Goal: Task Accomplishment & Management: Manage account settings

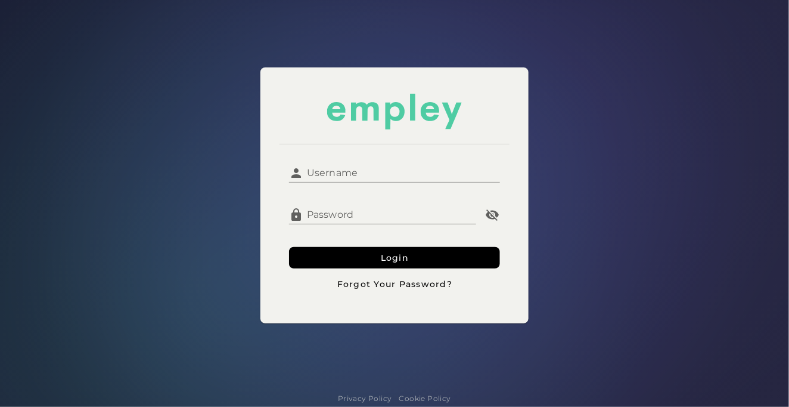
click at [412, 176] on input "Username" at bounding box center [401, 168] width 196 height 29
type input "**********"
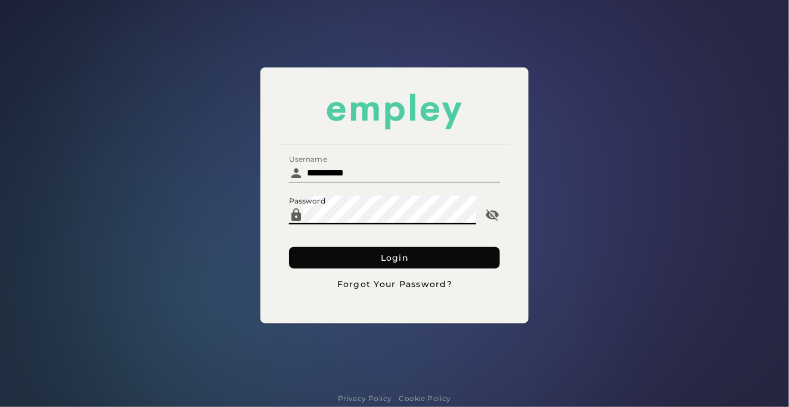
click at [319, 259] on button "Login" at bounding box center [394, 257] width 210 height 21
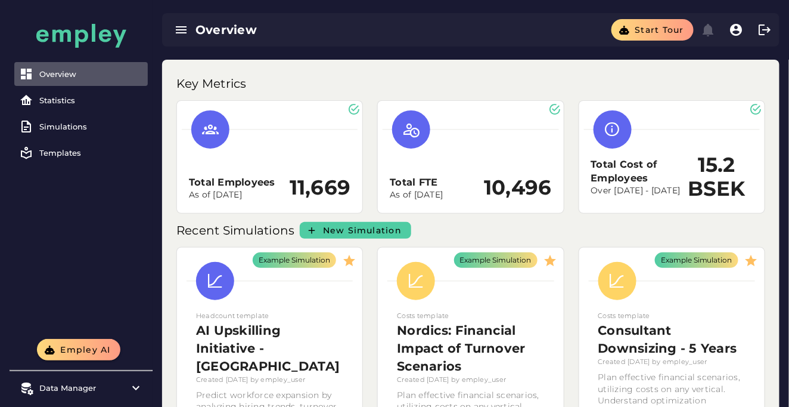
click at [673, 76] on div "Key Metrics" at bounding box center [470, 80] width 603 height 26
click at [69, 96] on div "Statistics" at bounding box center [91, 100] width 104 height 10
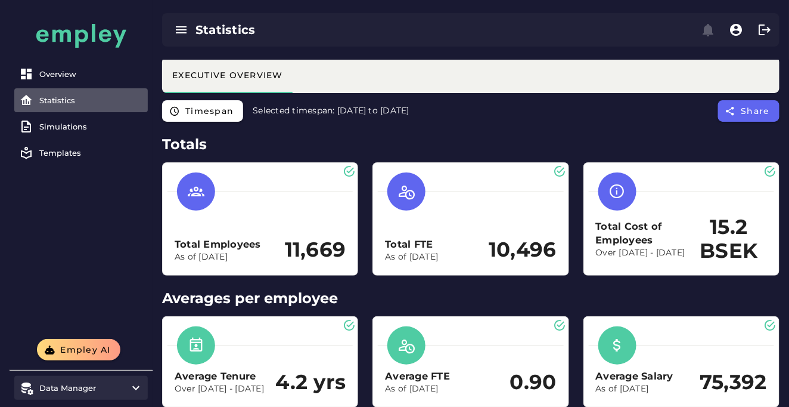
click at [87, 389] on div "Data Manager" at bounding box center [80, 388] width 83 height 10
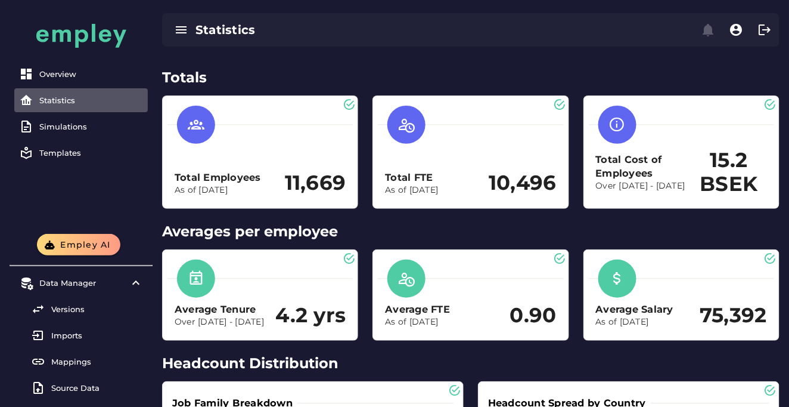
scroll to position [54, 0]
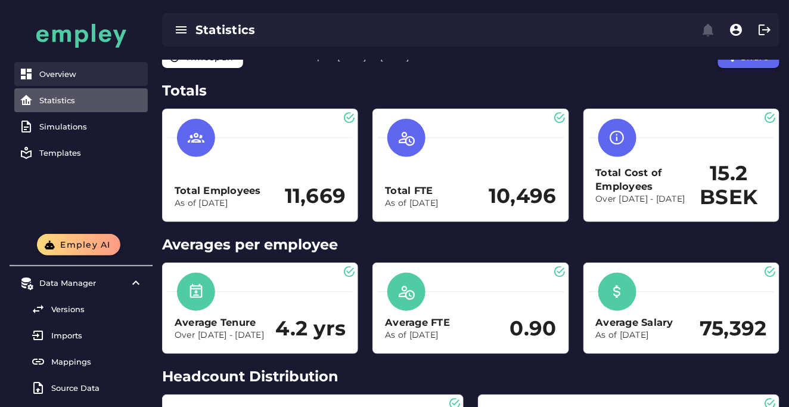
click at [111, 70] on div "Overview" at bounding box center [91, 74] width 104 height 10
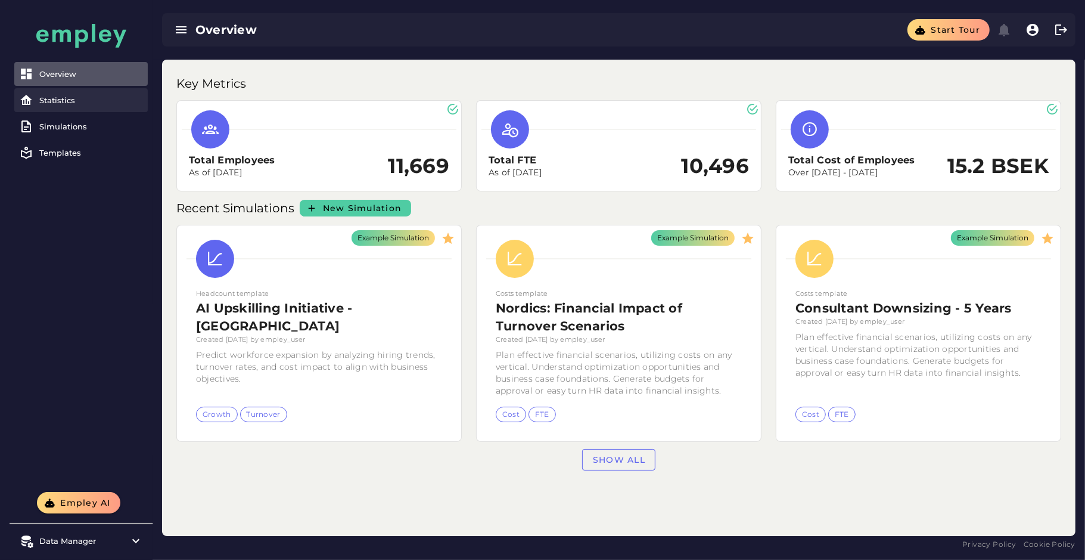
click at [91, 98] on div "Statistics" at bounding box center [91, 100] width 104 height 10
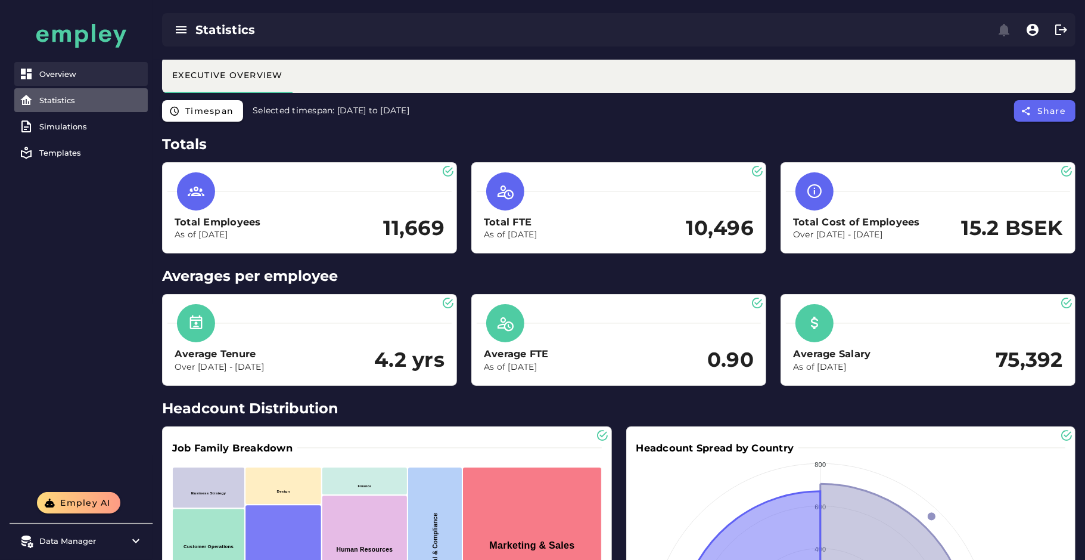
click at [82, 82] on link "Overview" at bounding box center [81, 74] width 134 height 24
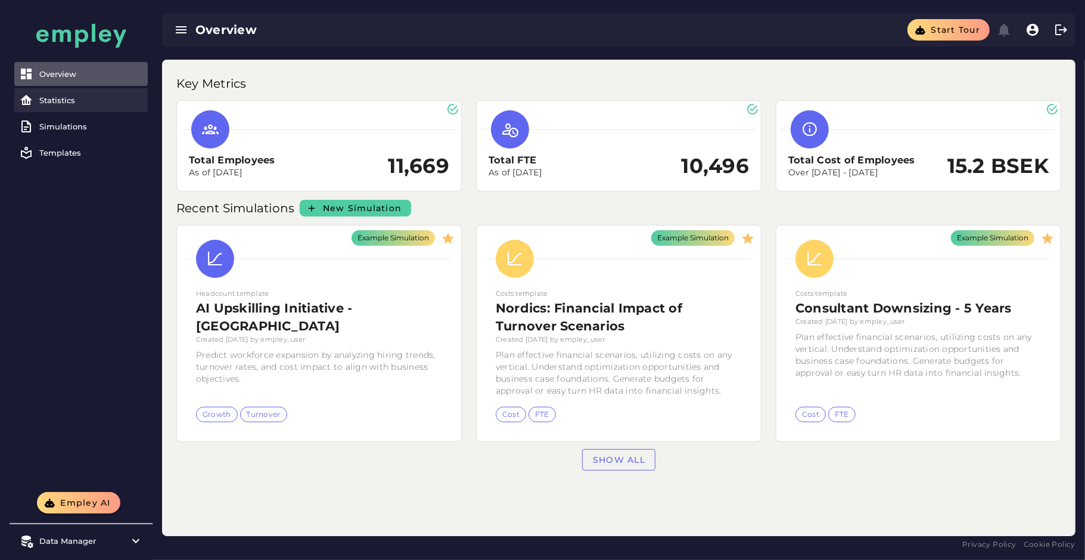
click at [76, 106] on link "Statistics" at bounding box center [81, 100] width 134 height 24
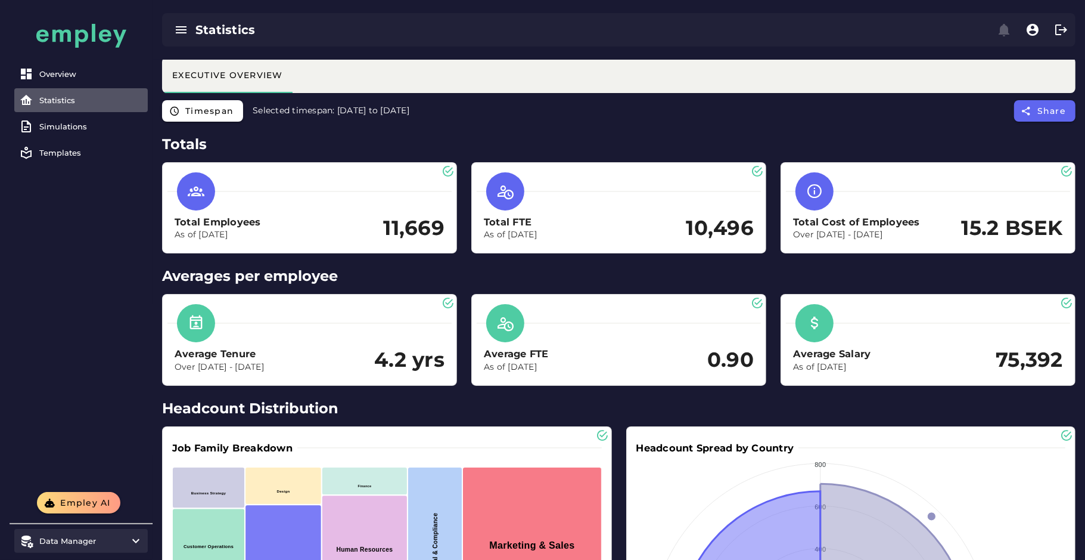
click at [96, 406] on item\) "Data Manager" at bounding box center [81, 541] width 134 height 24
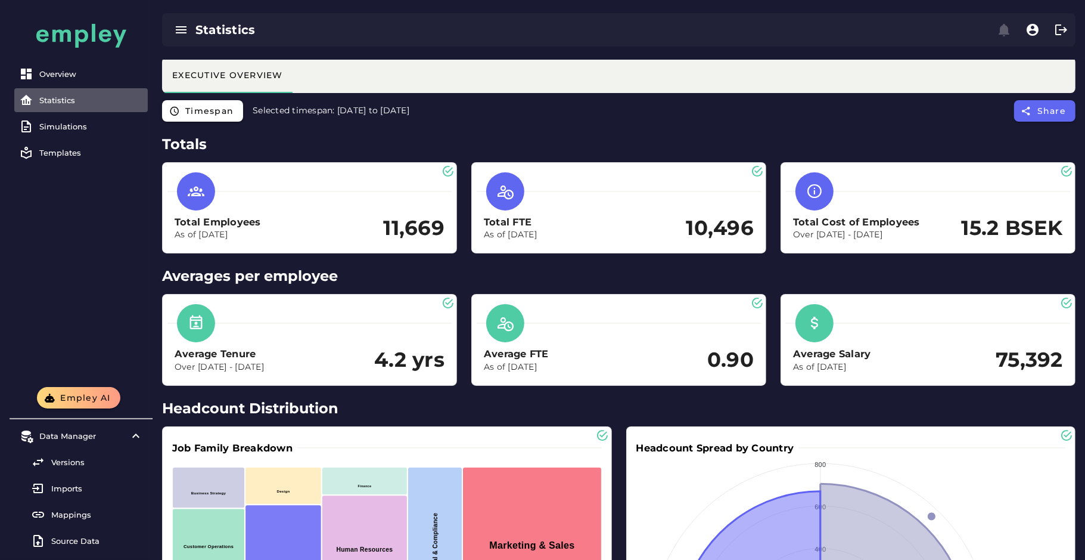
drag, startPoint x: 934, startPoint y: 123, endPoint x: 930, endPoint y: 139, distance: 16.5
click at [789, 123] on div "Timespan Selected timespan: 2023-12-31 to 2024-12-31 Share" at bounding box center [619, 114] width 933 height 29
click at [49, 75] on div "Overview" at bounding box center [91, 74] width 104 height 10
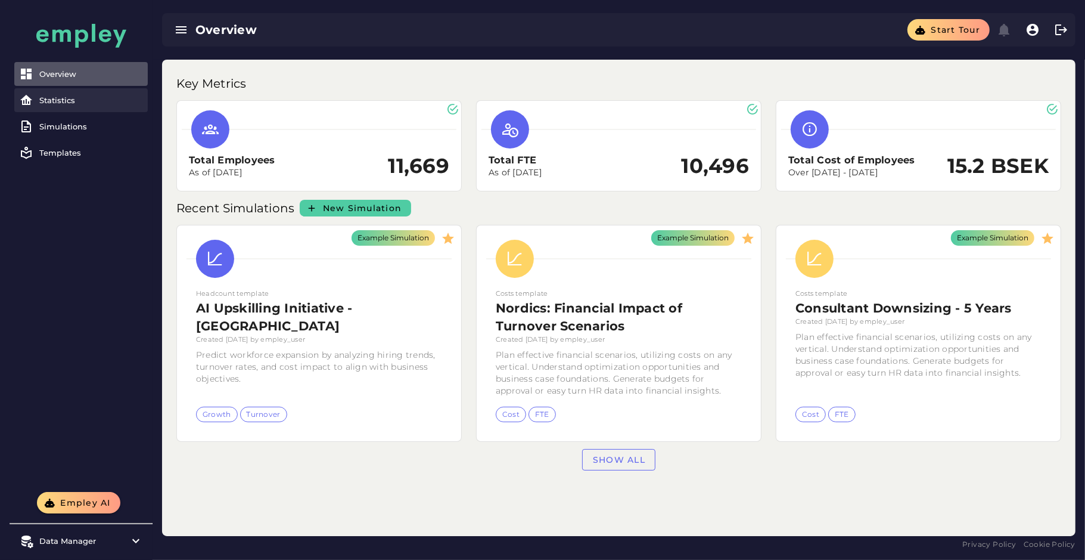
click at [48, 98] on div "Statistics" at bounding box center [91, 100] width 104 height 10
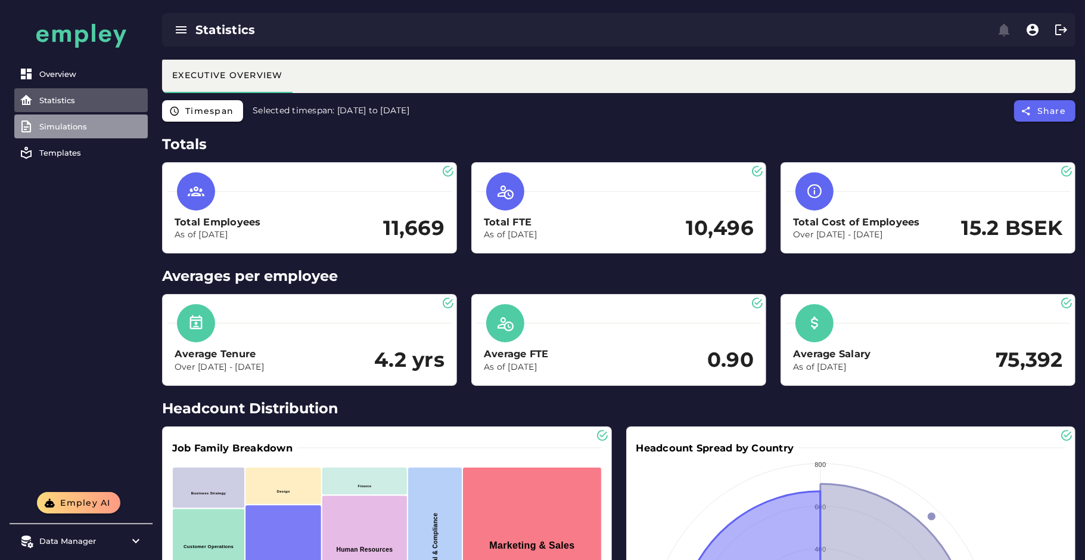
click at [91, 131] on div "Simulations" at bounding box center [91, 127] width 104 height 10
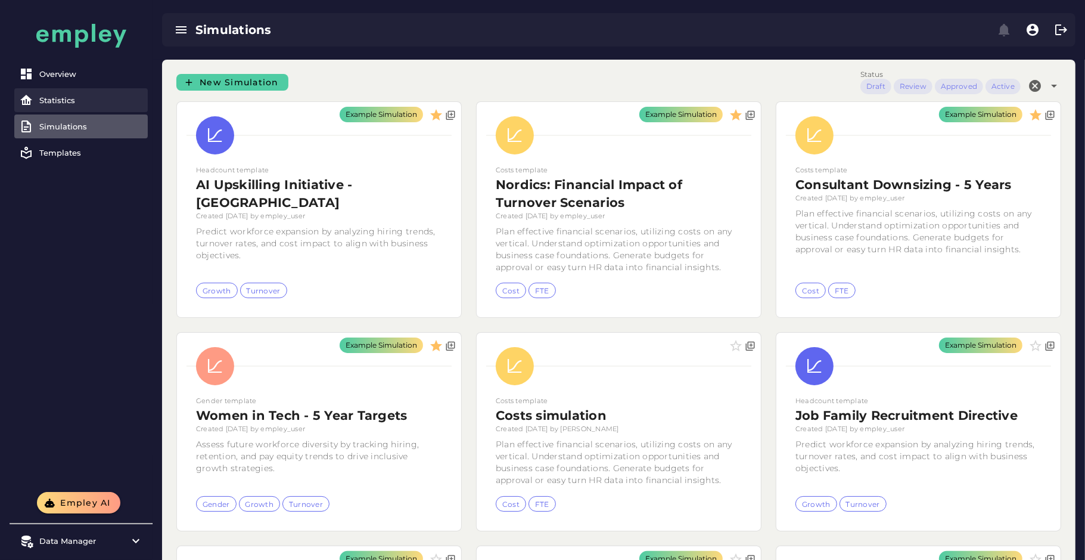
click at [95, 98] on div "Statistics" at bounding box center [91, 100] width 104 height 10
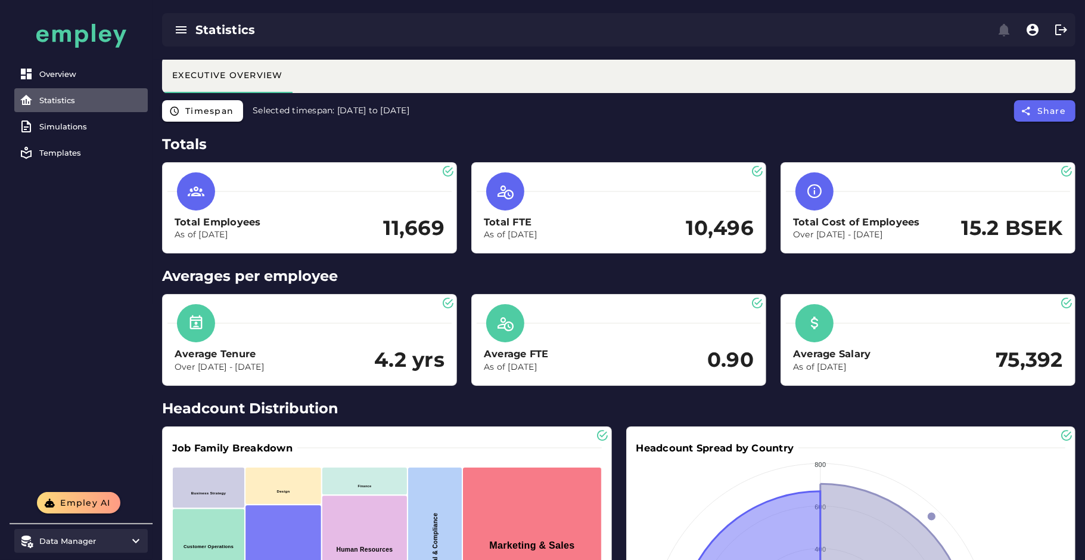
click at [99, 406] on div "Data Manager" at bounding box center [80, 541] width 83 height 10
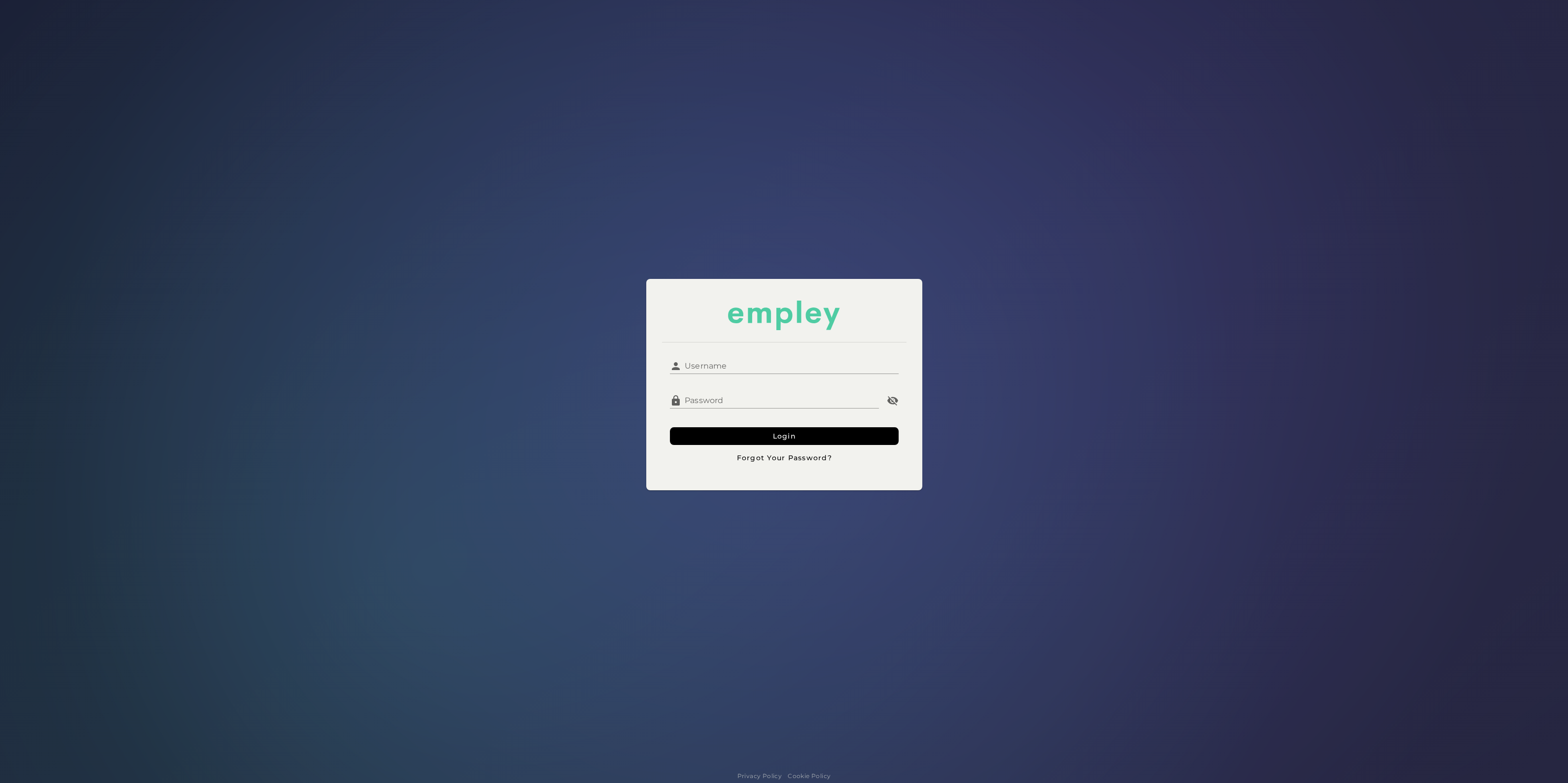
click at [703, 366] on input "Username" at bounding box center [790, 362] width 217 height 24
type input "**********"
click at [724, 427] on button "Login" at bounding box center [784, 436] width 229 height 17
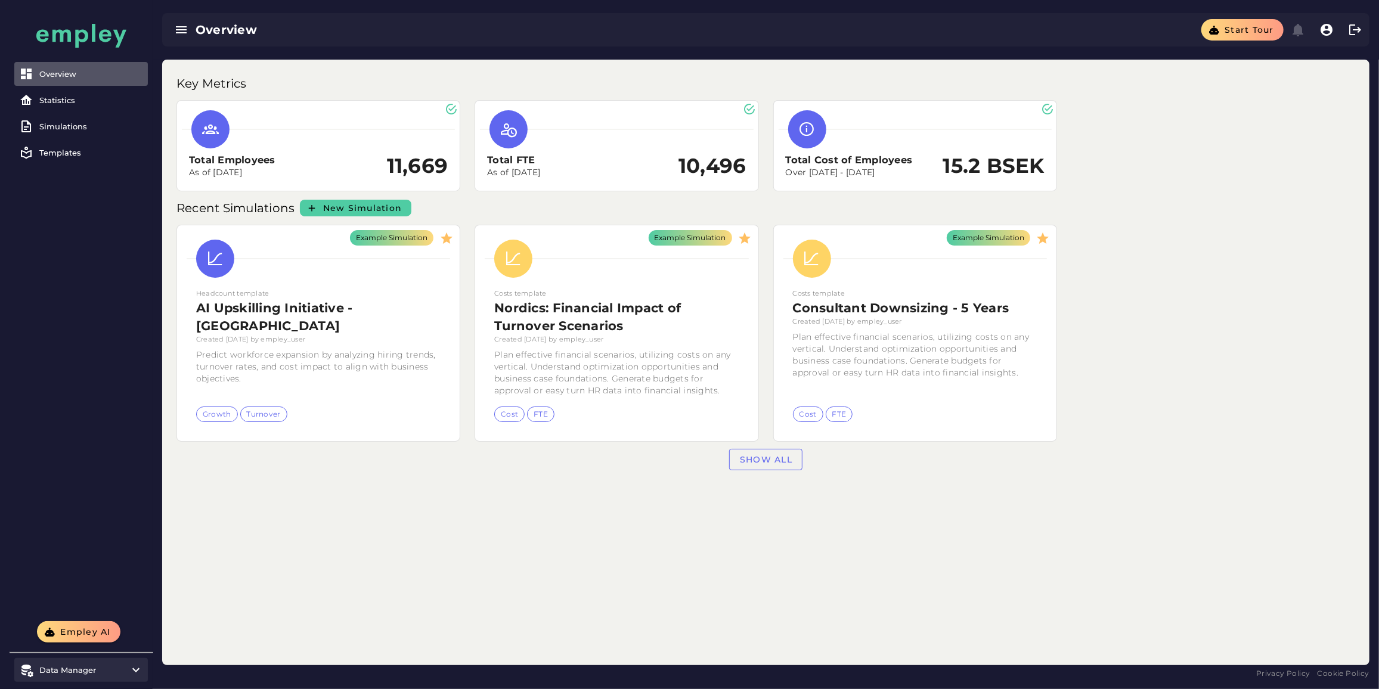
click at [54, 680] on item\) "Data Manager" at bounding box center [81, 670] width 134 height 24
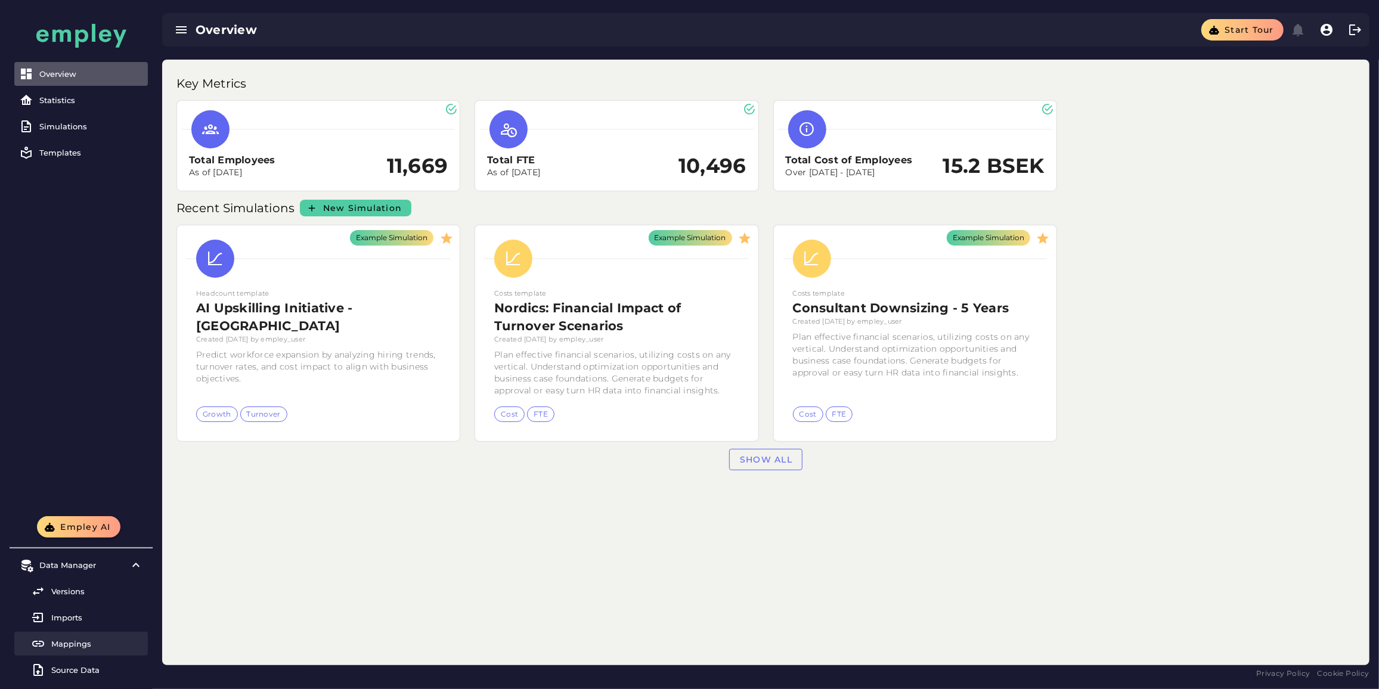
click at [70, 650] on link "Mappings" at bounding box center [81, 644] width 134 height 24
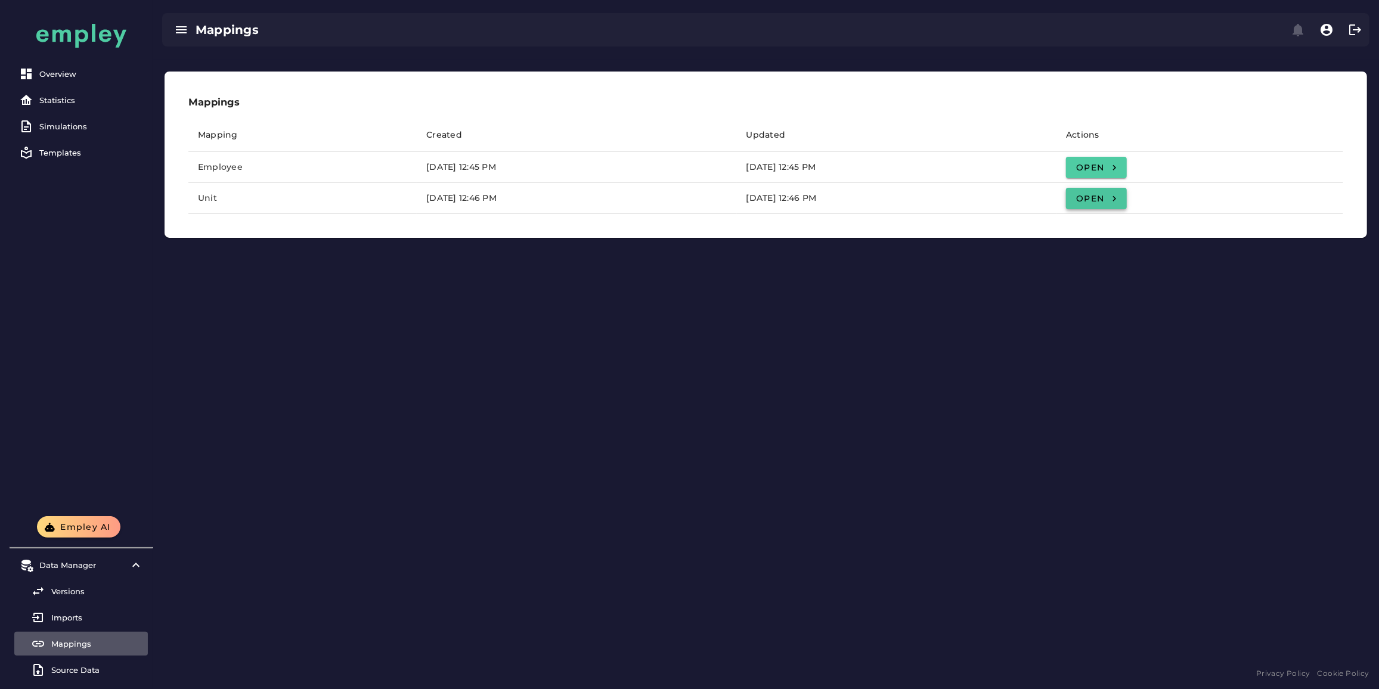
click at [1117, 201] on span "Open" at bounding box center [1096, 198] width 42 height 11
click at [1117, 165] on span "Open" at bounding box center [1096, 167] width 42 height 11
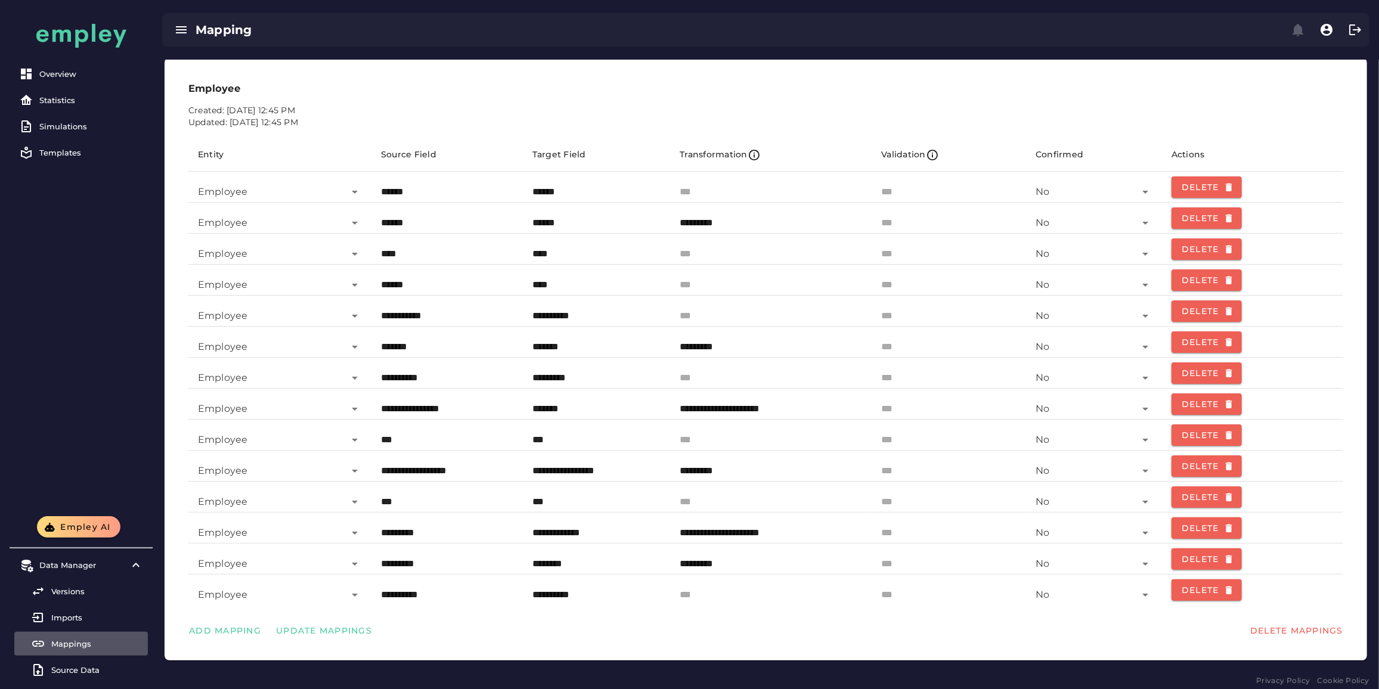
scroll to position [21, 0]
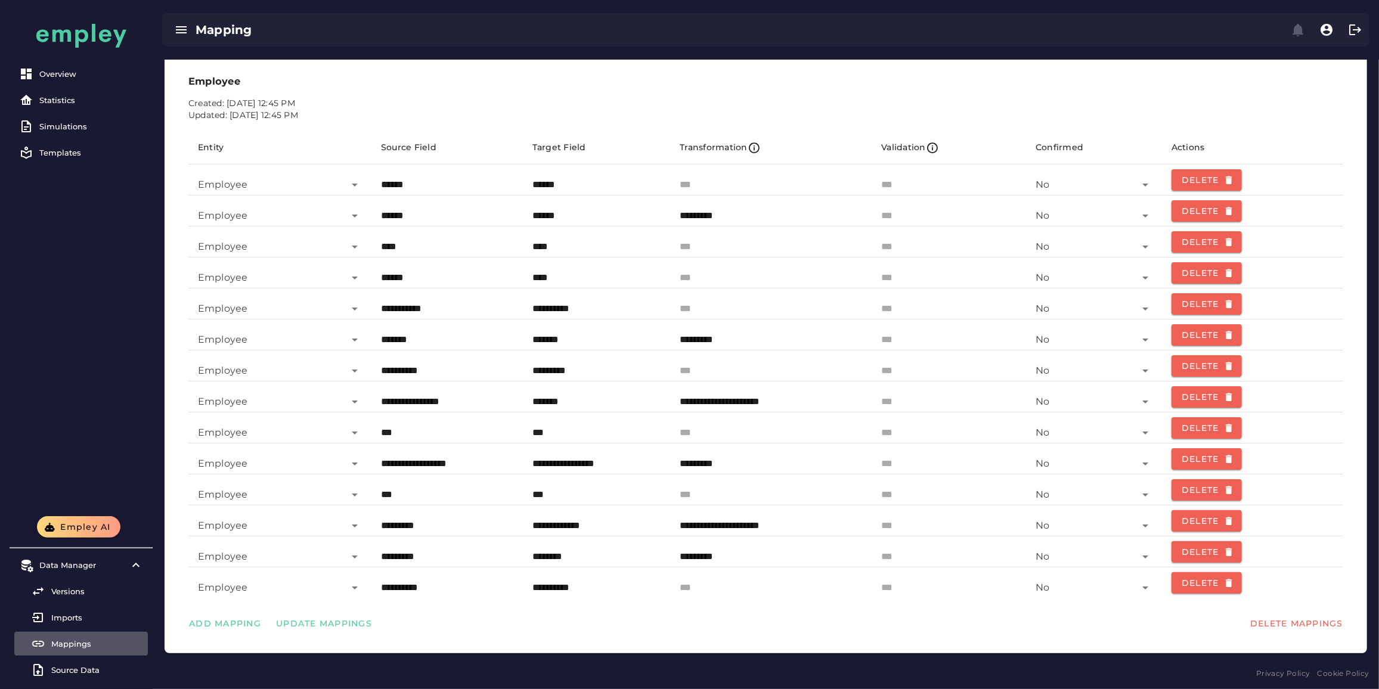
click at [257, 631] on div "Add Mapping Update Mappings Delete Mappings" at bounding box center [766, 623] width 1174 height 31
click at [255, 637] on div "Add Mapping Update Mappings Delete Mappings" at bounding box center [766, 623] width 1174 height 31
click at [218, 626] on span "Add Mapping" at bounding box center [224, 623] width 73 height 11
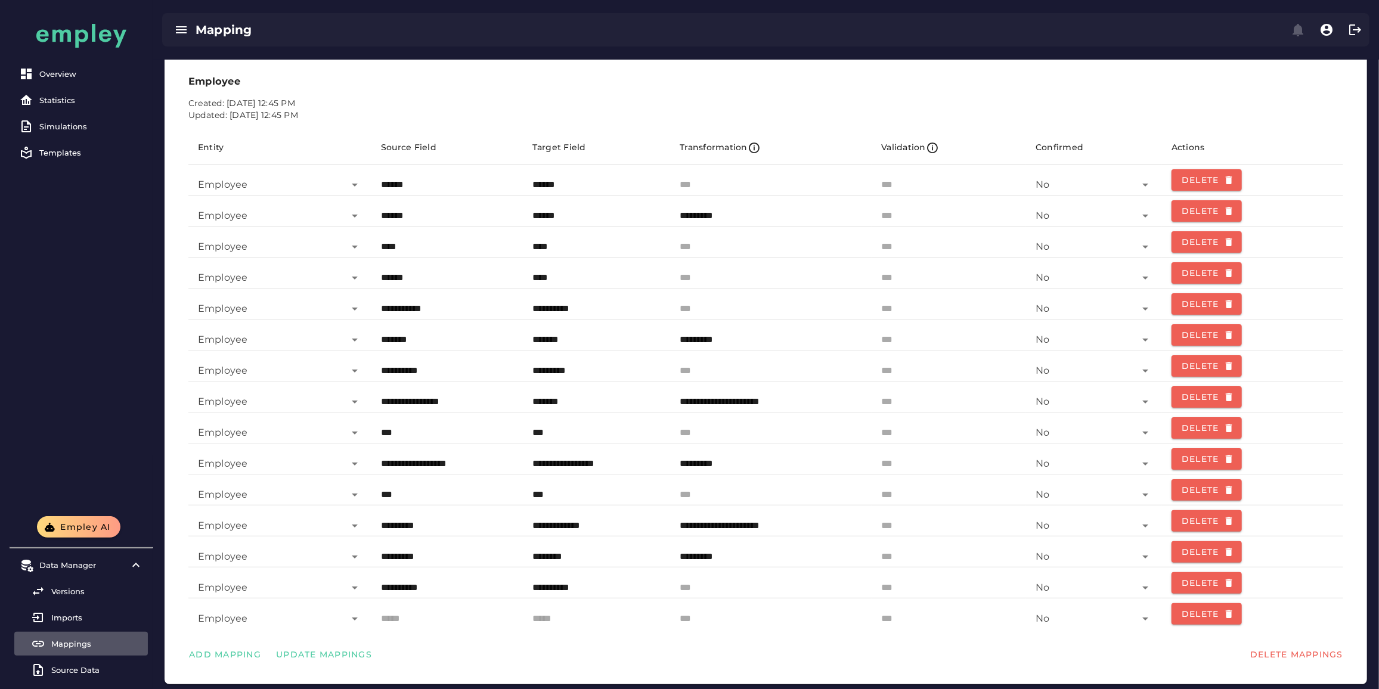
click at [414, 625] on input "text" at bounding box center [447, 614] width 132 height 29
click at [431, 625] on input "text" at bounding box center [447, 614] width 132 height 29
paste input "**********"
type input "**********"
click at [541, 623] on input "text" at bounding box center [596, 614] width 129 height 29
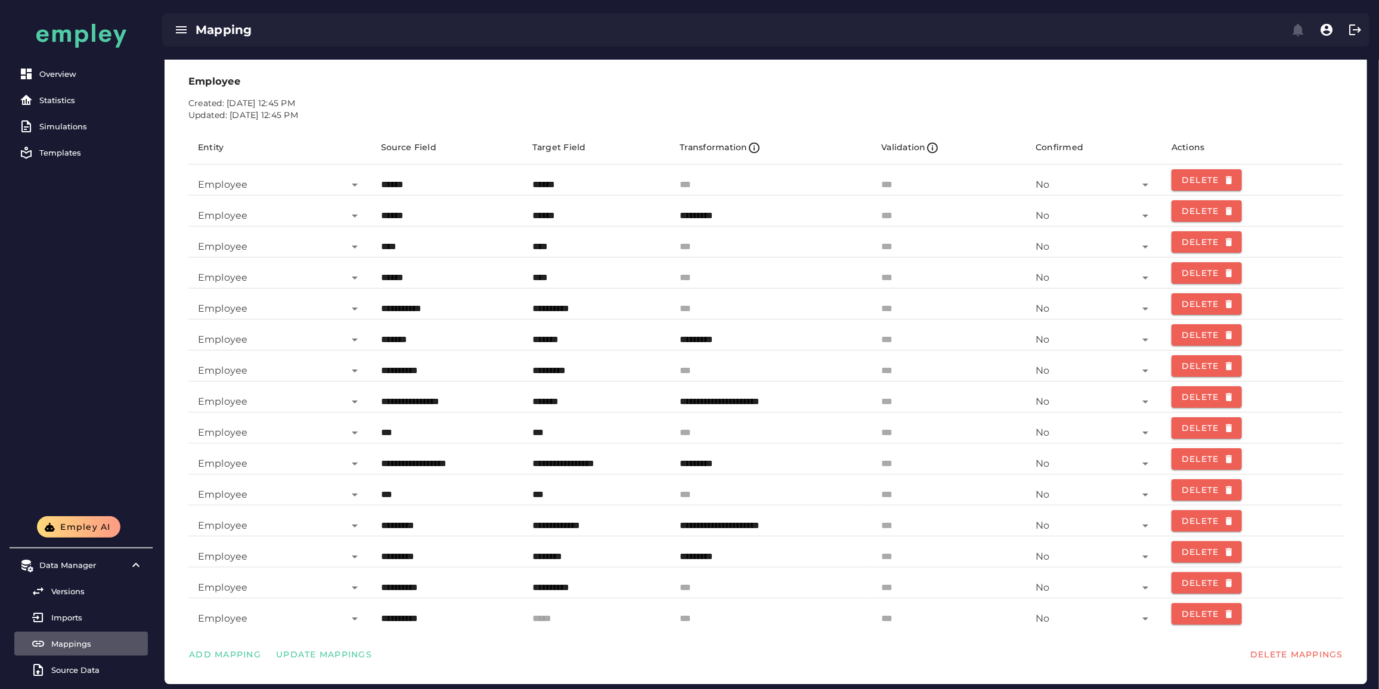
paste input "*********"
type input "*********"
click at [236, 655] on span "Add Mapping" at bounding box center [224, 654] width 73 height 11
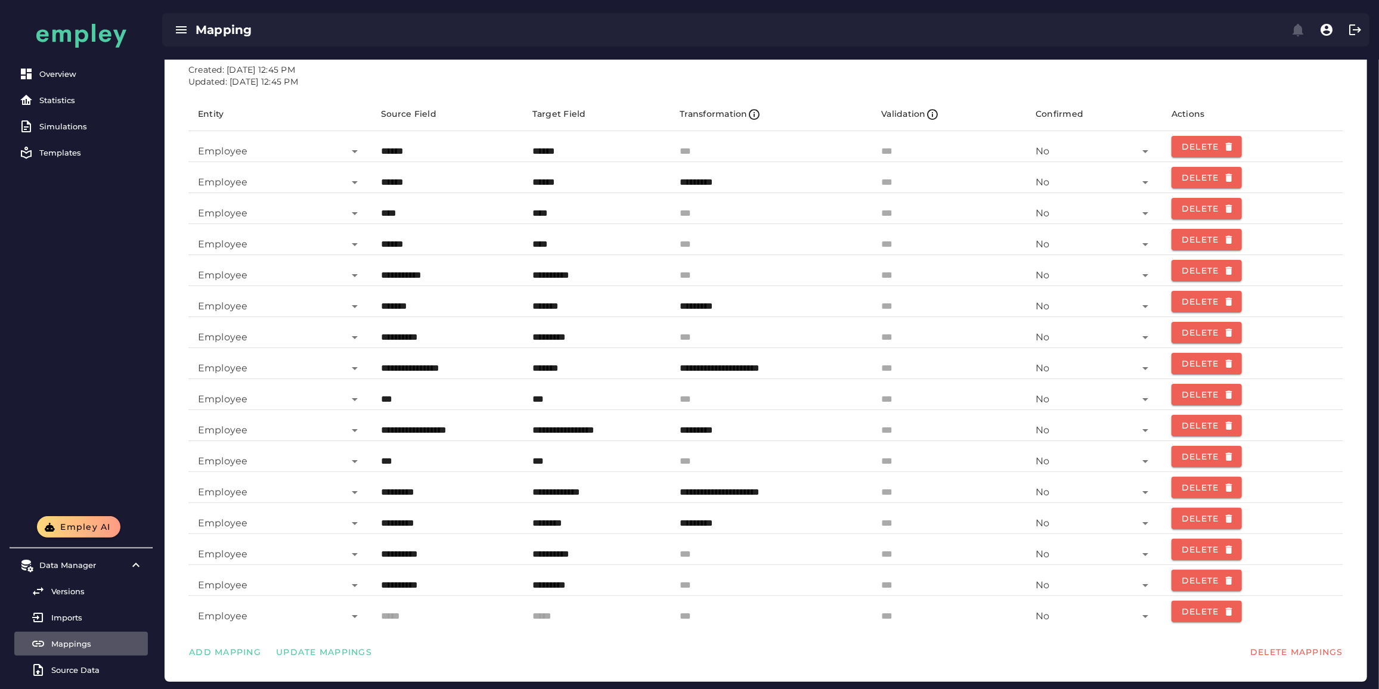
scroll to position [83, 0]
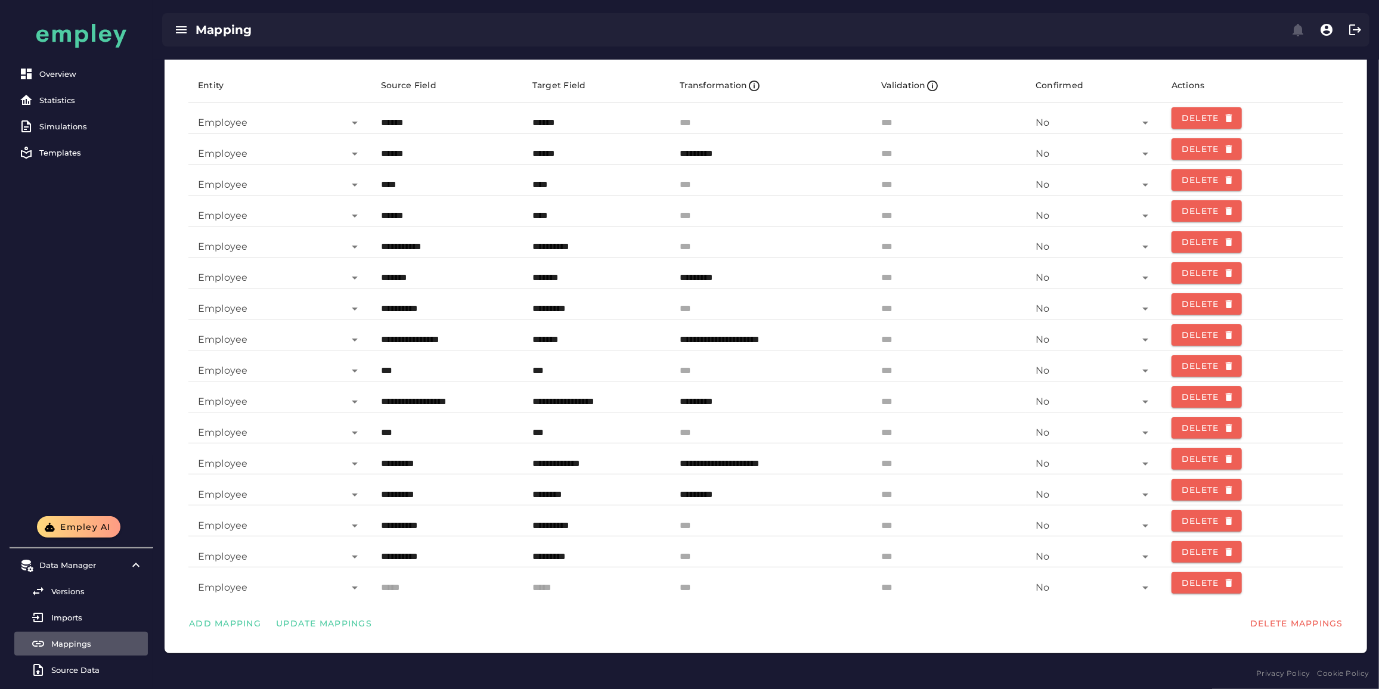
click at [405, 592] on input "text" at bounding box center [447, 583] width 132 height 29
paste input "*******"
type input "*******"
click at [540, 589] on input "text" at bounding box center [596, 583] width 129 height 29
paste input "*******"
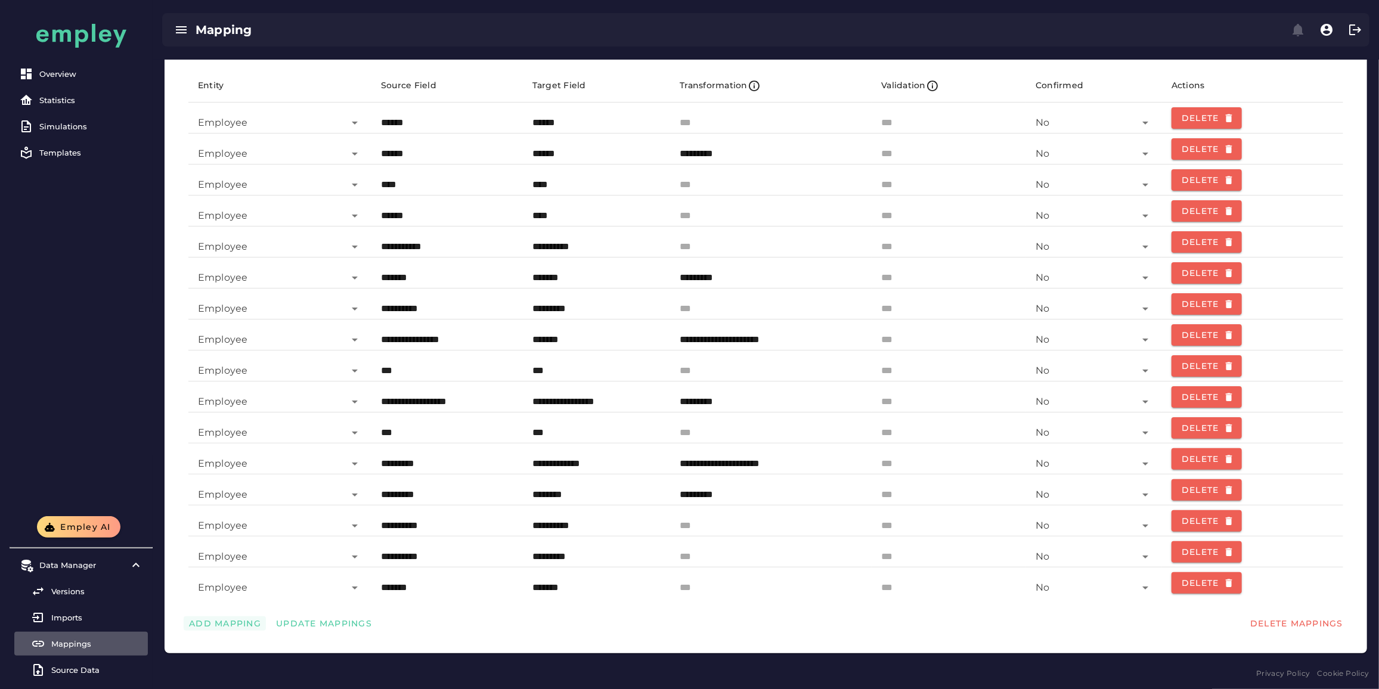
type input "*******"
click at [213, 622] on span "Add Mapping" at bounding box center [224, 623] width 73 height 11
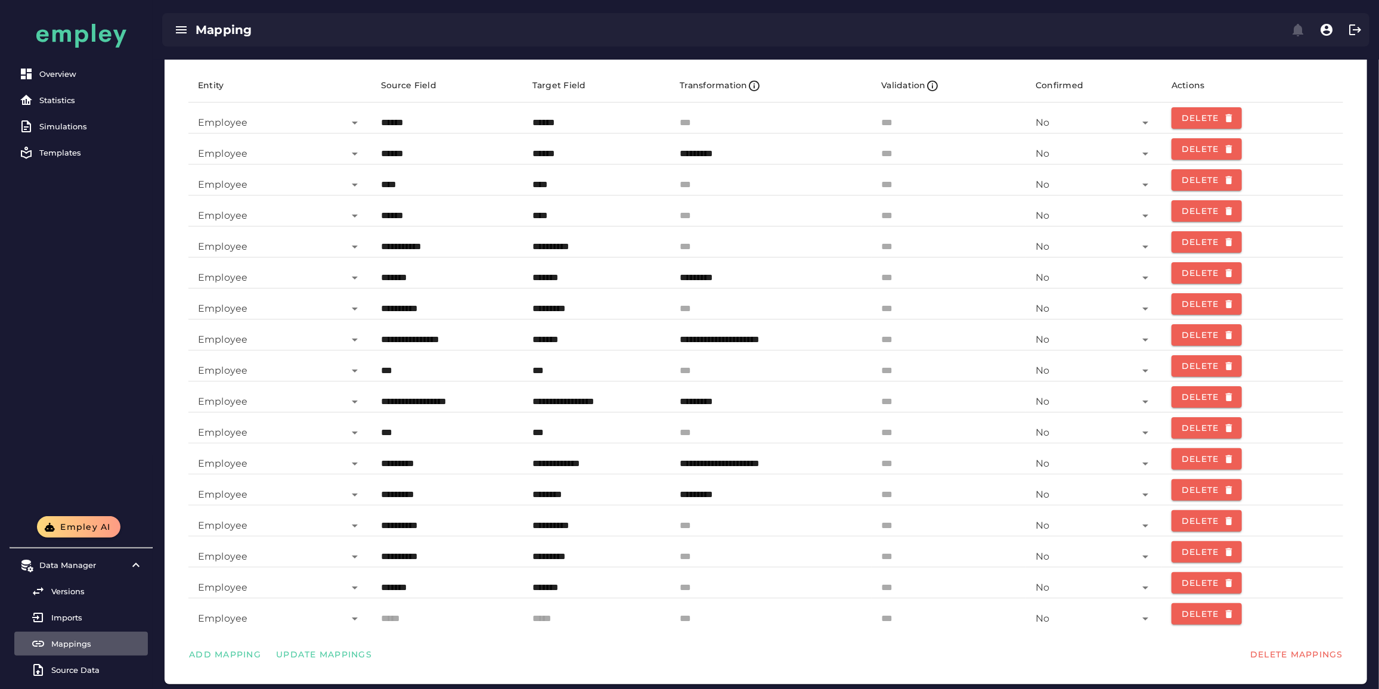
click at [446, 619] on input "text" at bounding box center [447, 614] width 132 height 29
paste input "******"
type input "******"
drag, startPoint x: 559, startPoint y: 623, endPoint x: 583, endPoint y: 623, distance: 23.8
click at [559, 623] on input "text" at bounding box center [596, 614] width 129 height 29
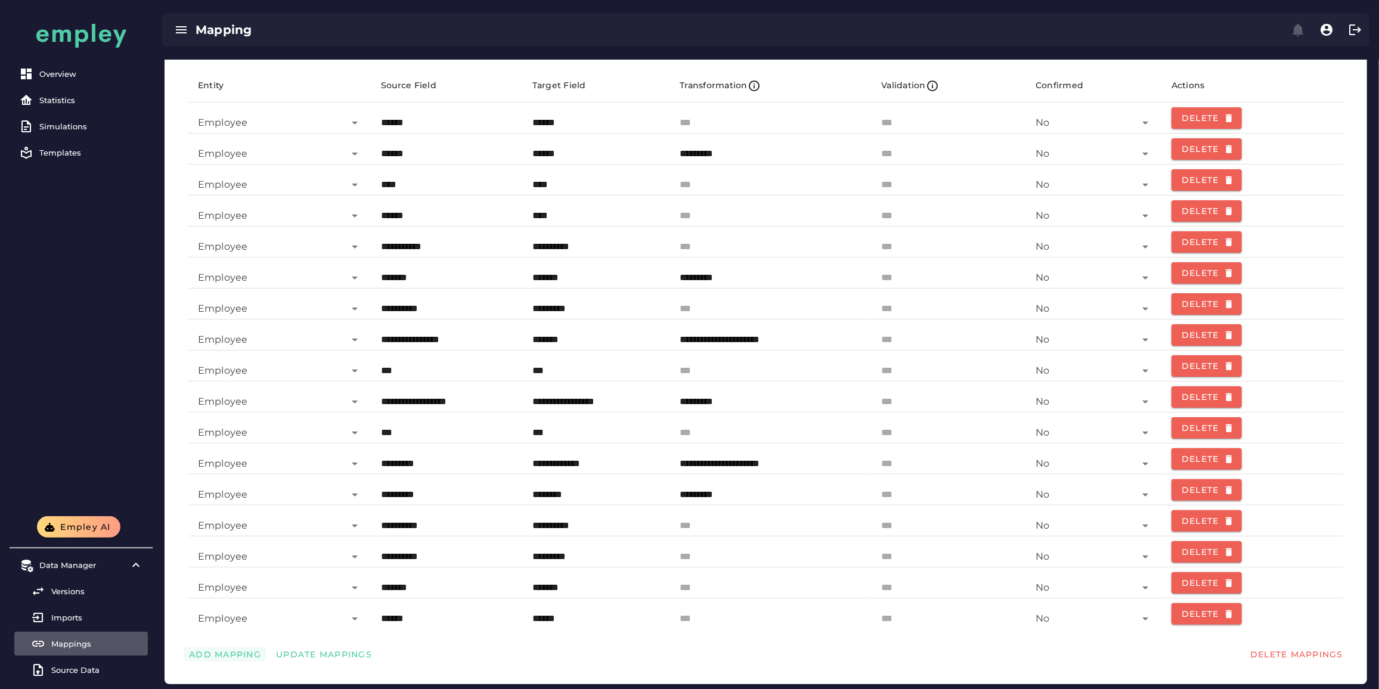
type input "******"
click at [248, 655] on span "Add Mapping" at bounding box center [224, 654] width 73 height 11
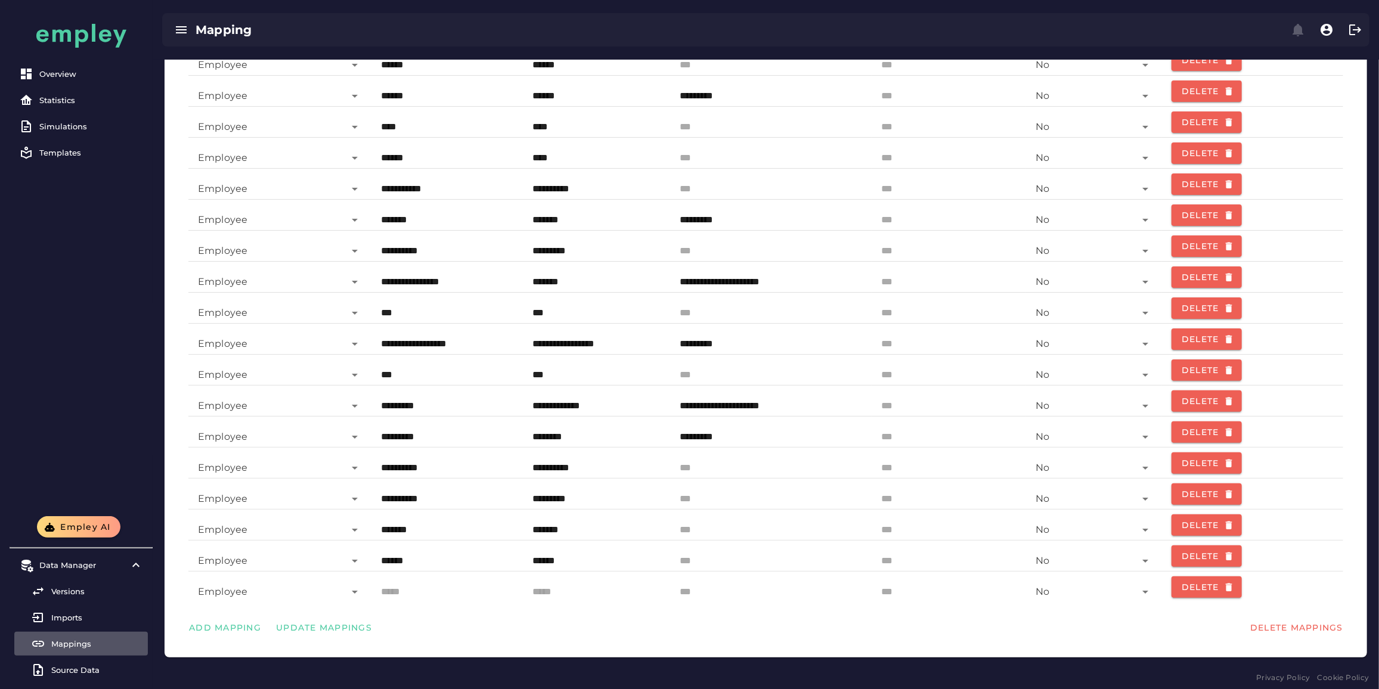
scroll to position [145, 0]
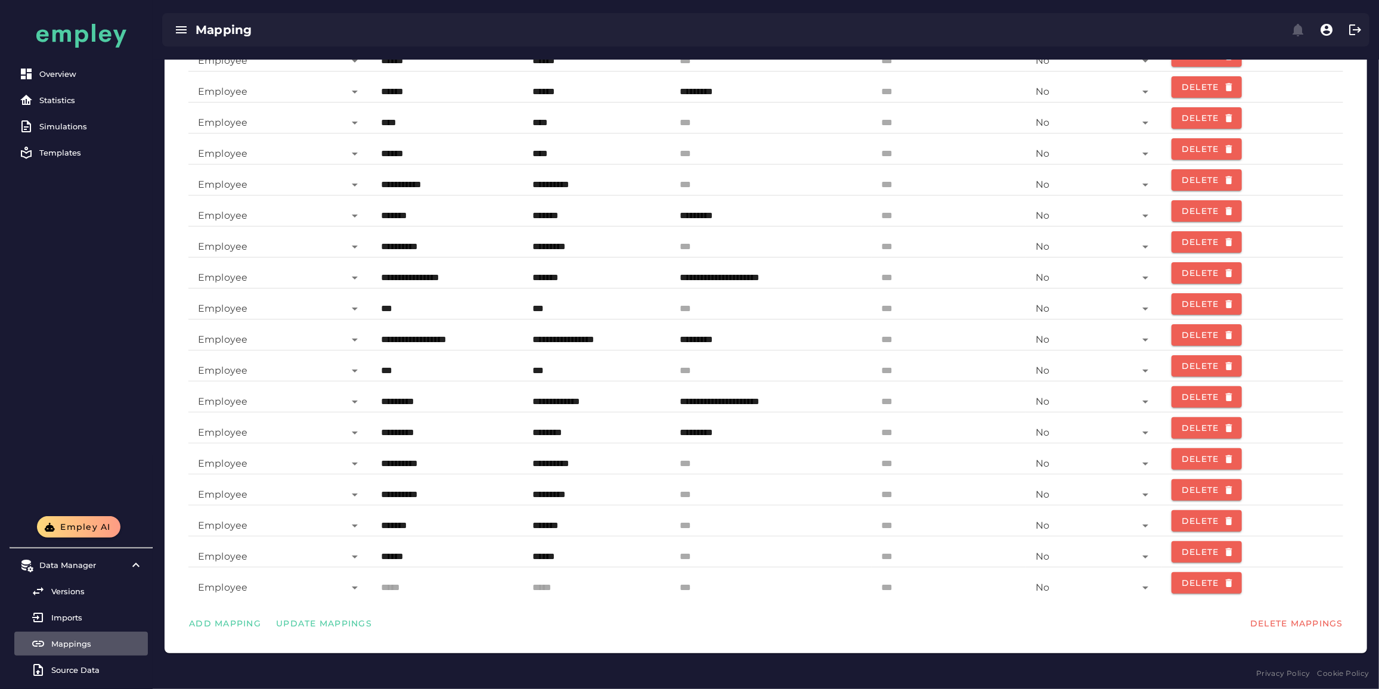
click at [390, 591] on input "text" at bounding box center [447, 583] width 132 height 29
paste input "**********"
type input "**********"
click at [552, 591] on input "text" at bounding box center [596, 583] width 129 height 29
paste input "**********"
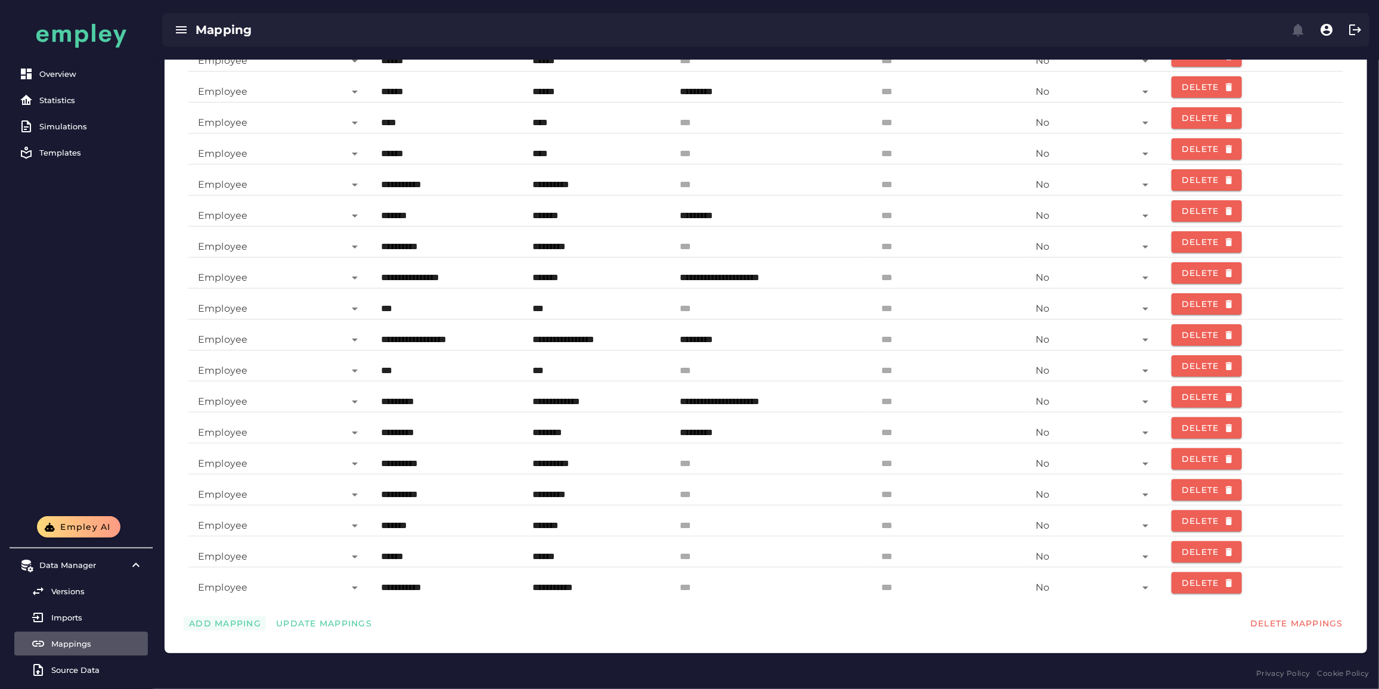
type input "**********"
click at [212, 622] on span "Add Mapping" at bounding box center [224, 623] width 73 height 11
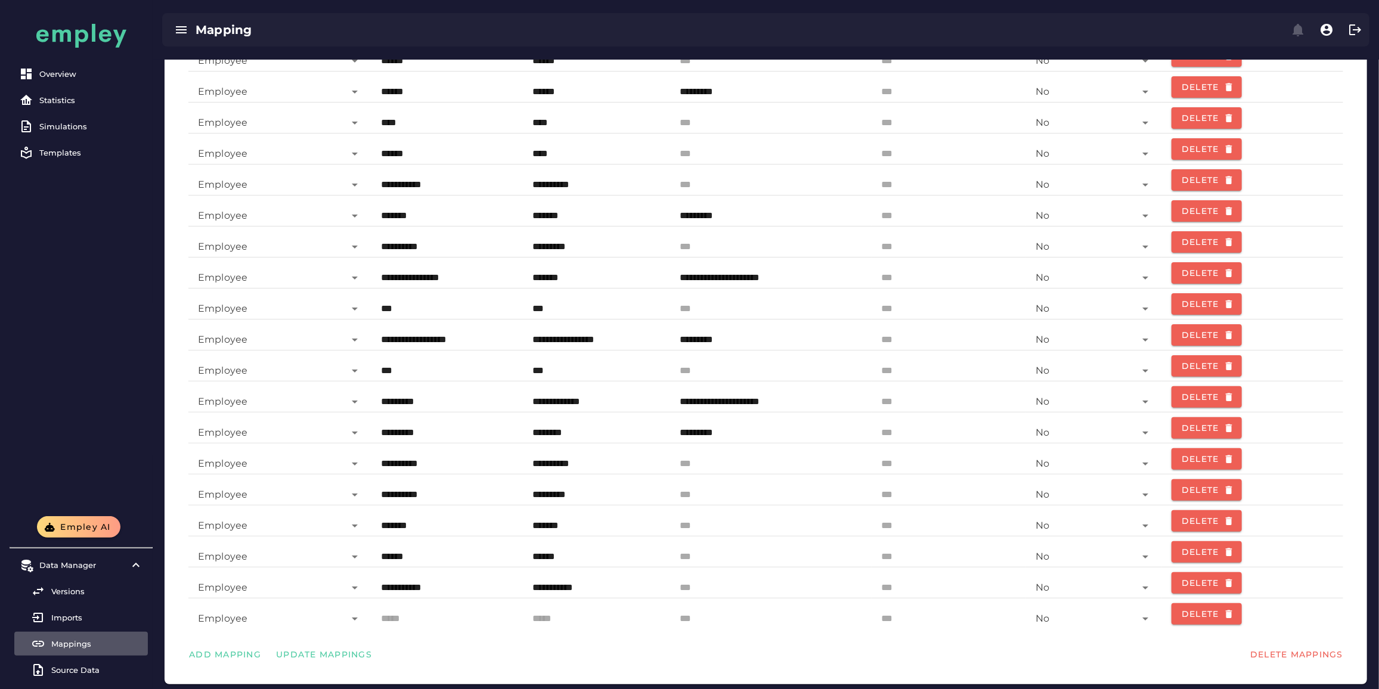
click at [438, 610] on input "text" at bounding box center [447, 614] width 132 height 29
paste input "**********"
type input "**********"
drag, startPoint x: 549, startPoint y: 621, endPoint x: 514, endPoint y: 631, distance: 36.0
click at [549, 621] on input "text" at bounding box center [596, 614] width 129 height 29
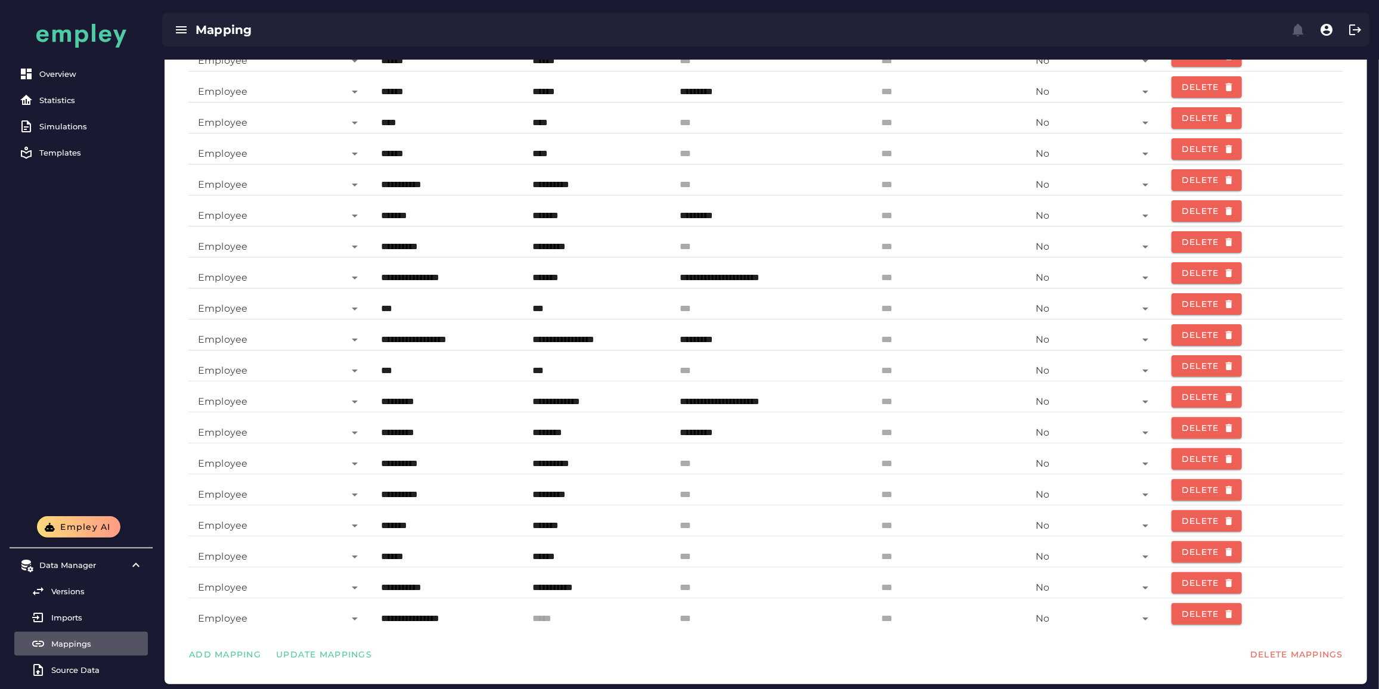
paste input "**********"
type input "**********"
click at [201, 656] on span "Add Mapping" at bounding box center [224, 654] width 73 height 11
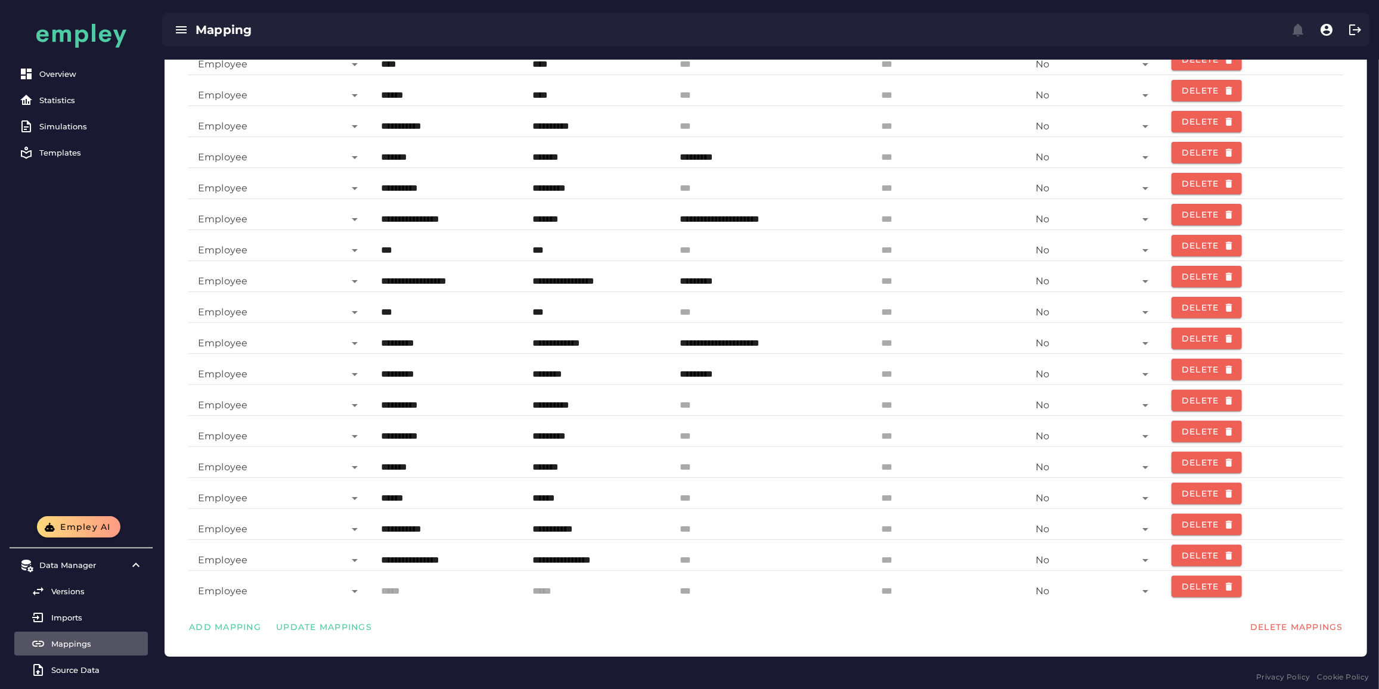
scroll to position [207, 0]
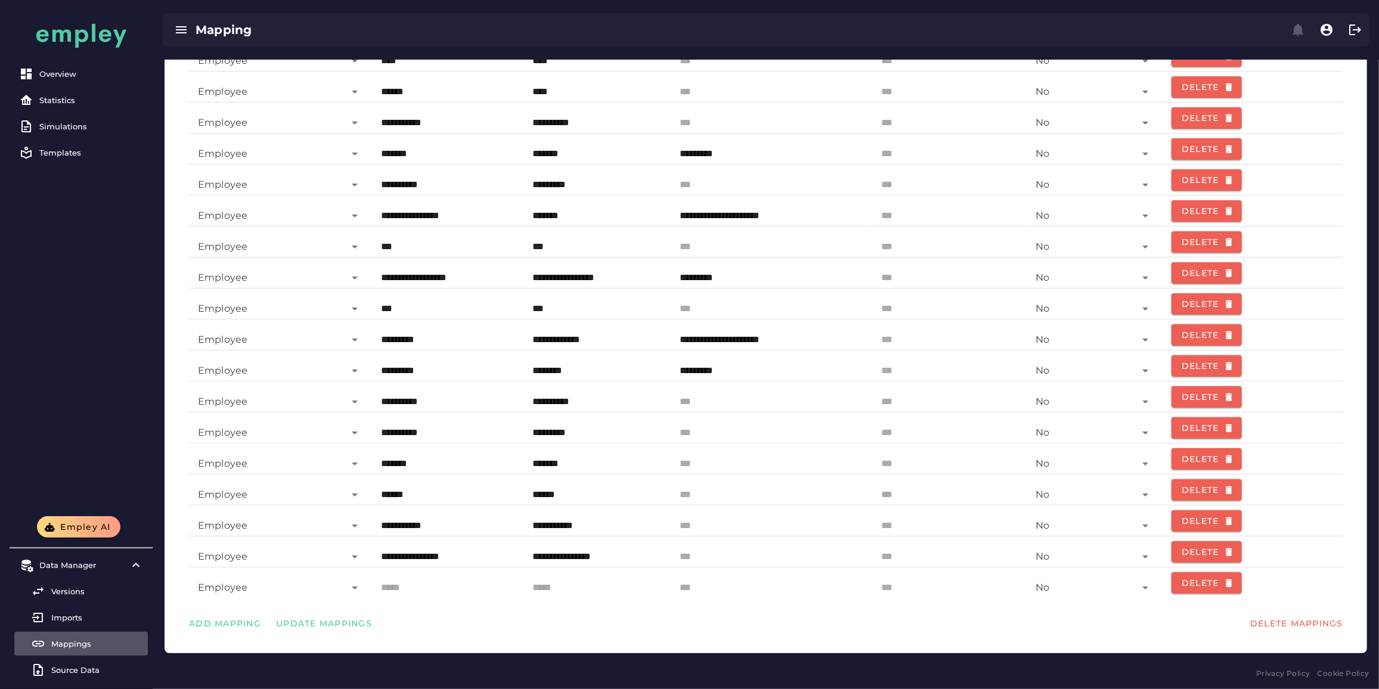
click at [461, 589] on input "text" at bounding box center [447, 583] width 132 height 29
paste input "**********"
type input "**********"
click at [560, 585] on input "text" at bounding box center [596, 583] width 129 height 29
paste input "**********"
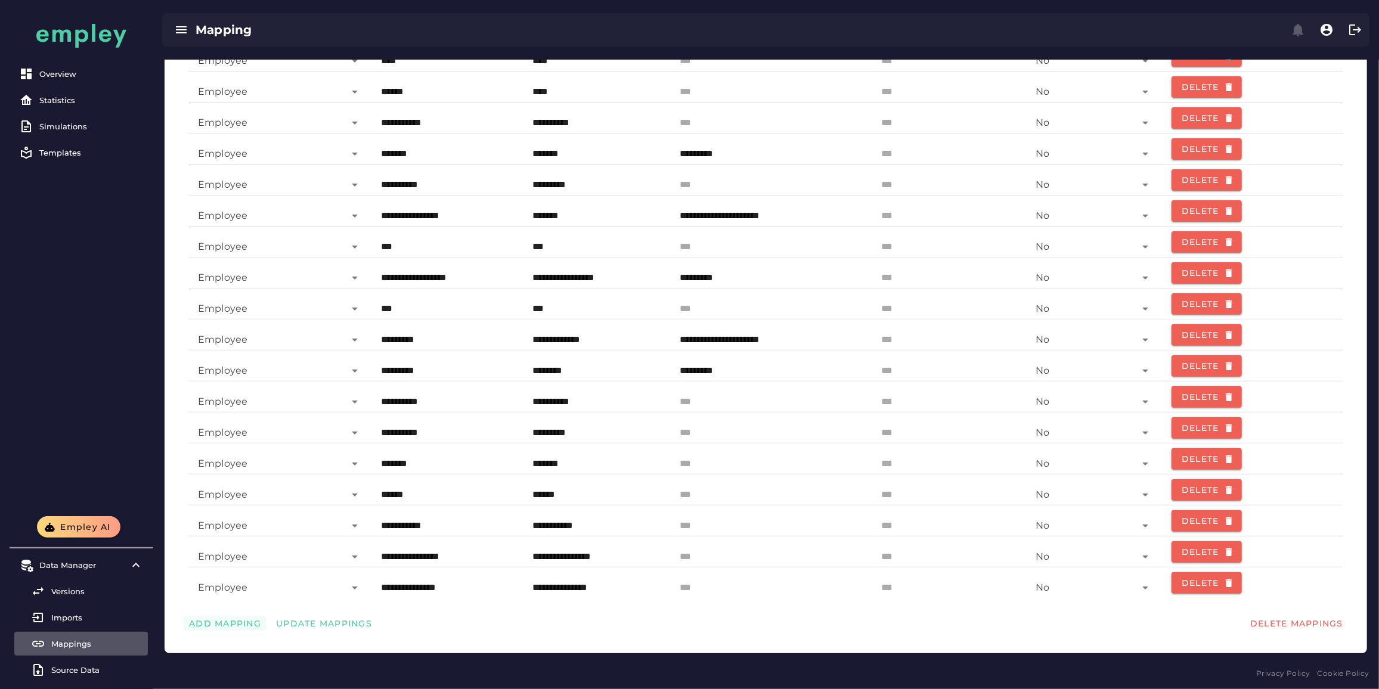
type input "**********"
click at [206, 623] on span "Add Mapping" at bounding box center [224, 623] width 73 height 11
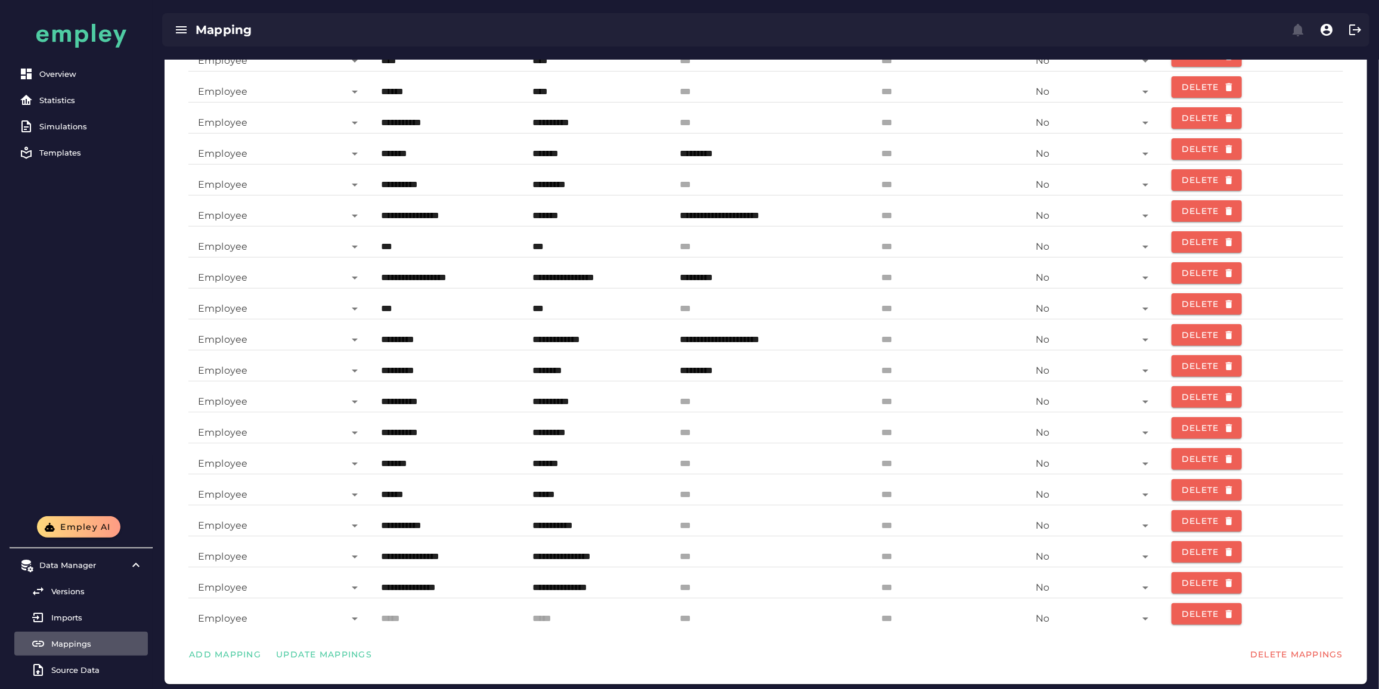
scroll to position [238, 0]
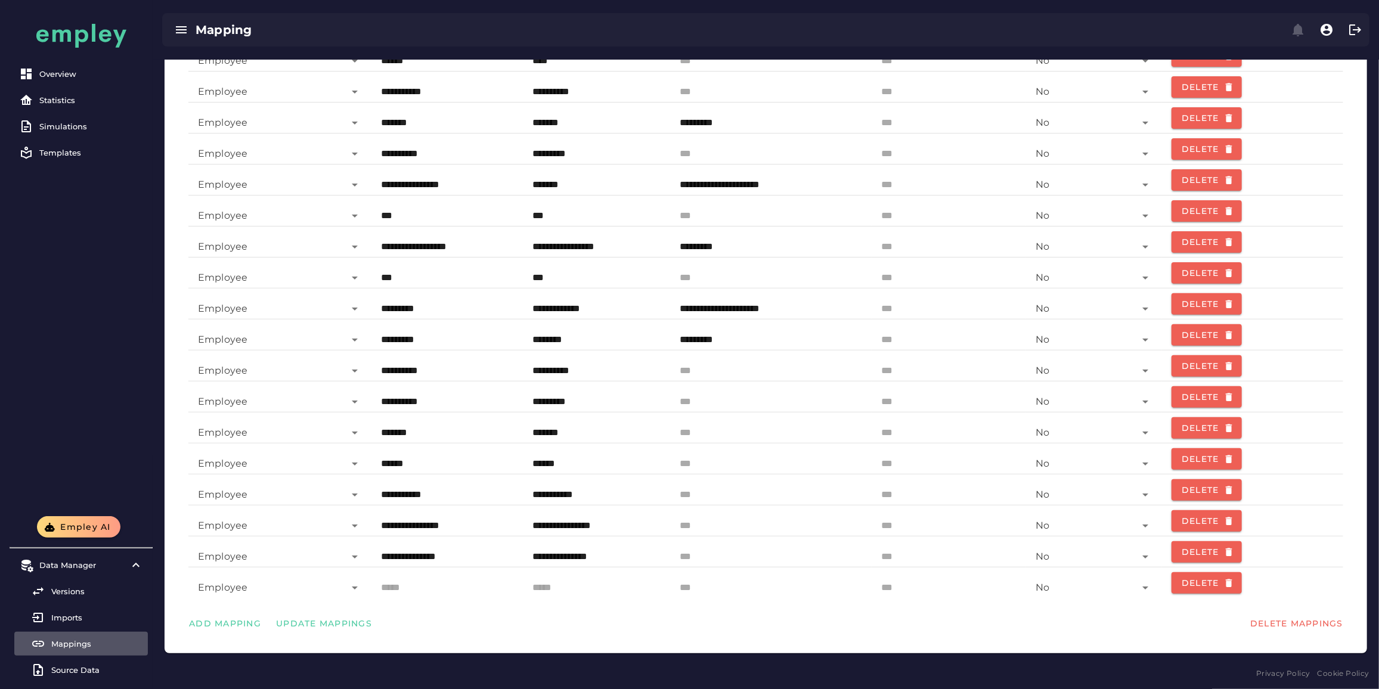
click at [400, 585] on input "text" at bounding box center [447, 583] width 132 height 29
paste input "**********"
type input "**********"
click at [539, 588] on input "text" at bounding box center [596, 583] width 129 height 29
paste input "**********"
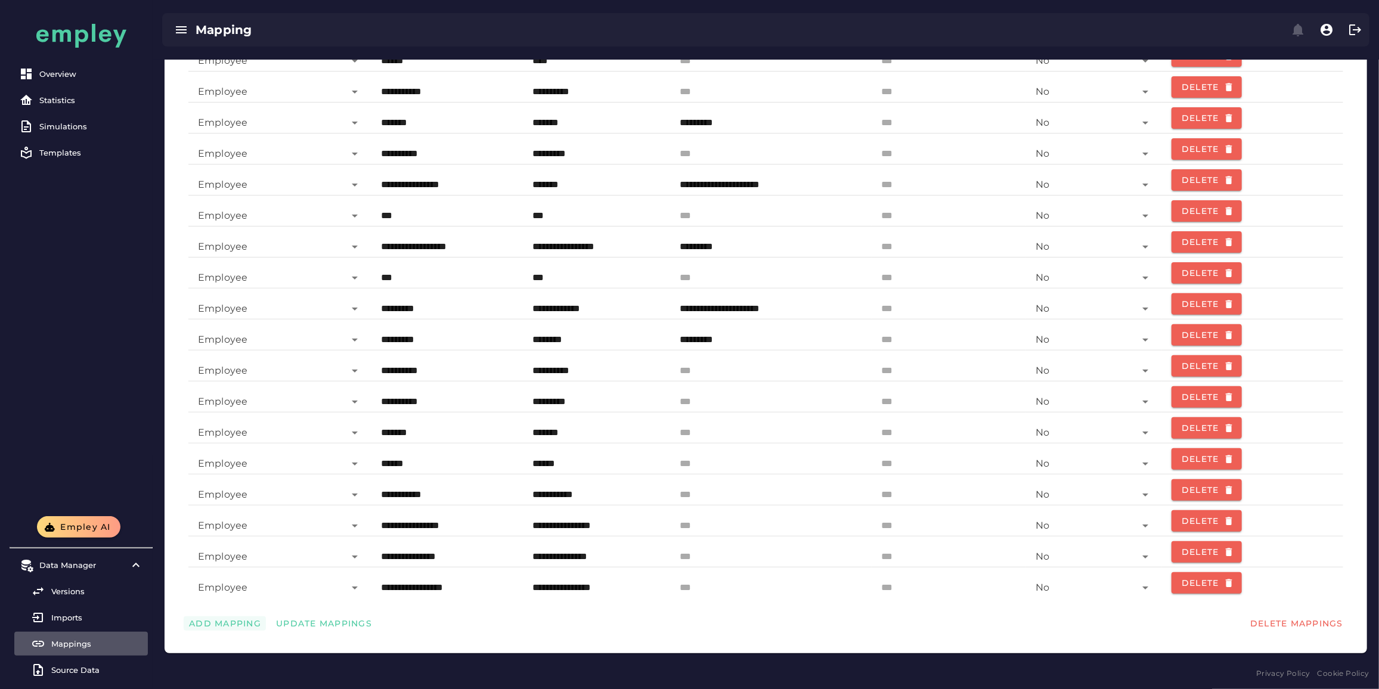
type input "**********"
click at [217, 619] on span "Add Mapping" at bounding box center [224, 623] width 73 height 11
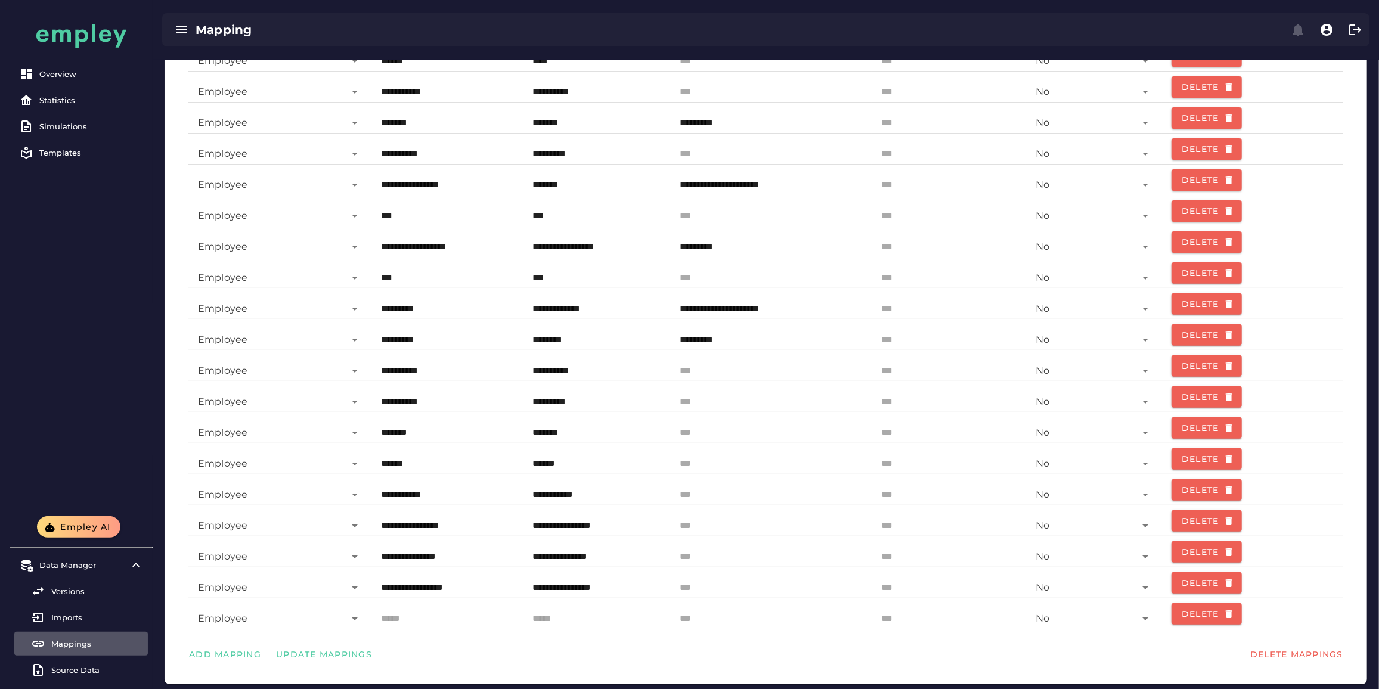
click at [418, 622] on input "text" at bounding box center [447, 614] width 132 height 29
paste input "**********"
type input "**********"
click at [574, 623] on input "text" at bounding box center [596, 614] width 129 height 29
paste input "**********"
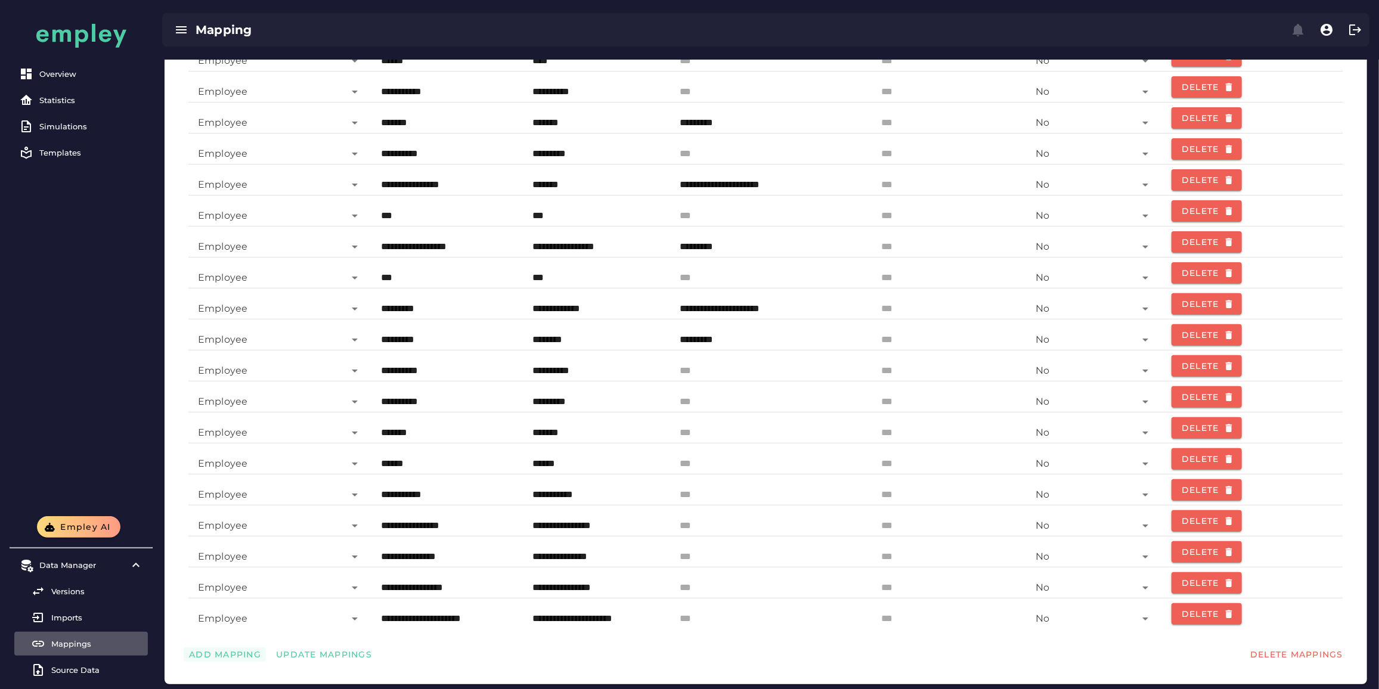
type input "**********"
click at [221, 653] on span "Add Mapping" at bounding box center [224, 654] width 73 height 11
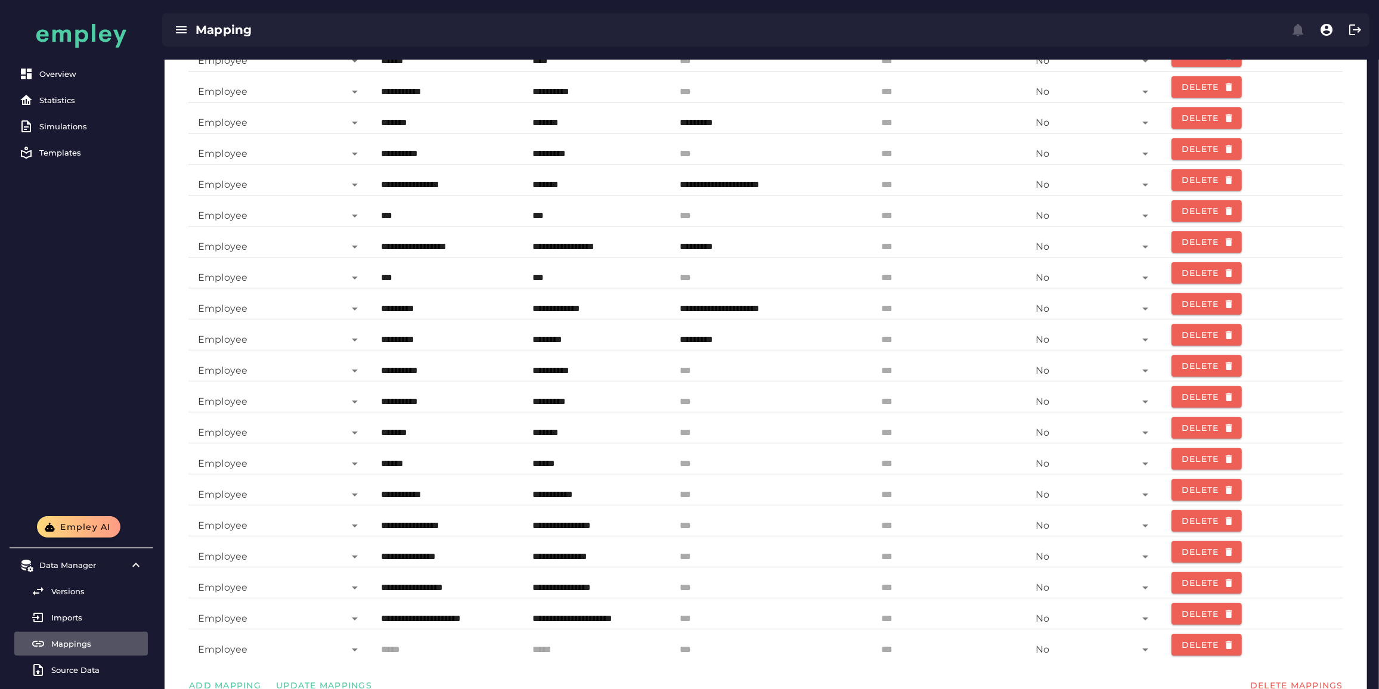
click at [417, 654] on input "text" at bounding box center [447, 645] width 132 height 29
paste input "*********"
type input "*********"
click at [550, 652] on input "text" at bounding box center [596, 645] width 129 height 29
paste input "*********"
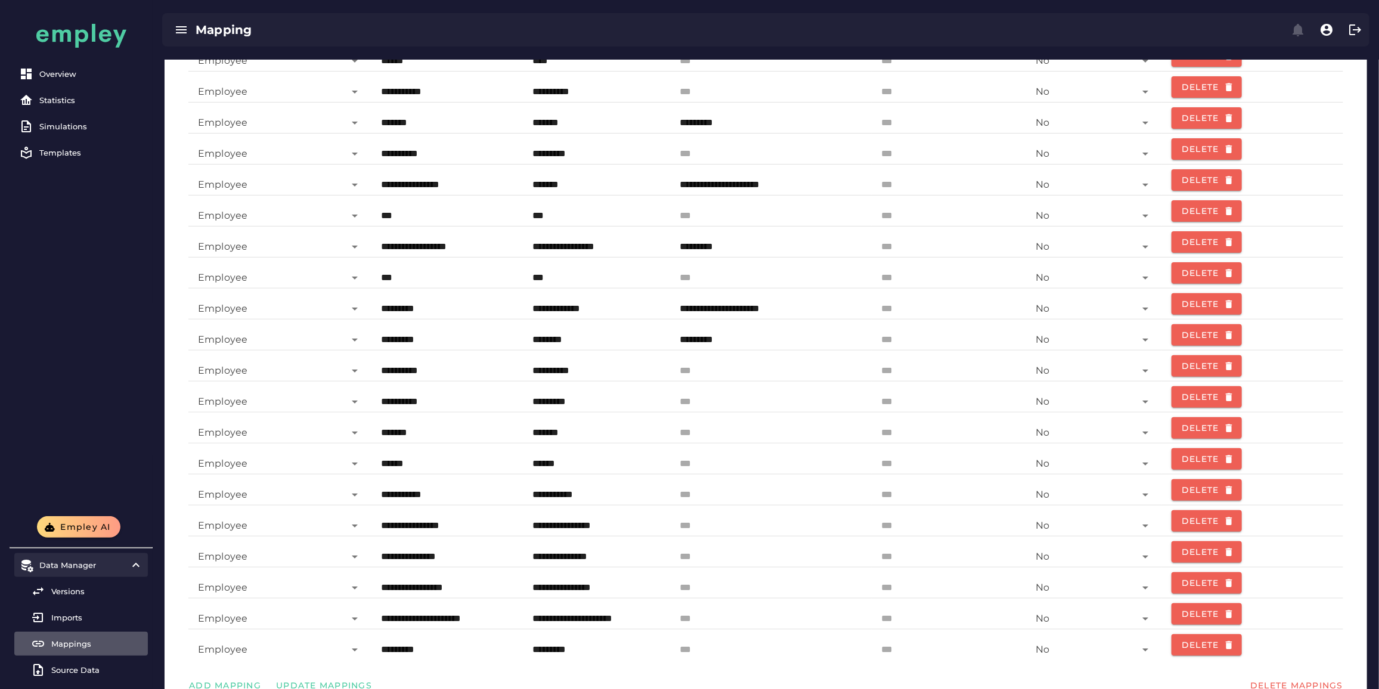
type input "*********"
click at [733, 654] on input "text" at bounding box center [770, 645] width 182 height 29
paste input "*********"
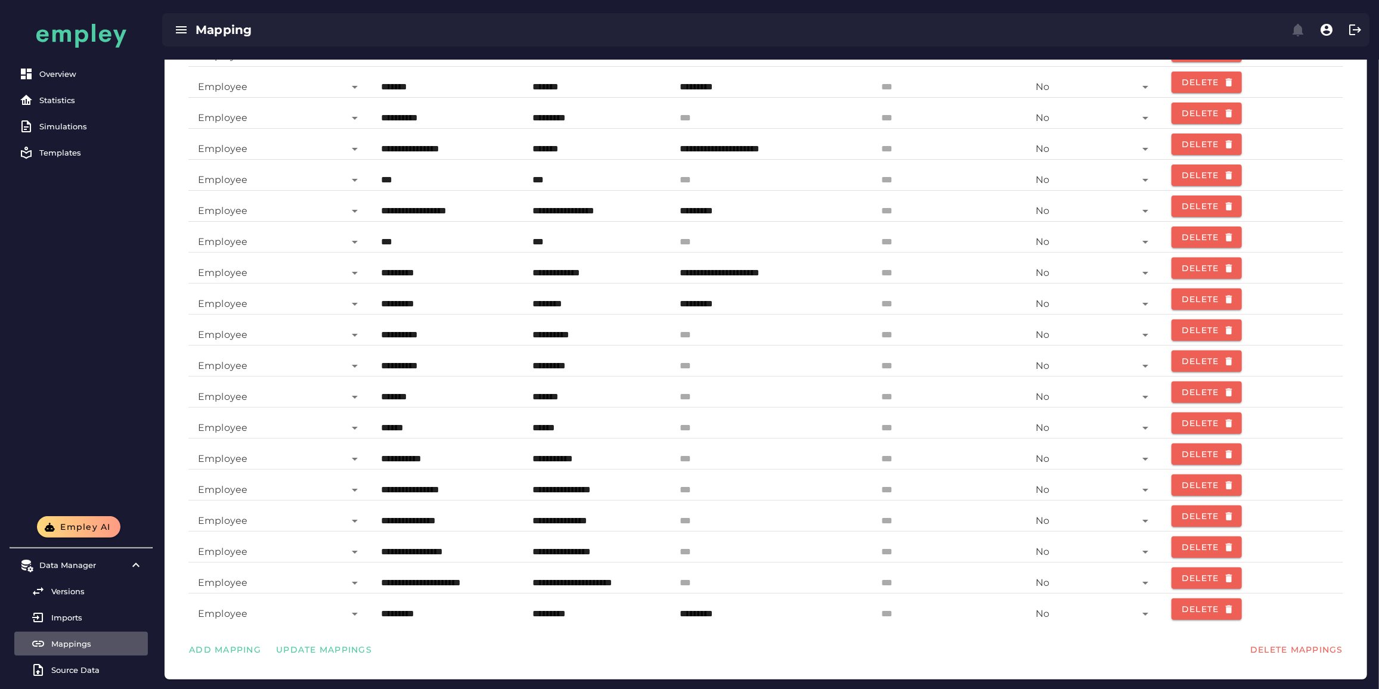
scroll to position [300, 0]
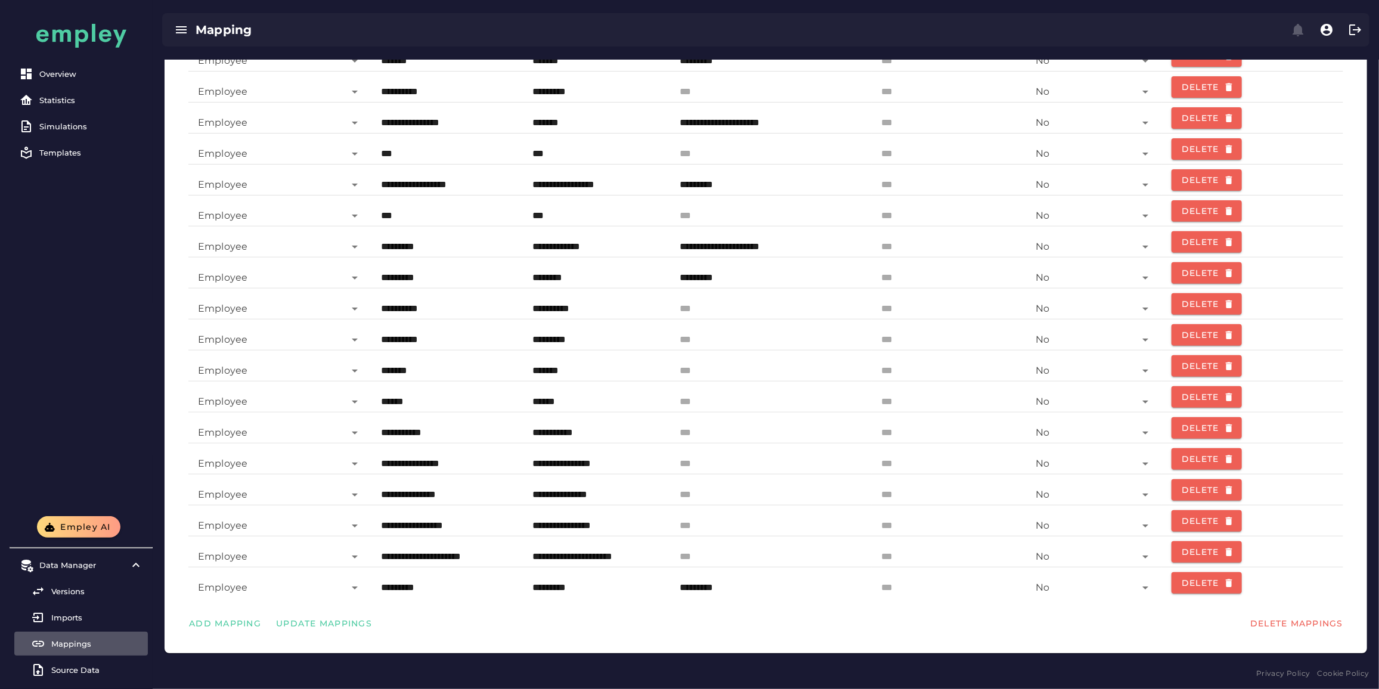
type input "*********"
click at [306, 634] on div "Add Mapping Update Mappings Delete Mappings" at bounding box center [766, 623] width 1174 height 31
click at [306, 628] on button "Update Mappings" at bounding box center [324, 623] width 106 height 14
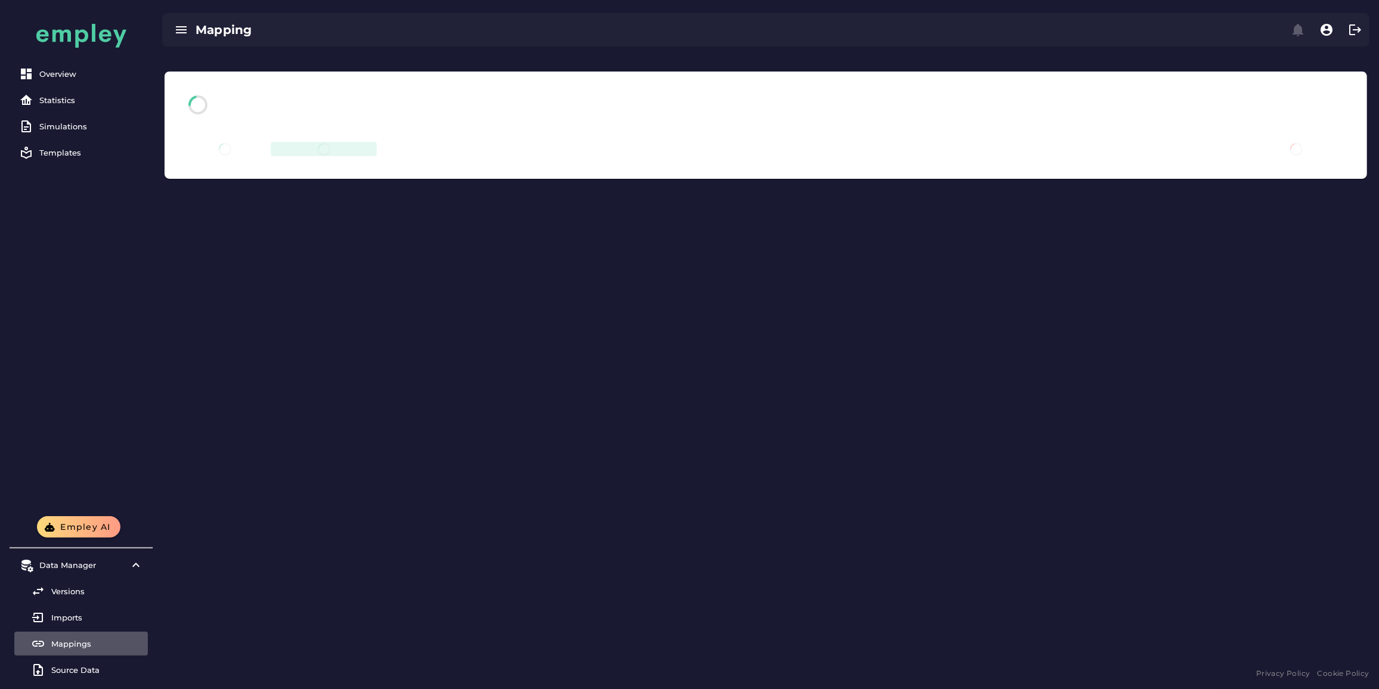
scroll to position [0, 0]
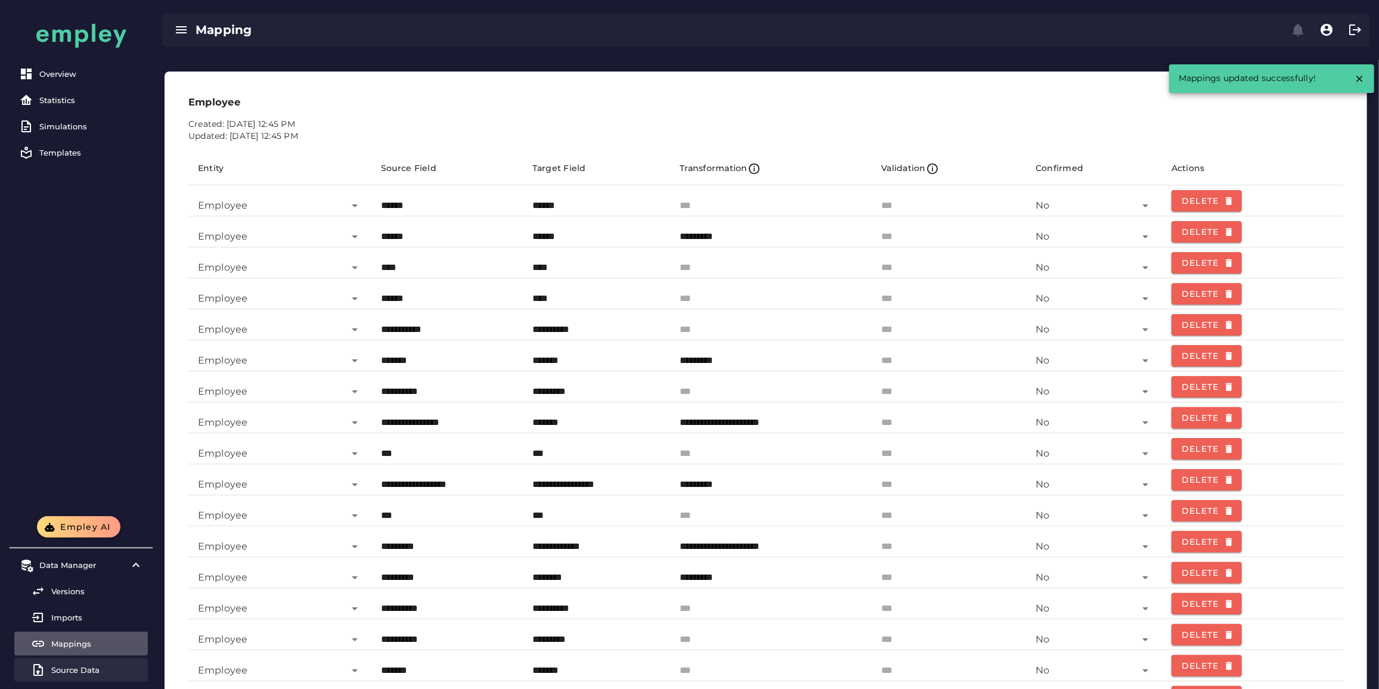
click at [94, 662] on link "Source Data" at bounding box center [81, 670] width 134 height 24
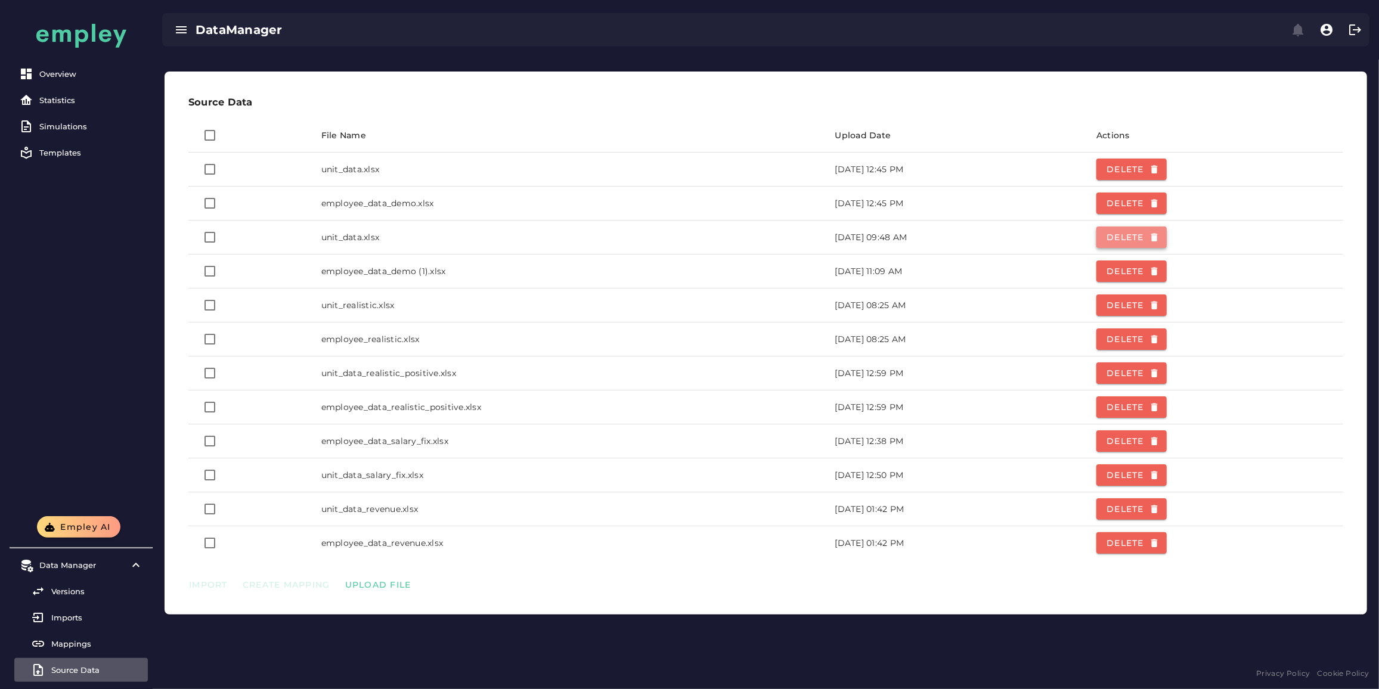
click at [1157, 235] on span "Delete" at bounding box center [1131, 237] width 51 height 11
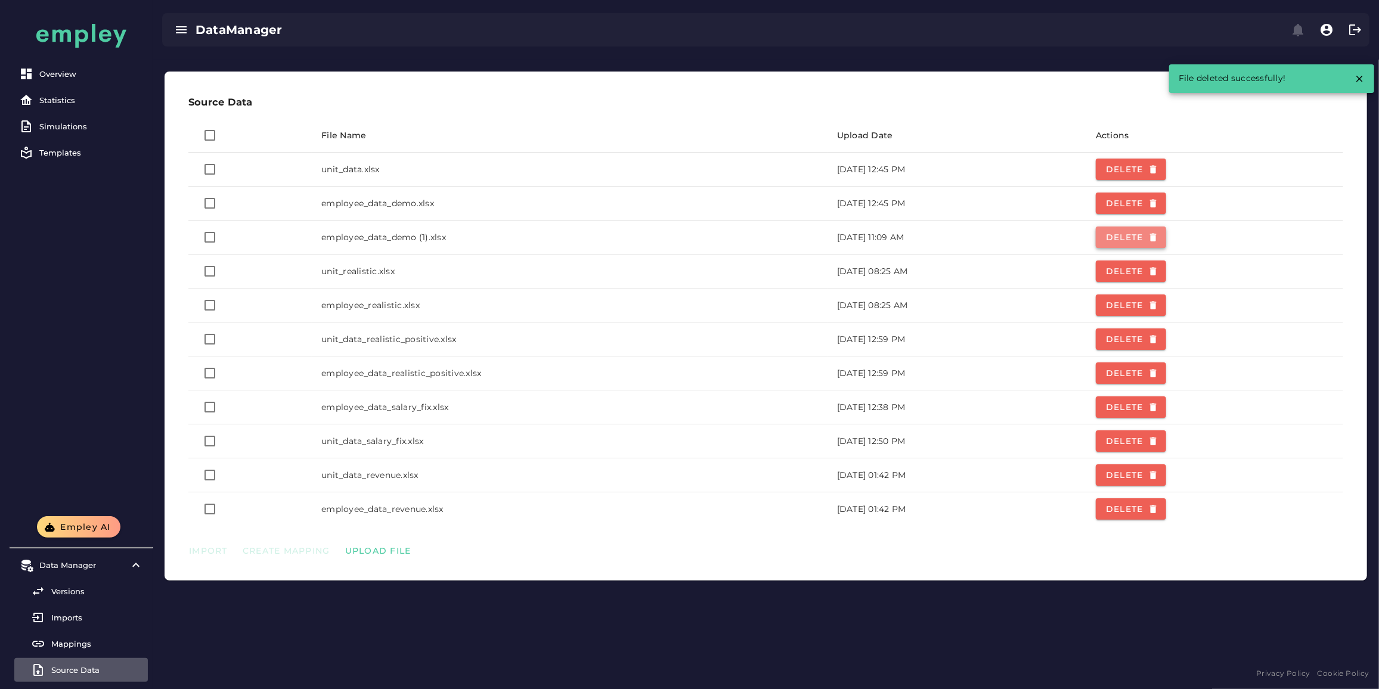
click at [1156, 235] on span "Delete" at bounding box center [1130, 237] width 51 height 11
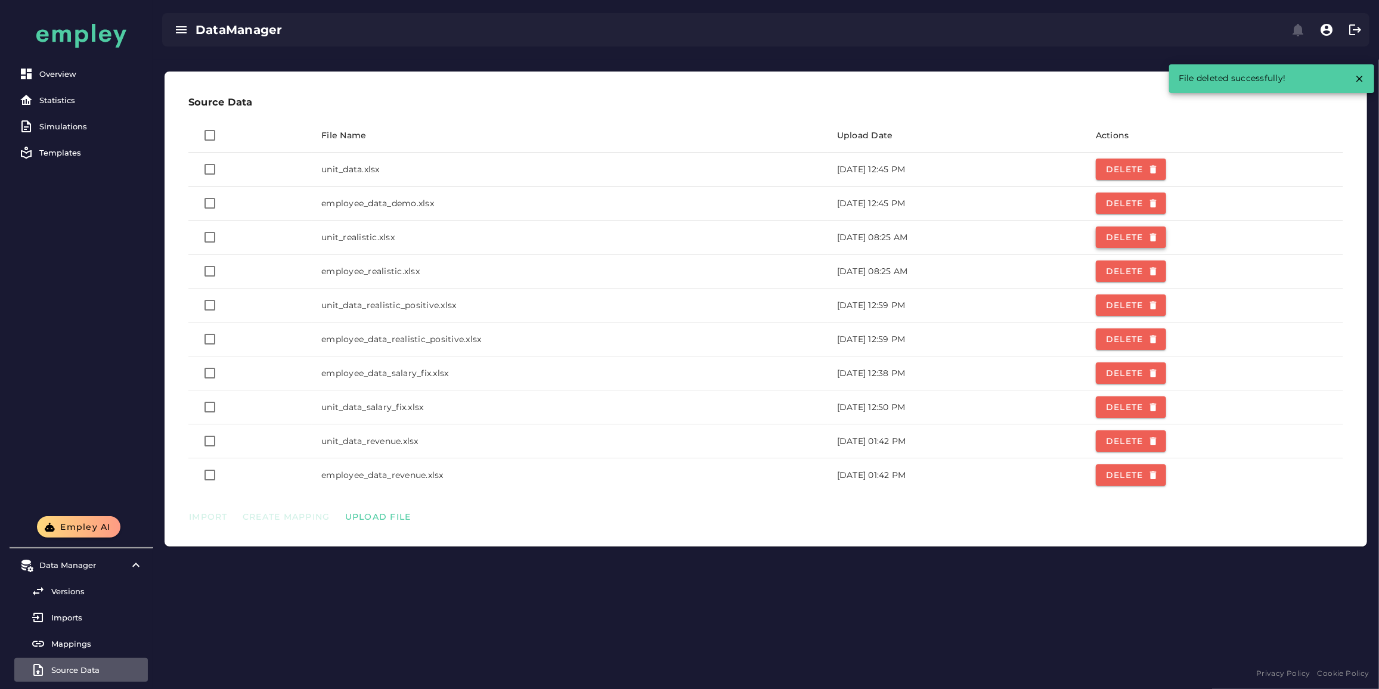
click at [1156, 235] on span "Delete" at bounding box center [1130, 237] width 51 height 11
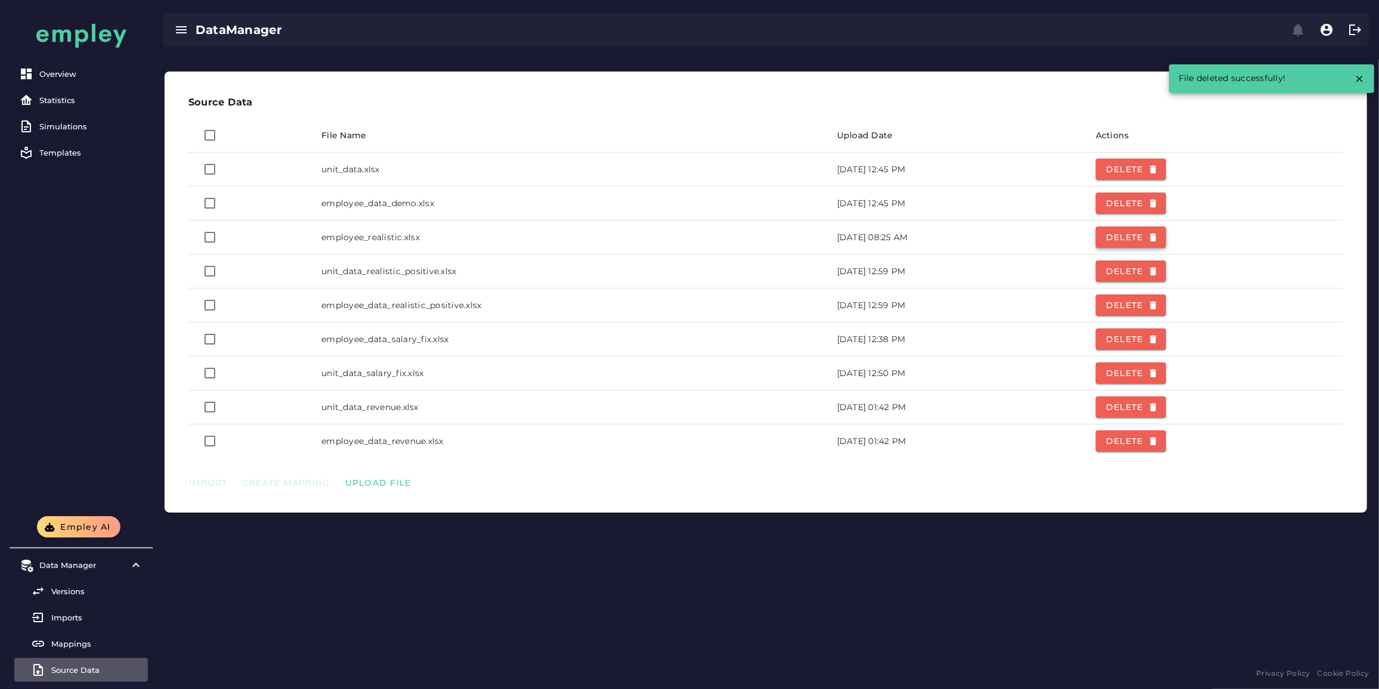
click at [1156, 235] on span "Delete" at bounding box center [1130, 237] width 51 height 11
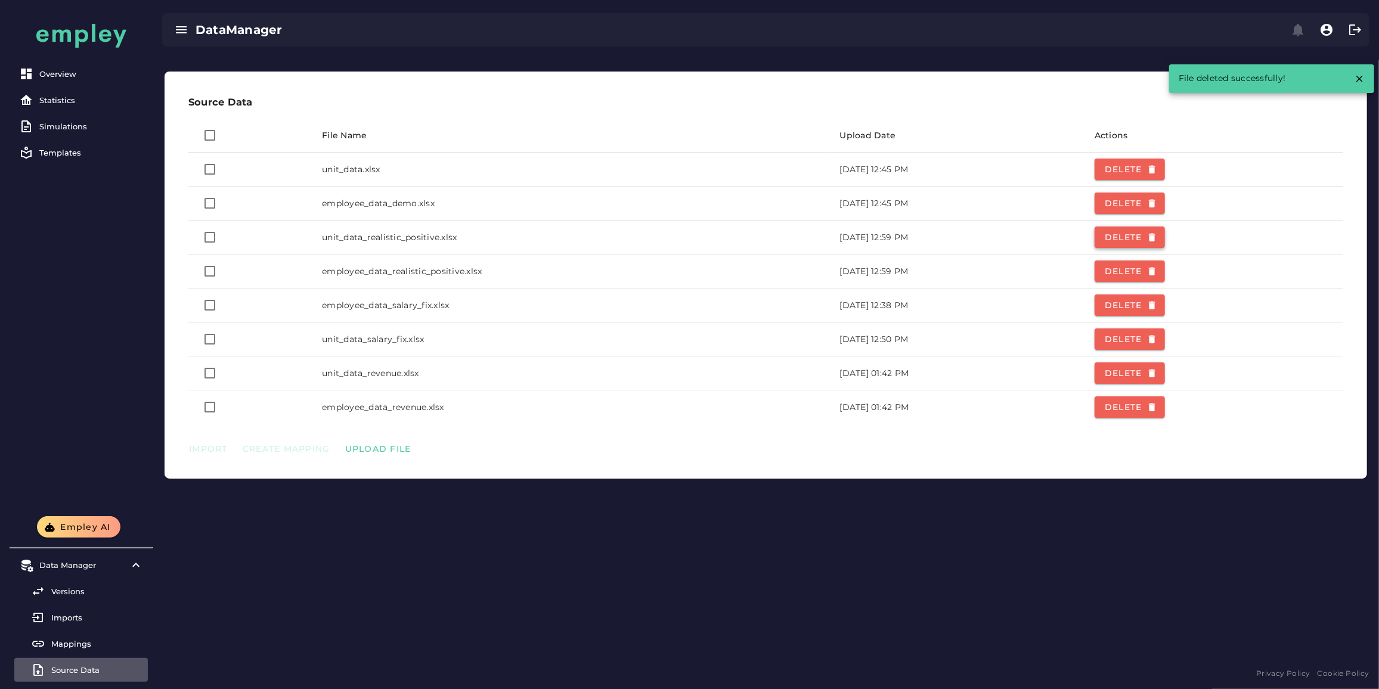
click at [1155, 235] on span "Delete" at bounding box center [1129, 237] width 51 height 11
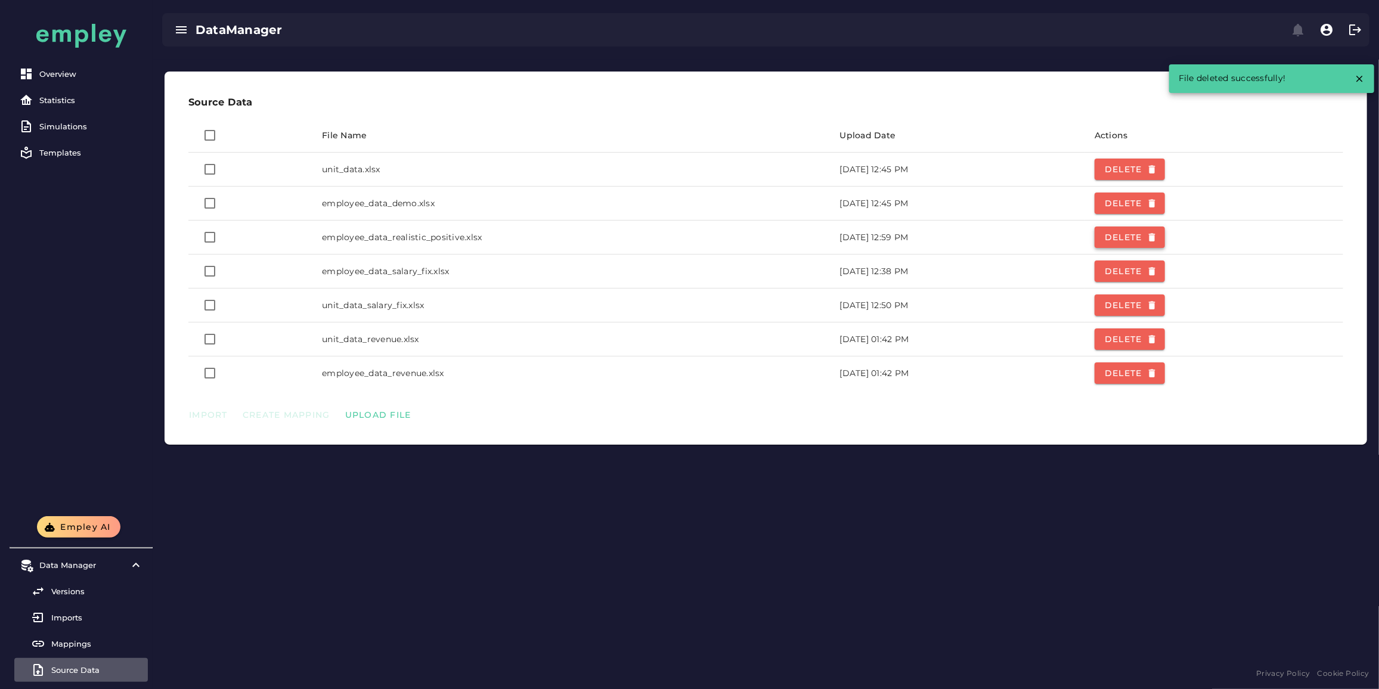
click at [1155, 235] on span "Delete" at bounding box center [1129, 237] width 51 height 11
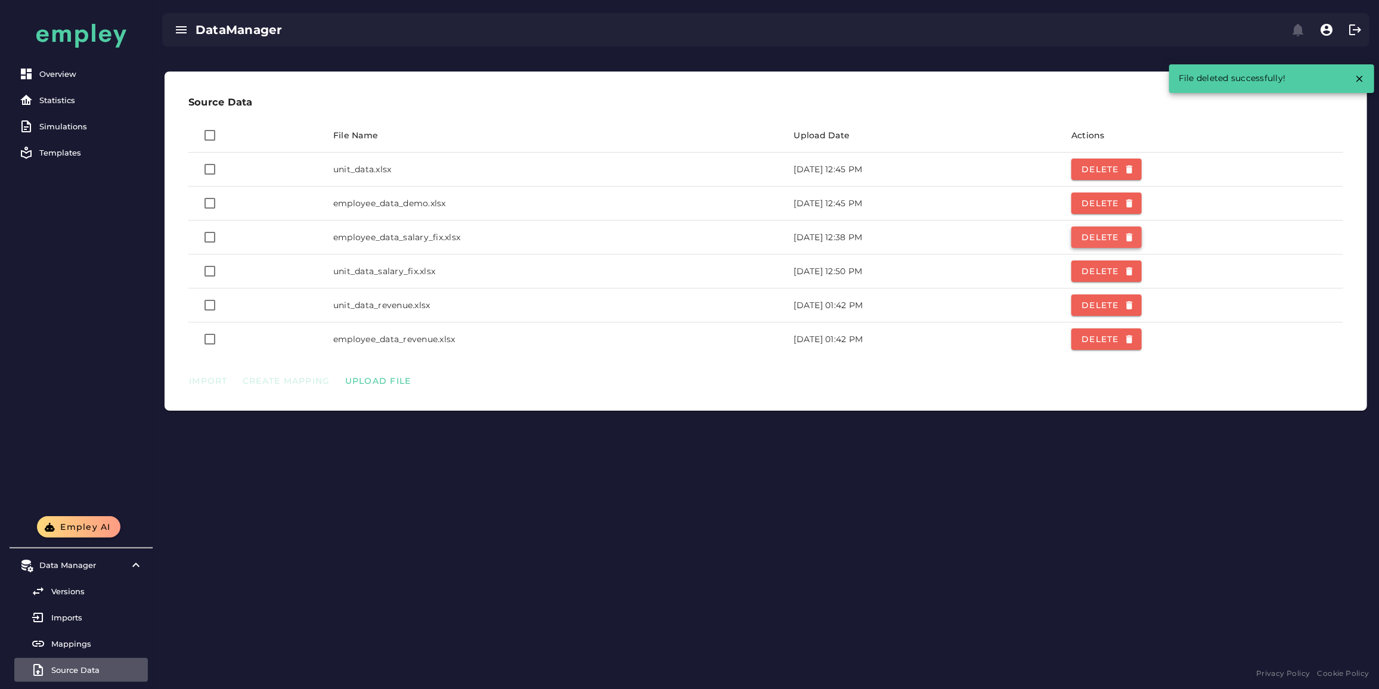
click at [1138, 243] on button "Delete" at bounding box center [1106, 236] width 70 height 21
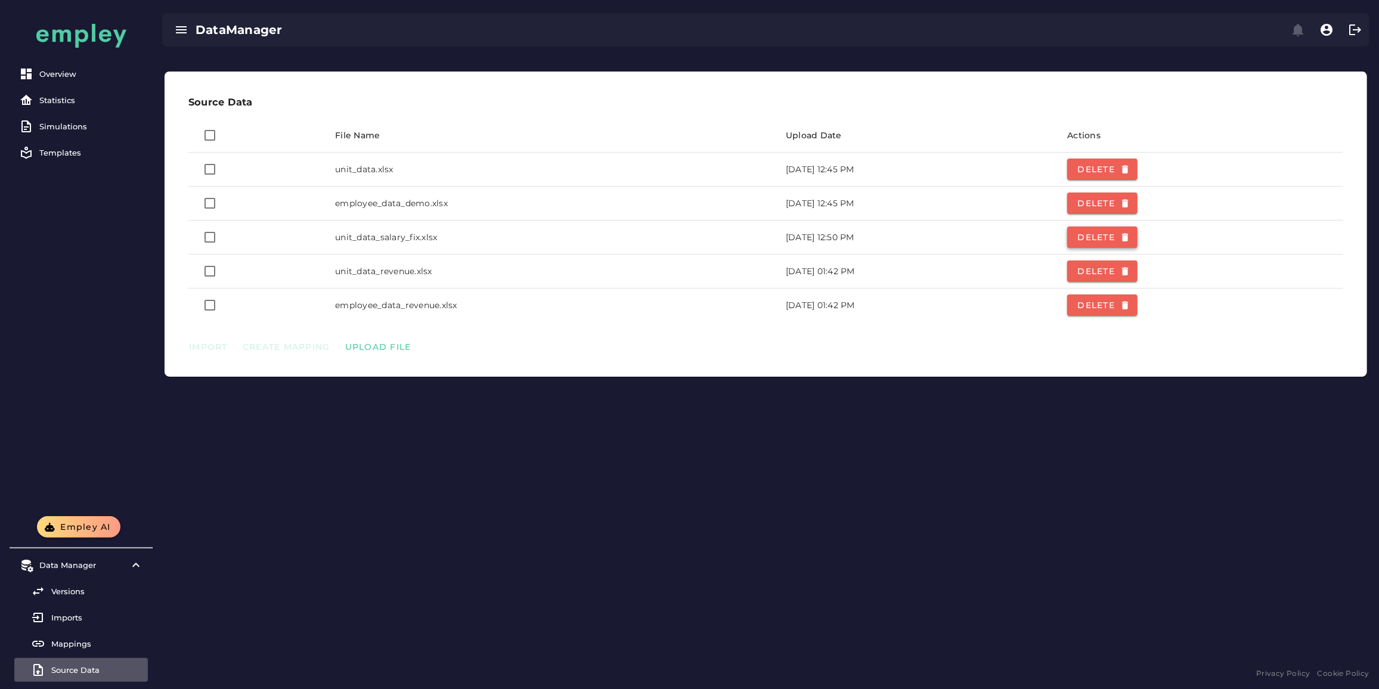
click at [1137, 243] on button "Delete" at bounding box center [1102, 236] width 70 height 21
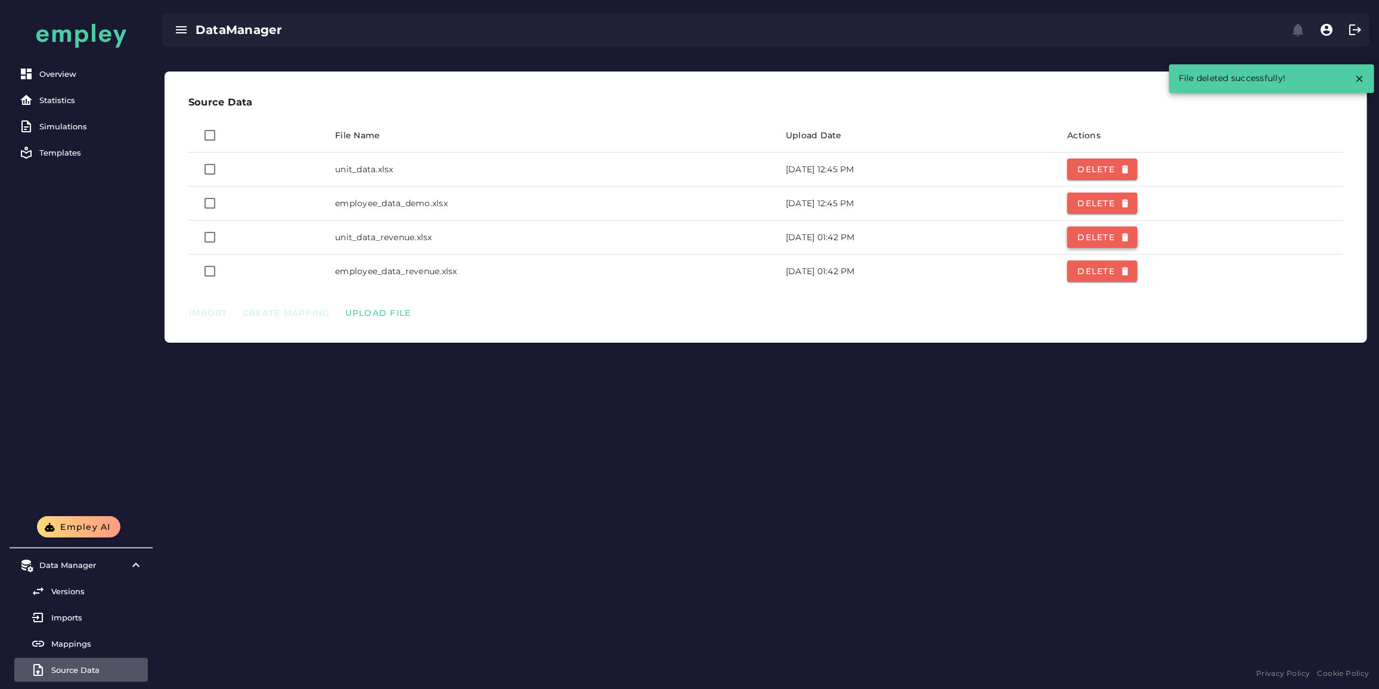
click at [1137, 243] on button "Delete" at bounding box center [1102, 236] width 70 height 21
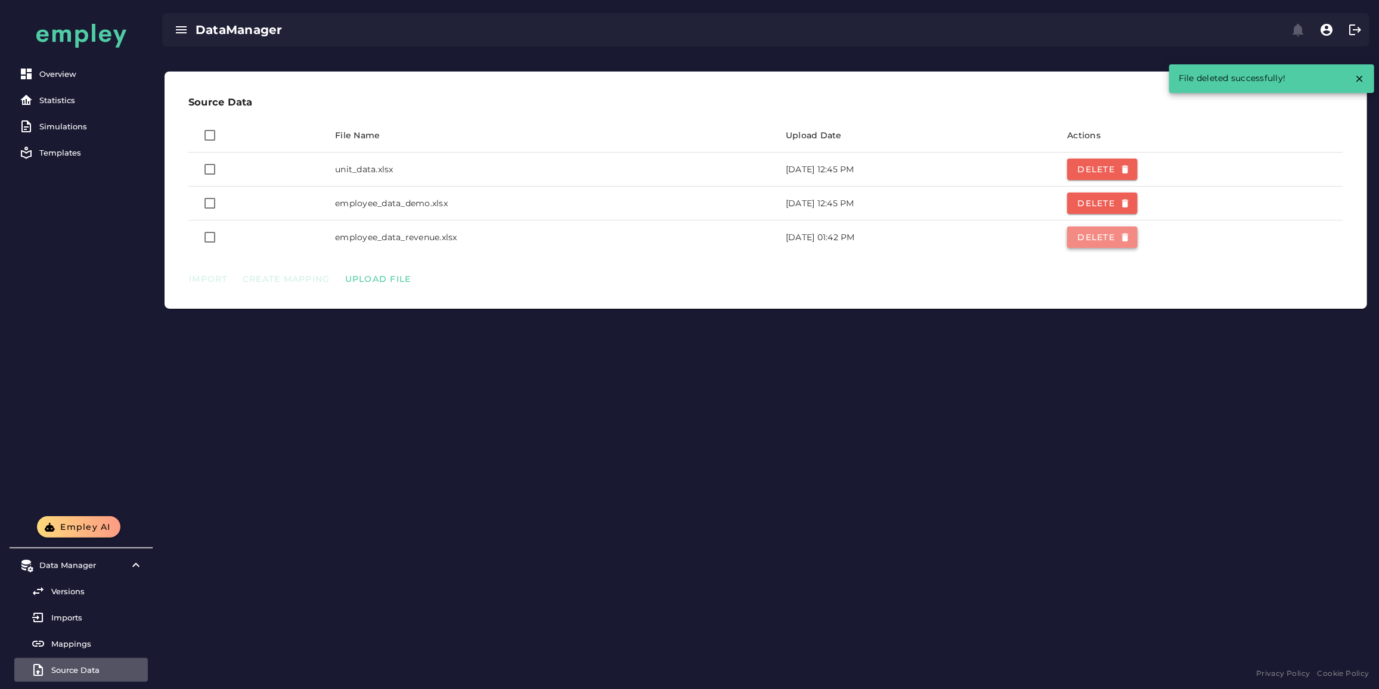
click at [1128, 237] on span "Delete" at bounding box center [1101, 237] width 51 height 11
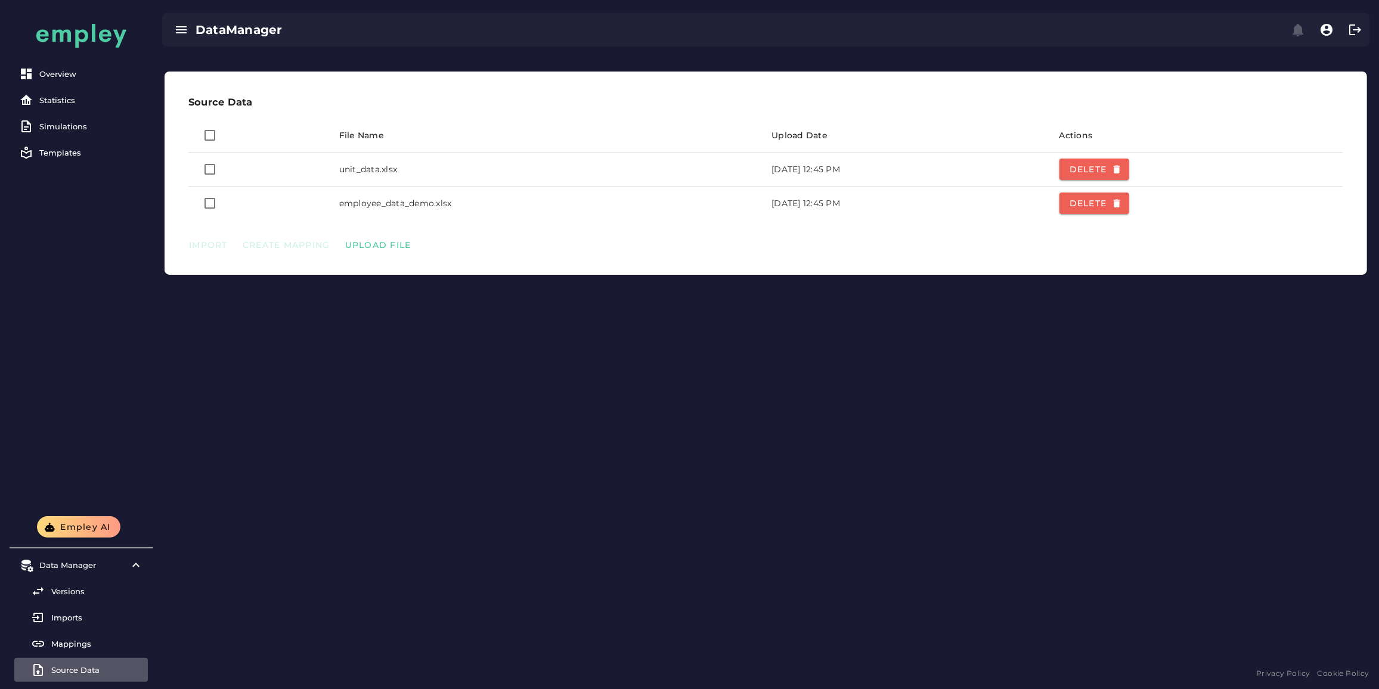
click at [560, 296] on div "Source Data File Name Upload Date Actions unit_data.xlsx March 10, 2025 at 12:4…" at bounding box center [766, 363] width 1226 height 606
click at [89, 594] on div "Versions" at bounding box center [97, 592] width 92 height 10
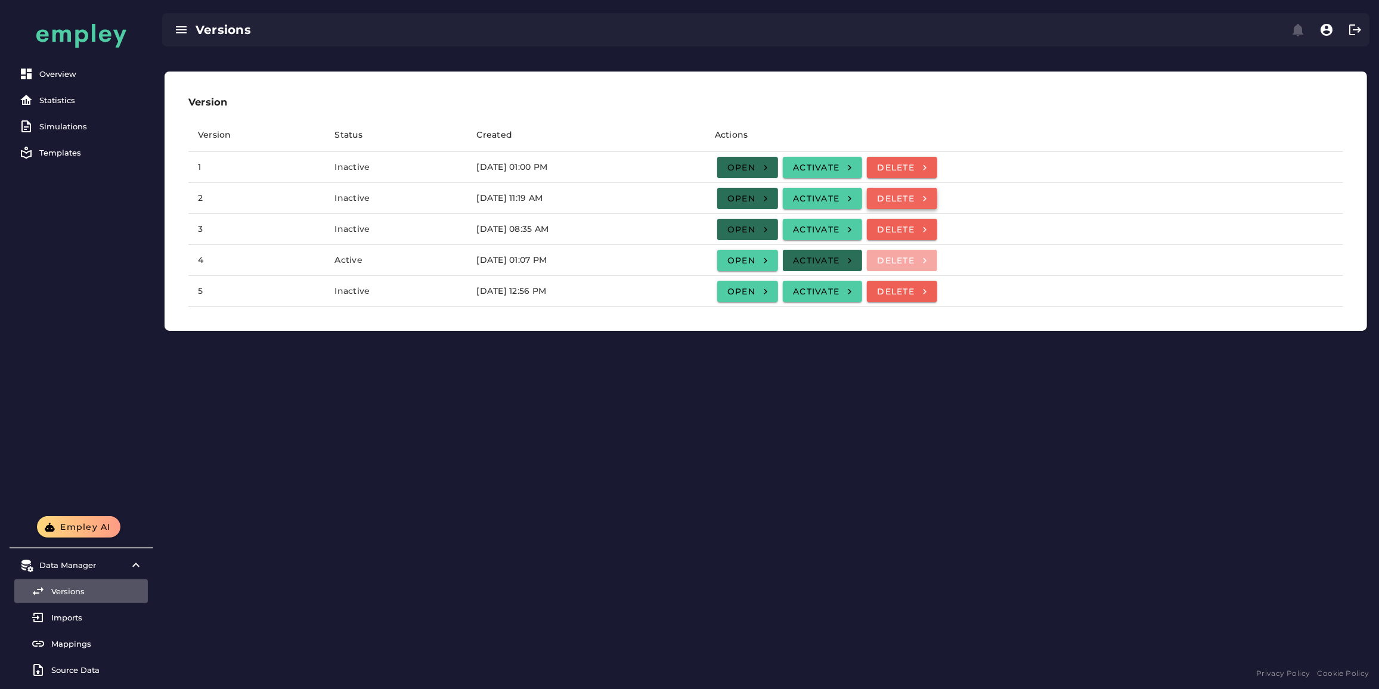
click at [927, 199] on span "Delete" at bounding box center [901, 198] width 51 height 11
click at [937, 173] on button "Delete" at bounding box center [902, 167] width 70 height 21
click at [927, 231] on span "Delete" at bounding box center [901, 229] width 51 height 11
click at [241, 463] on div "Version Version Status Created Actions 1 Inactive March 10, 2025 at 01:00 PM Op…" at bounding box center [766, 363] width 1226 height 606
click at [51, 679] on link "Source Data" at bounding box center [81, 670] width 134 height 24
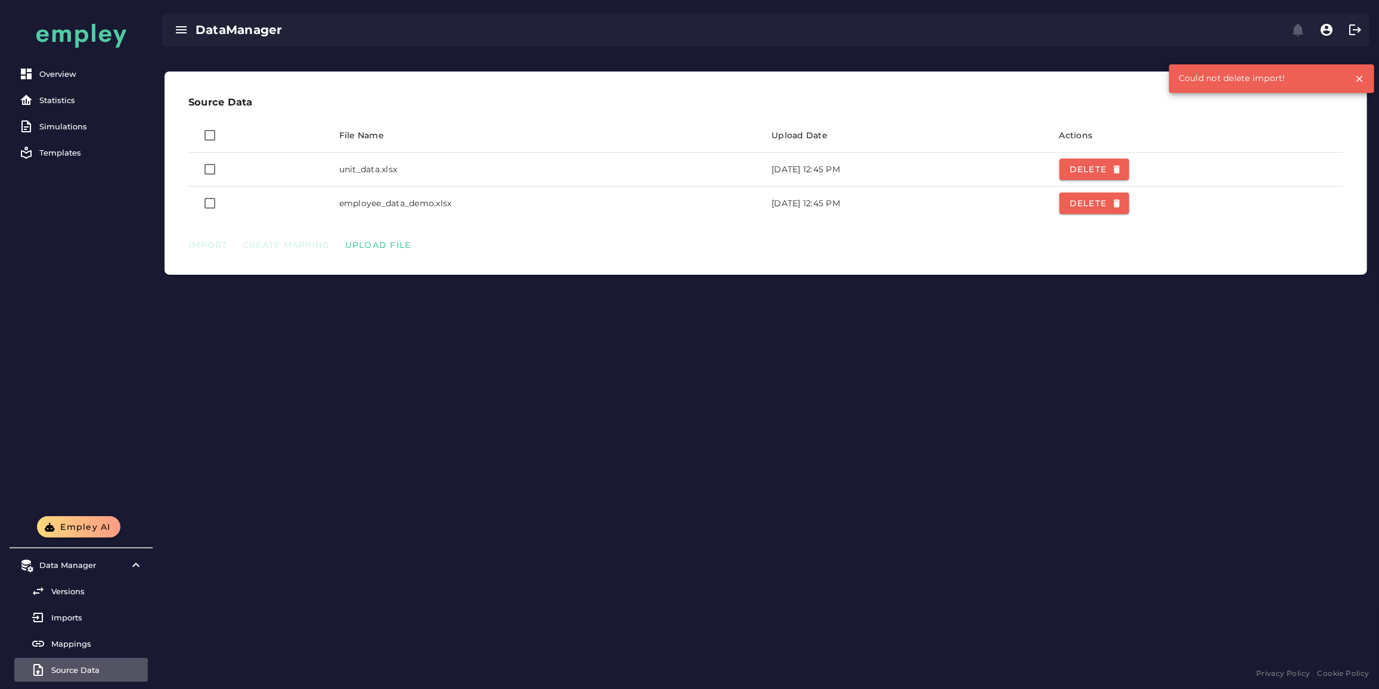
click at [395, 252] on div "Import Create Mapping Upload File" at bounding box center [766, 244] width 1174 height 31
click at [399, 246] on span "Upload File" at bounding box center [378, 245] width 67 height 11
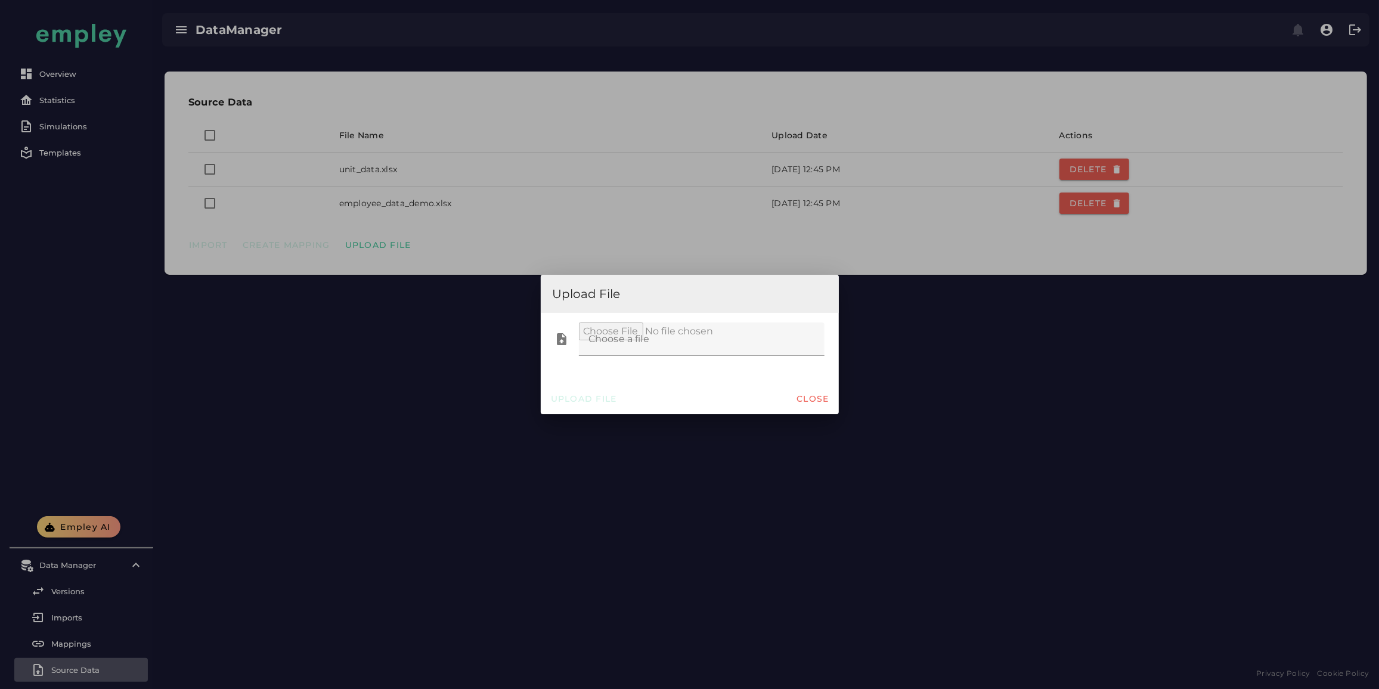
click at [634, 327] on div at bounding box center [698, 338] width 238 height 33
type input "**********"
click at [592, 393] on span "Upload File" at bounding box center [583, 398] width 67 height 11
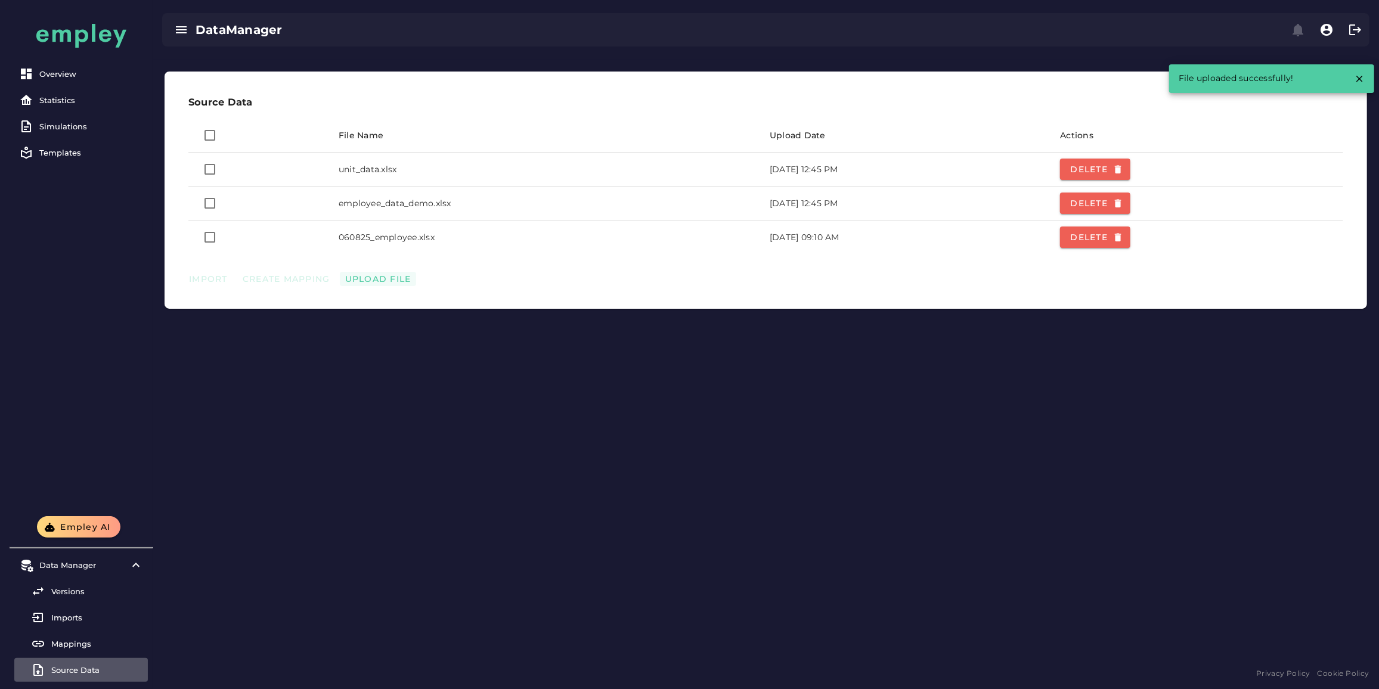
click at [405, 282] on span "Upload File" at bounding box center [378, 279] width 67 height 11
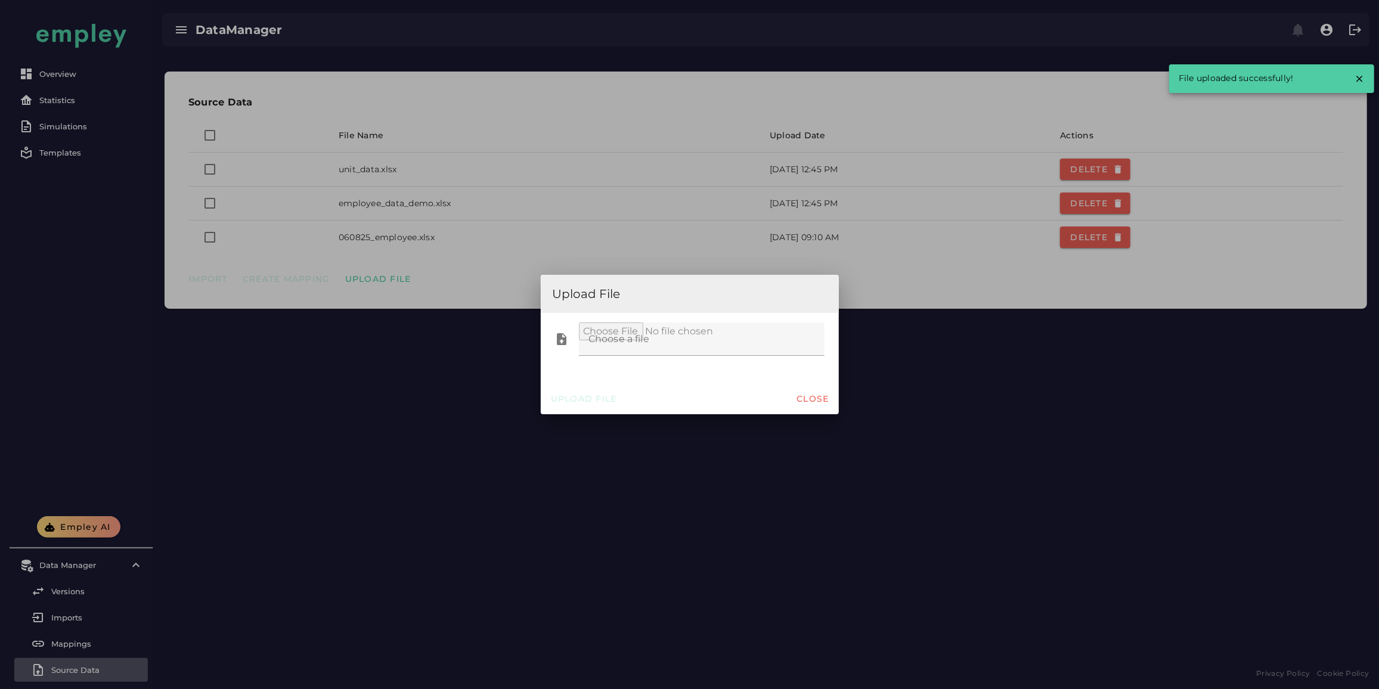
click at [579, 340] on div at bounding box center [698, 338] width 238 height 33
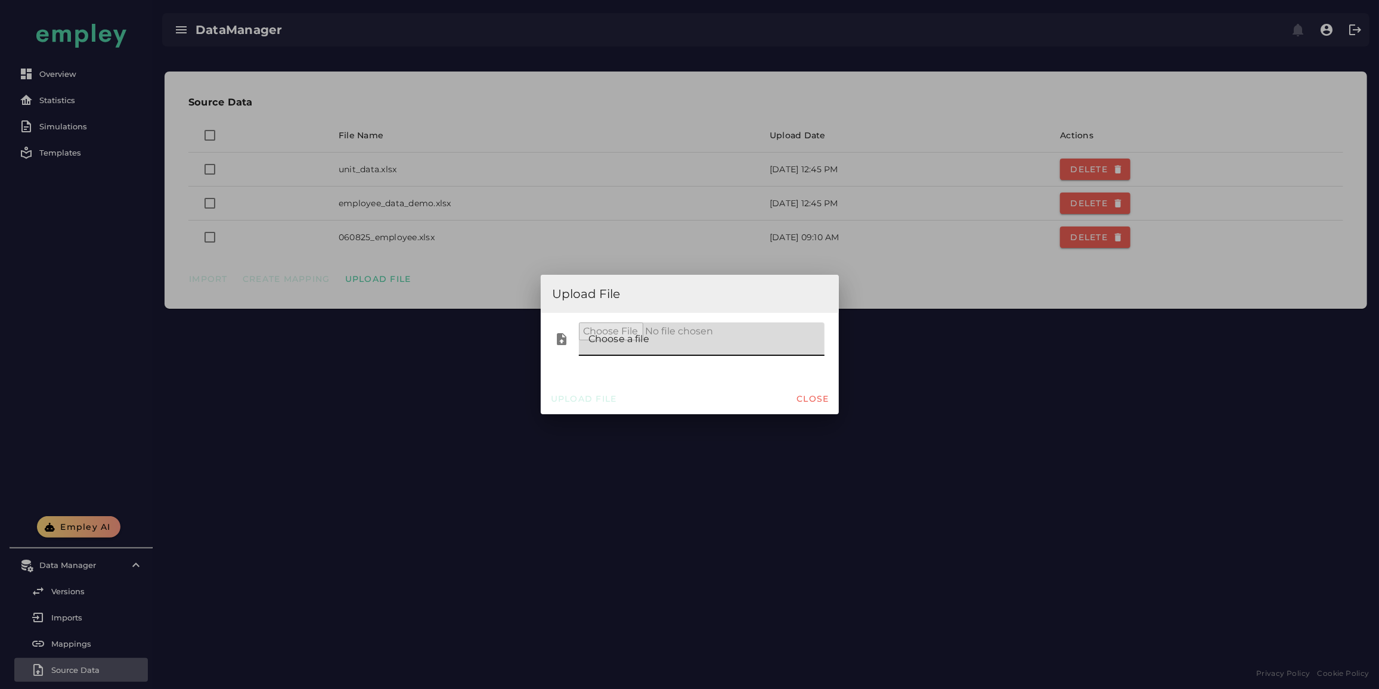
type input "**********"
click at [593, 398] on span "Upload File" at bounding box center [583, 398] width 67 height 11
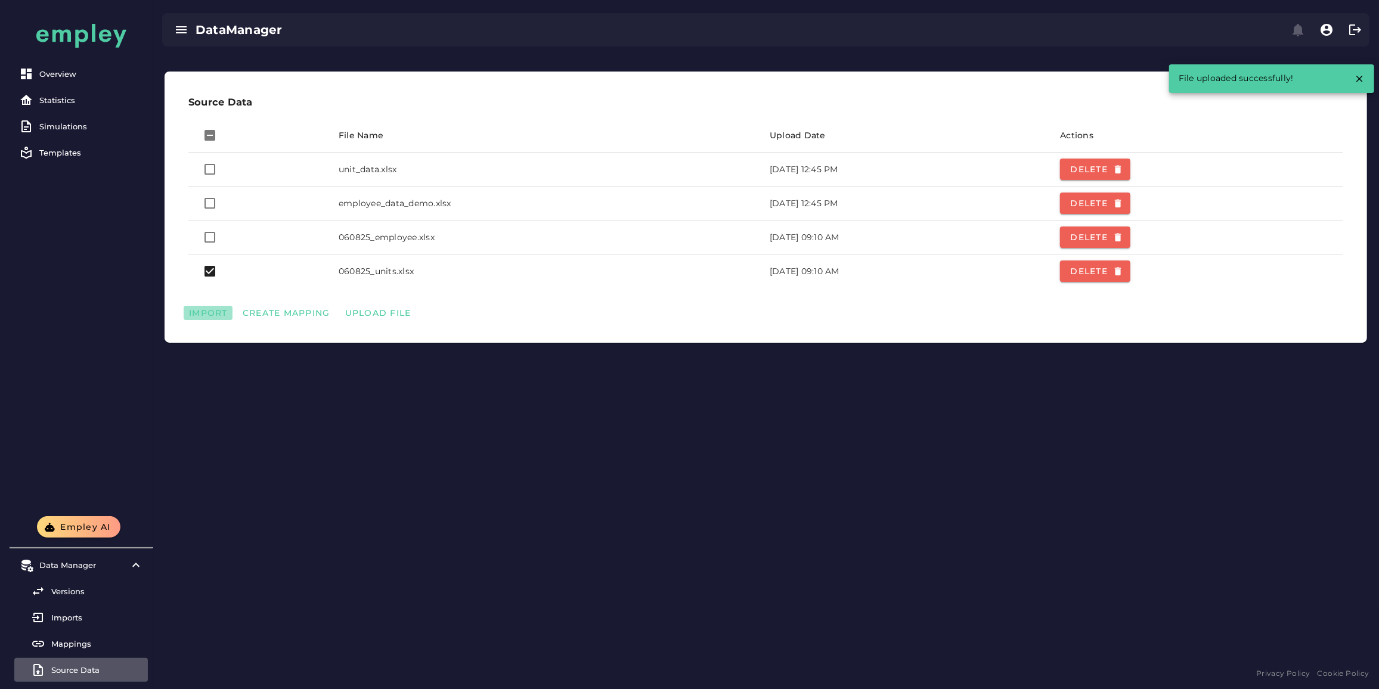
click at [237, 318] on button "Import" at bounding box center [286, 313] width 98 height 14
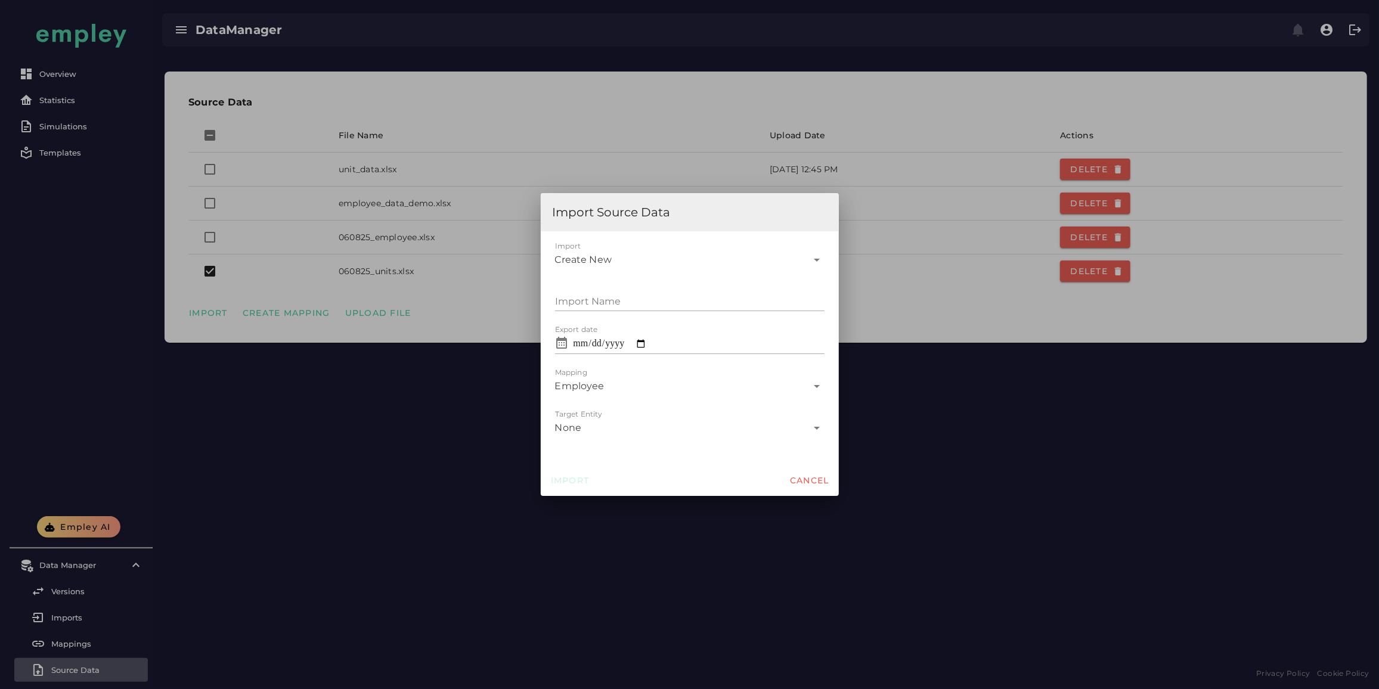
click at [643, 262] on div "Create New" at bounding box center [681, 255] width 253 height 29
click at [634, 296] on input "Import Name" at bounding box center [689, 297] width 269 height 29
type input "**********"
click at [641, 390] on div "Employee *" at bounding box center [681, 381] width 253 height 29
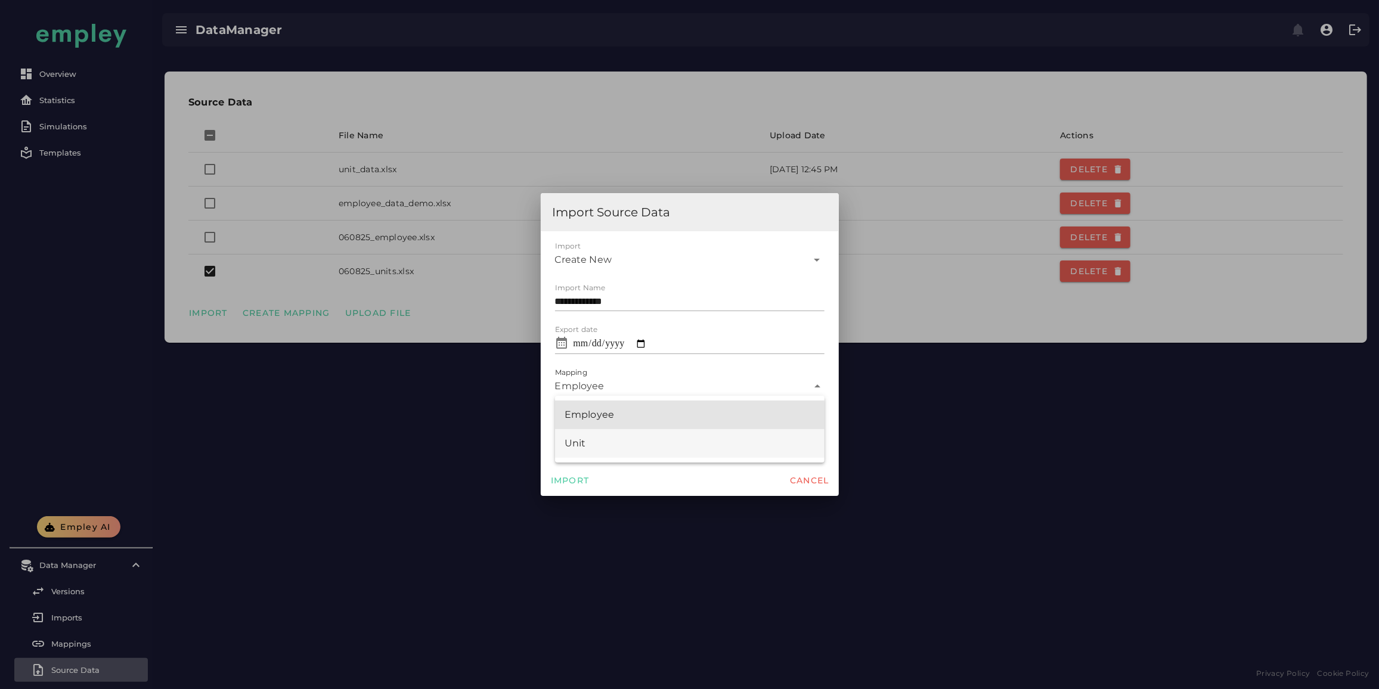
click at [634, 449] on div "Unit" at bounding box center [689, 443] width 250 height 14
type input "*"
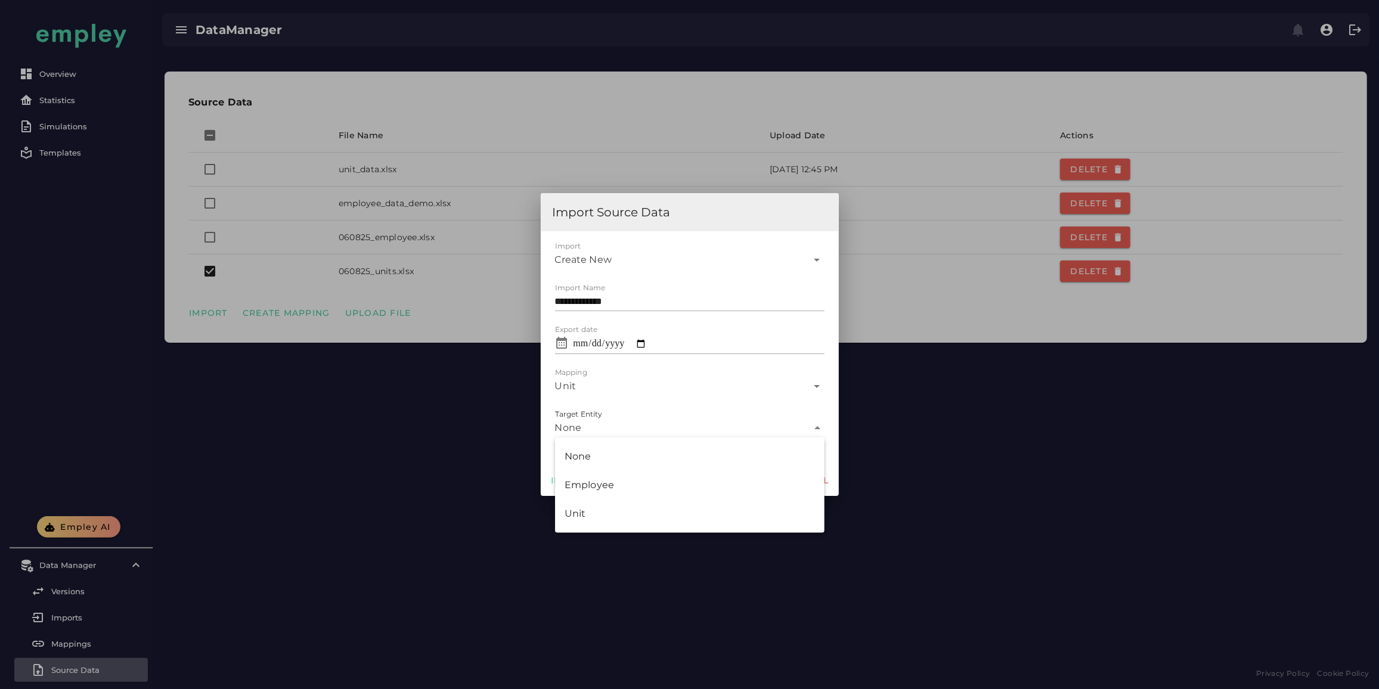
click at [631, 432] on div "None" at bounding box center [681, 423] width 253 height 29
click at [602, 508] on div "Unit" at bounding box center [689, 514] width 250 height 14
type input "****"
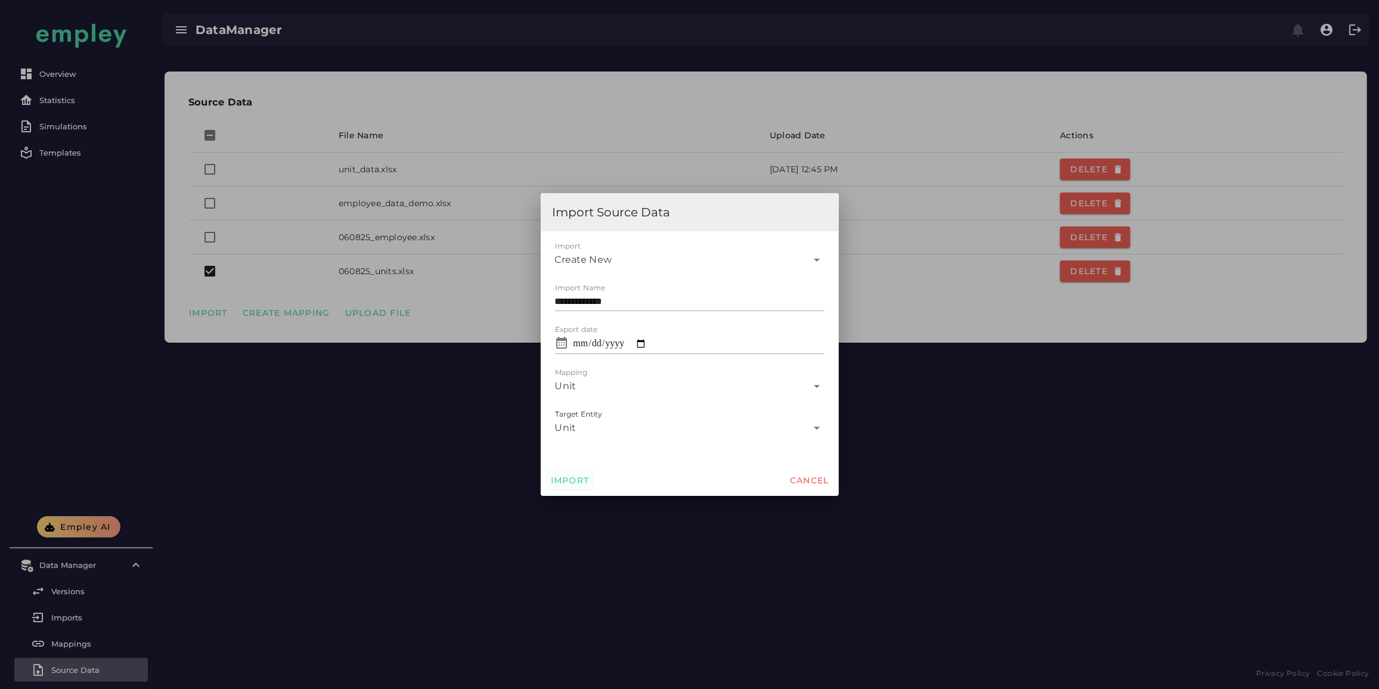
click at [579, 476] on span "Import" at bounding box center [569, 480] width 39 height 11
click at [433, 429] on div at bounding box center [689, 344] width 1379 height 689
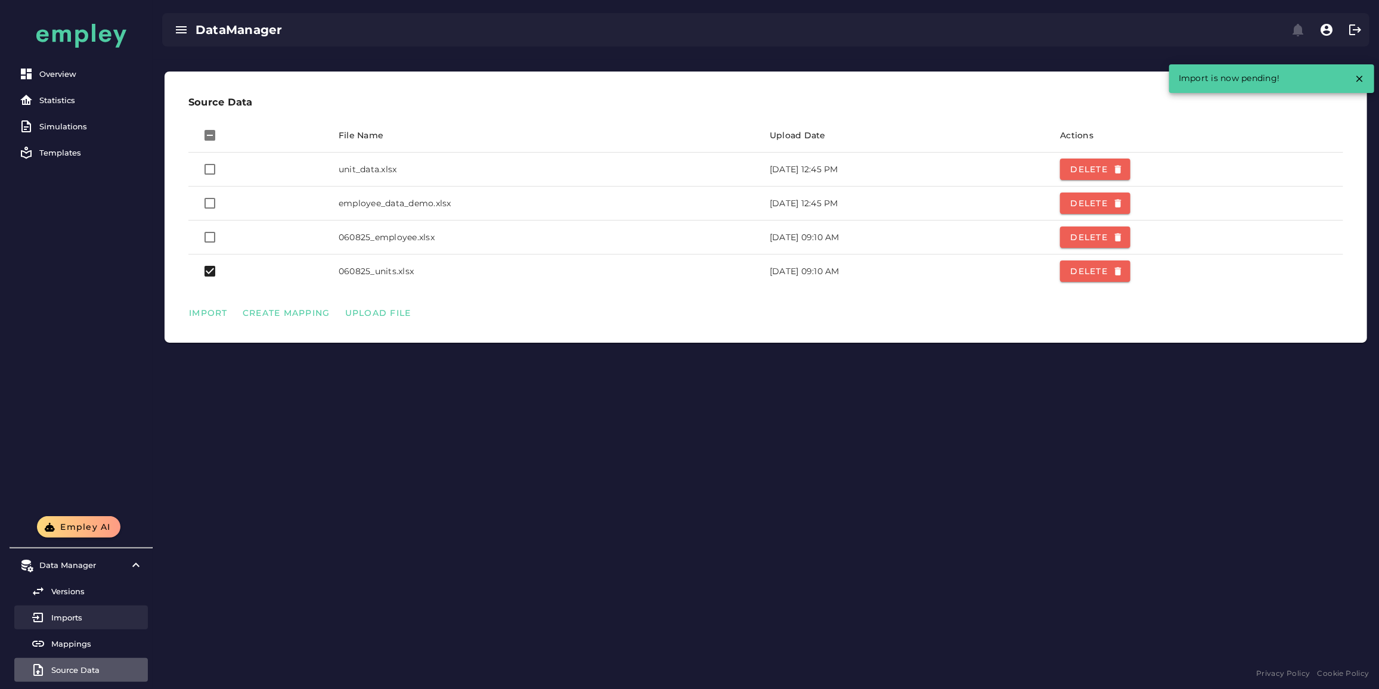
click at [86, 618] on div "Imports" at bounding box center [97, 618] width 92 height 10
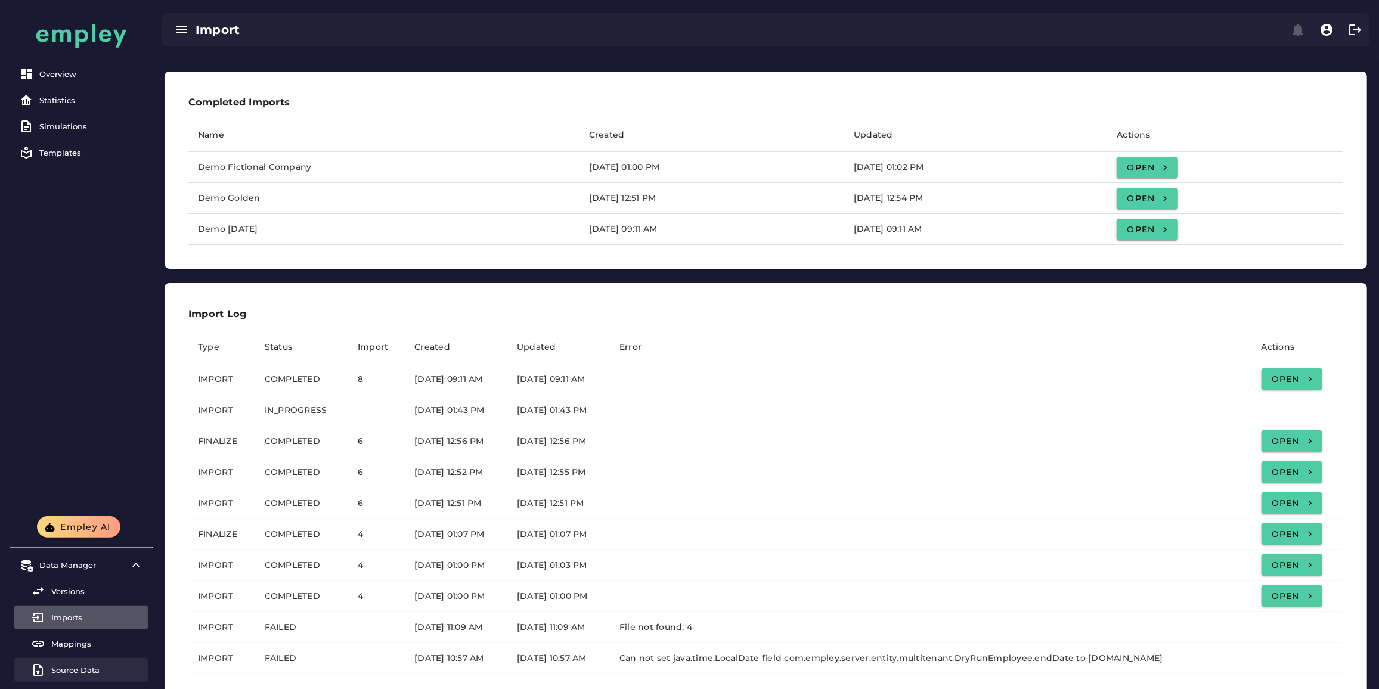
click at [72, 669] on div "Source Data" at bounding box center [97, 670] width 92 height 10
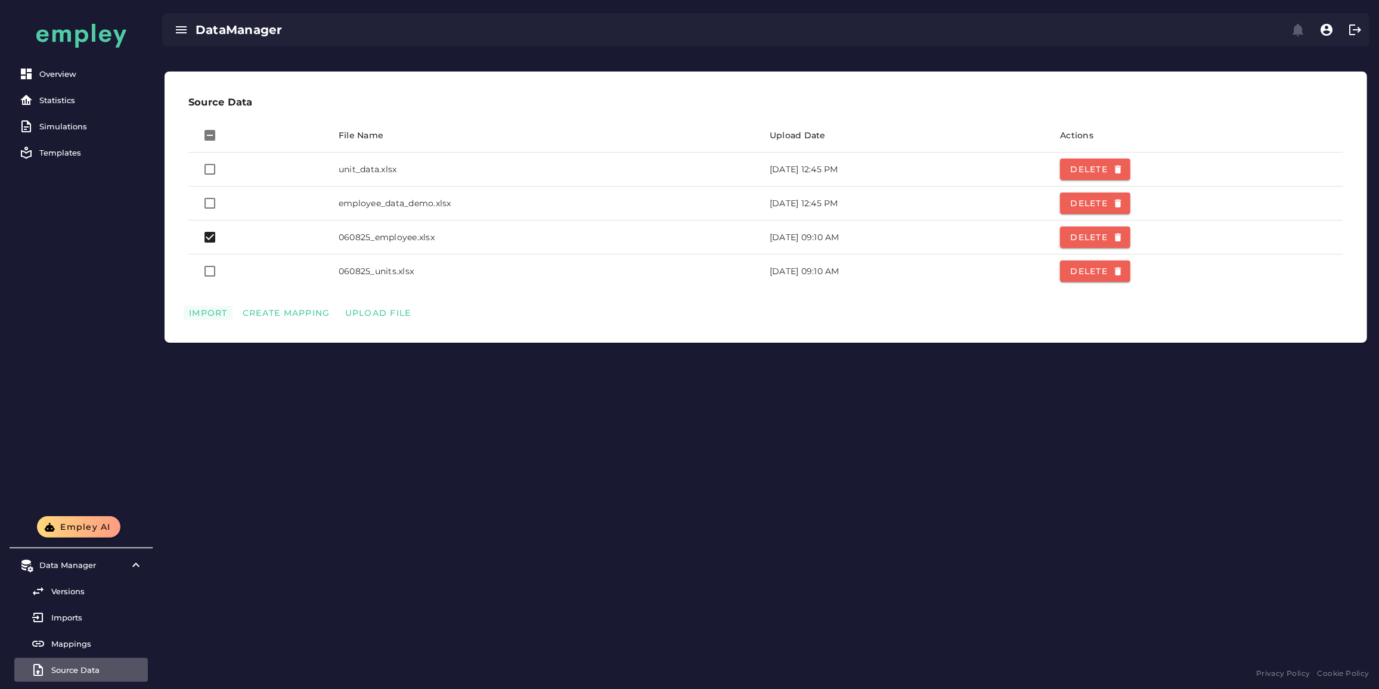
click at [205, 308] on span "Import" at bounding box center [207, 313] width 39 height 11
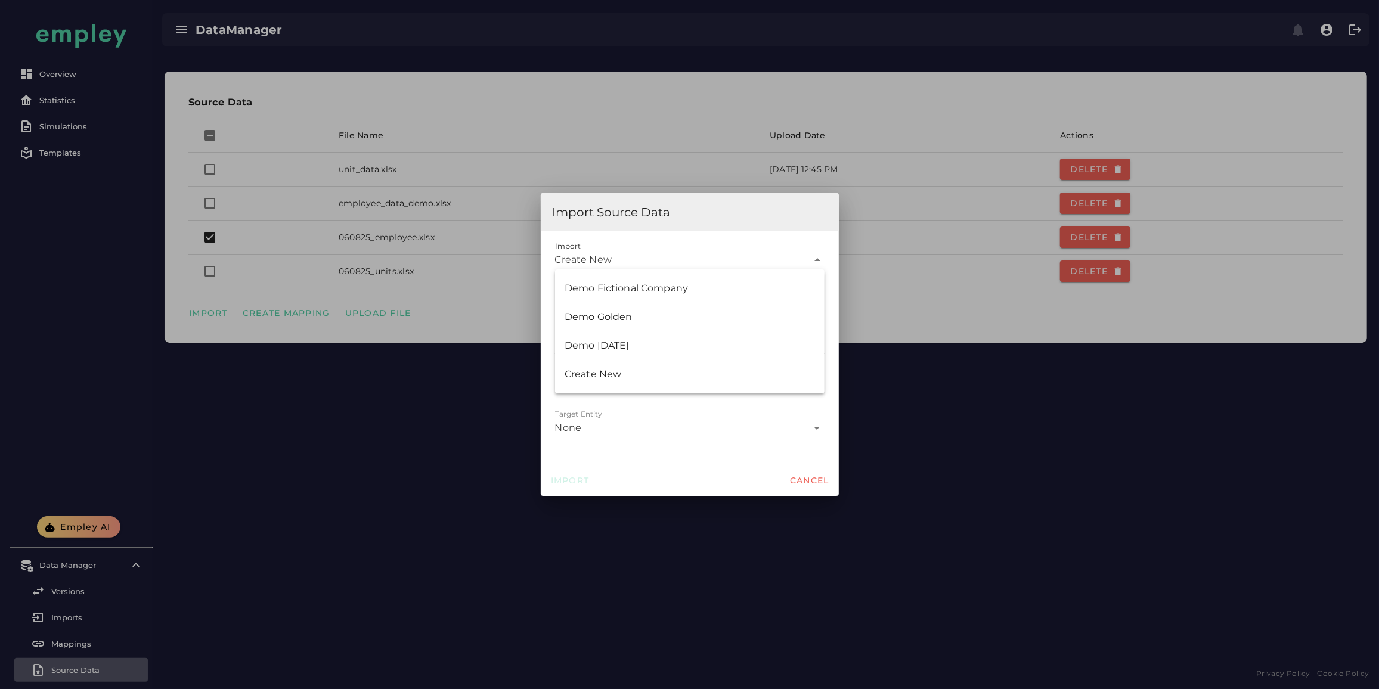
click at [626, 259] on div "Create New" at bounding box center [681, 255] width 253 height 29
click at [629, 343] on div "Demo 15-08-25" at bounding box center [689, 346] width 250 height 14
type input "*"
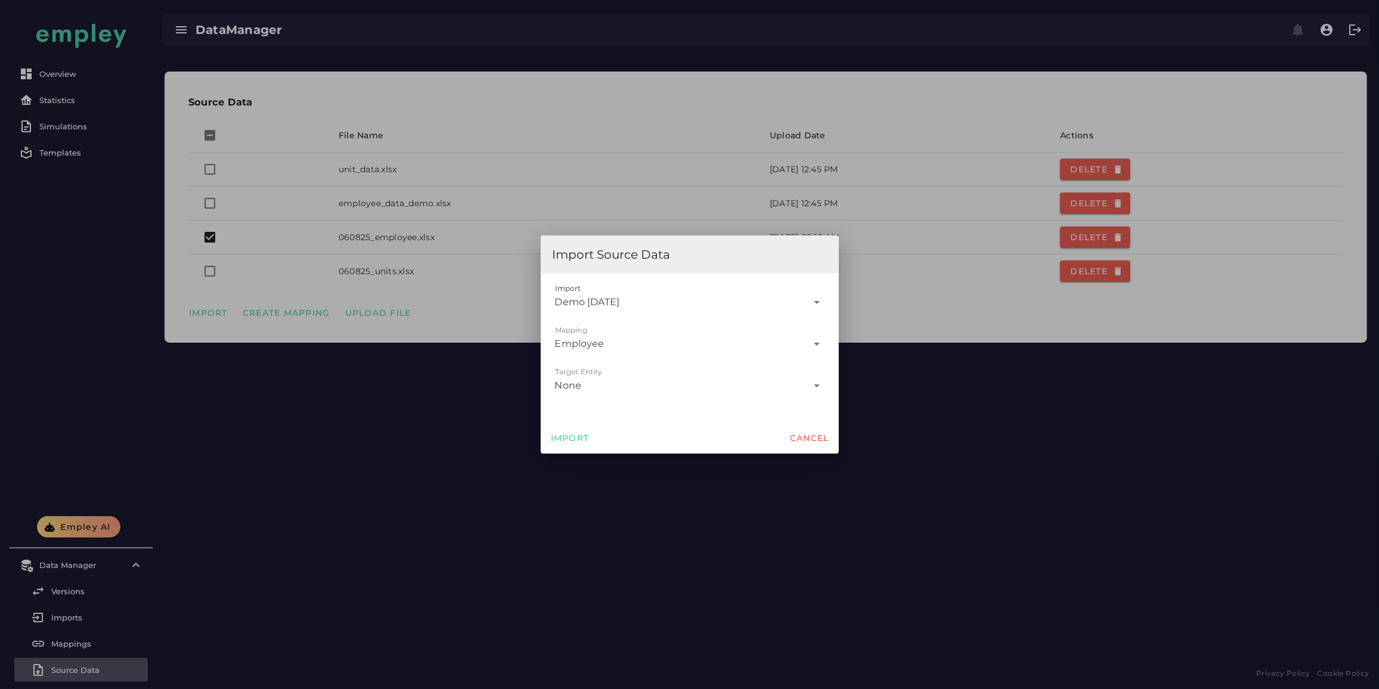
click at [586, 378] on div "None" at bounding box center [681, 381] width 253 height 29
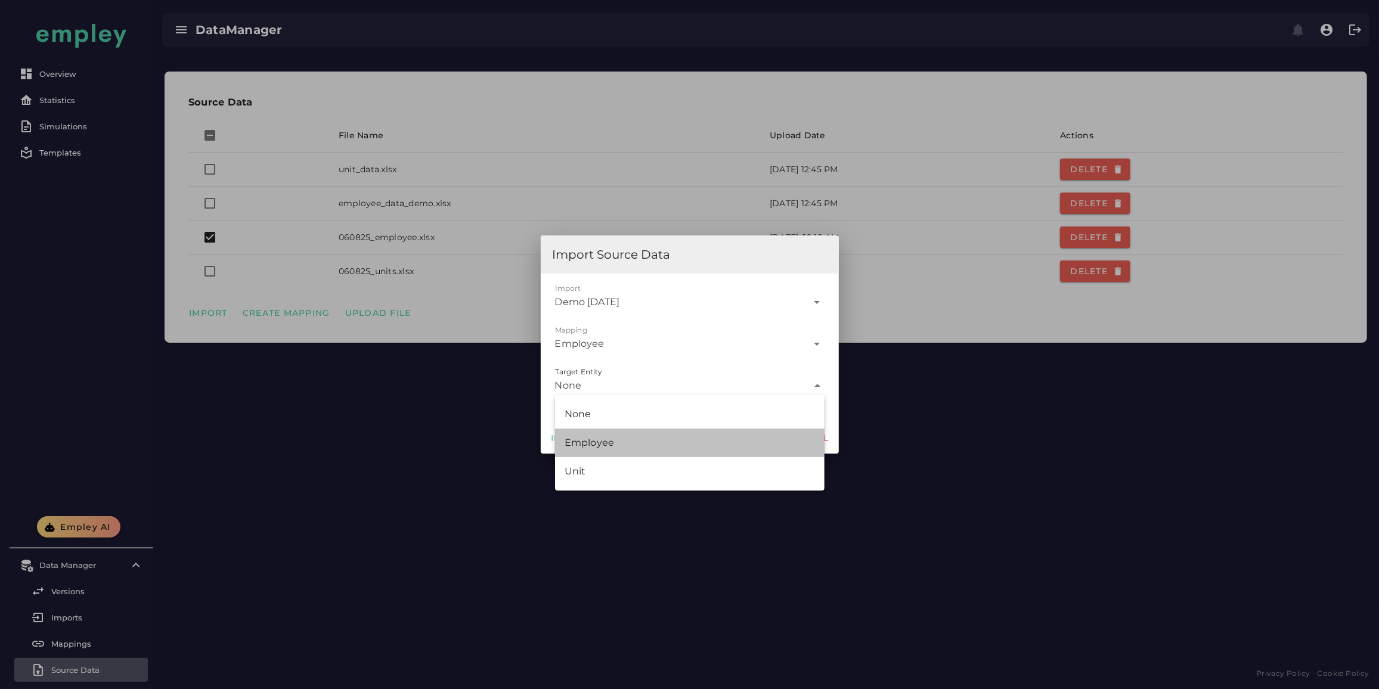
click at [595, 445] on div "Employee" at bounding box center [689, 443] width 250 height 14
type input "********"
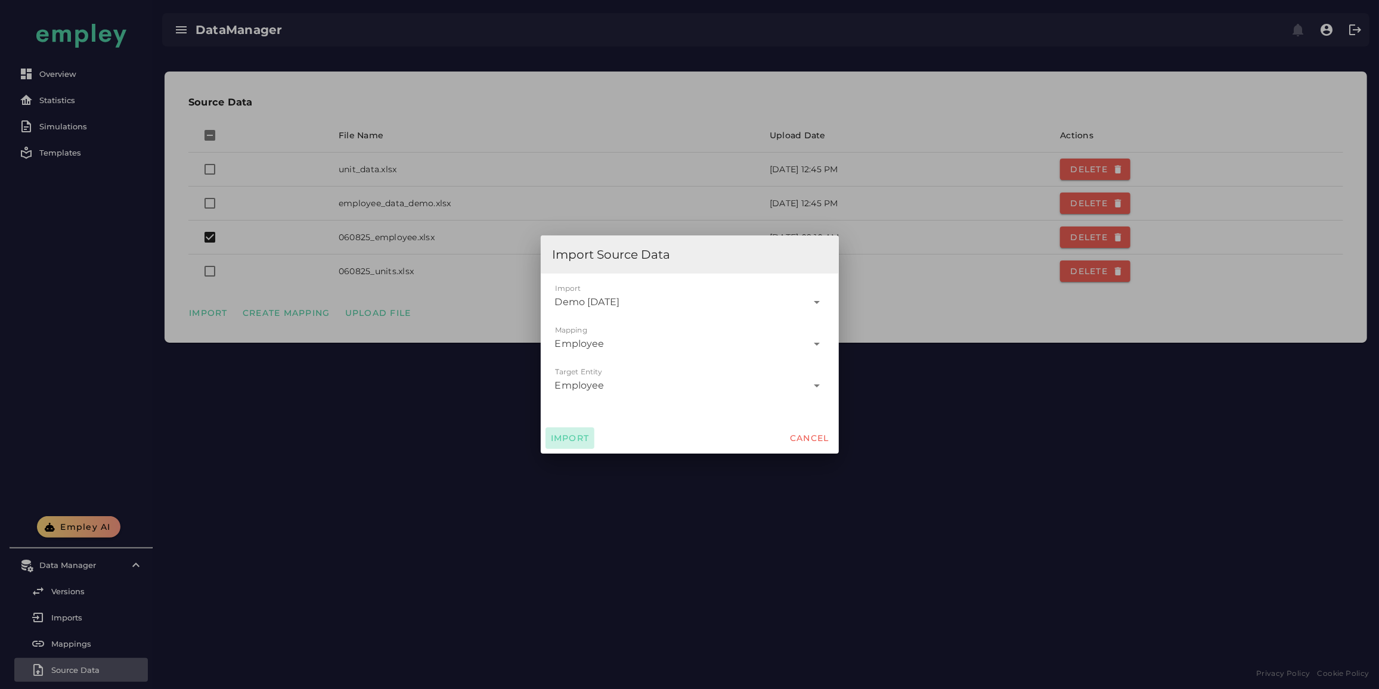
click at [569, 435] on span "Import" at bounding box center [569, 438] width 39 height 11
click at [357, 410] on div at bounding box center [689, 344] width 1379 height 689
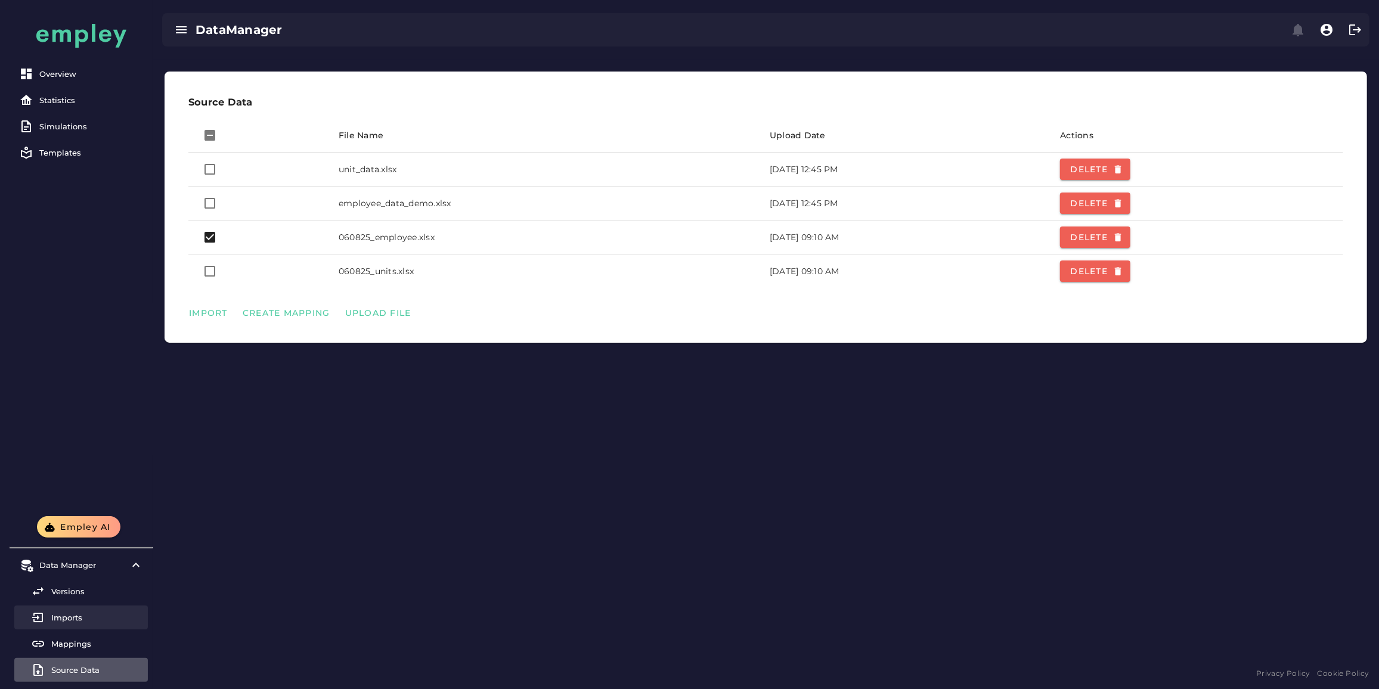
click at [79, 619] on div "Imports" at bounding box center [97, 618] width 92 height 10
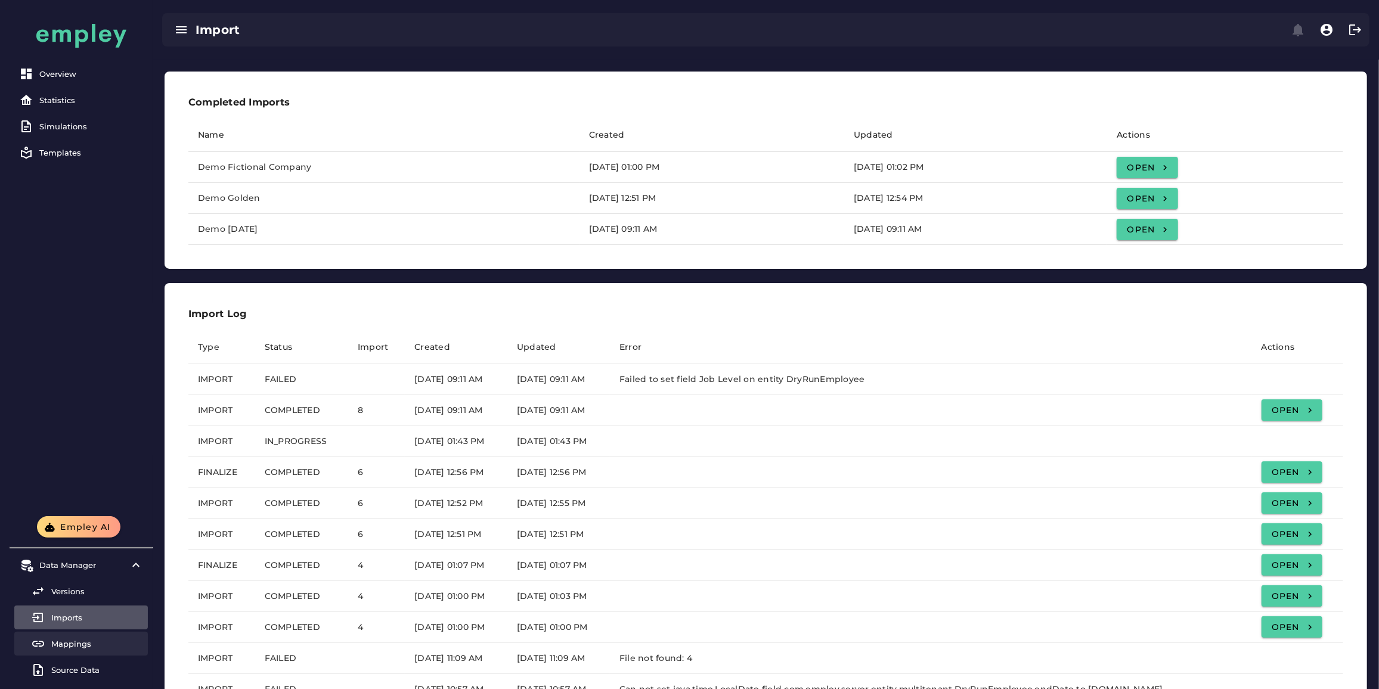
click at [75, 642] on div "Mappings" at bounding box center [97, 644] width 92 height 10
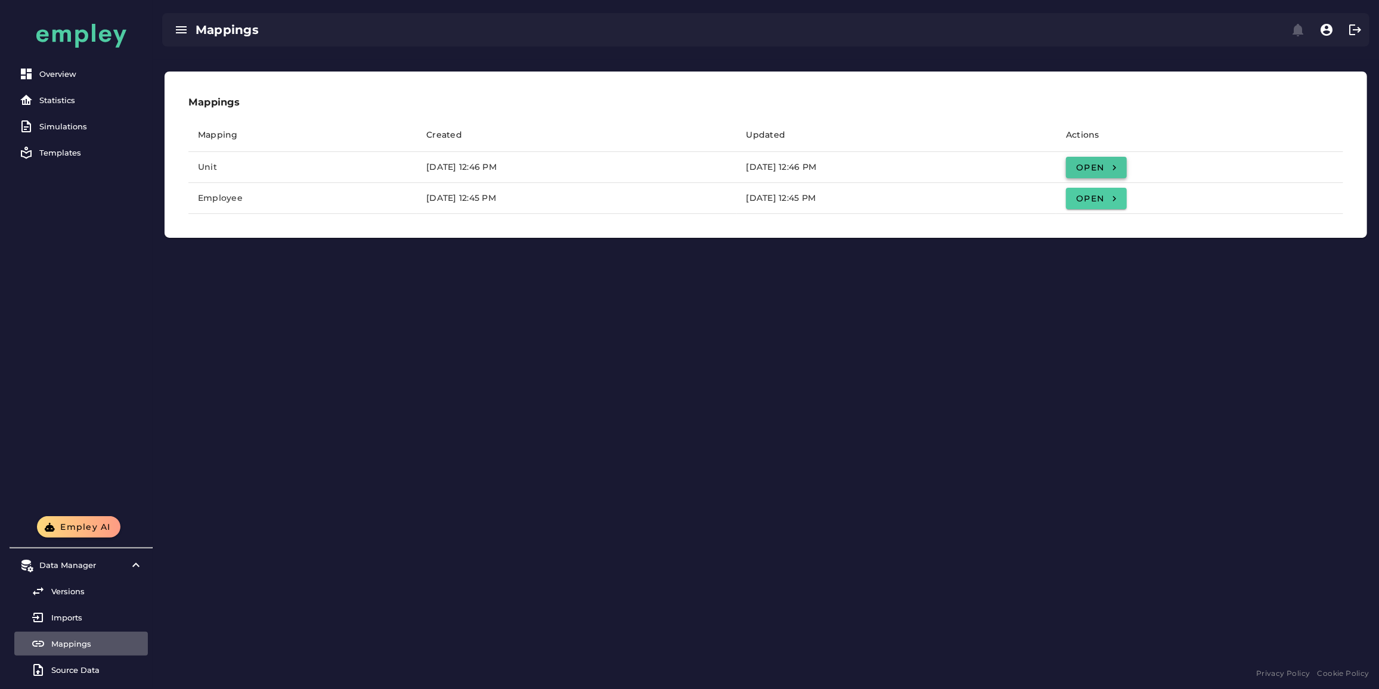
click at [1117, 167] on span "Open" at bounding box center [1096, 167] width 42 height 11
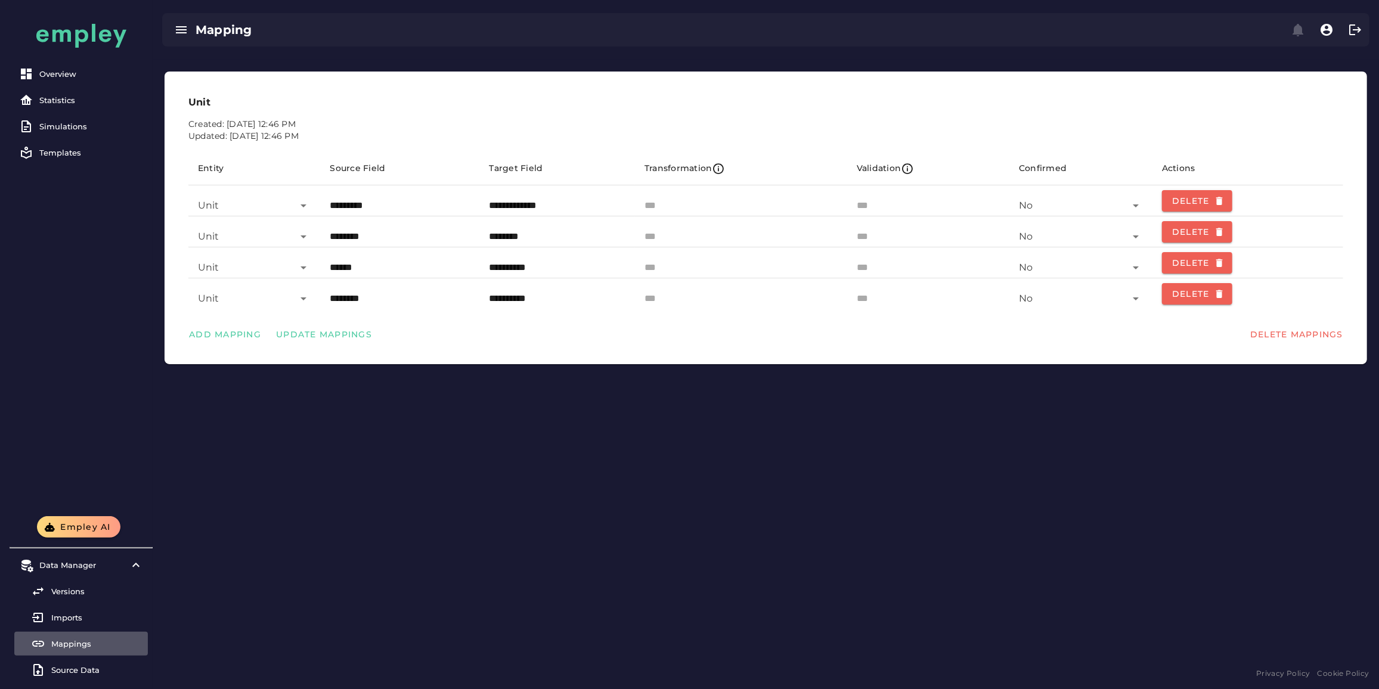
click at [66, 645] on div "Mappings" at bounding box center [97, 644] width 92 height 10
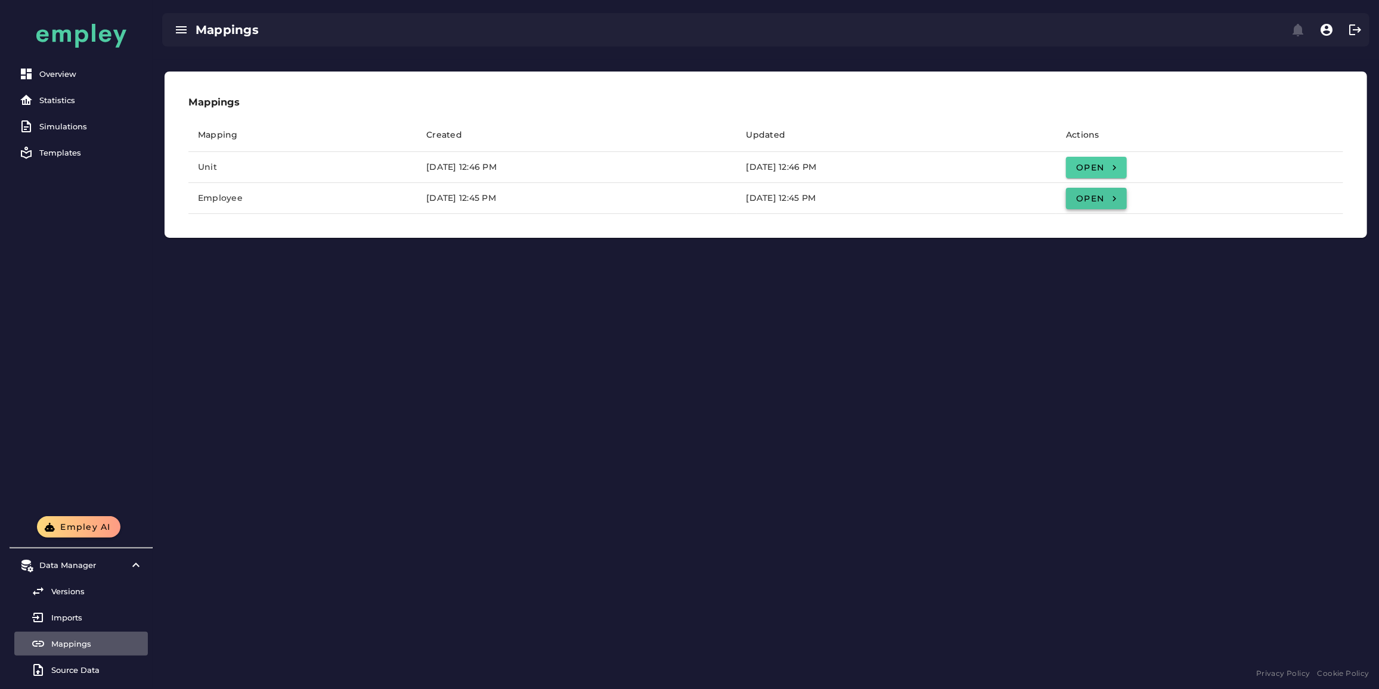
click at [1127, 192] on link "Open" at bounding box center [1096, 198] width 61 height 21
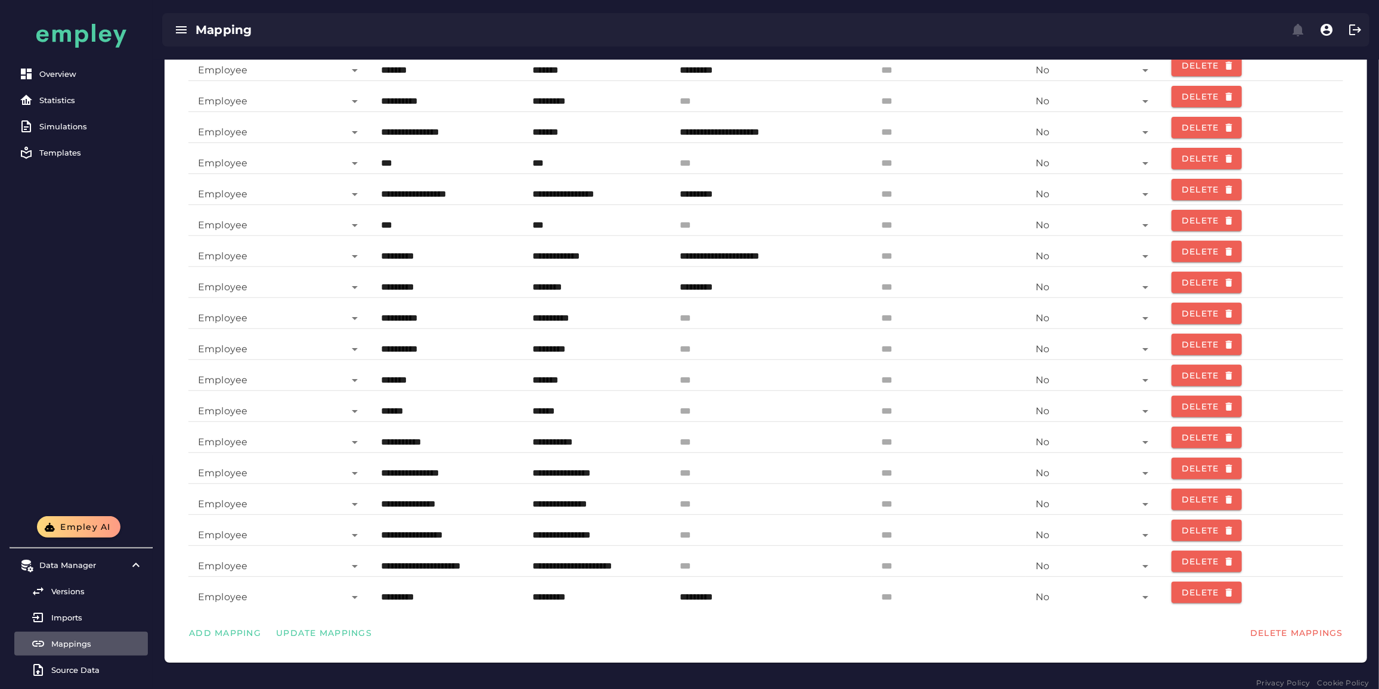
scroll to position [300, 0]
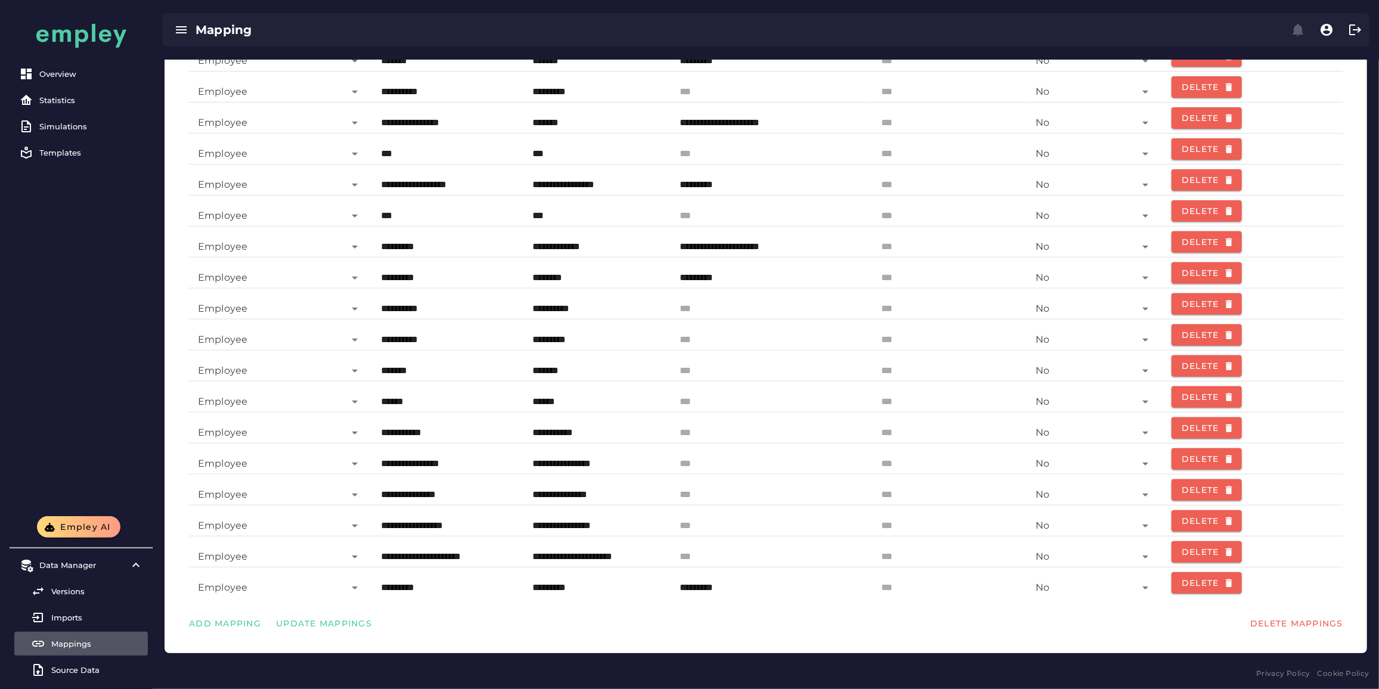
click at [535, 594] on input "*********" at bounding box center [596, 583] width 129 height 29
click at [539, 582] on input "*********" at bounding box center [596, 583] width 129 height 29
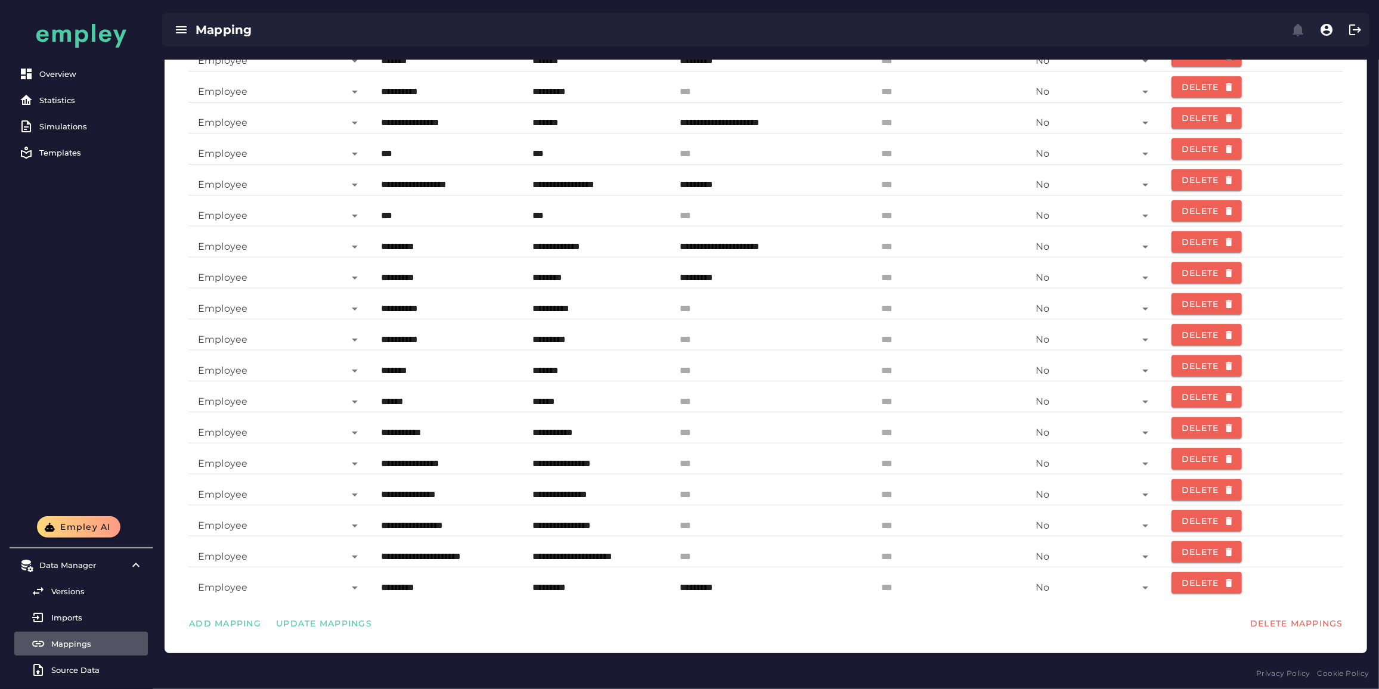
paste input "text"
type input "********"
click at [358, 625] on span "Update Mappings" at bounding box center [323, 623] width 97 height 11
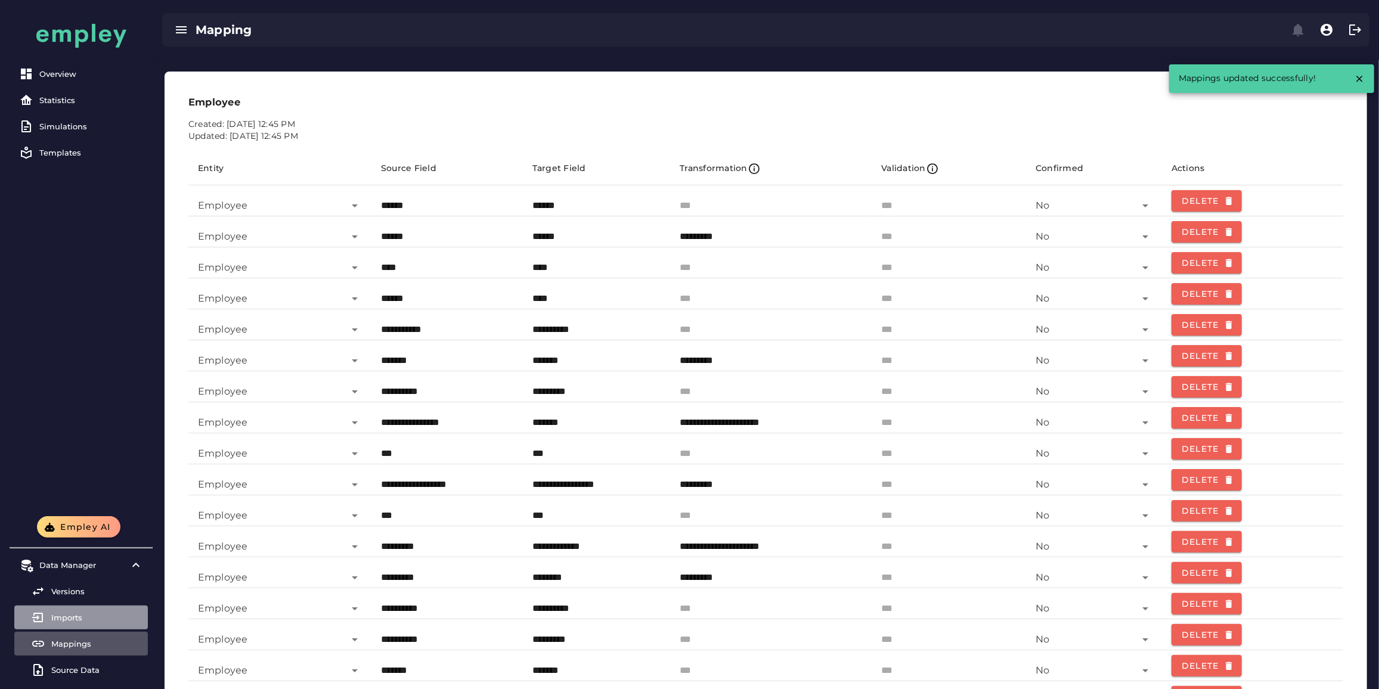
click at [88, 622] on div "Imports" at bounding box center [97, 618] width 92 height 10
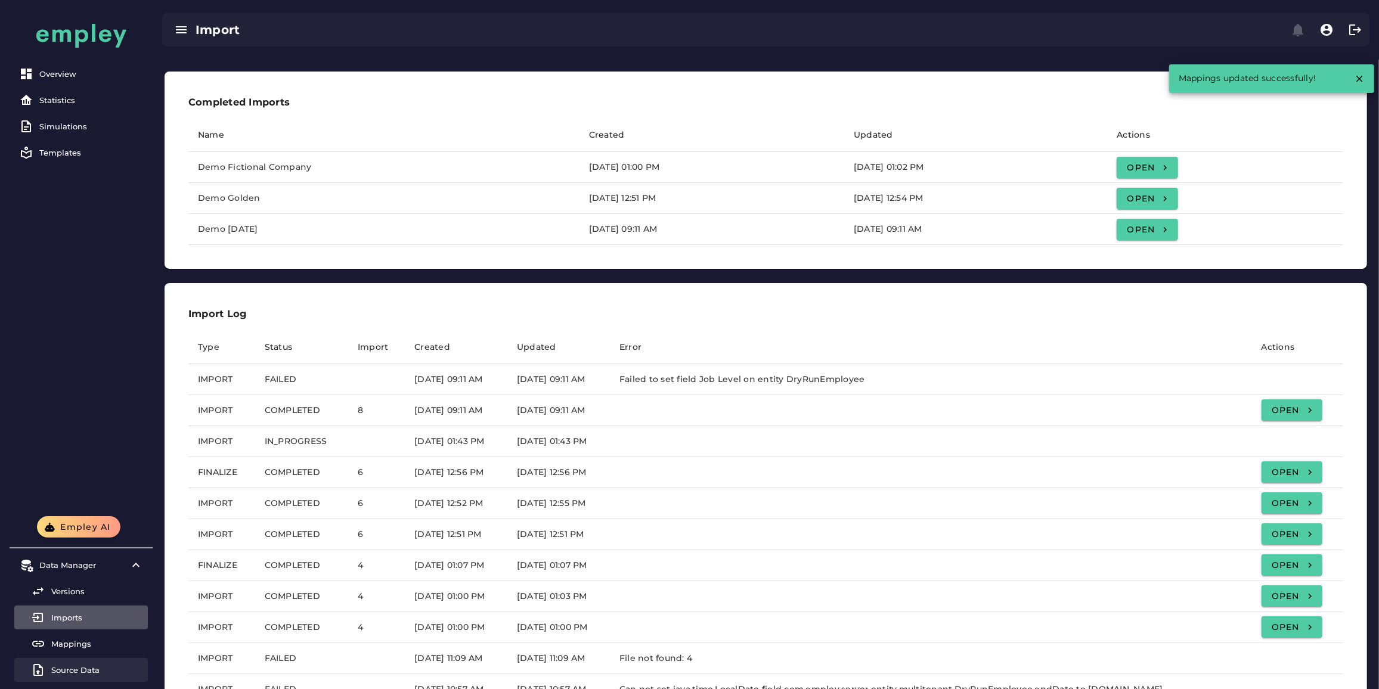
click at [109, 668] on div "Source Data" at bounding box center [97, 670] width 92 height 10
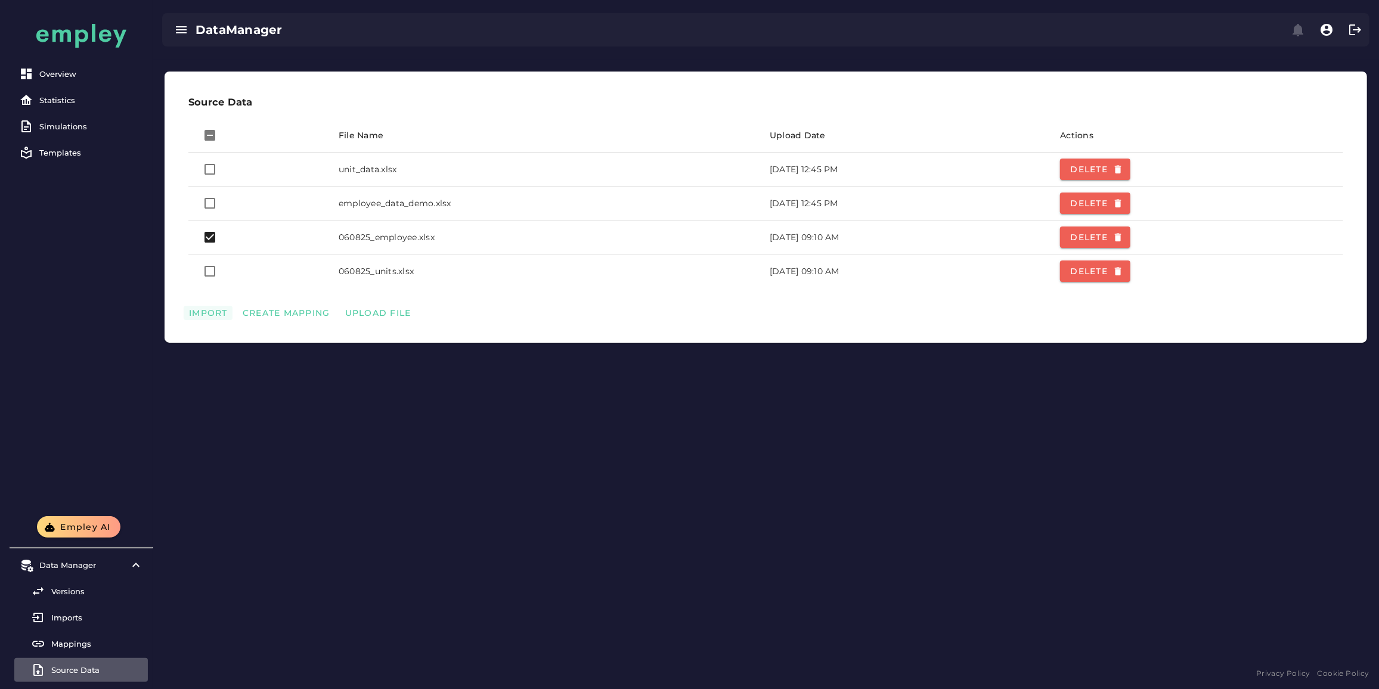
click at [214, 314] on span "Import" at bounding box center [207, 313] width 39 height 11
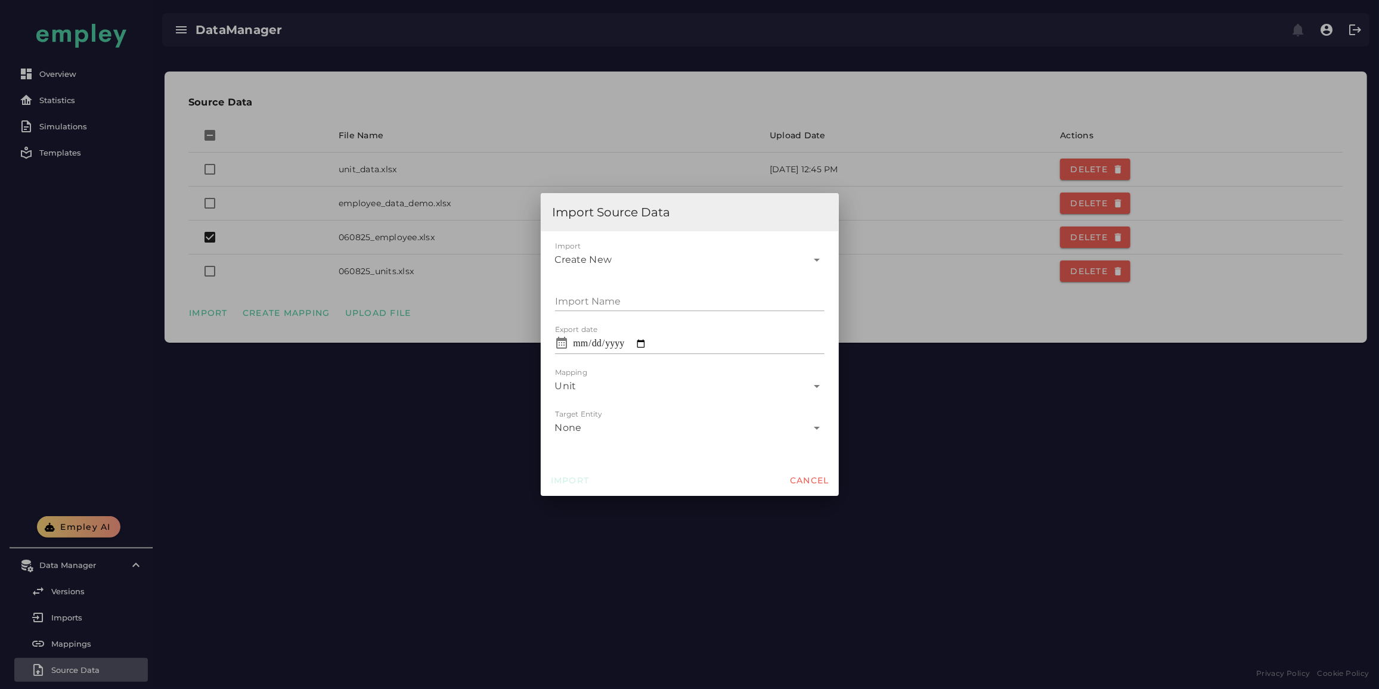
click at [638, 254] on div "Create New" at bounding box center [681, 255] width 253 height 29
click at [631, 350] on div "Demo [DATE]" at bounding box center [689, 346] width 250 height 14
type input "*"
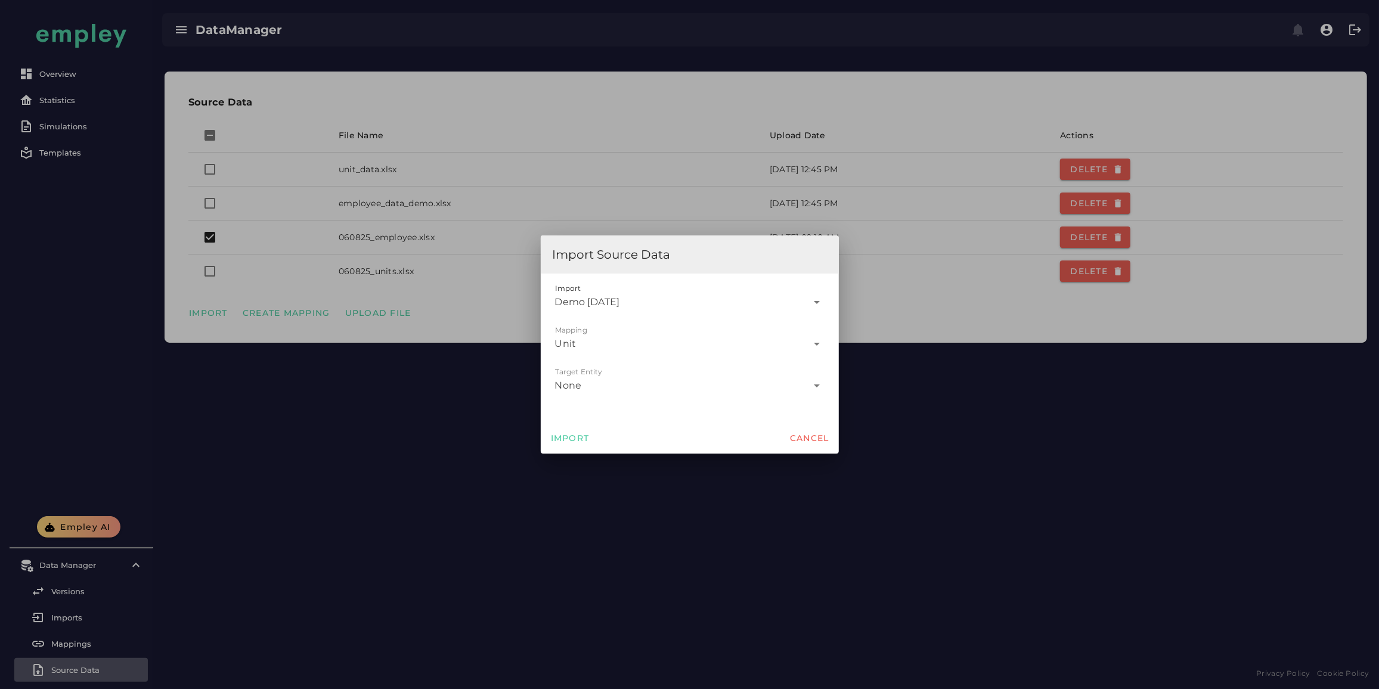
click at [599, 343] on div "Unit *" at bounding box center [681, 339] width 253 height 29
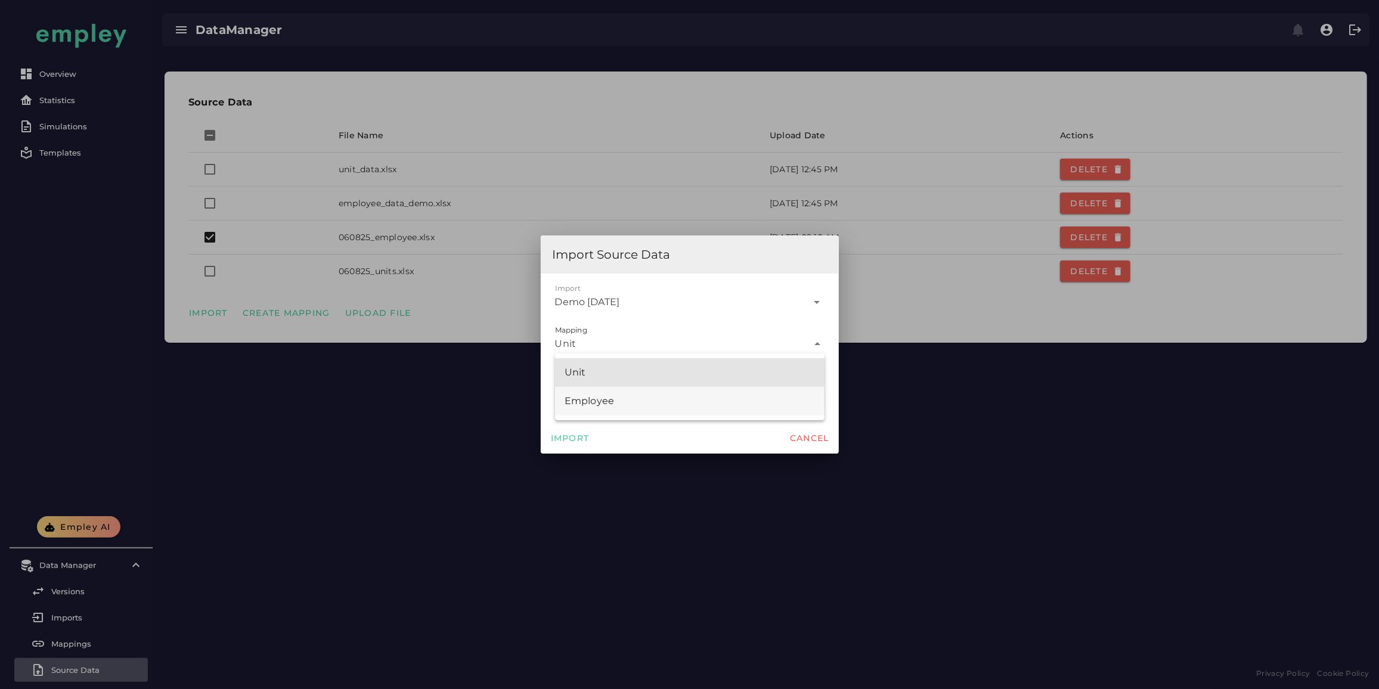
click at [593, 397] on div "Employee" at bounding box center [689, 401] width 250 height 14
type input "*"
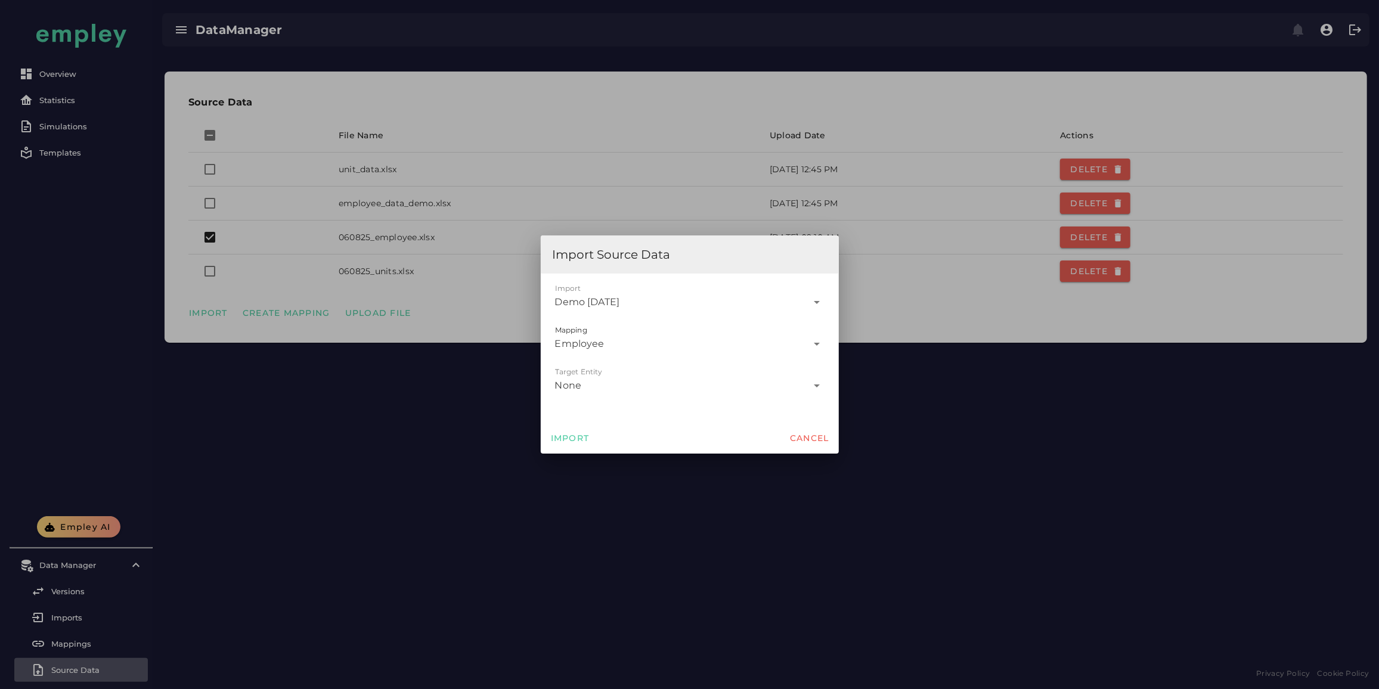
click at [603, 390] on div "None" at bounding box center [681, 381] width 253 height 29
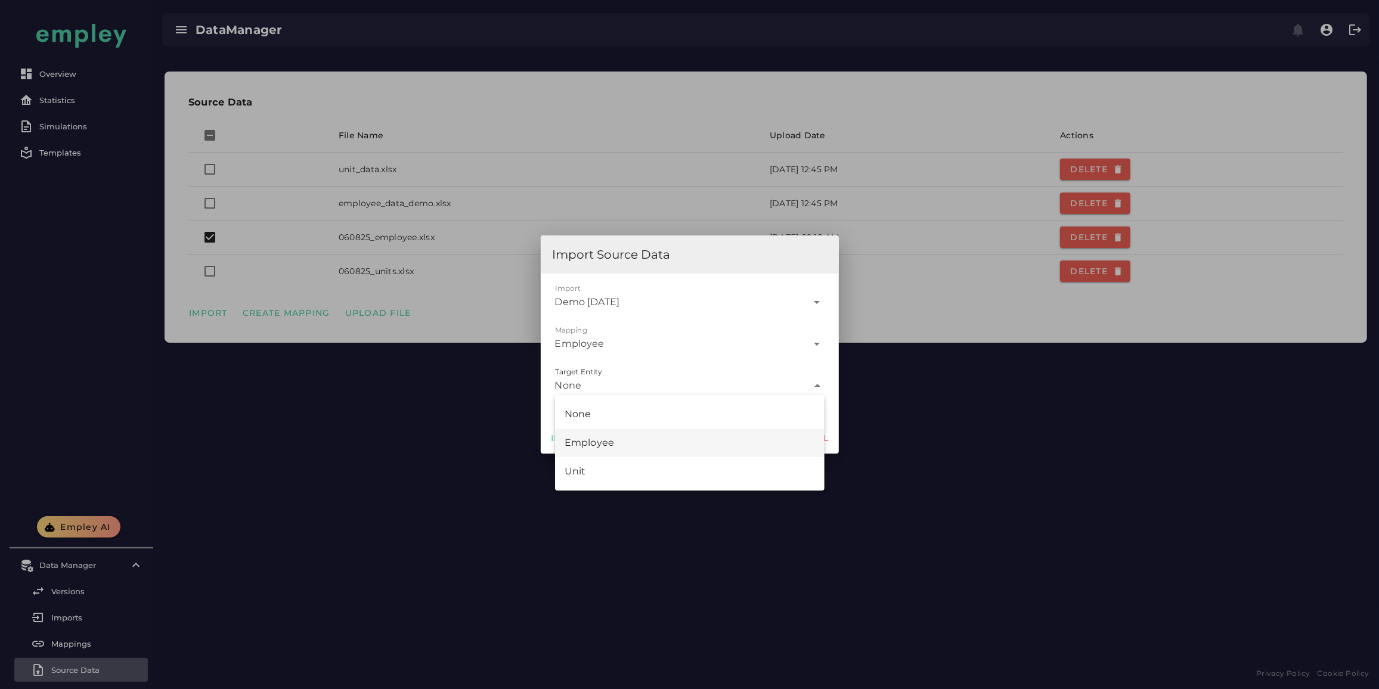
click at [609, 449] on div "Employee" at bounding box center [689, 443] width 250 height 14
type input "********"
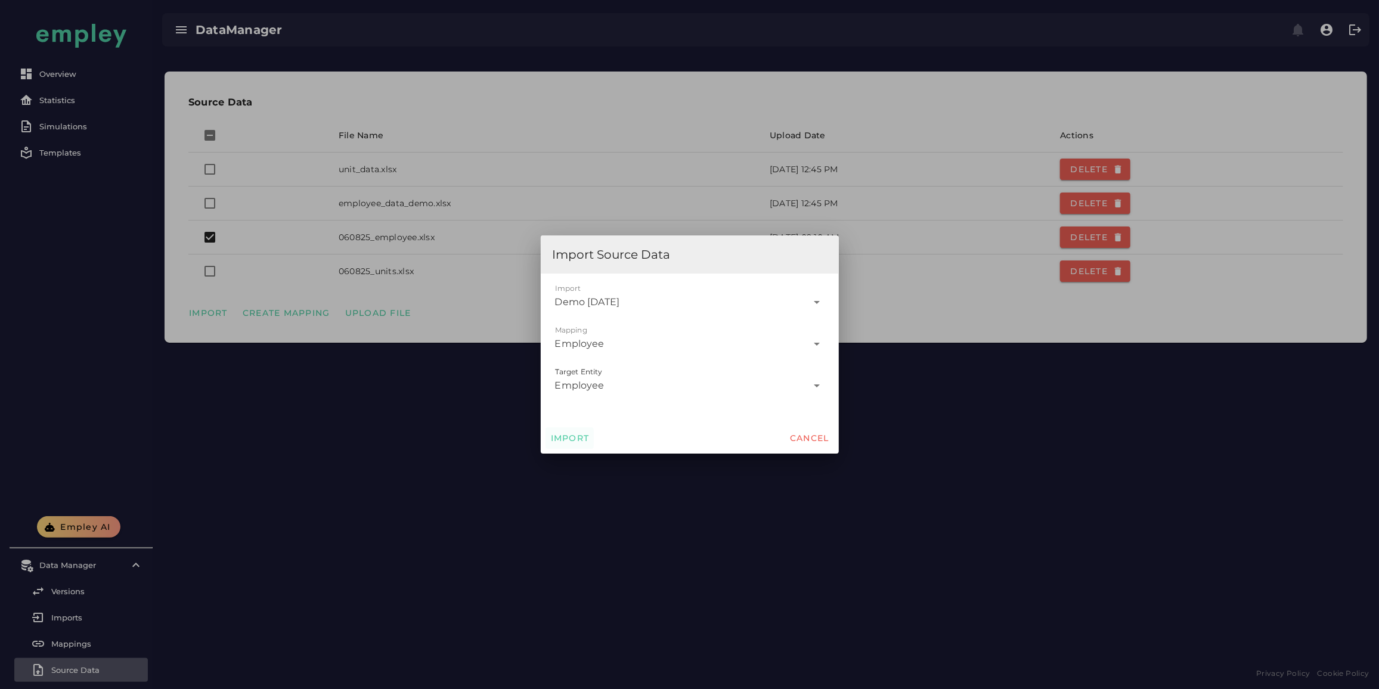
click at [574, 442] on span "Import" at bounding box center [569, 438] width 39 height 11
click at [317, 419] on div at bounding box center [689, 344] width 1379 height 689
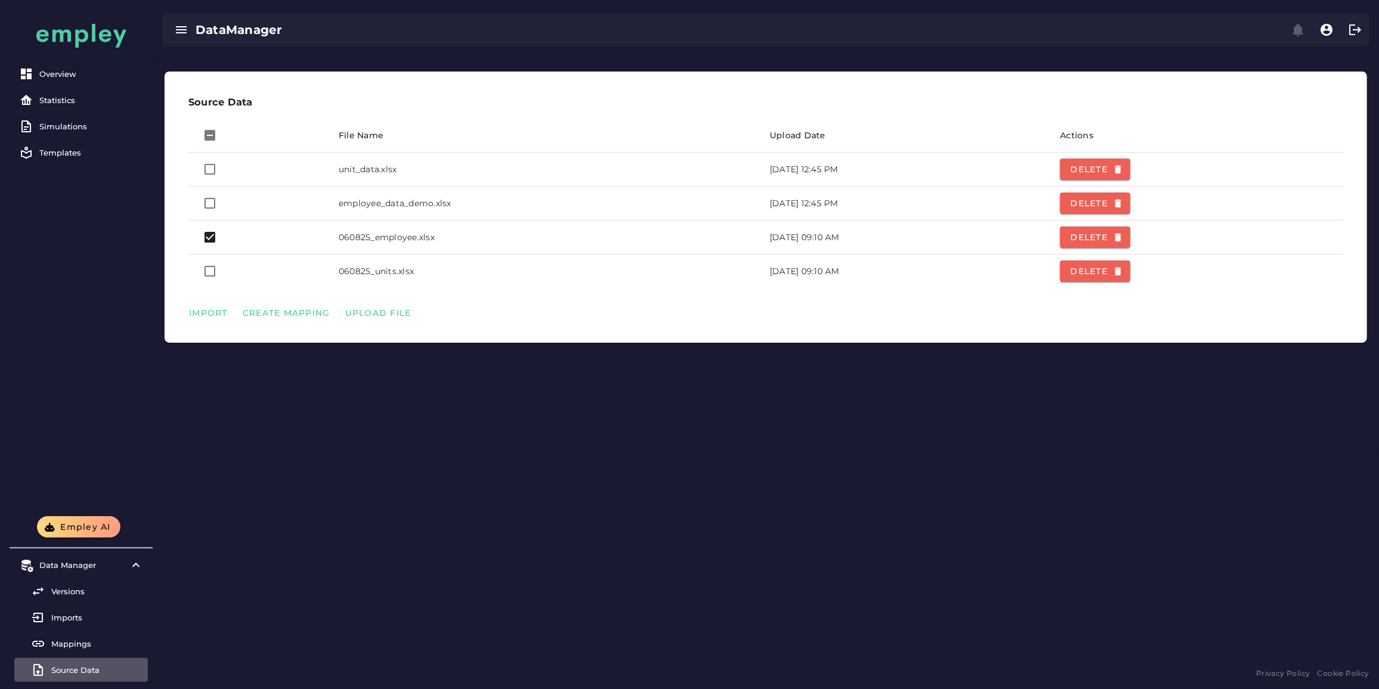
click at [64, 604] on div "Versions Imports Mappings Source Data" at bounding box center [81, 630] width 134 height 103
click at [63, 613] on div "Imports" at bounding box center [97, 618] width 92 height 10
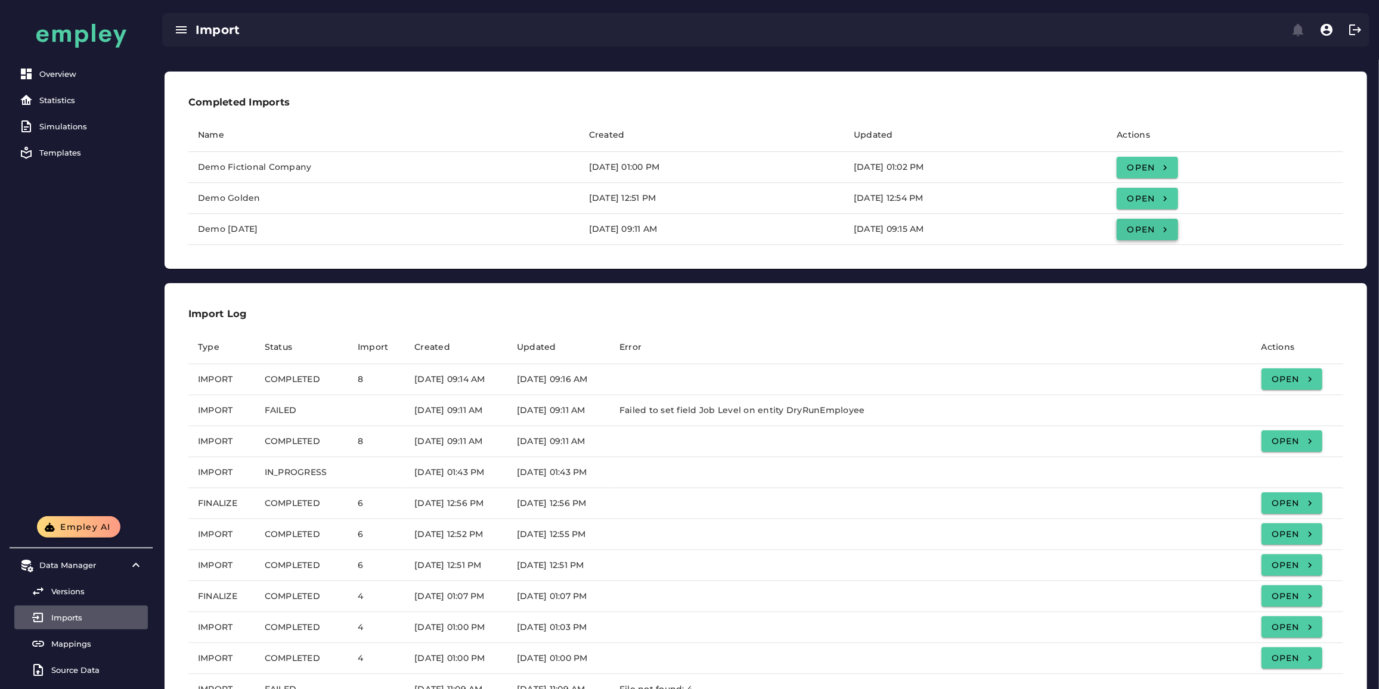
click at [1168, 234] on span "Open" at bounding box center [1147, 229] width 42 height 11
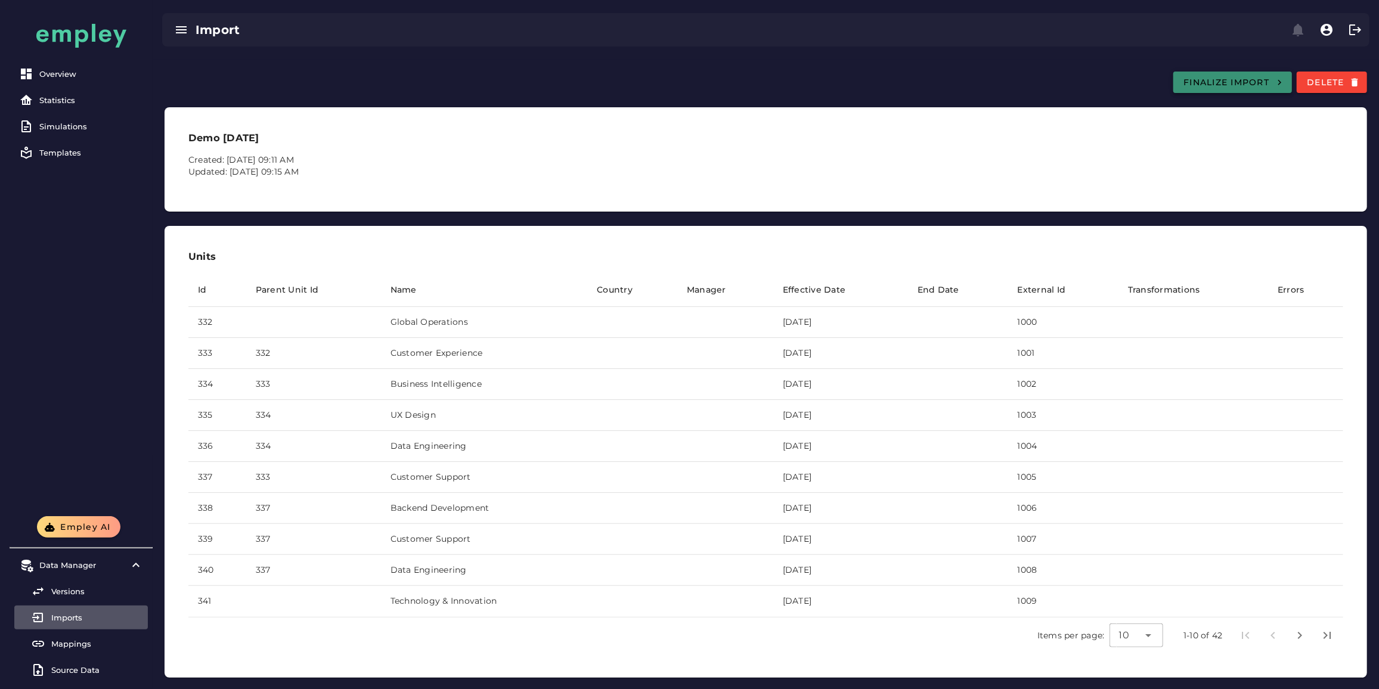
click at [1196, 83] on span "Finalize Import" at bounding box center [1233, 82] width 100 height 11
click at [75, 594] on div "Versions" at bounding box center [97, 592] width 92 height 10
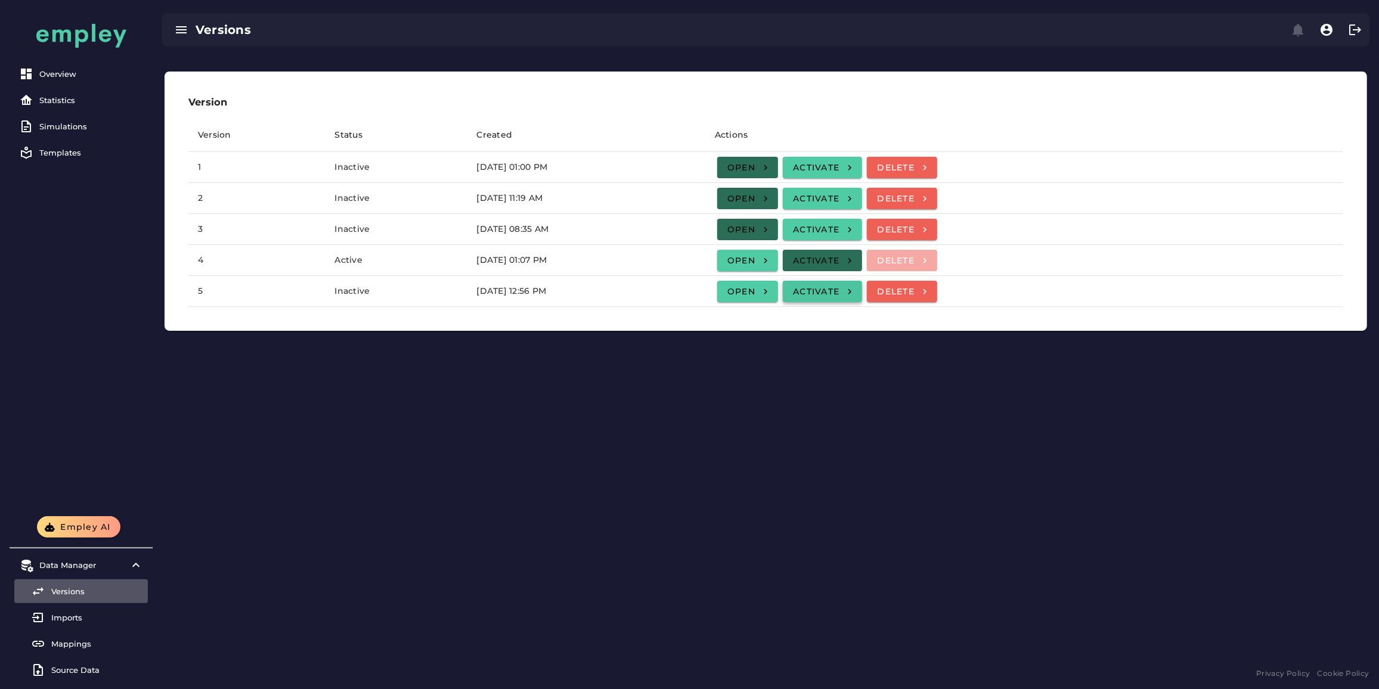
click at [852, 290] on span "Activate" at bounding box center [822, 291] width 60 height 11
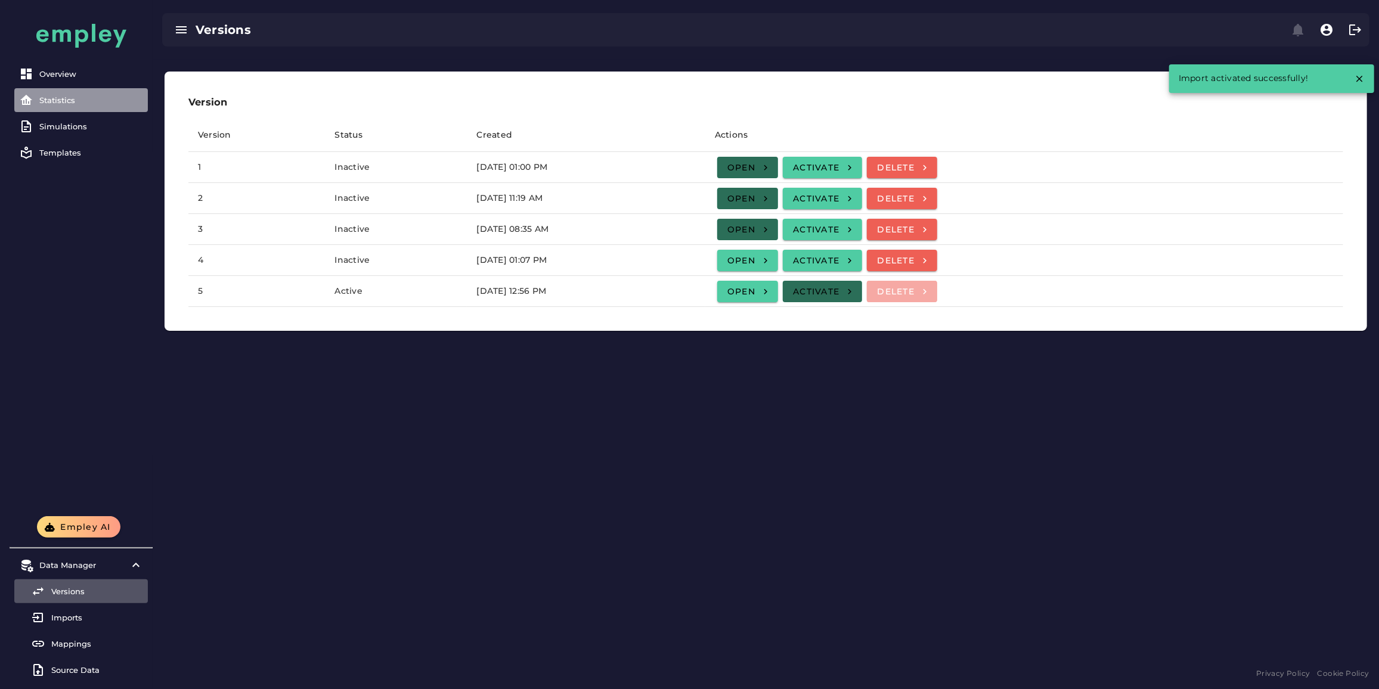
click at [67, 103] on div "Statistics" at bounding box center [91, 100] width 104 height 10
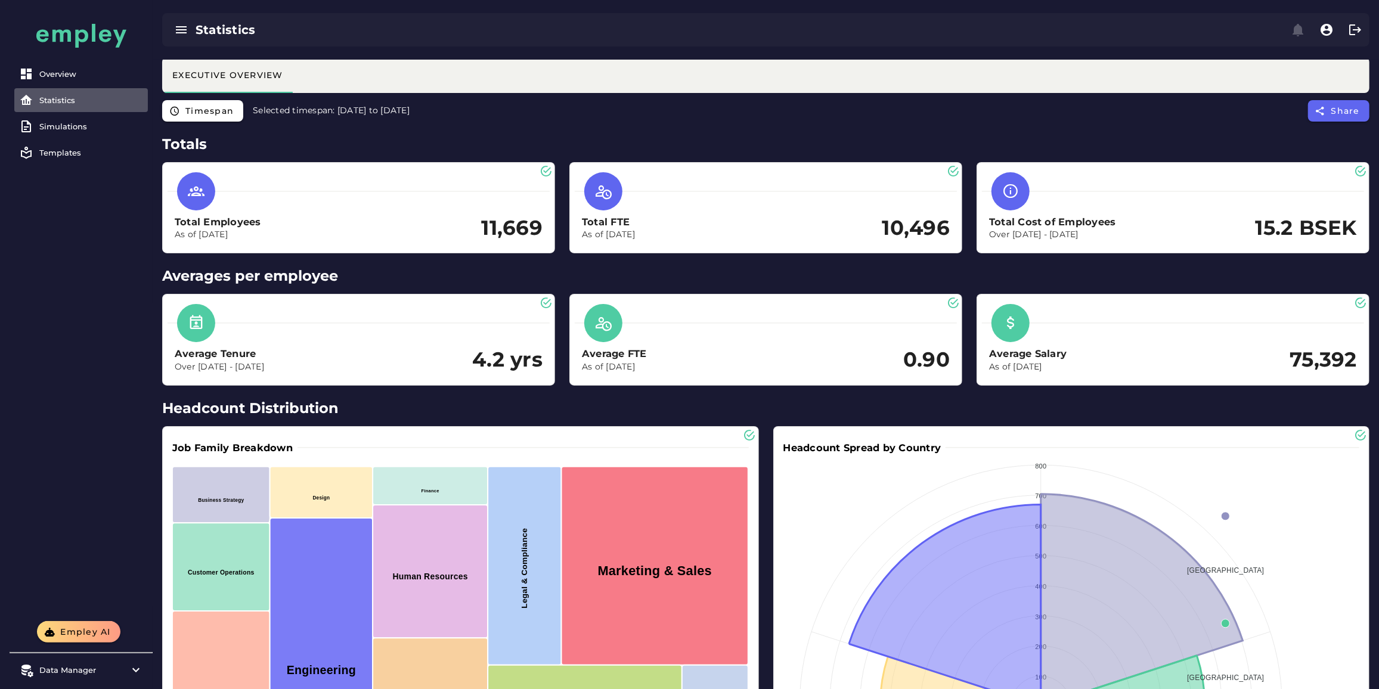
drag, startPoint x: 392, startPoint y: 112, endPoint x: 455, endPoint y: 112, distance: 62.6
click at [455, 112] on div "Timespan Selected timespan: 2024-01-31 to 2025-01-31 Share" at bounding box center [766, 114] width 1226 height 29
click at [436, 143] on h2 "Totals" at bounding box center [765, 144] width 1207 height 21
click at [93, 668] on div "Data Manager" at bounding box center [80, 670] width 83 height 10
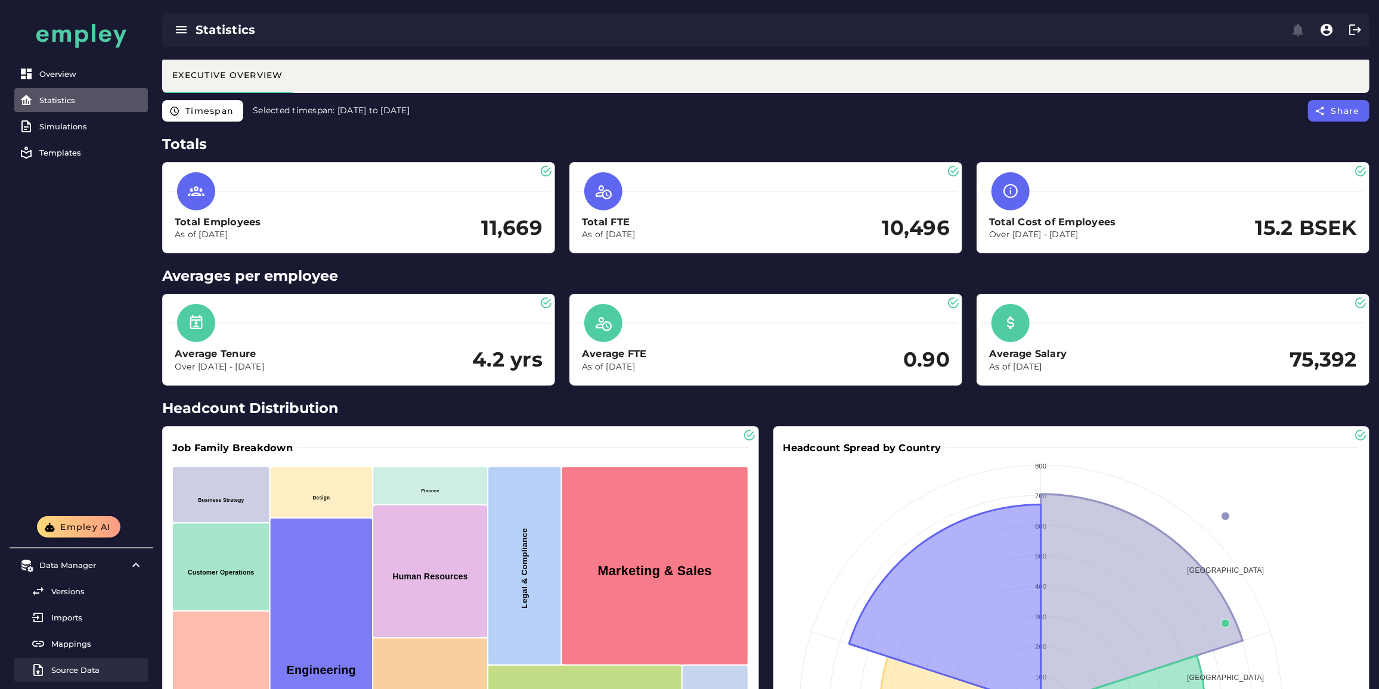
click at [93, 668] on div "Source Data" at bounding box center [97, 670] width 92 height 10
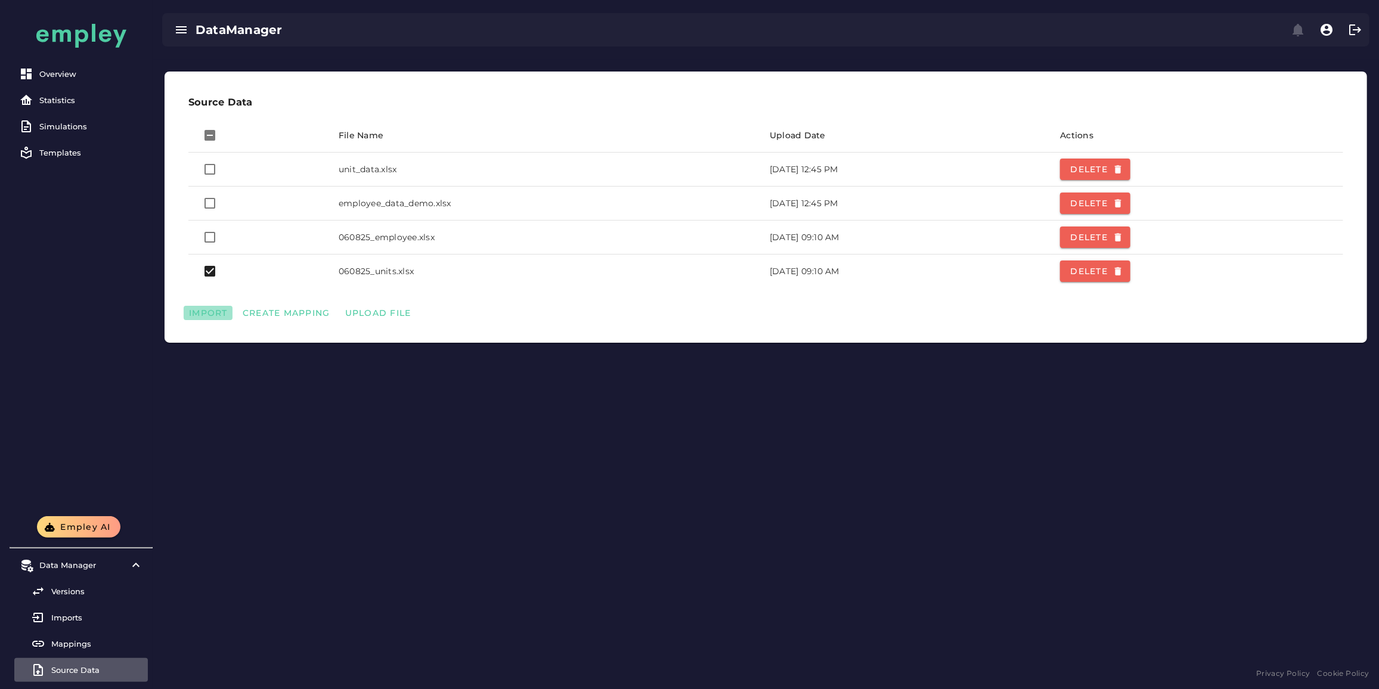
click at [214, 311] on span "Import" at bounding box center [207, 313] width 39 height 11
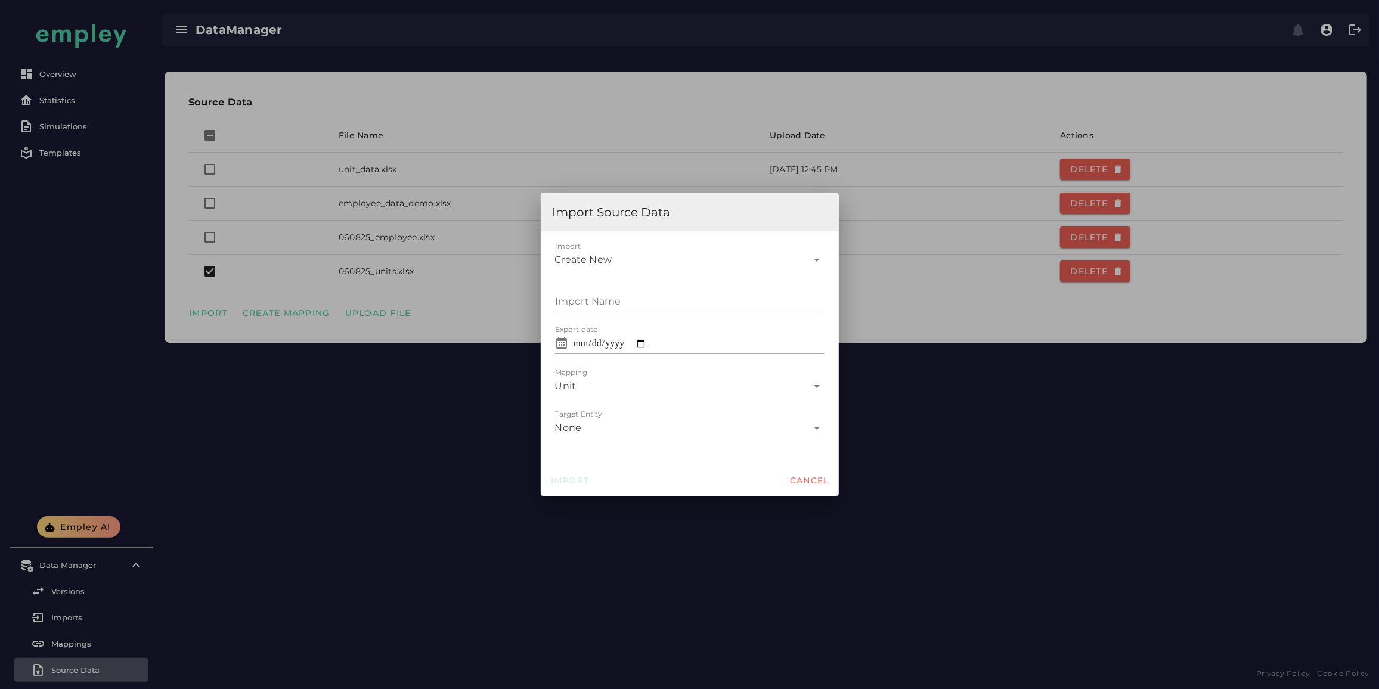
click at [675, 262] on div "Create New" at bounding box center [681, 255] width 253 height 29
click at [641, 460] on div "**********" at bounding box center [690, 348] width 298 height 234
click at [44, 393] on div at bounding box center [689, 344] width 1379 height 689
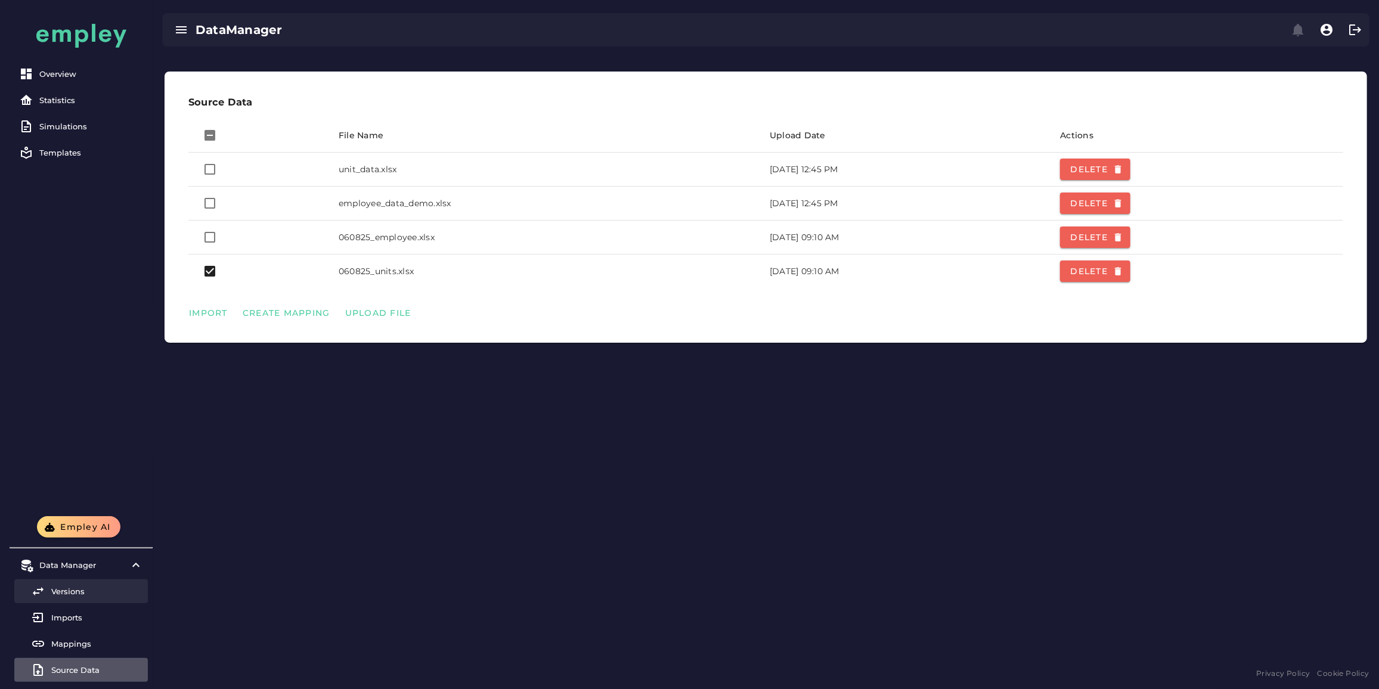
click at [73, 599] on link "Versions" at bounding box center [81, 591] width 134 height 24
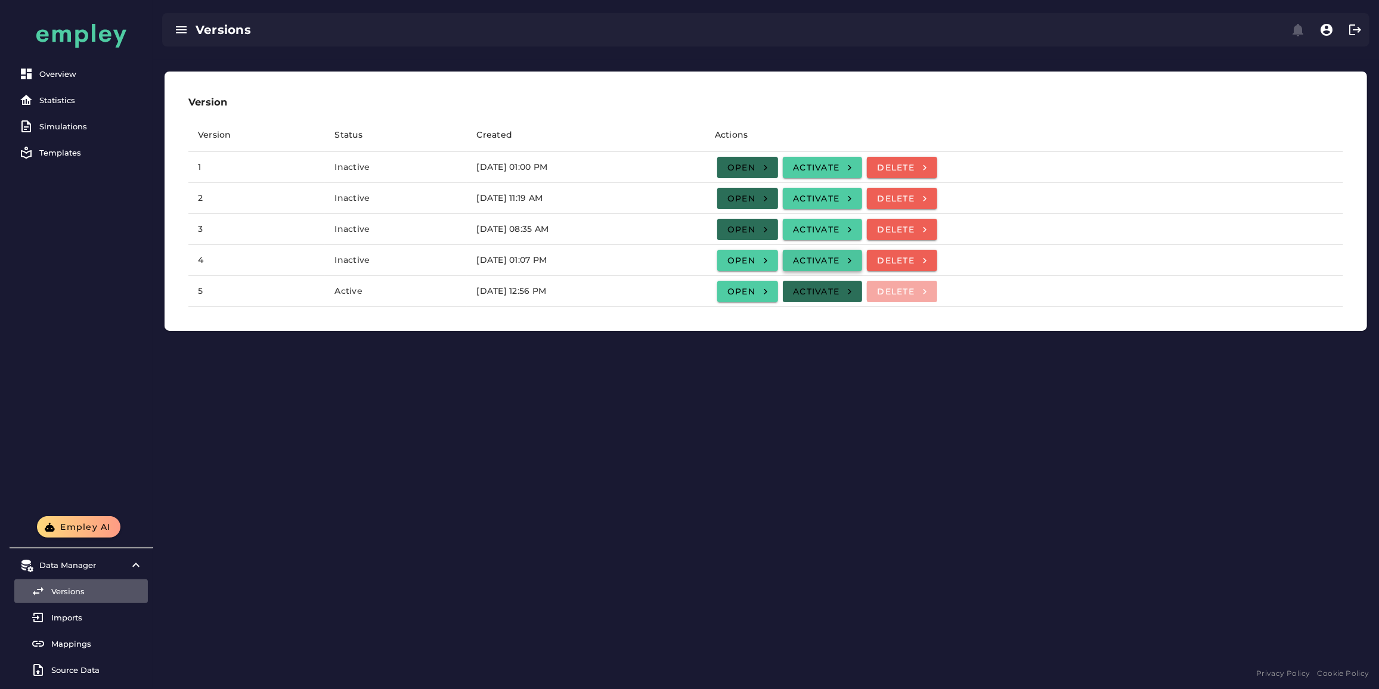
click at [862, 266] on button "Activate" at bounding box center [822, 260] width 79 height 21
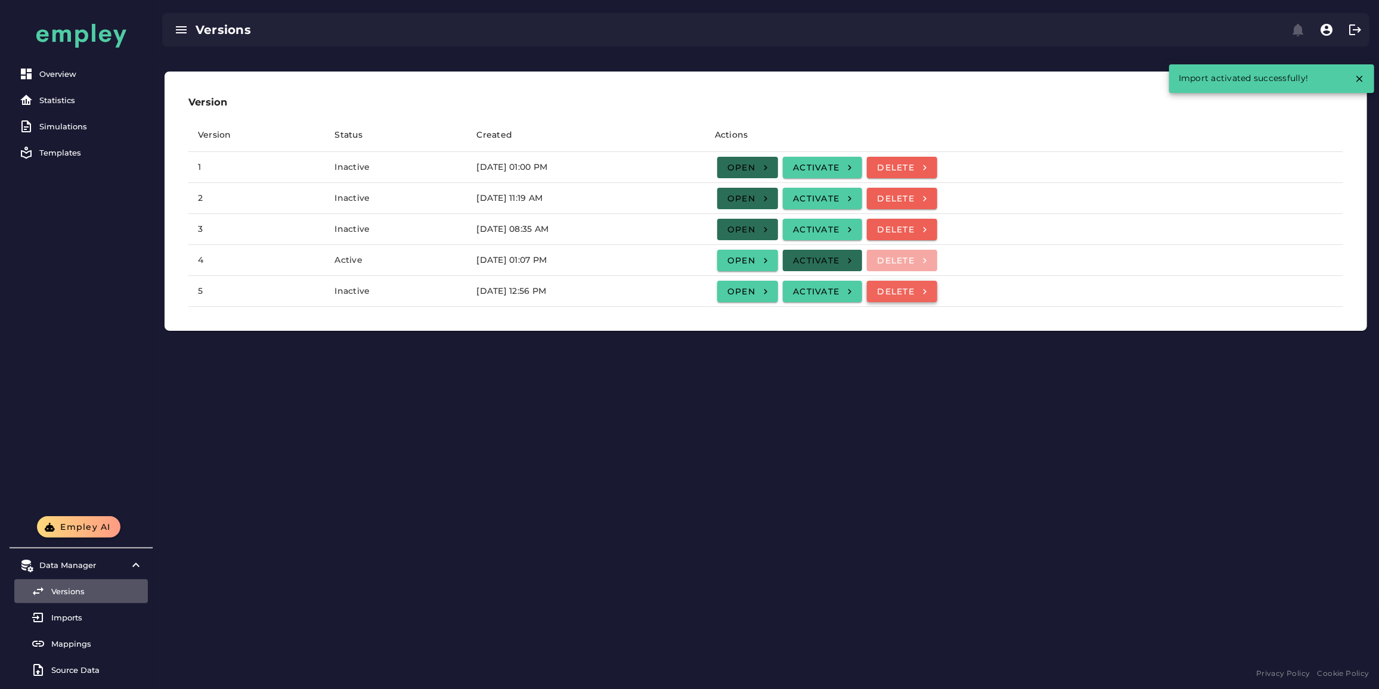
click at [927, 293] on span "Delete" at bounding box center [901, 291] width 51 height 11
click at [771, 294] on icon at bounding box center [765, 291] width 11 height 11
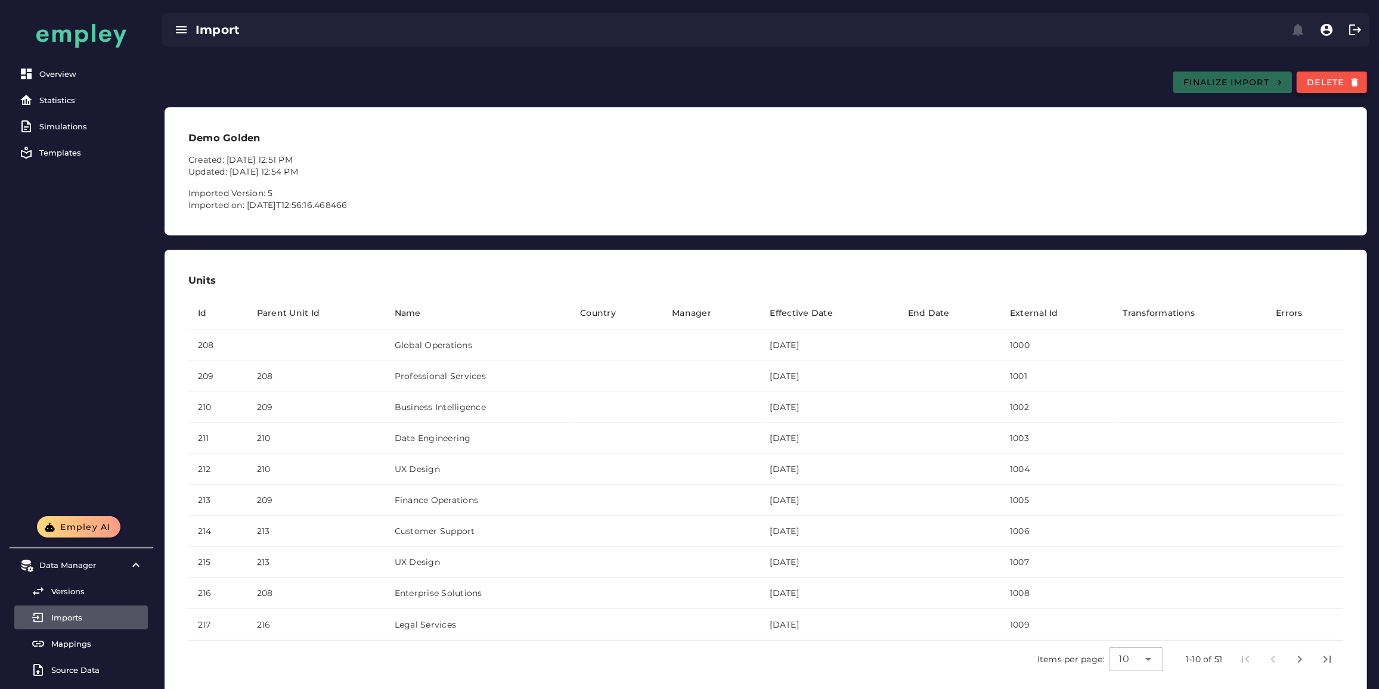
click at [1328, 81] on span "Delete" at bounding box center [1331, 82] width 51 height 11
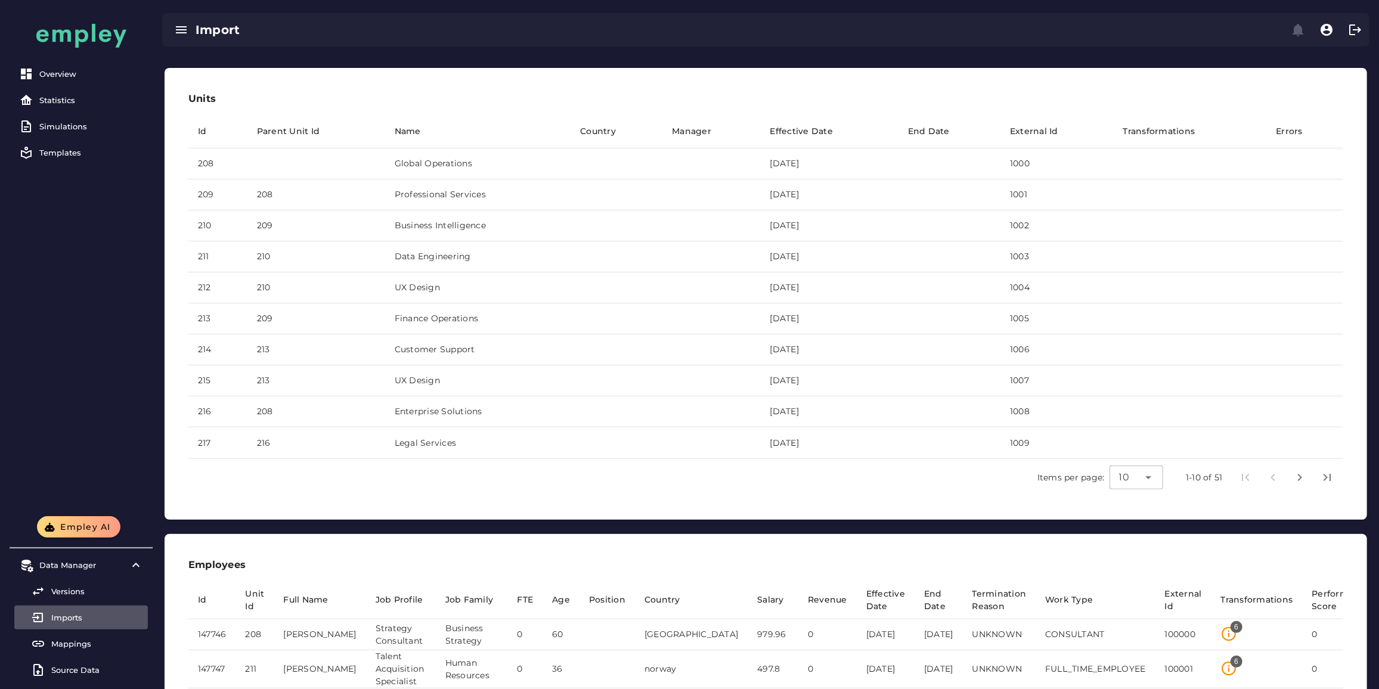
scroll to position [162, 0]
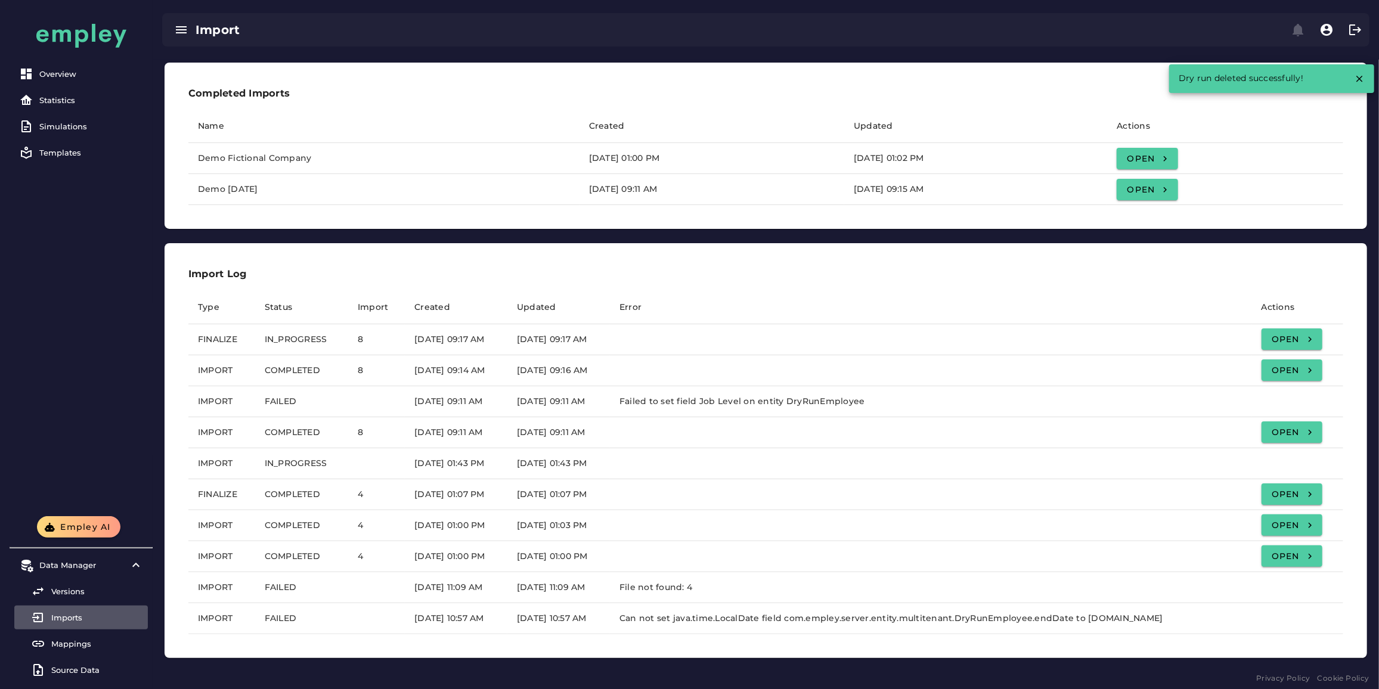
scroll to position [14, 0]
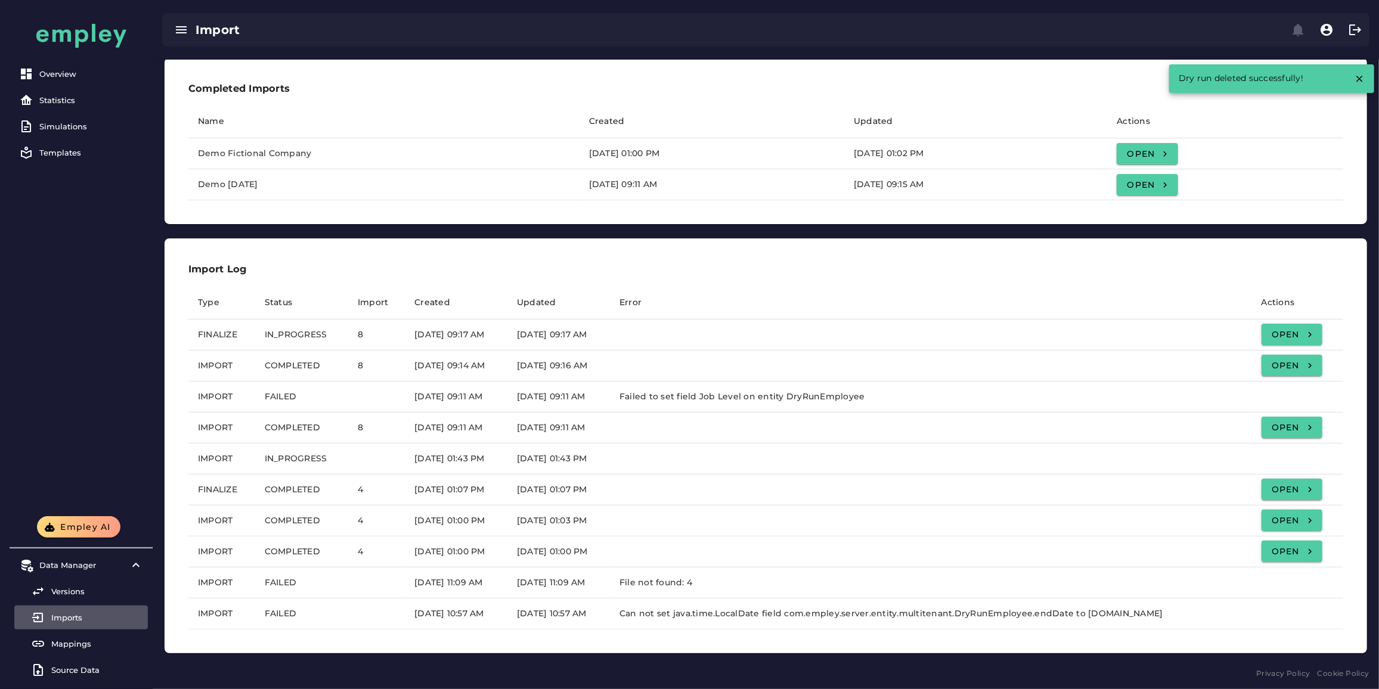
click at [75, 624] on link "Imports" at bounding box center [81, 618] width 134 height 24
click at [61, 672] on div "Source Data" at bounding box center [97, 670] width 92 height 10
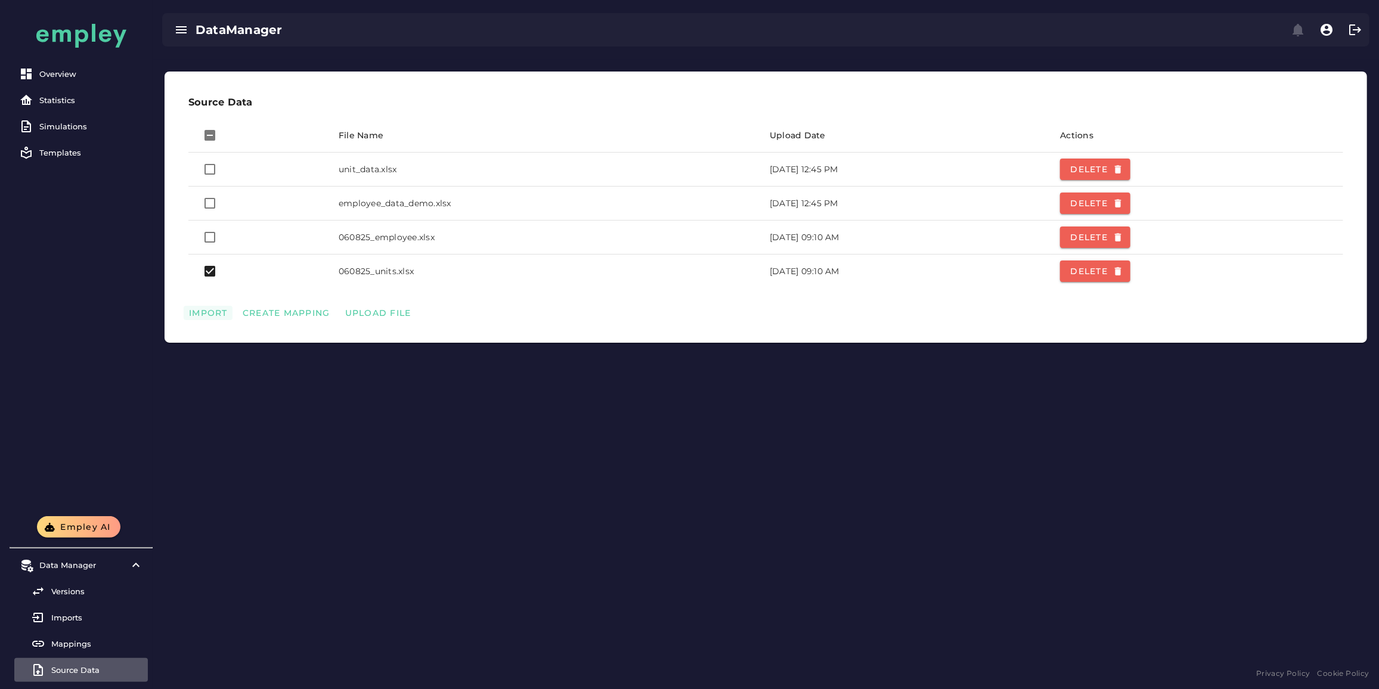
click at [210, 313] on span "Import" at bounding box center [207, 313] width 39 height 11
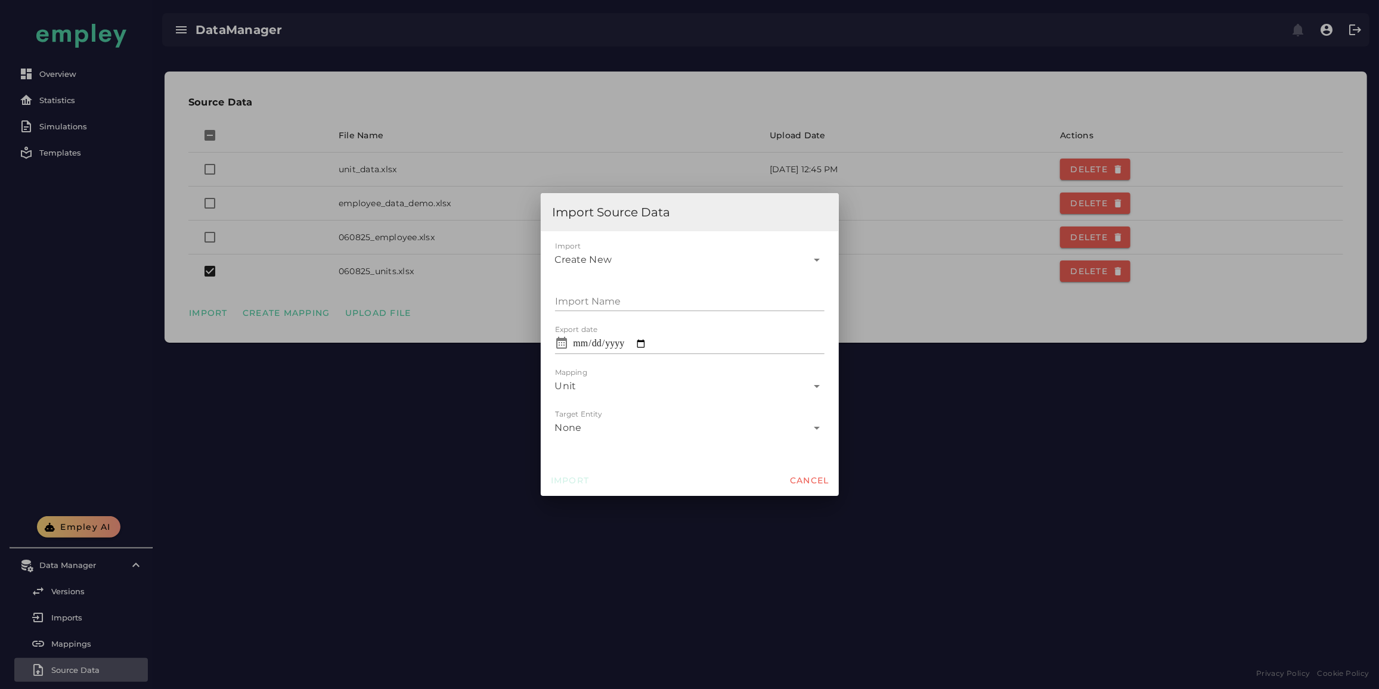
click at [634, 297] on input "Import Name" at bounding box center [689, 297] width 269 height 29
click at [631, 262] on div "Create New" at bounding box center [681, 255] width 253 height 29
click at [622, 241] on div "Create New" at bounding box center [681, 255] width 253 height 29
click at [604, 303] on input "Import Name" at bounding box center [689, 297] width 269 height 29
type input "*"
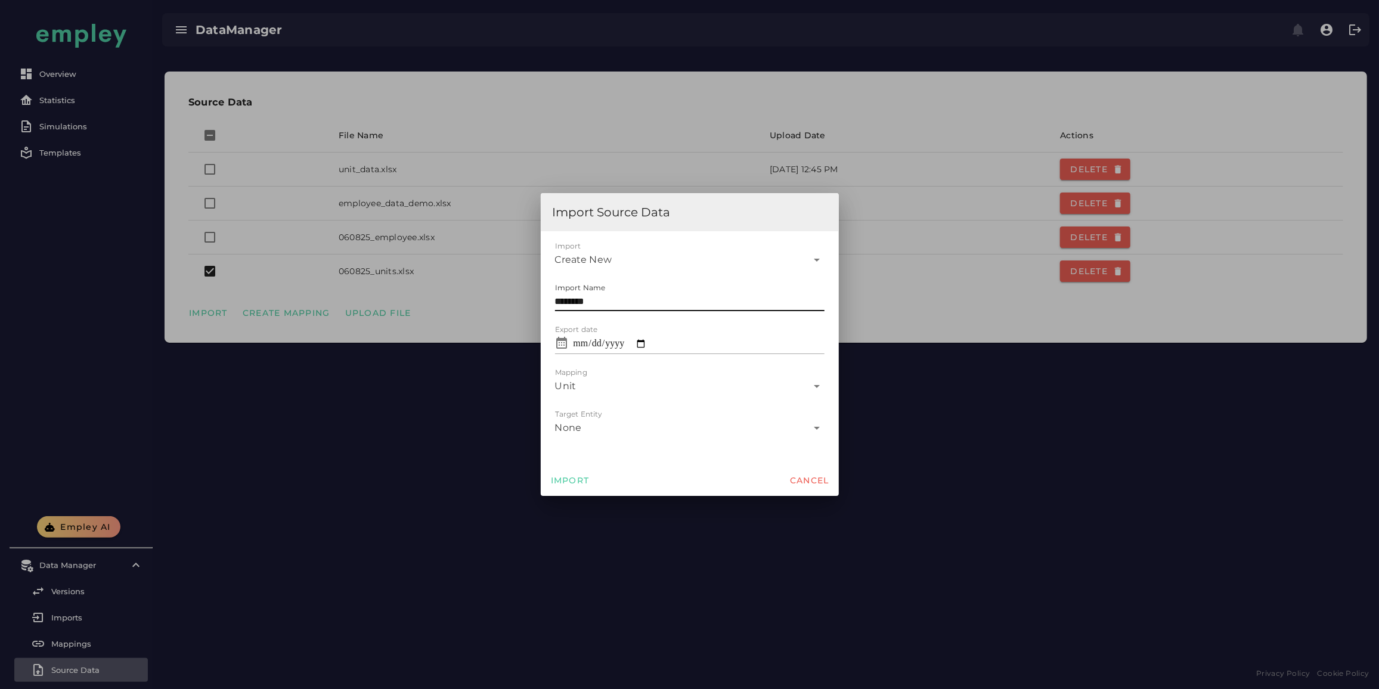
type input "********"
click at [655, 349] on input "**********" at bounding box center [696, 339] width 255 height 30
type input "**********"
click at [616, 389] on div "Unit *" at bounding box center [681, 381] width 253 height 29
click at [607, 384] on div "Unit *" at bounding box center [681, 381] width 253 height 29
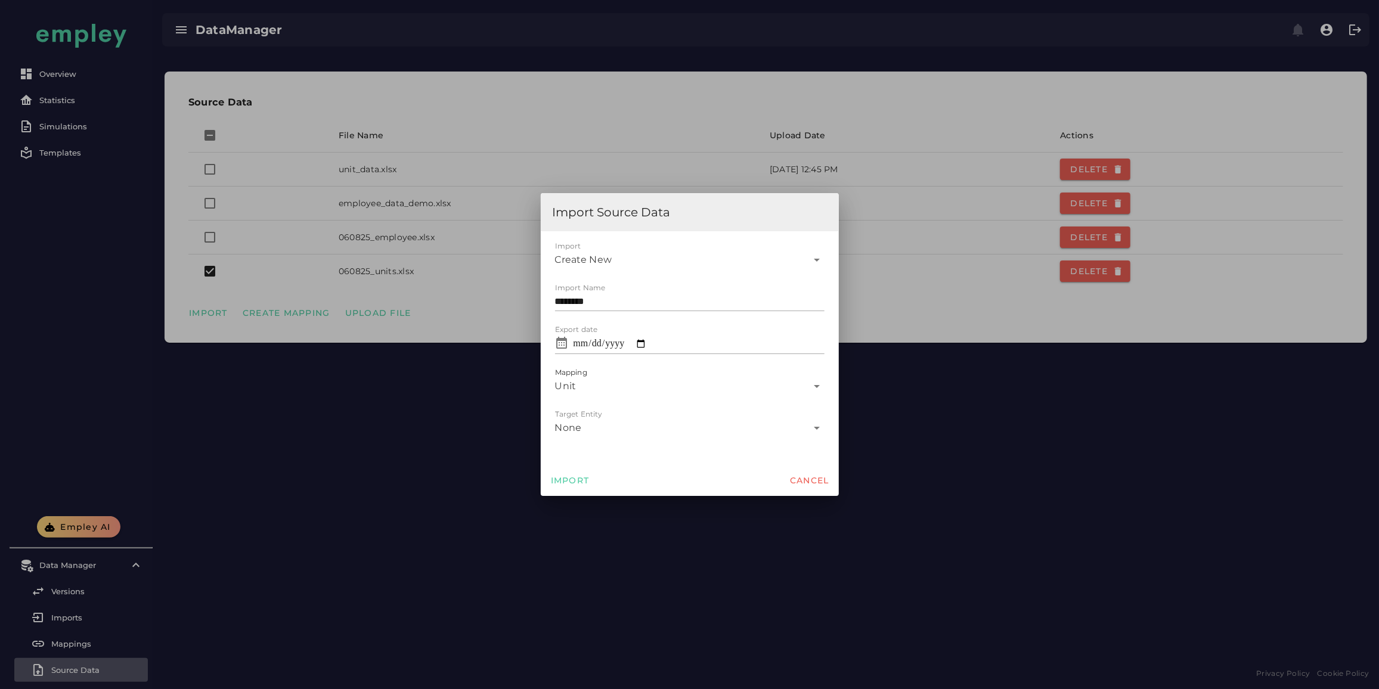
click at [604, 419] on div "None" at bounding box center [681, 423] width 253 height 29
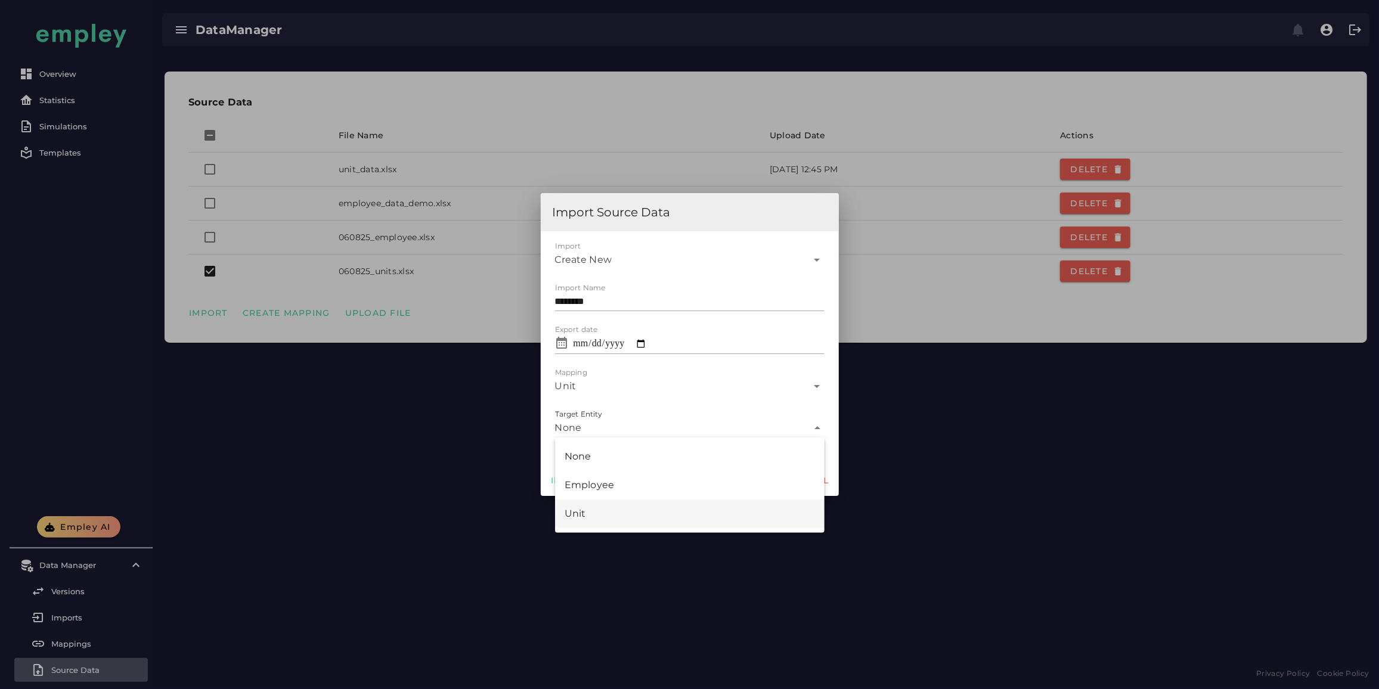
click at [587, 517] on div "Unit" at bounding box center [689, 514] width 250 height 14
type input "****"
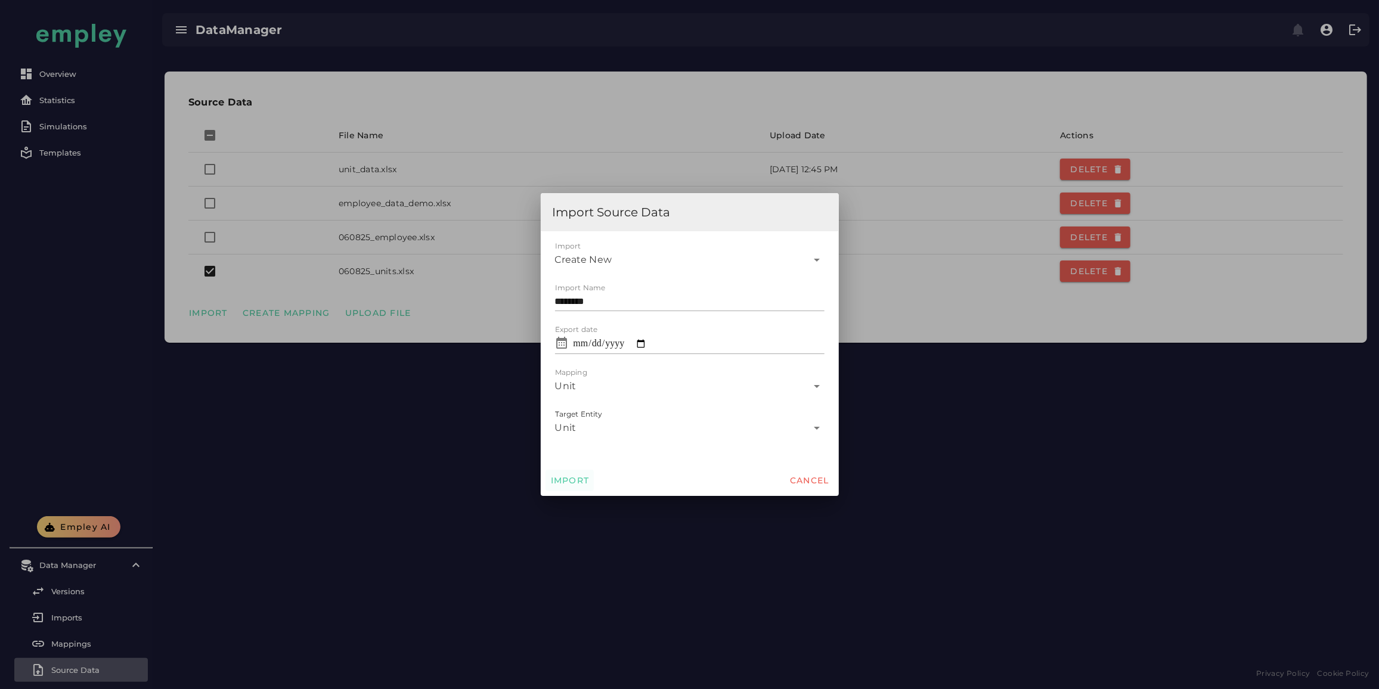
click at [568, 480] on span "Import" at bounding box center [569, 480] width 39 height 11
type input "**********"
click at [423, 444] on div at bounding box center [689, 344] width 1379 height 689
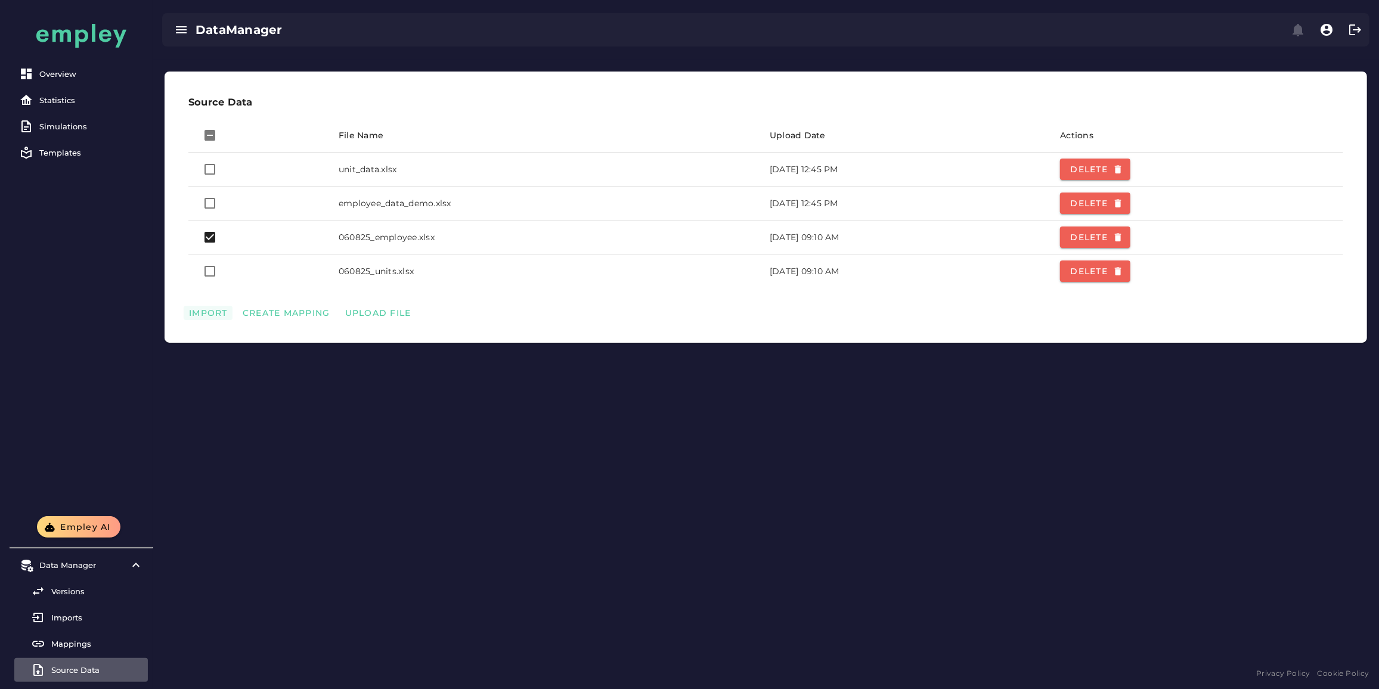
click at [220, 312] on span "Import" at bounding box center [207, 313] width 39 height 11
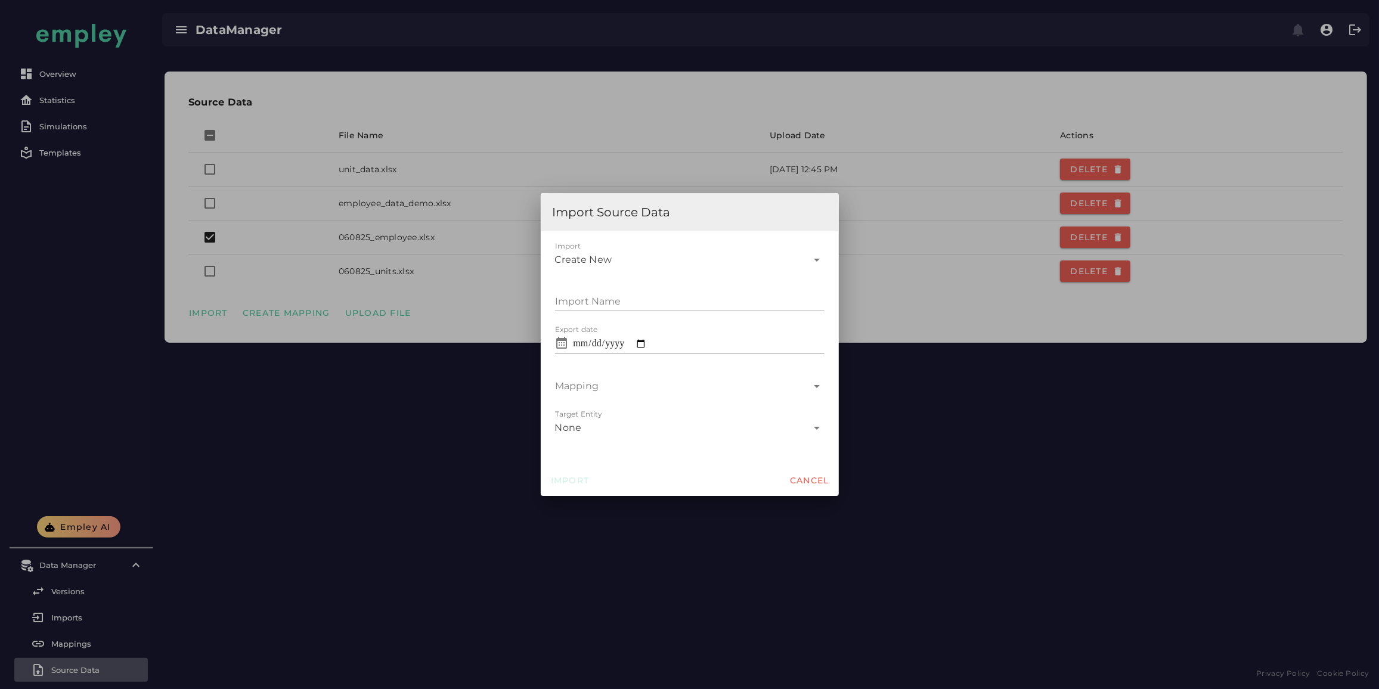
click at [619, 253] on div "Create New" at bounding box center [681, 255] width 253 height 29
click at [530, 384] on div at bounding box center [689, 344] width 1379 height 689
click at [516, 389] on div at bounding box center [689, 344] width 1379 height 689
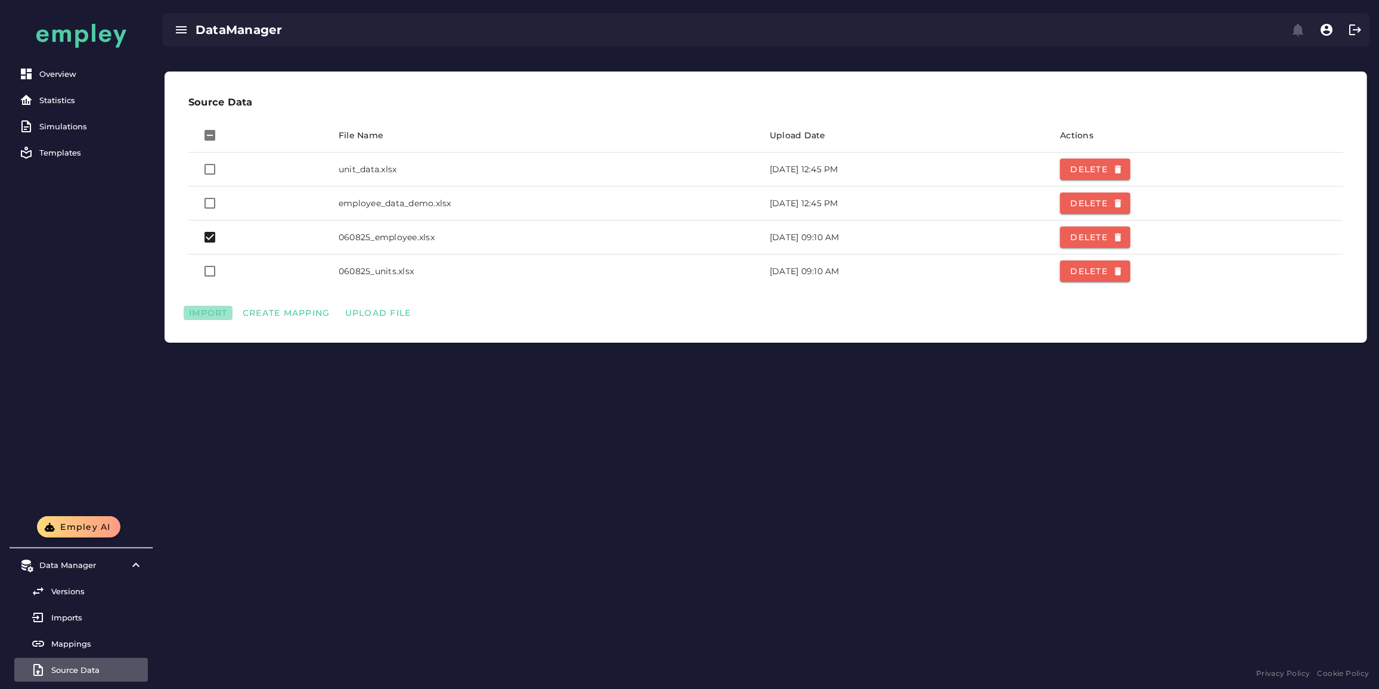
click at [210, 315] on span "Import" at bounding box center [207, 313] width 39 height 11
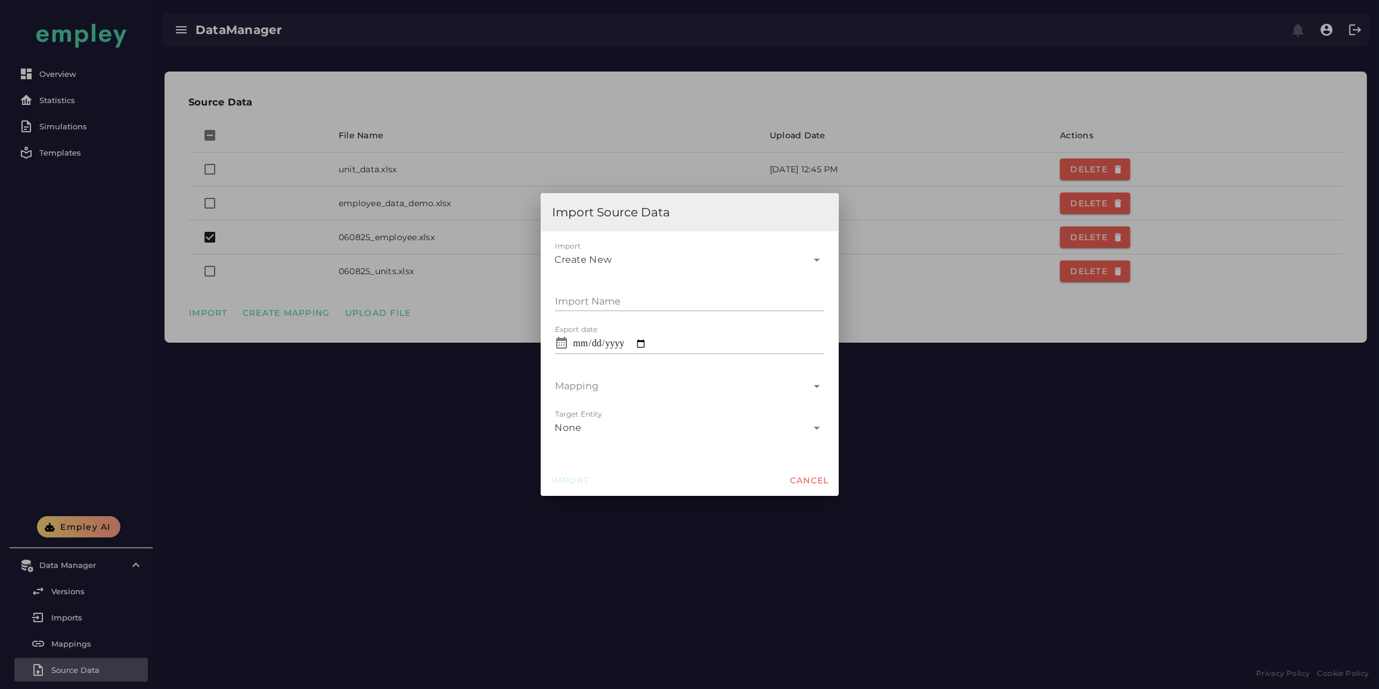
click at [611, 253] on div "Create New" at bounding box center [681, 255] width 253 height 29
click at [340, 398] on div at bounding box center [689, 344] width 1379 height 689
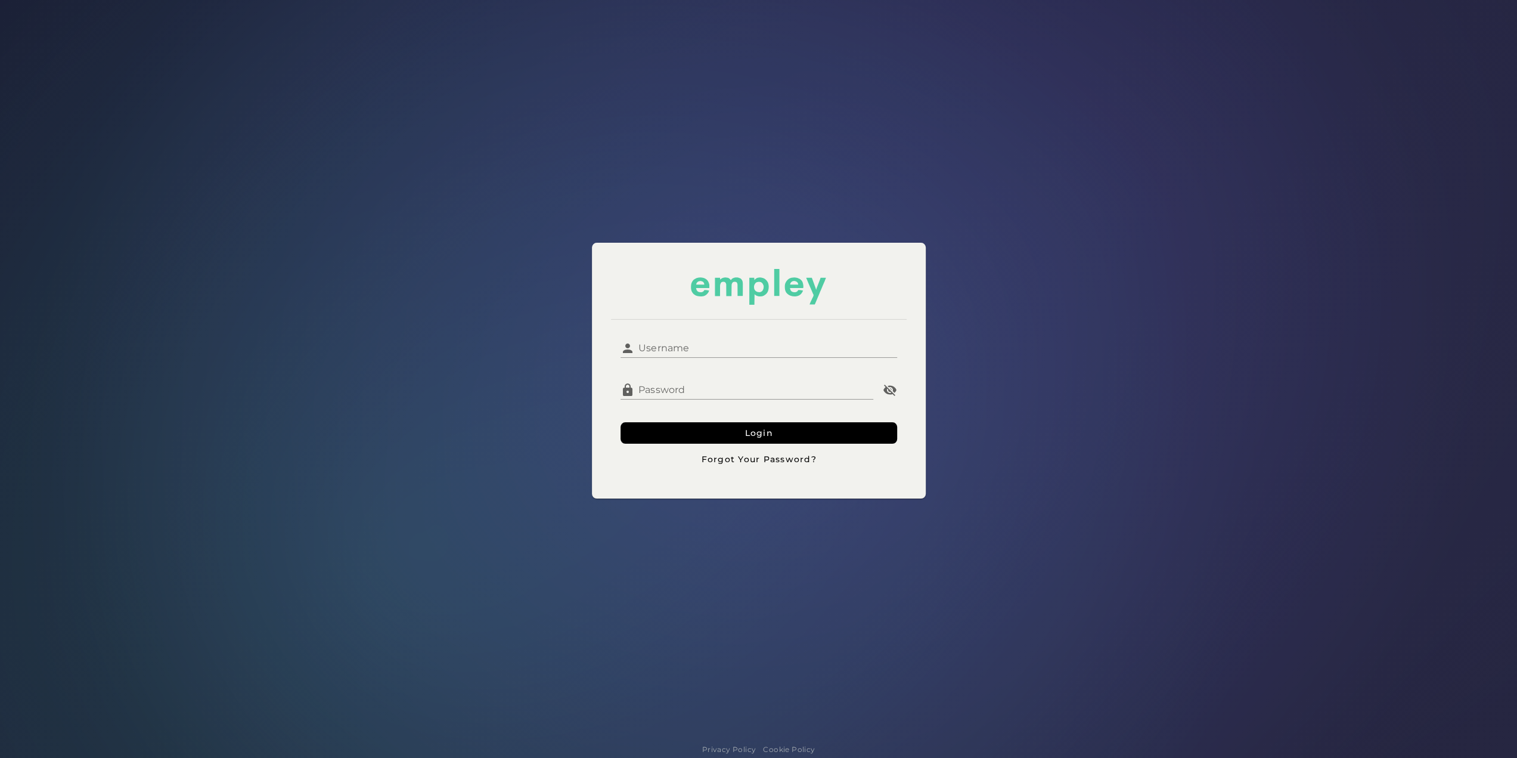
click at [669, 363] on div at bounding box center [758, 366] width 277 height 8
click at [673, 349] on input "Username" at bounding box center [766, 343] width 262 height 29
type input "**********"
click at [667, 431] on button "Login" at bounding box center [758, 432] width 277 height 21
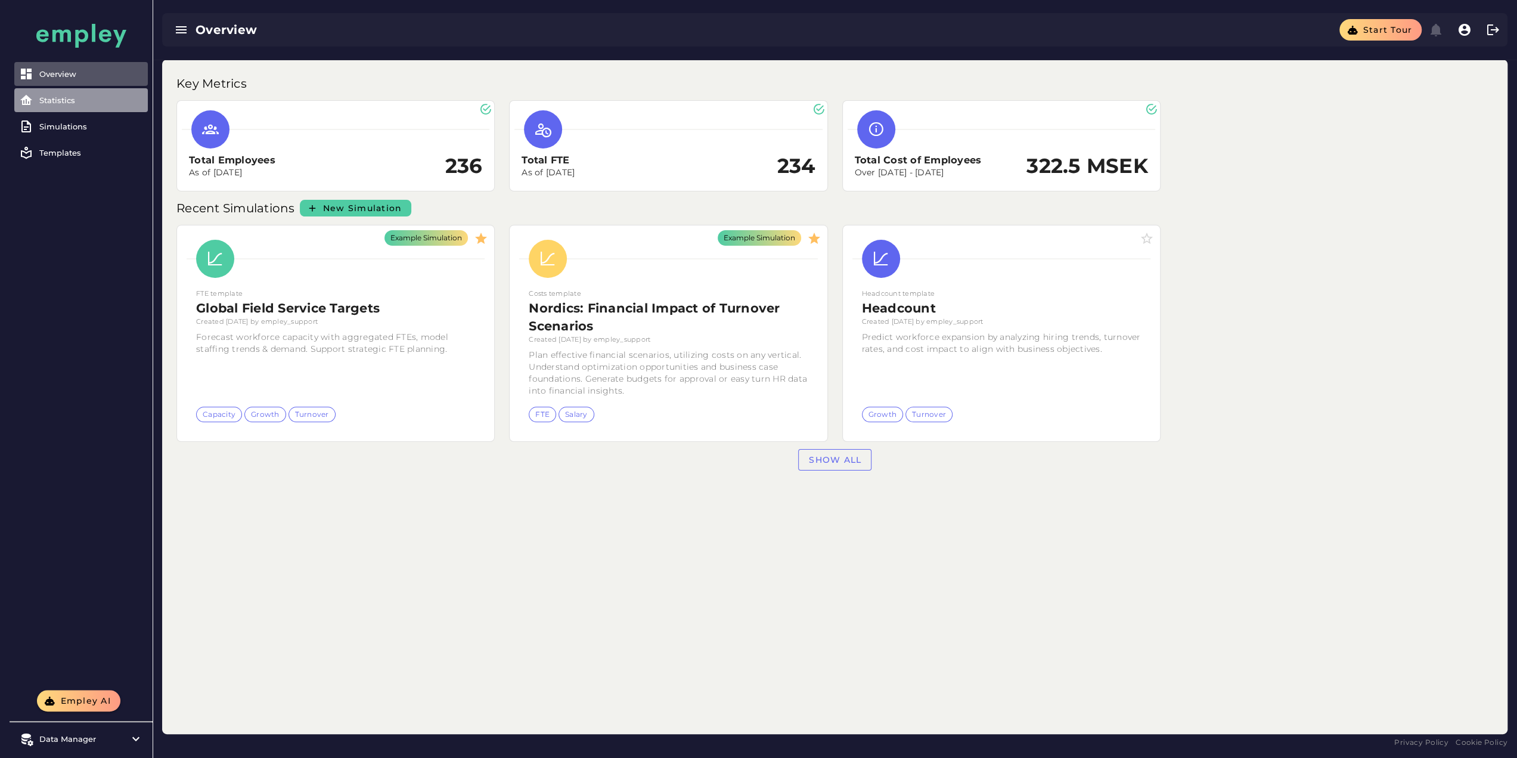
click at [55, 97] on div "Statistics" at bounding box center [91, 100] width 104 height 10
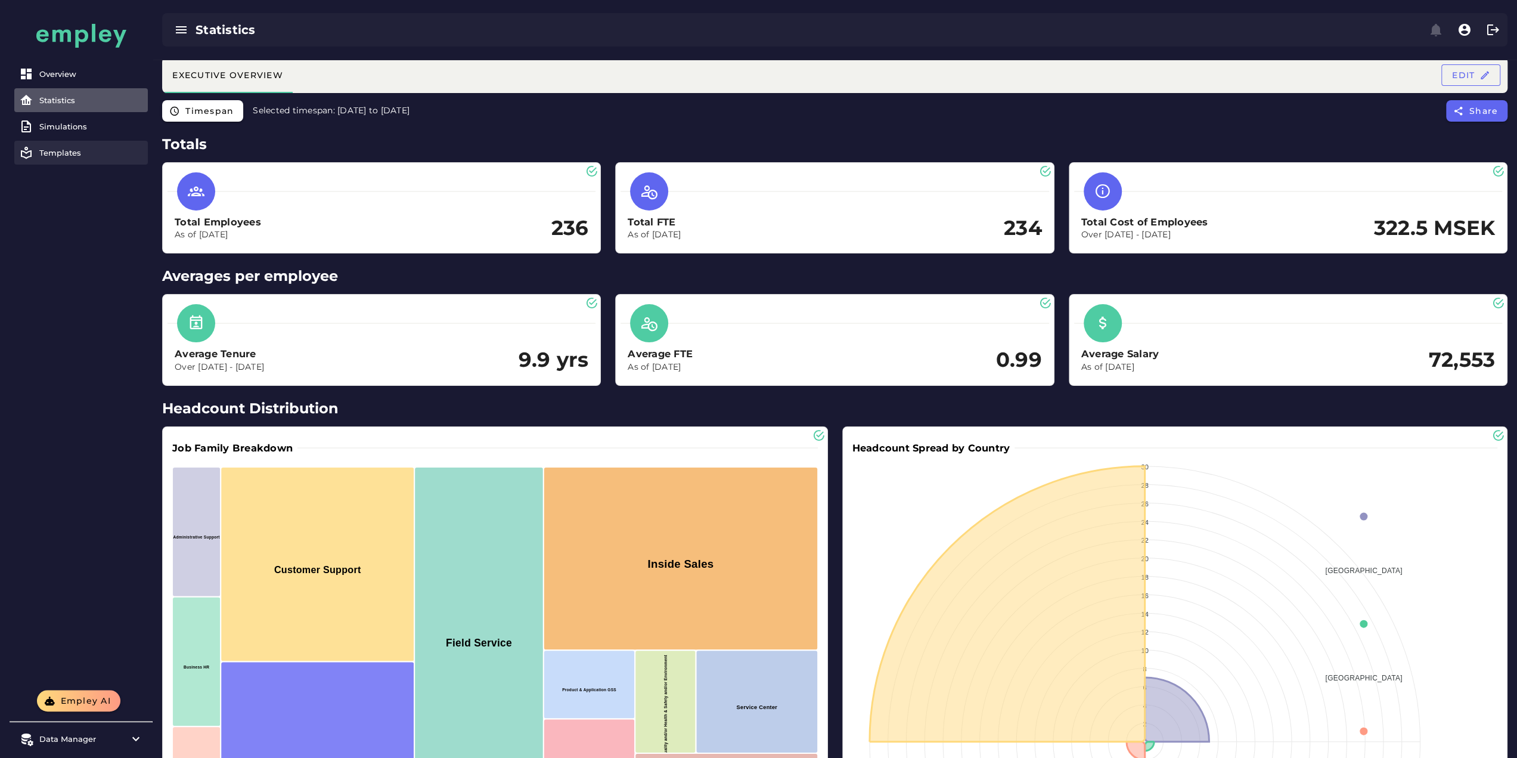
click at [64, 156] on div "Templates" at bounding box center [91, 153] width 104 height 10
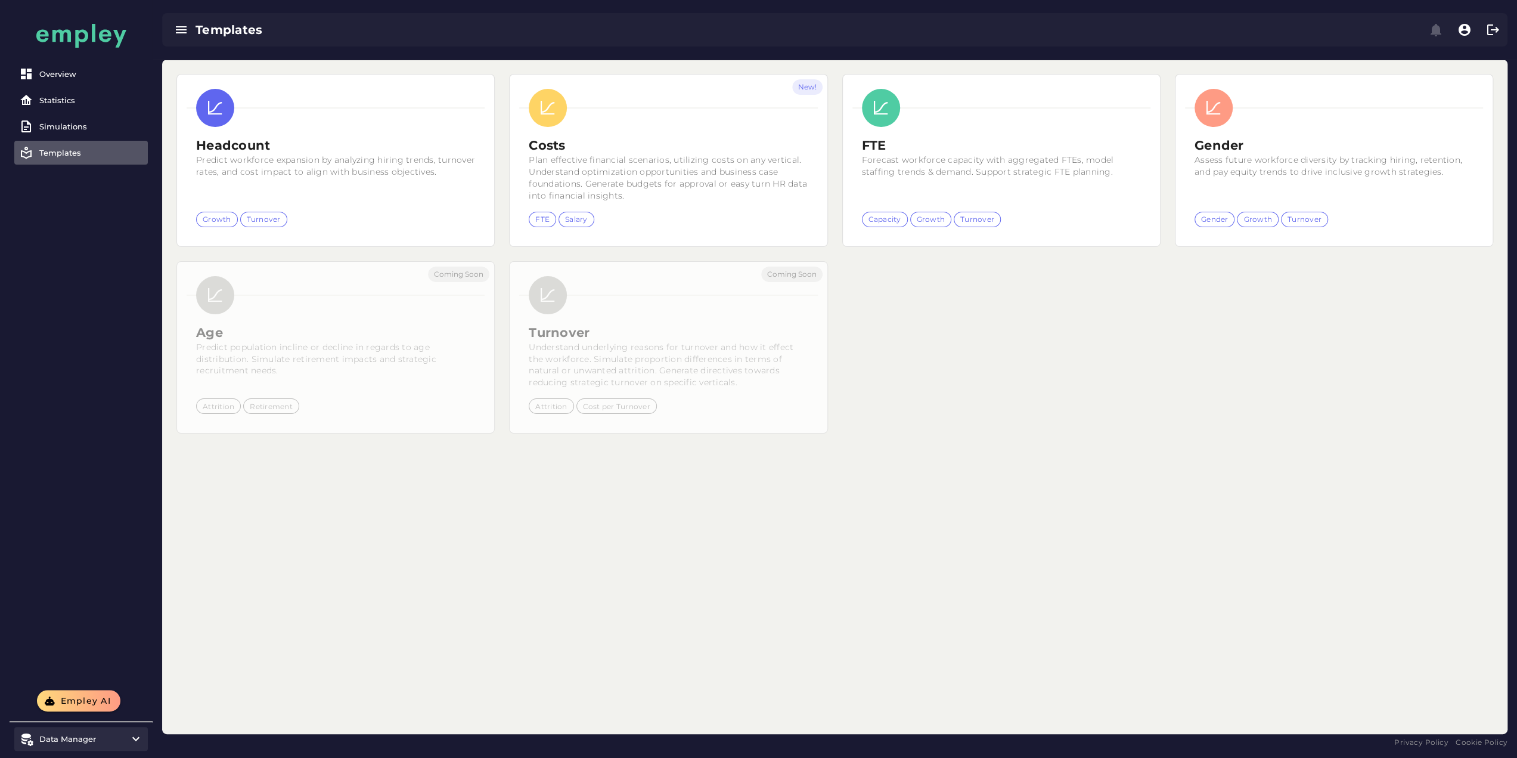
click at [111, 736] on div "Data Manager" at bounding box center [80, 739] width 83 height 10
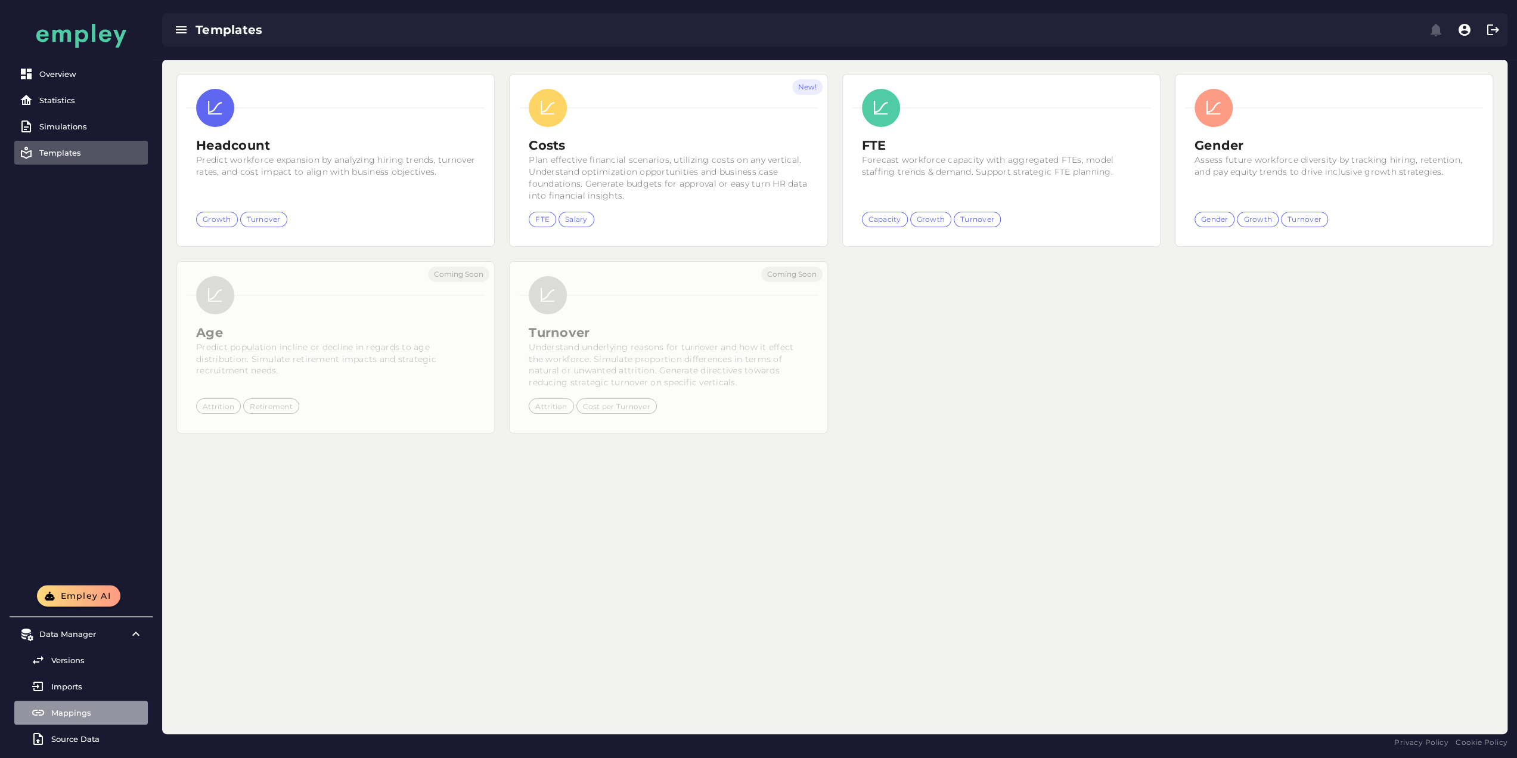
click at [104, 713] on div "Mappings" at bounding box center [97, 713] width 92 height 10
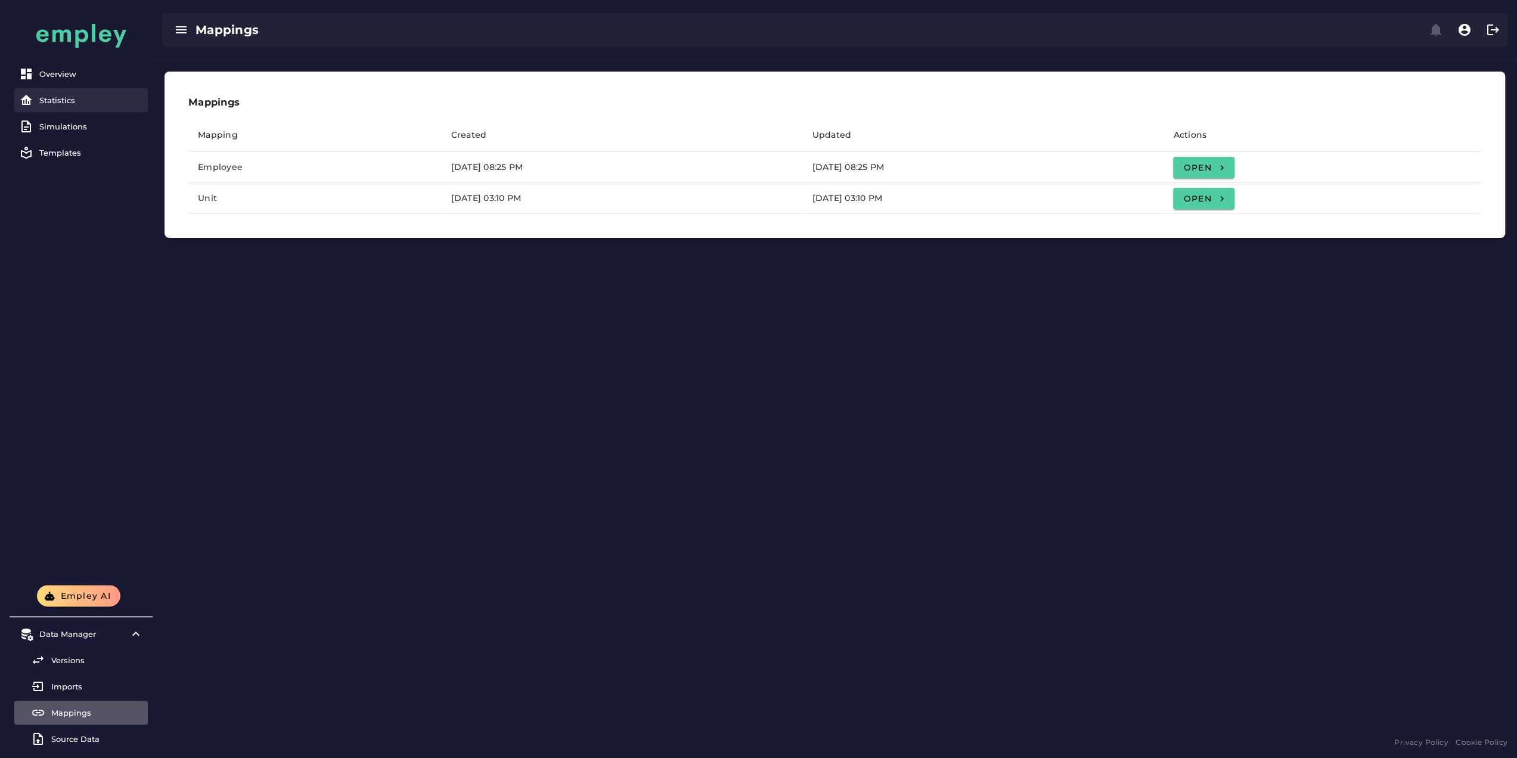
click at [92, 109] on link "Statistics" at bounding box center [81, 100] width 134 height 24
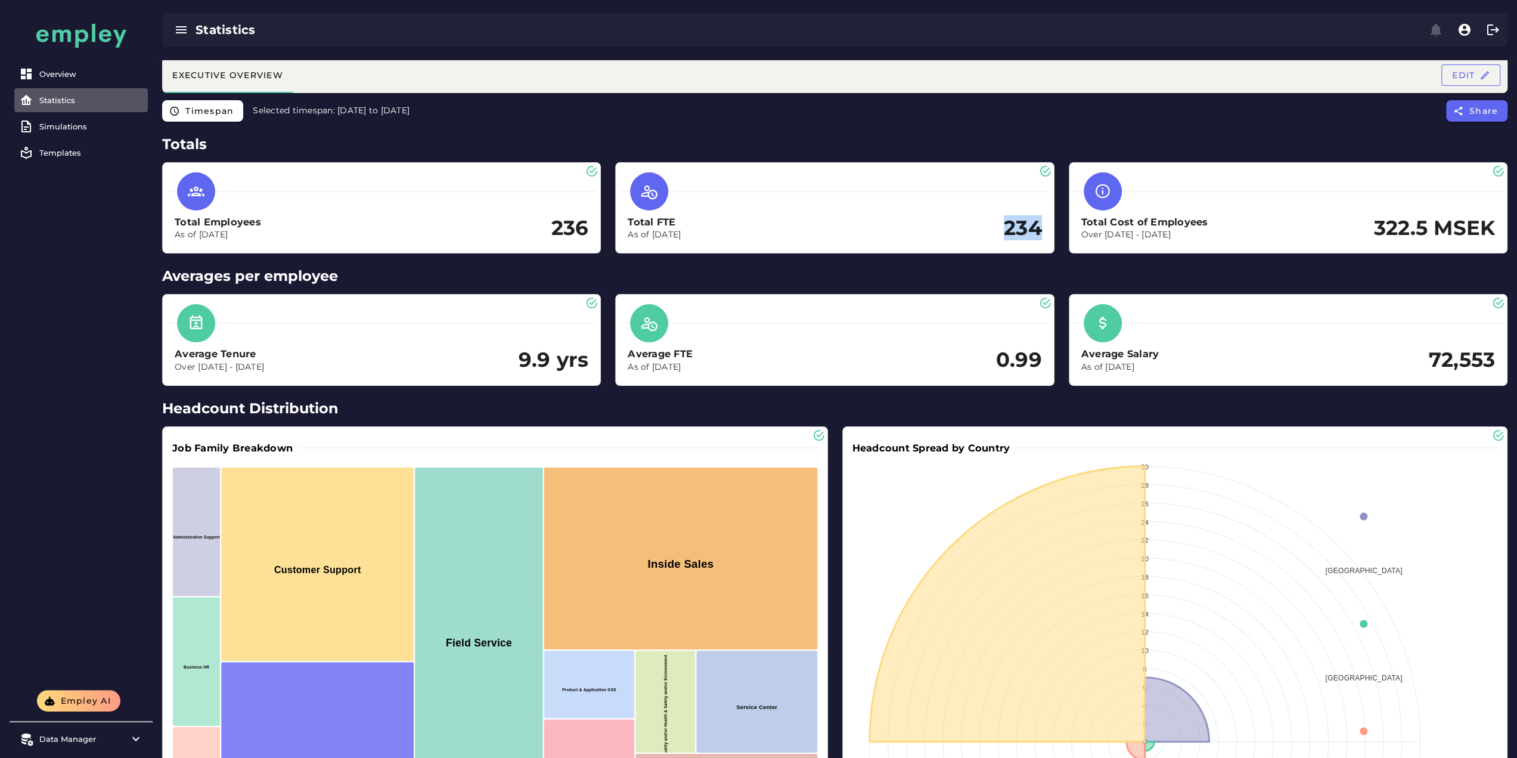
drag, startPoint x: 1003, startPoint y: 225, endPoint x: 1054, endPoint y: 228, distance: 50.8
click at [1057, 231] on div "Total FTE As of [DATE] 234" at bounding box center [834, 208] width 453 height 106
click at [1019, 247] on div "Total FTE As of [DATE] 234" at bounding box center [834, 207] width 428 height 80
drag, startPoint x: 1369, startPoint y: 222, endPoint x: 1525, endPoint y: 253, distance: 159.8
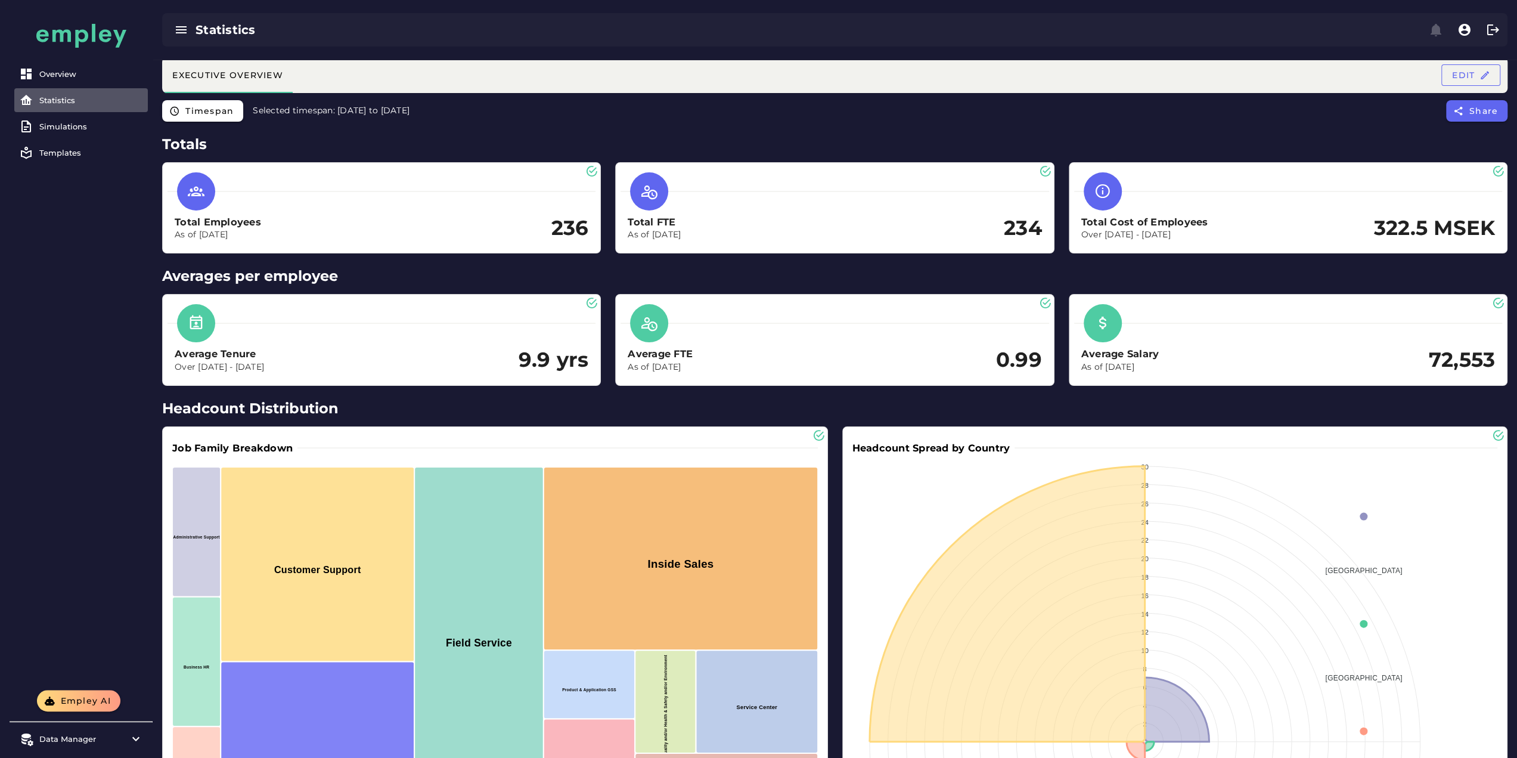
click at [676, 208] on div at bounding box center [834, 191] width 428 height 38
click at [92, 128] on div "Simulations" at bounding box center [91, 127] width 104 height 10
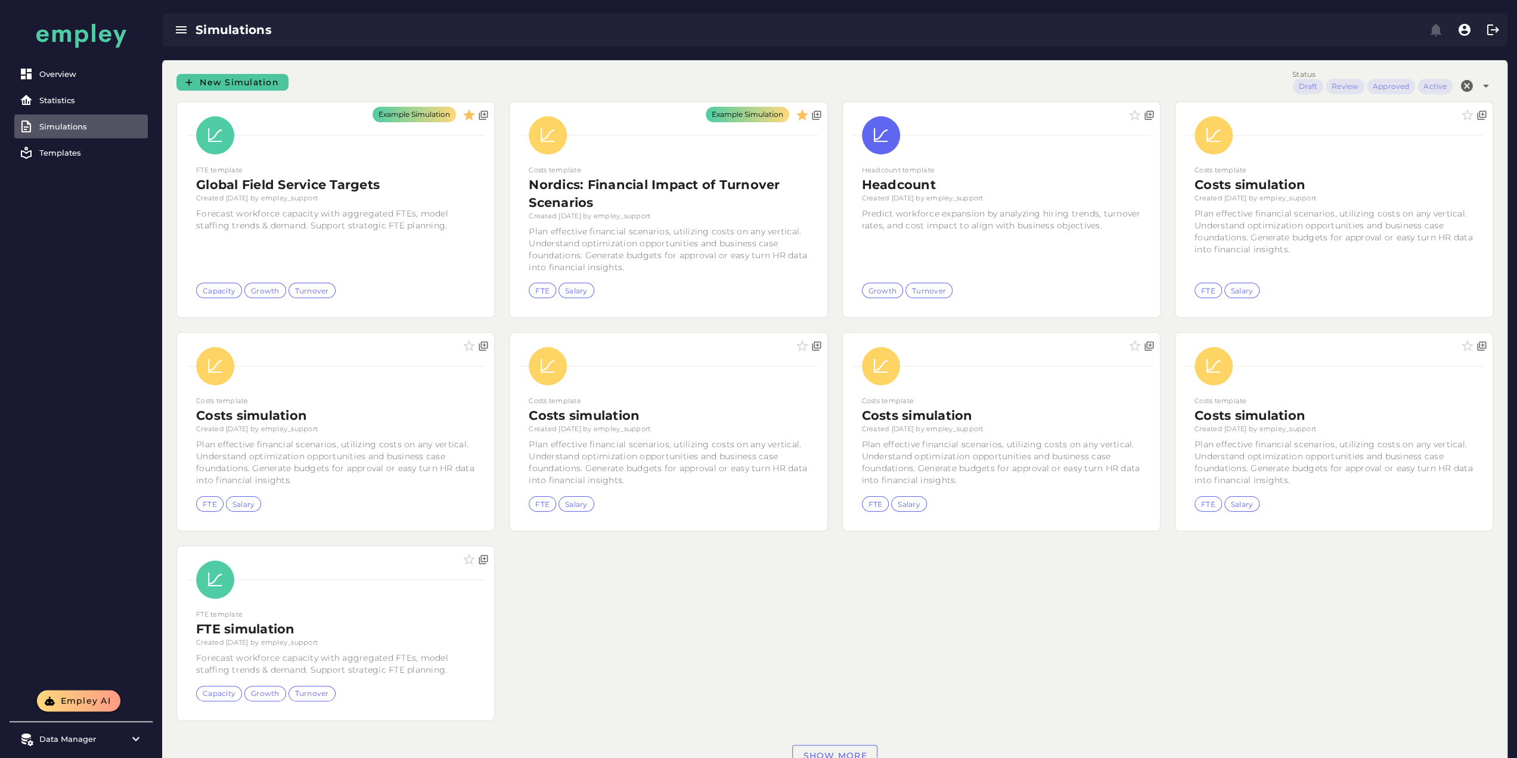
click at [252, 82] on span "New Simulation" at bounding box center [239, 82] width 80 height 11
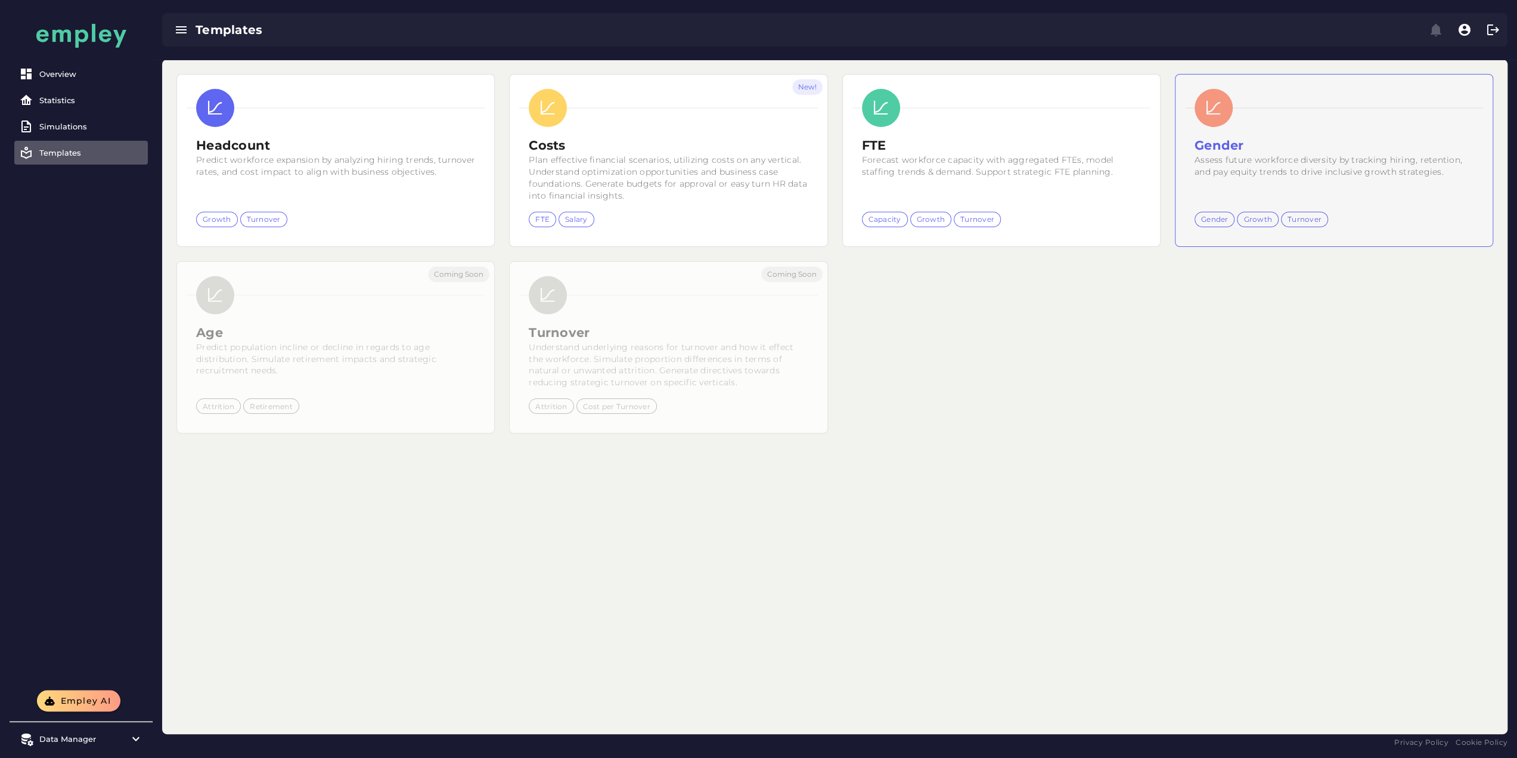
click at [1194, 171] on small "Assess future workforce diversity by tracking hiring, retention, and pay equity…" at bounding box center [1328, 165] width 268 height 23
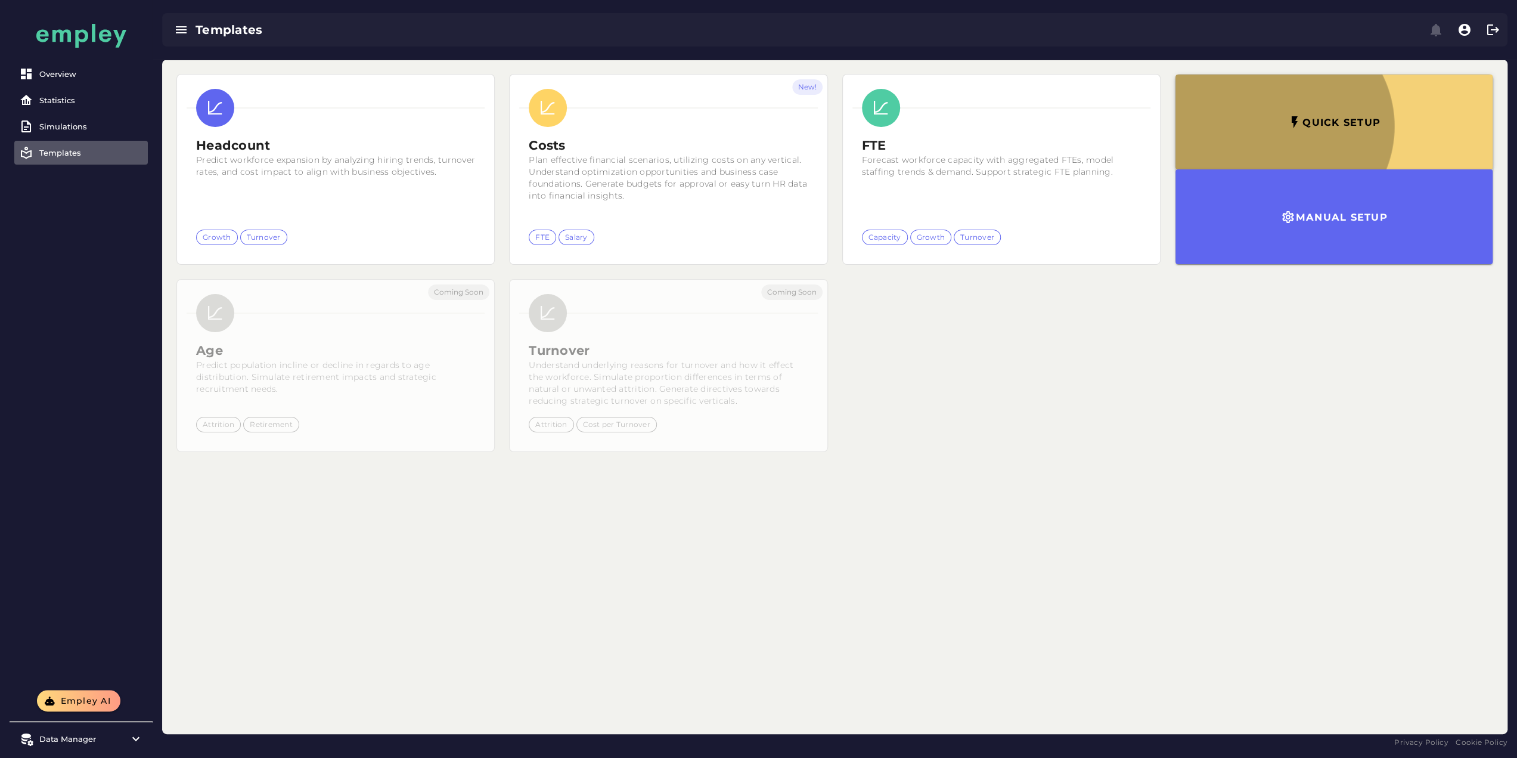
click at [1175, 142] on button "Quick setup" at bounding box center [1333, 122] width 317 height 95
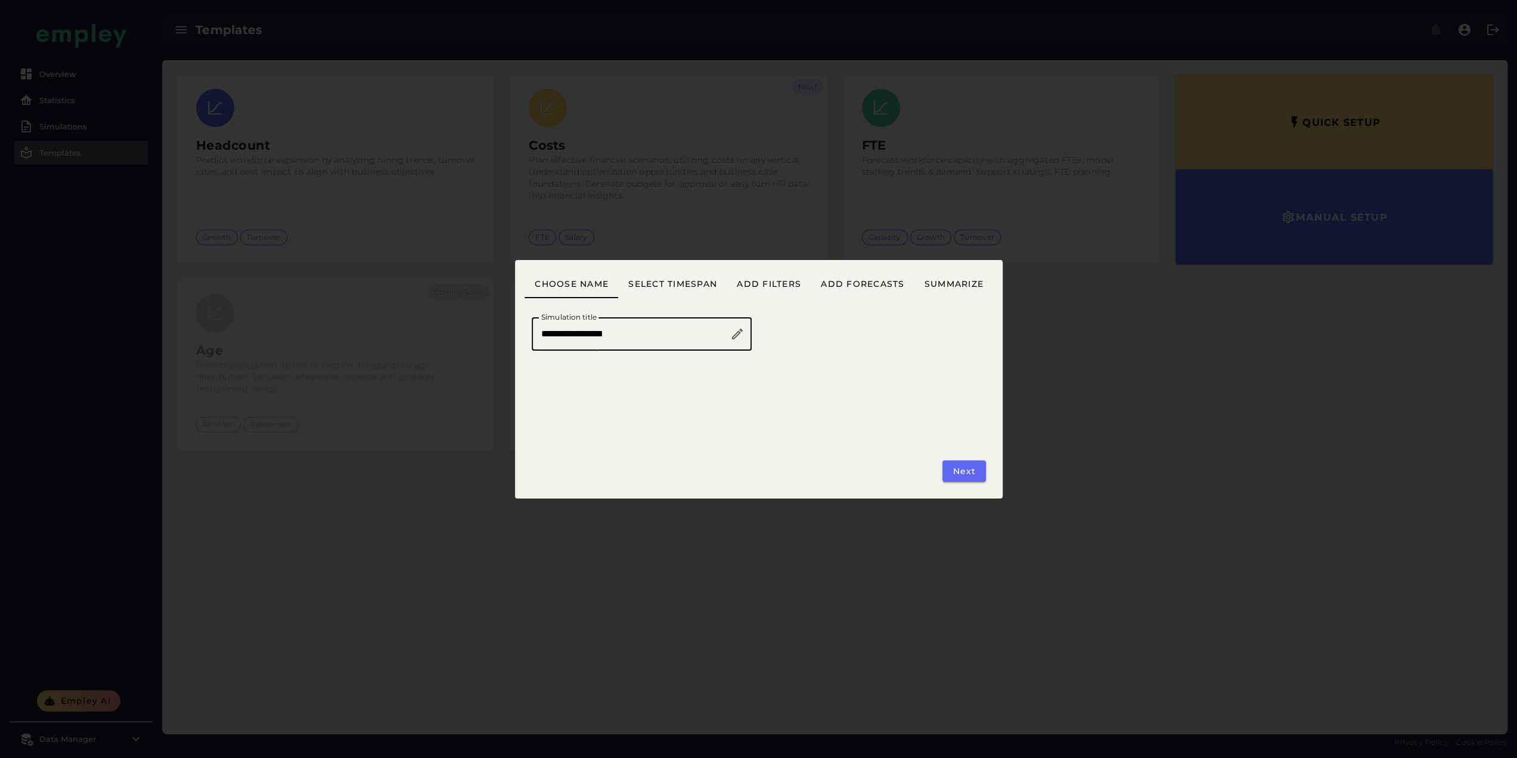
drag, startPoint x: 634, startPoint y: 328, endPoint x: 349, endPoint y: 334, distance: 285.0
click at [349, 334] on div "**********" at bounding box center [758, 379] width 1517 height 758
type input "**********"
click at [972, 470] on span "Next" at bounding box center [964, 471] width 24 height 11
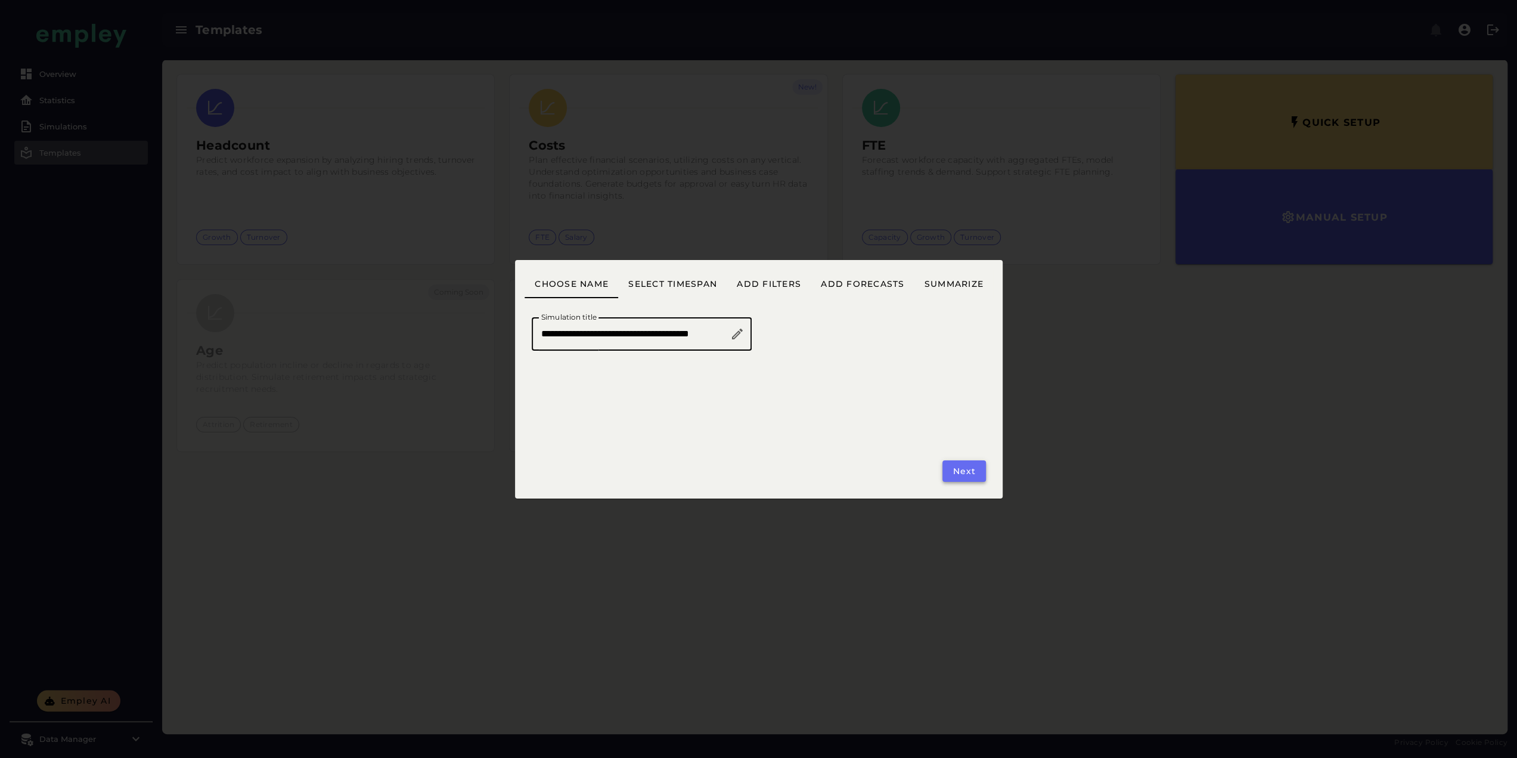
scroll to position [0, 0]
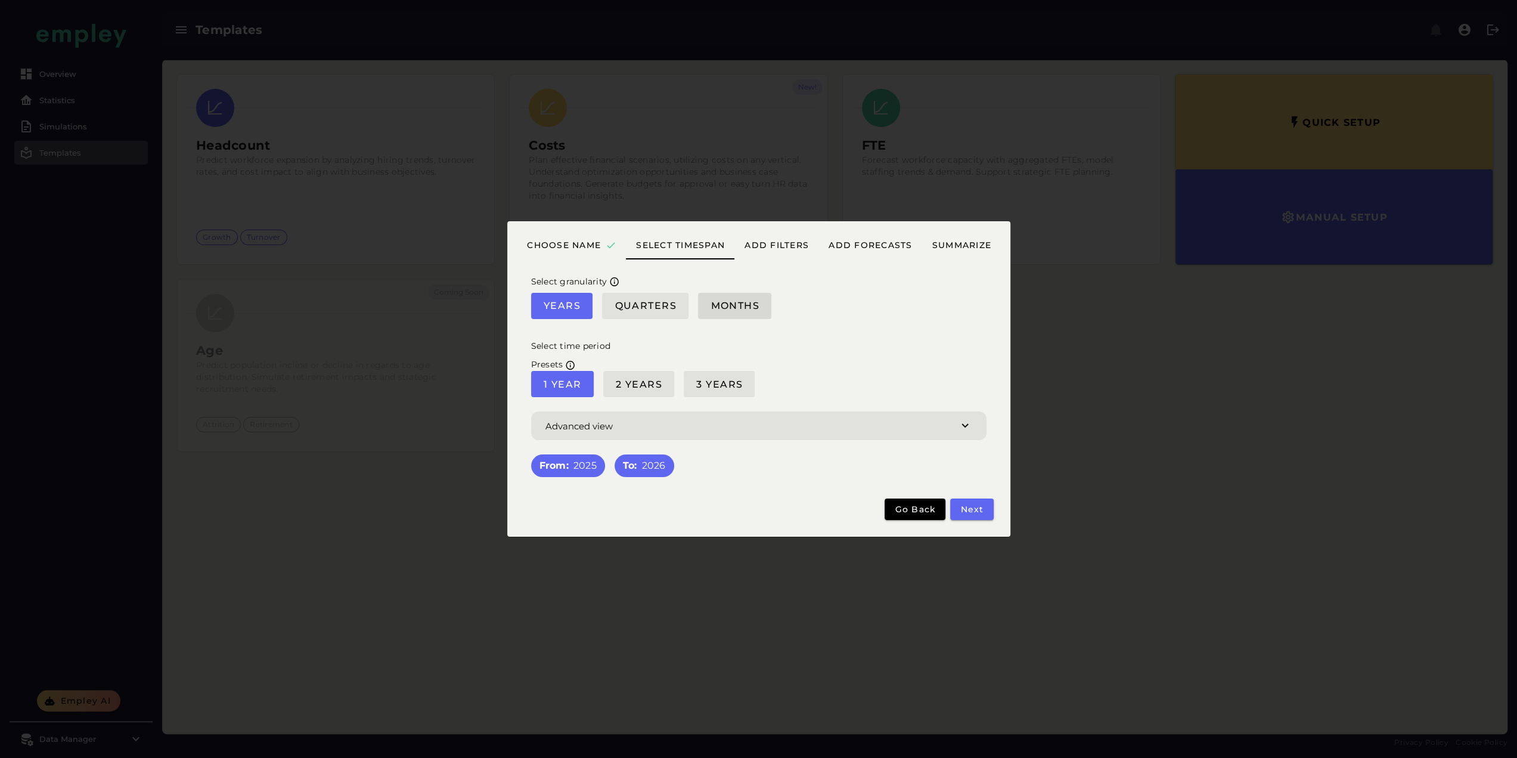
click at [737, 308] on span "Months" at bounding box center [734, 305] width 49 height 11
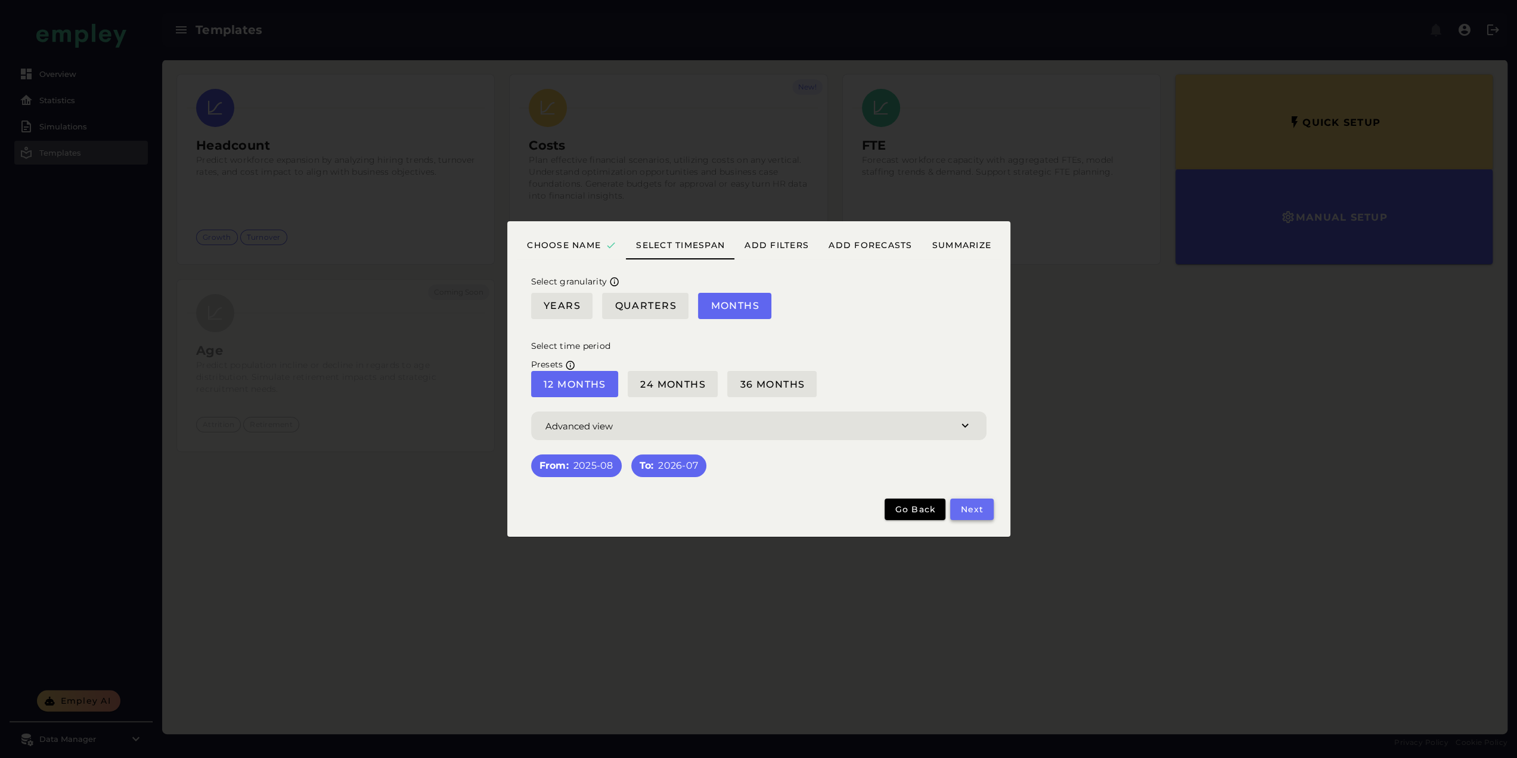
click at [979, 507] on span "Next" at bounding box center [972, 509] width 24 height 11
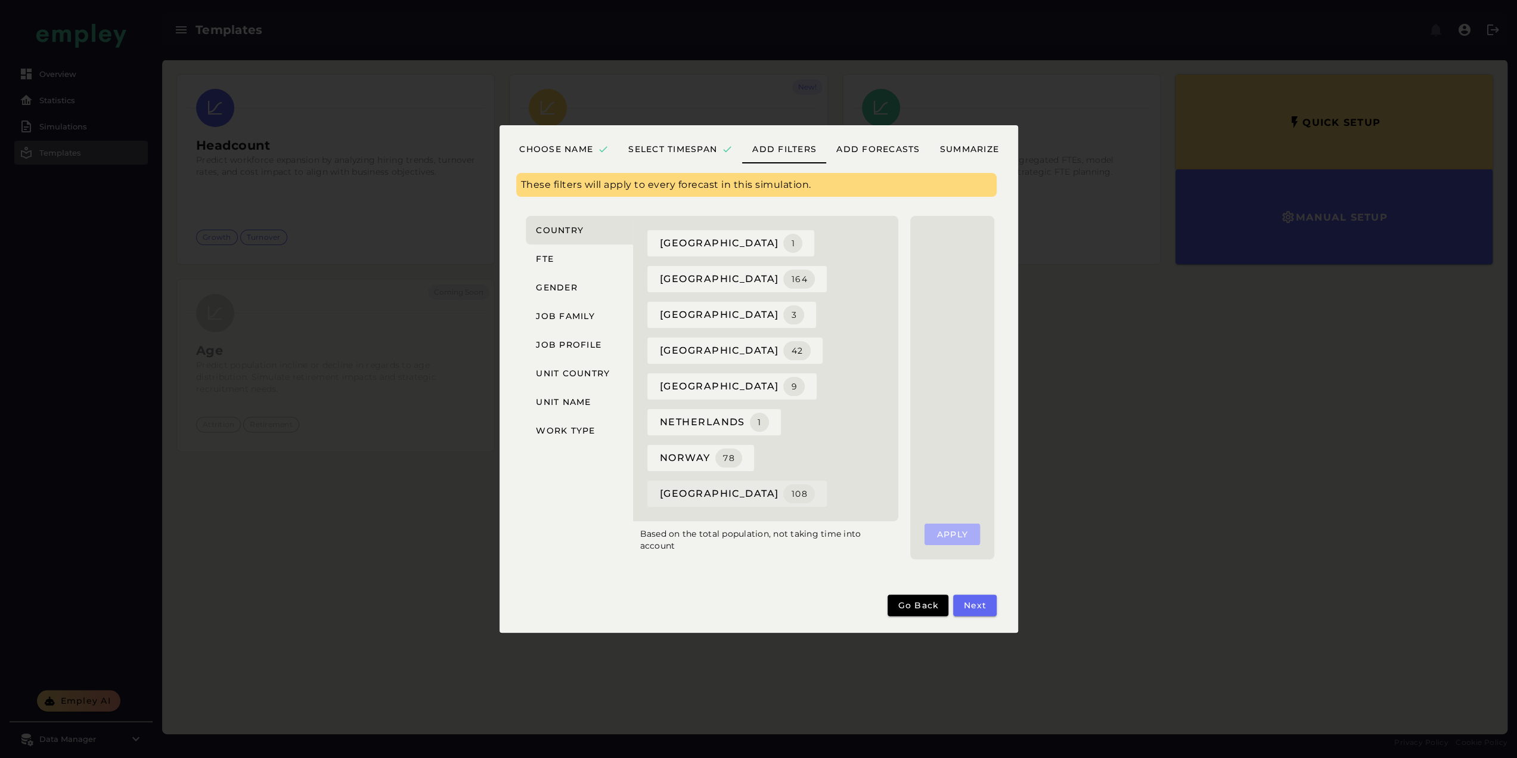
click at [678, 484] on span "sweden 108" at bounding box center [737, 493] width 156 height 19
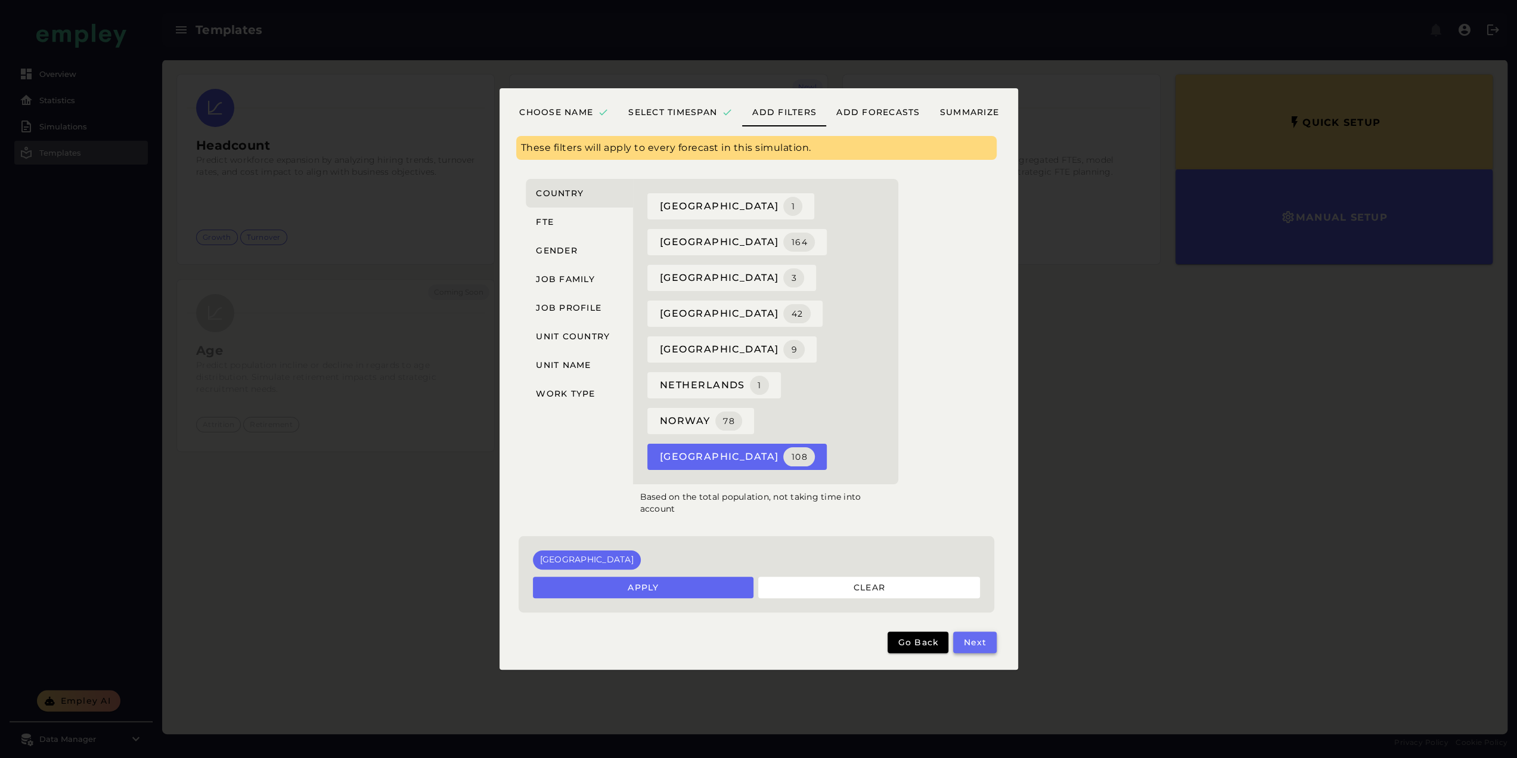
click at [975, 637] on span "Next" at bounding box center [975, 642] width 24 height 11
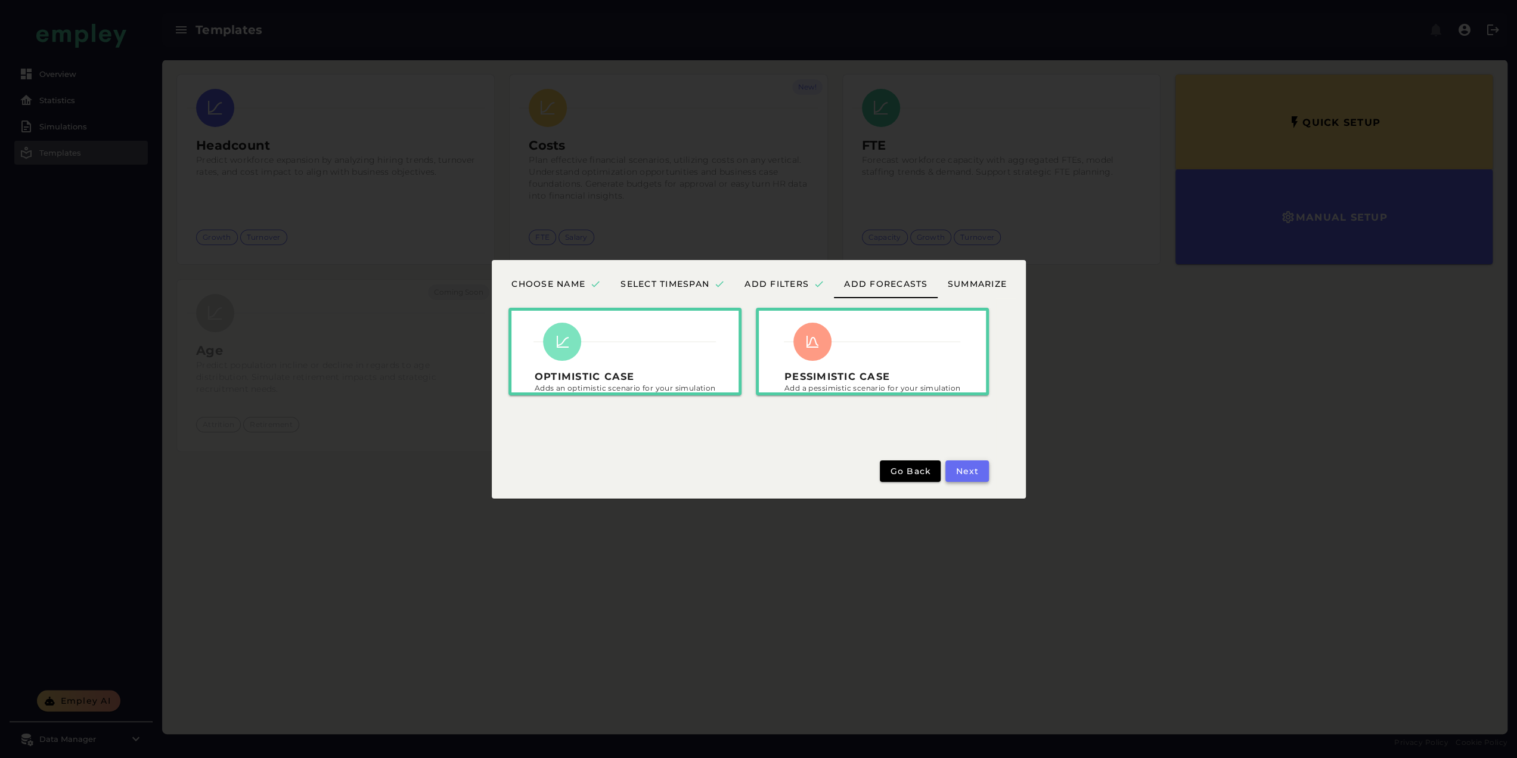
click at [961, 472] on span "Next" at bounding box center [967, 471] width 24 height 11
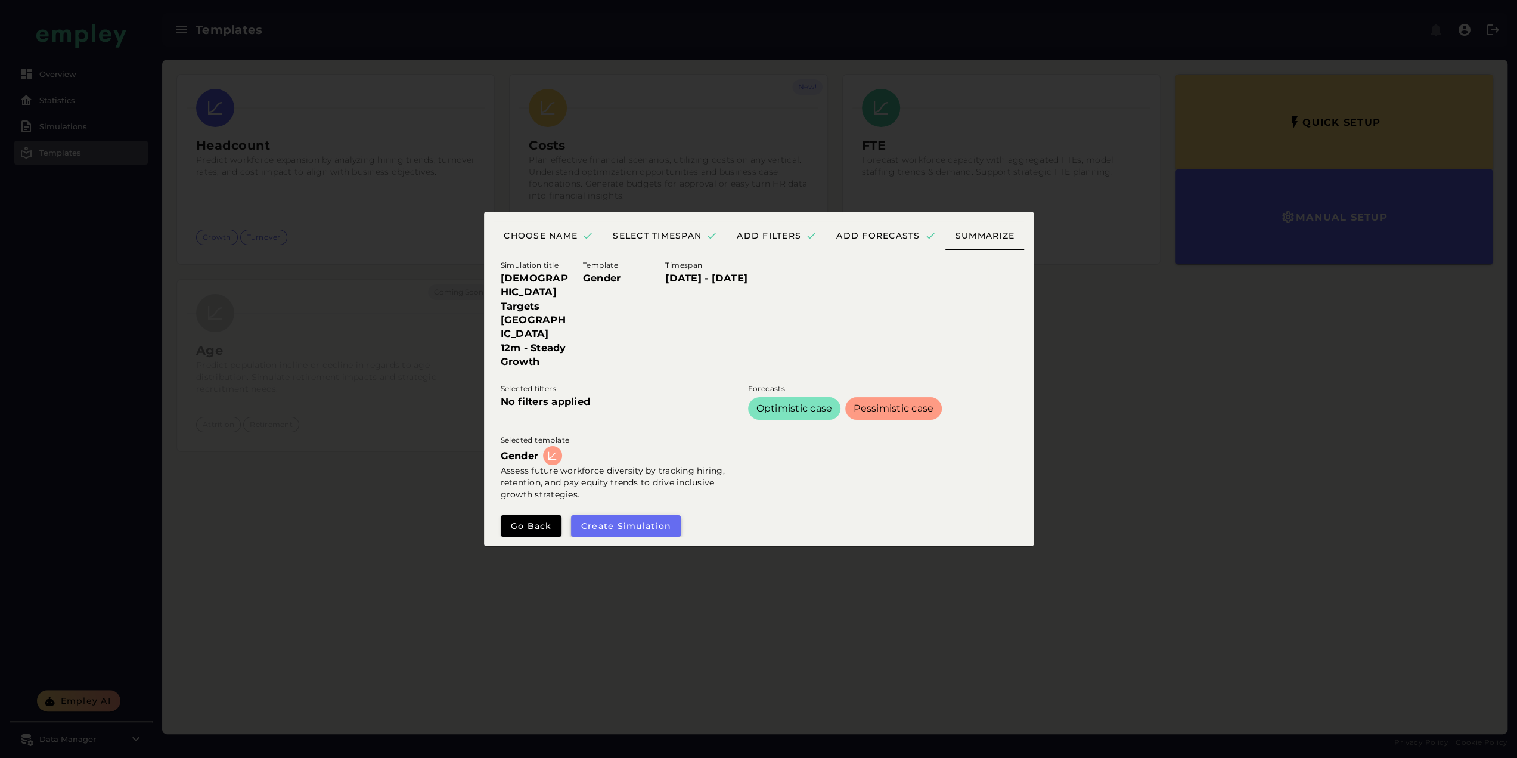
click at [628, 520] on span "Create simulation" at bounding box center [626, 525] width 91 height 11
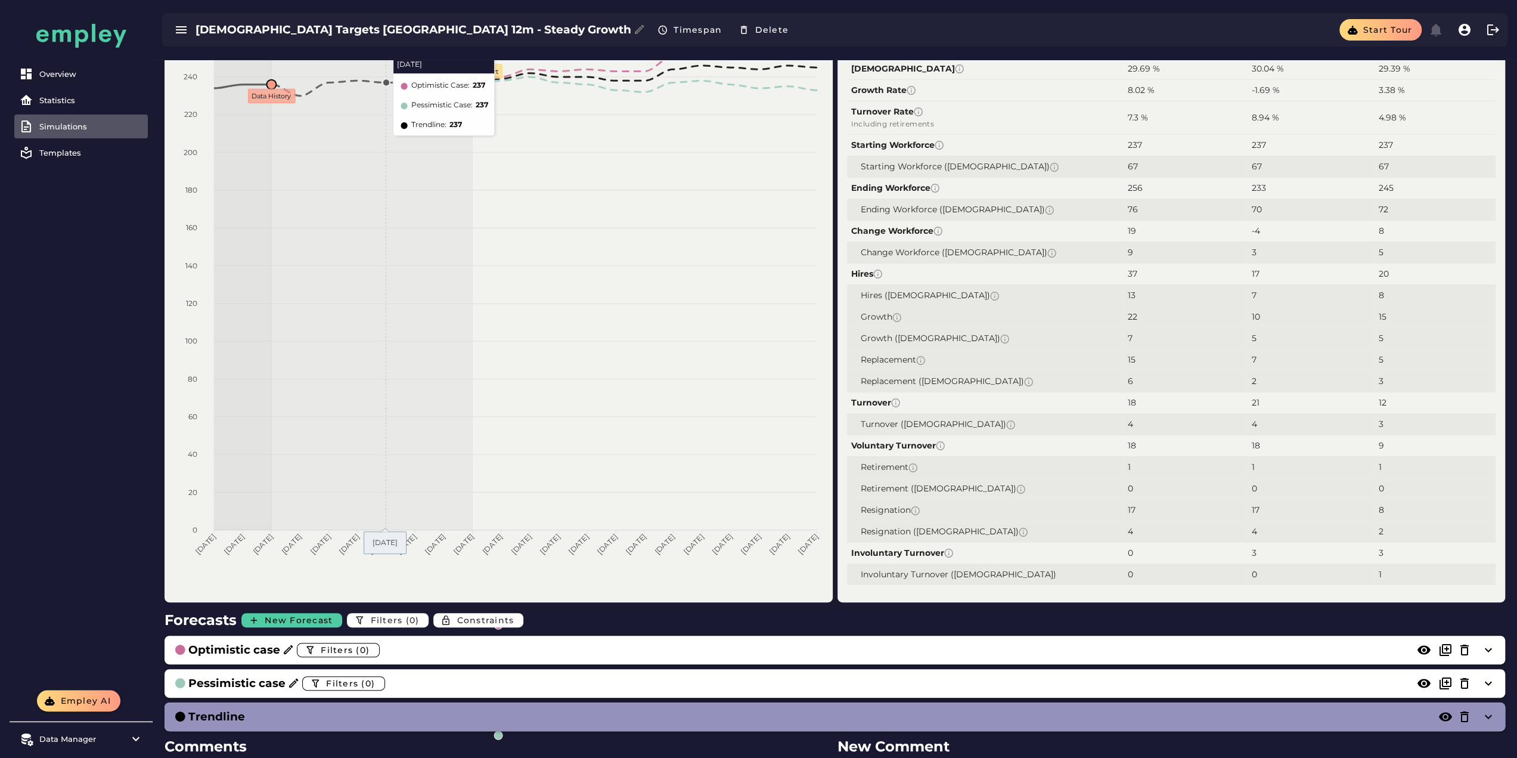
scroll to position [119, 0]
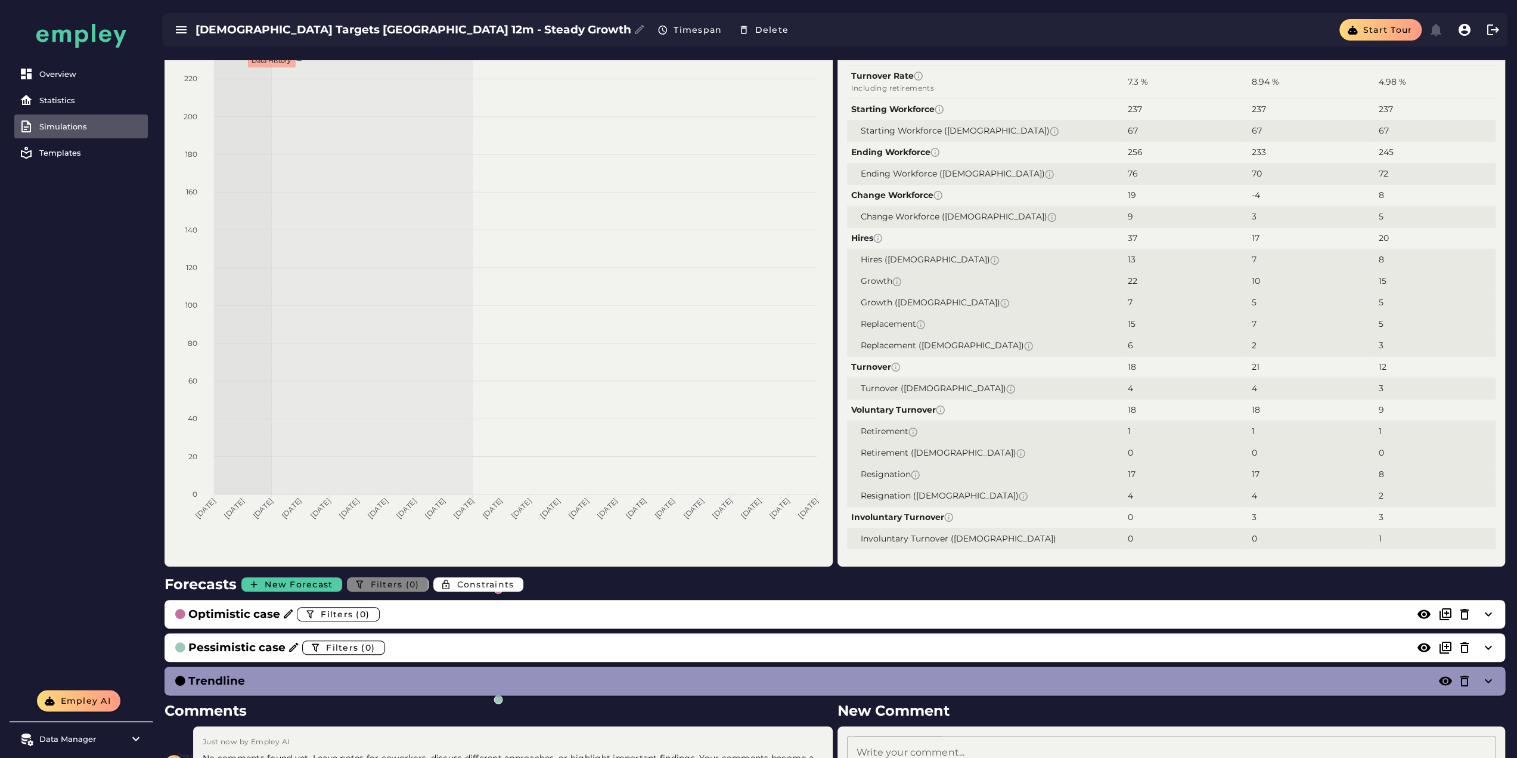
click at [398, 582] on span "Filters (0)" at bounding box center [394, 584] width 49 height 11
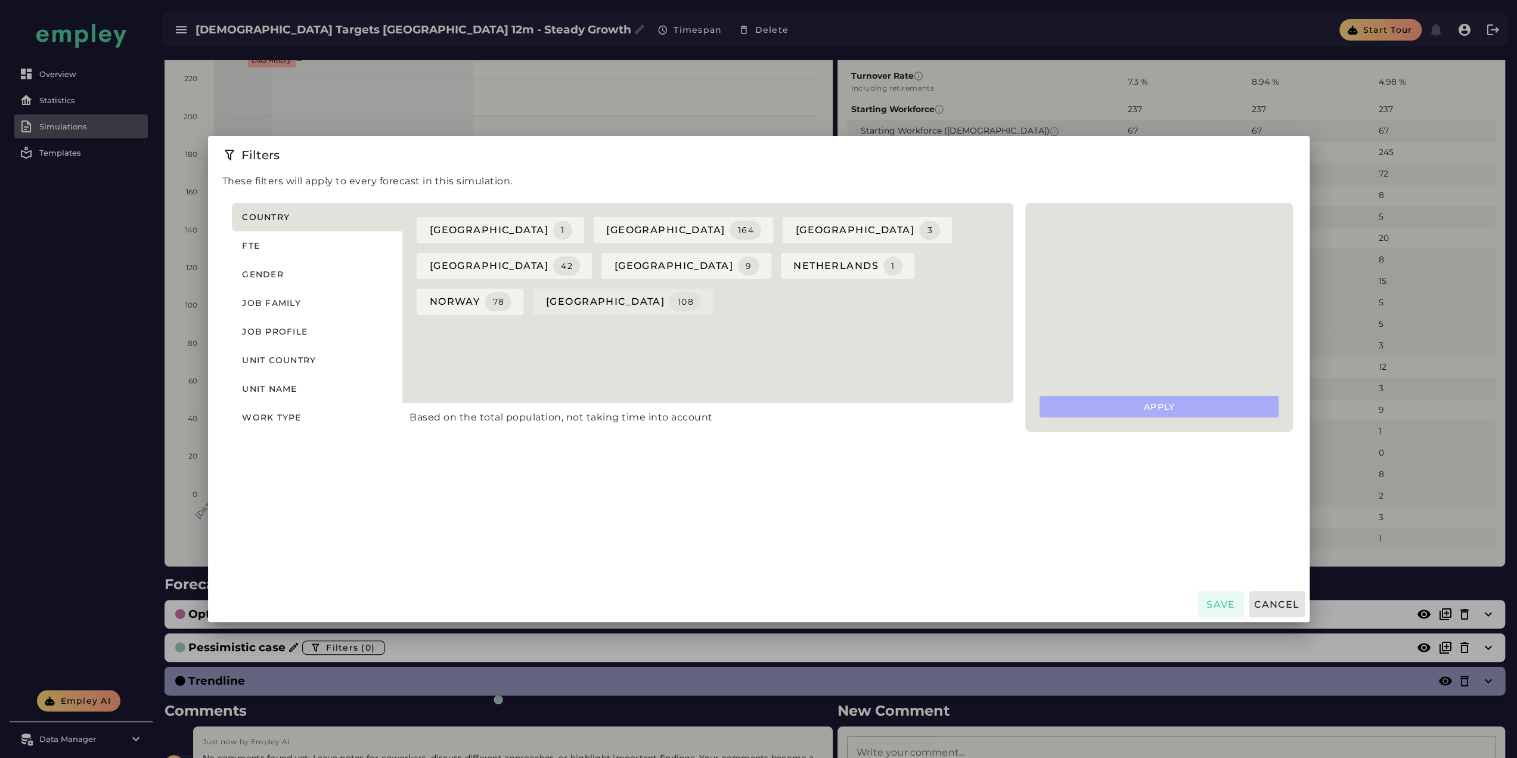
click at [653, 292] on span "sweden 108" at bounding box center [623, 301] width 156 height 19
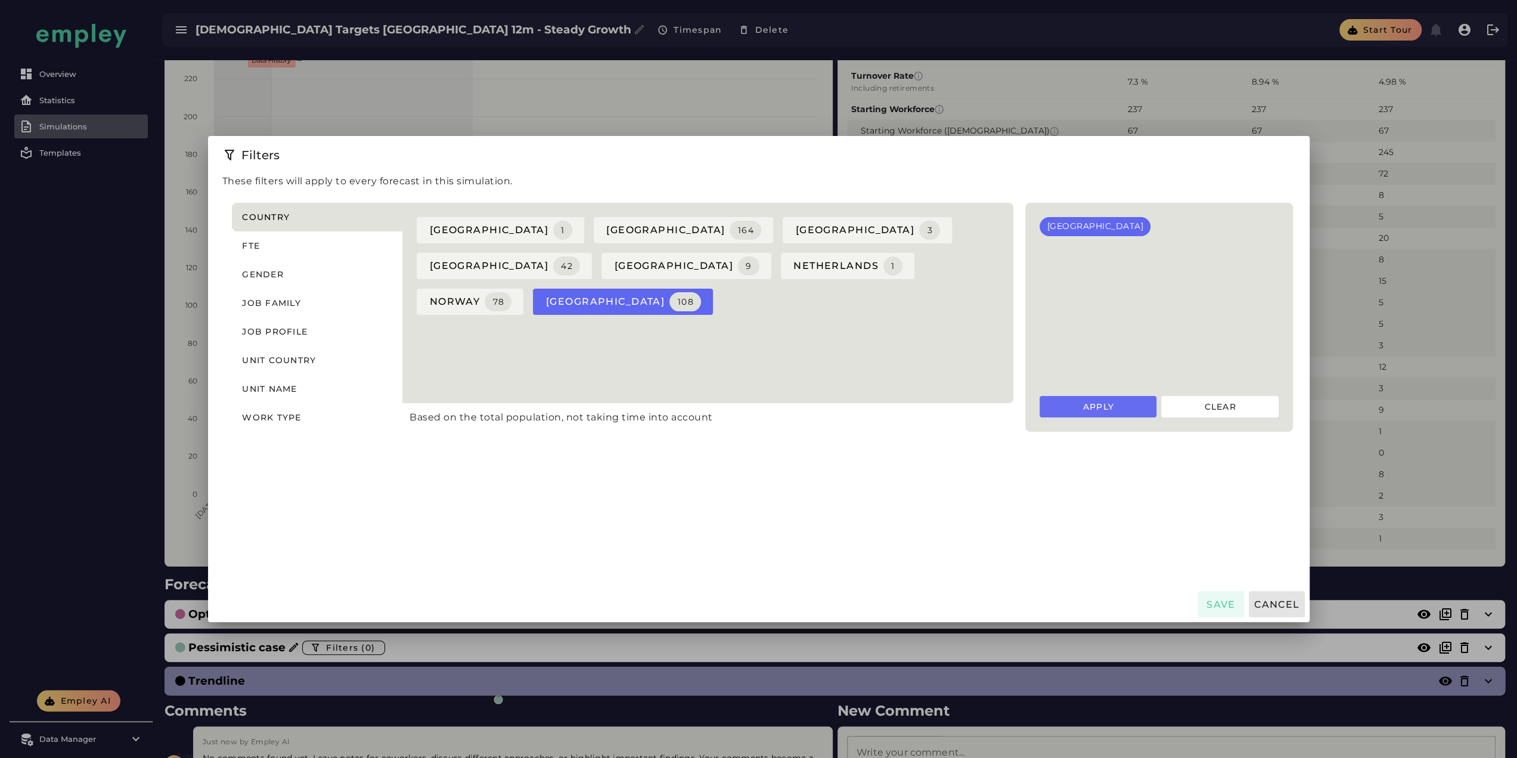
click at [1114, 408] on span "Apply" at bounding box center [1098, 406] width 32 height 11
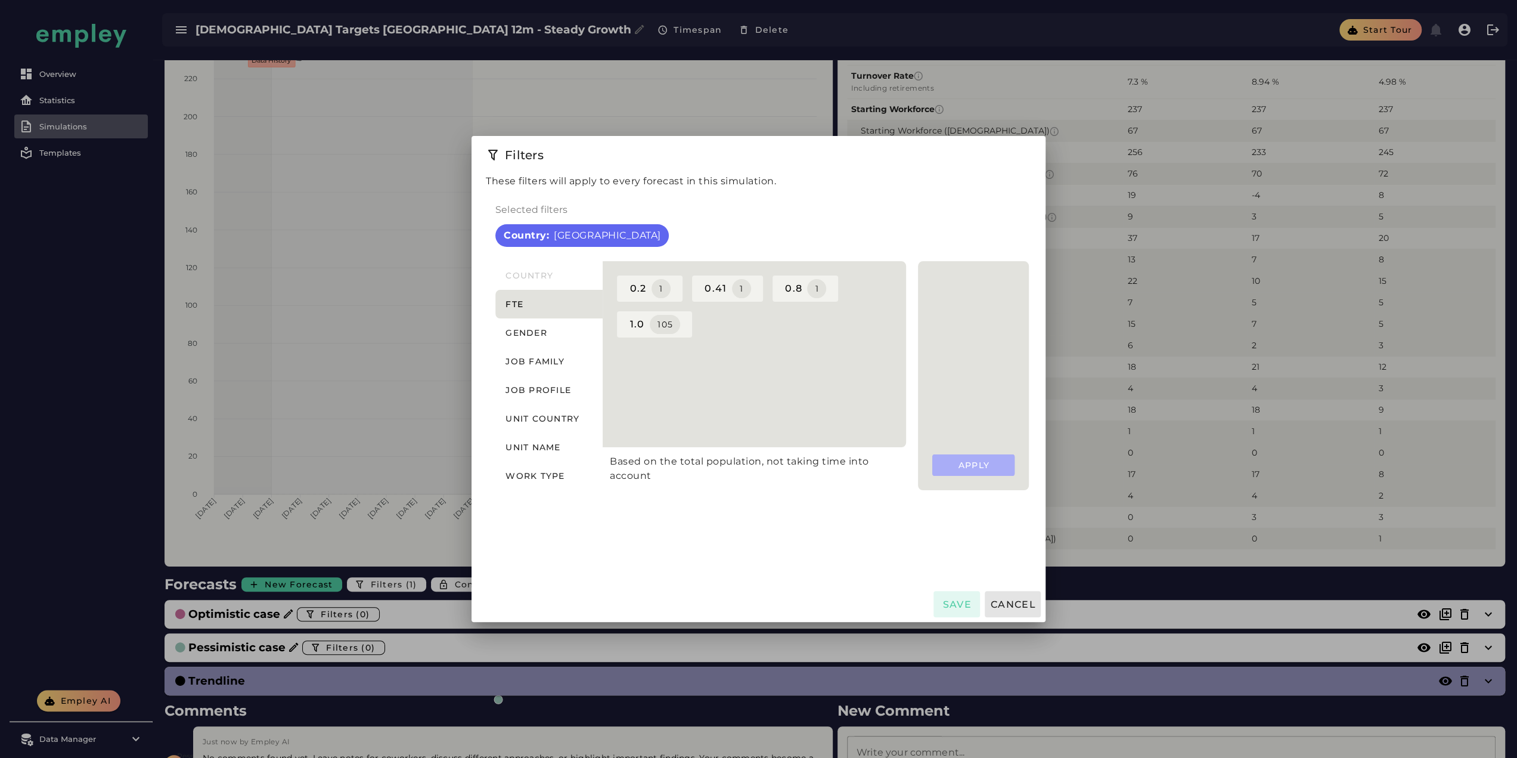
click at [966, 602] on span "Save" at bounding box center [957, 603] width 30 height 11
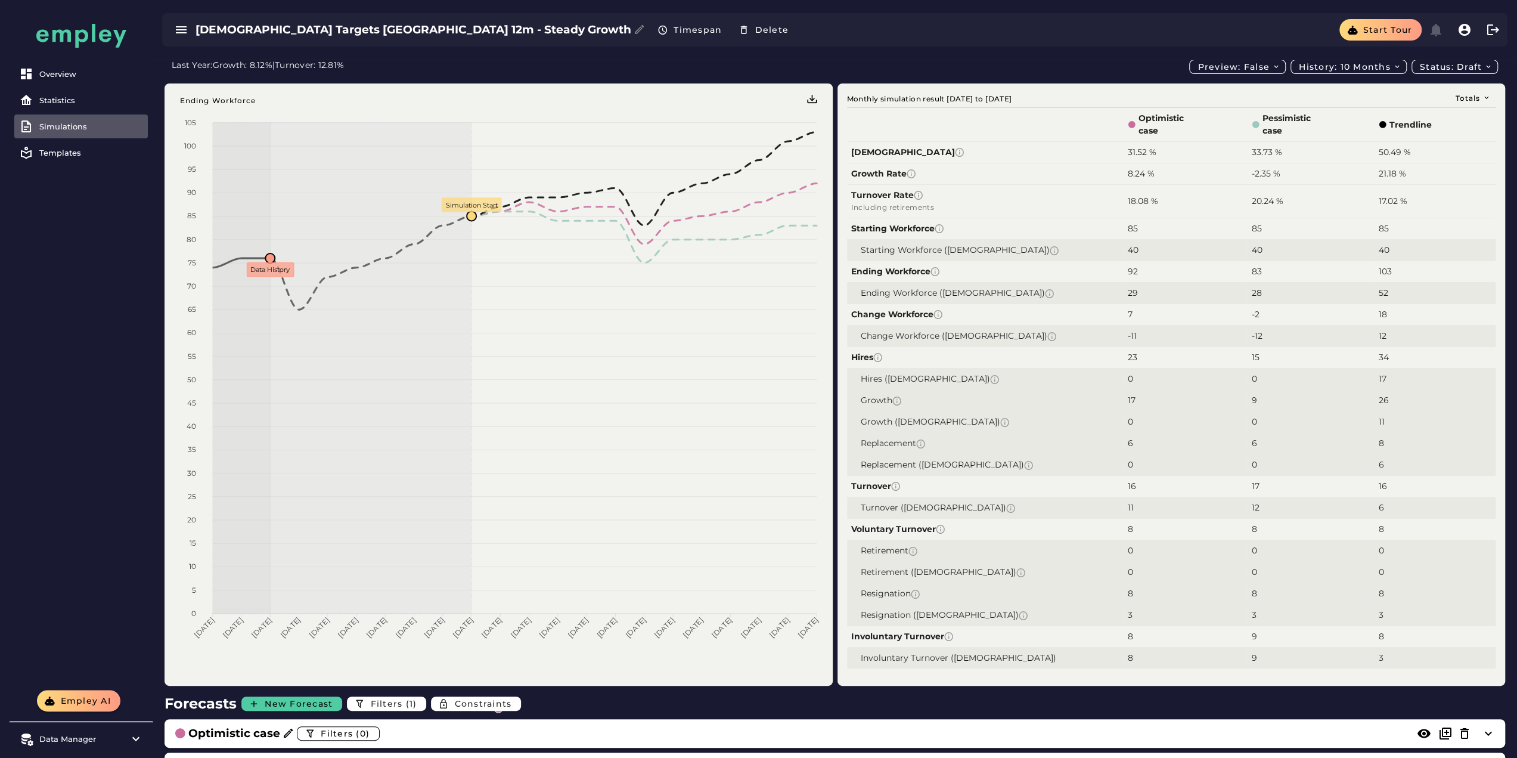
click at [402, 26] on h3 "Female Targets Sweden 12m - Steady Growth" at bounding box center [414, 29] width 436 height 17
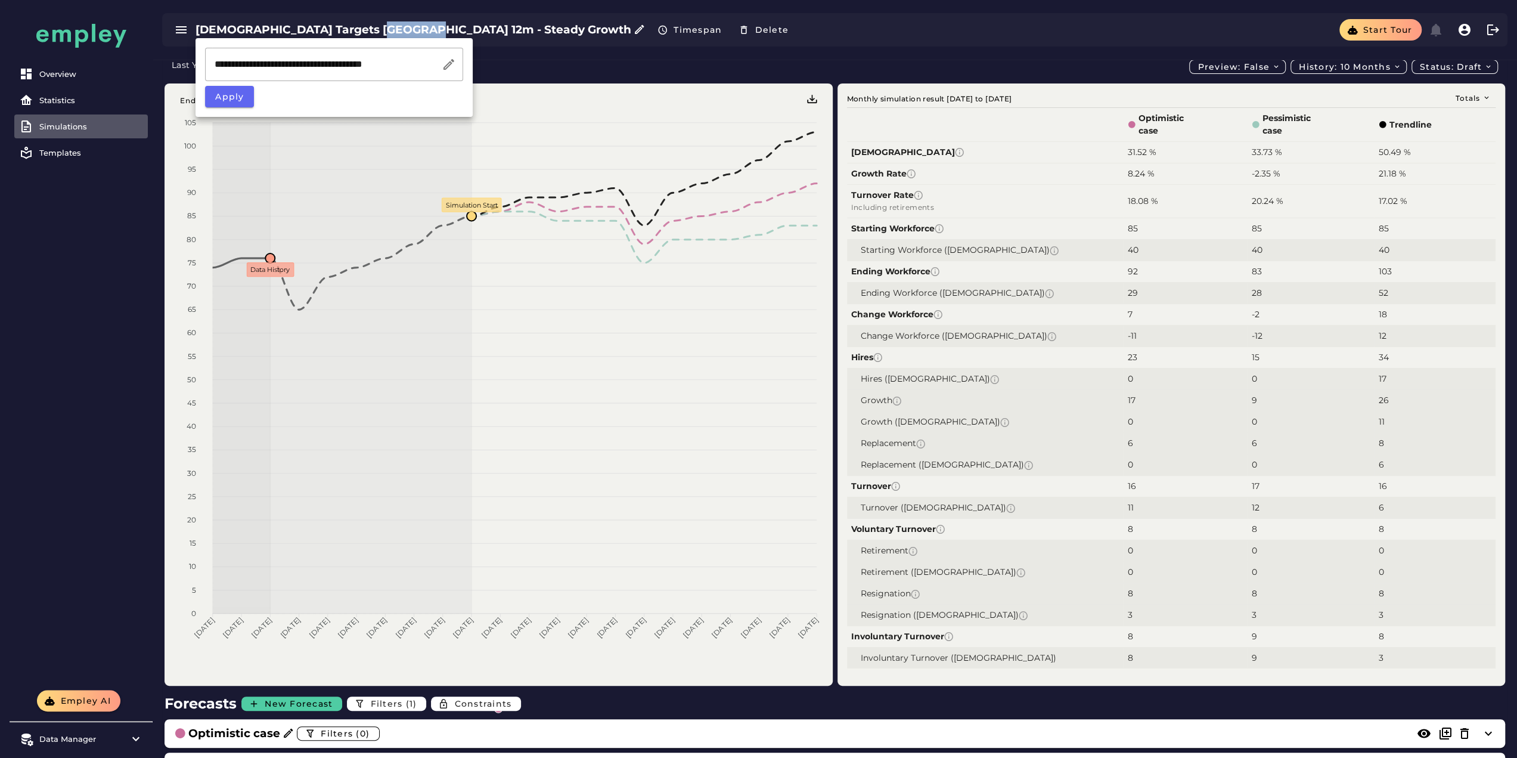
click at [402, 26] on h3 "Female Targets Sweden 12m - Steady Growth" at bounding box center [414, 29] width 436 height 17
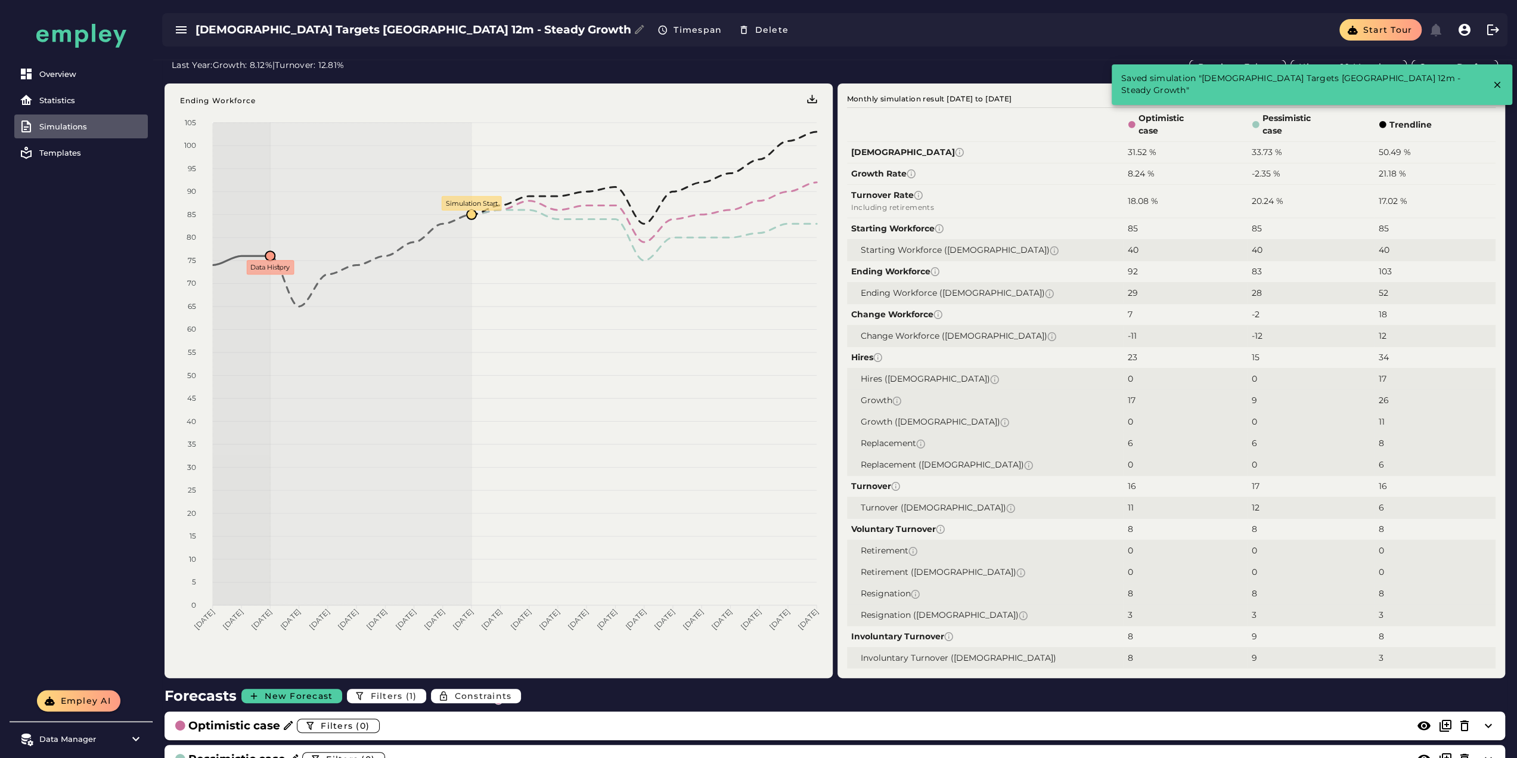
click at [352, 26] on h3 "Female Targets Sweden 12m - Steady Growth" at bounding box center [414, 29] width 436 height 17
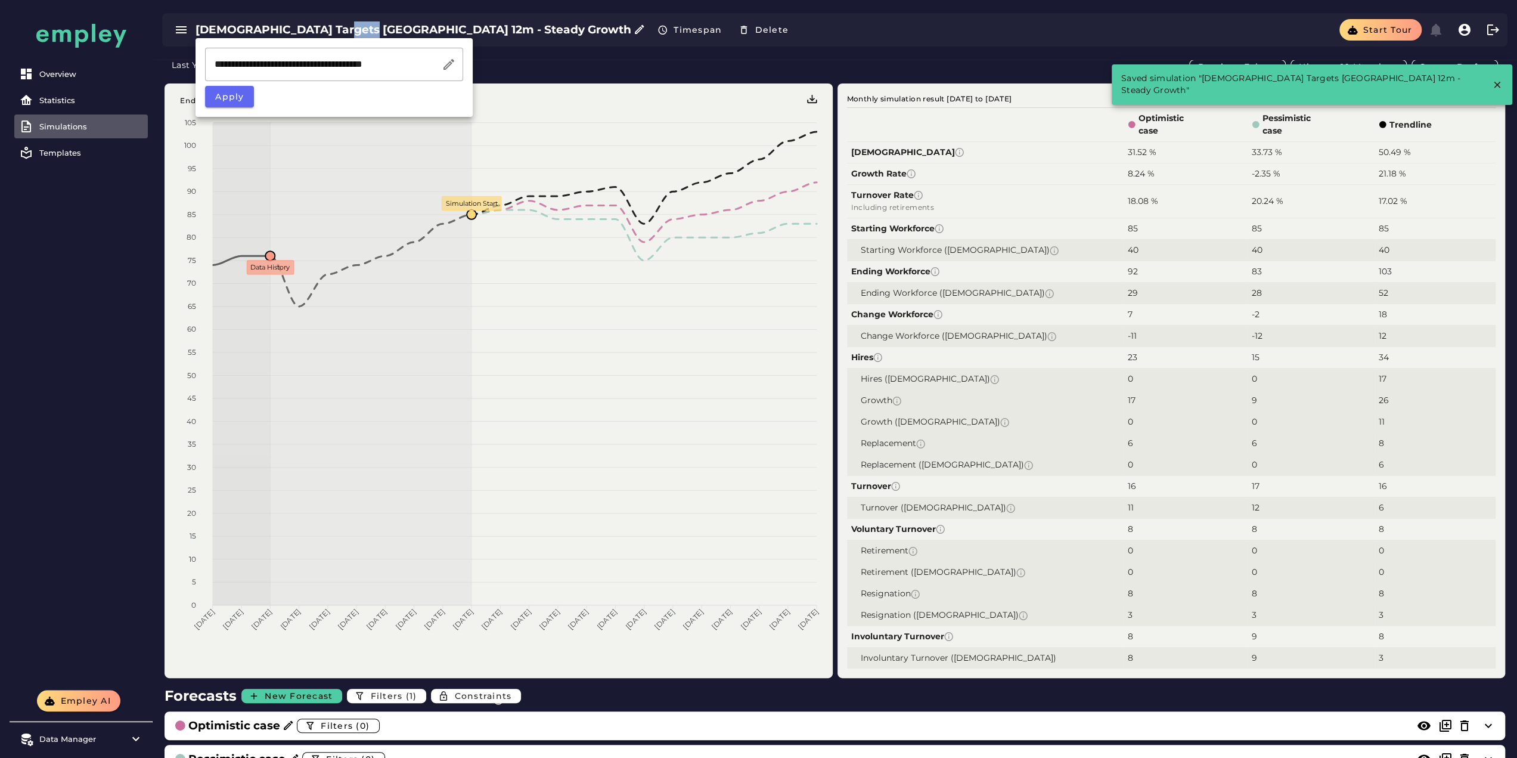
click at [352, 26] on h3 "Female Targets Sweden 12m - Steady Growth" at bounding box center [414, 29] width 436 height 17
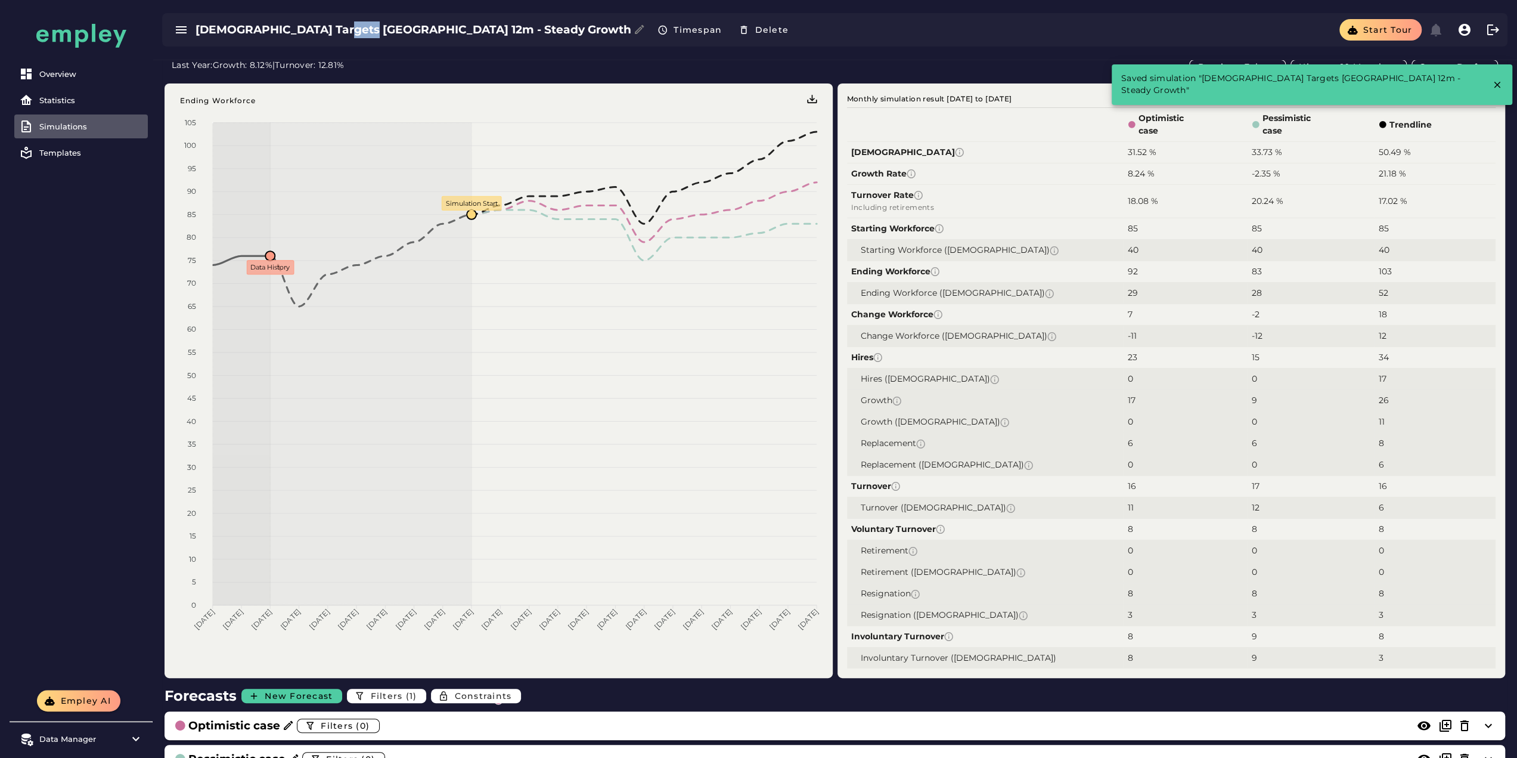
click at [348, 33] on h3 "Female Targets Sweden 12m - Steady Growth" at bounding box center [414, 29] width 436 height 17
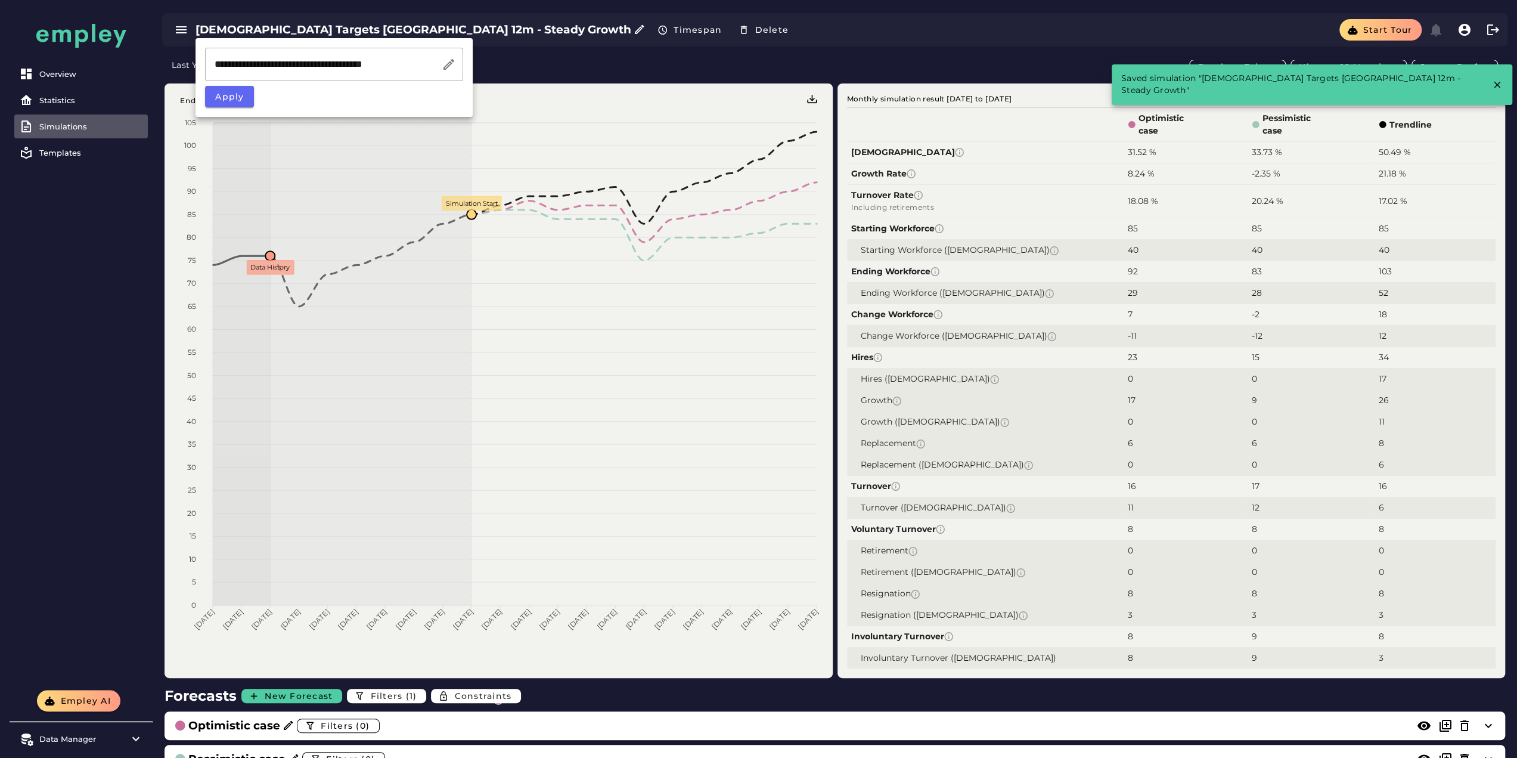
click at [331, 68] on input "**********" at bounding box center [323, 64] width 237 height 33
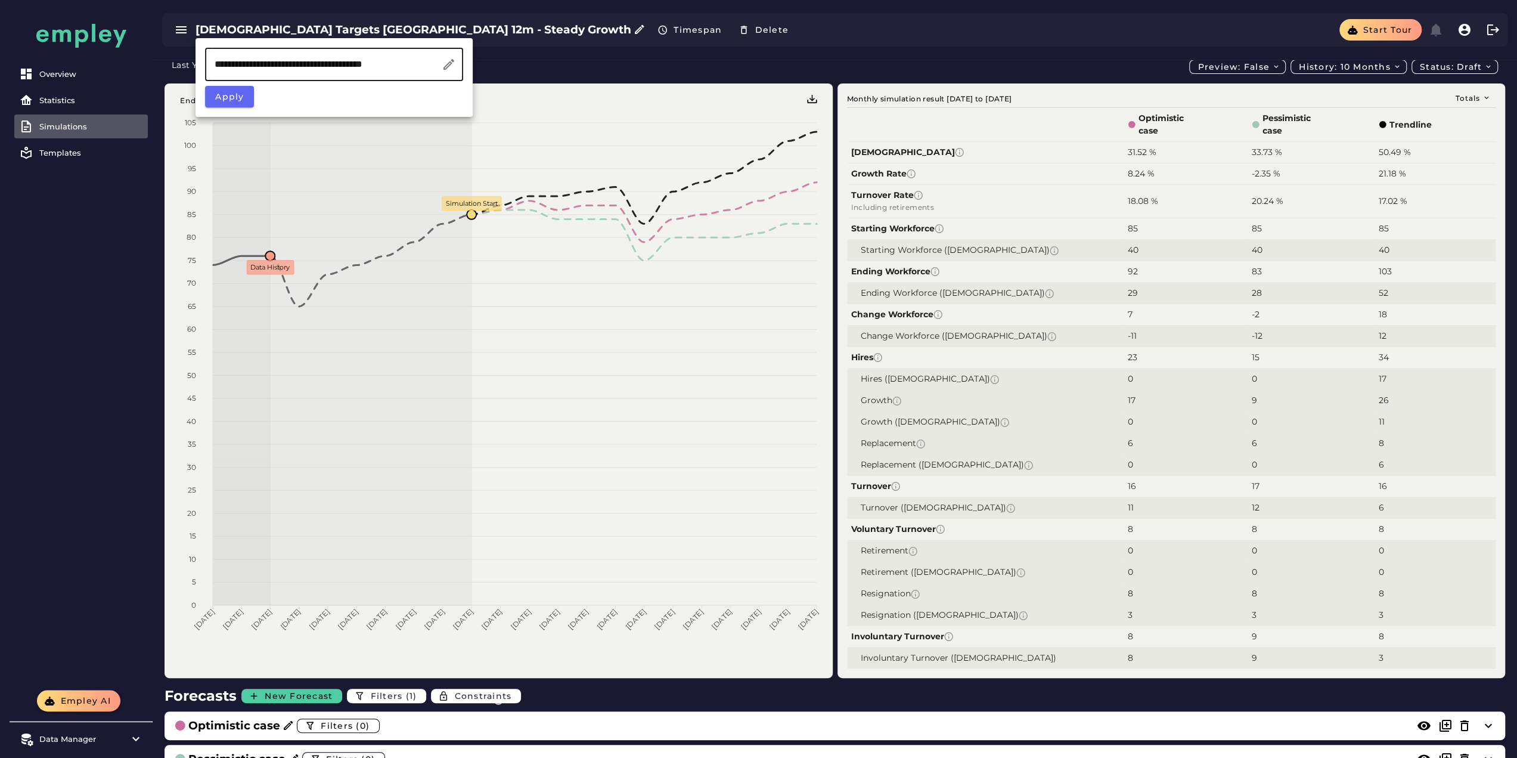
click at [570, 49] on div "Female Targets Sweden 12m - Steady Growth Timespan Delete Start tour" at bounding box center [835, 30] width 1364 height 60
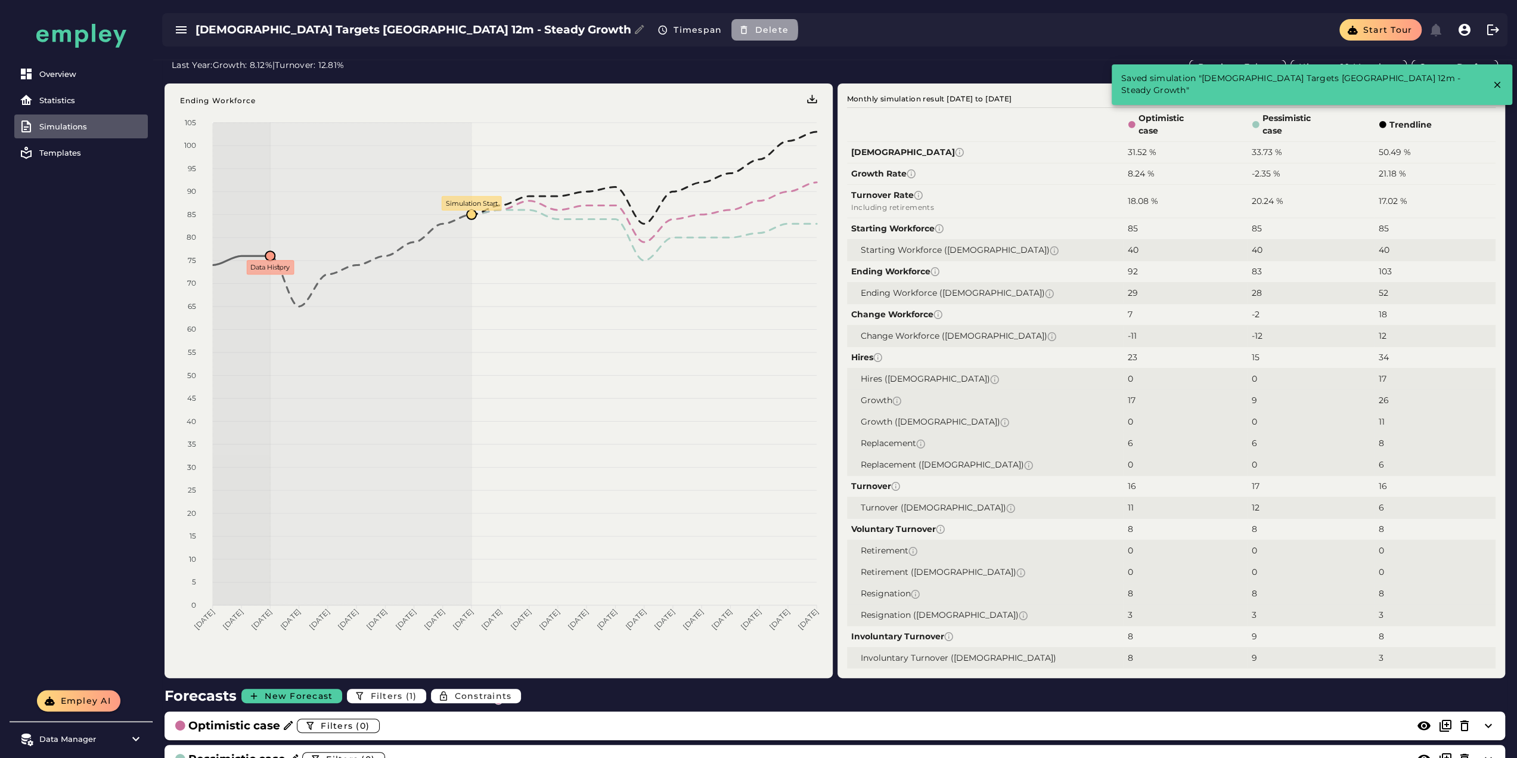
click at [754, 34] on span "Delete" at bounding box center [771, 29] width 35 height 11
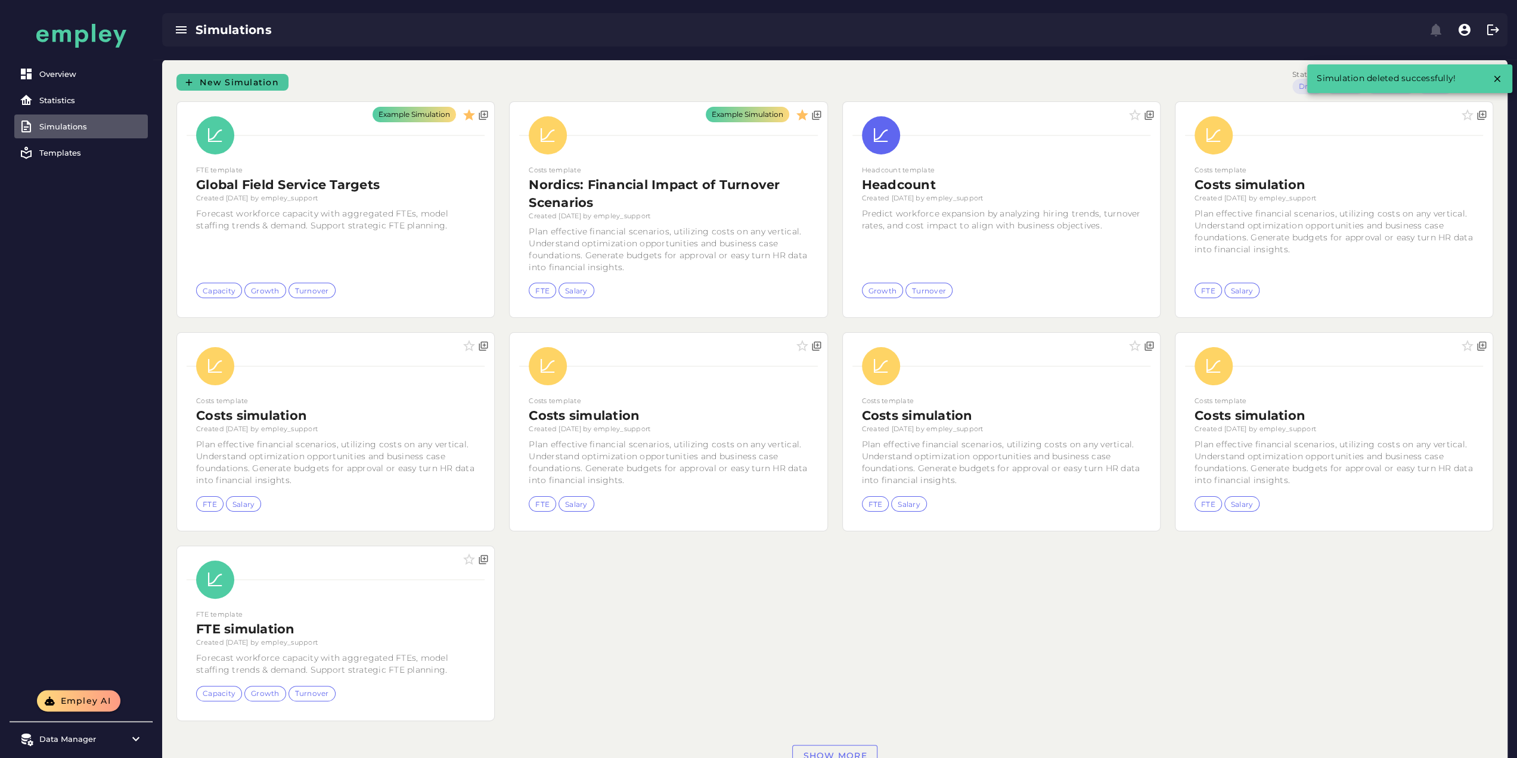
click at [232, 77] on link "New Simulation" at bounding box center [232, 82] width 112 height 17
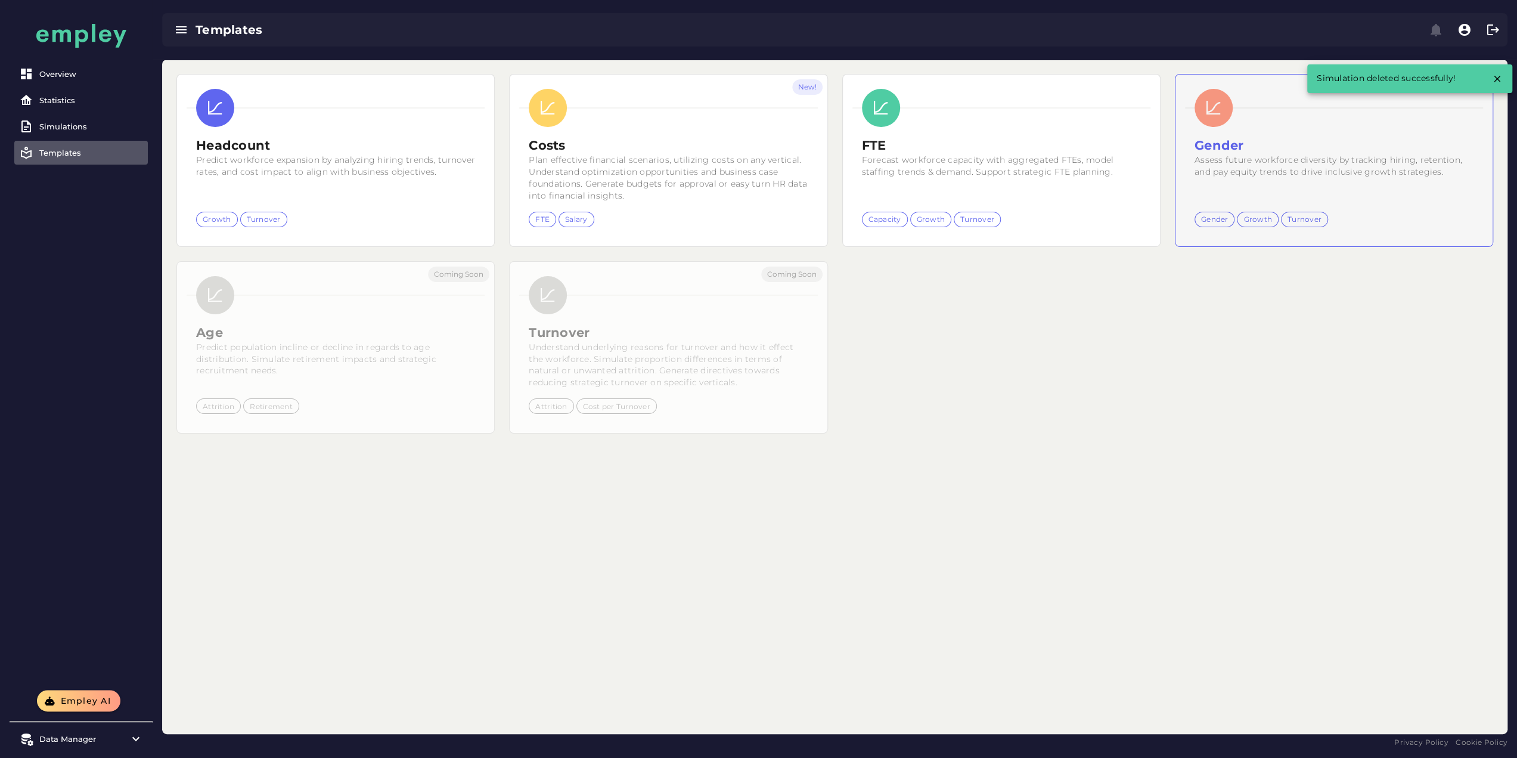
click at [1194, 148] on h2 "Gender" at bounding box center [1333, 145] width 279 height 18
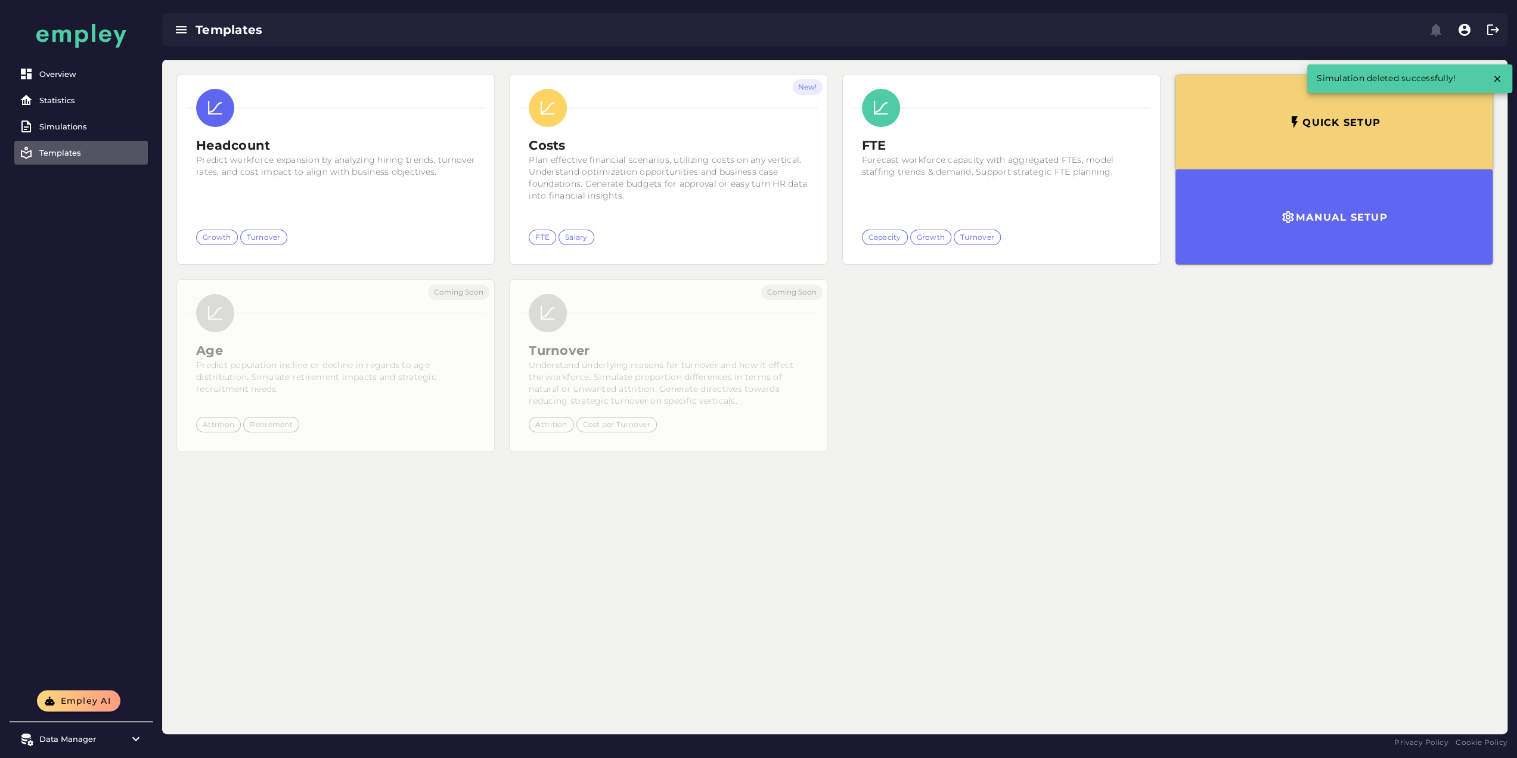
click at [1175, 137] on button "Quick setup" at bounding box center [1333, 122] width 317 height 95
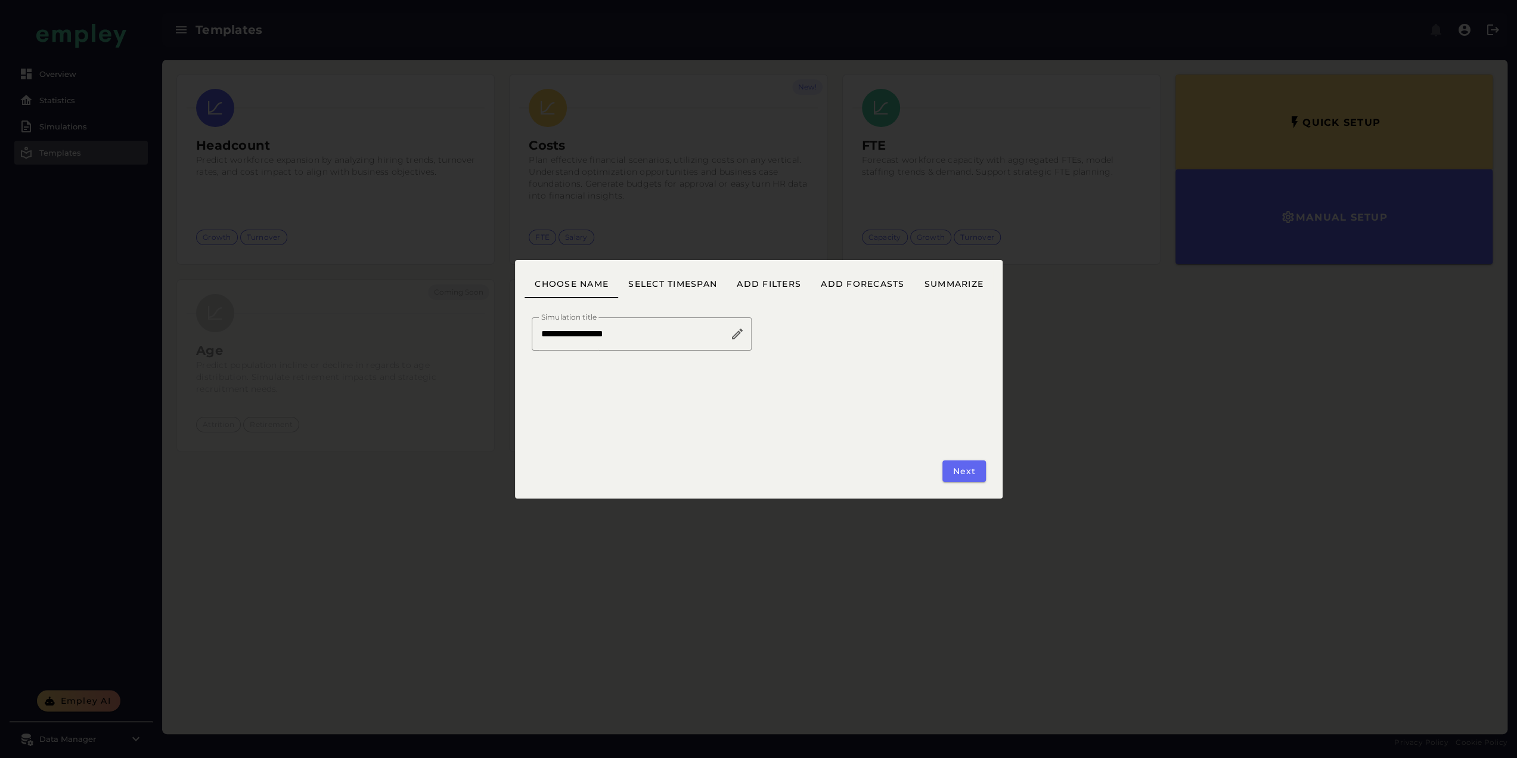
drag, startPoint x: 594, startPoint y: 332, endPoint x: 314, endPoint y: 331, distance: 280.1
click at [281, 332] on div "**********" at bounding box center [758, 379] width 1517 height 758
paste input "**********"
type input "**********"
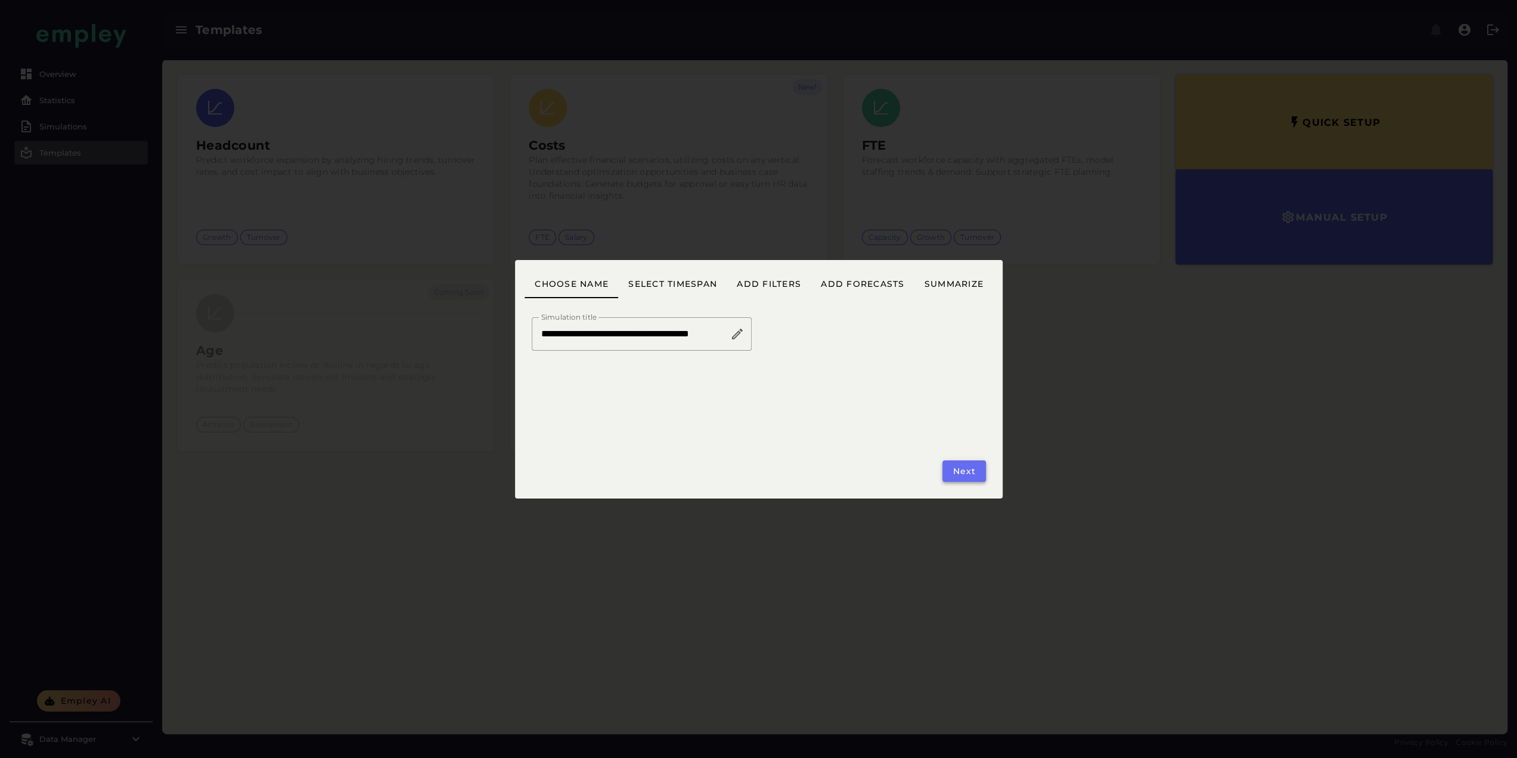
click at [952, 469] on button "Next" at bounding box center [963, 470] width 43 height 21
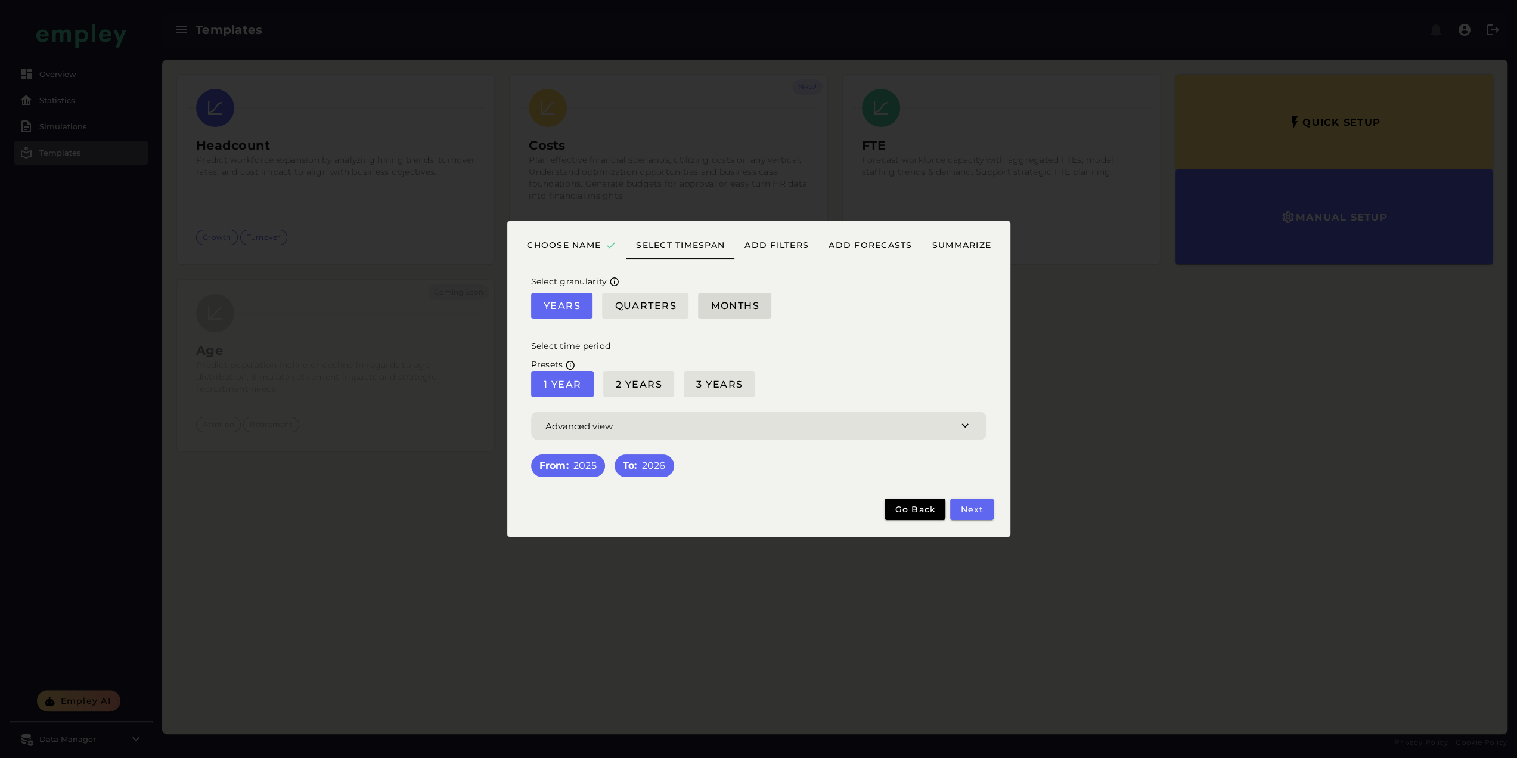
click at [722, 307] on span "Months" at bounding box center [734, 305] width 49 height 11
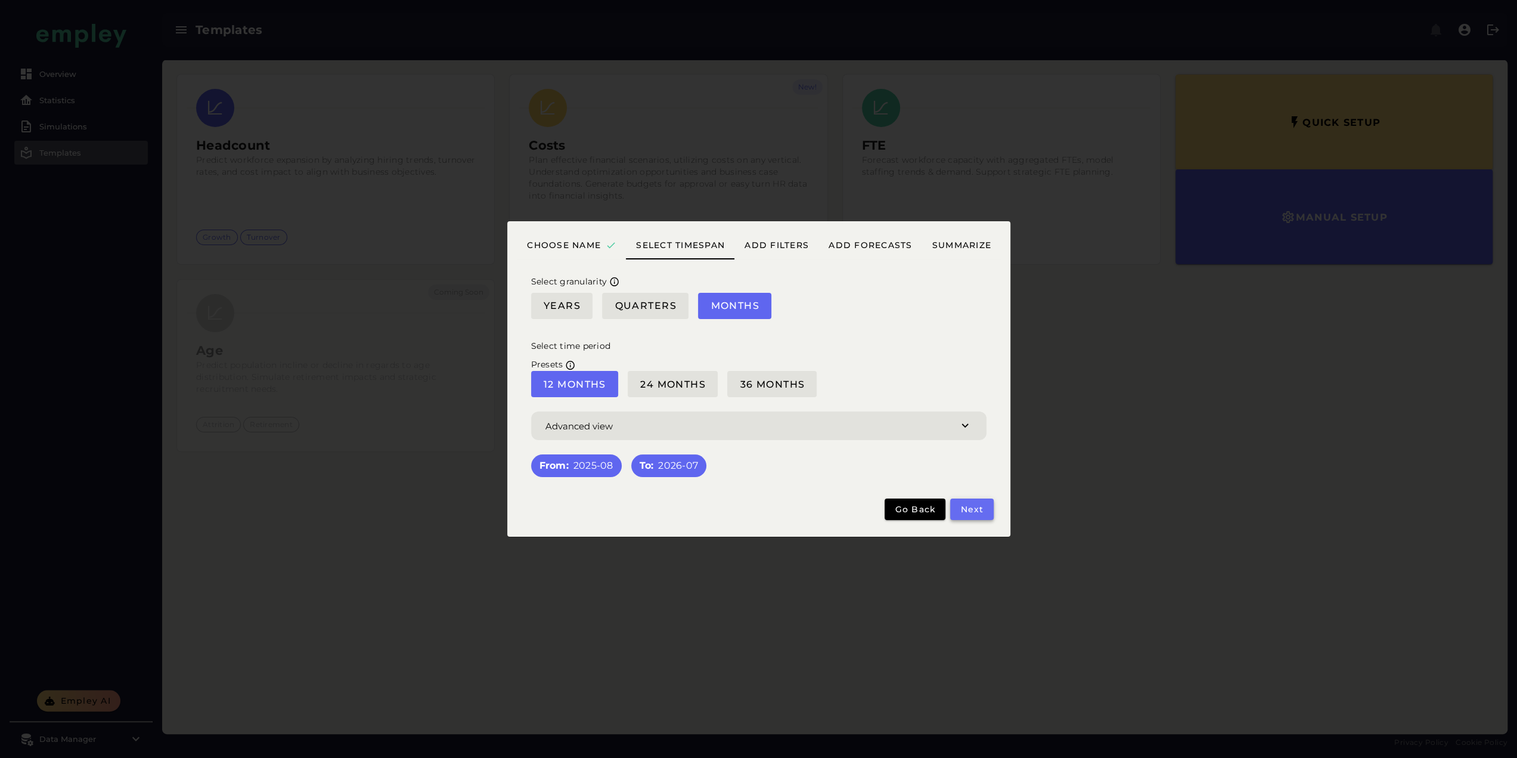
click at [967, 504] on button "Next" at bounding box center [971, 508] width 43 height 21
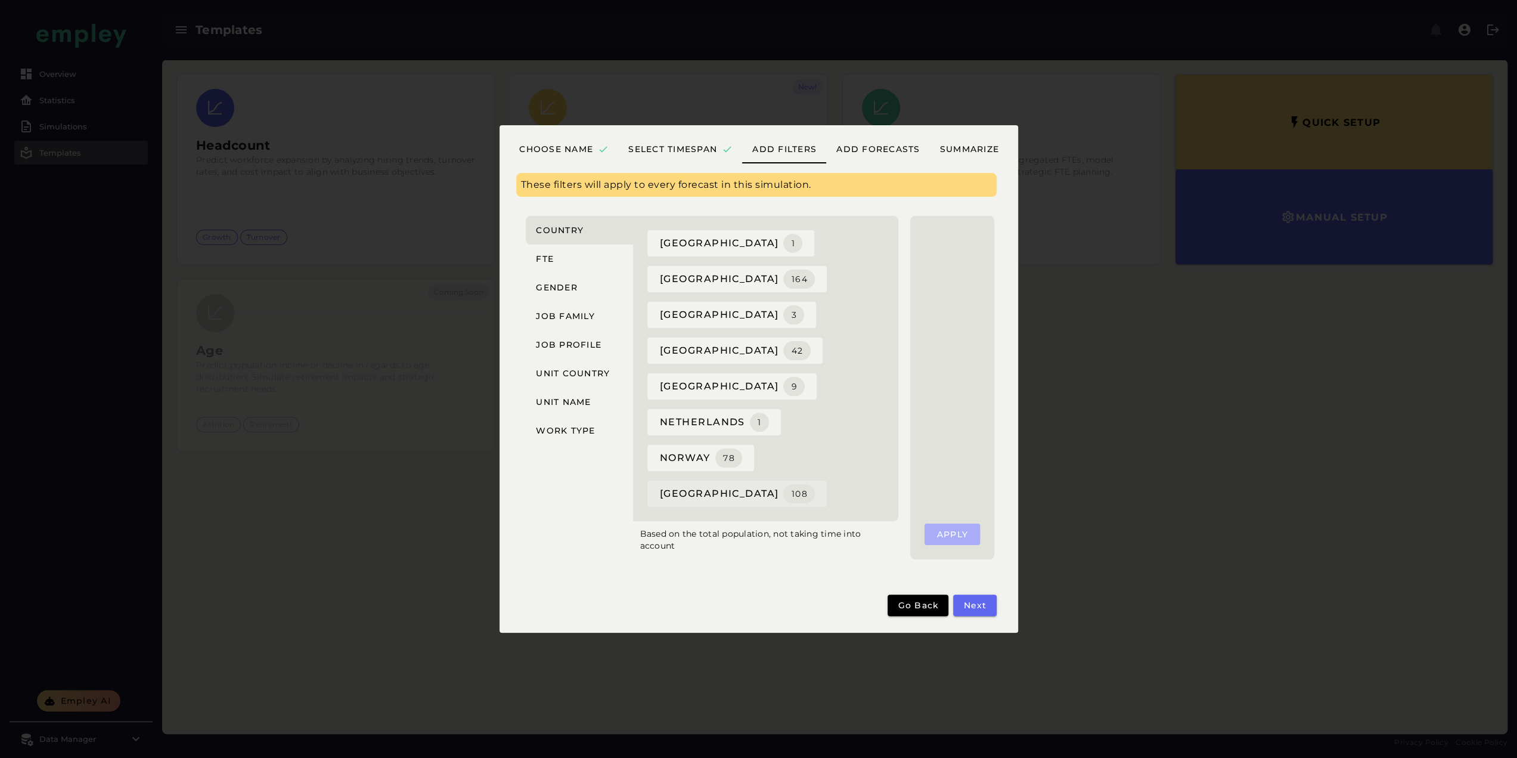
click at [688, 484] on span "sweden 108" at bounding box center [737, 493] width 156 height 19
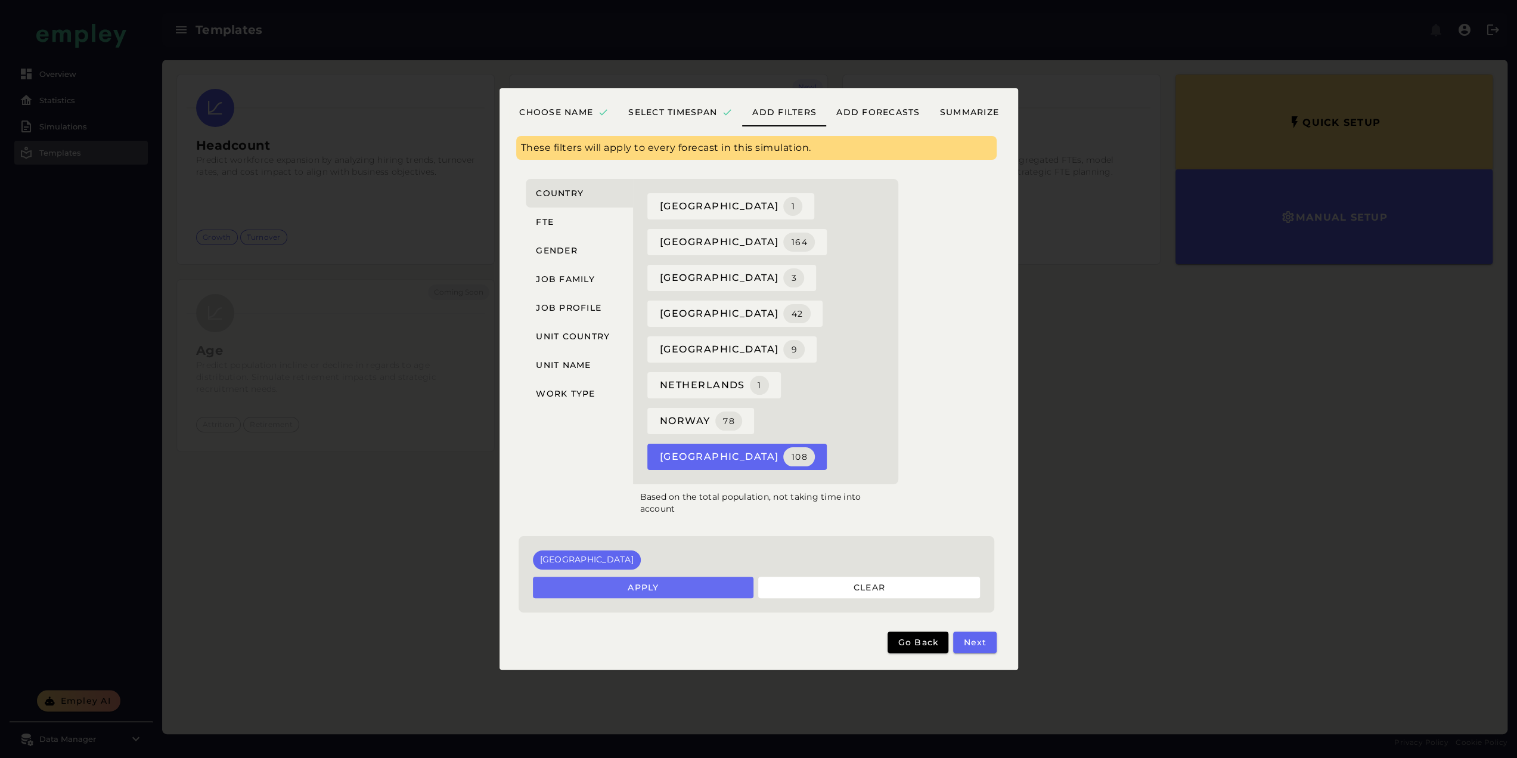
click at [705, 576] on button "Apply" at bounding box center [643, 586] width 221 height 21
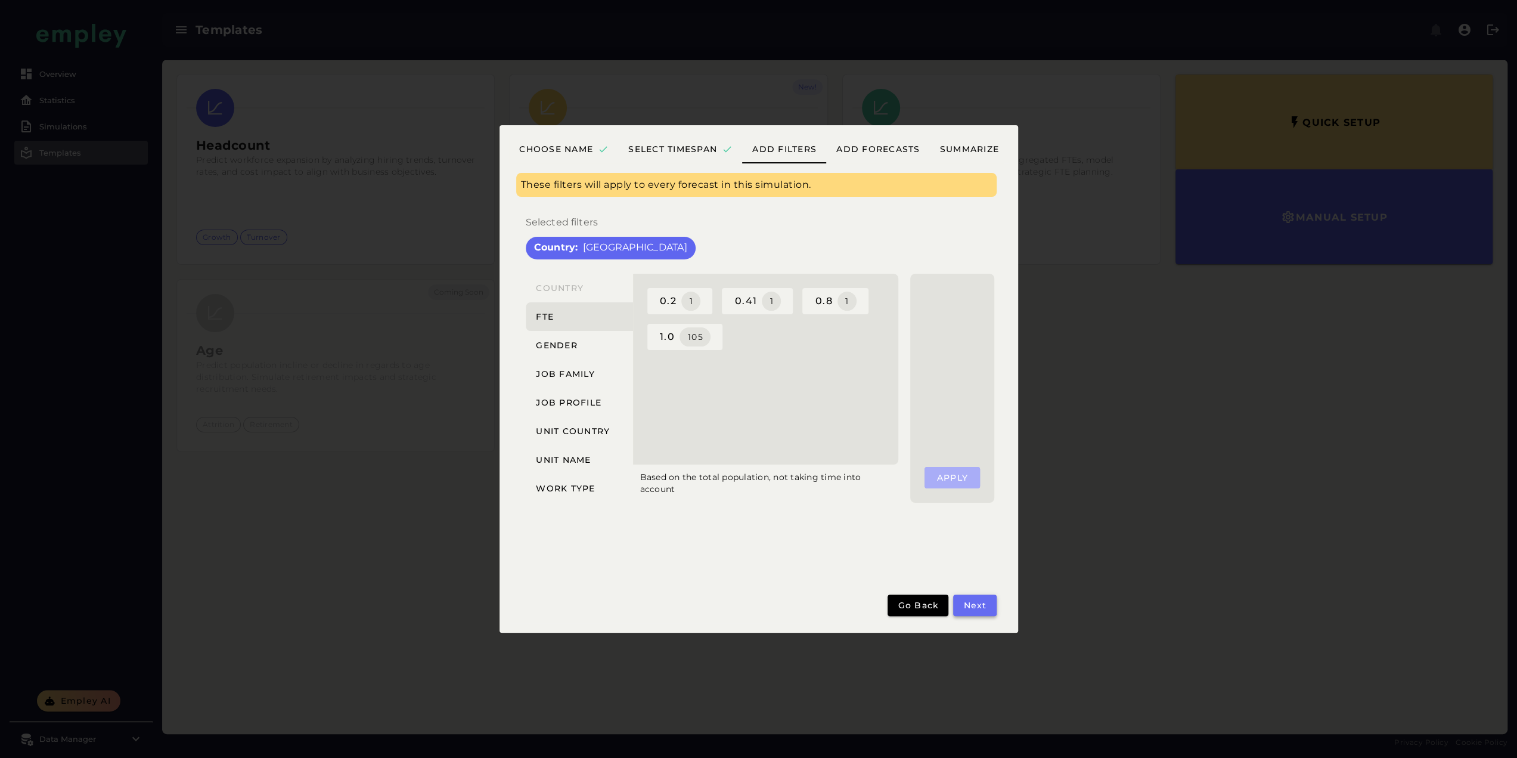
click at [966, 606] on span "Next" at bounding box center [975, 605] width 24 height 11
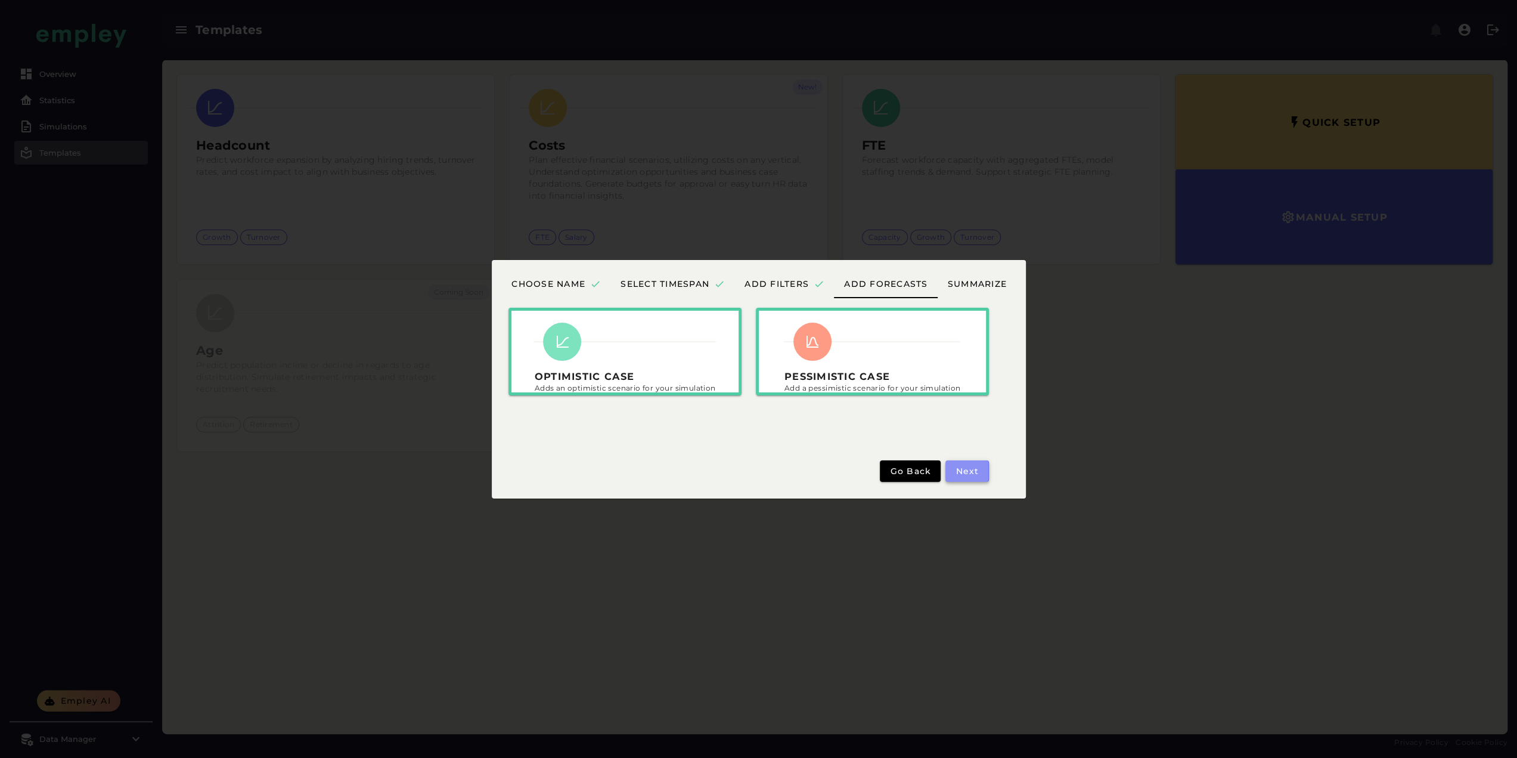
click at [970, 468] on span "Next" at bounding box center [967, 471] width 24 height 11
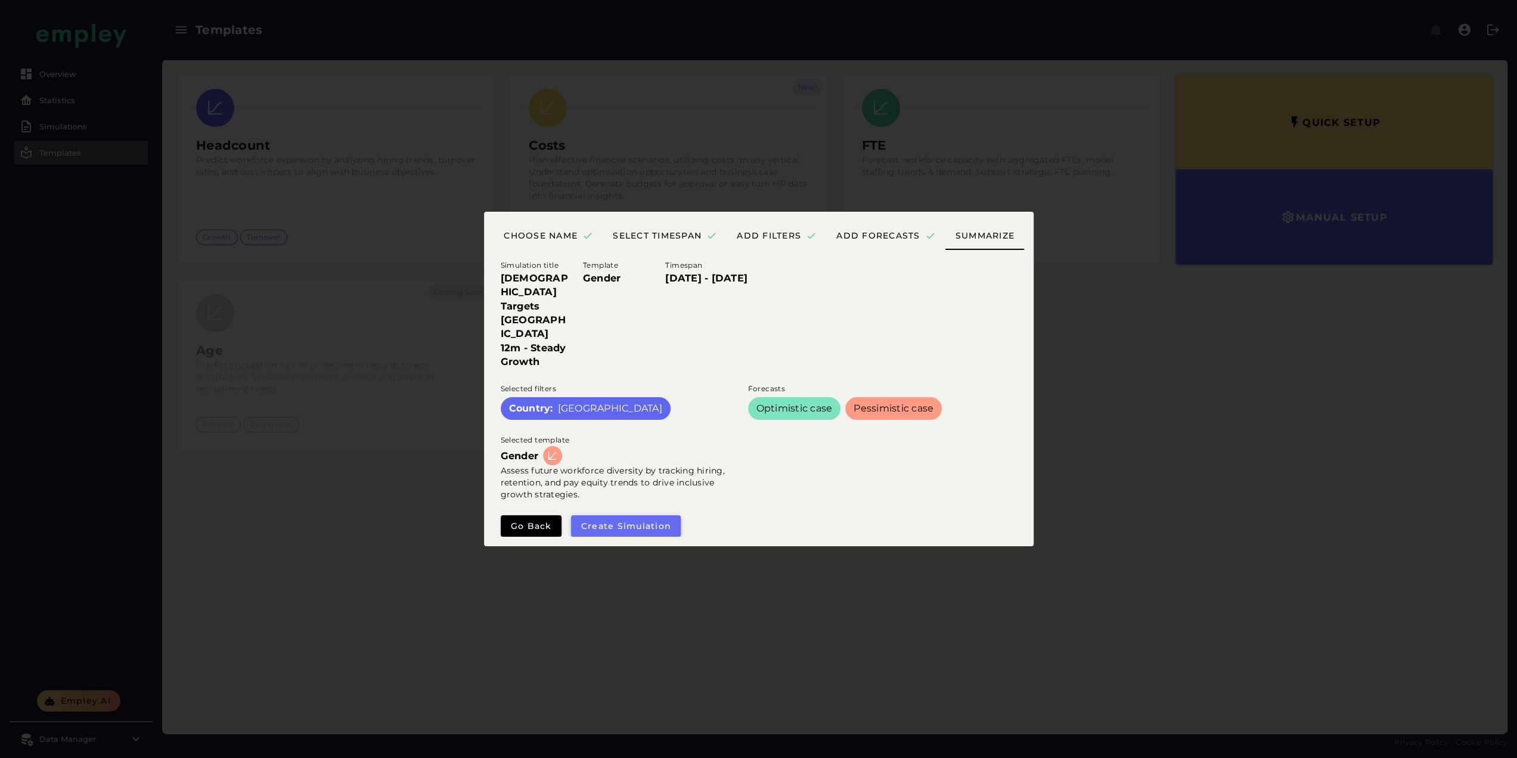
click at [623, 520] on span "Create simulation" at bounding box center [626, 525] width 91 height 11
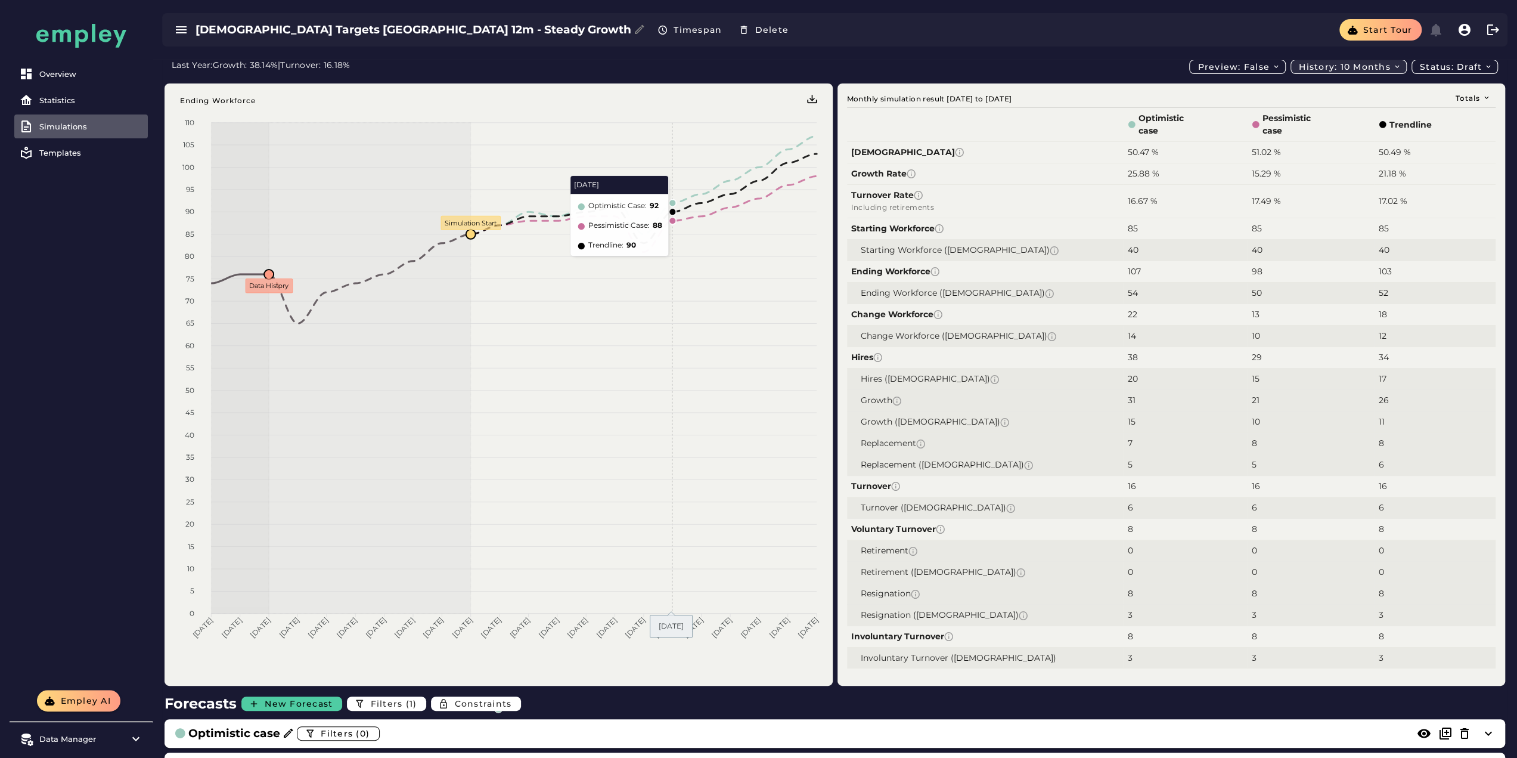
click at [1328, 63] on span "History: 10 months" at bounding box center [1349, 66] width 103 height 11
click at [1322, 134] on div "19 months" at bounding box center [1349, 138] width 96 height 11
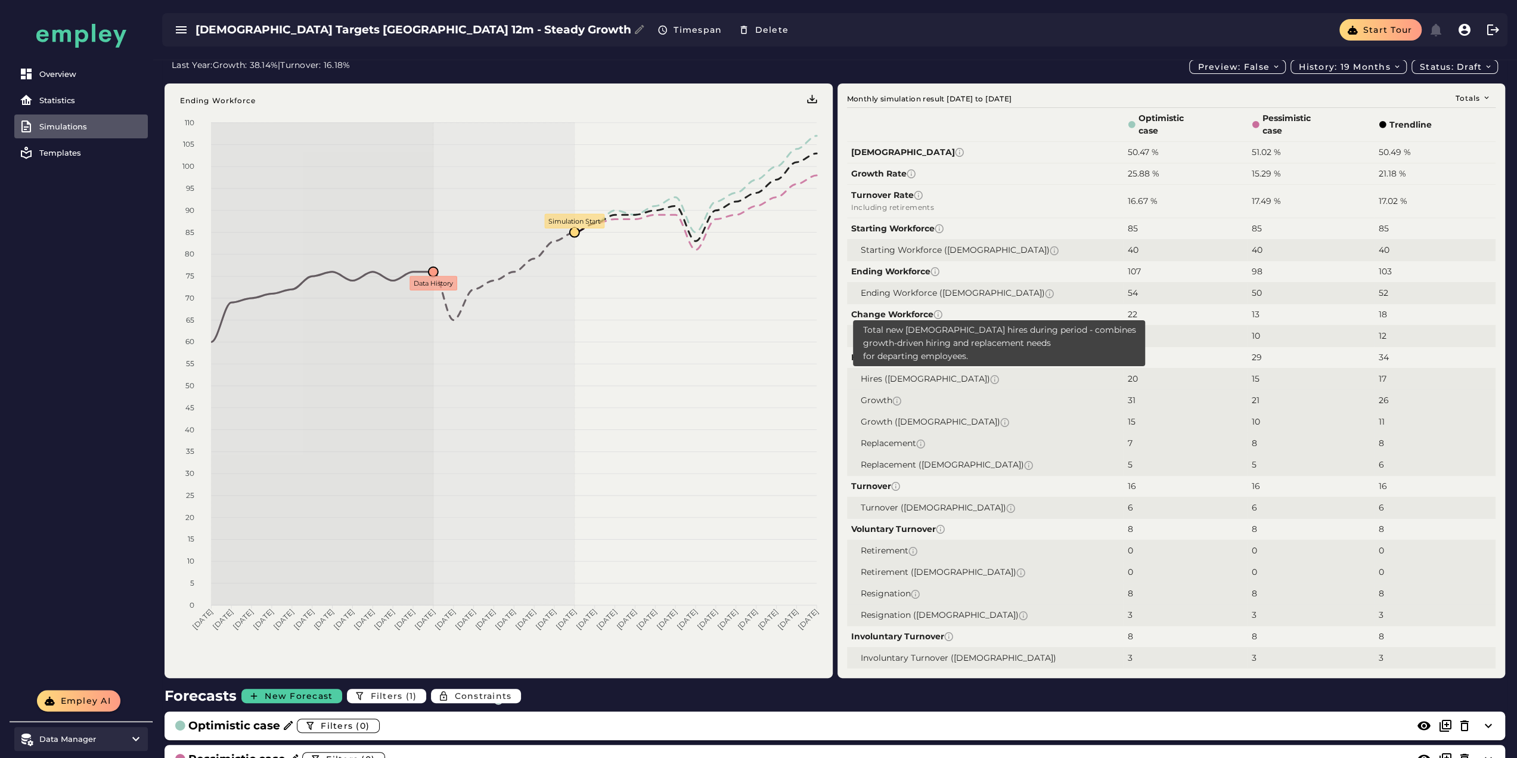
click at [120, 737] on div "Data Manager" at bounding box center [80, 739] width 83 height 10
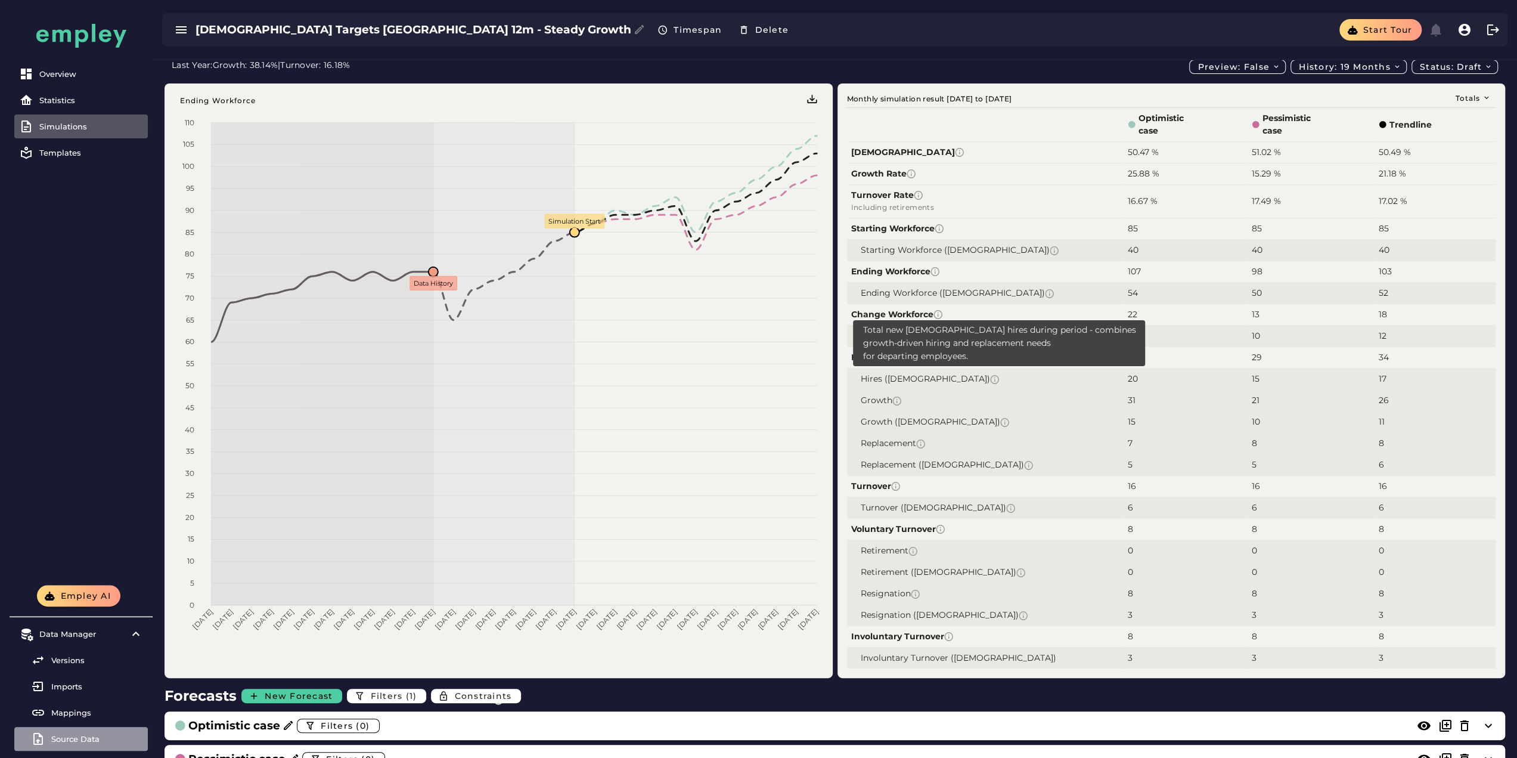
click at [80, 736] on div "Source Data" at bounding box center [97, 739] width 92 height 10
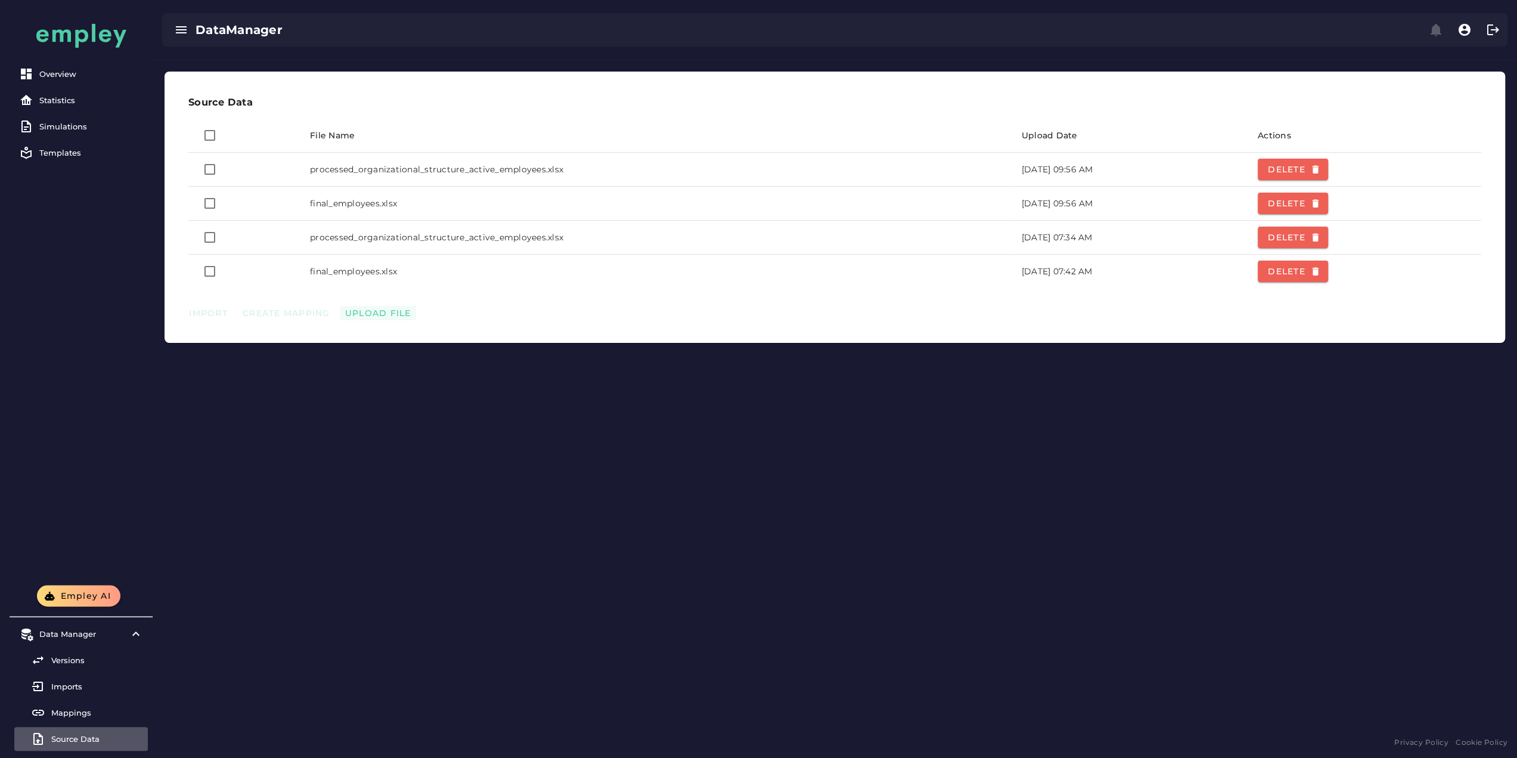
click at [392, 312] on span "Upload File" at bounding box center [378, 313] width 67 height 11
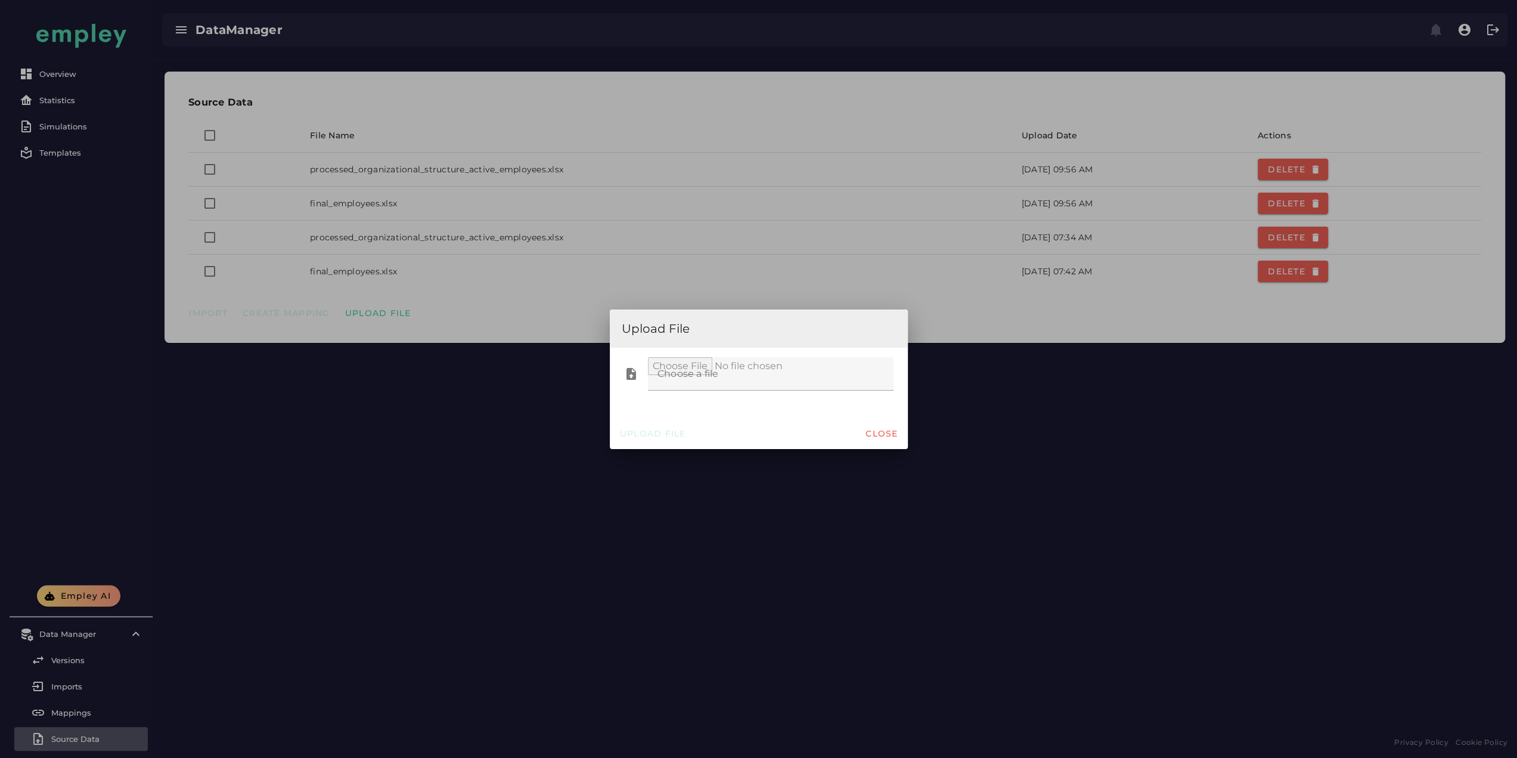
click at [702, 381] on div at bounding box center [767, 373] width 238 height 33
type input "**********"
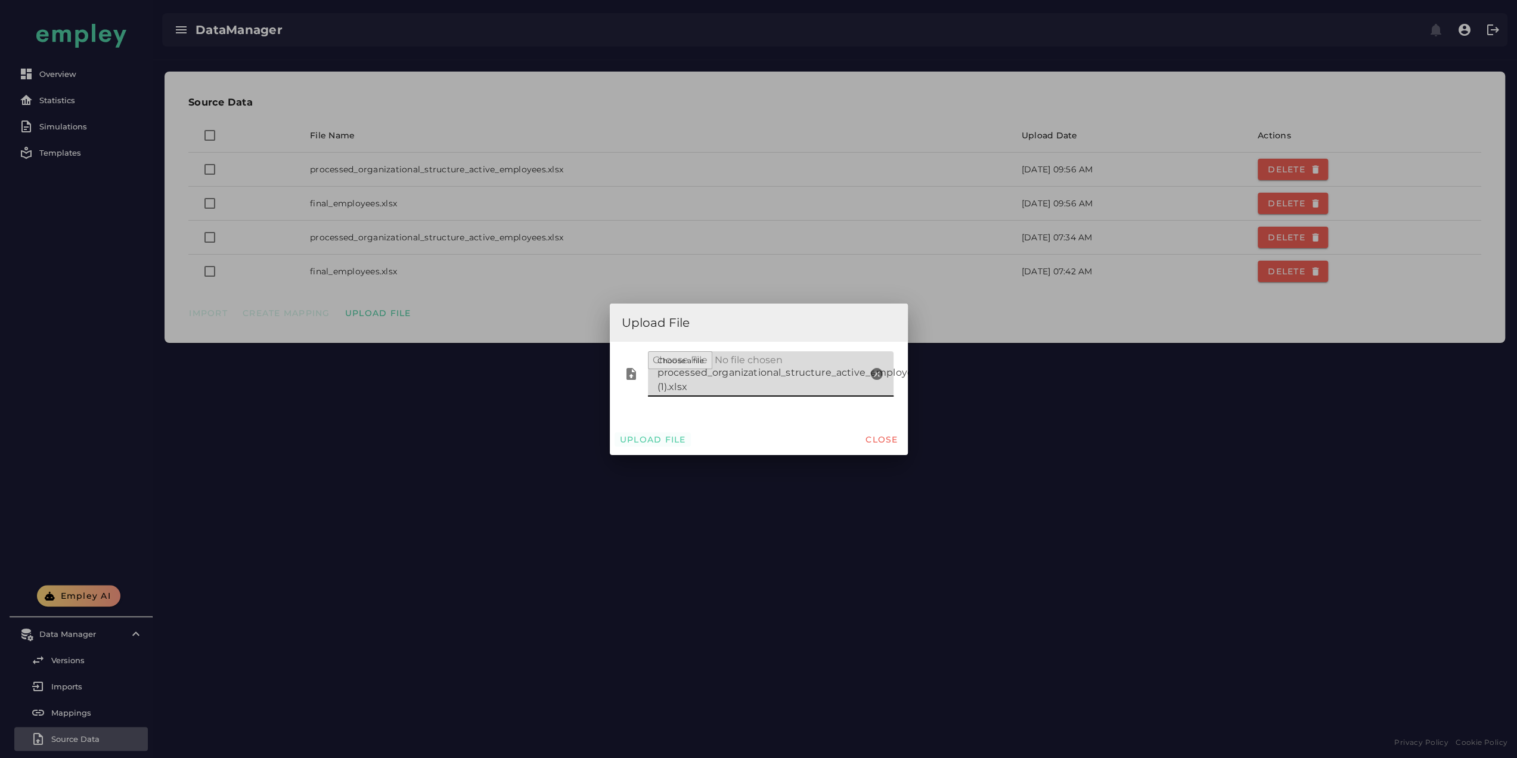
click at [672, 444] on button "Upload File" at bounding box center [653, 439] width 76 height 14
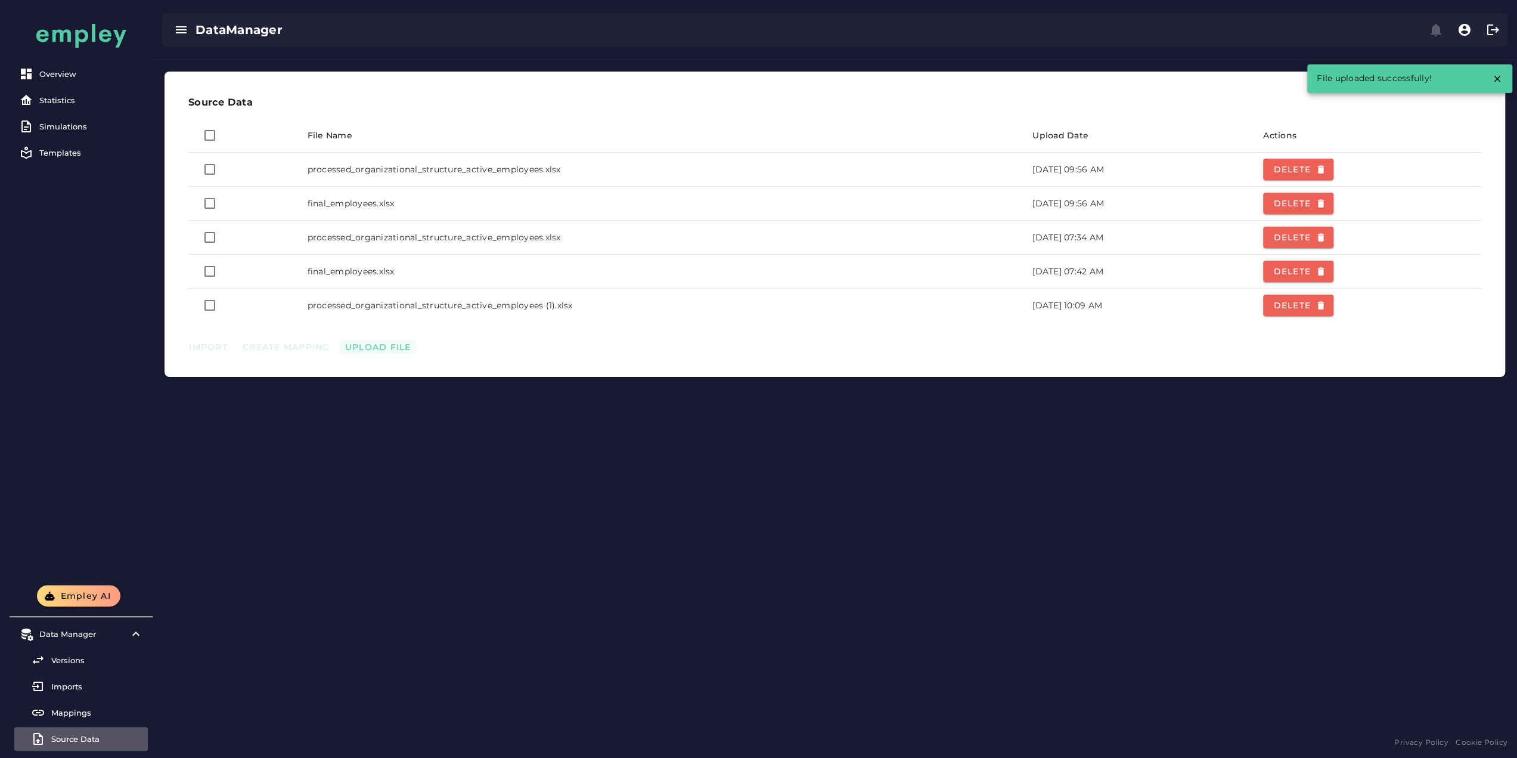
click at [398, 344] on span "Upload File" at bounding box center [378, 347] width 67 height 11
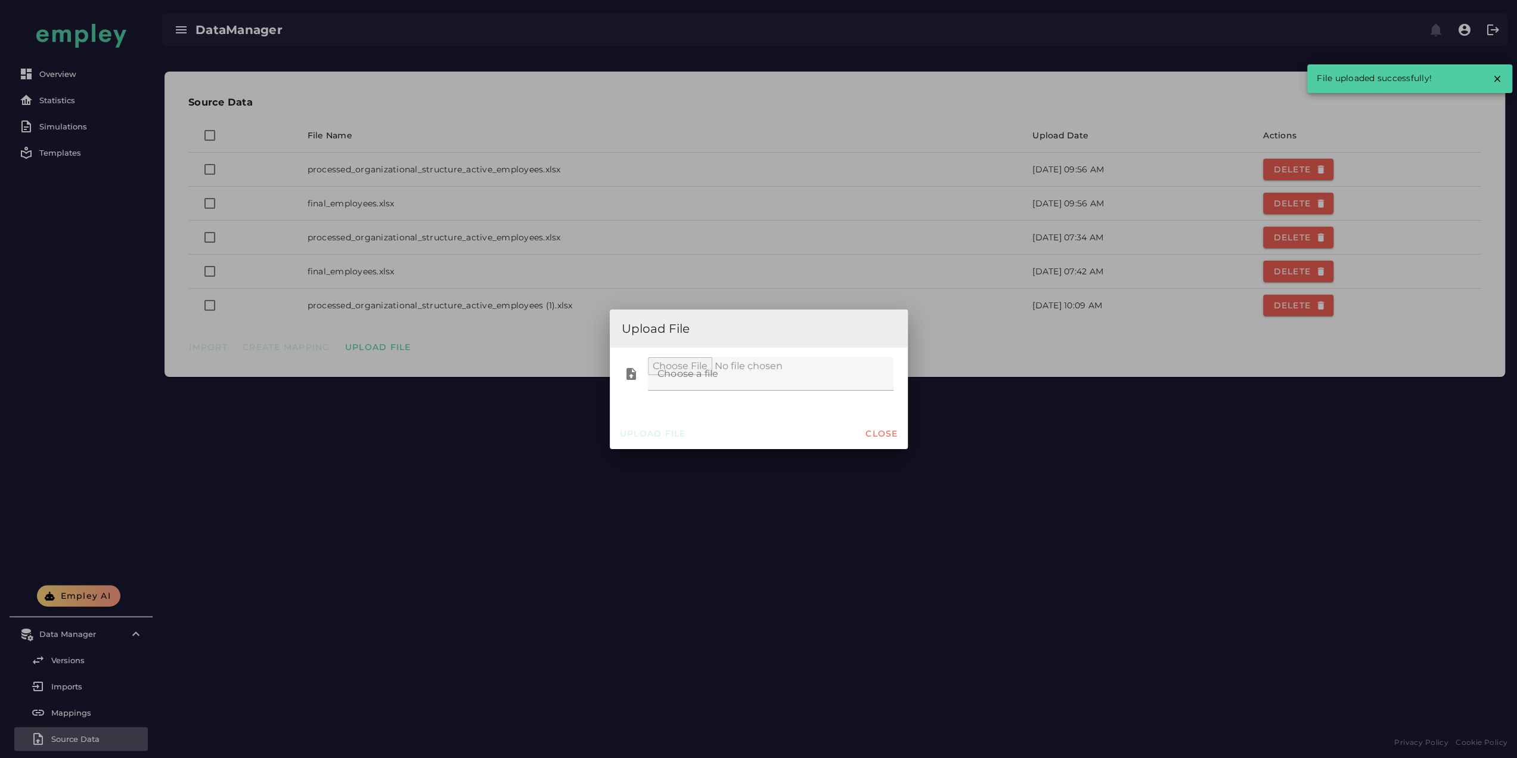
click at [656, 374] on div at bounding box center [767, 373] width 238 height 33
type input "**********"
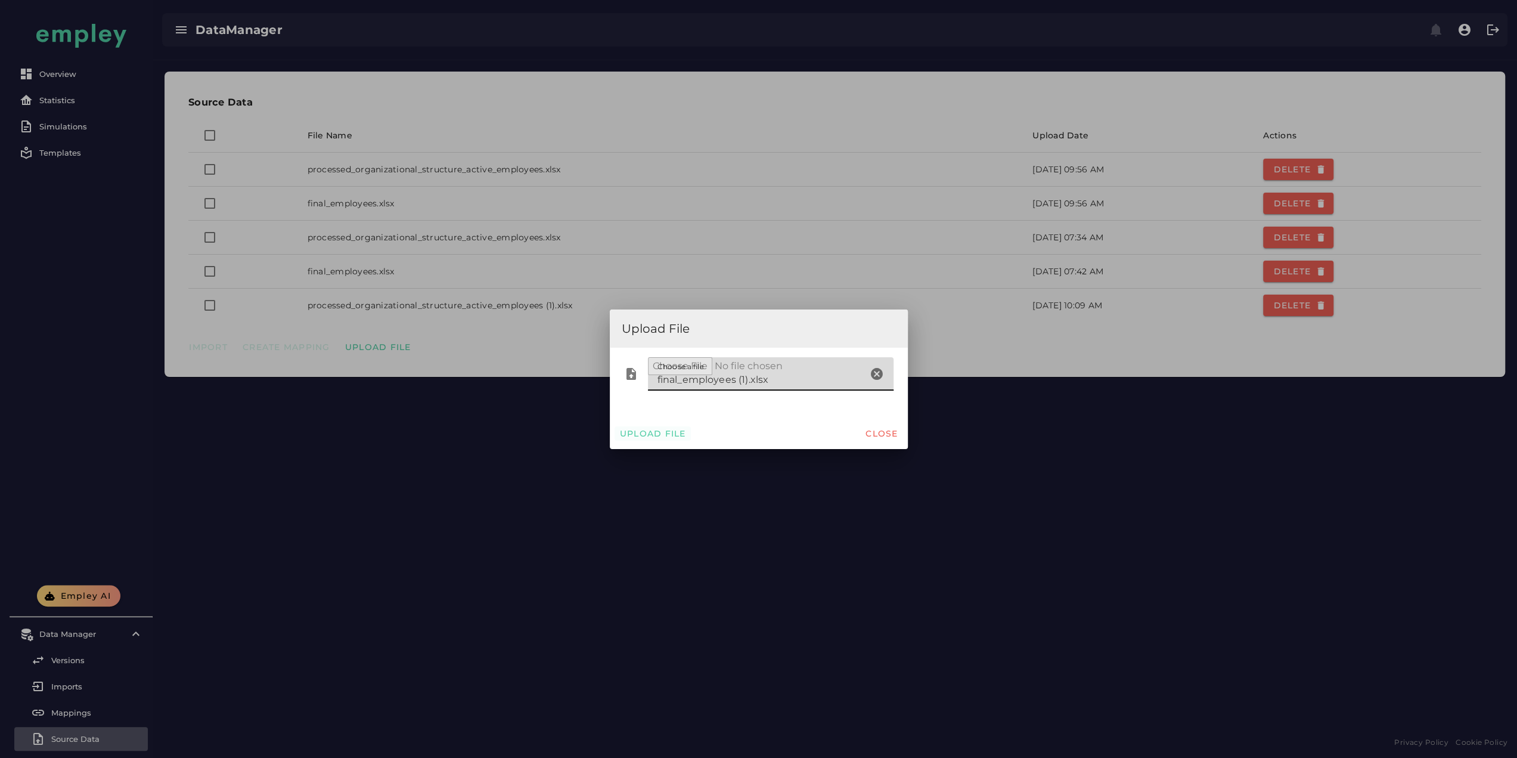
click at [643, 432] on span "Upload File" at bounding box center [652, 433] width 67 height 11
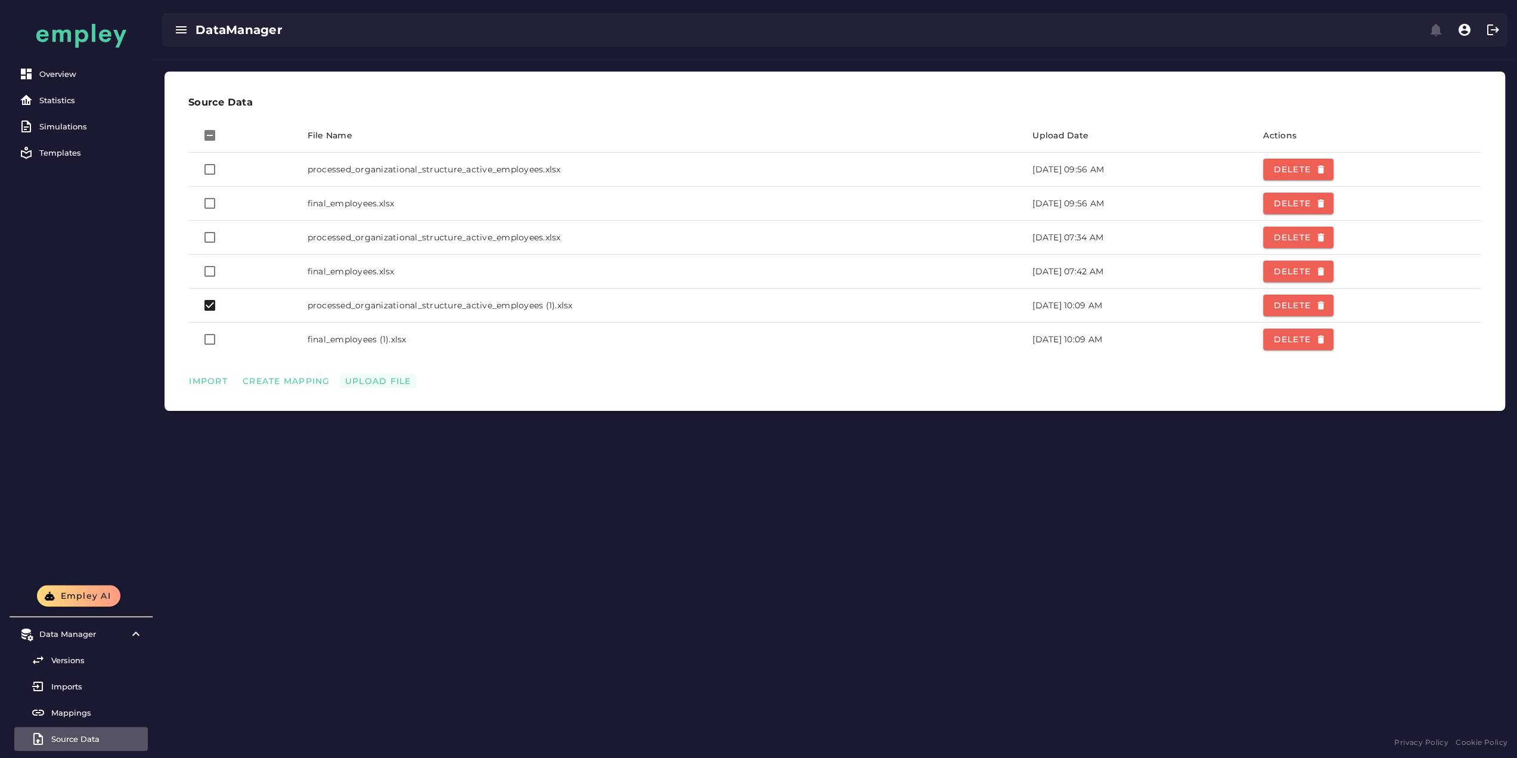
click at [364, 378] on span "Upload File" at bounding box center [378, 381] width 67 height 11
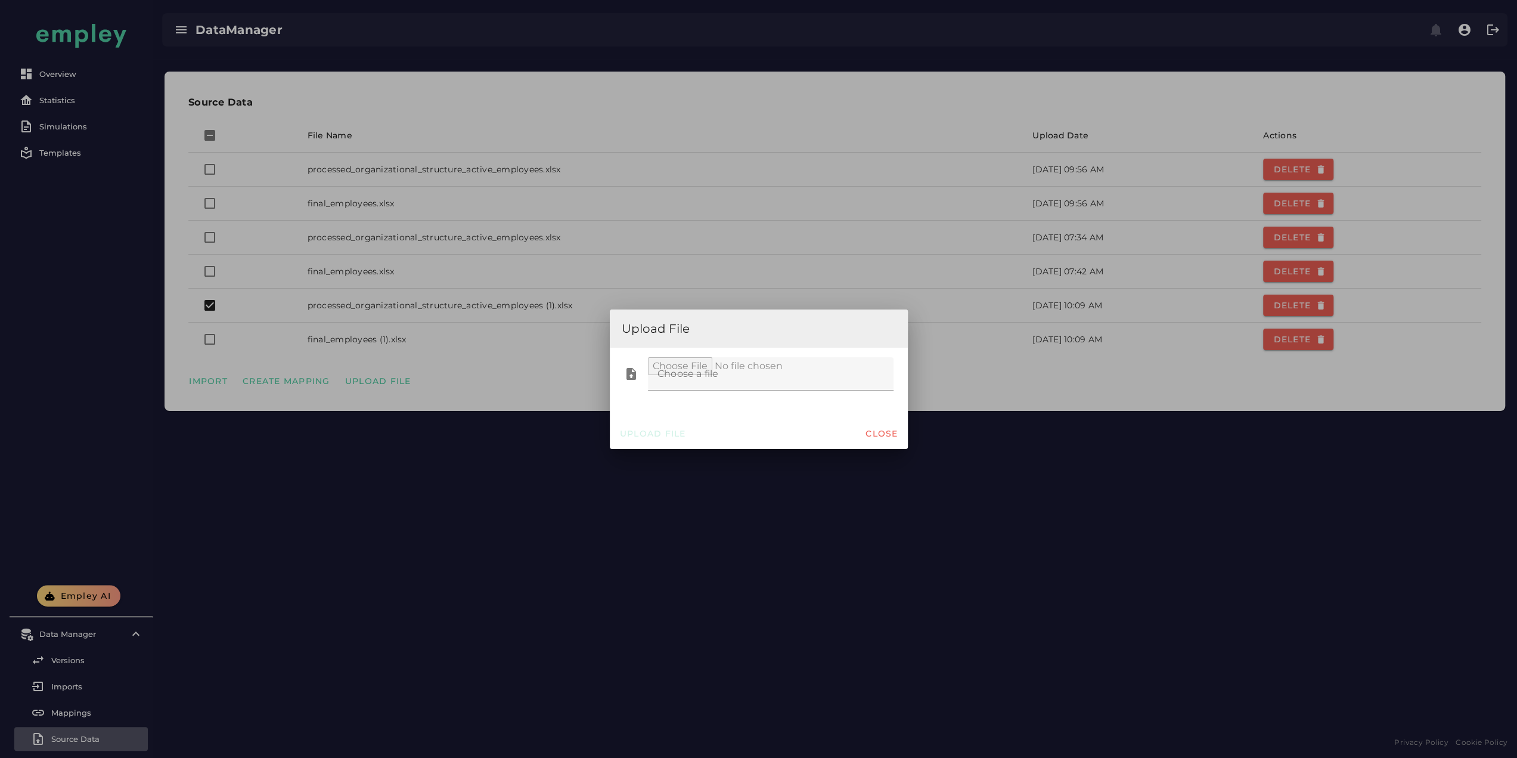
click at [432, 451] on div at bounding box center [758, 379] width 1517 height 758
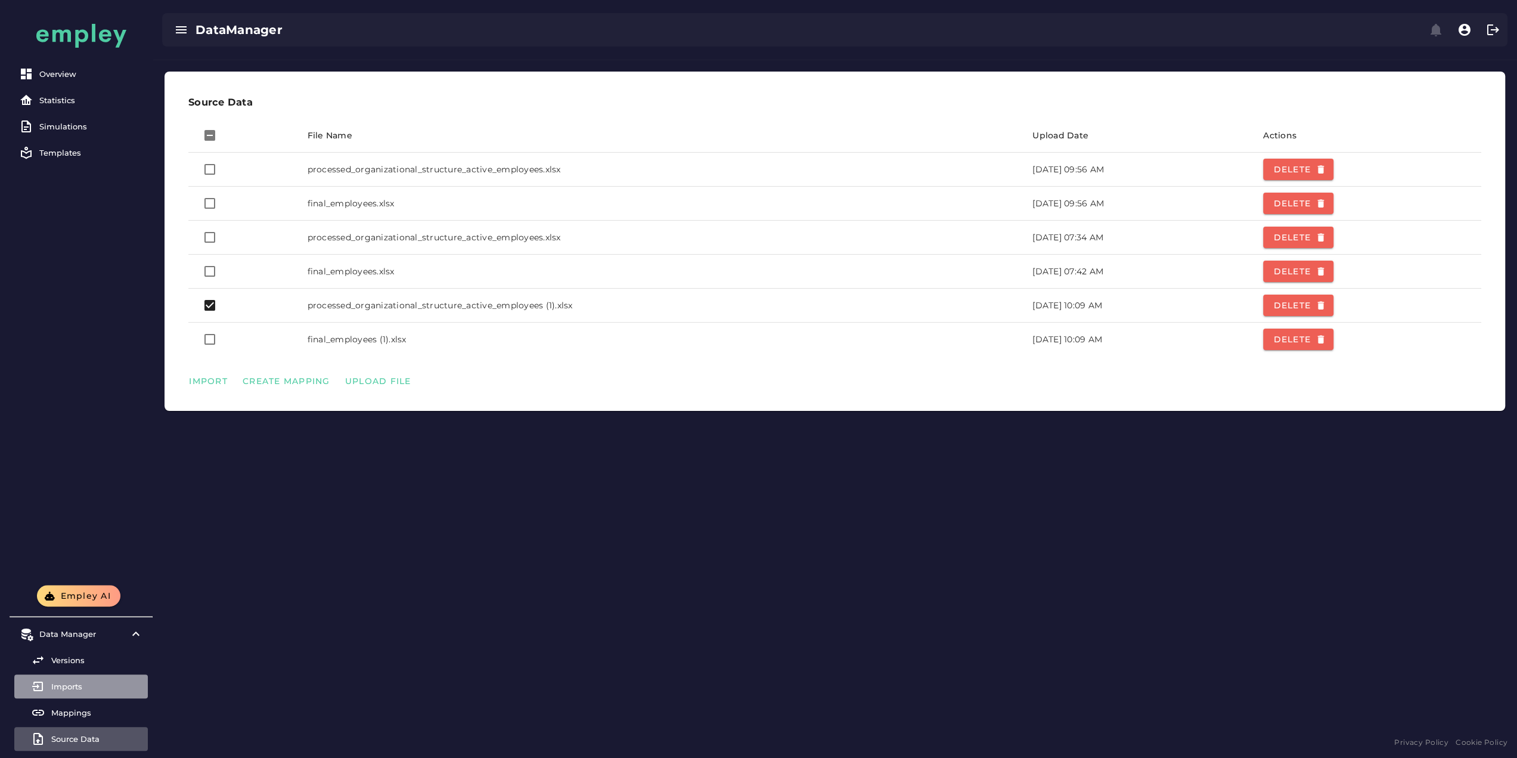
click at [87, 687] on div "Imports" at bounding box center [97, 686] width 92 height 10
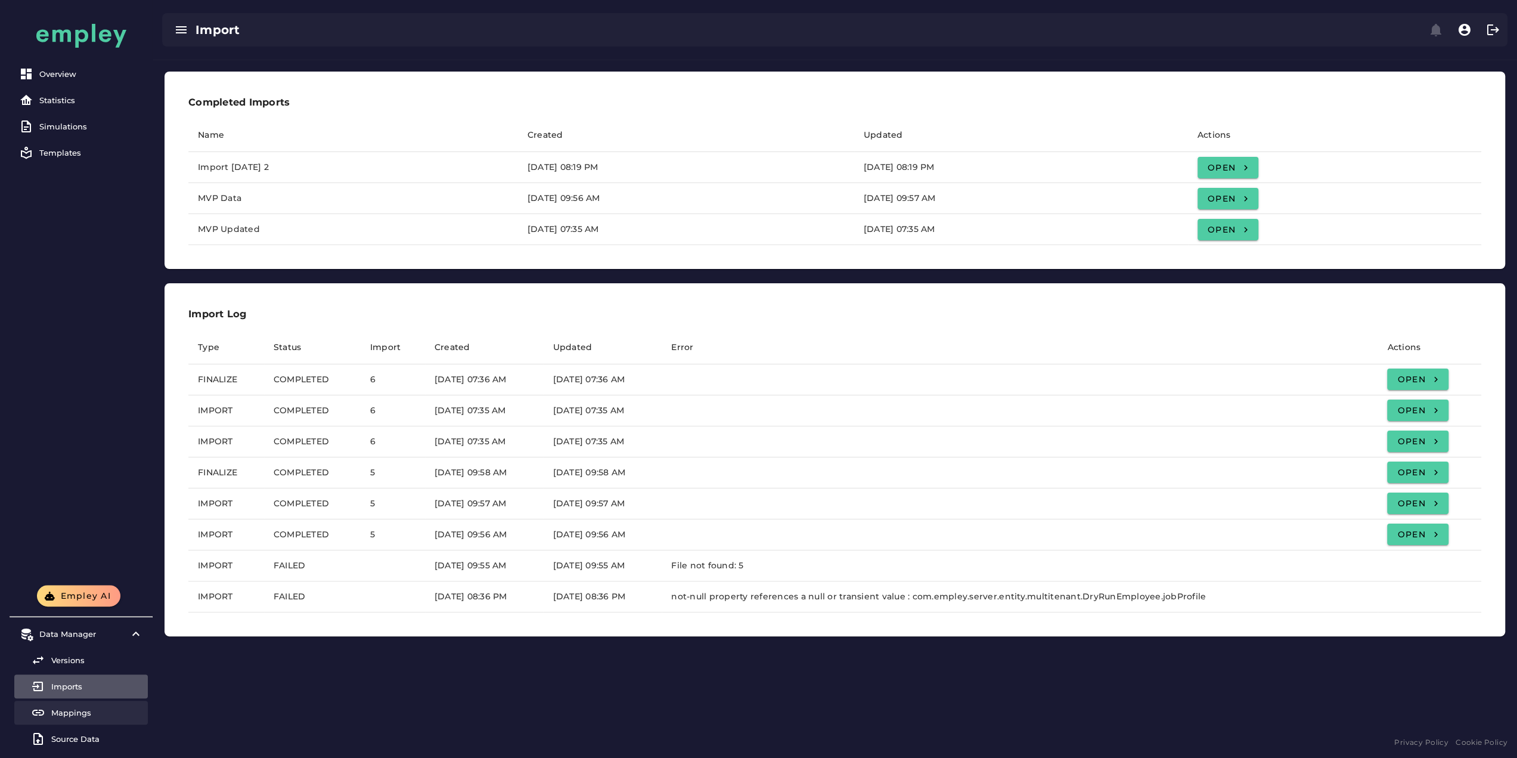
click at [83, 713] on div "Mappings" at bounding box center [97, 713] width 92 height 10
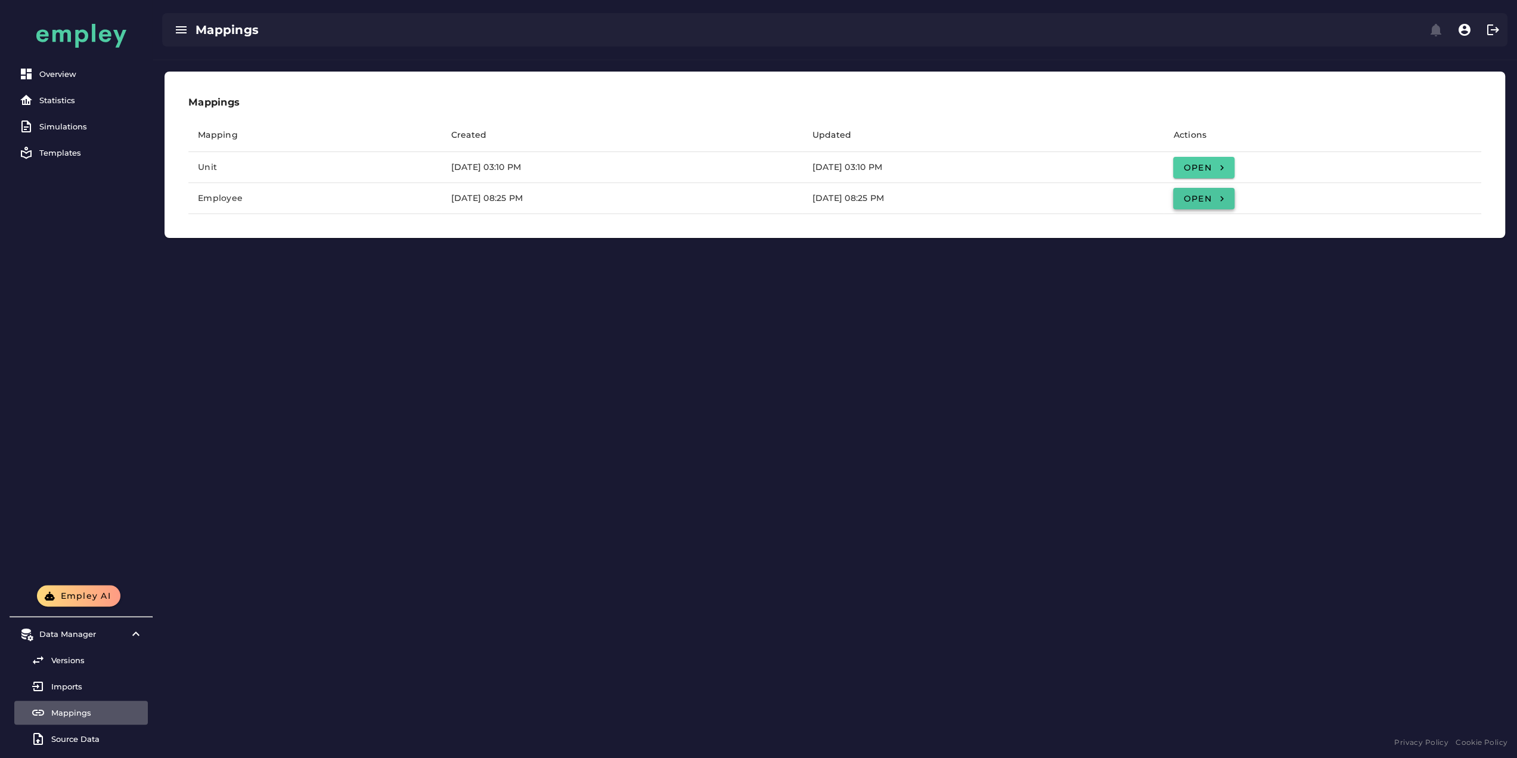
click at [1224, 197] on span "Open" at bounding box center [1204, 198] width 42 height 11
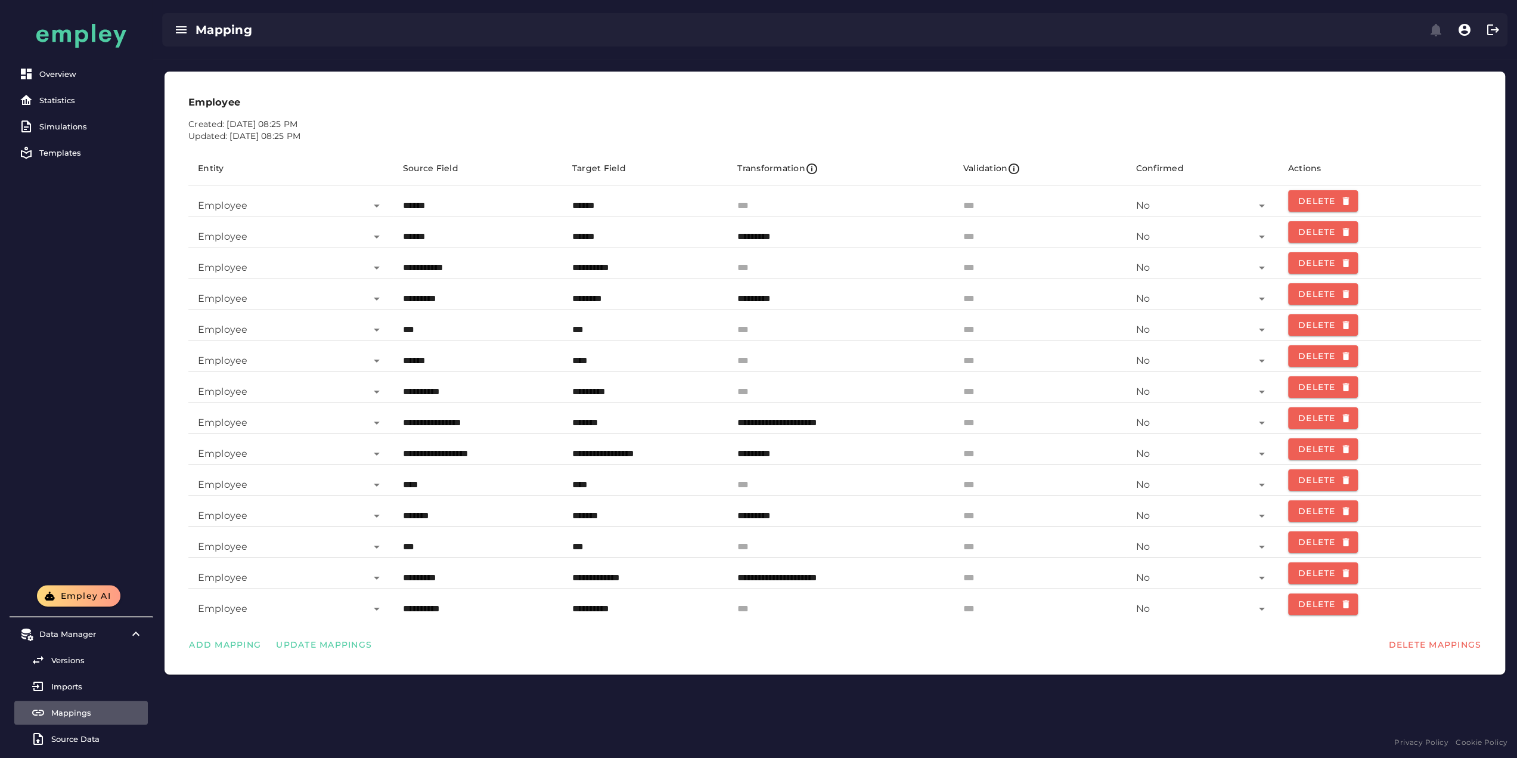
click at [41, 713] on icon at bounding box center [38, 712] width 14 height 14
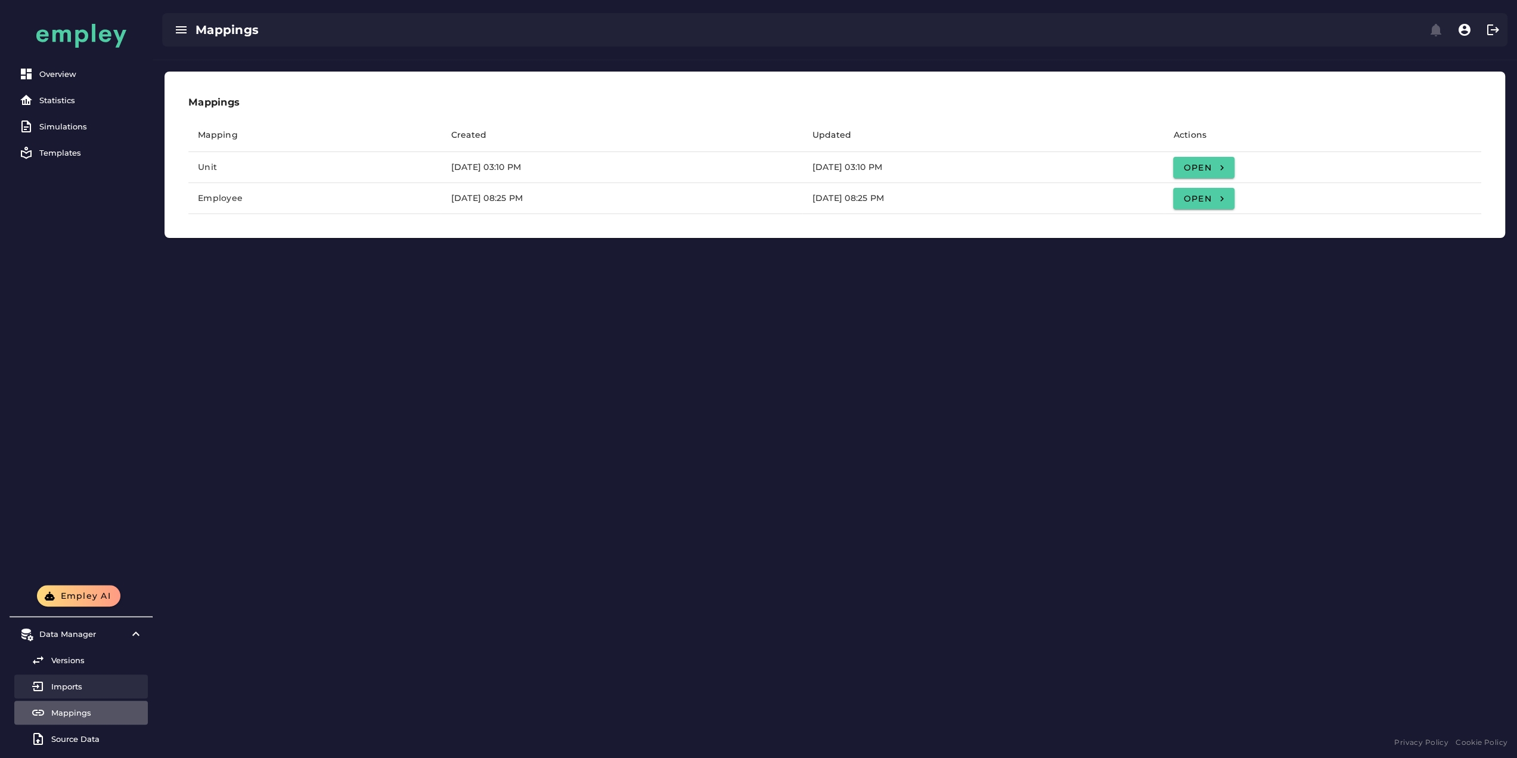
click at [68, 693] on link "Imports" at bounding box center [81, 686] width 134 height 24
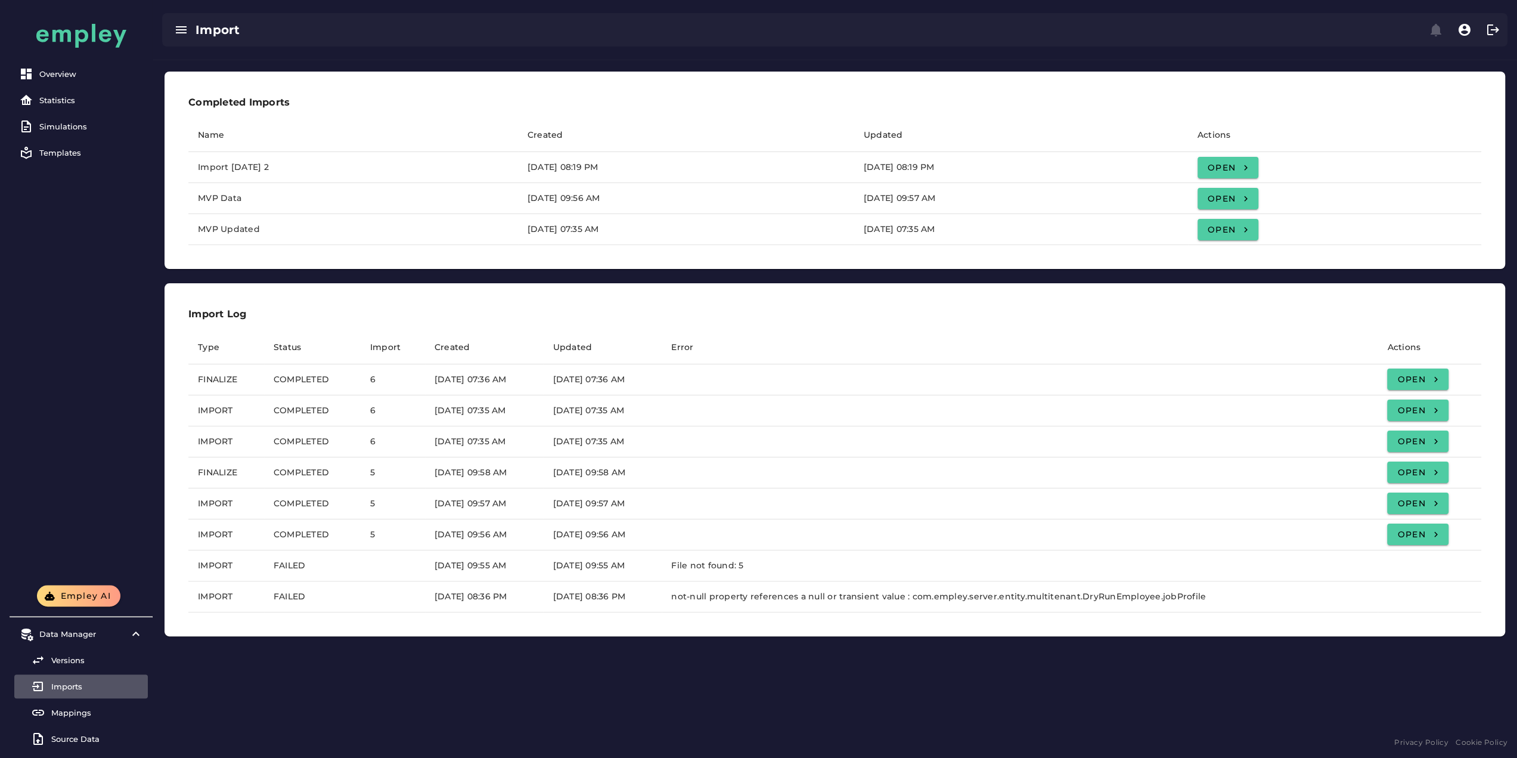
click at [60, 672] on div "Versions Imports Mappings Source Data" at bounding box center [81, 699] width 134 height 103
click at [60, 663] on div "Versions" at bounding box center [97, 660] width 92 height 10
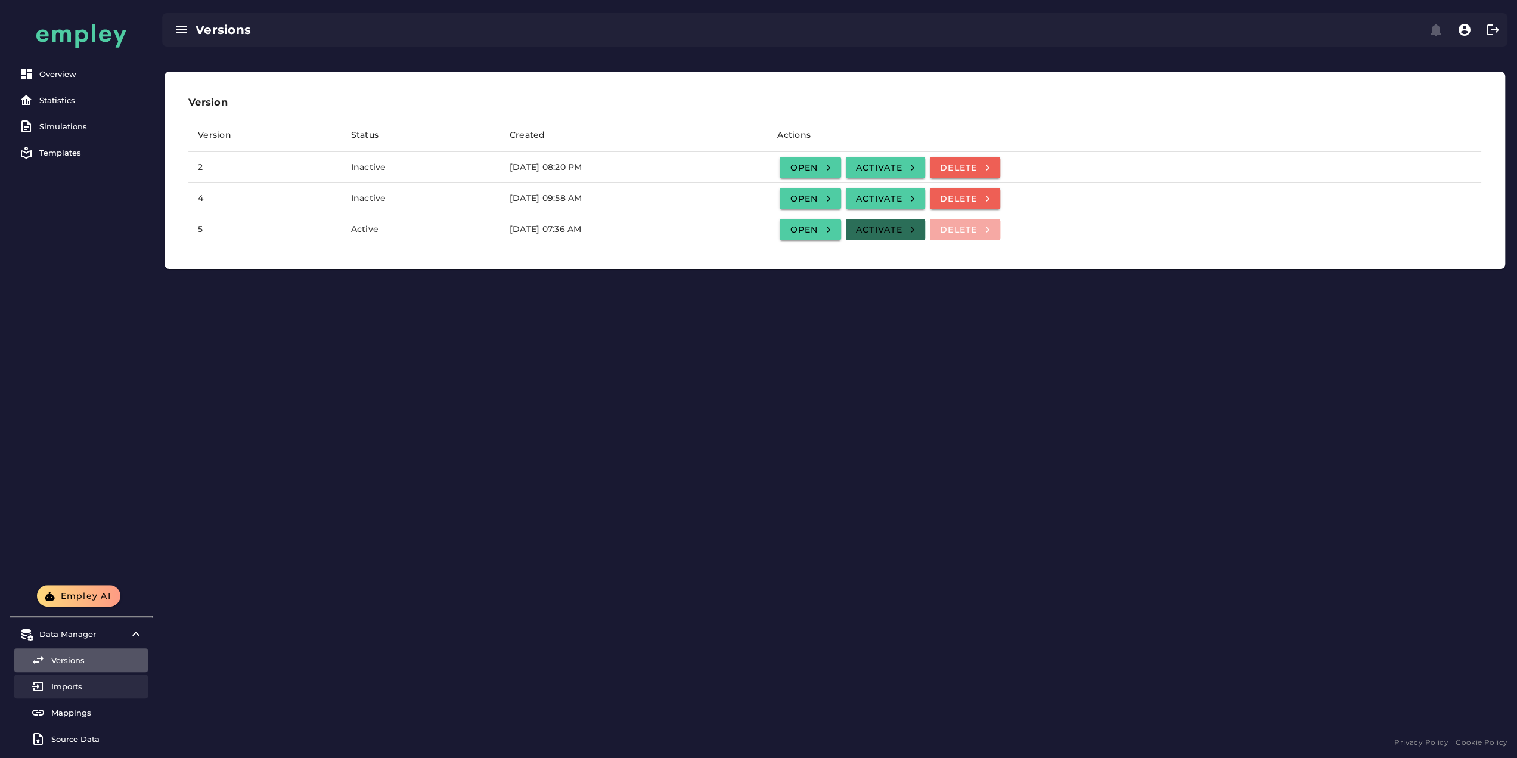
click at [69, 688] on div "Imports" at bounding box center [97, 686] width 92 height 10
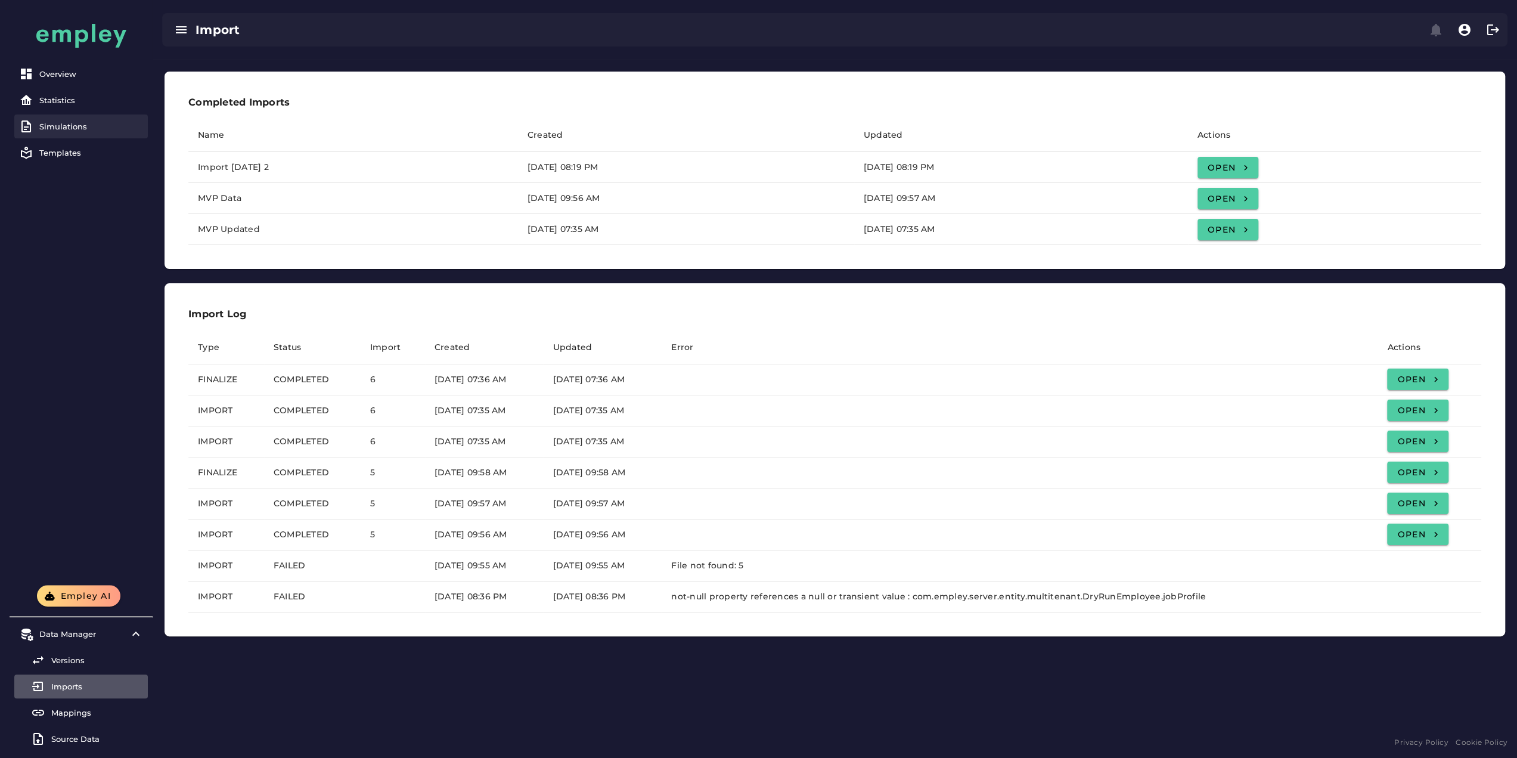
click at [97, 129] on div "Simulations" at bounding box center [91, 127] width 104 height 10
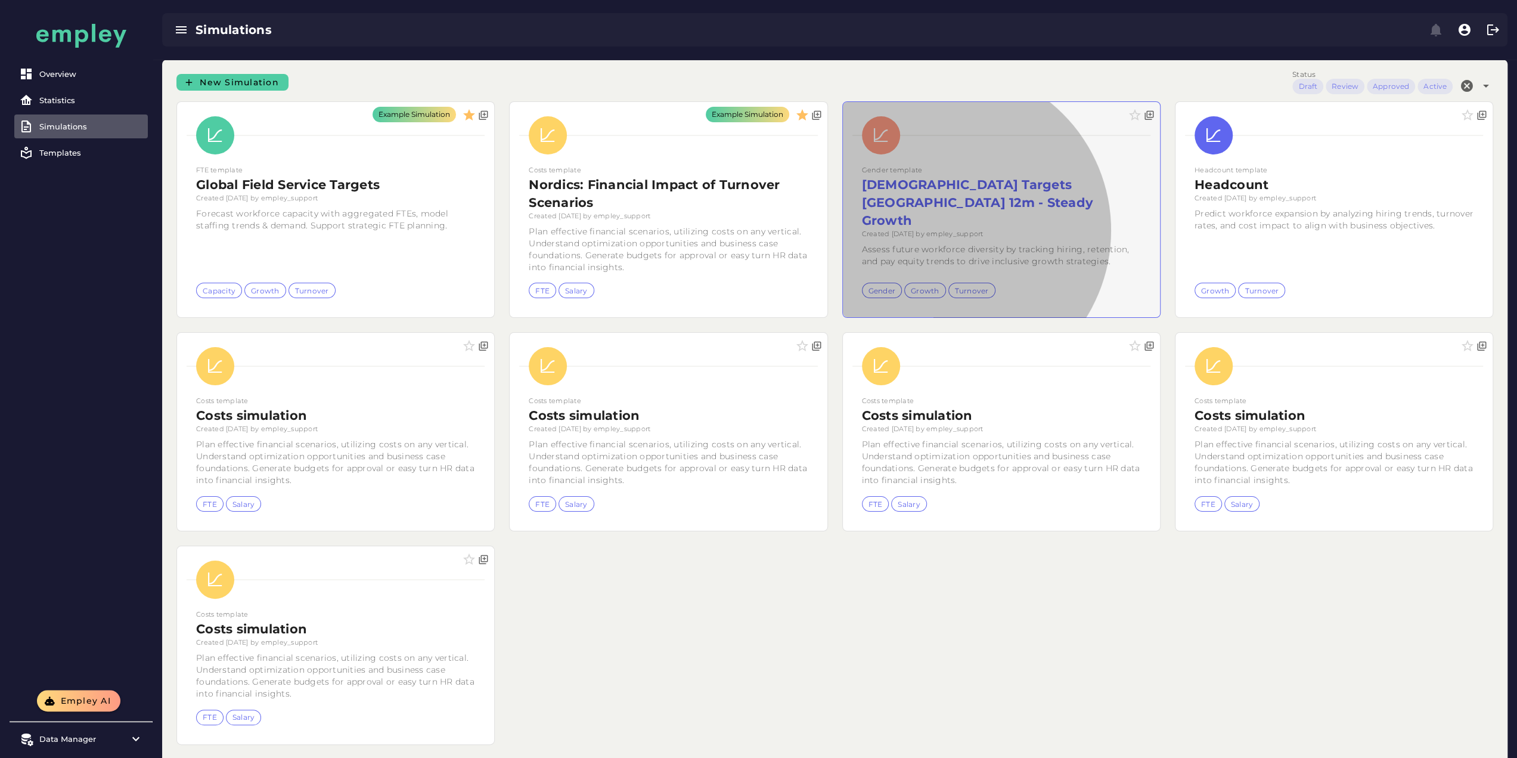
click at [843, 260] on div at bounding box center [1001, 209] width 317 height 215
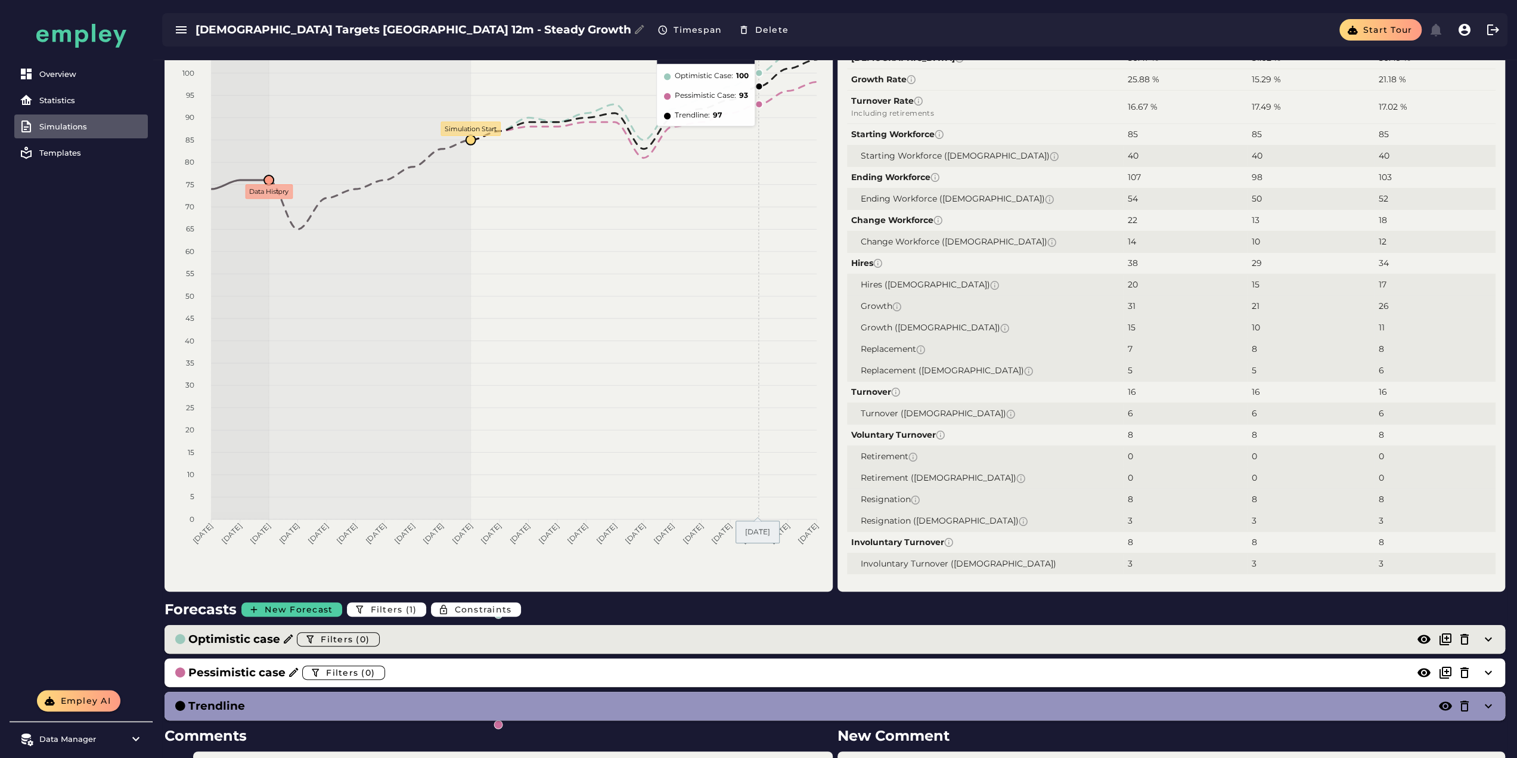
scroll to position [179, 0]
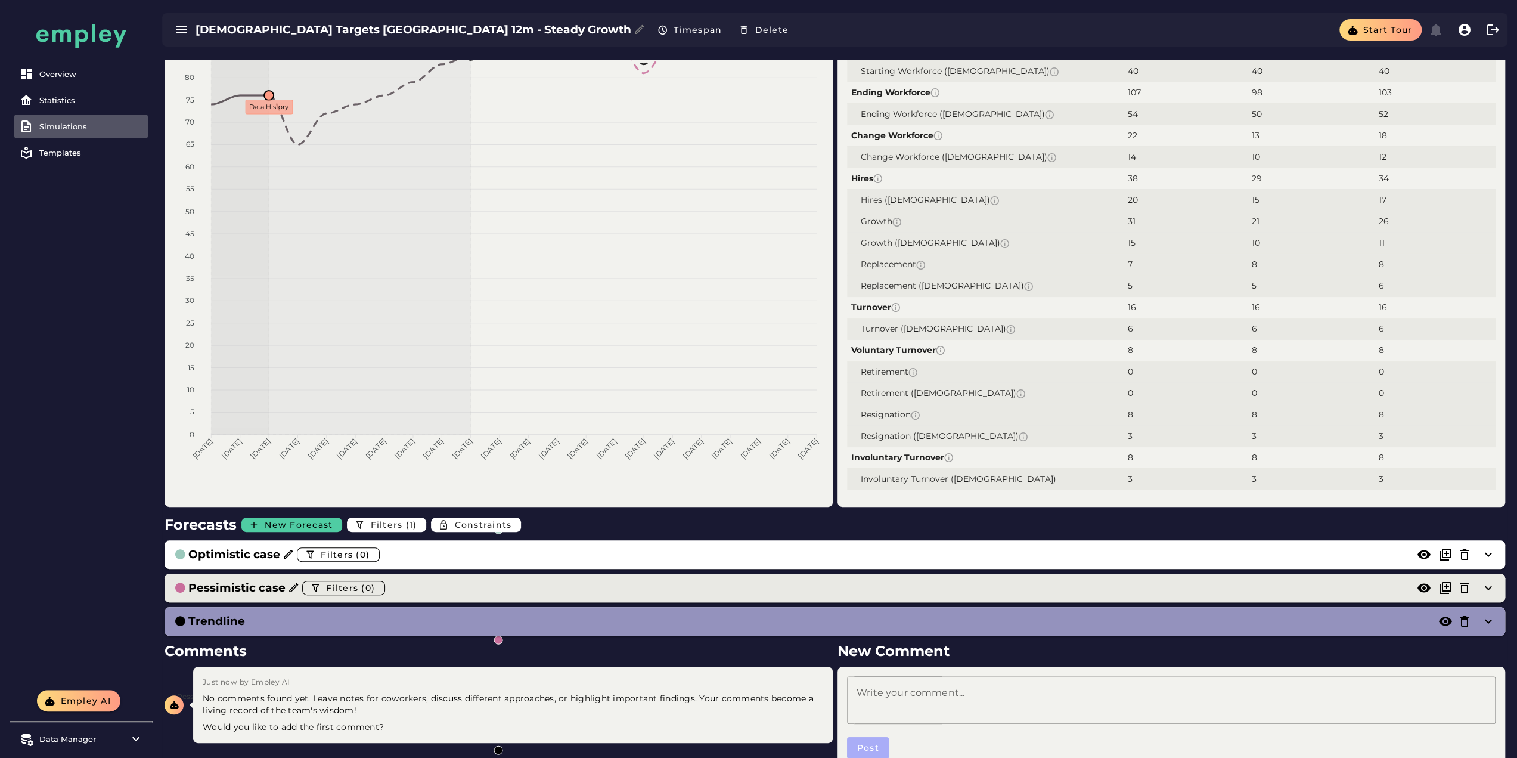
click at [467, 578] on div "Pessimistic case Filters (0)" at bounding box center [823, 587] width 1298 height 19
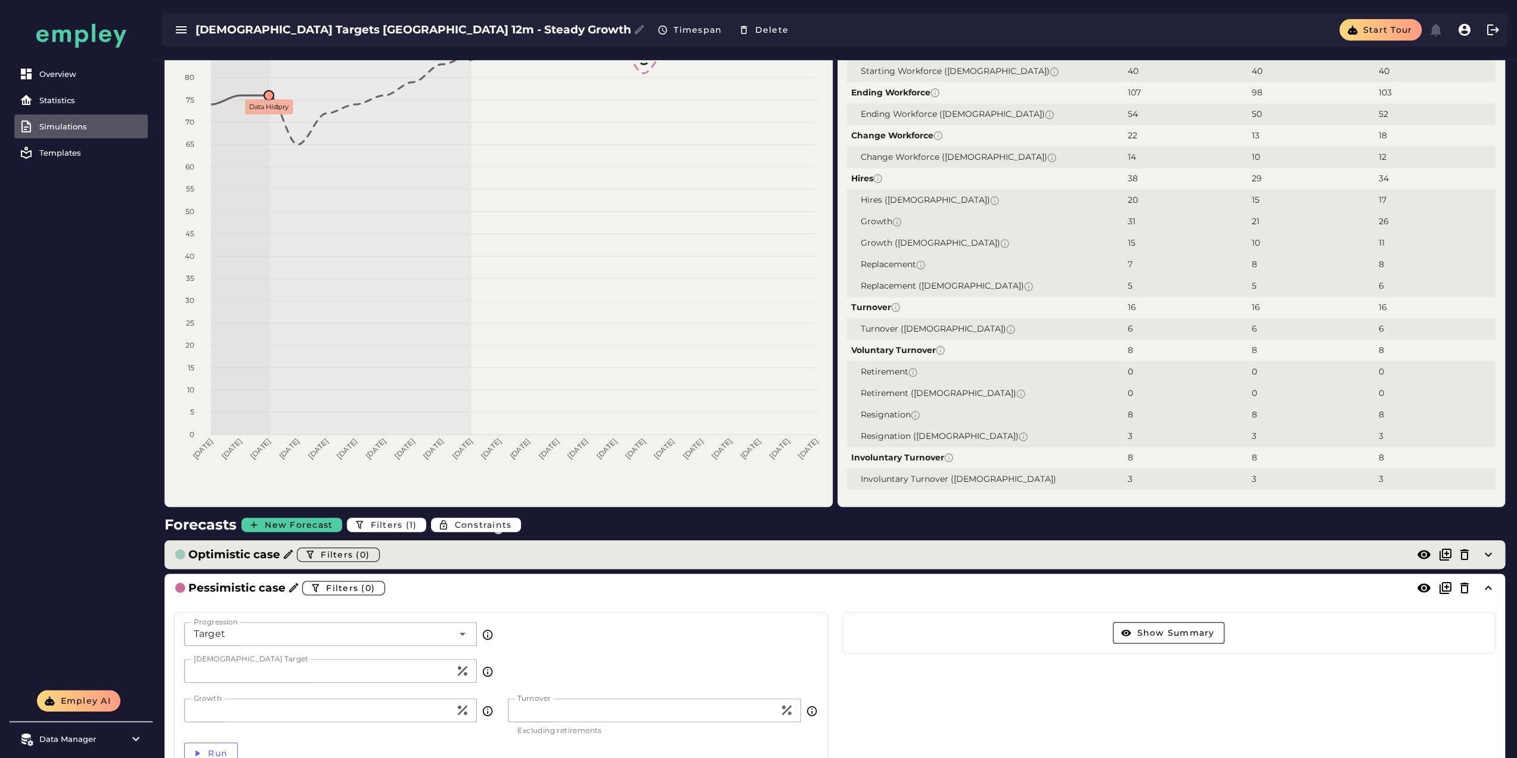
click at [474, 559] on div "Optimistic case Filters (0)" at bounding box center [823, 554] width 1298 height 19
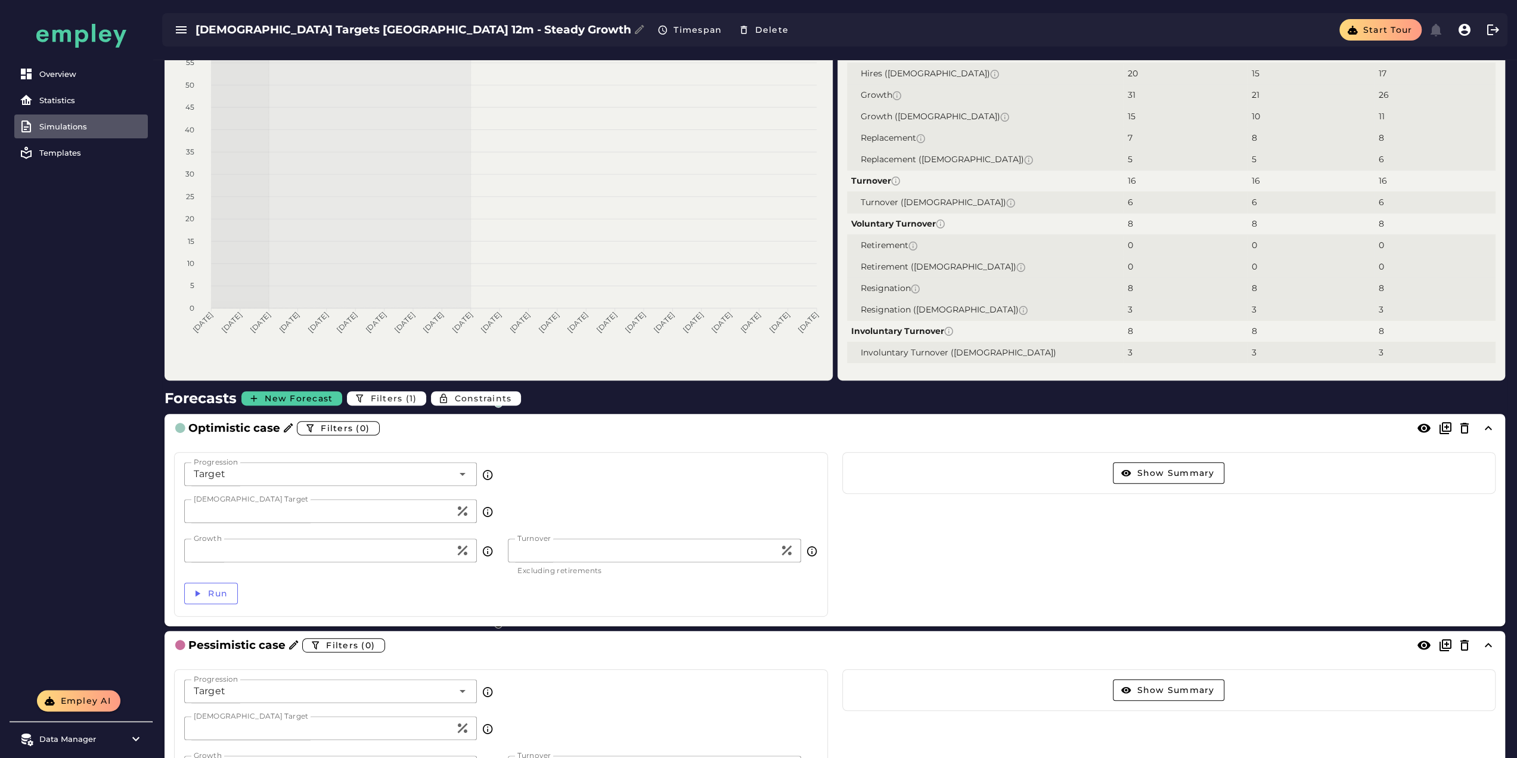
scroll to position [358, 0]
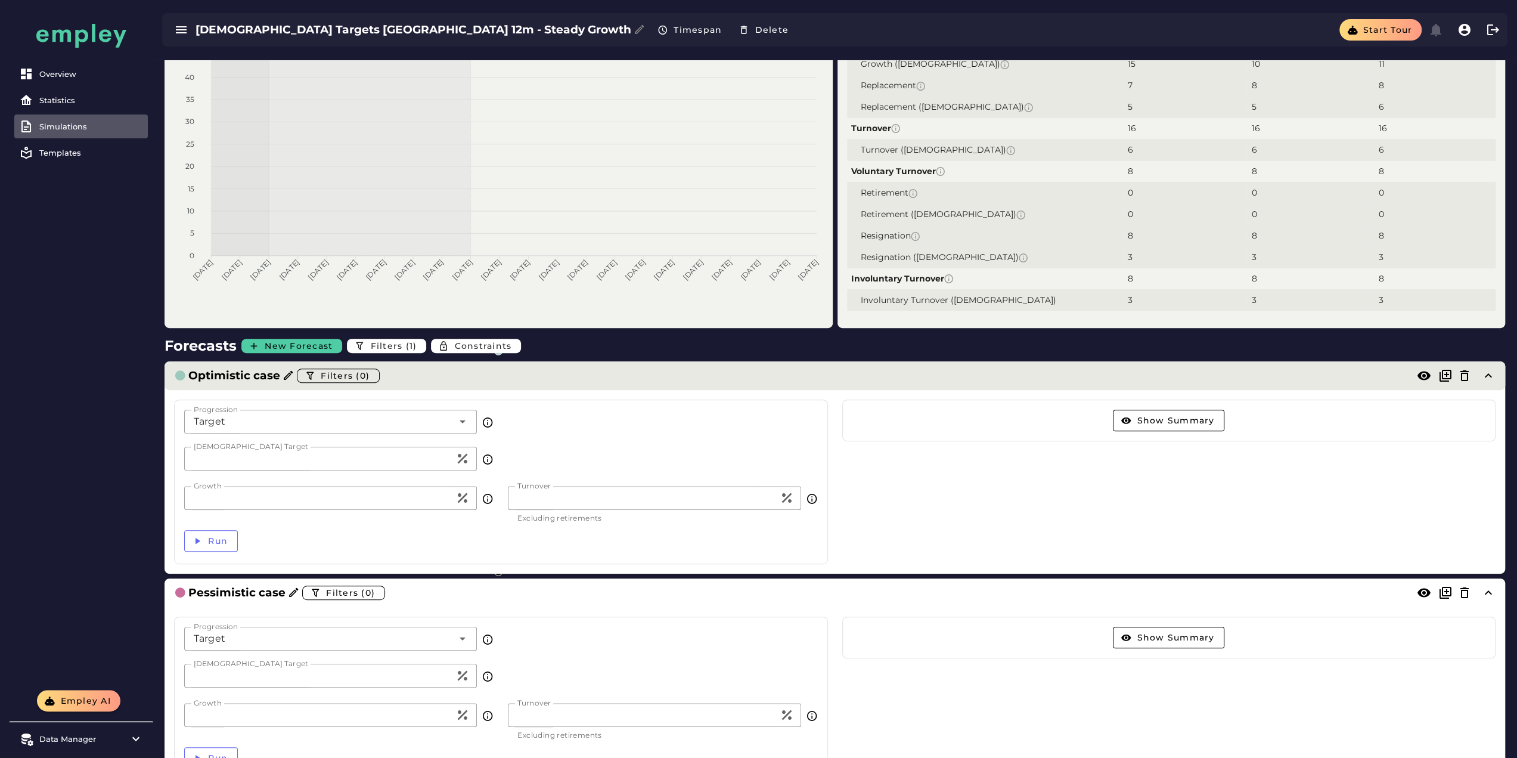
click at [523, 383] on div "Optimistic case Filters (0)" at bounding box center [823, 375] width 1298 height 19
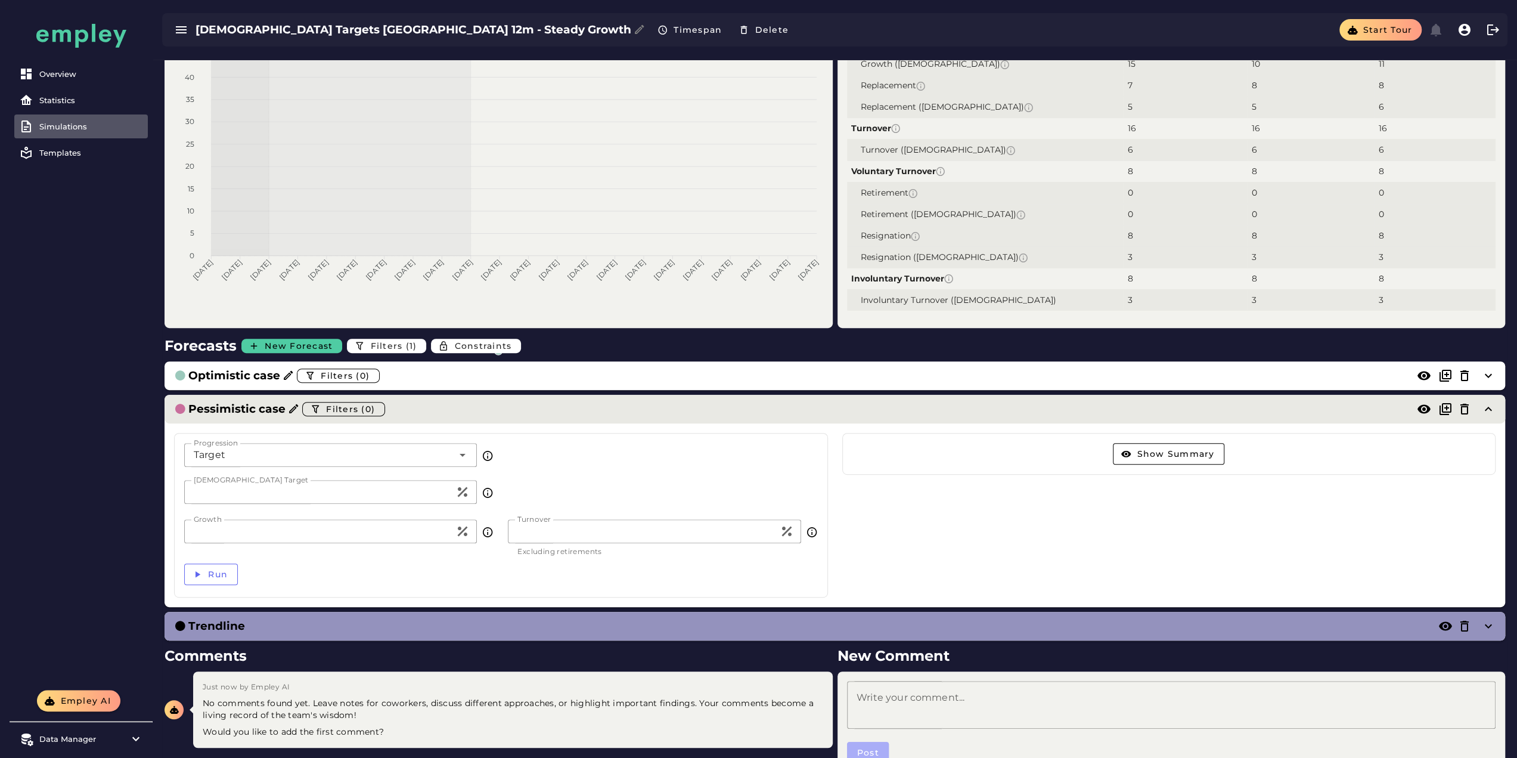
click at [533, 414] on div "Pessimistic case Filters (0)" at bounding box center [823, 408] width 1298 height 19
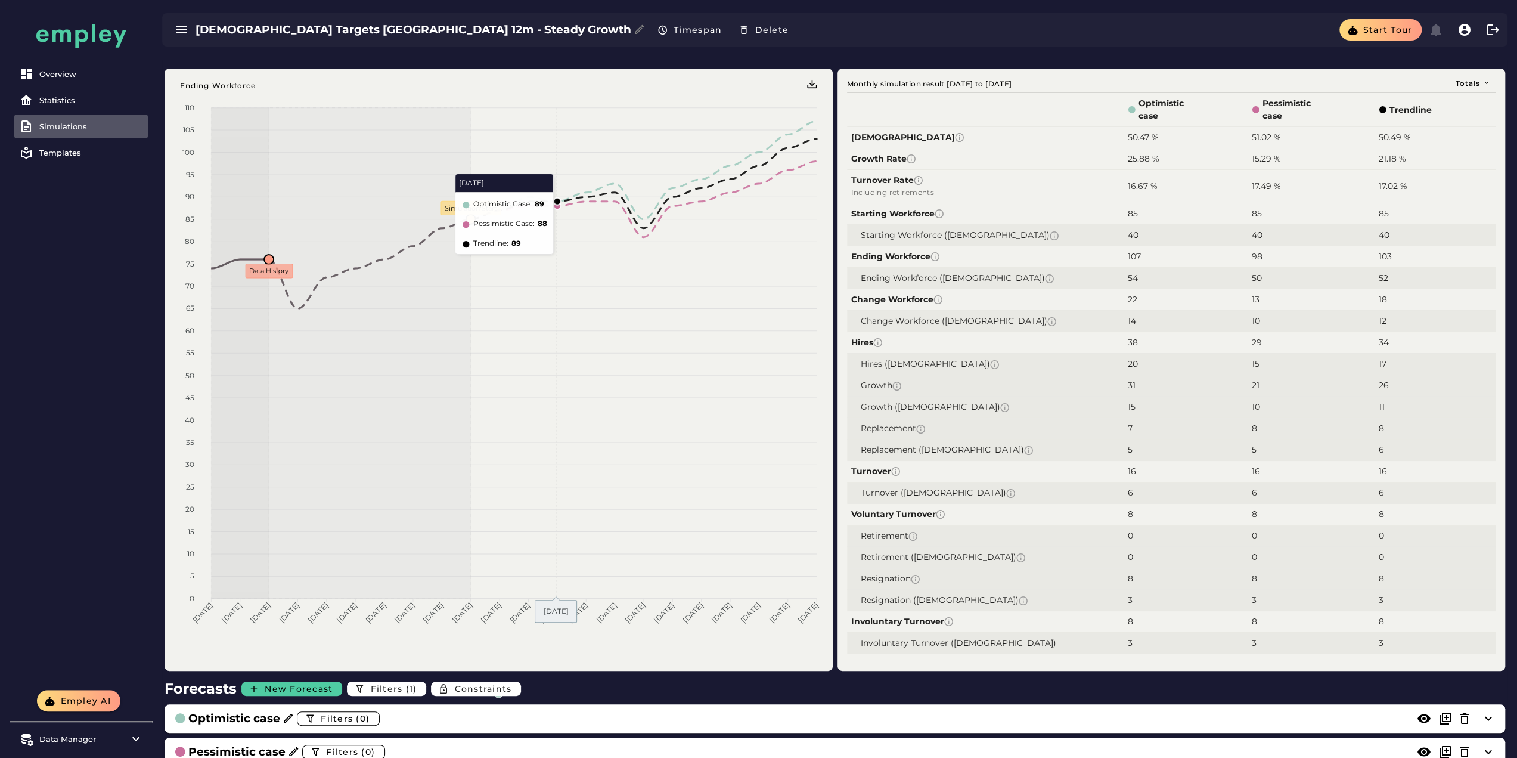
scroll to position [0, 0]
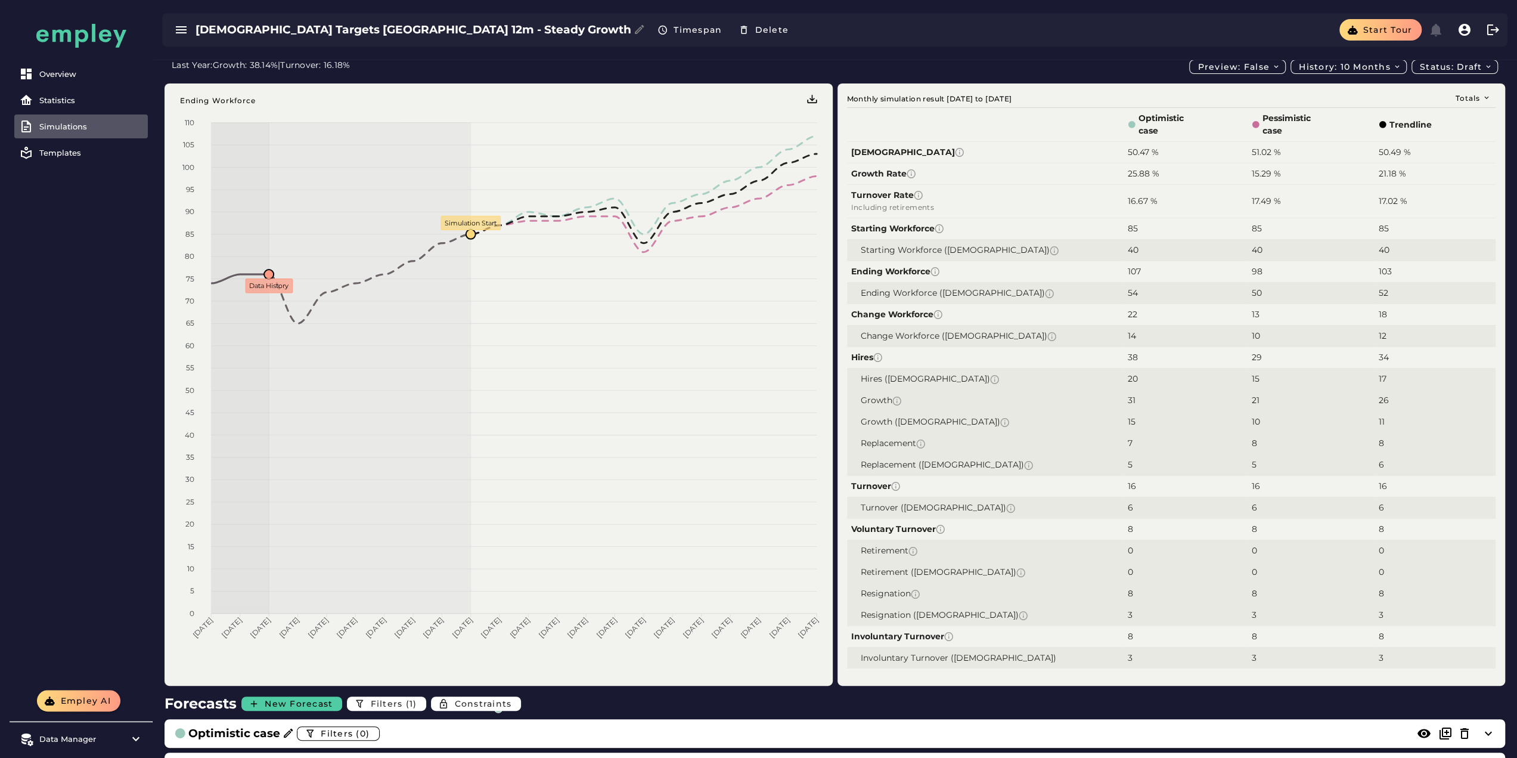
click at [1363, 77] on div "Totals Monthly simulation result 2025-08-01 to 2026-07-31 Optimistic case Pessi…" at bounding box center [1170, 384] width 671 height 616
click at [1354, 70] on span "History: 10 months" at bounding box center [1349, 66] width 103 height 11
click at [1346, 139] on div "19 months" at bounding box center [1349, 138] width 96 height 11
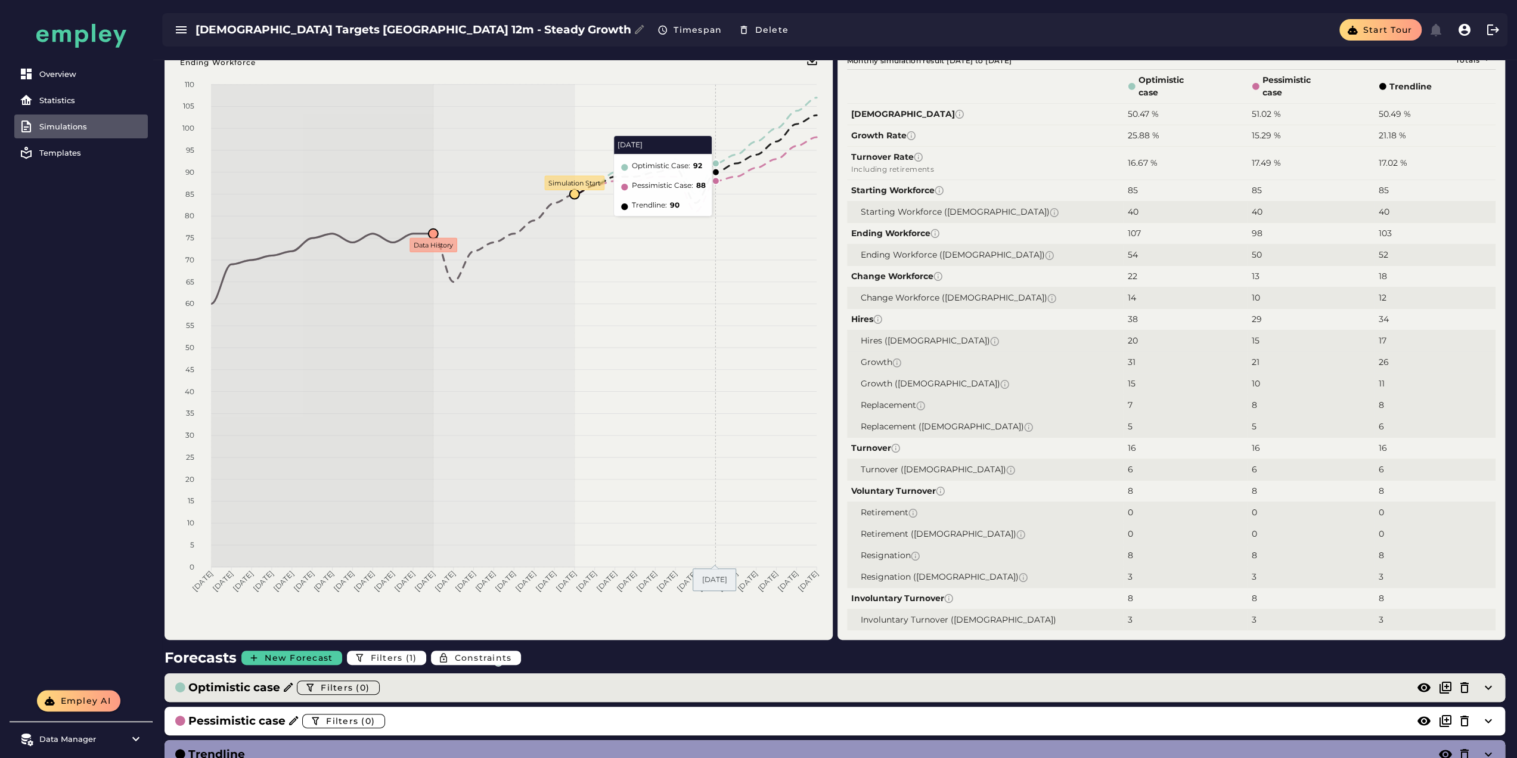
scroll to position [179, 0]
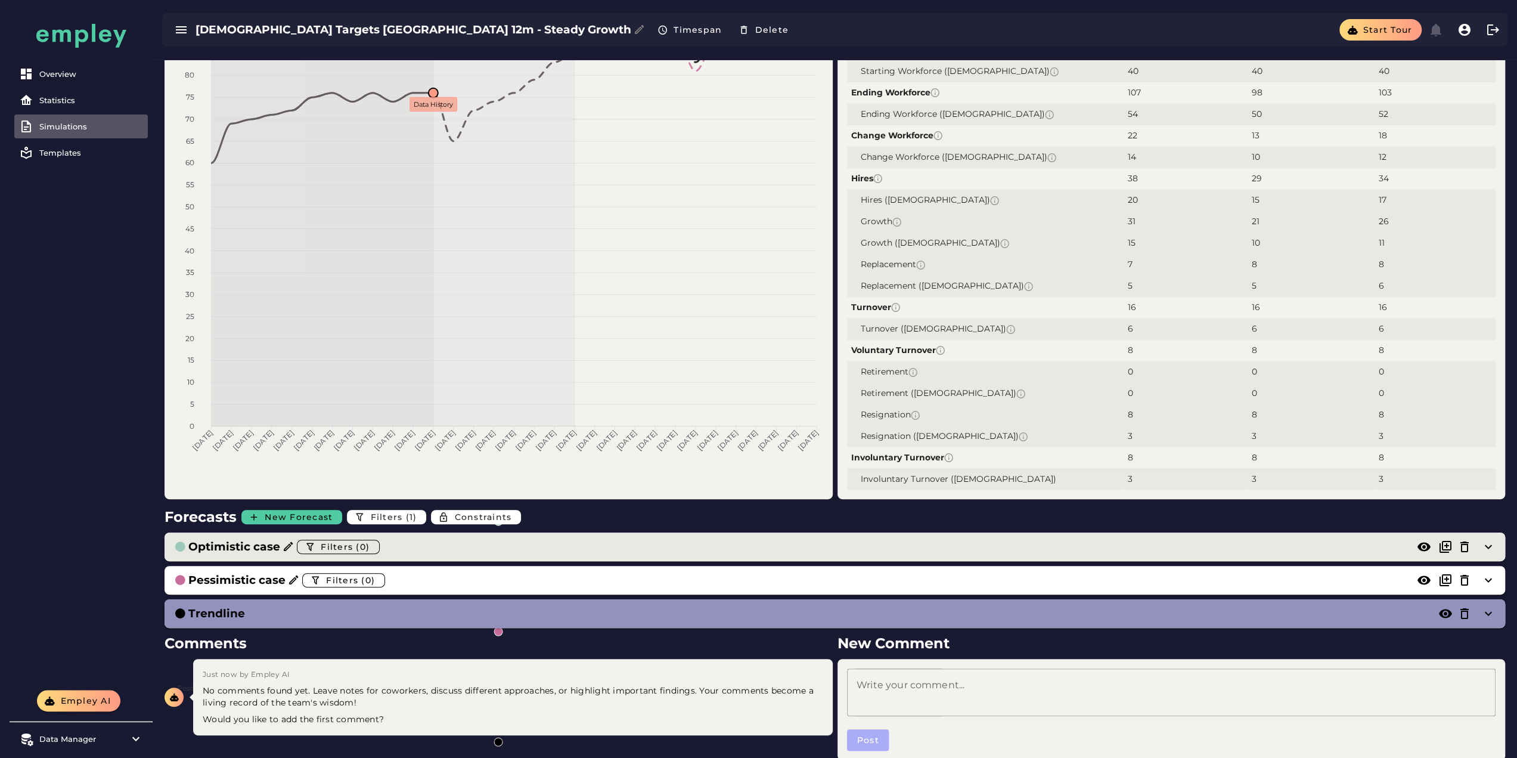
click at [412, 544] on div "Optimistic case Filters (0)" at bounding box center [823, 546] width 1298 height 19
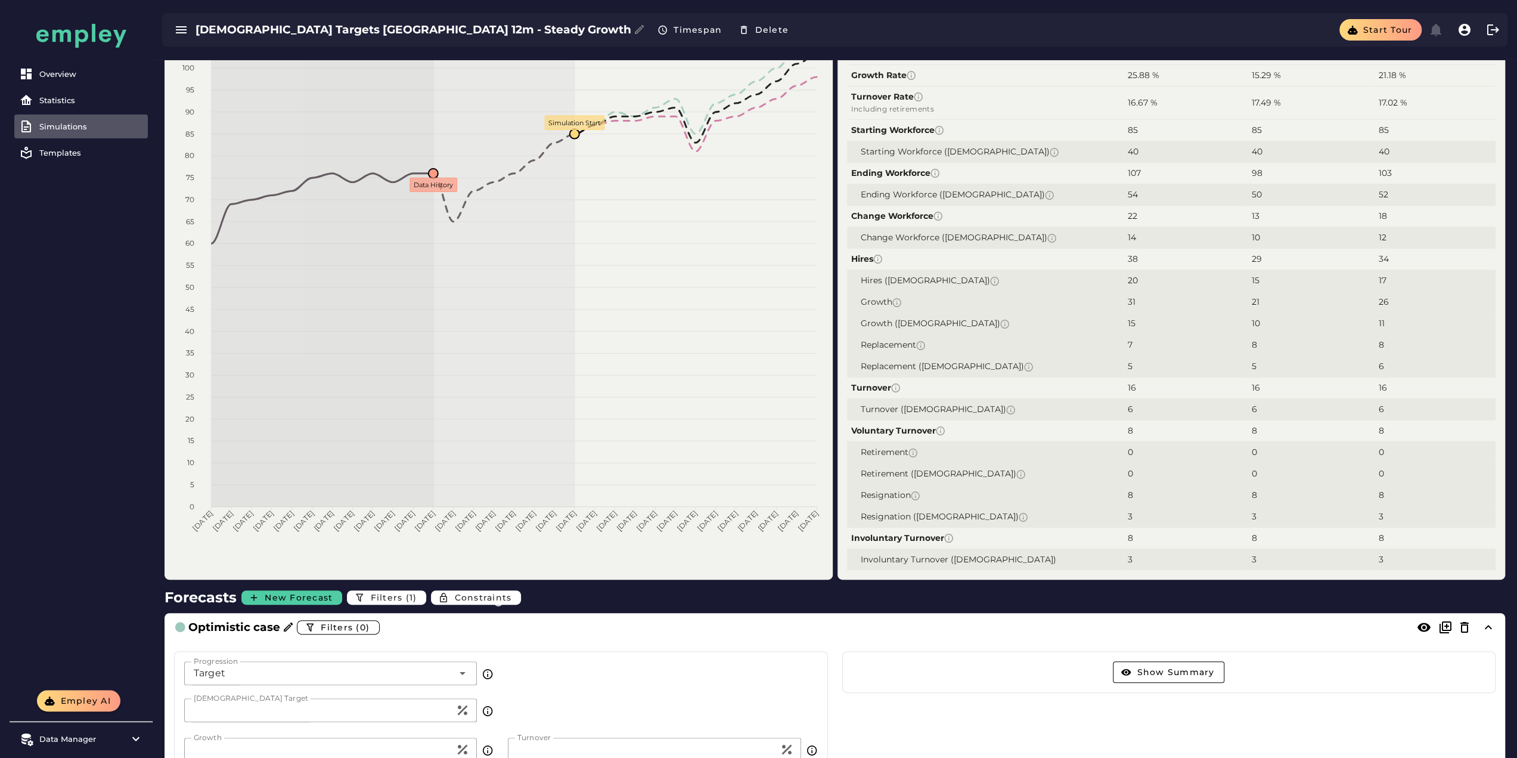
scroll to position [238, 0]
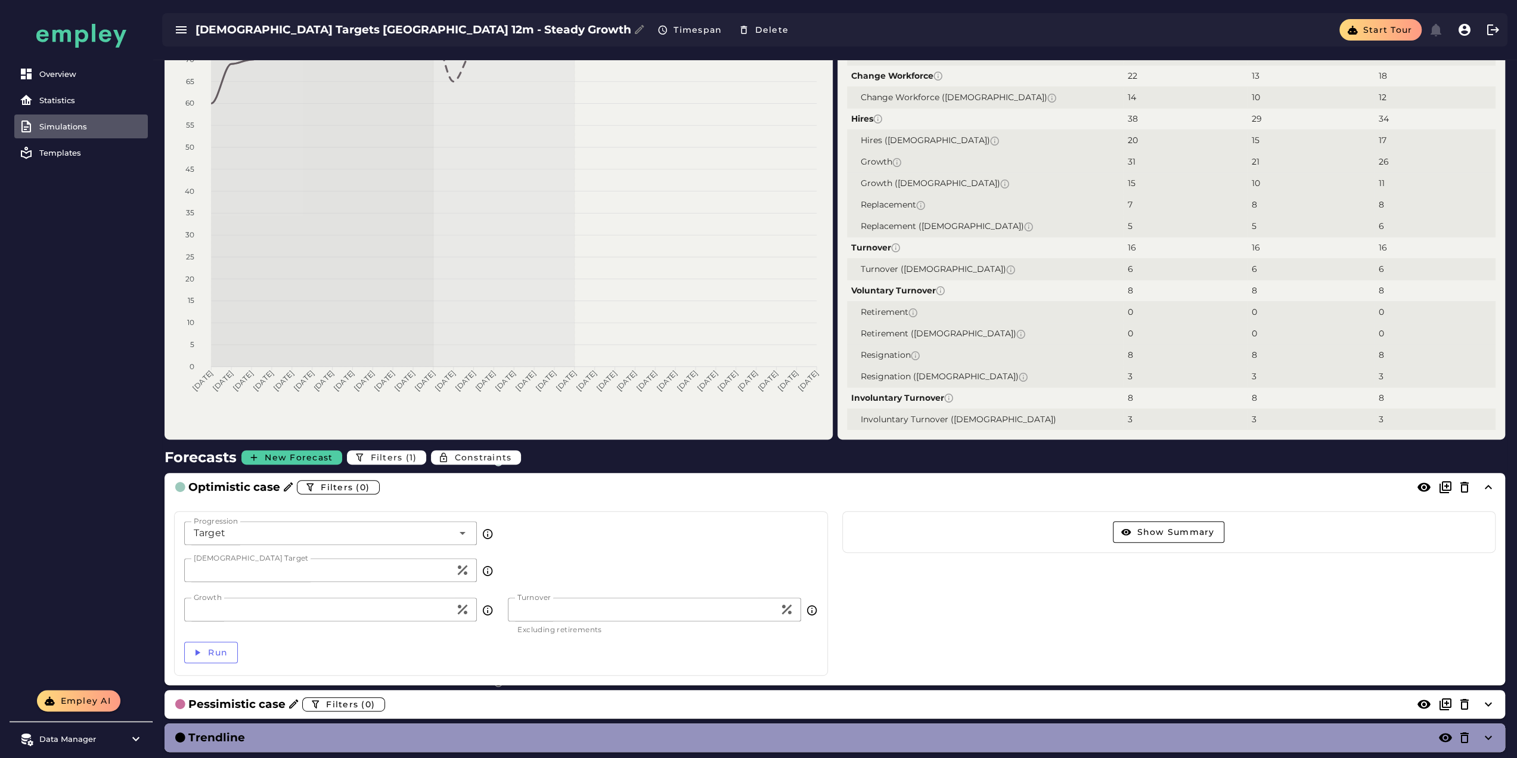
drag, startPoint x: 231, startPoint y: 605, endPoint x: 101, endPoint y: 609, distance: 130.0
click at [101, 609] on div "Overview Statistics Simulations Templates Empley AI Data Manager Versions Impor…" at bounding box center [758, 340] width 1517 height 1156
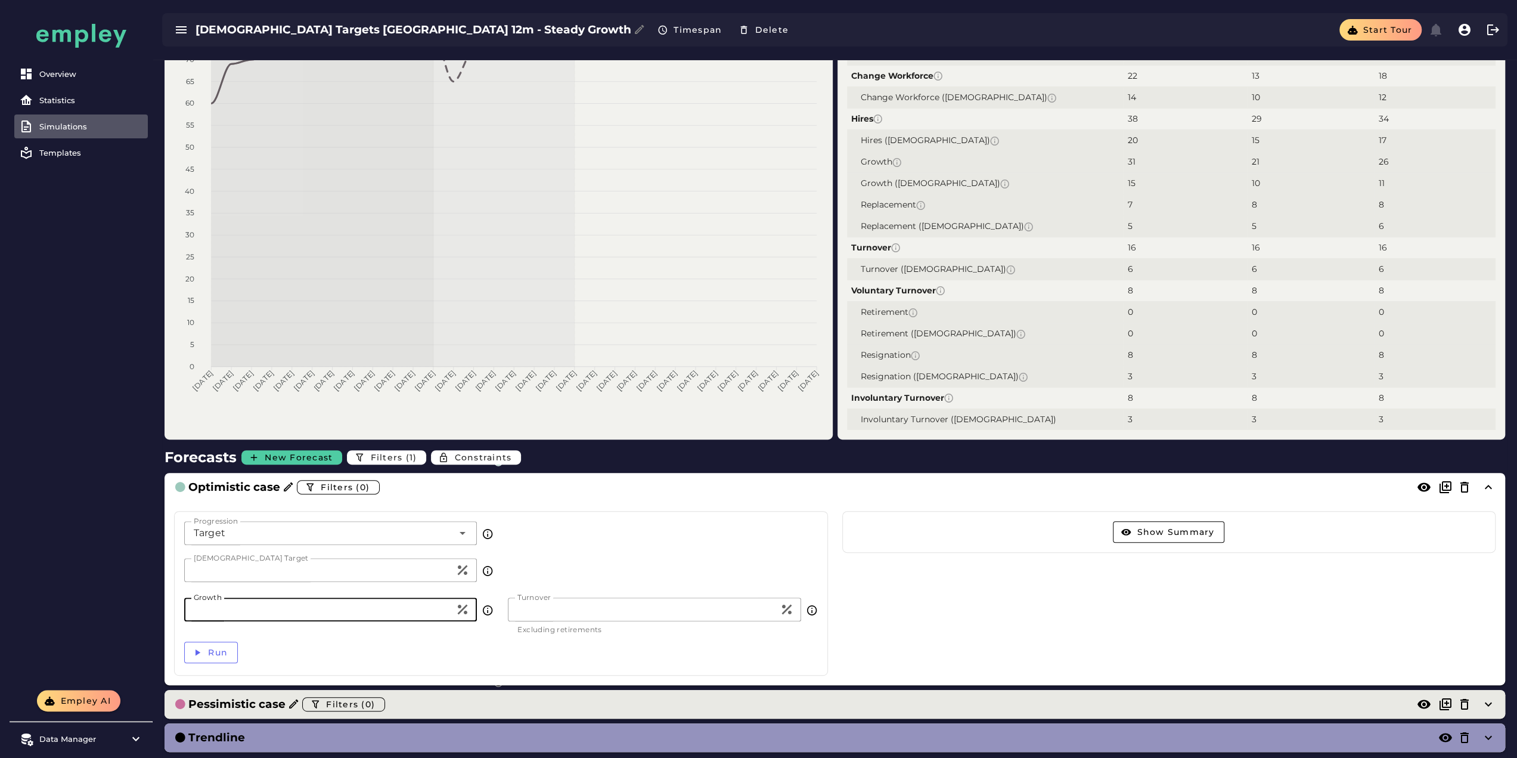
type input "*****"
click at [409, 701] on div "Pessimistic case Filters (0)" at bounding box center [823, 703] width 1298 height 19
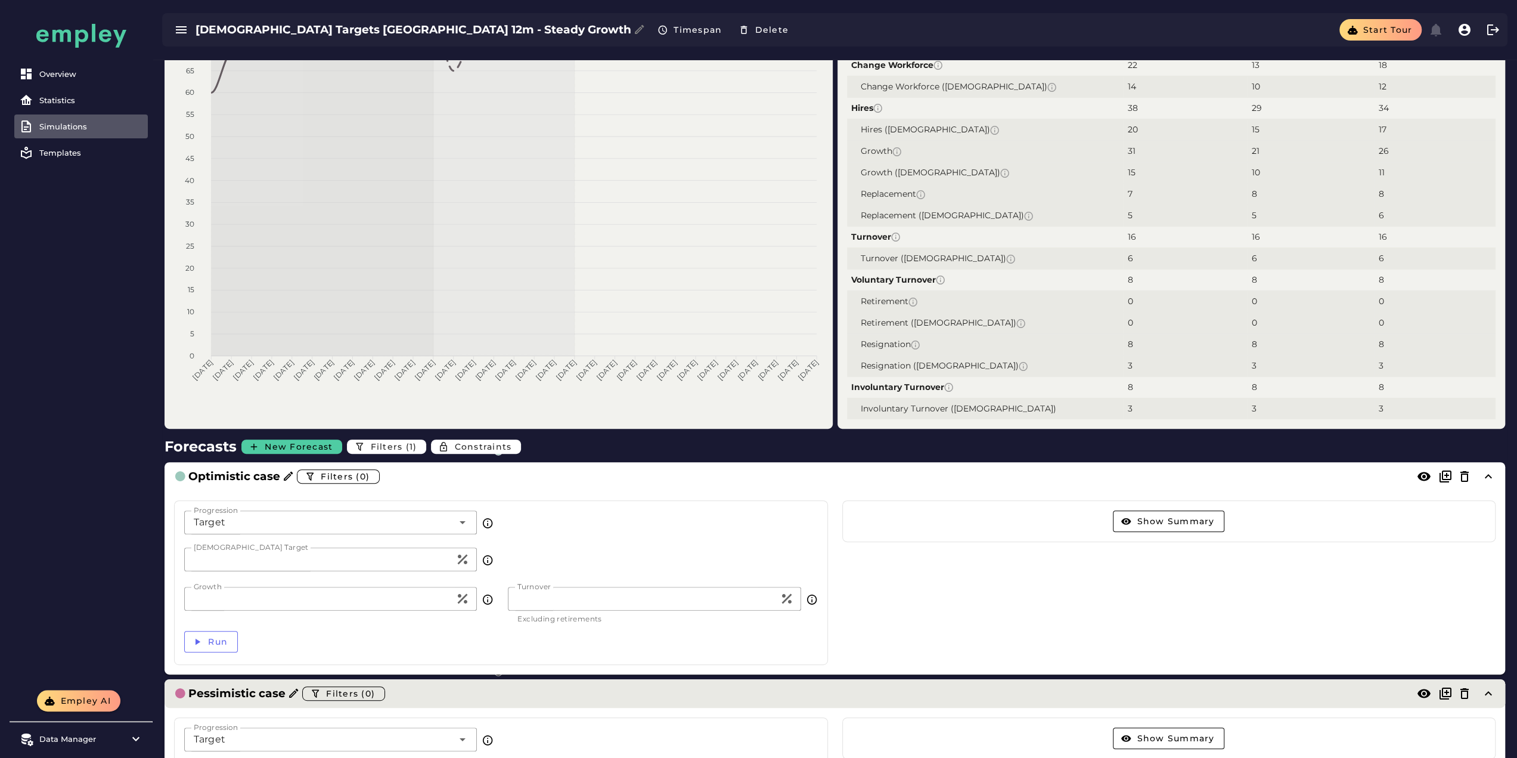
scroll to position [477, 0]
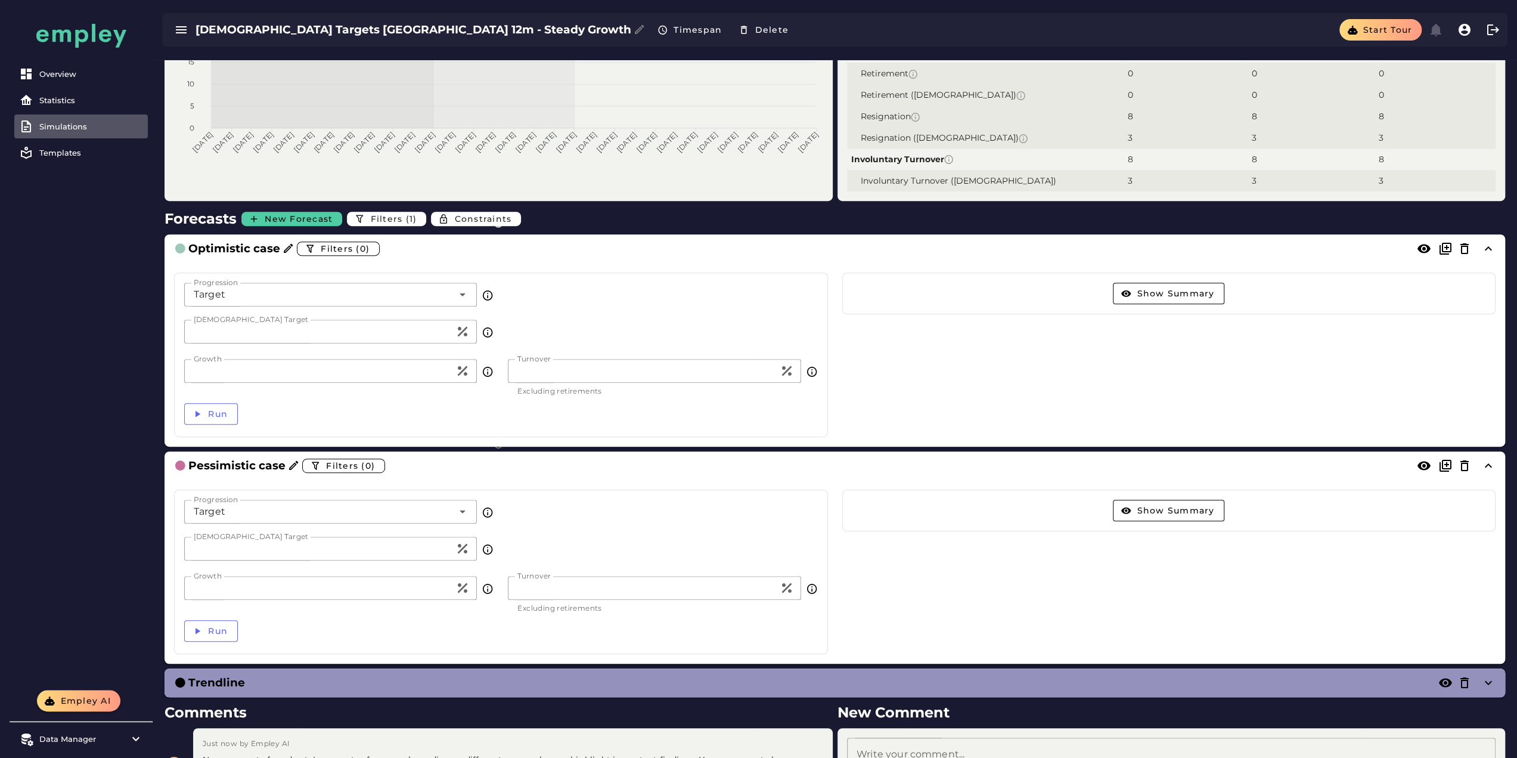
drag, startPoint x: 233, startPoint y: 588, endPoint x: 138, endPoint y: 588, distance: 95.4
click at [138, 588] on div "Overview Statistics Simulations Templates Empley AI Data Manager Versions Impor…" at bounding box center [758, 192] width 1517 height 1339
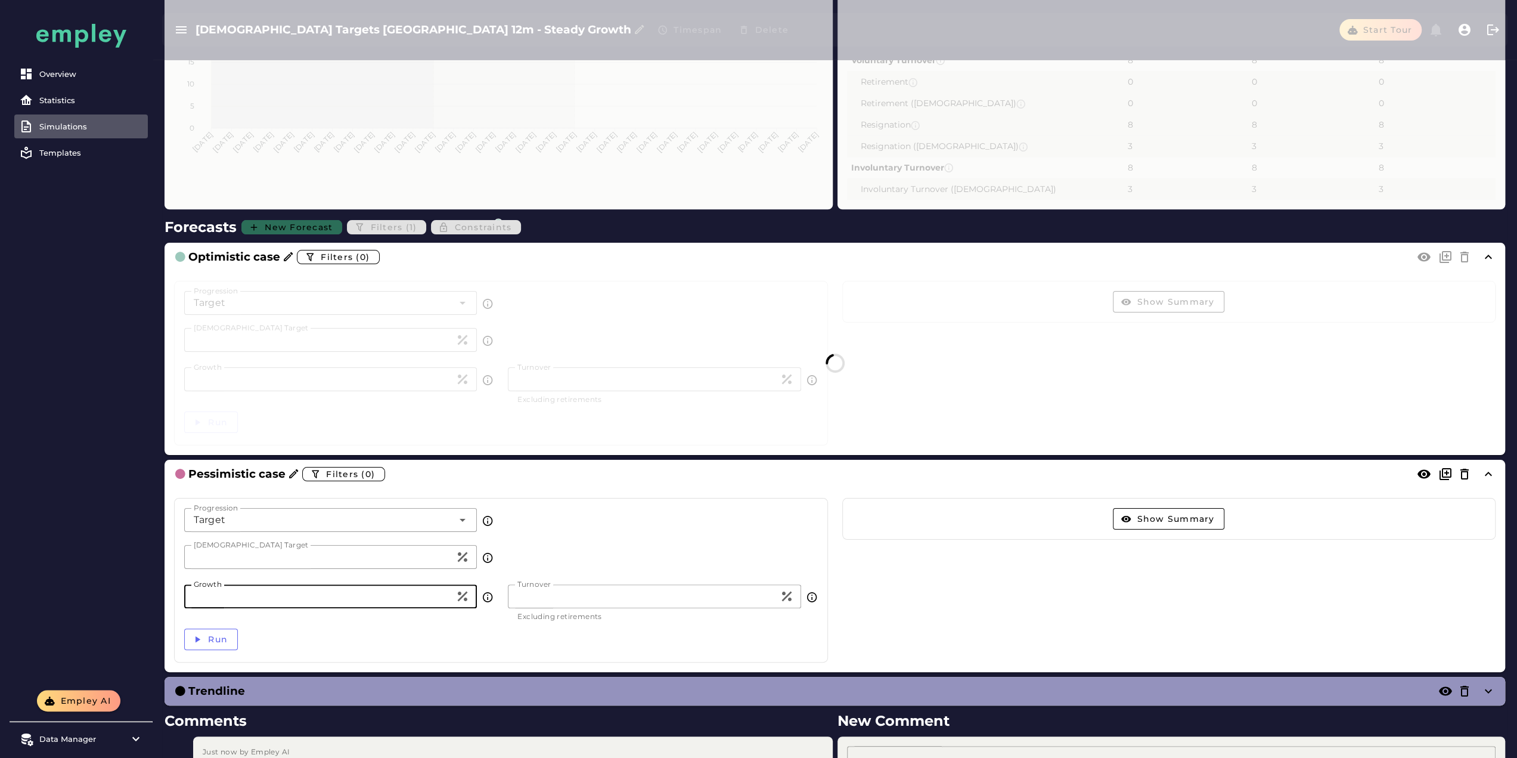
scroll to position [0, 0]
type input "****"
type input "**"
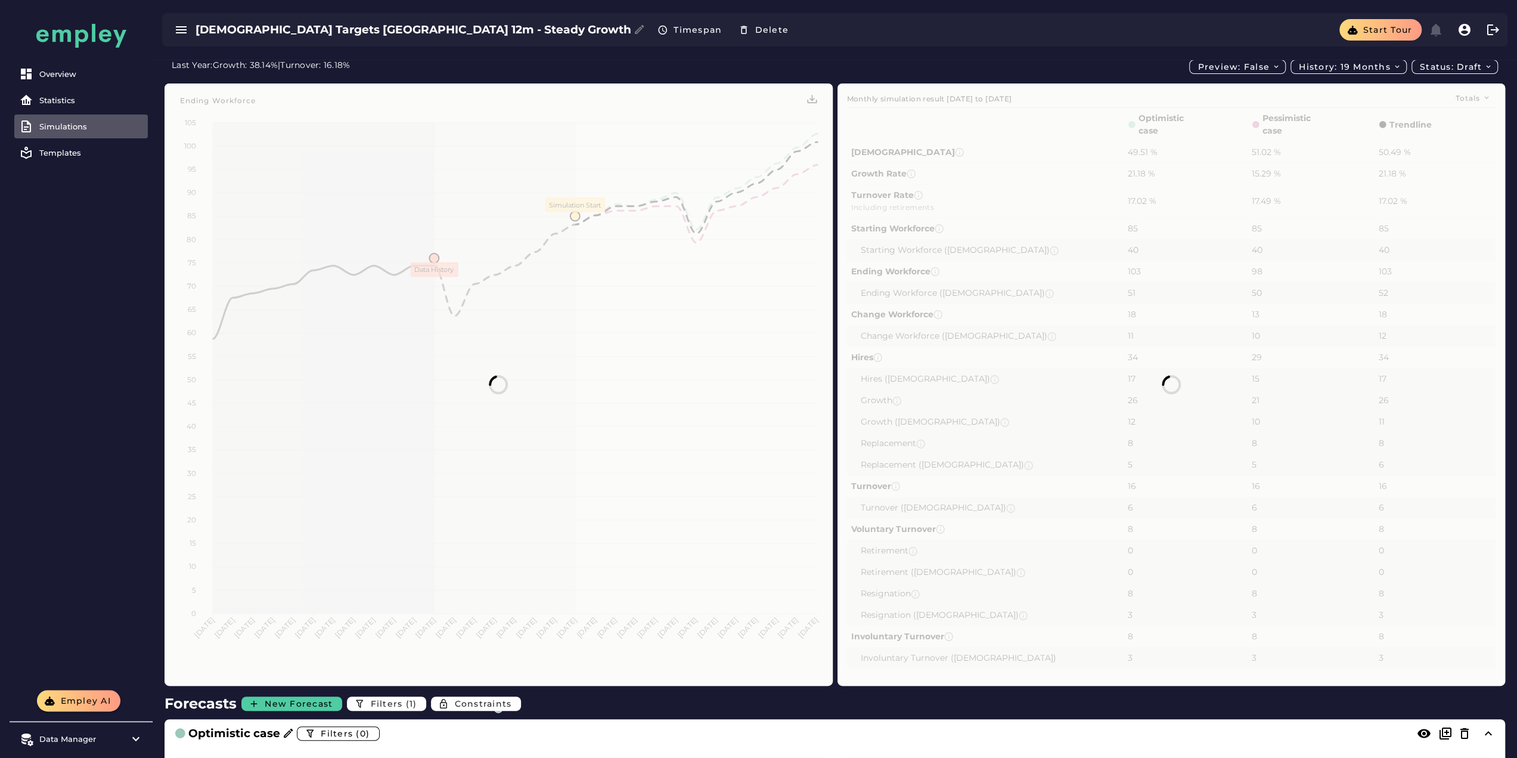
scroll to position [477, 0]
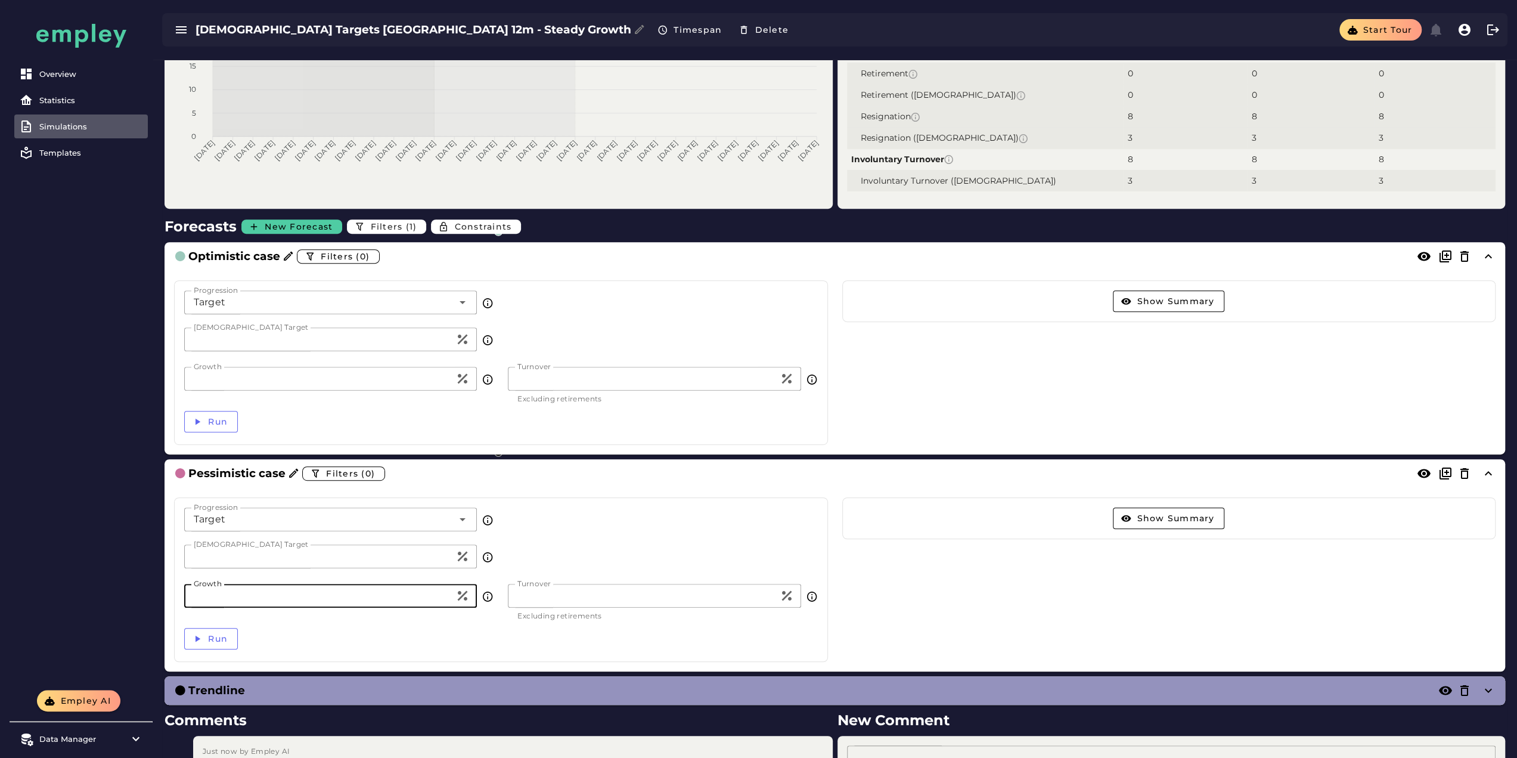
type input "*****"
drag, startPoint x: 231, startPoint y: 560, endPoint x: 169, endPoint y: 559, distance: 62.0
click at [169, 559] on div "Progression Target ****** Progression Female Target ** Female Target Growth ***…" at bounding box center [501, 579] width 668 height 179
type input "**"
drag, startPoint x: 225, startPoint y: 338, endPoint x: 136, endPoint y: 348, distance: 88.8
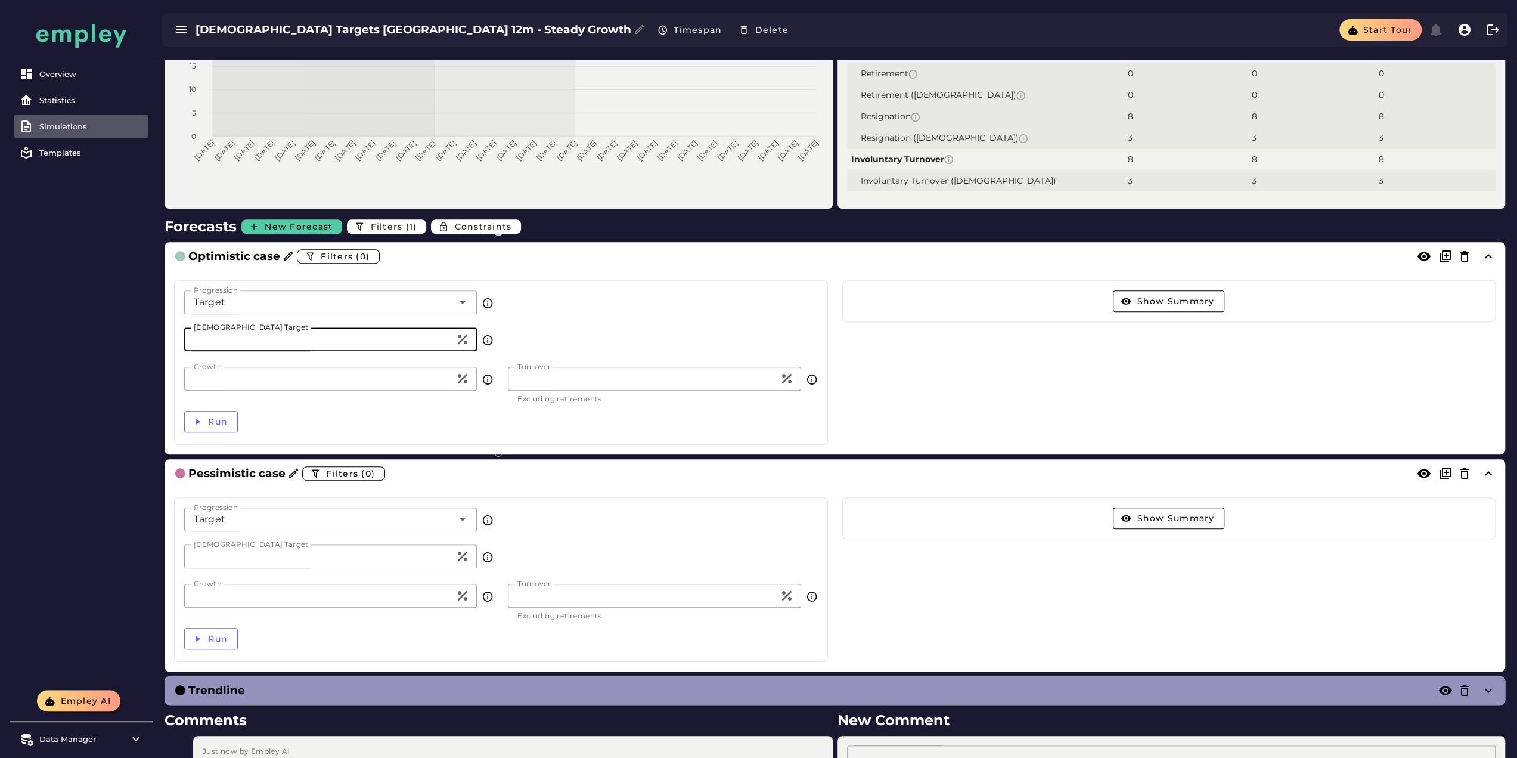
click at [136, 348] on div "Overview Statistics Simulations Templates Empley AI Data Manager Versions Impor…" at bounding box center [758, 196] width 1517 height 1347
type input "**"
click at [64, 360] on div "Overview Statistics Simulations Templates" at bounding box center [81, 345] width 143 height 690
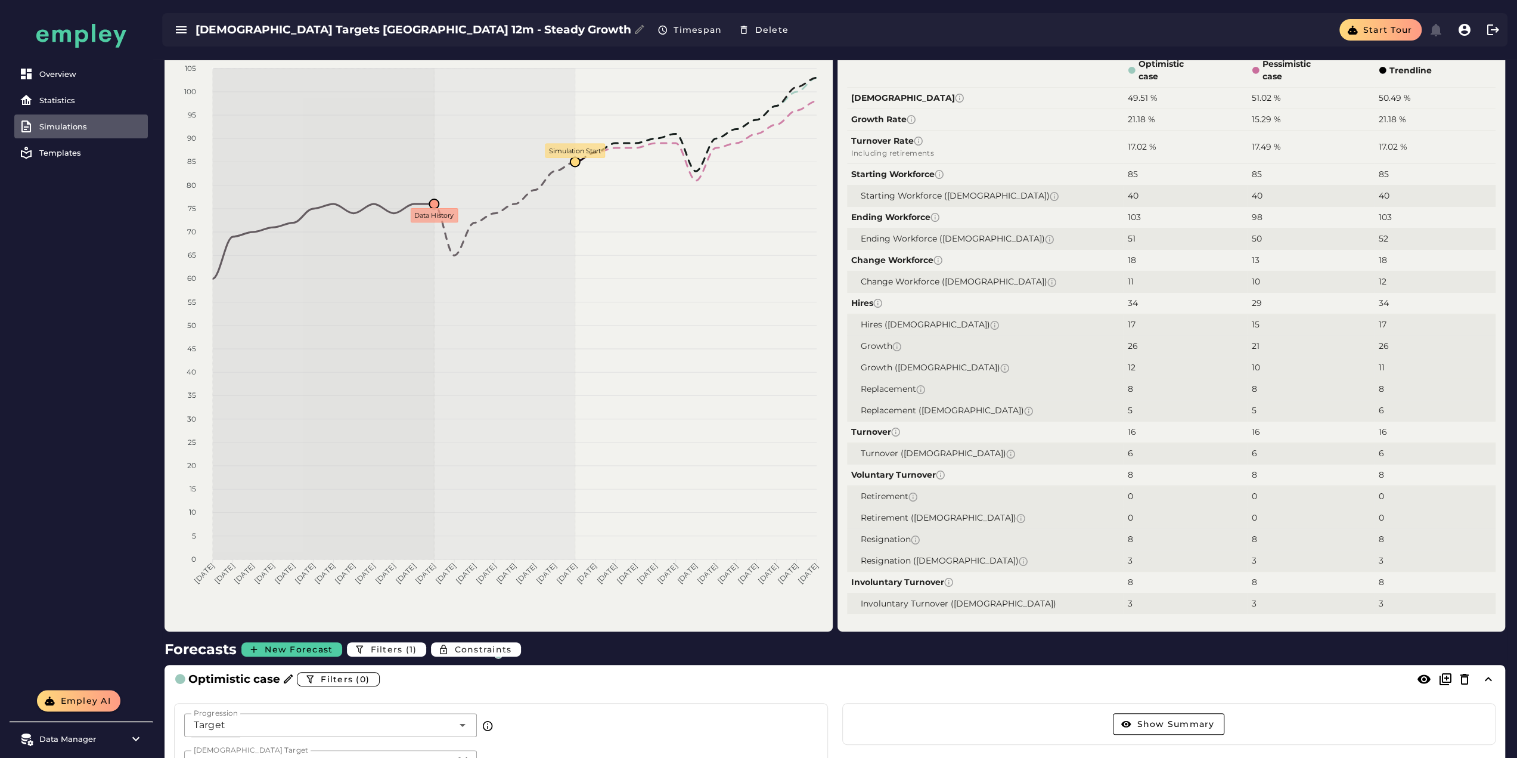
scroll to position [0, 0]
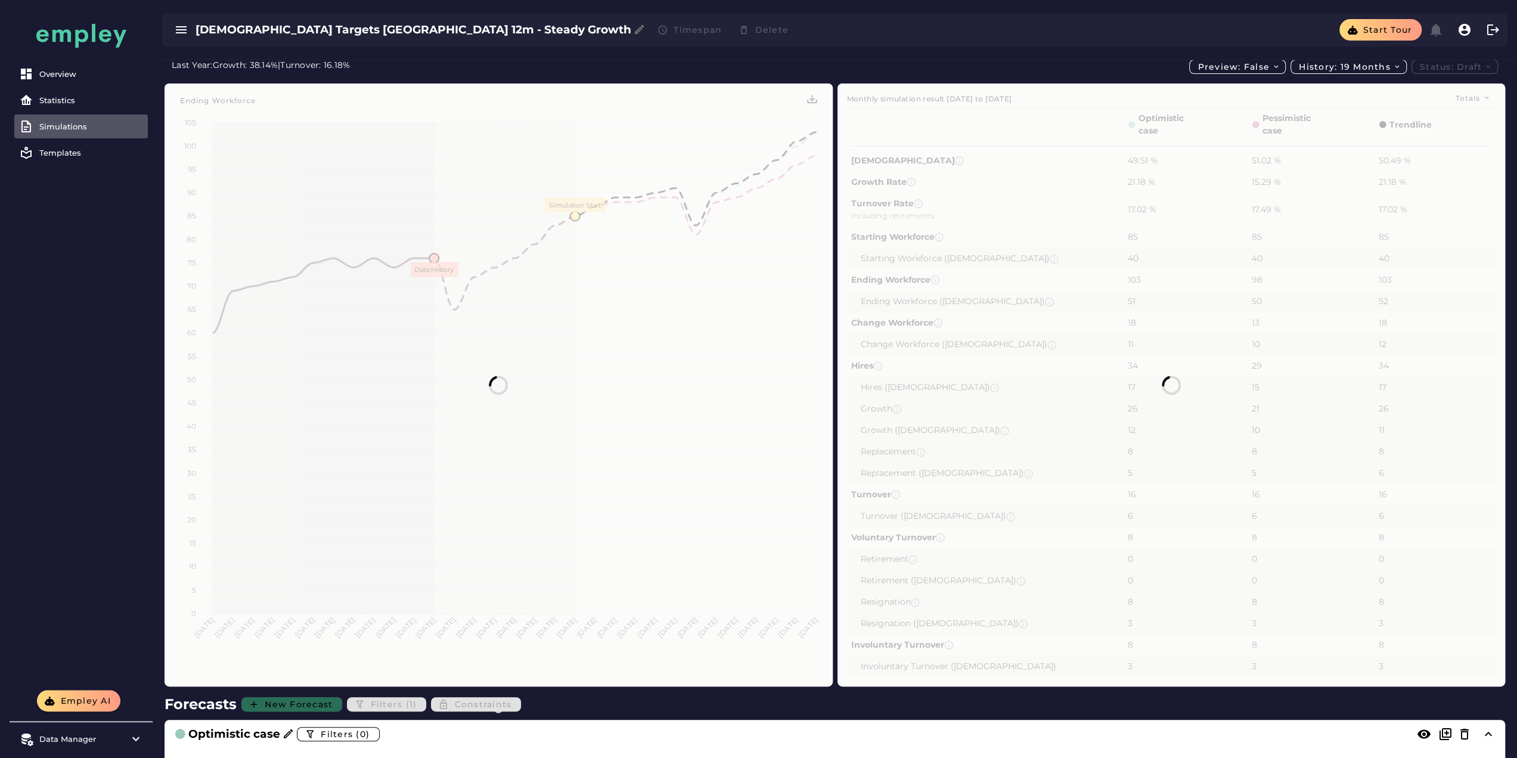
type input "**"
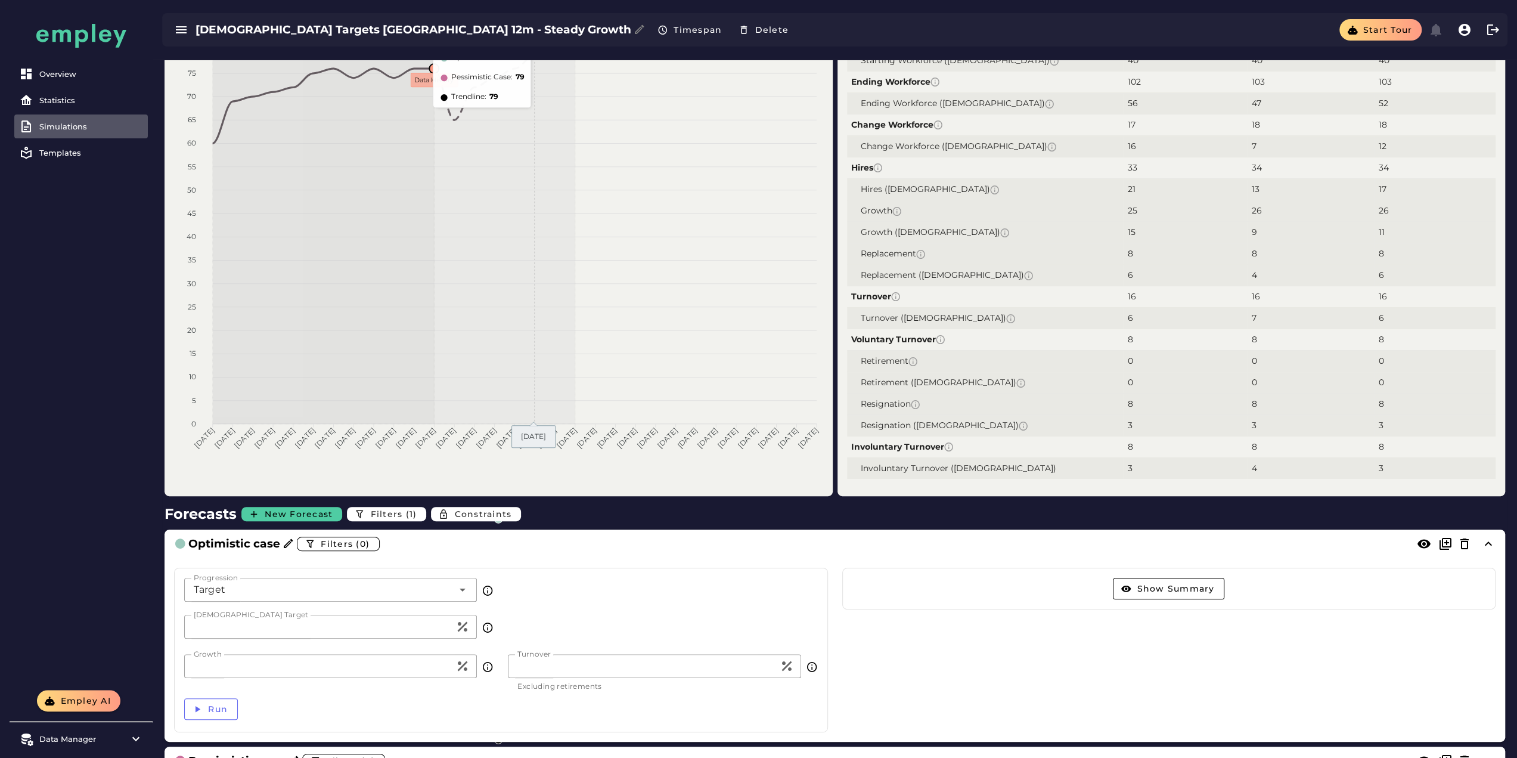
scroll to position [238, 0]
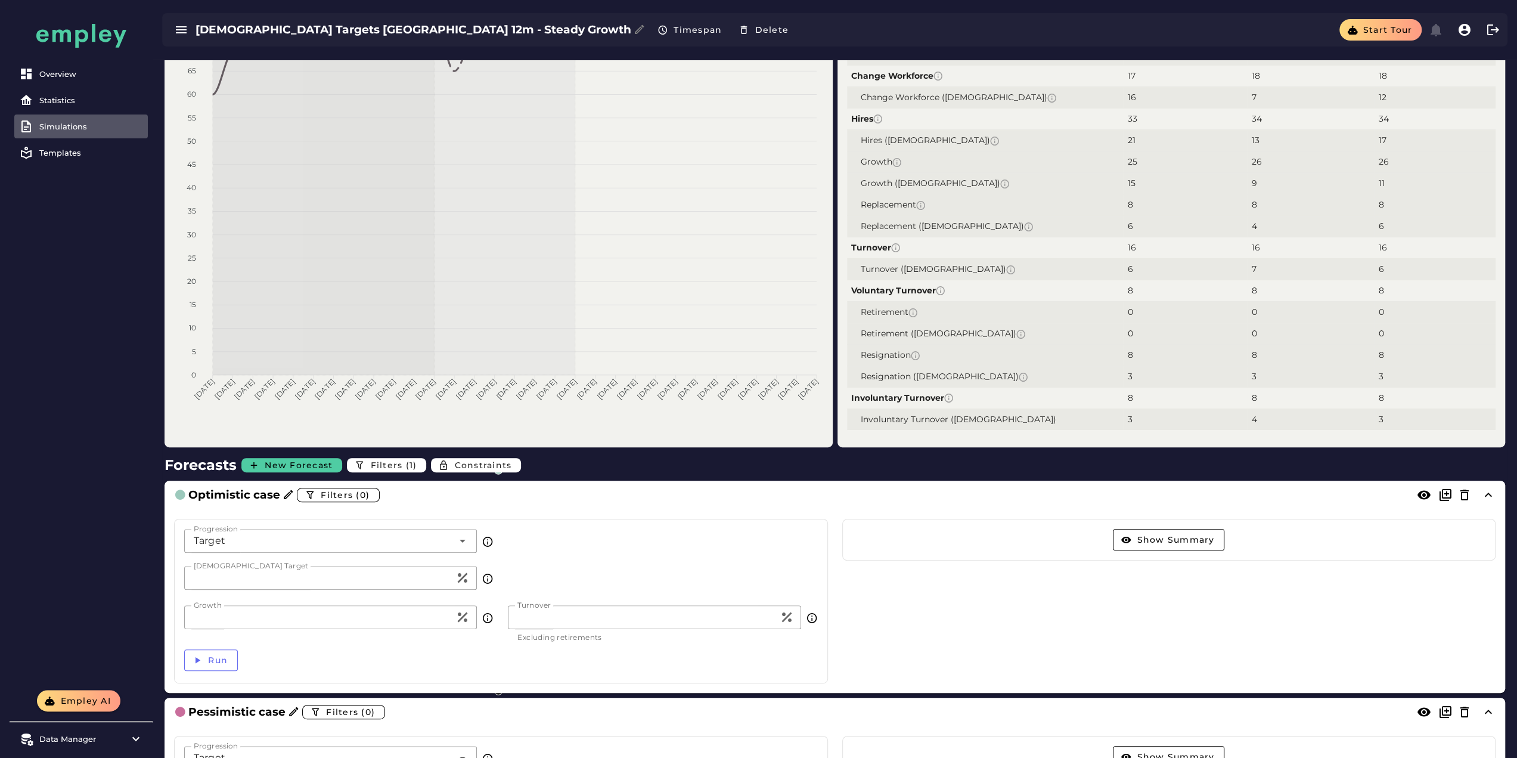
drag, startPoint x: 244, startPoint y: 621, endPoint x: 167, endPoint y: 619, distance: 76.3
click at [167, 619] on div "Progression Target ****** Progression Female Target ** Female Target Growth ** …" at bounding box center [501, 600] width 668 height 179
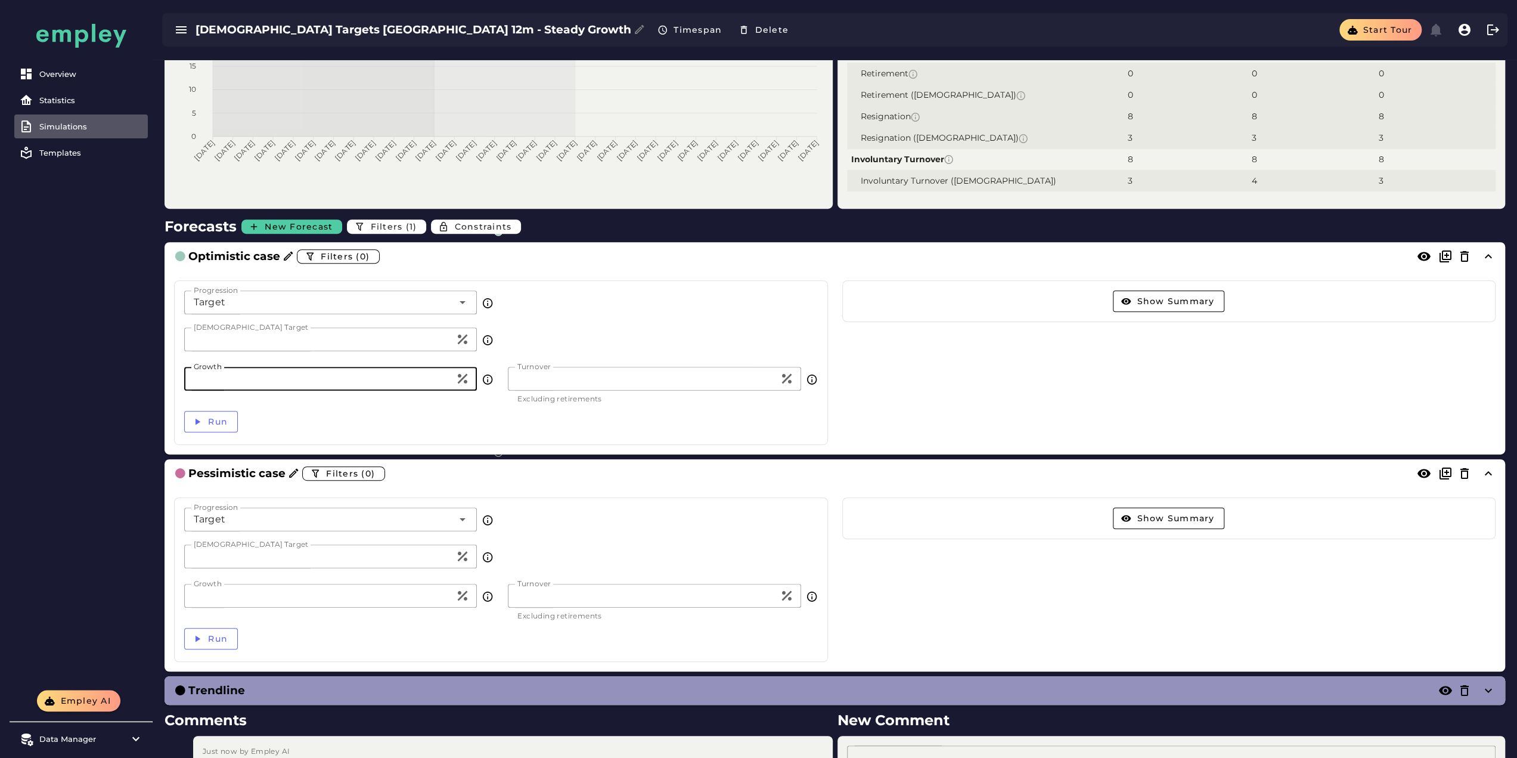
type input "*"
drag, startPoint x: 179, startPoint y: 604, endPoint x: 153, endPoint y: 600, distance: 25.9
click at [170, 604] on div "Progression Target ****** Progression Female Target ** Female Target Growth ** …" at bounding box center [501, 579] width 668 height 179
type input "*"
click at [75, 469] on div "Overview Statistics Simulations Templates" at bounding box center [81, 345] width 143 height 690
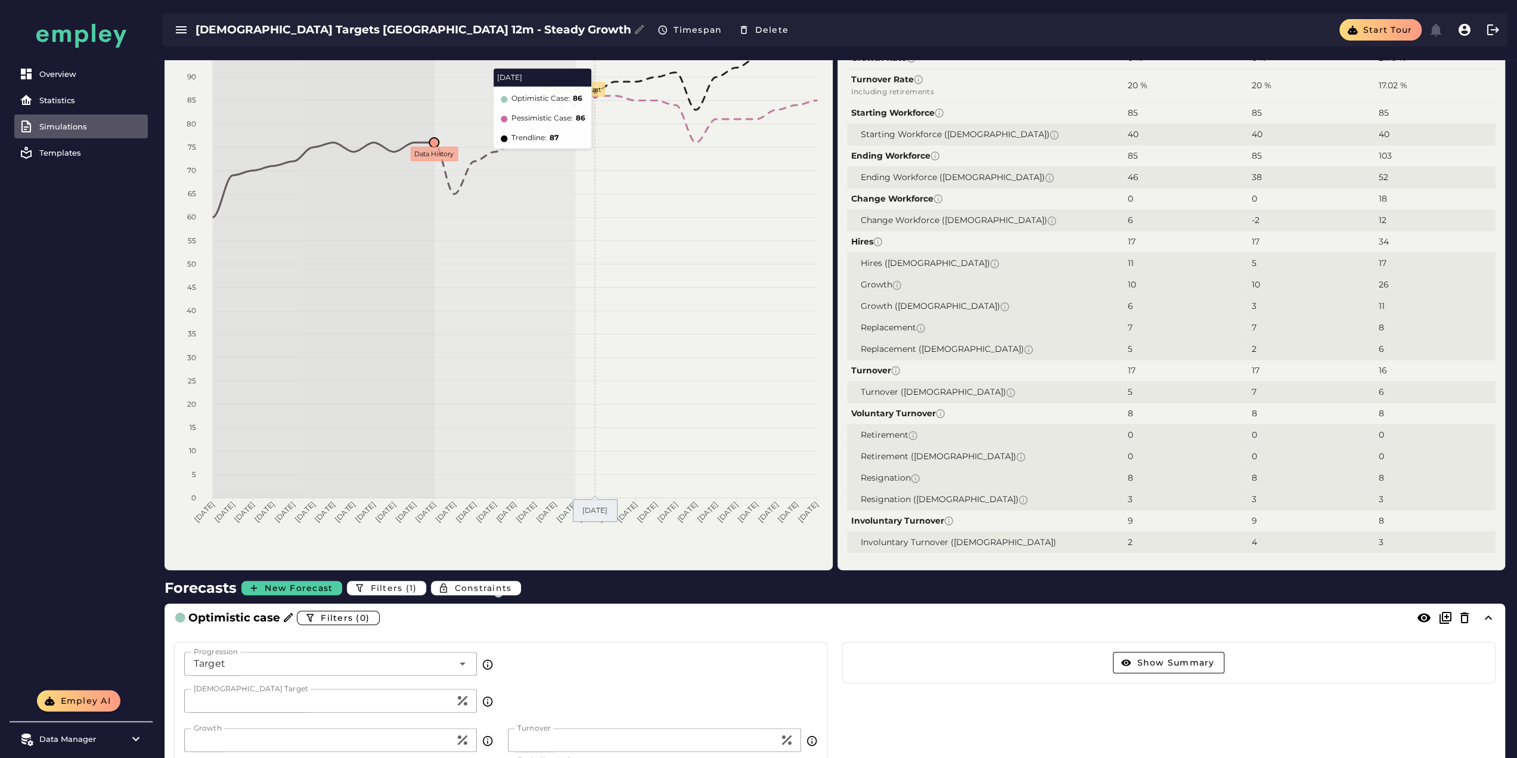
scroll to position [179, 0]
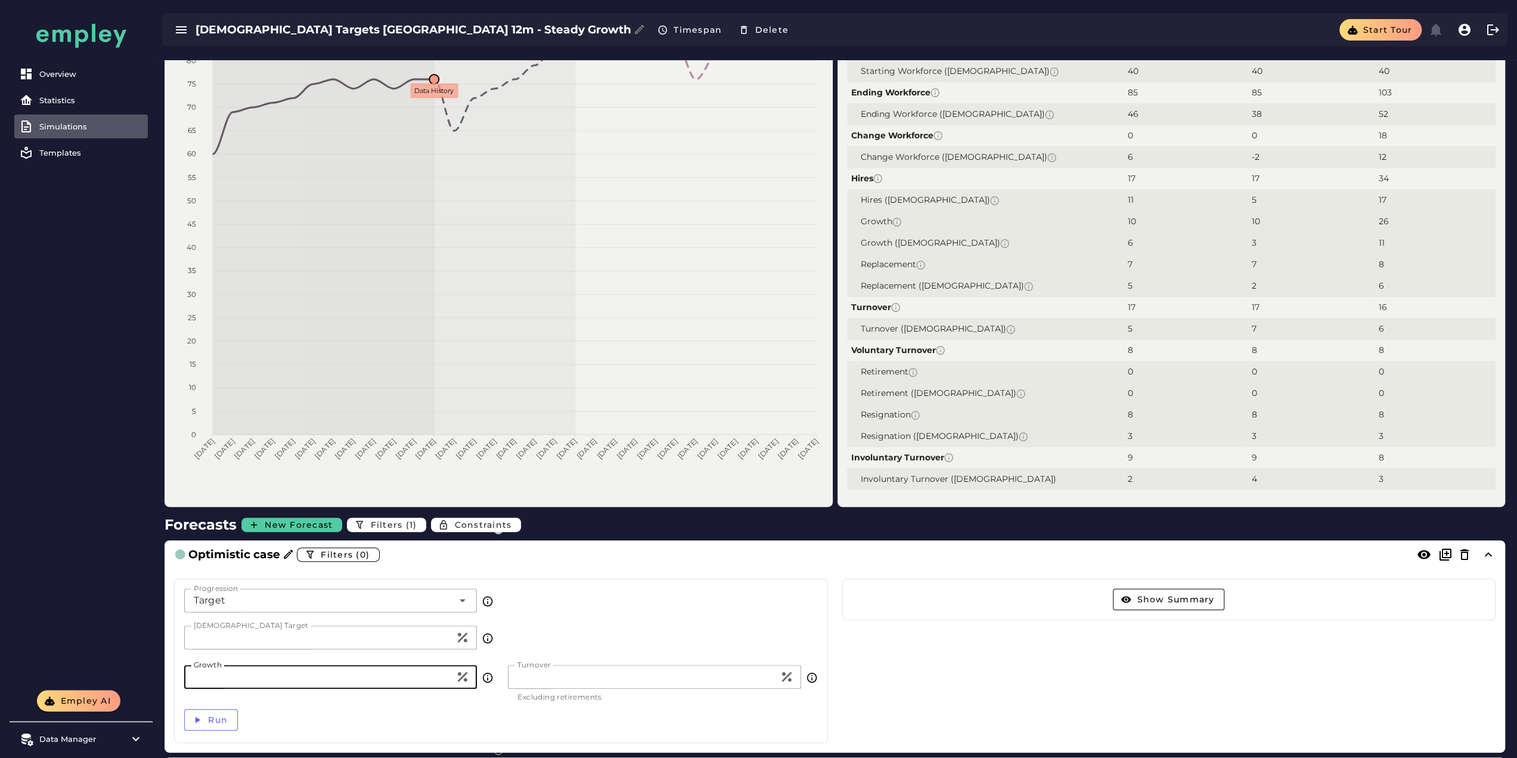
drag, startPoint x: 214, startPoint y: 675, endPoint x: 166, endPoint y: 669, distance: 48.1
click at [166, 669] on div "Progression Target ****** Progression Female Target ** Female Target Growth * G…" at bounding box center [835, 661] width 1341 height 184
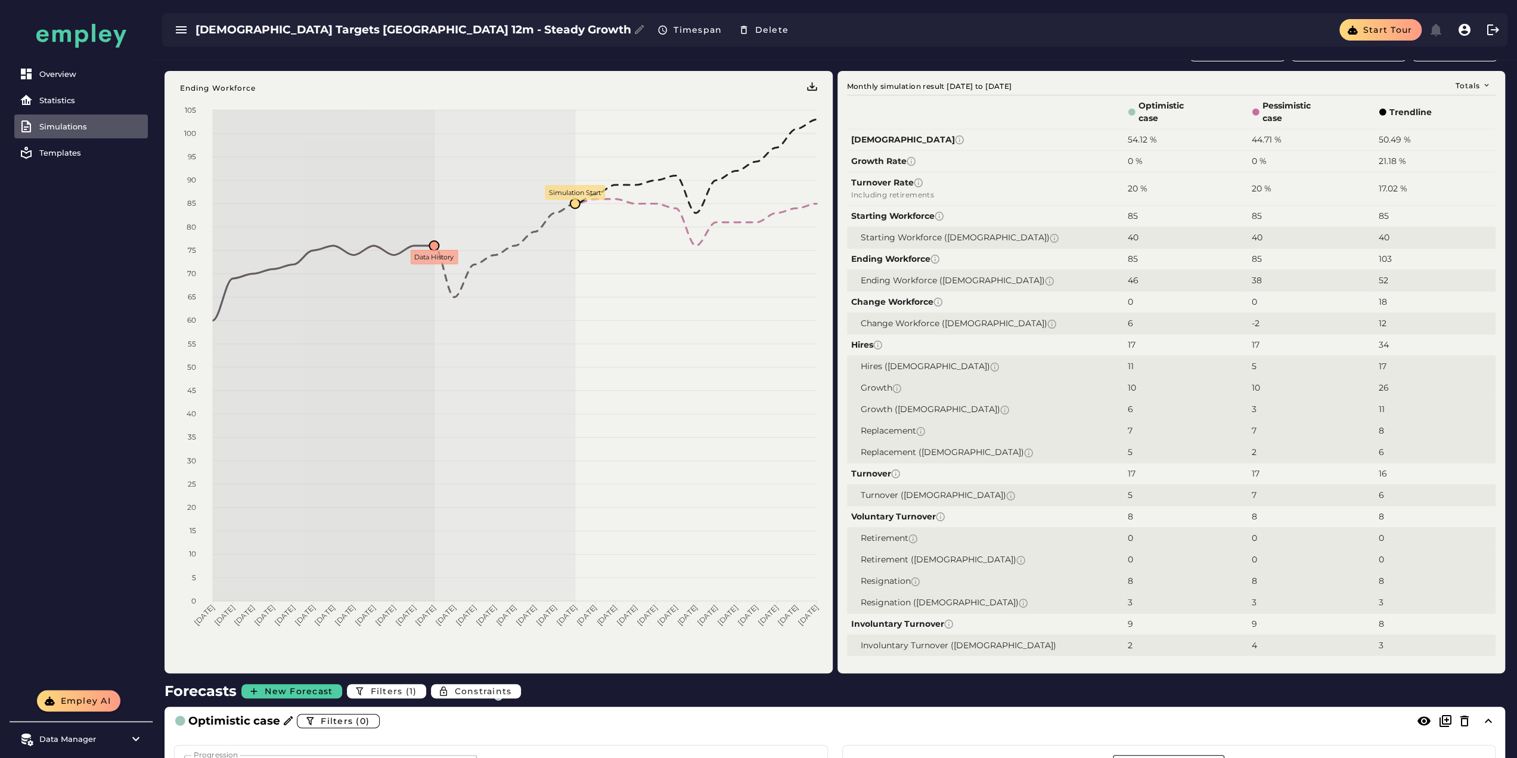
scroll to position [0, 0]
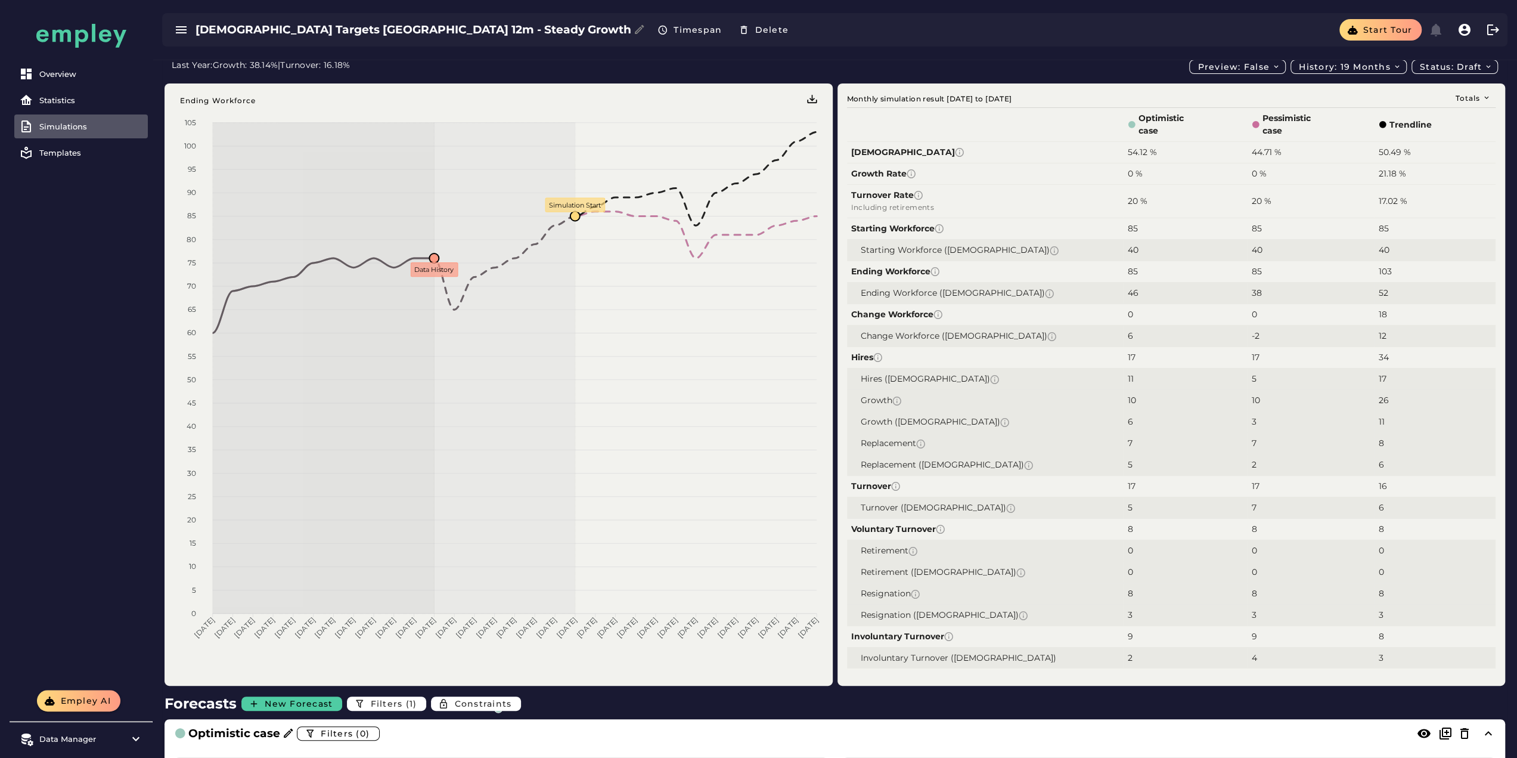
type input "**"
click at [428, 39] on div "Female Targets Sweden 12m - Steady Growth Timespan Delete" at bounding box center [497, 29] width 603 height 21
click at [453, 31] on h3 "Female Targets Sweden 12m - Steady Growth" at bounding box center [414, 29] width 436 height 17
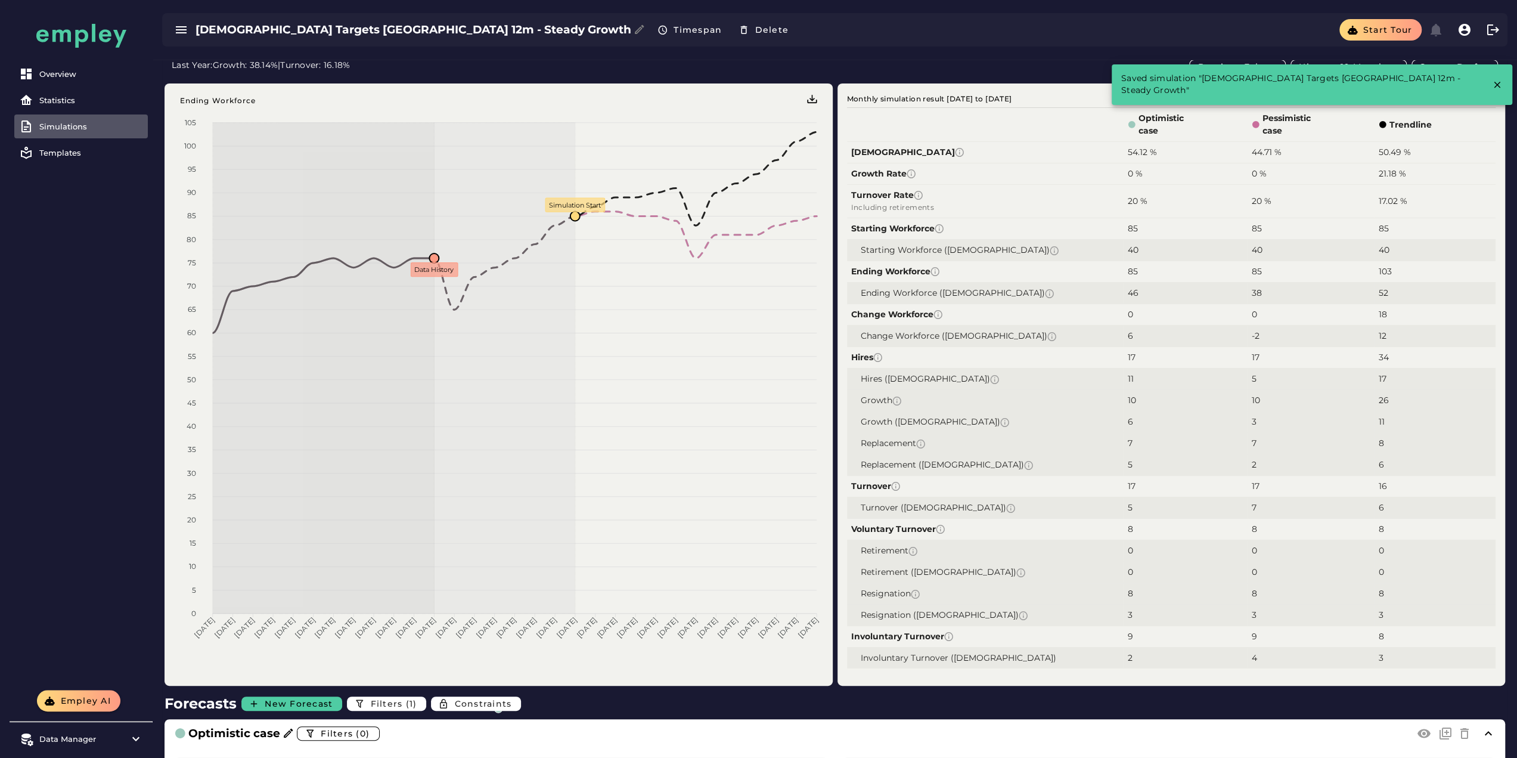
drag, startPoint x: 440, startPoint y: 61, endPoint x: 355, endPoint y: 69, distance: 85.5
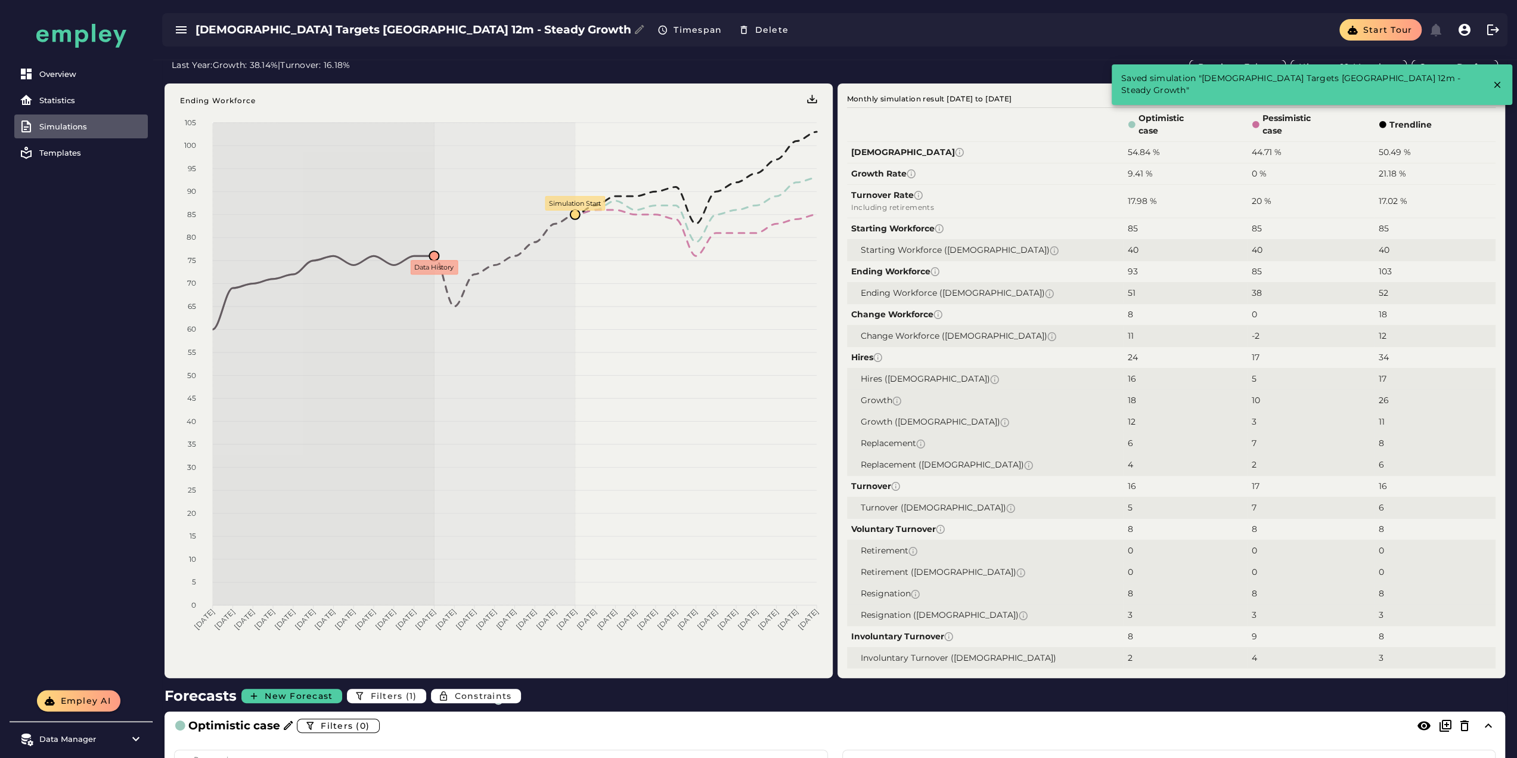
click at [423, 40] on div "Female Targets Sweden 12m - Steady Growth Timespan Delete" at bounding box center [497, 29] width 603 height 21
click at [436, 33] on h3 "Female Targets Sweden 12m - Steady Growth" at bounding box center [414, 29] width 436 height 17
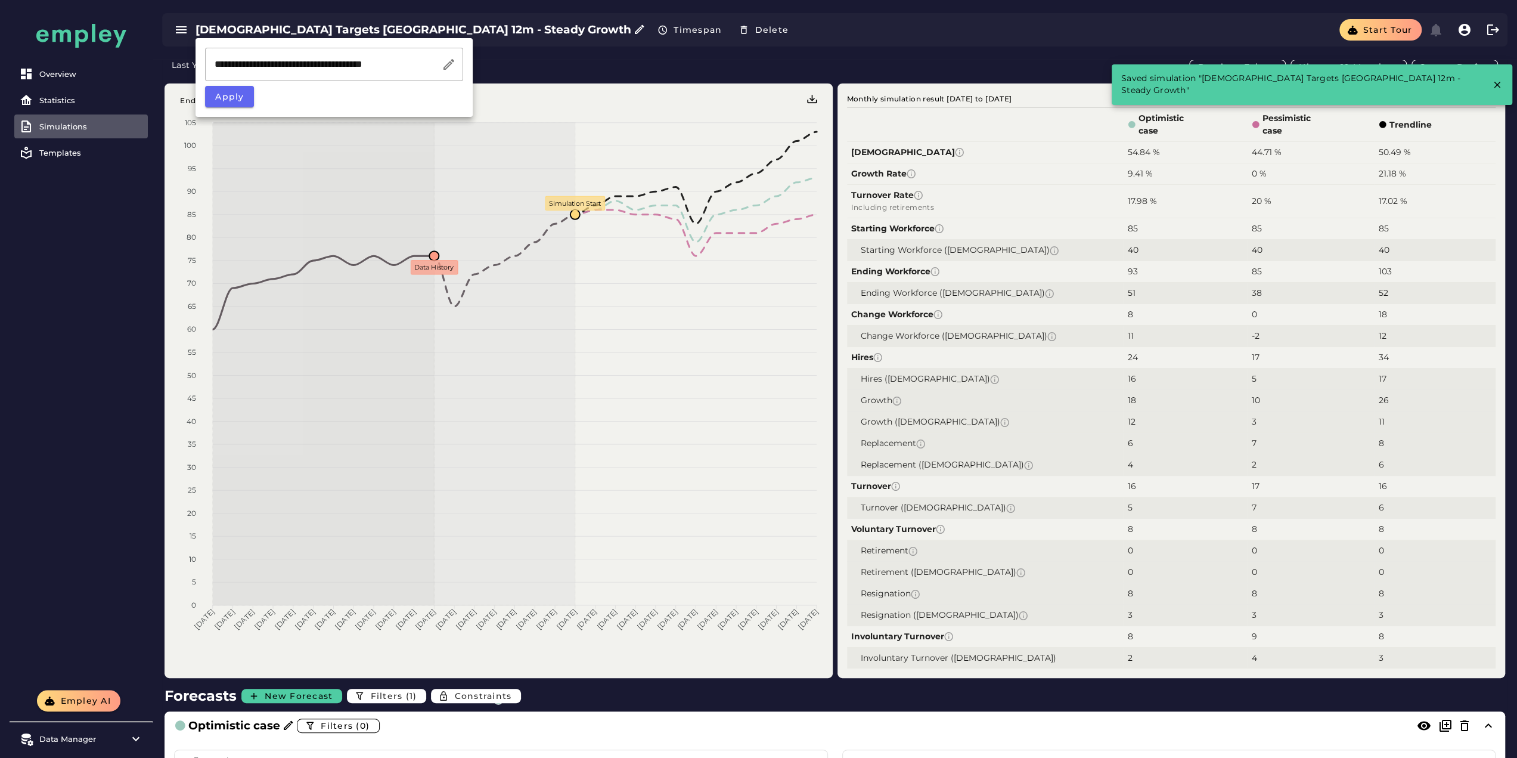
click at [430, 58] on input "**********" at bounding box center [323, 64] width 237 height 33
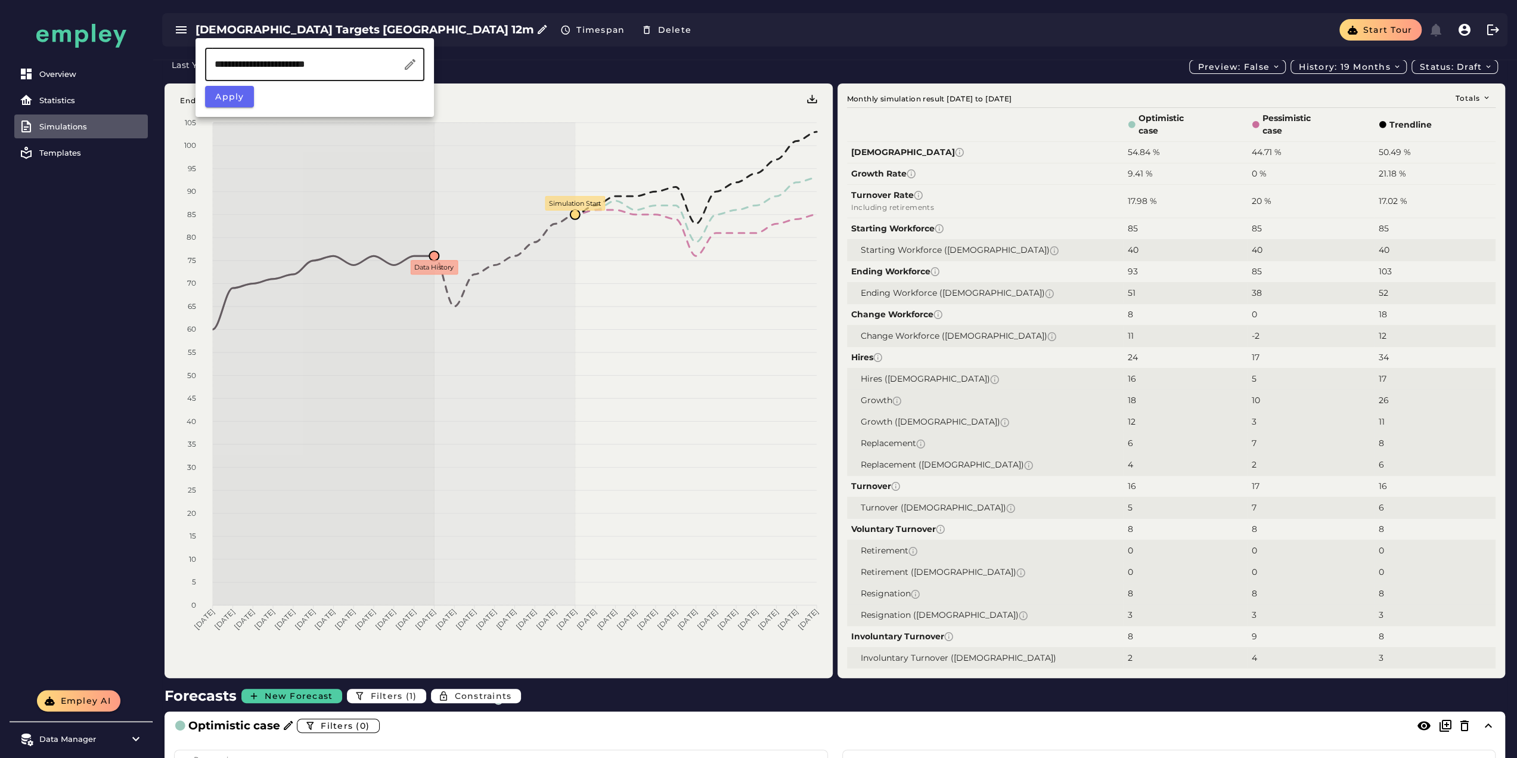
type input "**********"
click at [504, 69] on div "Last Year: Growth: 38.14% | Turnover: 16.18% Preview: false History: 19 months …" at bounding box center [835, 67] width 1326 height 14
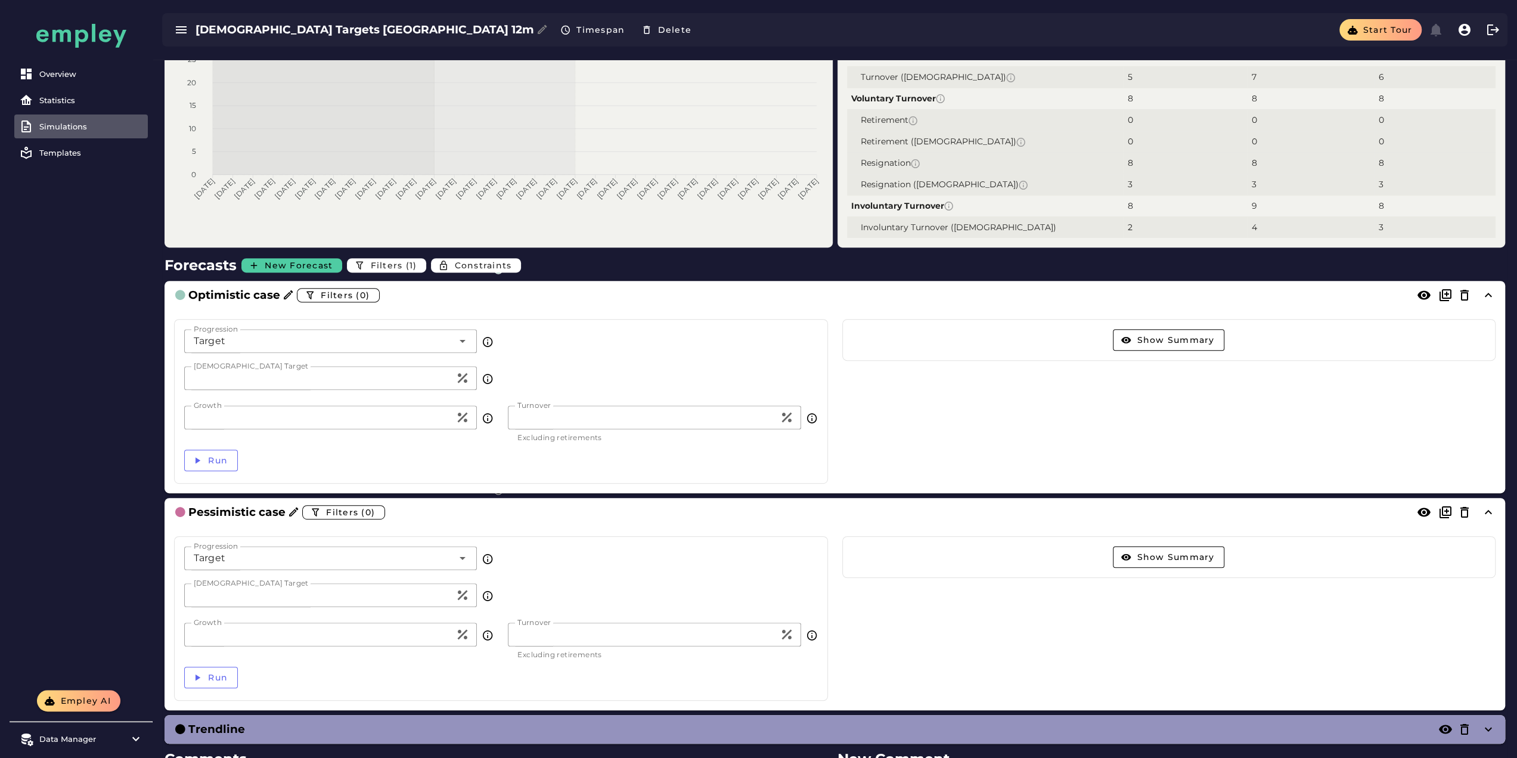
scroll to position [477, 0]
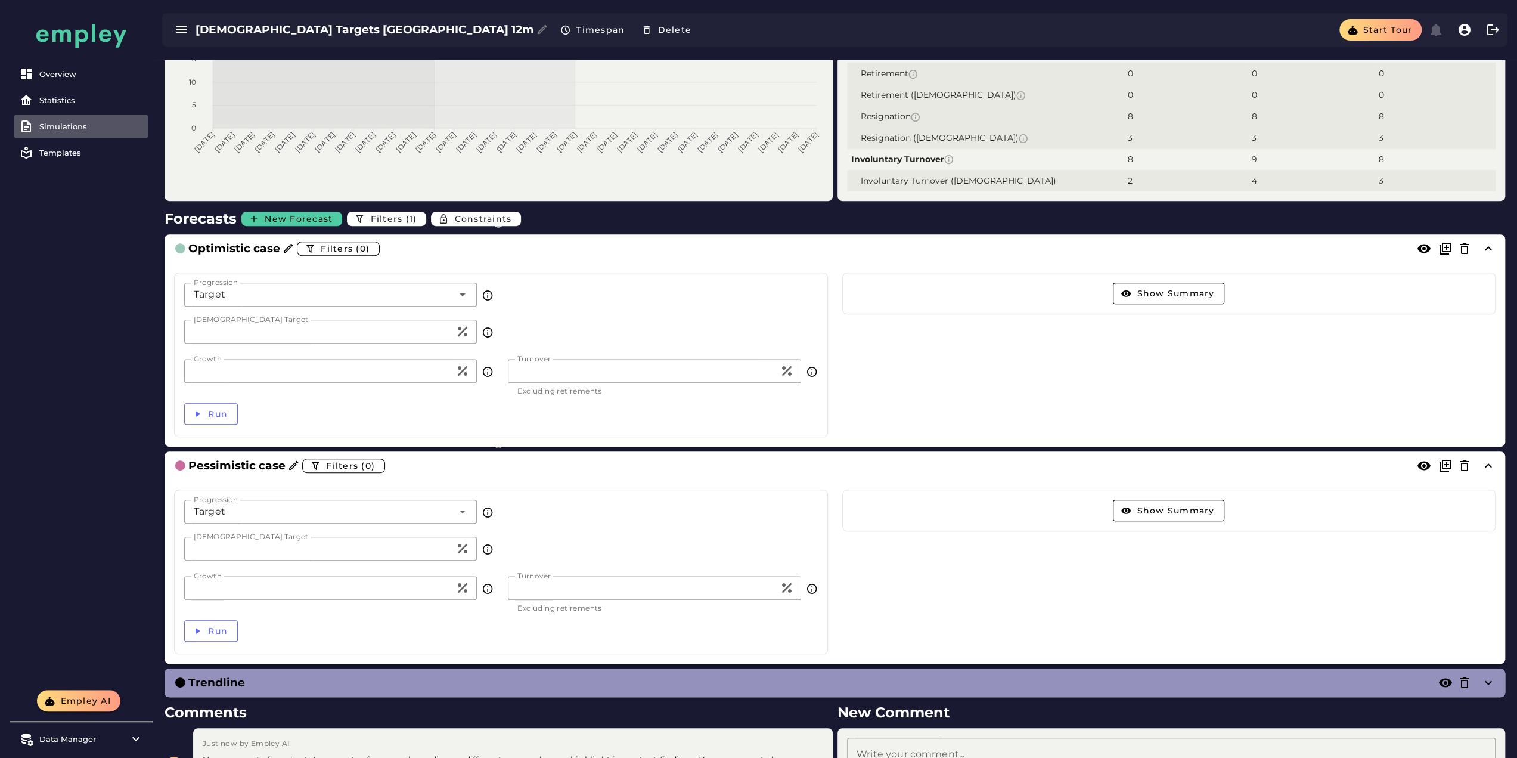
drag, startPoint x: 222, startPoint y: 377, endPoint x: 146, endPoint y: 377, distance: 76.3
click at [146, 377] on div "Overview Statistics Simulations Templates Empley AI Data Manager Versions Impor…" at bounding box center [758, 192] width 1517 height 1339
type input "**"
drag, startPoint x: 216, startPoint y: 591, endPoint x: 126, endPoint y: 587, distance: 90.1
click at [126, 587] on div "Overview Statistics Simulations Templates Empley AI Data Manager Versions Impor…" at bounding box center [758, 192] width 1517 height 1339
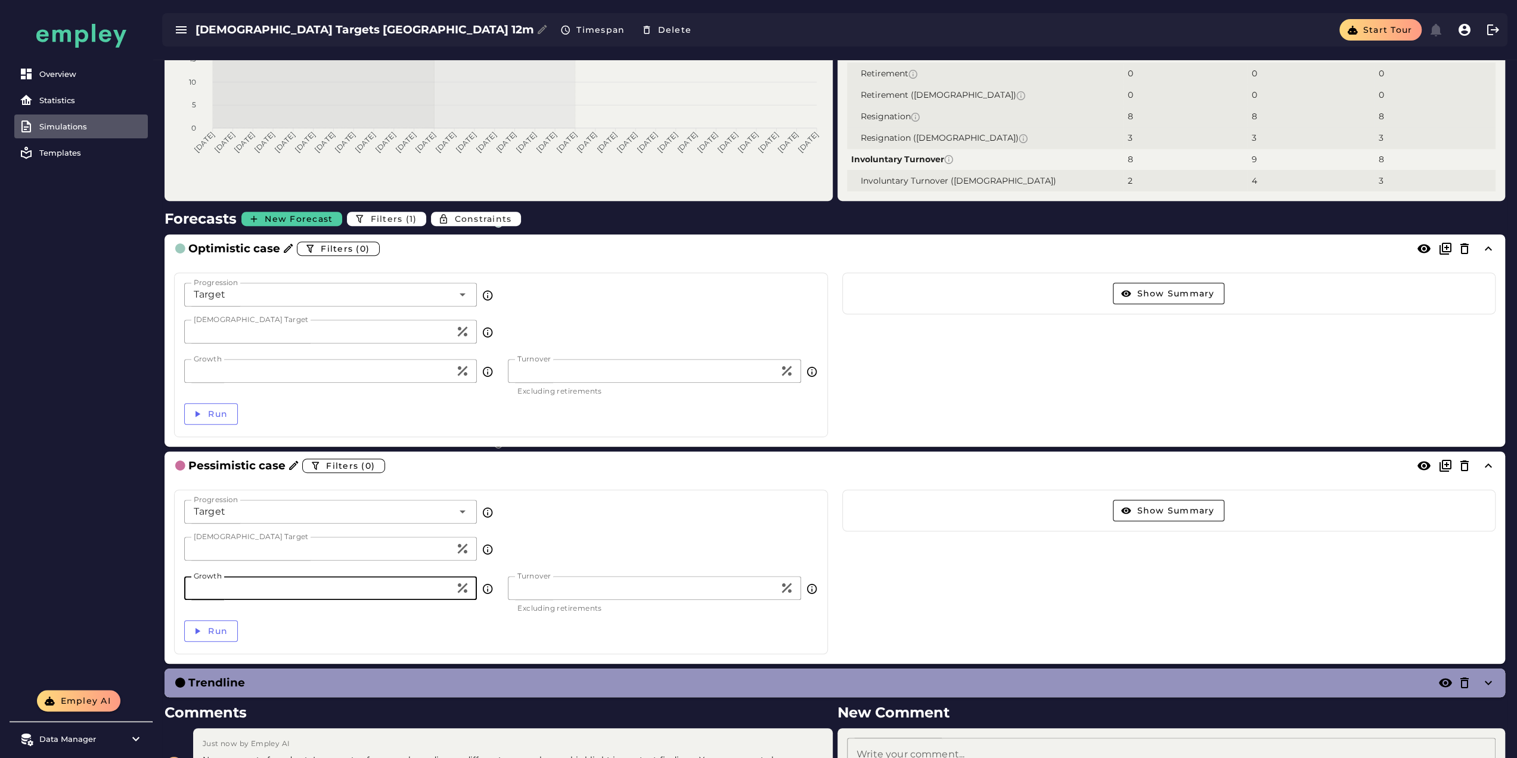
type input "**"
click at [82, 418] on div "Overview Statistics Simulations Templates" at bounding box center [81, 345] width 143 height 690
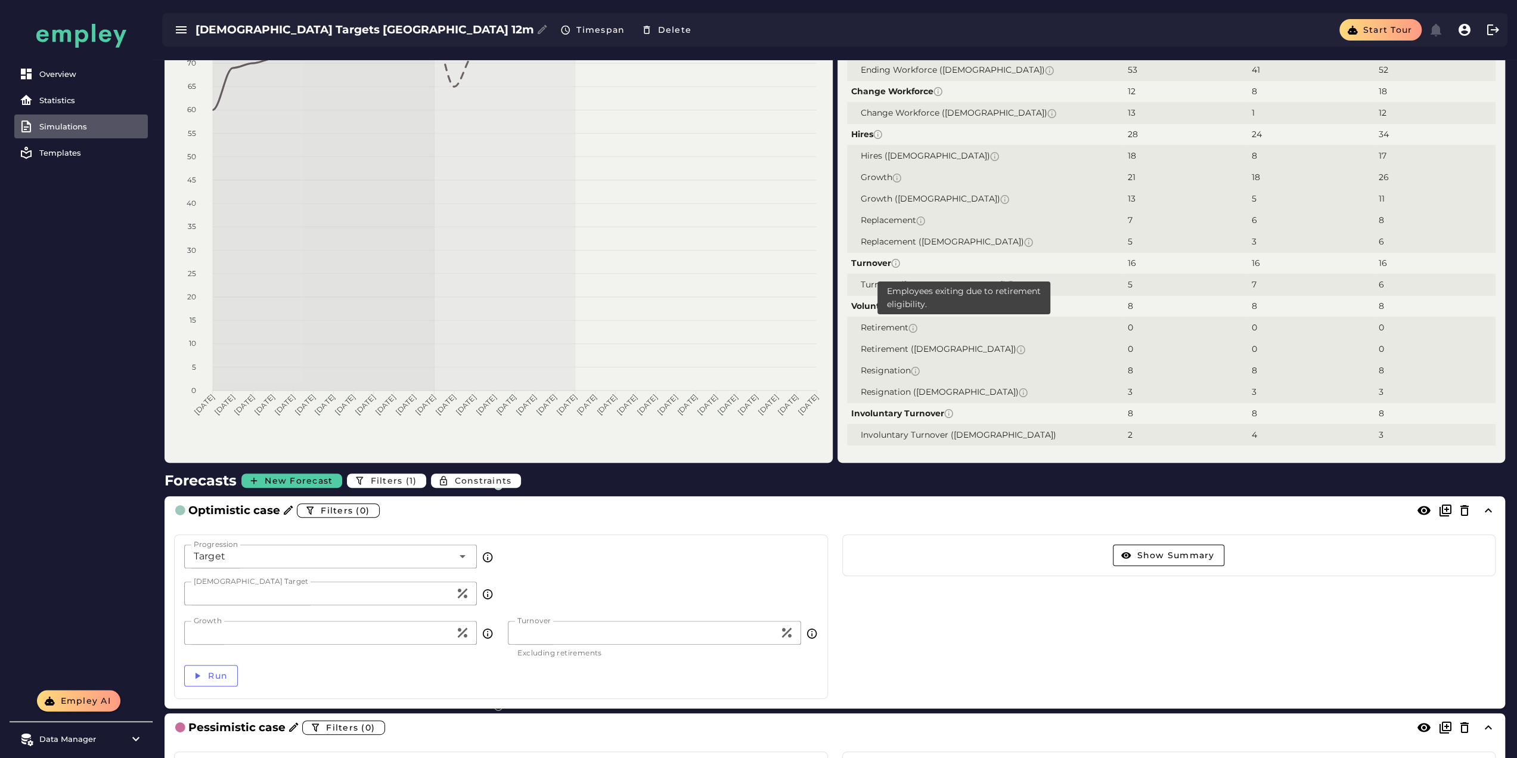
scroll to position [358, 0]
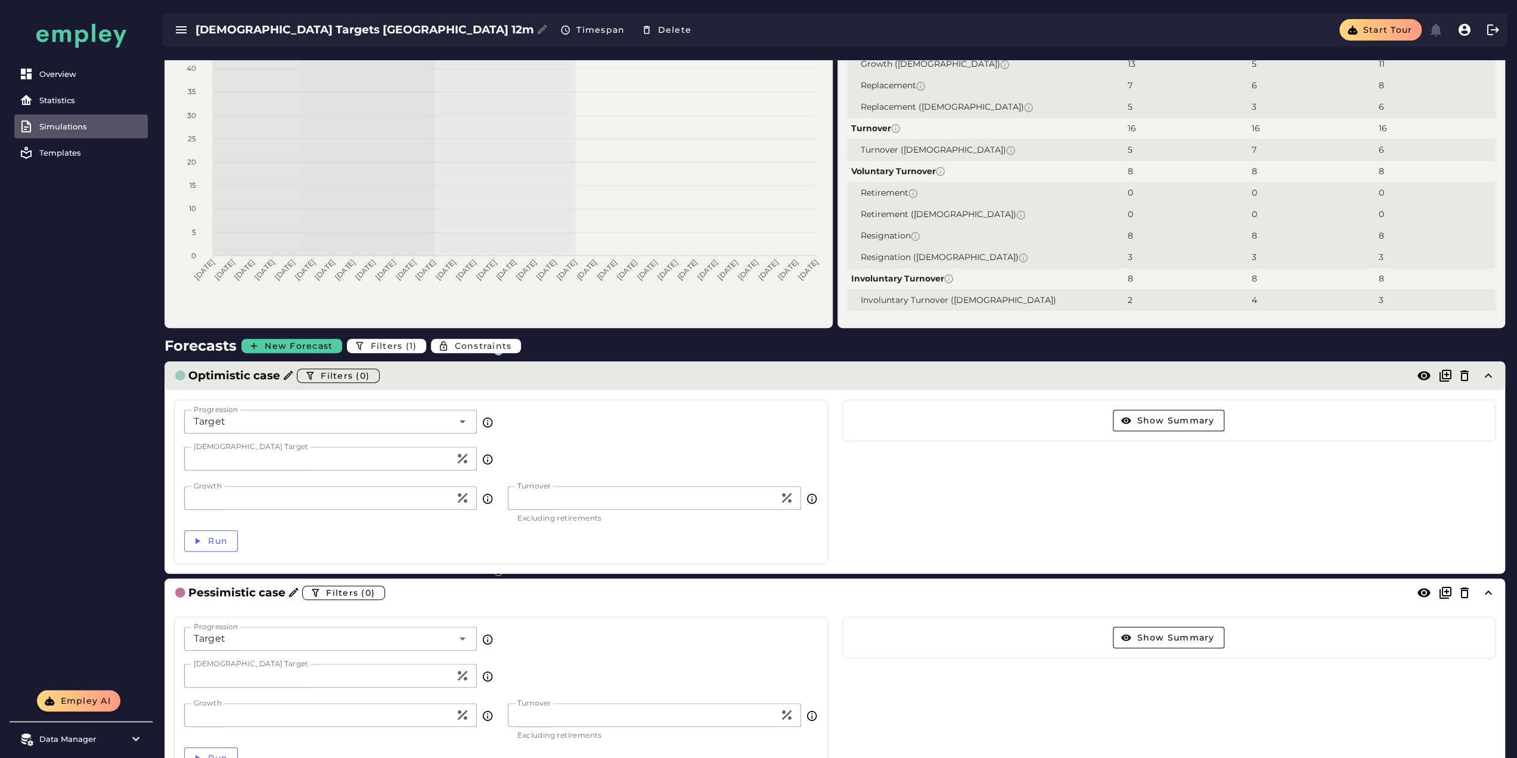
click at [631, 369] on div "Optimistic case Filters (0)" at bounding box center [823, 375] width 1298 height 19
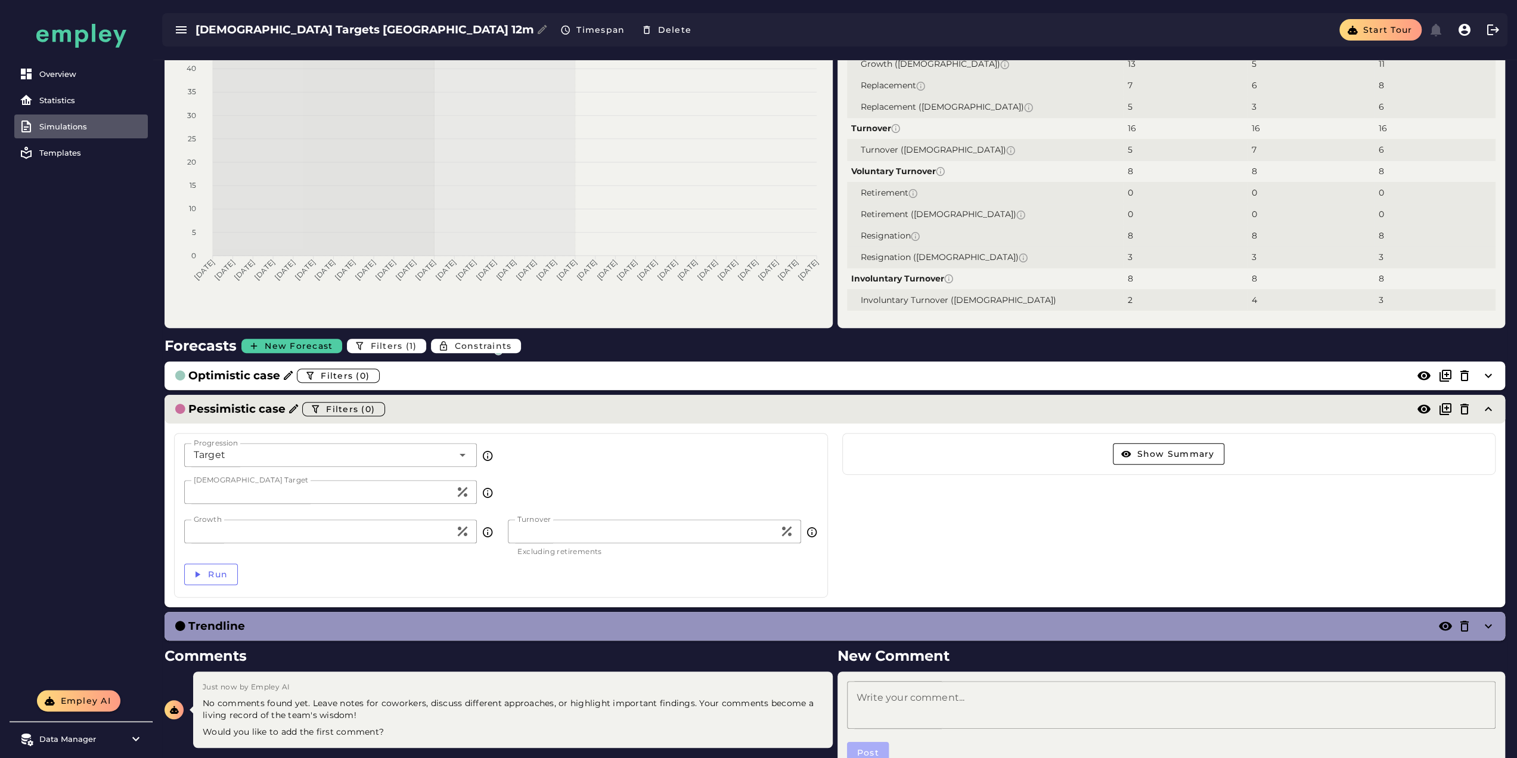
click at [609, 407] on div "Pessimistic case Filters (0)" at bounding box center [823, 408] width 1298 height 19
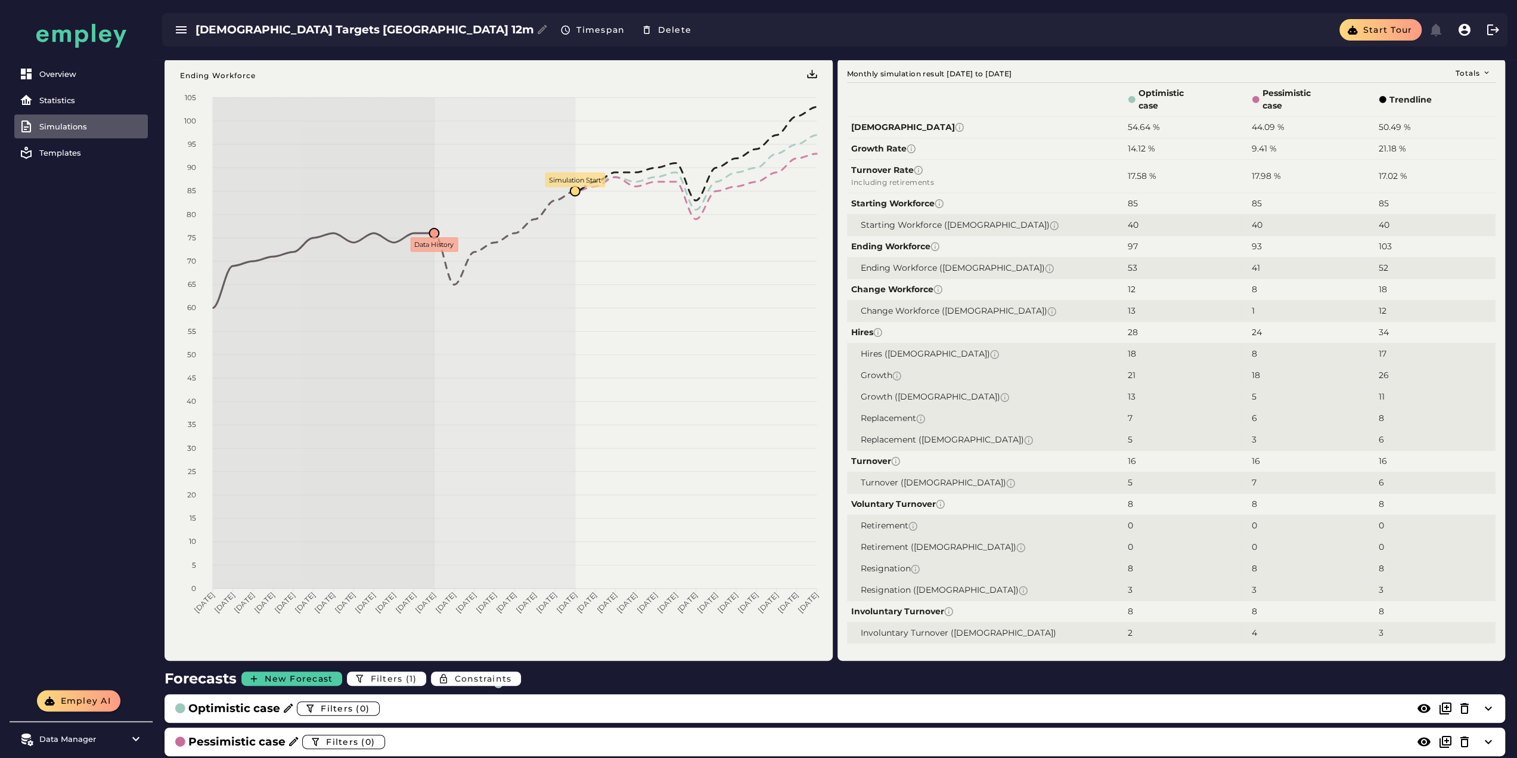
scroll to position [0, 0]
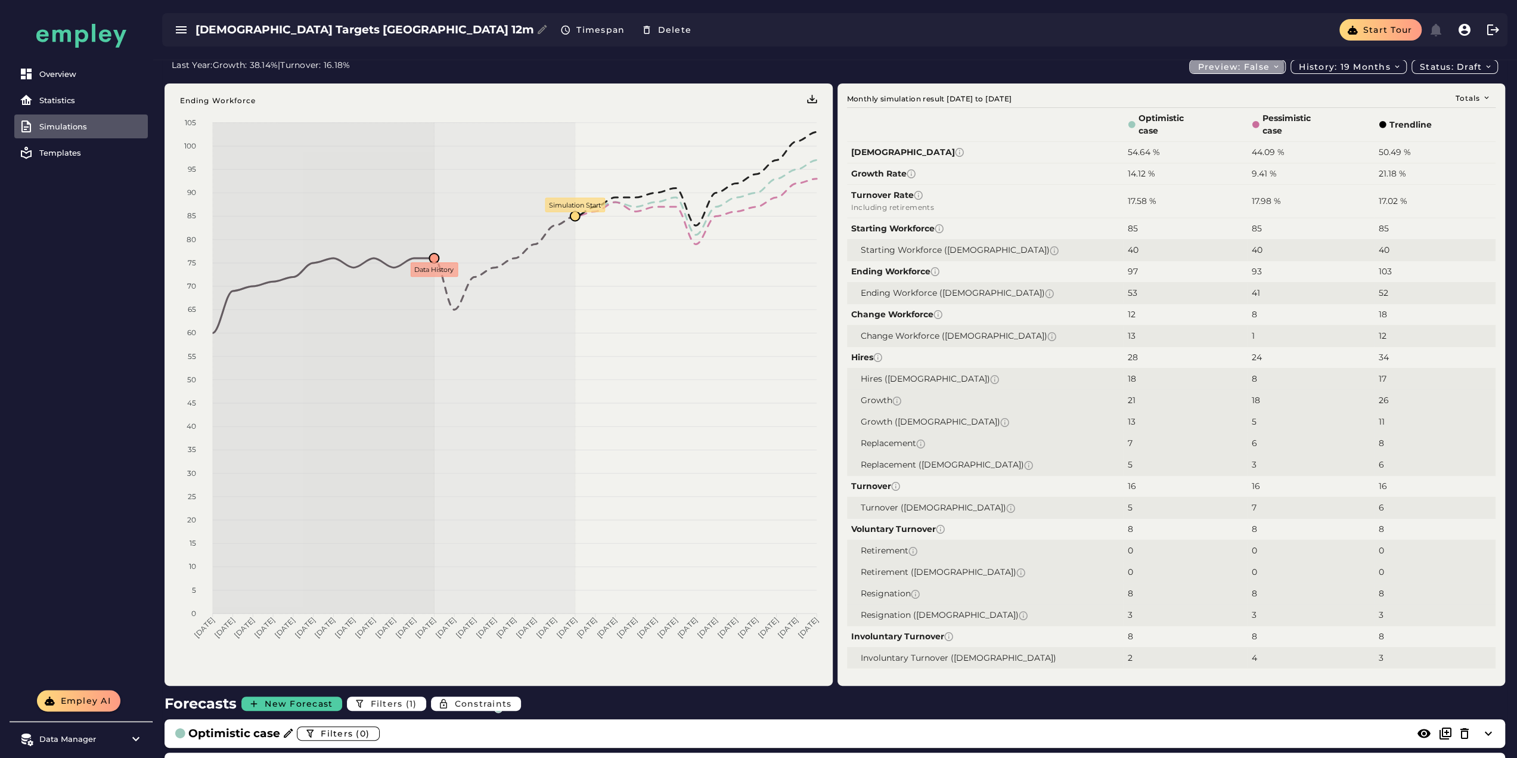
click at [1214, 63] on span "Preview: false" at bounding box center [1238, 66] width 83 height 11
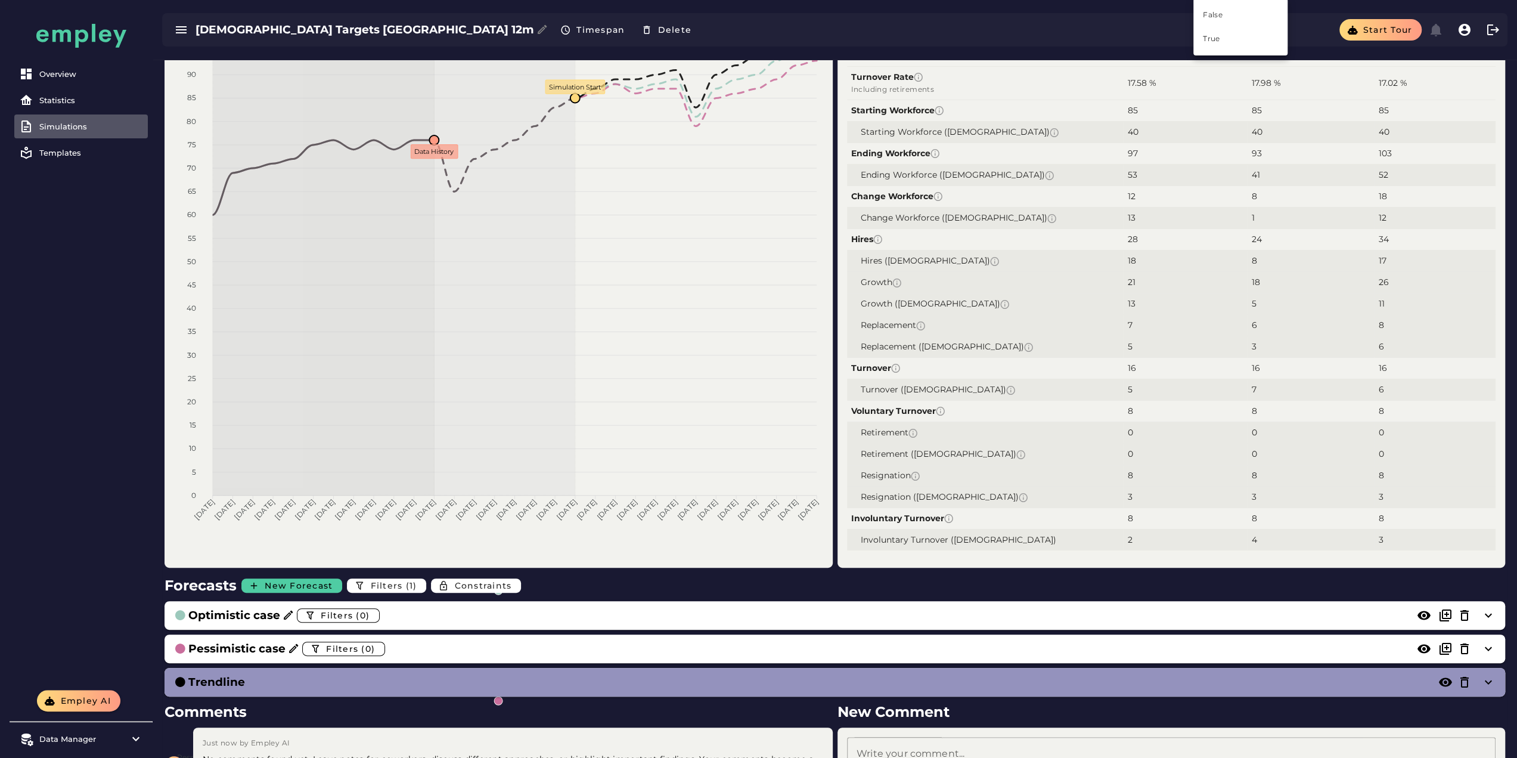
scroll to position [119, 0]
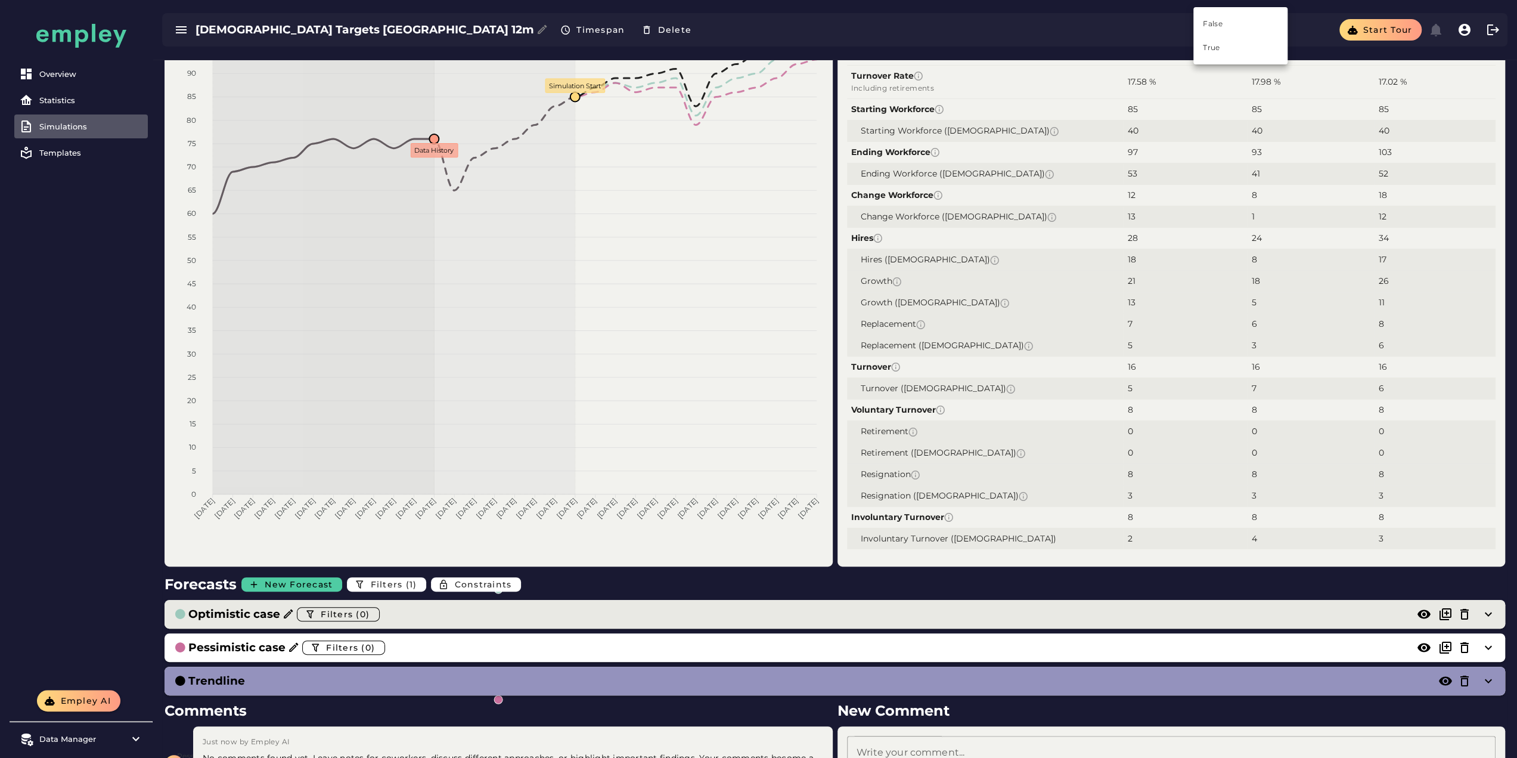
click at [269, 613] on h3 "Optimistic case" at bounding box center [234, 614] width 92 height 17
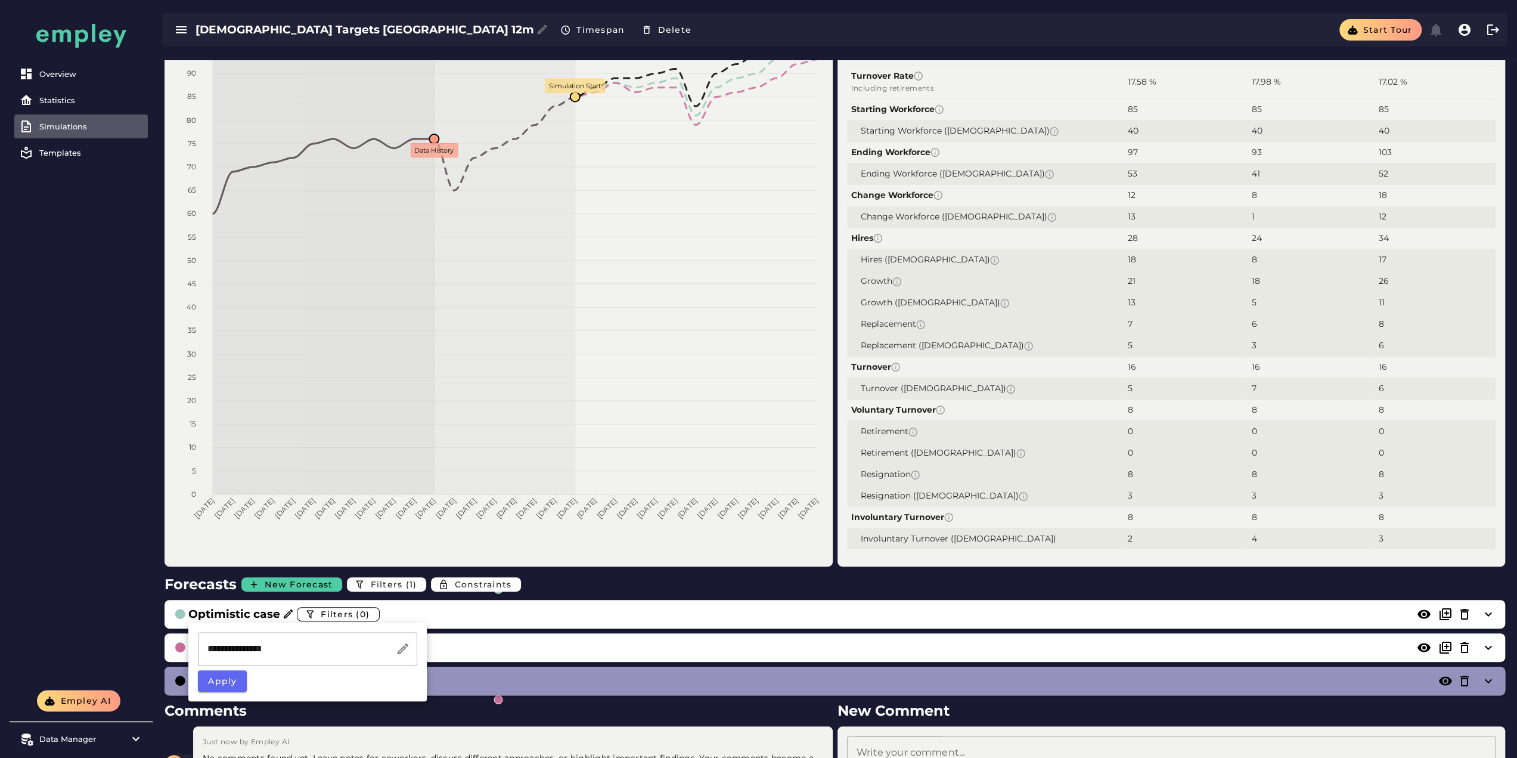
click at [154, 572] on div "Last Year: Growth: 38.14% | Turnover: 16.18% Preview: false History: 19 months …" at bounding box center [835, 388] width 1364 height 896
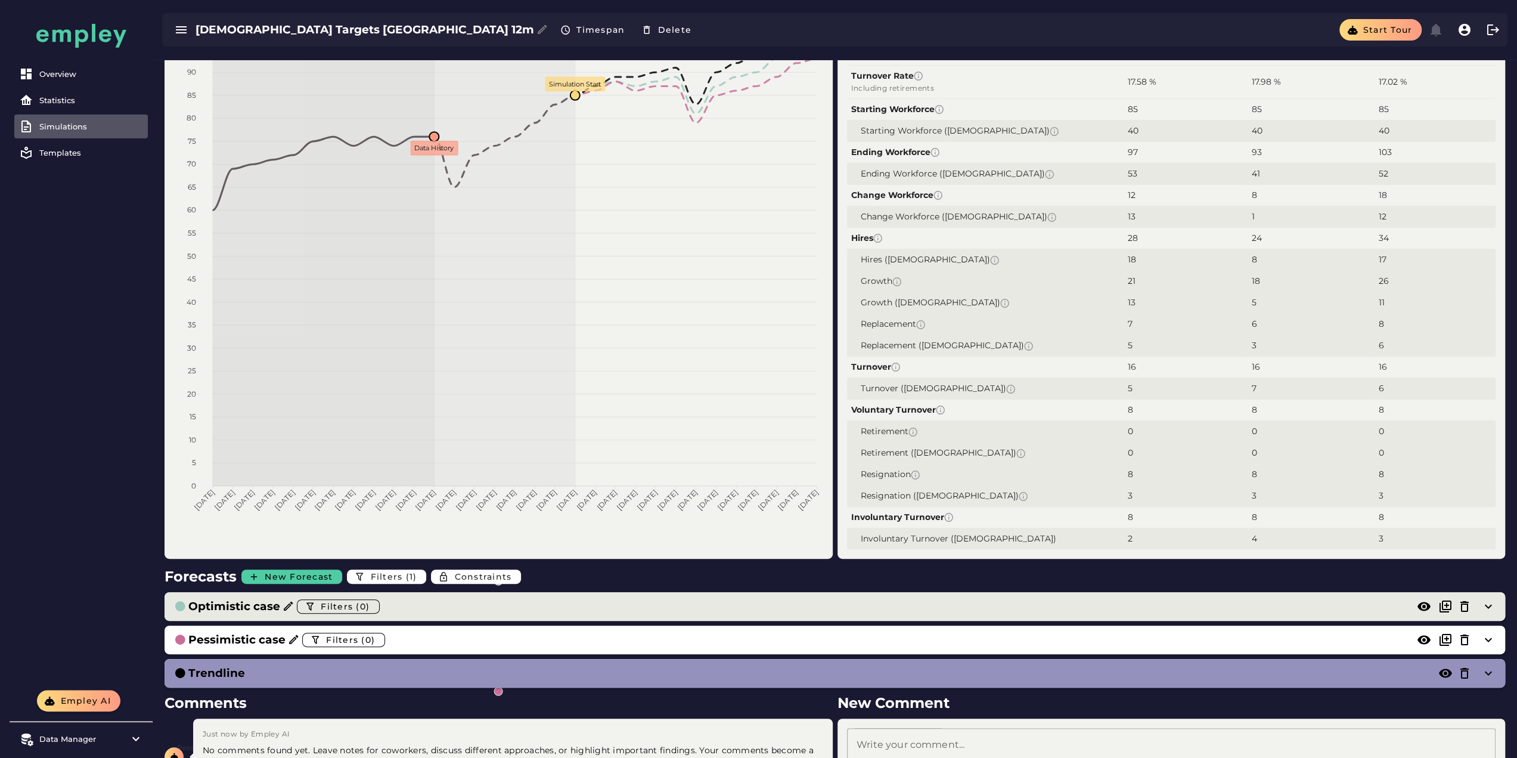
click at [405, 597] on div "Optimistic case Filters (0)" at bounding box center [823, 606] width 1298 height 19
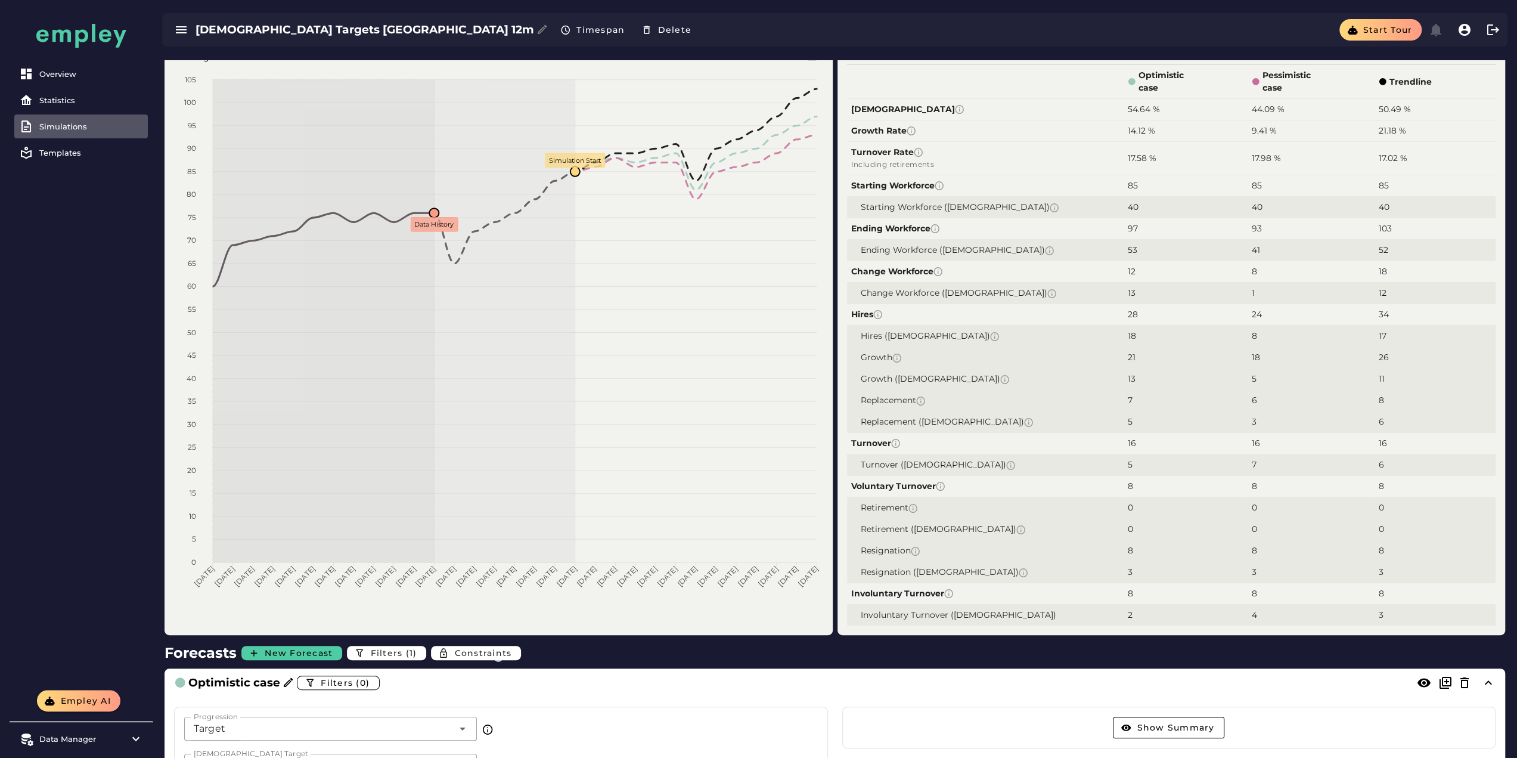
scroll to position [0, 0]
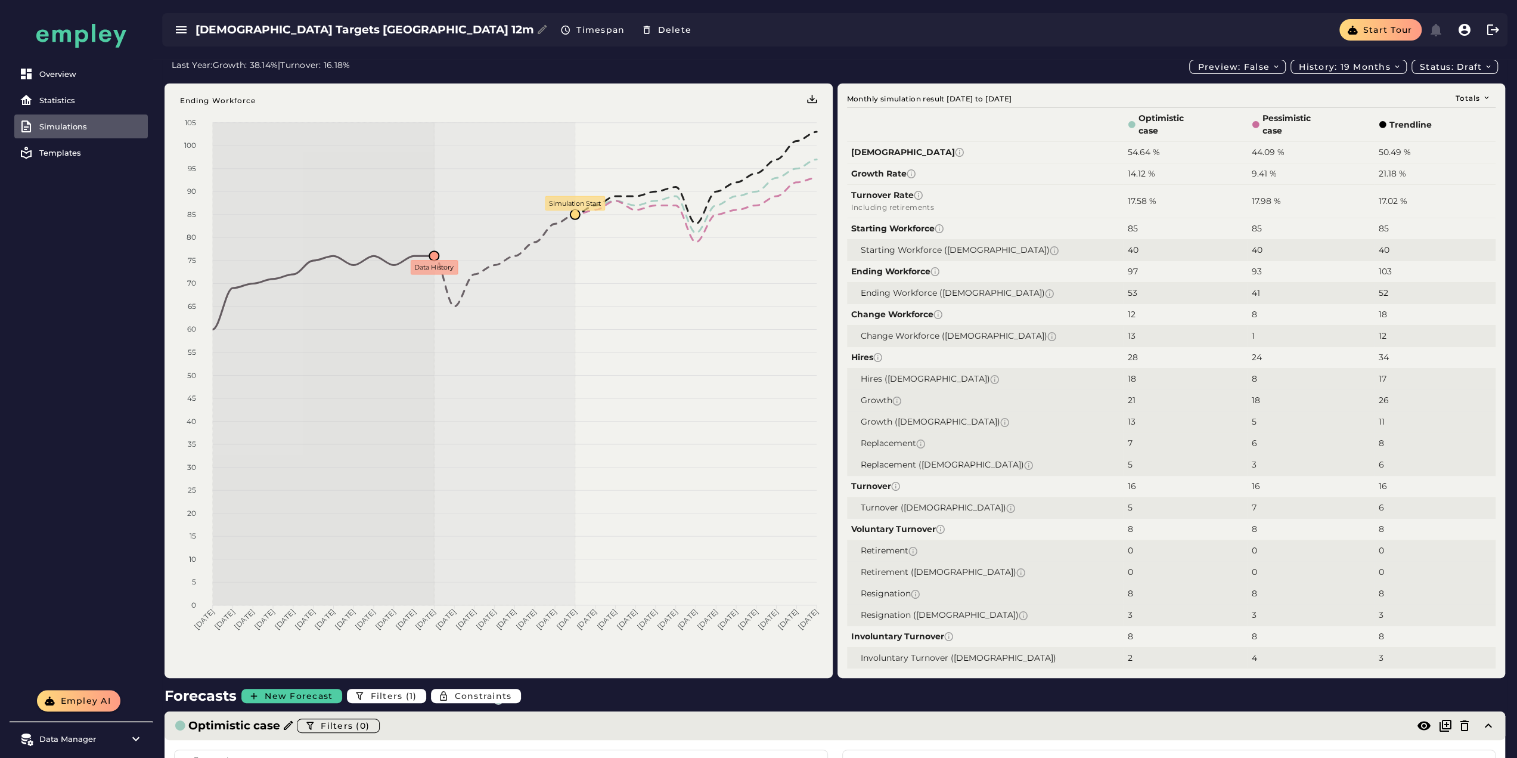
click at [534, 730] on div "Optimistic case Filters (0)" at bounding box center [823, 725] width 1298 height 19
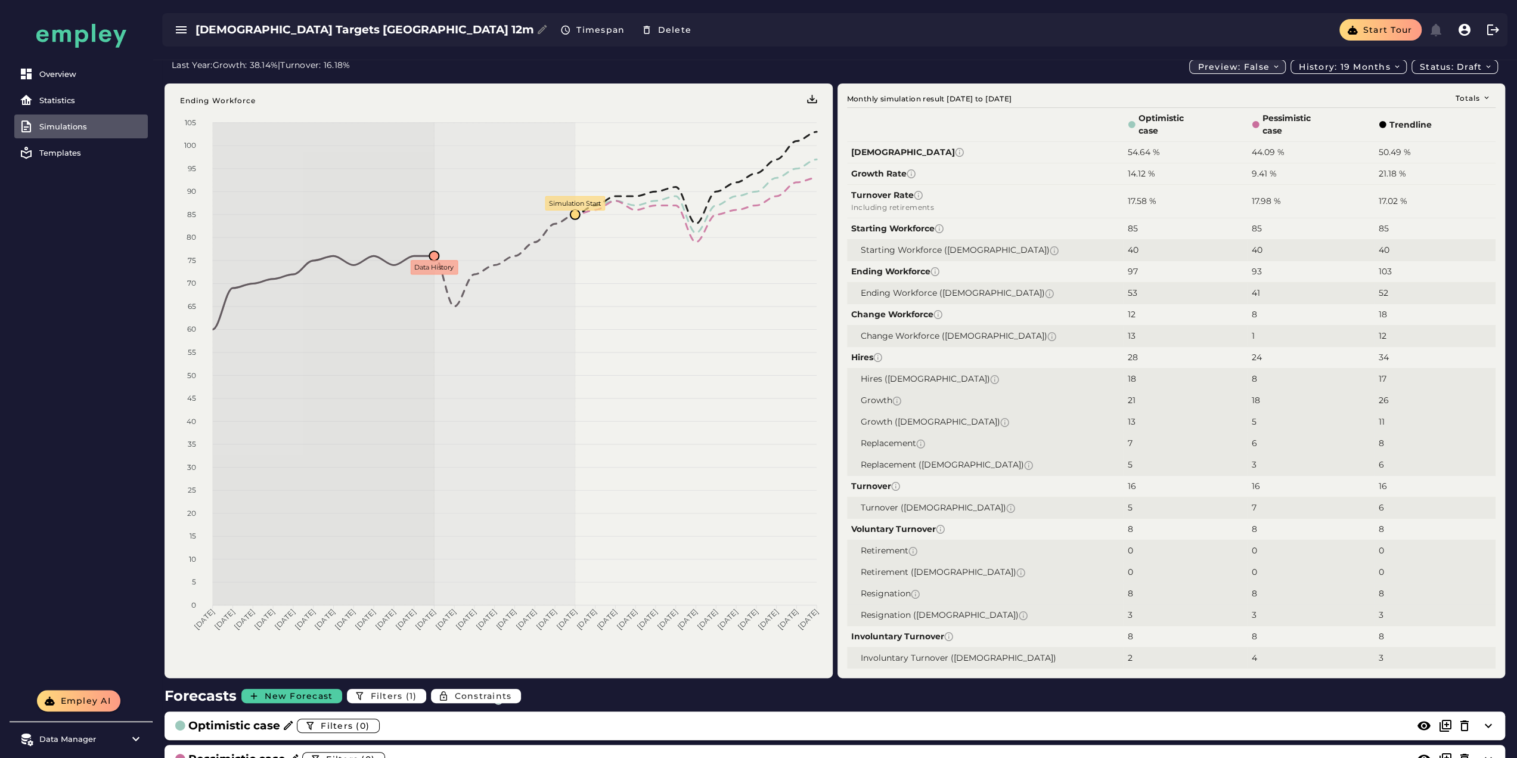
click at [1247, 72] on button "Preview: false" at bounding box center [1237, 67] width 97 height 14
click at [1230, 110] on div "True" at bounding box center [1240, 114] width 75 height 11
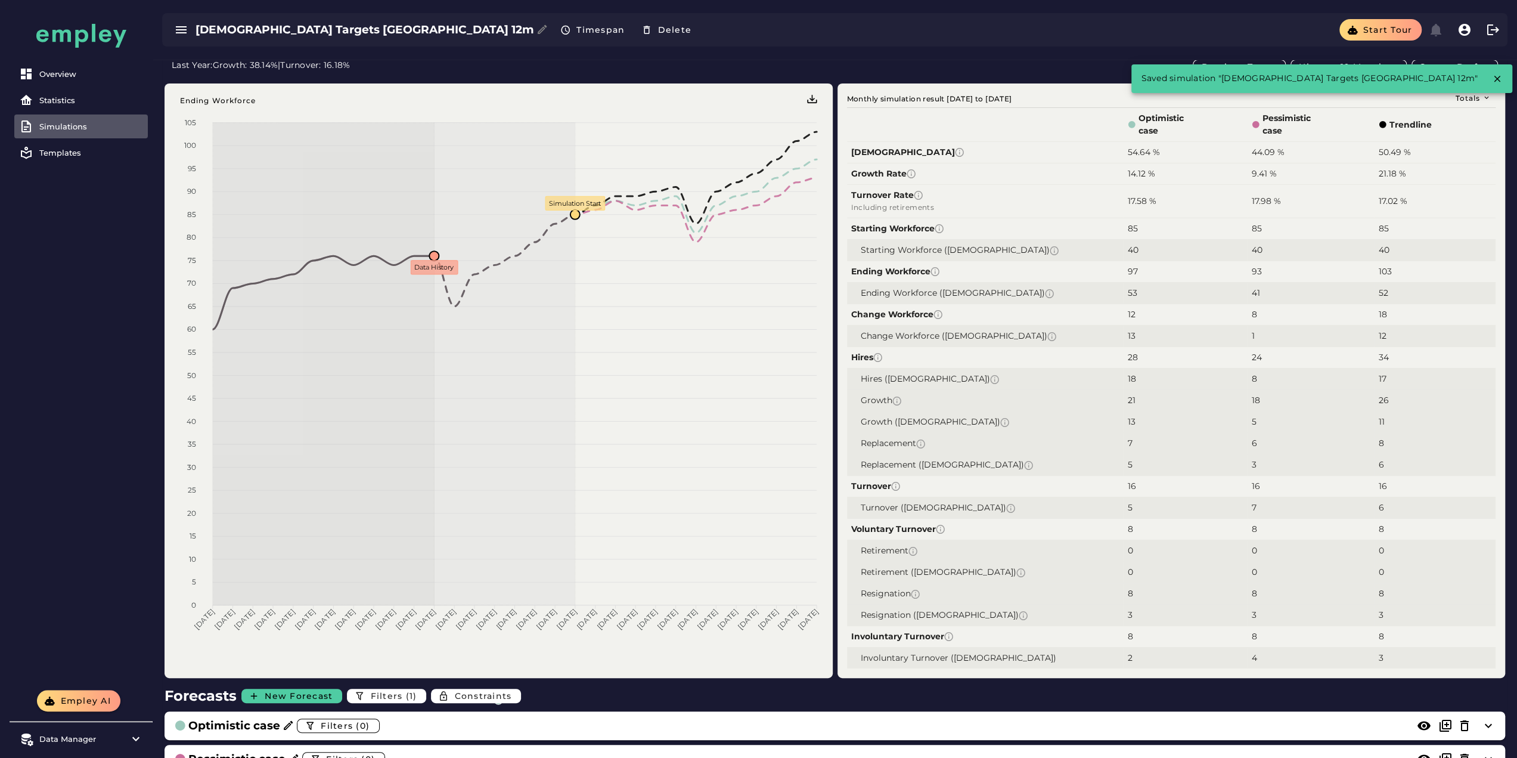
click at [88, 123] on div "Simulations" at bounding box center [91, 127] width 104 height 10
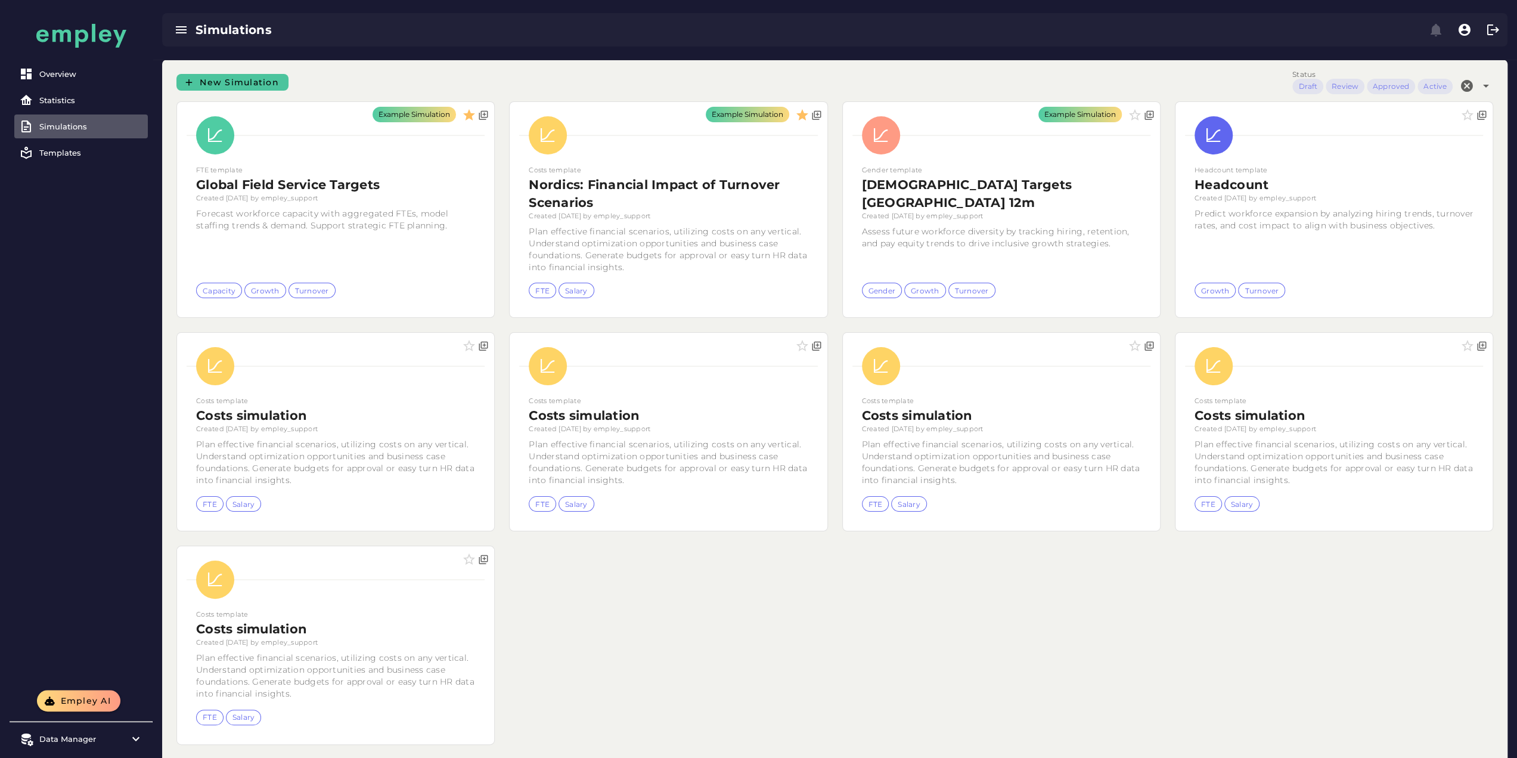
click at [255, 88] on link "New Simulation" at bounding box center [232, 82] width 112 height 17
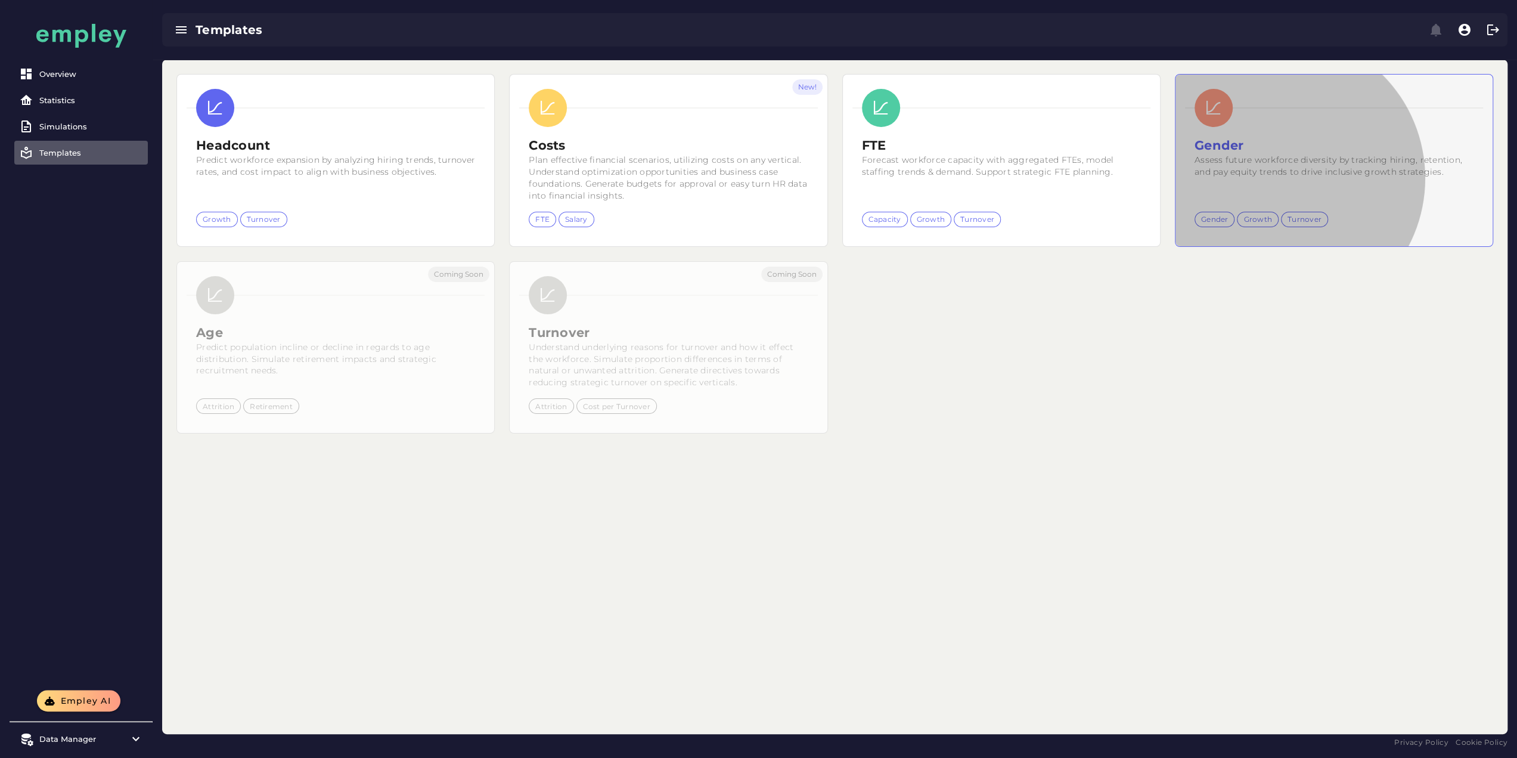
click at [1194, 189] on div "Assess future workforce diversity by tracking hiring, retention, and pay equity…" at bounding box center [1333, 178] width 279 height 48
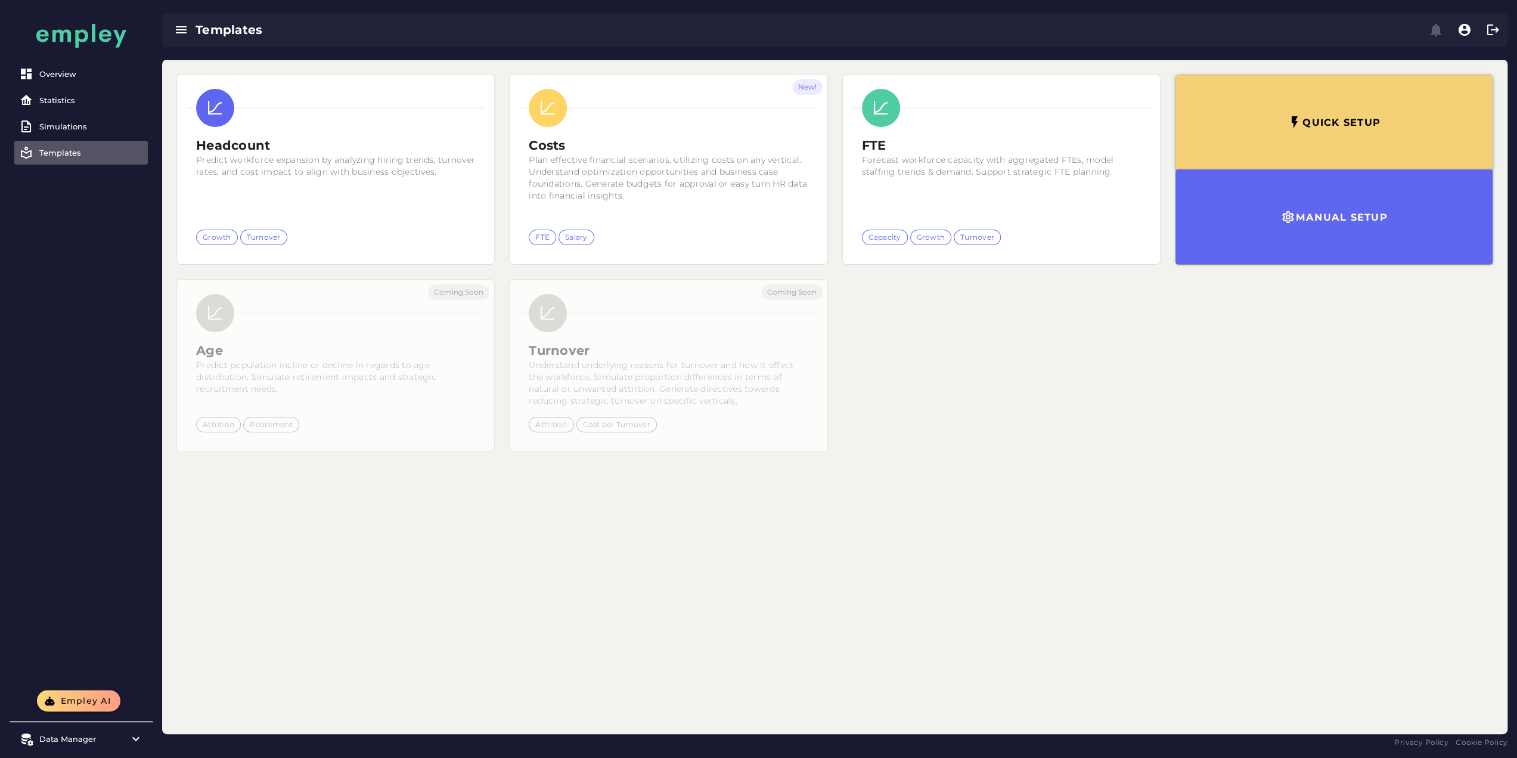
click at [1175, 146] on button "Quick setup" at bounding box center [1333, 122] width 317 height 95
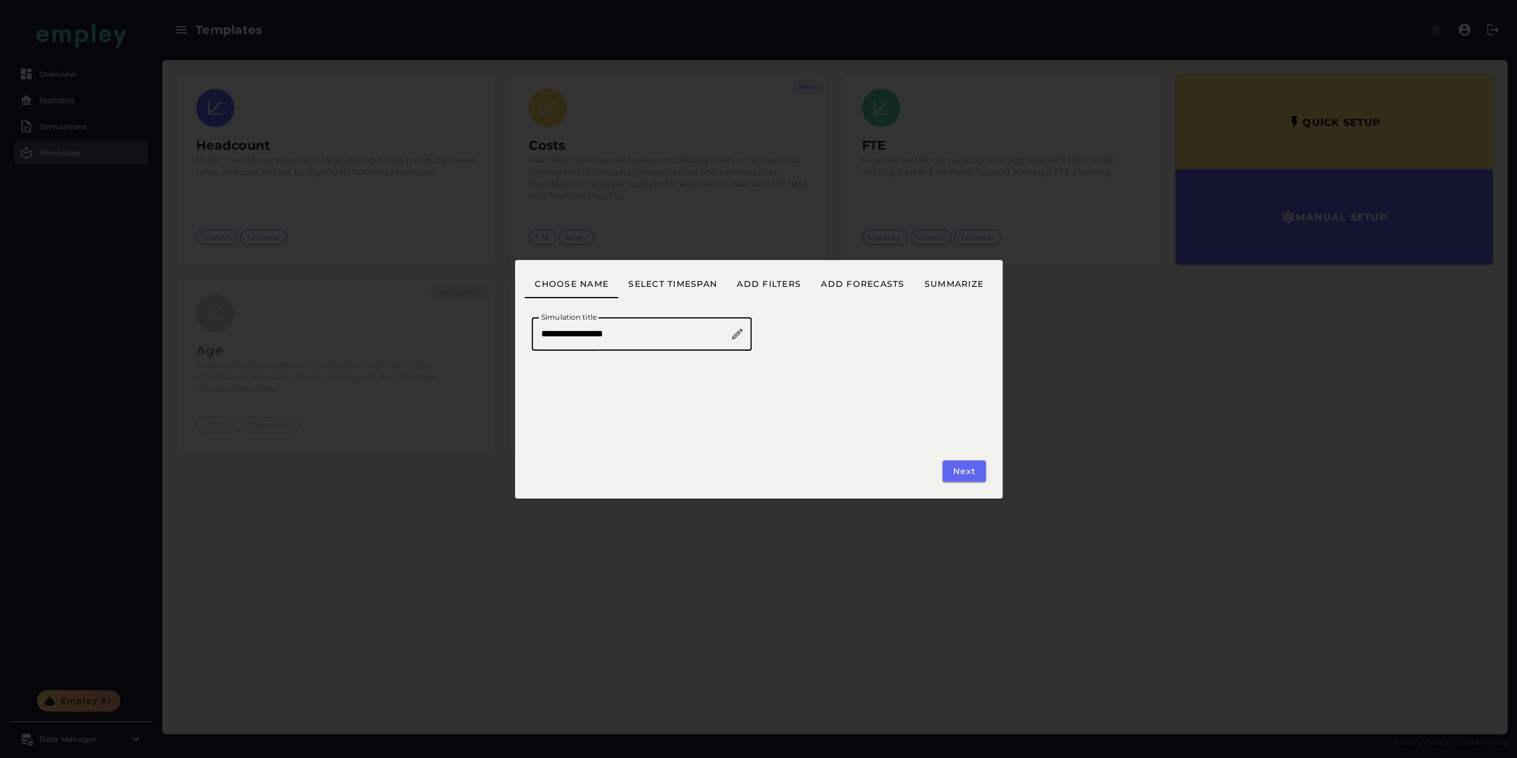
drag, startPoint x: 664, startPoint y: 339, endPoint x: 383, endPoint y: 334, distance: 280.8
click at [383, 334] on div "**********" at bounding box center [758, 379] width 1517 height 758
type input "**********"
click at [961, 466] on span "Next" at bounding box center [964, 471] width 24 height 11
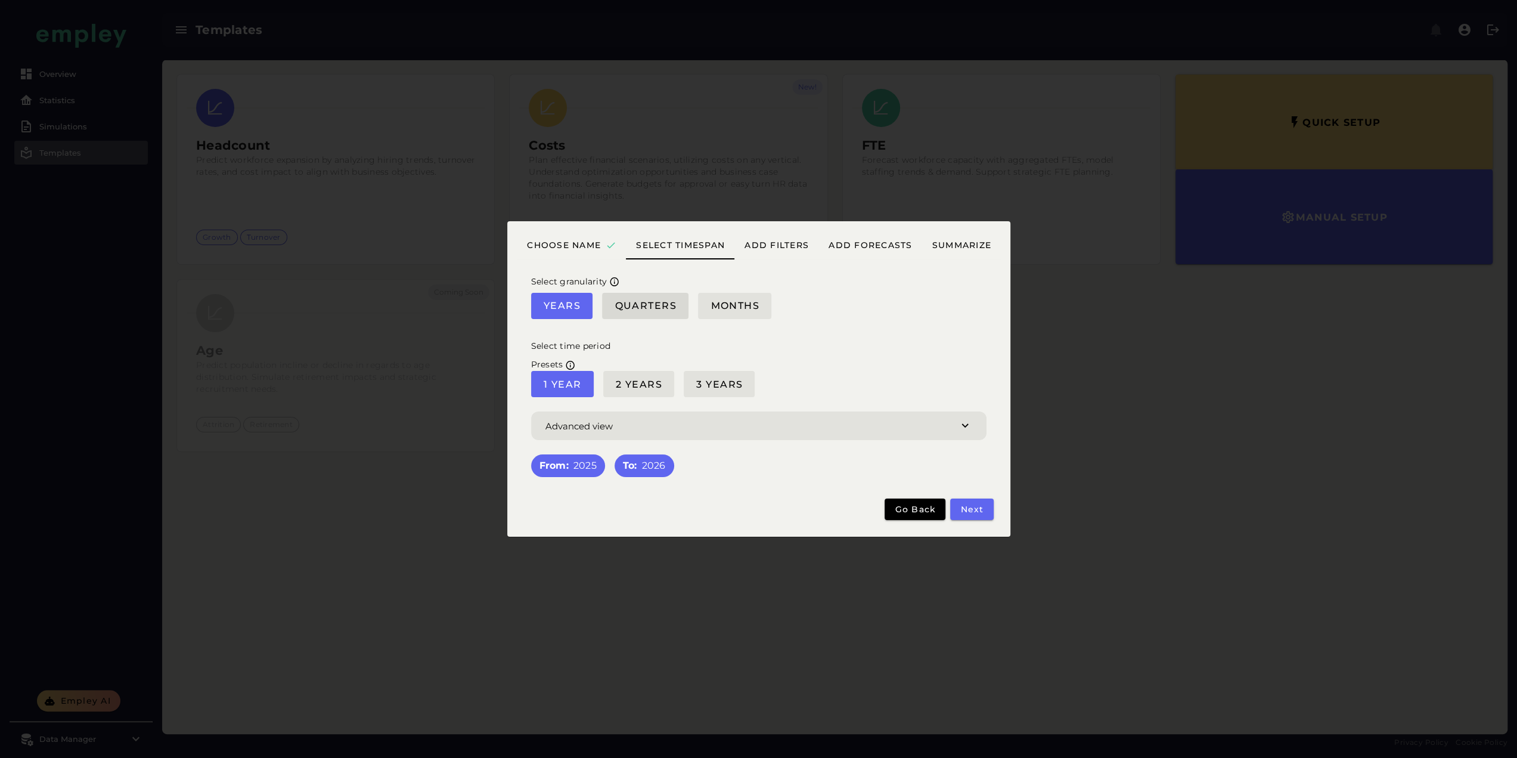
click at [656, 300] on span "Quarters" at bounding box center [645, 305] width 63 height 11
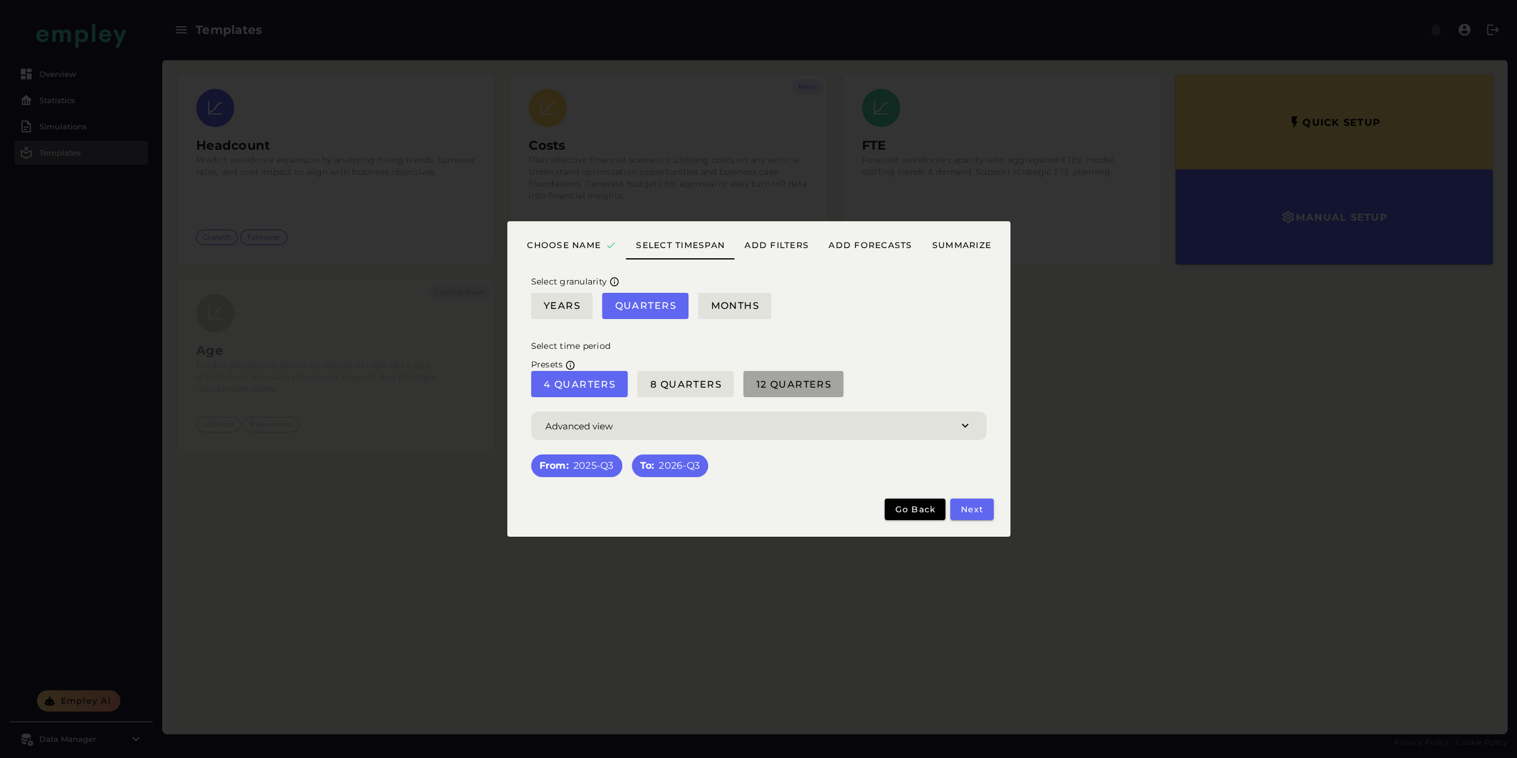
click at [780, 383] on span "12 Quarters" at bounding box center [793, 383] width 76 height 11
click at [976, 508] on span "Next" at bounding box center [972, 509] width 24 height 11
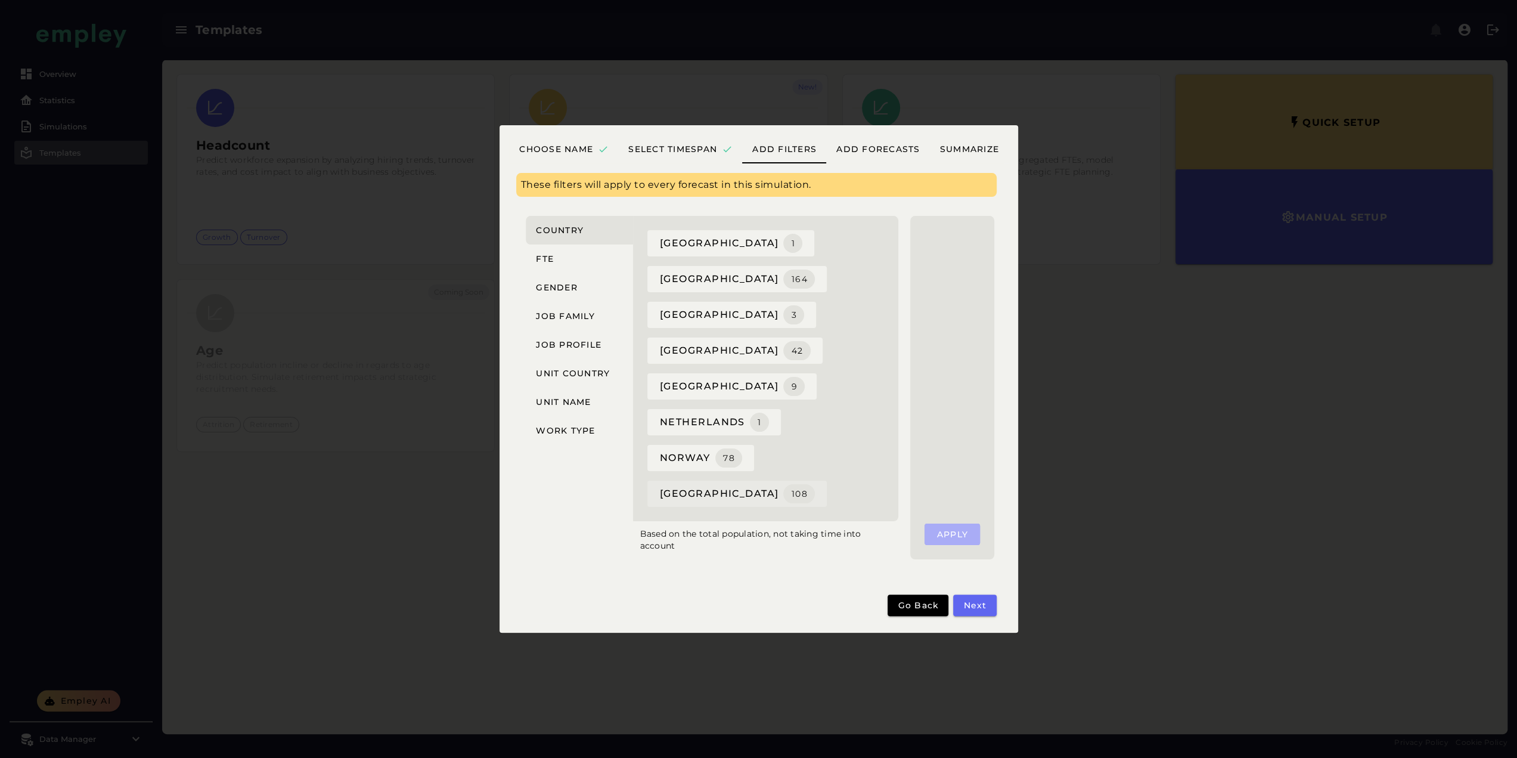
click at [676, 484] on span "sweden 108" at bounding box center [737, 493] width 156 height 19
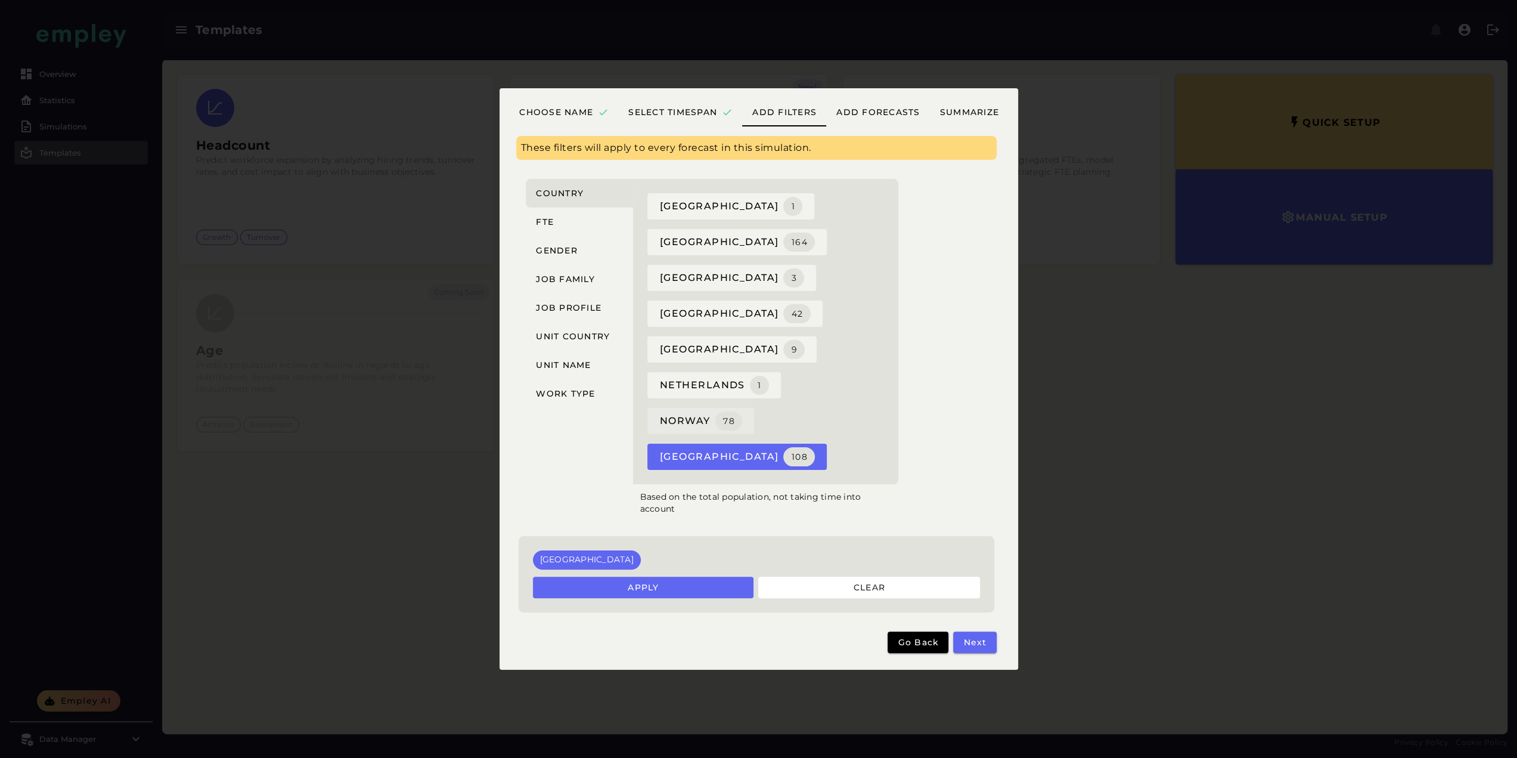
click at [684, 411] on span "norway 78" at bounding box center [700, 420] width 83 height 19
click at [811, 304] on span "finland 42" at bounding box center [734, 313] width 151 height 19
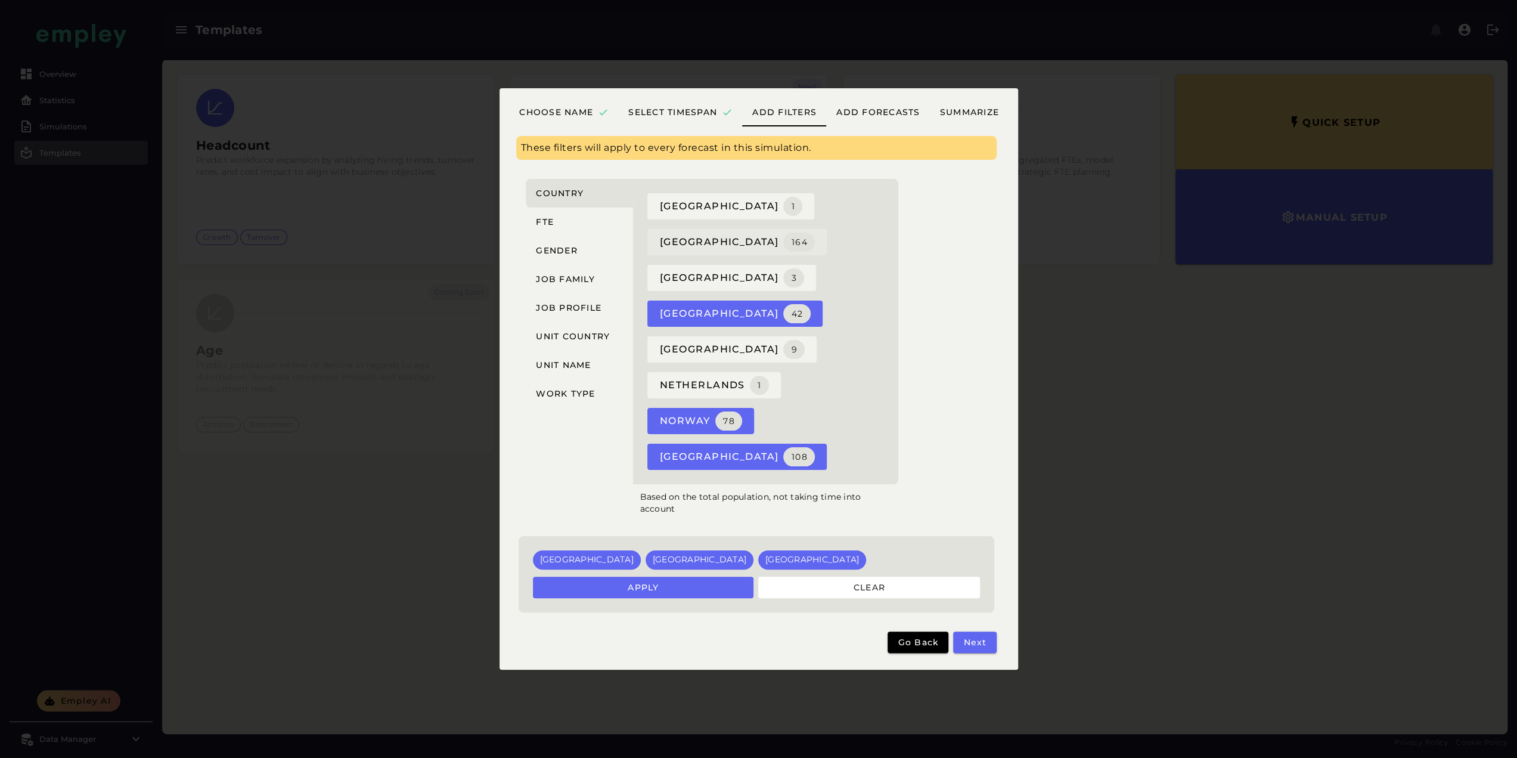
click at [695, 252] on span "denmark 164" at bounding box center [737, 241] width 156 height 19
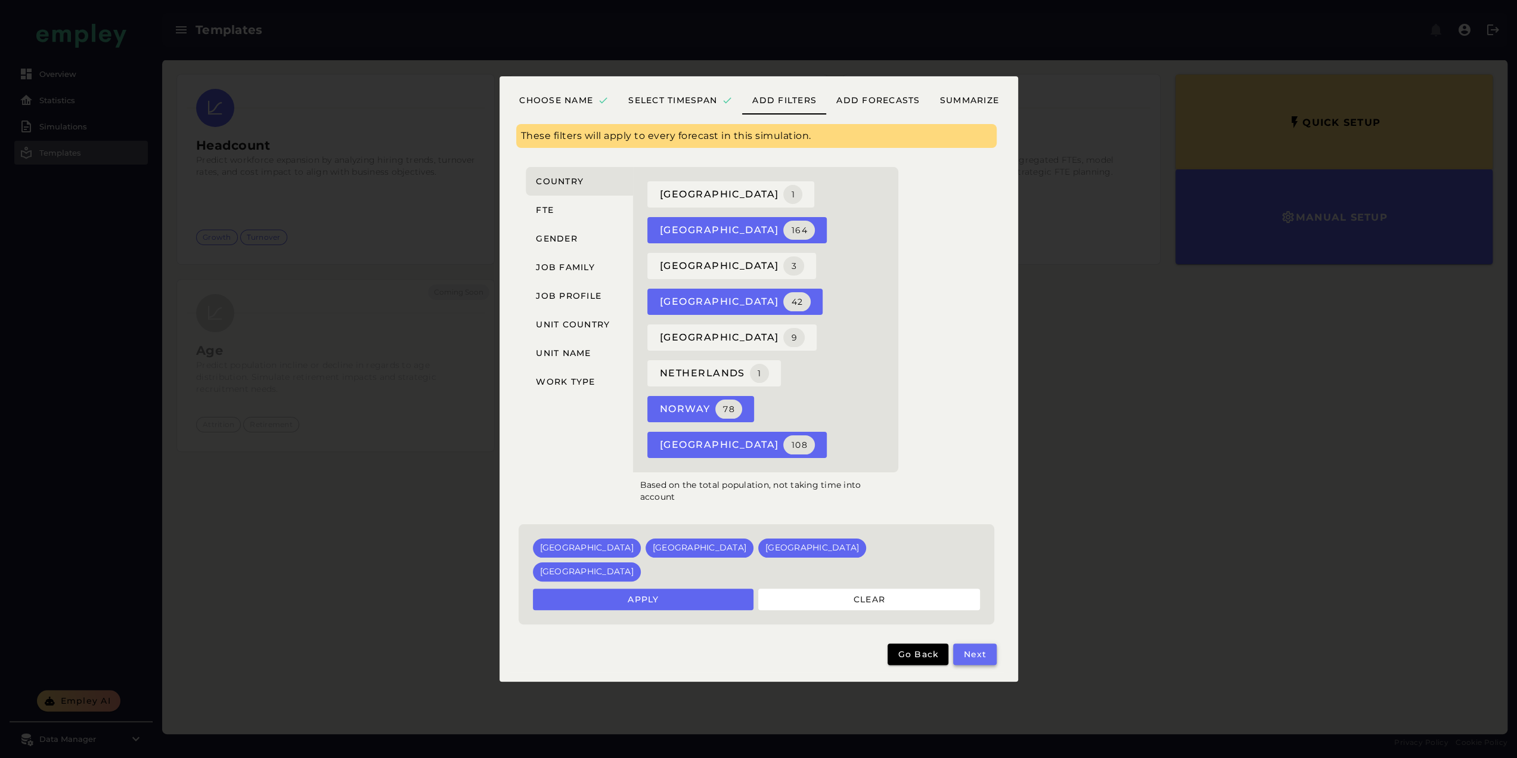
click at [973, 649] on span "Next" at bounding box center [975, 654] width 24 height 11
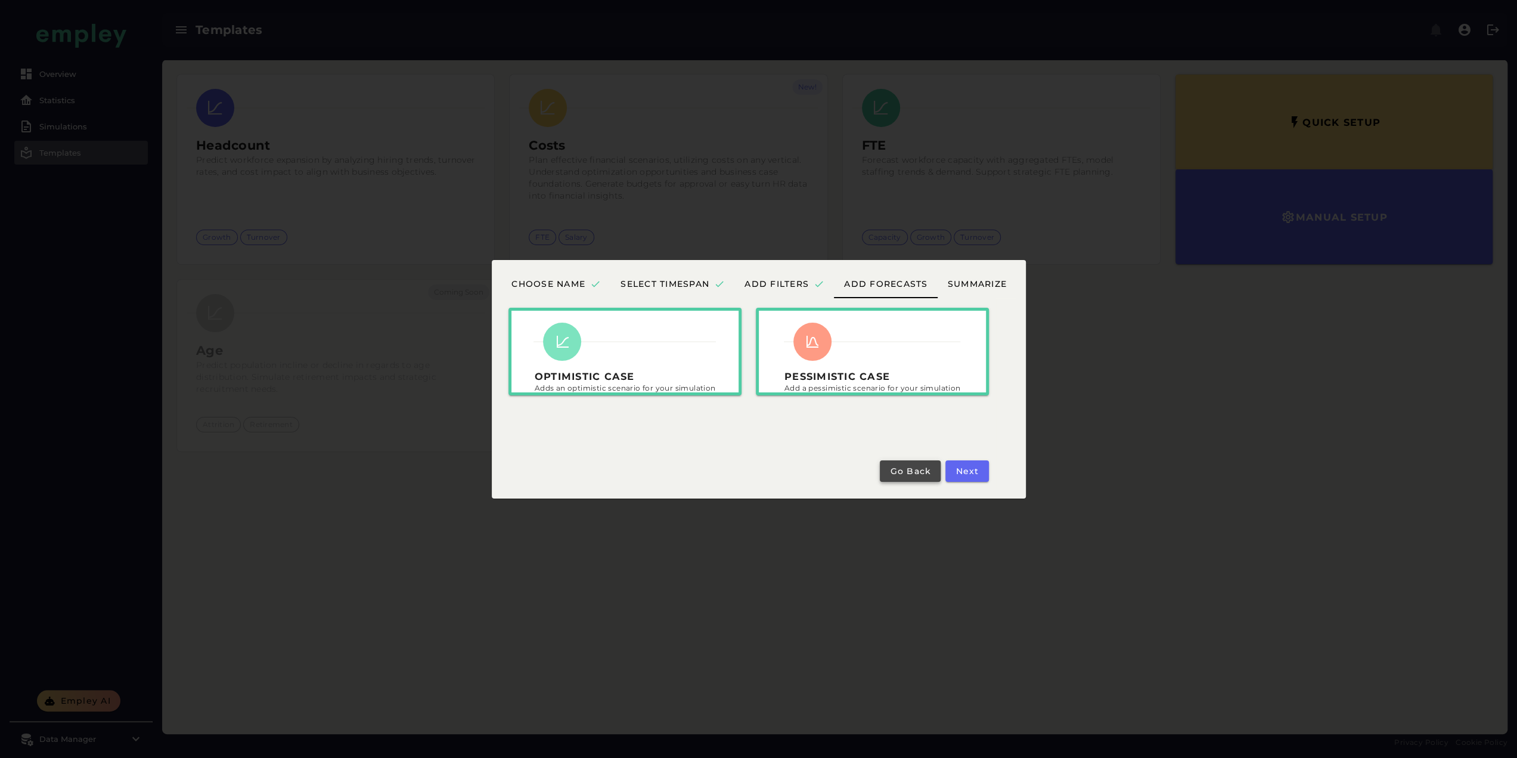
click at [893, 470] on span "Go back" at bounding box center [910, 471] width 42 height 11
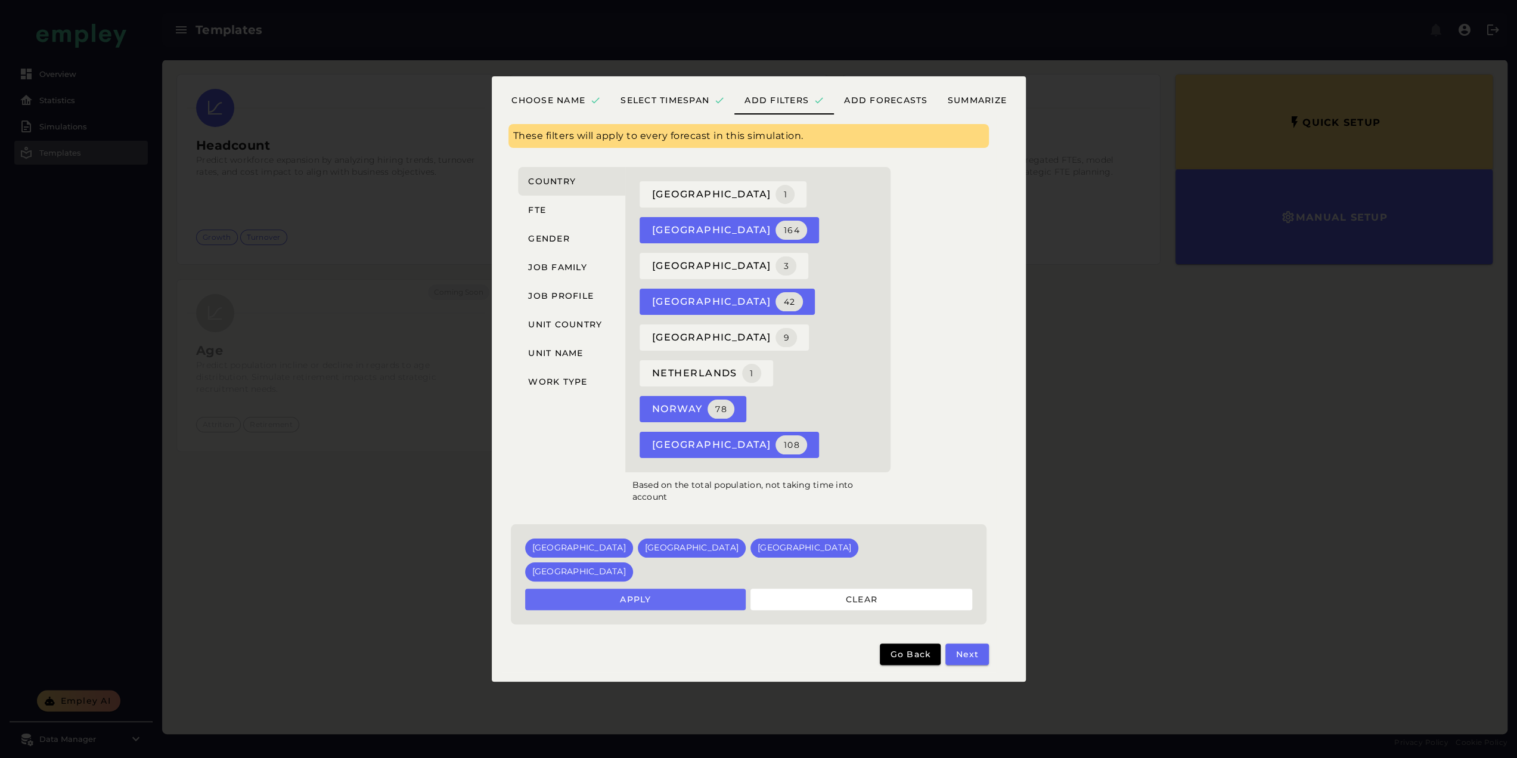
click at [709, 588] on button "Apply" at bounding box center [635, 598] width 221 height 21
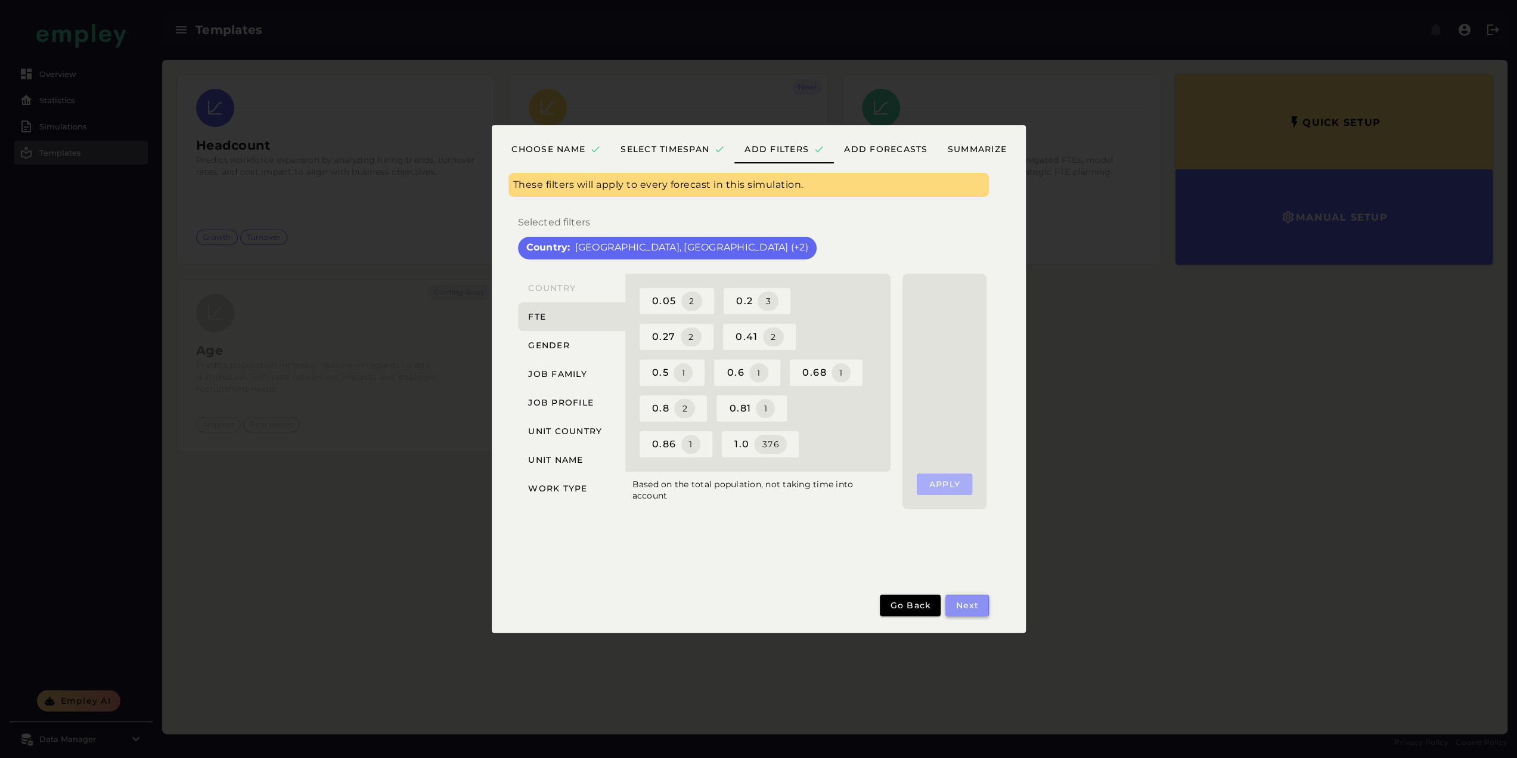
click at [958, 604] on span "Next" at bounding box center [967, 605] width 24 height 11
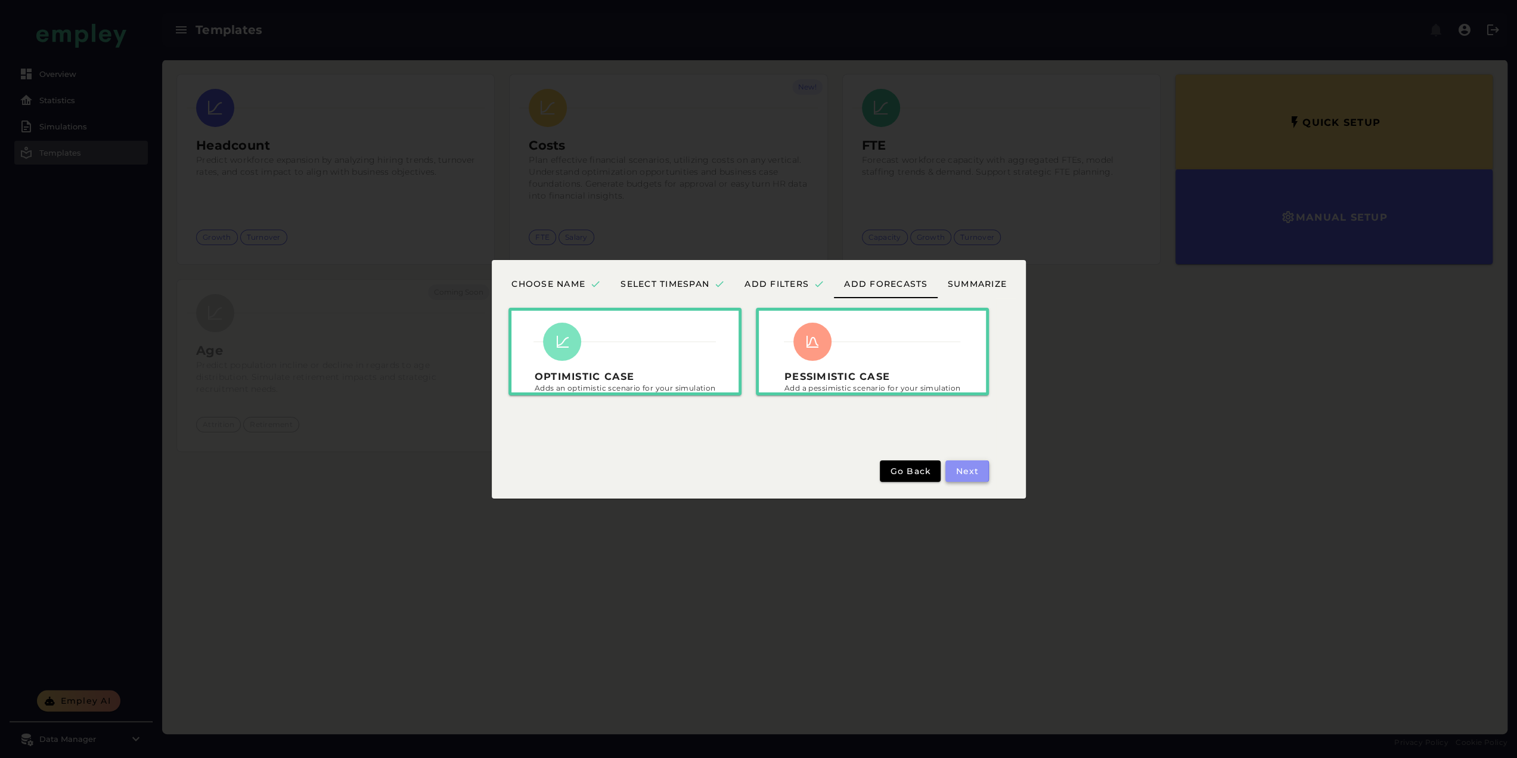
click at [963, 473] on span "Next" at bounding box center [967, 471] width 24 height 11
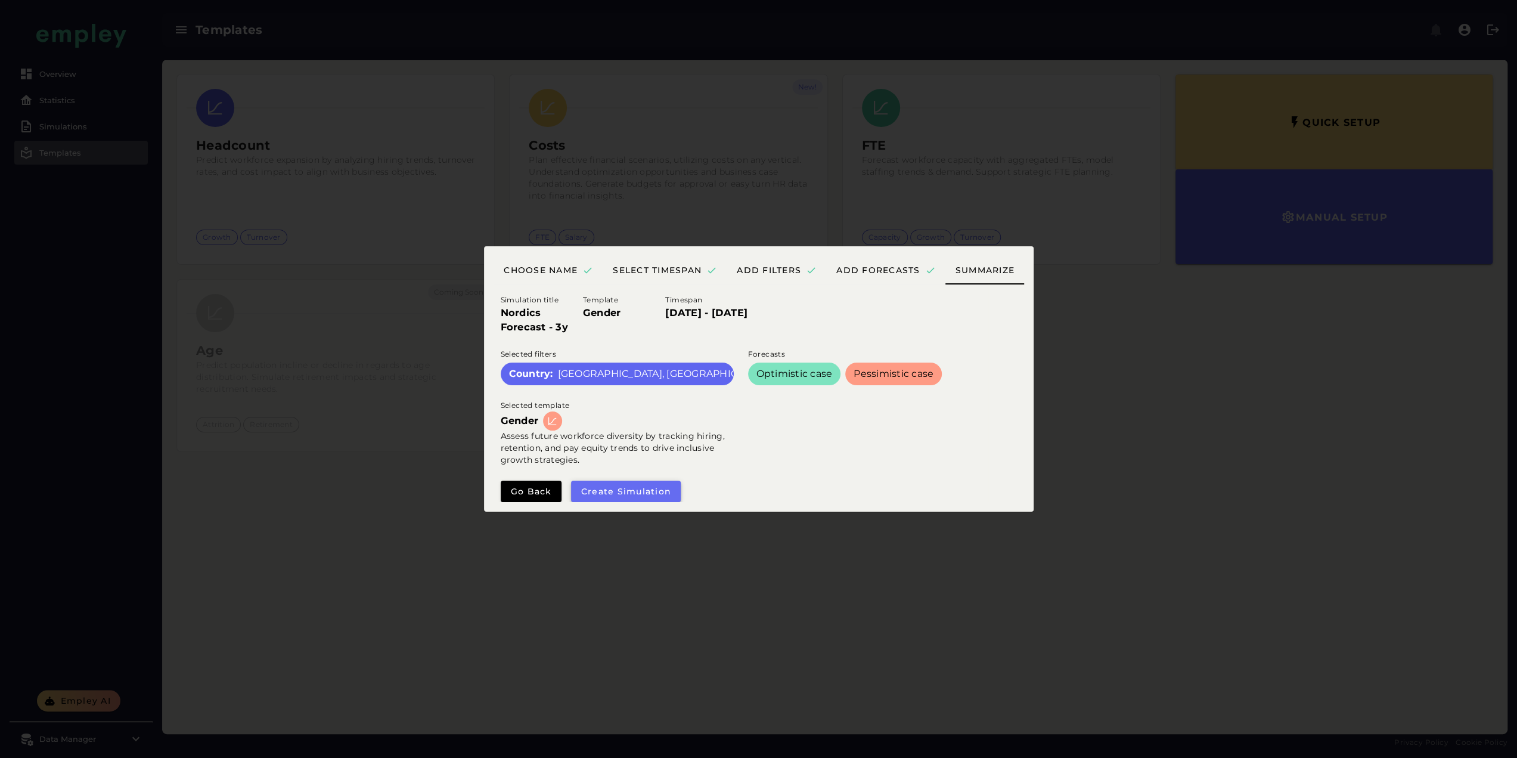
click at [677, 489] on button "Create simulation" at bounding box center [626, 490] width 110 height 21
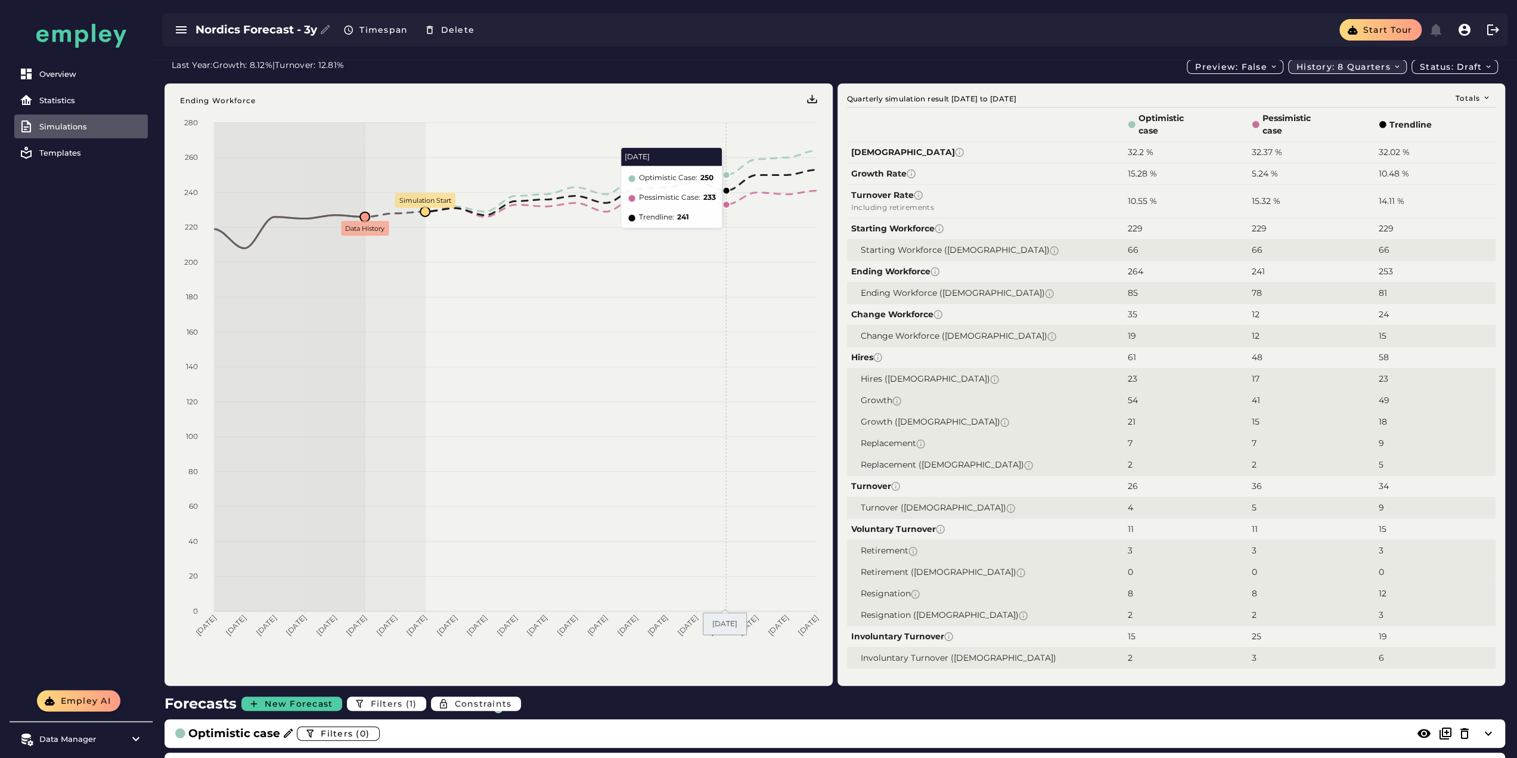
click at [1358, 64] on span "History: 8 quarters" at bounding box center [1349, 66] width 106 height 11
click at [1327, 135] on div "15 quarters" at bounding box center [1348, 138] width 98 height 11
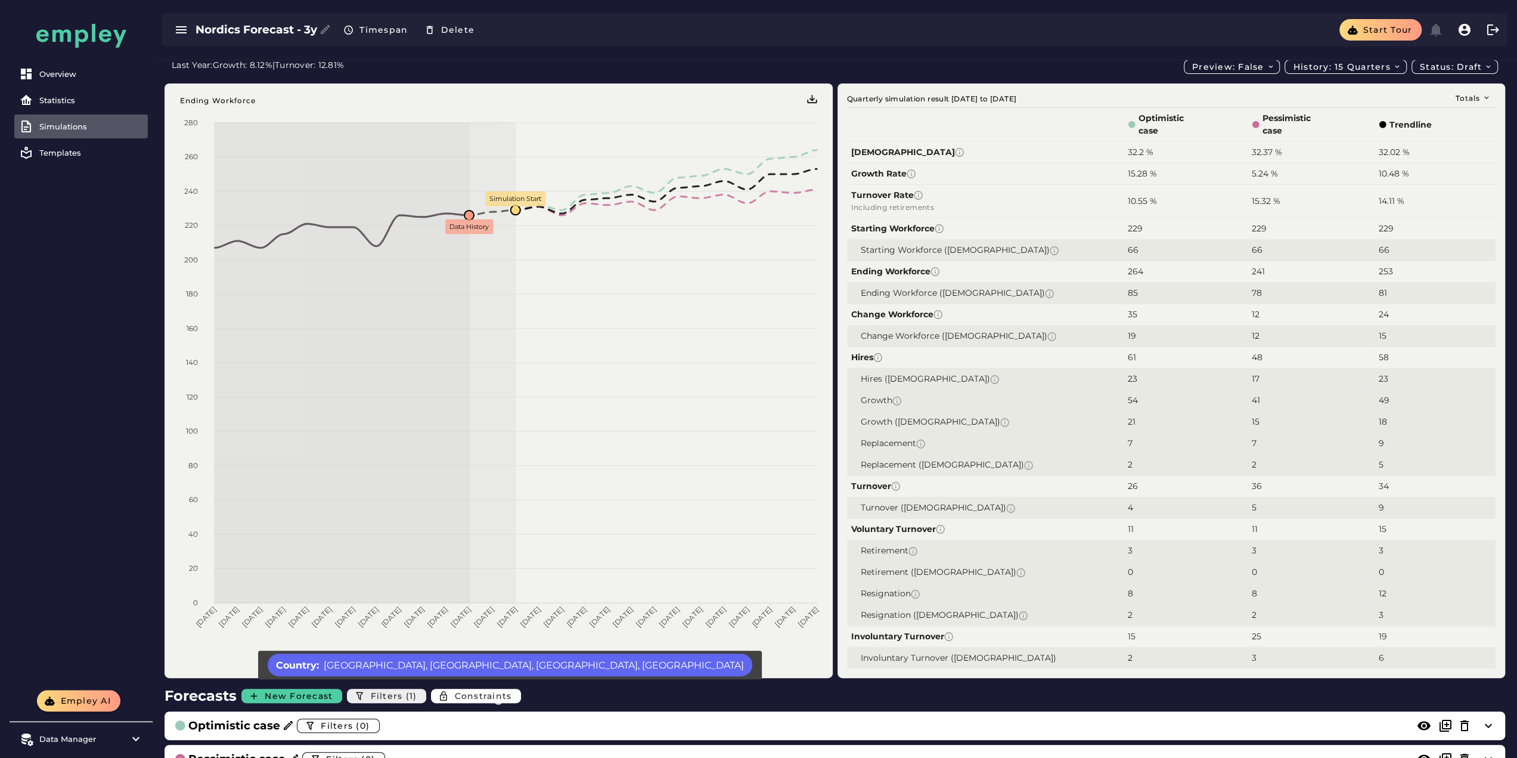
click at [418, 695] on button "Filters (1)" at bounding box center [386, 695] width 79 height 14
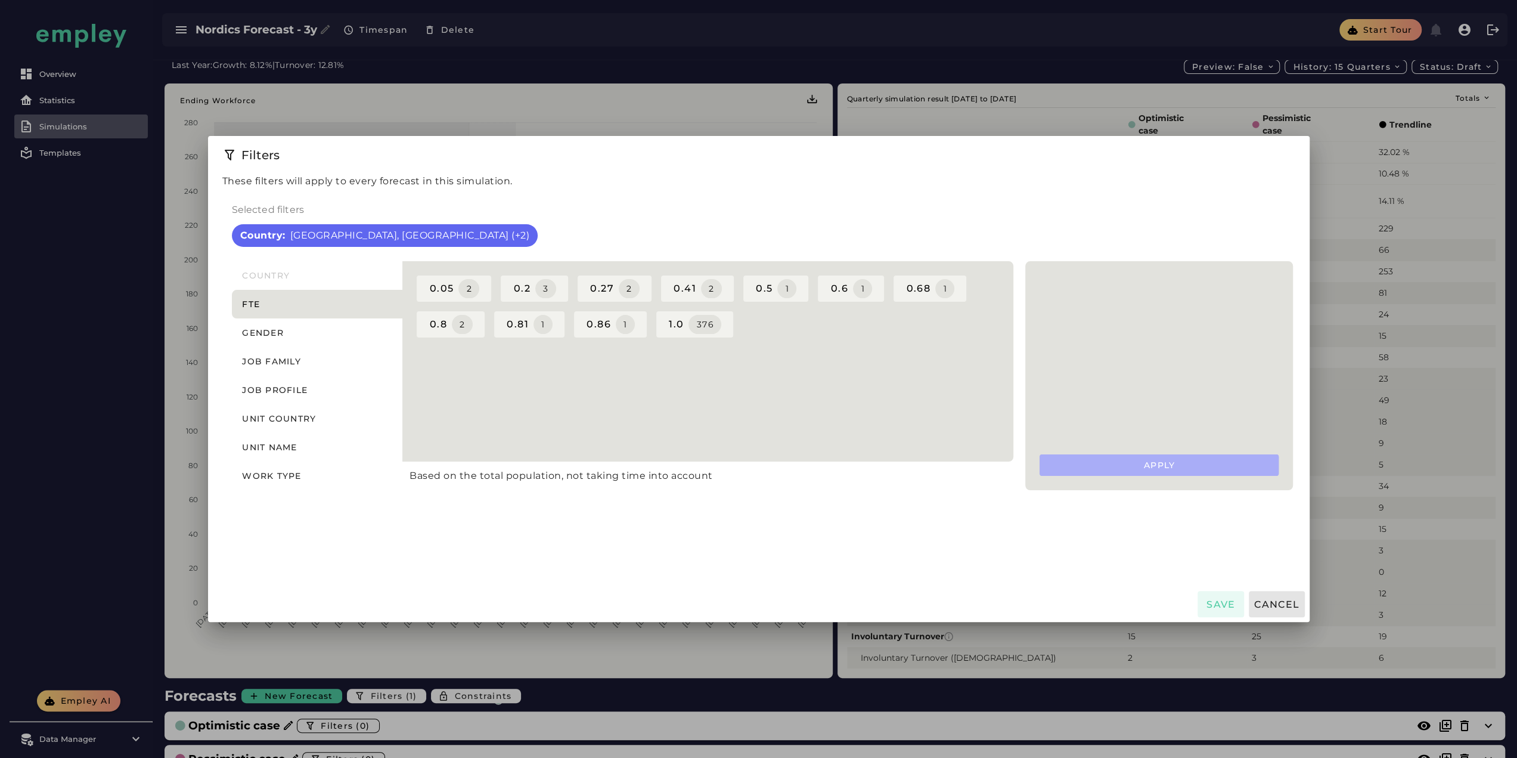
click at [645, 690] on div at bounding box center [758, 379] width 1517 height 758
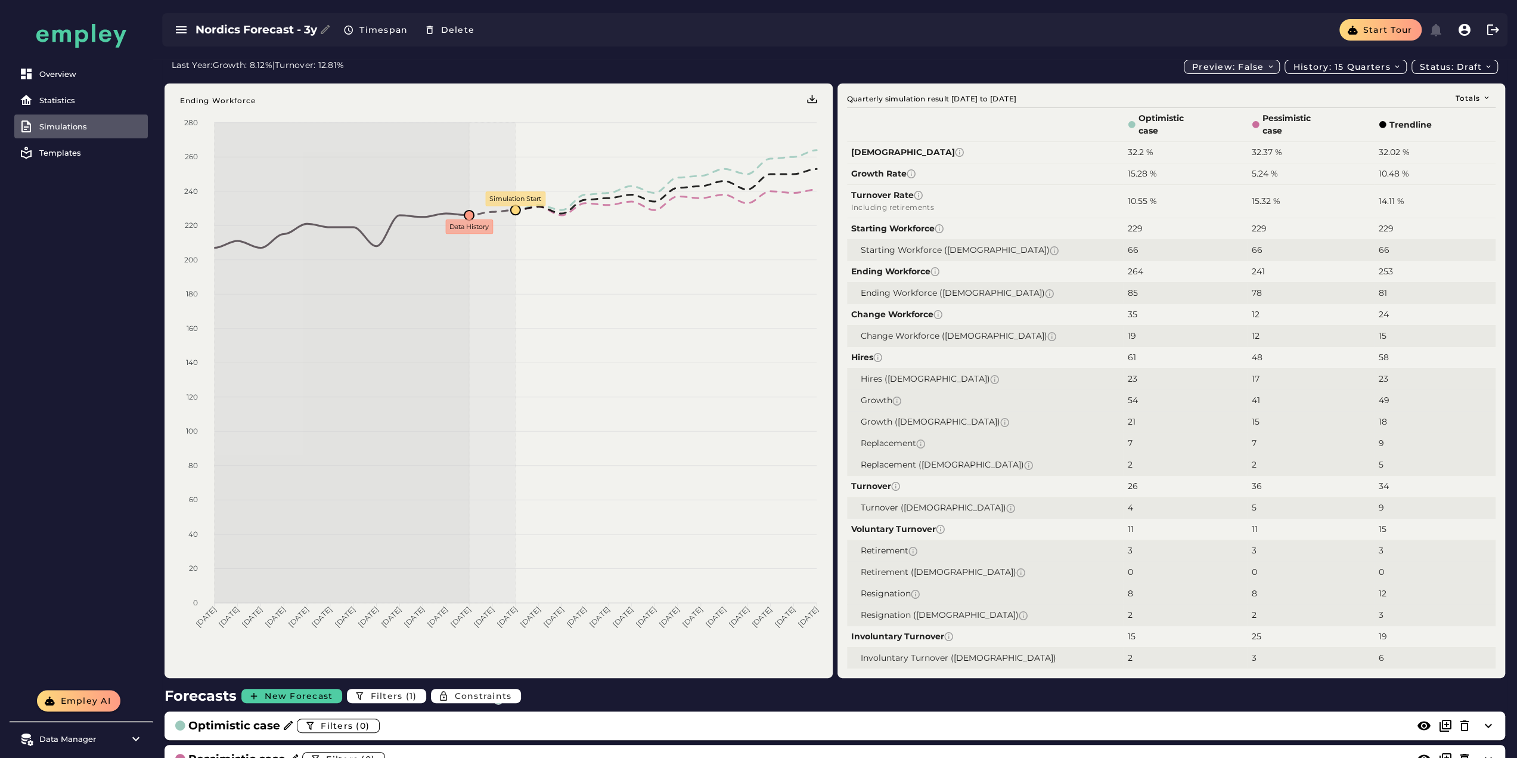
click at [1236, 64] on span "Preview: false" at bounding box center [1233, 66] width 83 height 11
click at [240, 29] on h3 "Nordics Forecast - 3y" at bounding box center [257, 29] width 122 height 17
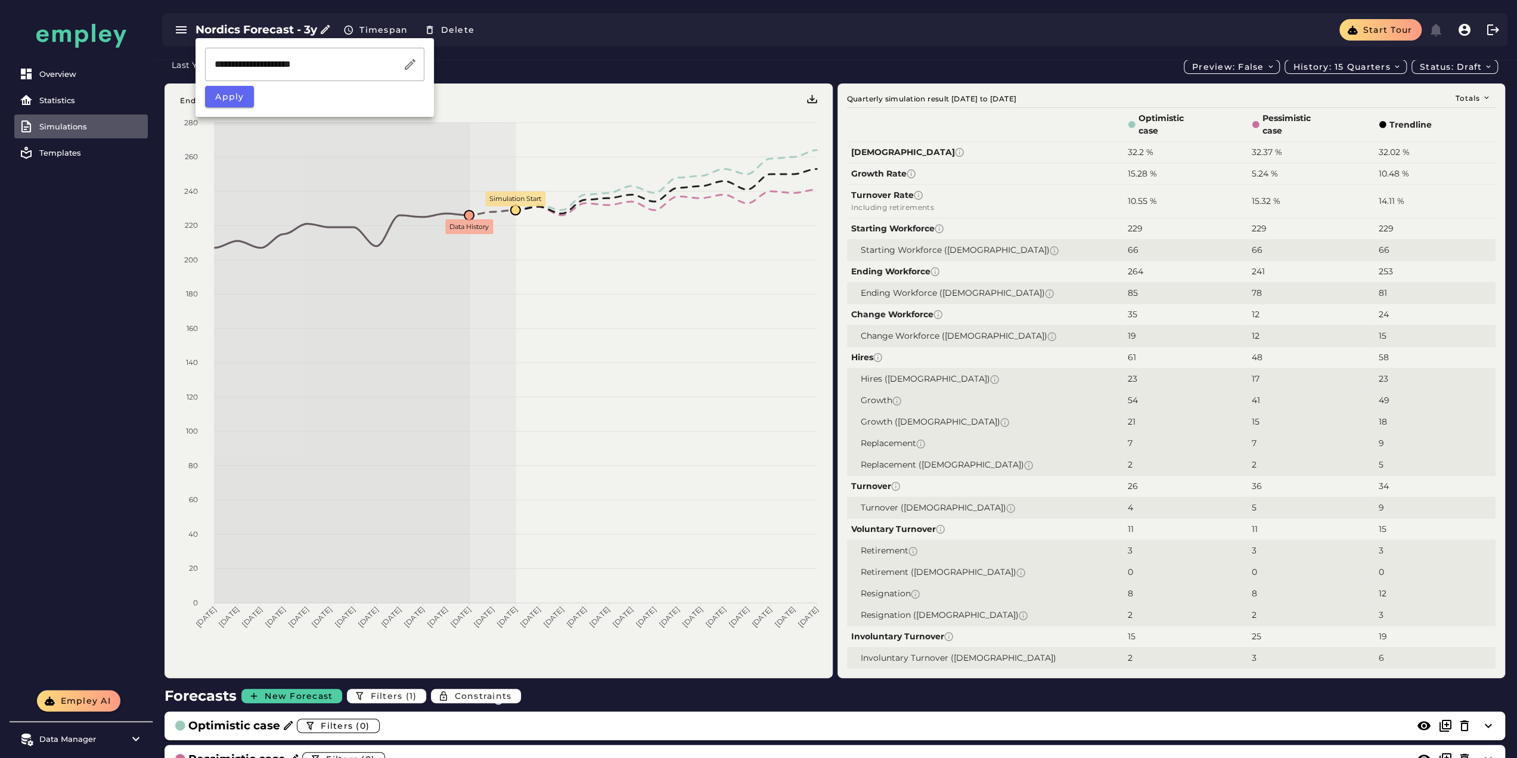
click at [255, 63] on input "**********" at bounding box center [304, 64] width 198 height 33
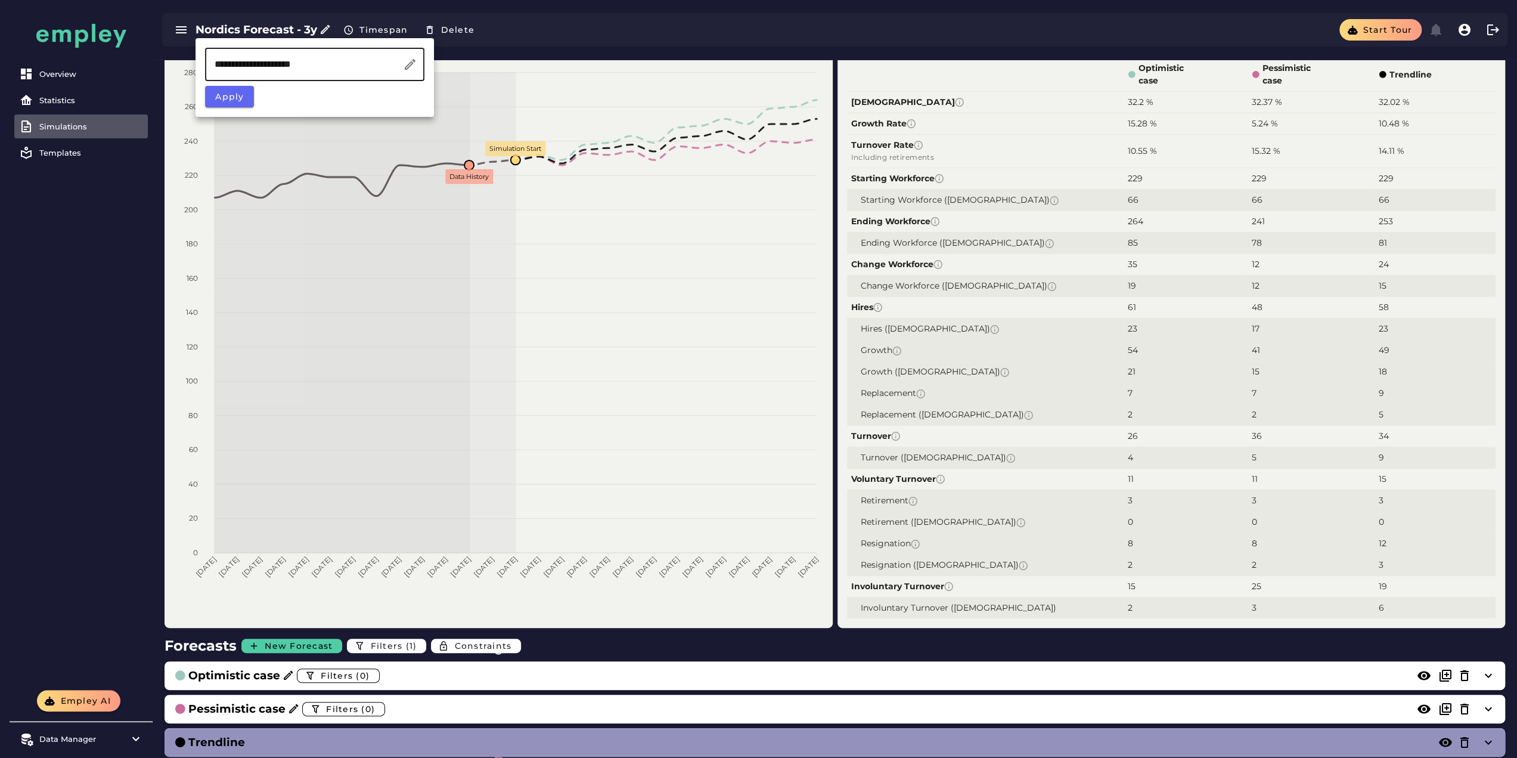
scroll to position [119, 0]
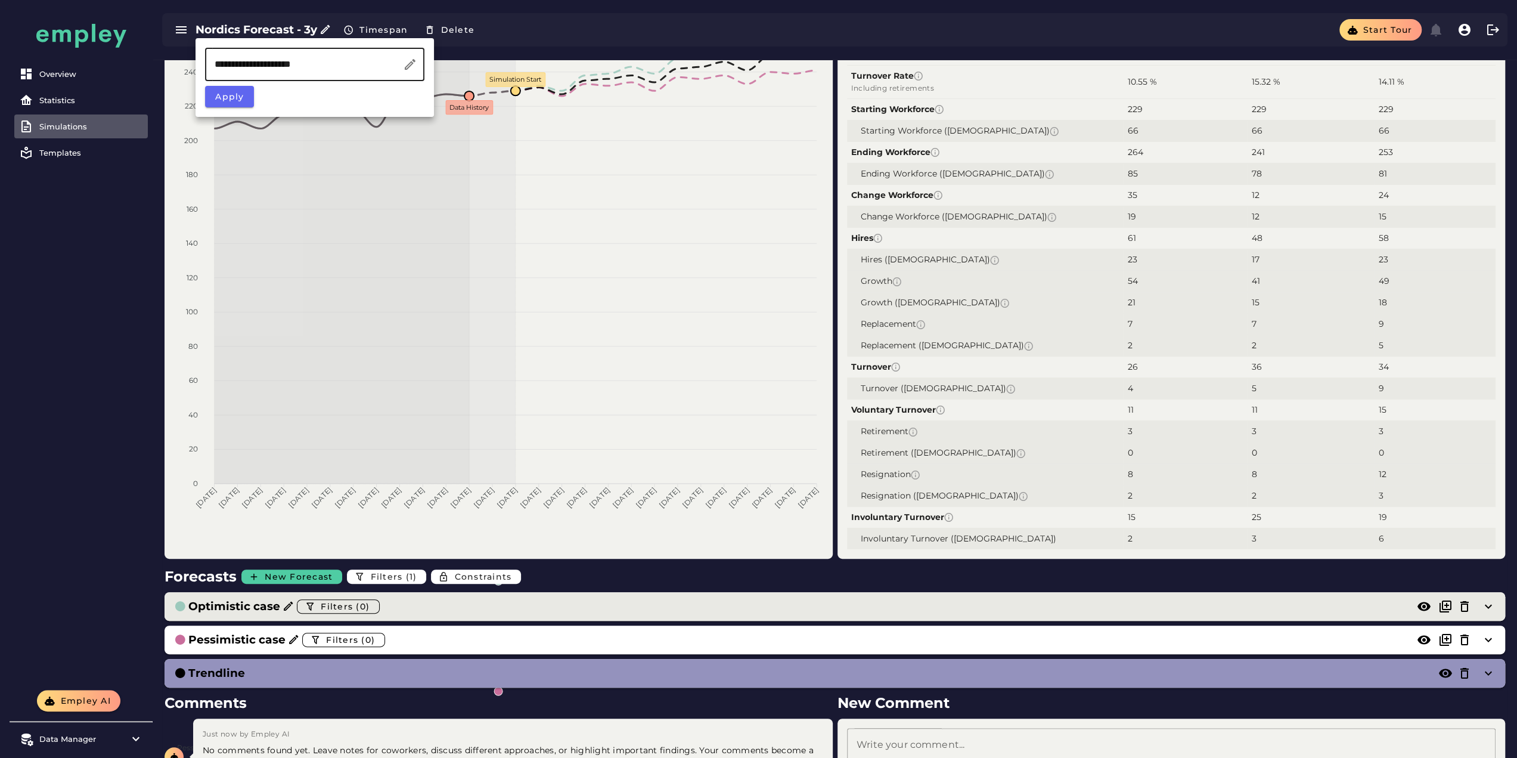
click at [386, 613] on div "Optimistic case Filters (0)" at bounding box center [823, 606] width 1298 height 19
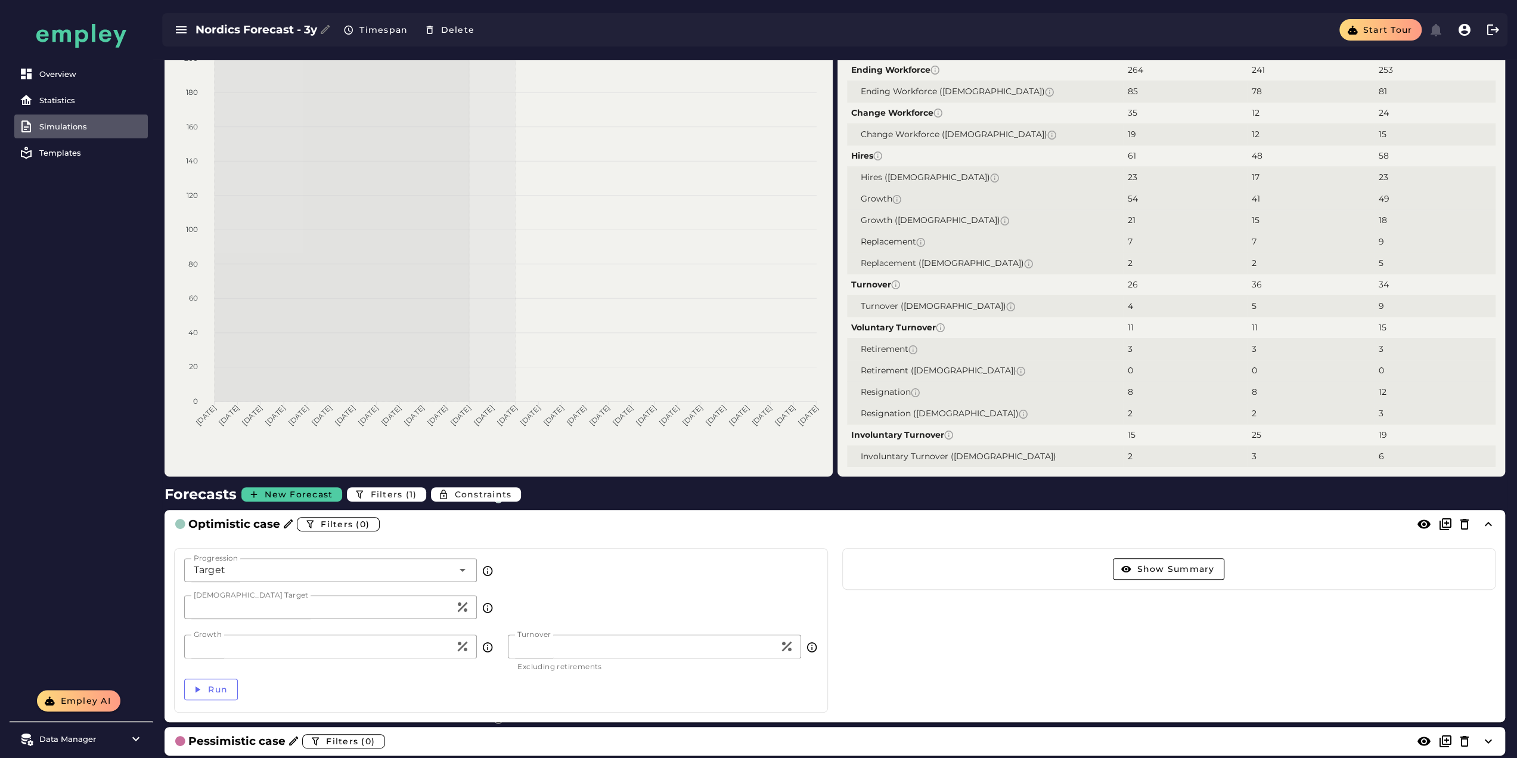
scroll to position [298, 0]
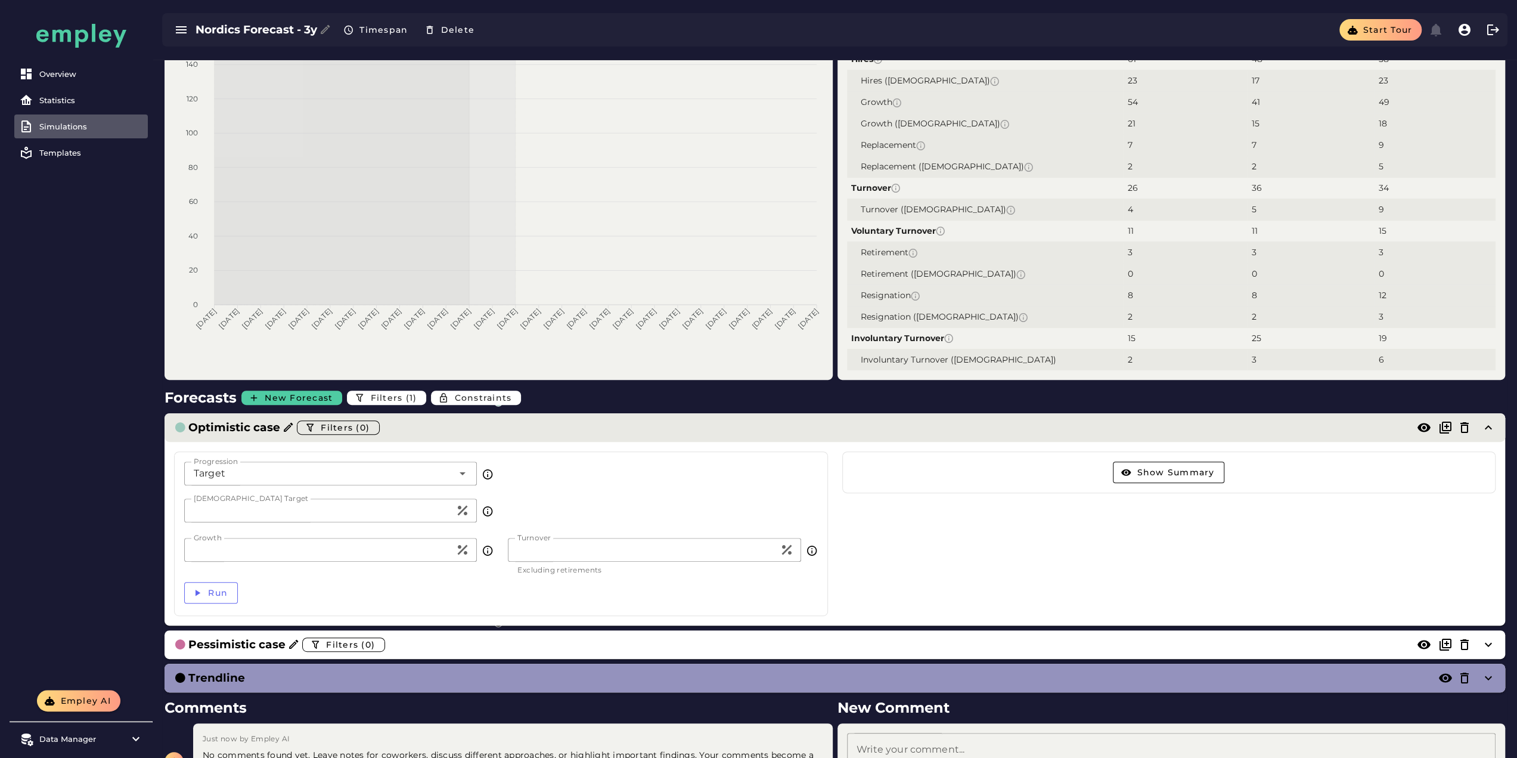
click at [575, 421] on div "Optimistic case Filters (0)" at bounding box center [823, 427] width 1298 height 19
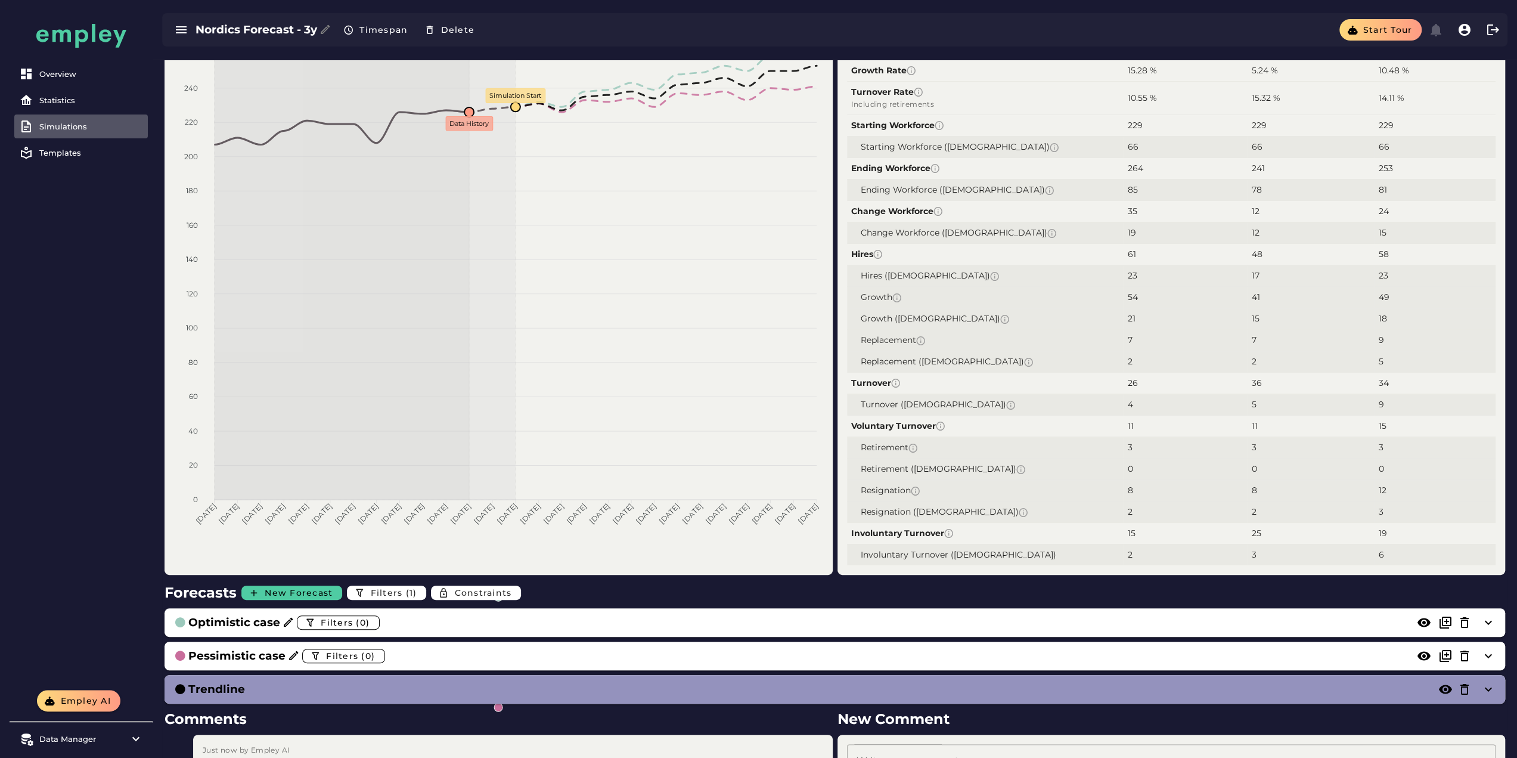
scroll to position [0, 0]
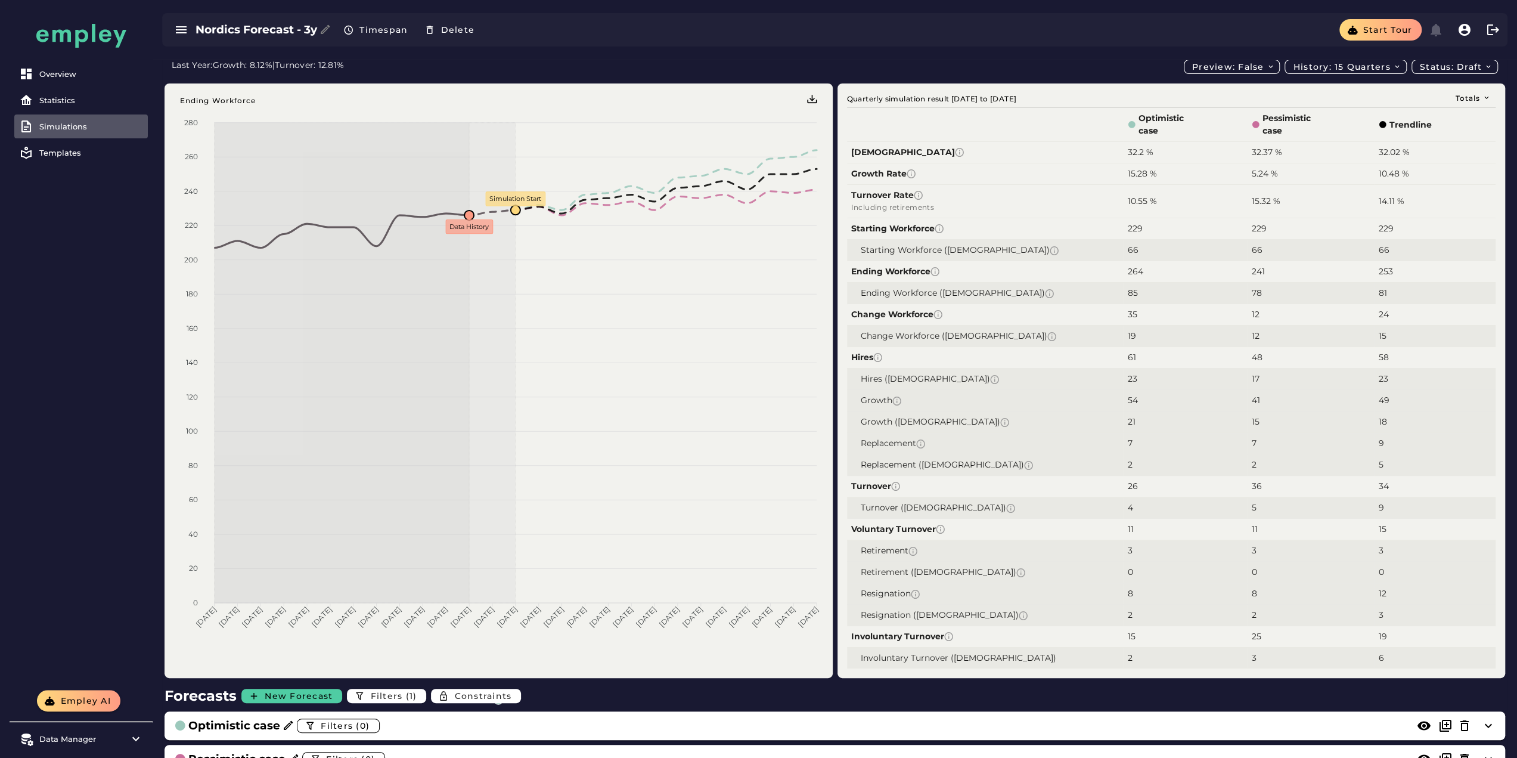
click at [236, 29] on h3 "Nordics Forecast - 3y" at bounding box center [257, 29] width 122 height 17
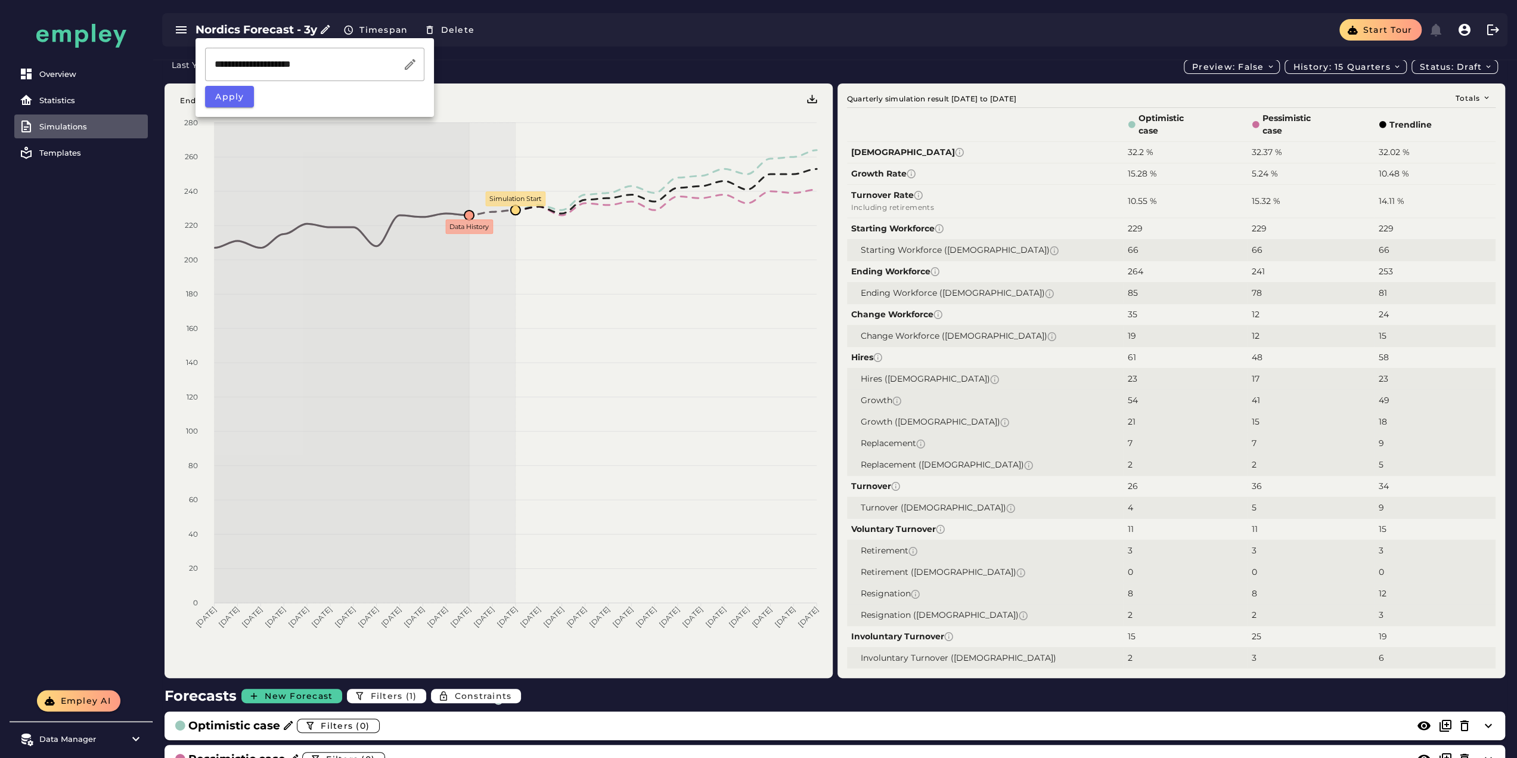
click at [979, 41] on div "Nordics Forecast - 3y Timespan Delete Start tour" at bounding box center [834, 29] width 1345 height 33
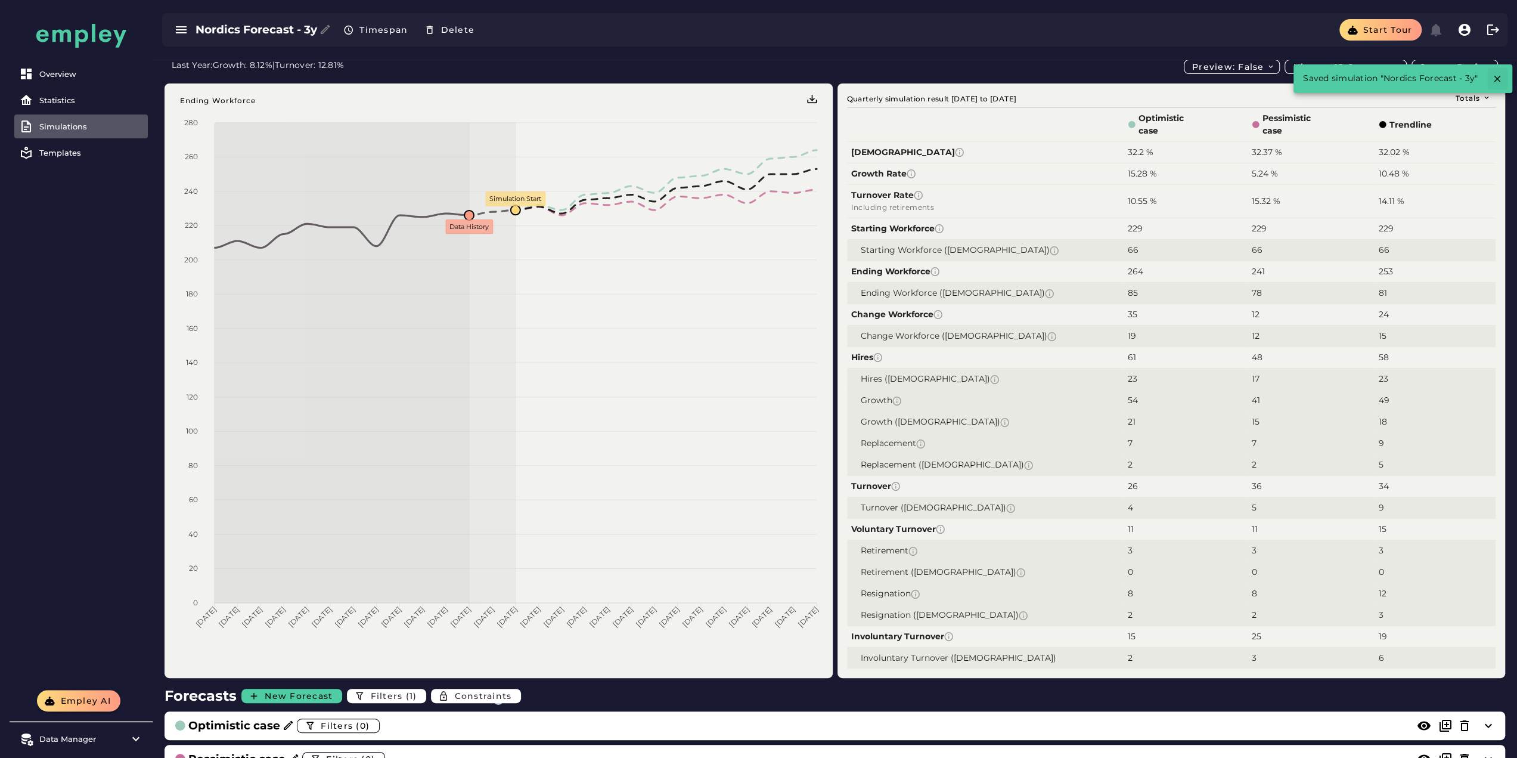
click at [1498, 79] on icon "button" at bounding box center [1497, 78] width 11 height 11
click at [1233, 67] on span "Preview: false" at bounding box center [1233, 66] width 83 height 11
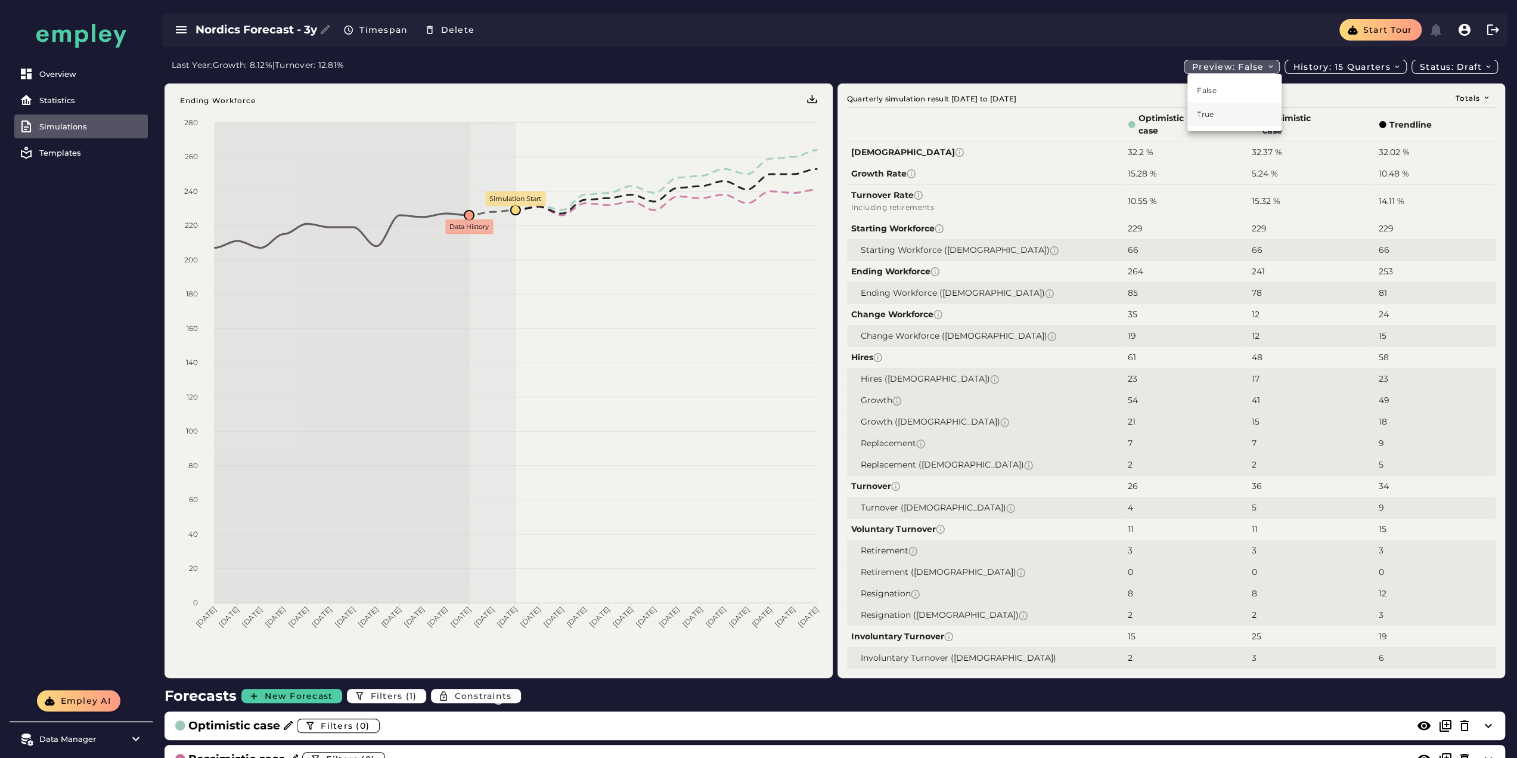
click at [1227, 108] on div "True" at bounding box center [1234, 115] width 94 height 24
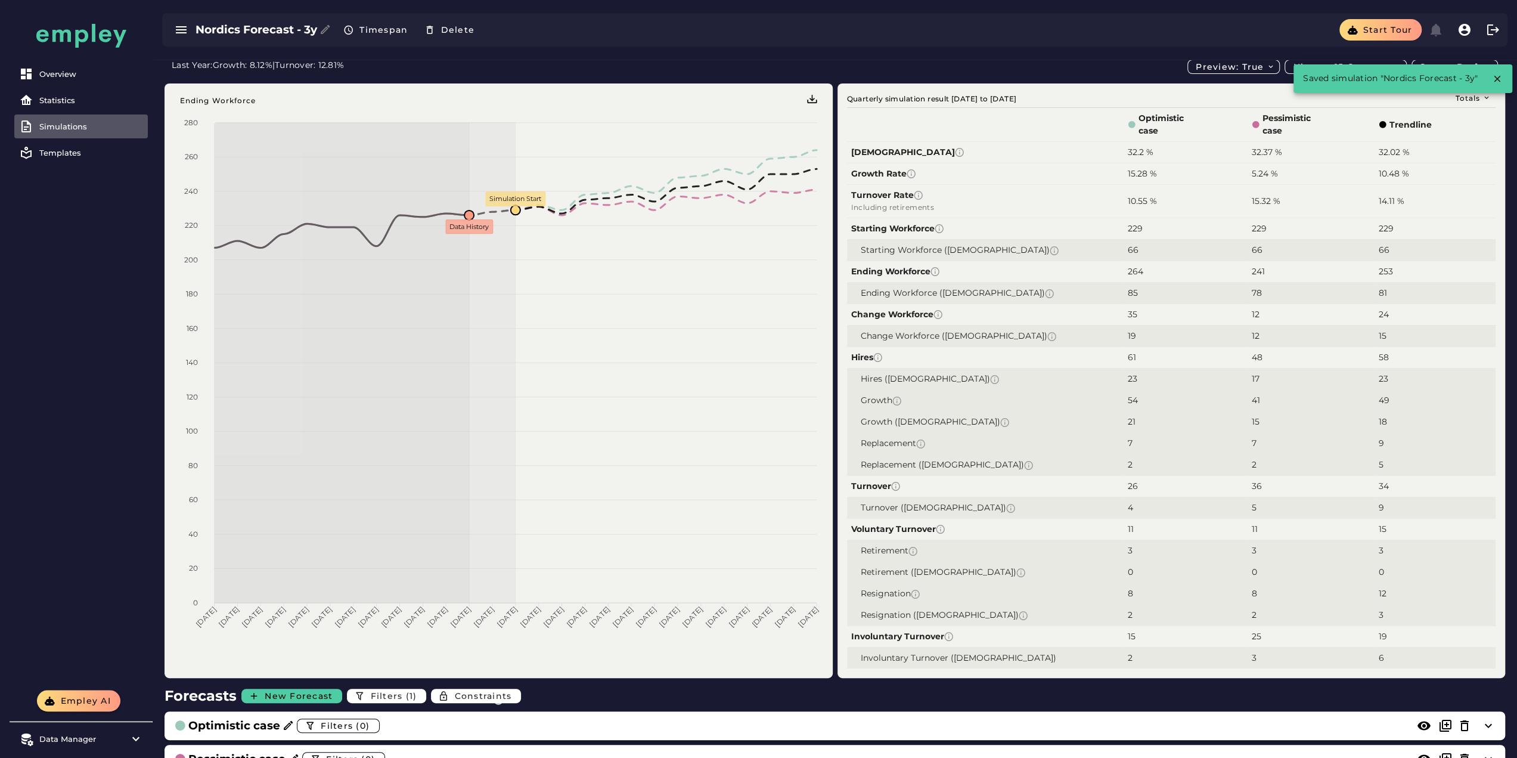
click at [89, 123] on div "Simulations" at bounding box center [91, 127] width 104 height 10
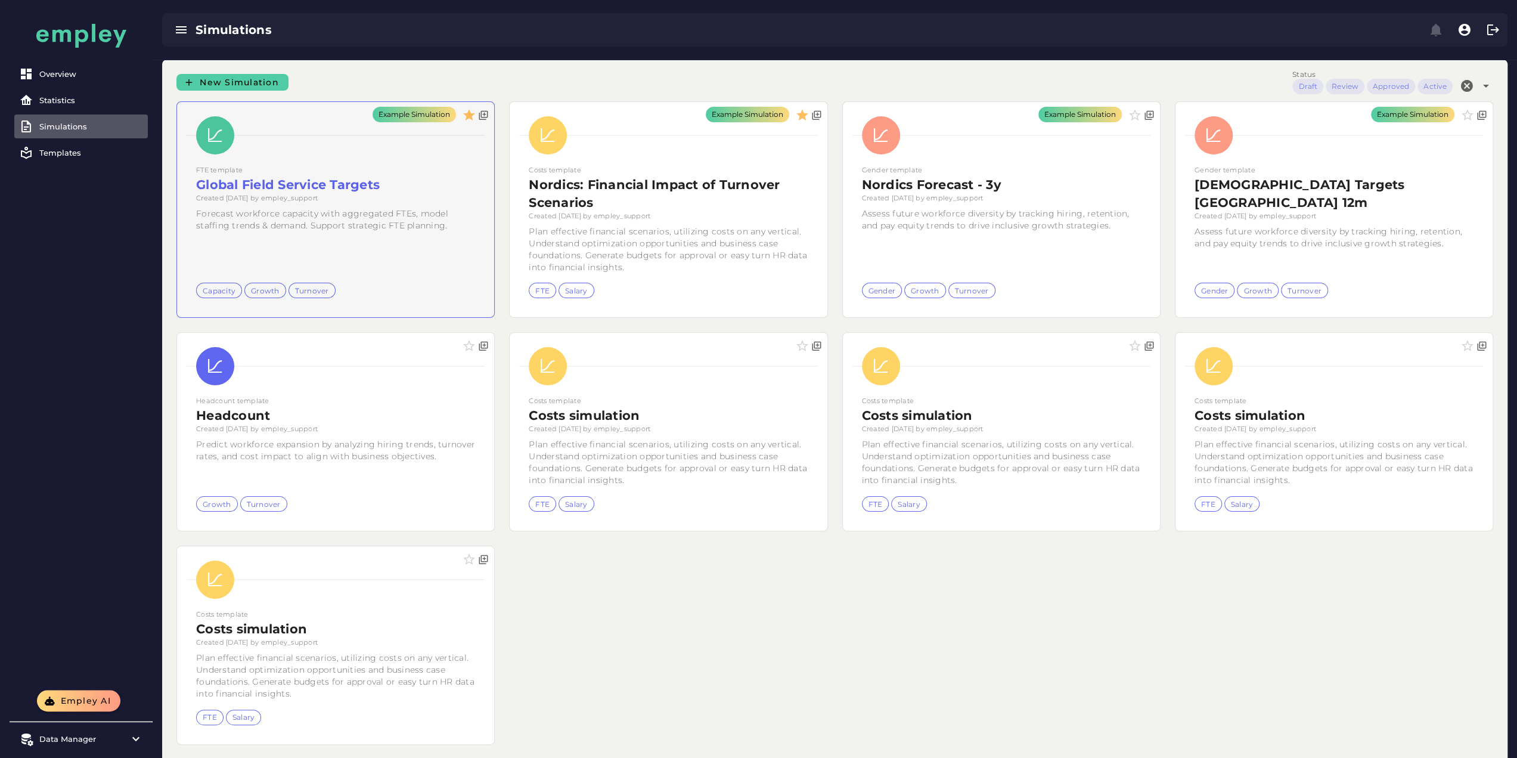
click at [312, 177] on div "Example Simulation" at bounding box center [335, 209] width 317 height 215
click at [460, 113] on icon "button" at bounding box center [469, 115] width 18 height 18
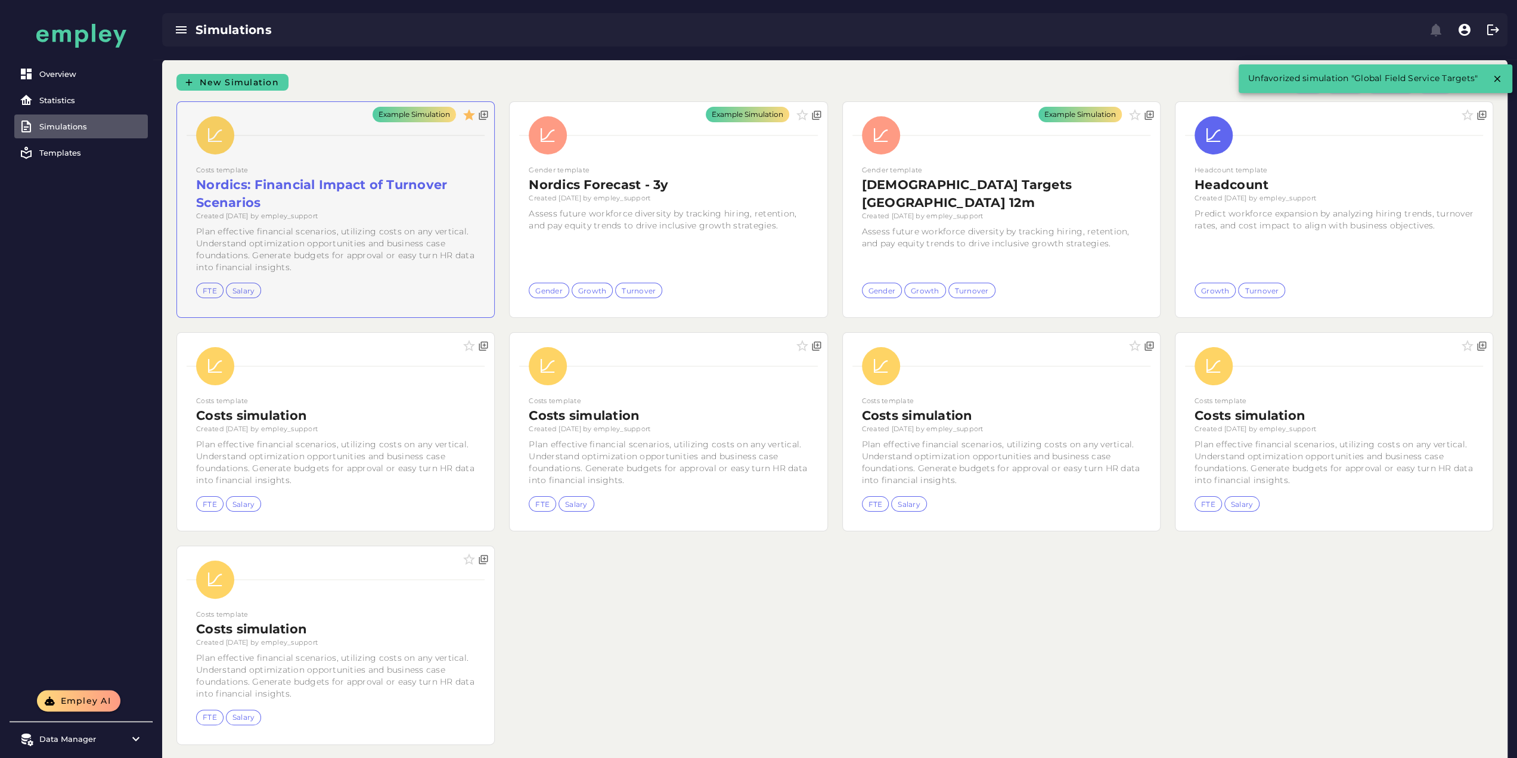
click at [302, 197] on div "Example Simulation" at bounding box center [335, 209] width 317 height 215
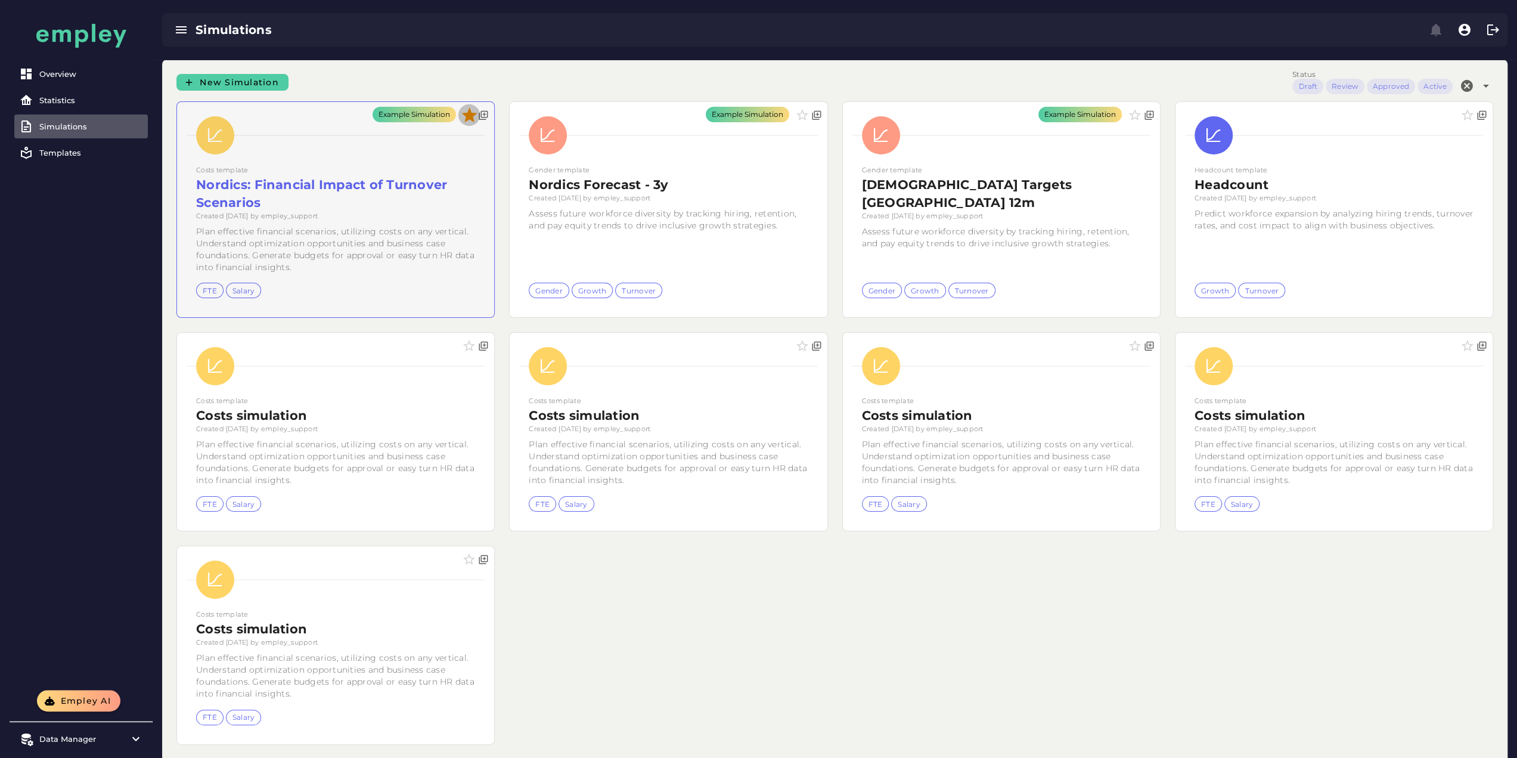
click at [460, 116] on icon "button" at bounding box center [469, 115] width 18 height 18
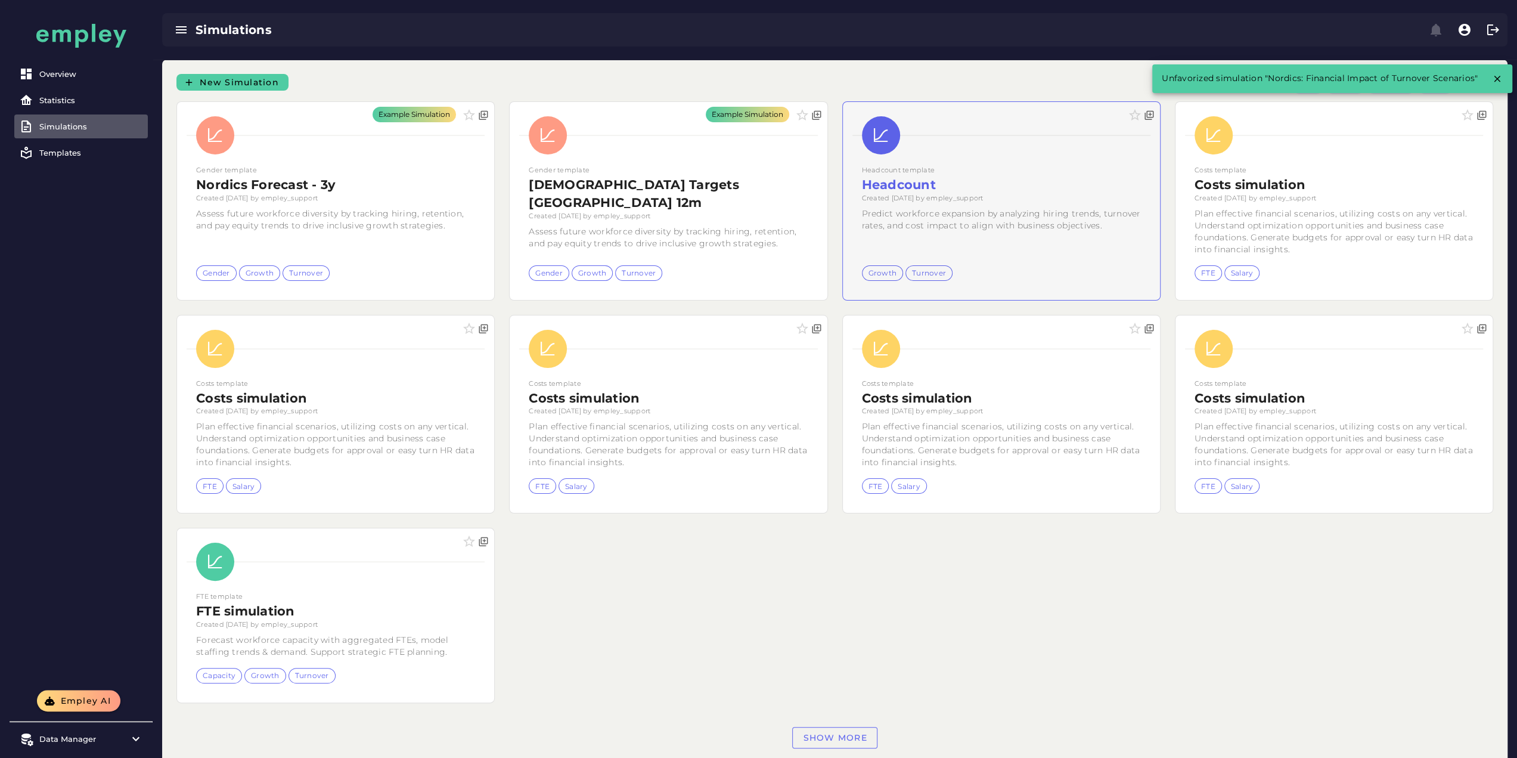
click at [843, 244] on div at bounding box center [1001, 201] width 317 height 198
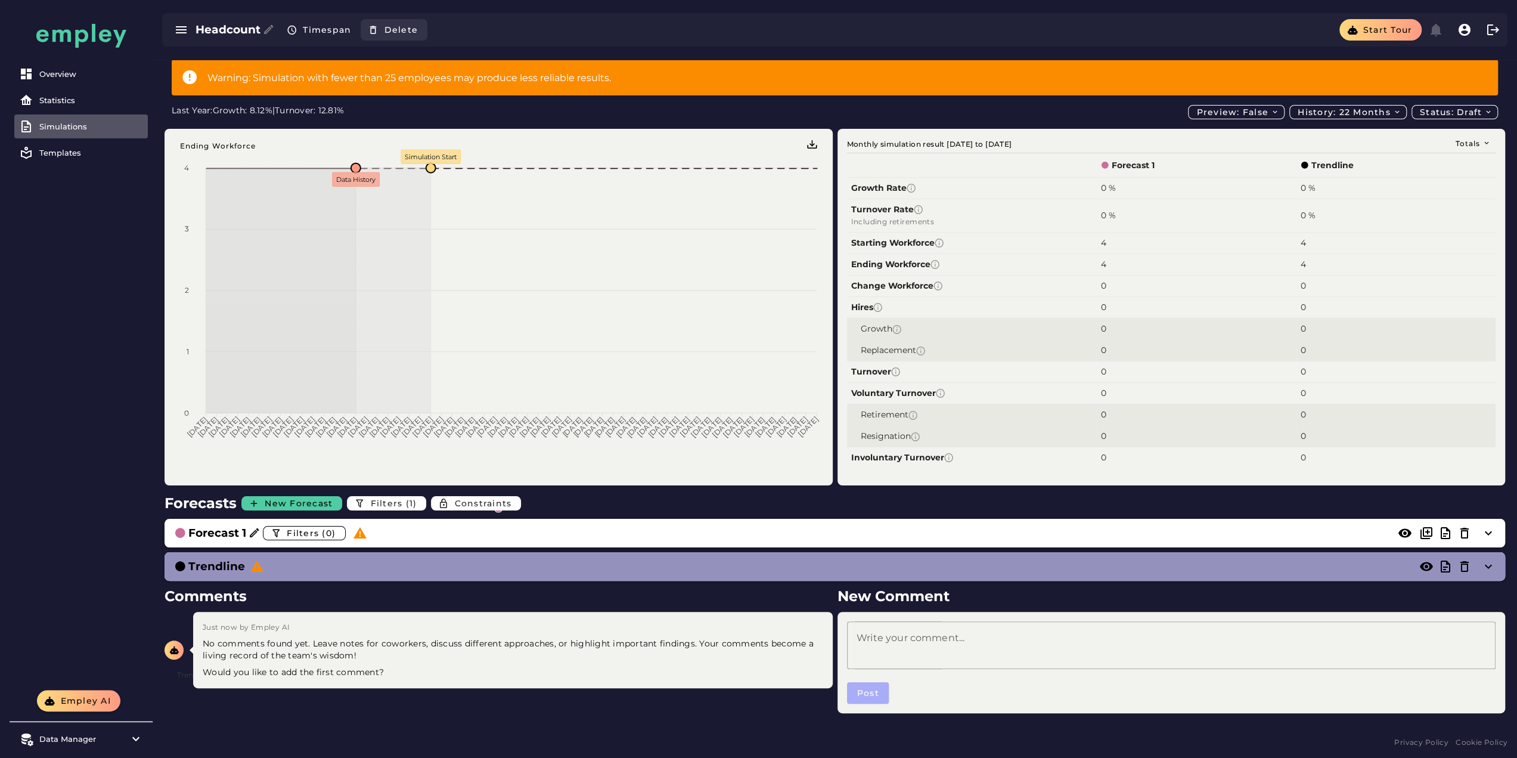
click at [421, 26] on button "Delete" at bounding box center [394, 29] width 67 height 21
click at [411, 27] on span "Delete" at bounding box center [400, 29] width 35 height 11
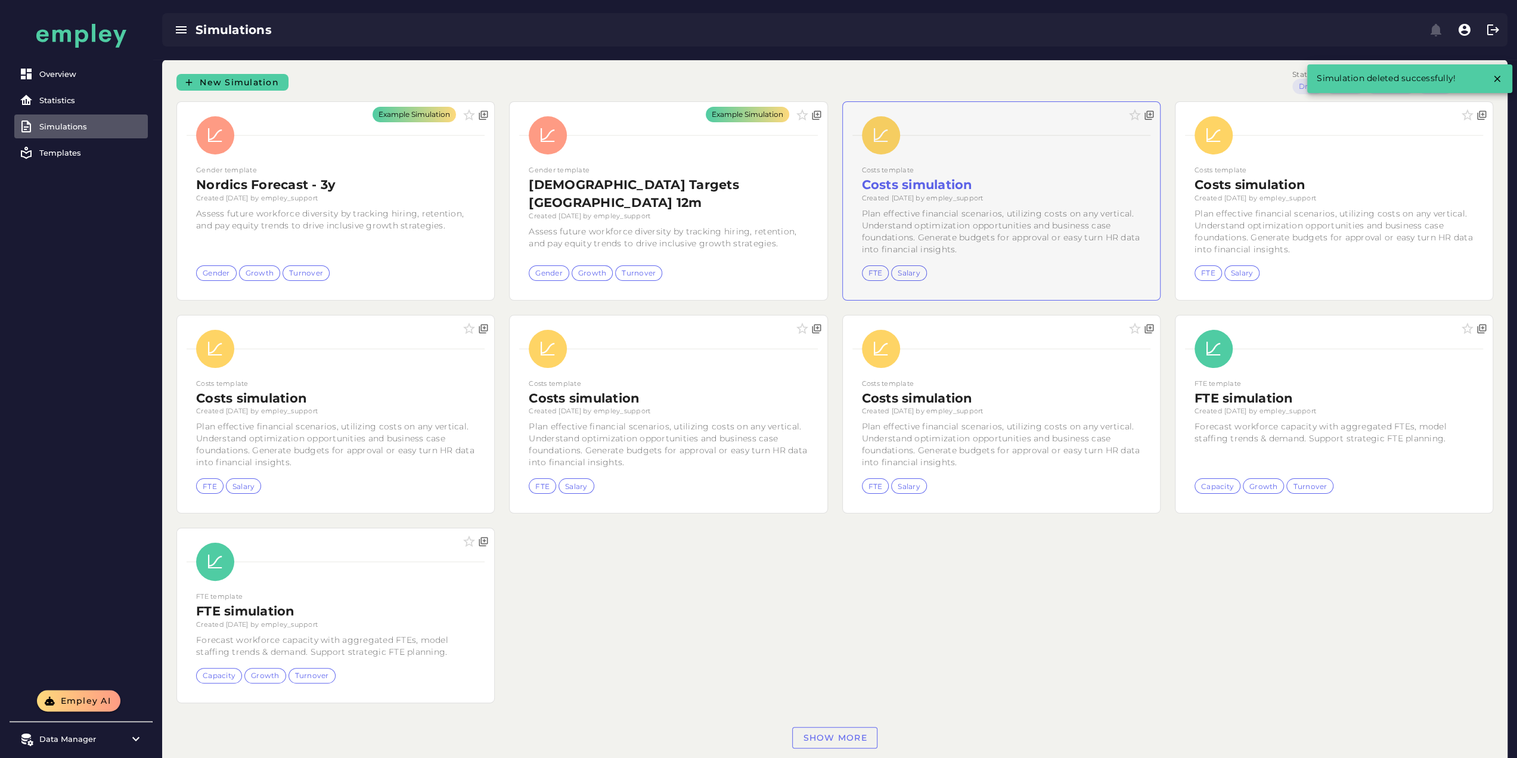
click at [843, 220] on div at bounding box center [1001, 201] width 317 height 198
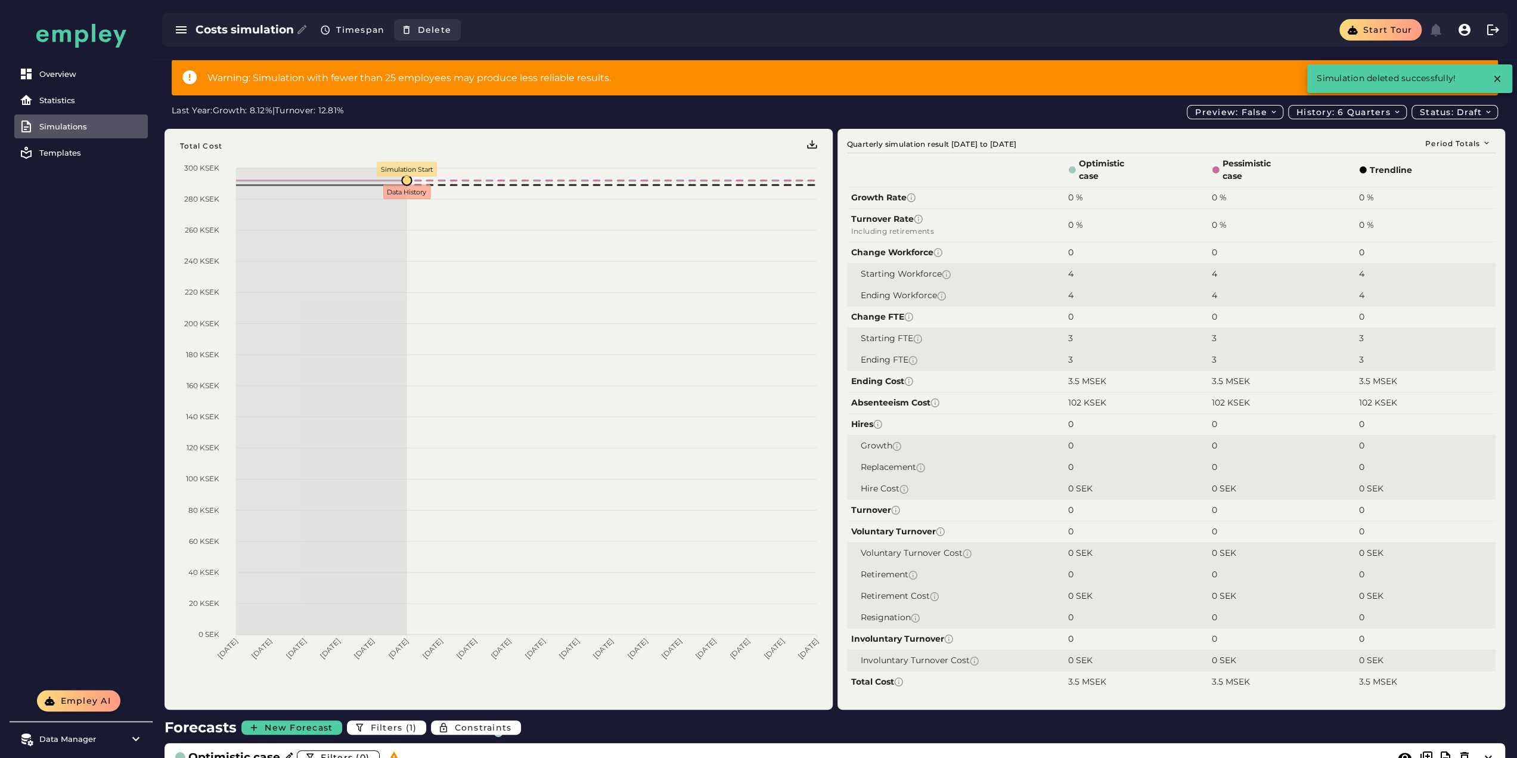
click at [436, 32] on span "Delete" at bounding box center [434, 29] width 35 height 11
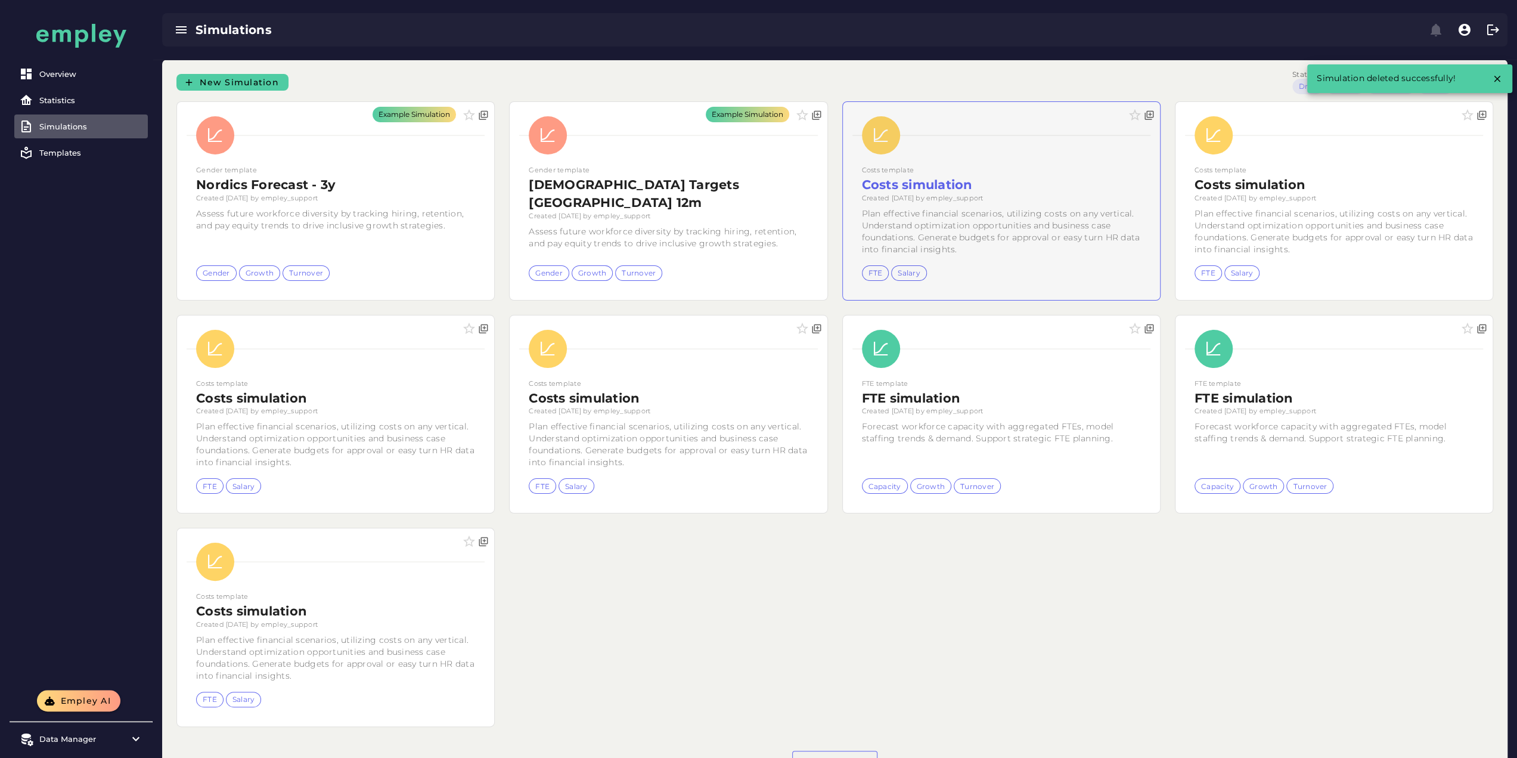
click at [843, 201] on div at bounding box center [1001, 201] width 317 height 198
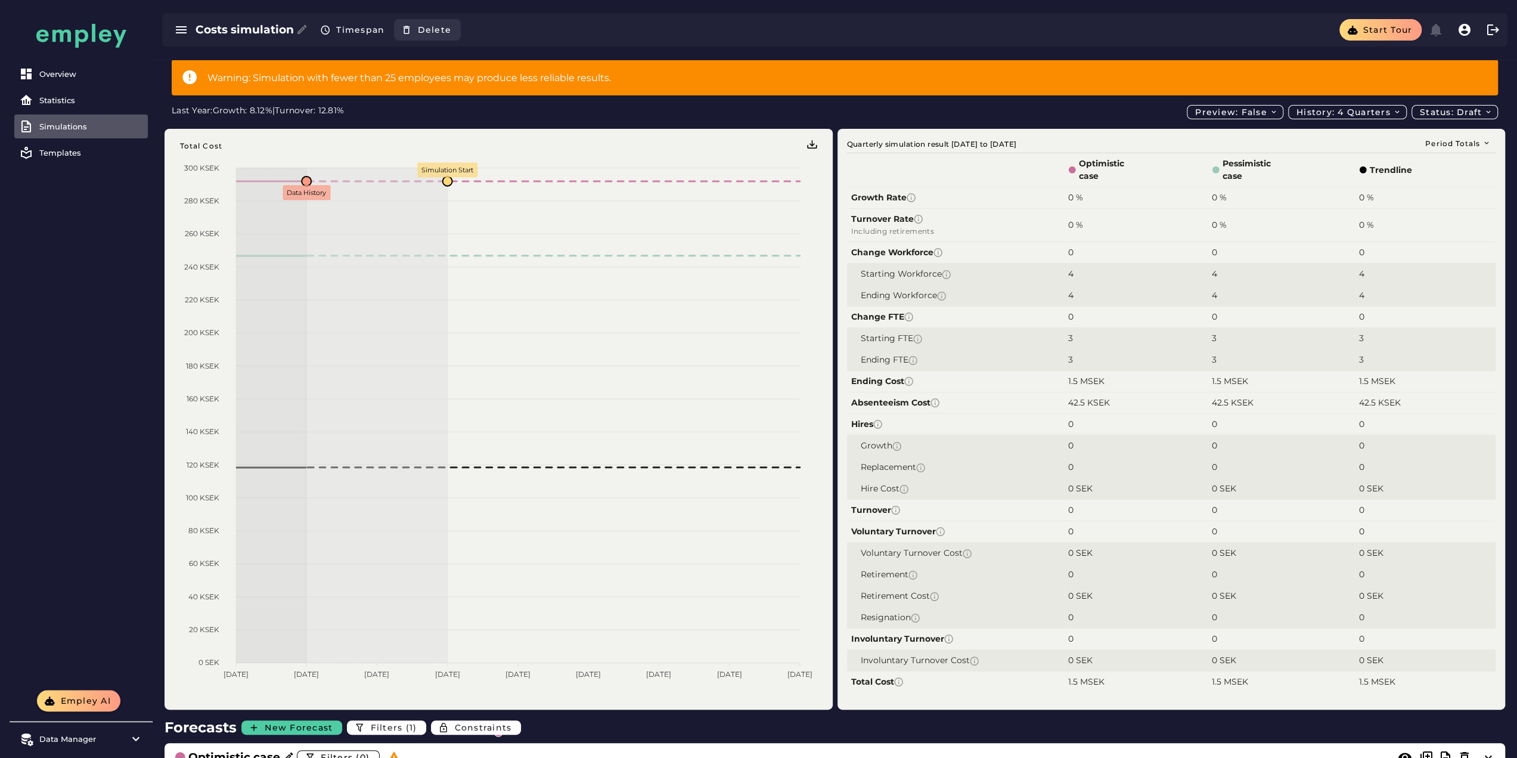
click at [429, 31] on span "Delete" at bounding box center [434, 29] width 35 height 11
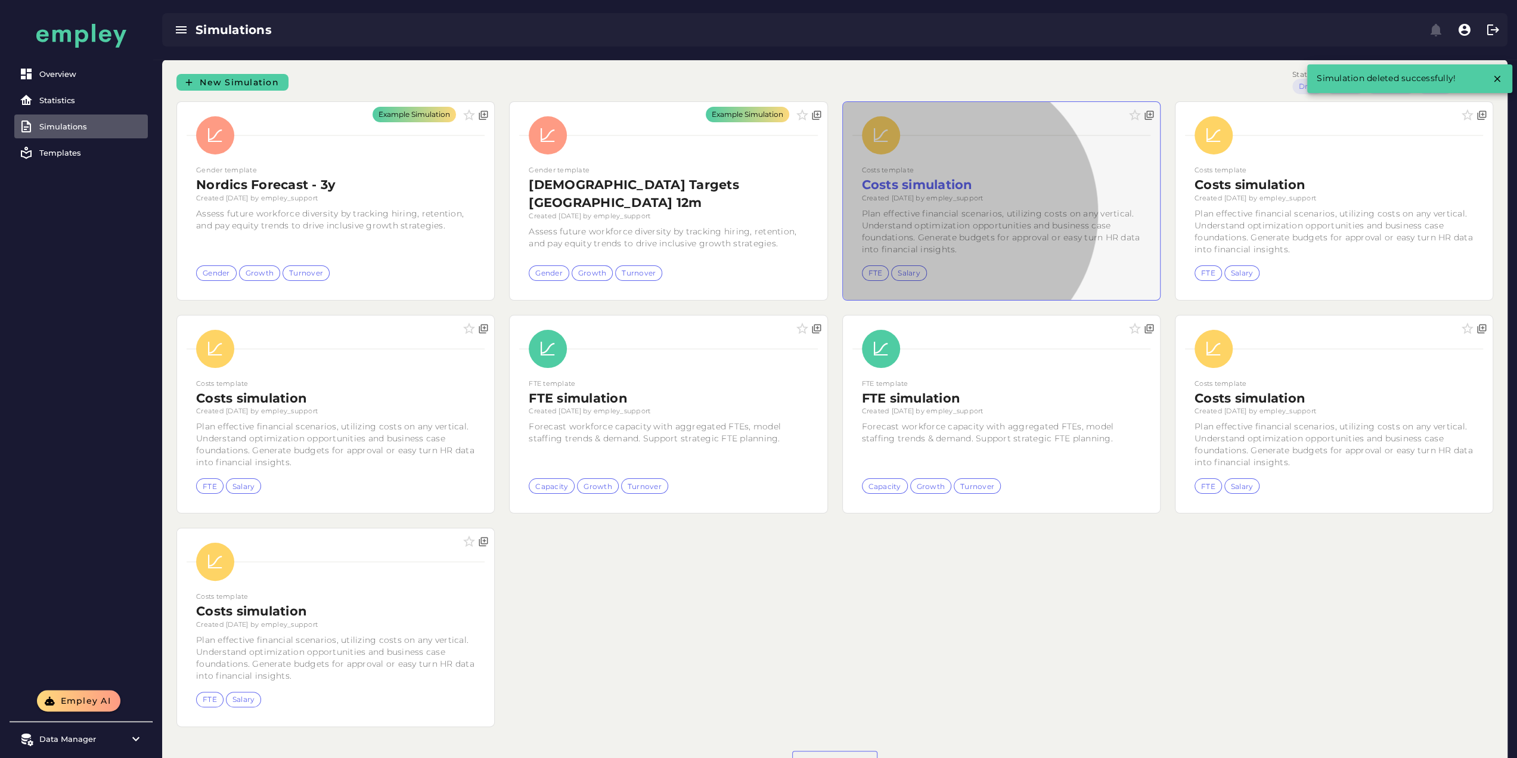
click at [843, 198] on div at bounding box center [1001, 201] width 317 height 198
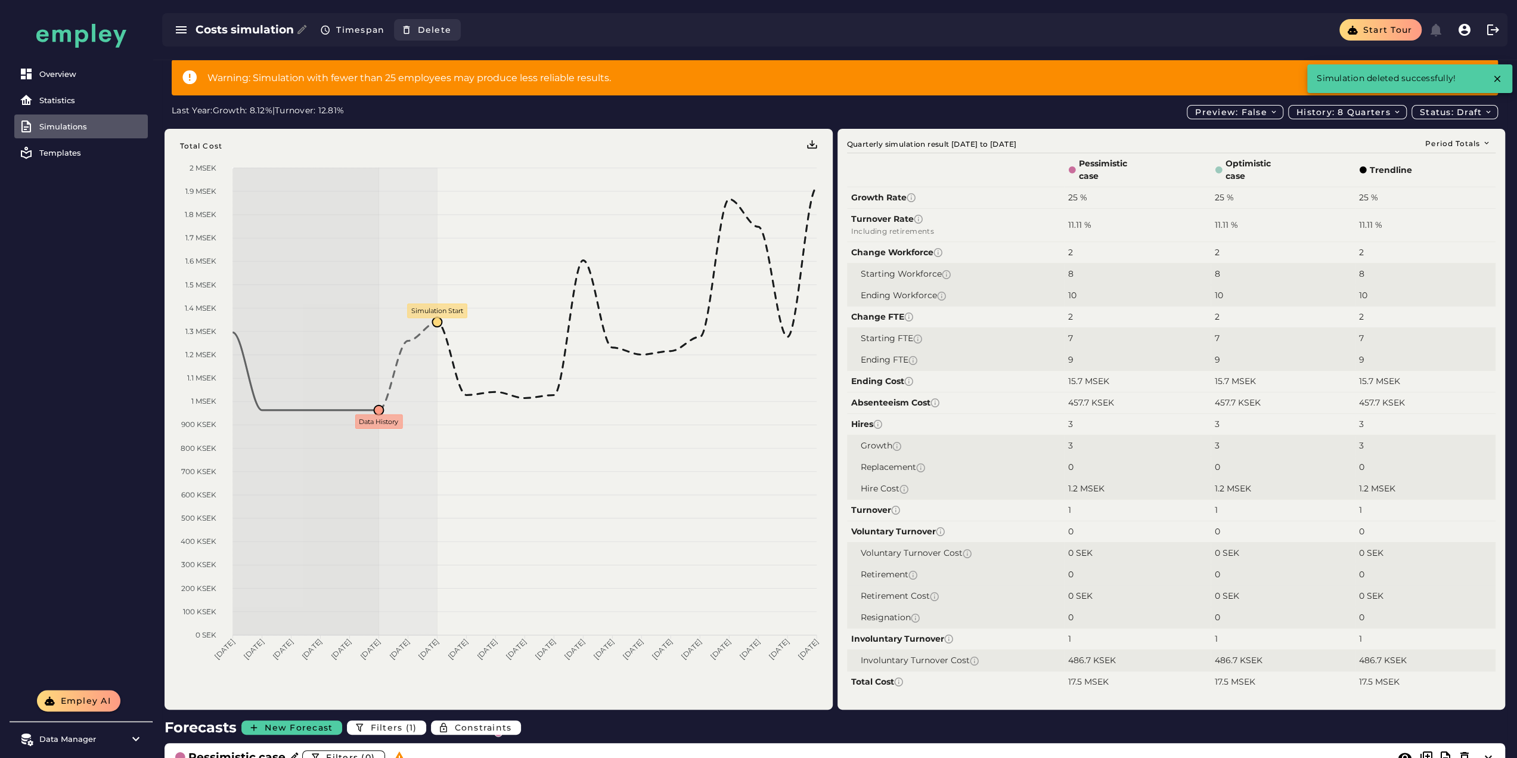
click at [432, 33] on span "Delete" at bounding box center [434, 29] width 35 height 11
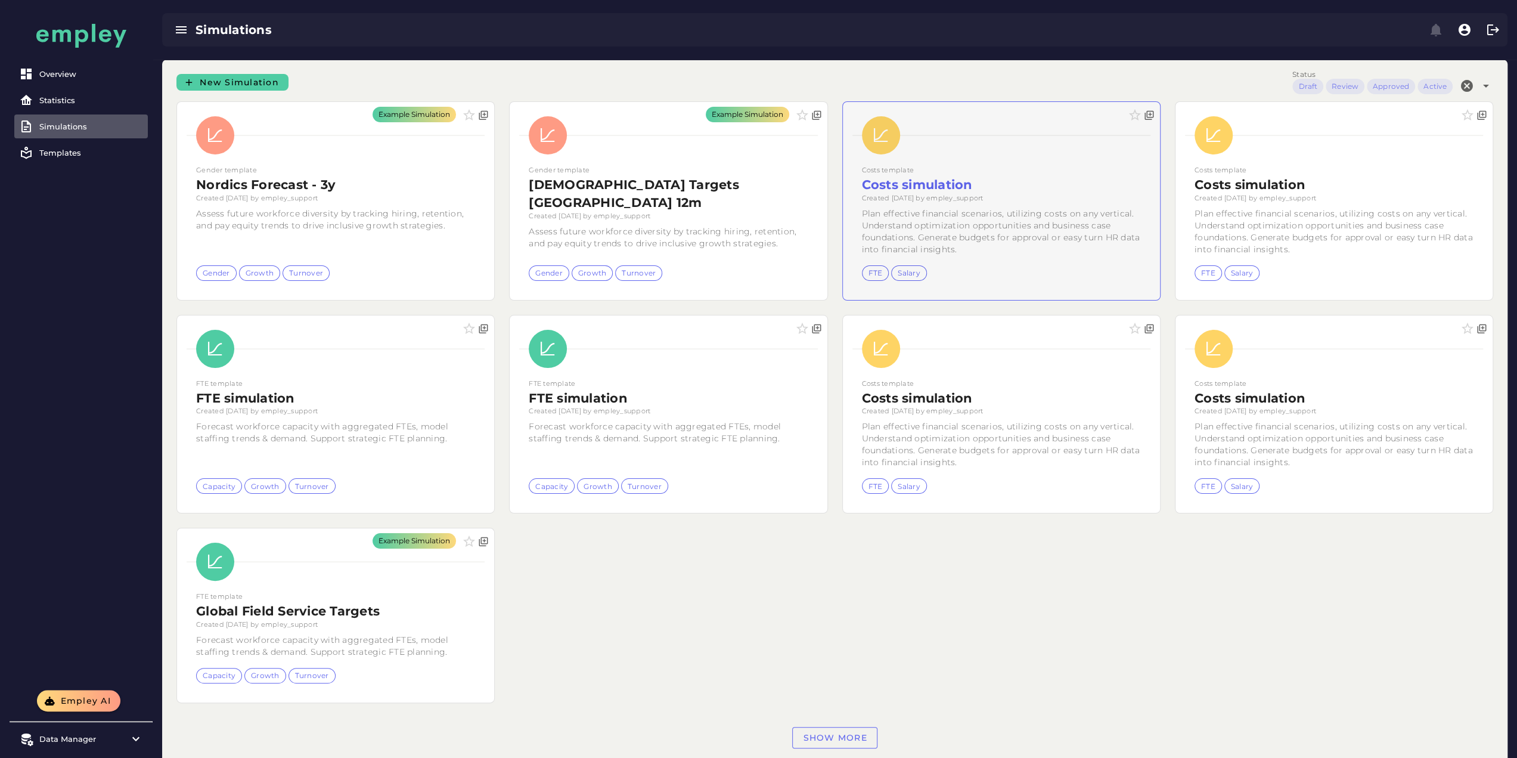
click at [843, 221] on div at bounding box center [1001, 201] width 317 height 198
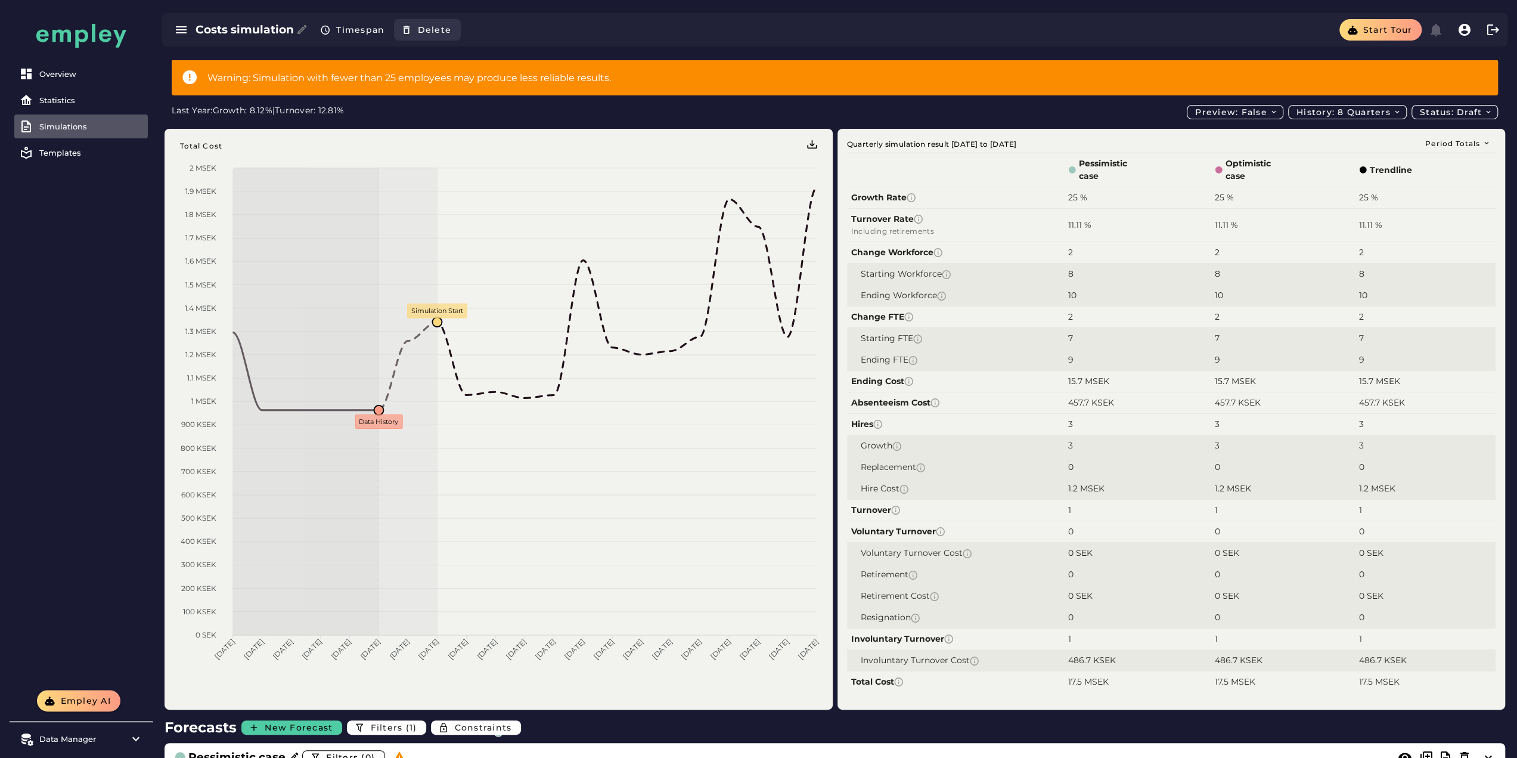
click at [432, 33] on span "Delete" at bounding box center [434, 29] width 35 height 11
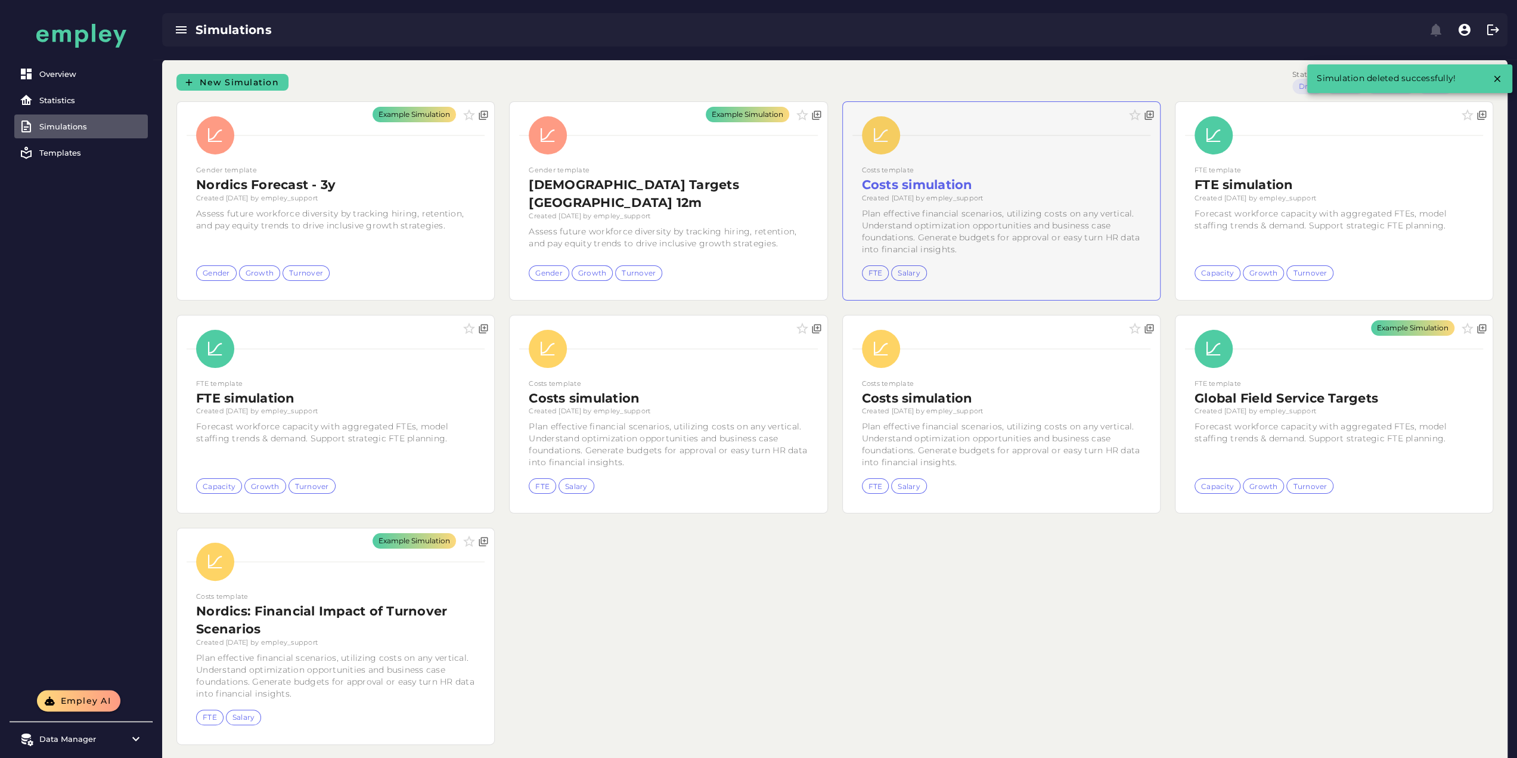
click at [843, 218] on div at bounding box center [1001, 201] width 317 height 198
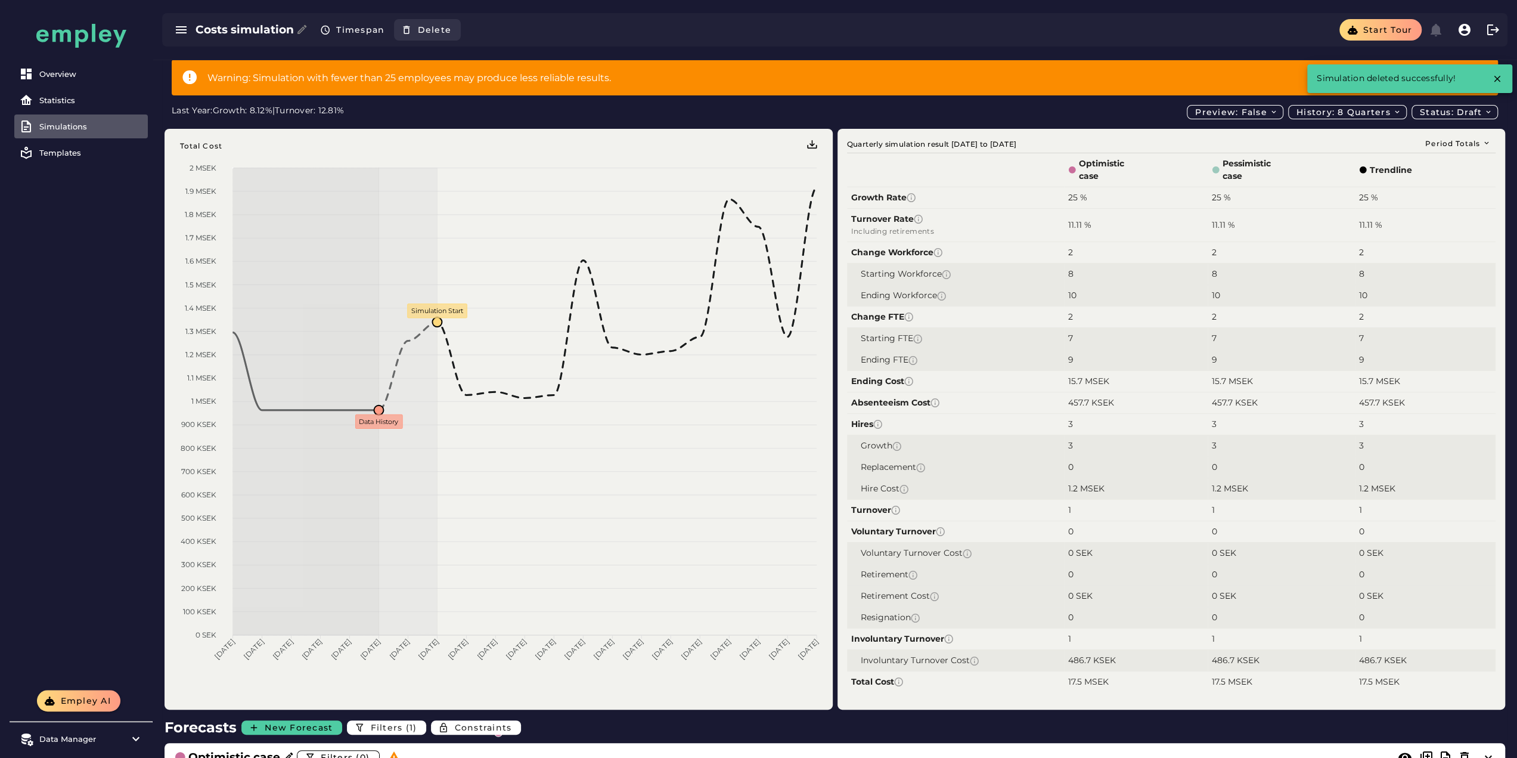
click at [435, 31] on span "Delete" at bounding box center [434, 29] width 35 height 11
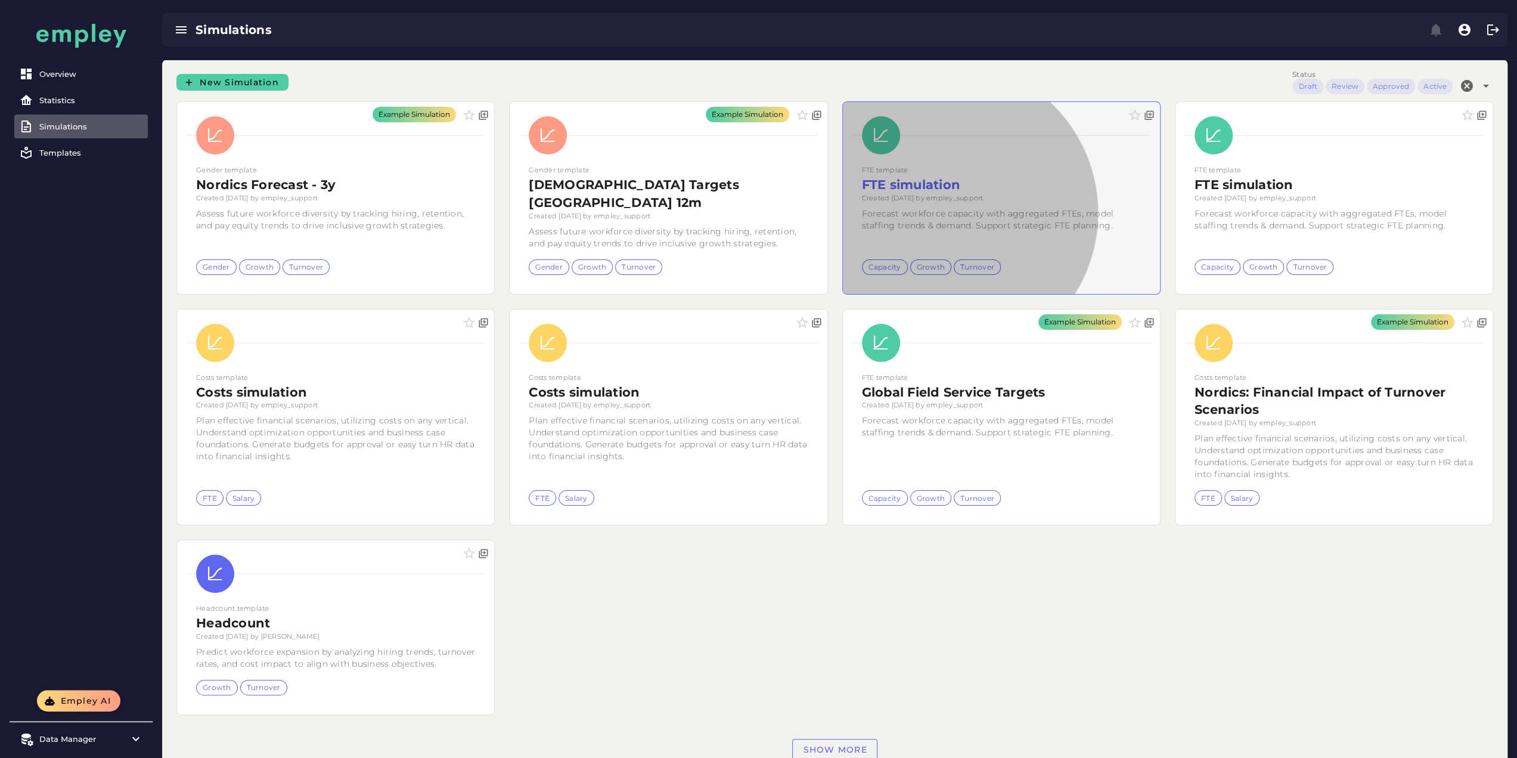
click at [843, 210] on div at bounding box center [1001, 198] width 317 height 192
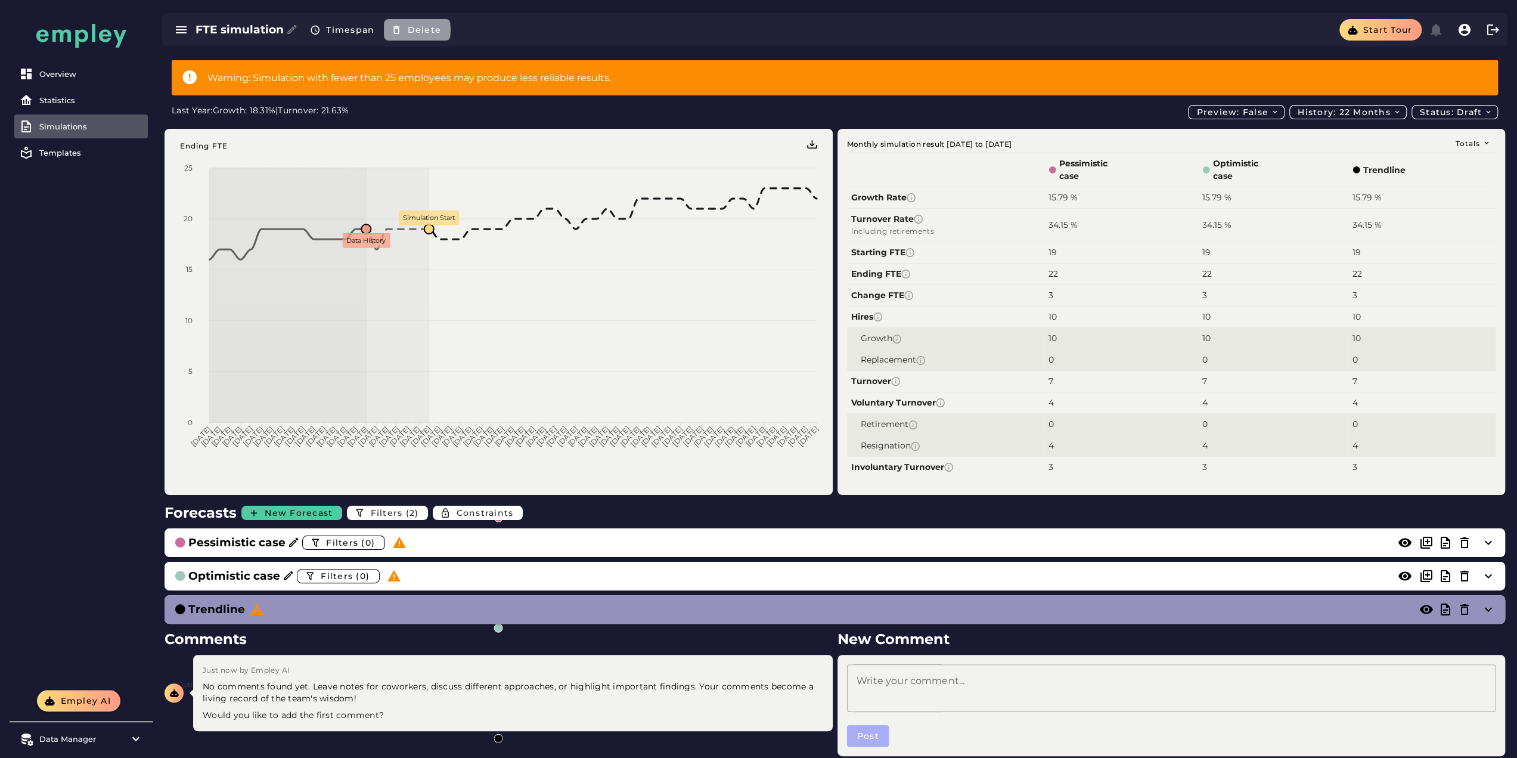
click at [424, 29] on span "Delete" at bounding box center [424, 29] width 35 height 11
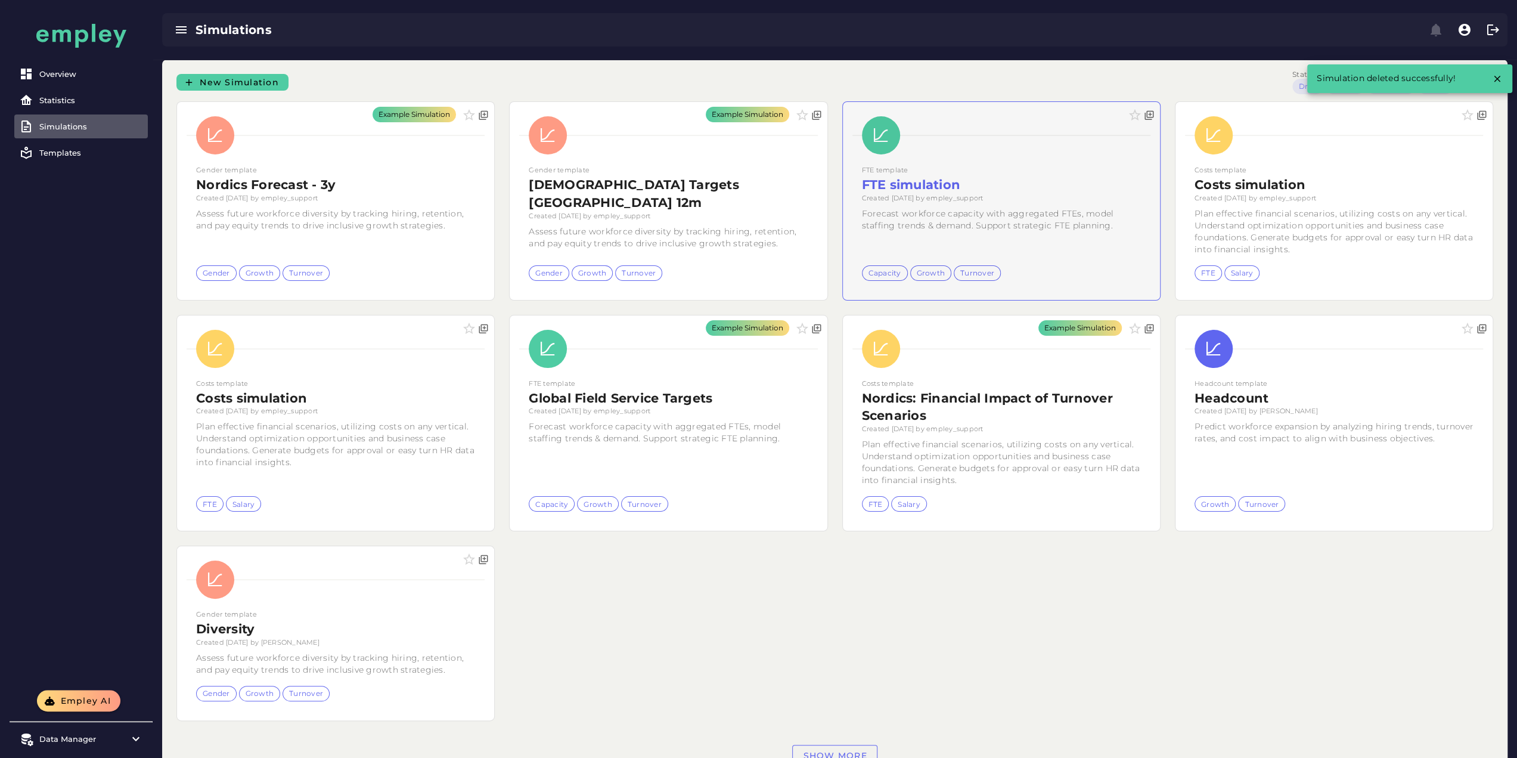
click at [843, 207] on div at bounding box center [1001, 201] width 317 height 198
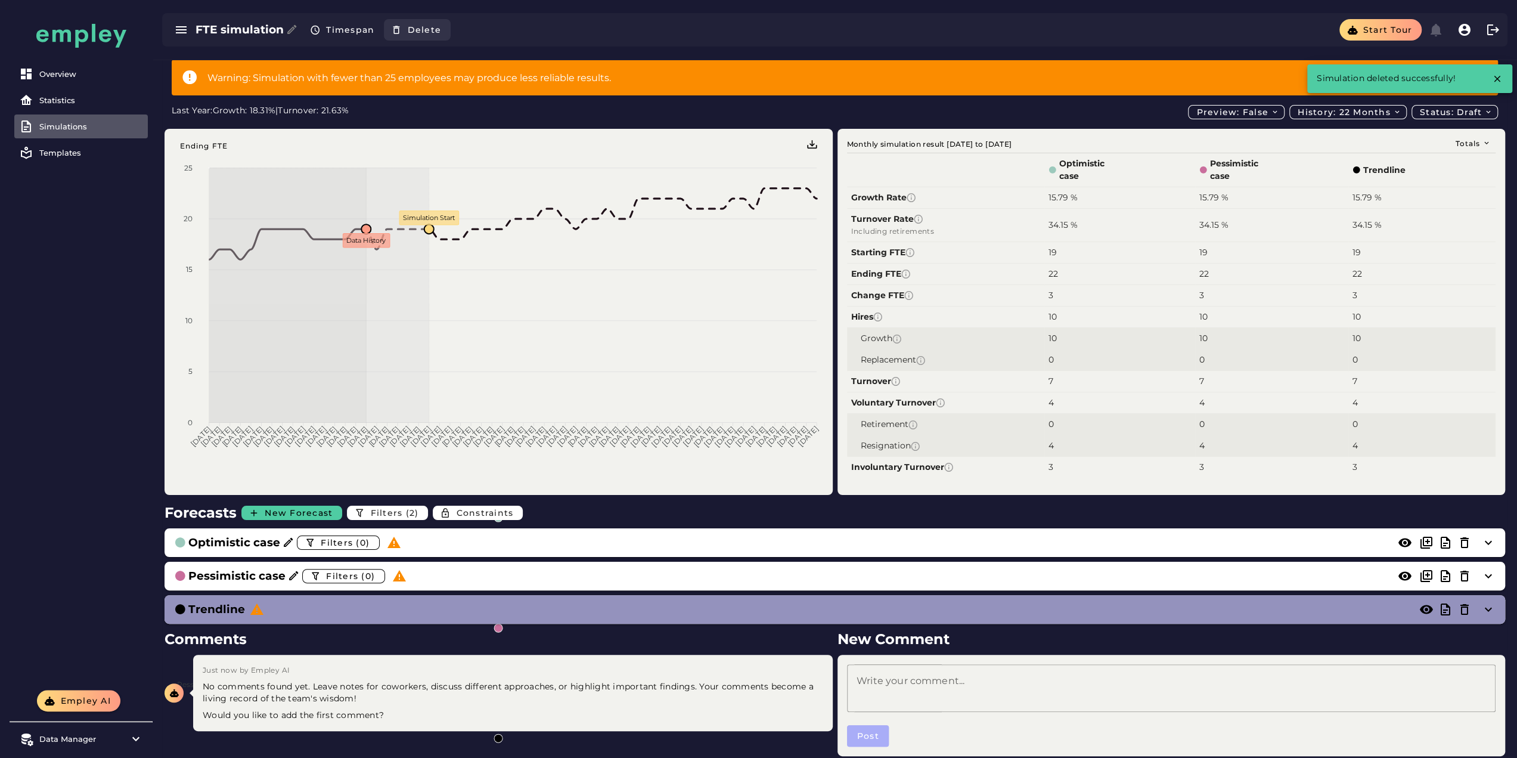
click at [419, 32] on span "Delete" at bounding box center [424, 29] width 35 height 11
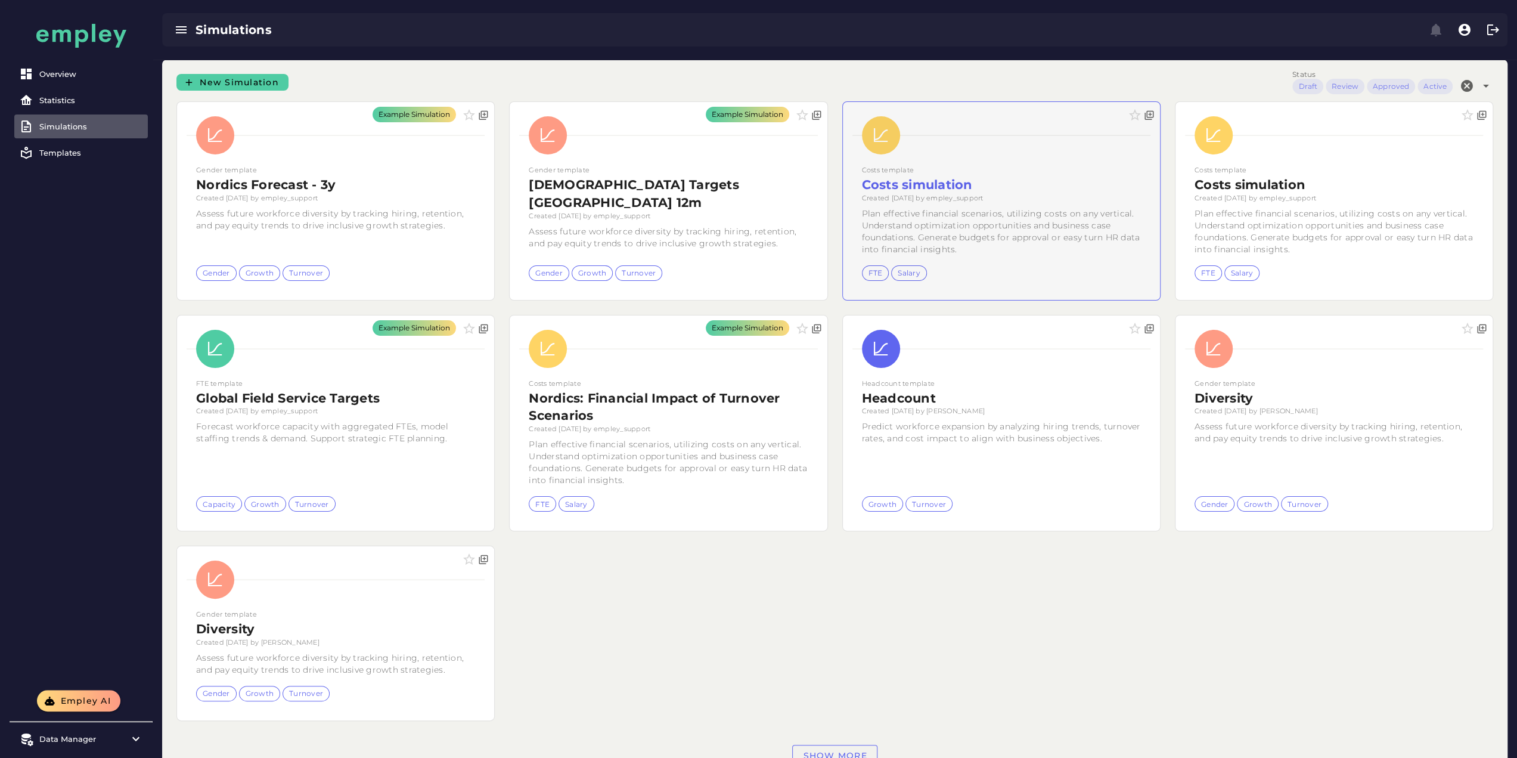
click at [843, 205] on div at bounding box center [1001, 201] width 317 height 198
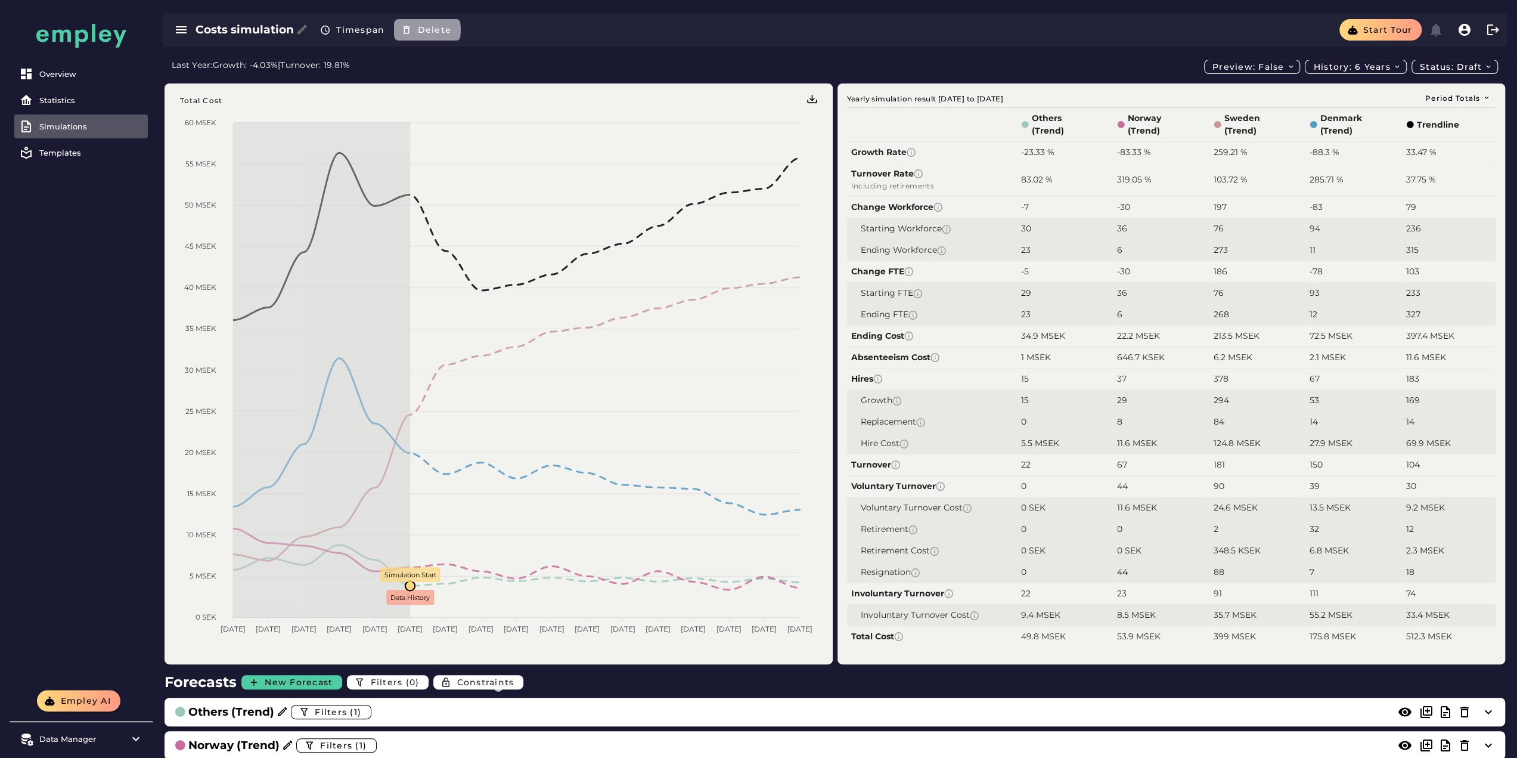
click at [443, 32] on span "Delete" at bounding box center [434, 29] width 35 height 11
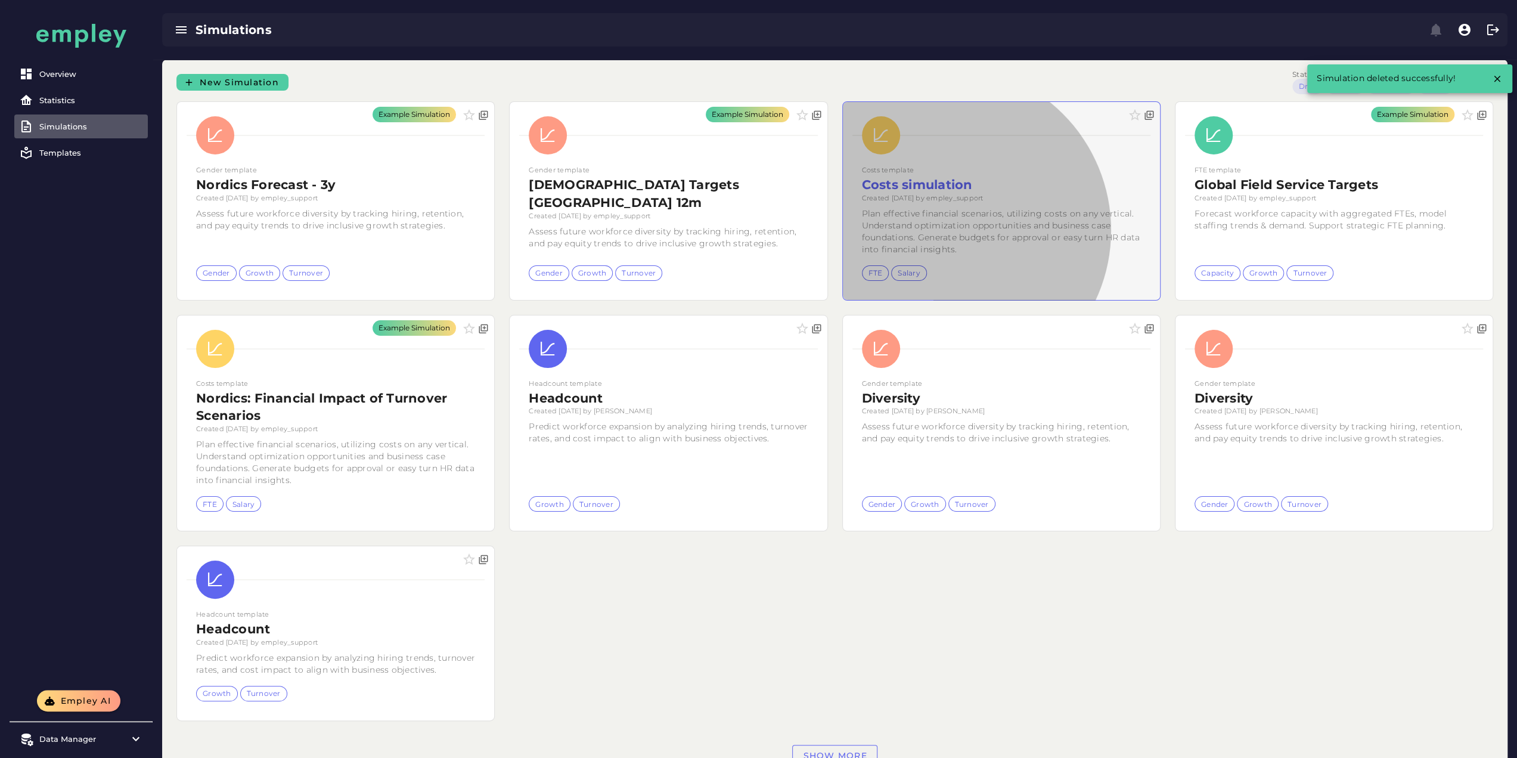
click at [843, 224] on div at bounding box center [1001, 201] width 317 height 198
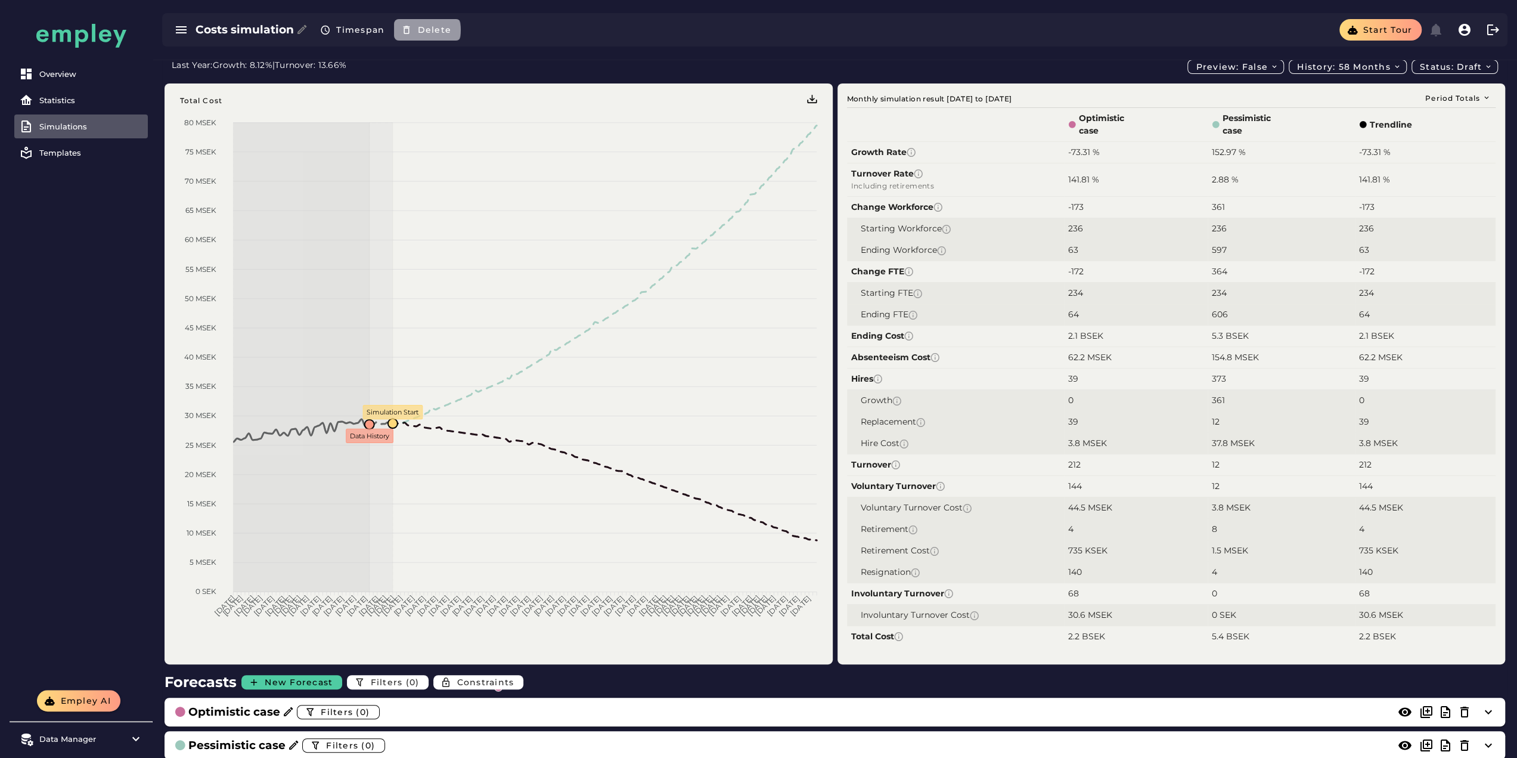
click at [442, 30] on span "Delete" at bounding box center [434, 29] width 35 height 11
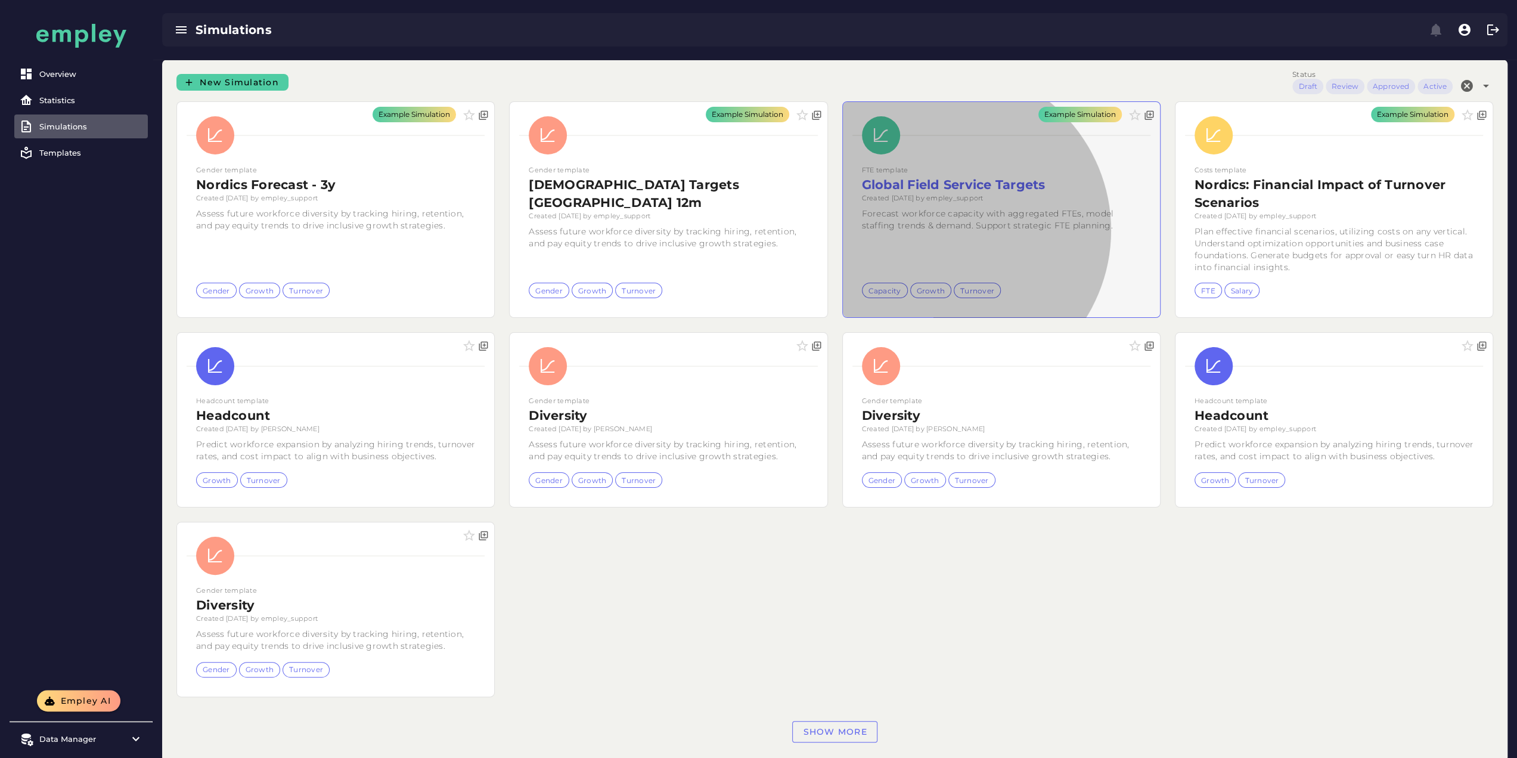
click at [843, 228] on div "Example Simulation" at bounding box center [1001, 209] width 317 height 215
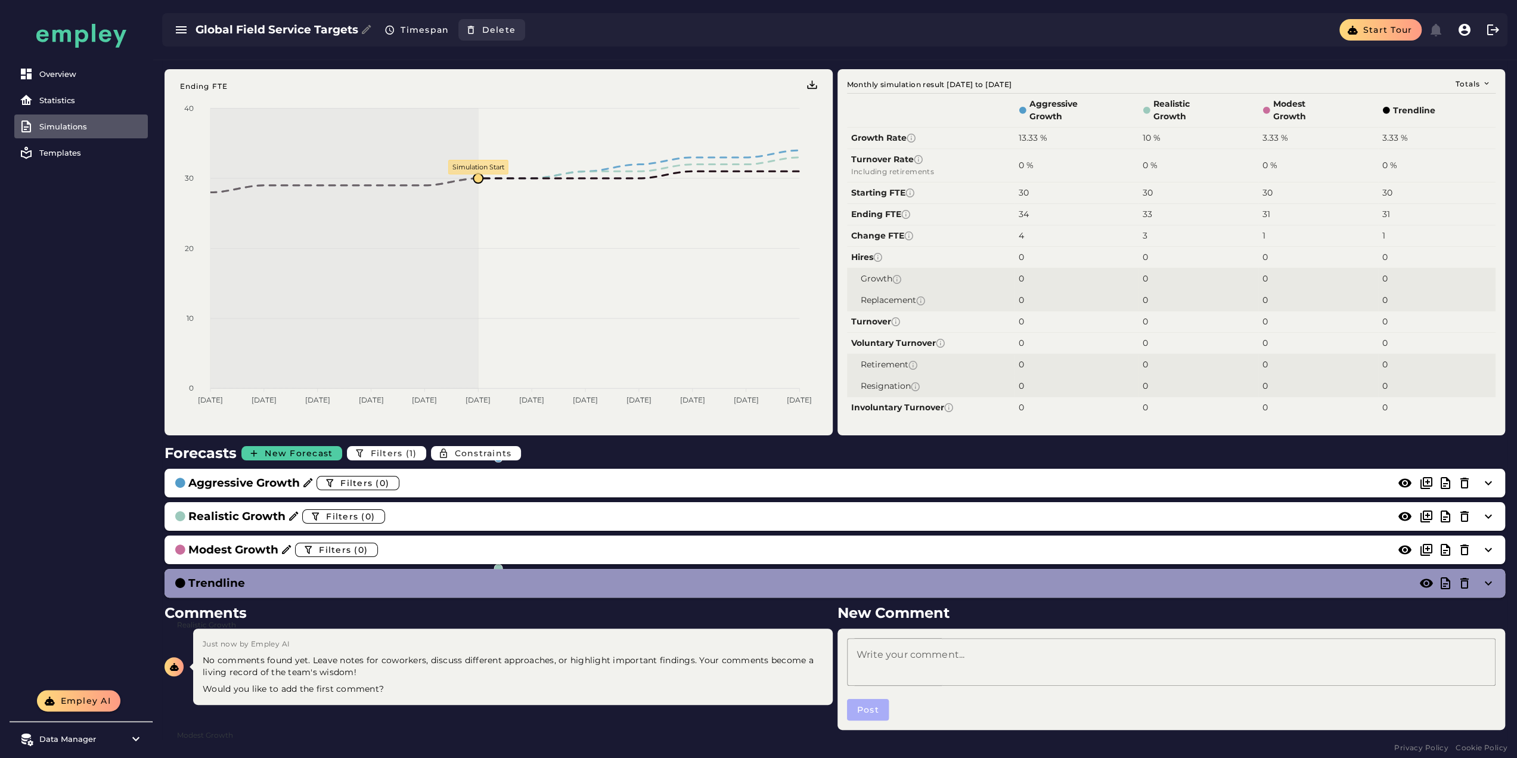
click at [504, 29] on span "Delete" at bounding box center [498, 29] width 35 height 11
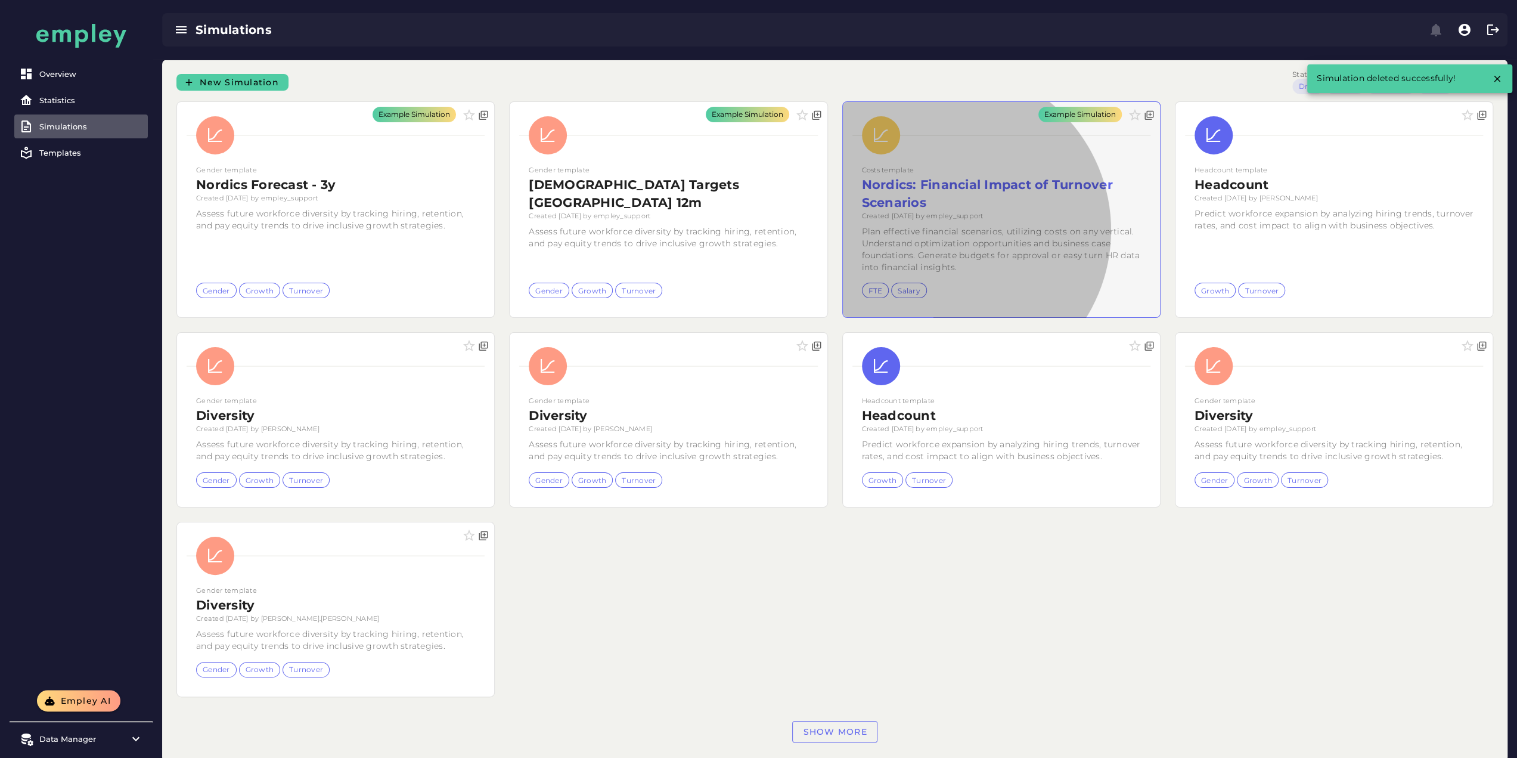
click at [843, 252] on div "Example Simulation" at bounding box center [1001, 209] width 317 height 215
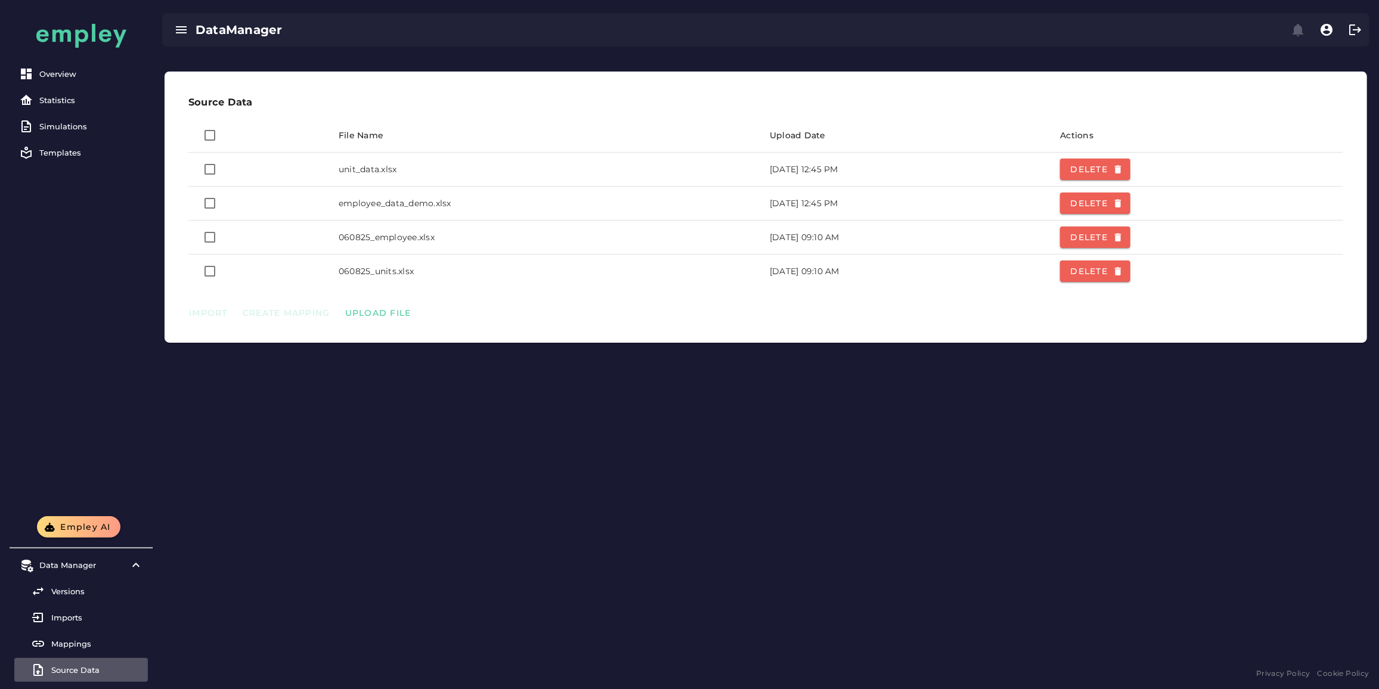
click at [222, 237] on div at bounding box center [259, 237] width 122 height 33
click at [205, 314] on span "Import" at bounding box center [207, 313] width 39 height 11
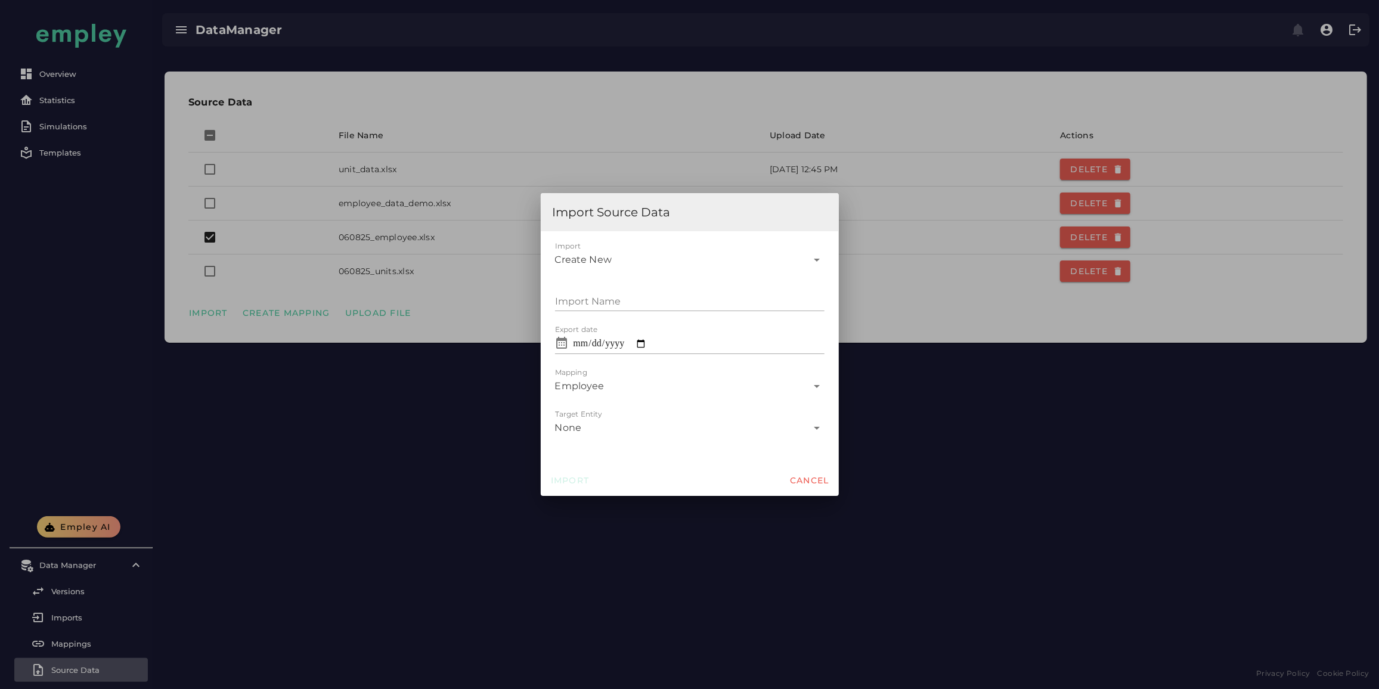
click at [601, 263] on span "Create New" at bounding box center [583, 260] width 57 height 14
click at [595, 342] on div "[DATE]" at bounding box center [689, 346] width 250 height 14
type input "*"
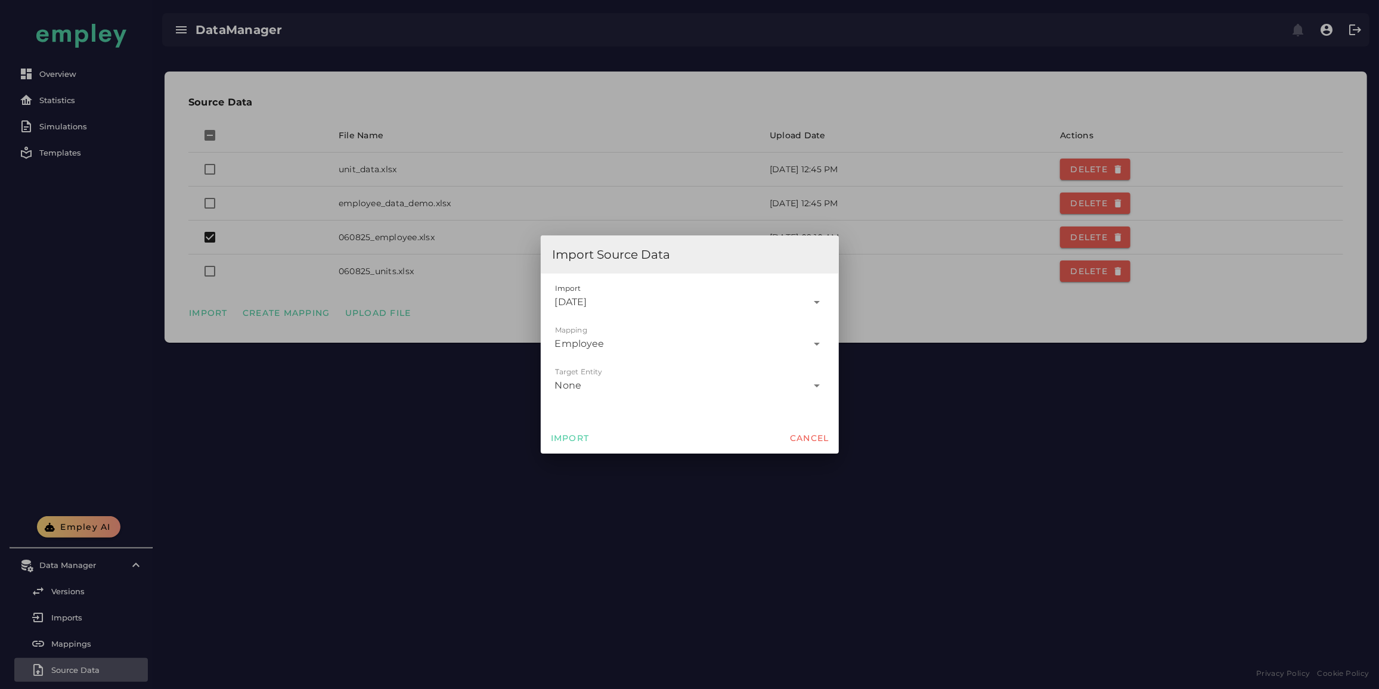
click at [585, 381] on div "None" at bounding box center [681, 381] width 253 height 29
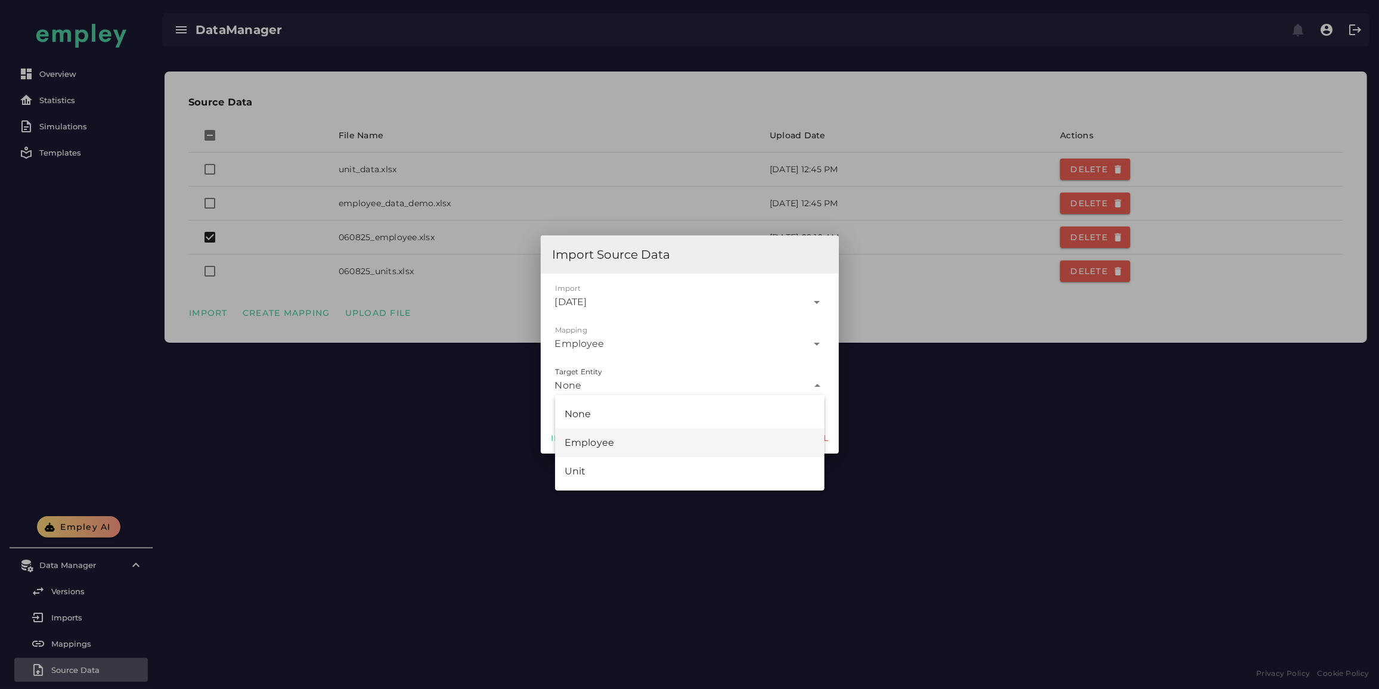
click at [621, 443] on div "Employee" at bounding box center [689, 443] width 250 height 14
type input "********"
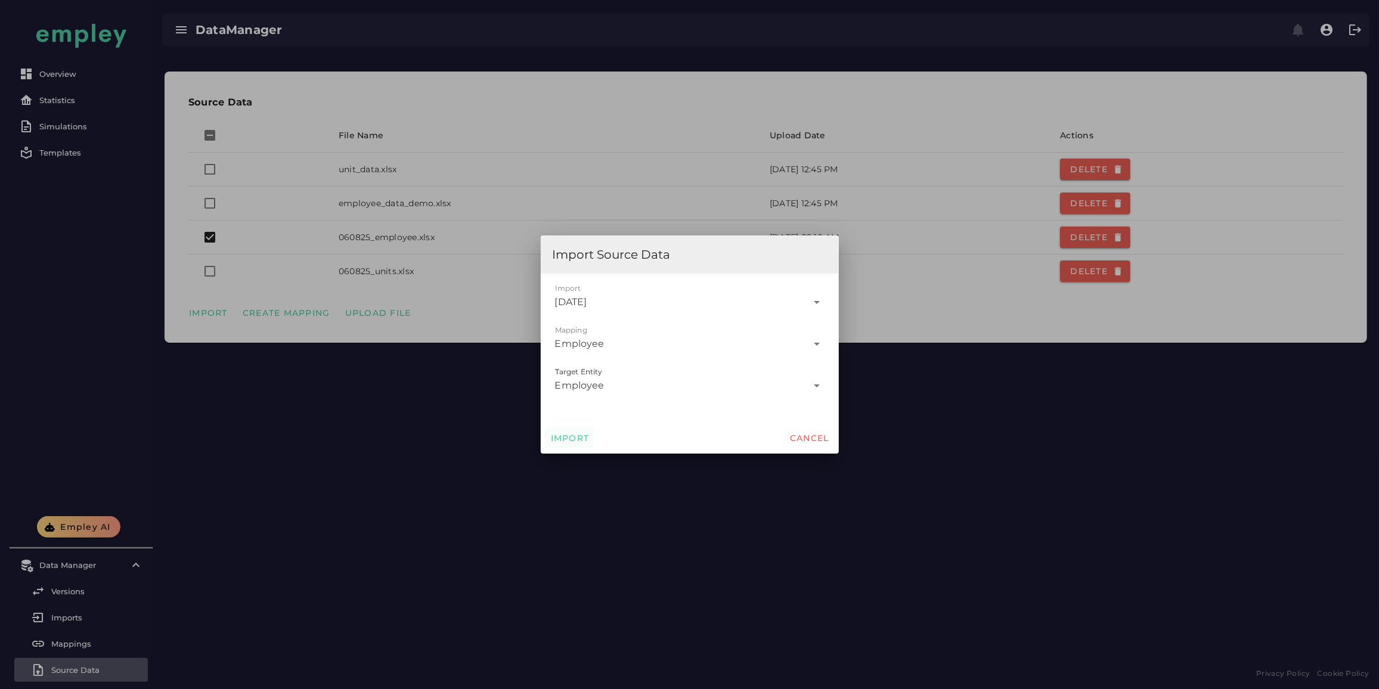
click at [573, 435] on span "Import" at bounding box center [569, 438] width 39 height 11
click at [409, 433] on div at bounding box center [689, 344] width 1379 height 689
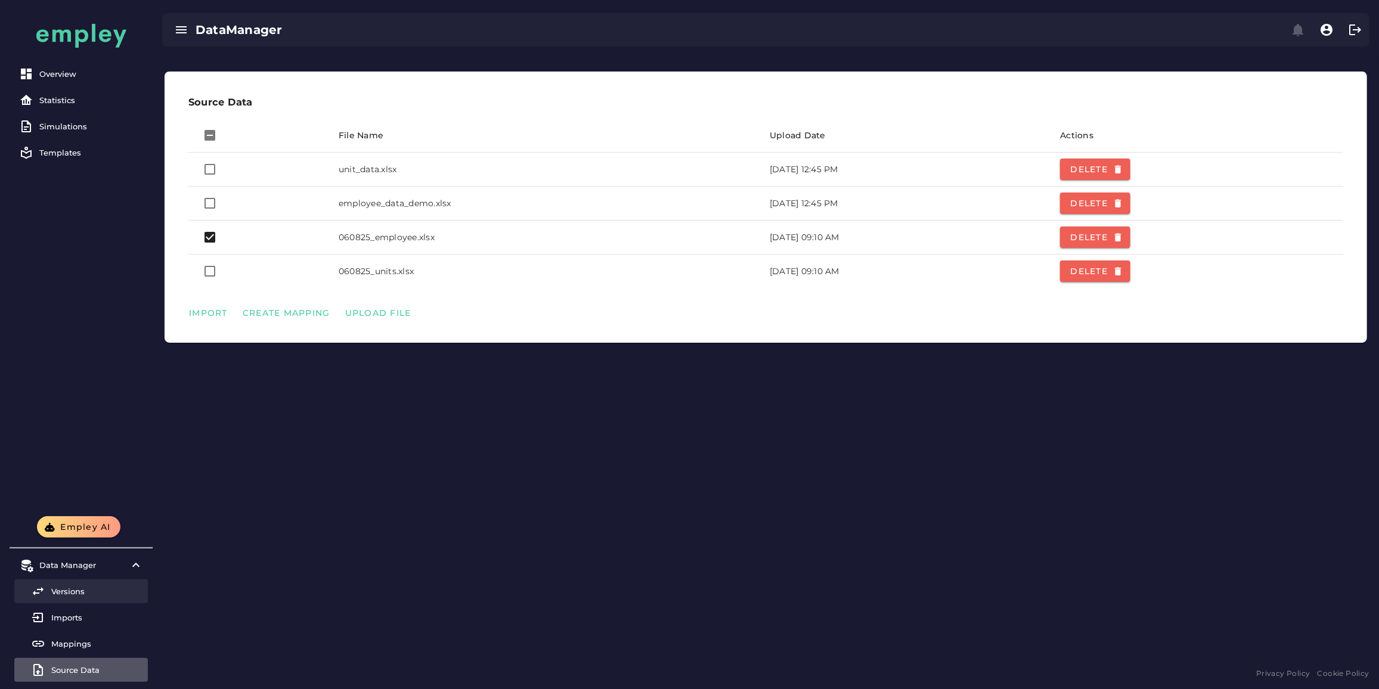
click at [59, 597] on link "Versions" at bounding box center [81, 591] width 134 height 24
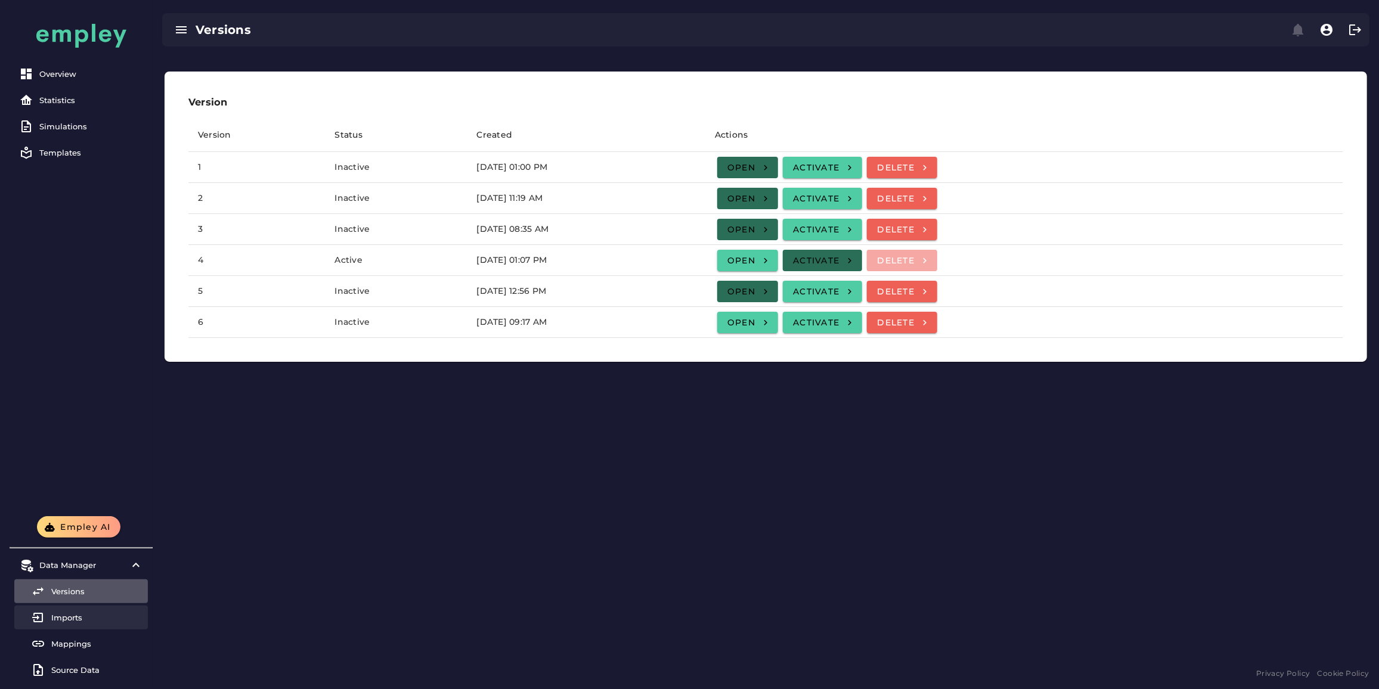
click at [60, 610] on link "Imports" at bounding box center [81, 618] width 134 height 24
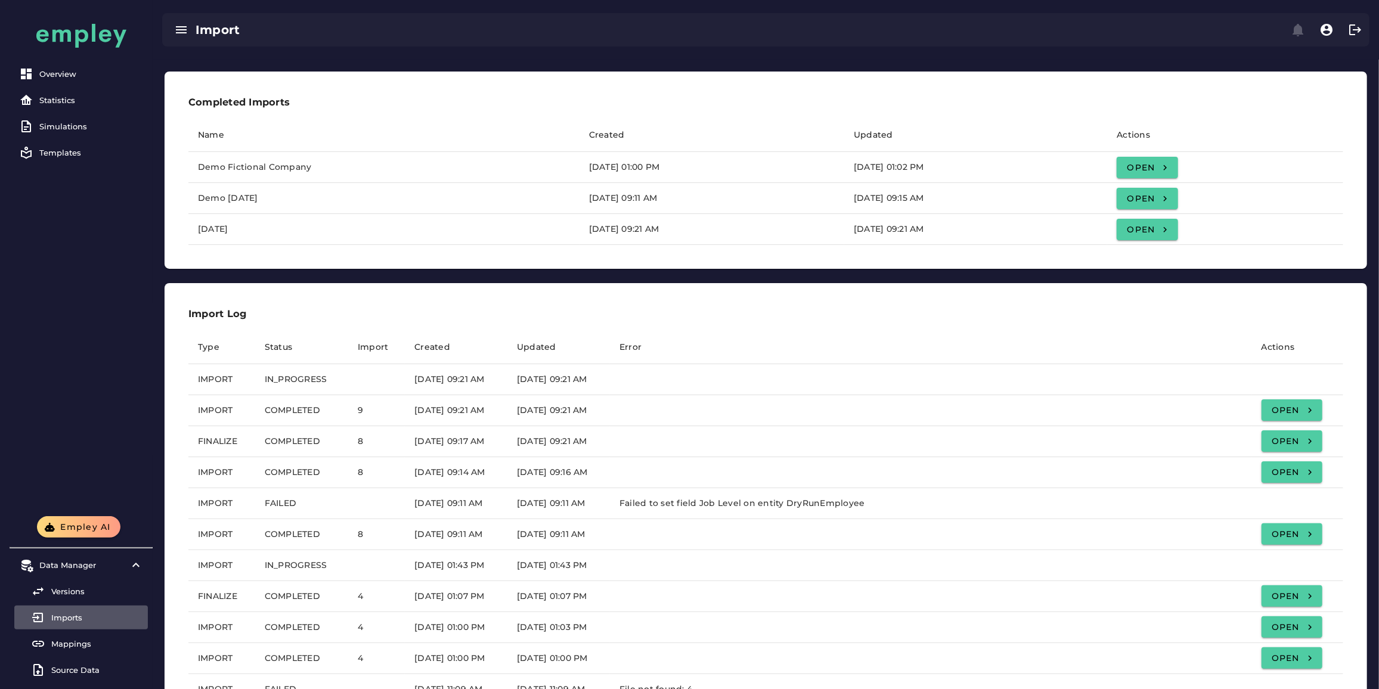
click at [67, 615] on div "Imports" at bounding box center [97, 618] width 92 height 10
click at [85, 668] on div "Source Data" at bounding box center [97, 670] width 92 height 10
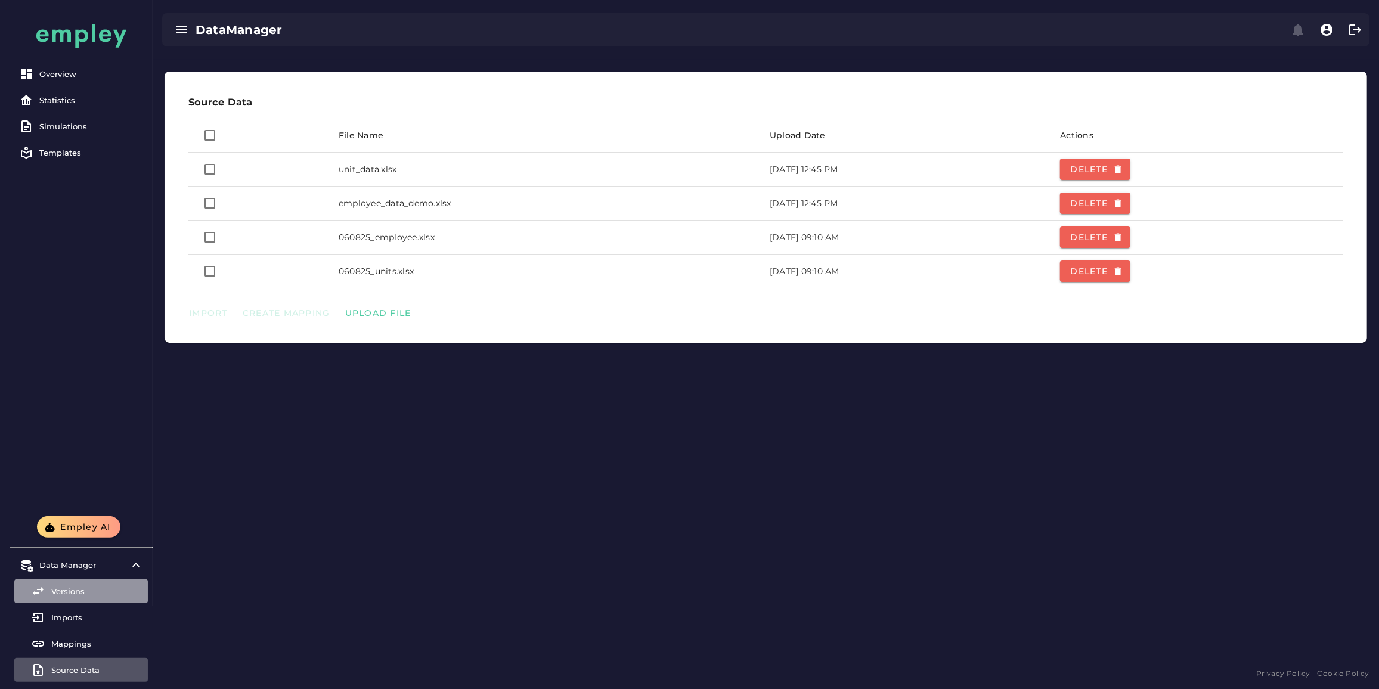
click at [104, 588] on div "Versions" at bounding box center [97, 592] width 92 height 10
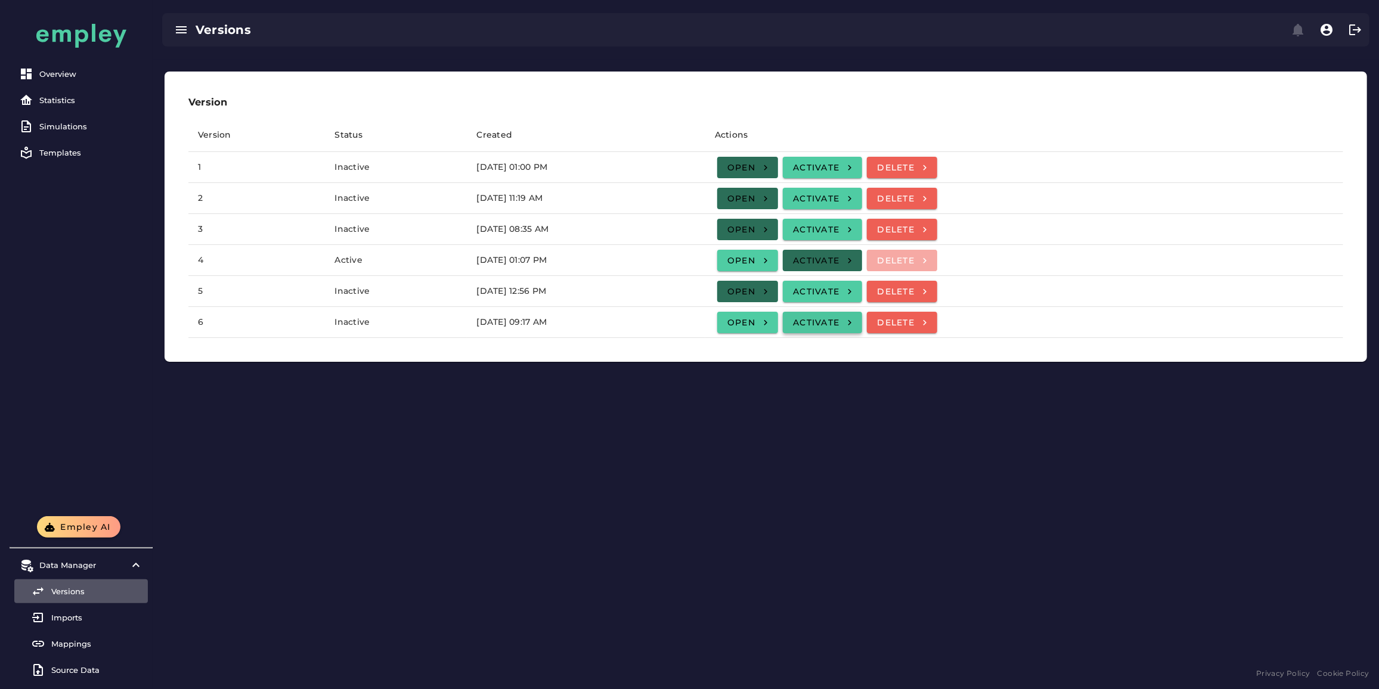
click at [852, 325] on span "Activate" at bounding box center [822, 322] width 60 height 11
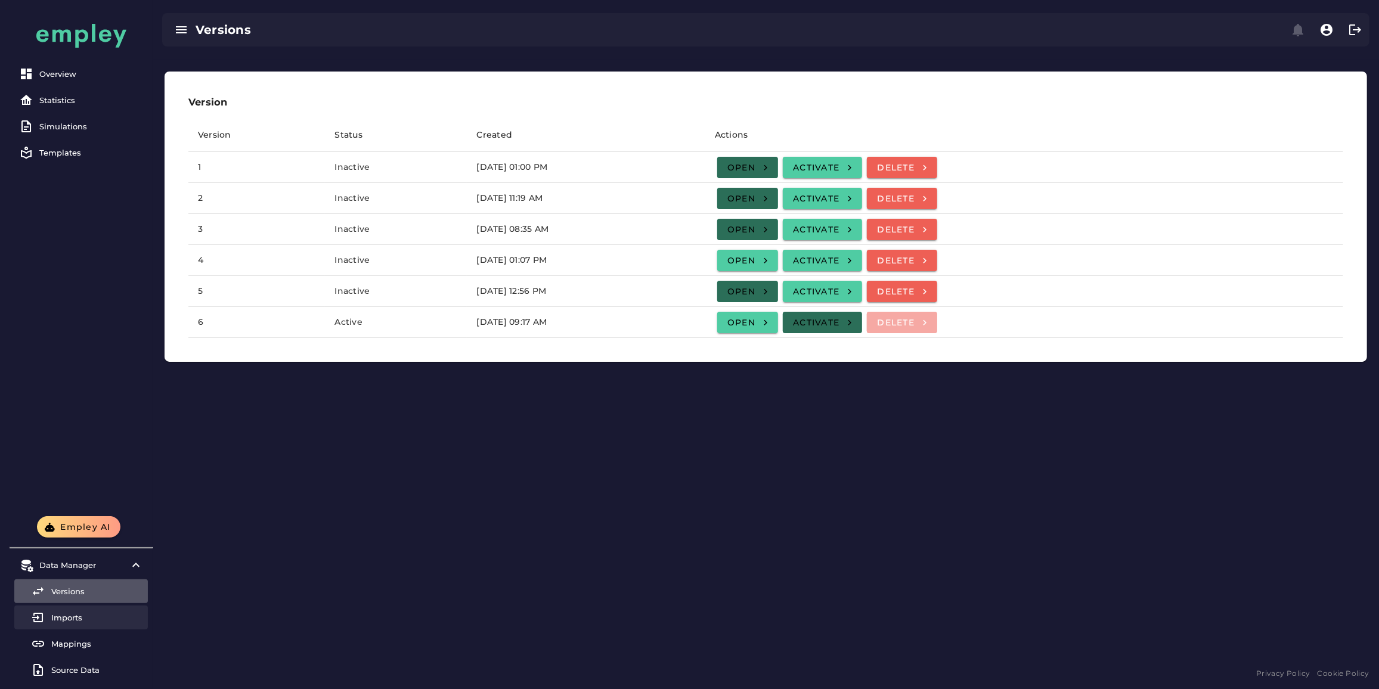
click at [76, 623] on link "Imports" at bounding box center [81, 618] width 134 height 24
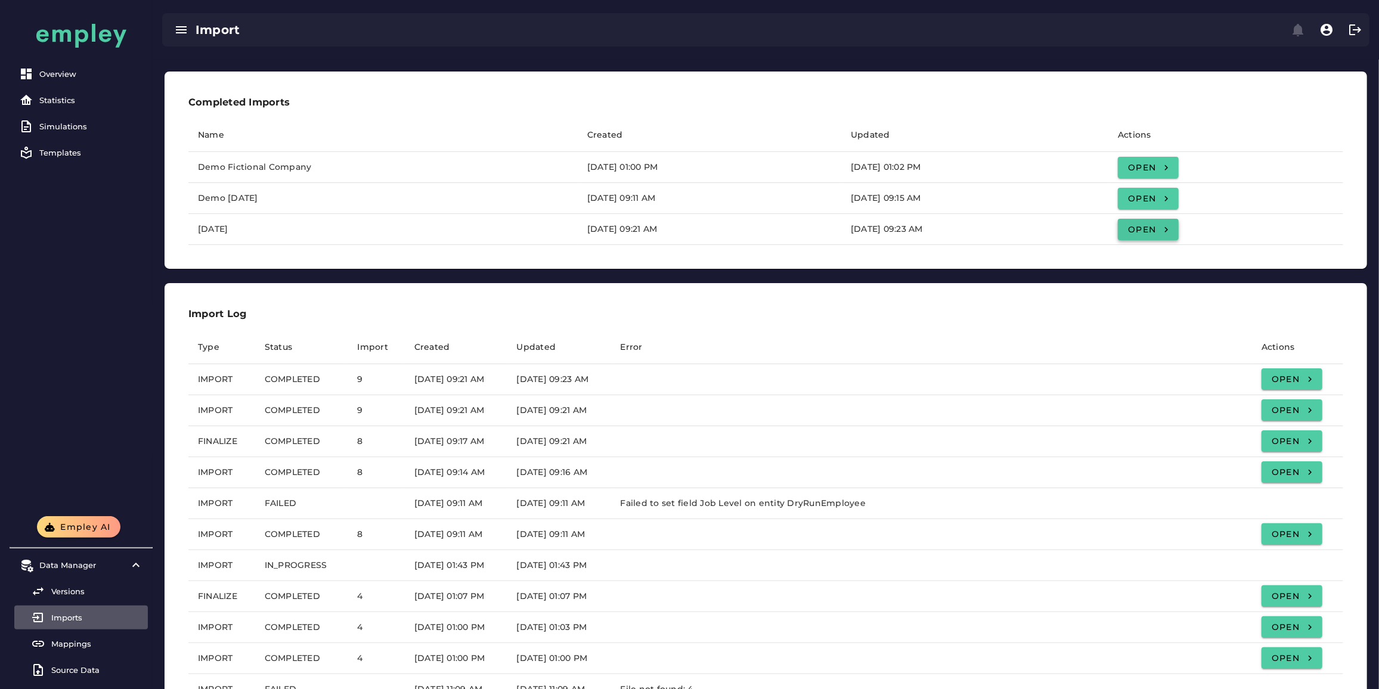
click at [1169, 229] on span "Open" at bounding box center [1148, 229] width 42 height 11
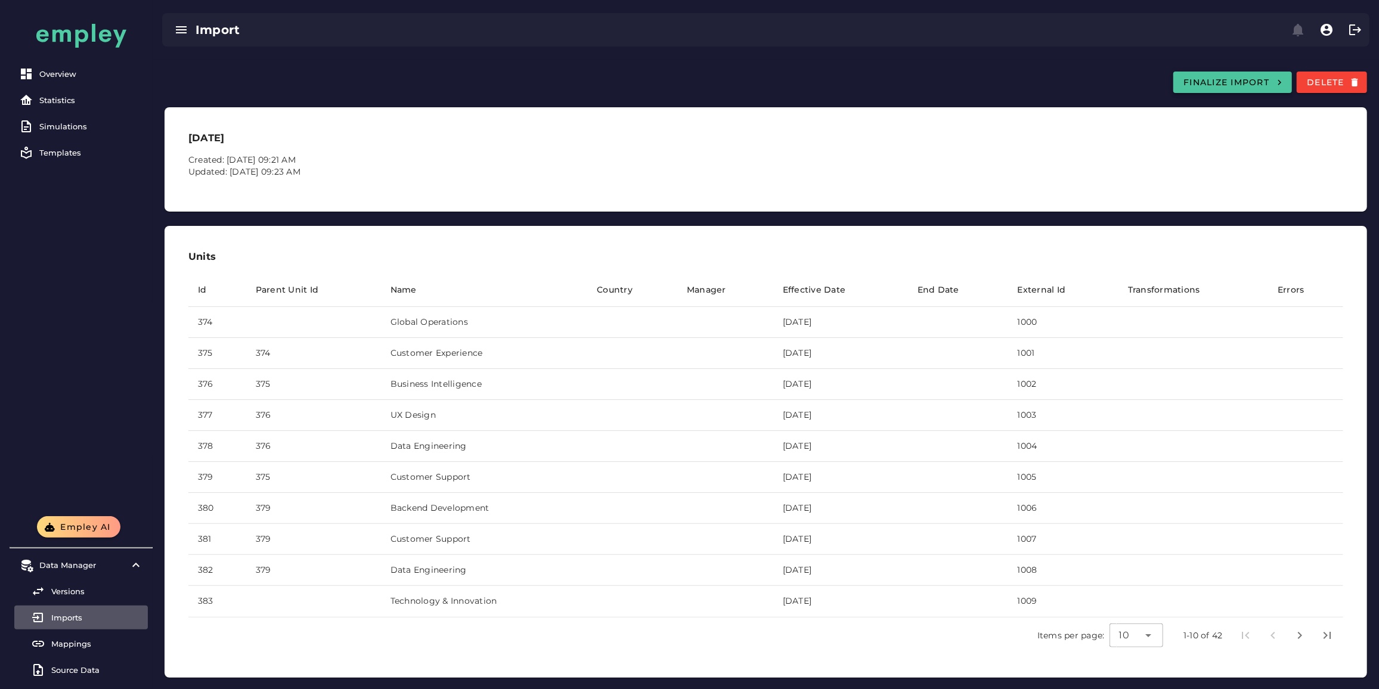
click at [1189, 81] on span "Finalize Import" at bounding box center [1233, 82] width 100 height 11
click at [61, 594] on div "Versions" at bounding box center [97, 592] width 92 height 10
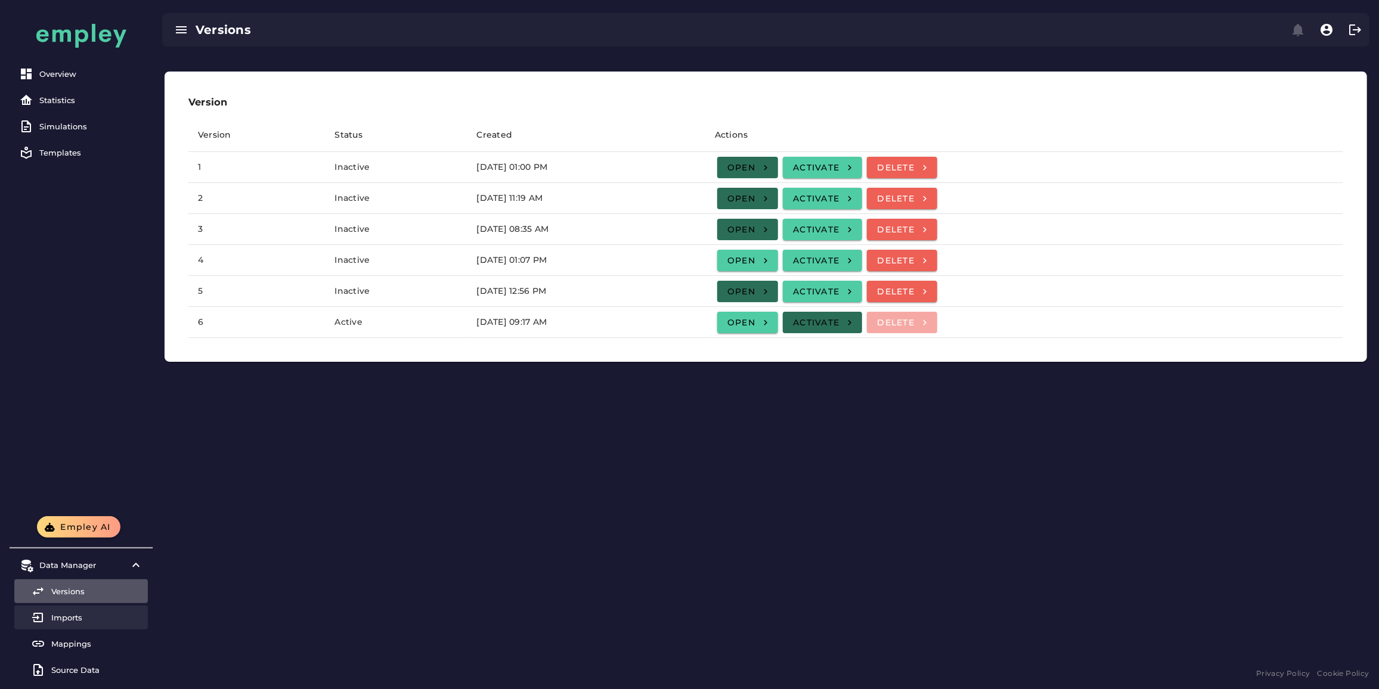
click at [63, 613] on div "Imports" at bounding box center [97, 618] width 92 height 10
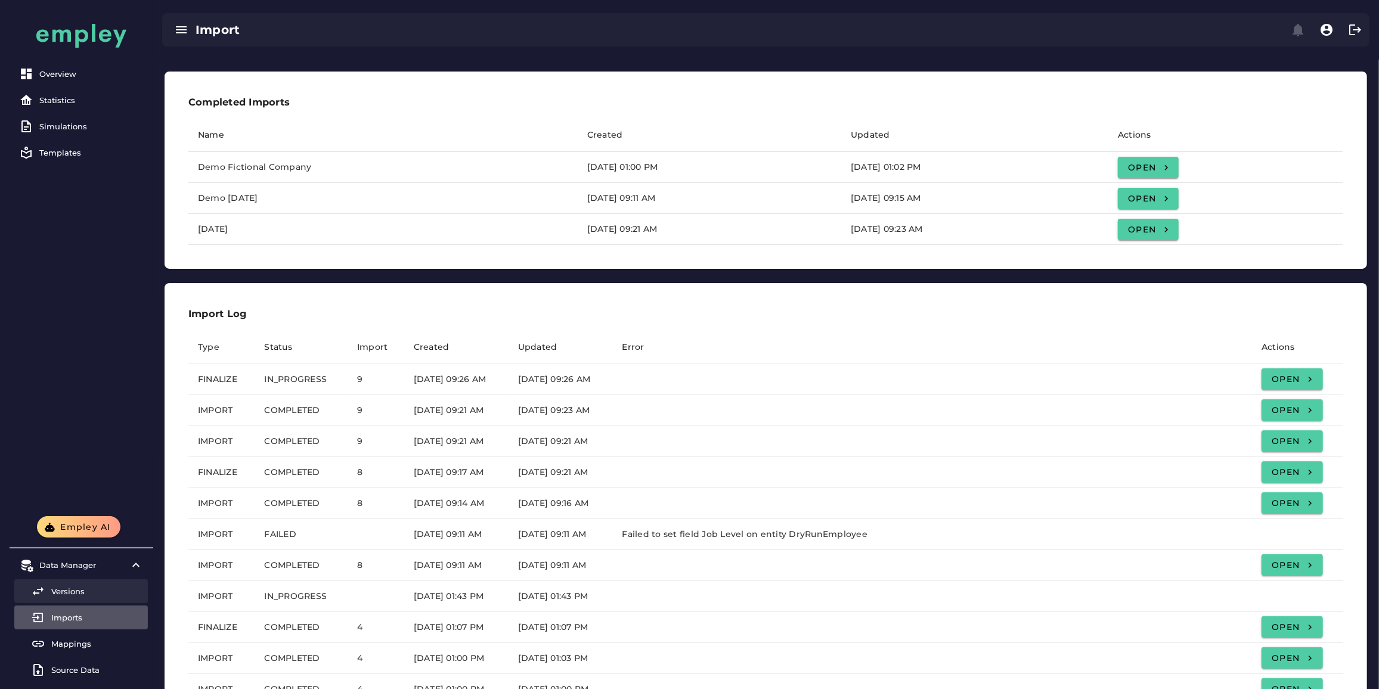
click at [67, 589] on div "Versions" at bounding box center [97, 592] width 92 height 10
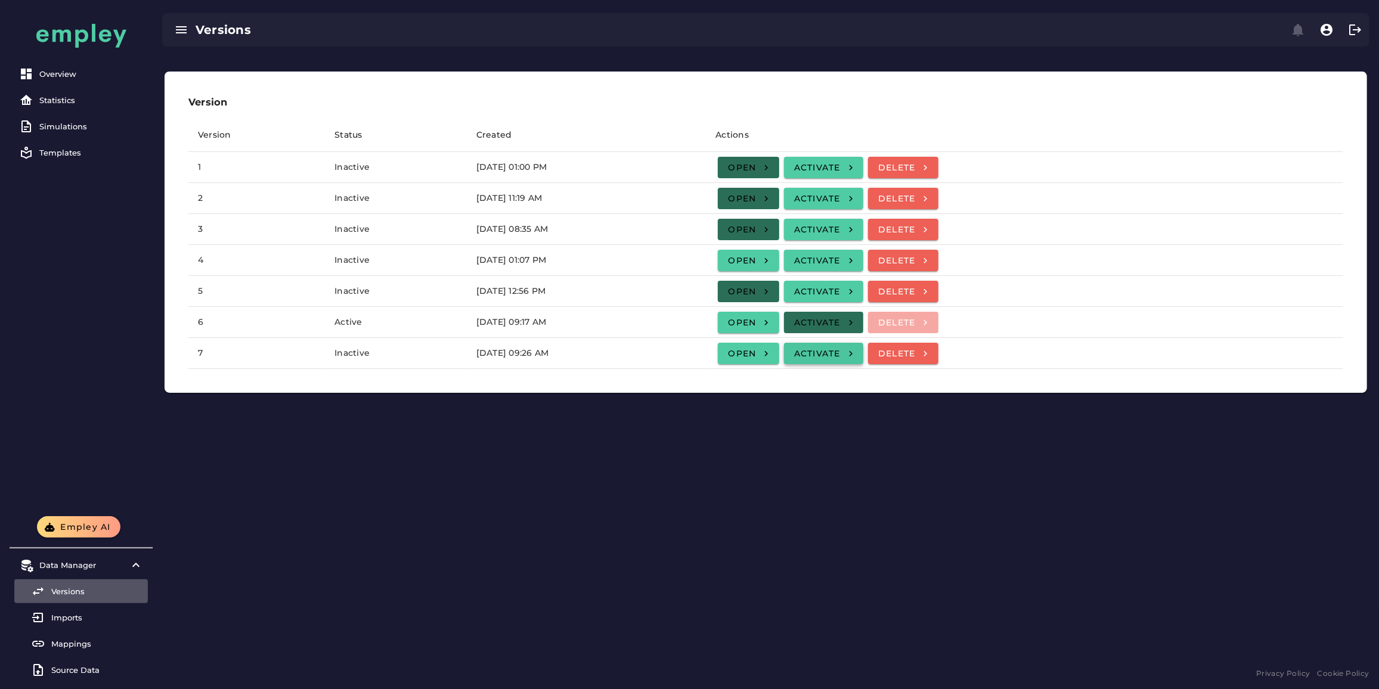
click at [854, 356] on span "Activate" at bounding box center [823, 353] width 60 height 11
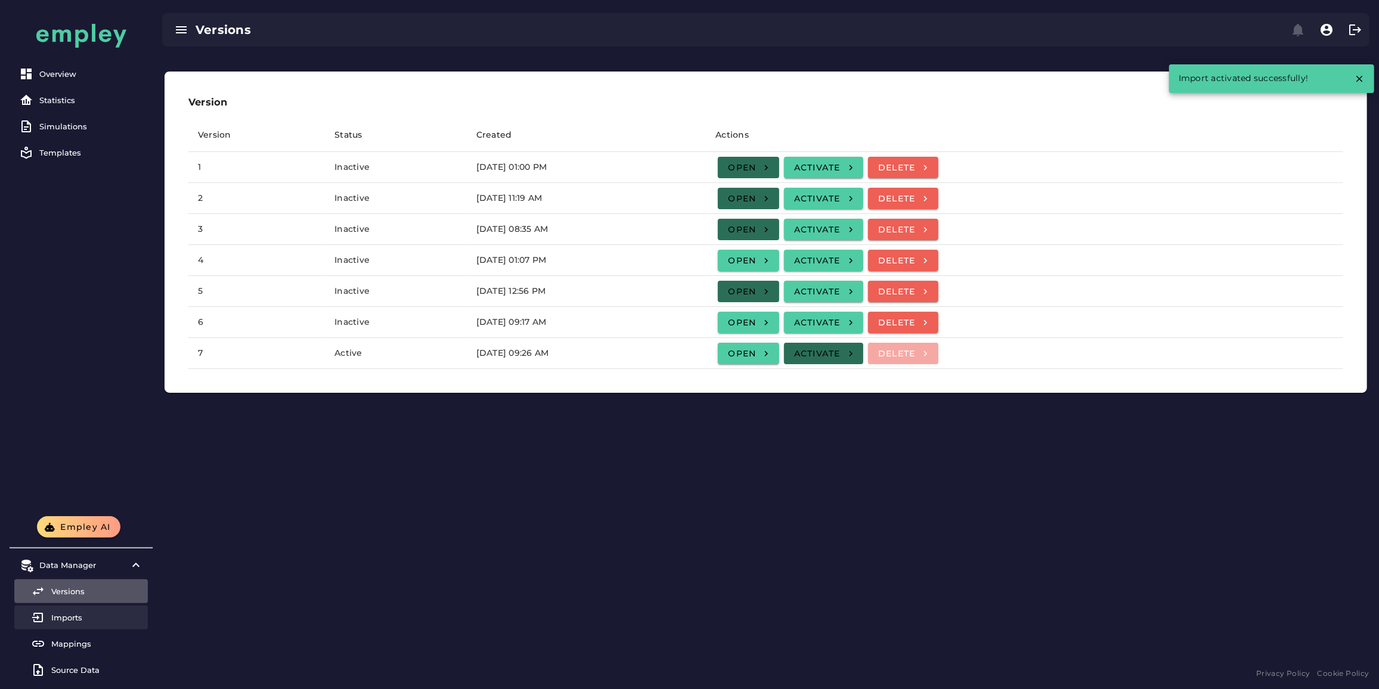
click at [98, 626] on link "Imports" at bounding box center [81, 618] width 134 height 24
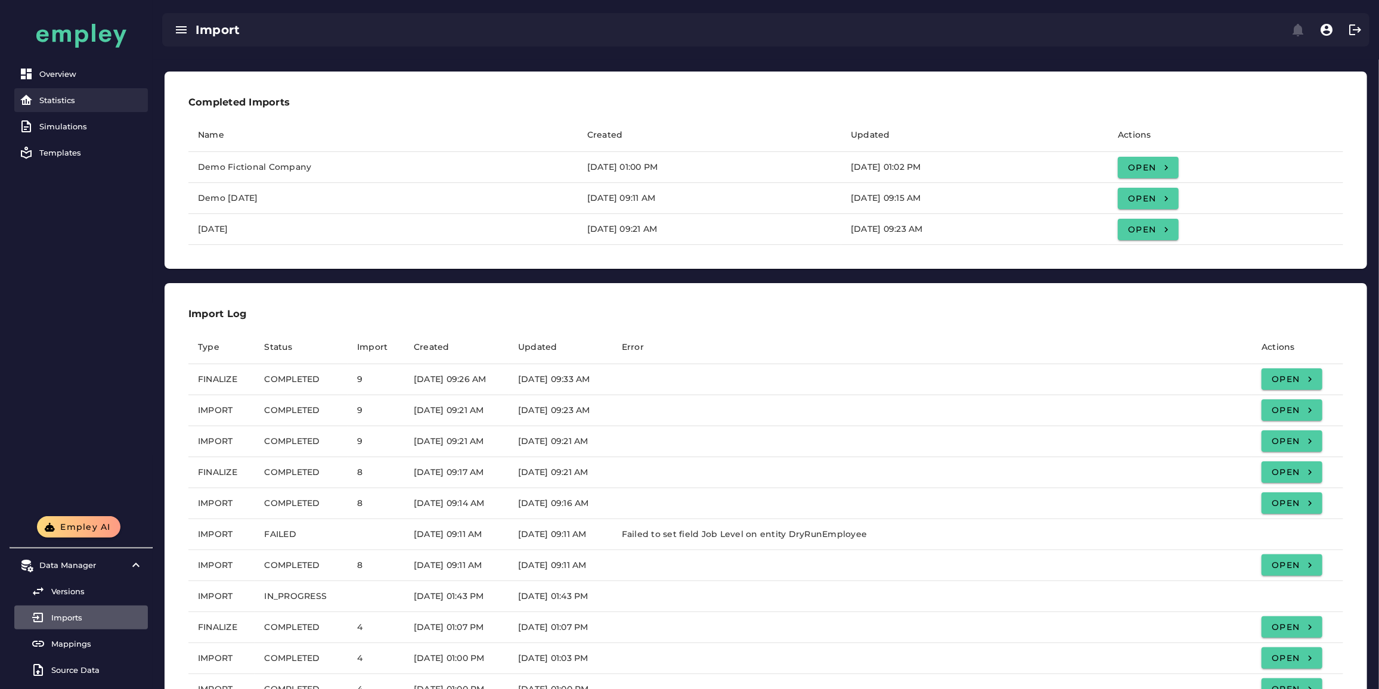
click at [88, 97] on div "Statistics" at bounding box center [91, 100] width 104 height 10
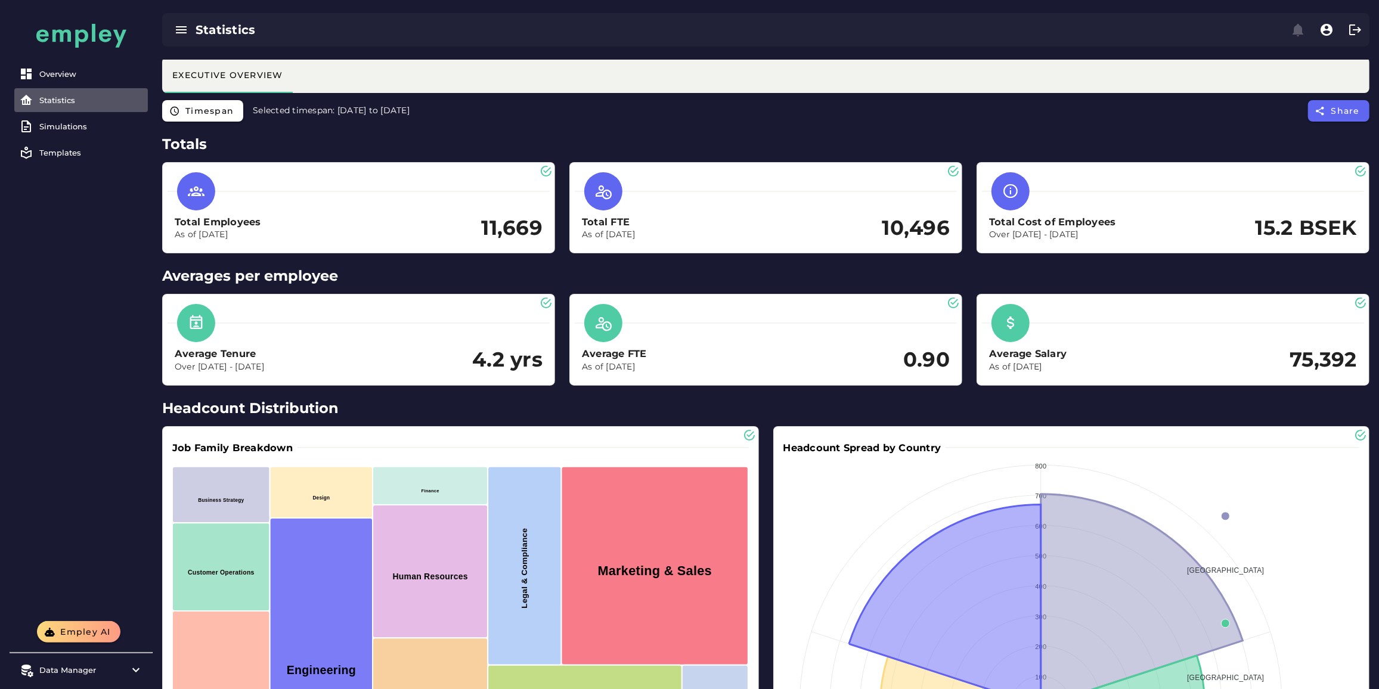
drag, startPoint x: 403, startPoint y: 114, endPoint x: 334, endPoint y: 117, distance: 68.6
click at [334, 117] on div "Timespan Selected timespan: 2023-12-31 to 2024-12-31 Share" at bounding box center [766, 114] width 1226 height 29
click at [362, 150] on h2 "Totals" at bounding box center [765, 144] width 1207 height 21
click at [1320, 30] on icon "button" at bounding box center [1326, 30] width 14 height 14
click at [1286, 80] on div "Company Profile" at bounding box center [1291, 84] width 80 height 14
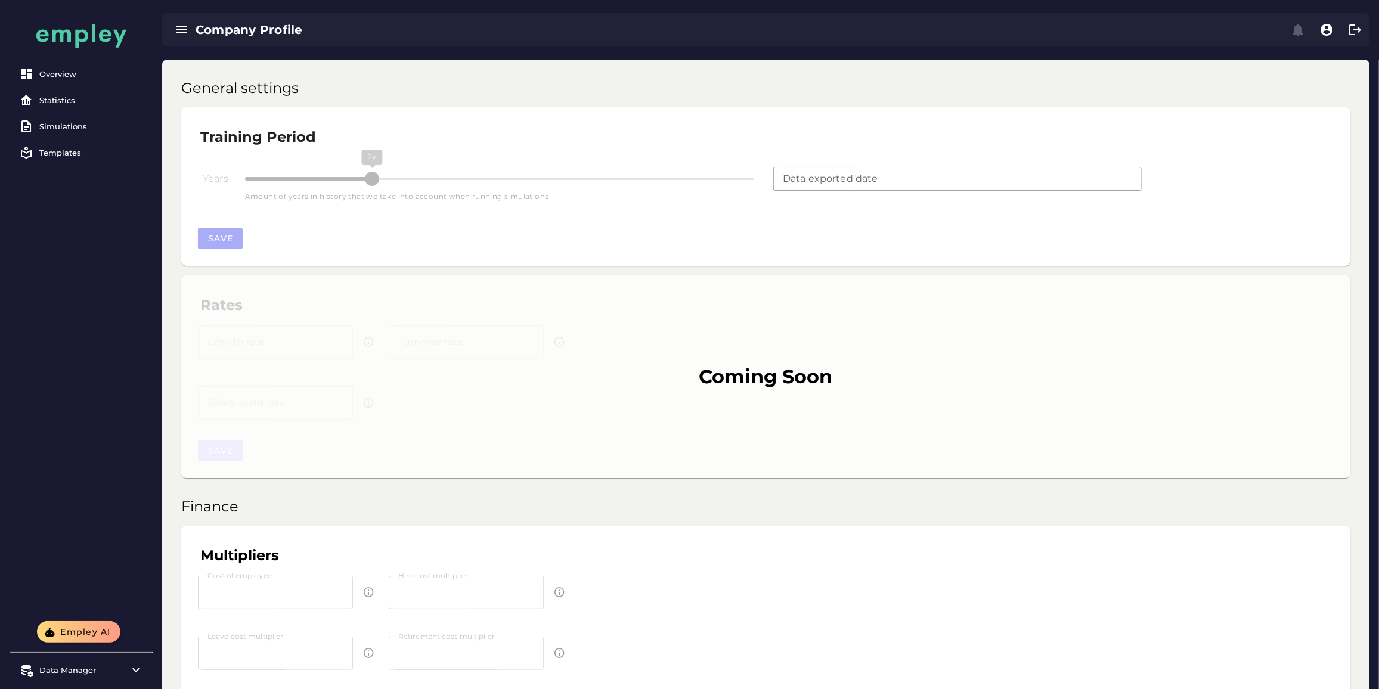
type input "**********"
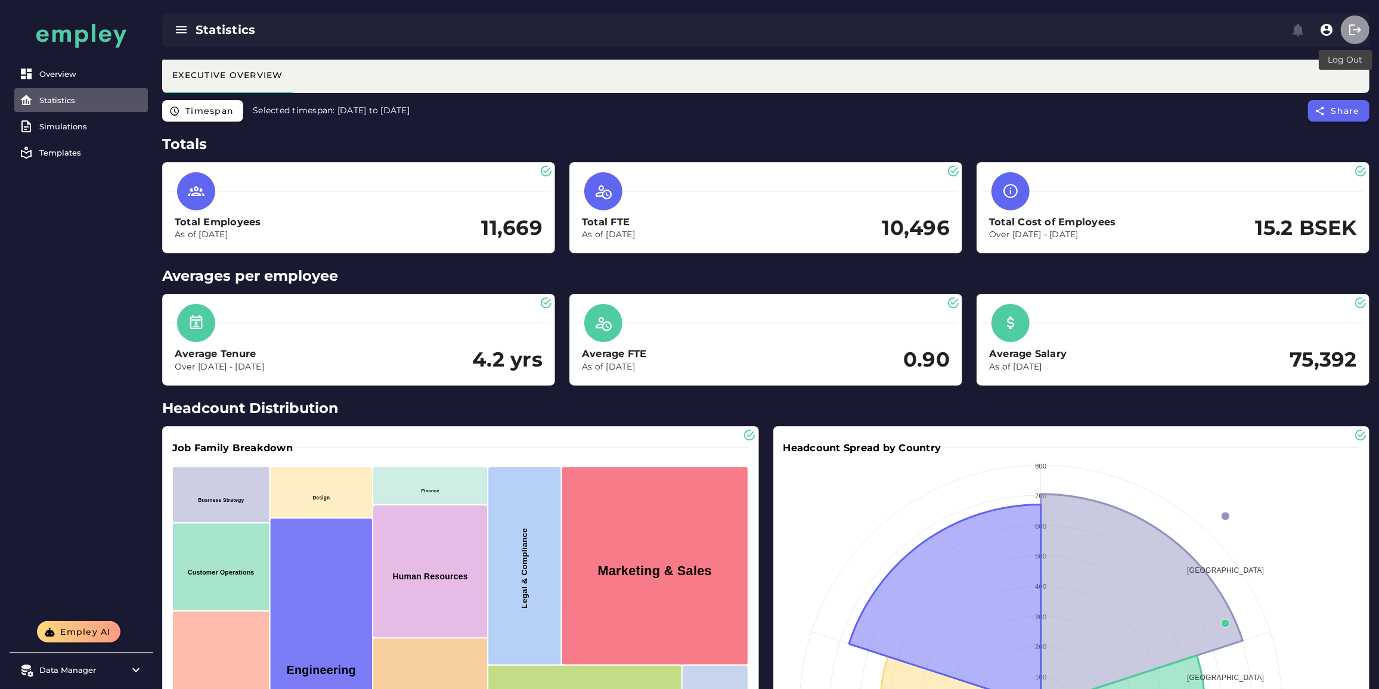
click at [1358, 31] on icon "button" at bounding box center [1355, 30] width 14 height 14
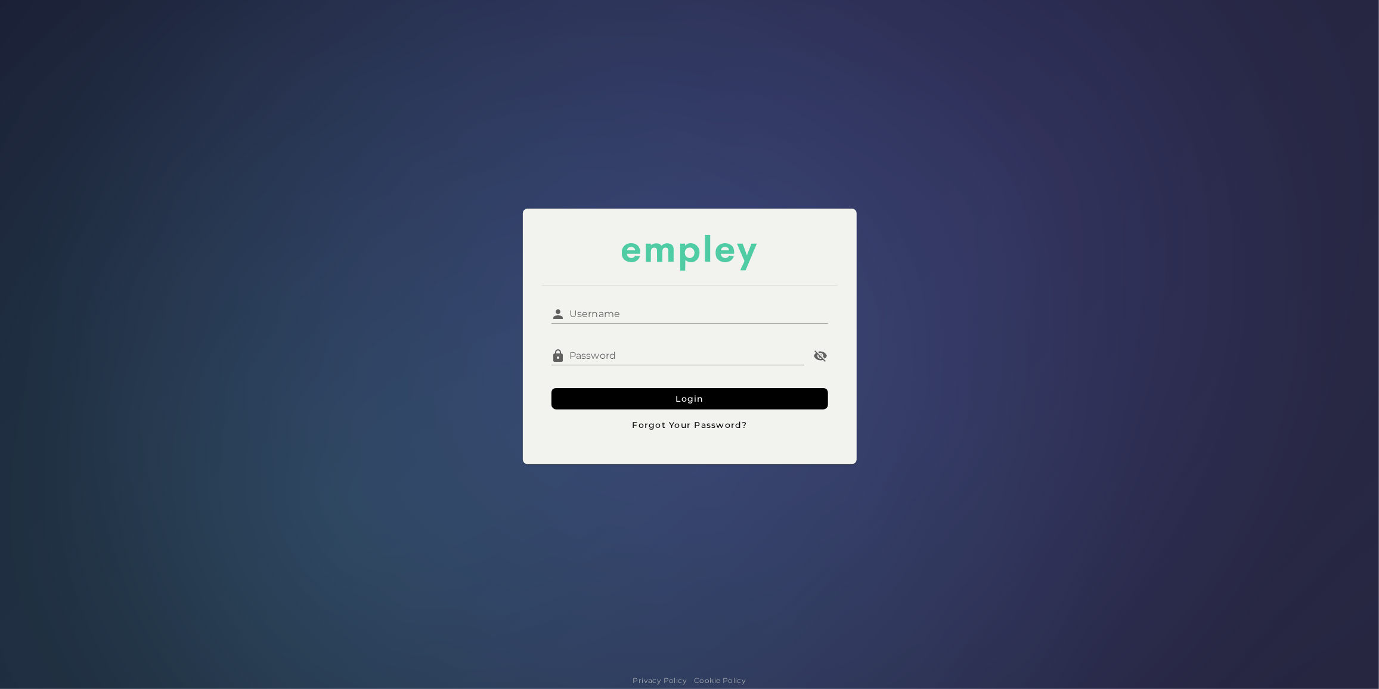
click at [716, 315] on input "Username" at bounding box center [697, 309] width 262 height 29
type input "**********"
click at [615, 391] on button "Login" at bounding box center [689, 398] width 277 height 21
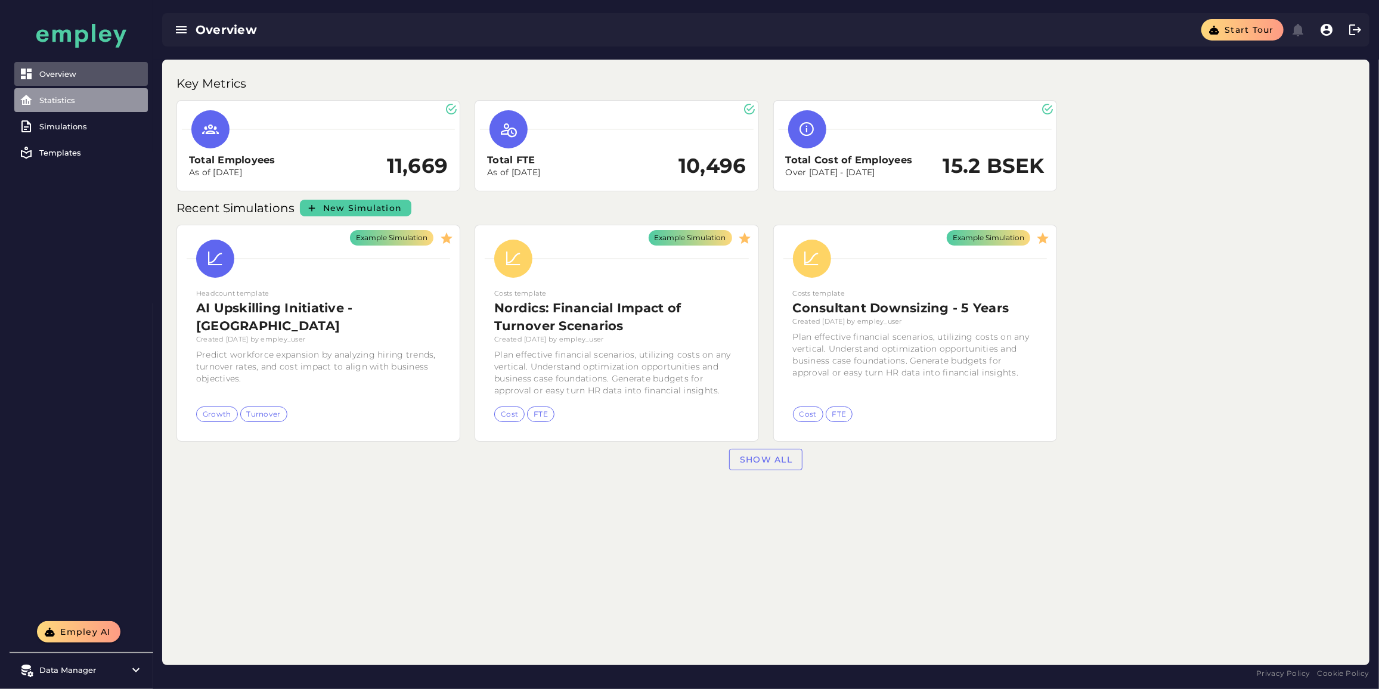
click at [53, 106] on link "Statistics" at bounding box center [81, 100] width 134 height 24
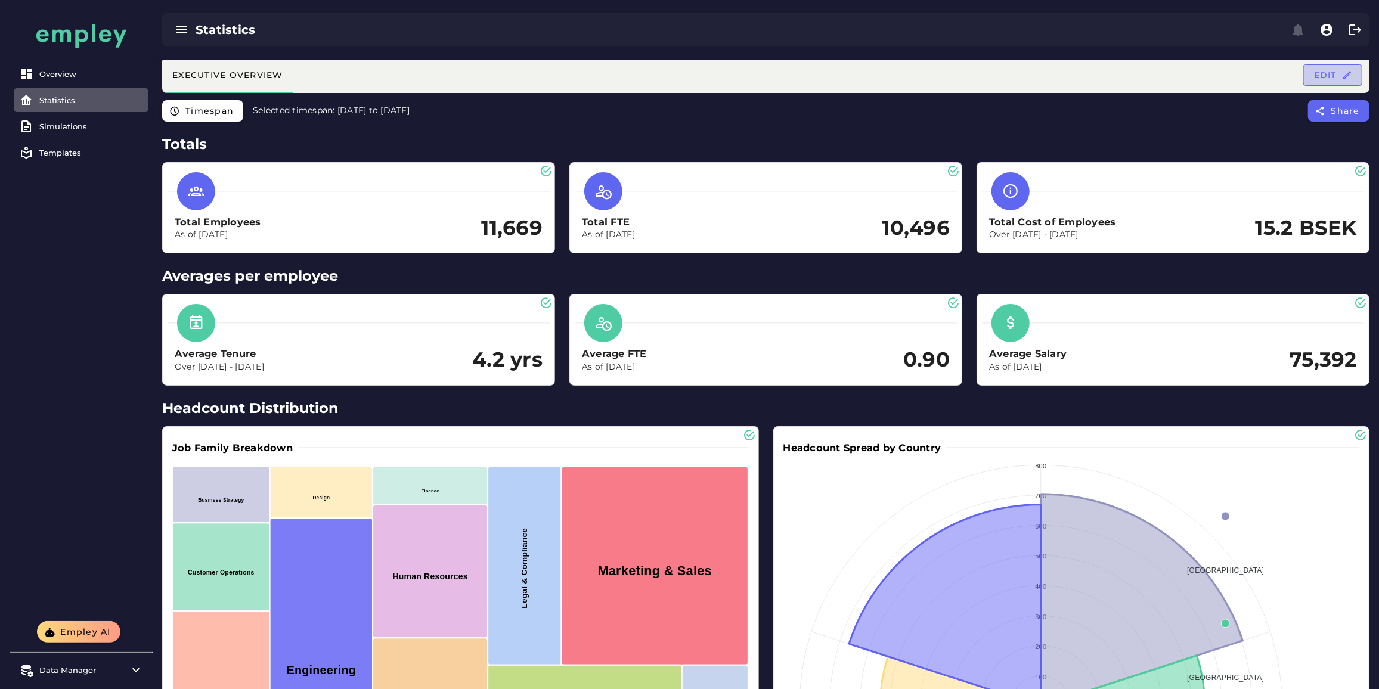
click at [1337, 70] on span "Edit" at bounding box center [1332, 75] width 39 height 11
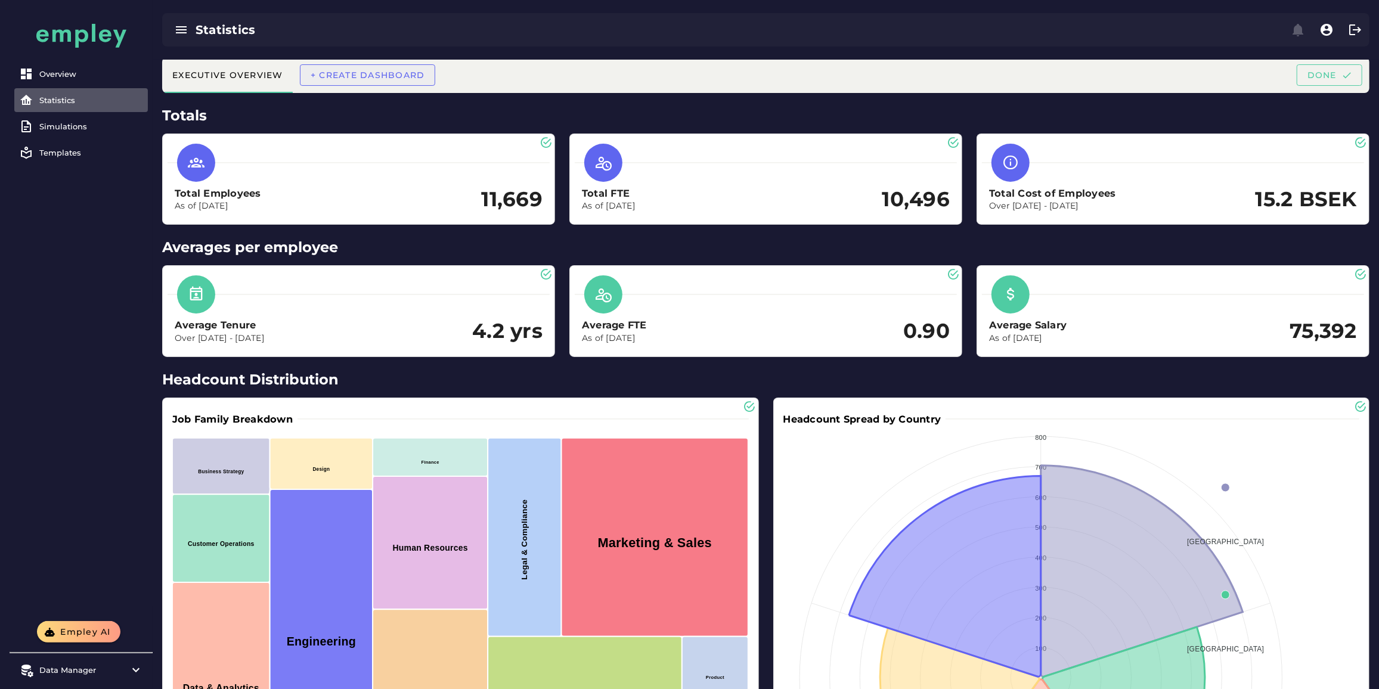
click at [387, 73] on span "+ Create dashboard" at bounding box center [367, 75] width 115 height 11
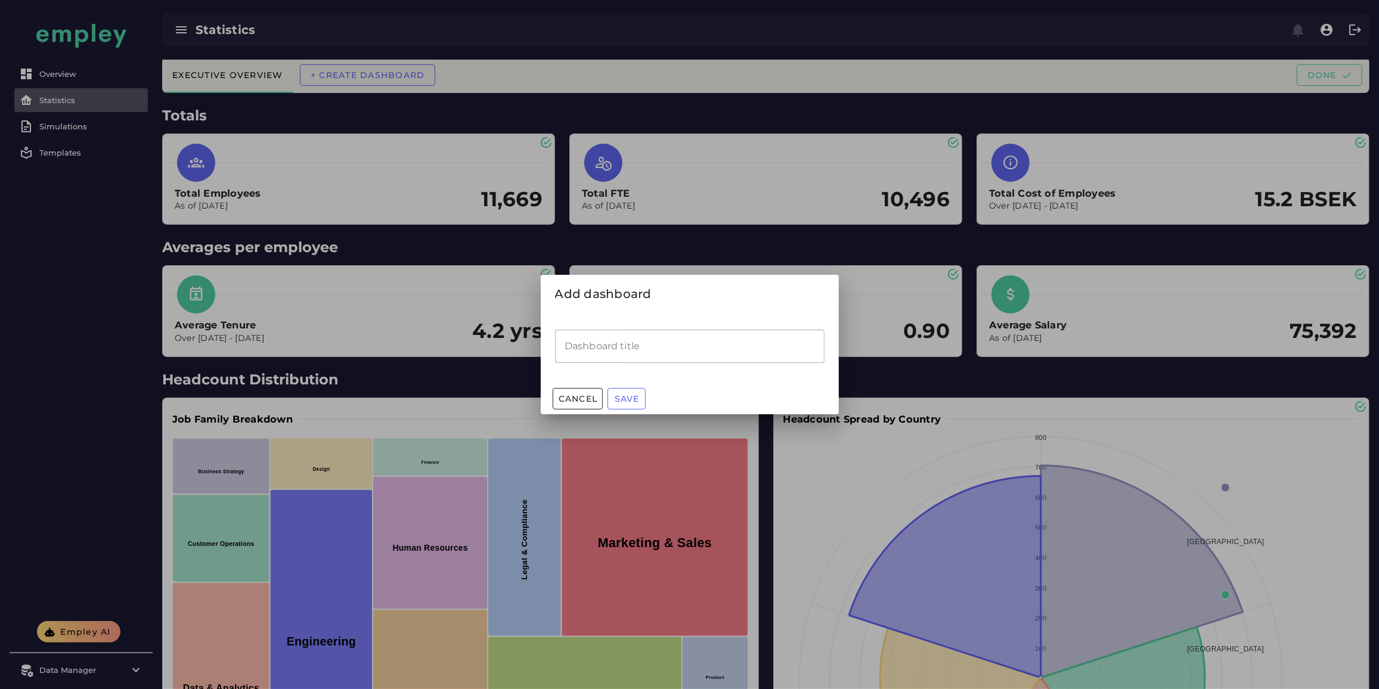
click at [606, 350] on input "Dashboard title" at bounding box center [689, 346] width 269 height 33
type input "**********"
click at [627, 405] on button "Save" at bounding box center [626, 398] width 38 height 21
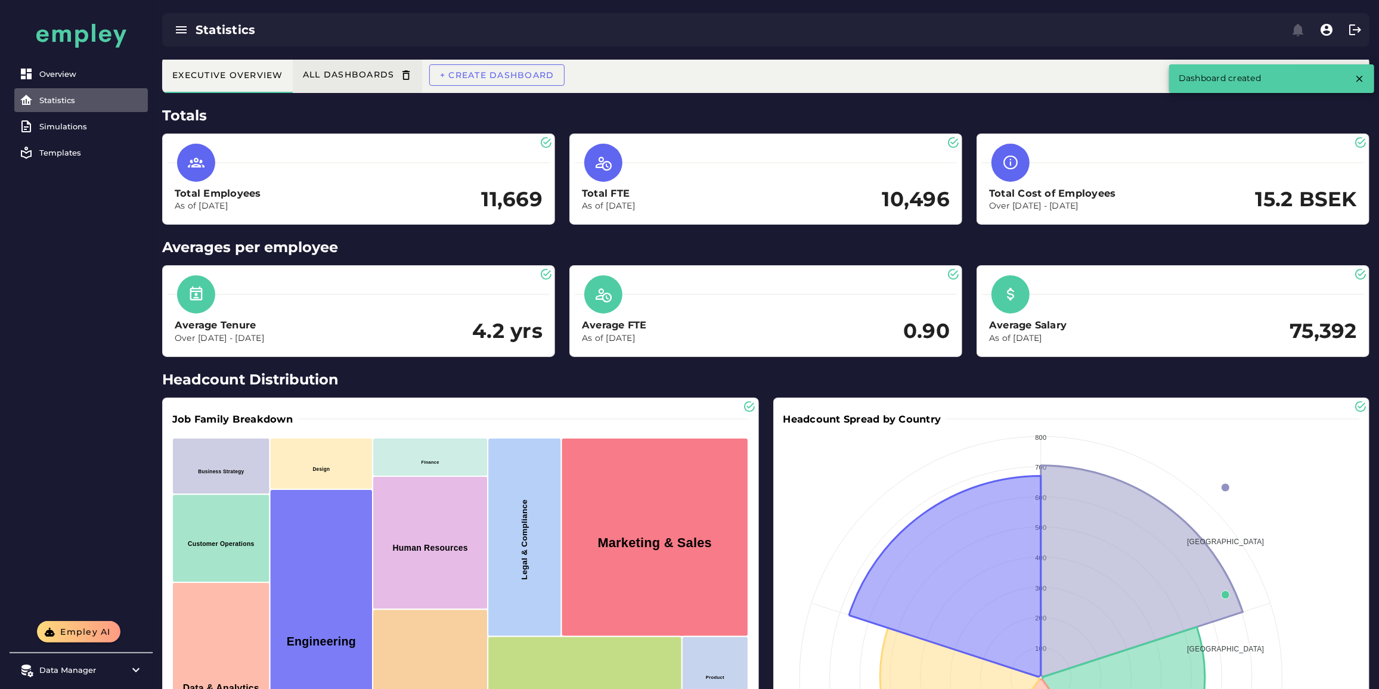
click at [371, 69] on div "All dashboards" at bounding box center [357, 75] width 110 height 13
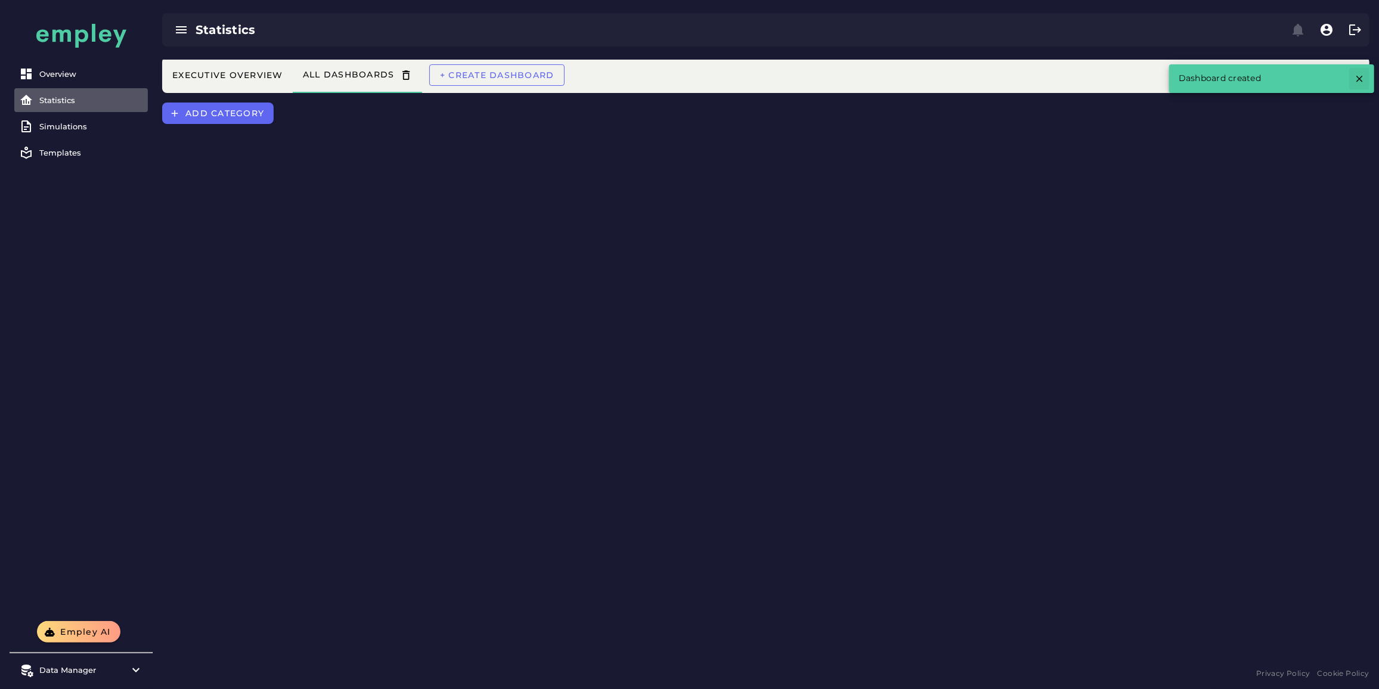
click at [1357, 79] on icon "button" at bounding box center [1359, 78] width 11 height 11
click at [250, 114] on span "Add category" at bounding box center [224, 113] width 79 height 11
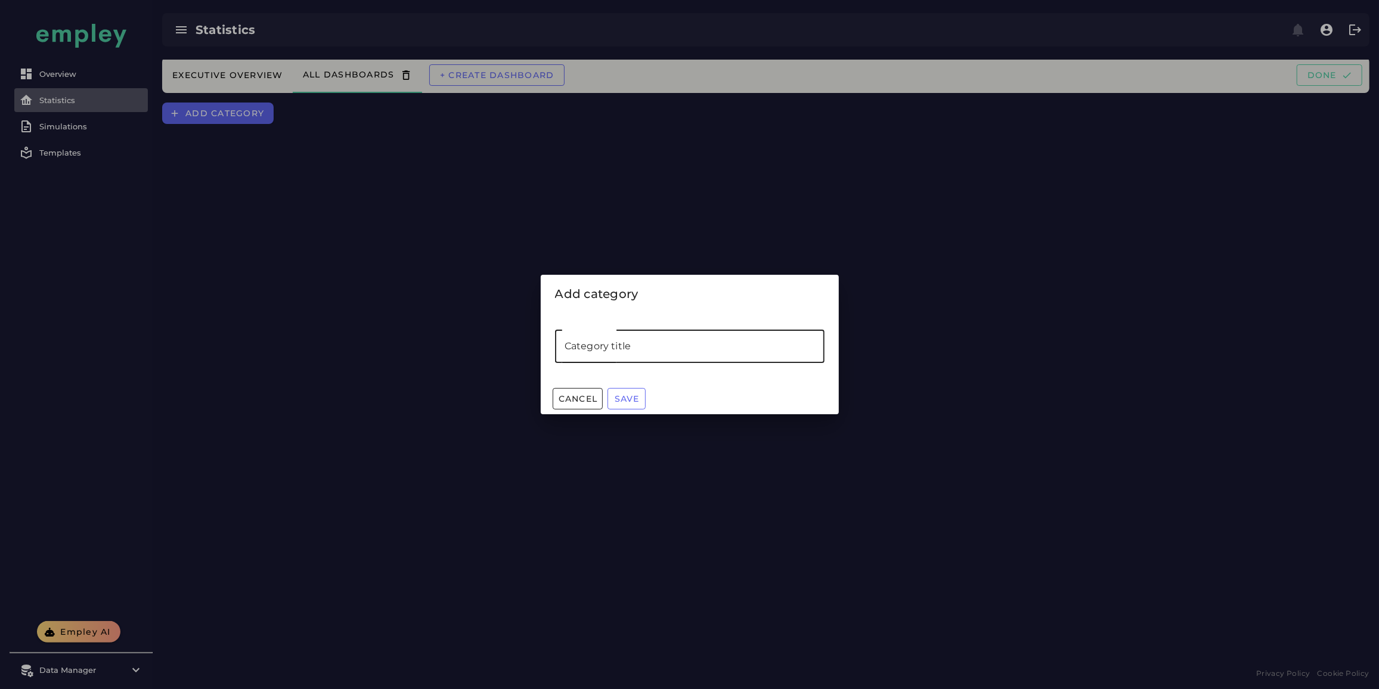
click at [607, 341] on input "Category title" at bounding box center [689, 346] width 269 height 33
drag, startPoint x: 620, startPoint y: 347, endPoint x: 467, endPoint y: 345, distance: 153.2
click at [467, 345] on div "Add category Category title ****** Category title Cancel Save" at bounding box center [689, 344] width 1379 height 689
type input "****"
click at [628, 396] on span "Save" at bounding box center [627, 398] width 26 height 11
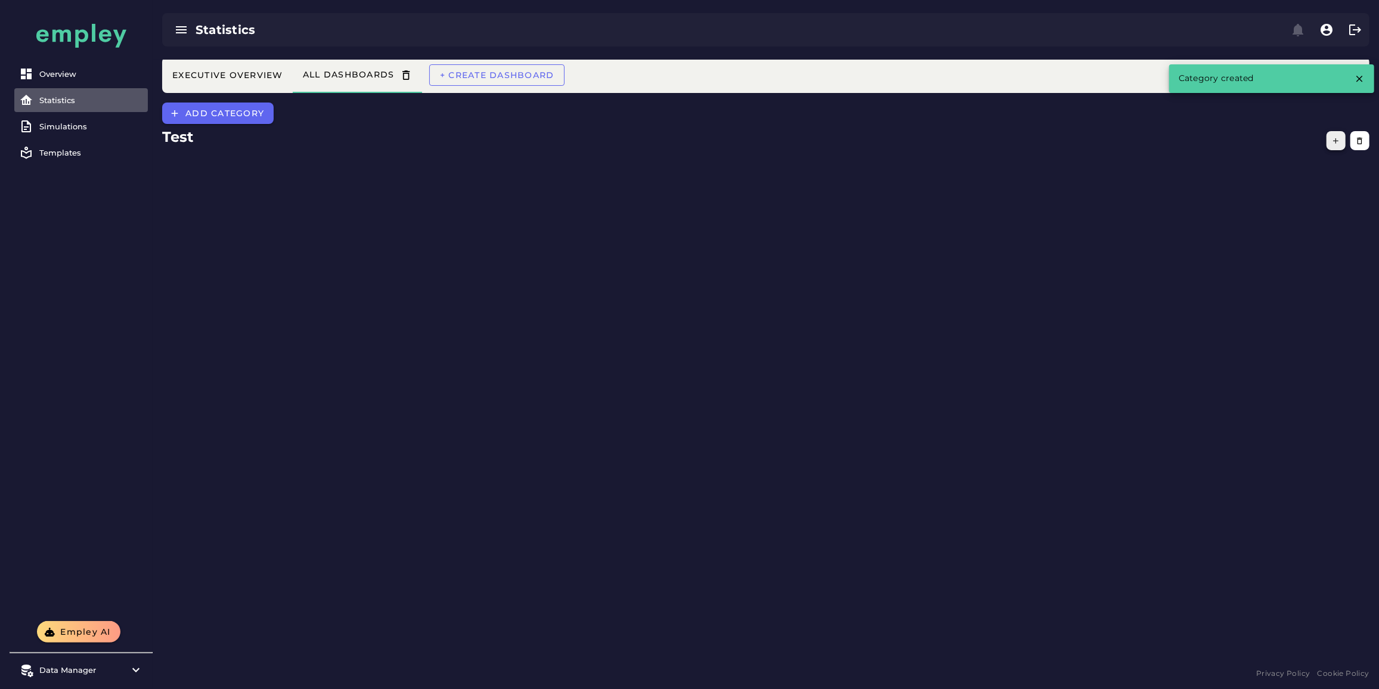
click at [1338, 140] on icon "button" at bounding box center [1336, 140] width 9 height 9
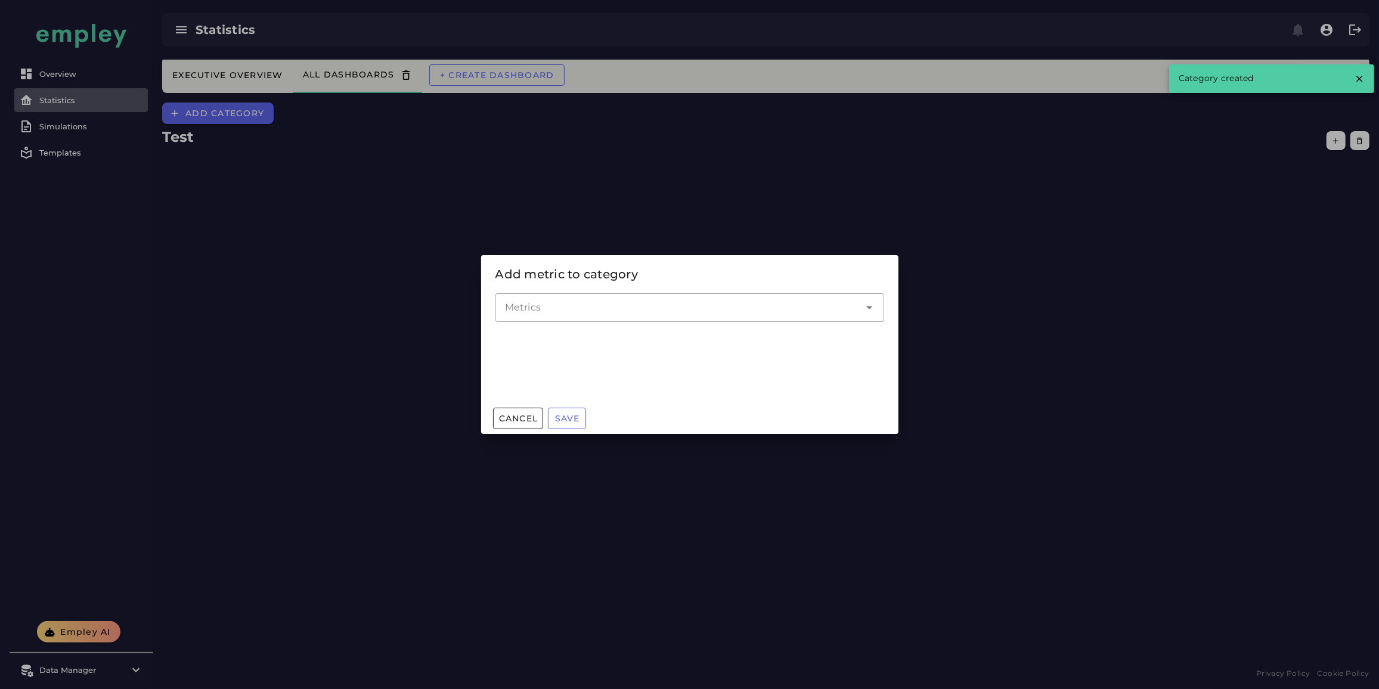
click at [551, 319] on div at bounding box center [677, 307] width 365 height 29
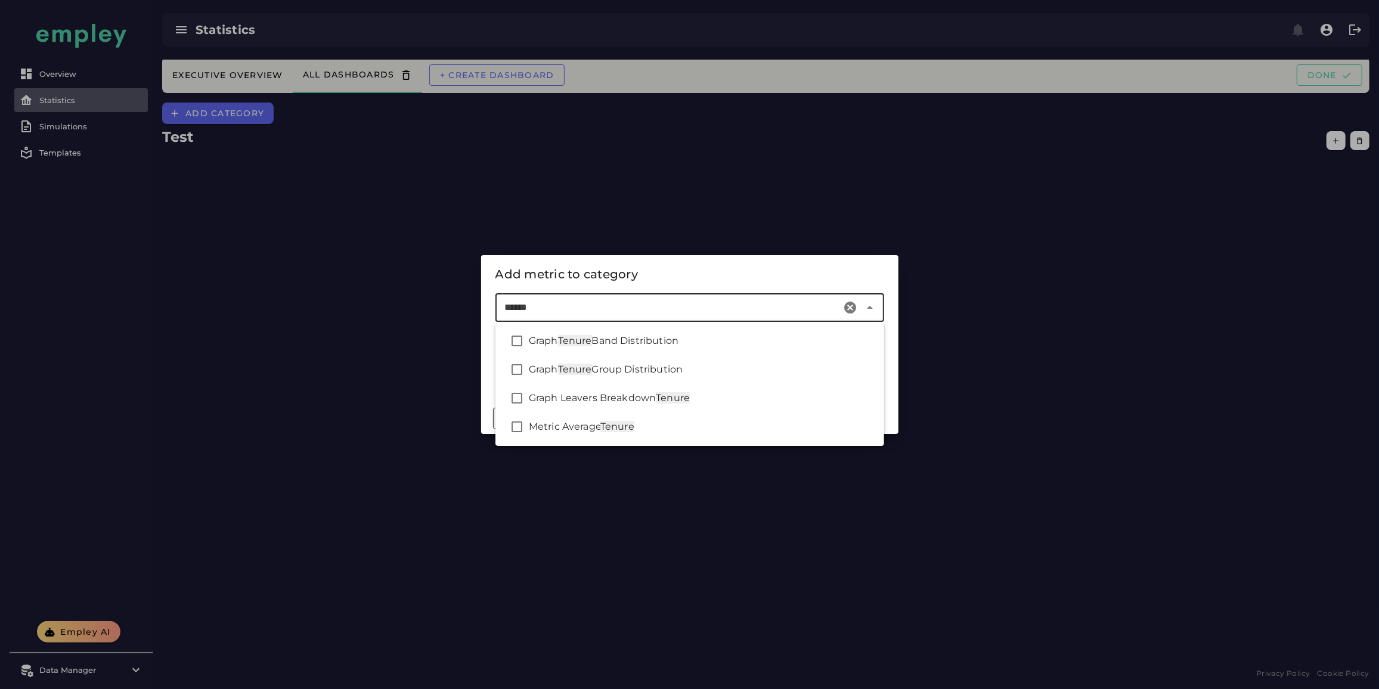
type input "******"
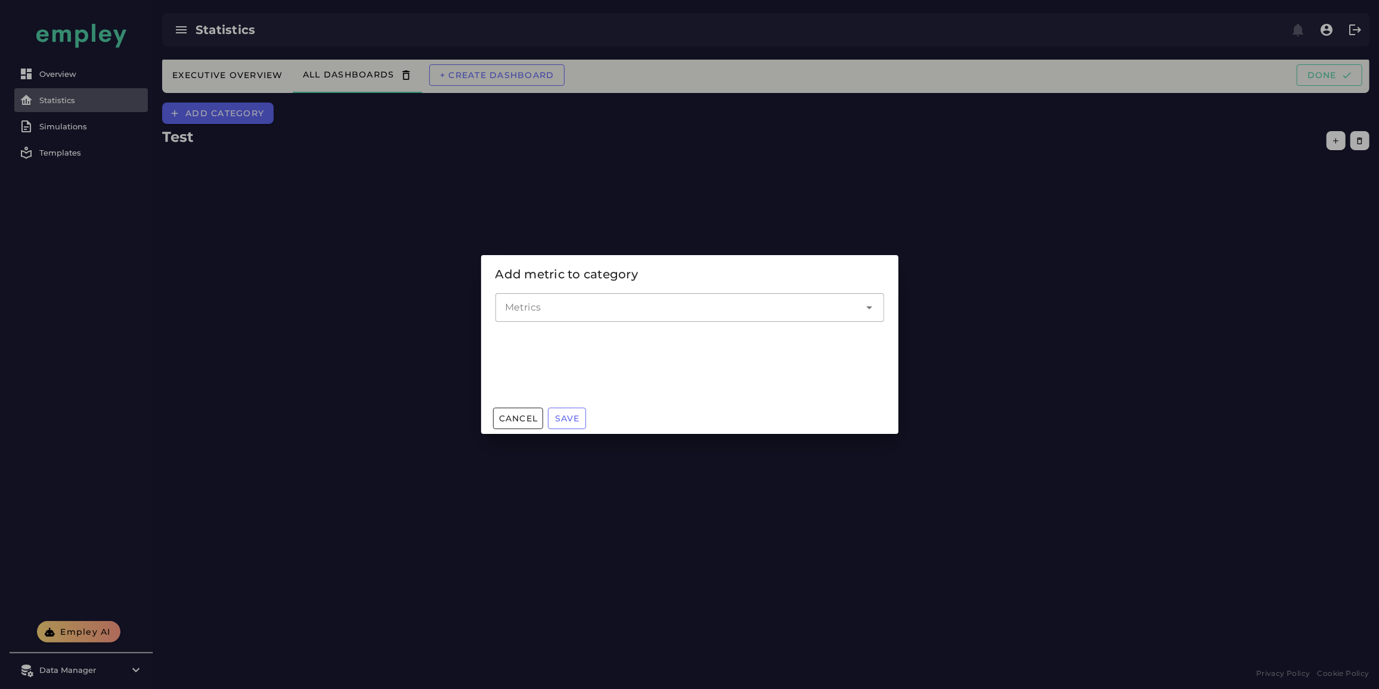
click at [618, 311] on input "Metrics" at bounding box center [681, 307] width 352 height 14
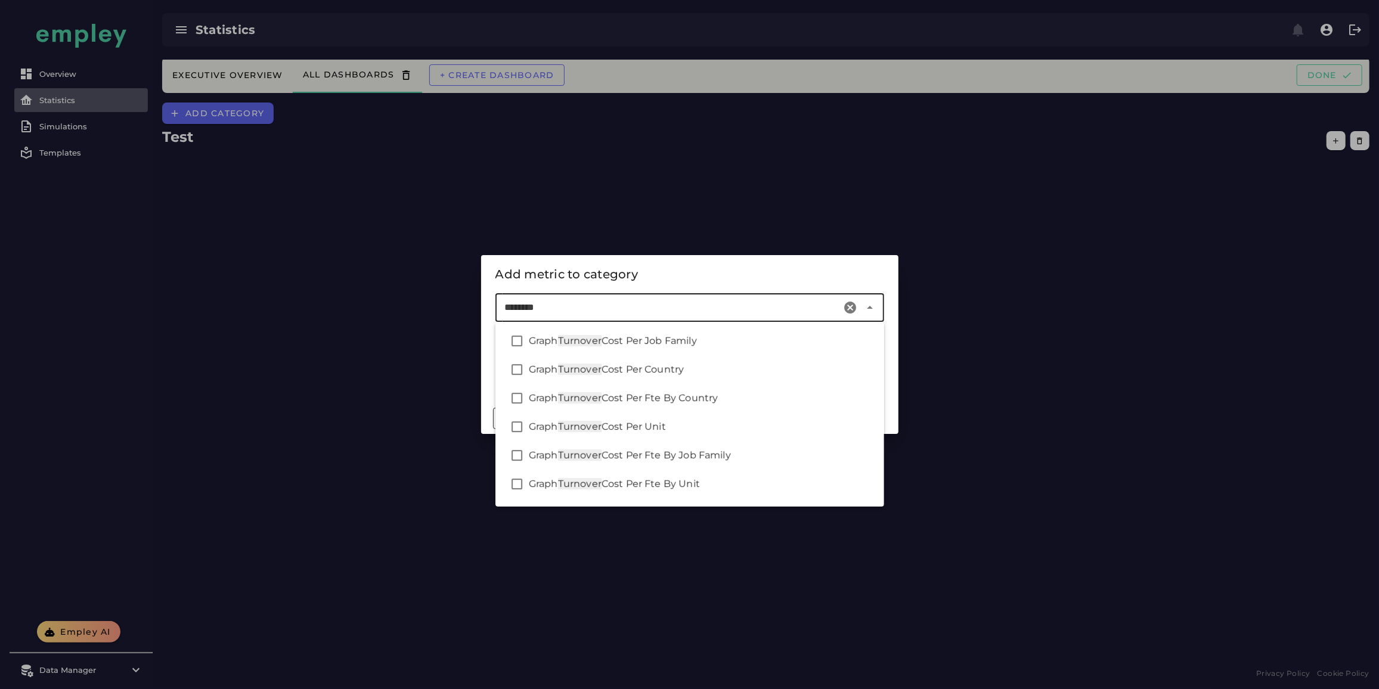
type input "********"
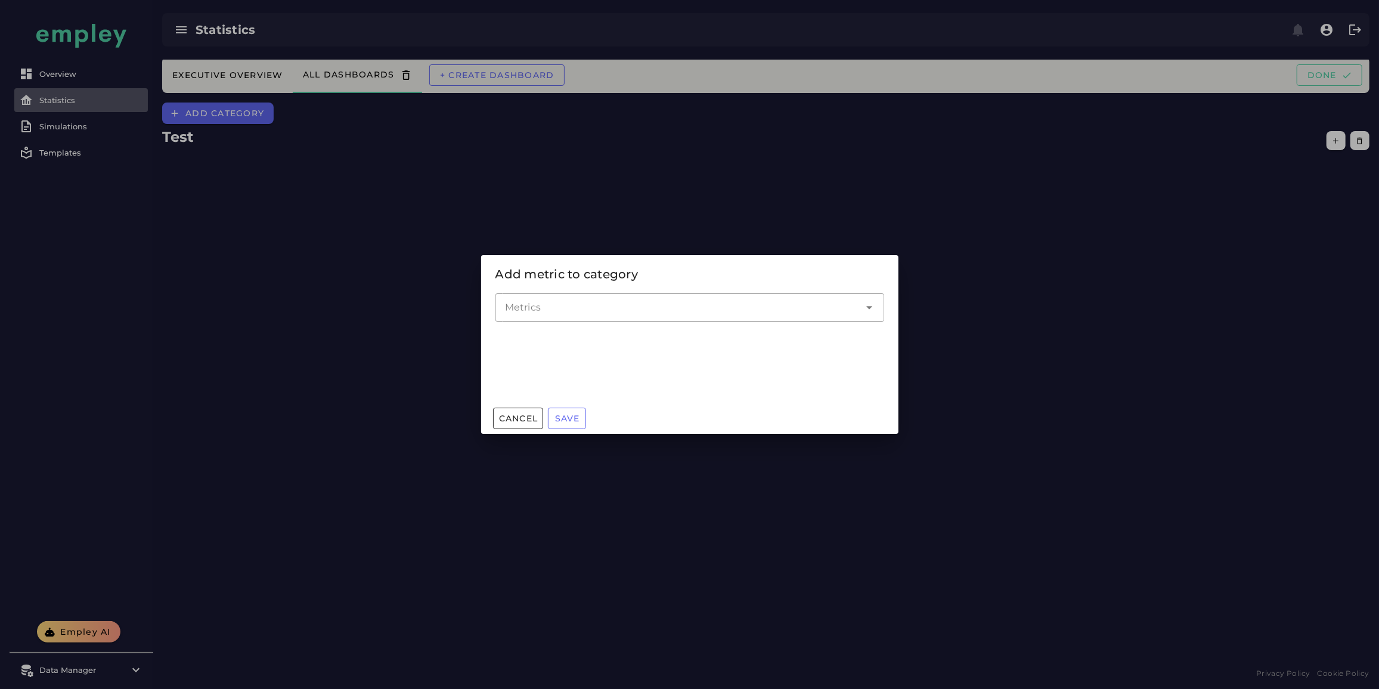
click at [751, 134] on div at bounding box center [689, 344] width 1379 height 689
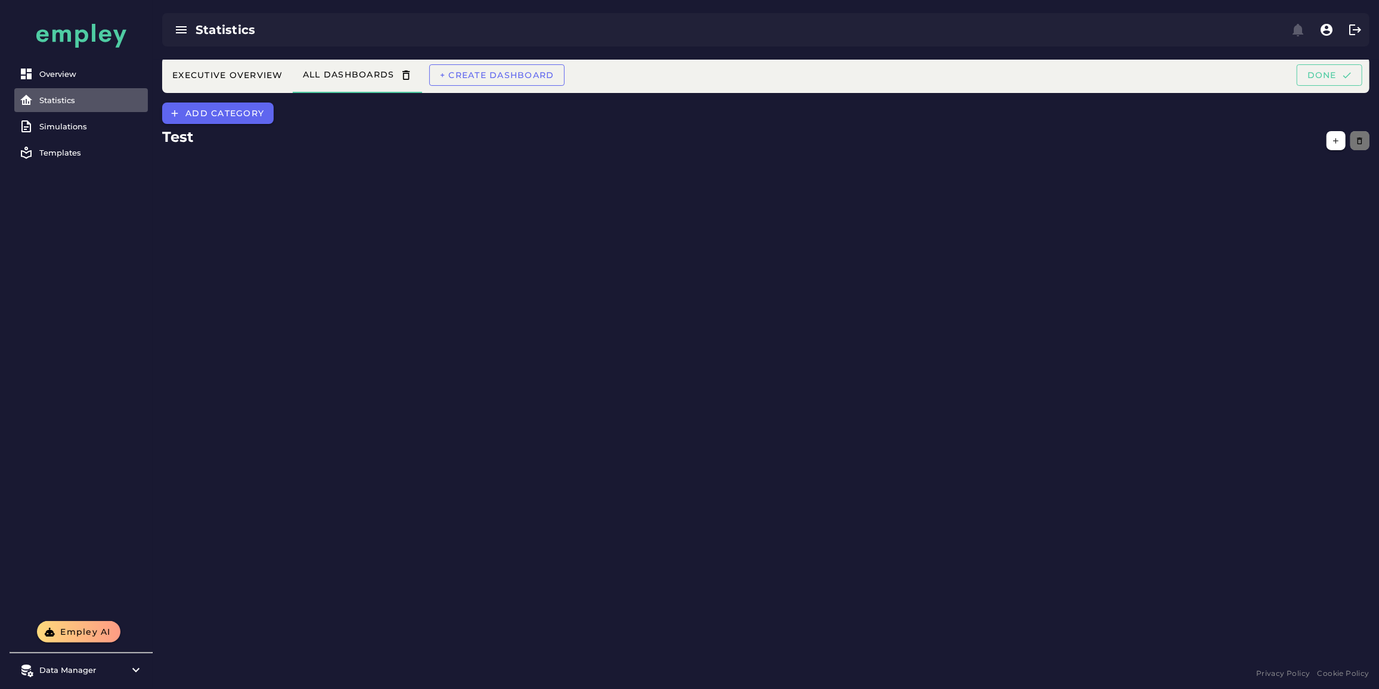
click at [1354, 142] on button "button" at bounding box center [1359, 140] width 19 height 19
click at [1311, 171] on div "Executive Overview All dashboards + Create dashboard Done Totals Total Employee…" at bounding box center [766, 363] width 1226 height 606
click at [1358, 139] on icon "button" at bounding box center [1359, 140] width 9 height 9
click at [520, 73] on span "+ Create dashboard" at bounding box center [496, 75] width 115 height 11
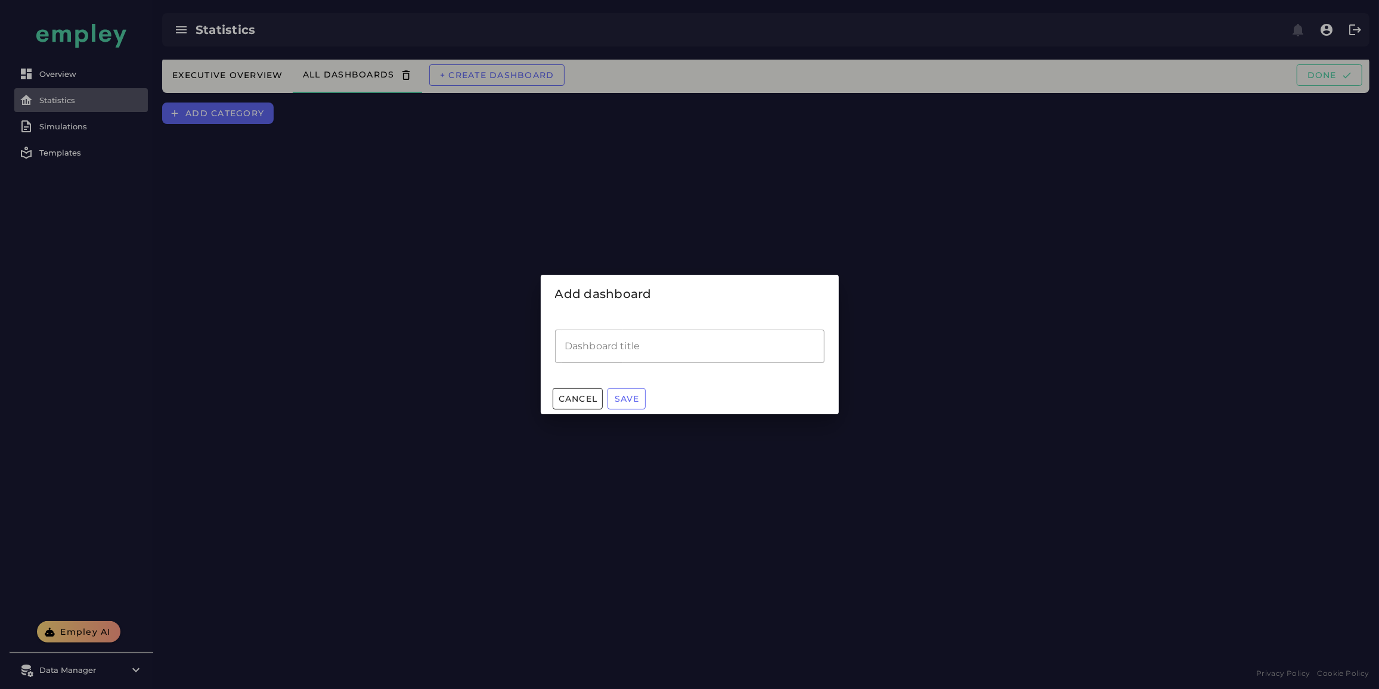
click at [640, 339] on input "Dashboard title" at bounding box center [689, 346] width 269 height 33
type input "*******"
click at [641, 402] on button "Save" at bounding box center [626, 398] width 38 height 21
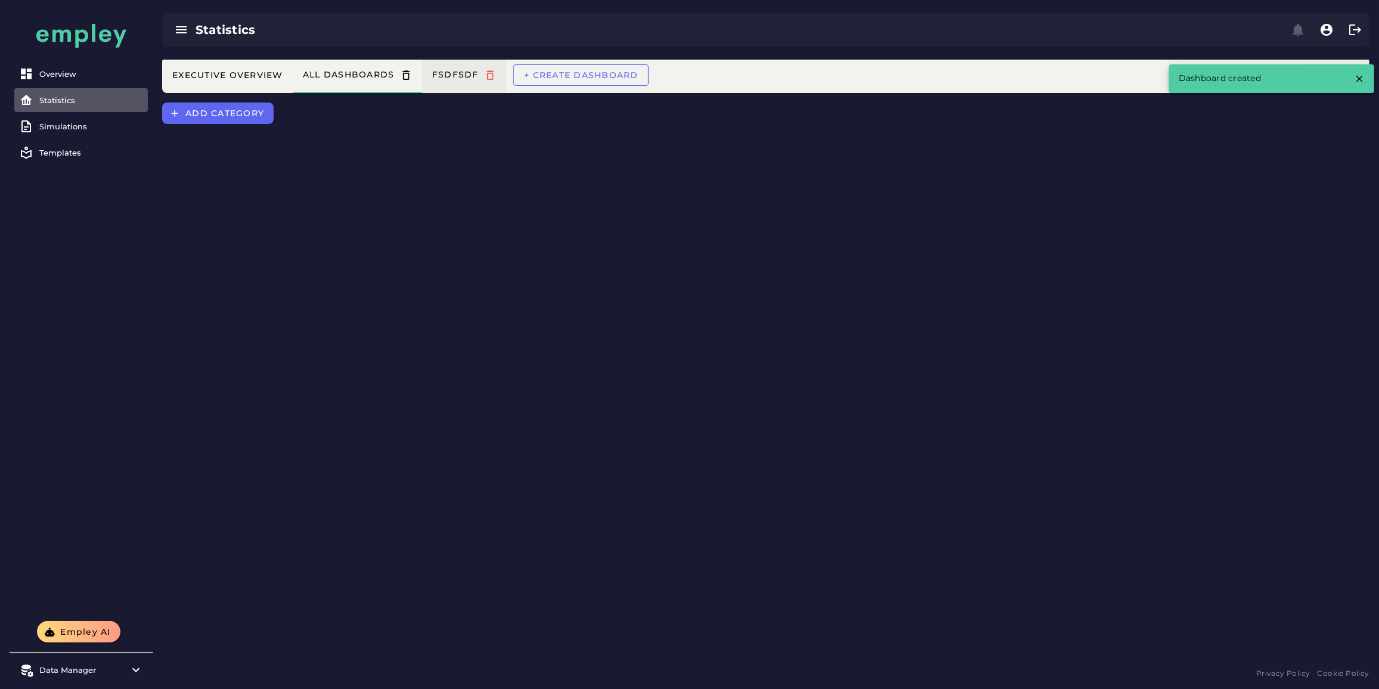
click at [496, 75] on icon "button" at bounding box center [490, 75] width 13 height 13
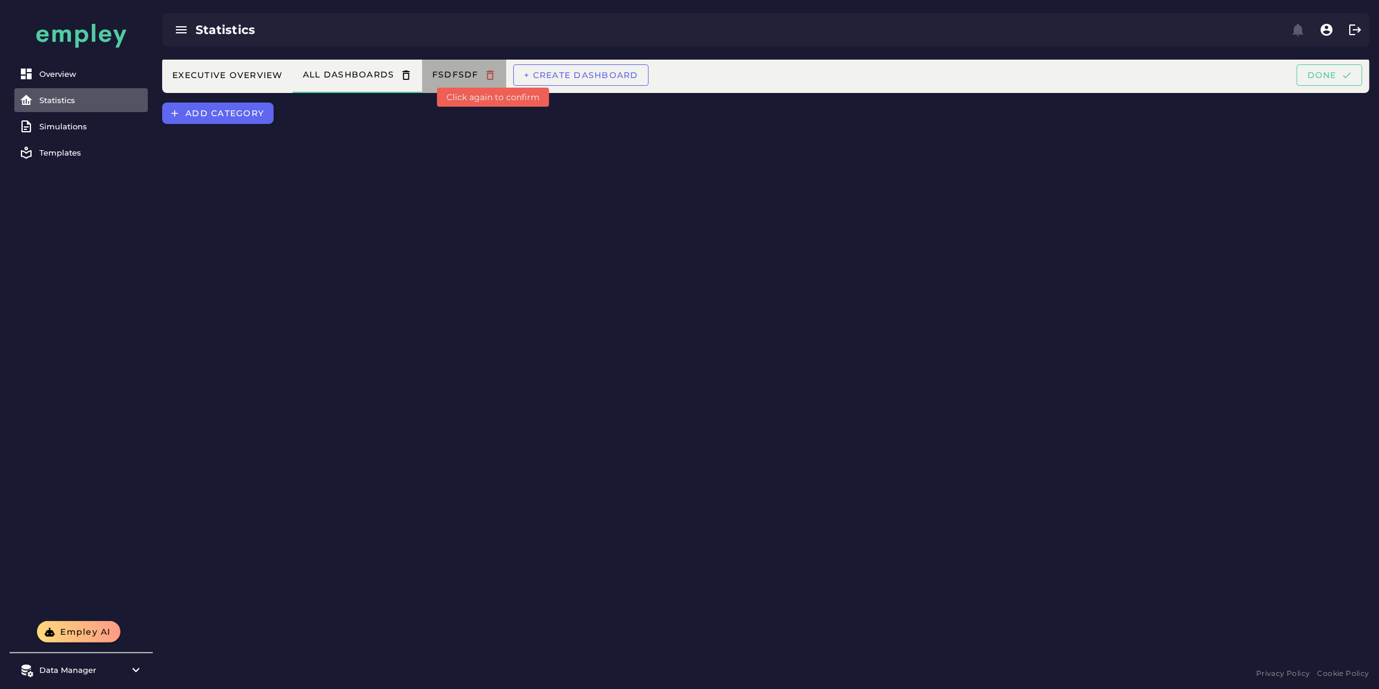
click at [496, 75] on icon "button" at bounding box center [490, 75] width 13 height 13
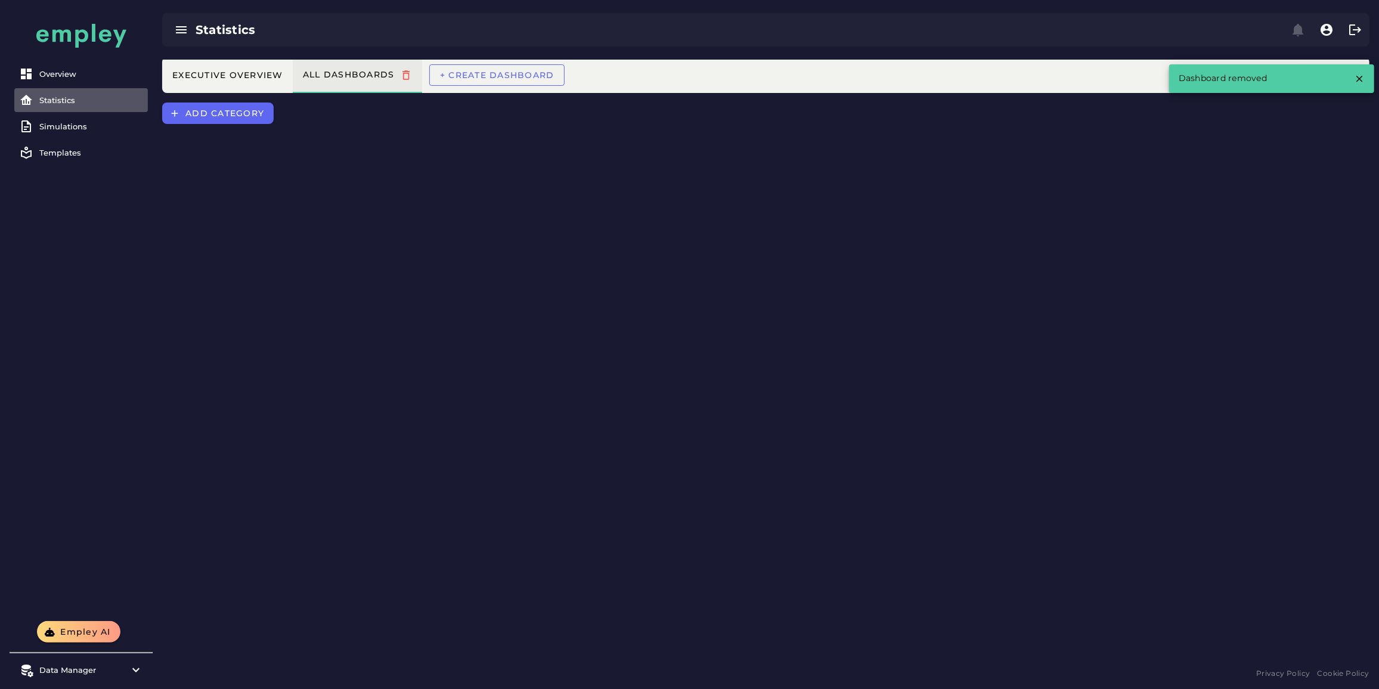
click at [410, 73] on icon "button" at bounding box center [406, 75] width 13 height 13
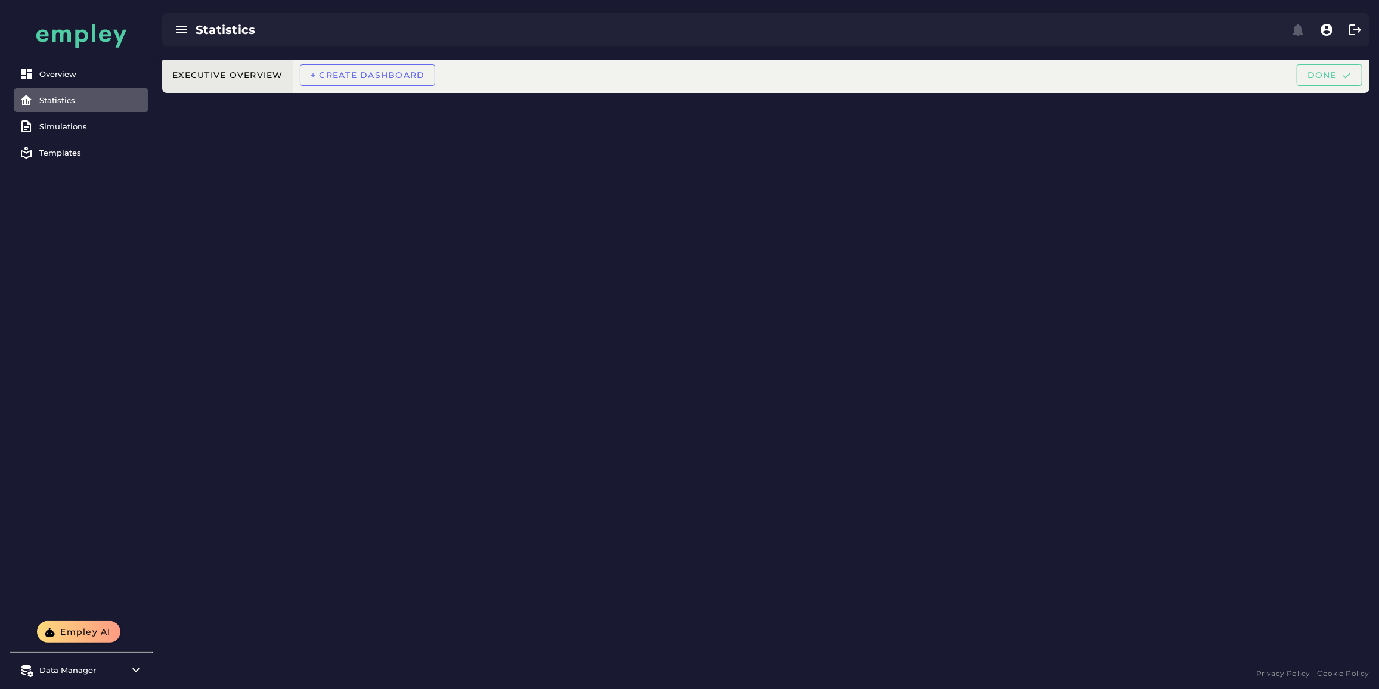
click at [269, 69] on button "Executive Overview" at bounding box center [227, 75] width 131 height 36
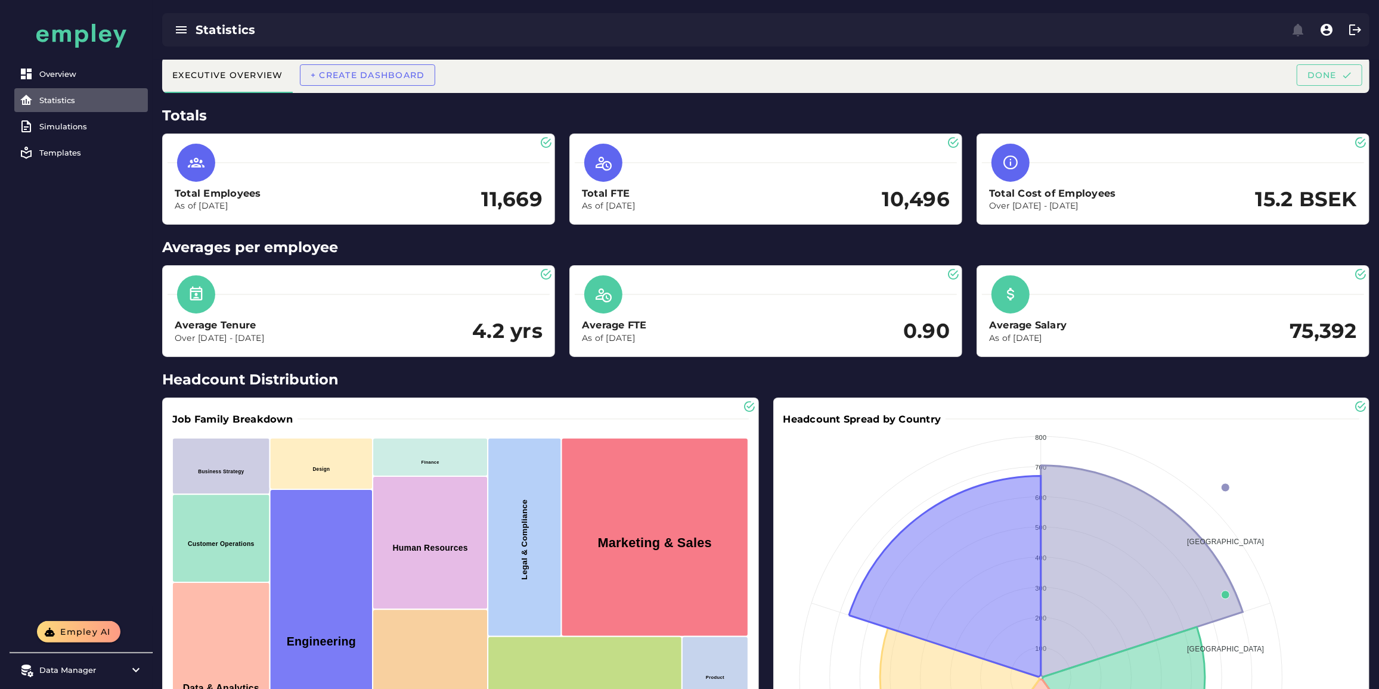
click at [381, 75] on span "+ Create dashboard" at bounding box center [367, 75] width 115 height 11
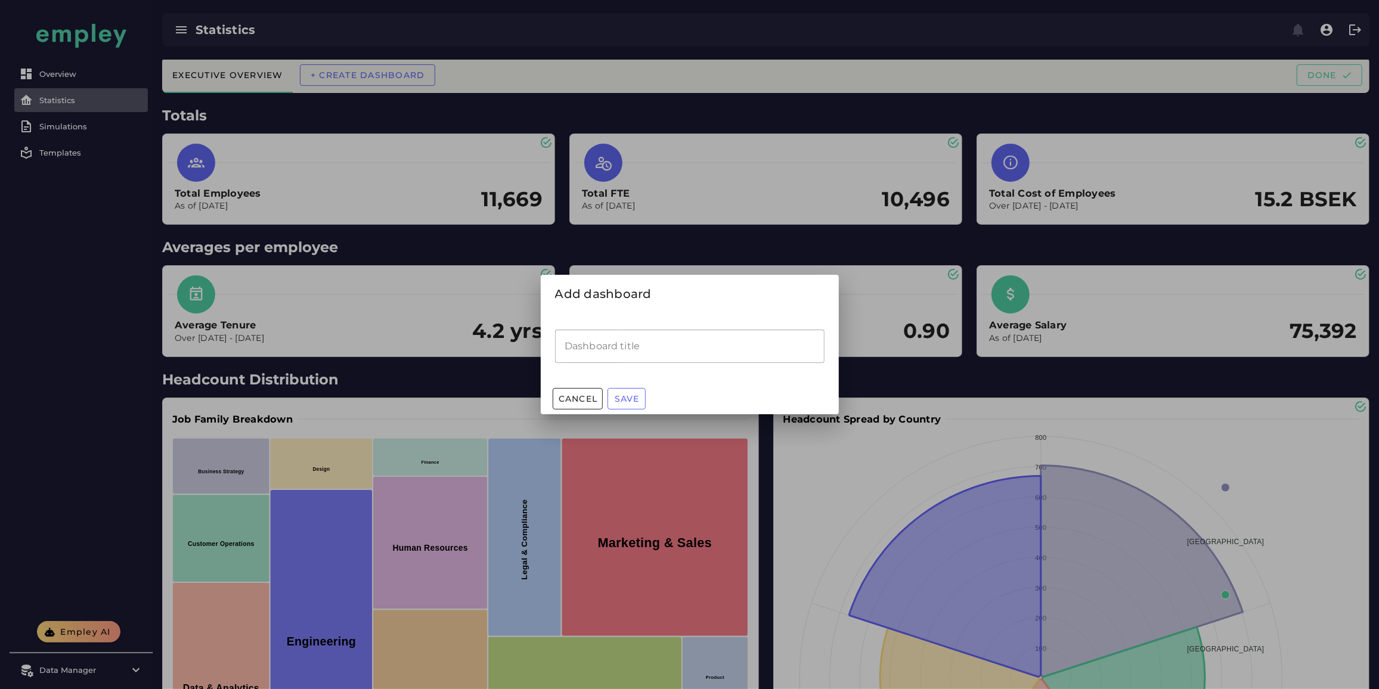
click at [609, 349] on input "Dashboard title" at bounding box center [689, 346] width 269 height 33
type input "**********"
click at [635, 397] on span "Save" at bounding box center [627, 398] width 26 height 11
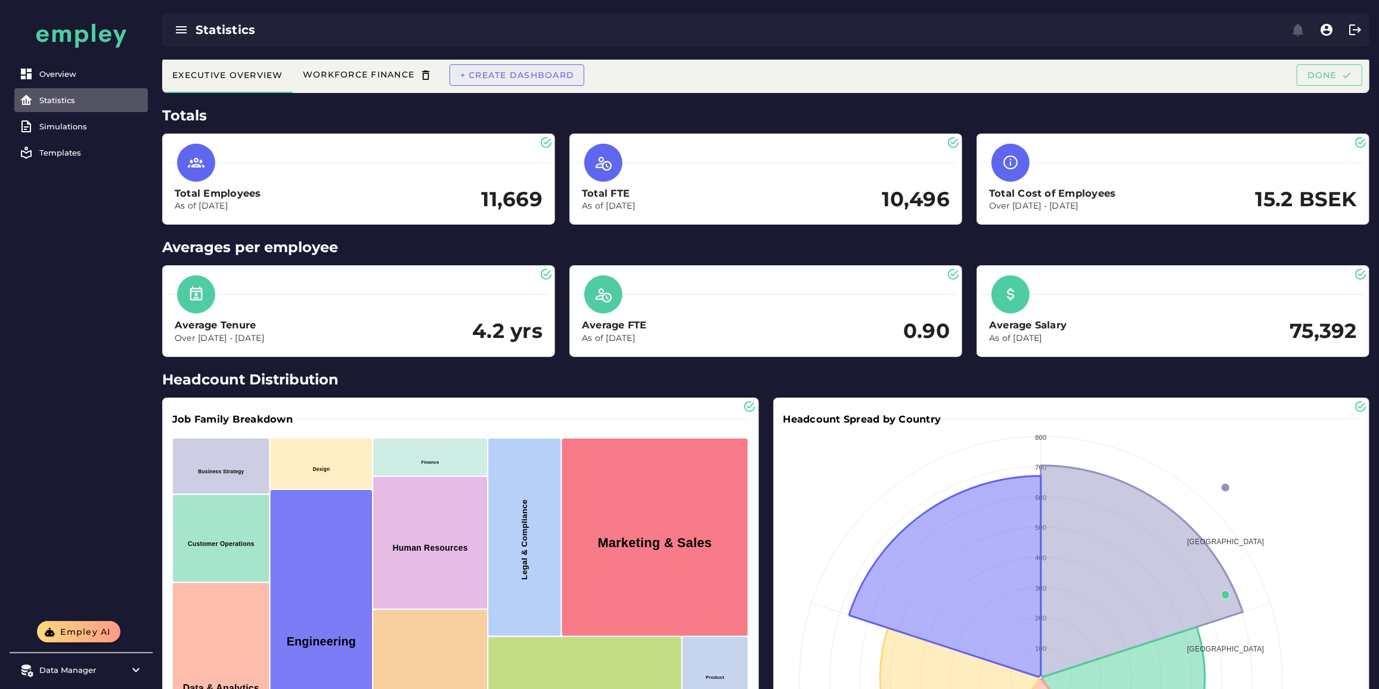
click at [521, 79] on span "+ Create dashboard" at bounding box center [517, 75] width 115 height 11
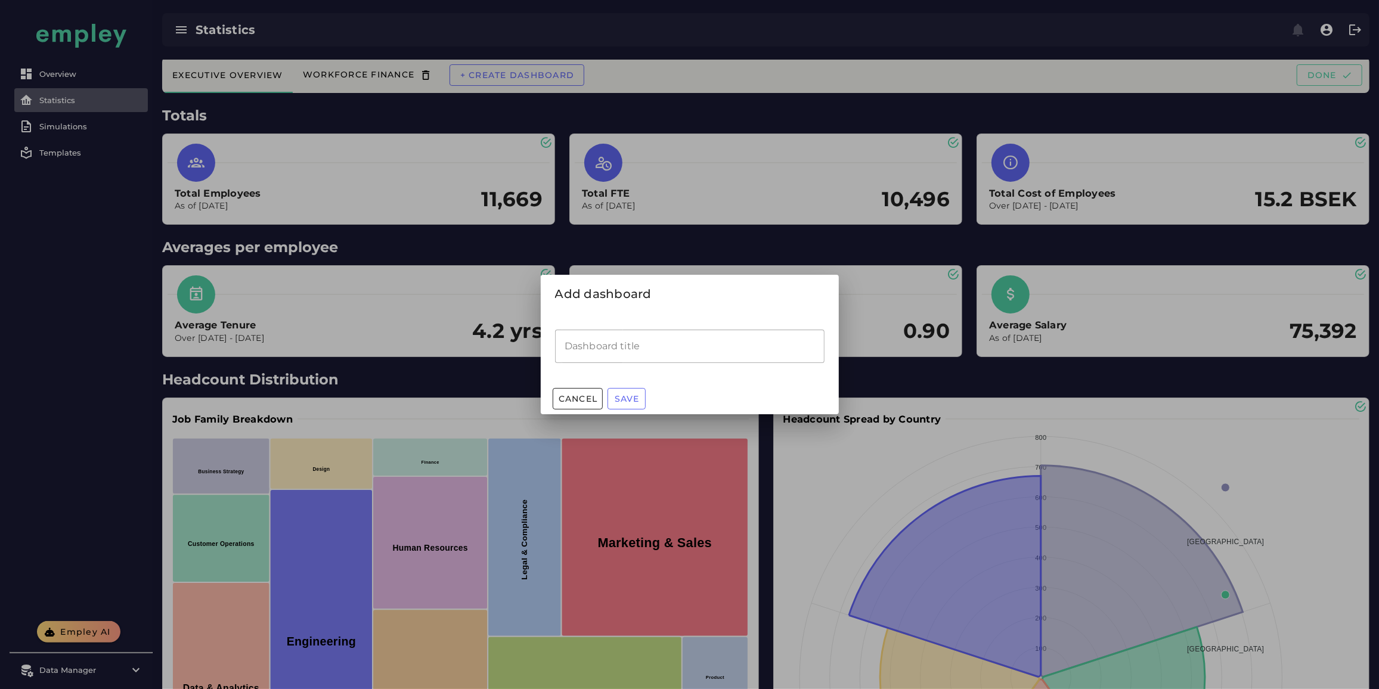
click at [619, 349] on input "Dashboard title" at bounding box center [689, 346] width 269 height 33
type input "**********"
click at [631, 395] on span "Save" at bounding box center [627, 398] width 26 height 11
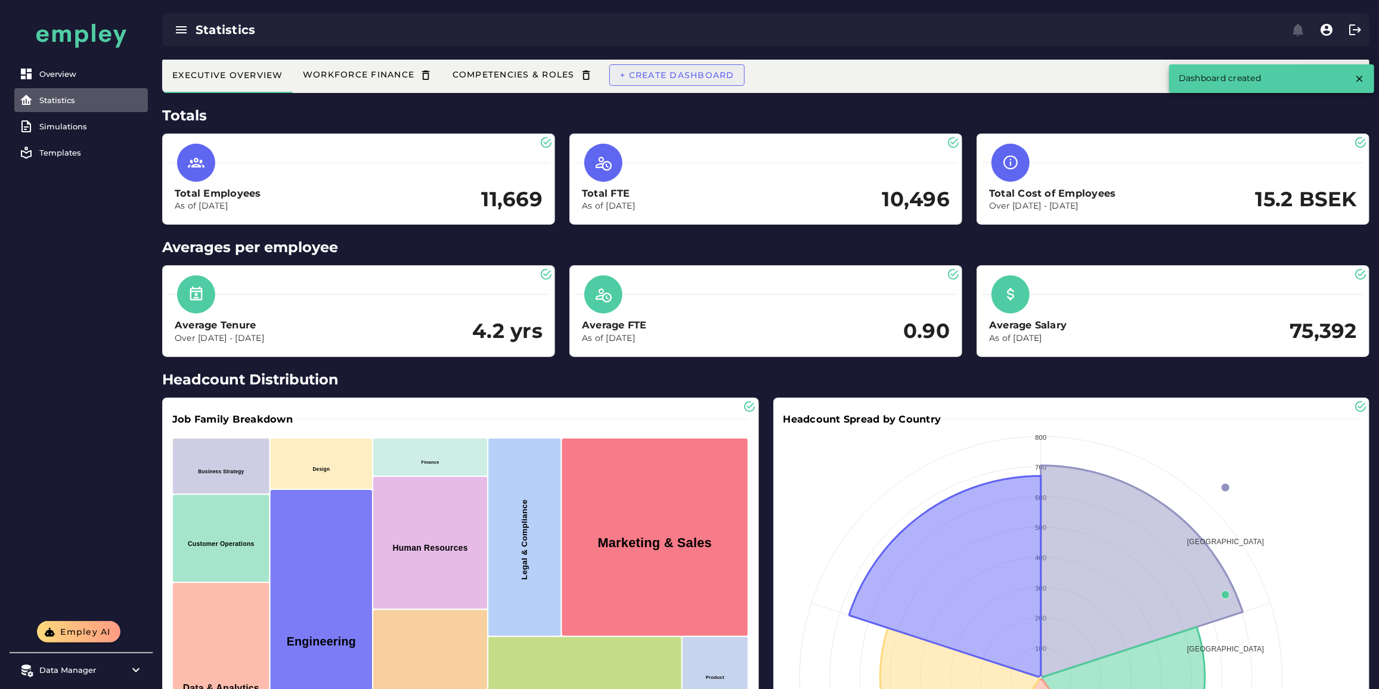
click at [658, 73] on span "+ Create dashboard" at bounding box center [676, 75] width 115 height 11
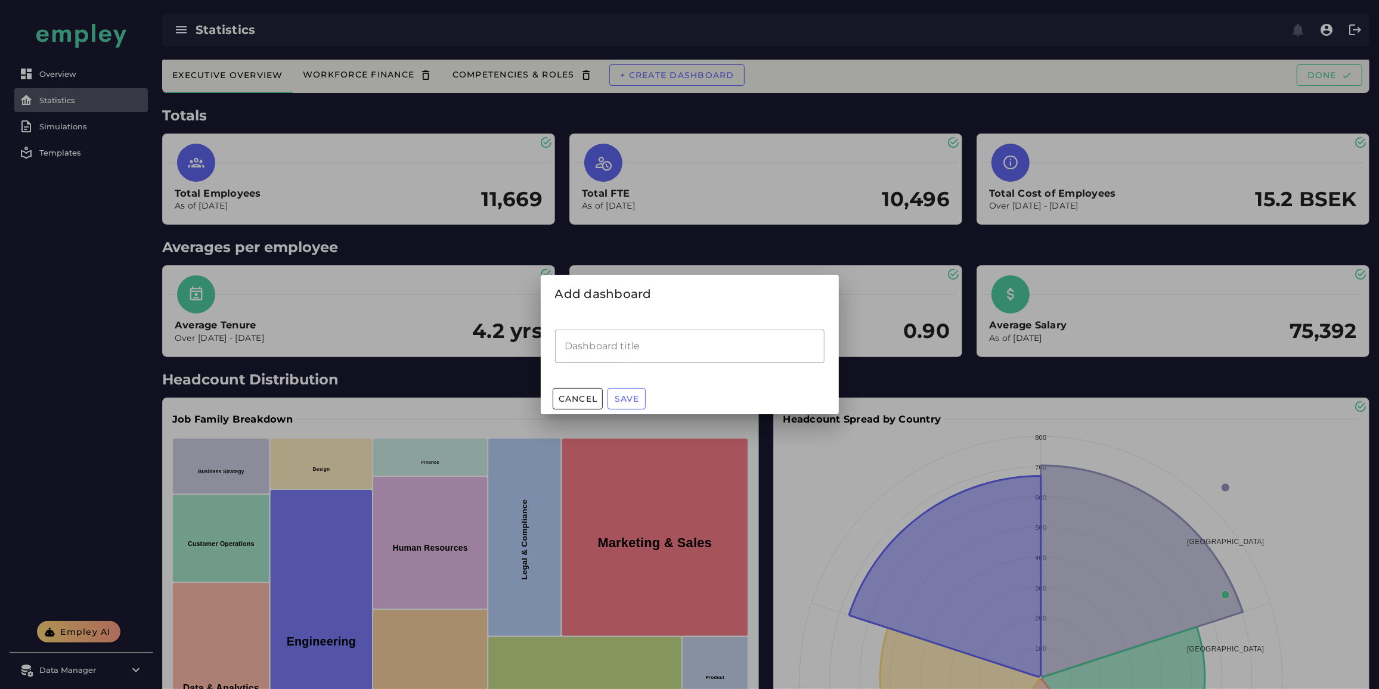
click at [616, 350] on input "Dashboard title" at bounding box center [689, 346] width 269 height 33
type input "**********"
click at [627, 400] on span "Save" at bounding box center [627, 398] width 26 height 11
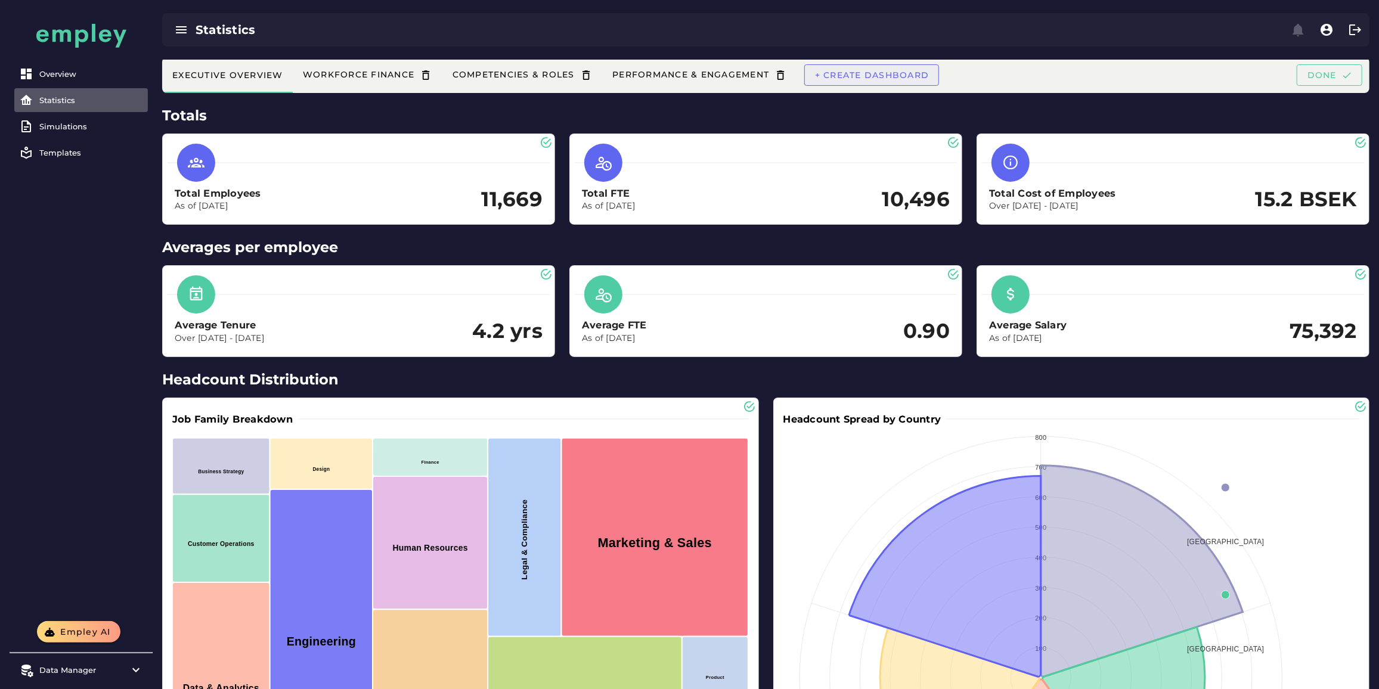
click at [832, 72] on span "+ Create dashboard" at bounding box center [871, 75] width 115 height 11
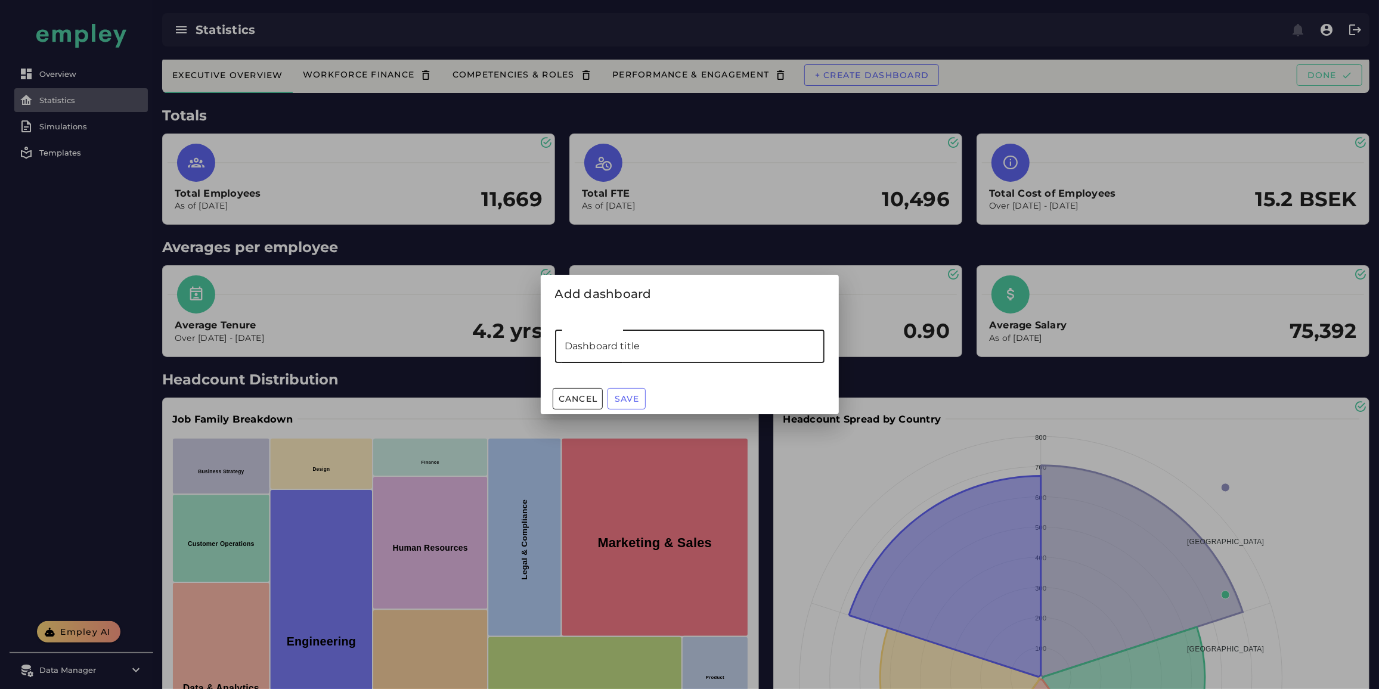
click at [610, 346] on input "Dashboard title" at bounding box center [689, 346] width 269 height 33
type input "**********"
click at [622, 397] on span "Save" at bounding box center [627, 398] width 26 height 11
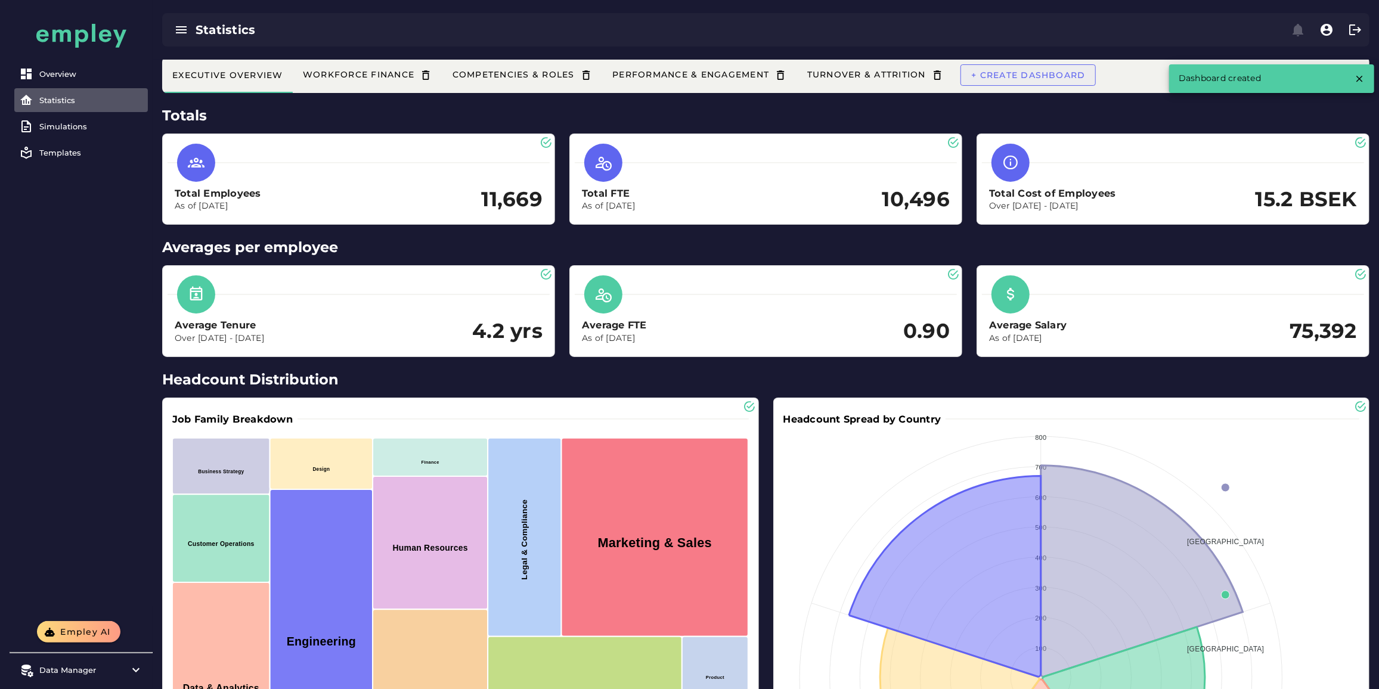
click at [1023, 79] on span "+ Create dashboard" at bounding box center [1027, 75] width 115 height 11
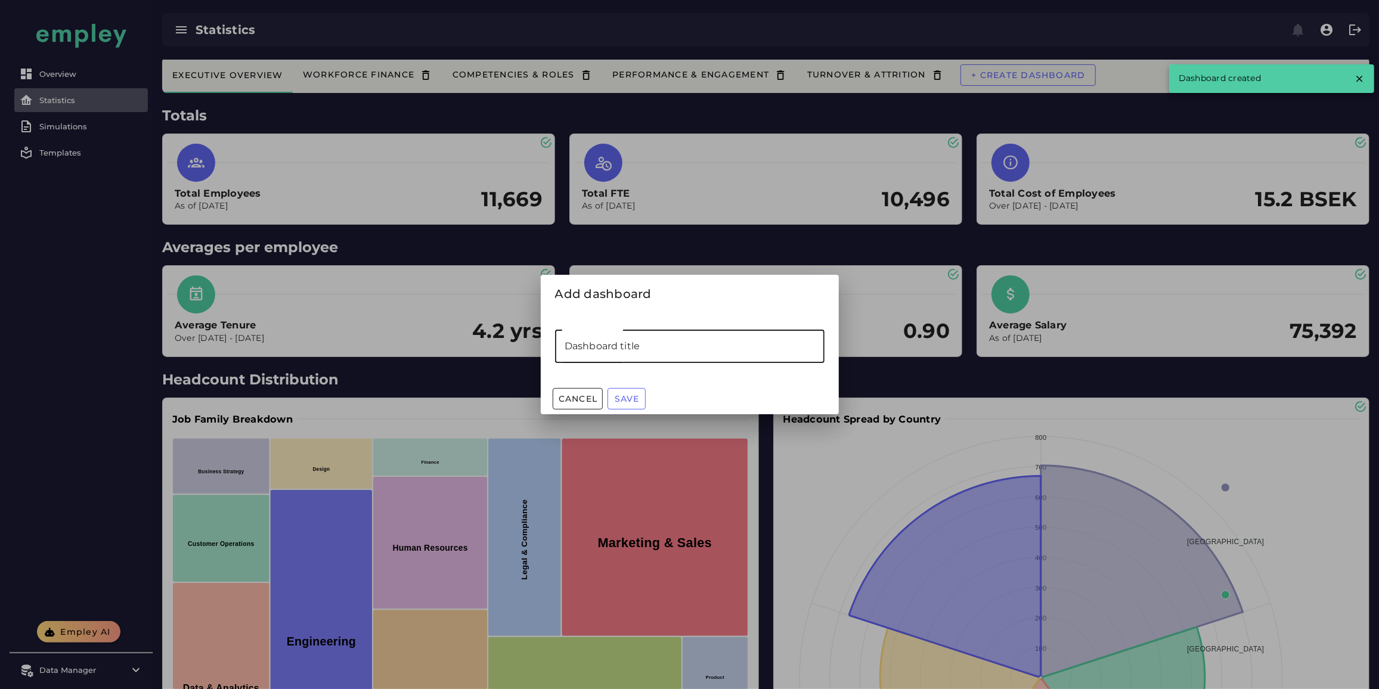
click at [662, 347] on input "Dashboard title" at bounding box center [689, 346] width 269 height 33
type input "*********"
click at [619, 404] on button "Save" at bounding box center [626, 398] width 38 height 21
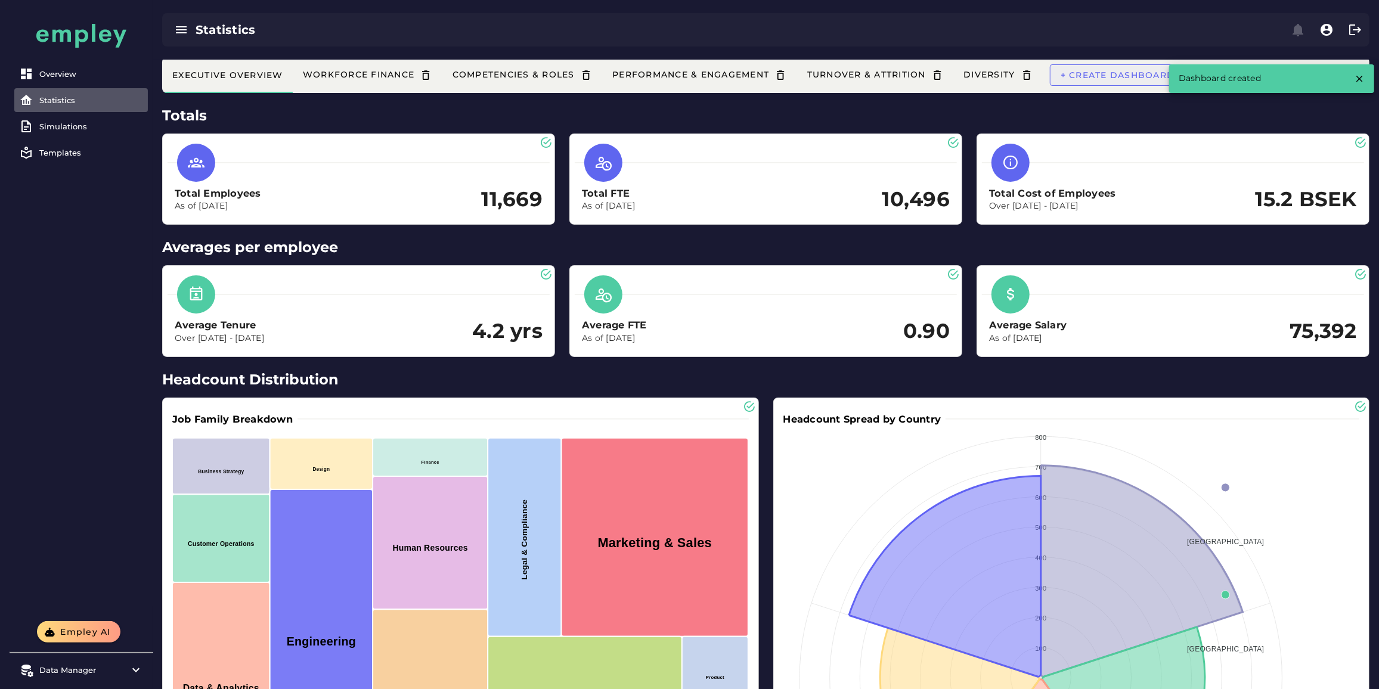
click at [1115, 76] on span "+ Create dashboard" at bounding box center [1117, 75] width 115 height 11
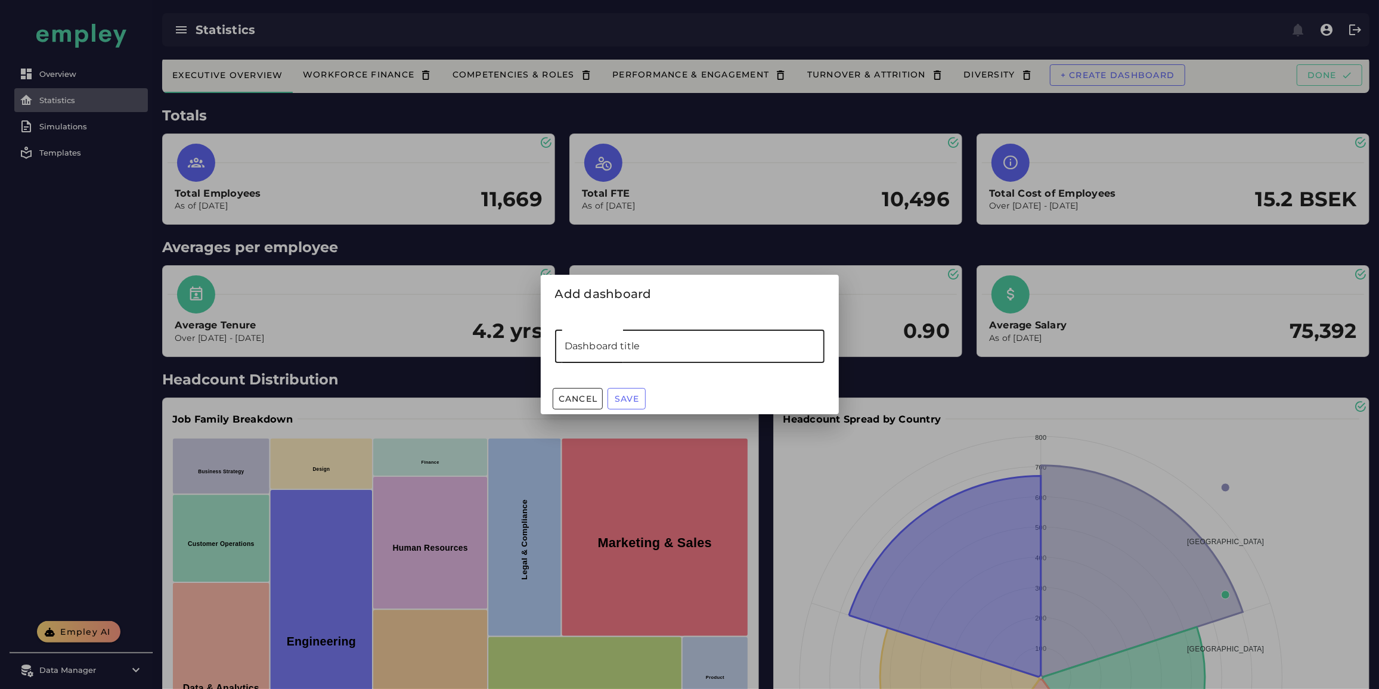
click at [628, 349] on input "Dashboard title" at bounding box center [689, 346] width 269 height 33
type input "**********"
click at [628, 399] on span "Save" at bounding box center [627, 398] width 26 height 11
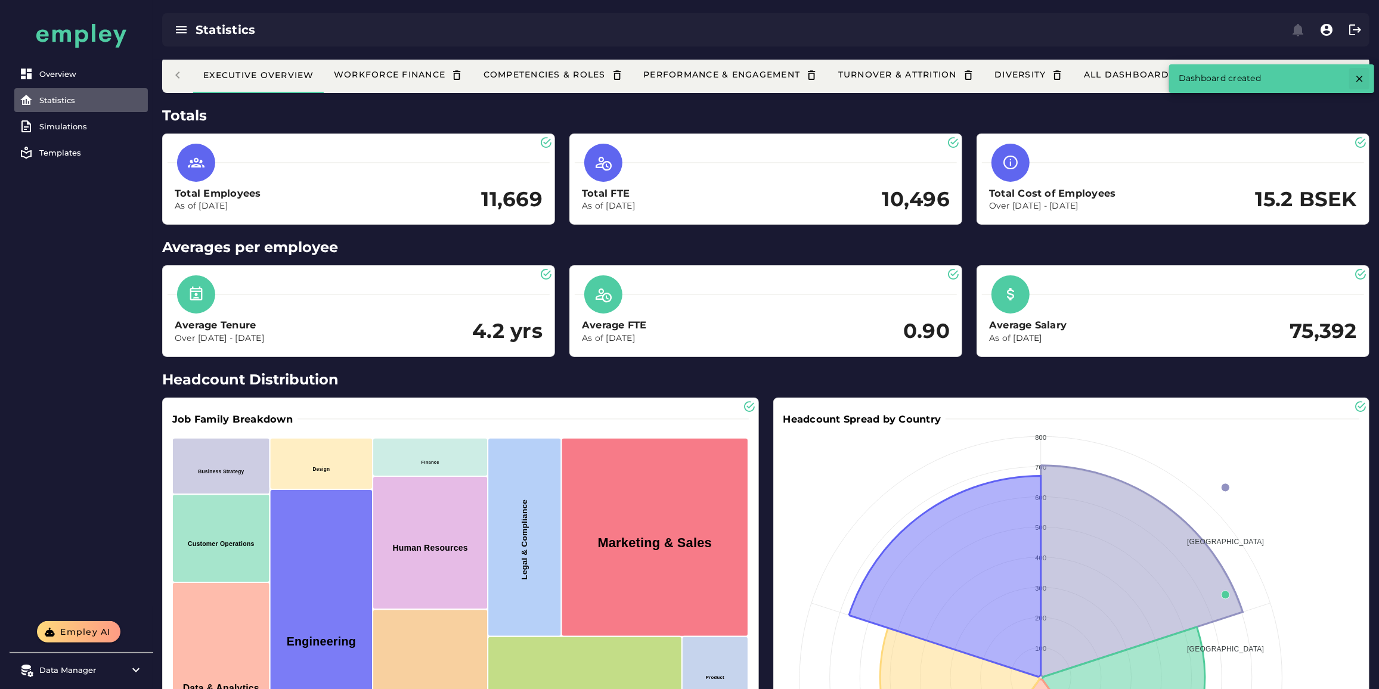
click at [1357, 80] on icon "button" at bounding box center [1359, 78] width 11 height 11
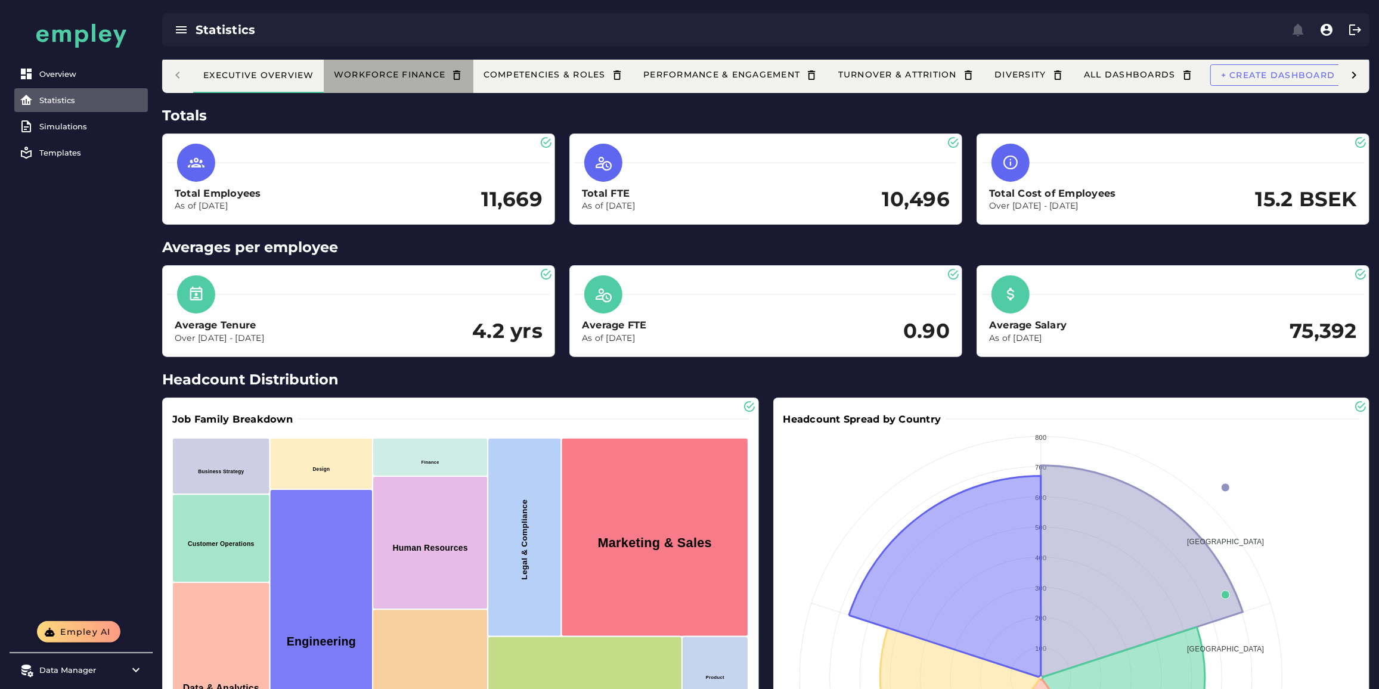
click at [374, 69] on div "Workforce Finance" at bounding box center [398, 75] width 131 height 13
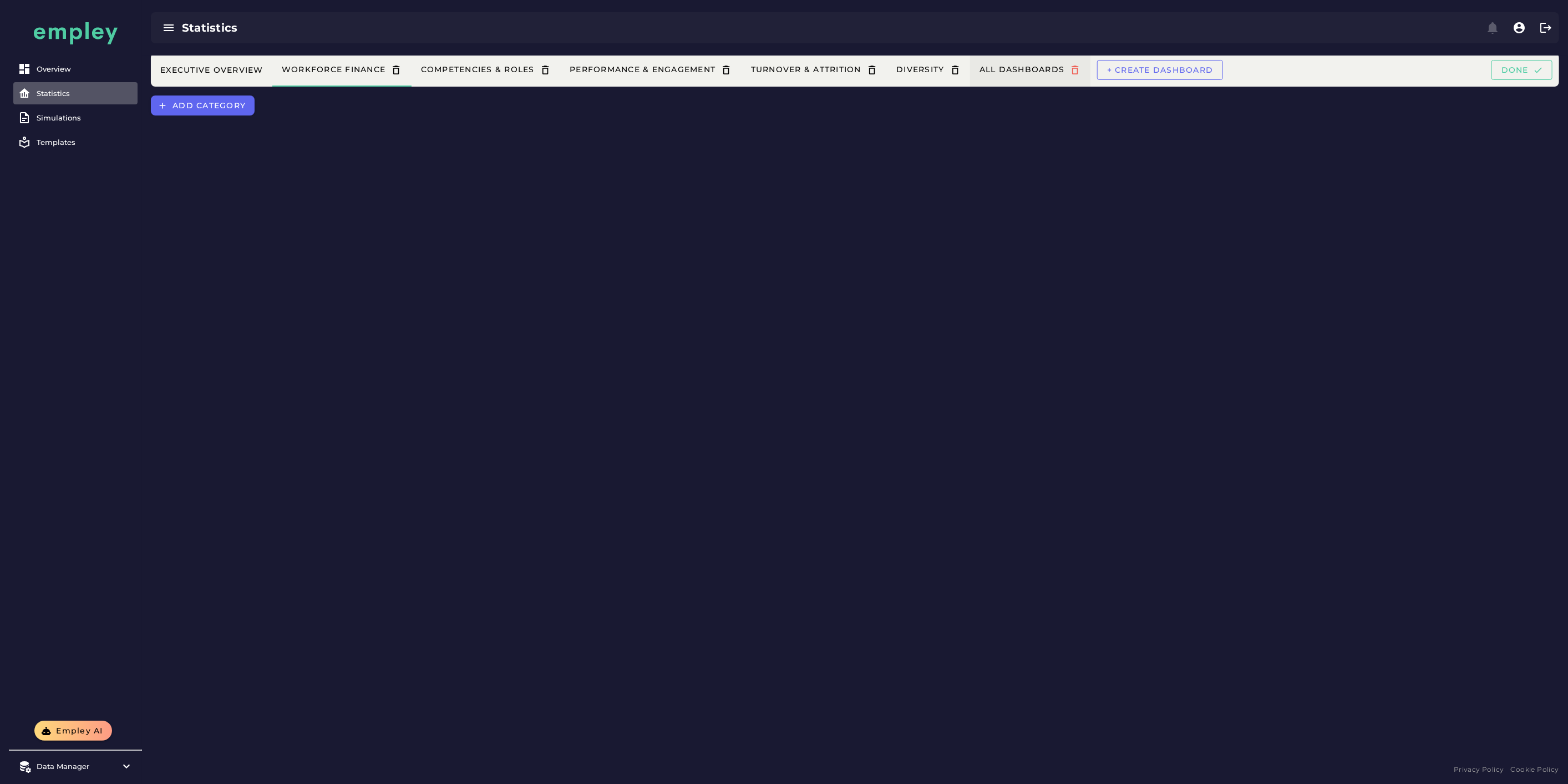
click at [1081, 67] on icon "button" at bounding box center [1076, 70] width 12 height 12
click at [1081, 66] on span "button" at bounding box center [1073, 70] width 17 height 12
click at [1028, 155] on div "Executive Overview Workforce Finance Competencies & Roles Performance & Engagem…" at bounding box center [855, 409] width 1426 height 706
click at [1081, 67] on icon "button" at bounding box center [1076, 70] width 12 height 12
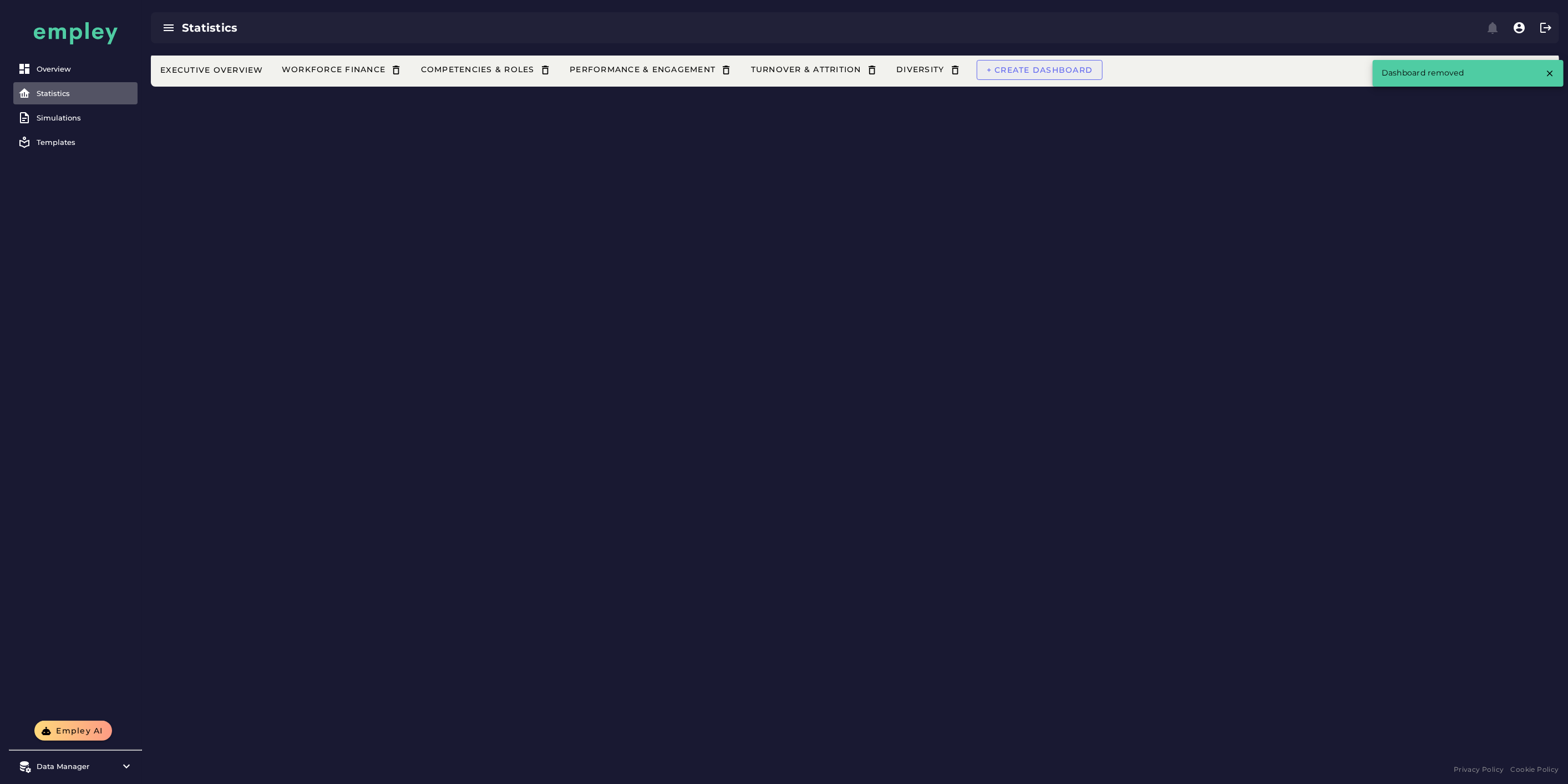
click at [1093, 69] on span "+ Create dashboard" at bounding box center [1039, 70] width 107 height 10
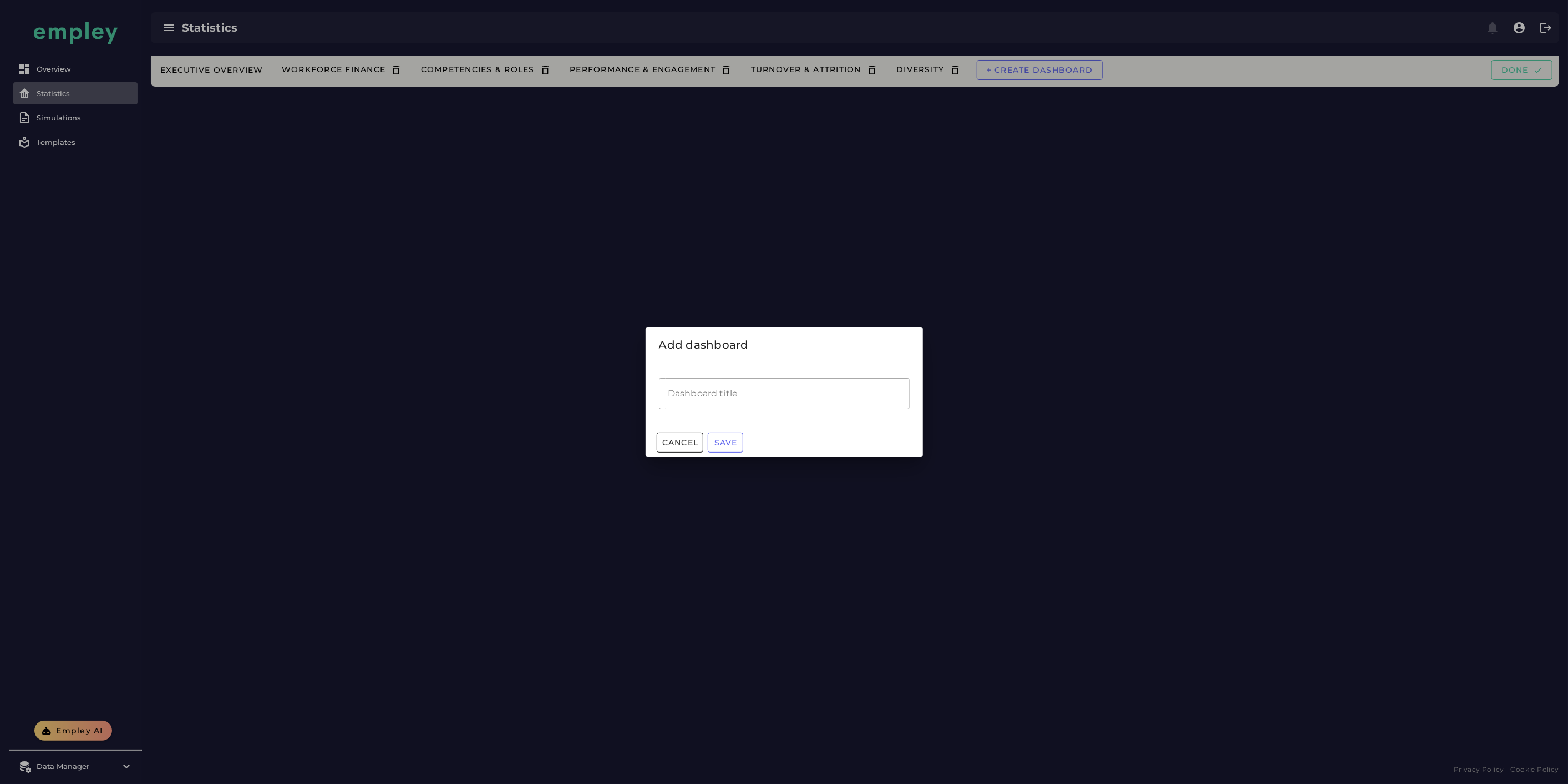
click at [704, 394] on input "Dashboard title" at bounding box center [784, 393] width 250 height 31
type input "**********"
click at [689, 442] on span "Cancel" at bounding box center [680, 442] width 37 height 10
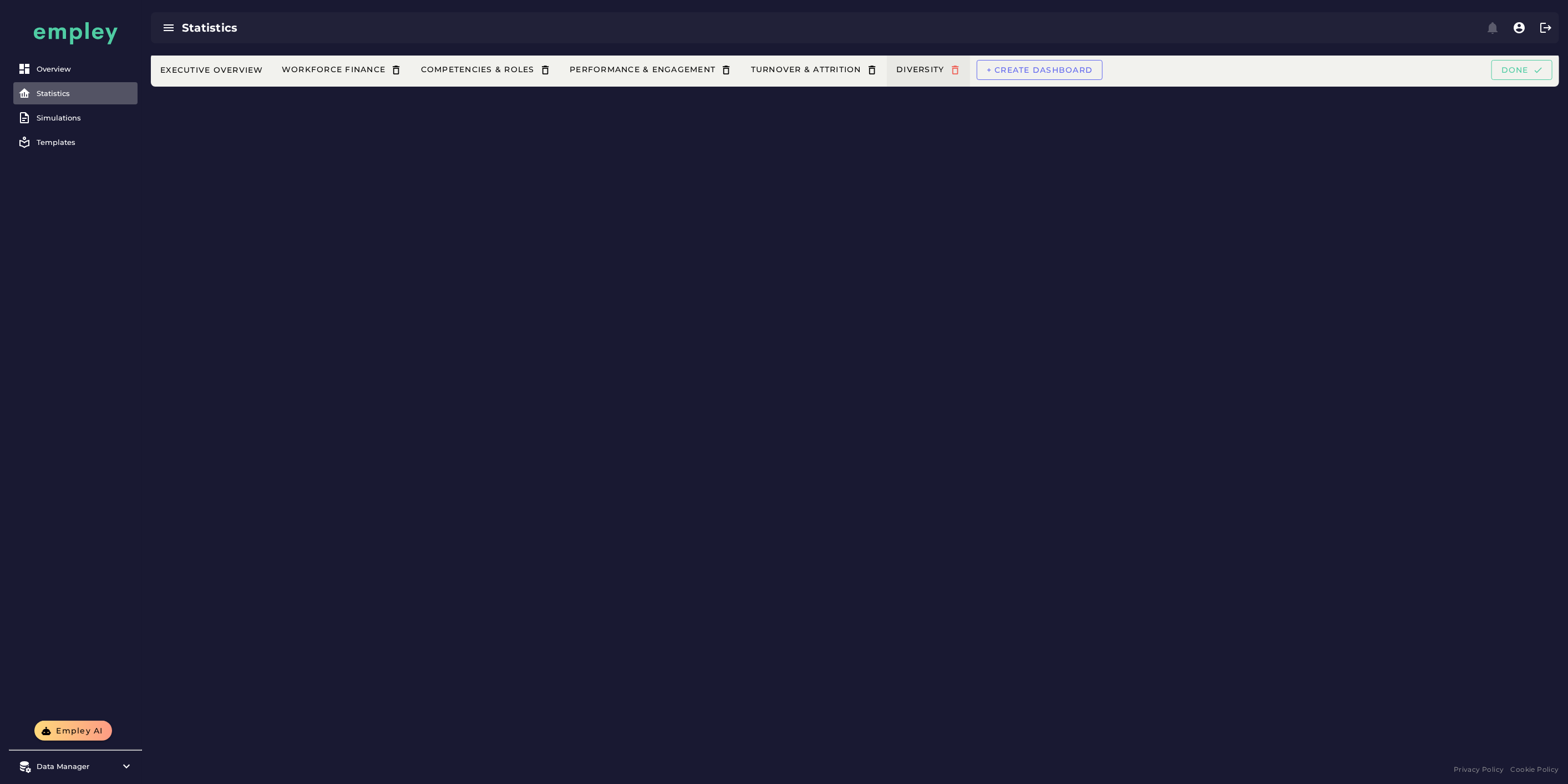
click at [961, 69] on icon "button" at bounding box center [955, 70] width 12 height 12
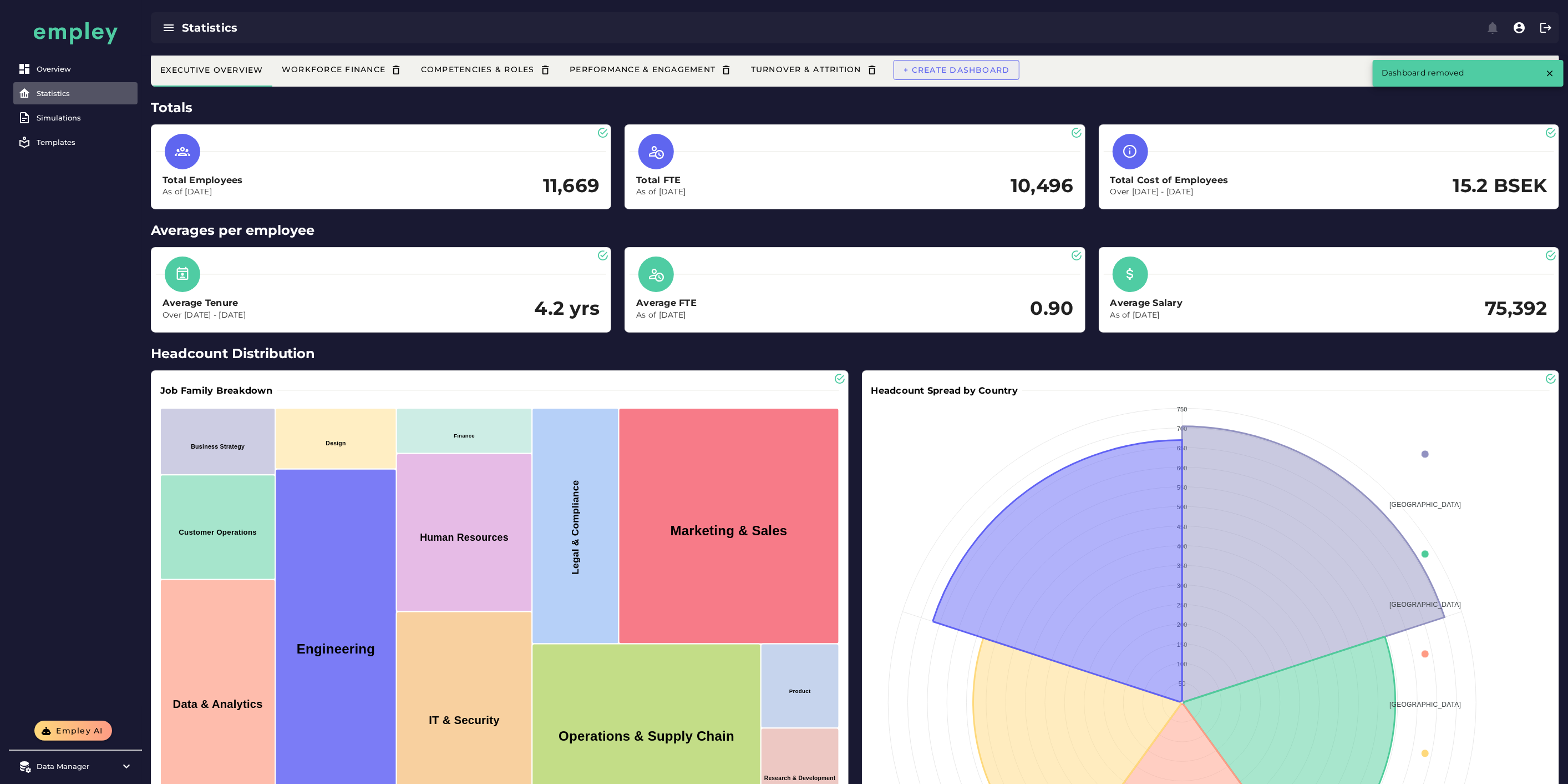
click at [978, 71] on span "+ Create dashboard" at bounding box center [956, 70] width 107 height 10
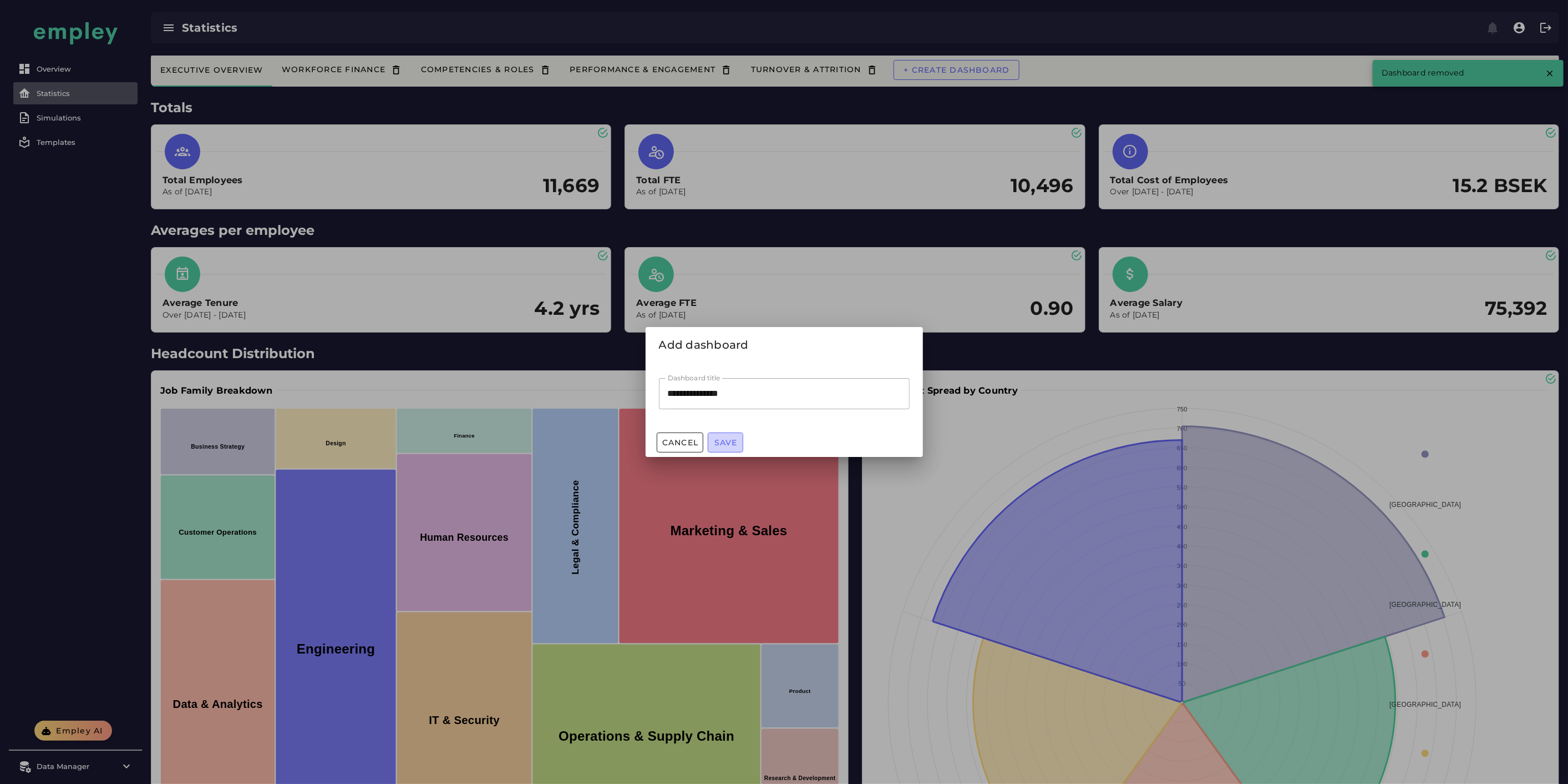
click at [726, 436] on button "Save" at bounding box center [726, 441] width 35 height 20
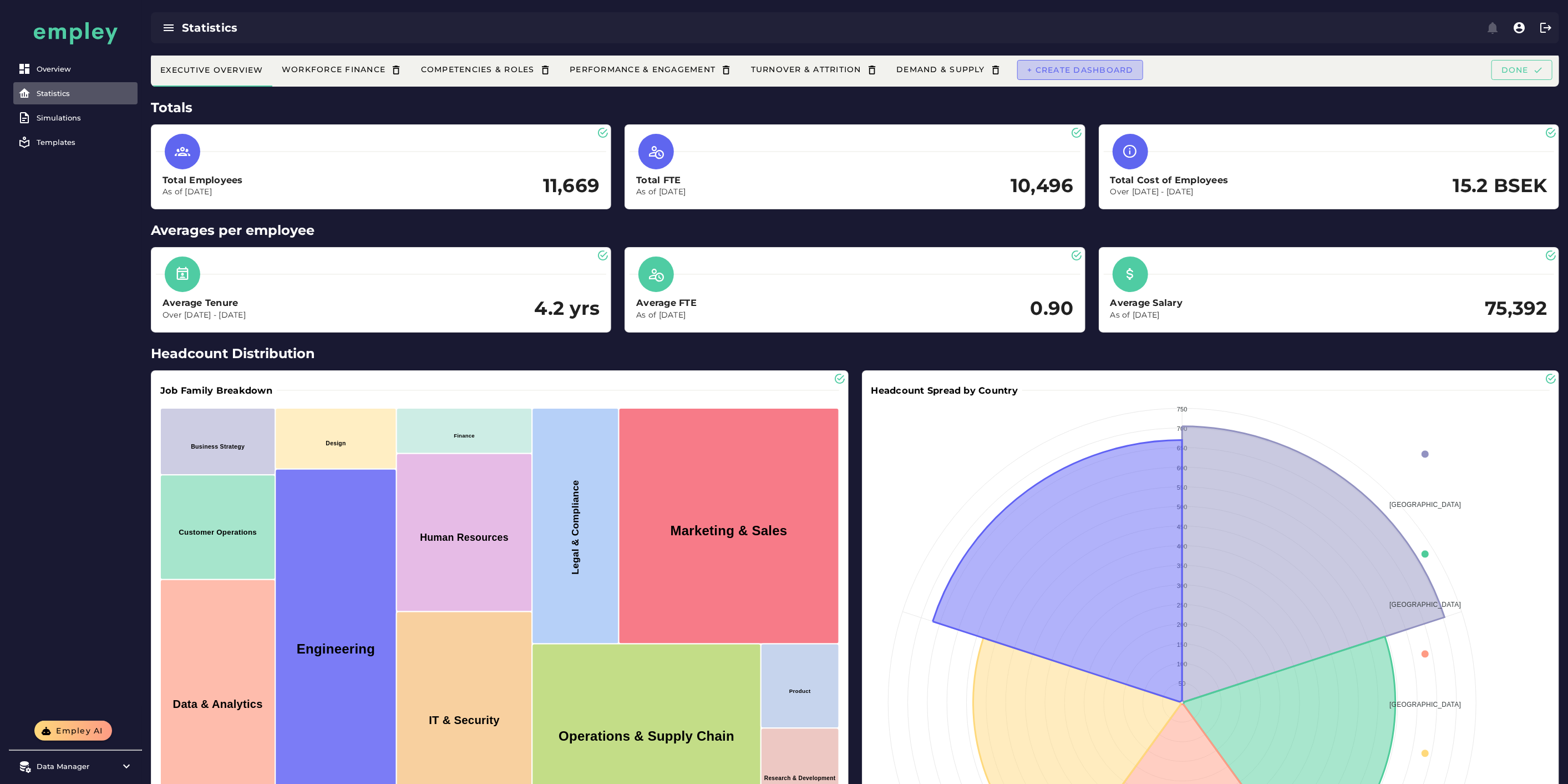
click at [1053, 74] on button "+ Create dashboard" at bounding box center [1079, 69] width 126 height 20
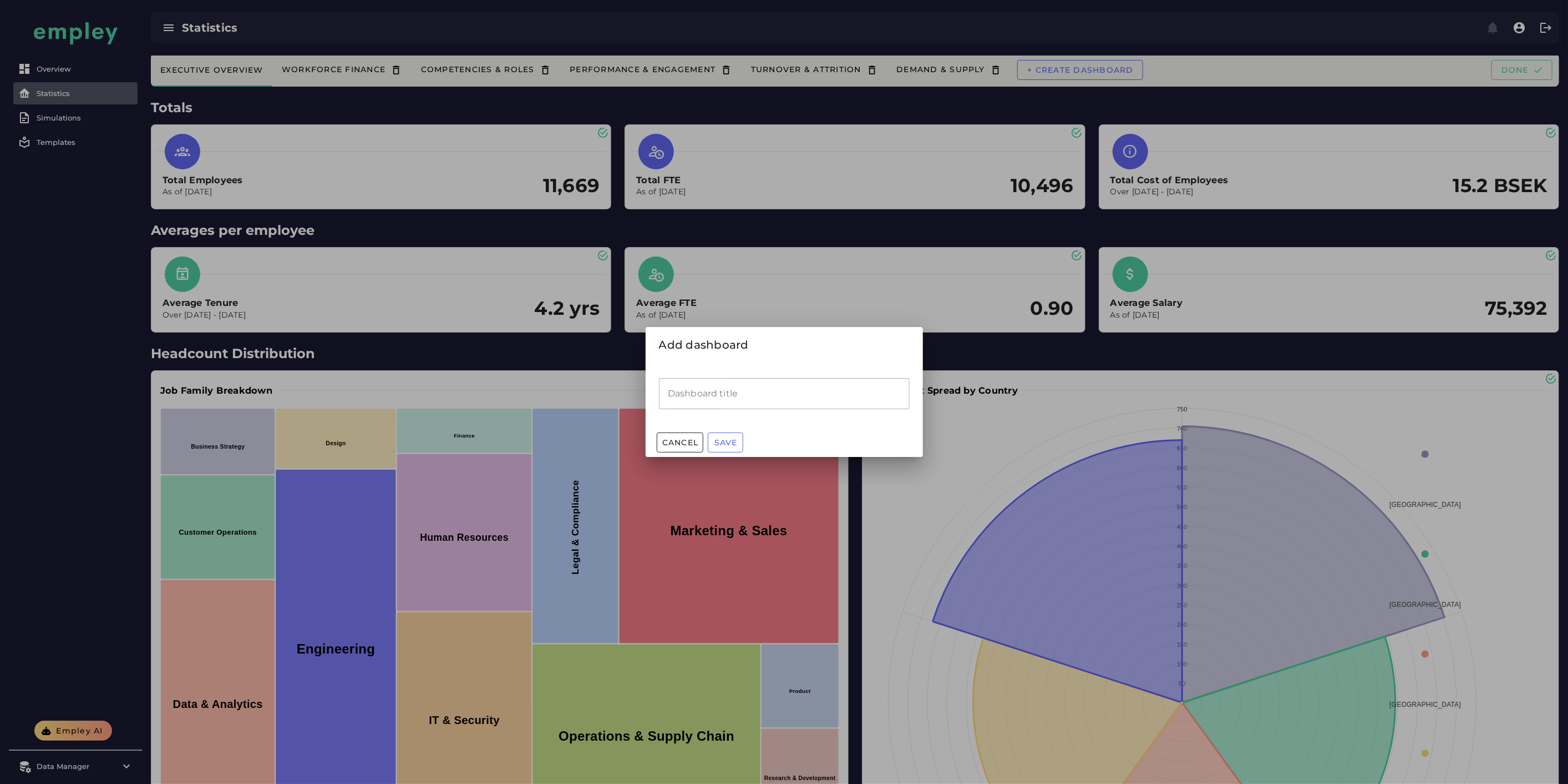
click at [773, 385] on input "Dashboard title" at bounding box center [784, 393] width 250 height 31
type input "*********"
click at [731, 440] on span "Save" at bounding box center [726, 442] width 24 height 10
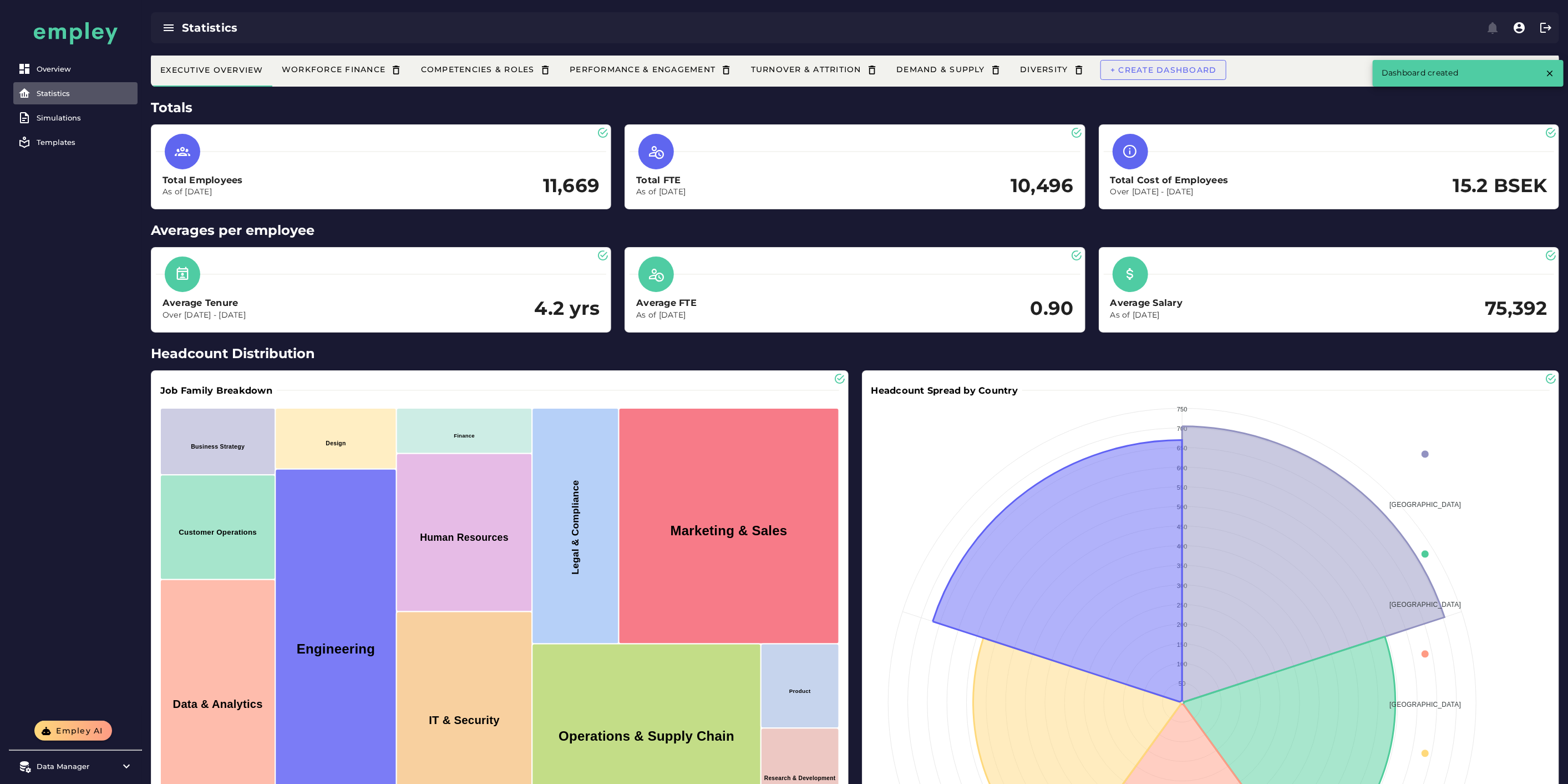
click at [1171, 72] on span "+ Create dashboard" at bounding box center [1163, 70] width 107 height 10
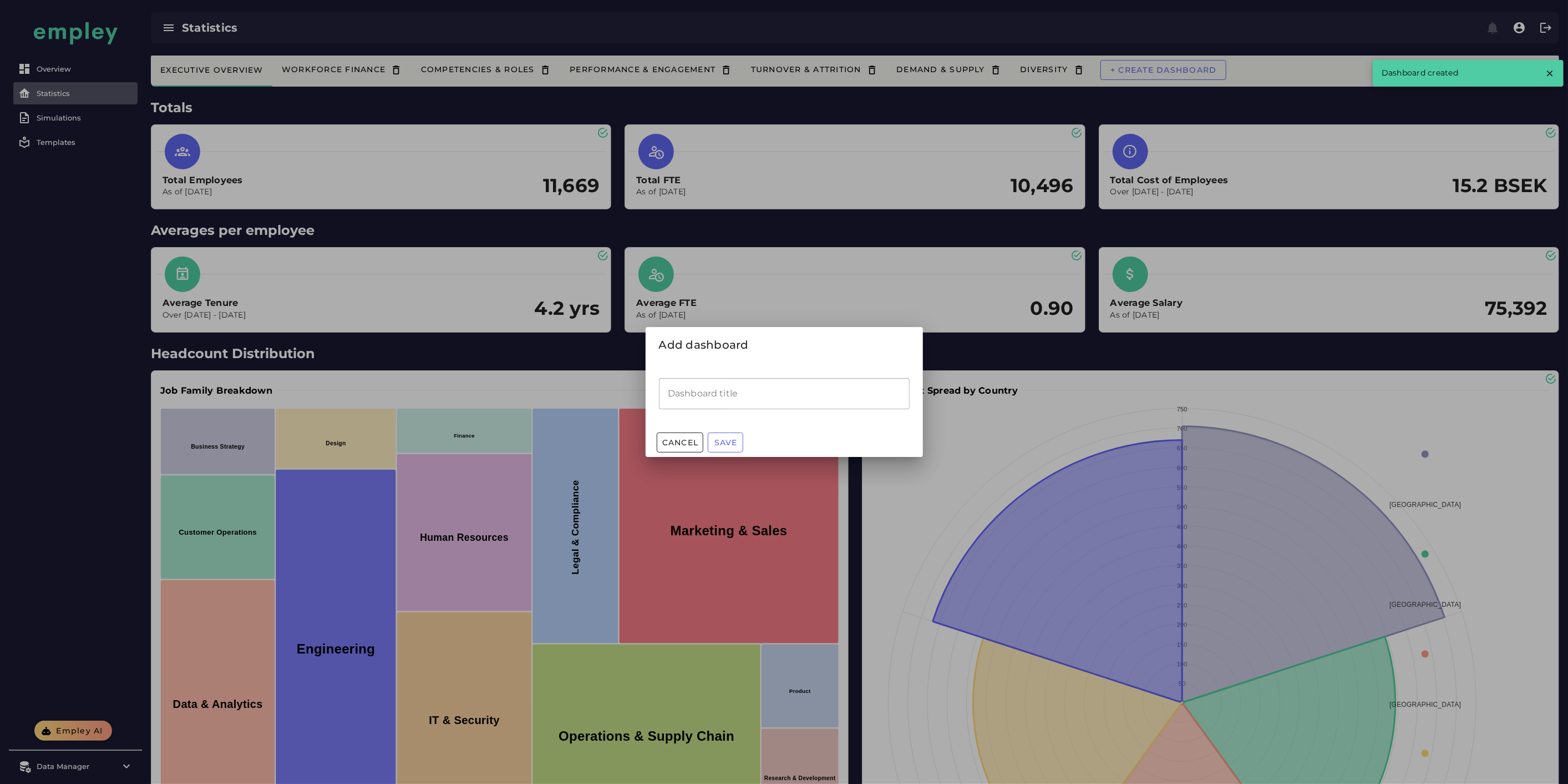
click at [718, 394] on input "Dashboard title" at bounding box center [784, 393] width 250 height 31
click at [683, 392] on input "**********" at bounding box center [784, 393] width 250 height 31
type input "**********"
click at [727, 447] on button "Save" at bounding box center [726, 441] width 35 height 20
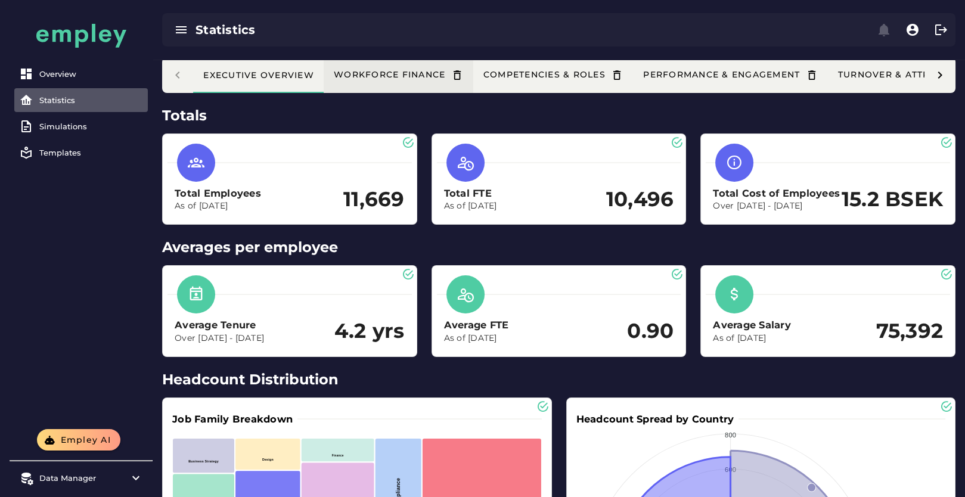
click at [828, 83] on button "Workforce Finance" at bounding box center [906, 75] width 157 height 36
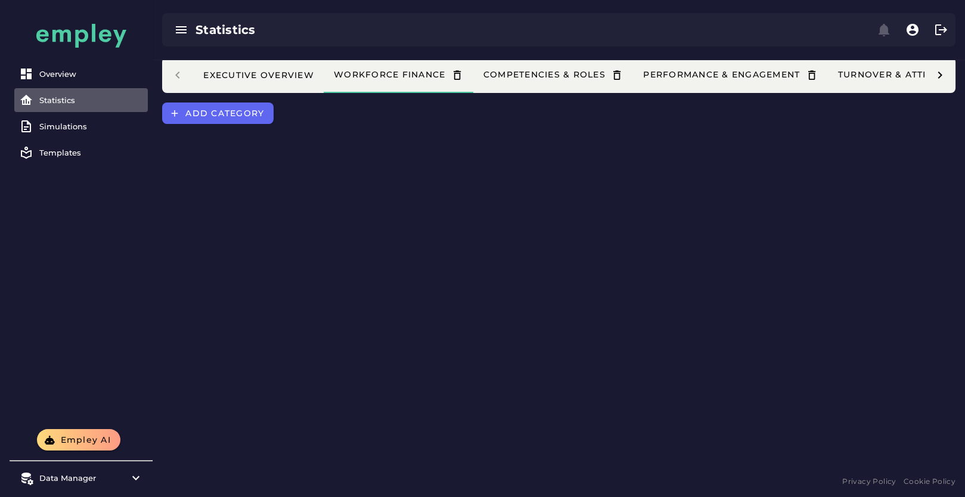
click at [83, 255] on div "Overview Statistics Simulations Templates" at bounding box center [81, 214] width 143 height 429
click at [260, 72] on div "Executive Overview" at bounding box center [258, 75] width 111 height 11
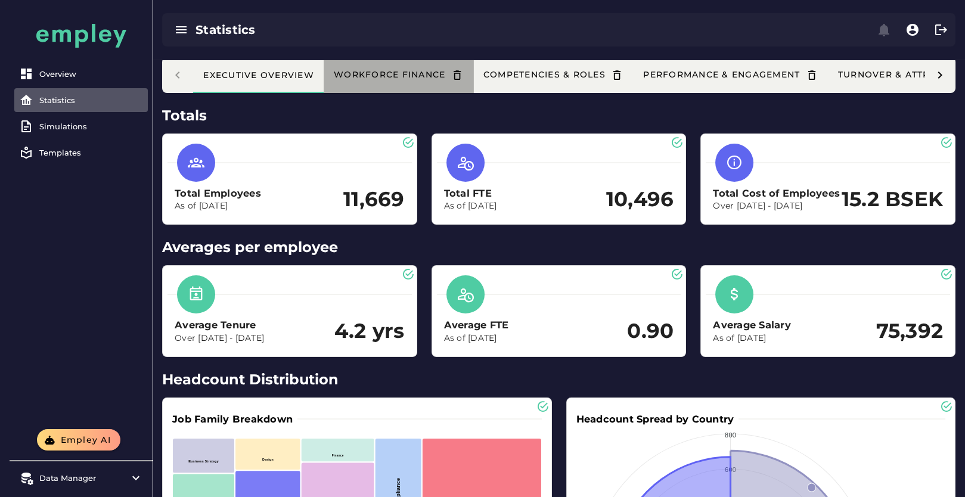
click at [409, 70] on div "Workforce Finance" at bounding box center [398, 75] width 131 height 13
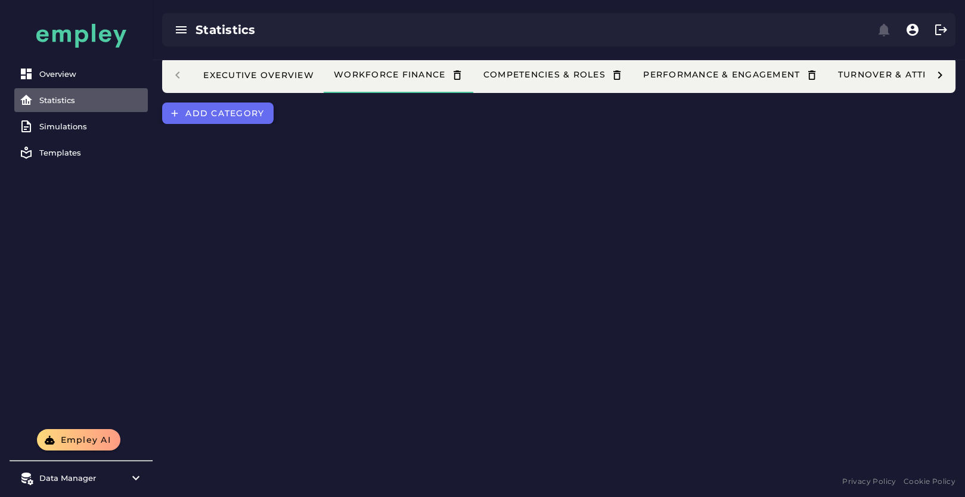
click at [240, 117] on span "Add category" at bounding box center [224, 113] width 79 height 11
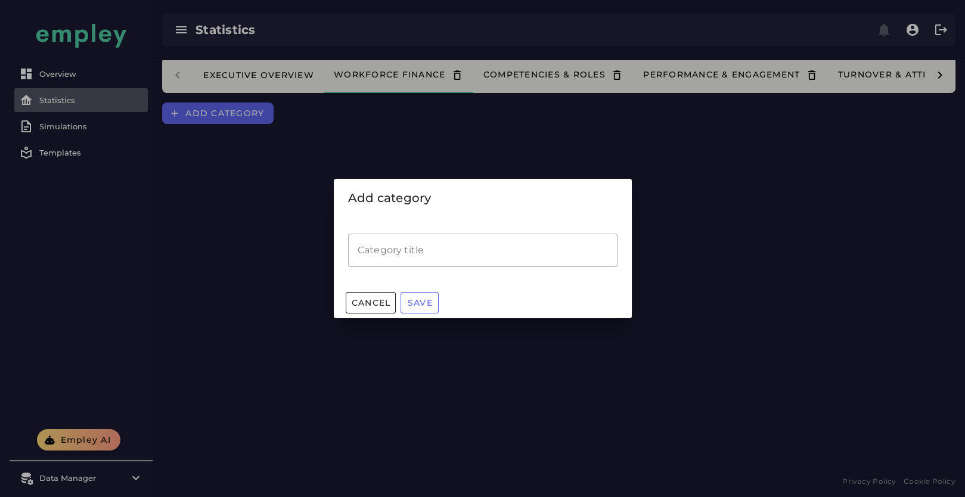
click at [386, 257] on input "Category title" at bounding box center [482, 250] width 269 height 33
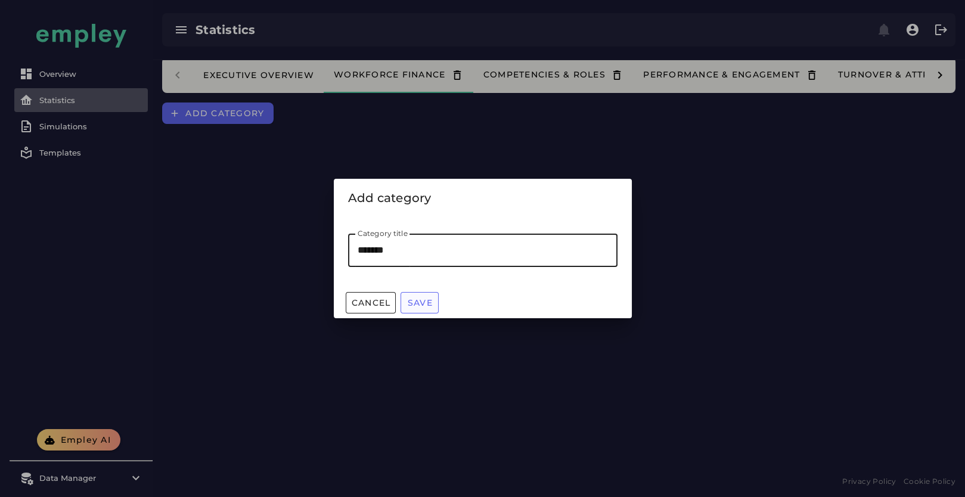
type input "*******"
click at [433, 305] on button "Save" at bounding box center [420, 302] width 38 height 21
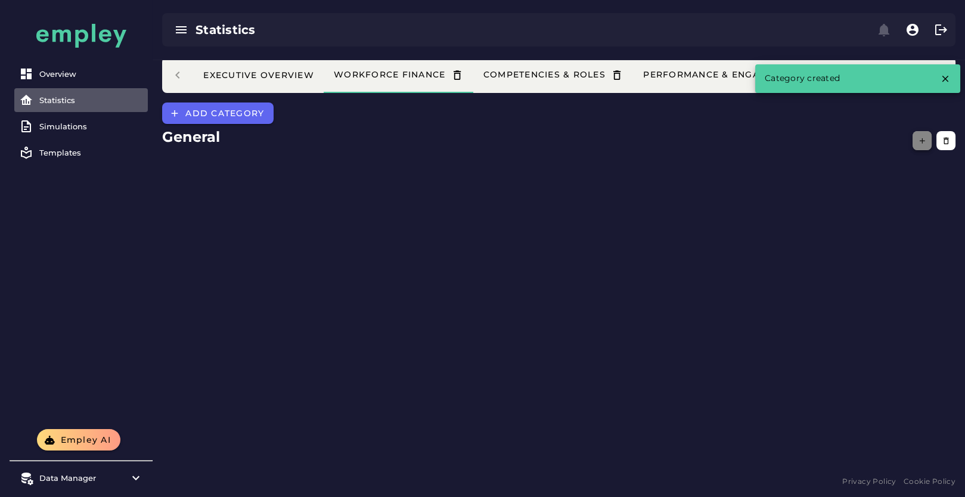
click at [927, 138] on button "button" at bounding box center [922, 140] width 19 height 19
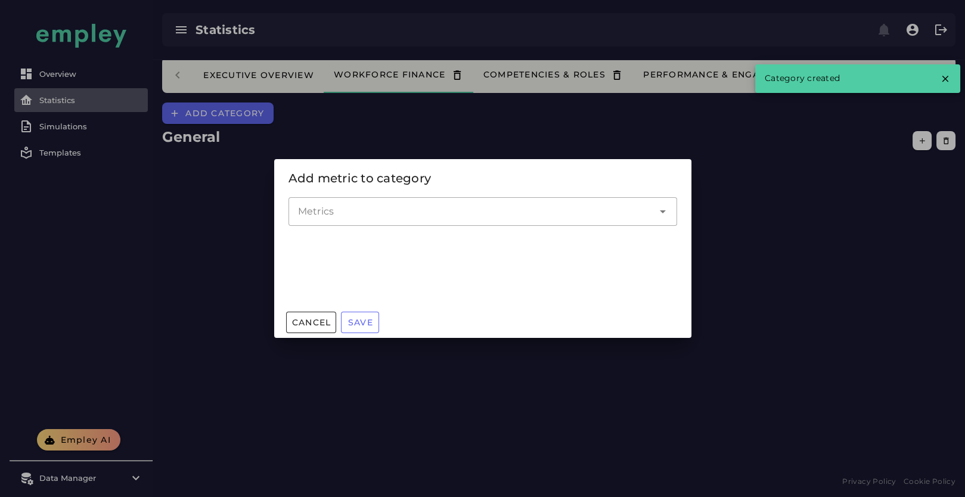
click at [332, 219] on div at bounding box center [470, 211] width 365 height 29
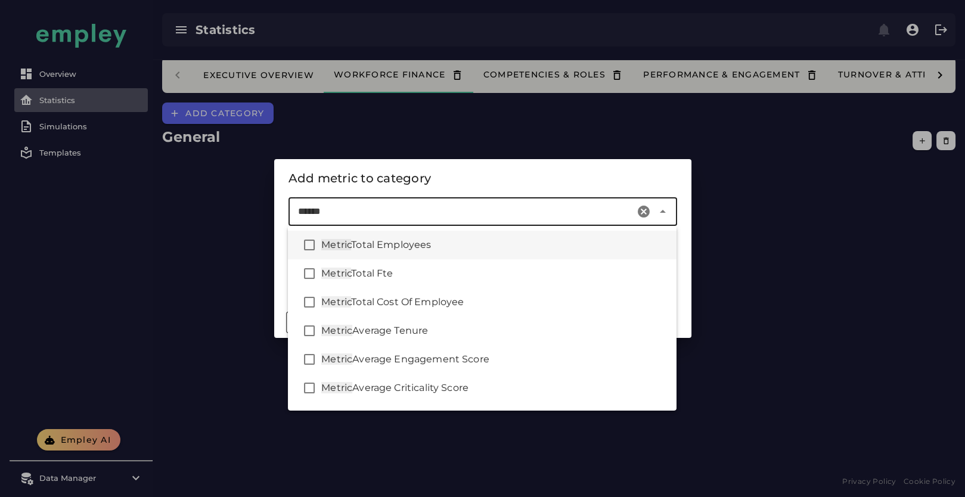
click at [397, 242] on span "Total Employees" at bounding box center [391, 244] width 80 height 11
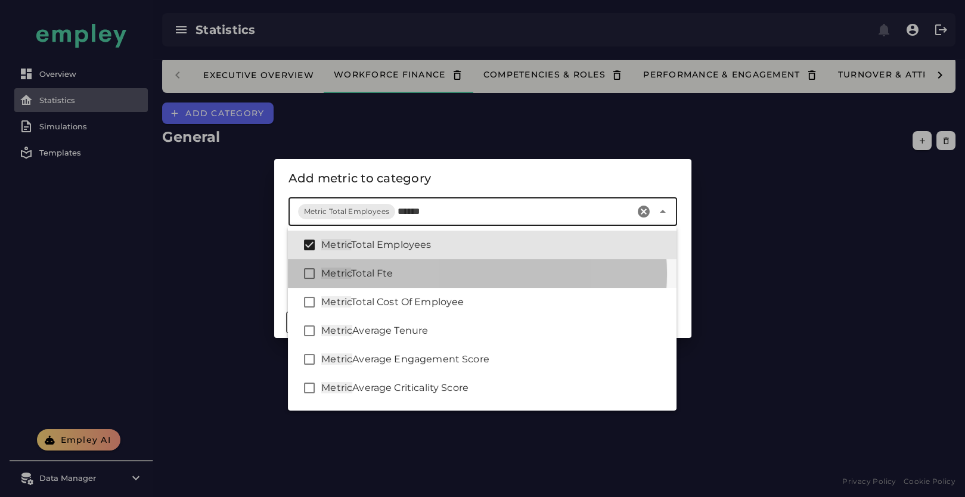
click at [406, 273] on div "Metric Total Fte" at bounding box center [494, 273] width 346 height 14
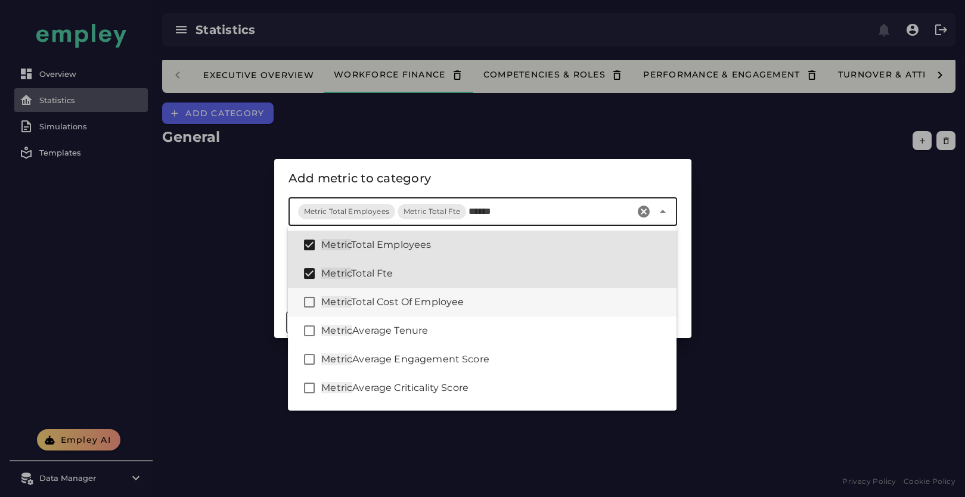
click at [421, 300] on span "Total Cost Of Employee" at bounding box center [407, 301] width 113 height 11
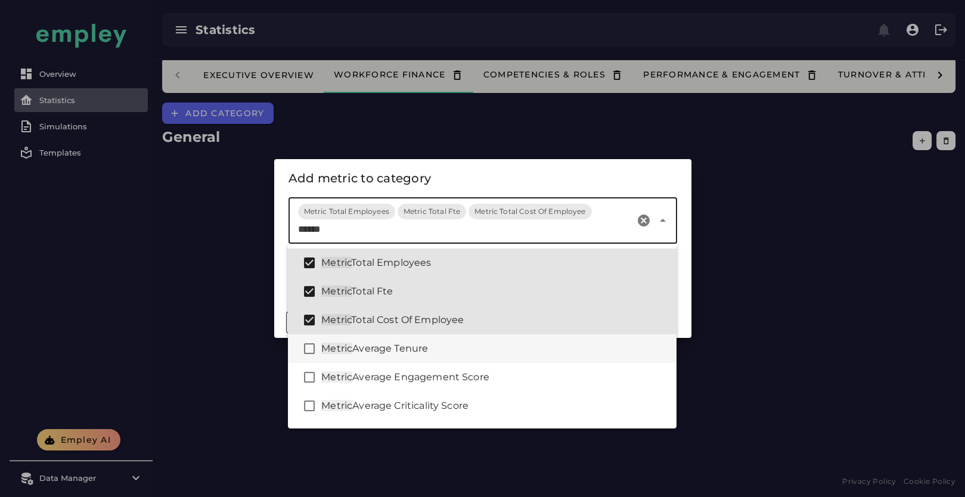
scroll to position [66, 0]
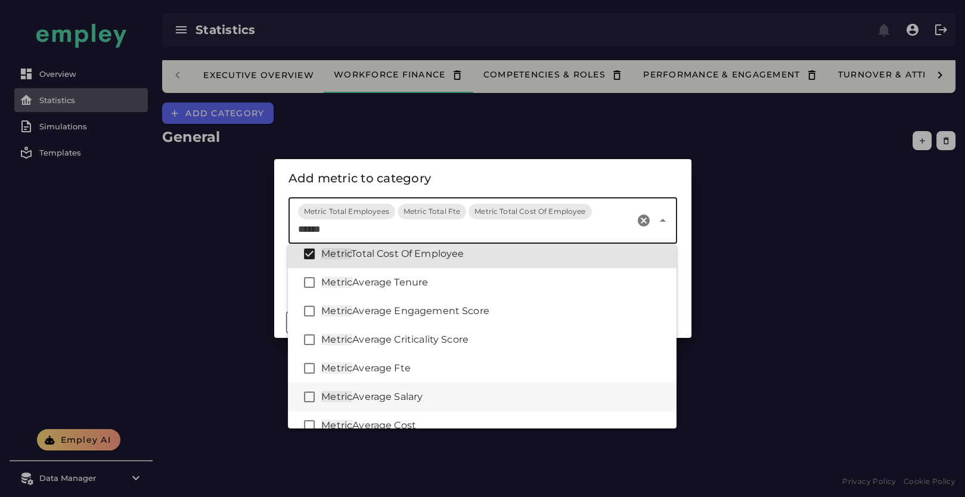
click at [420, 398] on span "Average Salary" at bounding box center [387, 396] width 70 height 11
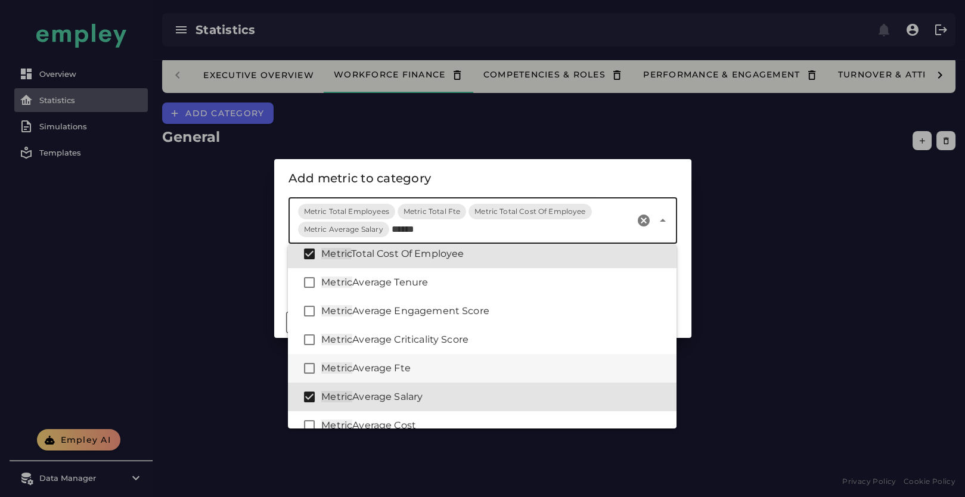
click at [423, 370] on div "Metric Average Fte" at bounding box center [494, 368] width 346 height 14
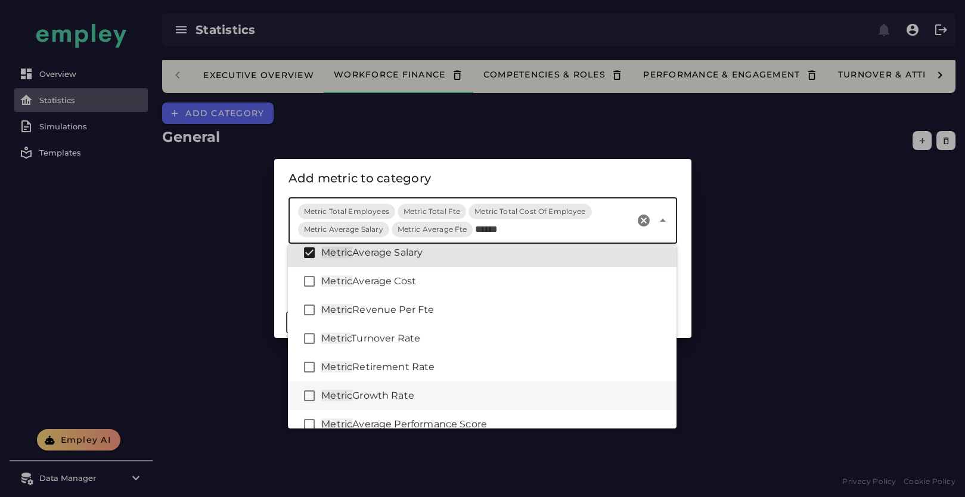
scroll to position [150, 0]
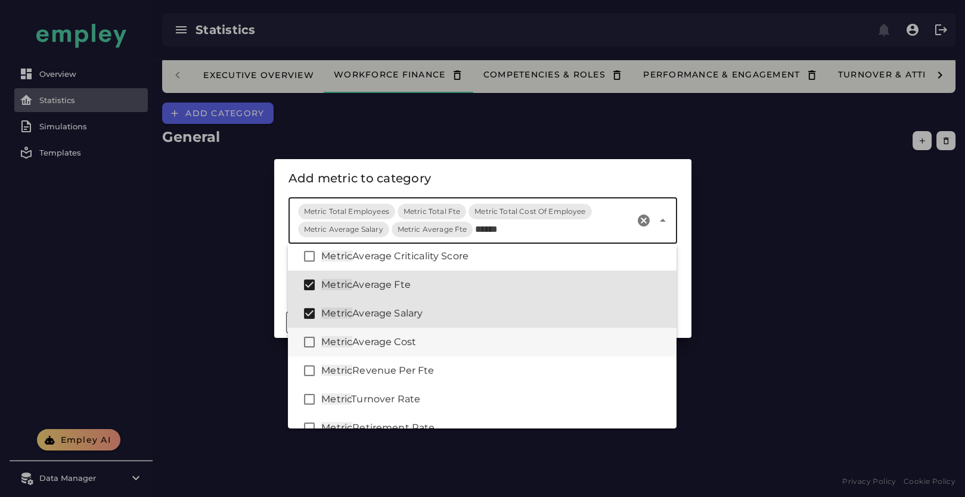
click at [449, 343] on div "Metric Average Cost" at bounding box center [494, 342] width 346 height 14
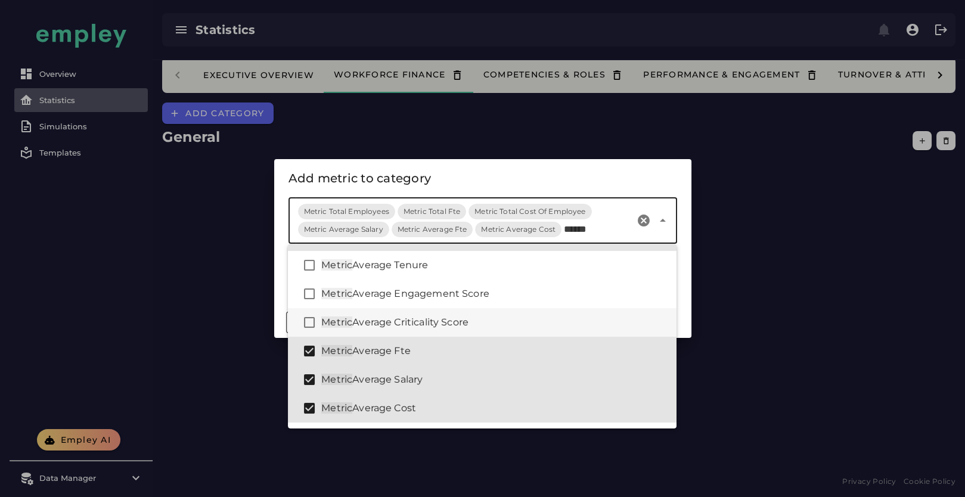
scroll to position [216, 0]
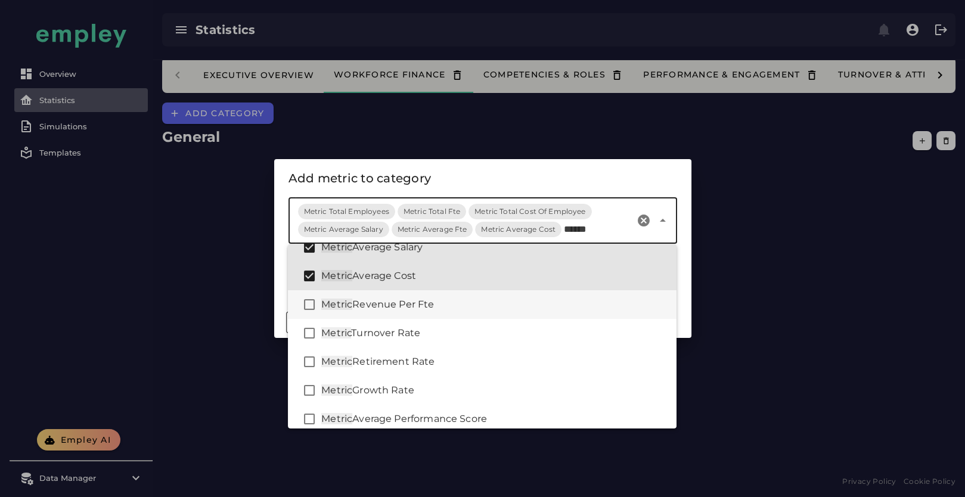
click at [445, 308] on div "Metric Revenue Per Fte" at bounding box center [494, 304] width 346 height 14
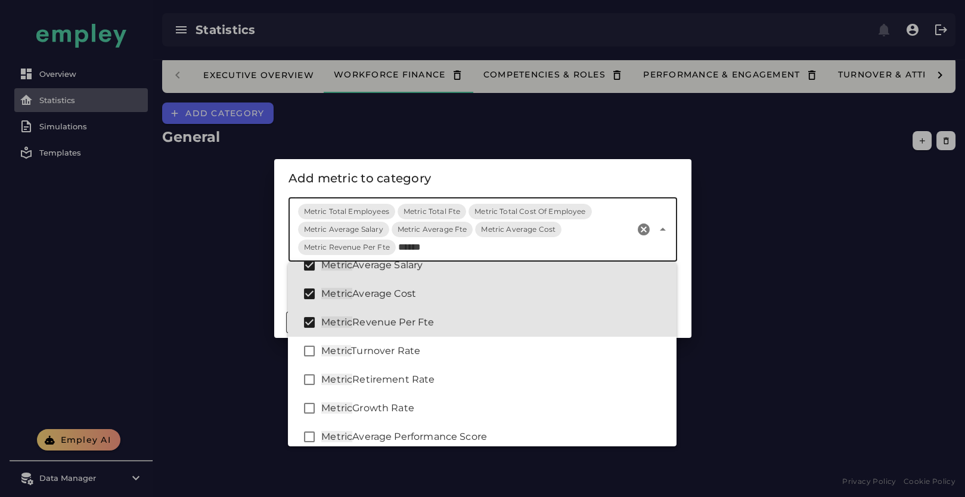
type input "******"
click at [461, 172] on div "Add metric to category" at bounding box center [482, 178] width 389 height 19
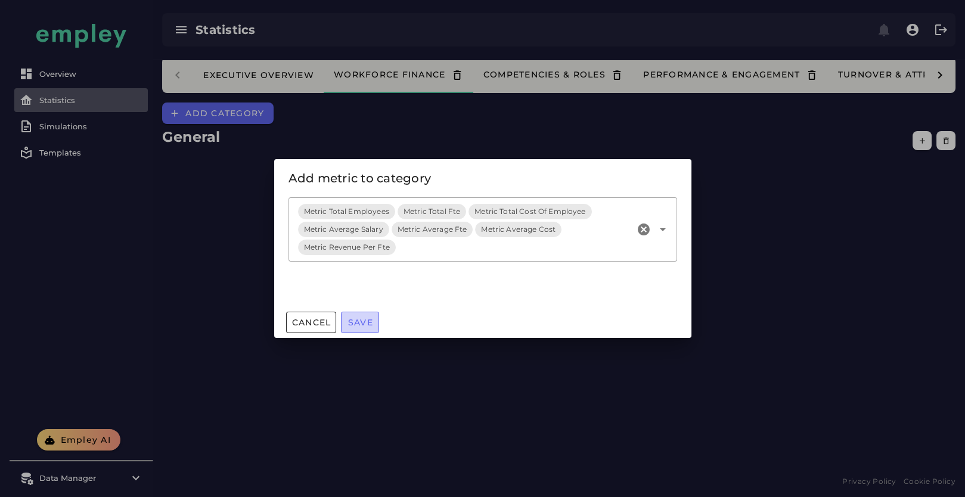
click at [367, 319] on span "Save" at bounding box center [360, 322] width 26 height 11
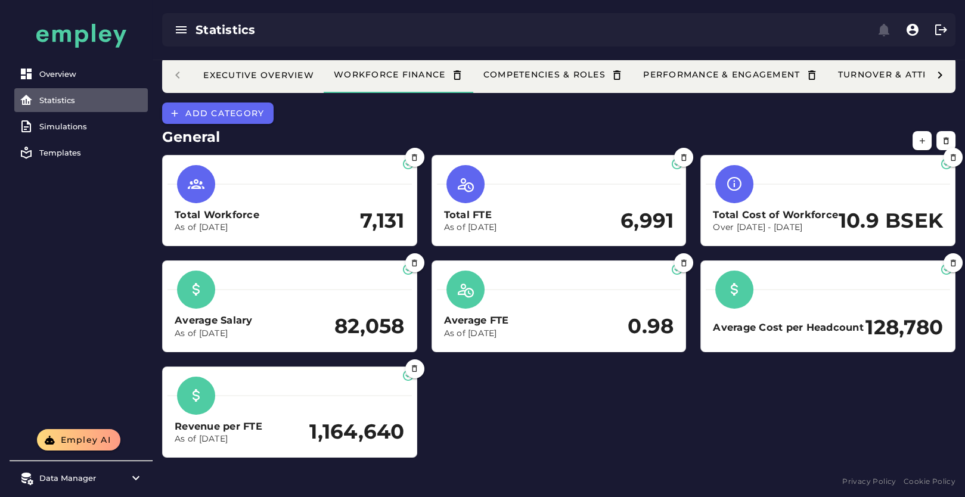
scroll to position [14, 0]
click at [230, 108] on span "Add category" at bounding box center [224, 113] width 79 height 11
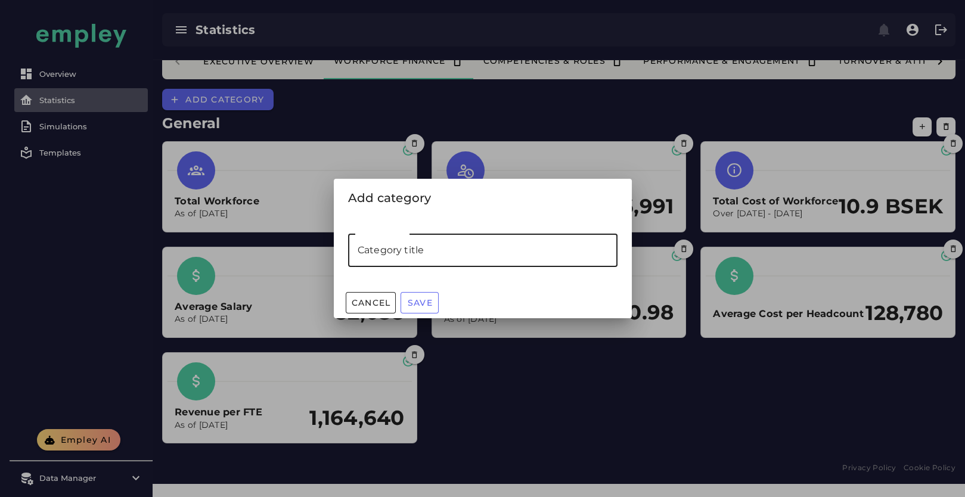
click at [396, 247] on input "Category title" at bounding box center [482, 250] width 269 height 33
type input "******"
click at [414, 301] on span "Save" at bounding box center [420, 302] width 26 height 11
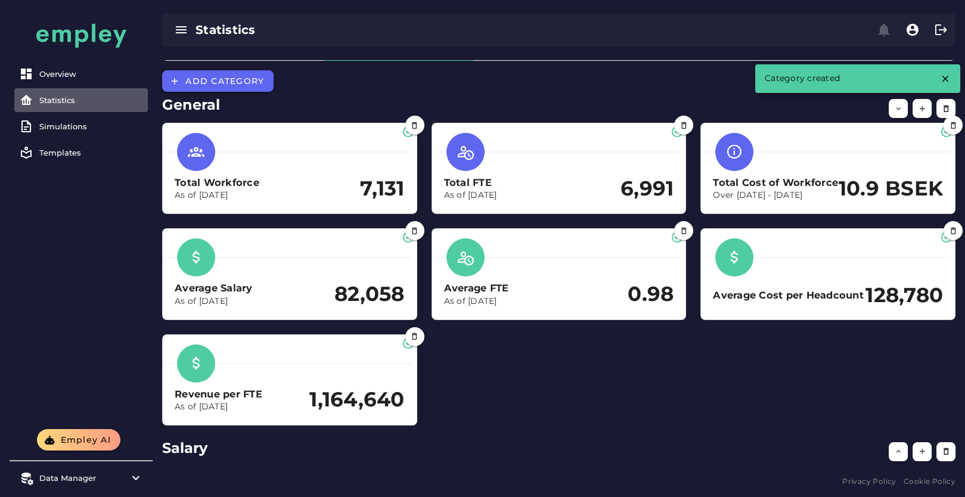
scroll to position [52, 0]
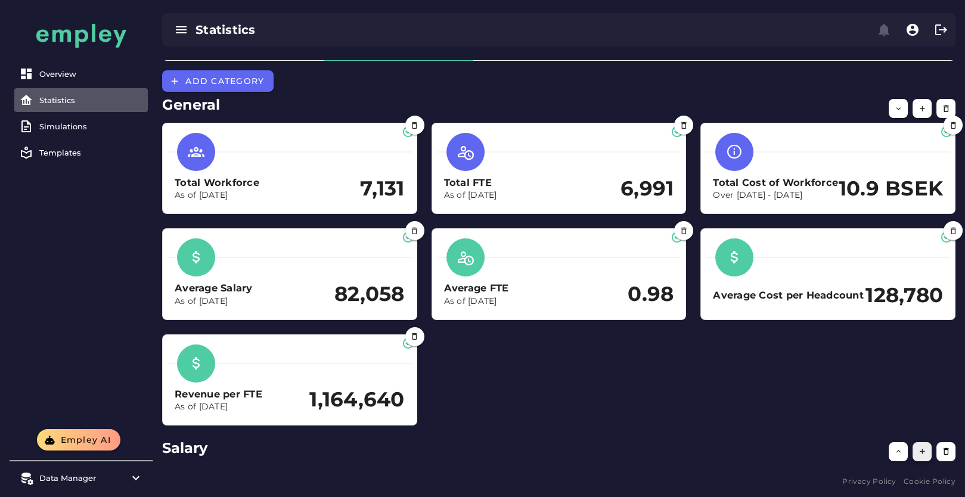
click at [916, 454] on button "button" at bounding box center [922, 451] width 19 height 19
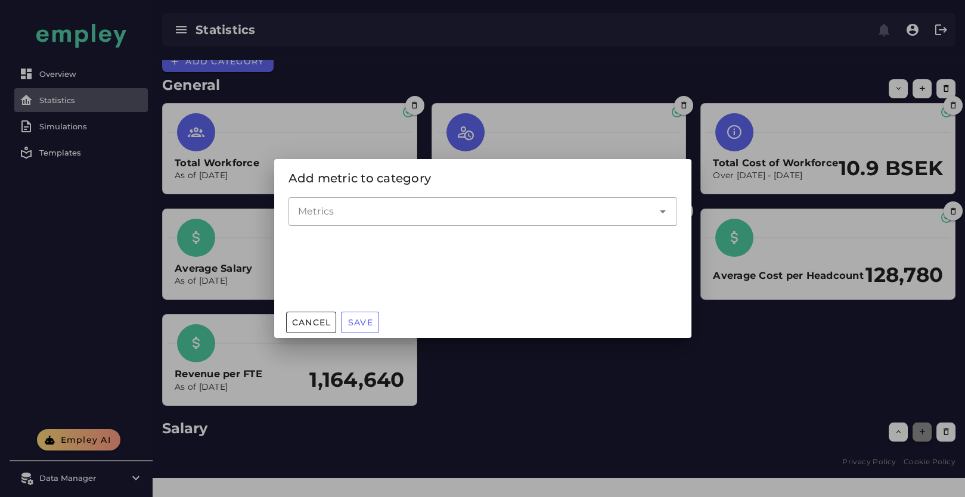
scroll to position [0, 0]
click at [407, 215] on input "Metrics" at bounding box center [474, 211] width 352 height 14
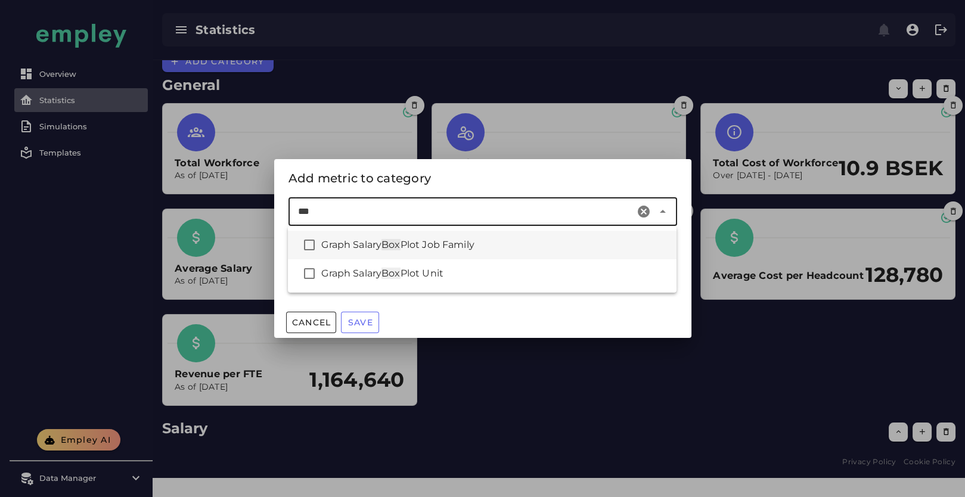
click at [469, 245] on span "Plot Job Family" at bounding box center [438, 244] width 74 height 11
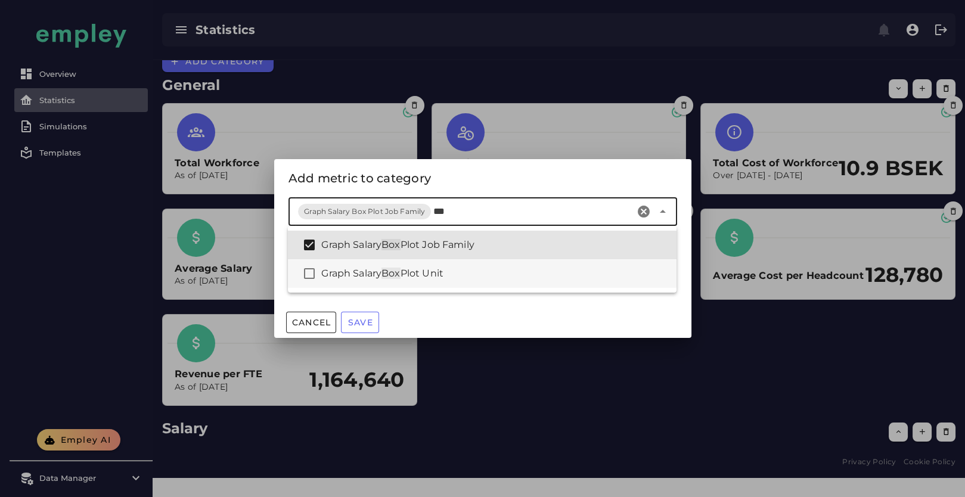
click at [457, 270] on div "Graph Salary Box Plot Unit" at bounding box center [494, 273] width 346 height 14
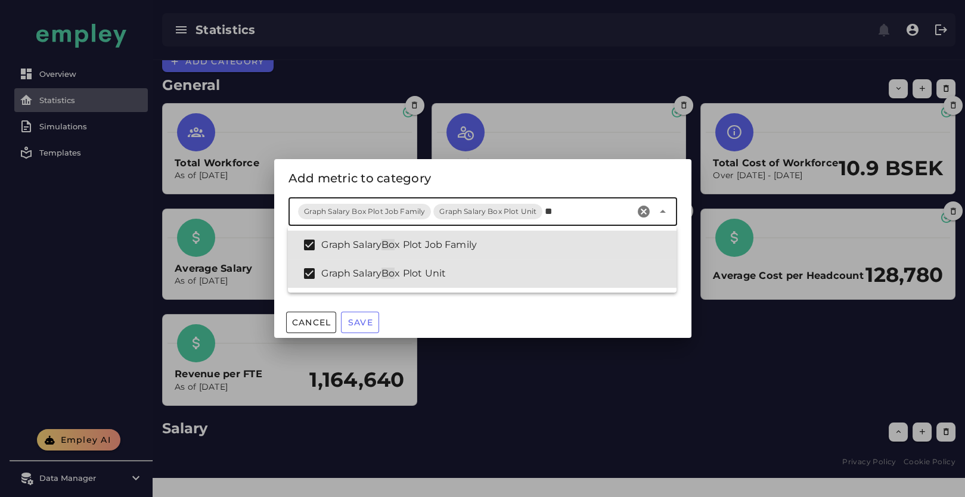
type input "*"
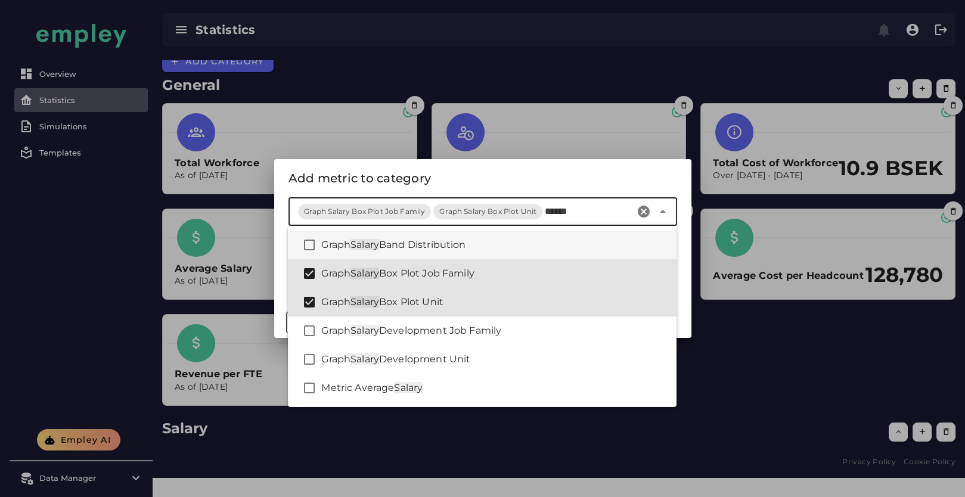
click at [496, 247] on div "Graph Salary Band Distribution" at bounding box center [494, 245] width 346 height 14
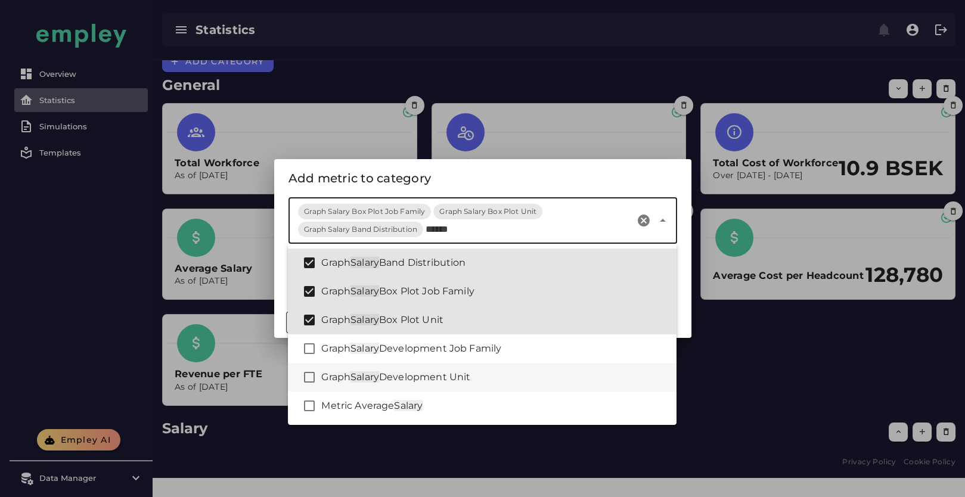
click at [483, 376] on div "Graph Salary Development Unit" at bounding box center [494, 377] width 346 height 14
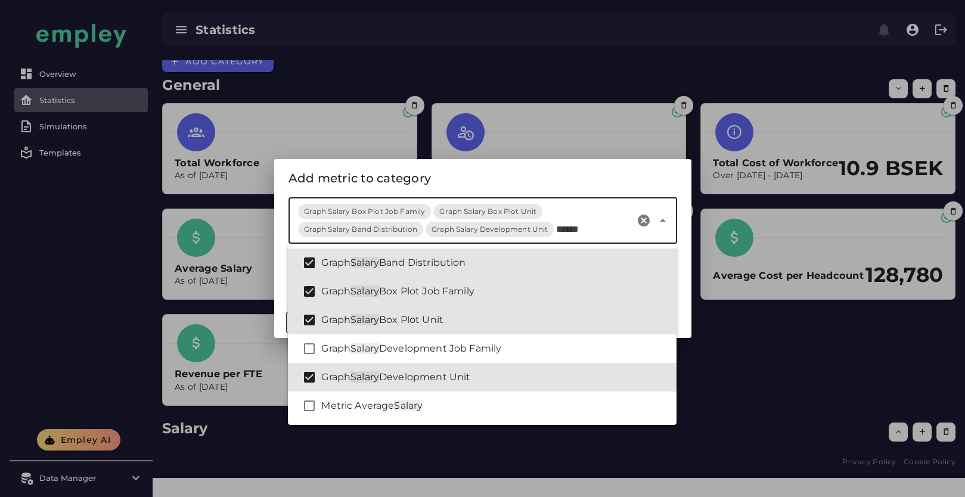
type input "******"
click at [504, 174] on div "Add metric to category" at bounding box center [482, 178] width 389 height 19
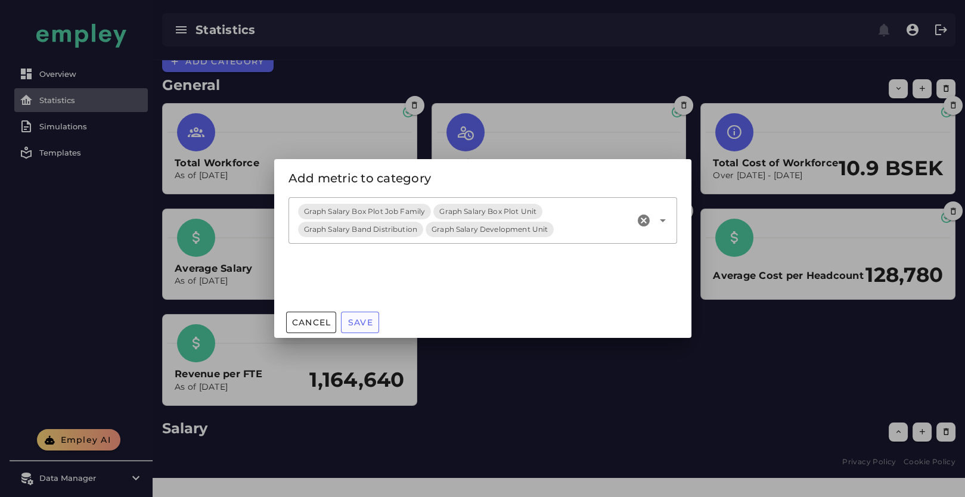
click at [365, 320] on span "Save" at bounding box center [360, 322] width 26 height 11
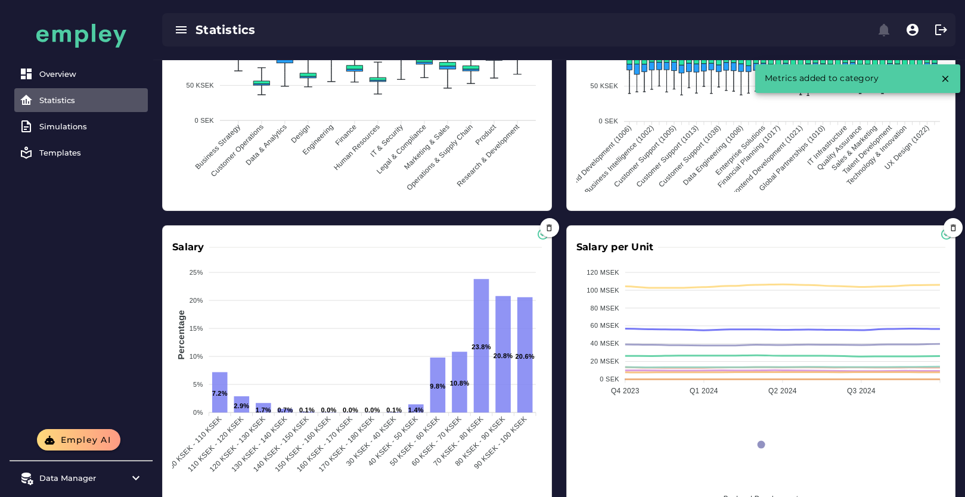
scroll to position [622, 0]
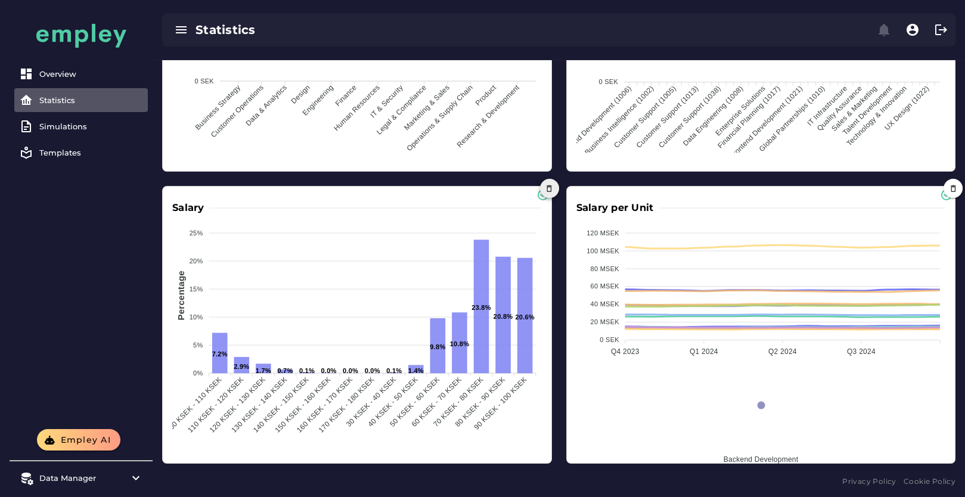
click at [549, 190] on icon "button" at bounding box center [549, 188] width 9 height 9
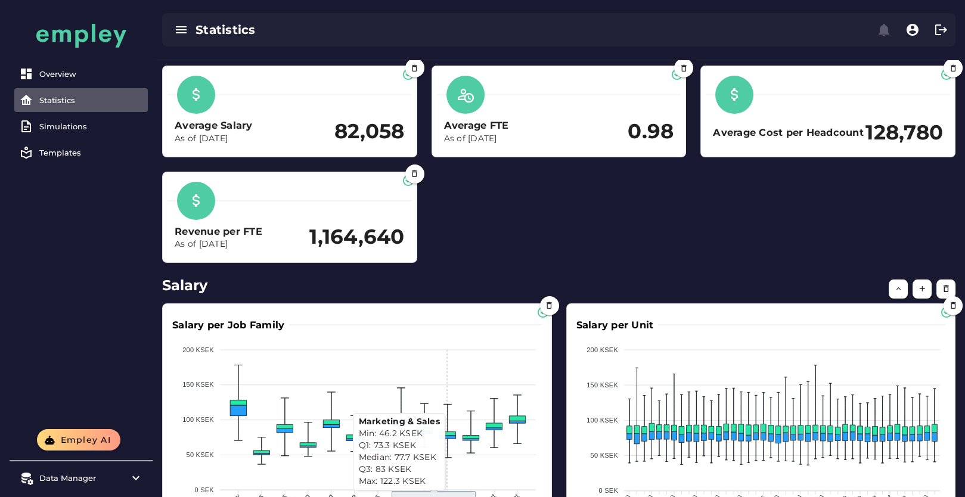
scroll to position [26, 0]
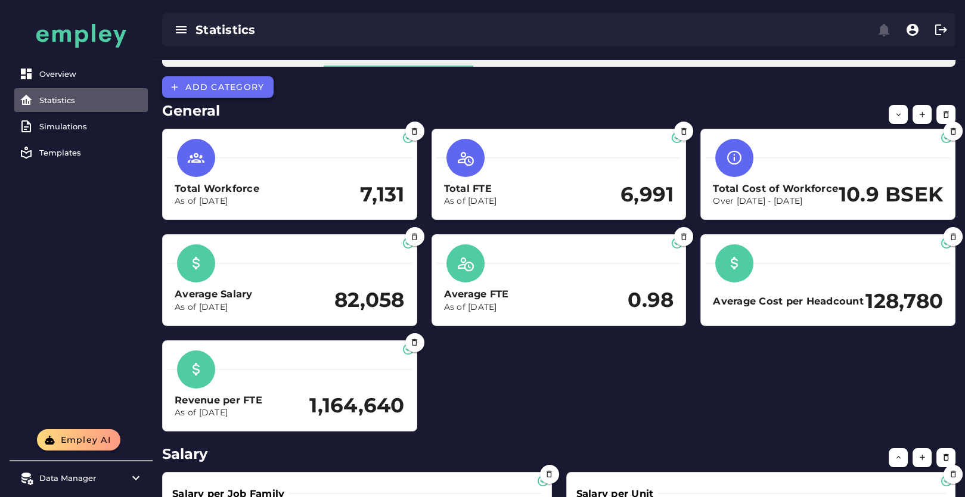
click at [222, 90] on span "Add category" at bounding box center [224, 87] width 79 height 11
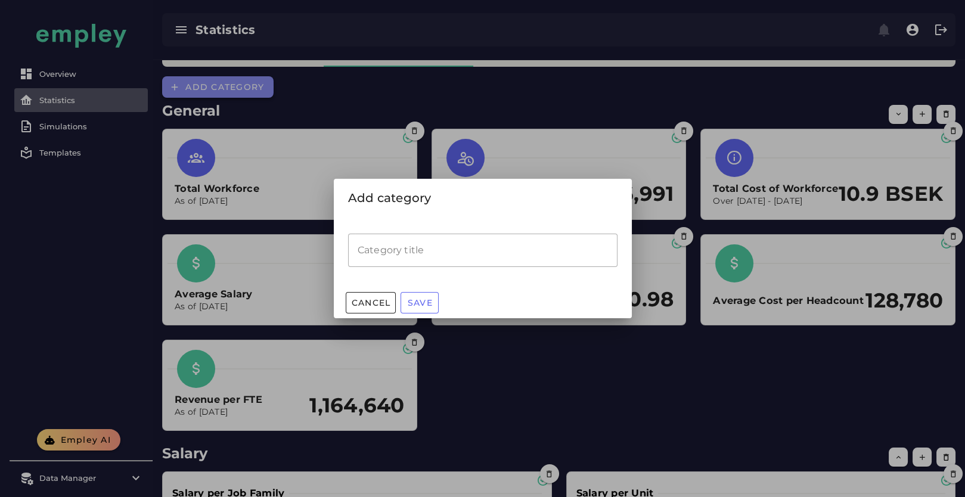
scroll to position [0, 0]
click at [388, 250] on input "Category title" at bounding box center [482, 250] width 269 height 33
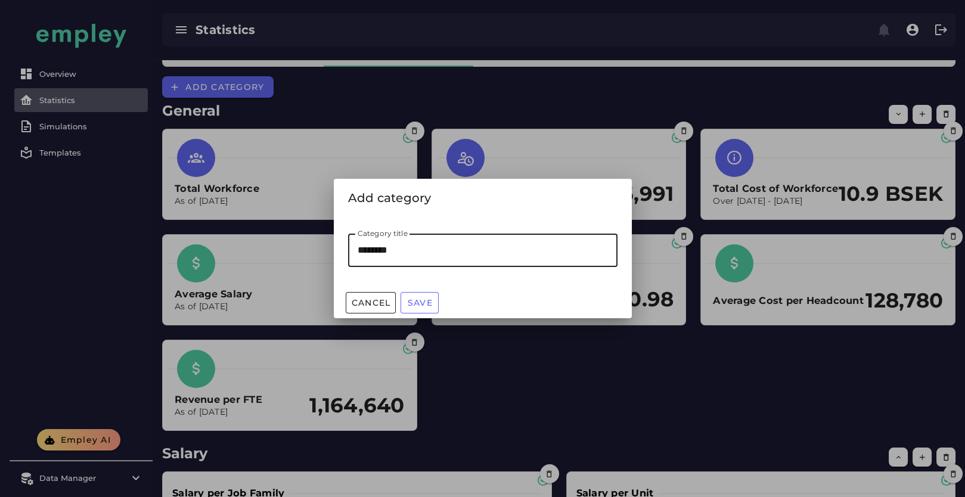
type input "********"
click at [409, 249] on input "Category title" at bounding box center [482, 250] width 269 height 33
type input "**********"
click at [431, 304] on span "Save" at bounding box center [420, 302] width 26 height 11
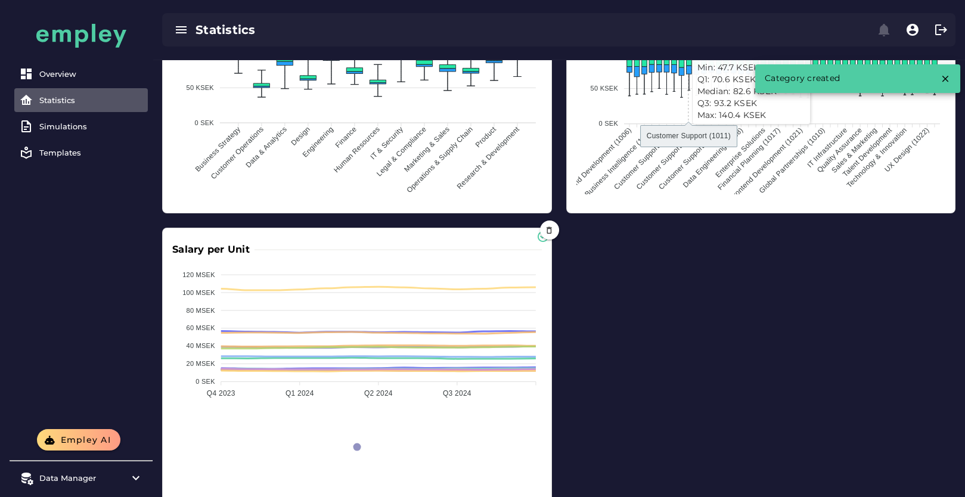
scroll to position [660, 0]
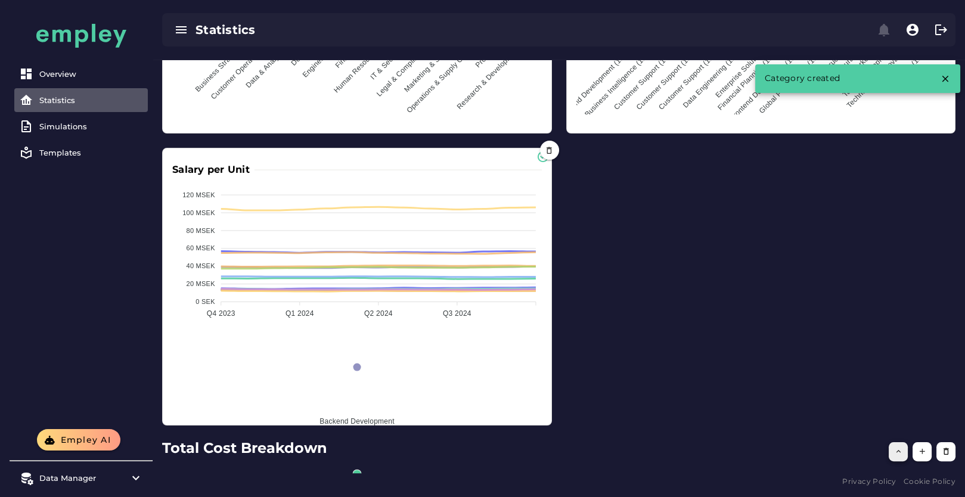
click at [894, 449] on icon "button" at bounding box center [898, 451] width 9 height 9
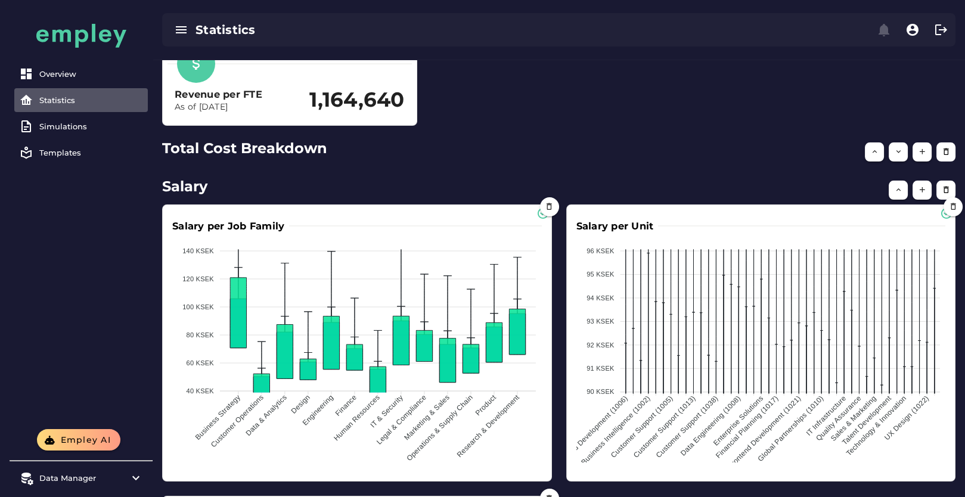
scroll to position [412, 0]
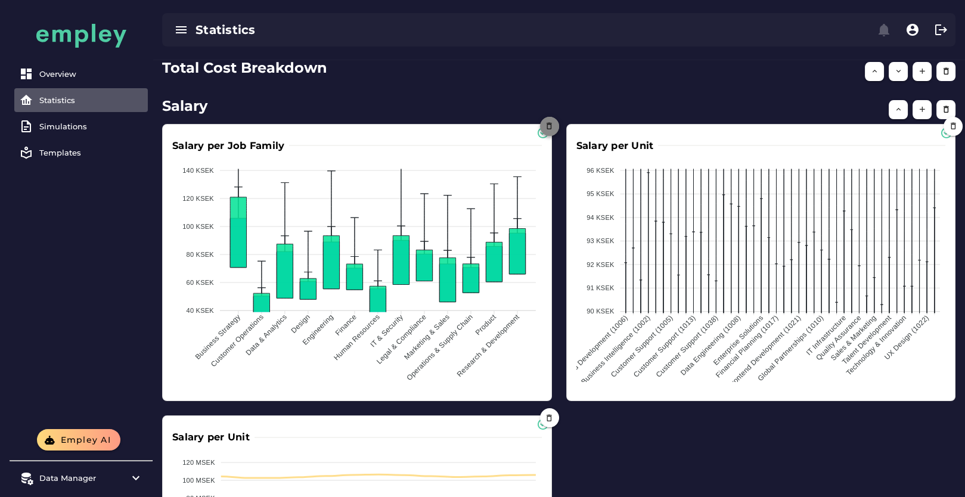
click at [545, 131] on icon "button" at bounding box center [549, 126] width 9 height 9
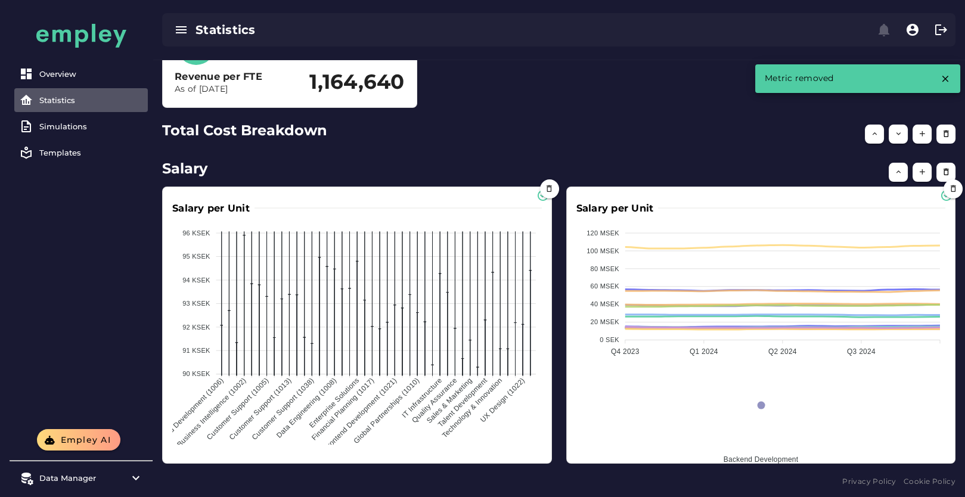
scroll to position [369, 0]
click at [548, 190] on icon "button" at bounding box center [549, 188] width 9 height 9
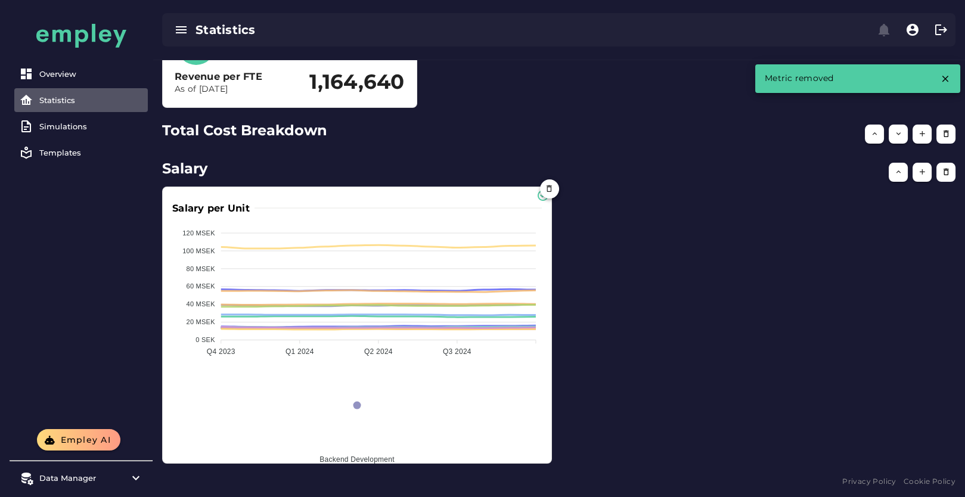
click at [548, 190] on icon "button" at bounding box center [549, 188] width 9 height 9
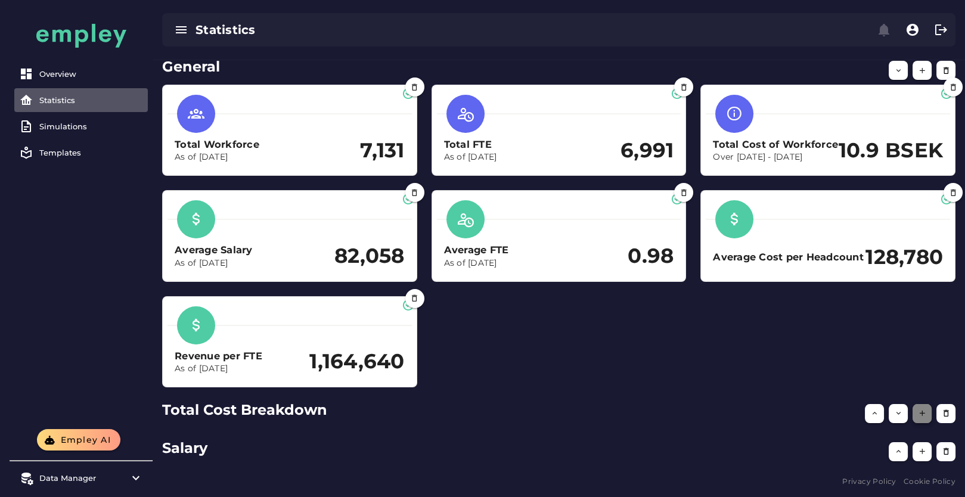
click at [918, 416] on icon "button" at bounding box center [922, 413] width 9 height 9
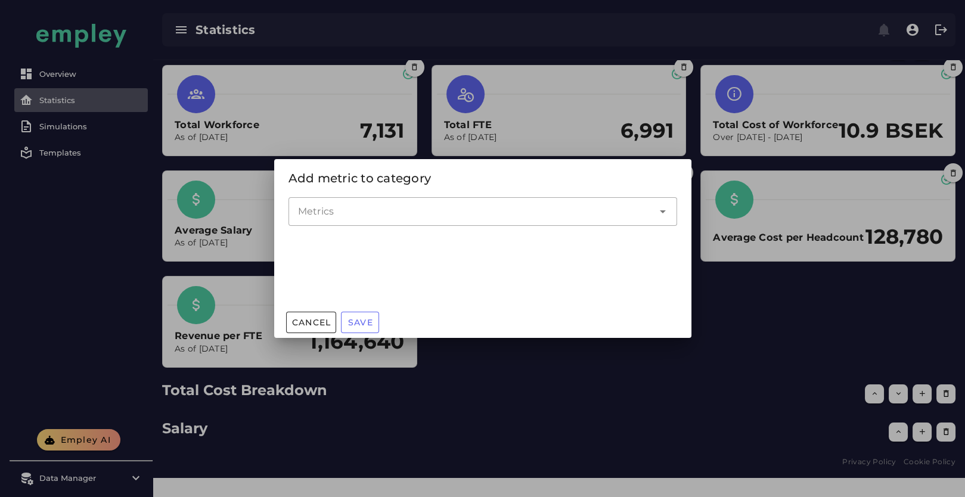
click at [367, 208] on input "Metrics" at bounding box center [474, 211] width 352 height 14
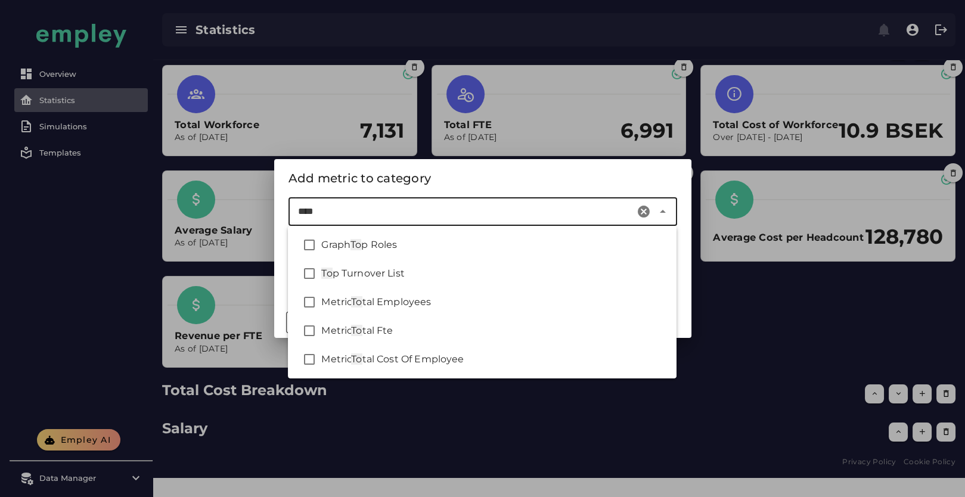
type input "*****"
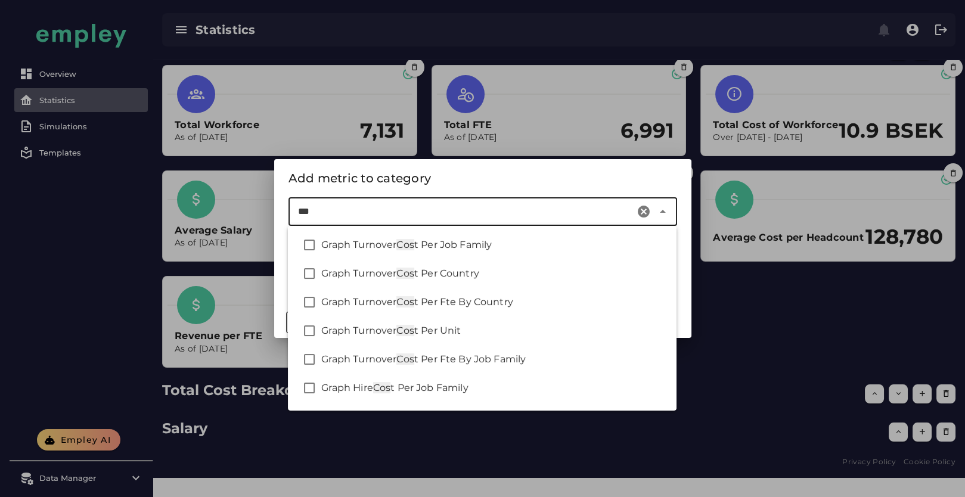
type input "****"
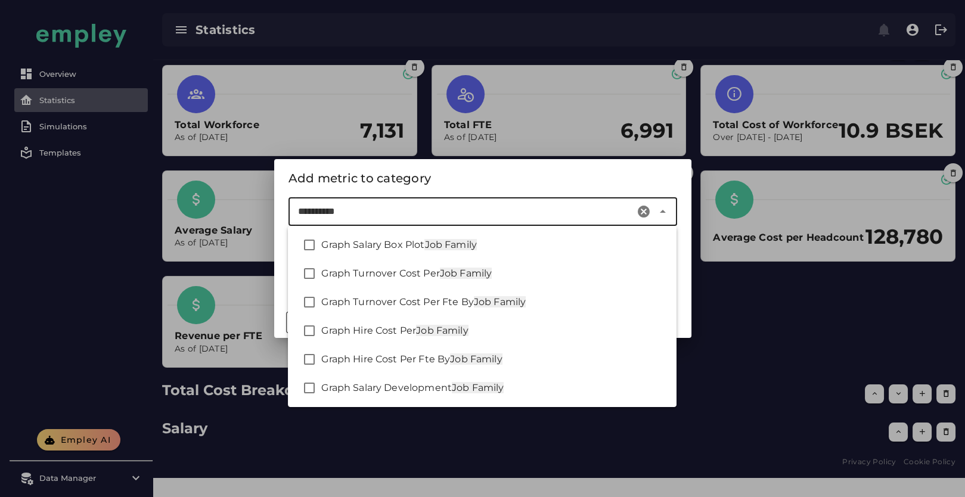
drag, startPoint x: 364, startPoint y: 213, endPoint x: 302, endPoint y: 210, distance: 62.6
click at [302, 210] on input "**********" at bounding box center [464, 211] width 333 height 14
click at [349, 210] on input "**********" at bounding box center [464, 211] width 333 height 14
drag, startPoint x: 281, startPoint y: 209, endPoint x: 230, endPoint y: 209, distance: 51.3
click at [230, 209] on div "**********" at bounding box center [482, 248] width 965 height 497
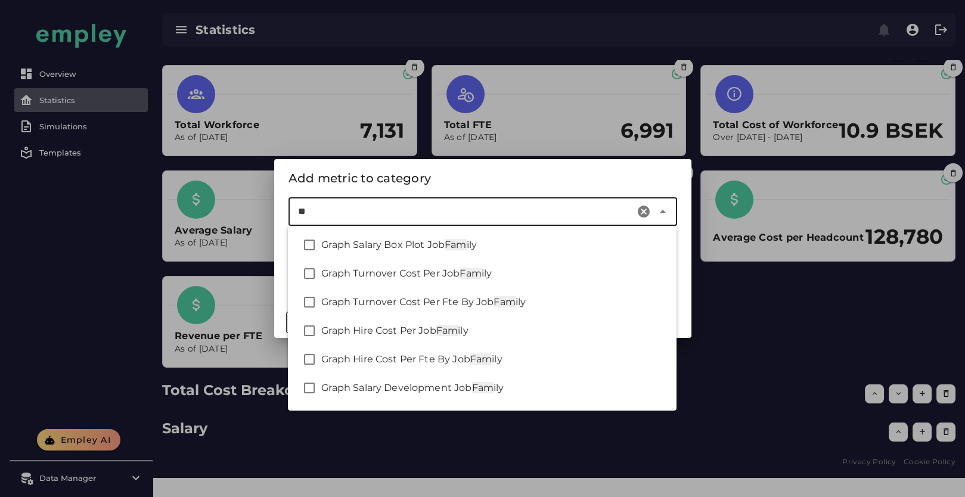
type input "*"
type input "******"
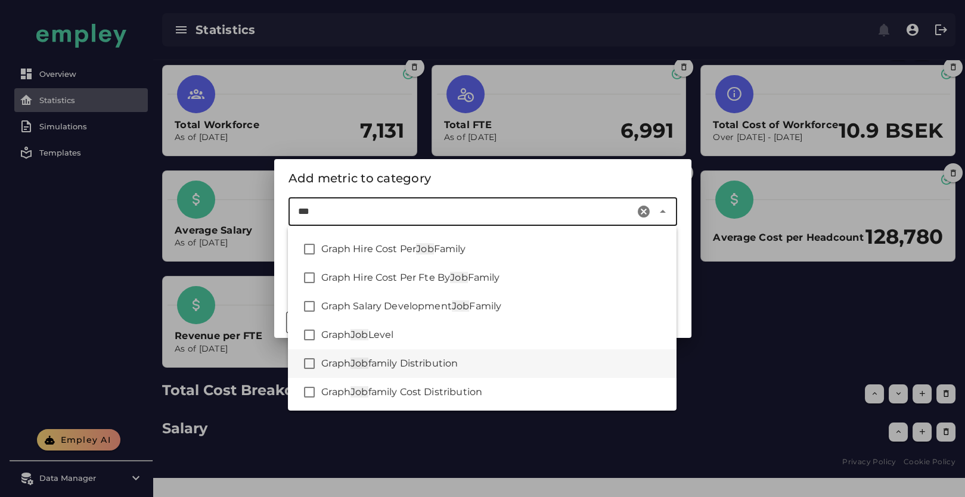
click at [497, 362] on div "Graph Job family Distribution" at bounding box center [494, 363] width 346 height 14
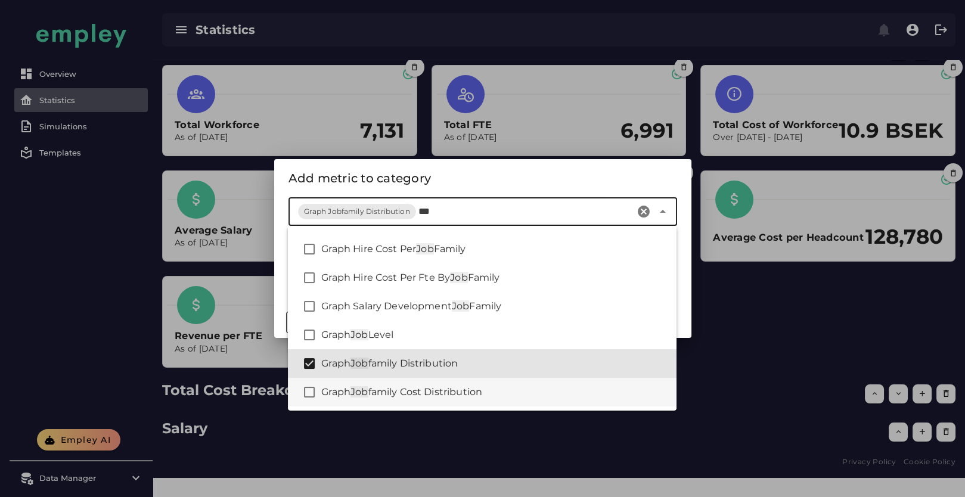
click at [493, 394] on div "Graph Job family Cost Distribution" at bounding box center [494, 392] width 346 height 14
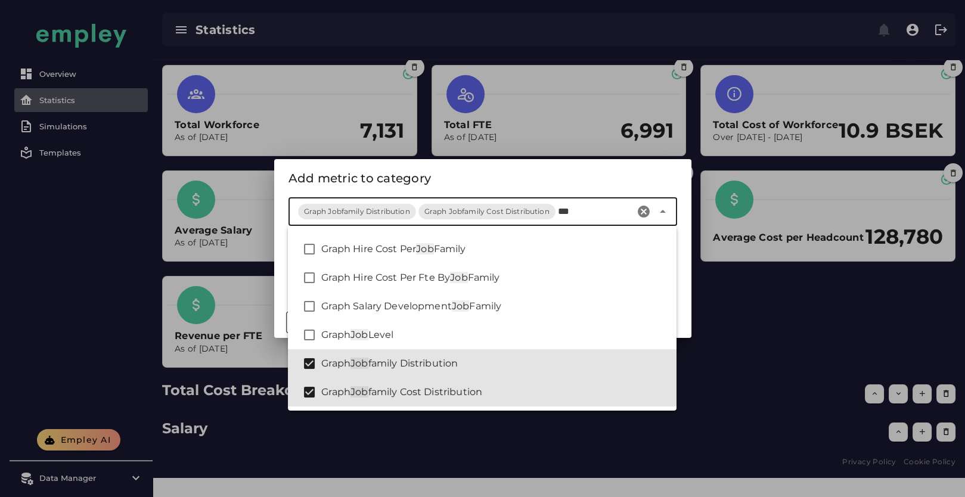
type input "***"
click at [584, 181] on div "Add metric to category" at bounding box center [482, 178] width 389 height 19
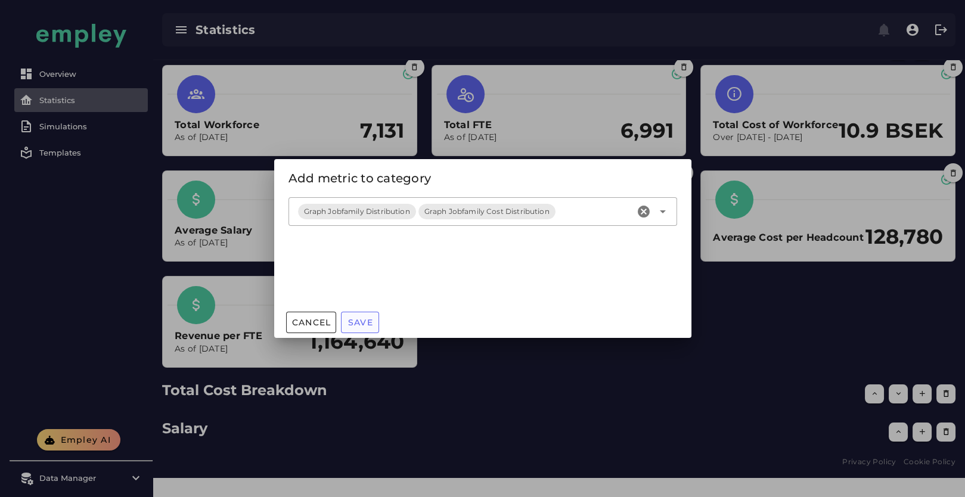
click at [367, 327] on span "Save" at bounding box center [360, 322] width 26 height 11
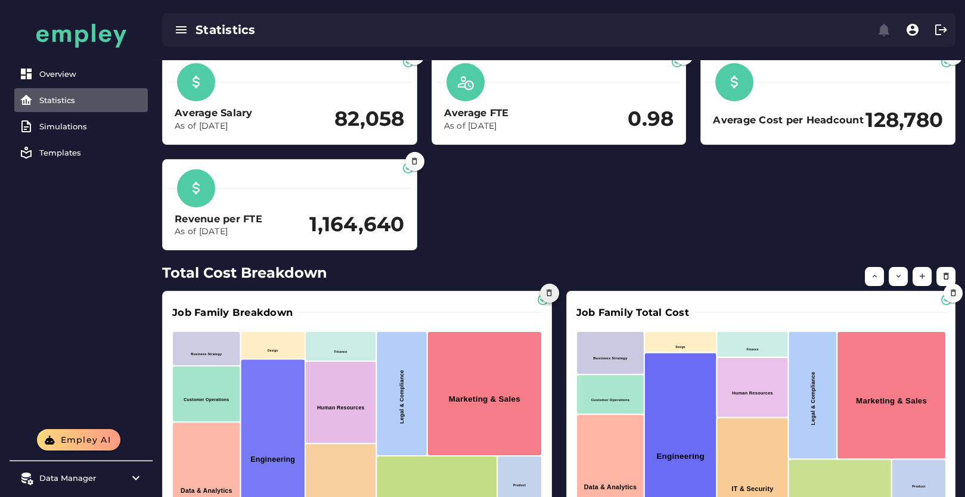
scroll to position [303, 0]
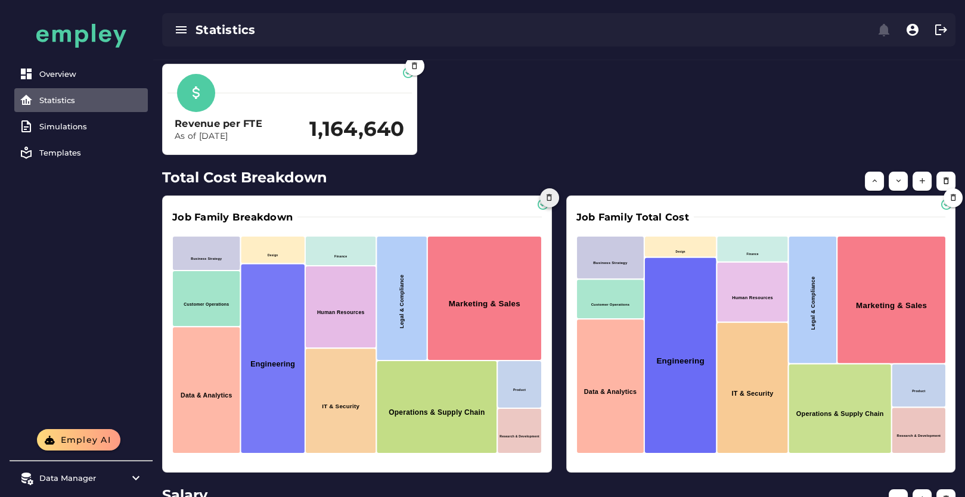
click at [543, 207] on button "button" at bounding box center [549, 197] width 19 height 19
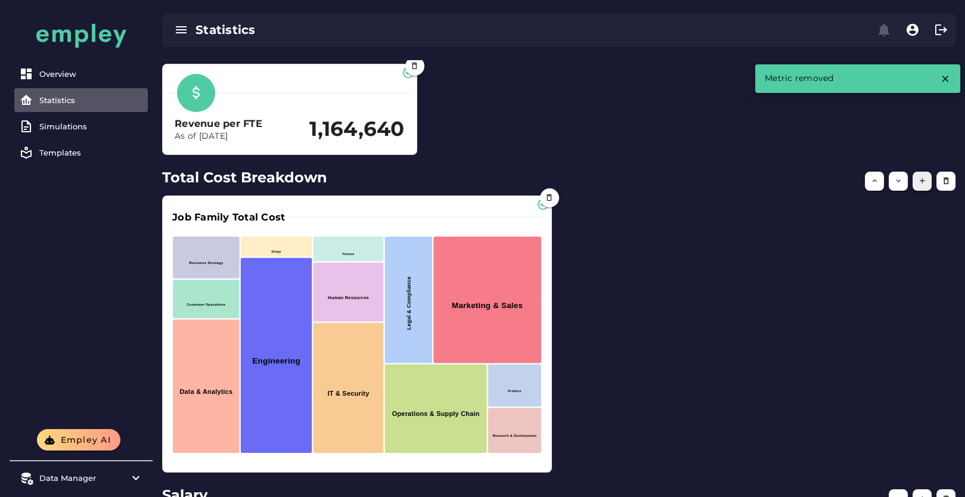
click at [922, 191] on button "button" at bounding box center [922, 181] width 19 height 19
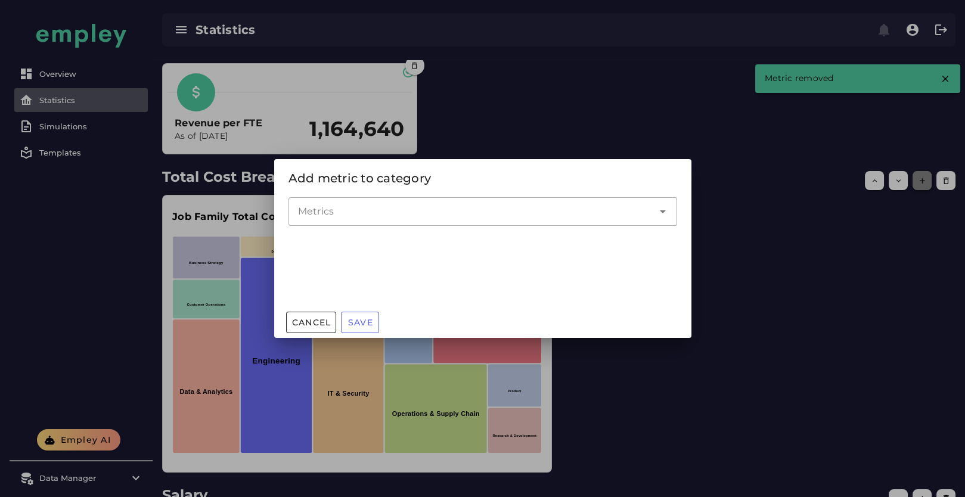
scroll to position [0, 0]
click at [485, 201] on div at bounding box center [470, 211] width 365 height 29
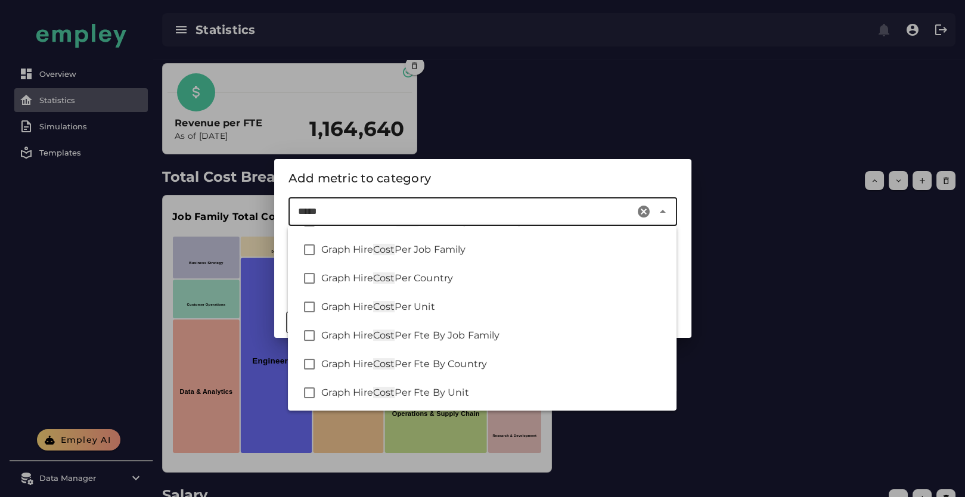
scroll to position [198, 0]
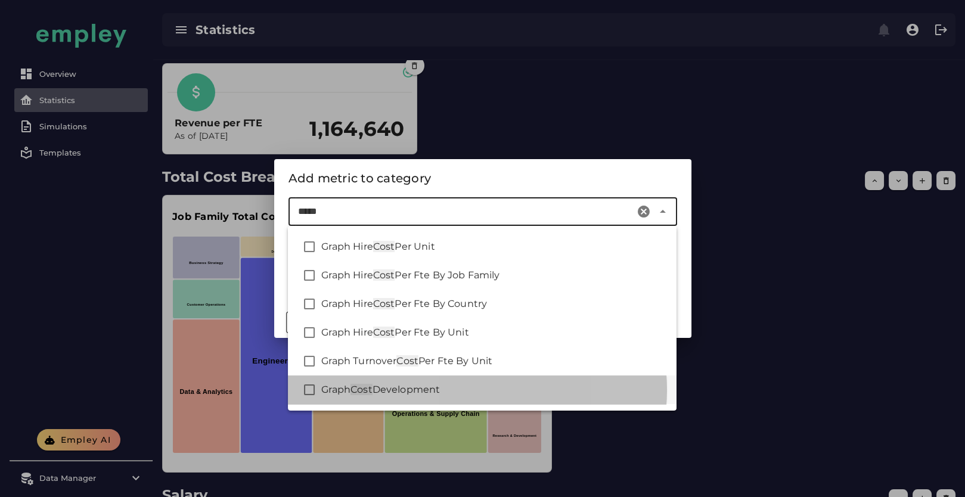
click at [517, 387] on div "Graph Cost Development" at bounding box center [494, 390] width 346 height 14
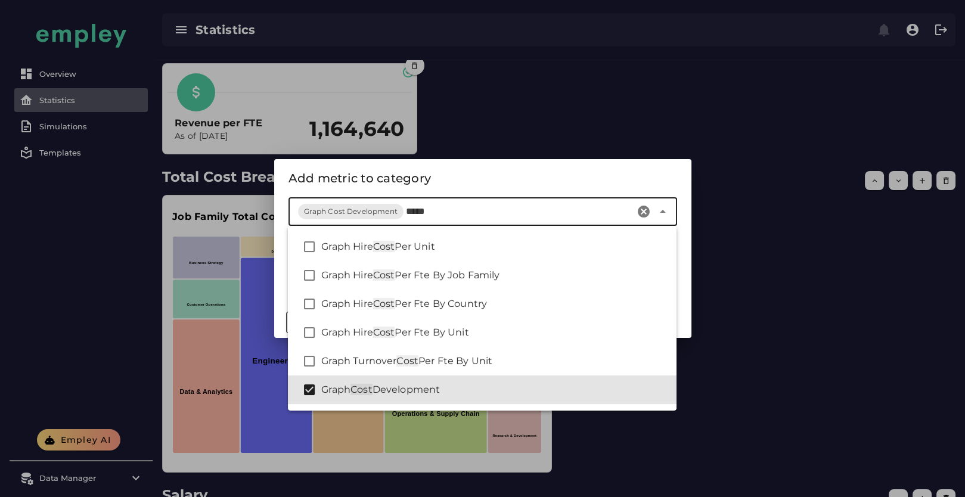
type input "****"
click at [575, 176] on div "Add metric to category" at bounding box center [482, 178] width 389 height 19
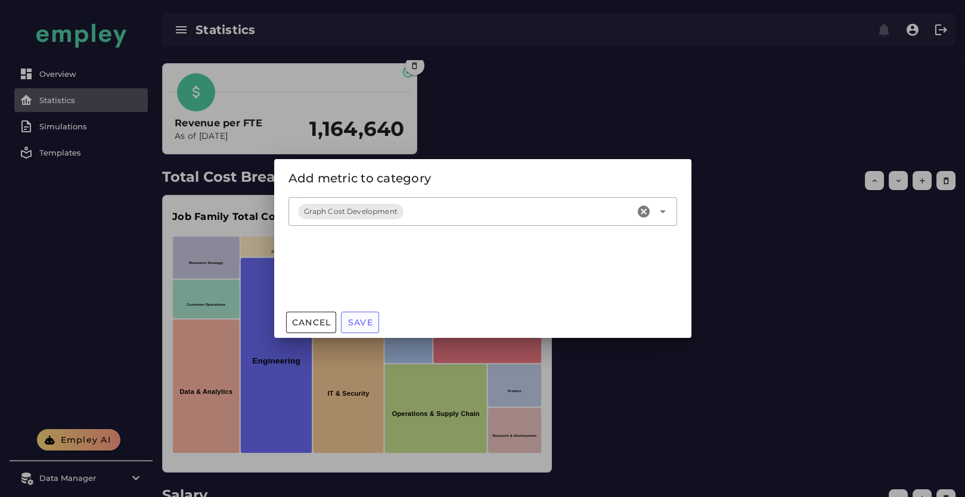
click at [374, 322] on button "Save" at bounding box center [360, 322] width 38 height 21
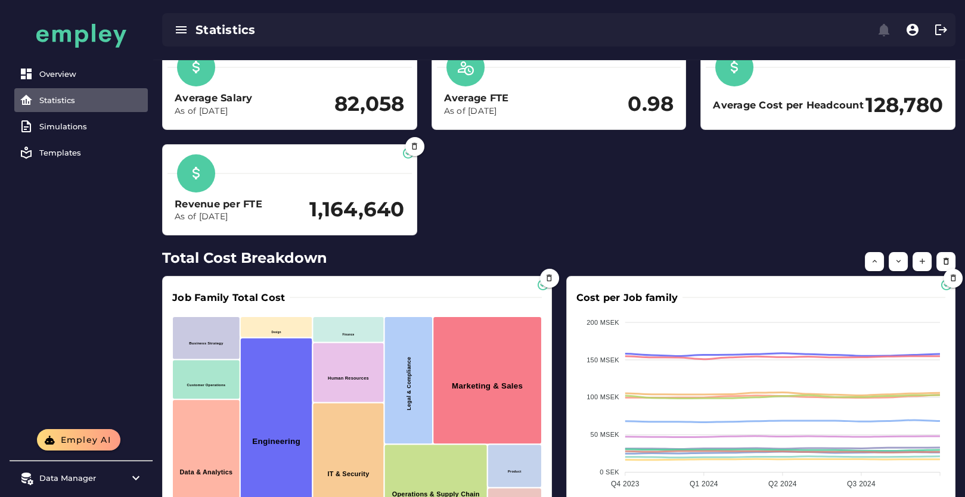
scroll to position [369, 0]
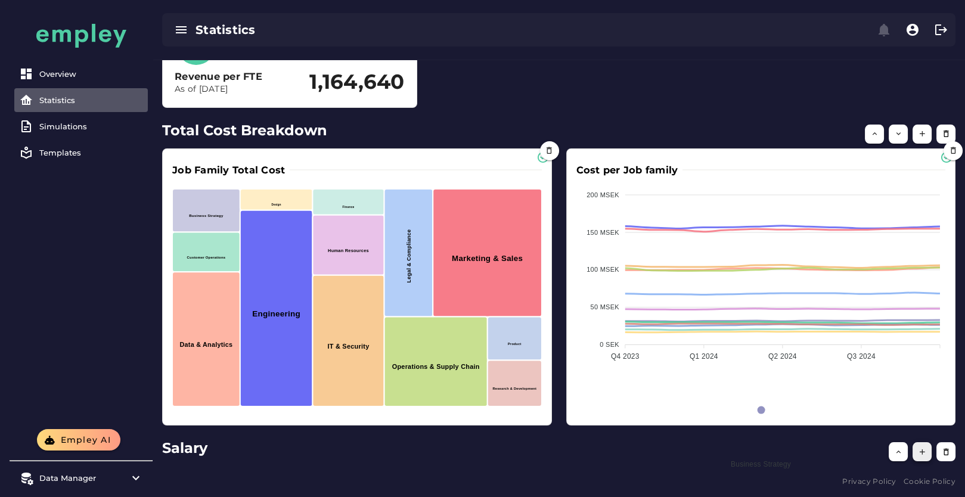
click at [923, 144] on button "button" at bounding box center [922, 134] width 19 height 19
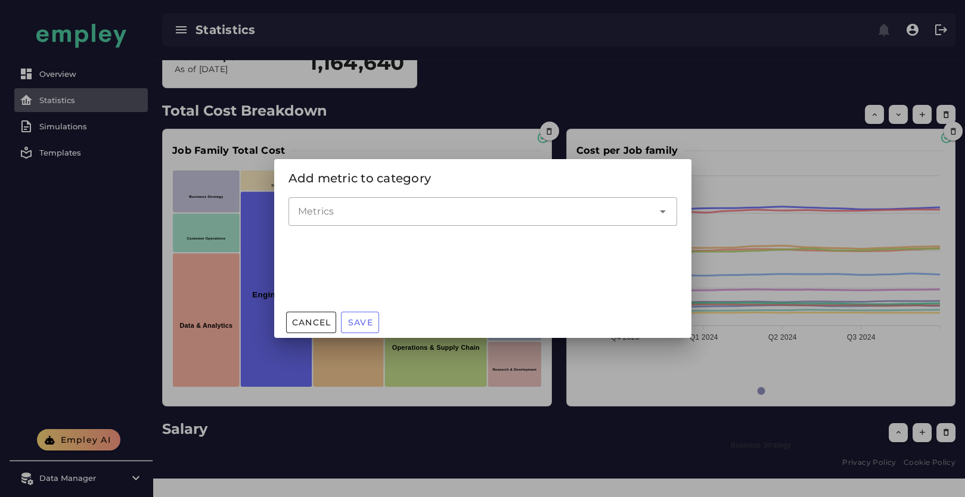
click at [405, 215] on input "Metrics" at bounding box center [474, 211] width 352 height 14
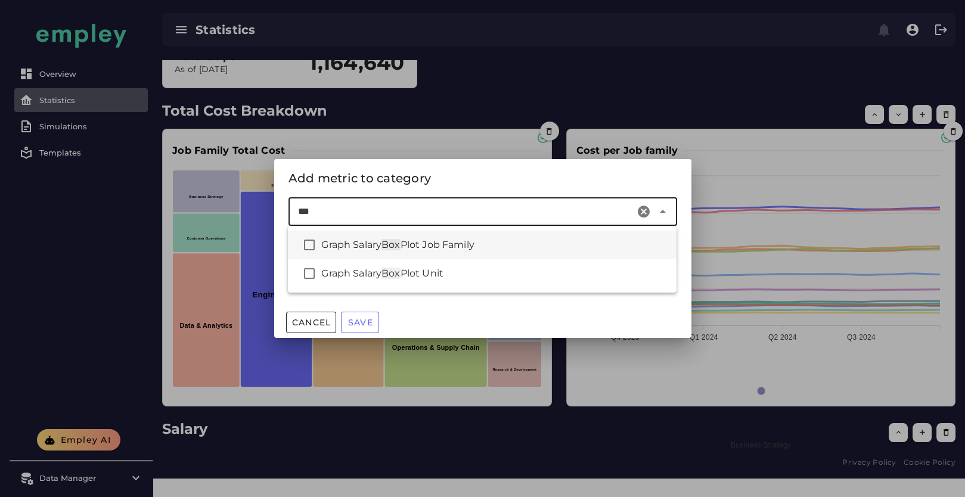
click at [468, 241] on span "Plot Job Family" at bounding box center [438, 244] width 74 height 11
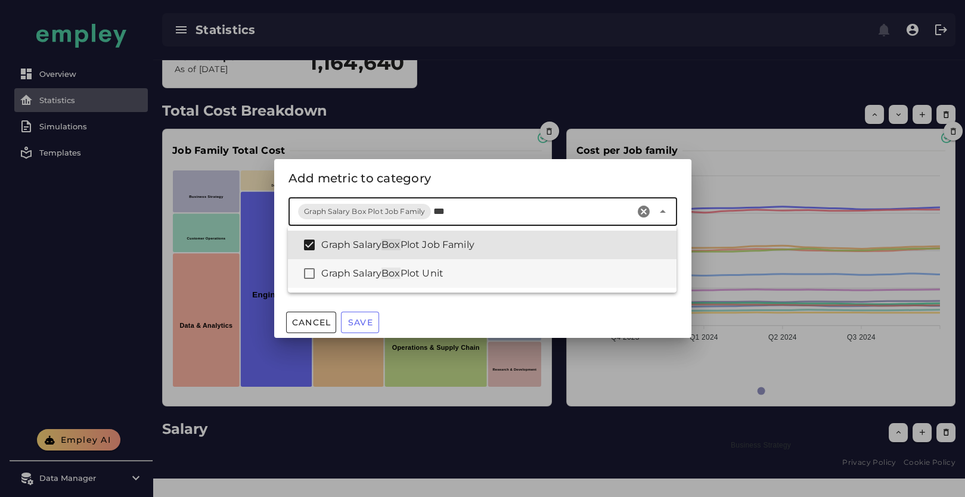
click at [464, 286] on div "Graph Salary Box Plot Unit" at bounding box center [482, 273] width 389 height 29
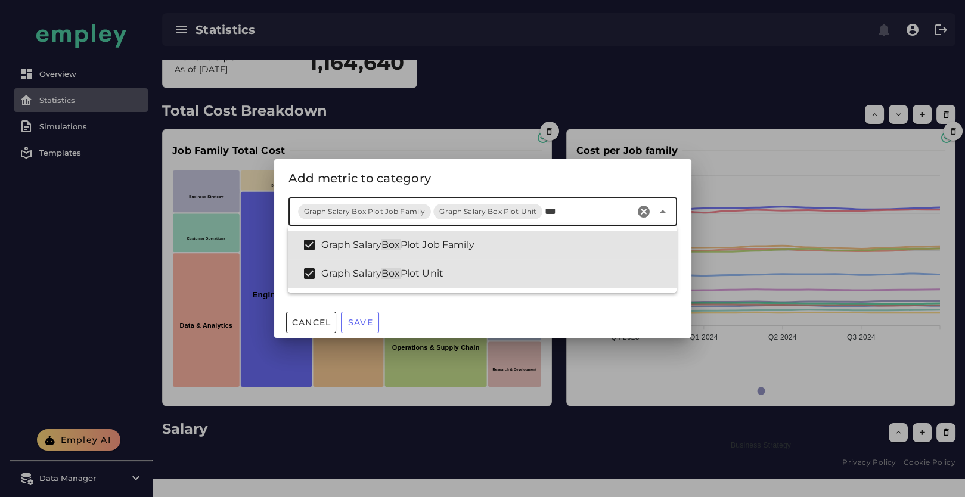
click at [592, 218] on input "***" at bounding box center [587, 211] width 85 height 14
type input "*"
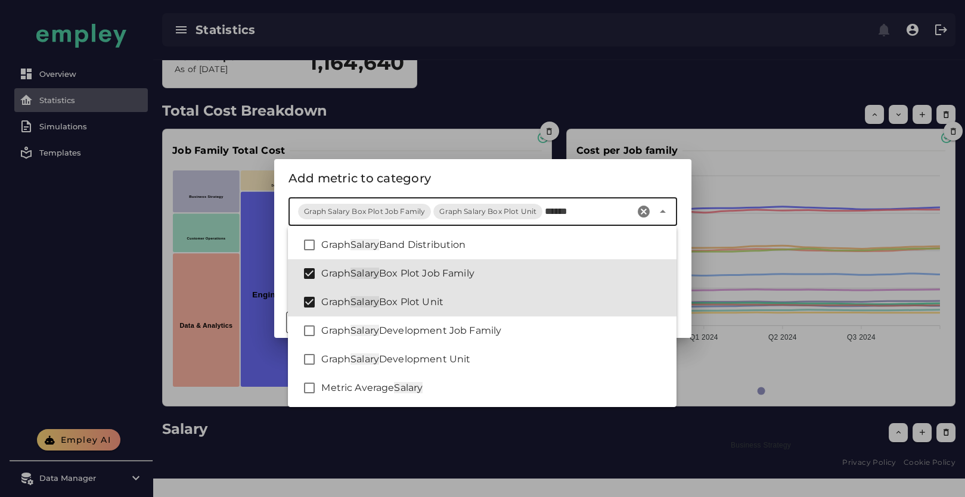
click at [582, 215] on input "******" at bounding box center [587, 211] width 85 height 14
click at [497, 339] on div "Graph Salary Development Job Family" at bounding box center [482, 331] width 389 height 29
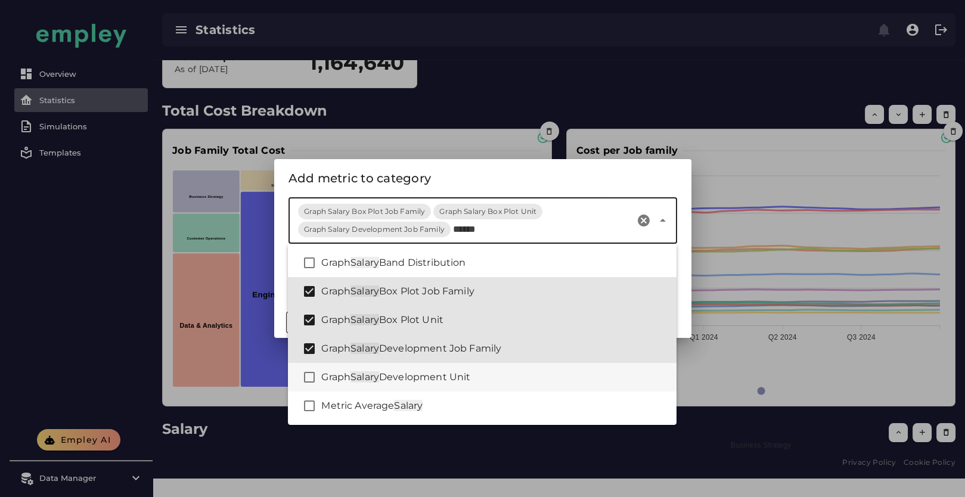
click at [498, 368] on div "Graph Salary Development Unit" at bounding box center [482, 377] width 389 height 29
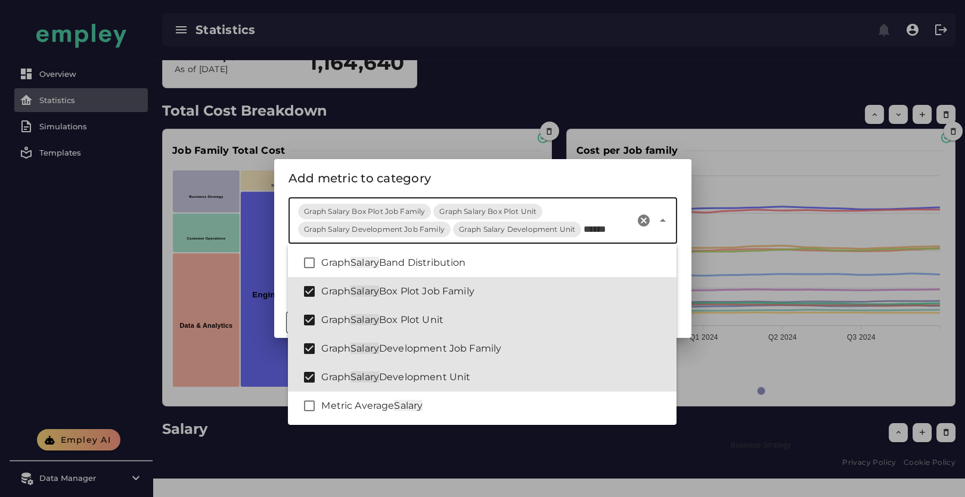
type input "******"
click at [484, 167] on div "Add metric to category" at bounding box center [482, 178] width 417 height 38
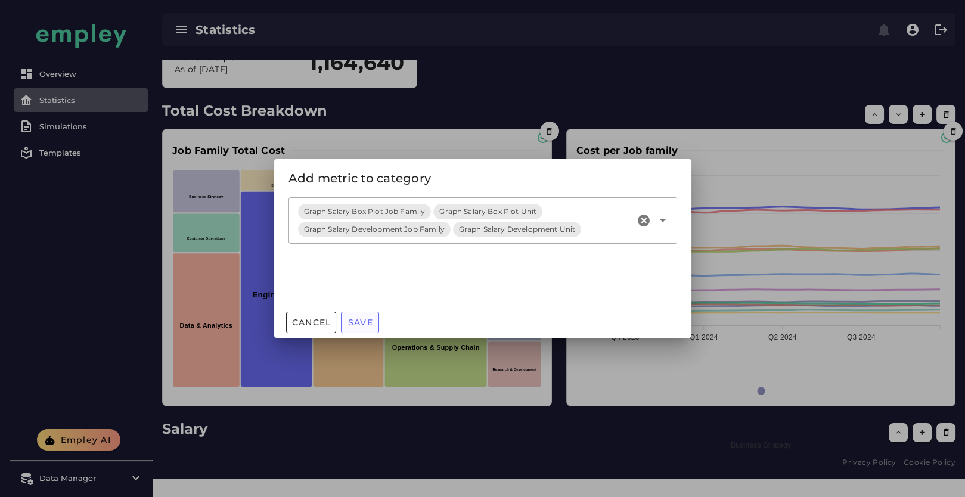
click at [366, 322] on span "Save" at bounding box center [360, 322] width 26 height 11
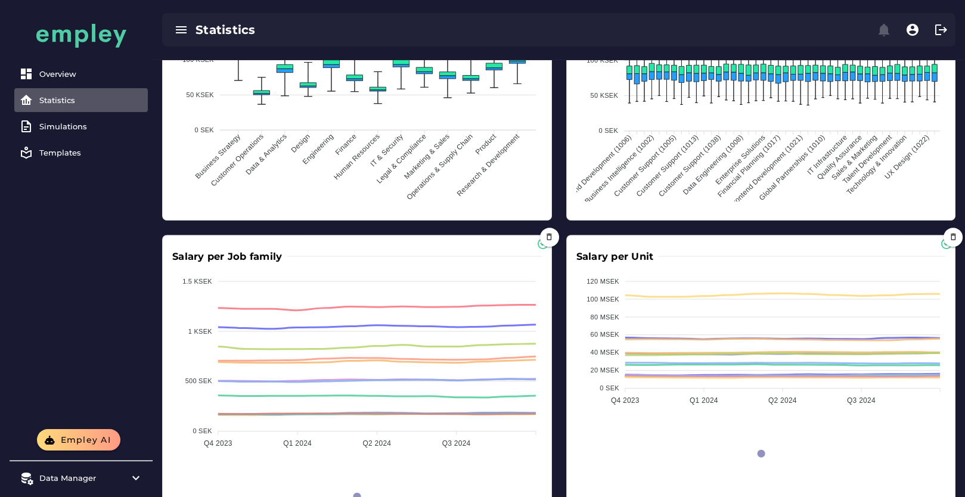
scroll to position [939, 0]
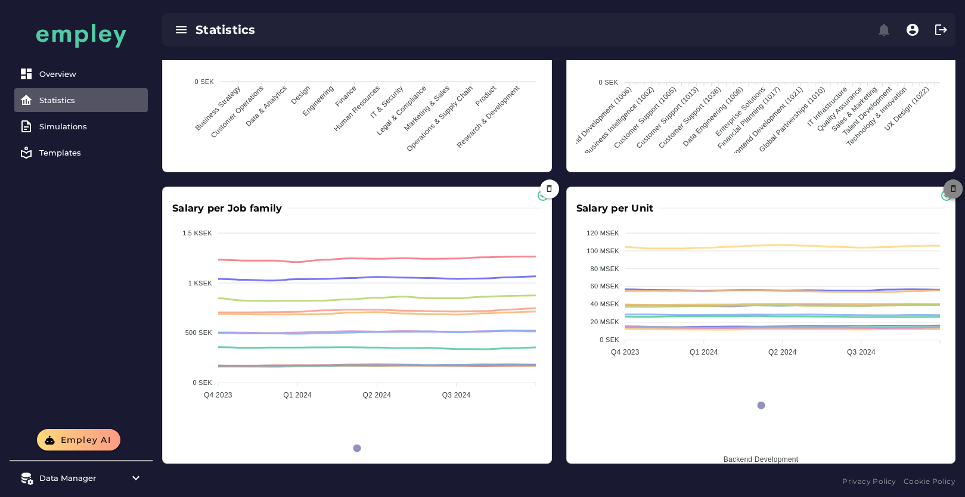
click at [957, 187] on icon "button" at bounding box center [953, 188] width 9 height 9
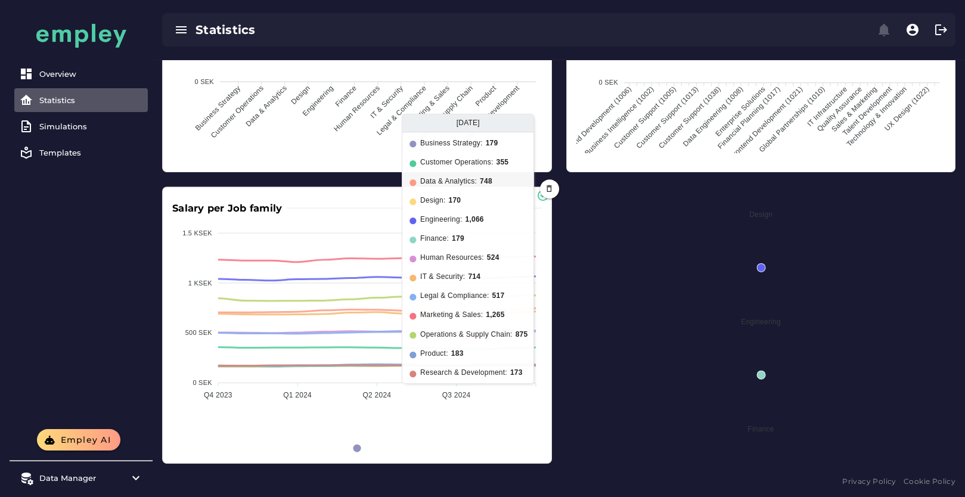
click at [576, 269] on div "Salary per Job Family 200 KSEK 200 KSEK 150 KSEK 150 KSEK 100 KSEK 100 KSEK 50 …" at bounding box center [559, 179] width 808 height 584
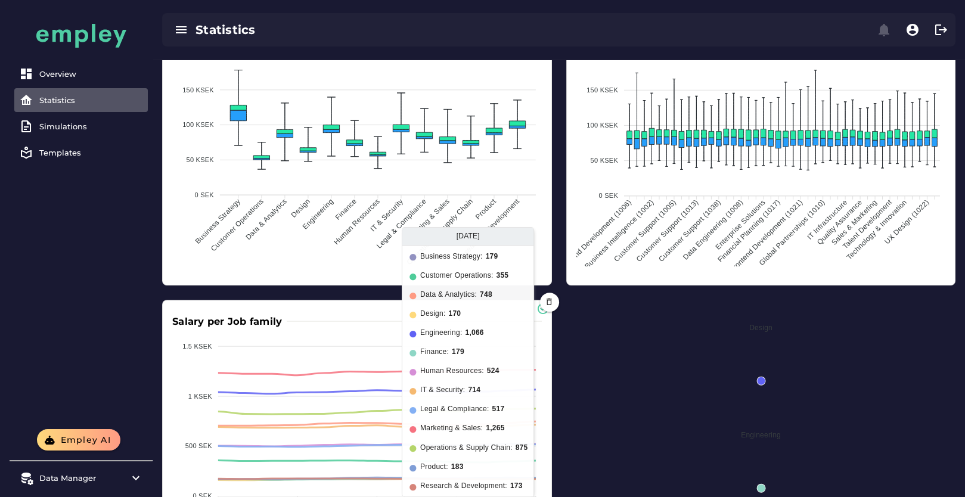
scroll to position [807, 0]
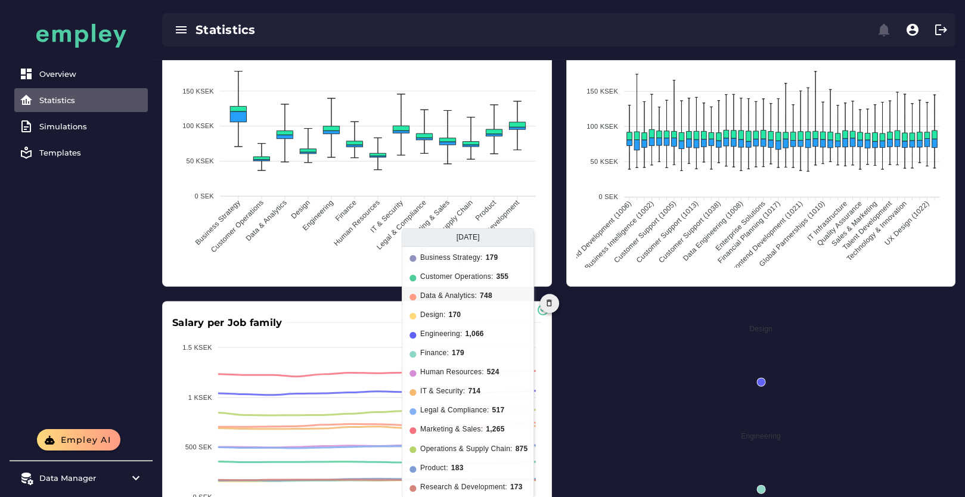
click at [551, 308] on icon "button" at bounding box center [549, 303] width 9 height 9
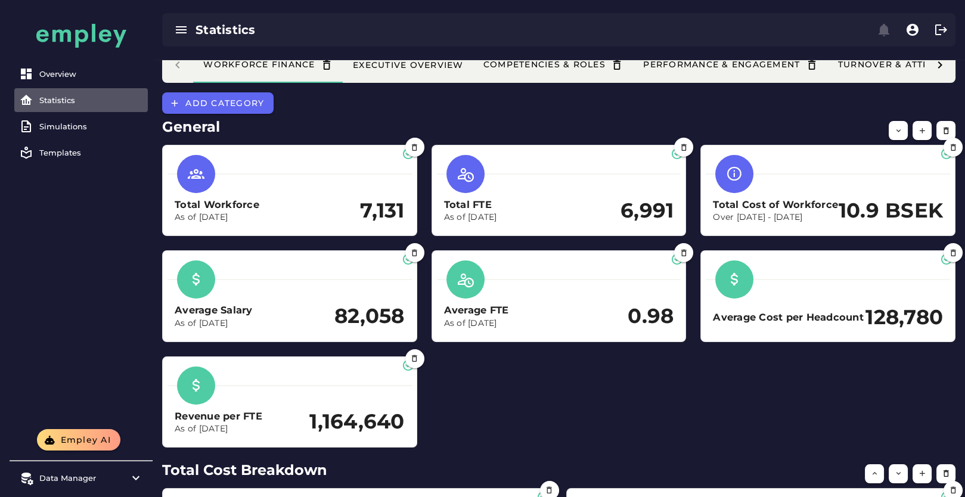
scroll to position [0, 0]
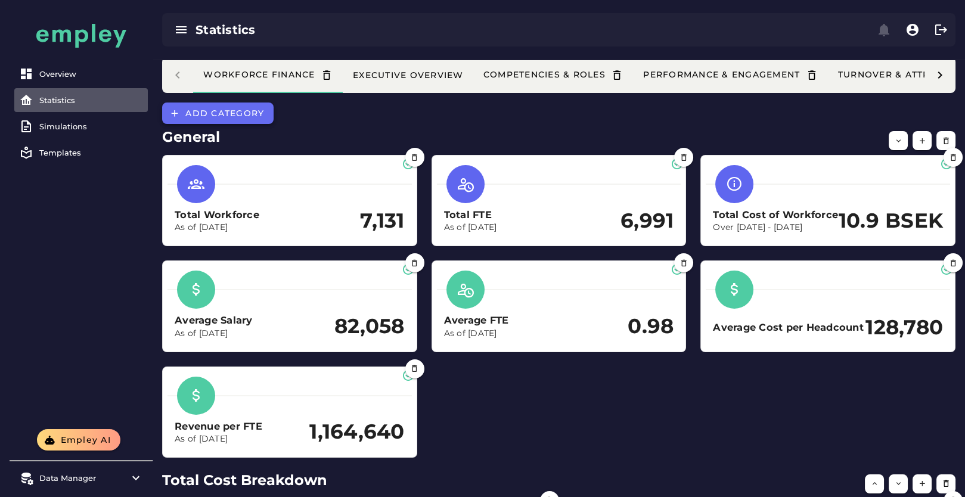
click at [243, 120] on button "Add category" at bounding box center [217, 113] width 111 height 21
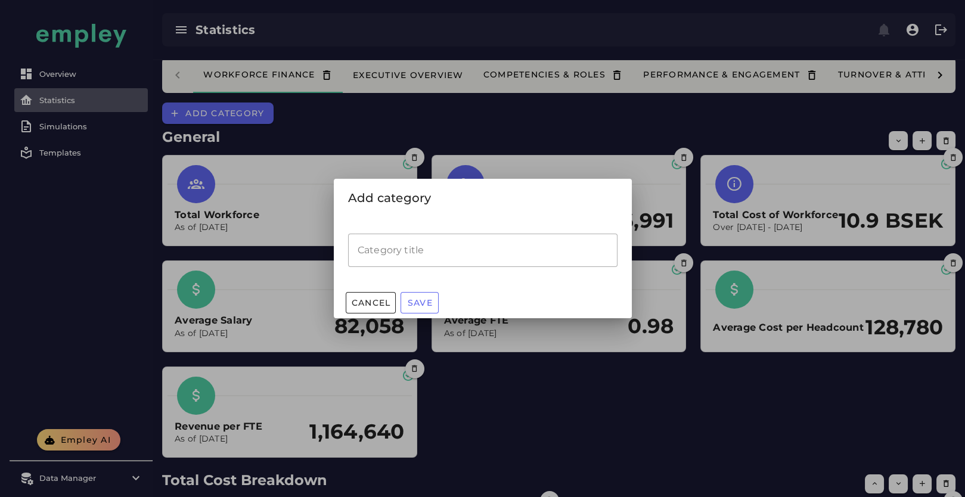
click at [410, 253] on input "Category title" at bounding box center [482, 250] width 269 height 33
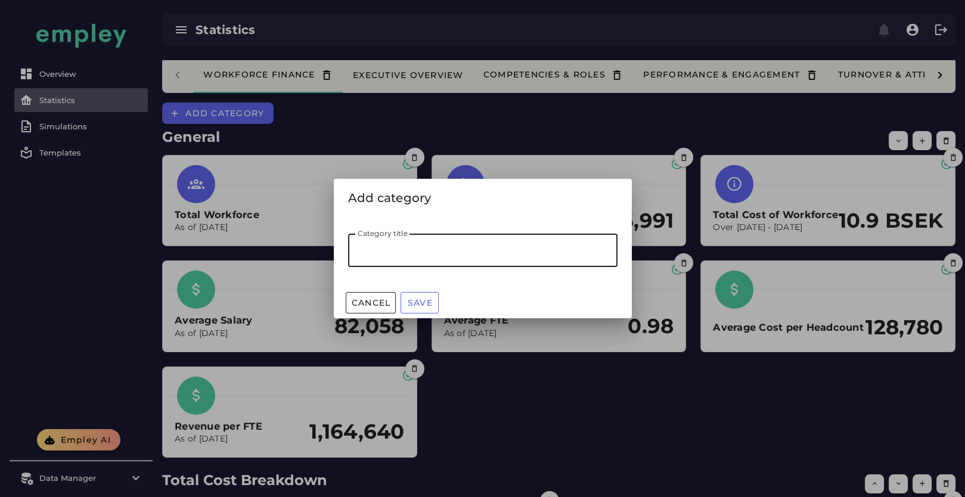
click at [401, 246] on input "Category title" at bounding box center [482, 250] width 269 height 33
type input "**********"
drag, startPoint x: 401, startPoint y: 247, endPoint x: 336, endPoint y: 252, distance: 64.5
click at [336, 252] on div "**********" at bounding box center [483, 252] width 298 height 70
click at [473, 251] on input "**********" at bounding box center [482, 250] width 269 height 33
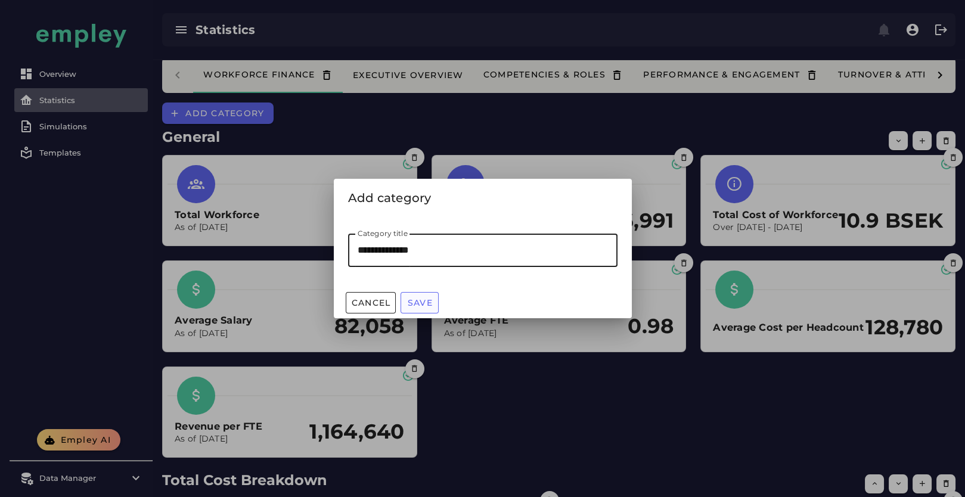
click at [411, 303] on span "Save" at bounding box center [420, 302] width 26 height 11
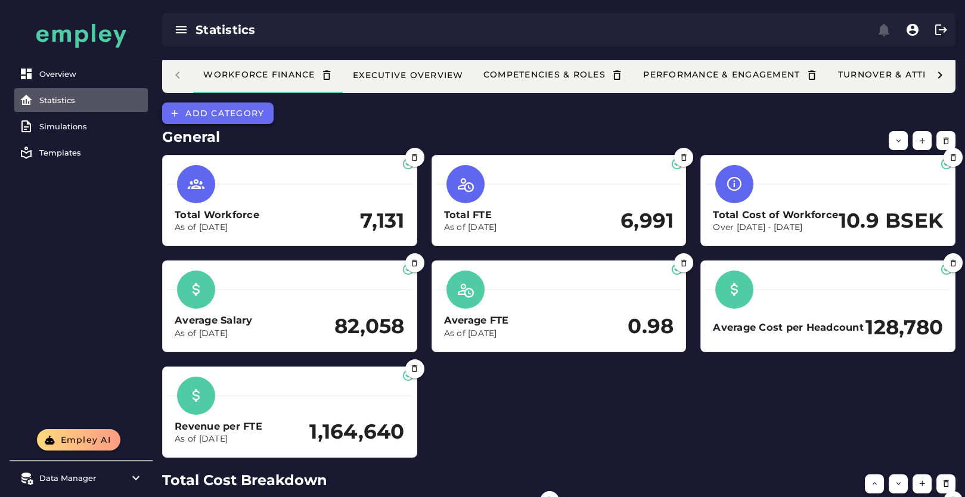
click at [226, 117] on span "Add category" at bounding box center [224, 113] width 79 height 11
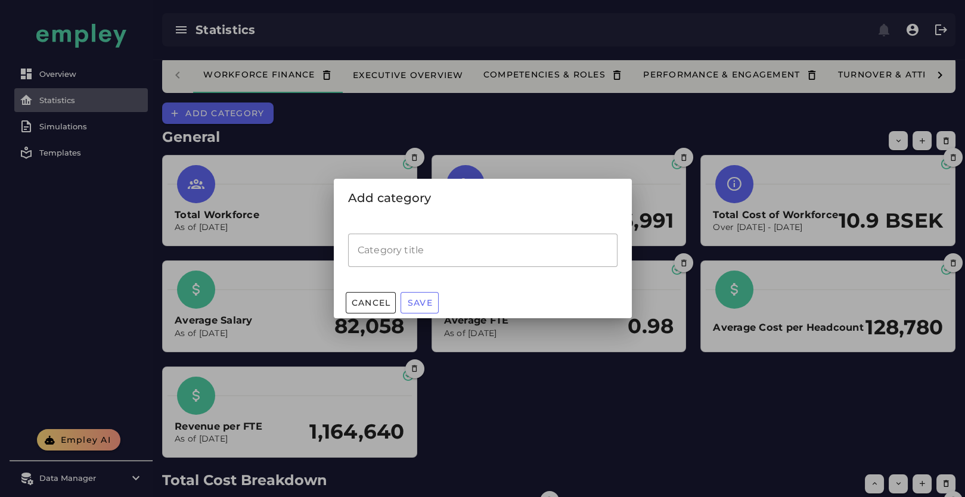
click at [445, 246] on input "Category title" at bounding box center [482, 250] width 269 height 33
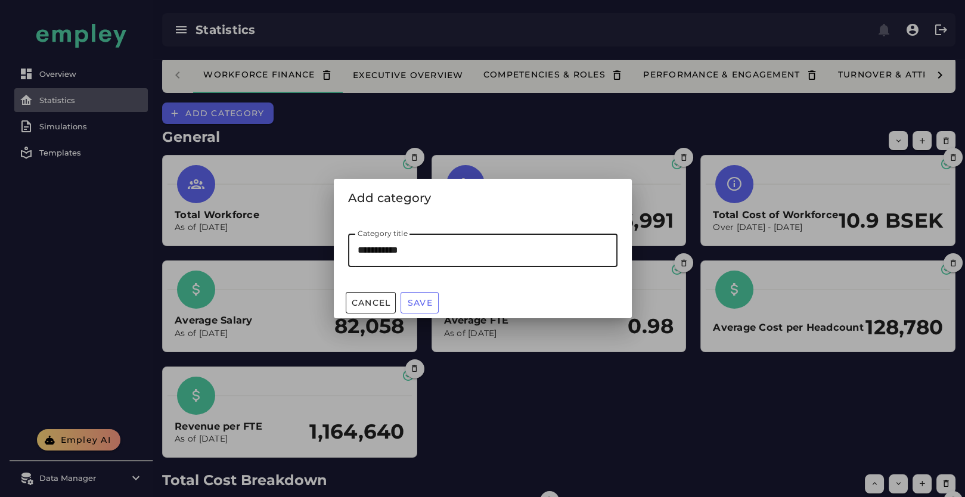
type input "**********"
click at [414, 303] on span "Save" at bounding box center [420, 302] width 26 height 11
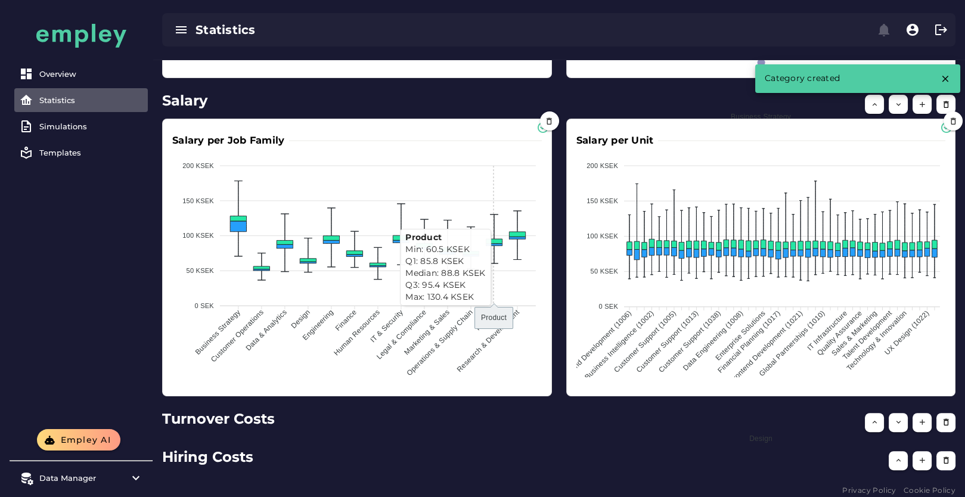
scroll to position [725, 0]
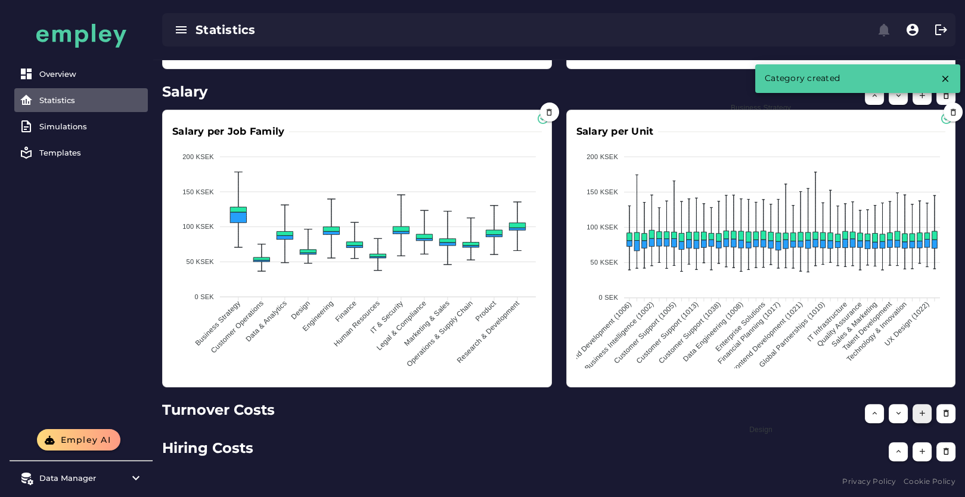
click at [920, 413] on icon "button" at bounding box center [922, 413] width 9 height 9
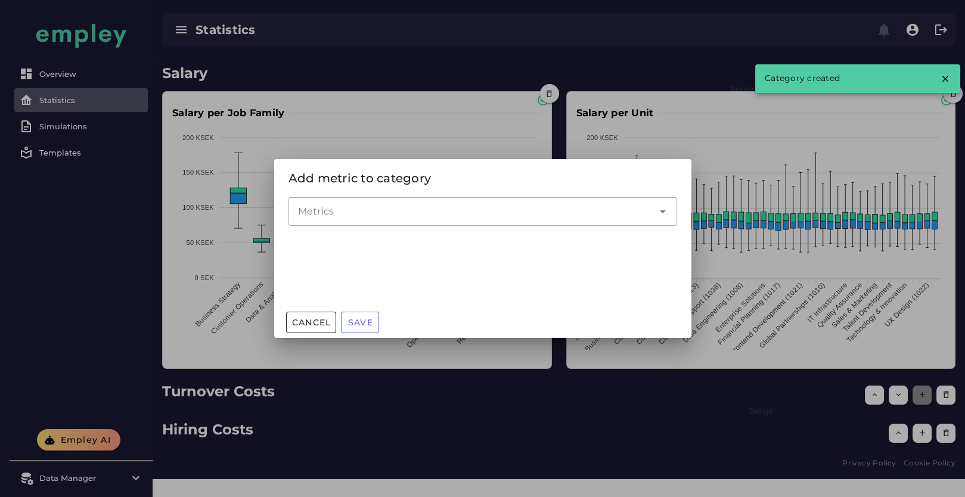
scroll to position [0, 0]
click at [343, 206] on input "Metrics" at bounding box center [474, 211] width 352 height 14
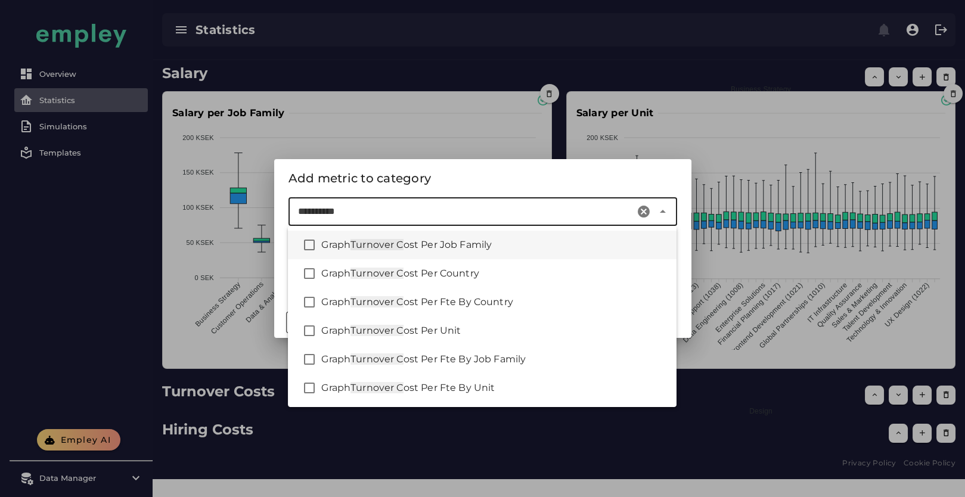
click at [473, 250] on span "ost Per Job Family" at bounding box center [448, 244] width 89 height 11
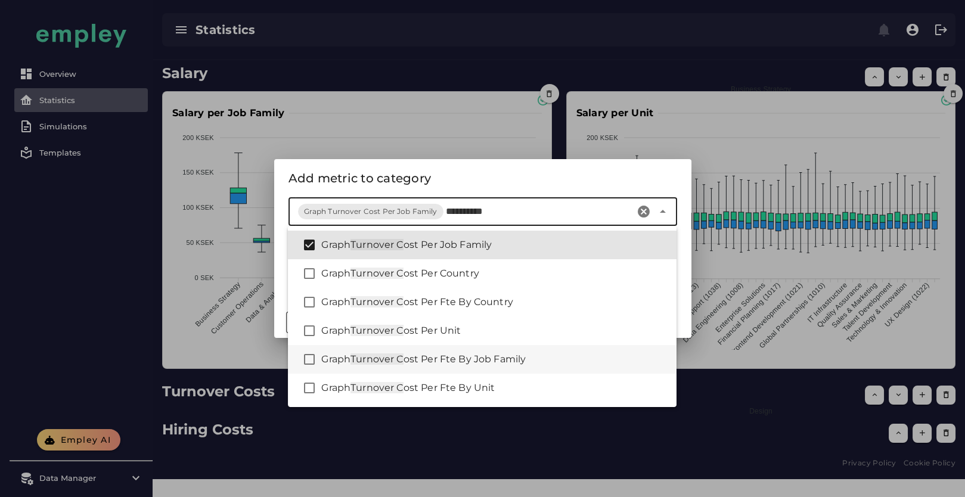
click at [467, 359] on span "ost Per Fte By Job Family" at bounding box center [465, 358] width 123 height 11
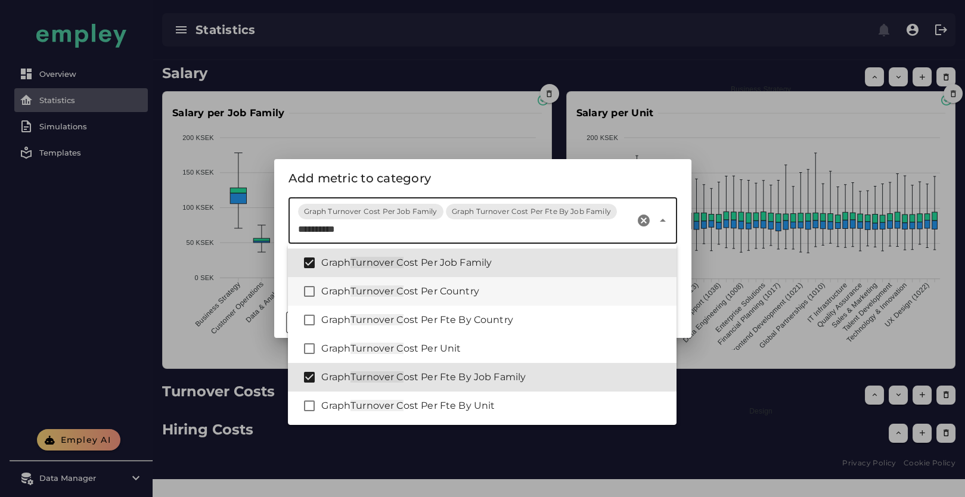
click at [470, 297] on div "Graph Turnover C ost Per Country" at bounding box center [494, 291] width 346 height 14
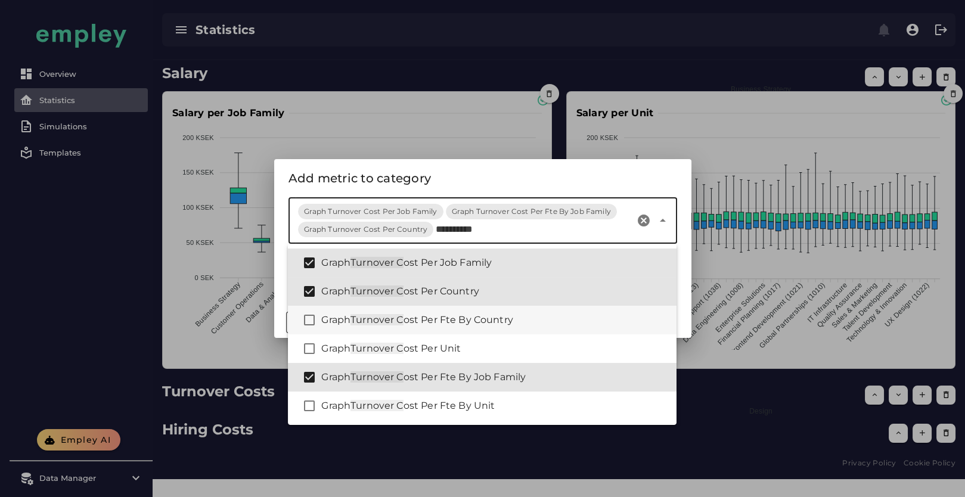
click at [495, 319] on span "ost Per Fte By Country" at bounding box center [459, 319] width 110 height 11
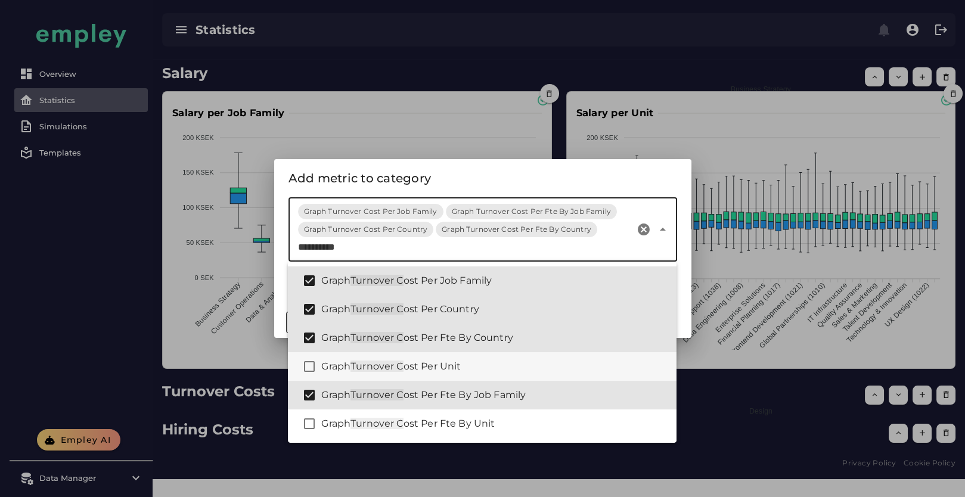
click at [486, 364] on div "Graph Turnover C ost Per Unit" at bounding box center [494, 366] width 346 height 14
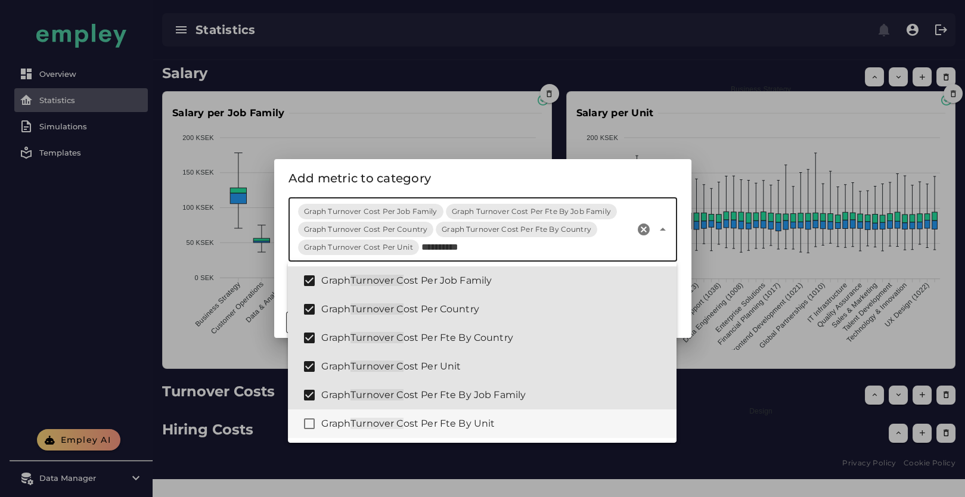
click at [490, 430] on div "Graph Turnover C ost Per Fte By Unit" at bounding box center [494, 424] width 346 height 14
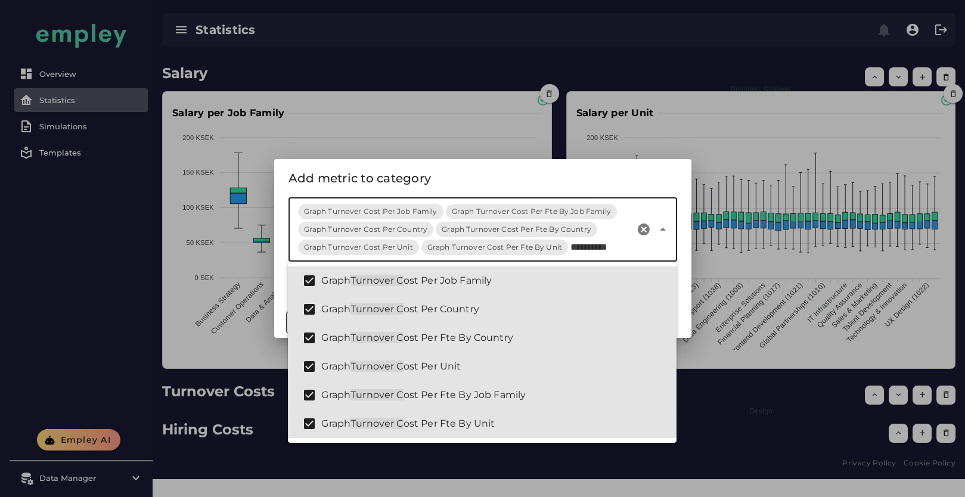
type input "**********"
click at [471, 167] on div "Add metric to category" at bounding box center [482, 178] width 417 height 38
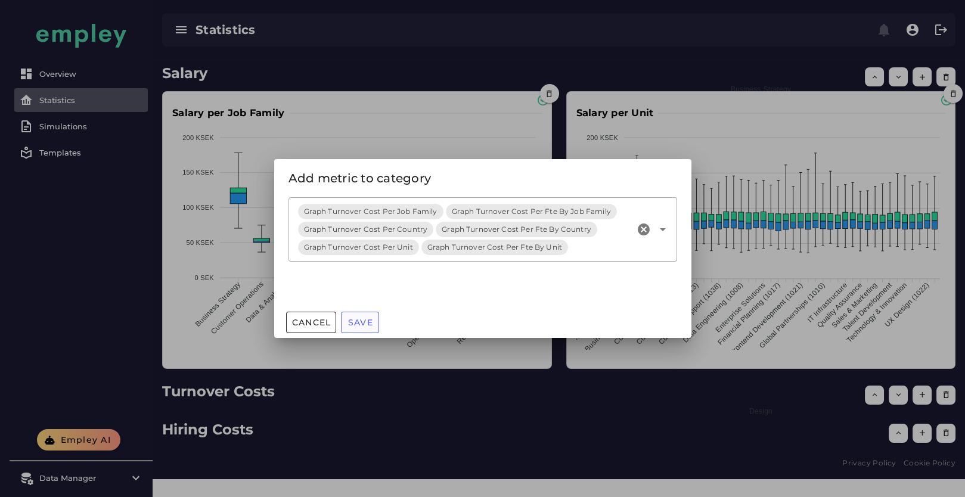
click at [367, 321] on span "Save" at bounding box center [360, 322] width 26 height 11
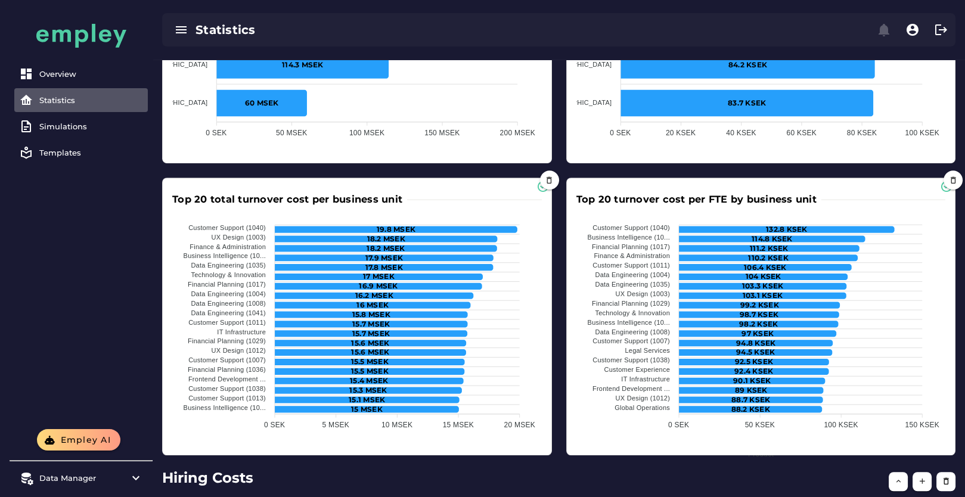
scroll to position [1586, 0]
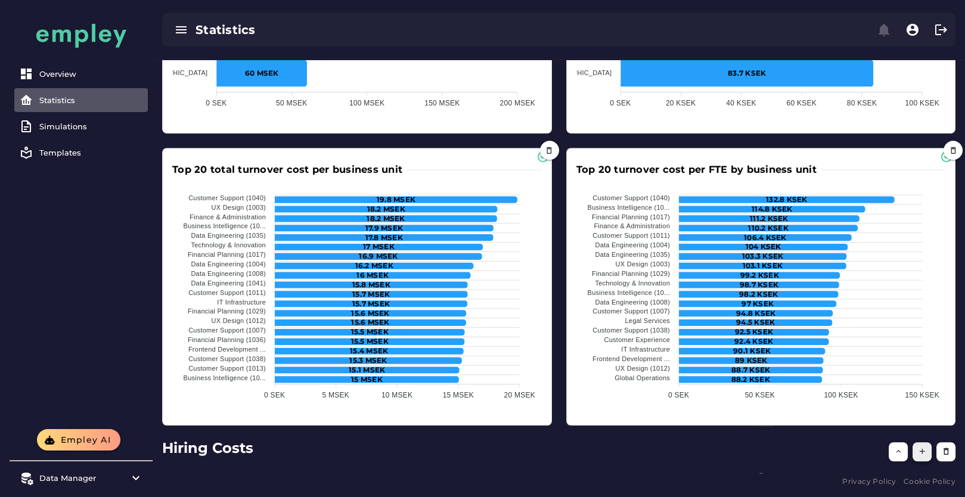
click at [921, 453] on icon "button" at bounding box center [922, 451] width 9 height 9
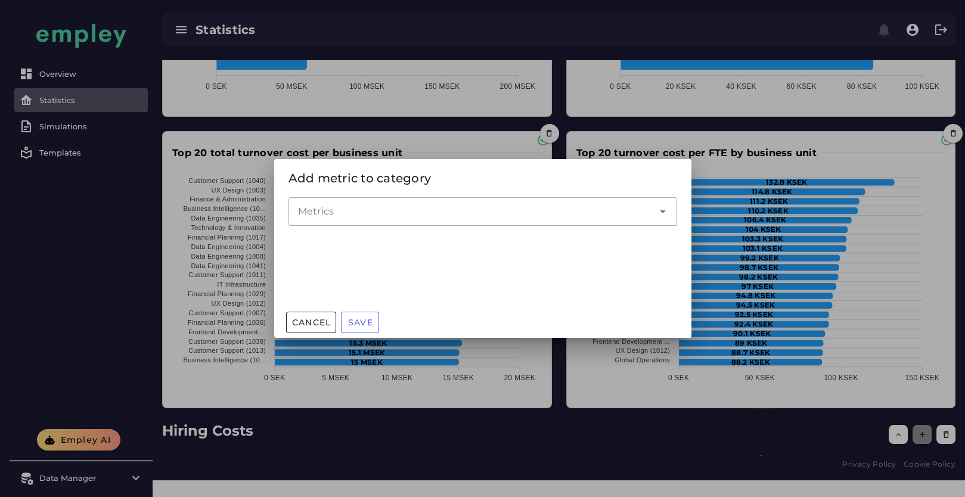
scroll to position [0, 0]
click at [435, 210] on input "Metrics" at bounding box center [474, 211] width 352 height 14
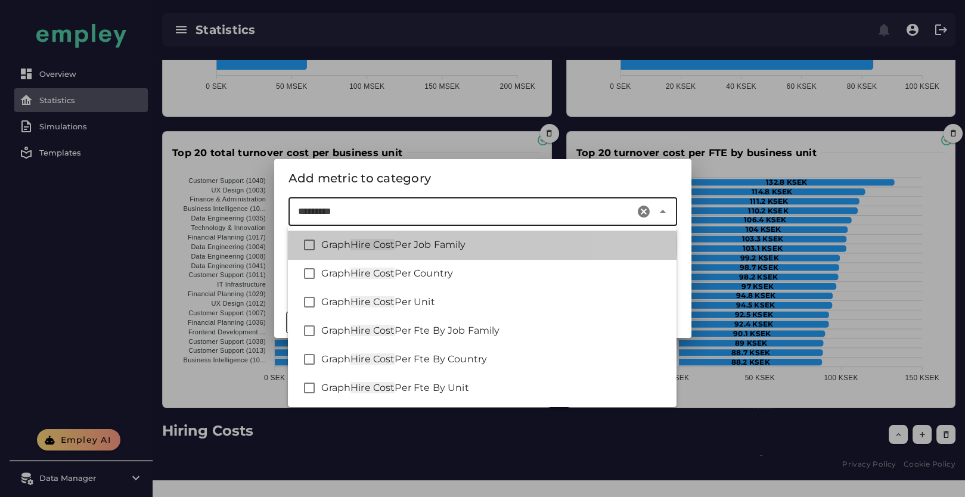
click at [474, 240] on div "Graph Hire Cost Per Job Family" at bounding box center [494, 245] width 346 height 14
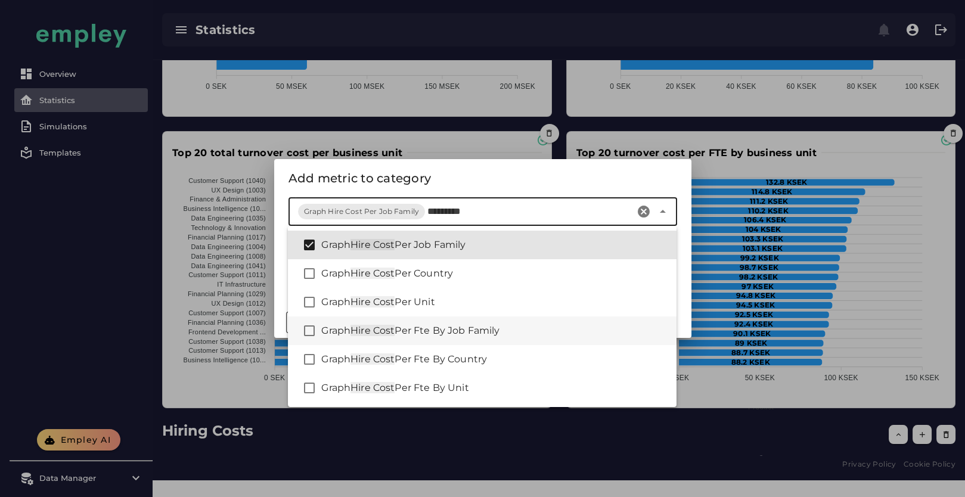
click at [530, 330] on div "Graph Hire Cost Per Fte By Job Family" at bounding box center [494, 331] width 346 height 14
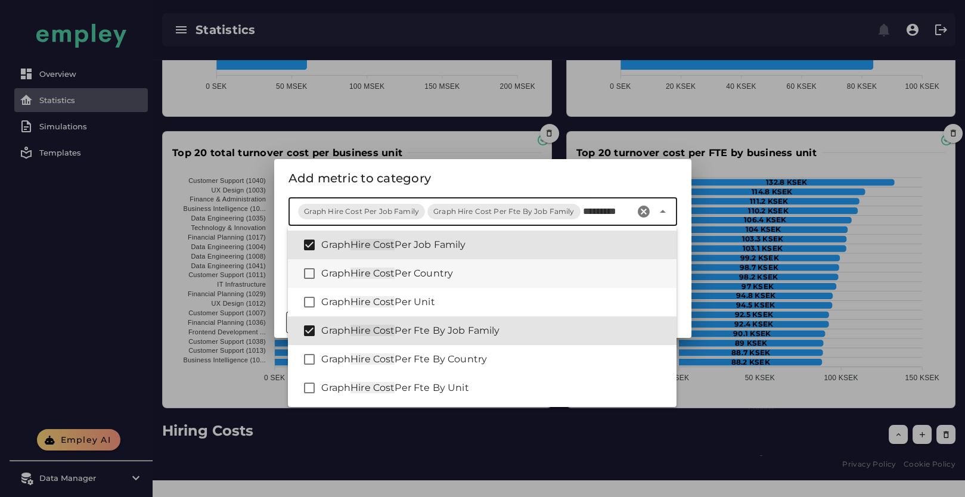
click at [501, 272] on div "Graph Hire Cost Per Country" at bounding box center [494, 273] width 346 height 14
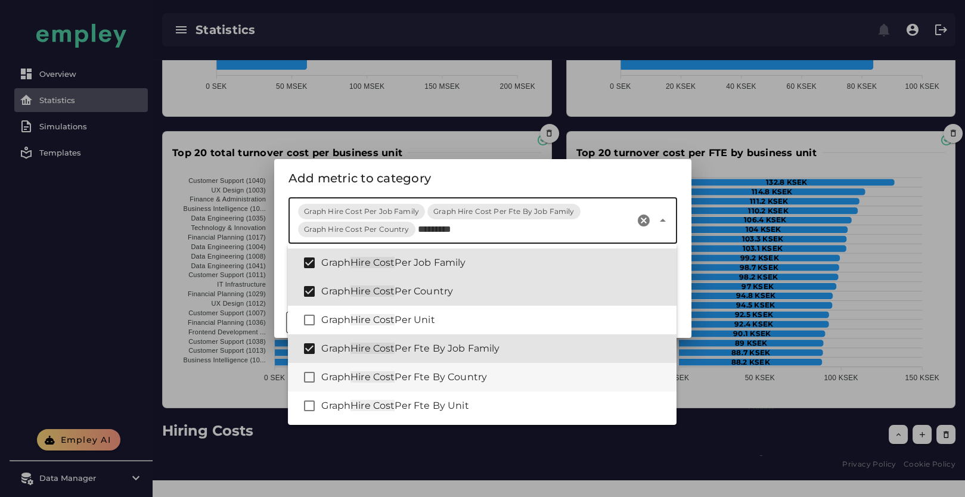
click at [501, 380] on div "Graph Hire Cost Per Fte By Country" at bounding box center [494, 377] width 346 height 14
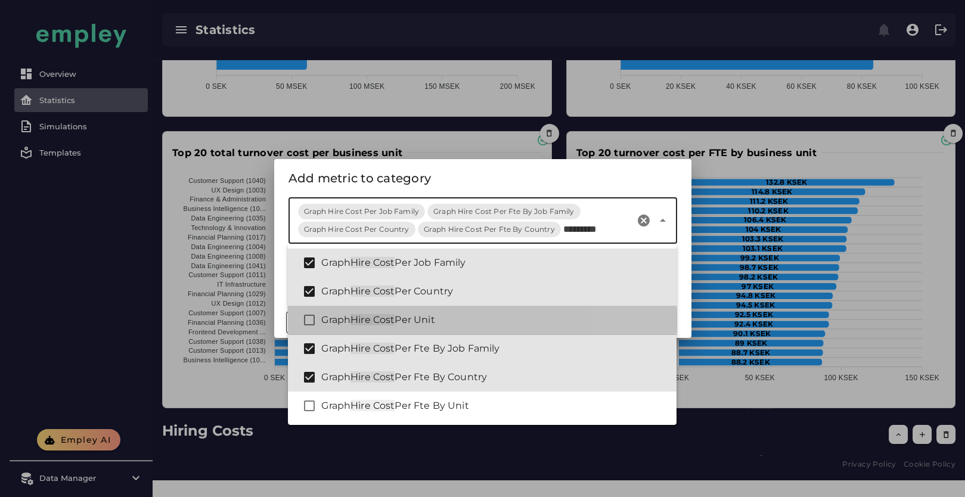
click at [498, 318] on div "Graph Hire Cost Per Unit" at bounding box center [494, 320] width 346 height 14
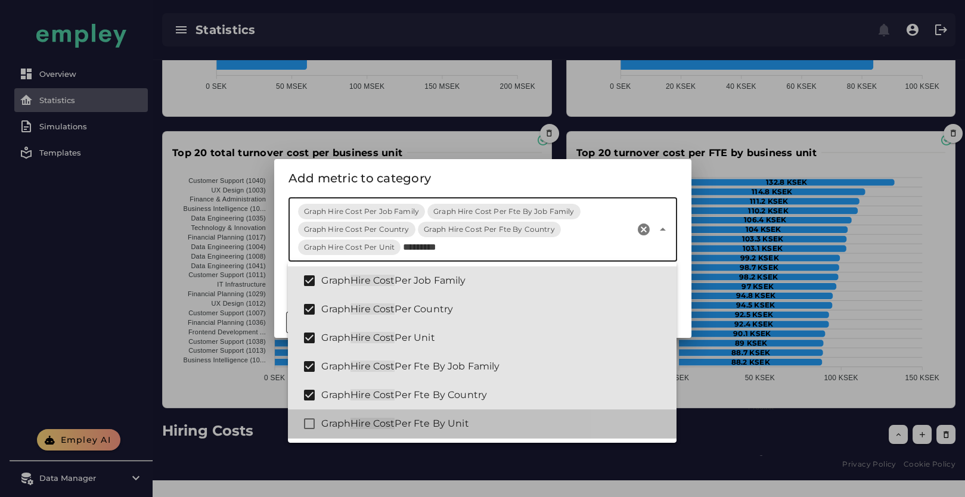
click at [495, 424] on div "Graph Hire Cost Per Fte By Unit" at bounding box center [494, 424] width 346 height 14
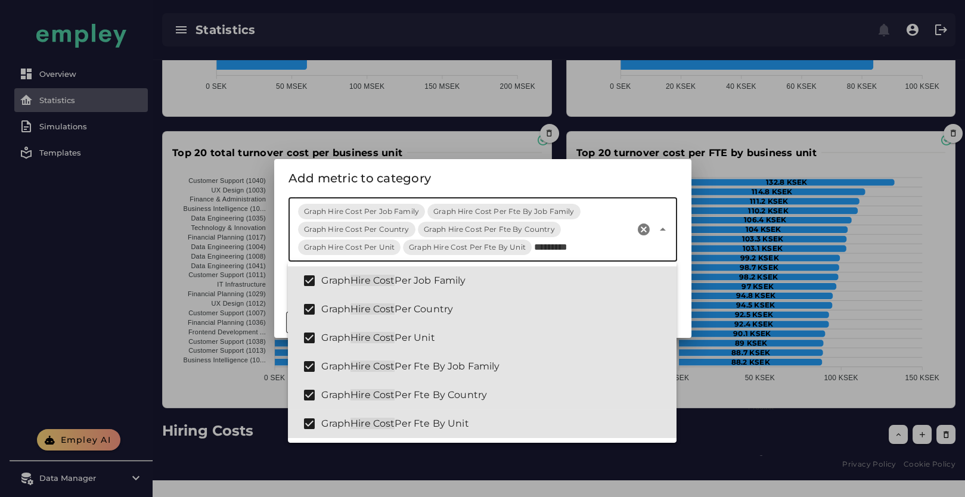
type input "*********"
click at [457, 172] on div "Add metric to category" at bounding box center [482, 178] width 389 height 19
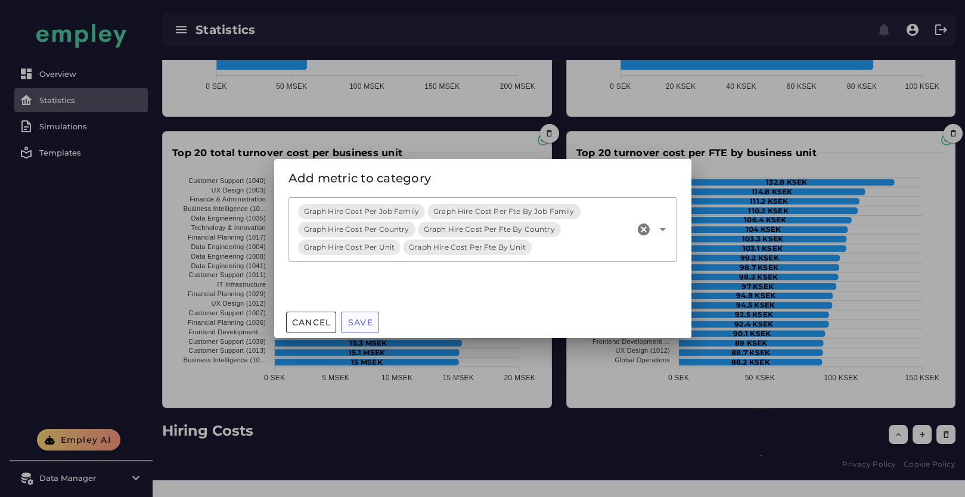
click at [364, 324] on span "Save" at bounding box center [360, 322] width 26 height 11
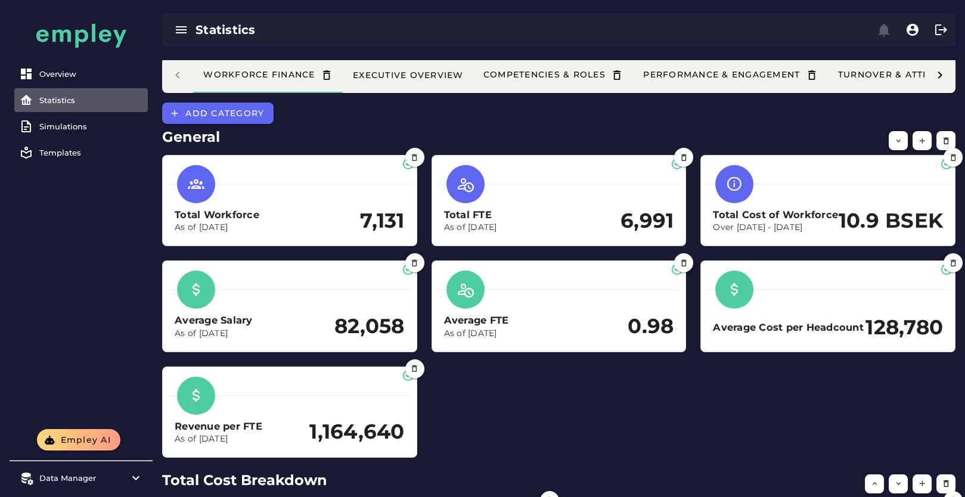
click at [944, 82] on div at bounding box center [939, 75] width 31 height 36
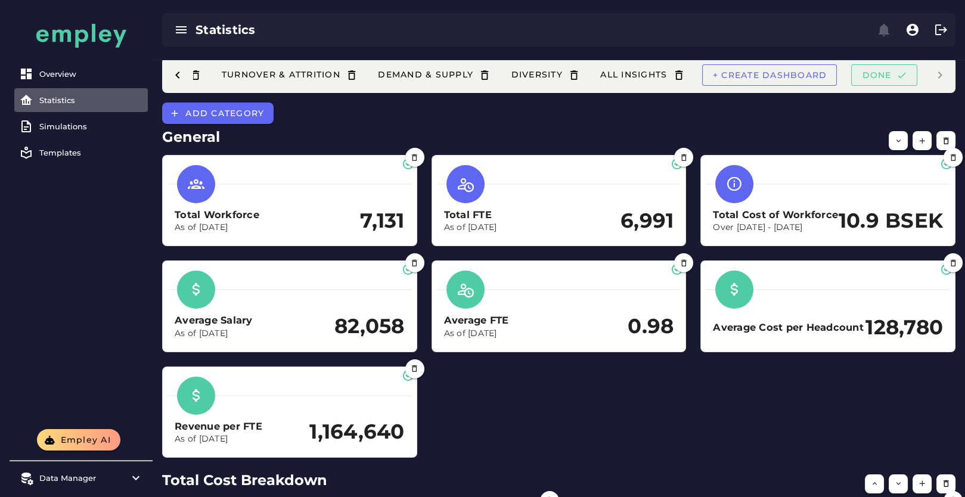
click at [895, 73] on span "Done" at bounding box center [883, 75] width 45 height 11
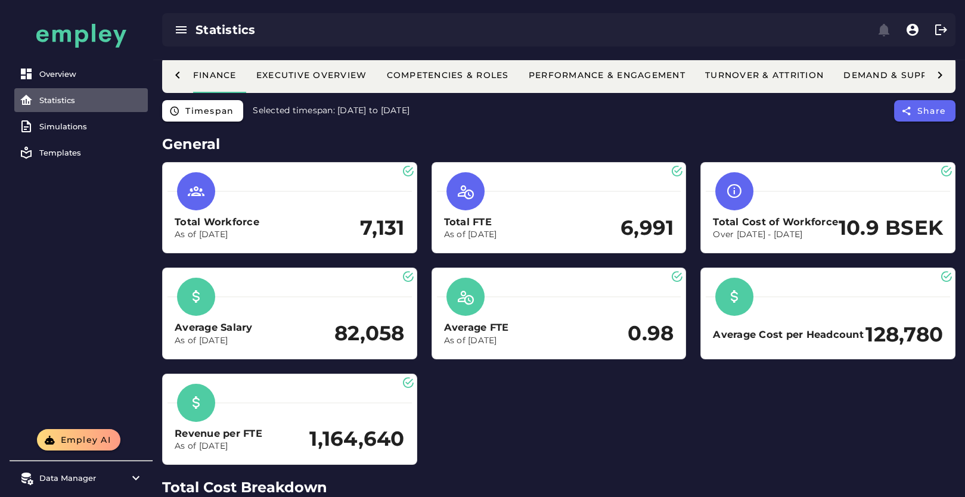
scroll to position [0, 338]
click at [185, 76] on div at bounding box center [177, 75] width 31 height 36
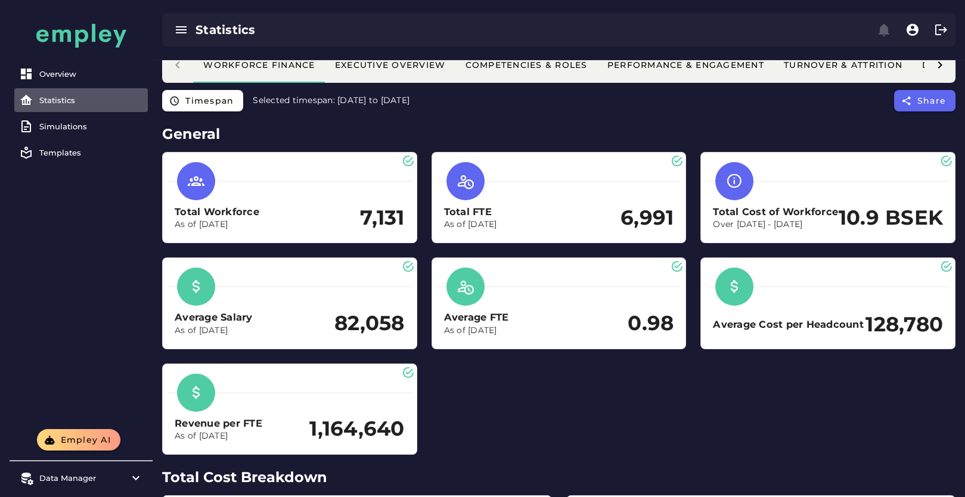
scroll to position [0, 0]
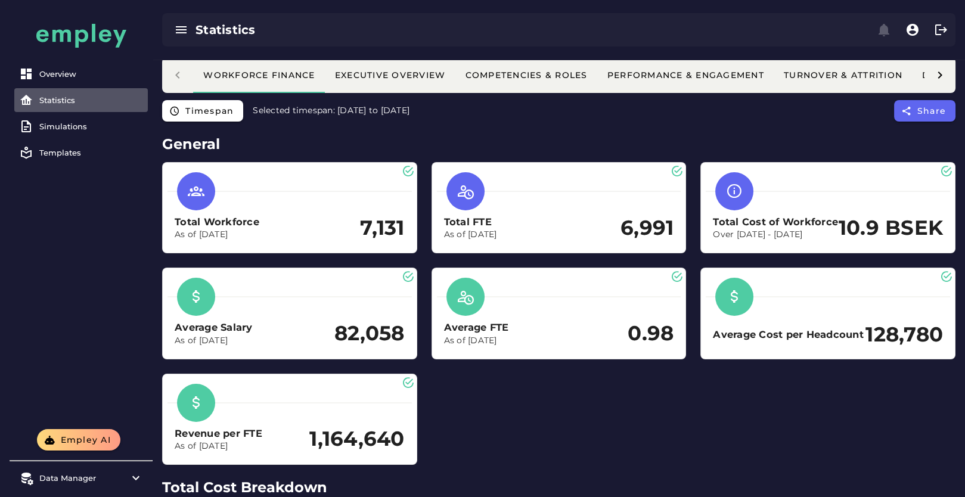
click at [942, 81] on icon at bounding box center [940, 75] width 14 height 14
click at [892, 80] on span "Edit" at bounding box center [887, 75] width 39 height 11
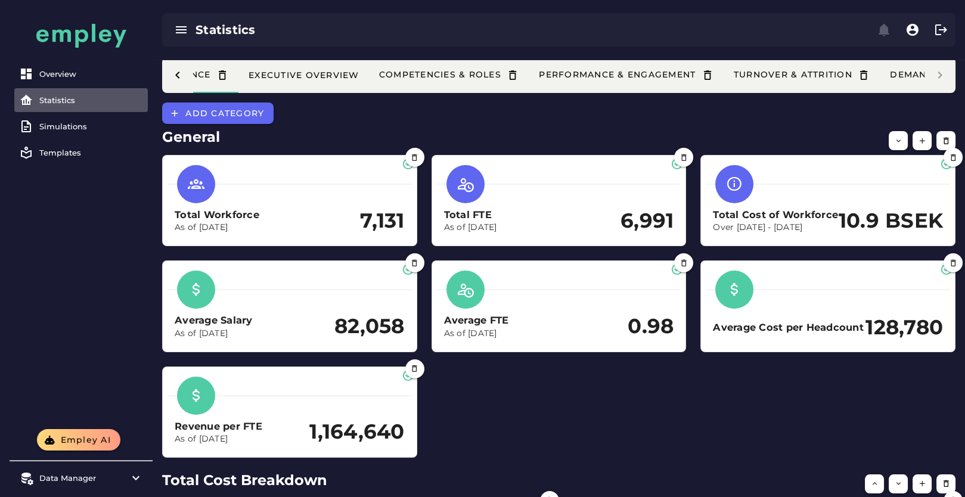
scroll to position [0, 100]
click at [249, 115] on span "Add category" at bounding box center [224, 113] width 79 height 11
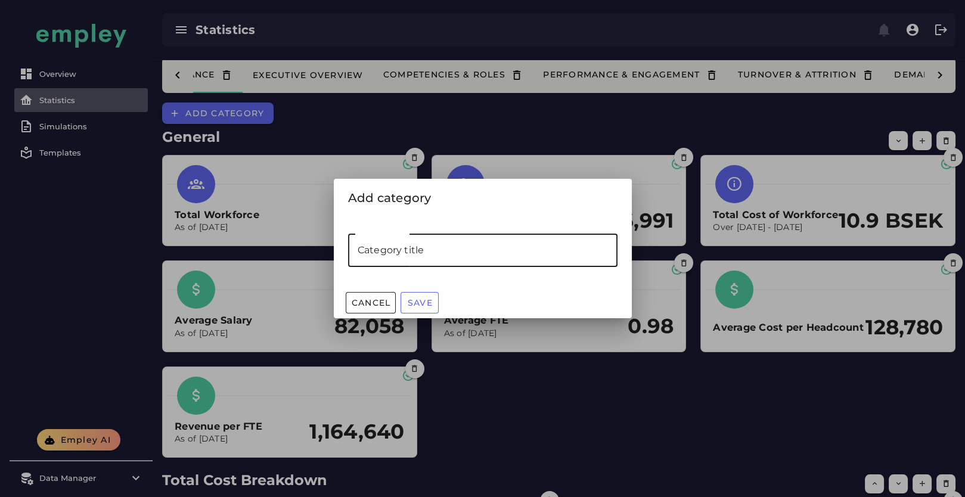
click at [462, 256] on input "Category title" at bounding box center [482, 250] width 269 height 33
type input "**********"
click at [429, 299] on span "Save" at bounding box center [420, 302] width 26 height 11
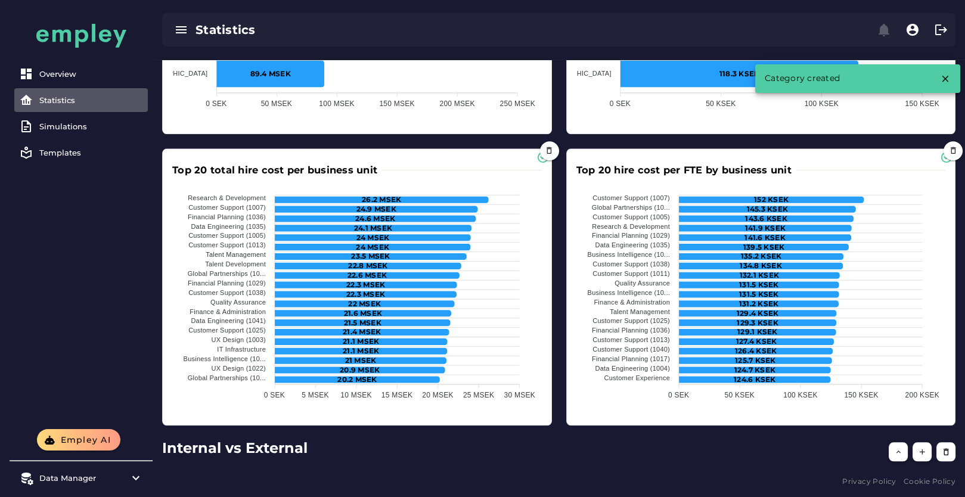
scroll to position [2486, 0]
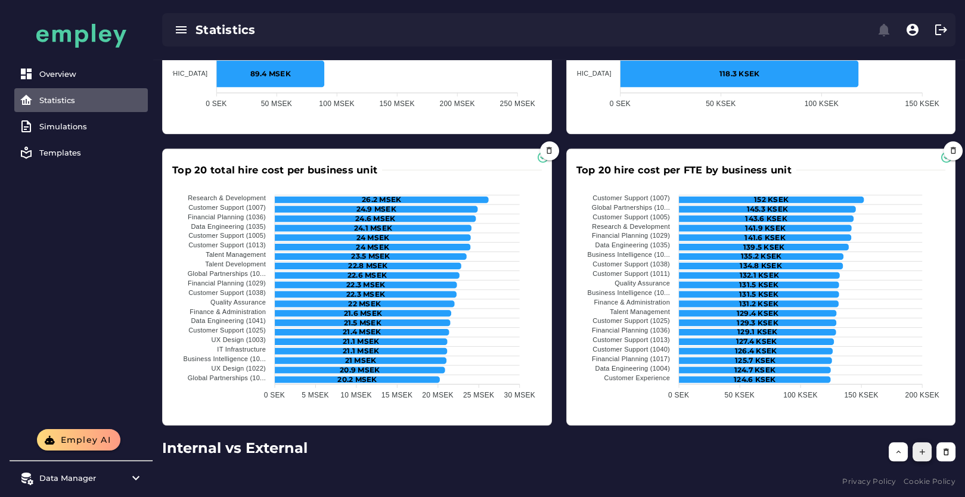
click at [926, 453] on icon "button" at bounding box center [922, 452] width 9 height 9
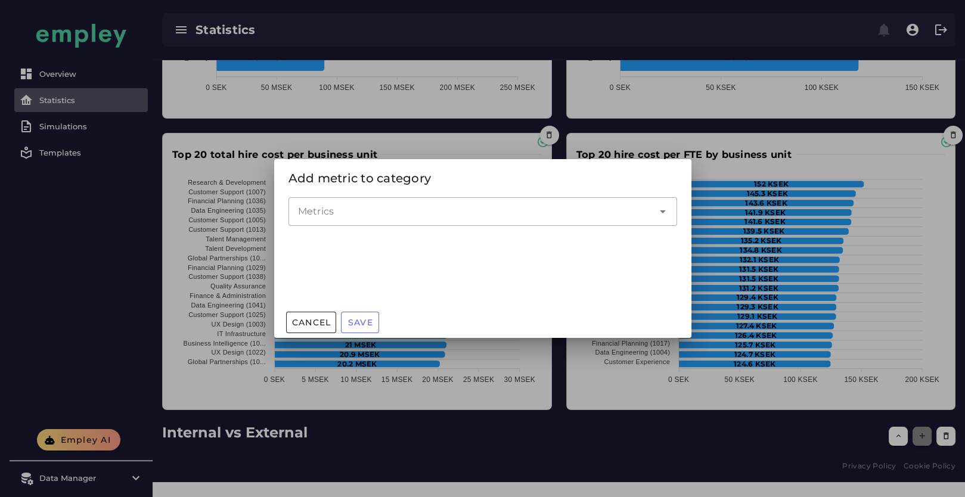
scroll to position [0, 0]
click at [427, 210] on input "Metrics" at bounding box center [474, 211] width 352 height 14
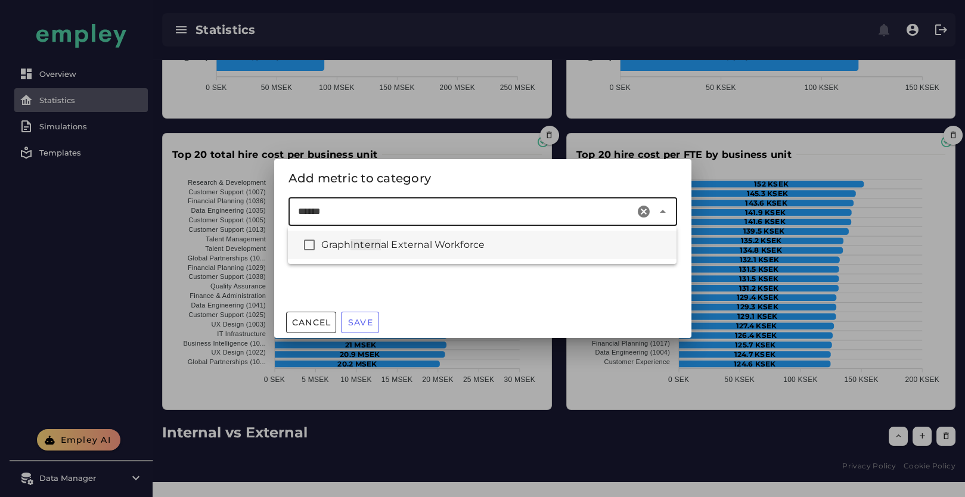
click at [467, 250] on span "al External Workforce" at bounding box center [433, 244] width 104 height 11
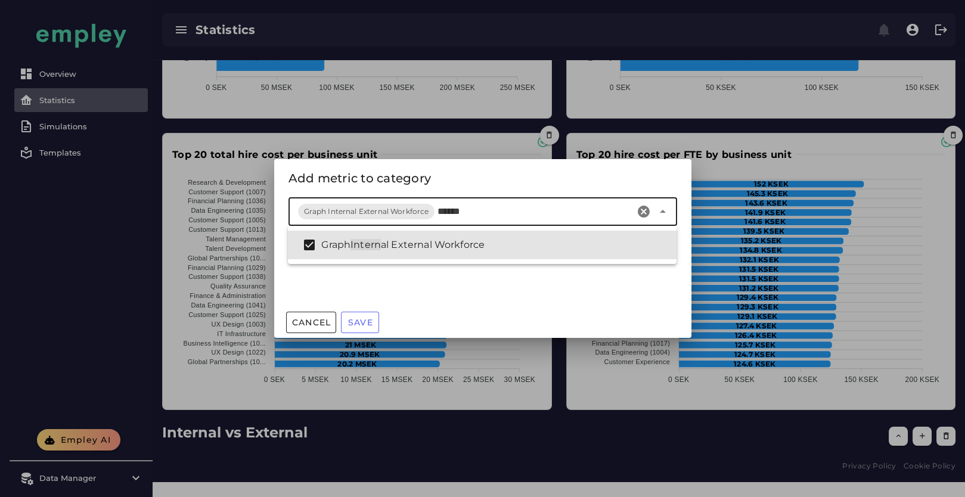
type input "******"
click at [474, 302] on div "Metrics Graph Internal External Workforce" at bounding box center [482, 252] width 417 height 110
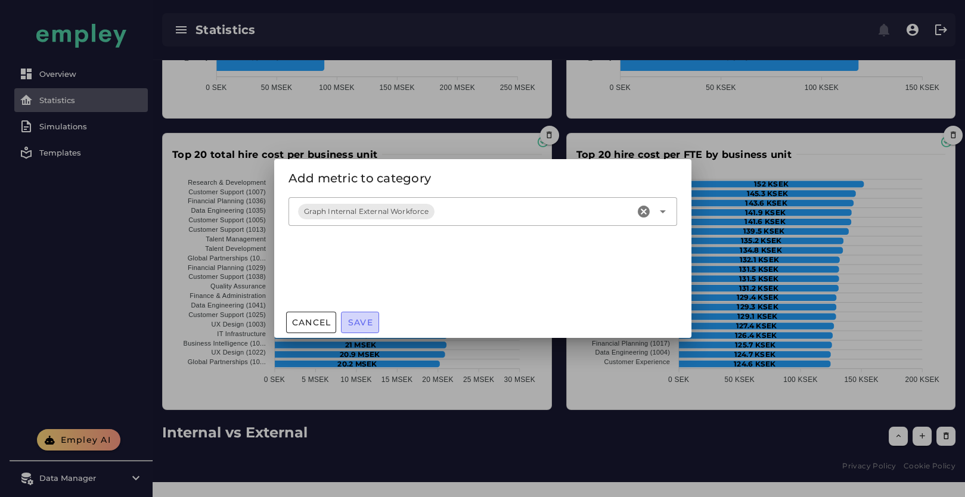
click at [359, 323] on span "Save" at bounding box center [360, 322] width 26 height 11
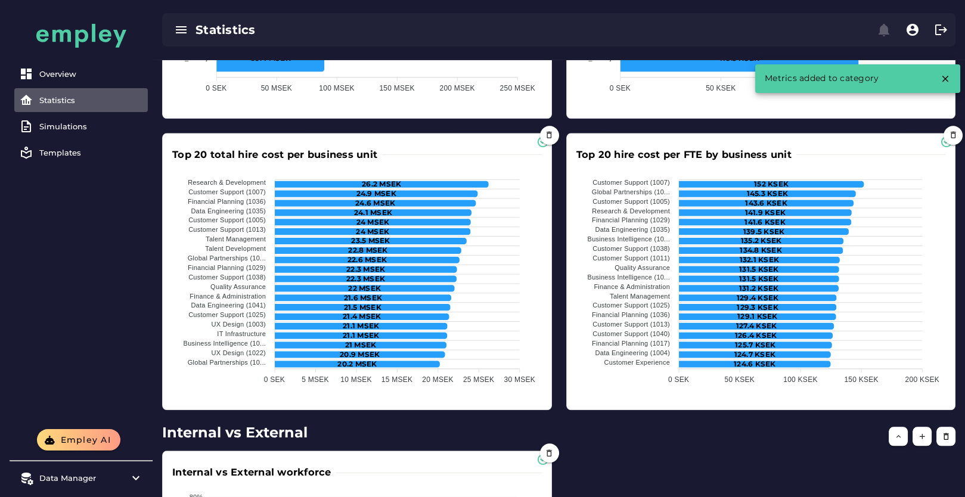
scroll to position [2765, 0]
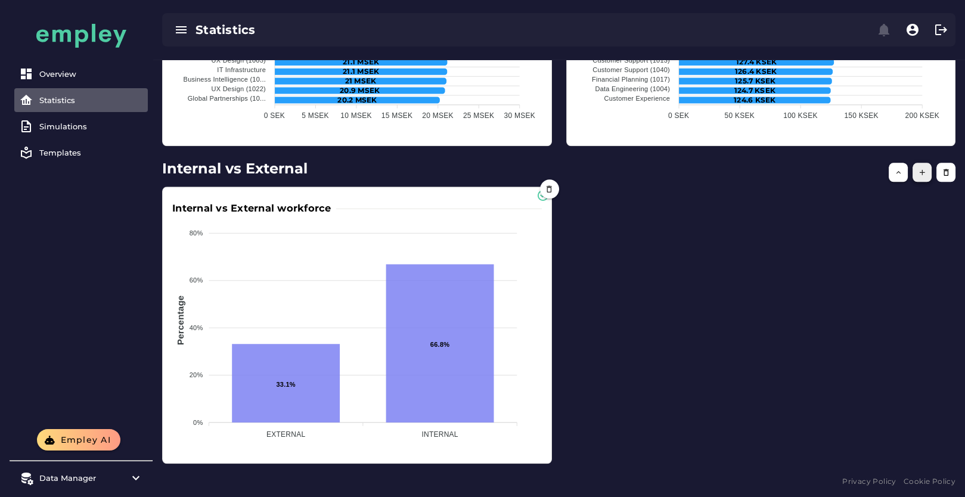
click at [919, 178] on button "button" at bounding box center [922, 172] width 19 height 19
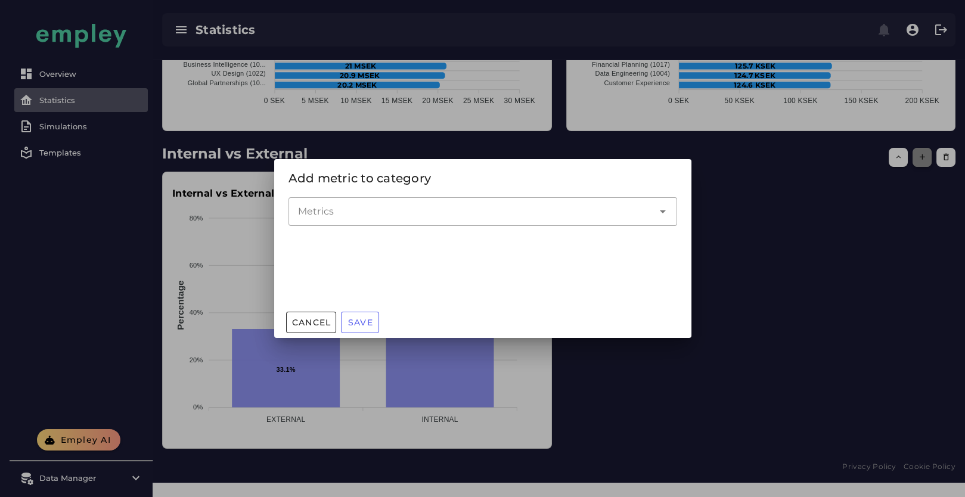
scroll to position [0, 0]
click at [471, 218] on input "Metrics" at bounding box center [474, 211] width 352 height 14
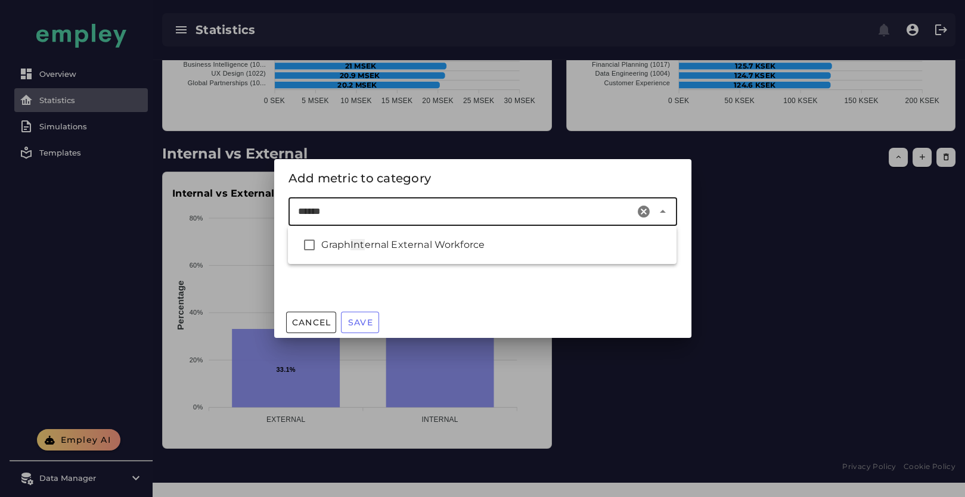
type input "*******"
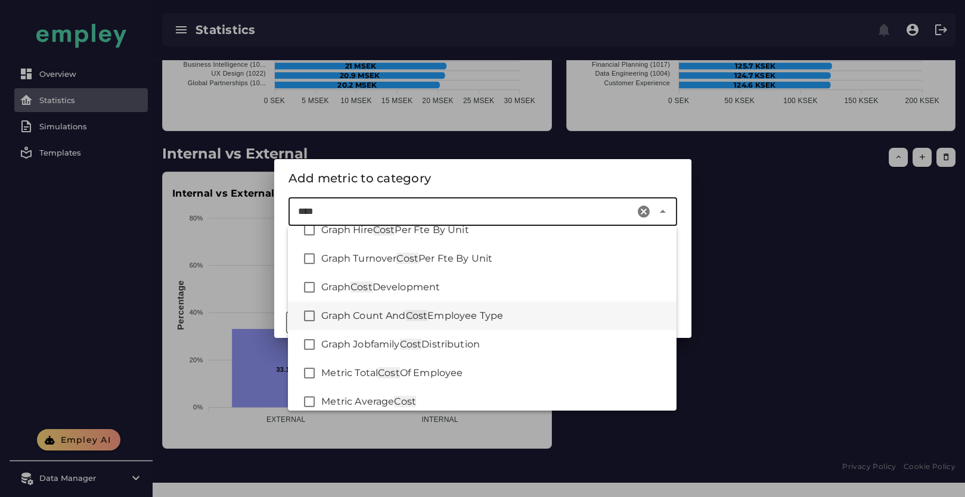
scroll to position [311, 0]
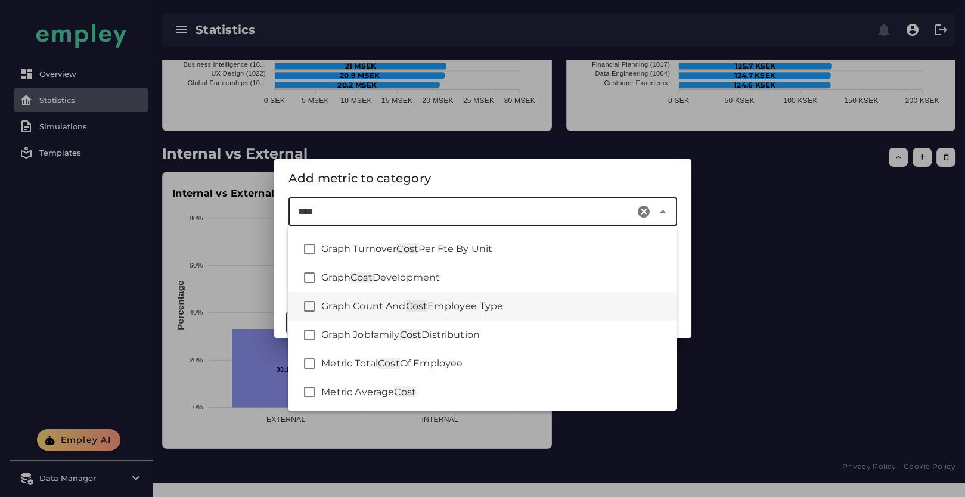
click at [490, 313] on div "Graph Count And Cost Employee Type" at bounding box center [494, 306] width 346 height 14
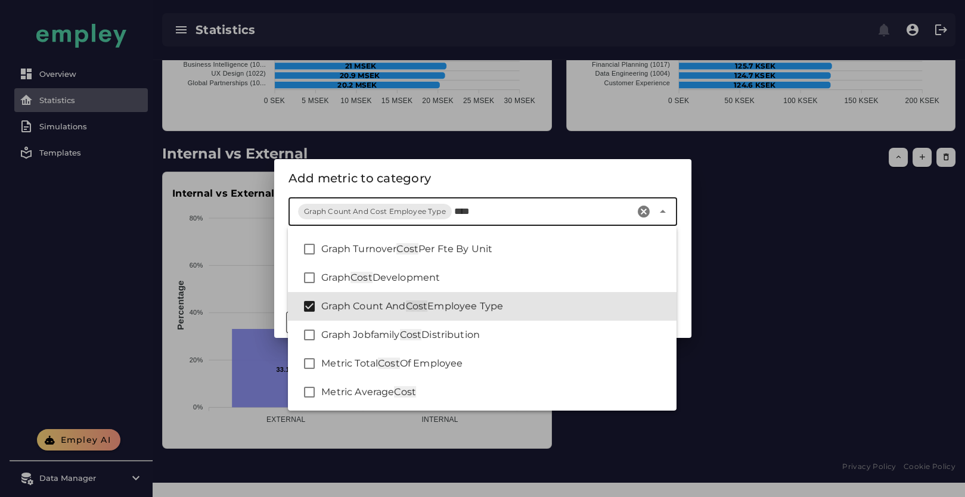
type input "****"
click at [439, 178] on div "Add metric to category" at bounding box center [482, 178] width 389 height 19
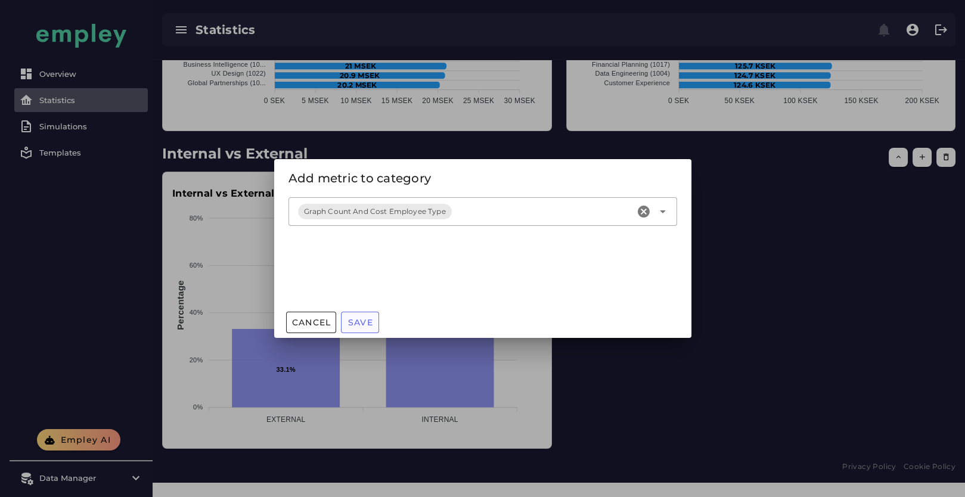
click at [361, 325] on span "Save" at bounding box center [360, 322] width 26 height 11
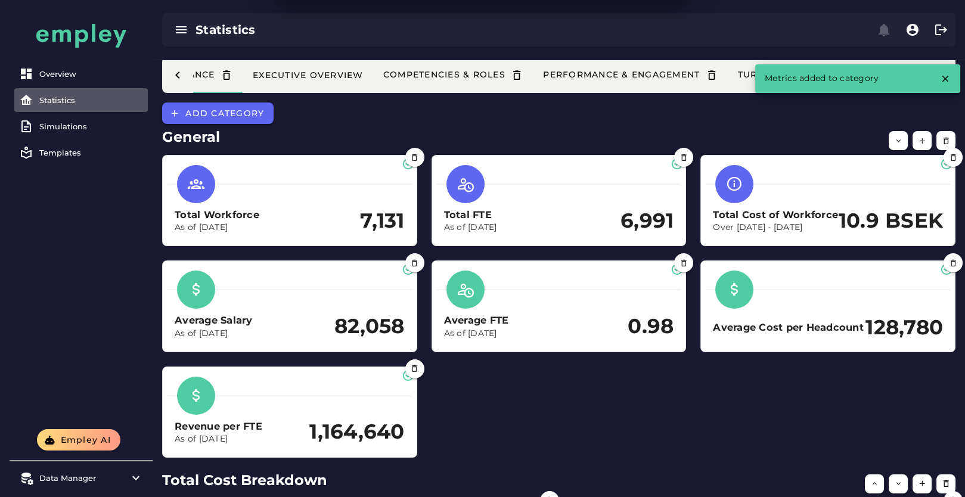
scroll to position [2765, 0]
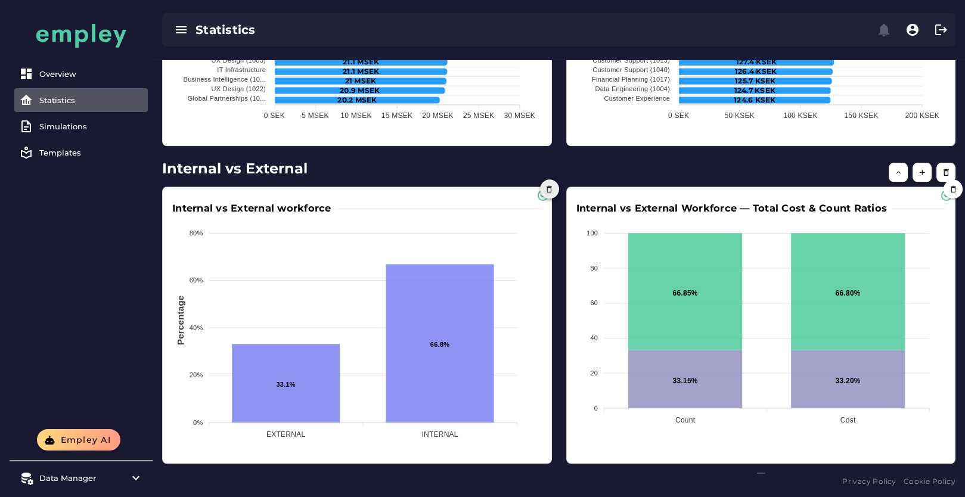
click at [551, 188] on icon "button" at bounding box center [549, 189] width 9 height 9
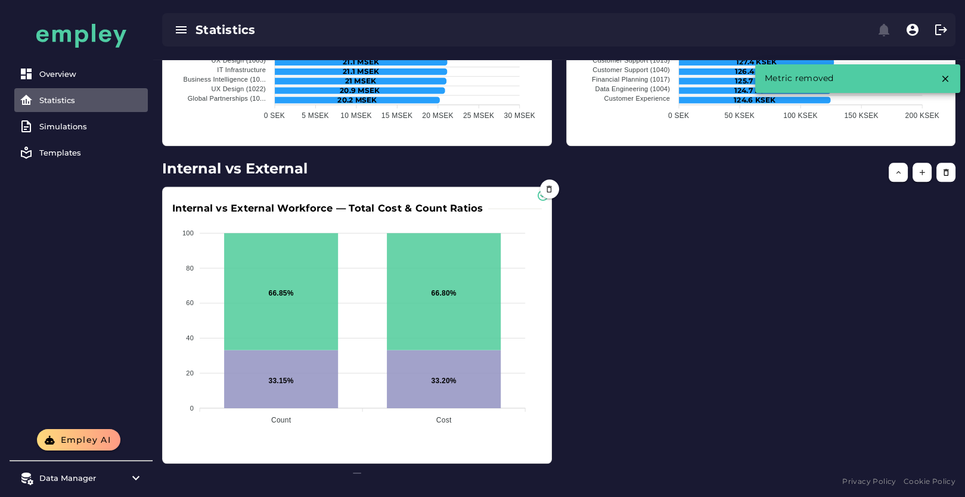
click at [655, 342] on div "Internal vs External Workforce — Total Cost & Count Ratios 100 100 80 80 60 60 …" at bounding box center [559, 324] width 808 height 291
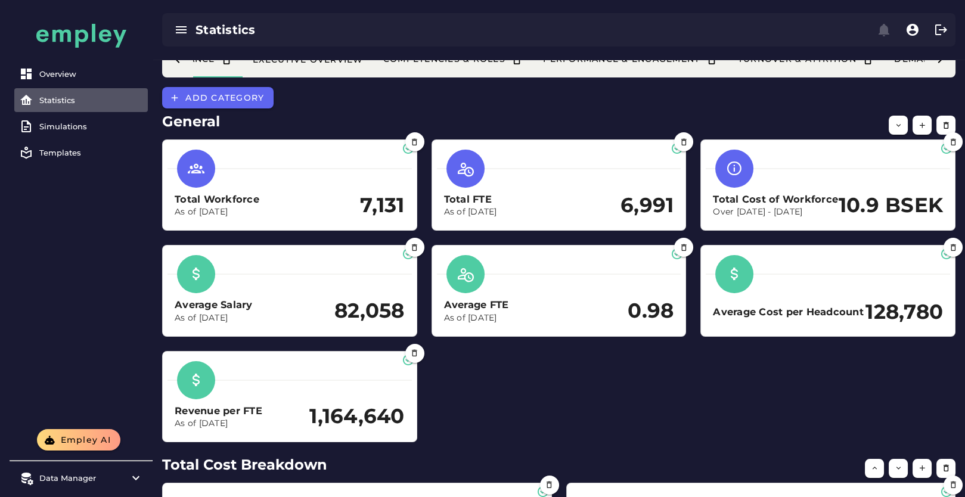
scroll to position [0, 0]
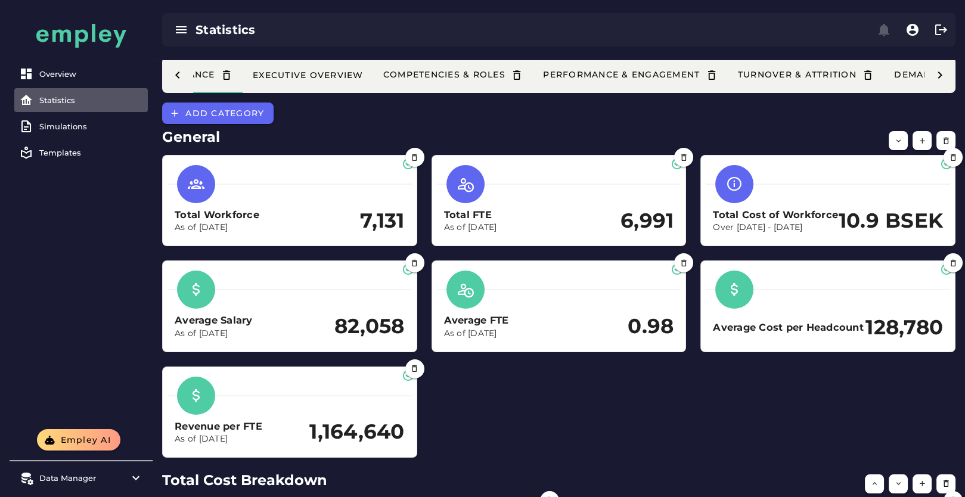
click at [935, 80] on icon at bounding box center [940, 75] width 14 height 14
click at [907, 81] on button "Done" at bounding box center [884, 74] width 66 height 21
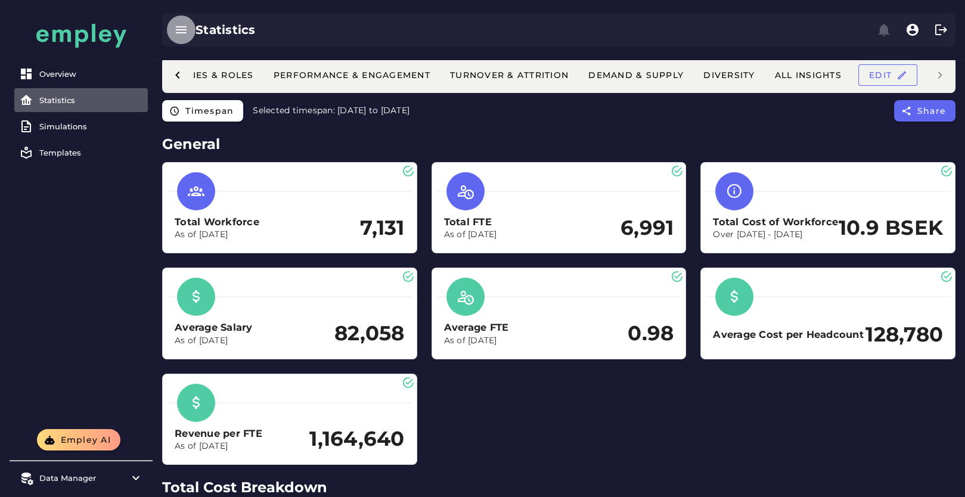
click at [180, 25] on icon "button" at bounding box center [181, 30] width 14 height 14
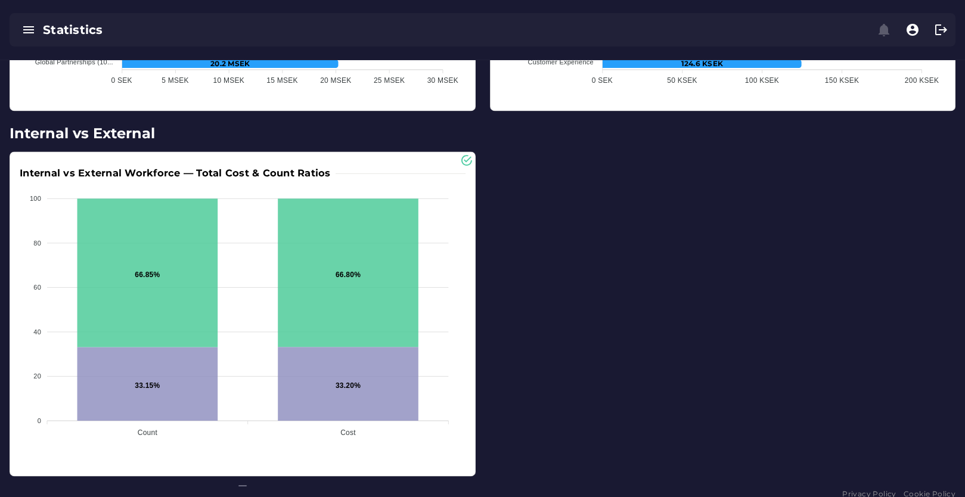
scroll to position [3177, 0]
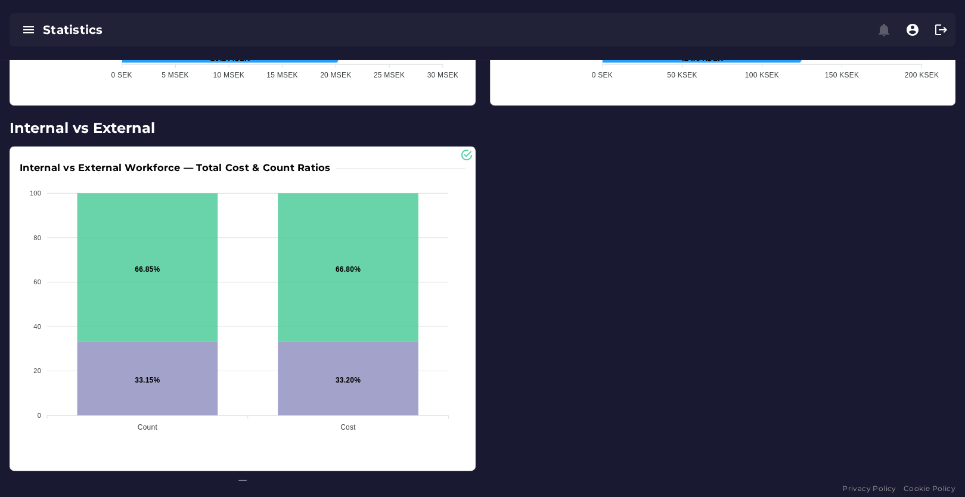
click at [835, 234] on div "Internal vs External Workforce — Total Cost & Count Ratios 100 100 80 80 60 60 …" at bounding box center [482, 308] width 960 height 339
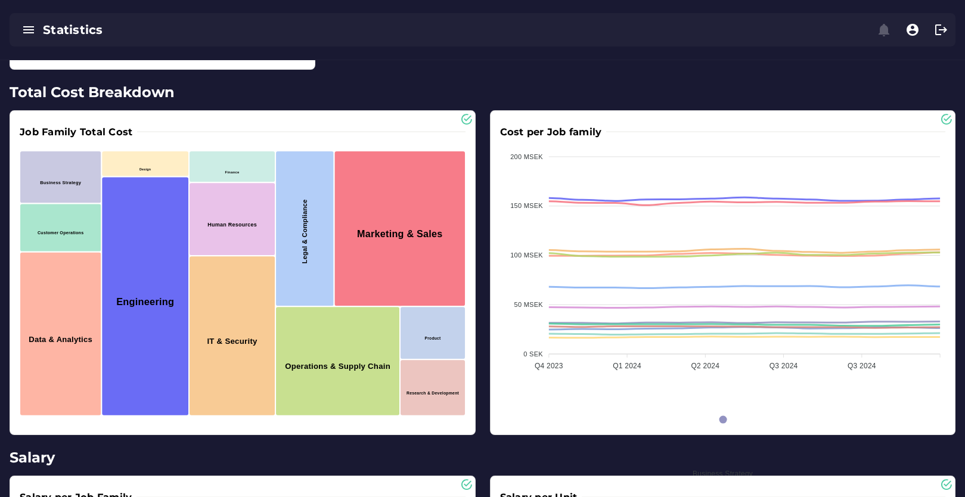
scroll to position [0, 0]
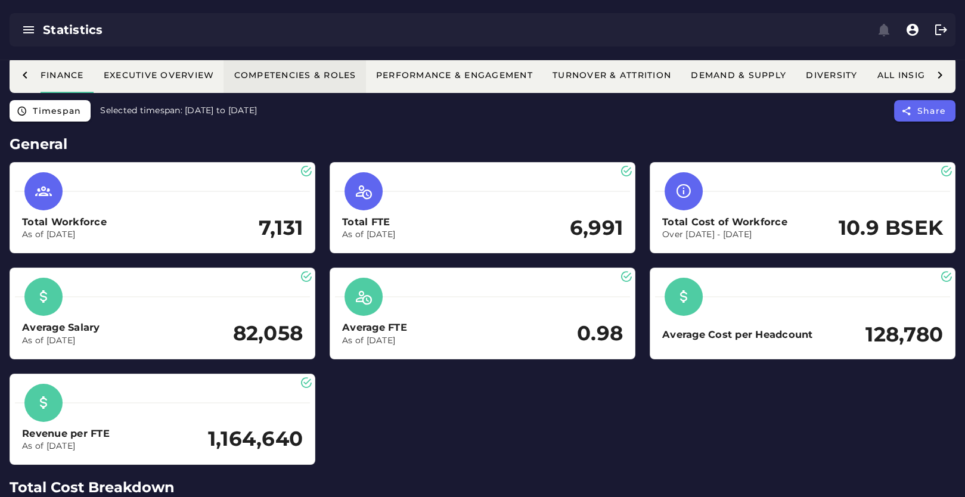
click at [681, 86] on button "Competencies & Roles" at bounding box center [738, 75] width 115 height 36
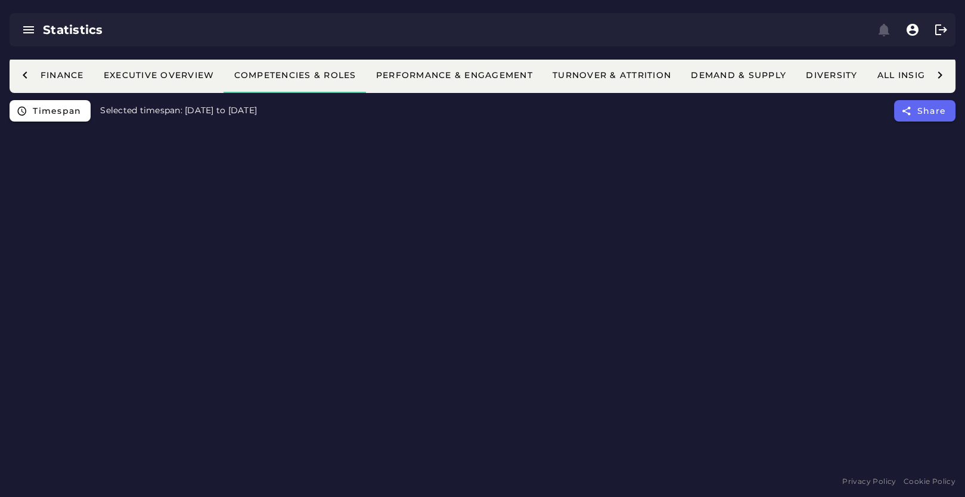
click at [945, 76] on icon at bounding box center [940, 75] width 14 height 14
click at [883, 80] on button "Edit" at bounding box center [887, 74] width 59 height 21
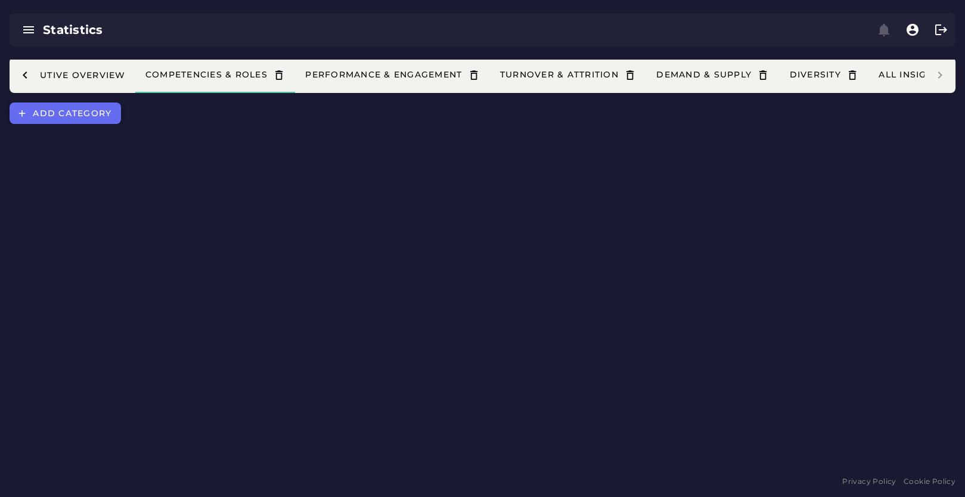
click at [63, 111] on span "Add category" at bounding box center [71, 113] width 79 height 11
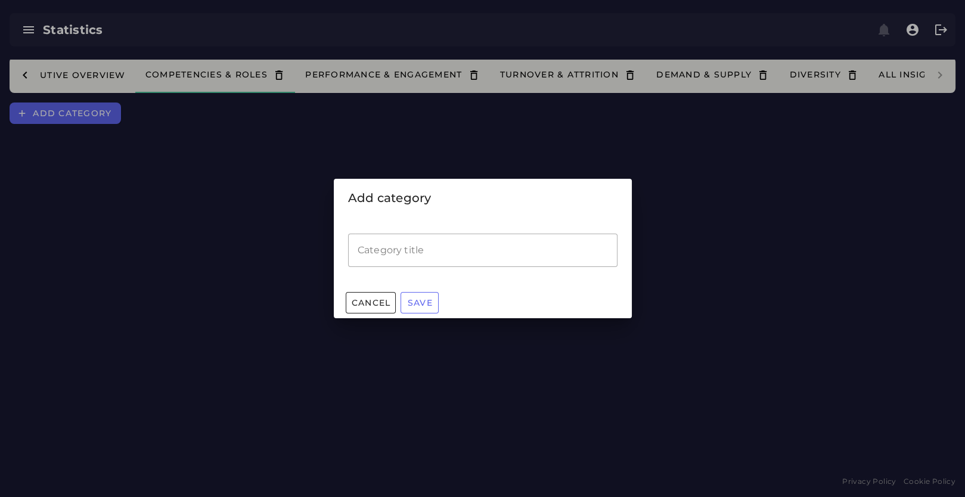
click at [382, 265] on input "Category title" at bounding box center [482, 250] width 269 height 33
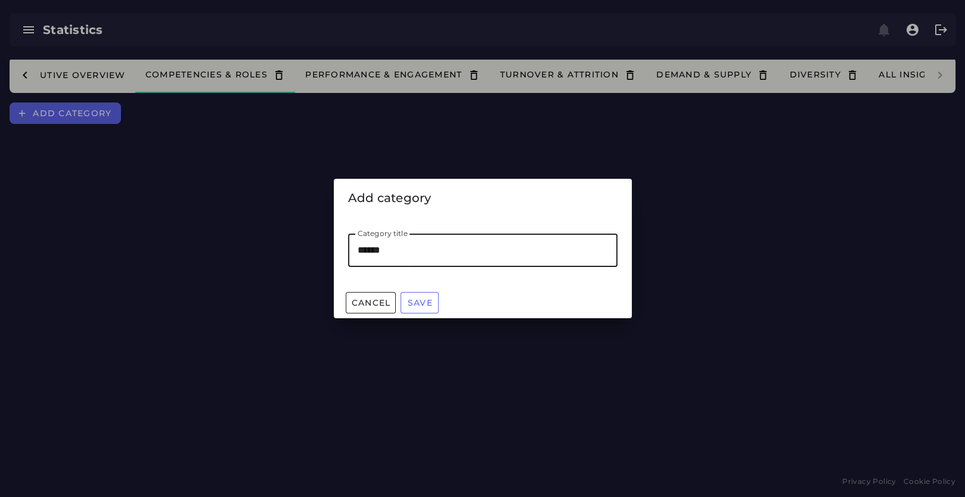
type input "*******"
click at [411, 298] on span "Save" at bounding box center [420, 302] width 26 height 11
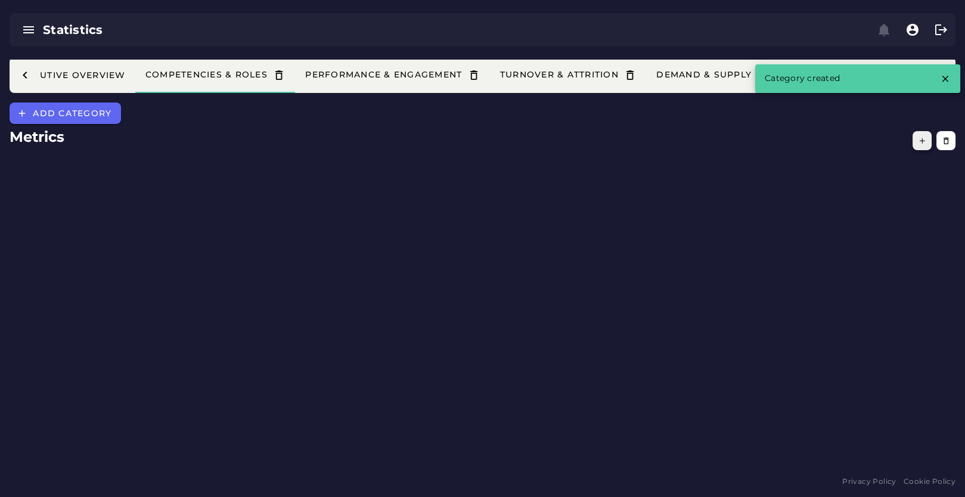
click at [926, 145] on icon "button" at bounding box center [922, 140] width 9 height 9
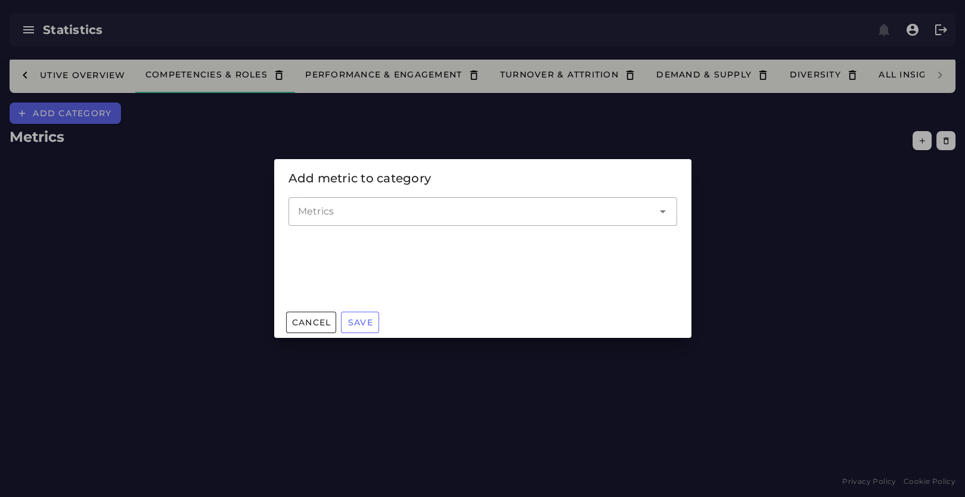
click at [358, 209] on input "Metrics" at bounding box center [474, 211] width 352 height 14
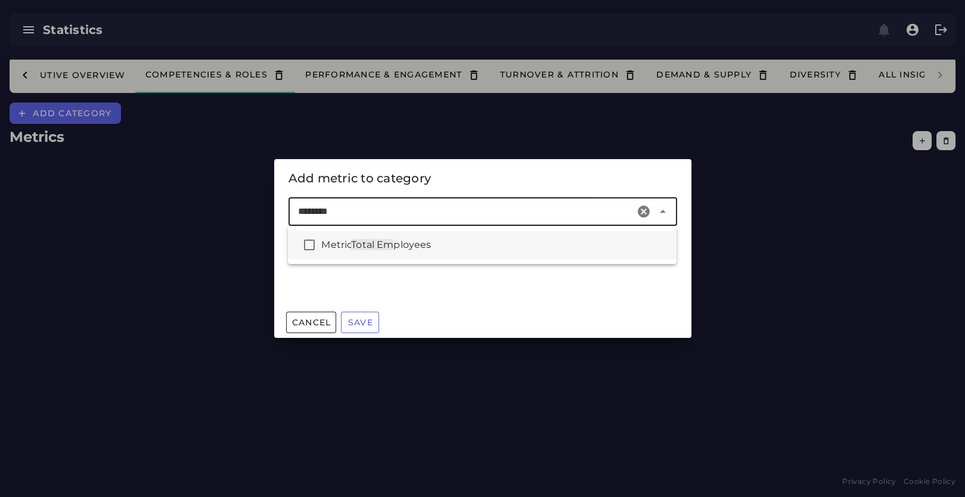
click at [444, 241] on div "Metric Total Em ployees" at bounding box center [494, 245] width 346 height 14
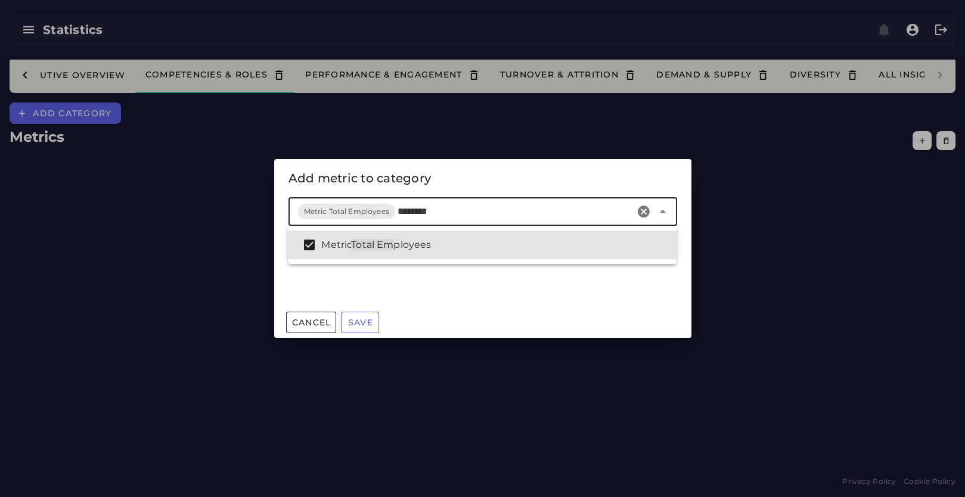
drag, startPoint x: 451, startPoint y: 209, endPoint x: 397, endPoint y: 212, distance: 53.8
click at [398, 212] on input "********" at bounding box center [514, 211] width 233 height 14
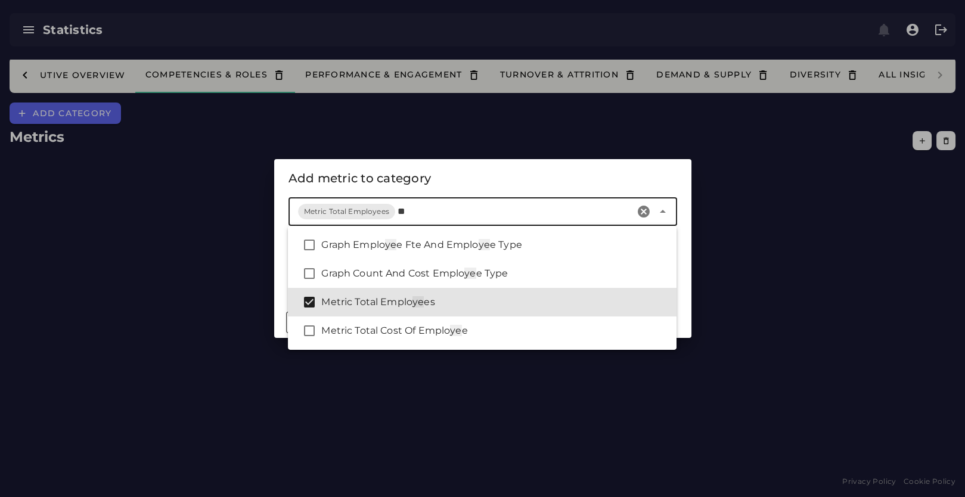
type input "*"
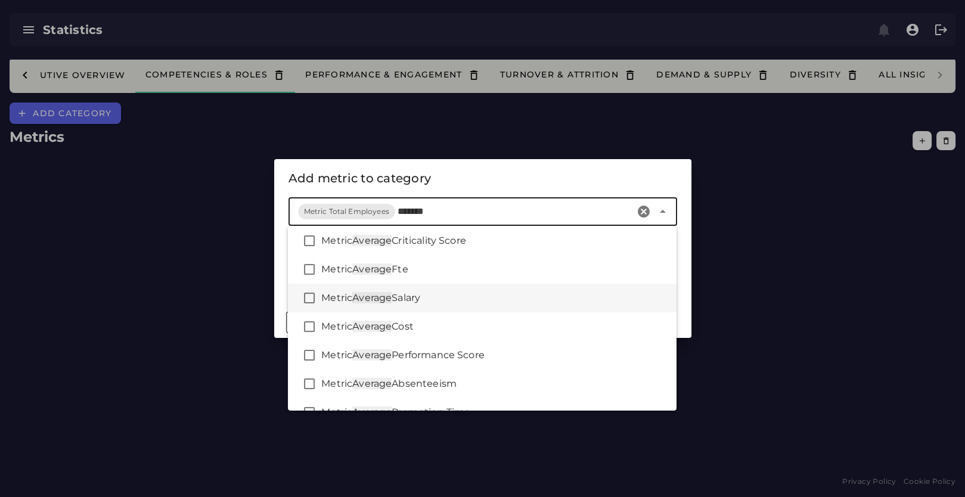
scroll to position [82, 0]
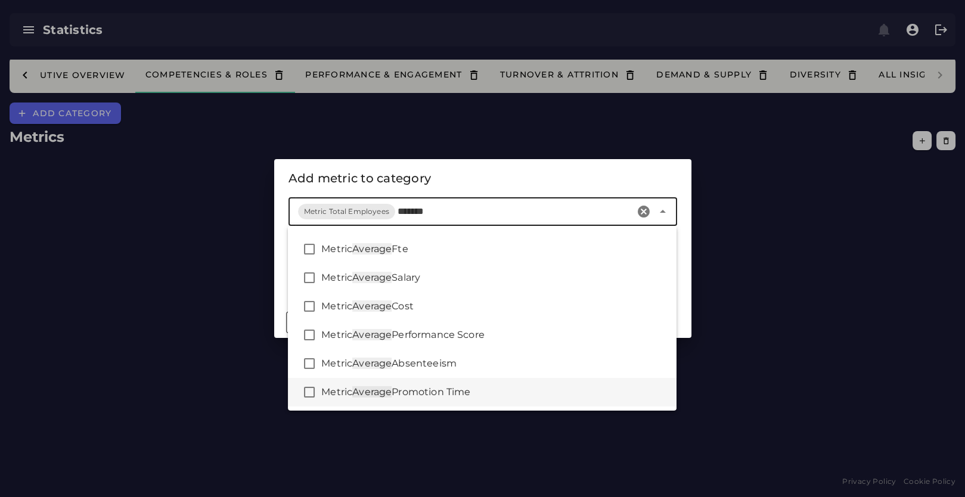
click at [461, 391] on span "Promotion Time" at bounding box center [431, 391] width 79 height 11
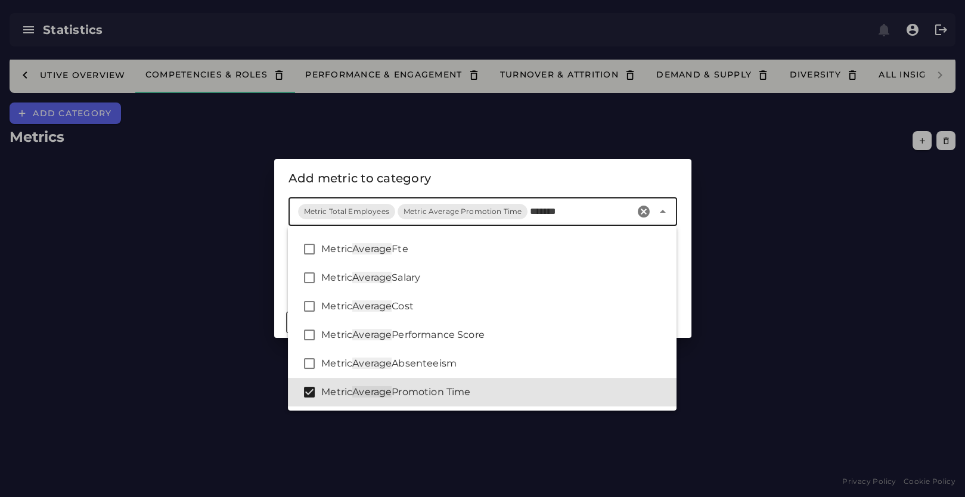
type input "*******"
click at [501, 174] on div "Add metric to category" at bounding box center [482, 178] width 389 height 19
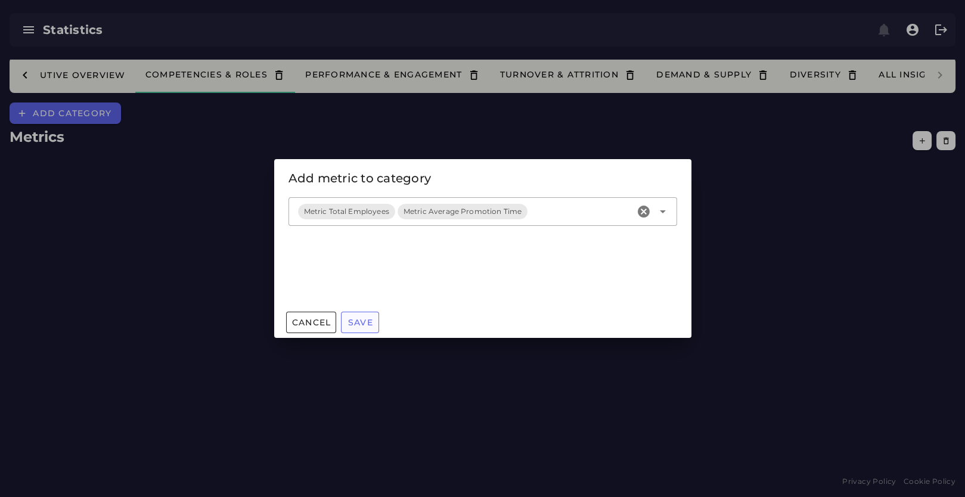
click at [362, 316] on button "Save" at bounding box center [360, 322] width 38 height 21
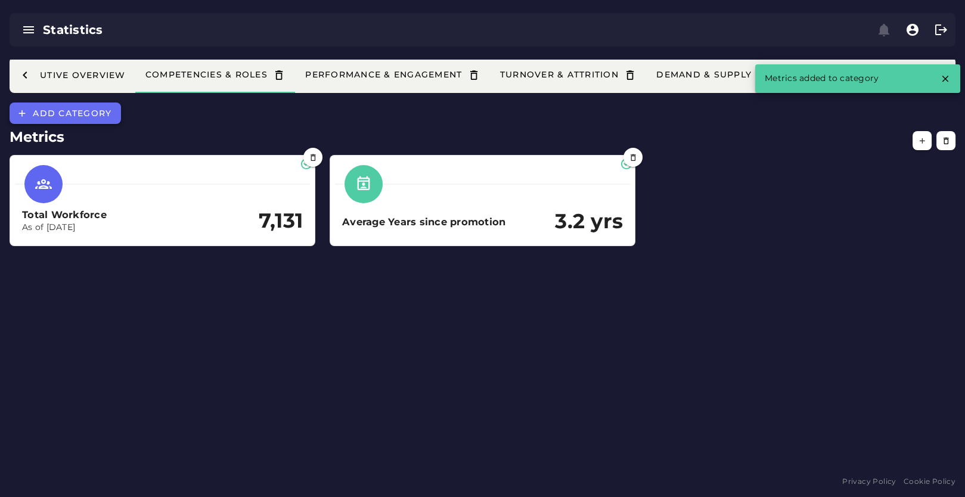
click at [82, 120] on button "Add category" at bounding box center [65, 113] width 111 height 21
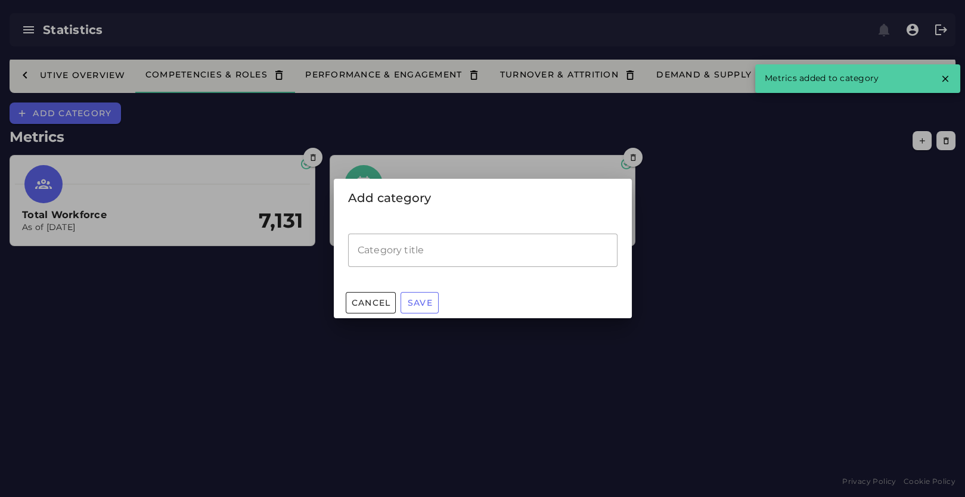
click at [470, 241] on input "Category title" at bounding box center [482, 250] width 269 height 33
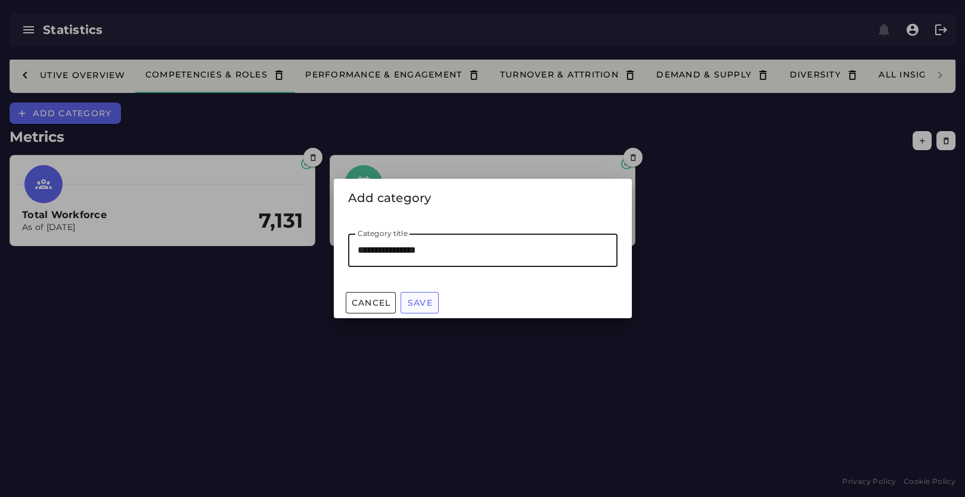
type input "**********"
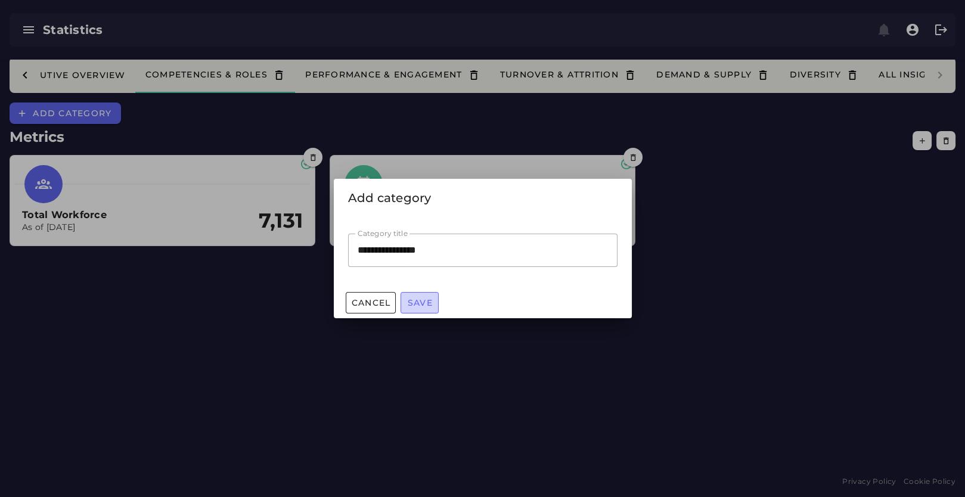
click at [427, 303] on span "Save" at bounding box center [420, 302] width 26 height 11
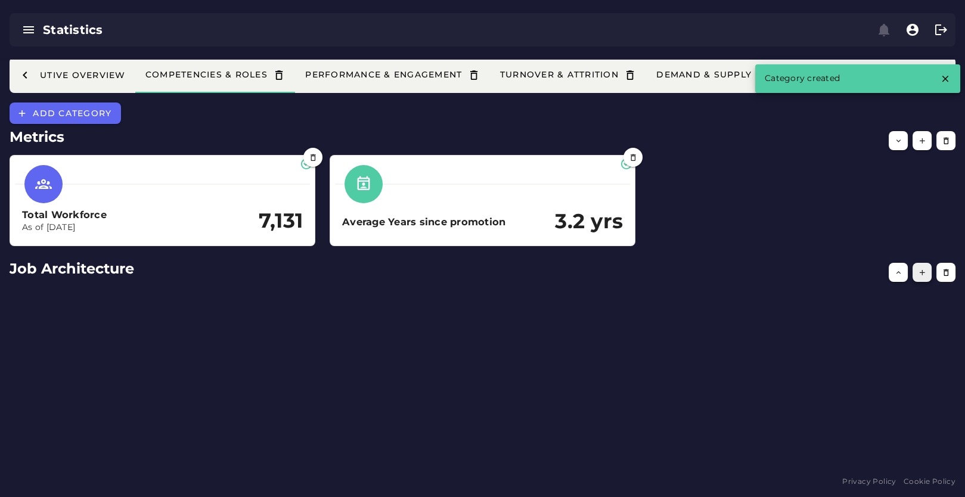
click at [918, 272] on icon "button" at bounding box center [922, 272] width 9 height 9
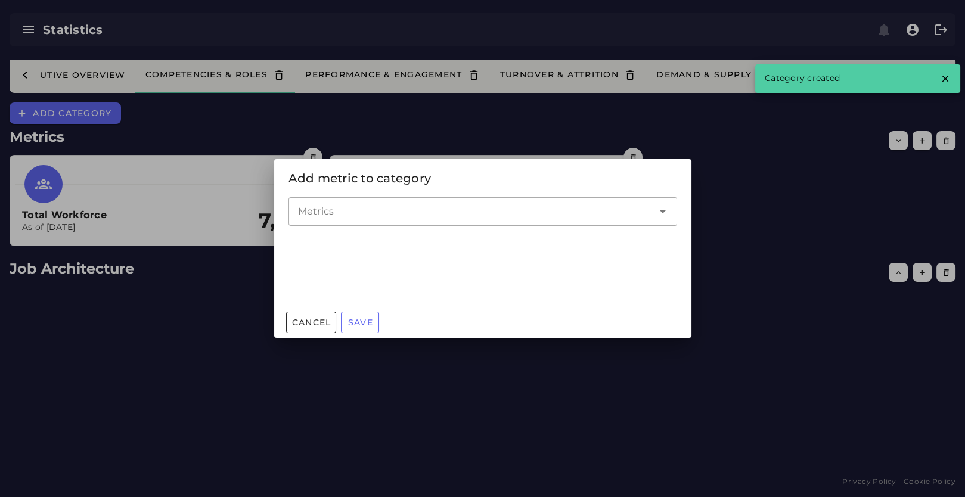
click at [376, 208] on input "Metrics" at bounding box center [474, 211] width 352 height 14
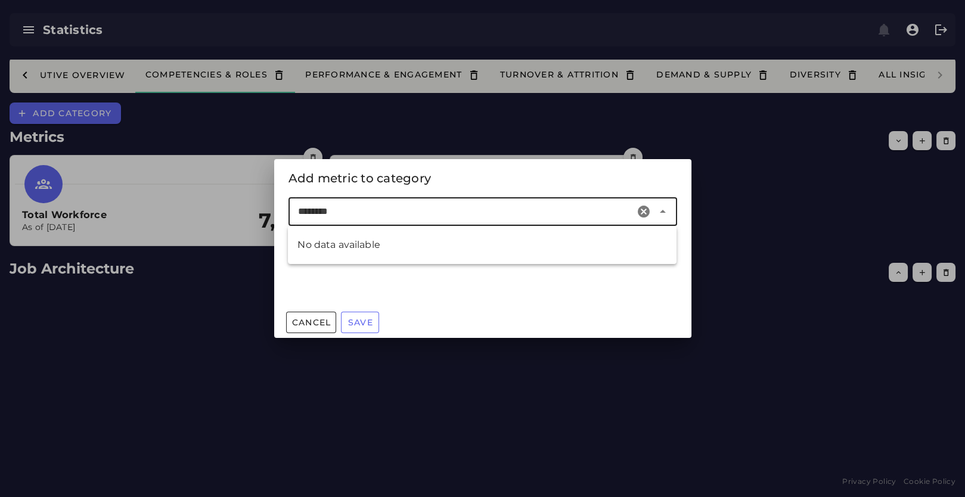
drag, startPoint x: 376, startPoint y: 208, endPoint x: 184, endPoint y: 206, distance: 191.9
click at [184, 206] on div "Add metric to category Metrics ******** Cancel Save" at bounding box center [482, 248] width 965 height 497
drag, startPoint x: 341, startPoint y: 215, endPoint x: 144, endPoint y: 207, distance: 197.4
click at [132, 197] on div "Add metric to category Metrics ***** Cancel Save" at bounding box center [482, 248] width 965 height 497
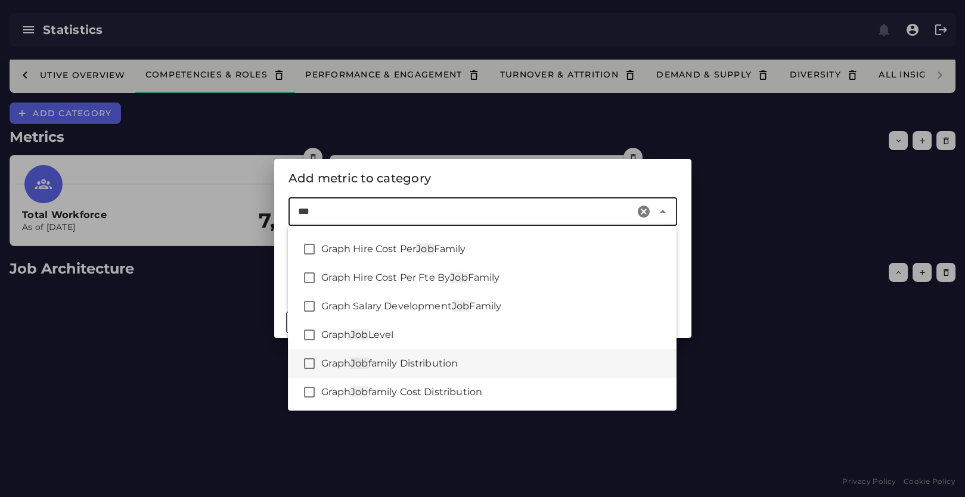
click at [463, 361] on div "Graph Job family Distribution" at bounding box center [494, 363] width 346 height 14
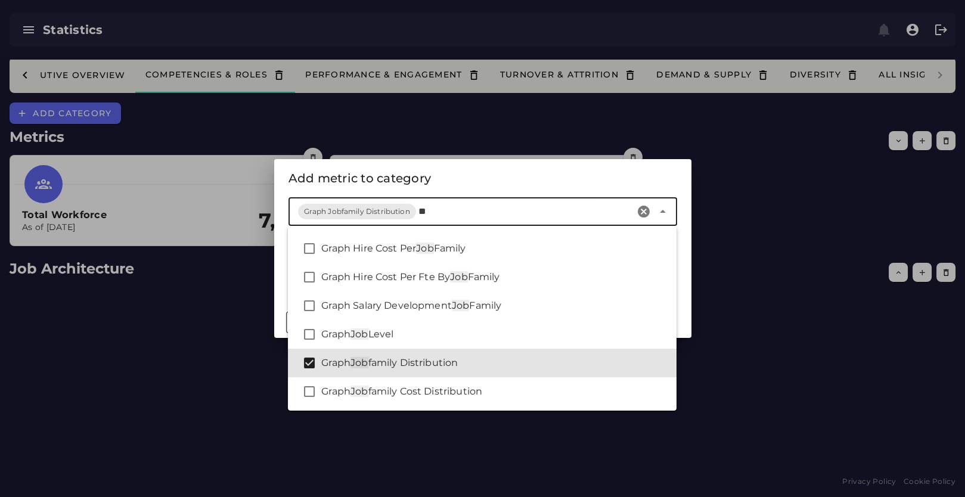
type input "*"
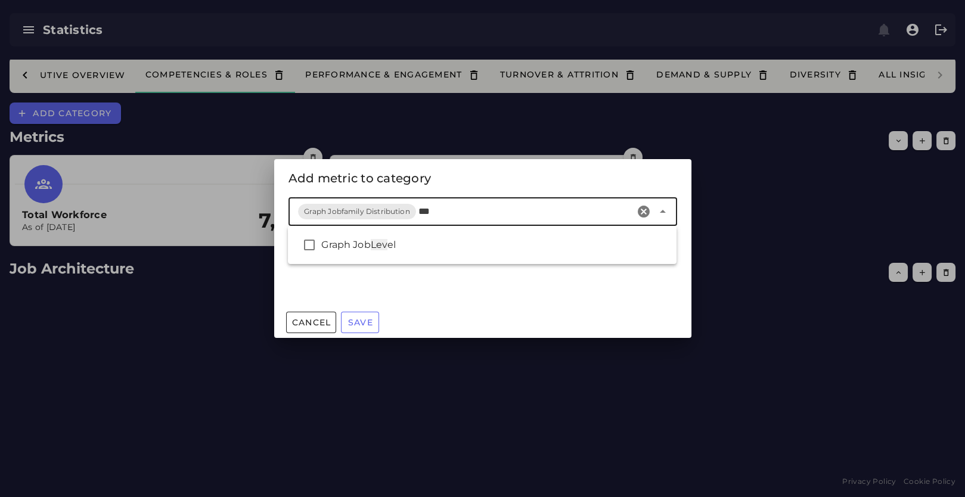
scroll to position [0, 0]
click at [541, 242] on div "Graph Job Level" at bounding box center [494, 245] width 346 height 14
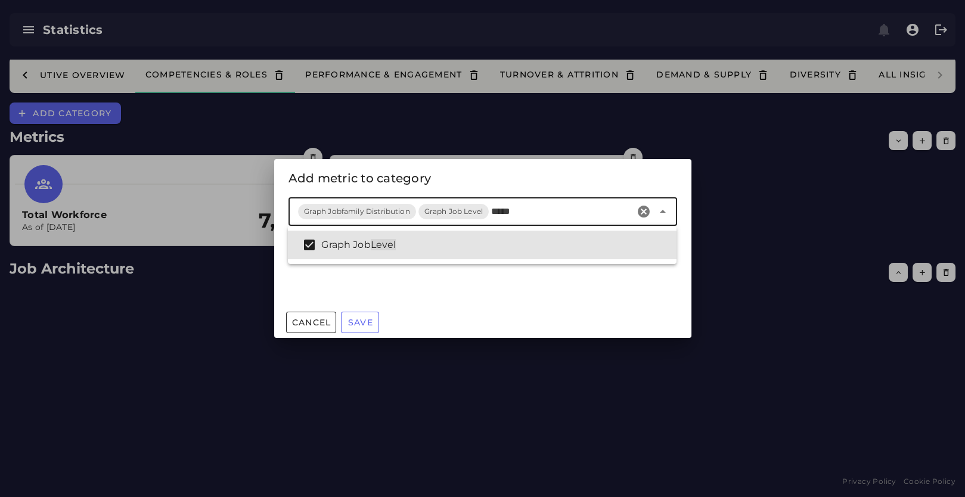
type input "*****"
click at [629, 173] on div "Add metric to category" at bounding box center [482, 178] width 389 height 19
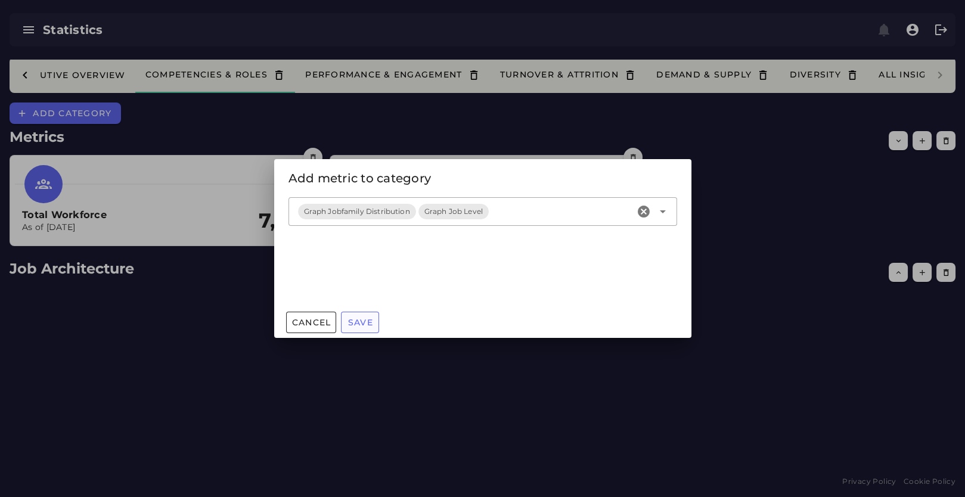
click at [370, 324] on span "Save" at bounding box center [360, 322] width 26 height 11
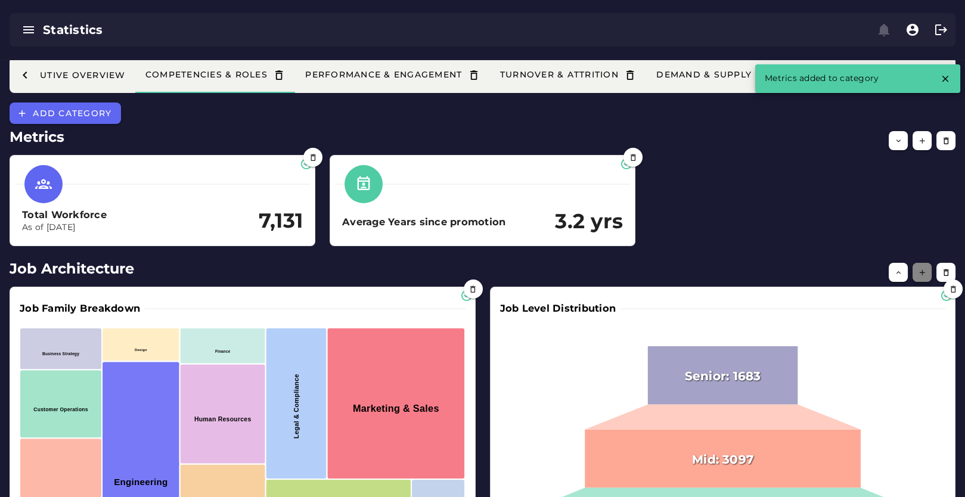
click at [919, 273] on icon "button" at bounding box center [922, 272] width 9 height 9
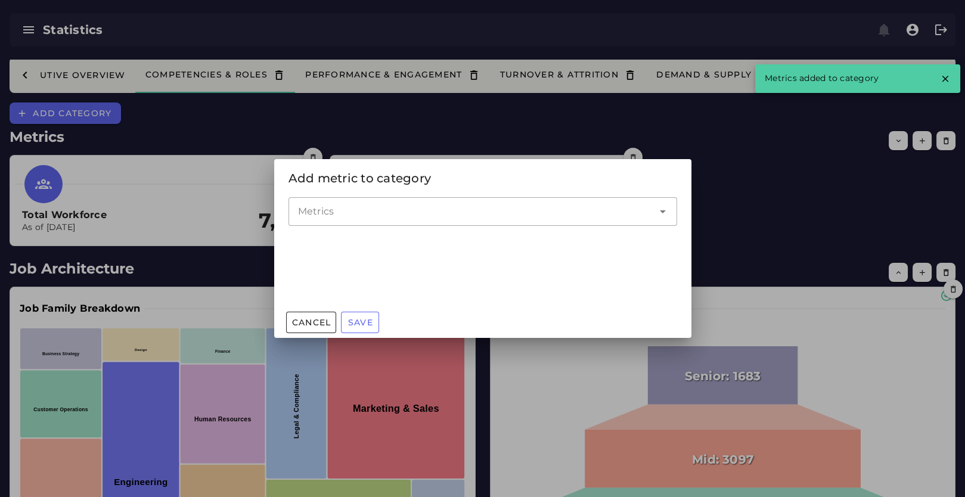
click at [397, 215] on input "Metrics" at bounding box center [474, 211] width 352 height 14
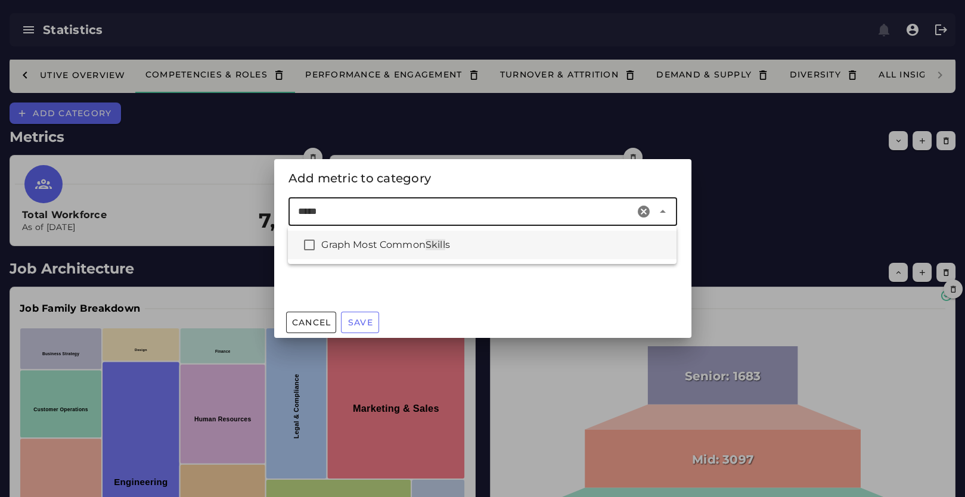
click at [415, 247] on span "Graph Most Common" at bounding box center [373, 244] width 104 height 11
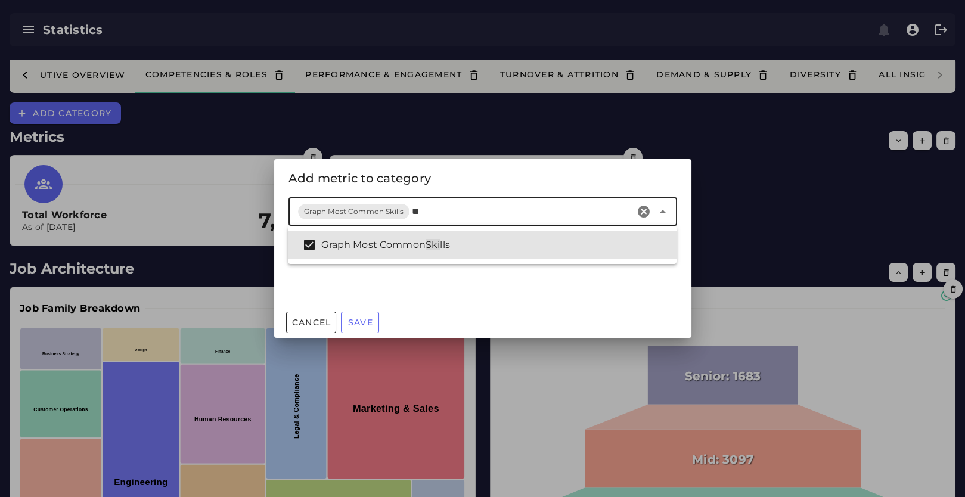
type input "*"
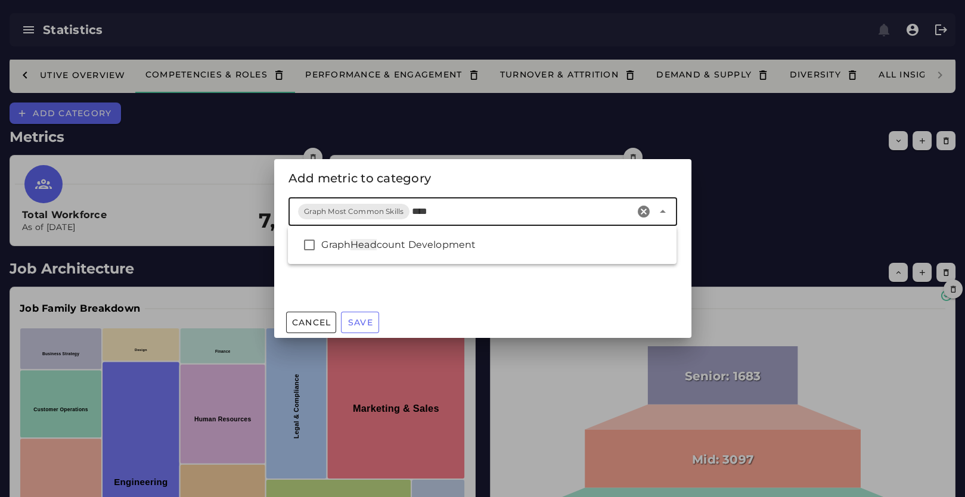
click at [433, 213] on input "****" at bounding box center [521, 211] width 218 height 14
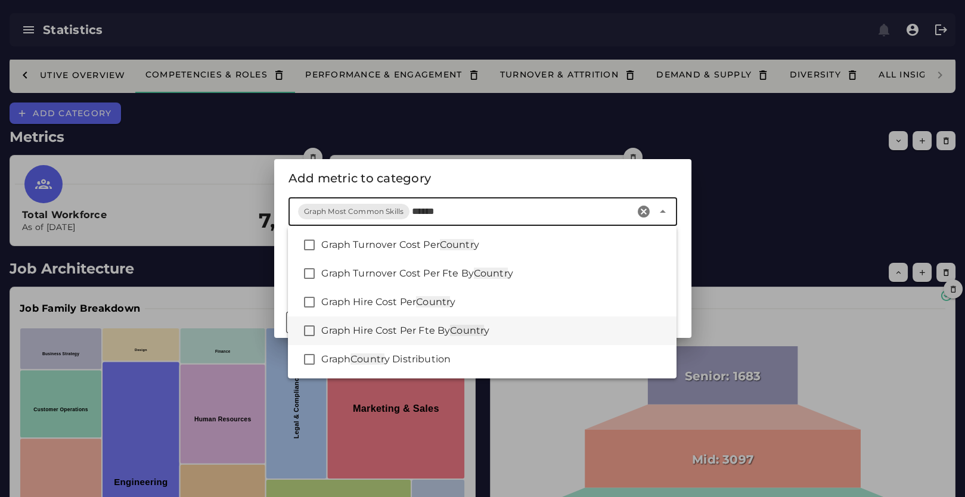
click at [492, 343] on div "Graph Hire Cost Per Fte By Countr y" at bounding box center [482, 331] width 389 height 29
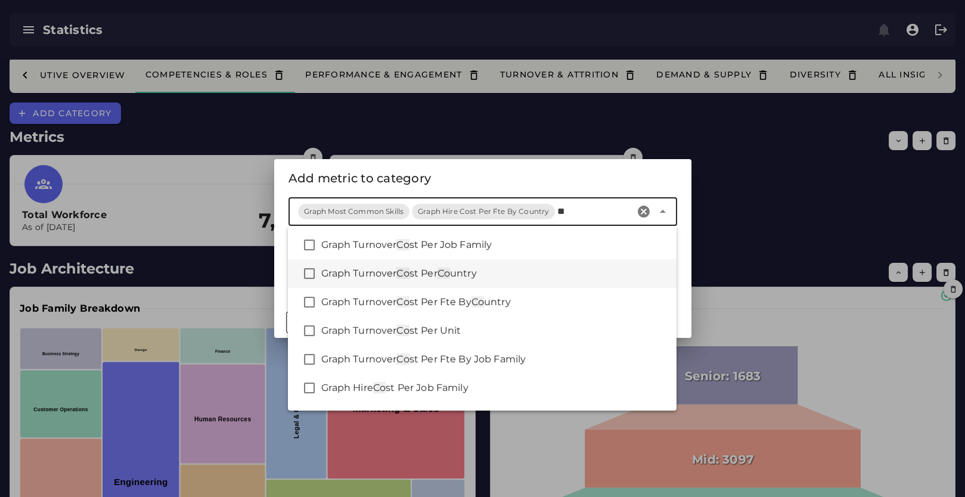
type input "*"
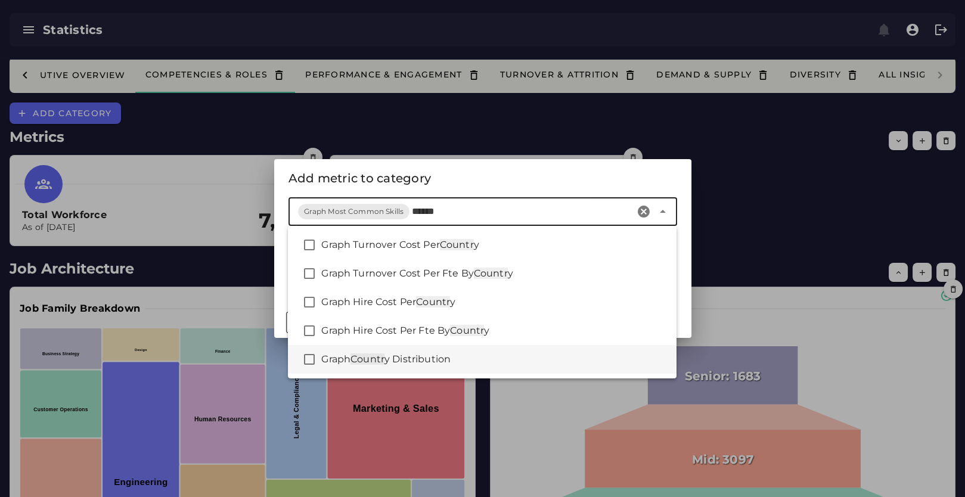
click at [441, 353] on span "y Distribution" at bounding box center [417, 358] width 66 height 11
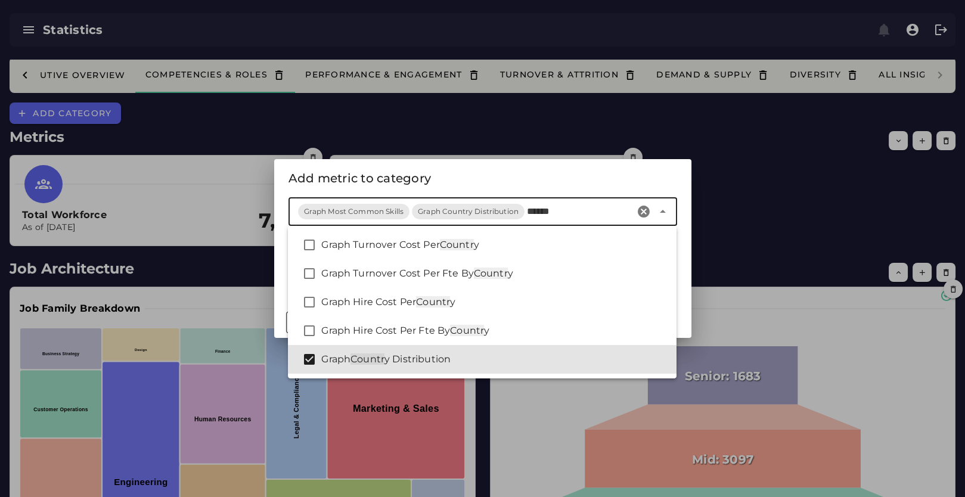
type input "******"
click at [460, 172] on div "Add metric to category" at bounding box center [482, 178] width 389 height 19
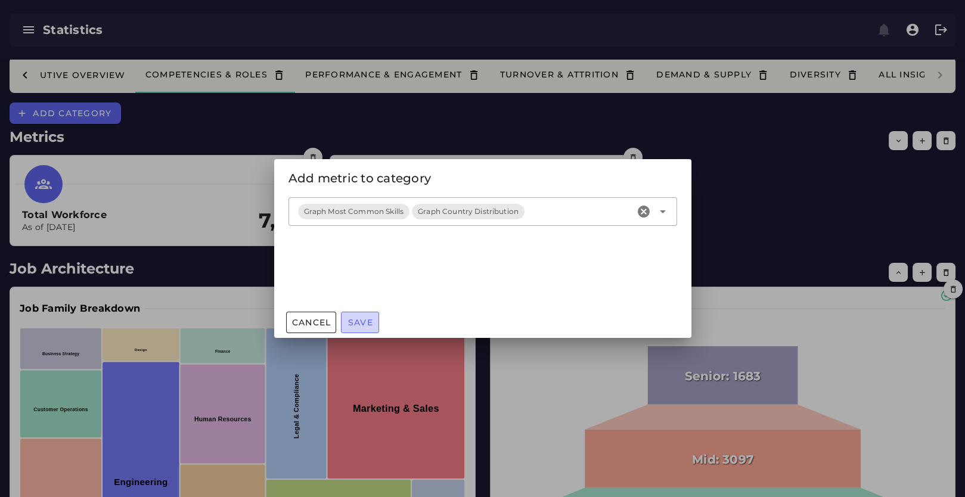
click at [364, 317] on span "Save" at bounding box center [360, 322] width 26 height 11
click at [355, 322] on span "Save" at bounding box center [360, 322] width 26 height 11
click at [815, 222] on div at bounding box center [482, 248] width 965 height 497
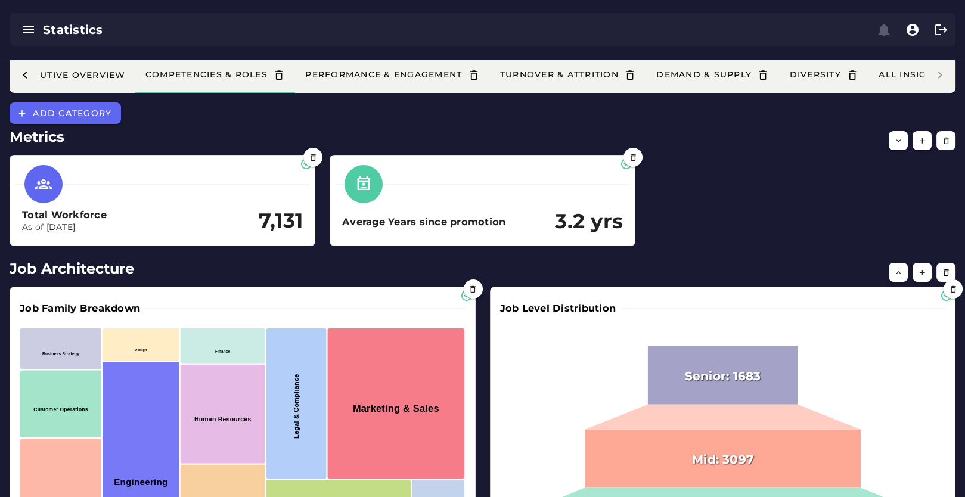
click at [948, 76] on div "Workforce Finance Executive Overview Competencies & Roles Performance & Engagem…" at bounding box center [483, 75] width 946 height 36
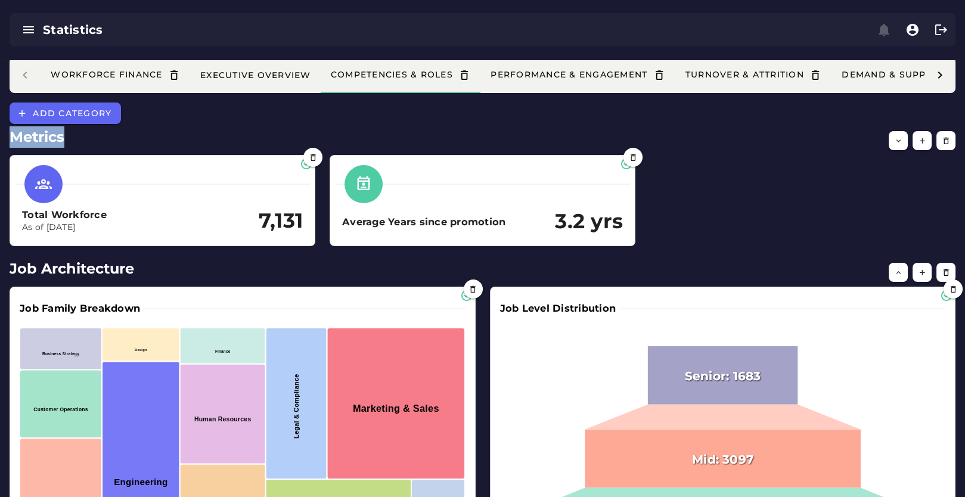
click at [948, 76] on div at bounding box center [939, 75] width 31 height 36
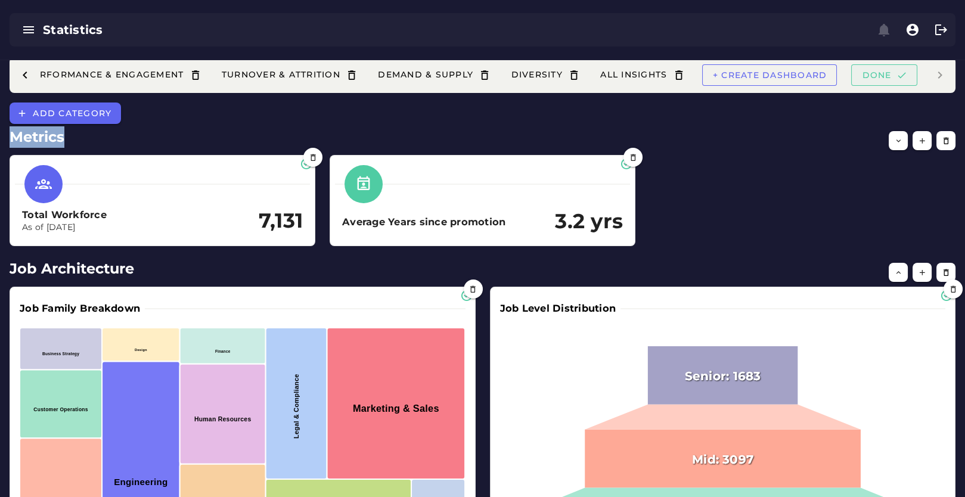
click at [881, 82] on button "Done" at bounding box center [884, 74] width 66 height 21
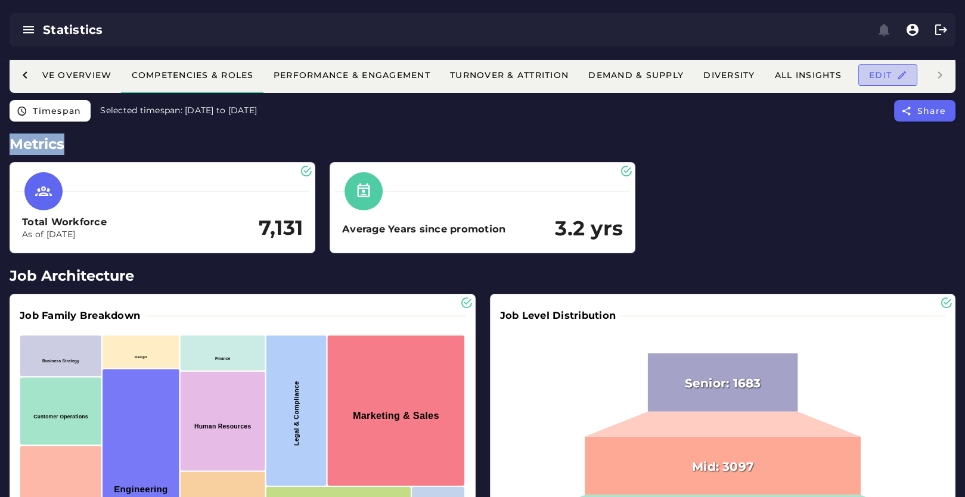
scroll to position [0, 185]
click at [892, 80] on span "Edit" at bounding box center [887, 75] width 39 height 11
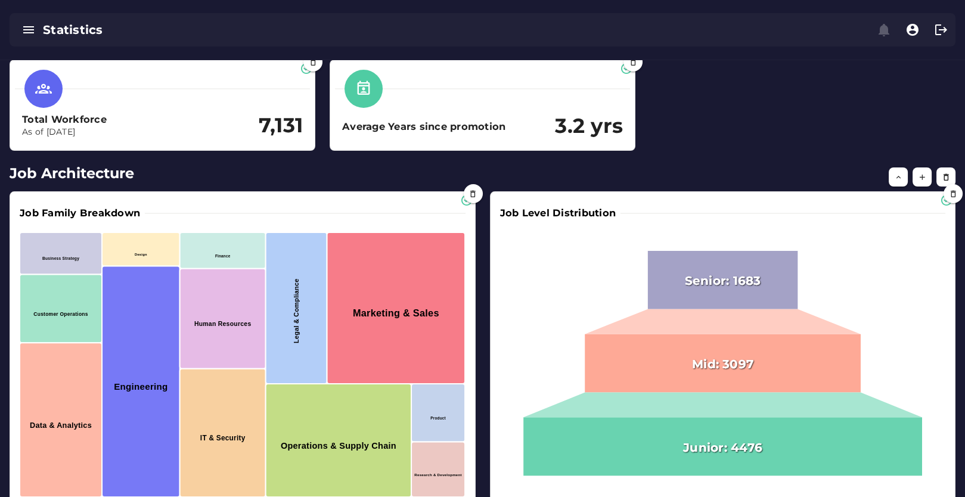
scroll to position [80, 0]
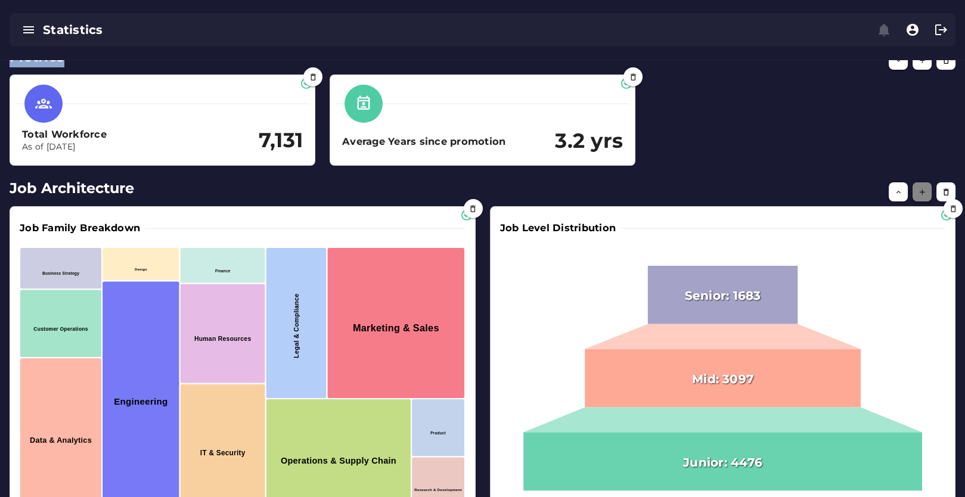
click at [925, 197] on button "button" at bounding box center [922, 191] width 19 height 19
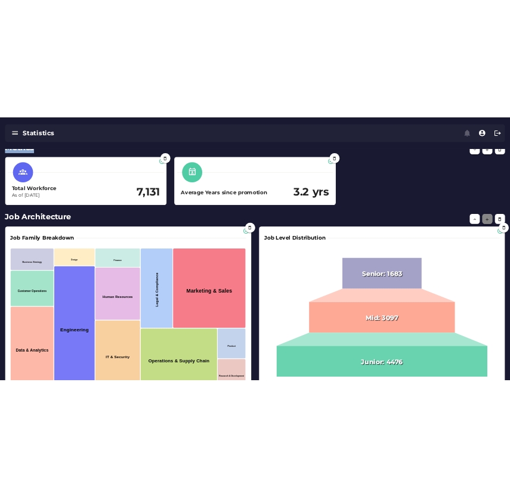
scroll to position [0, 0]
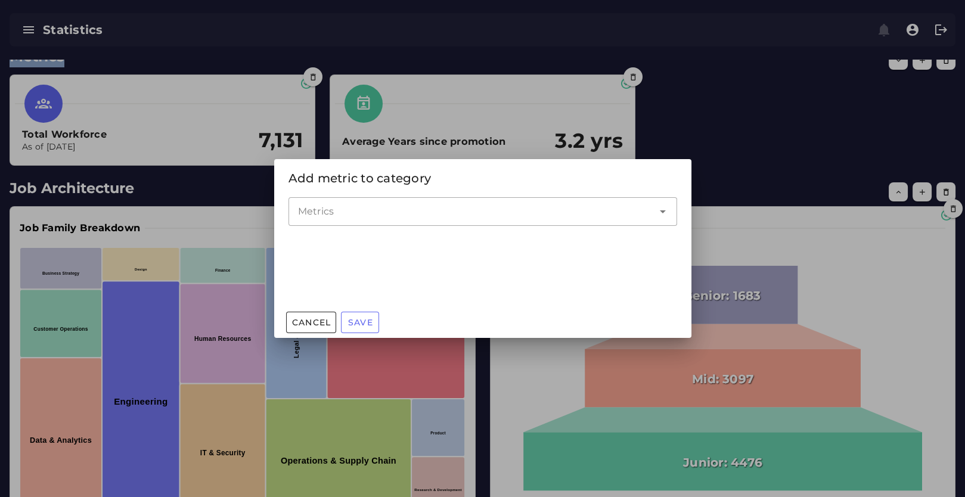
click at [337, 219] on div at bounding box center [470, 211] width 365 height 29
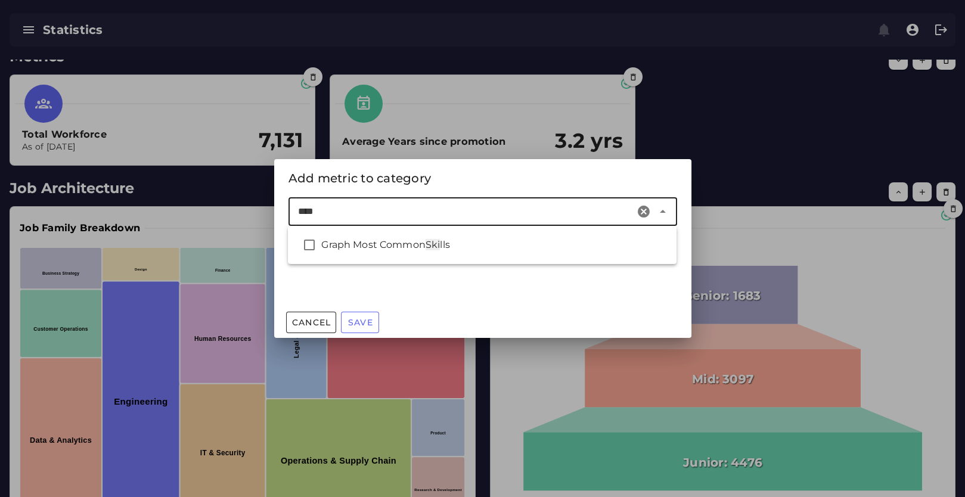
type input "*****"
click at [401, 240] on span "Graph Most Common" at bounding box center [373, 244] width 104 height 11
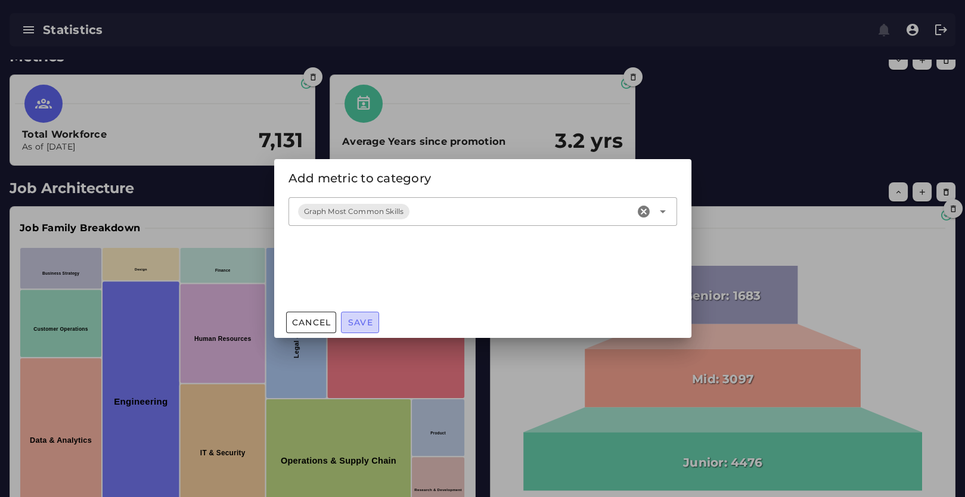
click at [356, 328] on button "Save" at bounding box center [360, 322] width 38 height 21
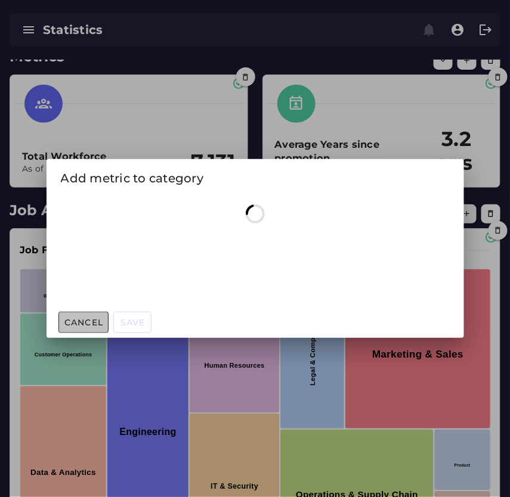
click at [97, 325] on span "Cancel" at bounding box center [84, 322] width 40 height 11
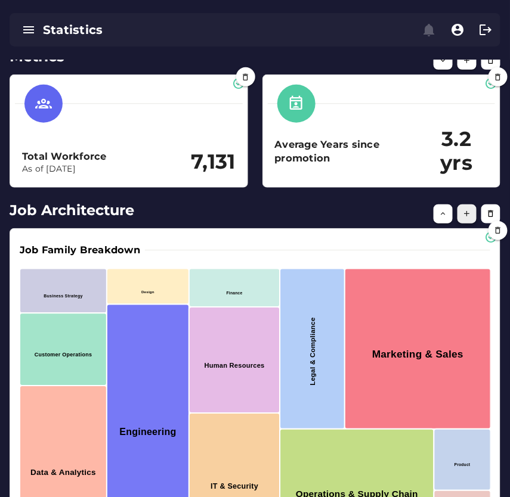
click at [470, 215] on icon "button" at bounding box center [467, 213] width 9 height 9
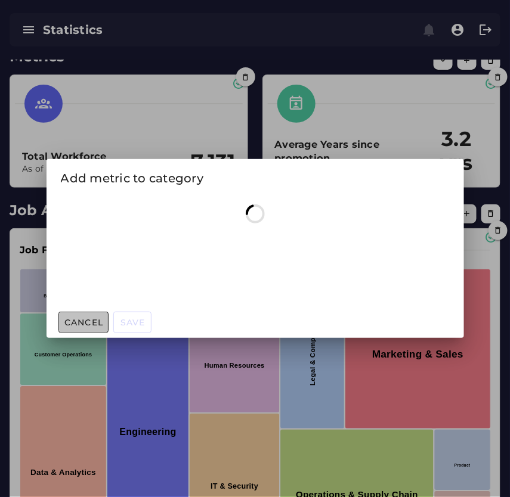
click at [79, 325] on span "Cancel" at bounding box center [84, 322] width 40 height 11
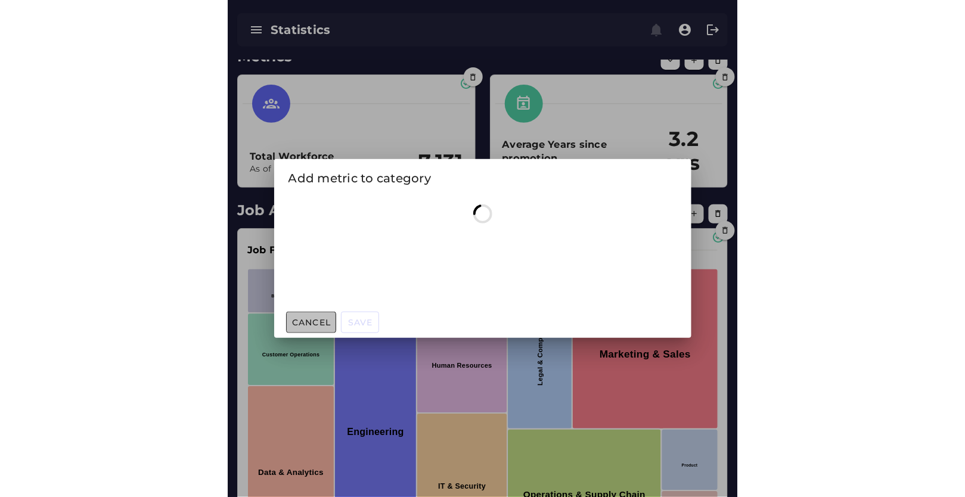
scroll to position [80, 0]
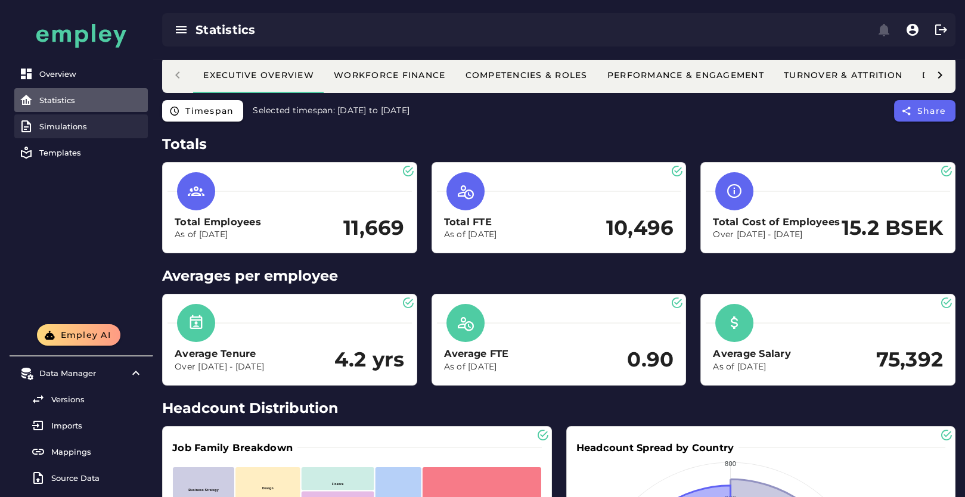
click at [79, 122] on div "Simulations" at bounding box center [91, 127] width 104 height 10
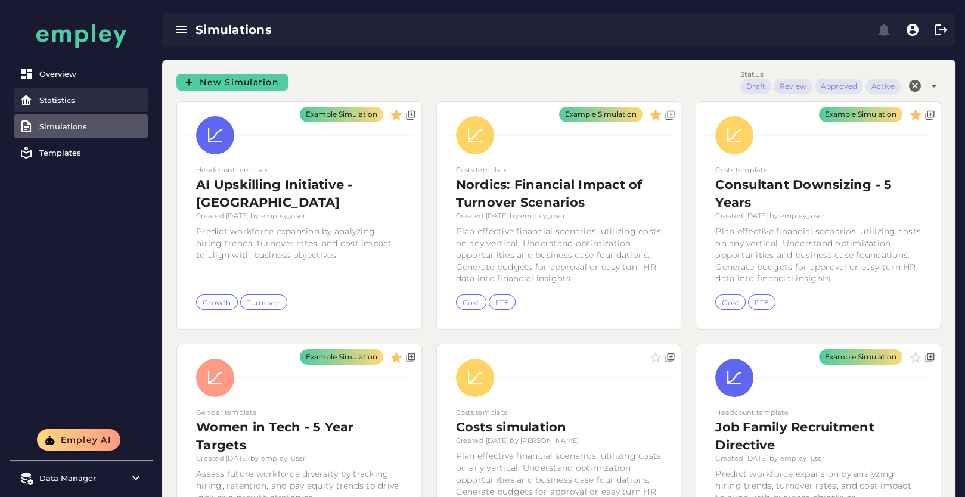
click at [75, 103] on div "Statistics" at bounding box center [91, 100] width 104 height 10
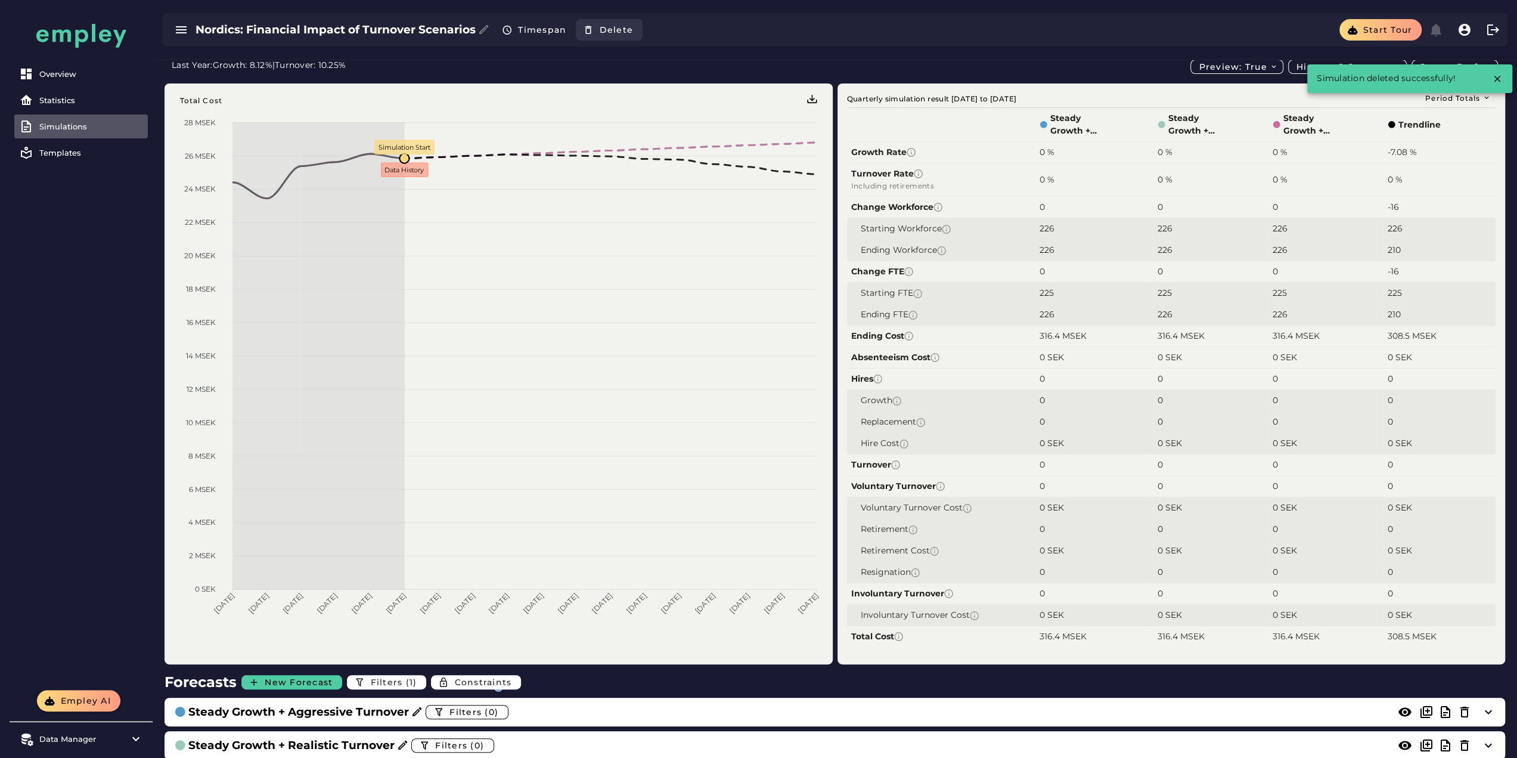
click at [631, 35] on button "Delete" at bounding box center [609, 29] width 67 height 21
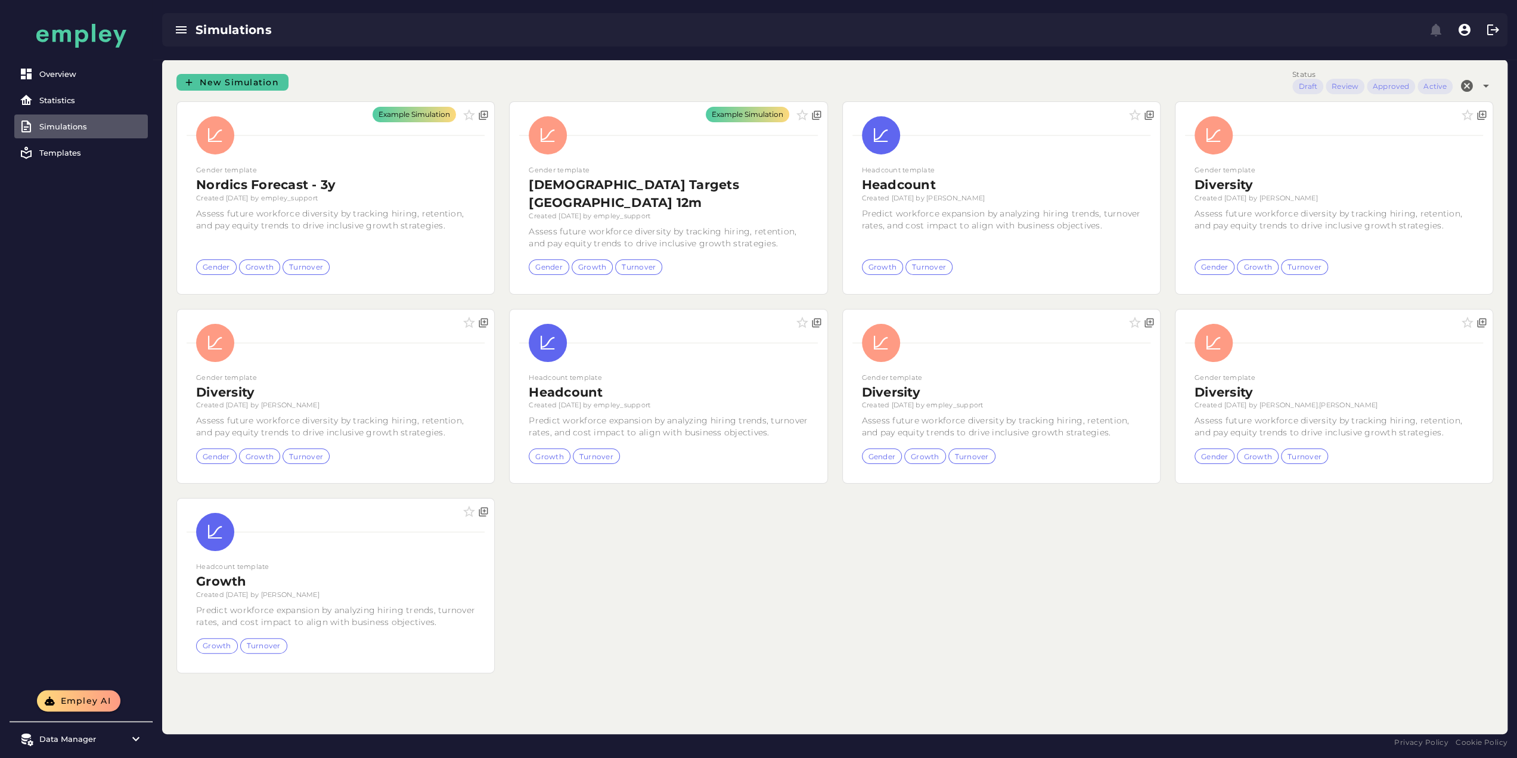
click at [263, 82] on span "New Simulation" at bounding box center [239, 82] width 80 height 11
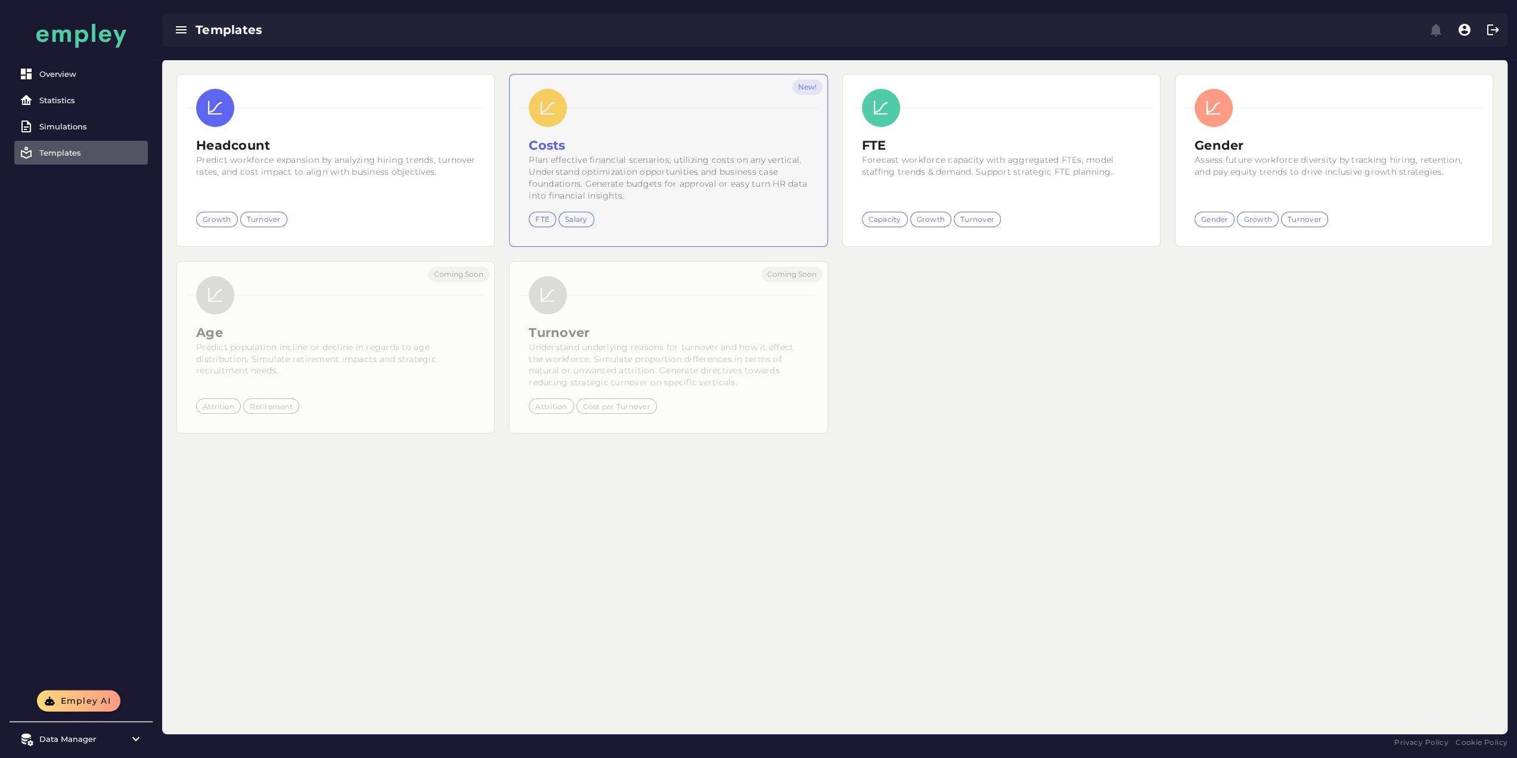
click at [510, 154] on div "New!" at bounding box center [668, 161] width 317 height 172
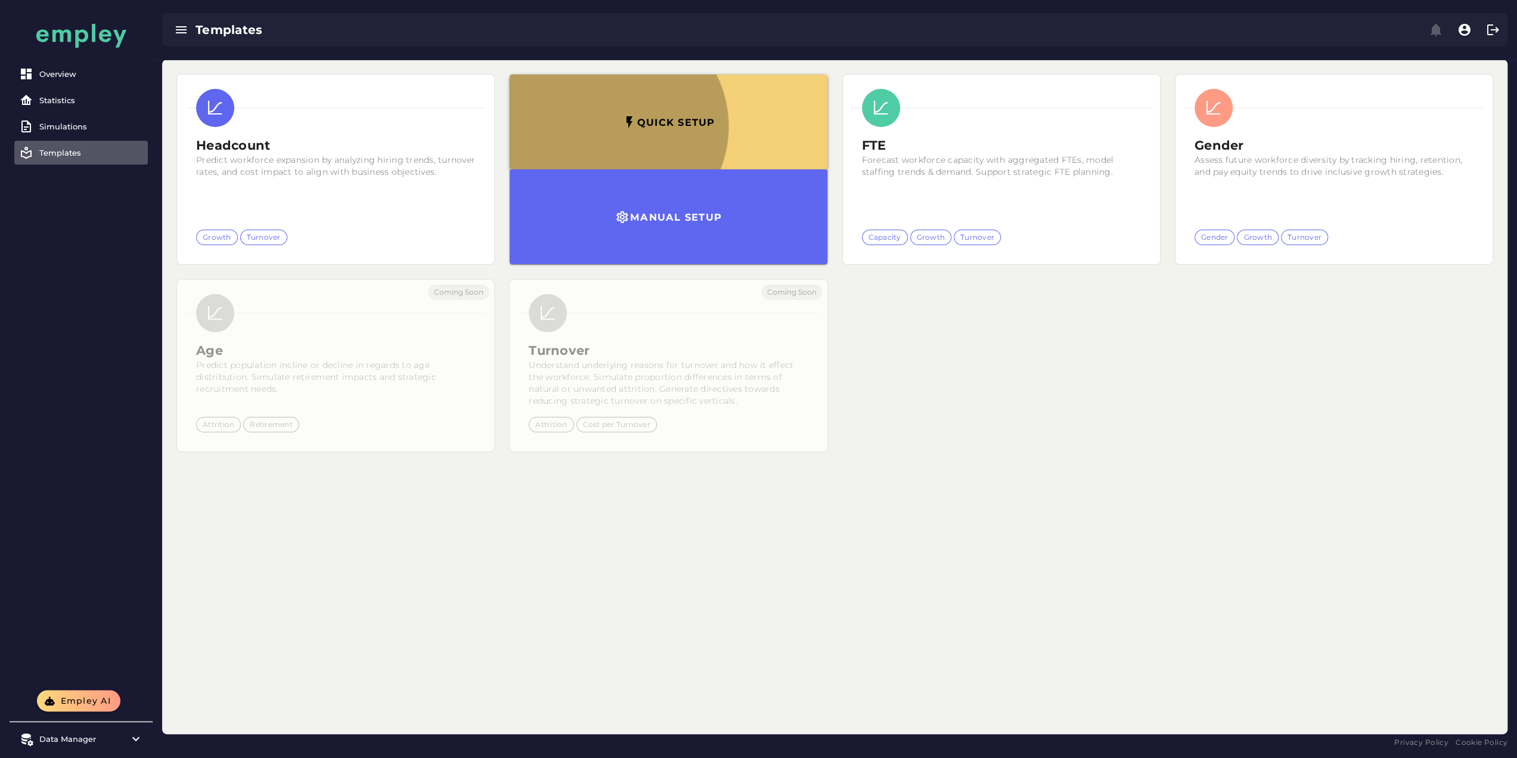
click at [510, 139] on button "Quick setup" at bounding box center [668, 122] width 317 height 95
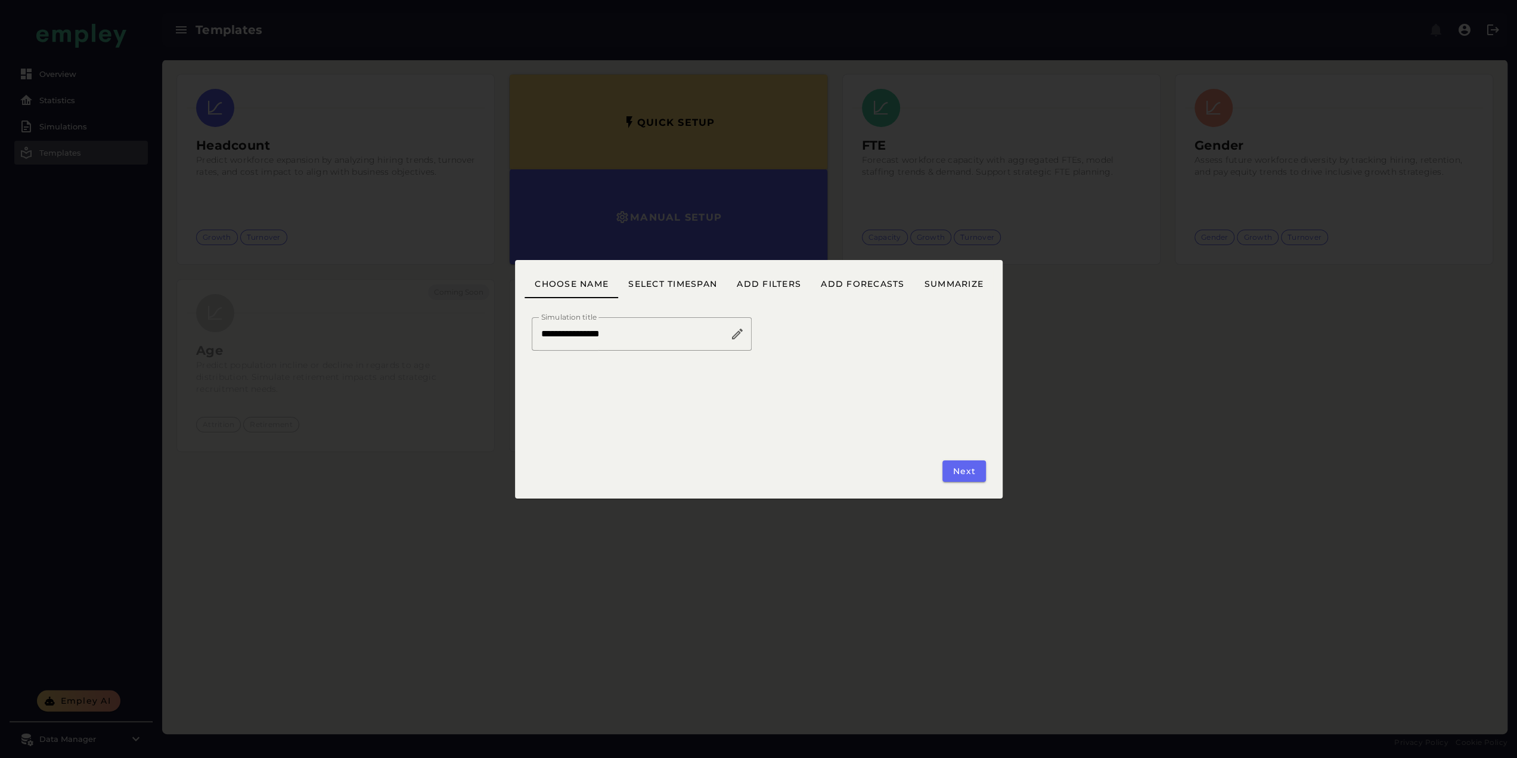
drag, startPoint x: 677, startPoint y: 338, endPoint x: 474, endPoint y: 345, distance: 202.8
click at [474, 345] on div "**********" at bounding box center [758, 379] width 1517 height 758
type input "****"
type input "**"
type input "***"
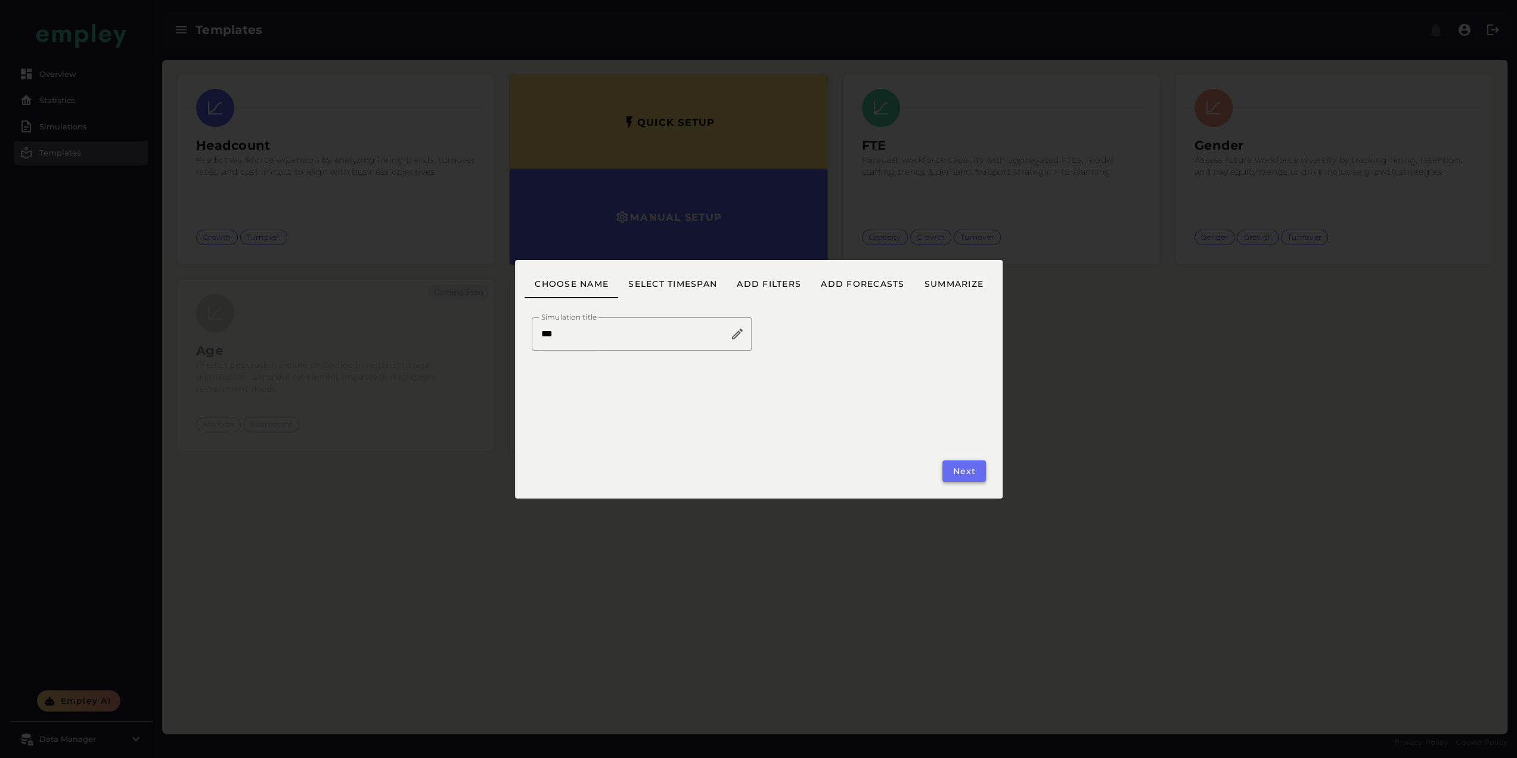
click at [970, 467] on span "Next" at bounding box center [964, 471] width 24 height 11
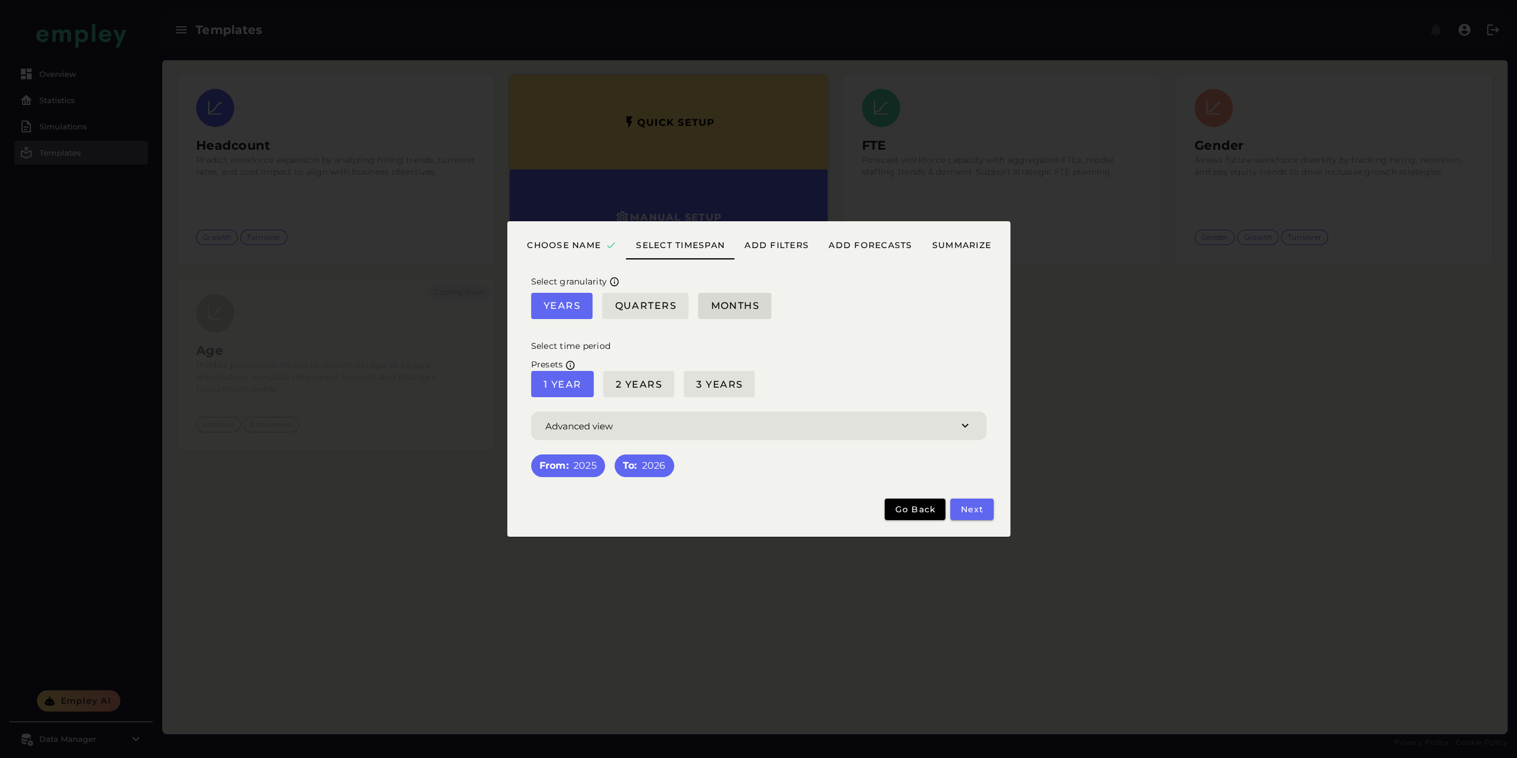
click at [717, 308] on span "Months" at bounding box center [734, 305] width 49 height 11
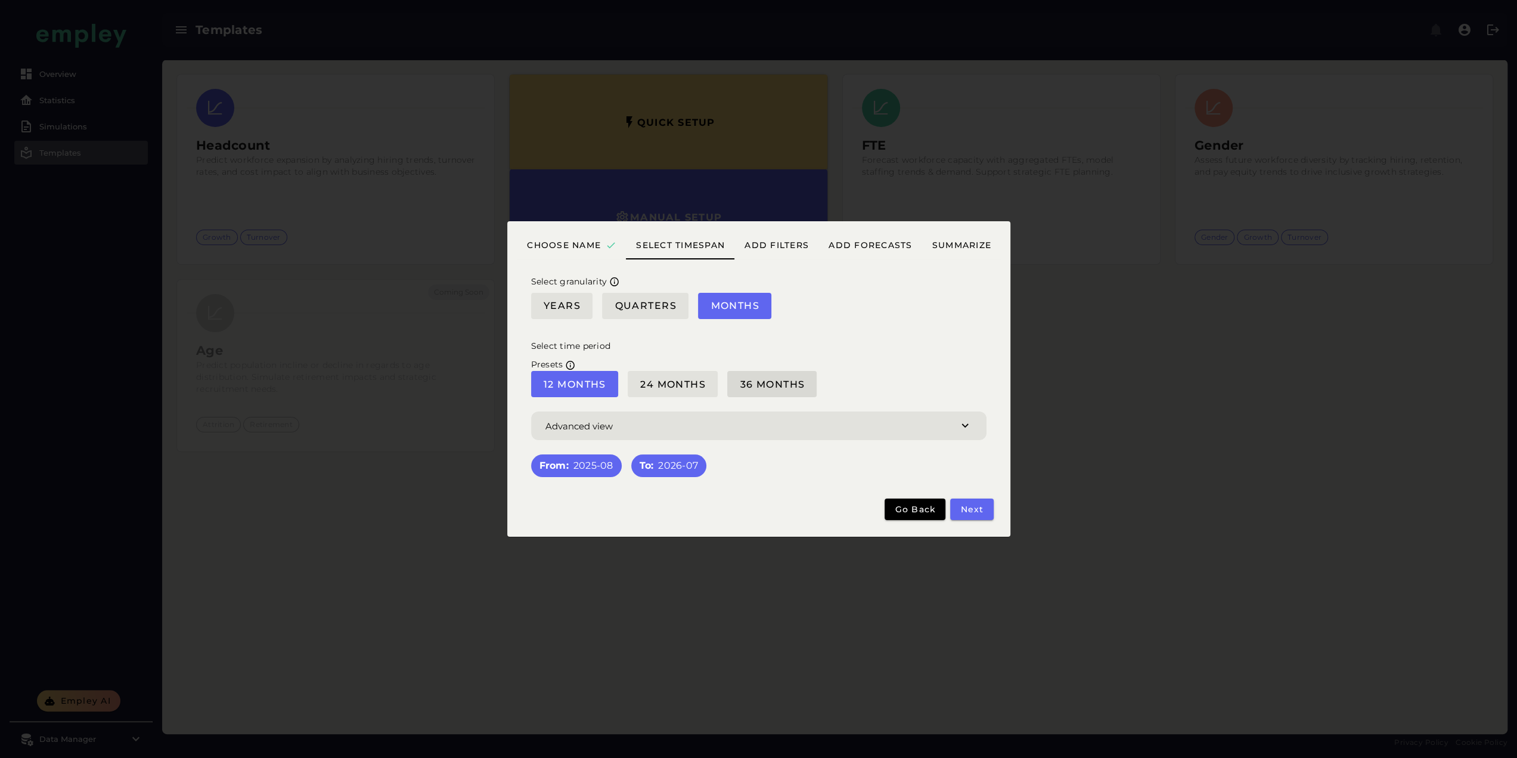
click at [783, 386] on span "36 Months" at bounding box center [772, 383] width 66 height 11
click at [977, 510] on span "Next" at bounding box center [972, 509] width 24 height 11
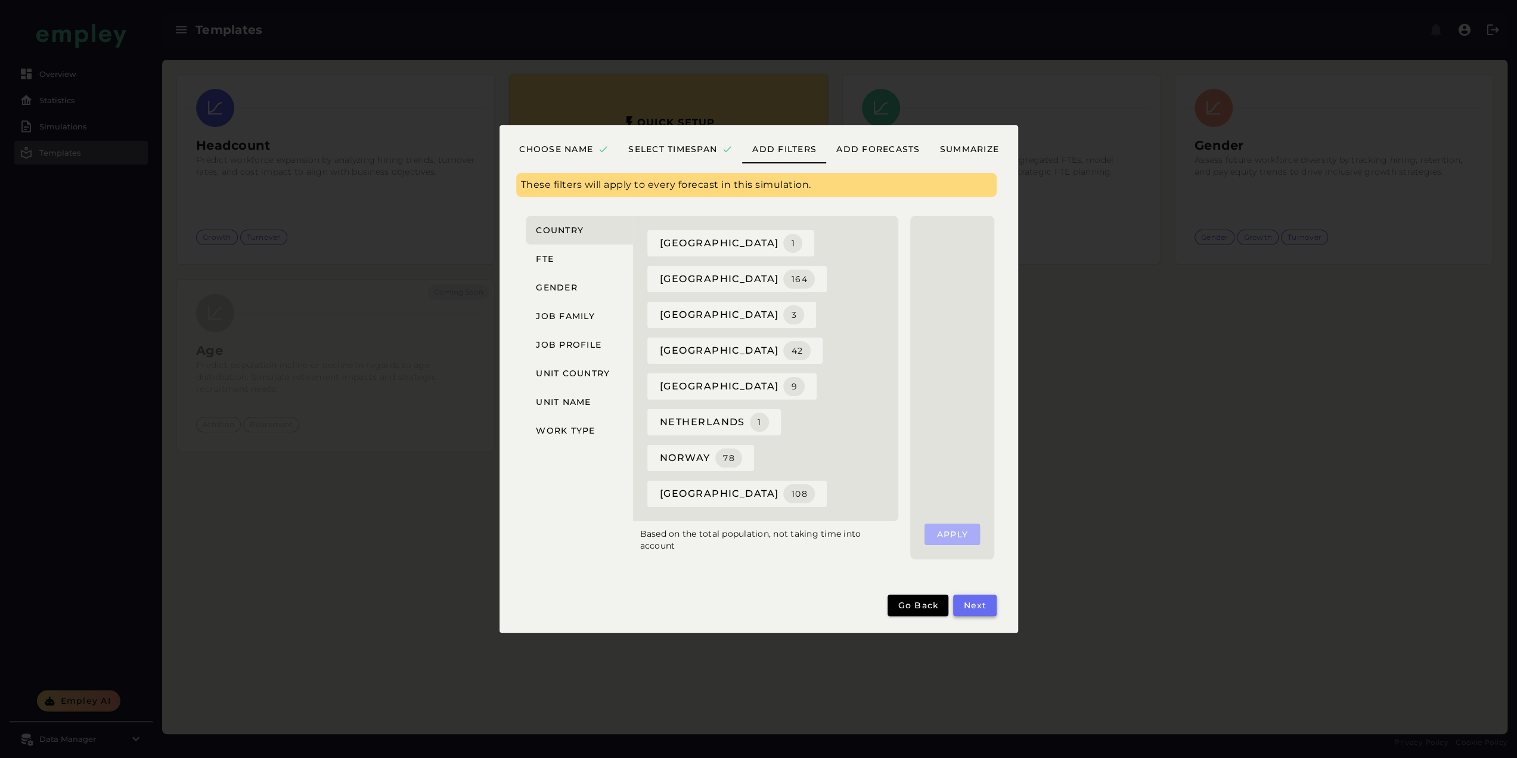
click at [970, 606] on span "Next" at bounding box center [975, 605] width 24 height 11
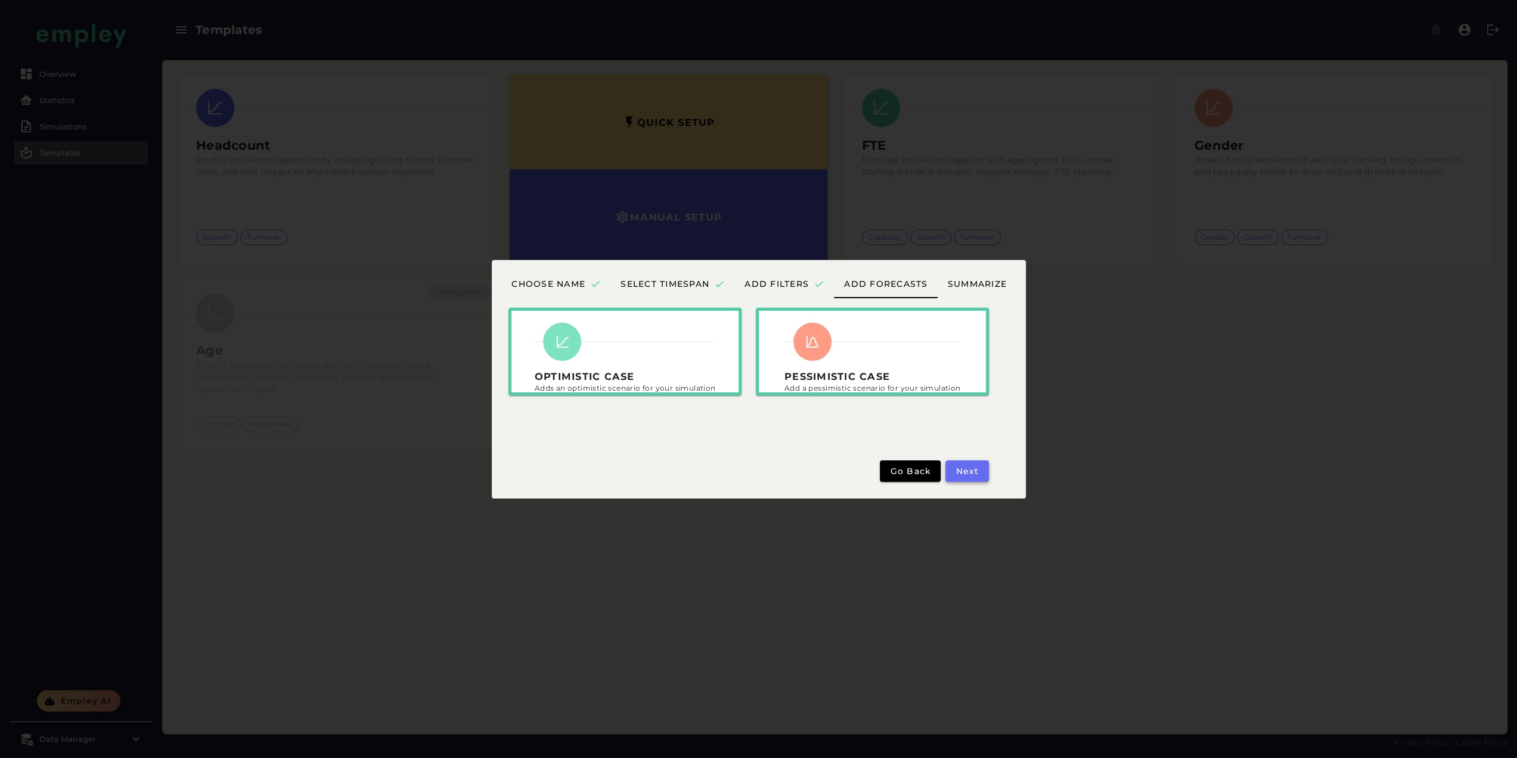
click at [960, 480] on button "Next" at bounding box center [966, 470] width 43 height 21
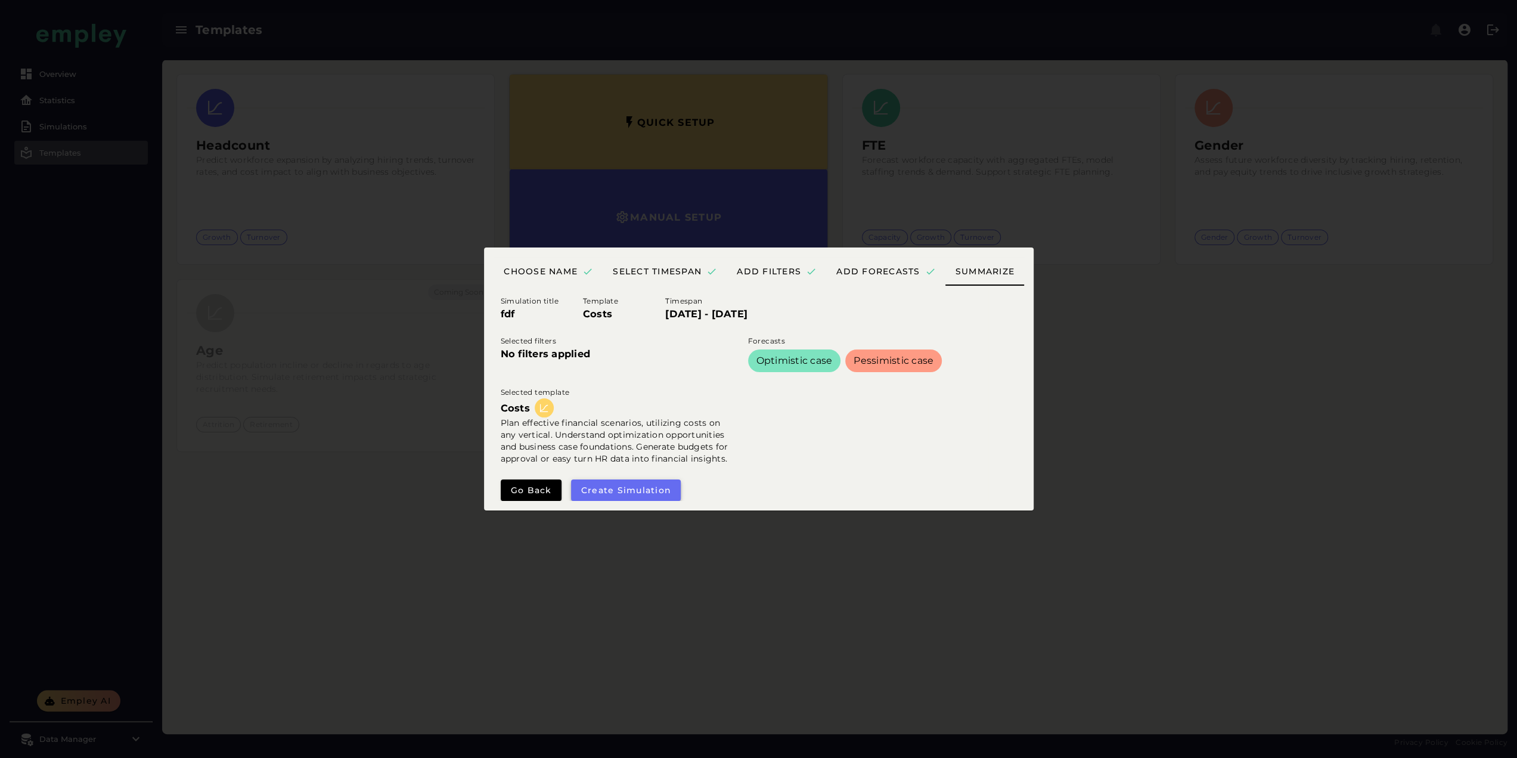
click at [655, 488] on span "Create simulation" at bounding box center [626, 490] width 91 height 11
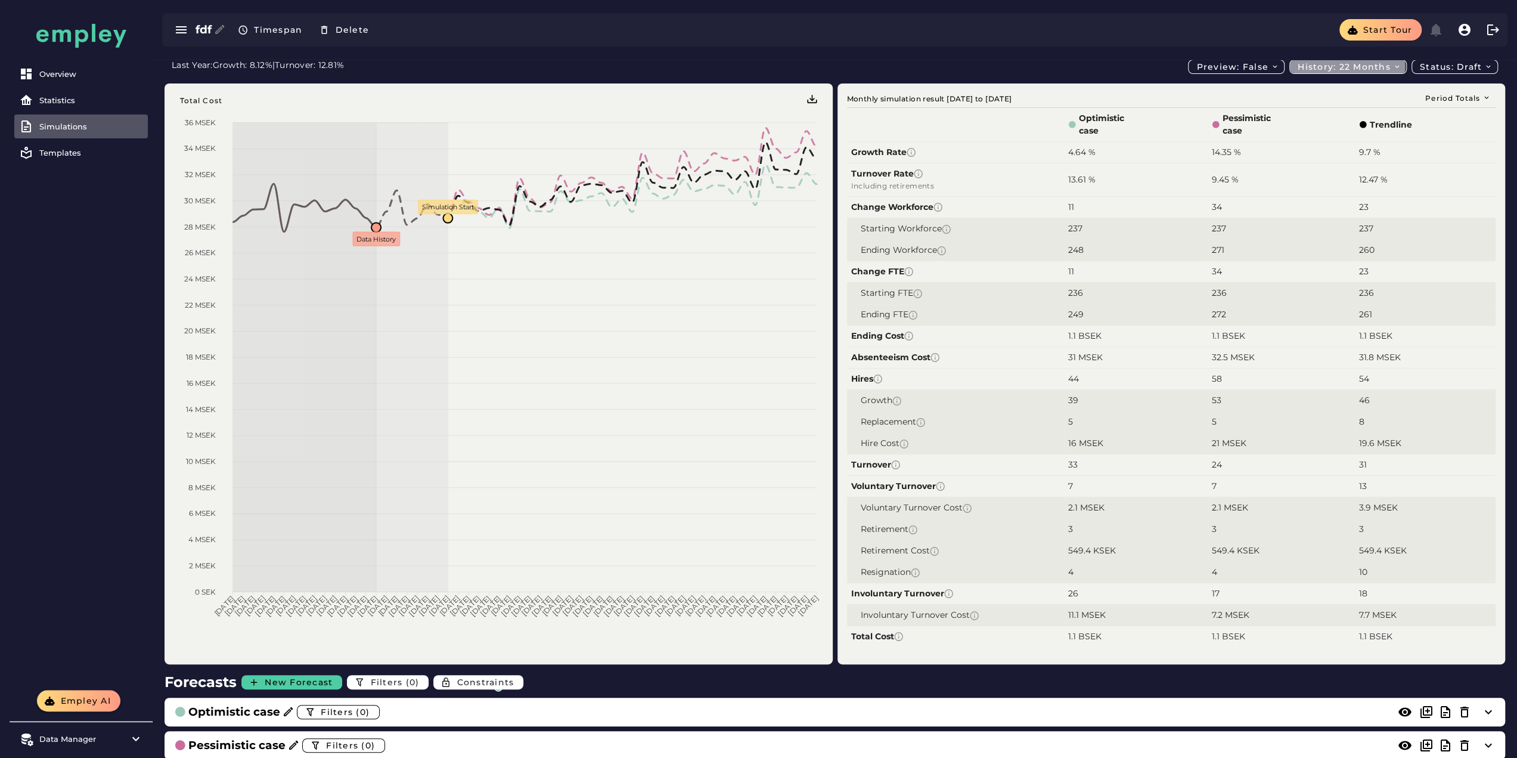
click at [1332, 72] on button "History: 22 months" at bounding box center [1347, 67] width 117 height 14
click at [1321, 135] on div "43 months" at bounding box center [1349, 138] width 97 height 11
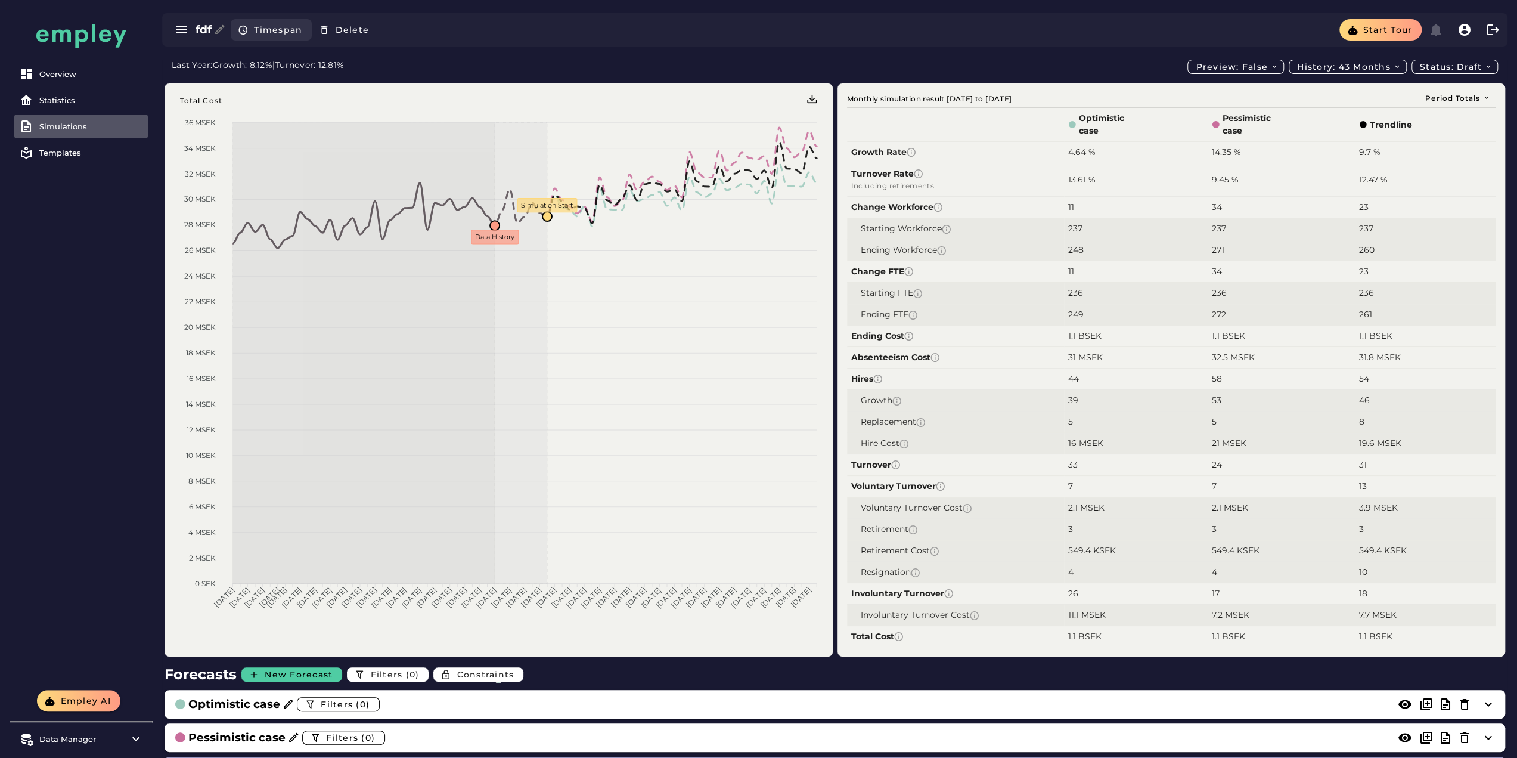
click at [269, 29] on span "Timespan" at bounding box center [277, 29] width 49 height 11
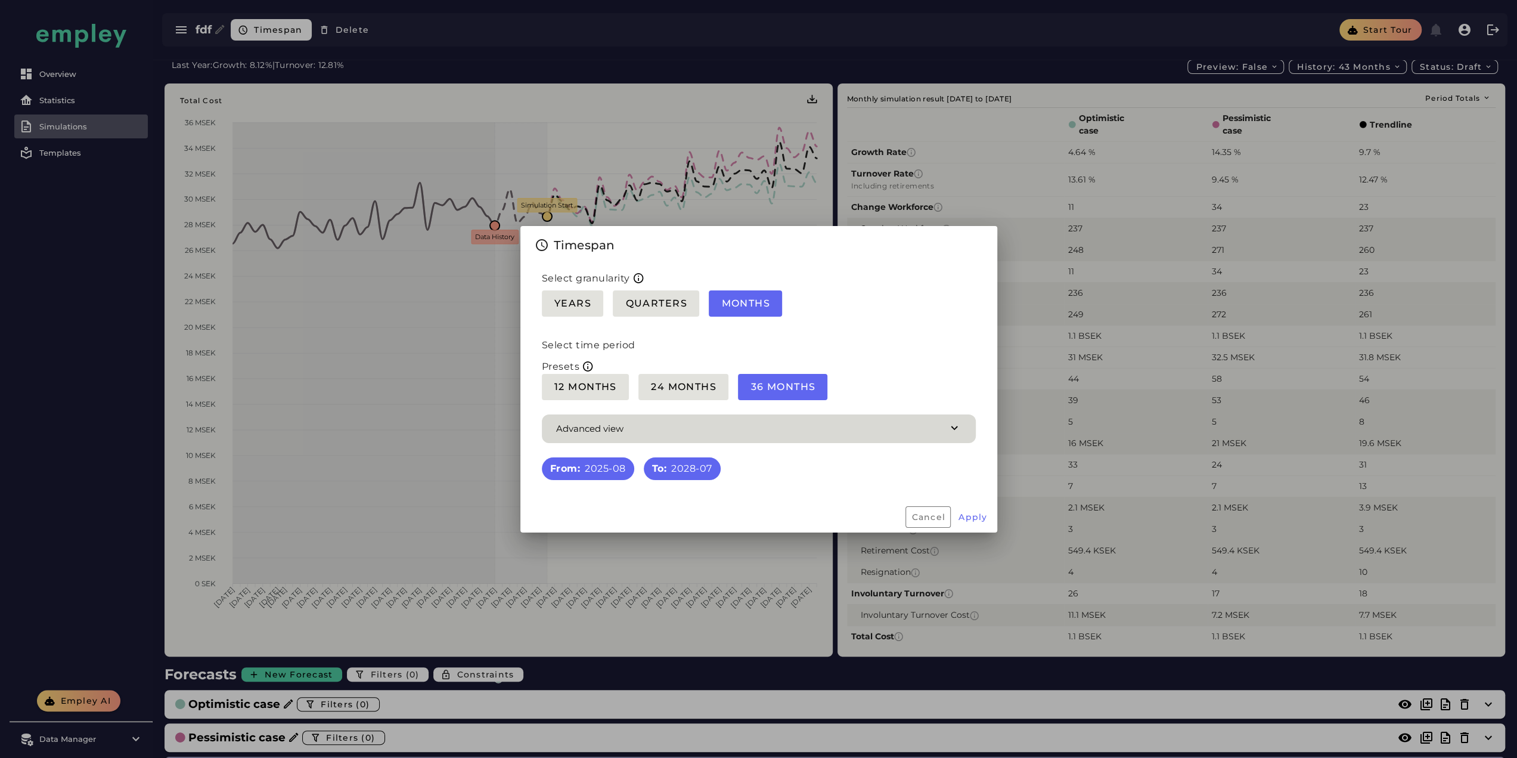
click at [849, 433] on span "button" at bounding box center [759, 428] width 434 height 29
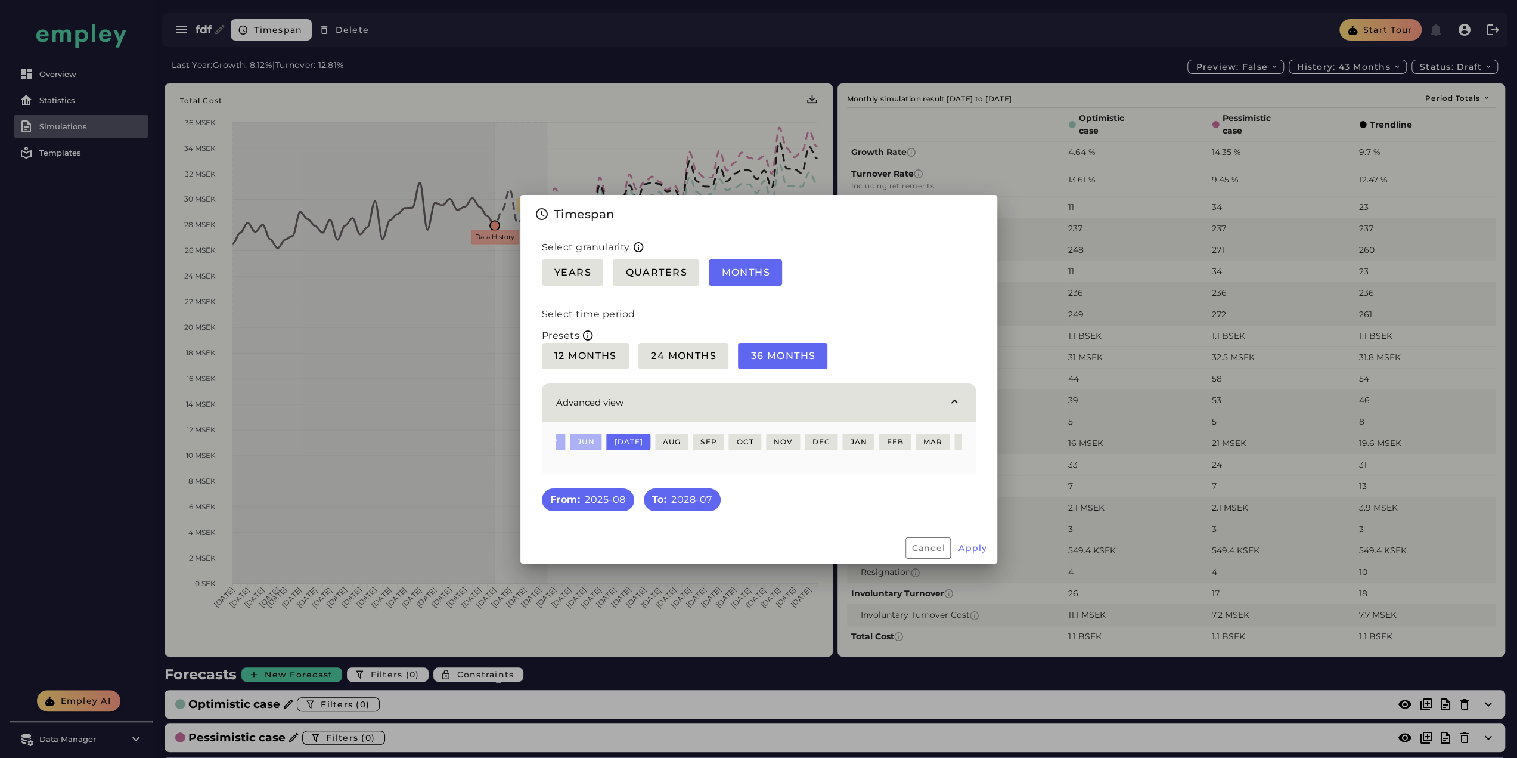
scroll to position [0, 1529]
drag, startPoint x: 699, startPoint y: 442, endPoint x: 891, endPoint y: 442, distance: 191.9
click at [890, 443] on div "Dec Jan Feb Mar Apr May Jun Jul Aug Sep Oct Nov Dec Jan Feb Mar Apr May Jun Jul…" at bounding box center [1331, 441] width 4594 height 17
click at [1068, 442] on button "Nov" at bounding box center [1085, 441] width 34 height 17
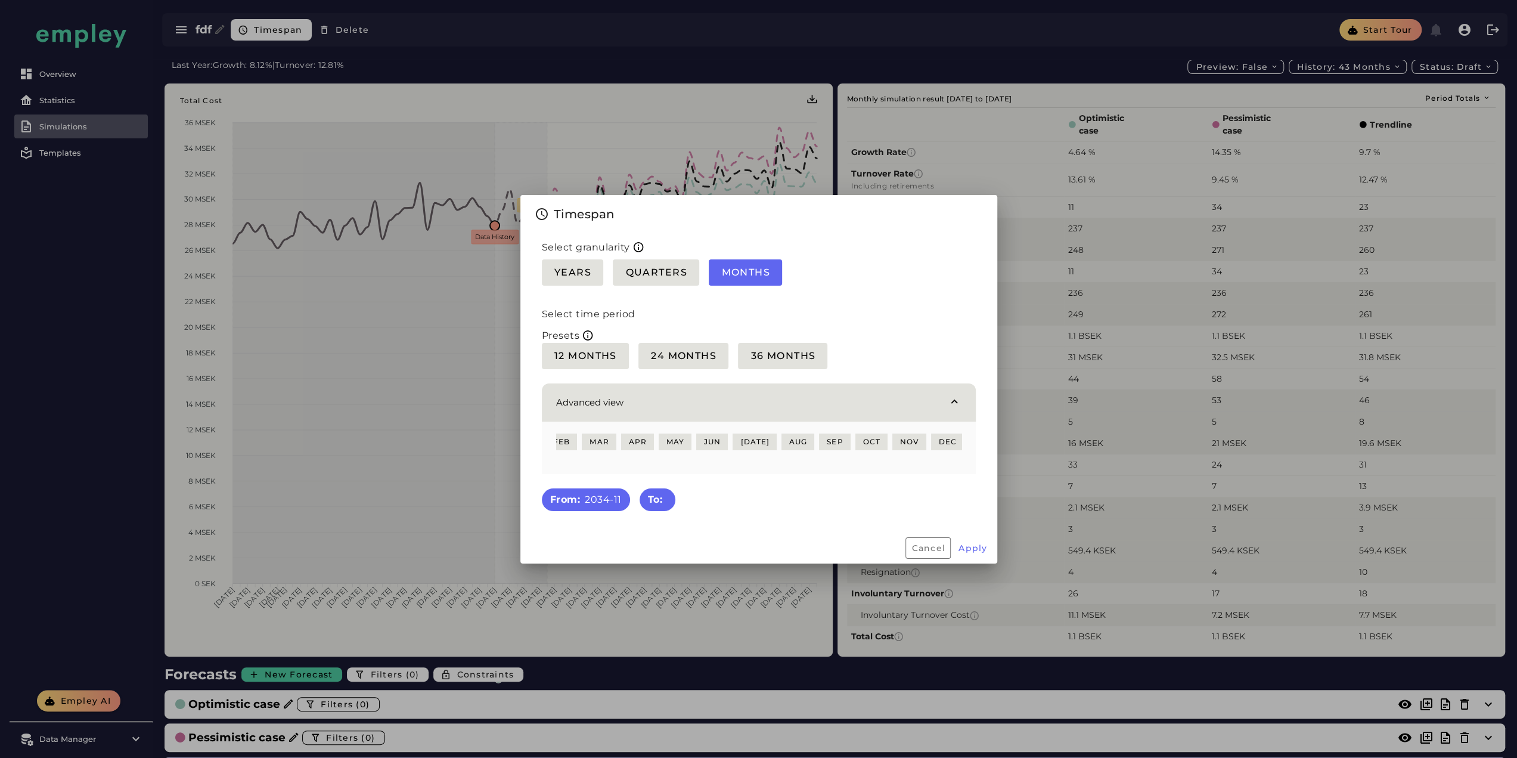
scroll to position [0, 0]
click at [659, 276] on button "Quarters" at bounding box center [656, 272] width 86 height 26
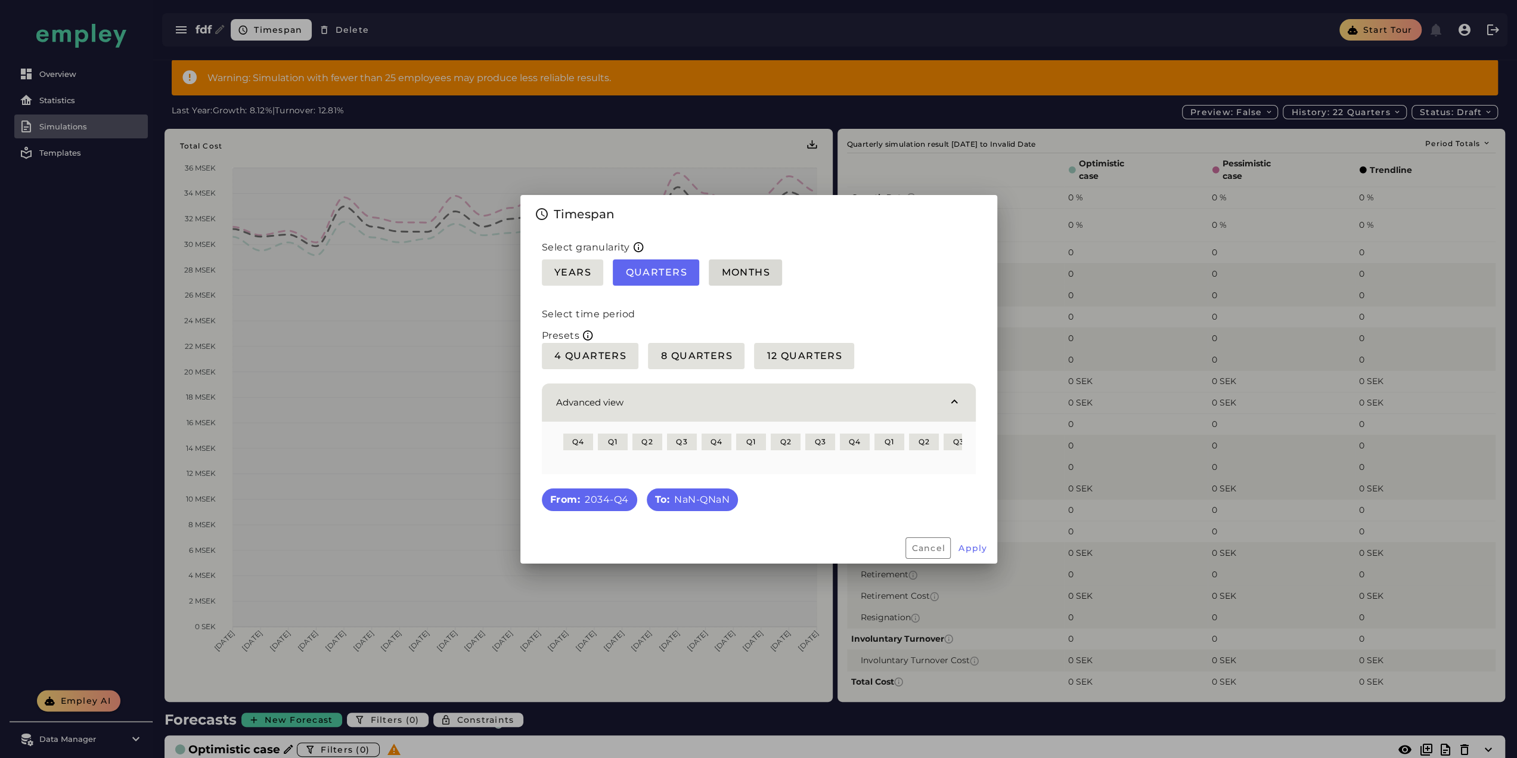
click at [740, 274] on button "Months" at bounding box center [745, 272] width 73 height 26
click at [580, 437] on span "Dec" at bounding box center [579, 441] width 18 height 9
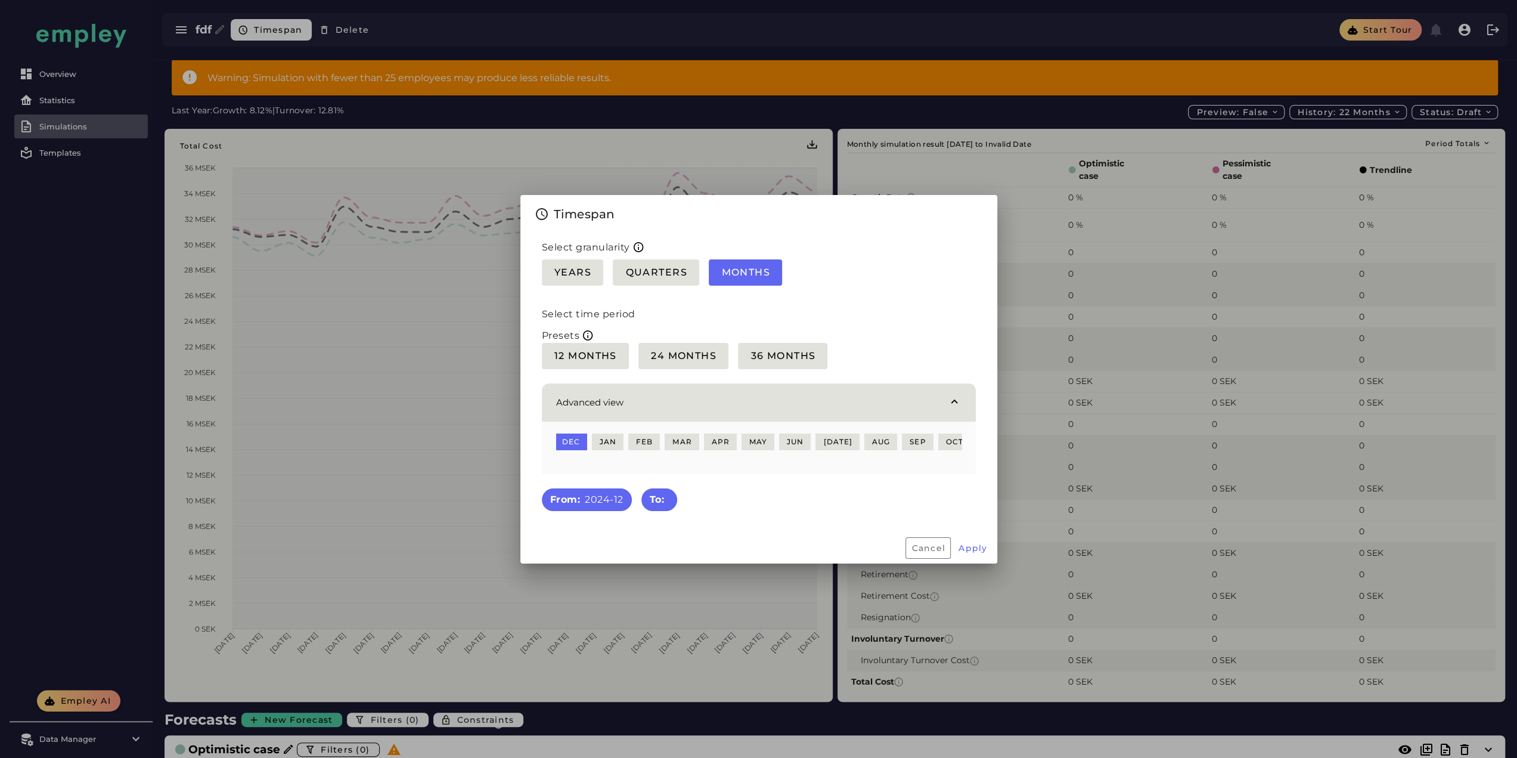
scroll to position [0, 55]
click at [733, 437] on button "May" at bounding box center [749, 441] width 32 height 17
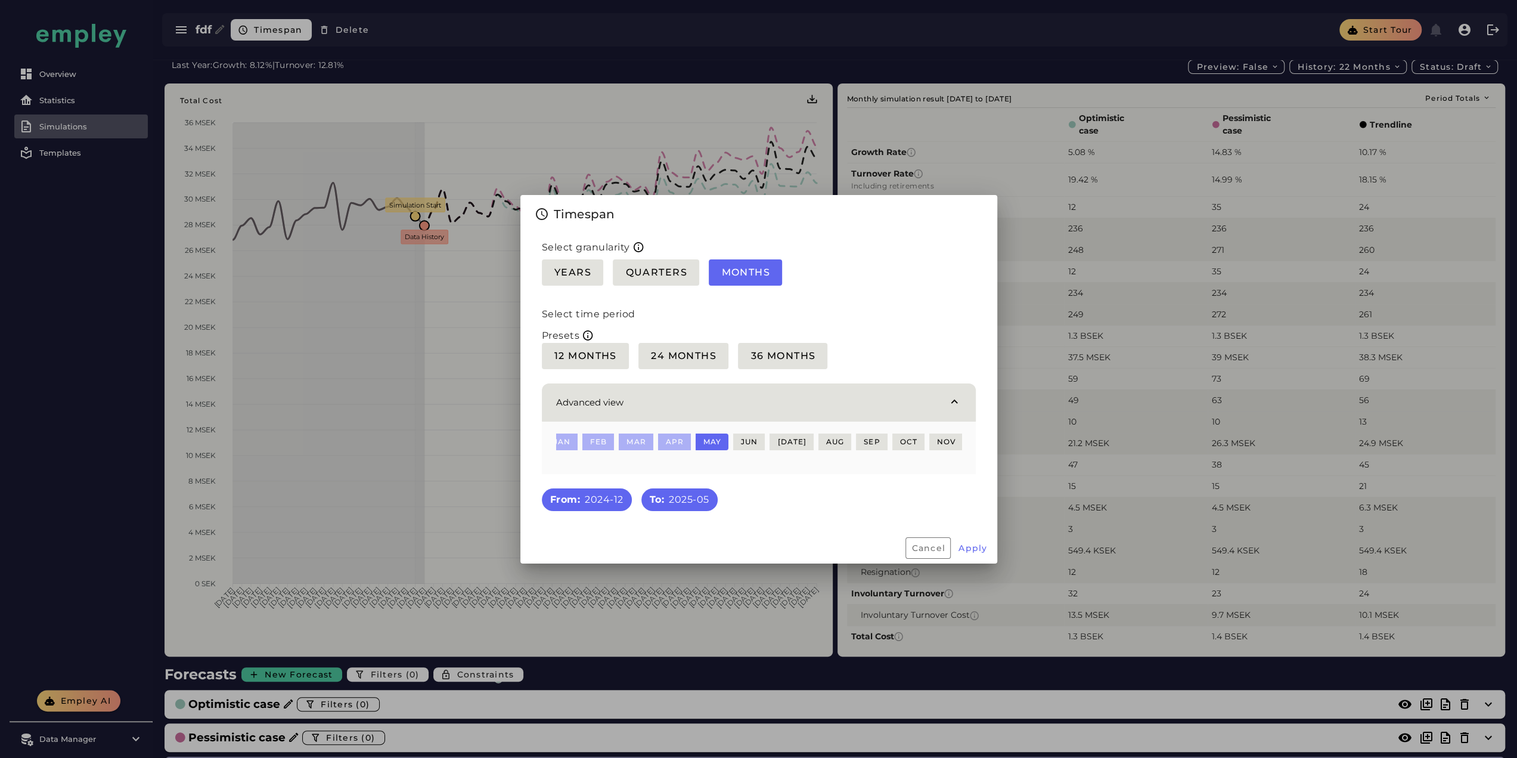
scroll to position [0, 0]
click at [582, 438] on span "Dec" at bounding box center [579, 441] width 18 height 9
click at [588, 440] on span "Dec" at bounding box center [579, 441] width 18 height 9
click at [658, 437] on span "Sep" at bounding box center [666, 441] width 17 height 9
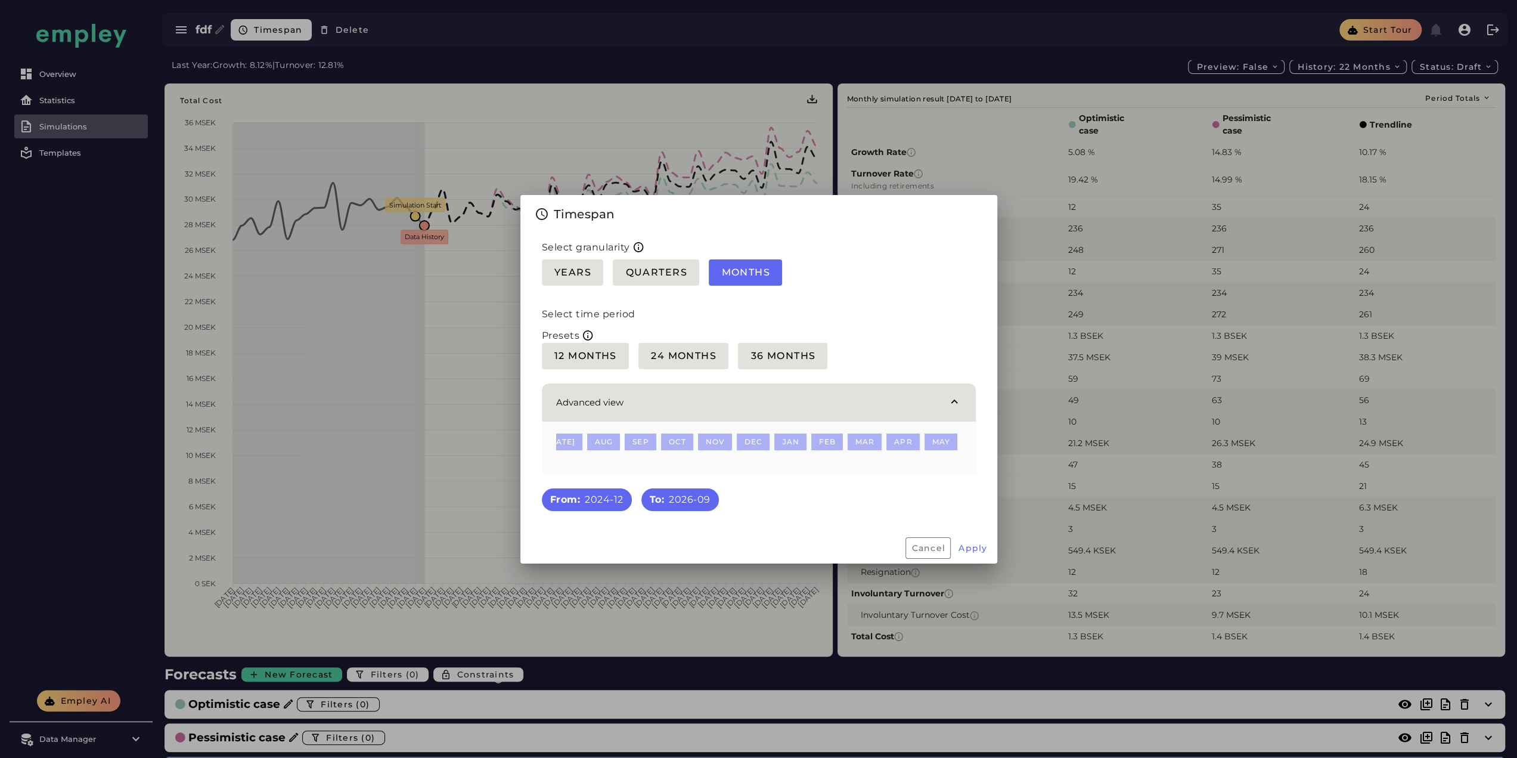
scroll to position [0, 277]
click at [641, 437] on span "Sep" at bounding box center [649, 441] width 17 height 9
click at [1075, 437] on span "Nov" at bounding box center [1085, 441] width 20 height 9
click at [969, 553] on span "Apply" at bounding box center [973, 547] width 30 height 11
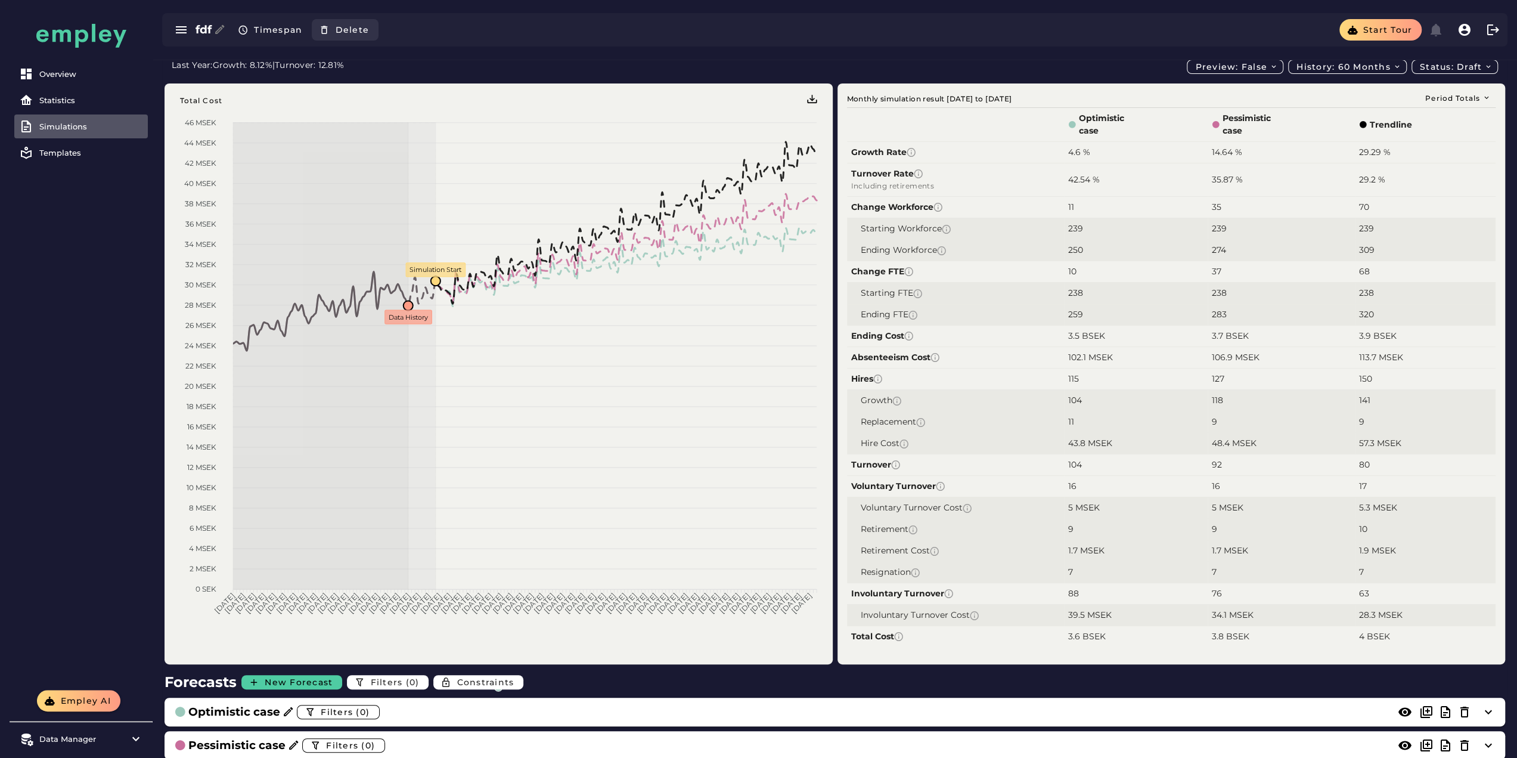
click at [352, 30] on span "Delete" at bounding box center [351, 29] width 35 height 11
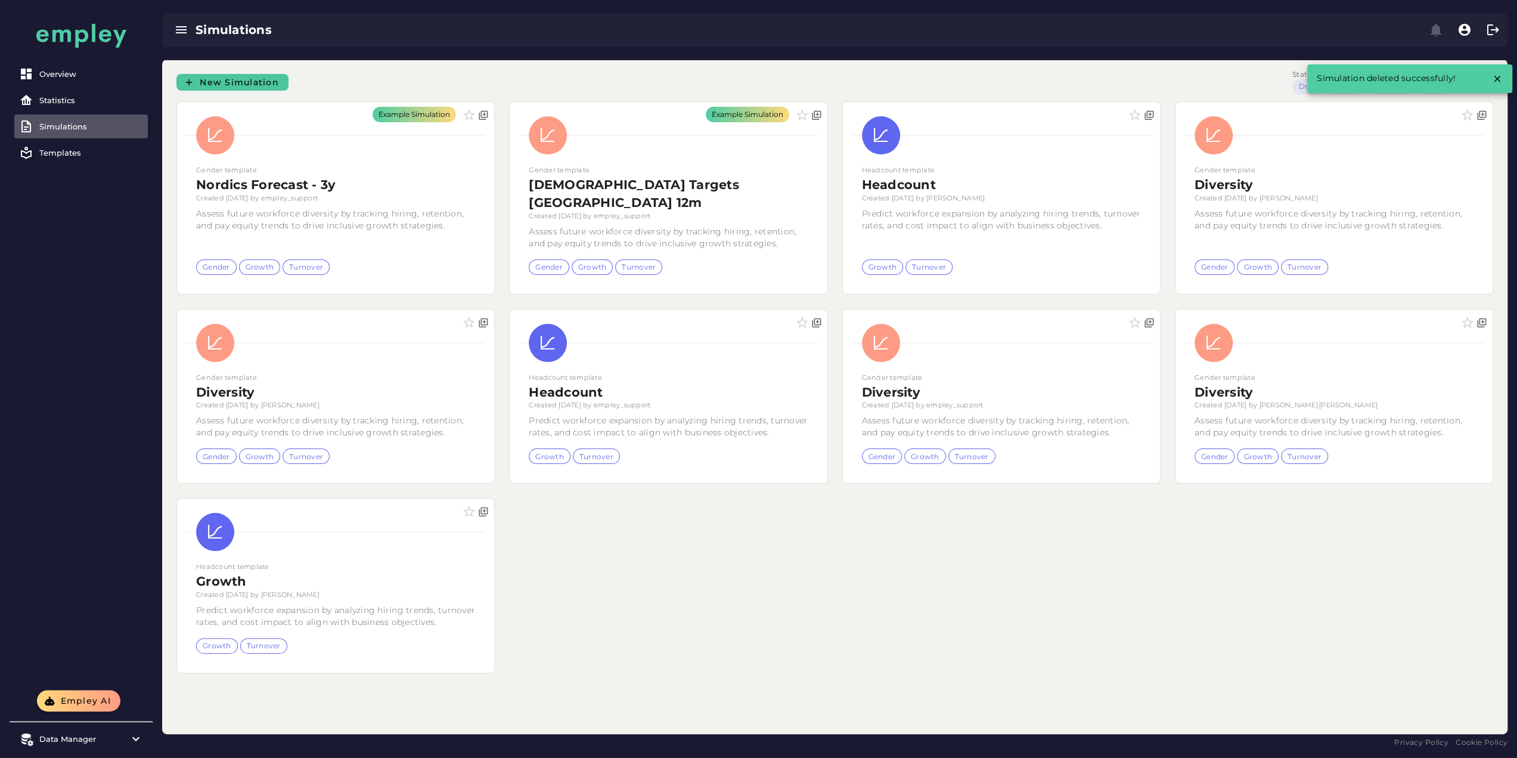
click at [259, 85] on span "New Simulation" at bounding box center [239, 82] width 80 height 11
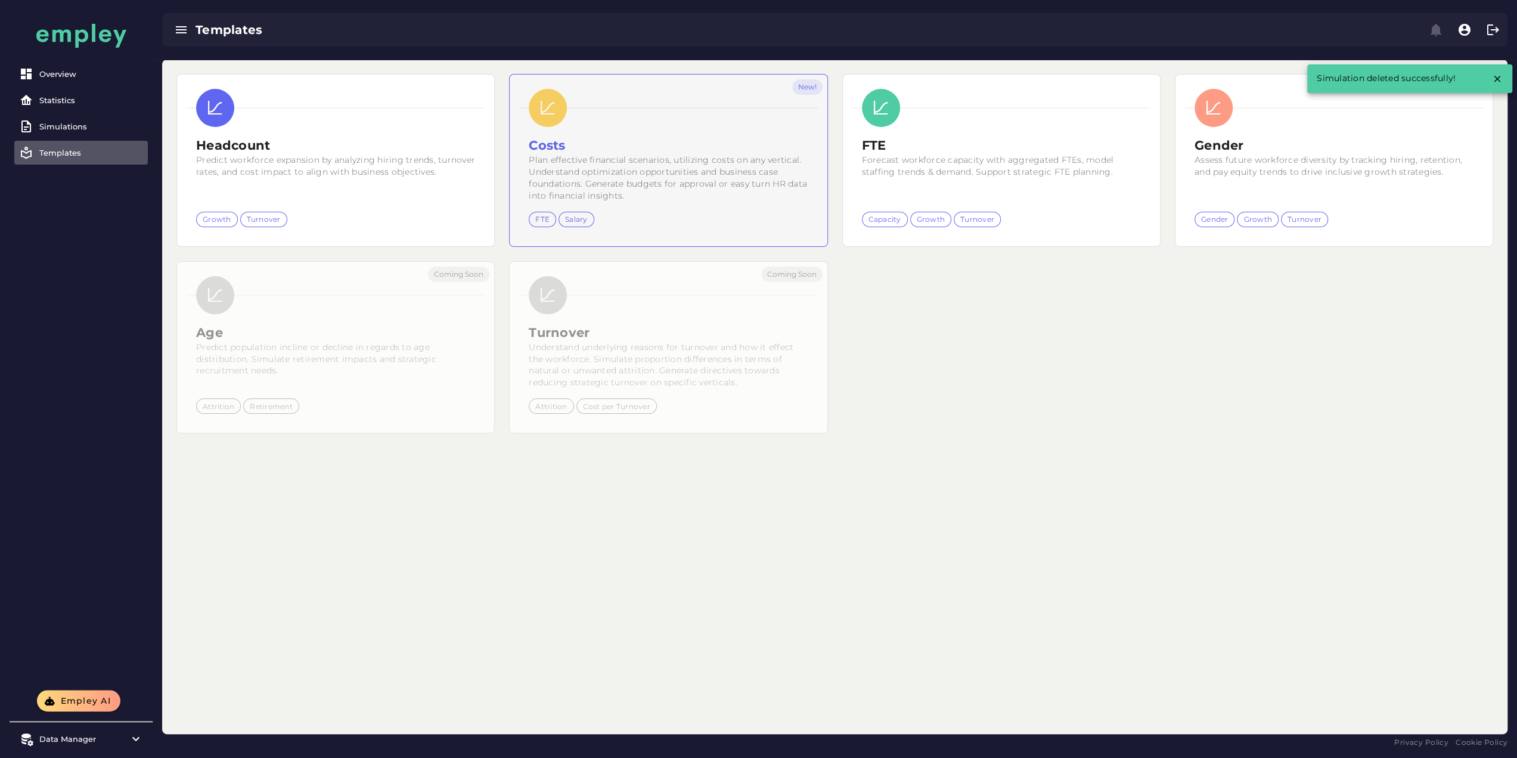
click at [510, 129] on div "New!" at bounding box center [668, 161] width 317 height 172
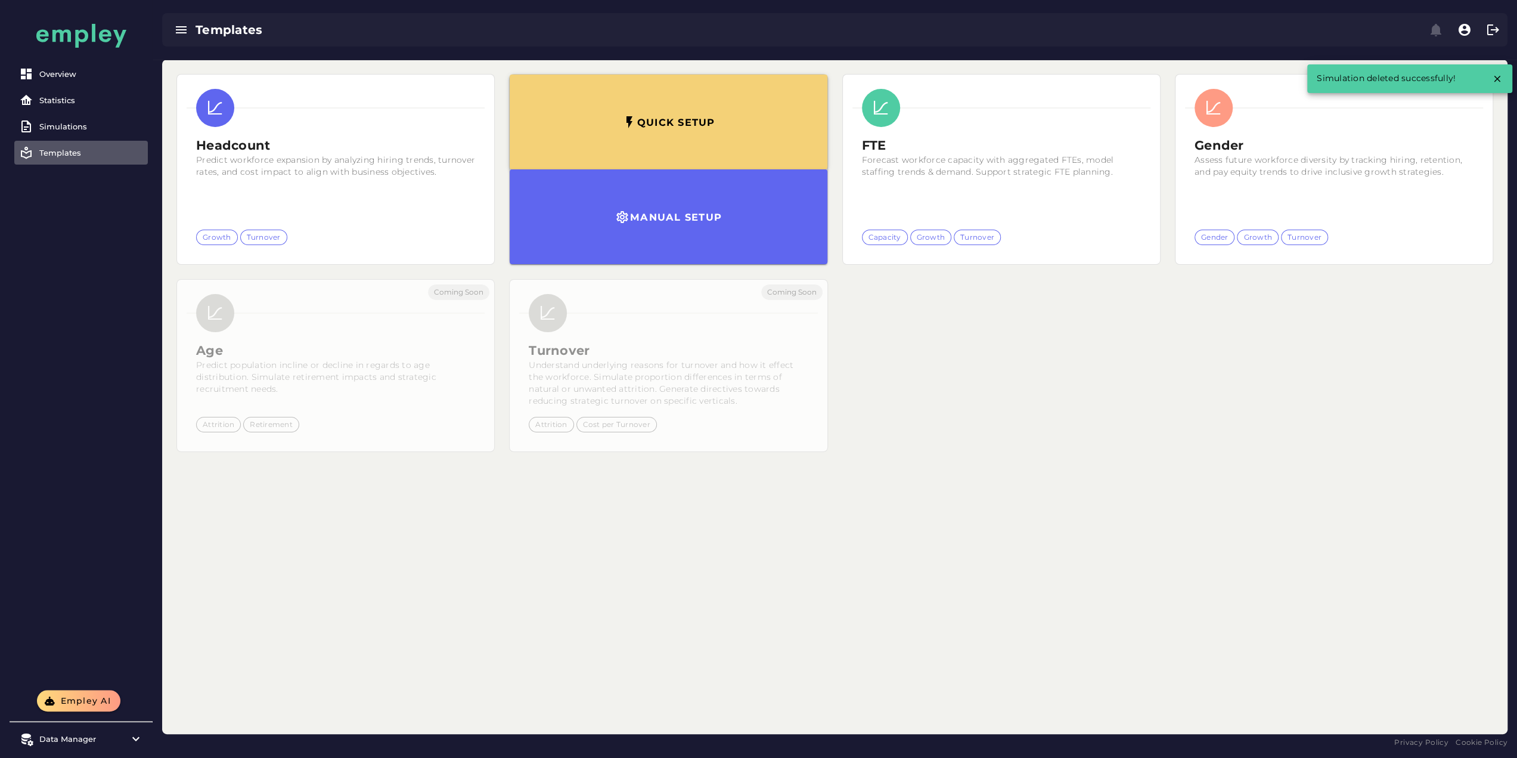
click at [636, 124] on h3 "Quick setup" at bounding box center [675, 122] width 79 height 12
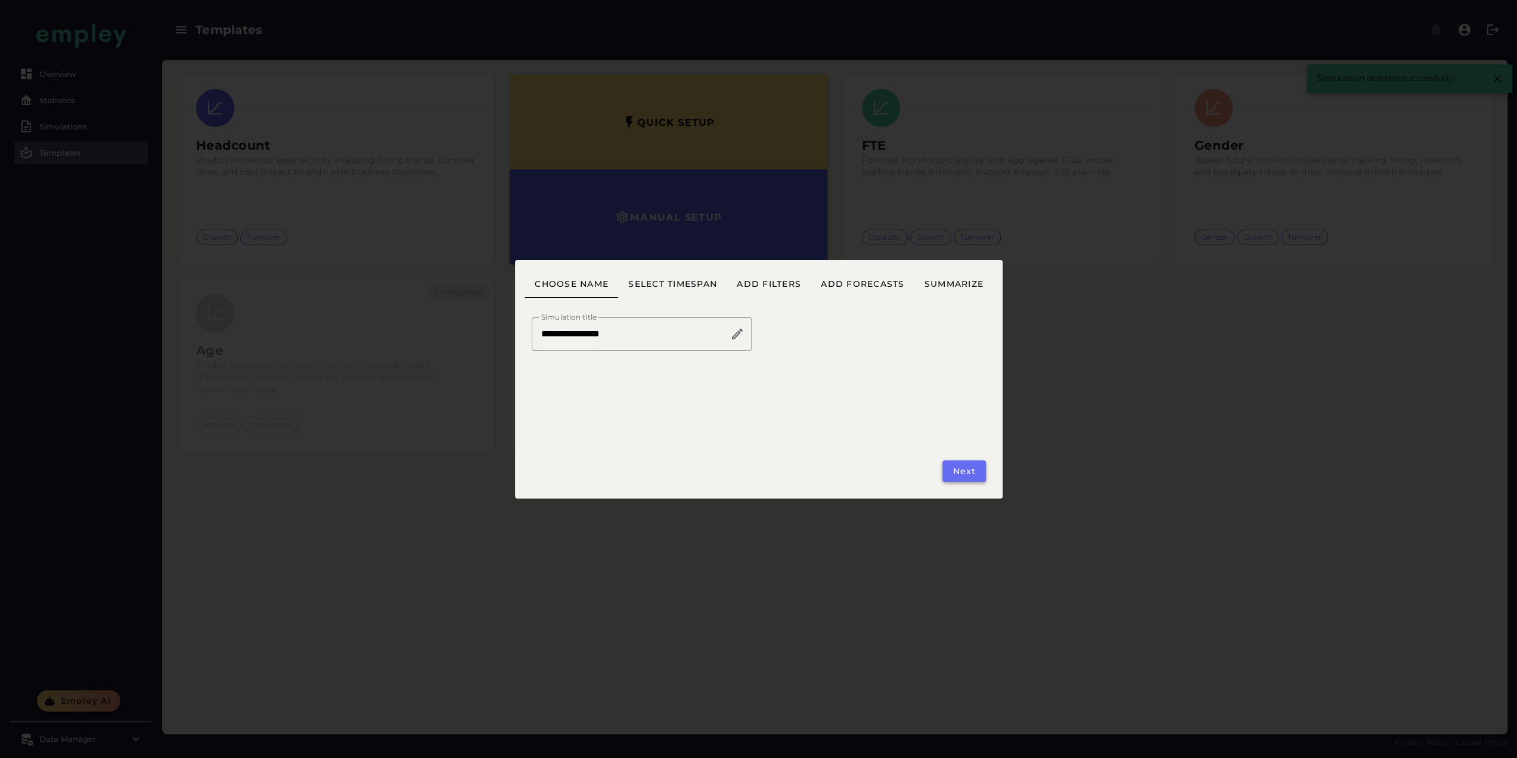
click at [948, 471] on button "Next" at bounding box center [963, 470] width 43 height 21
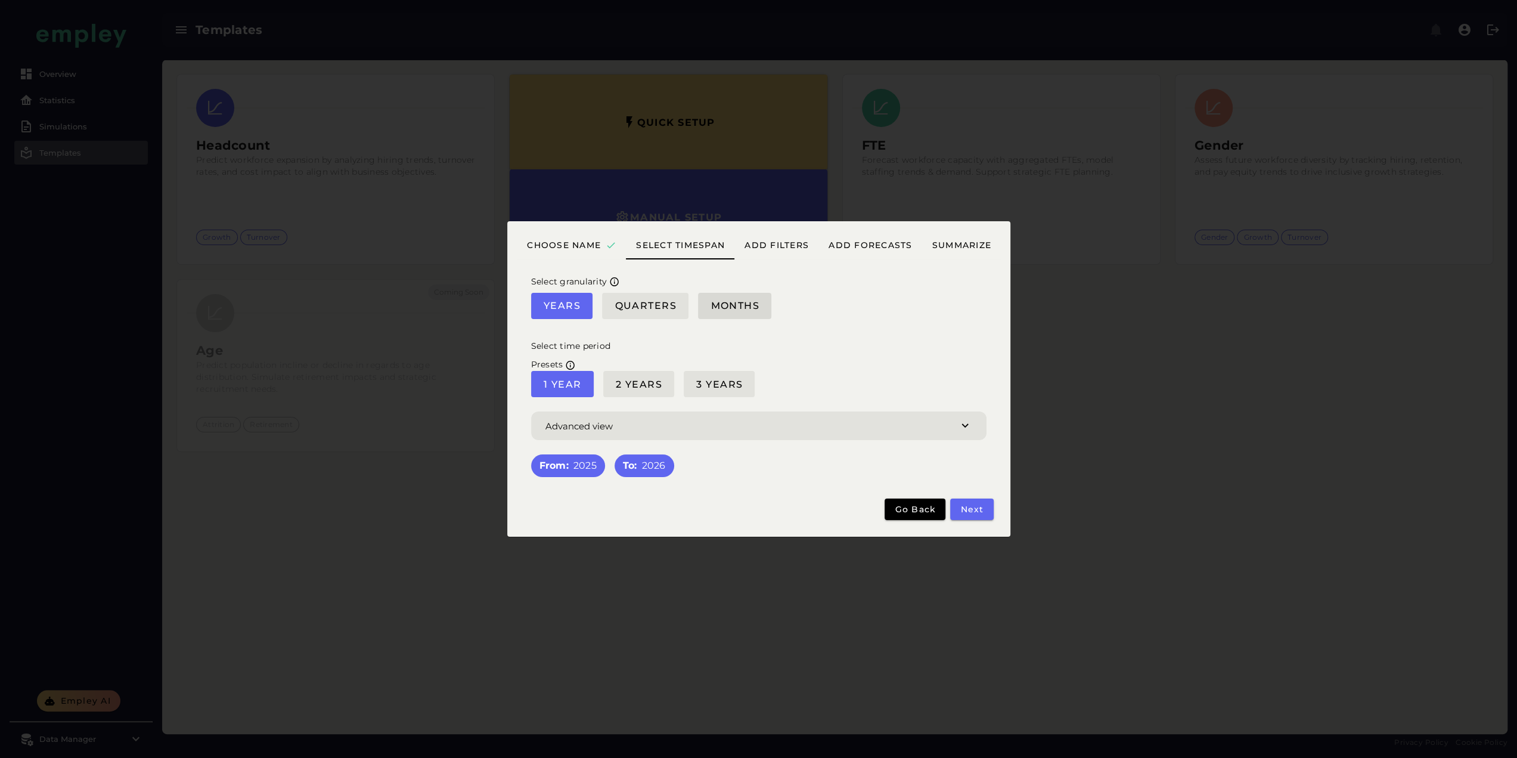
click at [732, 308] on span "Months" at bounding box center [734, 305] width 49 height 11
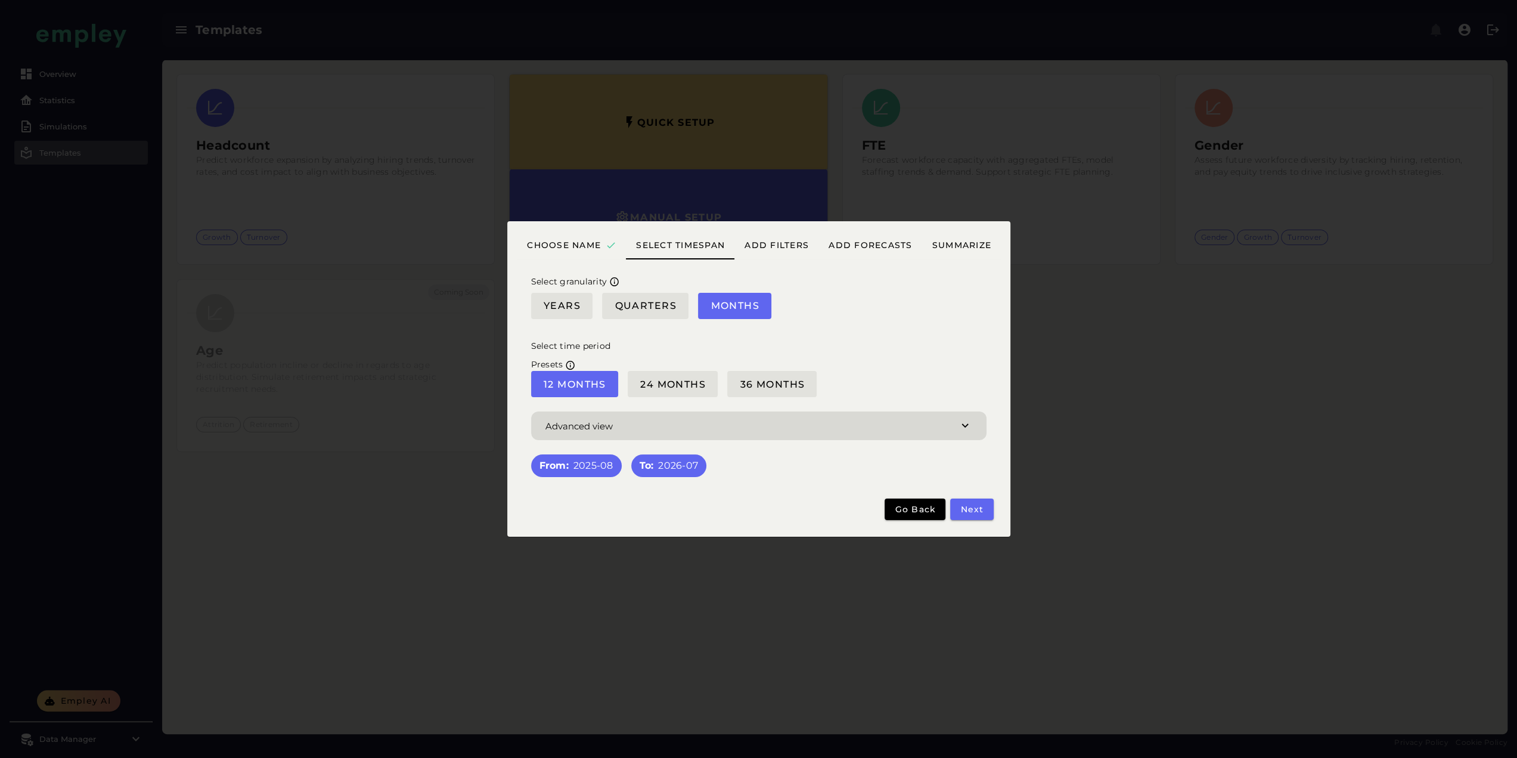
click at [730, 420] on span "button" at bounding box center [758, 425] width 455 height 29
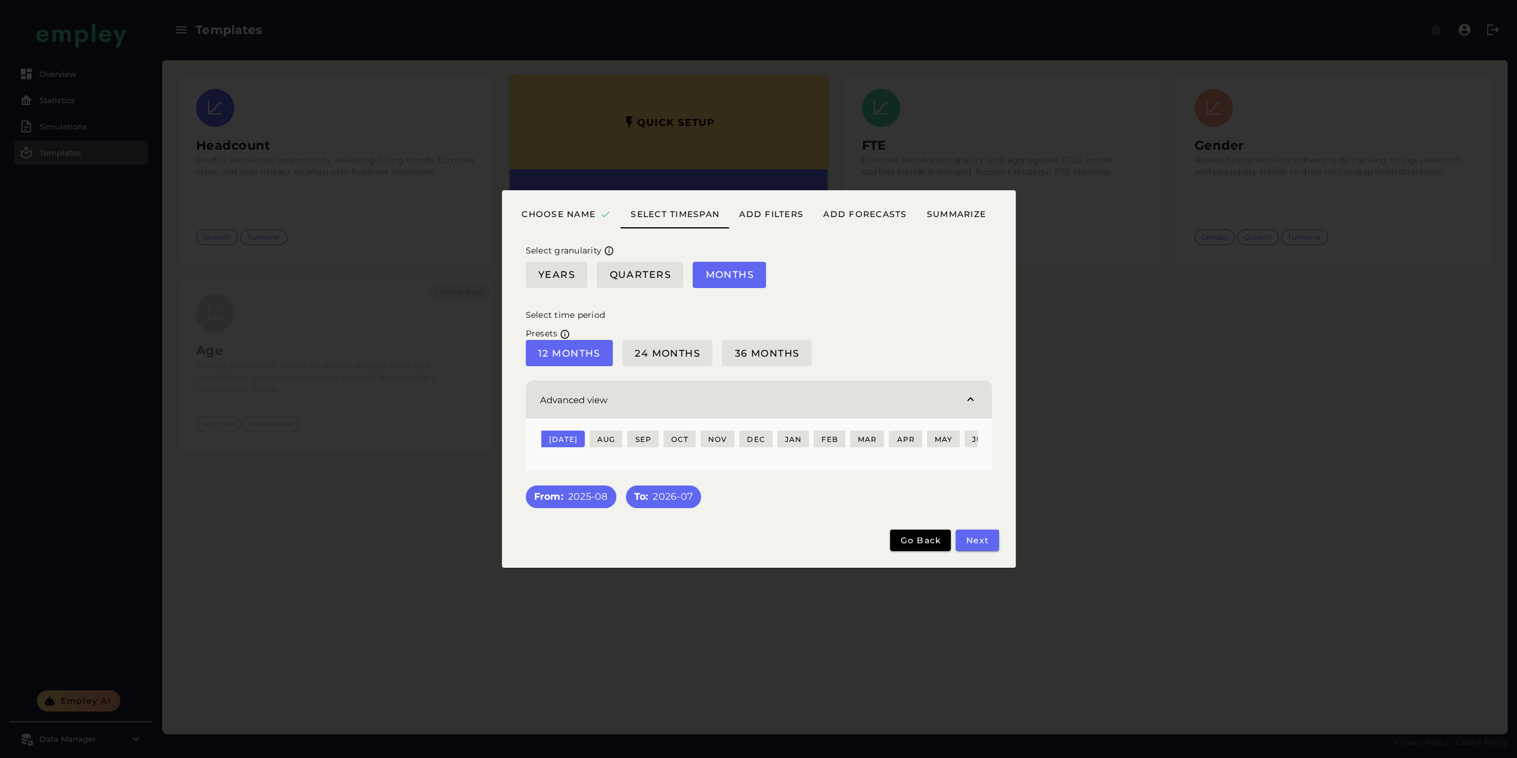
scroll to position [0, 405]
click at [640, 439] on button "Aug" at bounding box center [655, 438] width 31 height 17
click at [610, 435] on span "Aug" at bounding box center [618, 439] width 18 height 9
click at [1081, 435] on span "Jul" at bounding box center [1096, 439] width 30 height 9
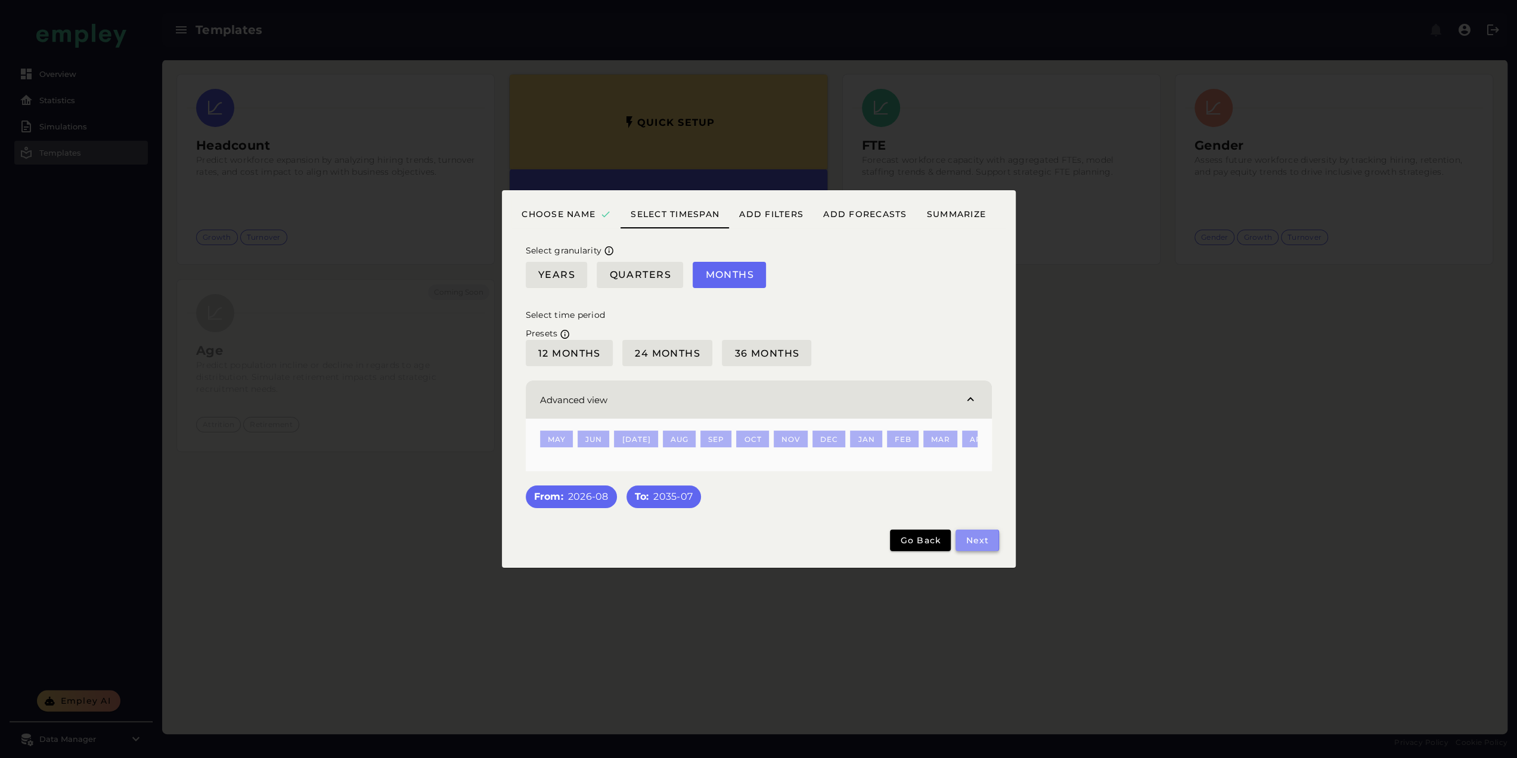
click at [973, 539] on span "Next" at bounding box center [977, 540] width 24 height 11
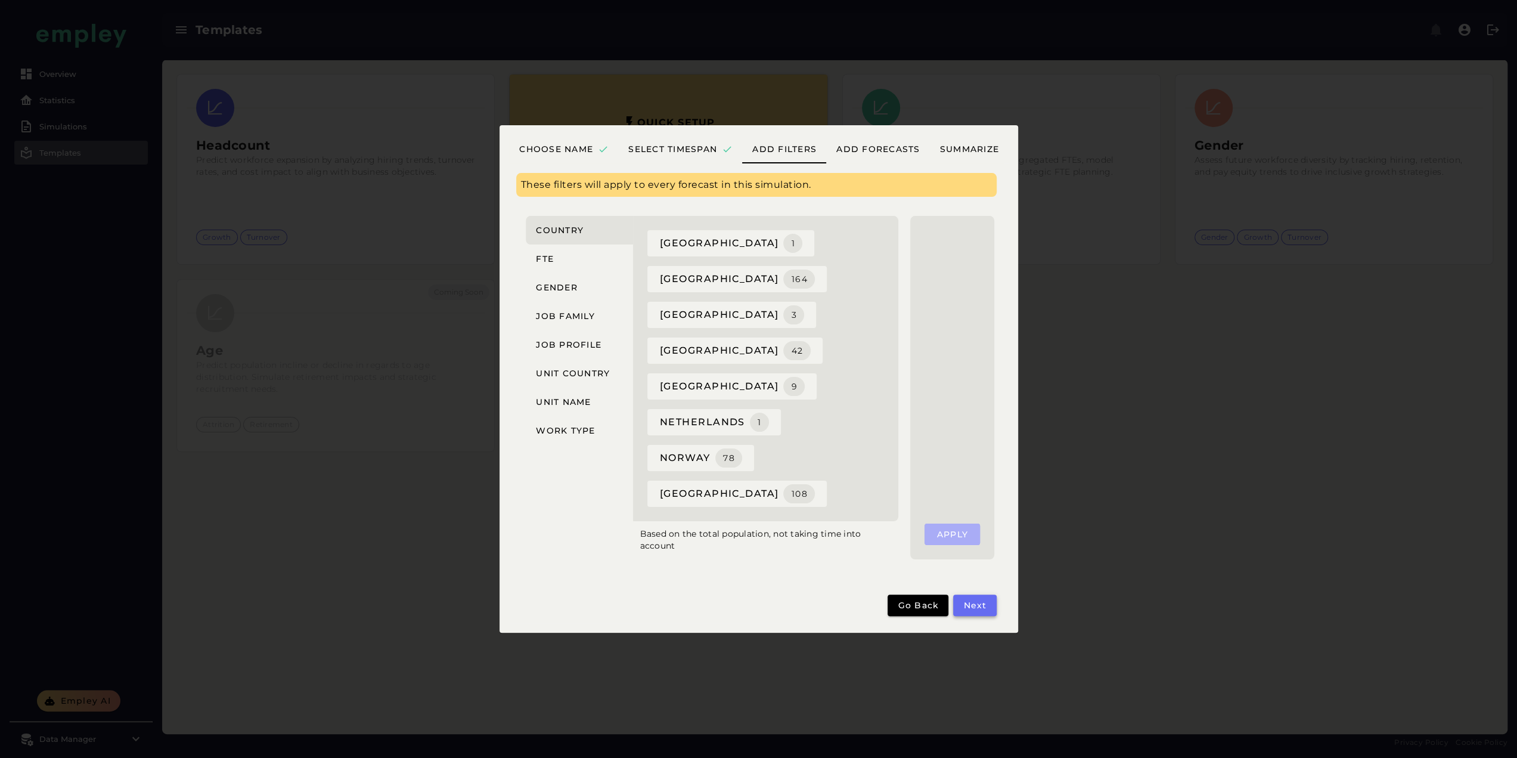
click at [958, 604] on button "Next" at bounding box center [974, 604] width 43 height 21
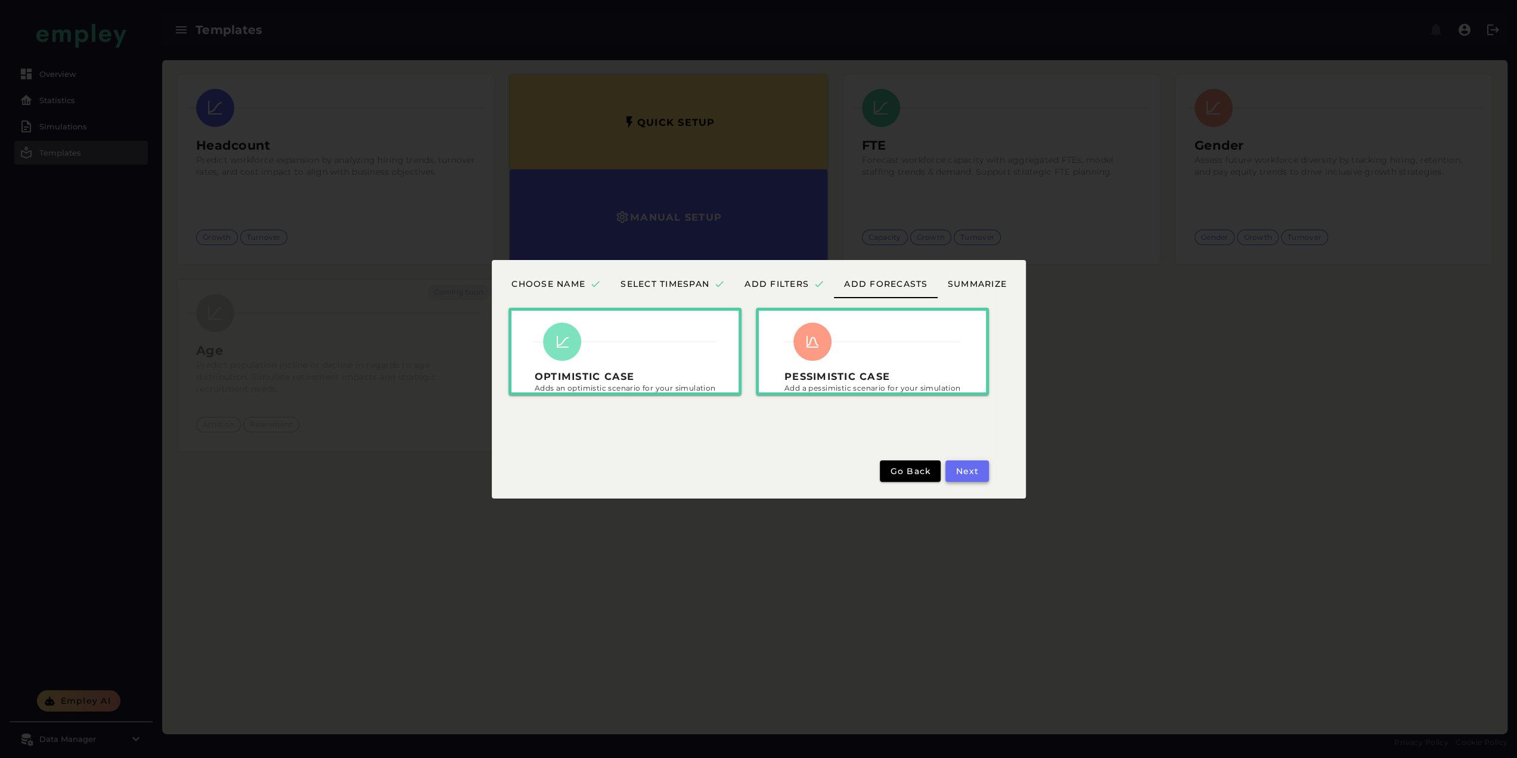
click at [960, 478] on button "Next" at bounding box center [966, 470] width 43 height 21
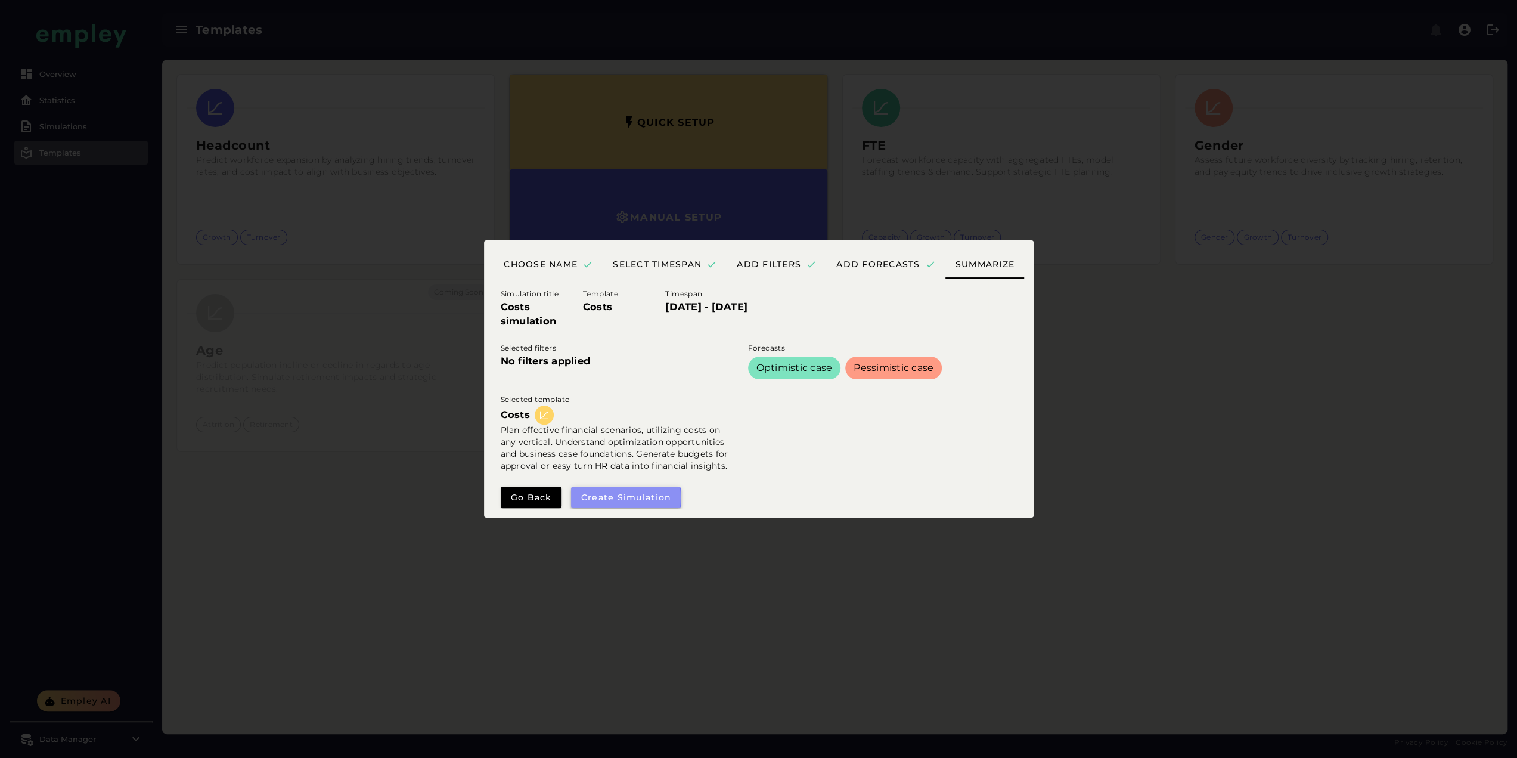
click at [629, 495] on span "Create simulation" at bounding box center [626, 497] width 91 height 11
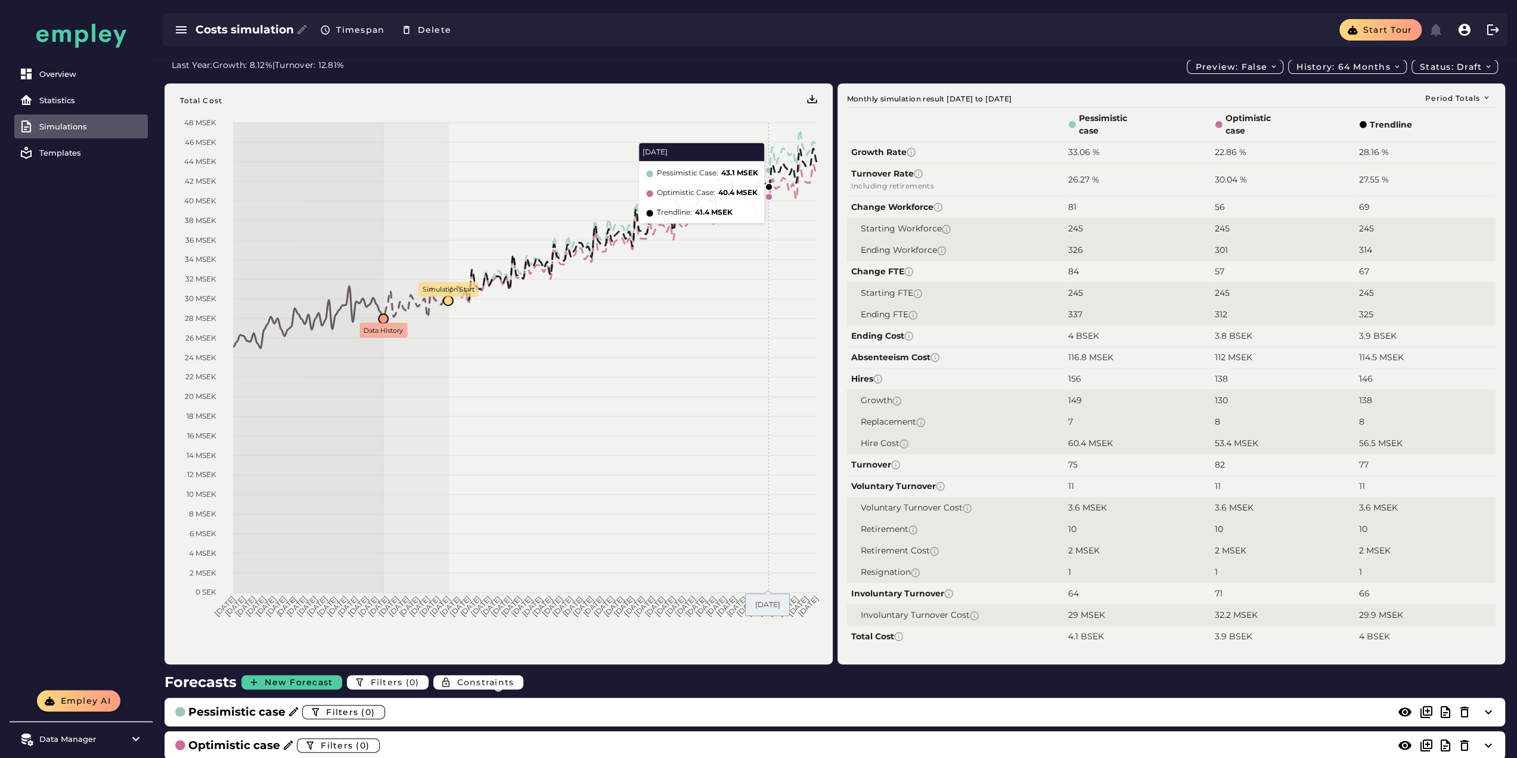
click at [1321, 75] on div "Last Year: Growth: 8.12% | Turnover: 12.81% Preview: false History: 64 months S…" at bounding box center [834, 497] width 1345 height 875
click at [1330, 65] on span "History: 64 months" at bounding box center [1349, 66] width 106 height 11
click at [1324, 138] on div "127 months" at bounding box center [1348, 138] width 98 height 11
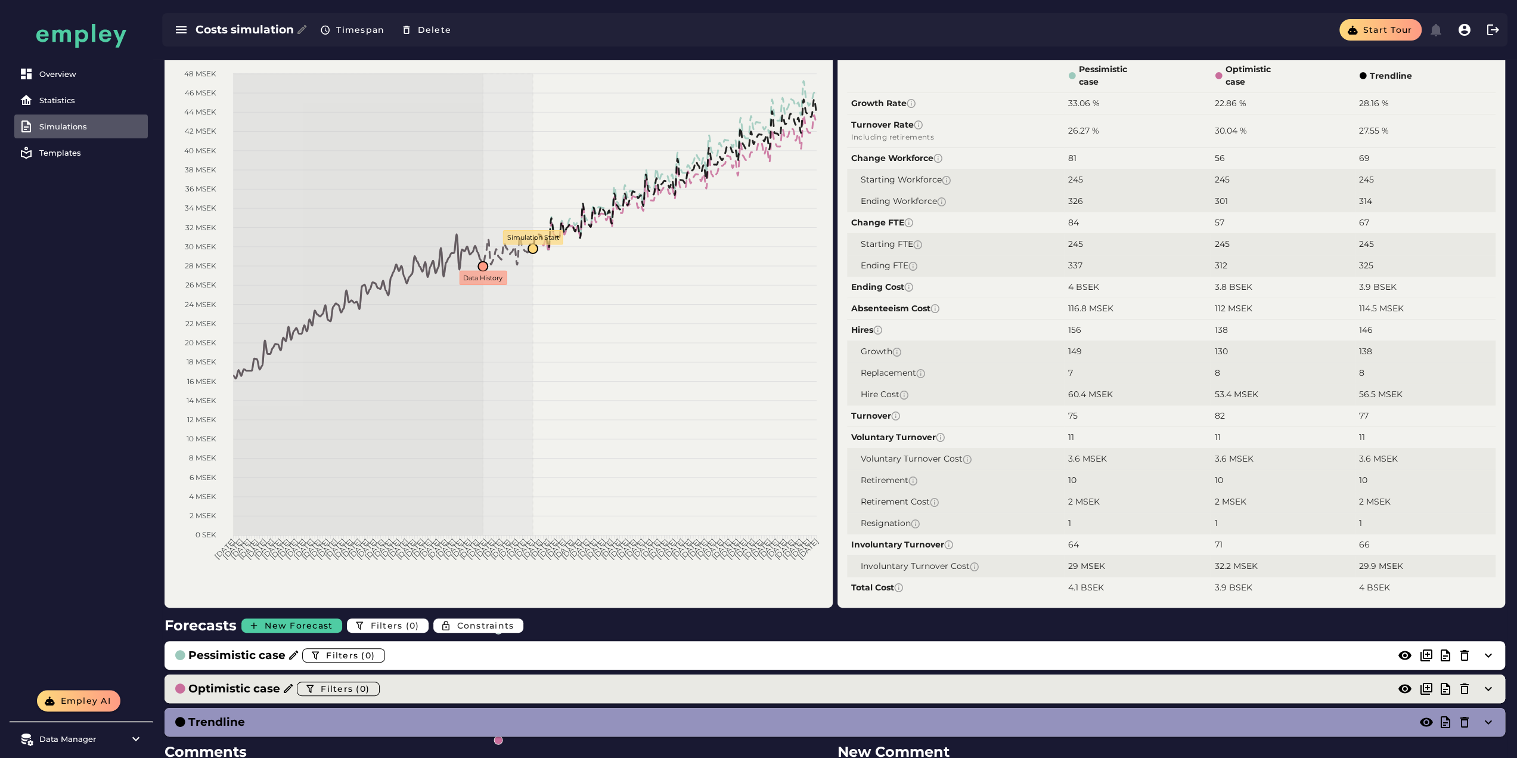
scroll to position [119, 0]
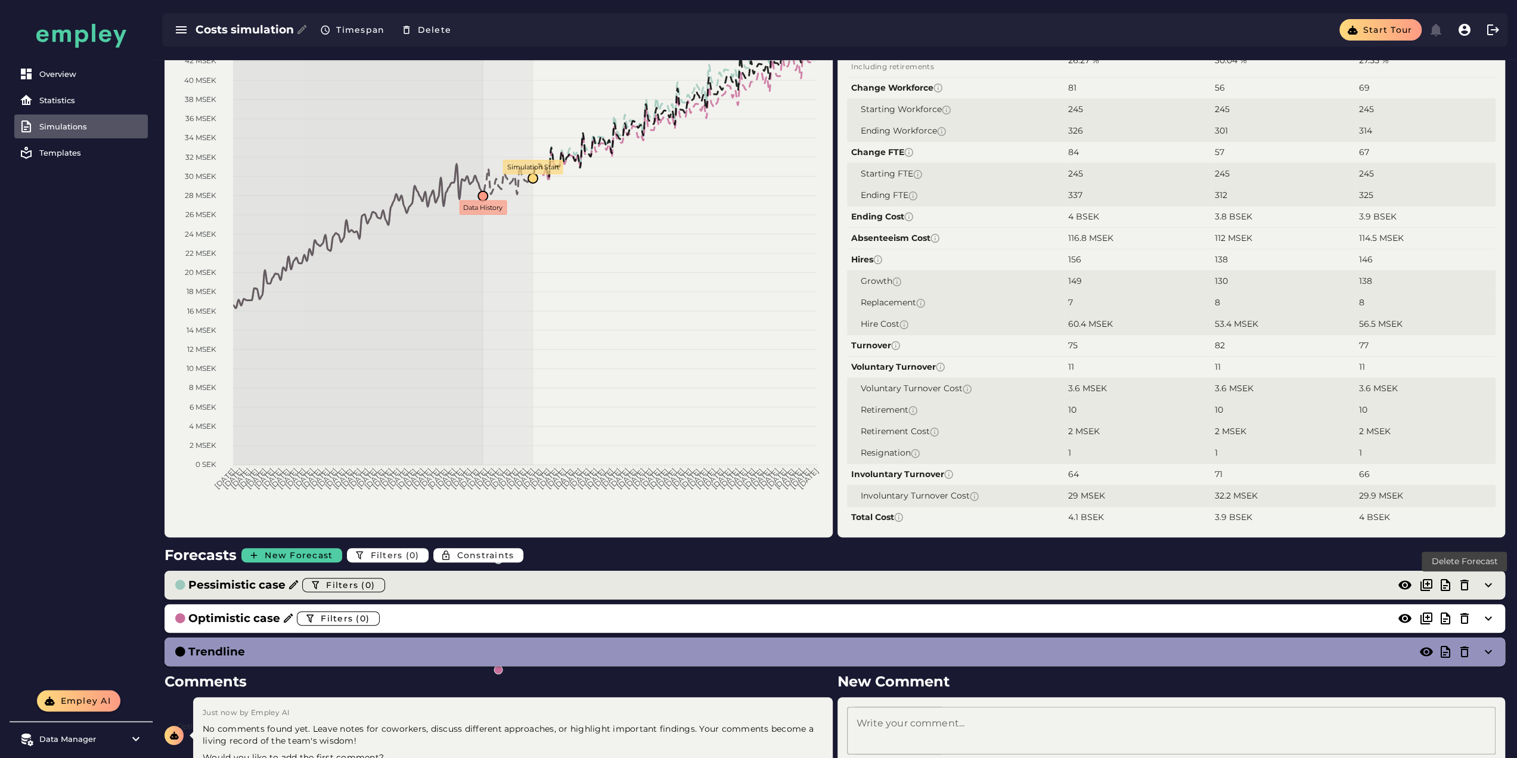
click at [1466, 585] on icon at bounding box center [1464, 585] width 14 height 14
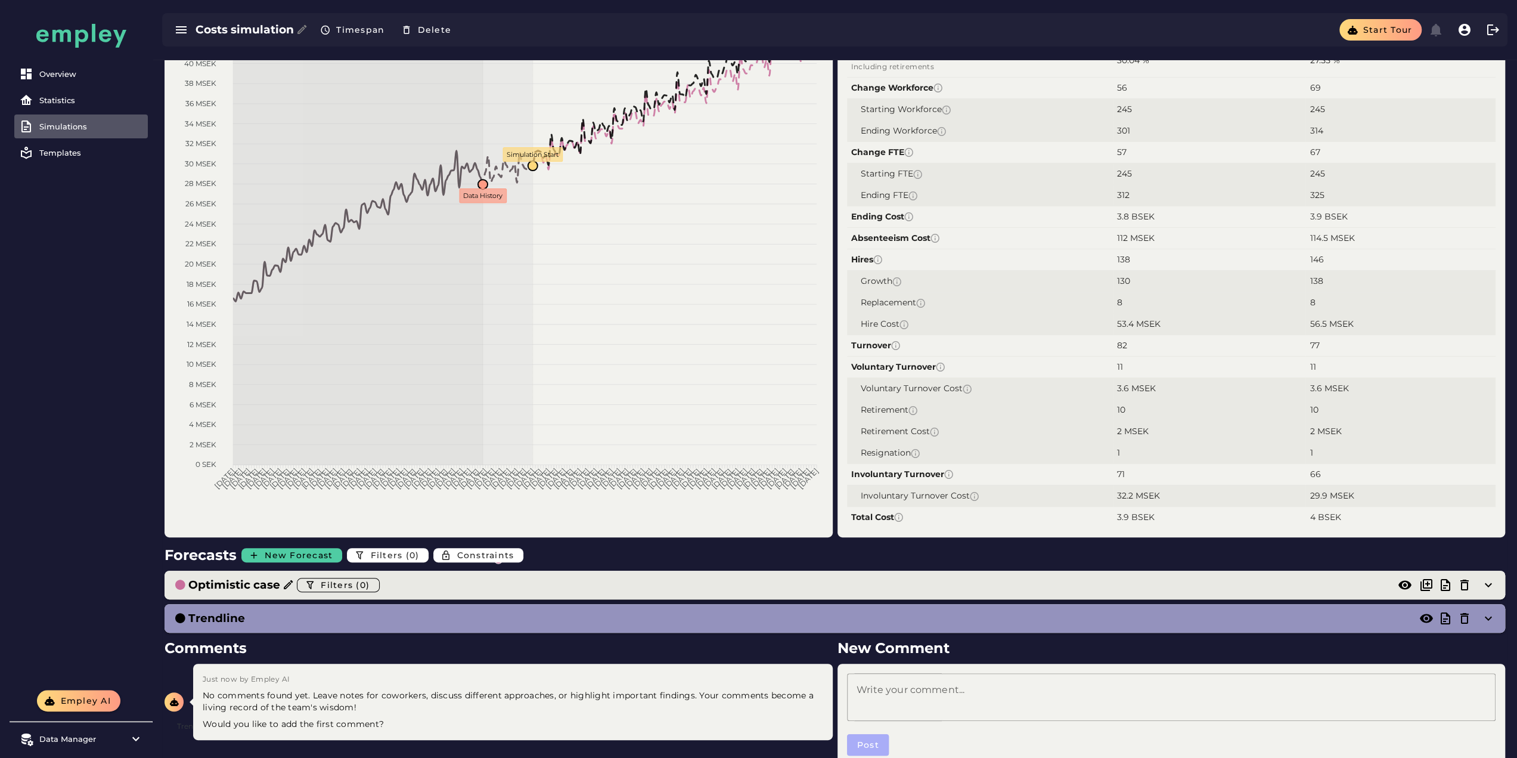
click at [1466, 591] on div "Optimistic case Filters (0)" at bounding box center [823, 584] width 1298 height 19
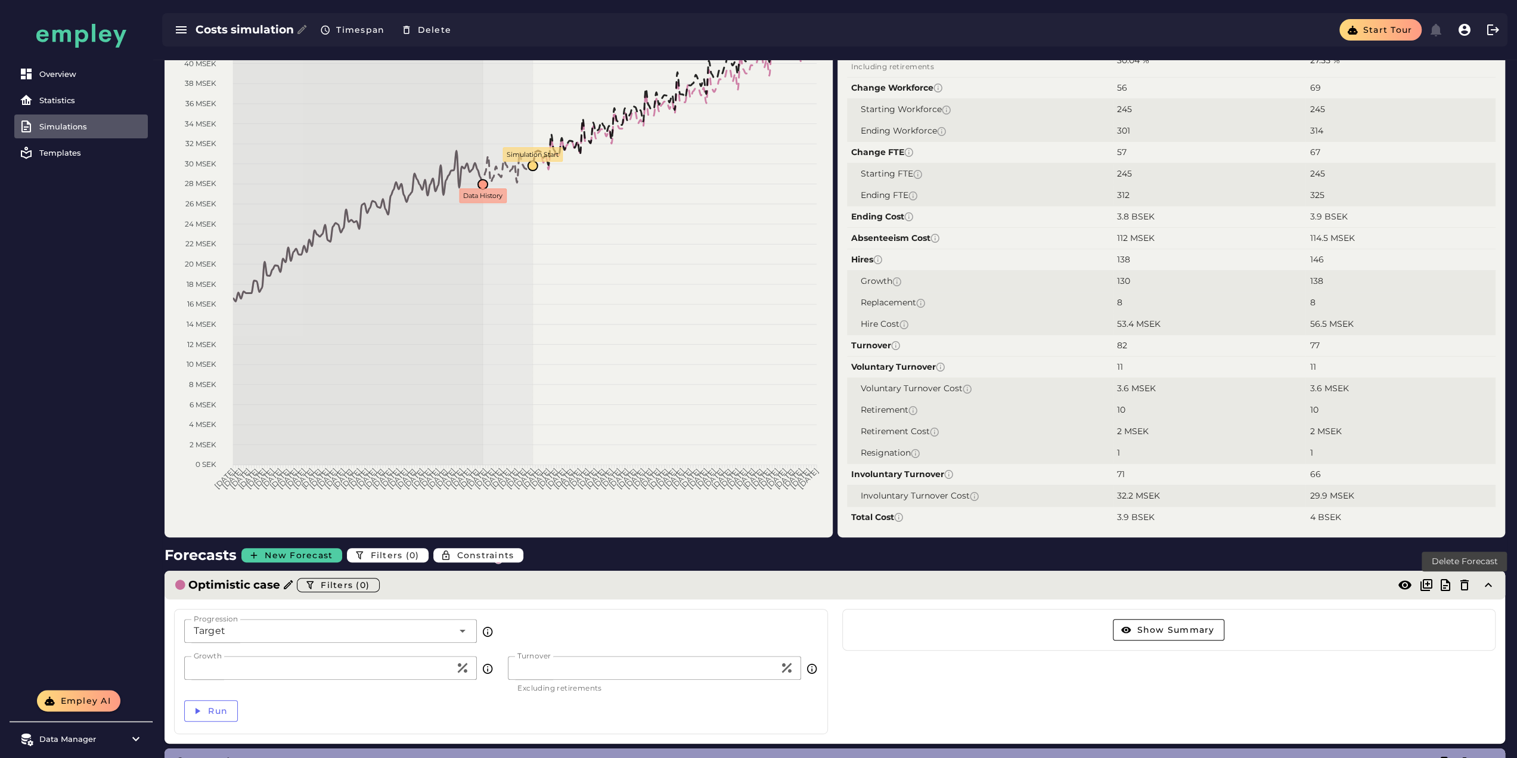
click at [1466, 583] on icon at bounding box center [1464, 585] width 14 height 14
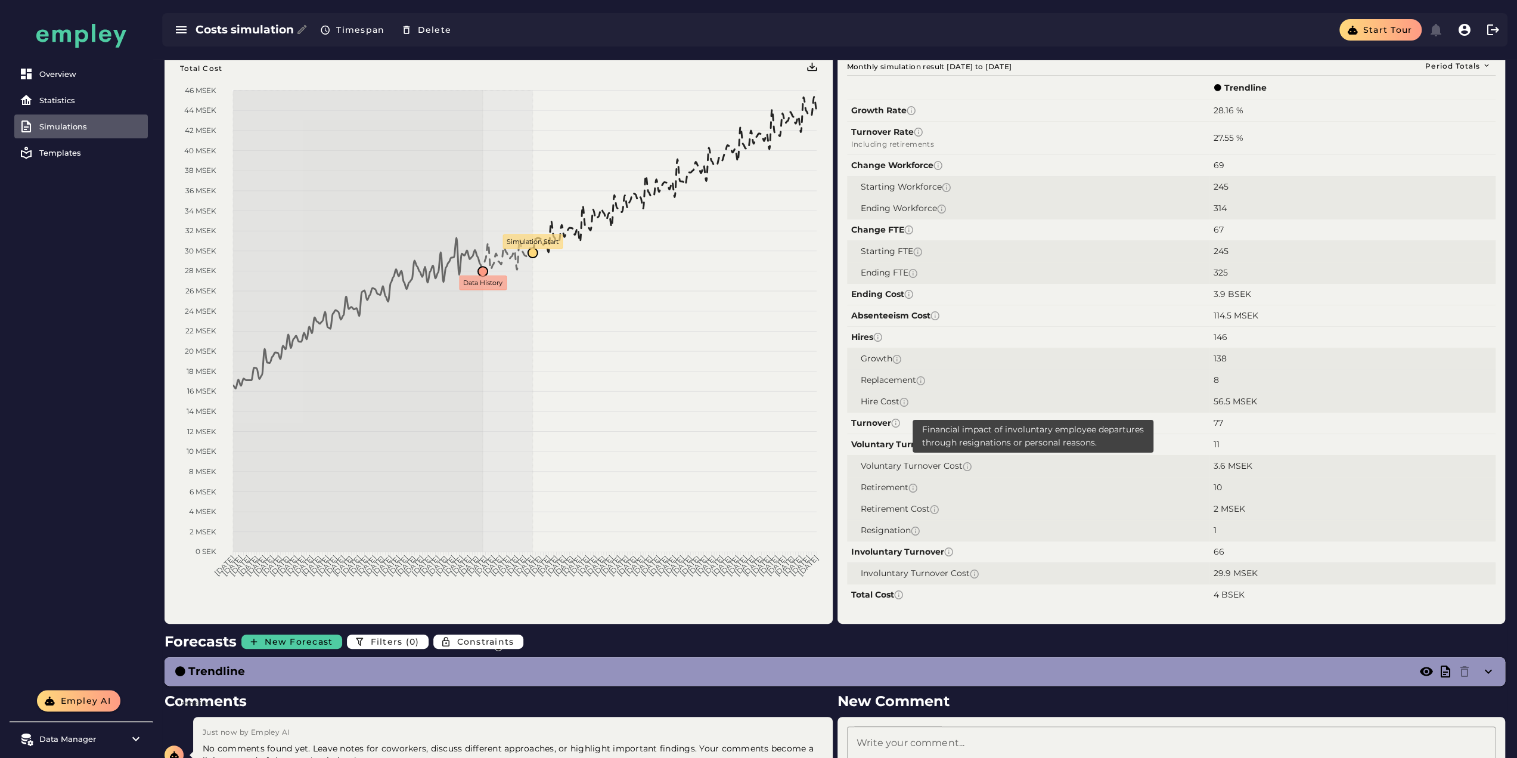
scroll to position [0, 0]
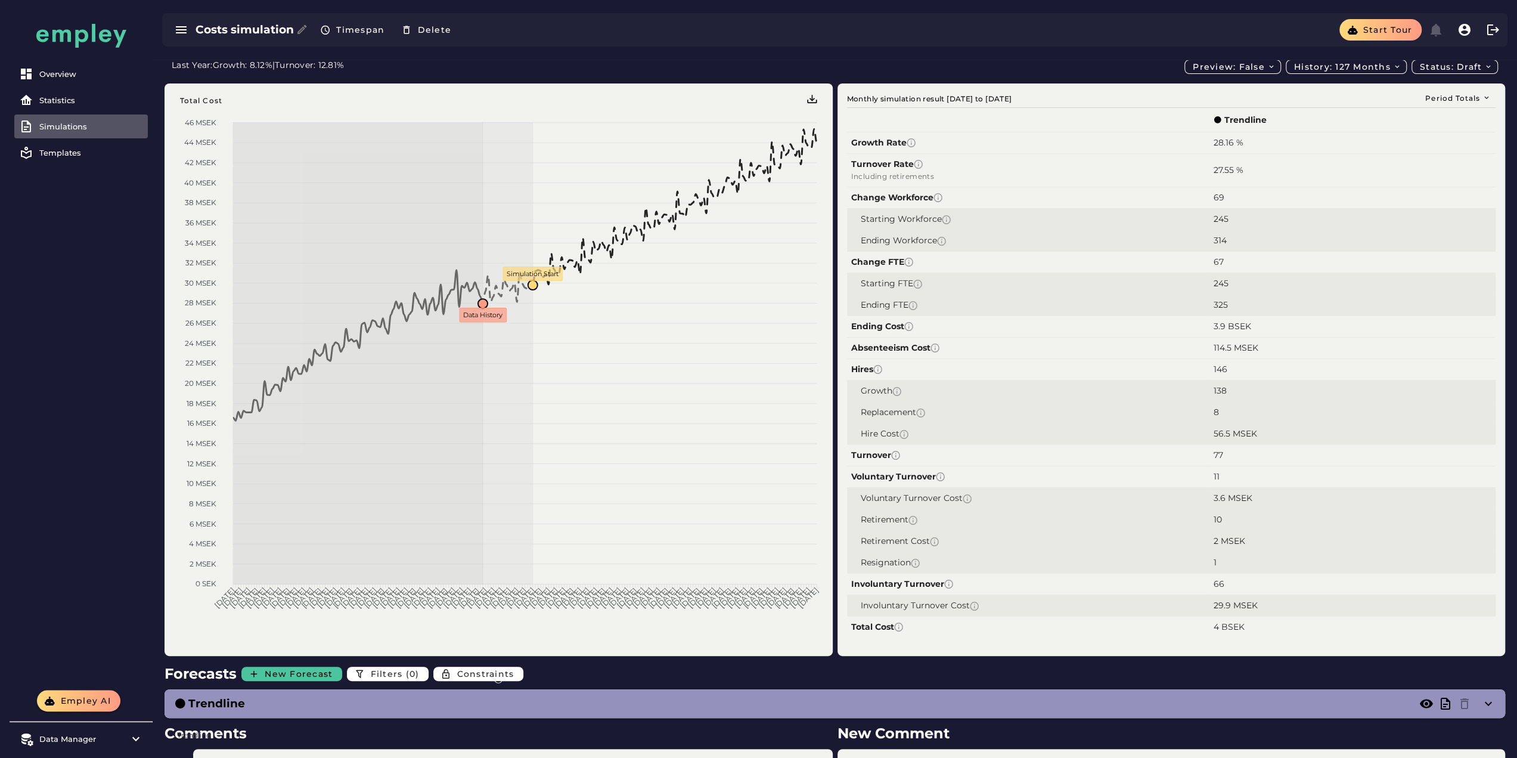
click at [290, 677] on span "New Forecast" at bounding box center [298, 673] width 69 height 11
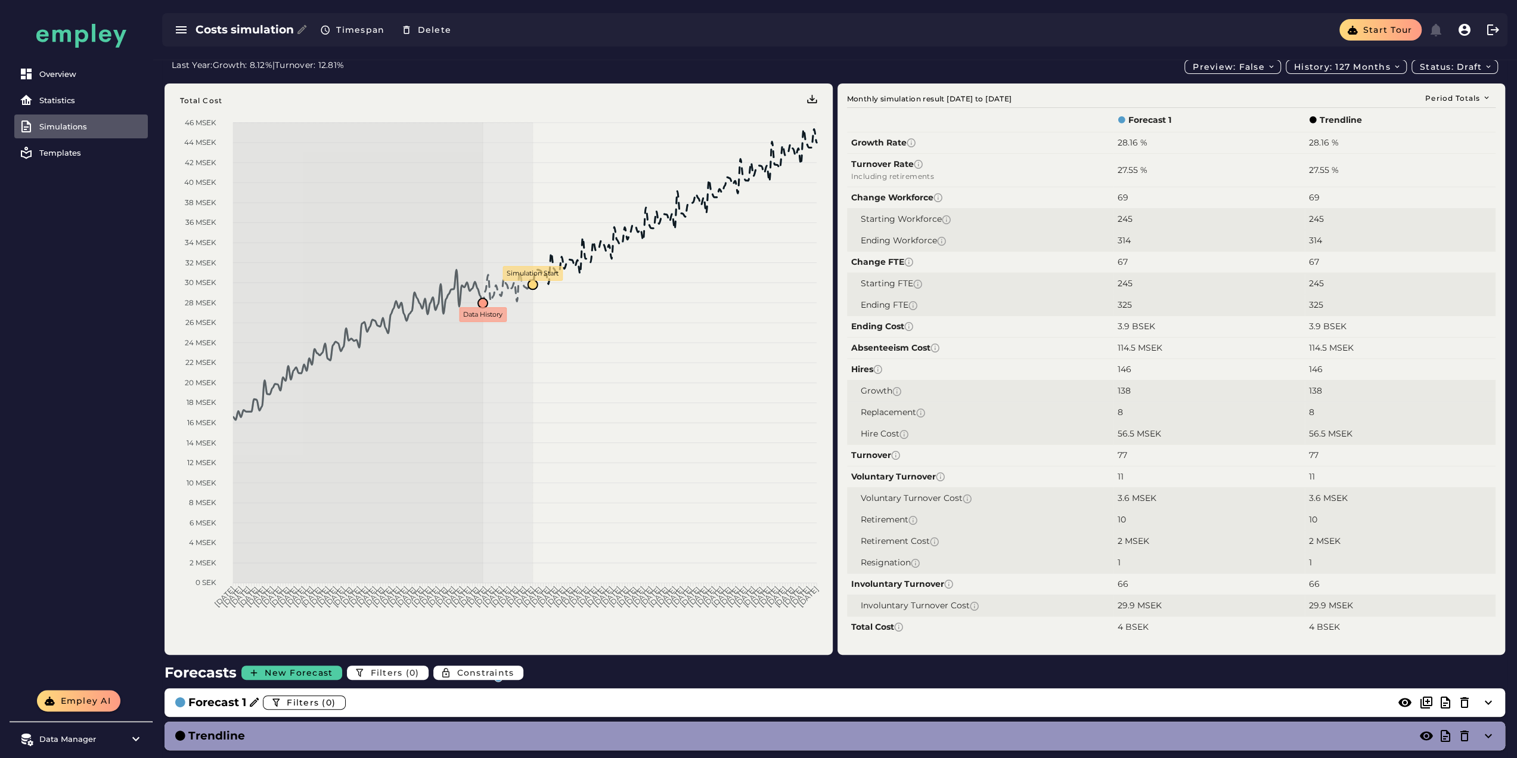
scroll to position [157, 0]
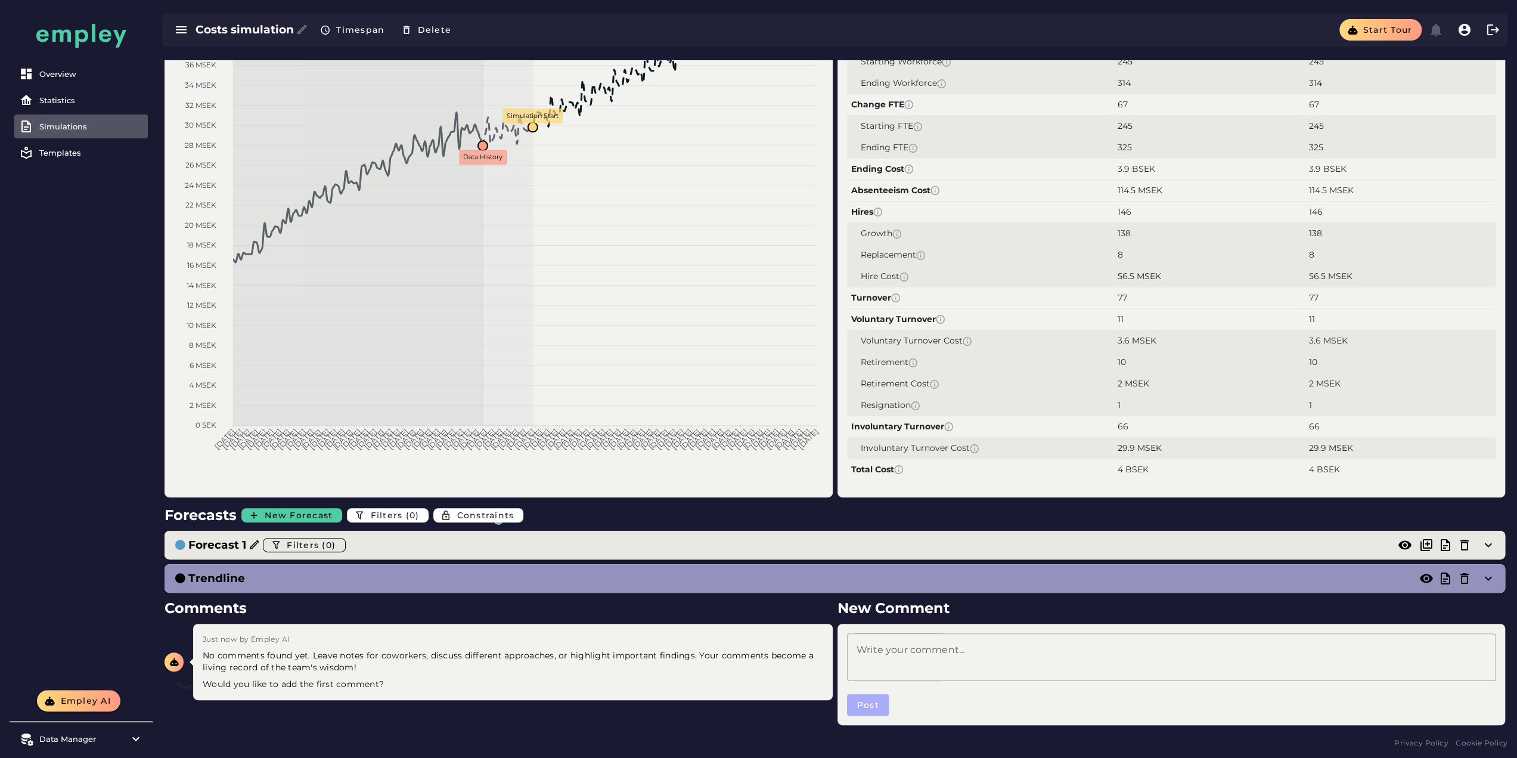
click at [387, 539] on div "Forecast 1 Filters (0)" at bounding box center [823, 544] width 1298 height 19
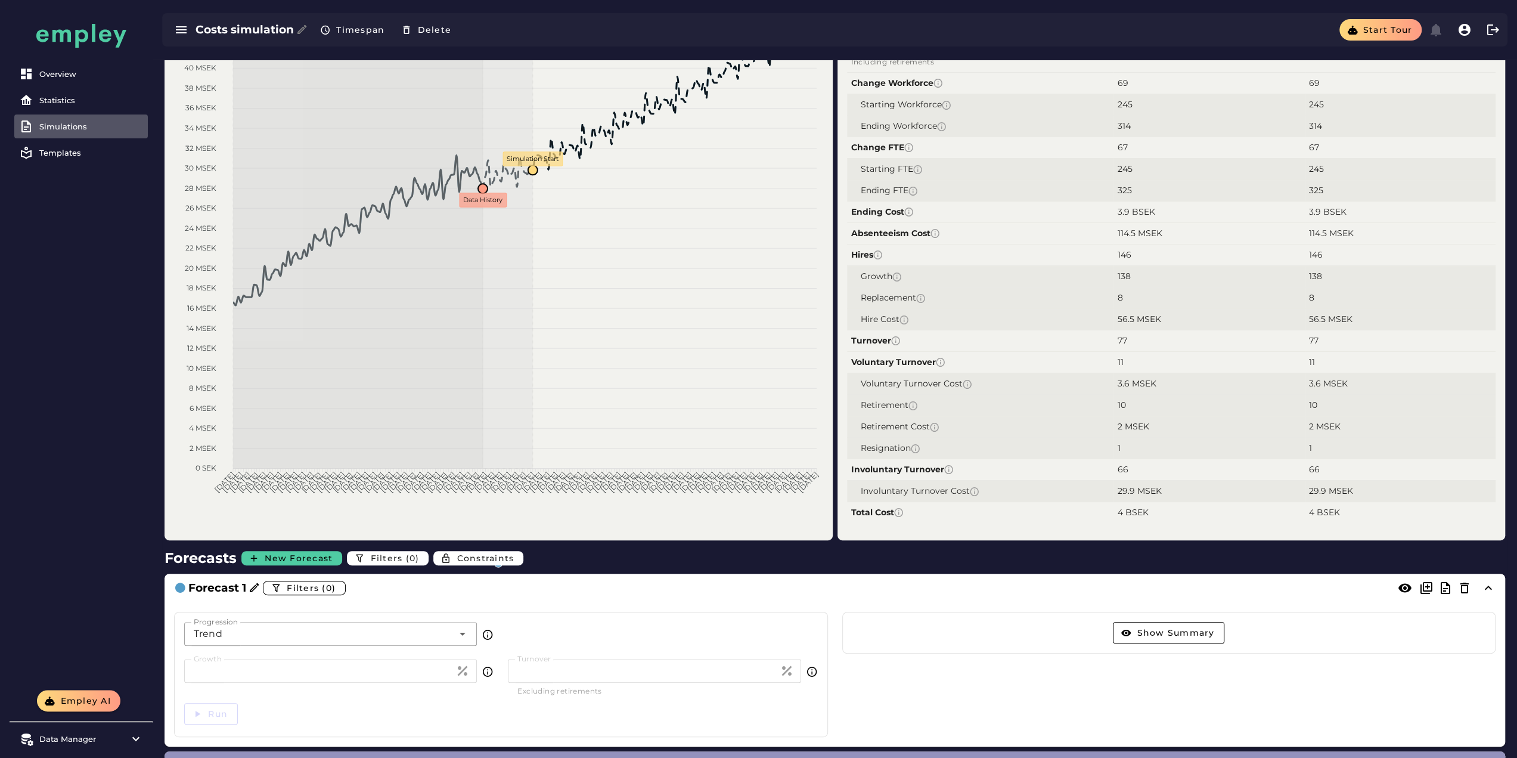
scroll to position [98, 0]
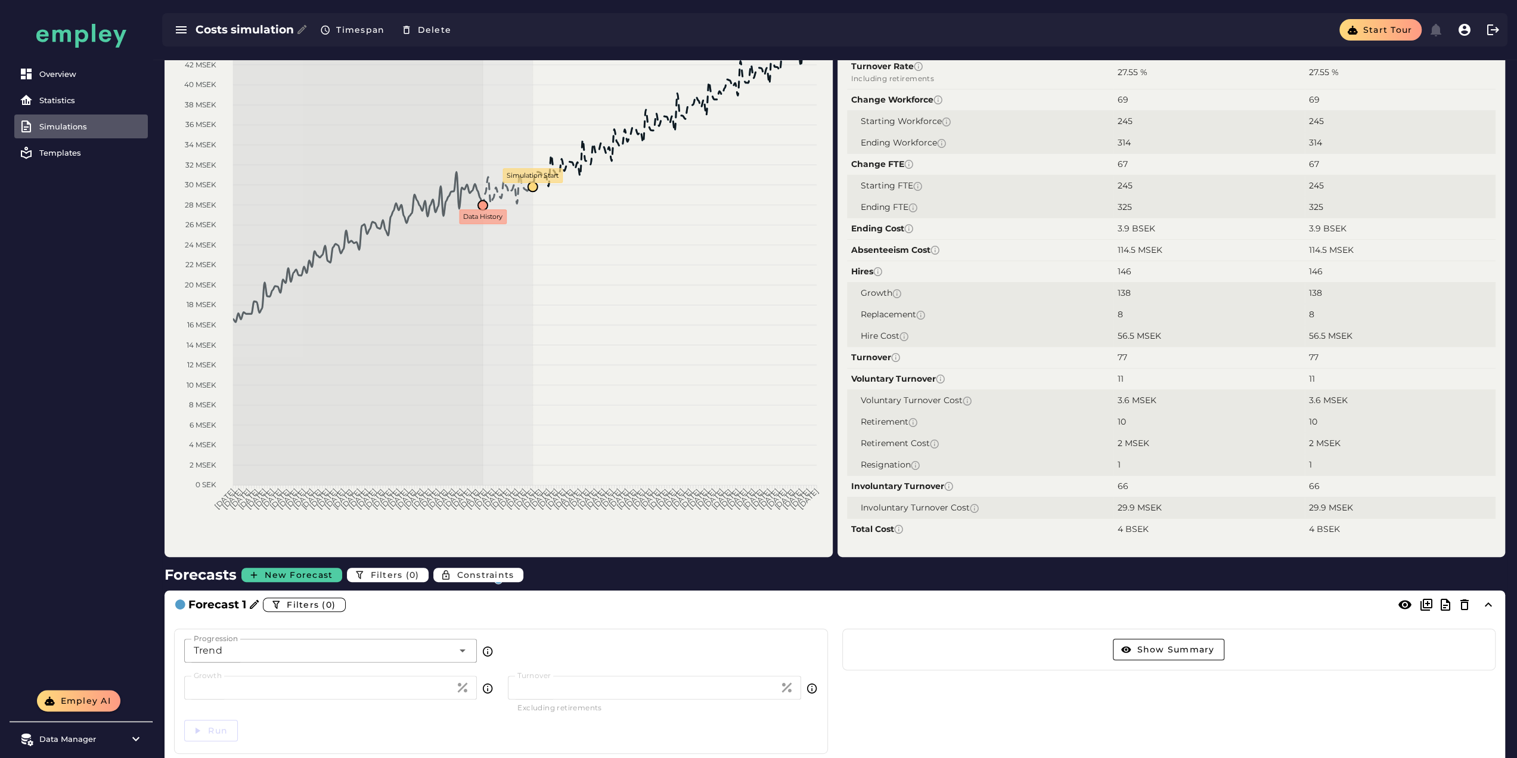
click at [389, 652] on div "Trend *****" at bounding box center [318, 650] width 269 height 24
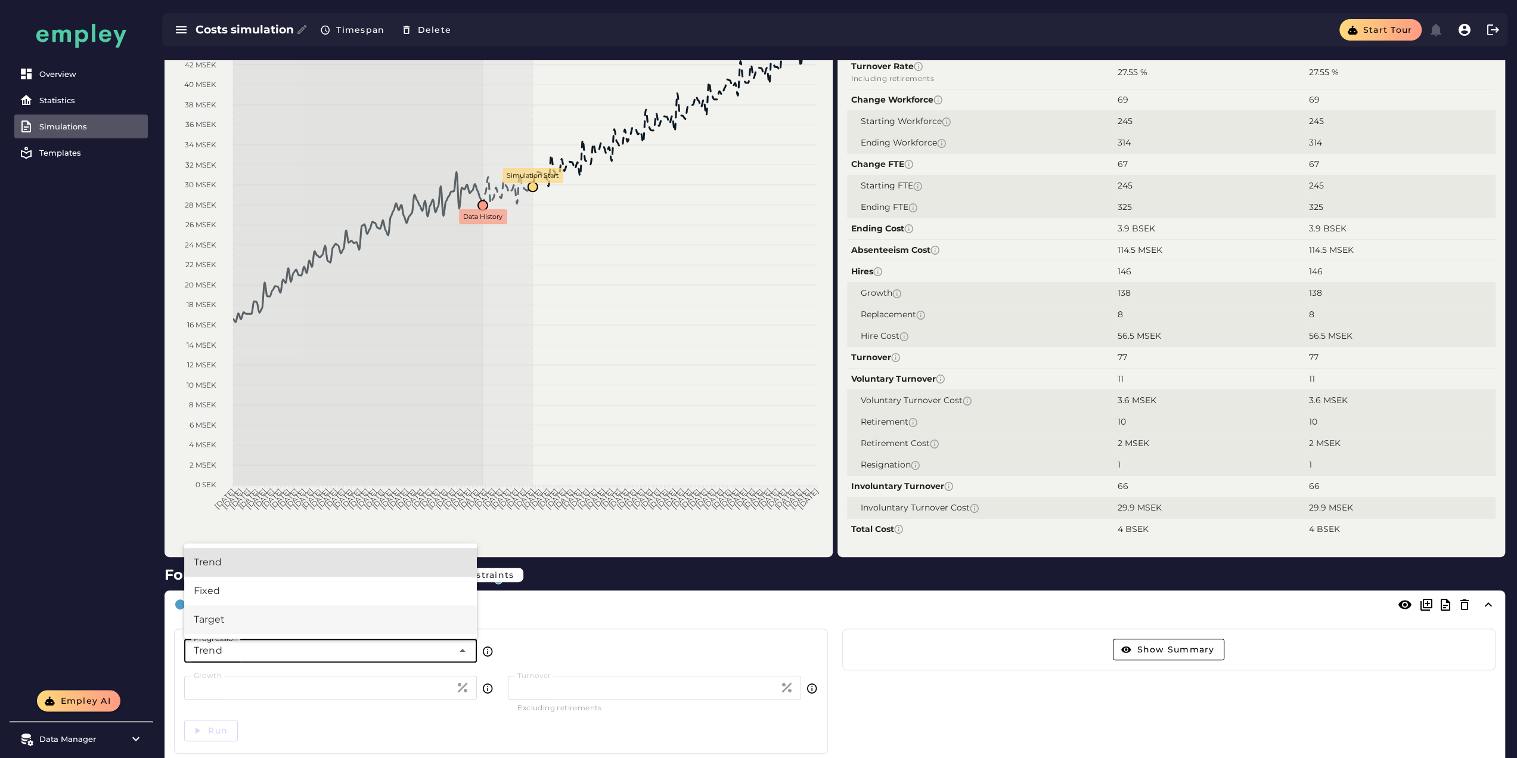
click at [287, 613] on div "Target" at bounding box center [331, 619] width 274 height 14
type input "******"
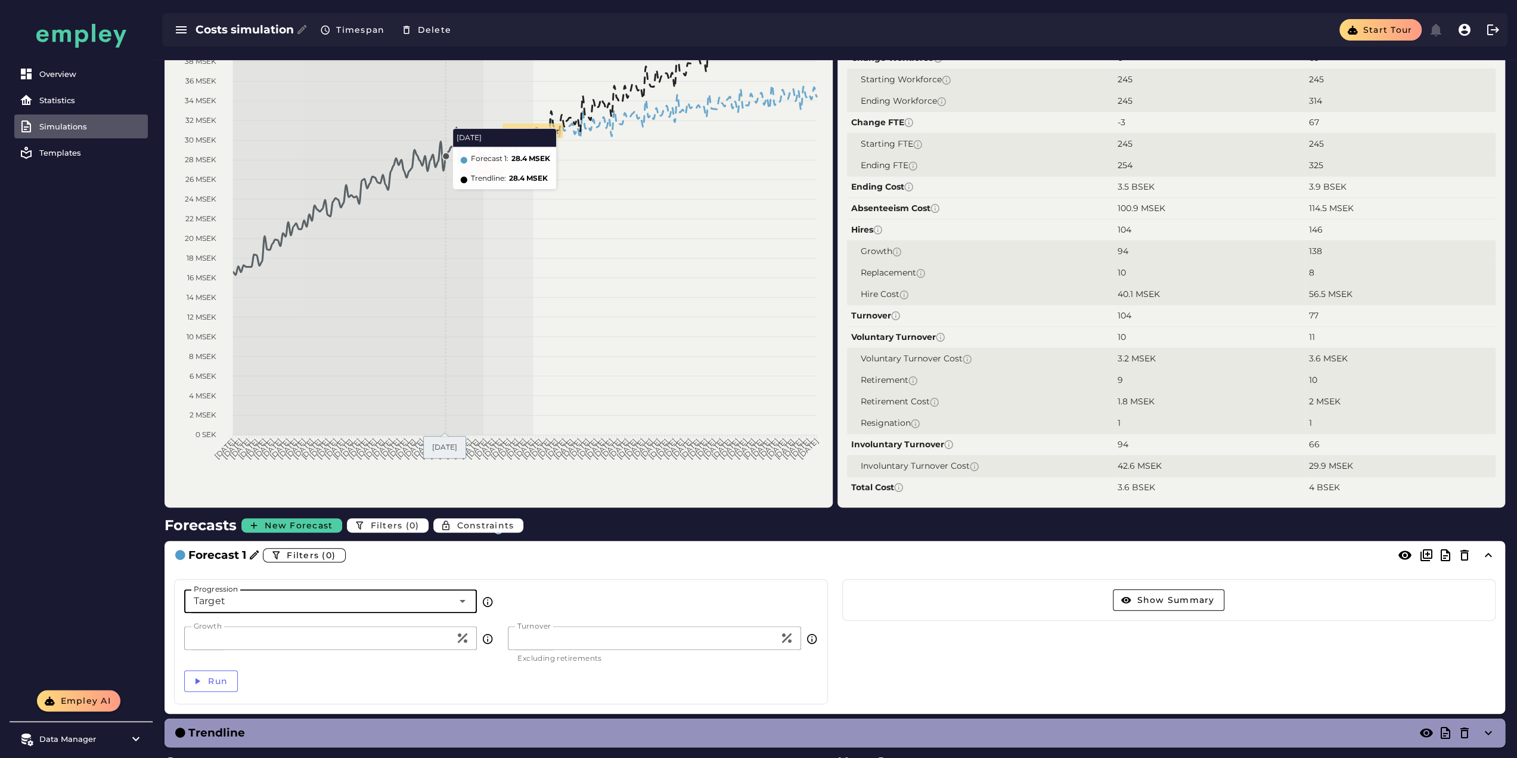
scroll to position [179, 0]
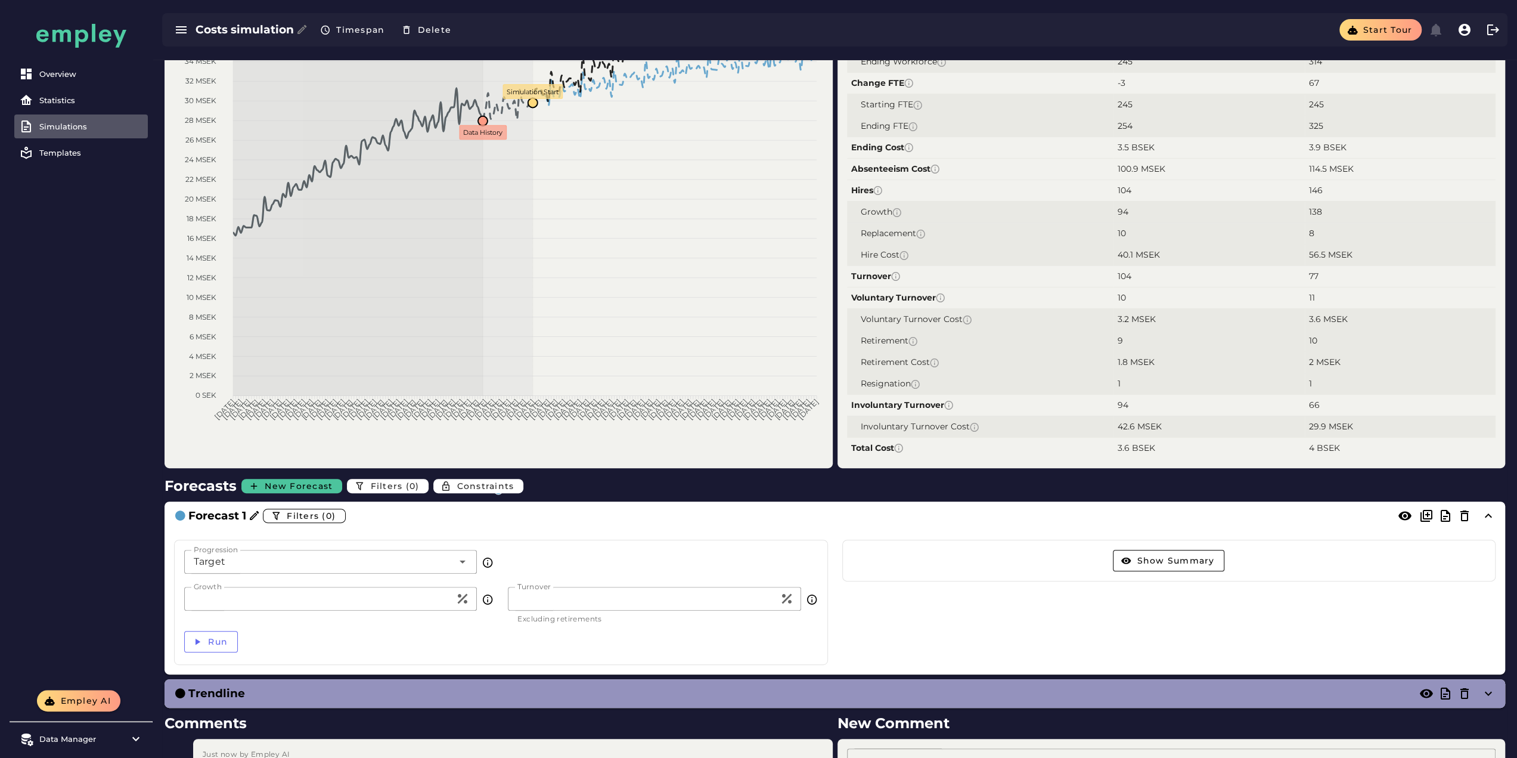
click at [279, 486] on span "New Forecast" at bounding box center [298, 485] width 69 height 11
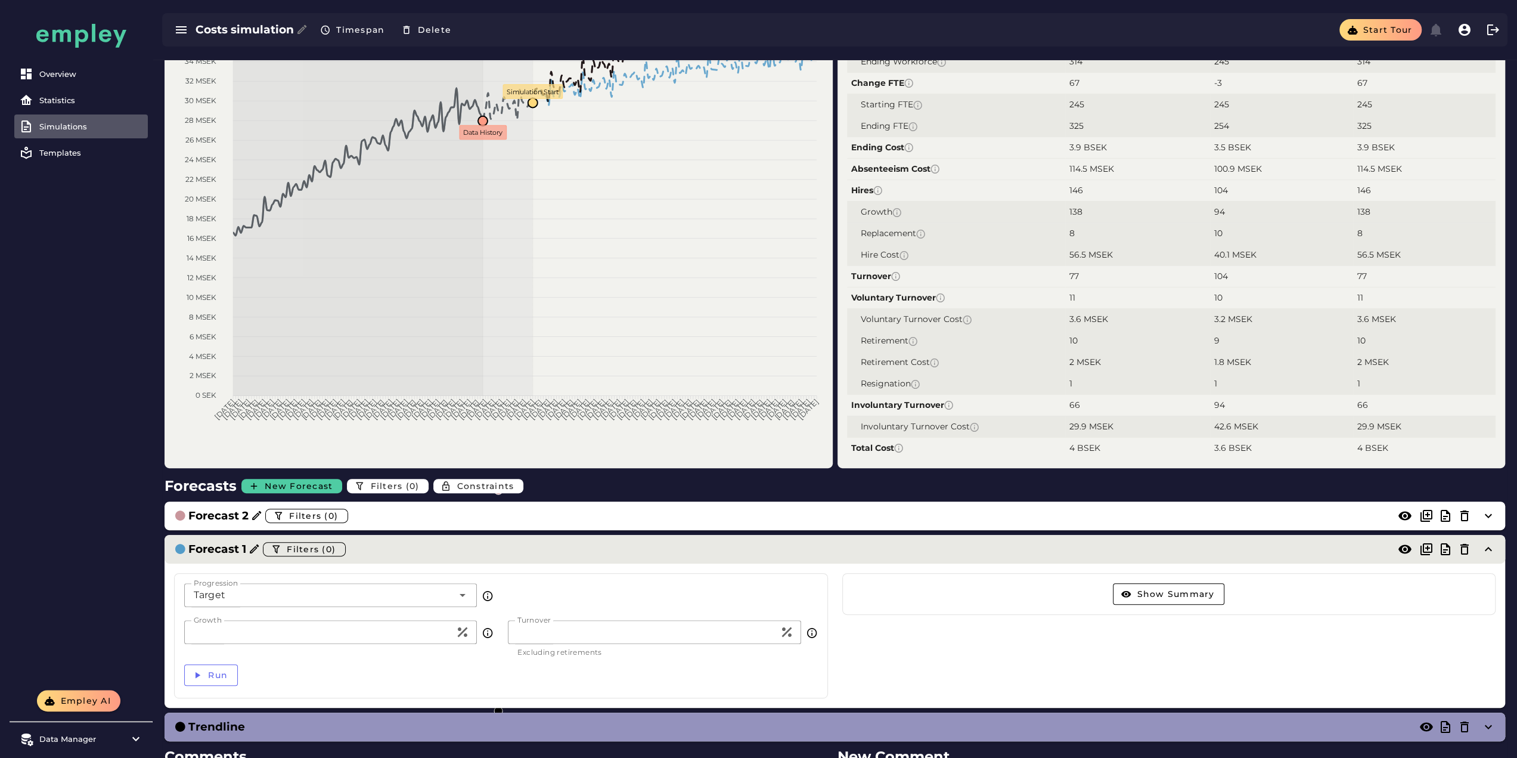
click at [223, 553] on h3 "Forecast 1" at bounding box center [217, 549] width 58 height 17
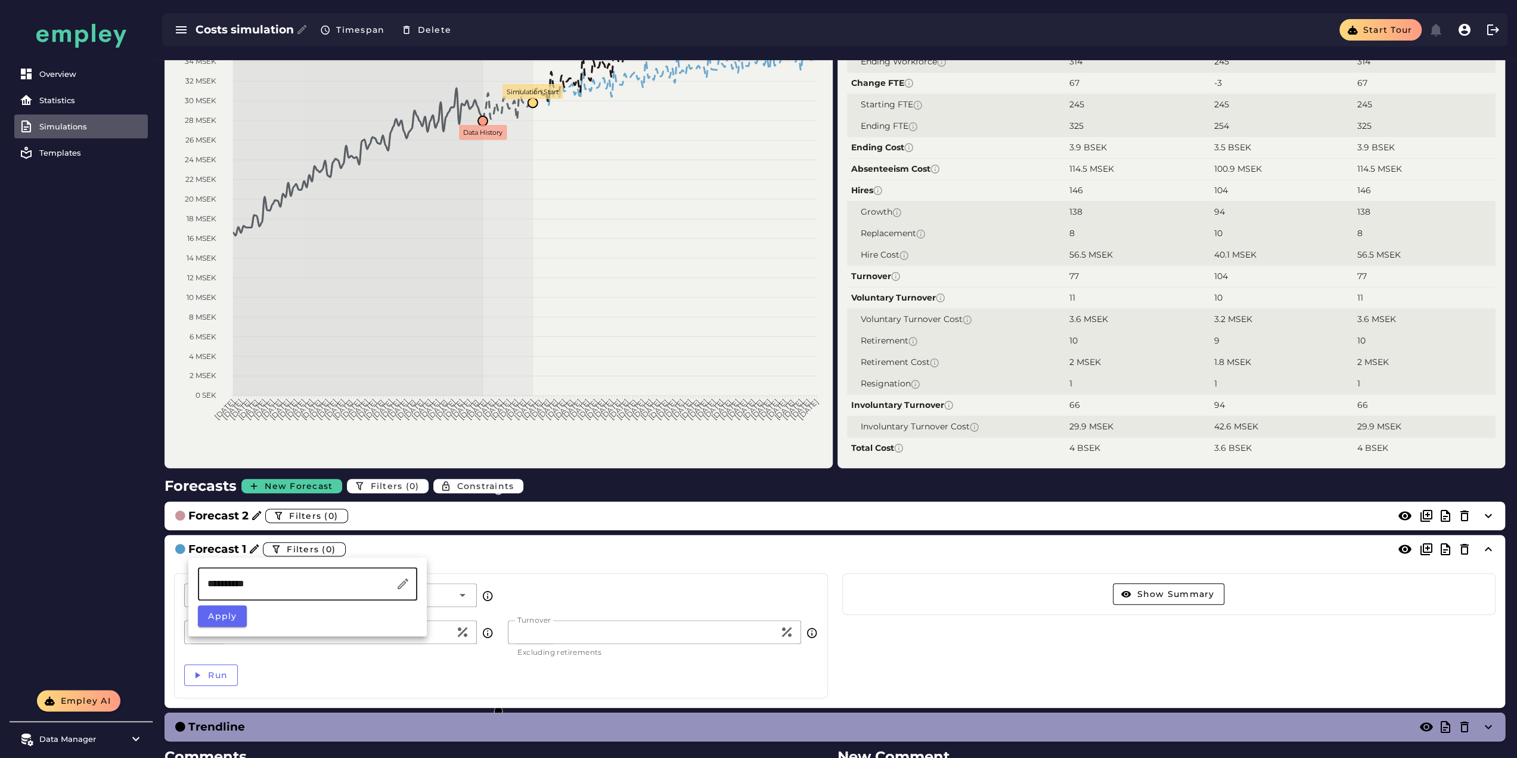
drag, startPoint x: 264, startPoint y: 594, endPoint x: 122, endPoint y: 589, distance: 142.6
click at [122, 589] on body "Overview Statistics Simulations Templates Empley AI Data Manager Versions Impor…" at bounding box center [758, 363] width 1517 height 1085
type input "**********"
click at [231, 625] on button "Apply" at bounding box center [222, 615] width 49 height 21
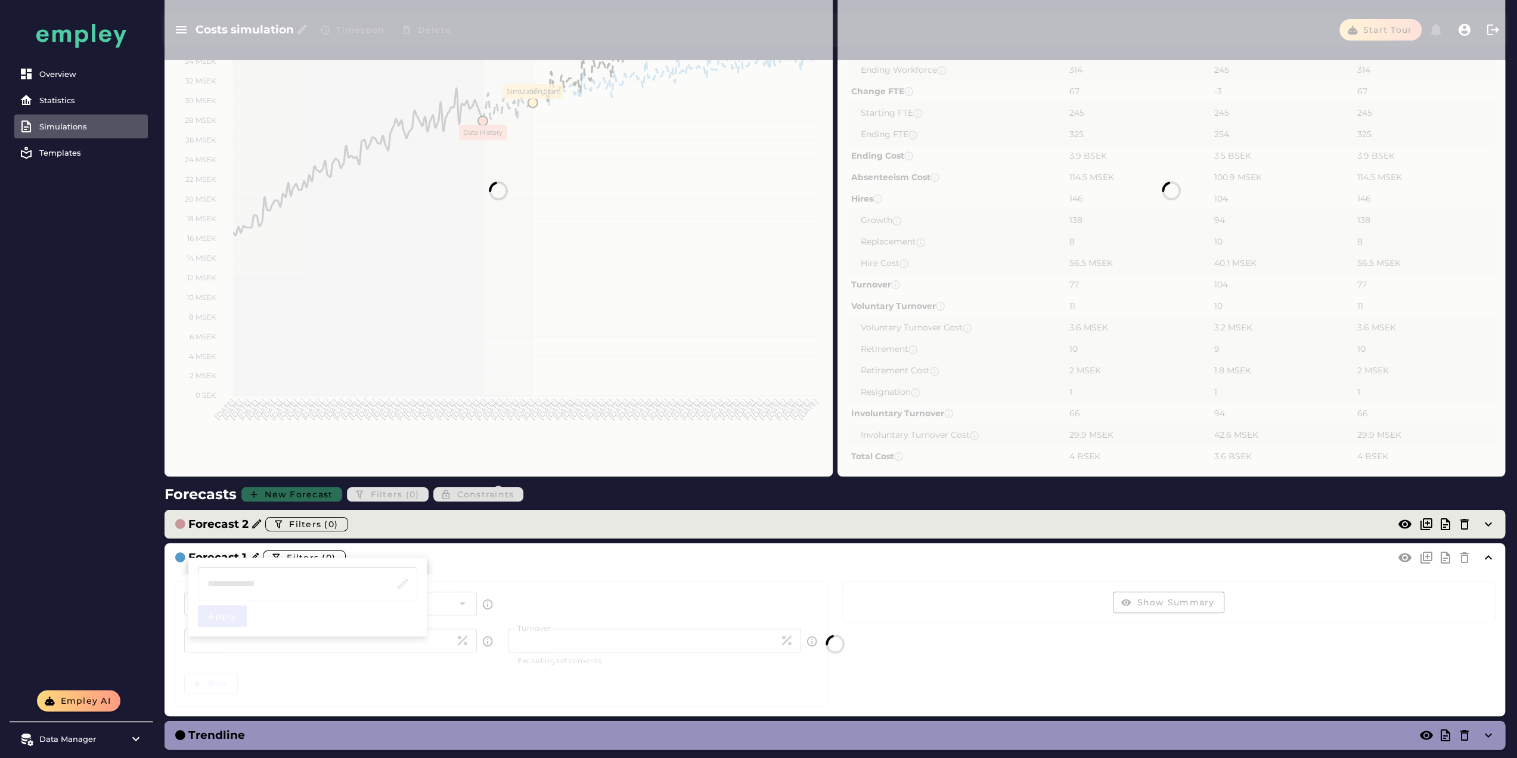
click at [234, 522] on h3 "Forecast 2" at bounding box center [218, 524] width 60 height 17
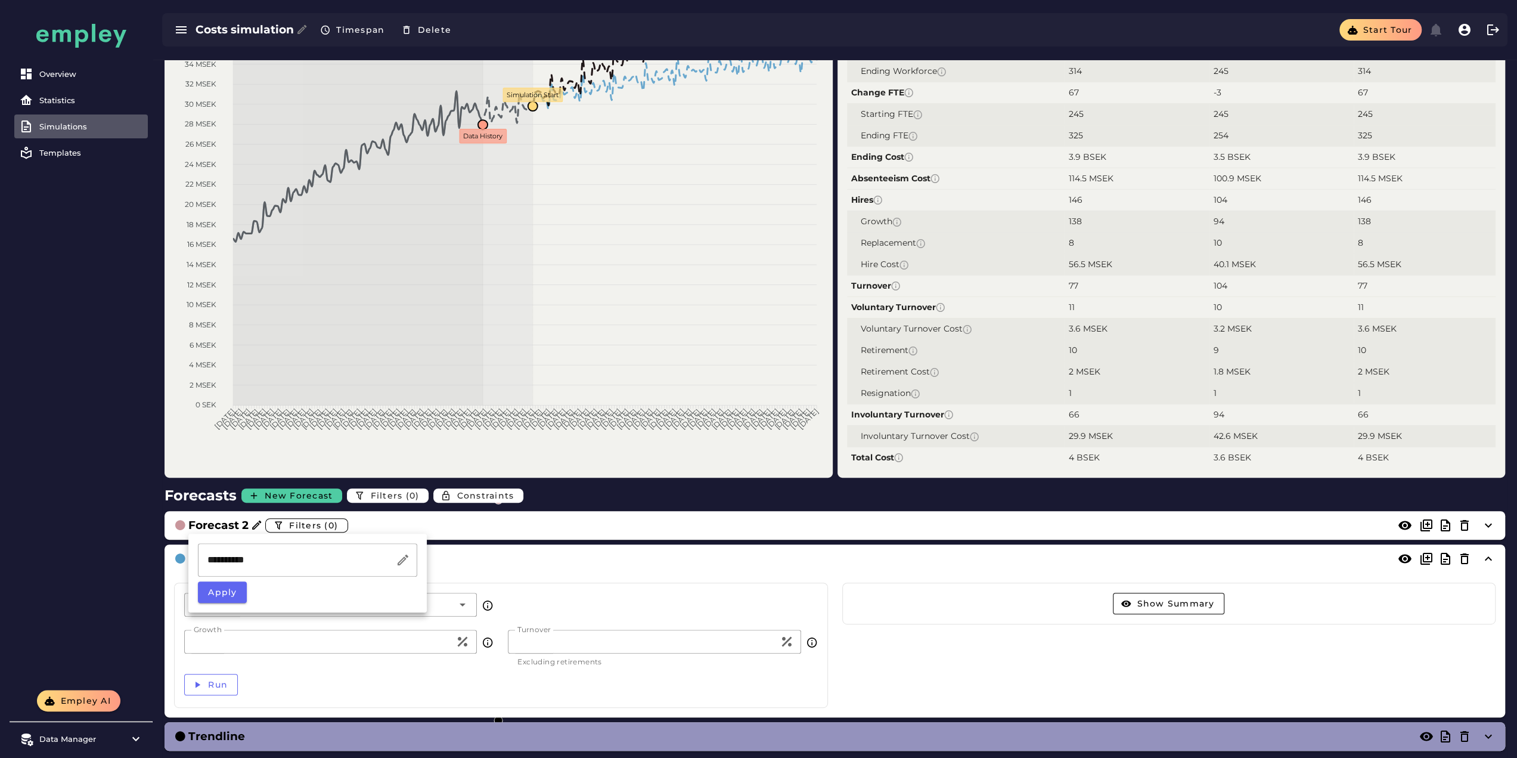
click at [237, 556] on input "**********" at bounding box center [297, 559] width 198 height 33
type input "*"
type input "**********"
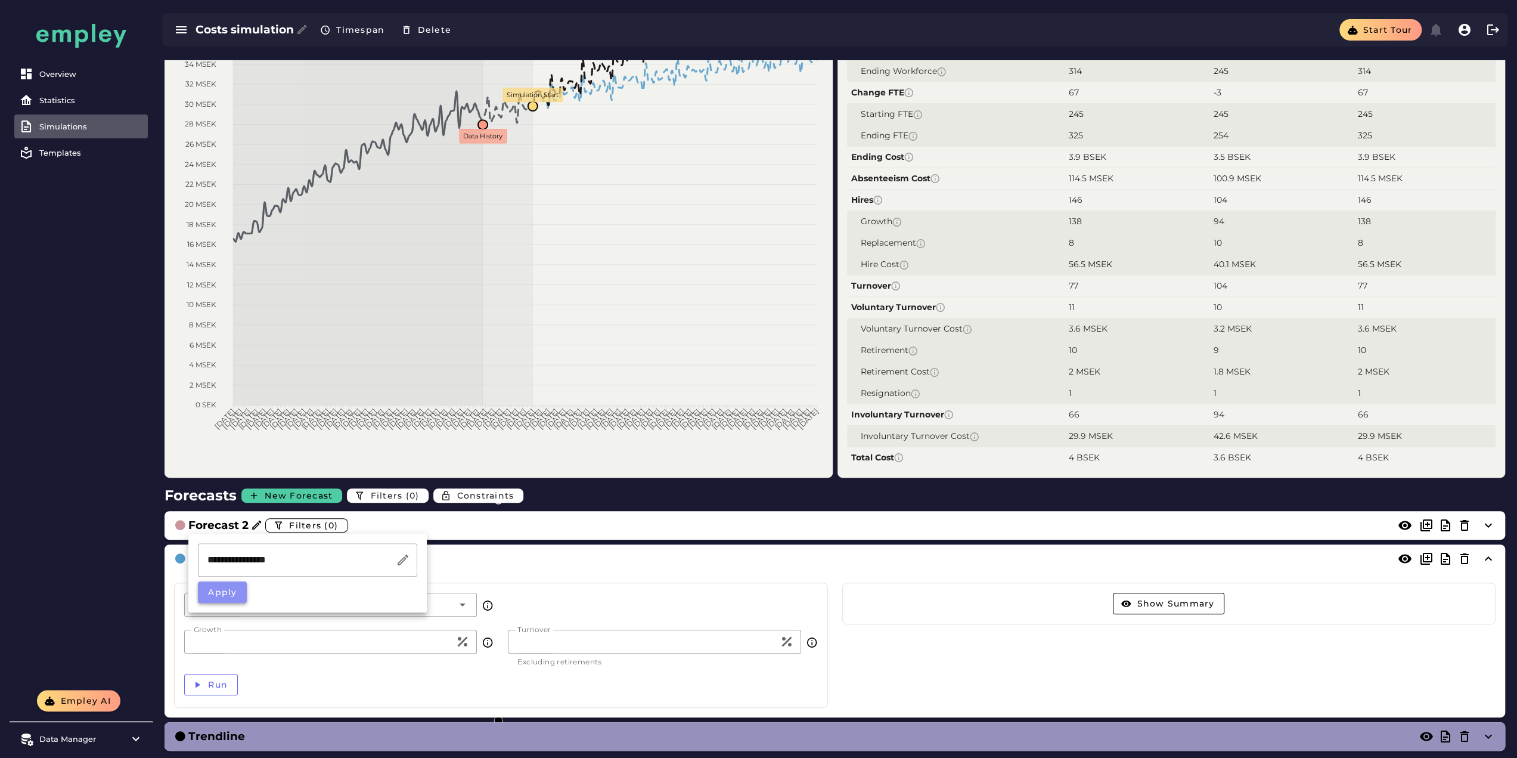
click at [226, 593] on span "Apply" at bounding box center [222, 592] width 30 height 11
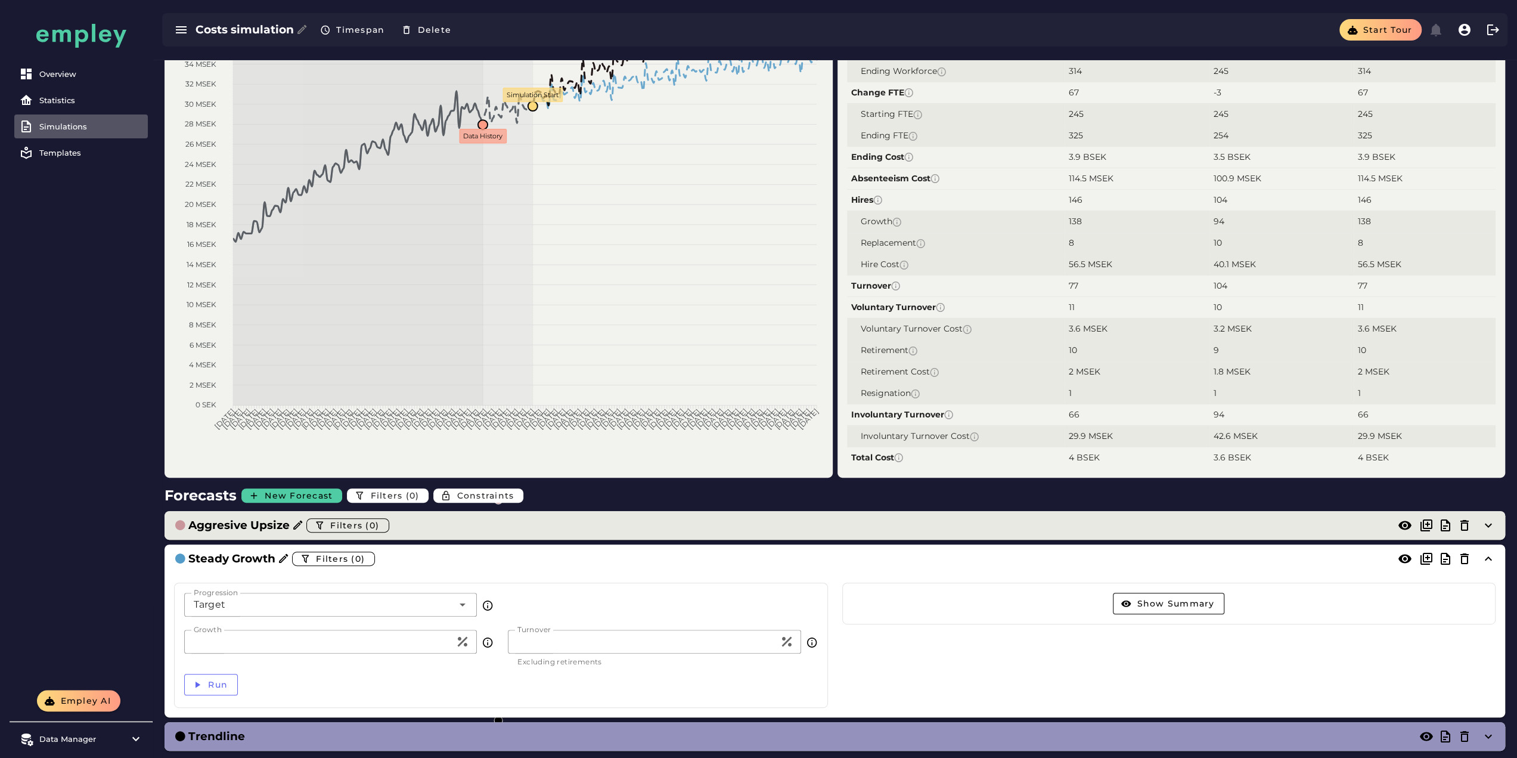
click at [443, 525] on div "Aggresive Upsize Filters (0)" at bounding box center [823, 525] width 1298 height 19
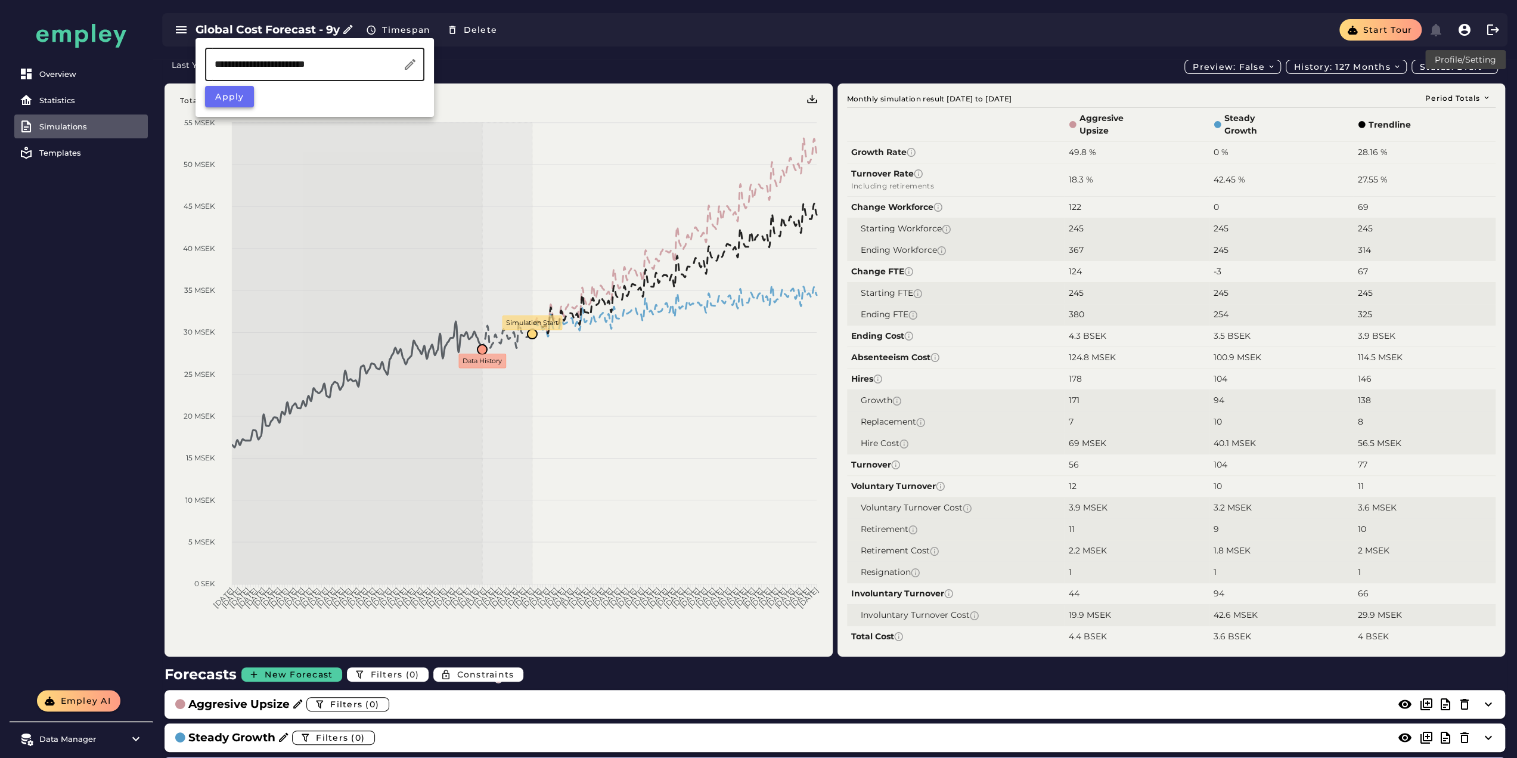
type input "**********"
click at [221, 104] on button "Apply" at bounding box center [229, 96] width 49 height 21
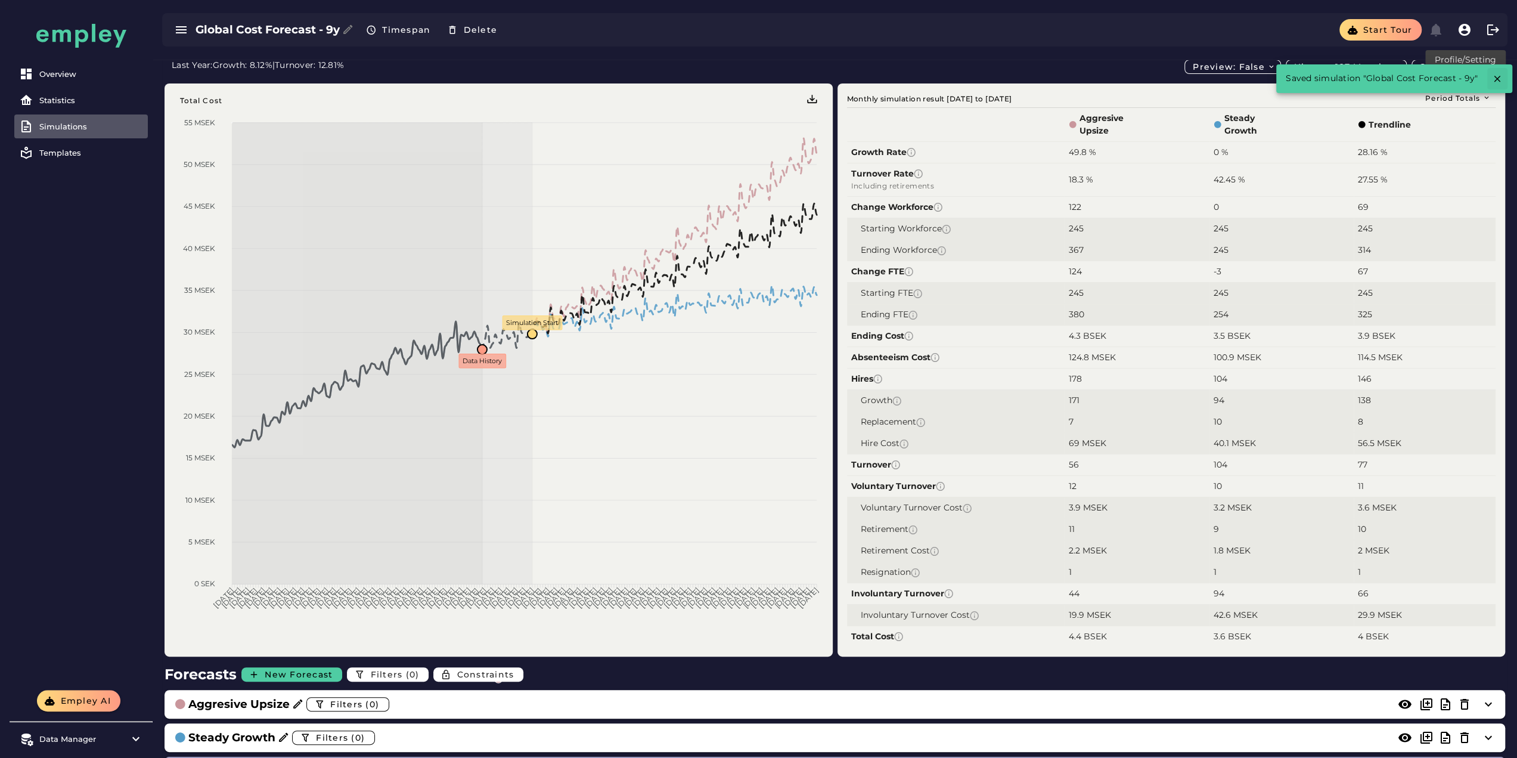
click at [1500, 76] on icon "button" at bounding box center [1497, 78] width 11 height 11
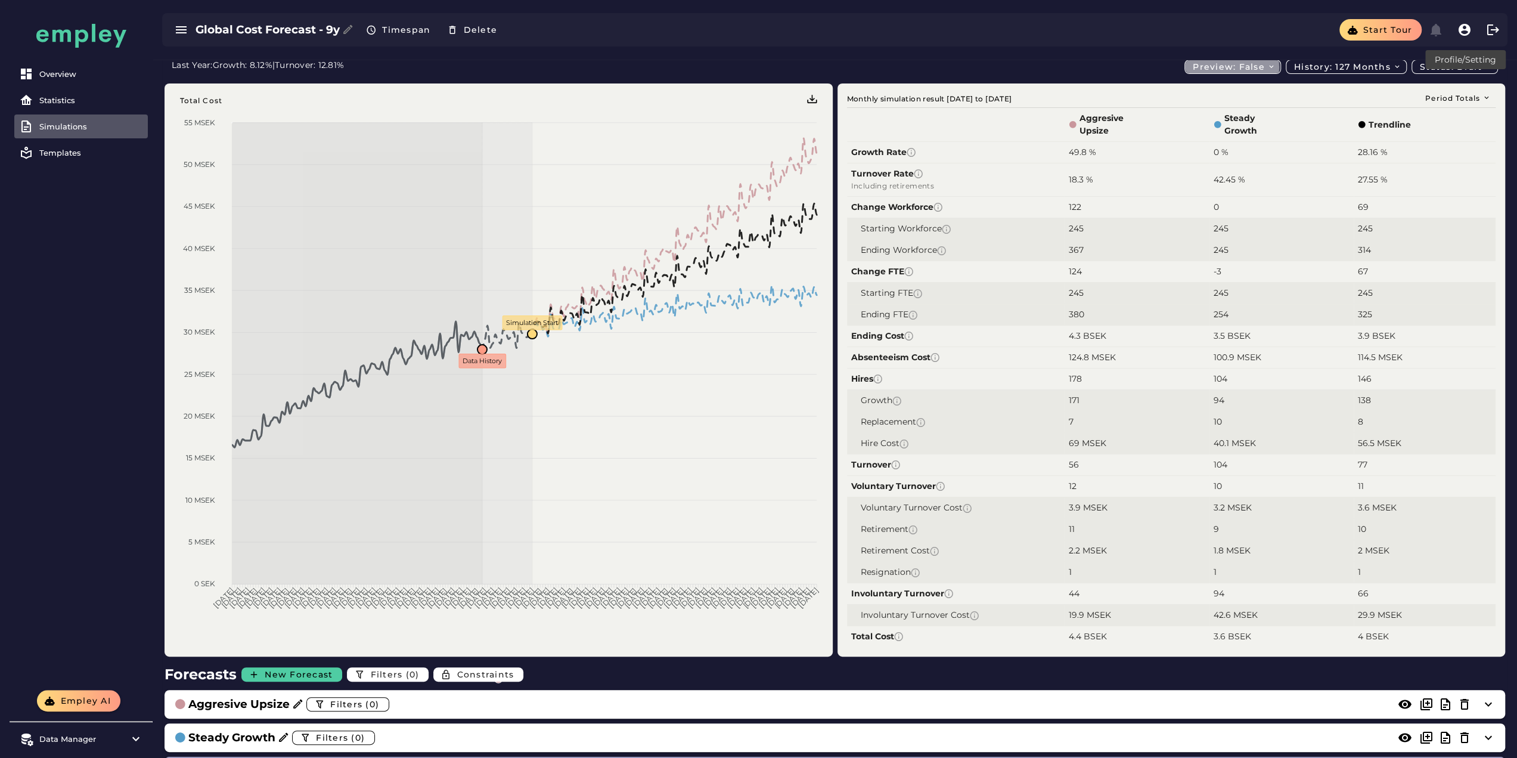
click at [1260, 65] on span "Preview: false" at bounding box center [1233, 66] width 83 height 11
click at [1217, 114] on div "True" at bounding box center [1234, 114] width 75 height 11
click at [50, 76] on div "Overview" at bounding box center [91, 74] width 104 height 10
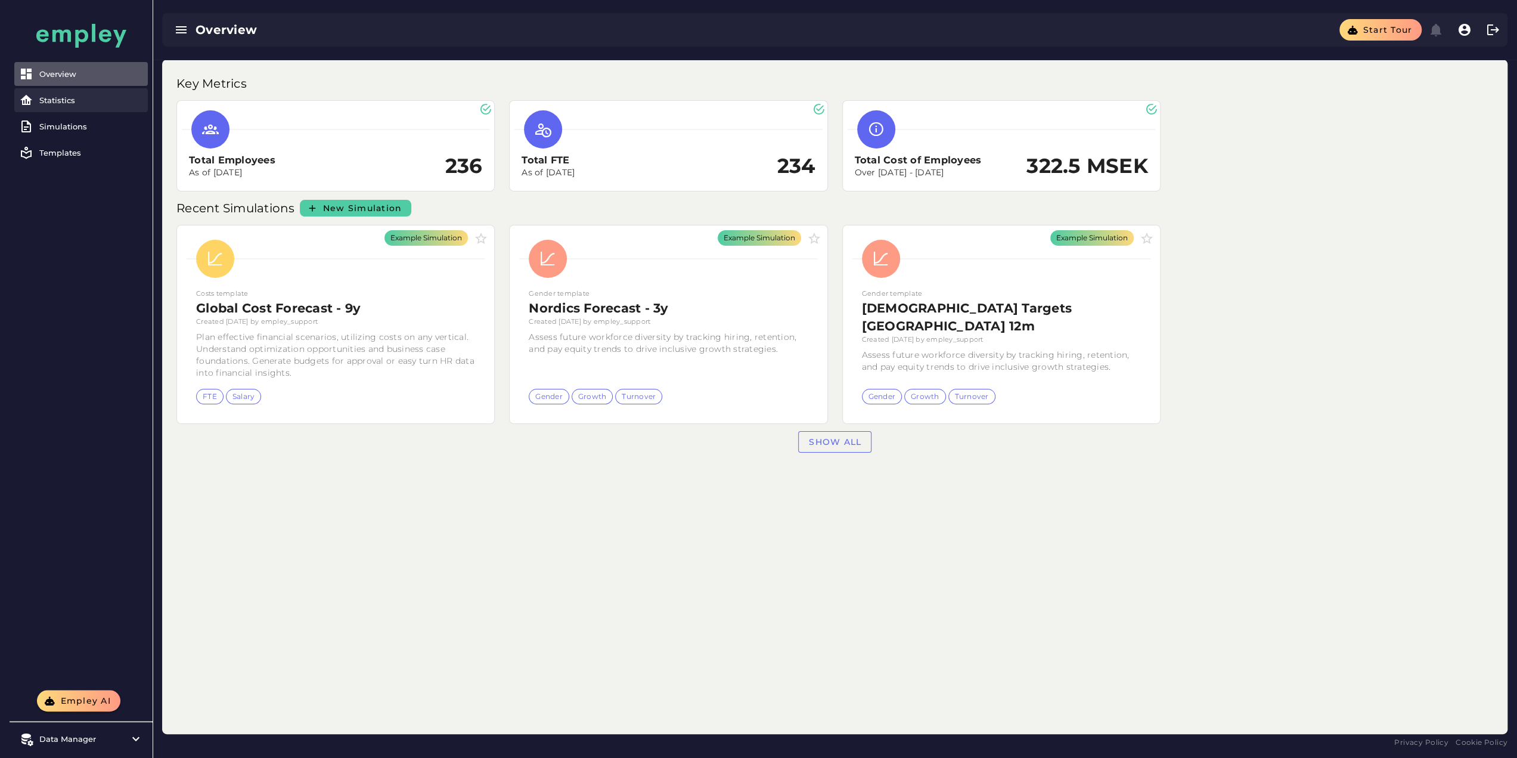
click at [73, 106] on link "Statistics" at bounding box center [81, 100] width 134 height 24
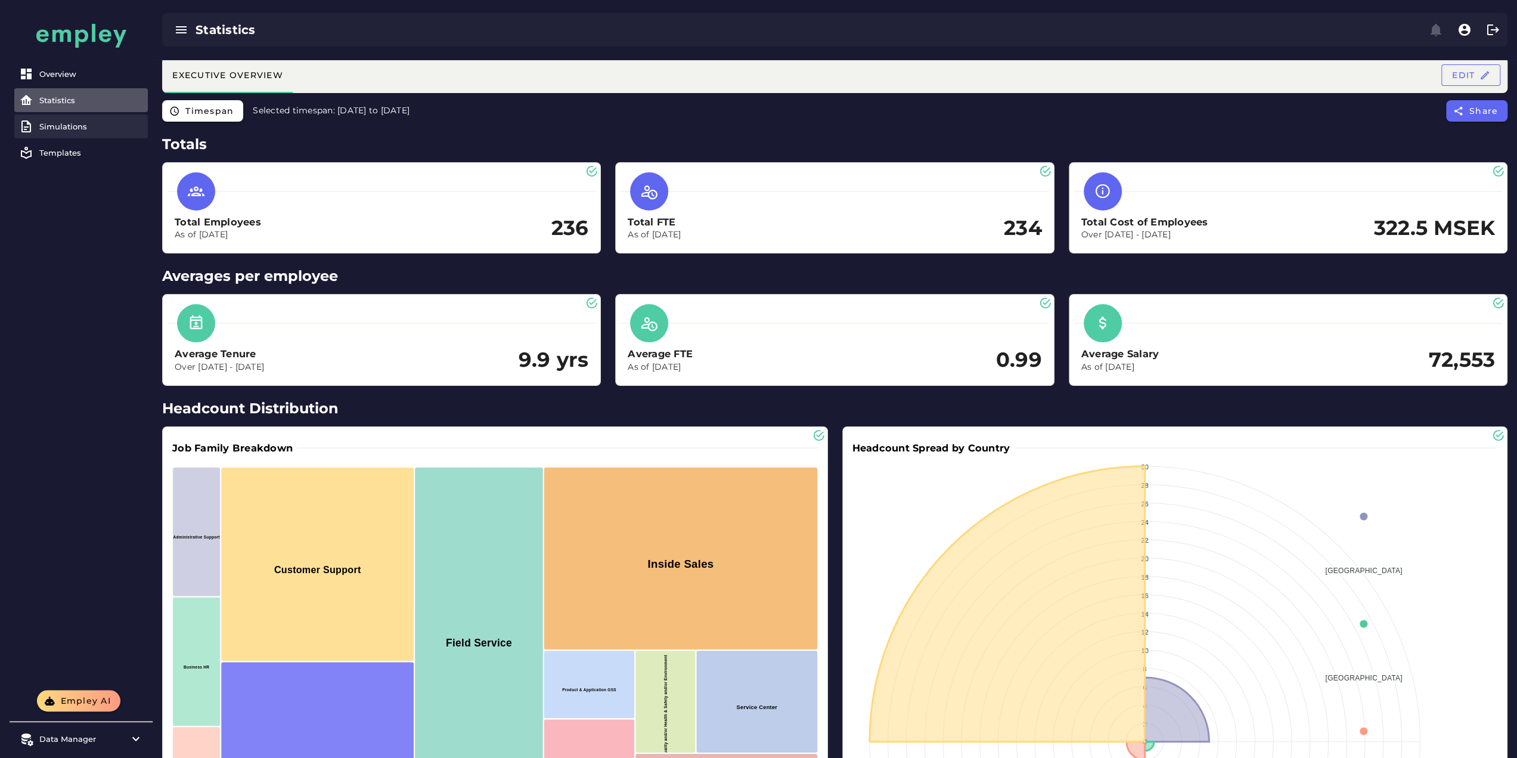
click at [67, 124] on div "Simulations" at bounding box center [91, 127] width 104 height 10
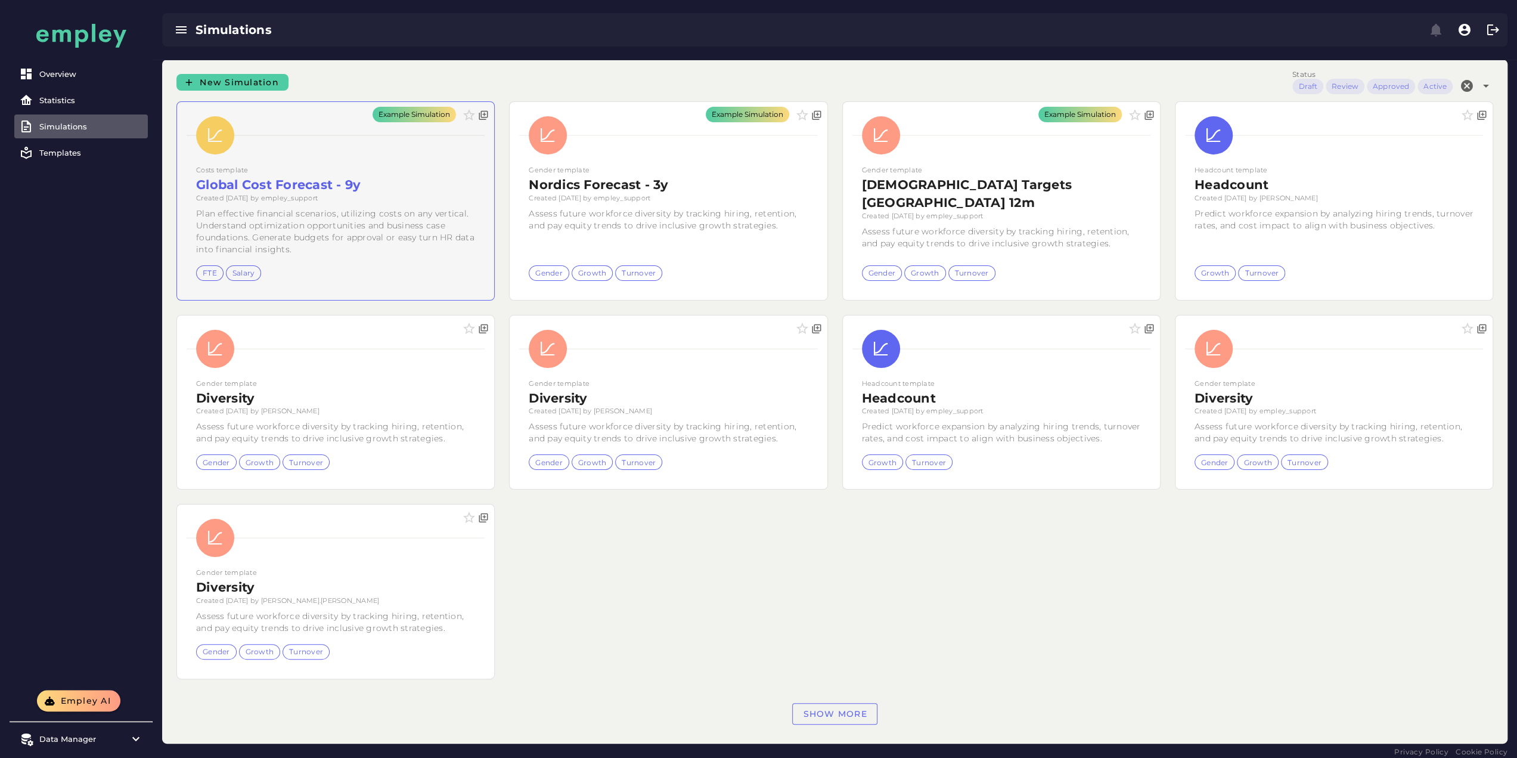
click at [293, 219] on div "Example Simulation" at bounding box center [335, 201] width 317 height 198
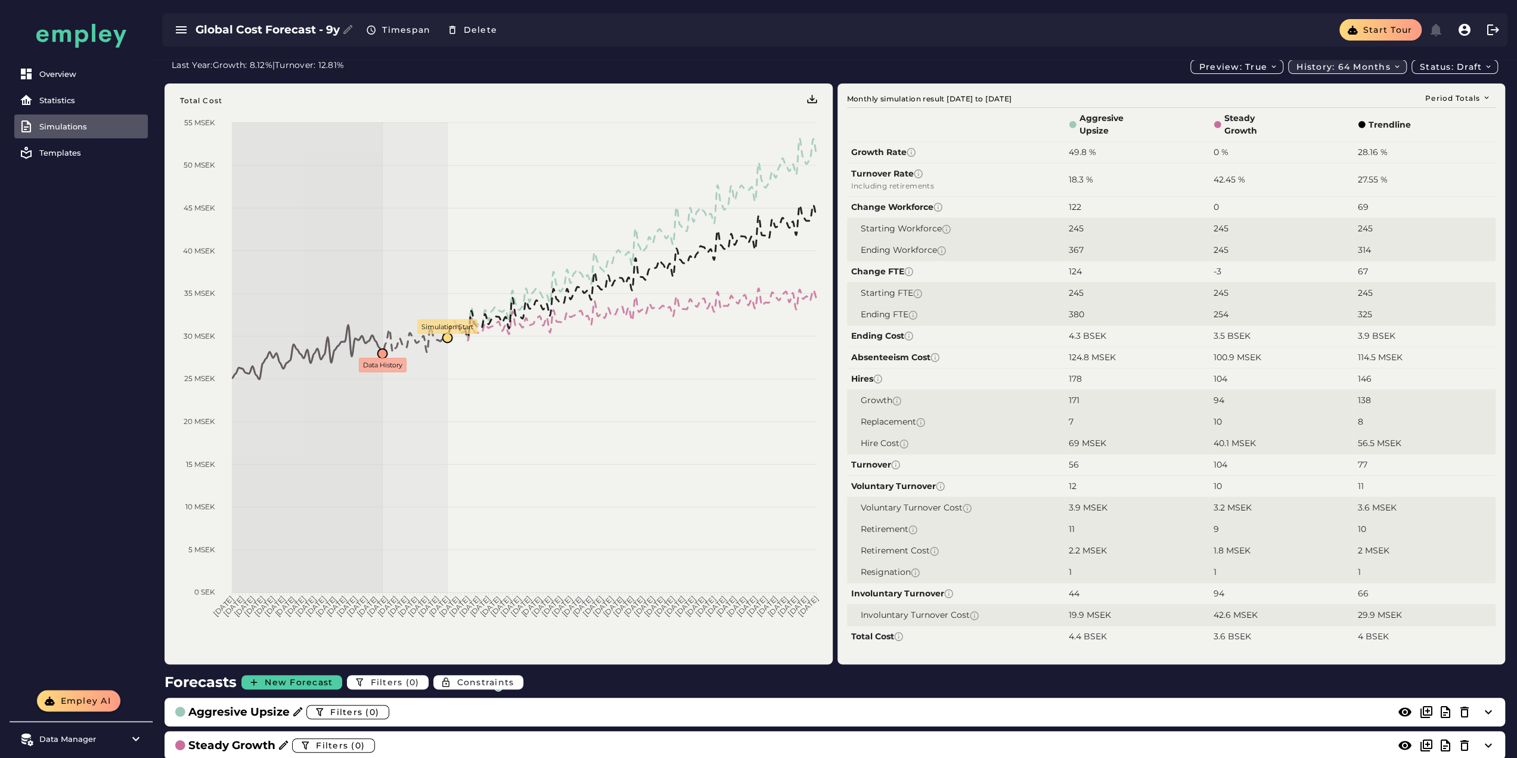
click at [1341, 63] on span "History: 64 months" at bounding box center [1349, 66] width 106 height 11
click at [1315, 139] on div "127 months" at bounding box center [1348, 138] width 98 height 11
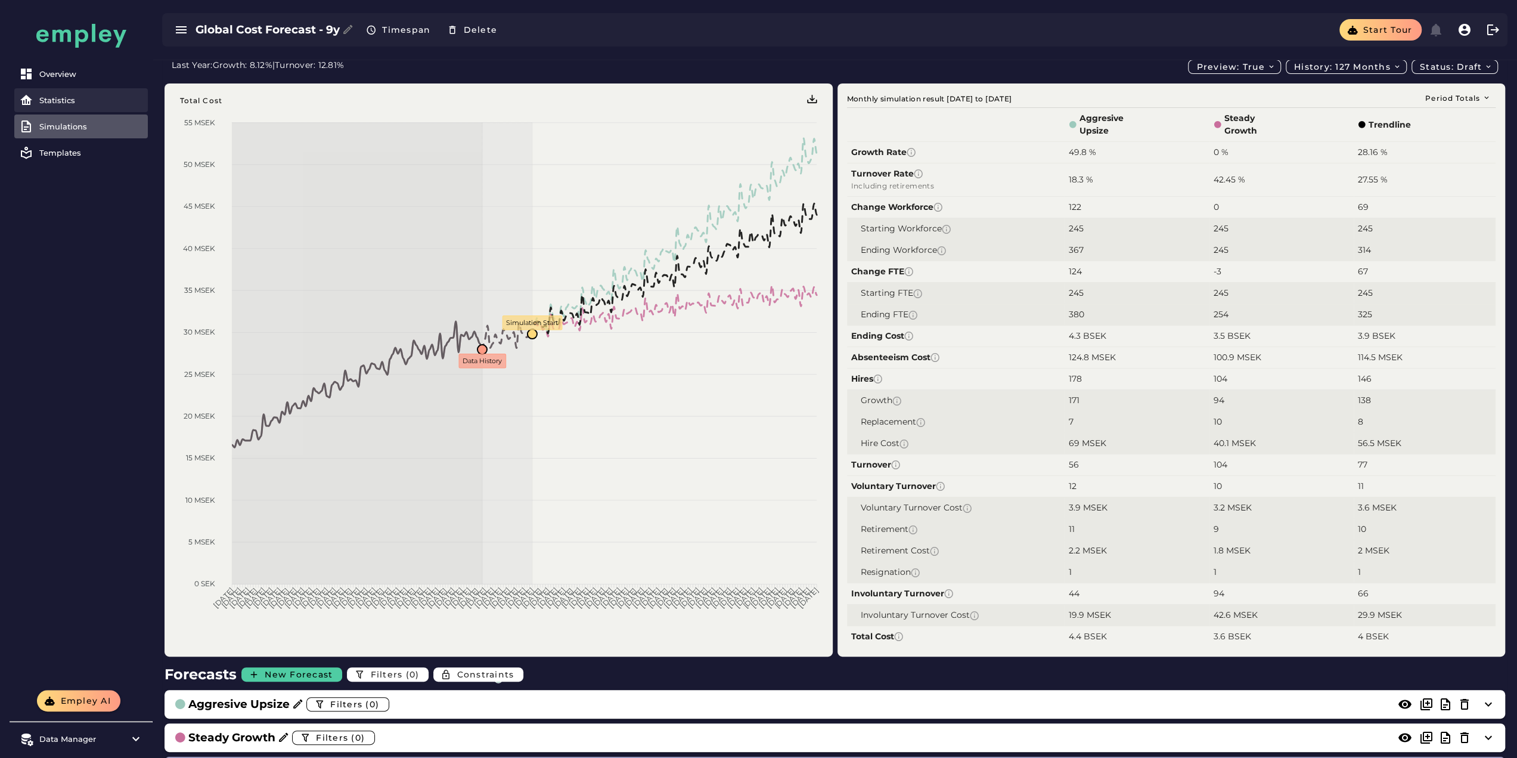
click at [71, 103] on div "Statistics" at bounding box center [91, 100] width 104 height 10
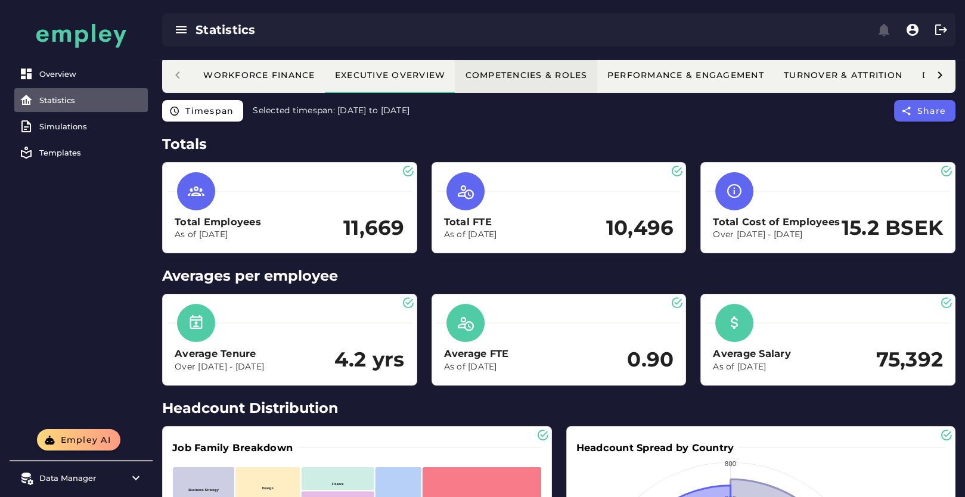
click at [912, 91] on button "Competencies & Roles" at bounding box center [969, 75] width 115 height 36
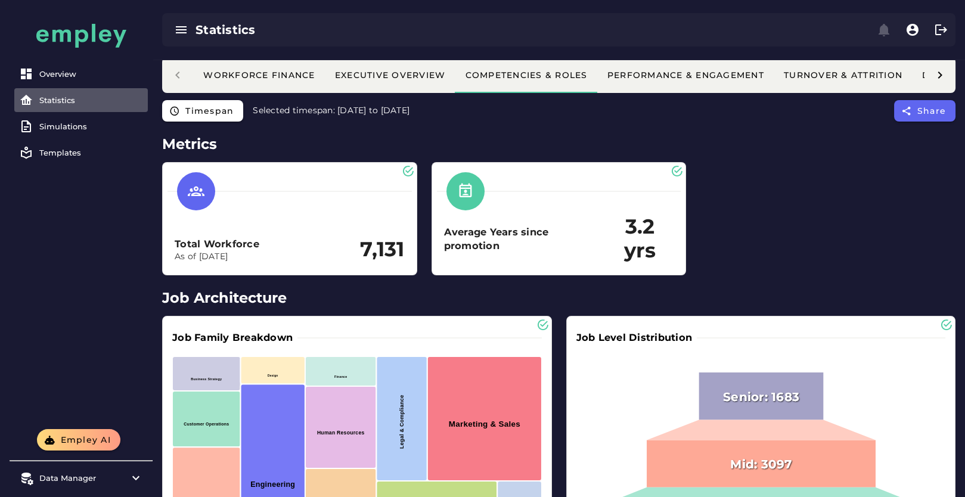
click at [930, 77] on div at bounding box center [939, 75] width 31 height 36
click at [937, 79] on div "Workforce Finance Executive Overview Competencies & Roles Performance & Engagem…" at bounding box center [558, 75] width 793 height 36
click at [941, 72] on div "Workforce Finance Executive Overview Competencies & Roles Performance & Engagem…" at bounding box center [558, 75] width 793 height 36
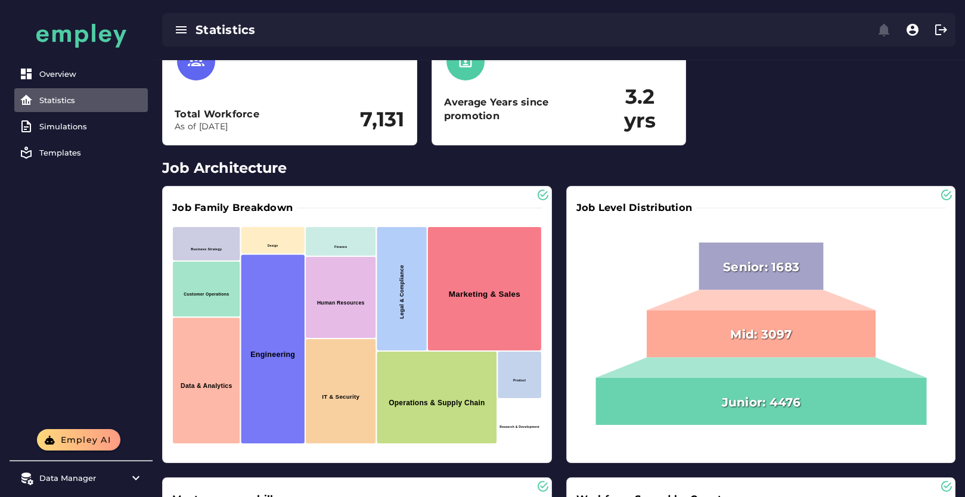
scroll to position [0, 0]
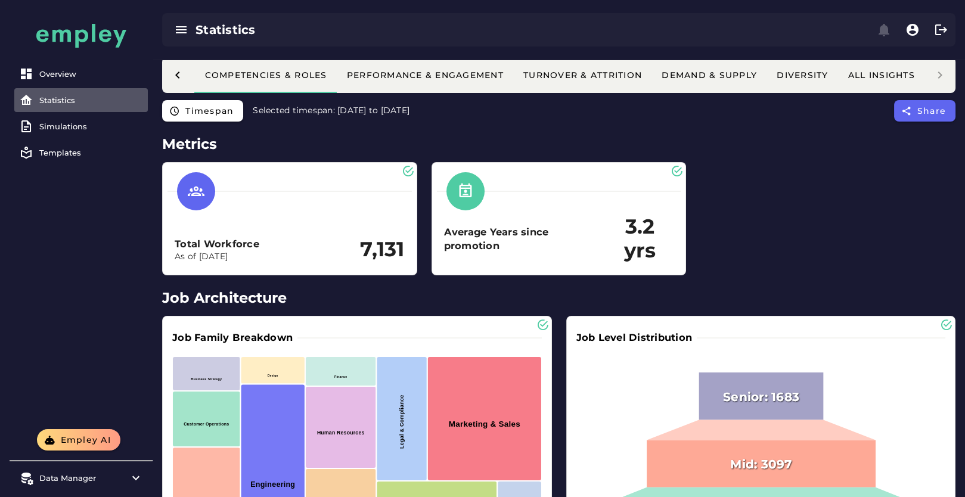
click at [941, 84] on div "Workforce Finance Executive Overview Competencies & Roles Performance & Engagem…" at bounding box center [558, 75] width 793 height 36
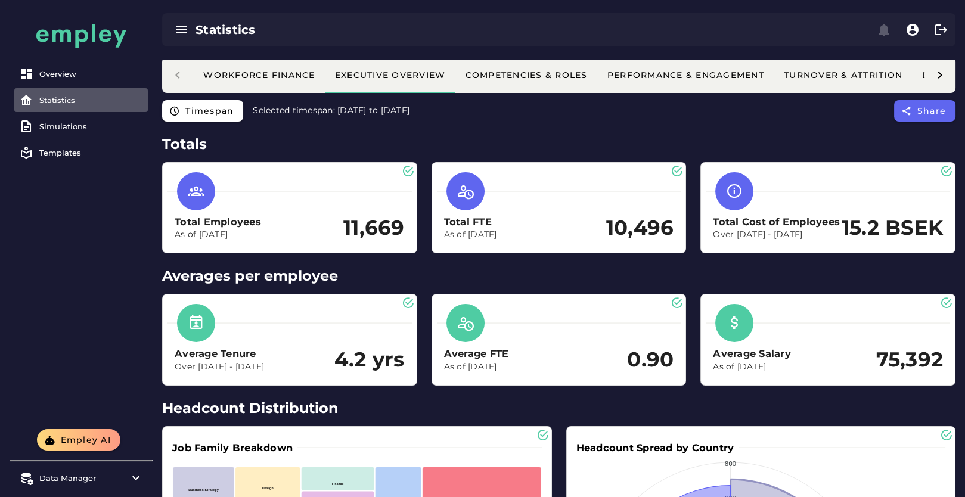
click at [941, 75] on icon at bounding box center [940, 75] width 14 height 14
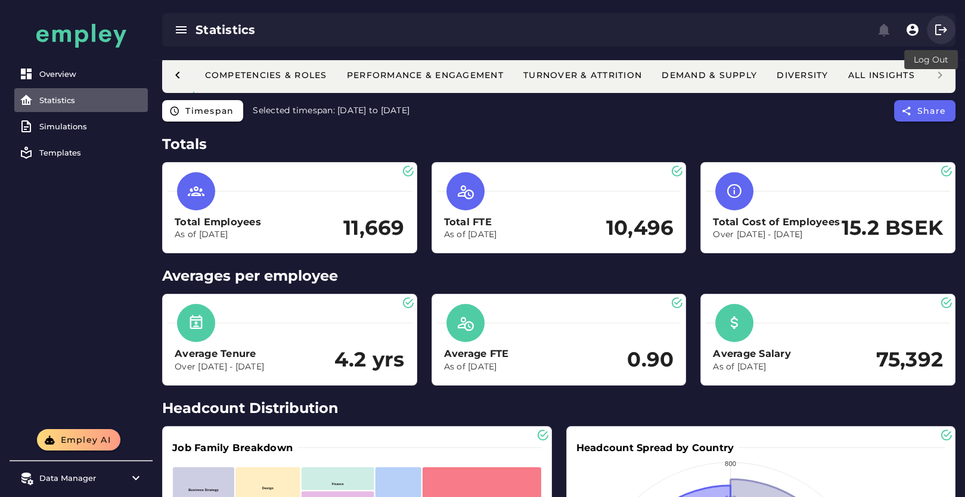
click at [938, 33] on icon "button" at bounding box center [941, 30] width 14 height 14
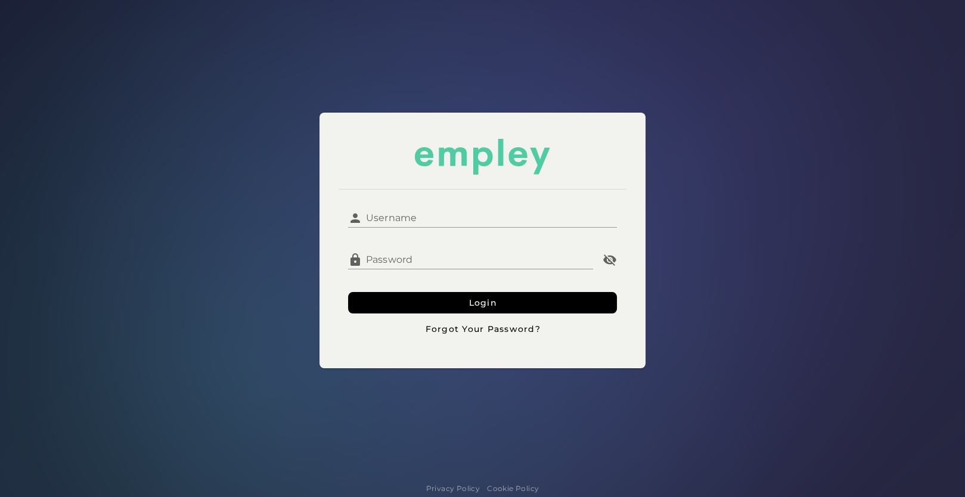
click at [494, 224] on input "Username" at bounding box center [489, 213] width 255 height 29
type input "**********"
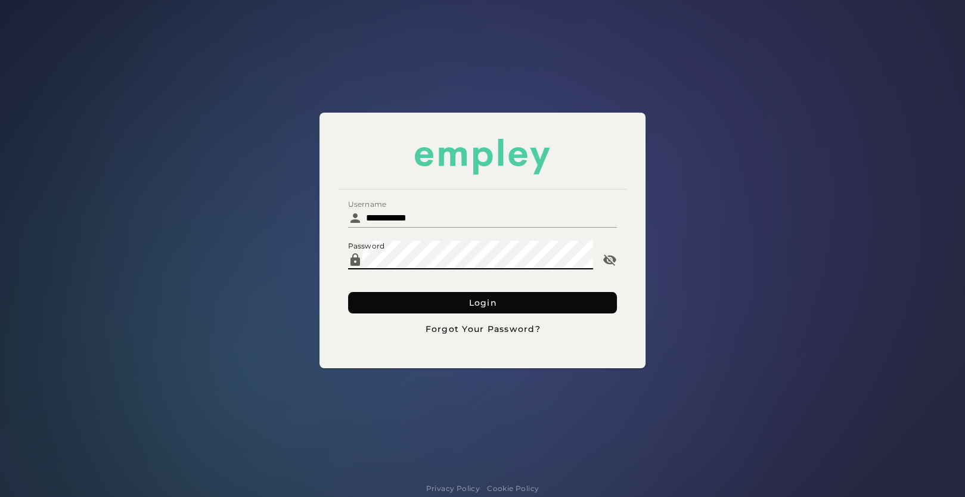
click at [407, 296] on button "Login" at bounding box center [482, 302] width 269 height 21
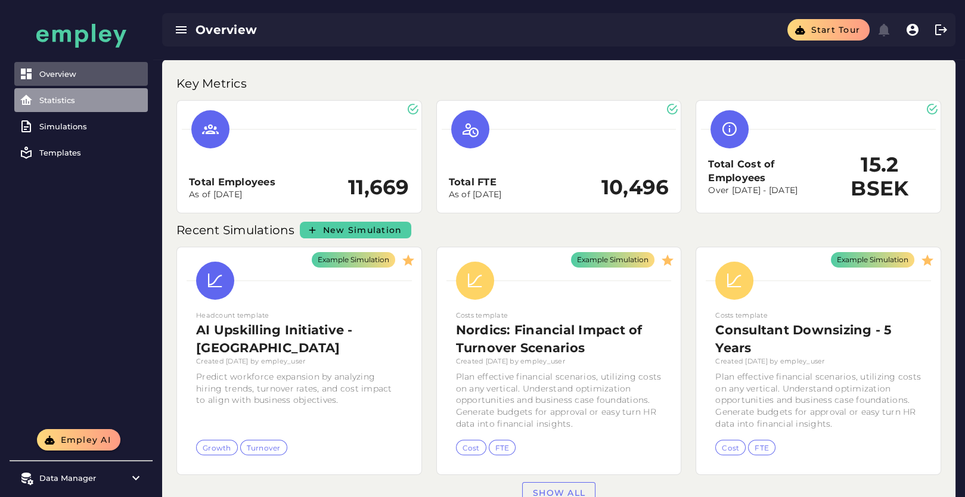
click at [87, 97] on div "Statistics" at bounding box center [91, 100] width 104 height 10
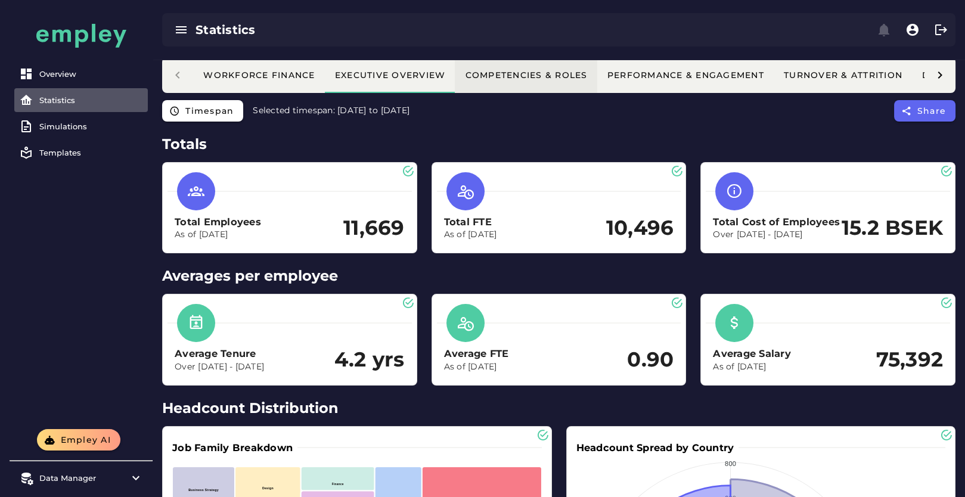
click at [912, 82] on button "Competencies & Roles" at bounding box center [969, 75] width 115 height 36
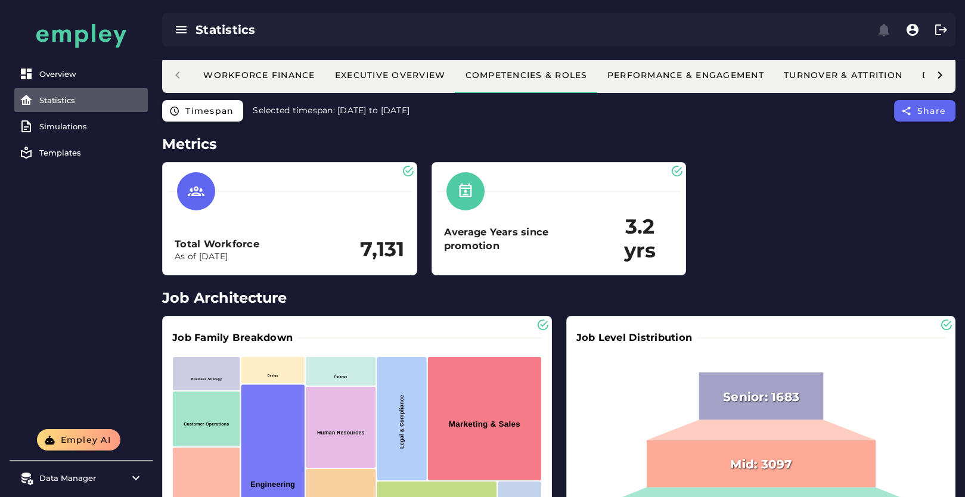
click at [942, 82] on icon at bounding box center [940, 75] width 14 height 14
click at [889, 76] on span "Edit" at bounding box center [887, 75] width 39 height 11
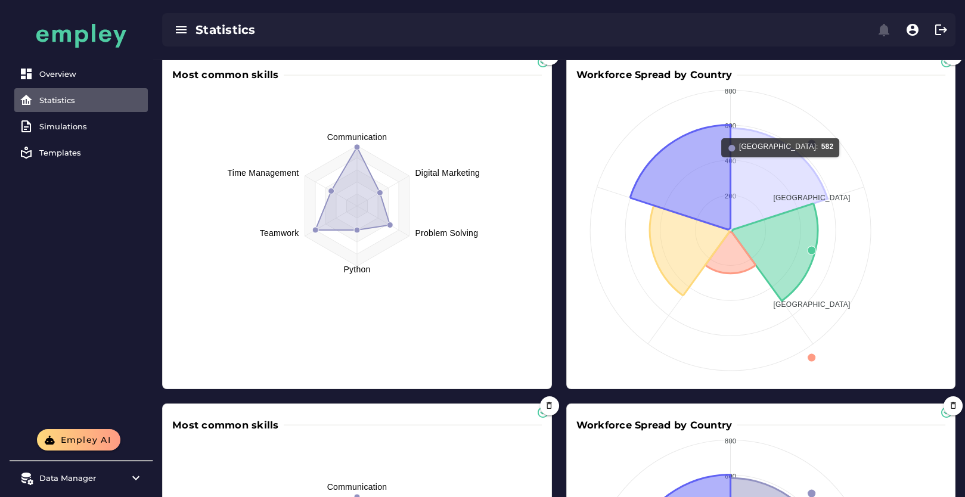
scroll to position [820, 0]
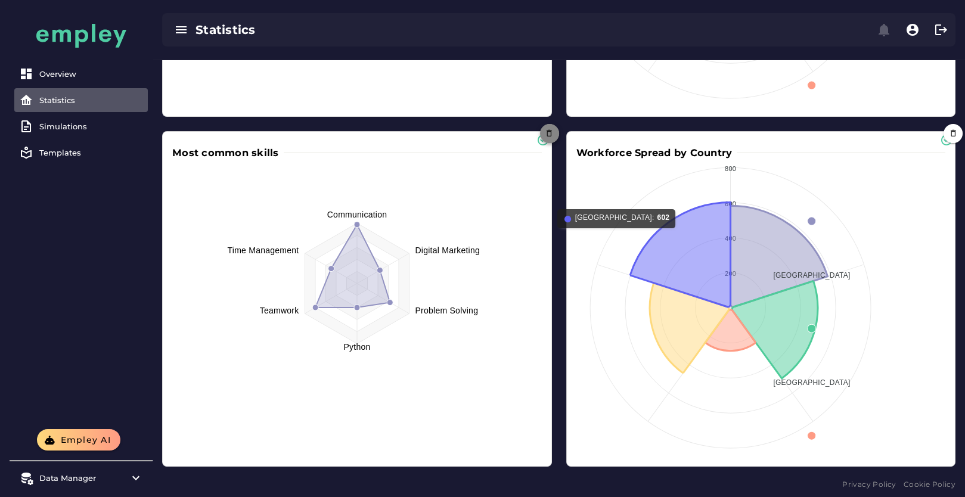
click at [549, 131] on icon "button" at bounding box center [549, 133] width 9 height 9
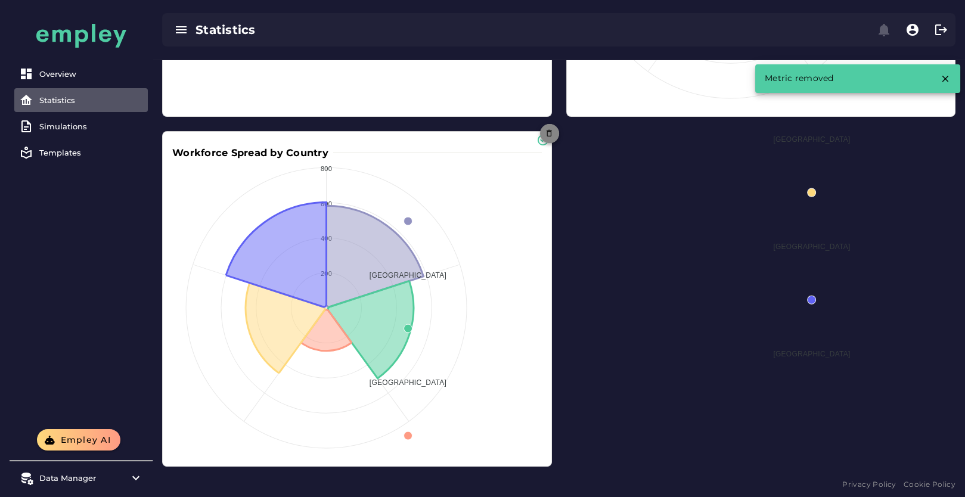
click at [549, 134] on icon "button" at bounding box center [549, 133] width 9 height 9
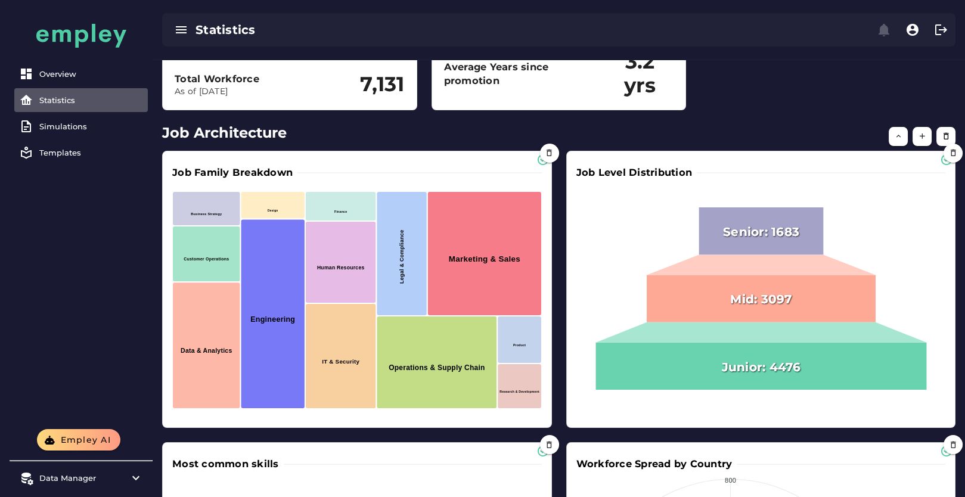
scroll to position [73, 0]
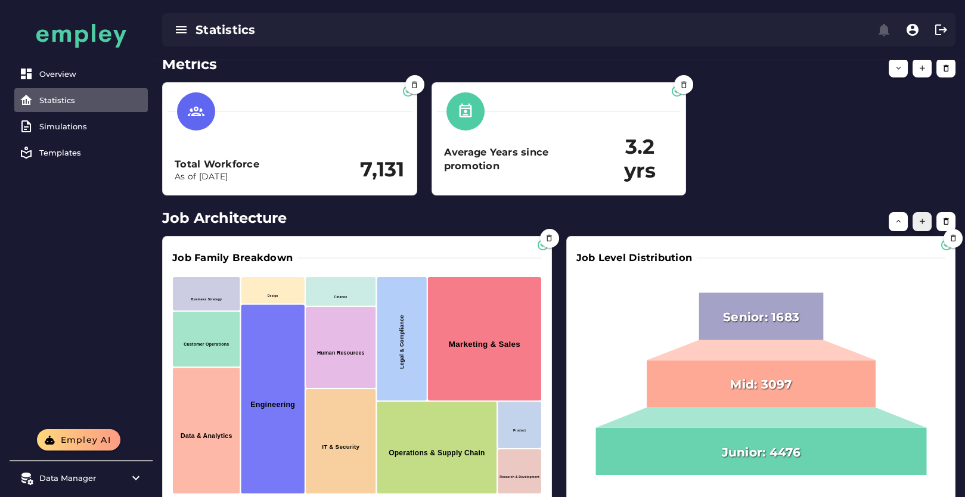
click at [925, 226] on button "button" at bounding box center [922, 221] width 19 height 19
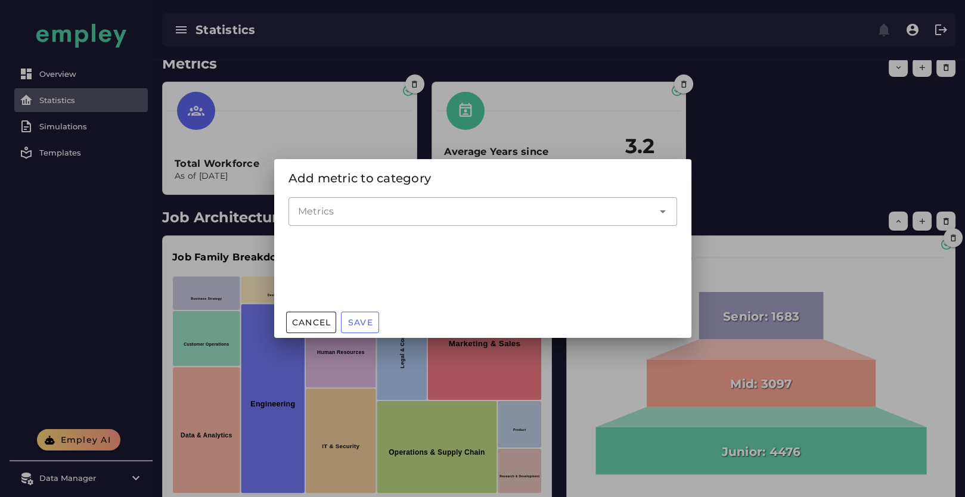
click at [448, 220] on div at bounding box center [470, 211] width 365 height 29
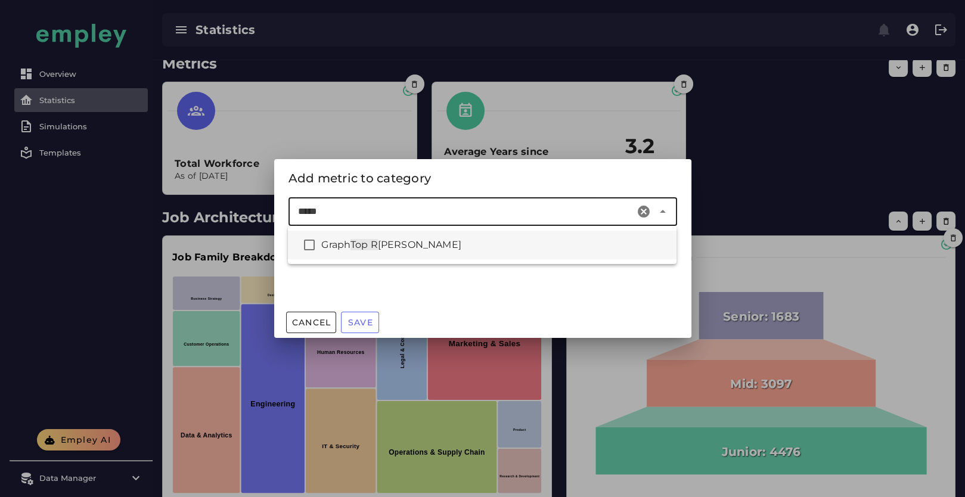
click at [438, 256] on div "Graph Top R [PERSON_NAME]" at bounding box center [482, 245] width 389 height 29
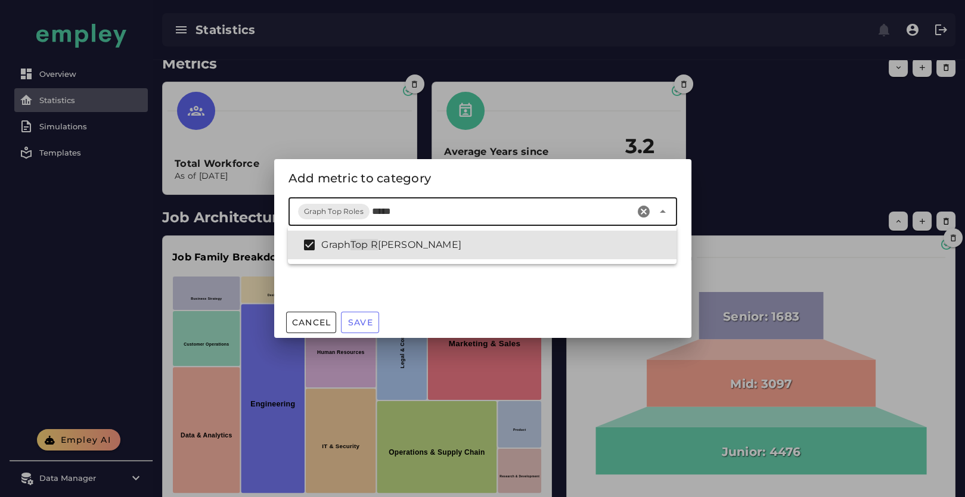
type input "*****"
click at [416, 281] on div "Metrics Graph Top Roles" at bounding box center [482, 252] width 417 height 110
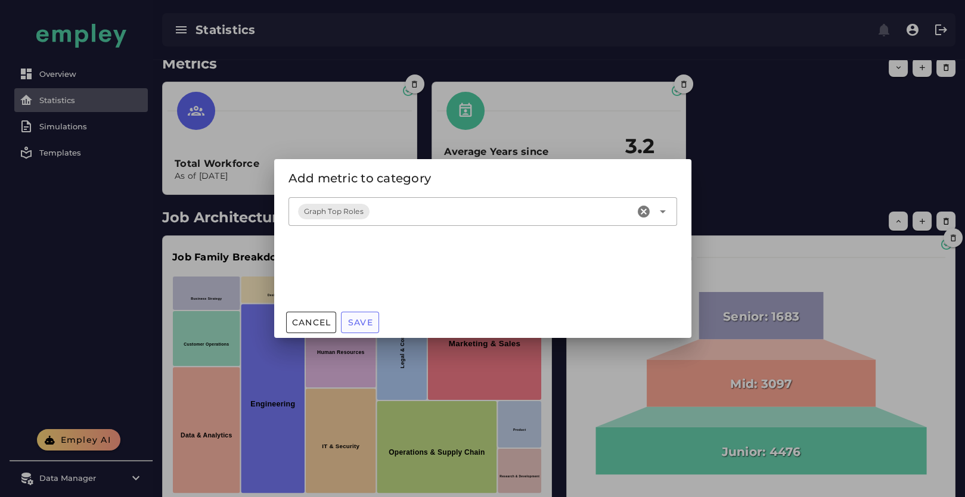
click at [362, 325] on span "Save" at bounding box center [360, 322] width 26 height 11
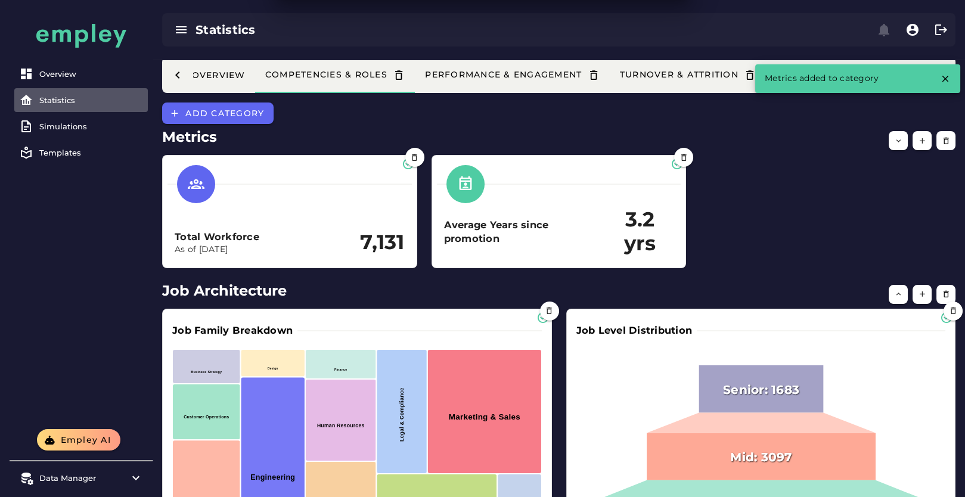
scroll to position [73, 0]
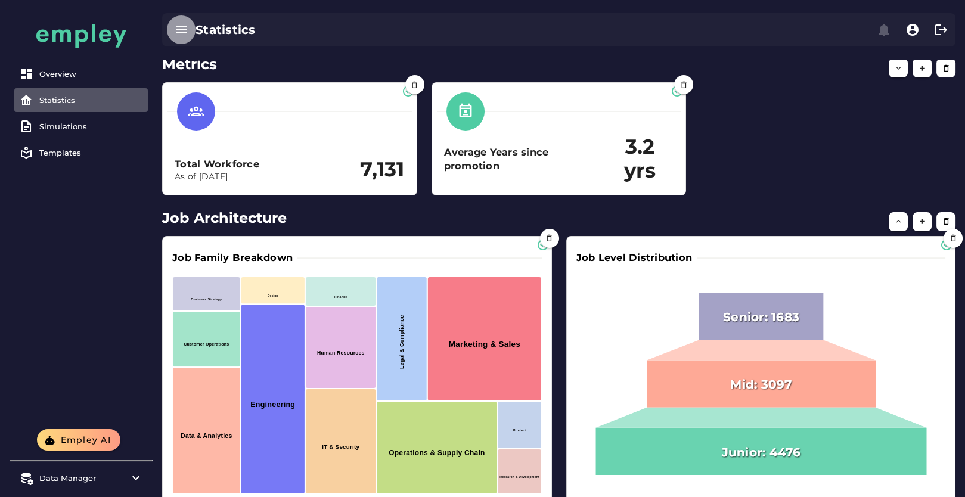
click at [176, 28] on icon "button" at bounding box center [181, 30] width 14 height 14
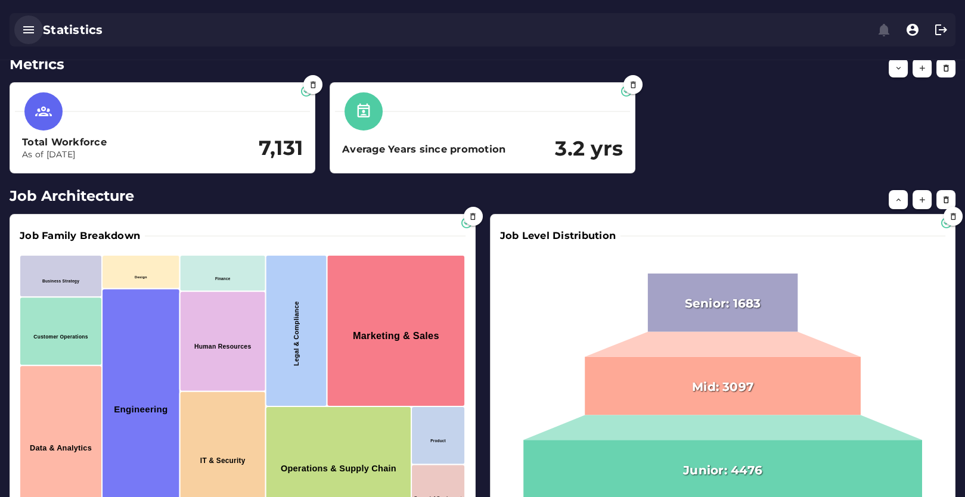
click at [31, 34] on icon "button" at bounding box center [28, 30] width 14 height 14
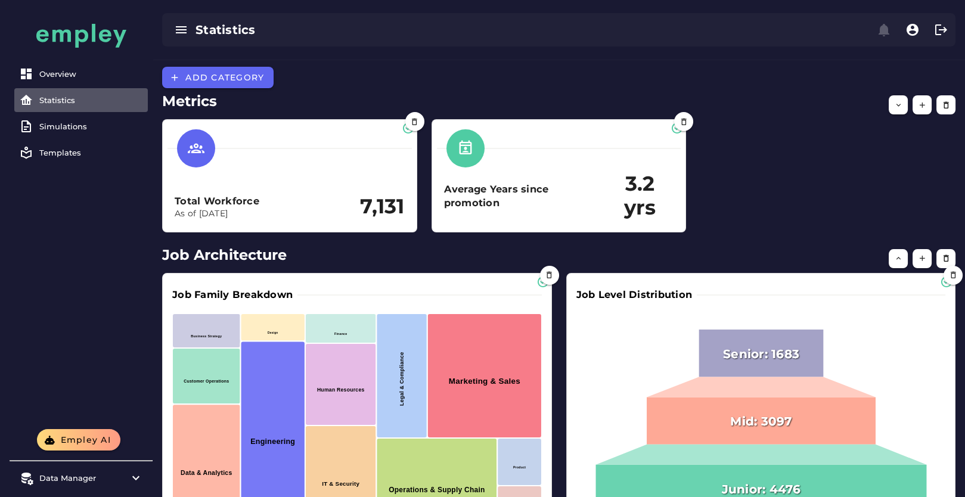
scroll to position [0, 0]
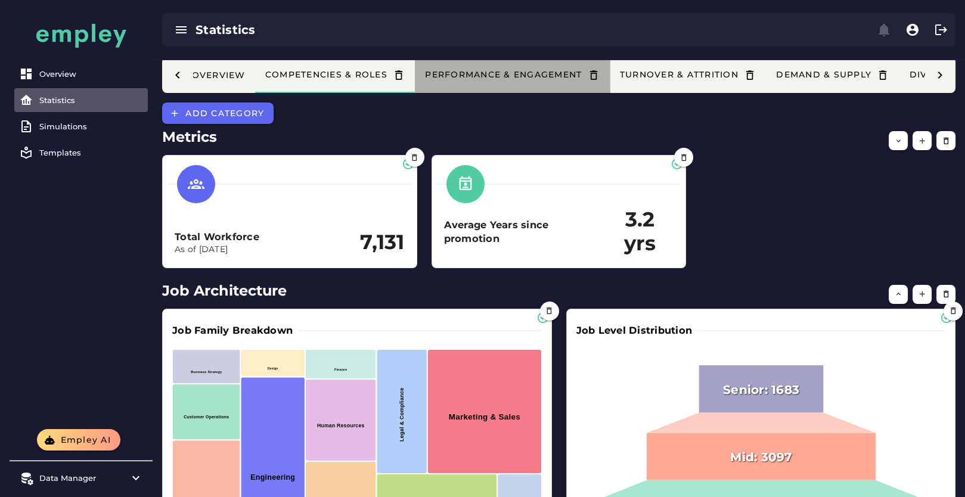
click at [545, 77] on div "Performance & Engagement" at bounding box center [512, 75] width 176 height 13
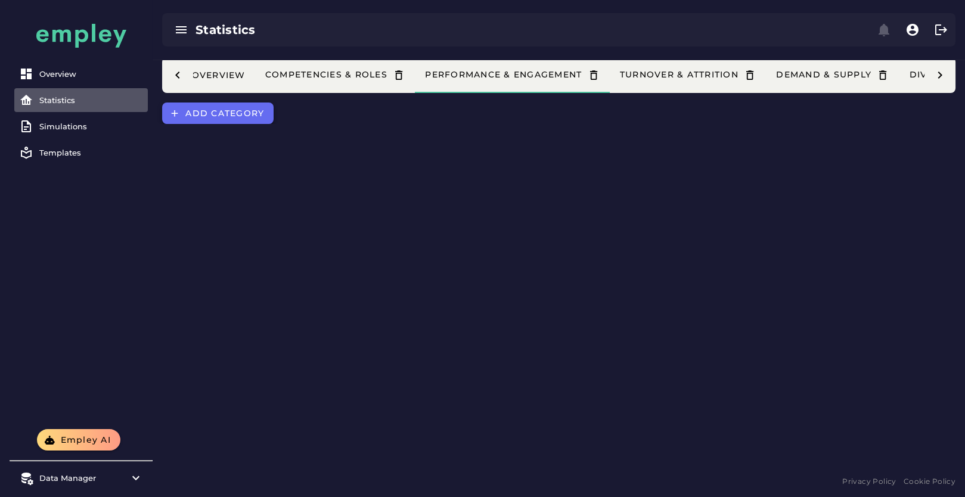
click at [260, 119] on button "Add category" at bounding box center [217, 113] width 111 height 21
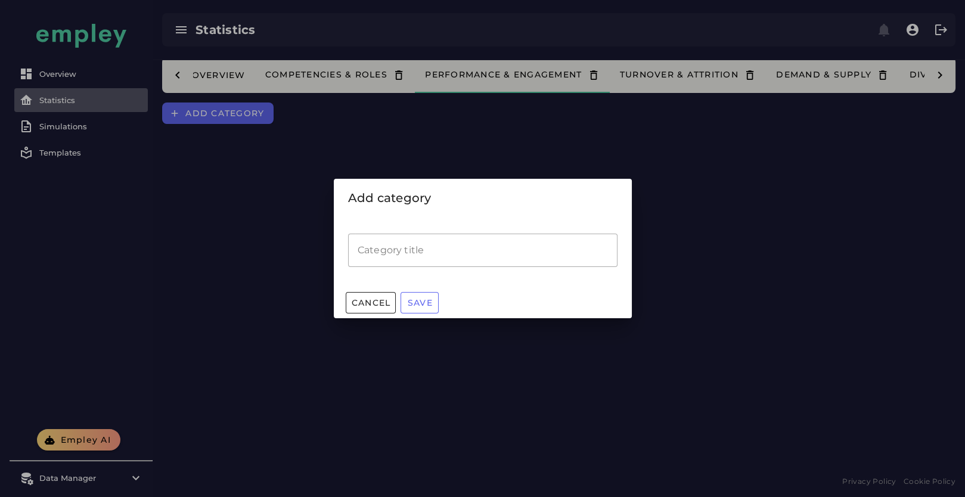
click at [436, 240] on input "Category title" at bounding box center [482, 250] width 269 height 33
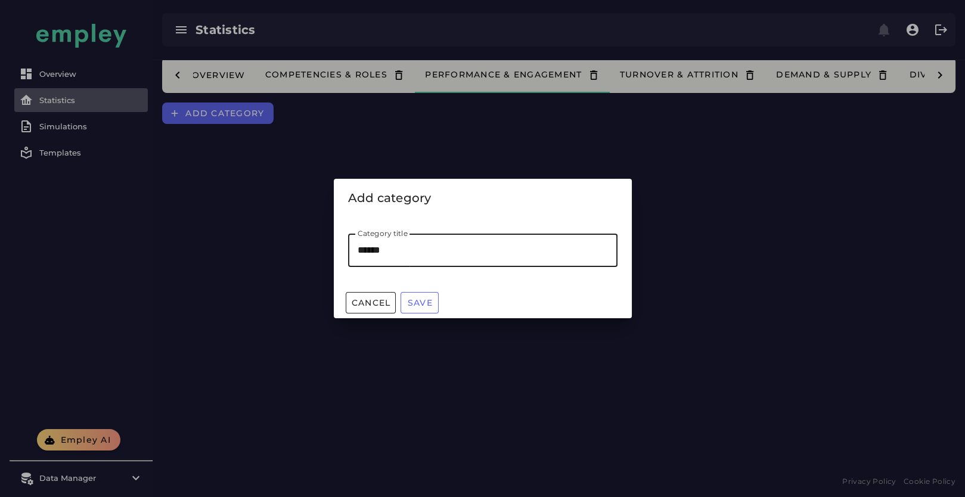
type input "*******"
click at [420, 300] on span "Save" at bounding box center [420, 302] width 26 height 11
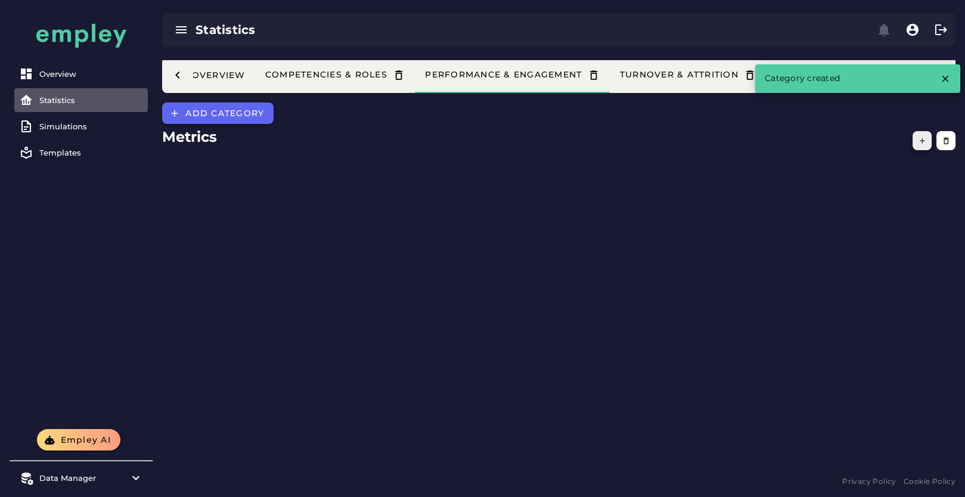
click at [917, 141] on button "button" at bounding box center [922, 140] width 19 height 19
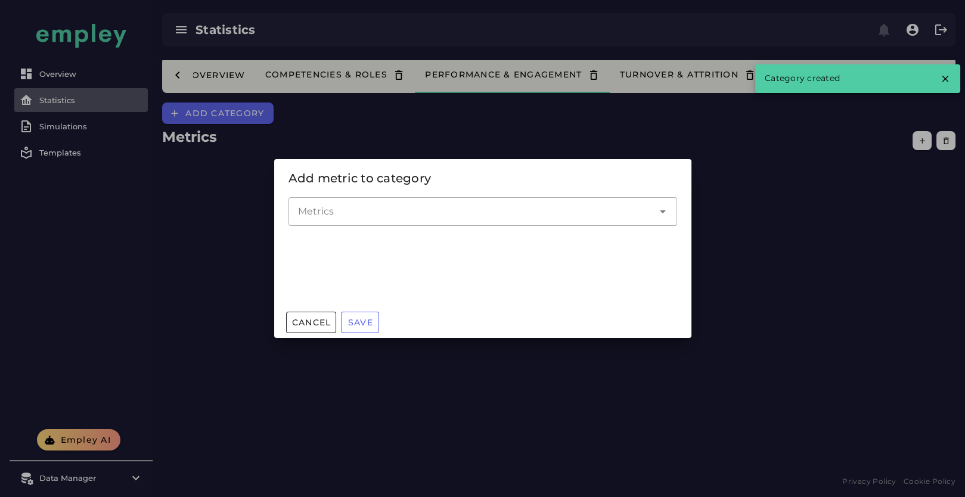
click at [460, 219] on div at bounding box center [470, 211] width 365 height 29
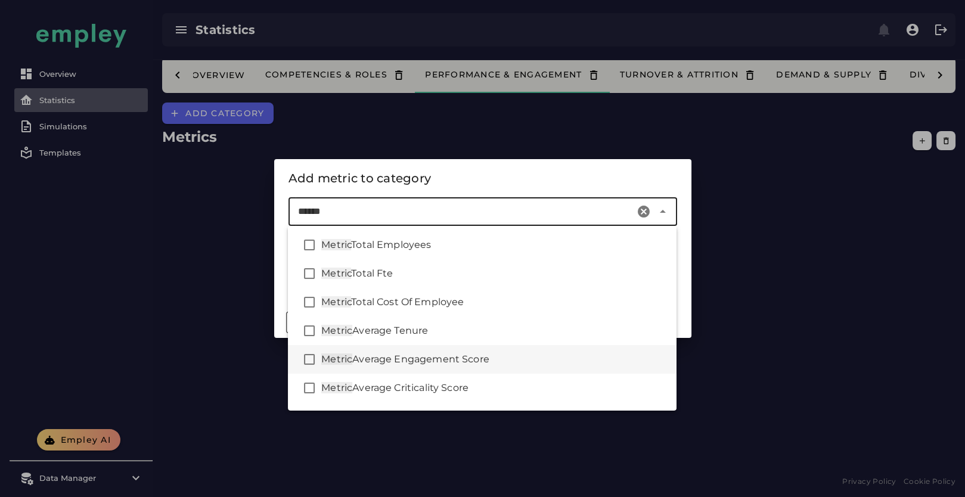
click at [483, 360] on span "Average Engagement Score" at bounding box center [420, 358] width 137 height 11
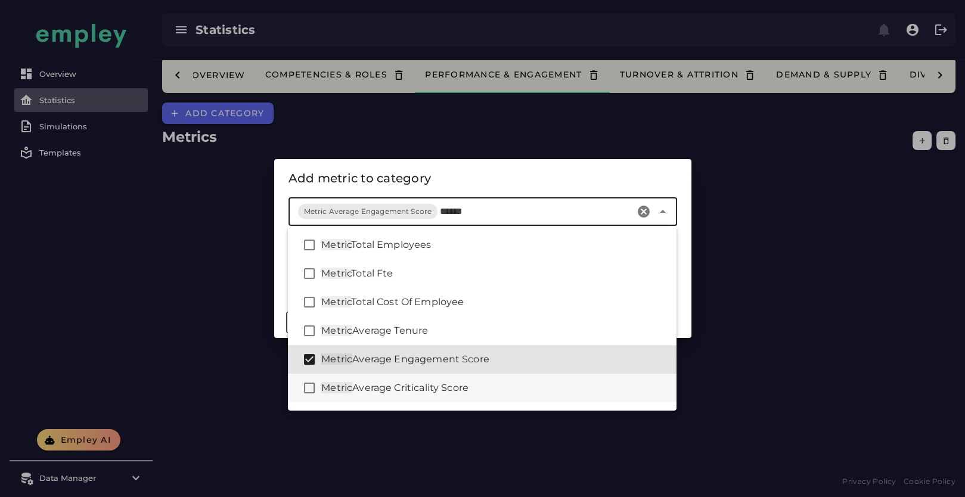
click at [474, 389] on div "Metric Average Criticality Score" at bounding box center [494, 388] width 346 height 14
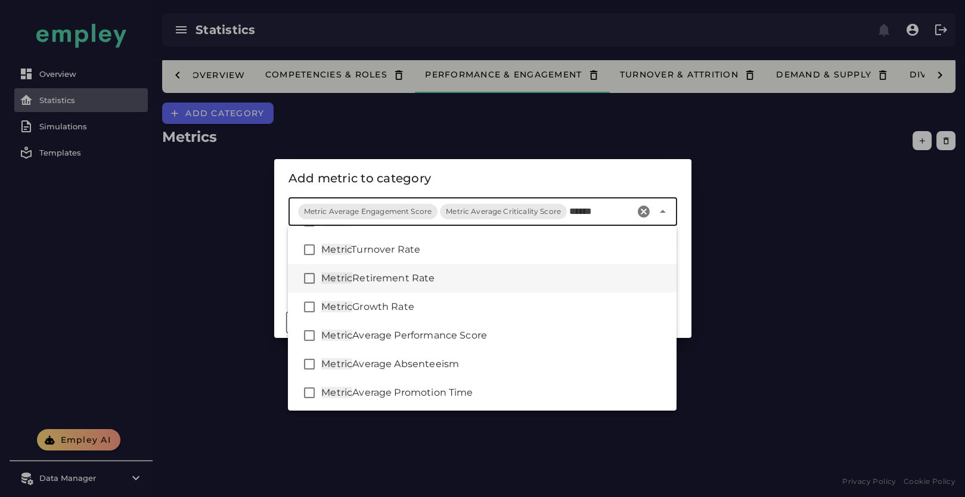
scroll to position [282, 0]
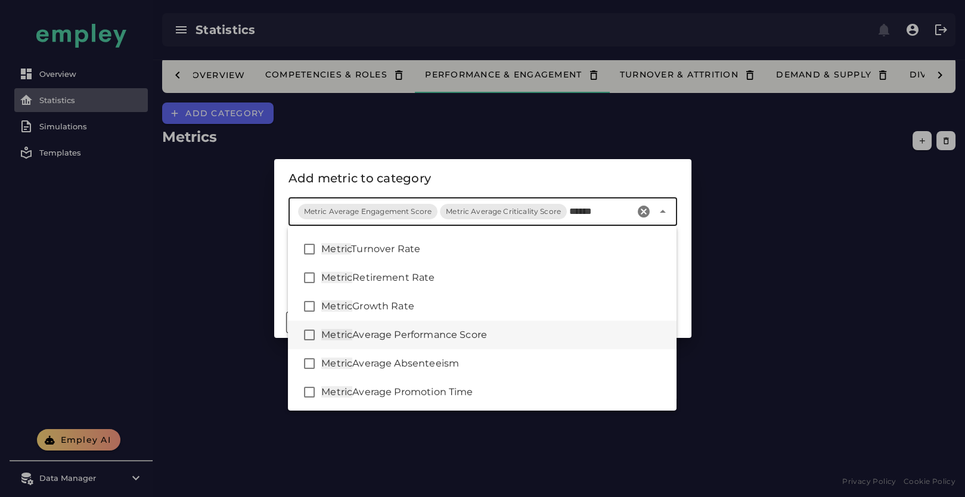
click at [480, 340] on span "Average Performance Score" at bounding box center [419, 334] width 135 height 11
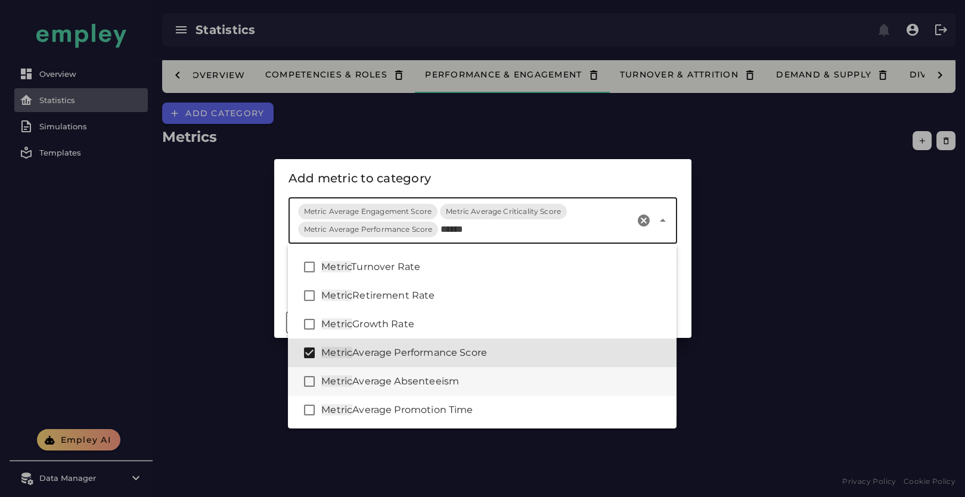
click at [468, 374] on div "Metric Average Absenteeism" at bounding box center [494, 381] width 346 height 14
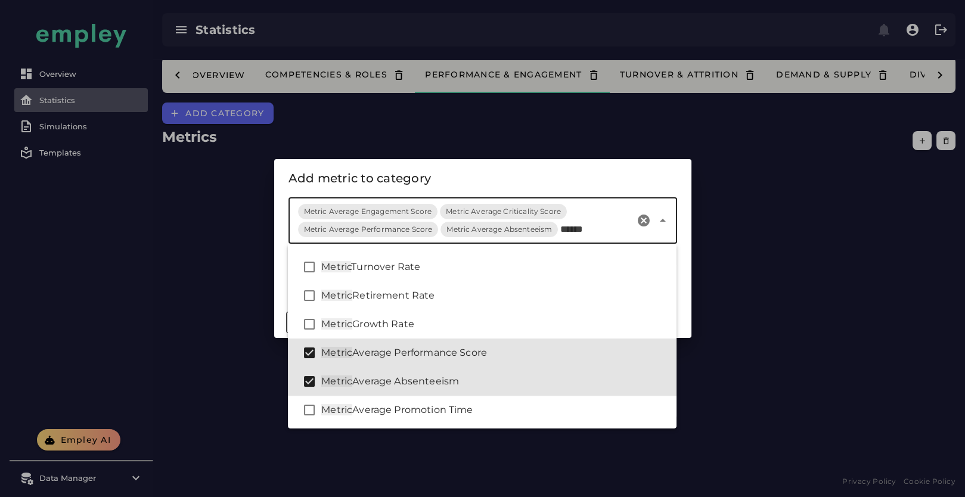
type input "******"
click at [501, 191] on div "Metrics Metric Average Engagement Score Metric Average Criticality Score Metric…" at bounding box center [482, 227] width 403 height 74
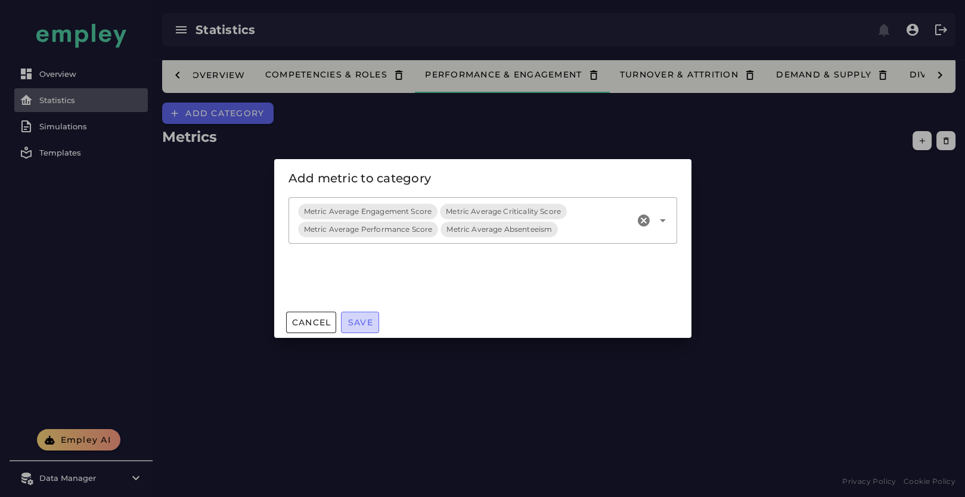
click at [361, 330] on button "Save" at bounding box center [360, 322] width 38 height 21
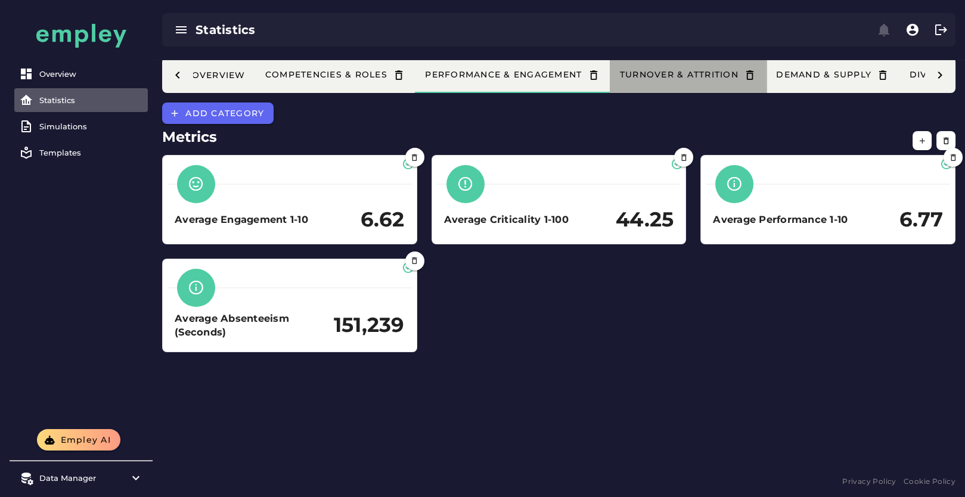
click at [663, 73] on div "Turnover & Attrition" at bounding box center [688, 75] width 138 height 13
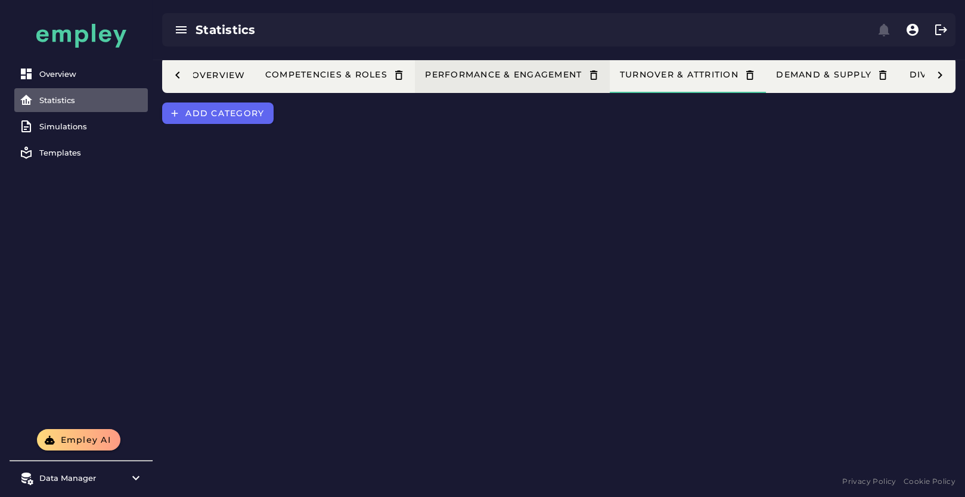
click at [539, 70] on div "Performance & Engagement" at bounding box center [512, 75] width 176 height 13
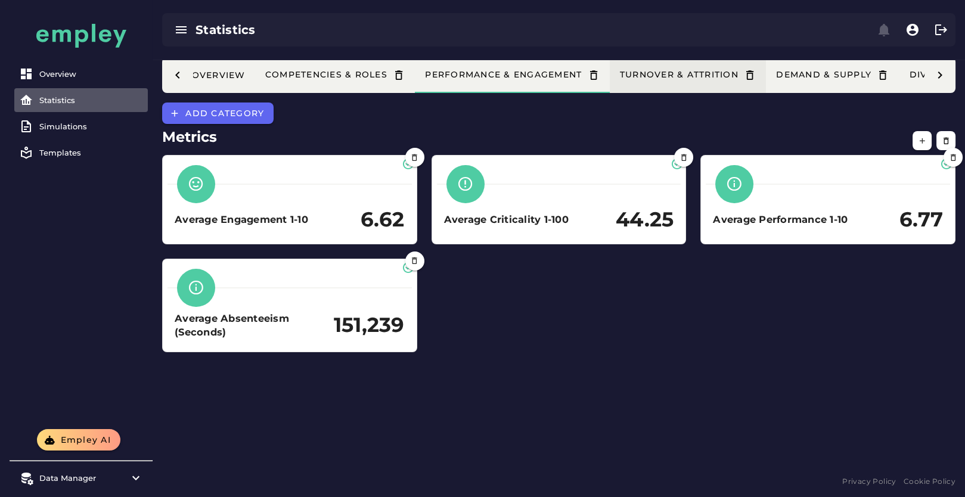
click at [694, 81] on div "Turnover & Attrition" at bounding box center [688, 75] width 138 height 13
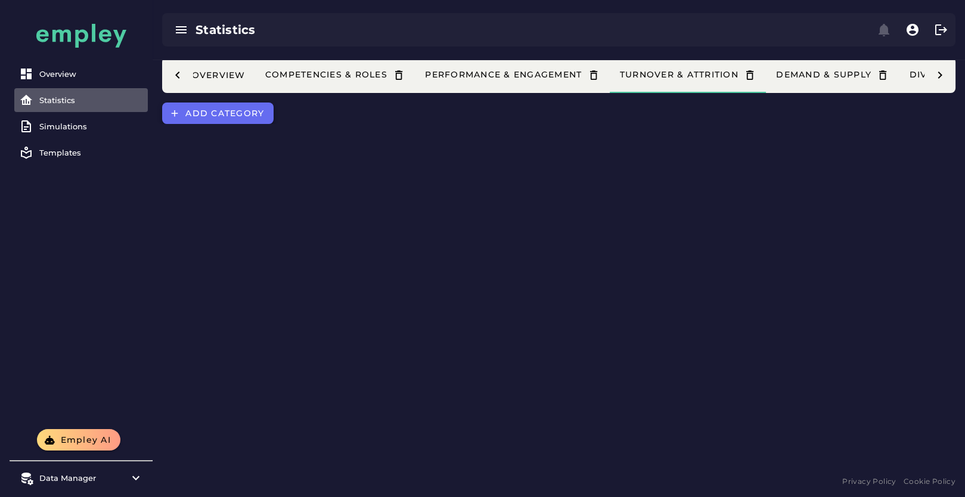
click at [246, 120] on button "Add category" at bounding box center [217, 113] width 111 height 21
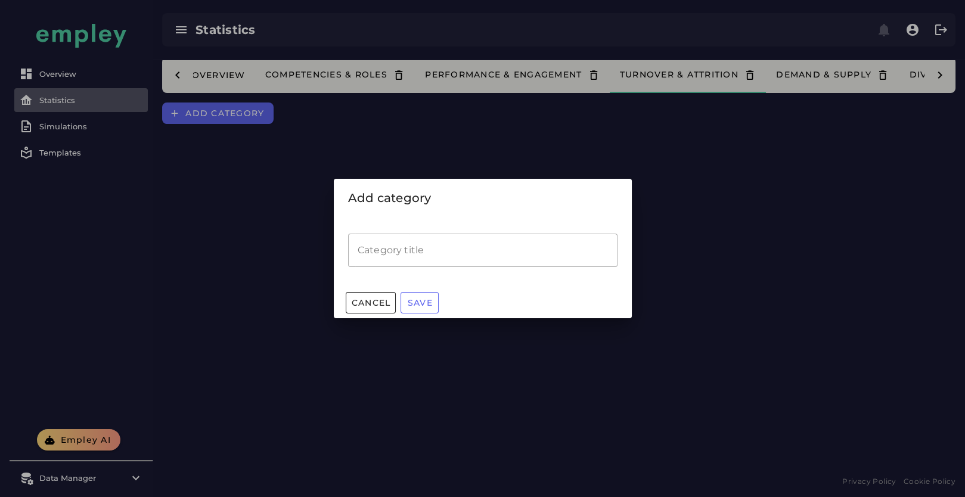
drag, startPoint x: 433, startPoint y: 244, endPoint x: 463, endPoint y: 239, distance: 30.2
click at [433, 244] on input "Category title" at bounding box center [482, 250] width 269 height 33
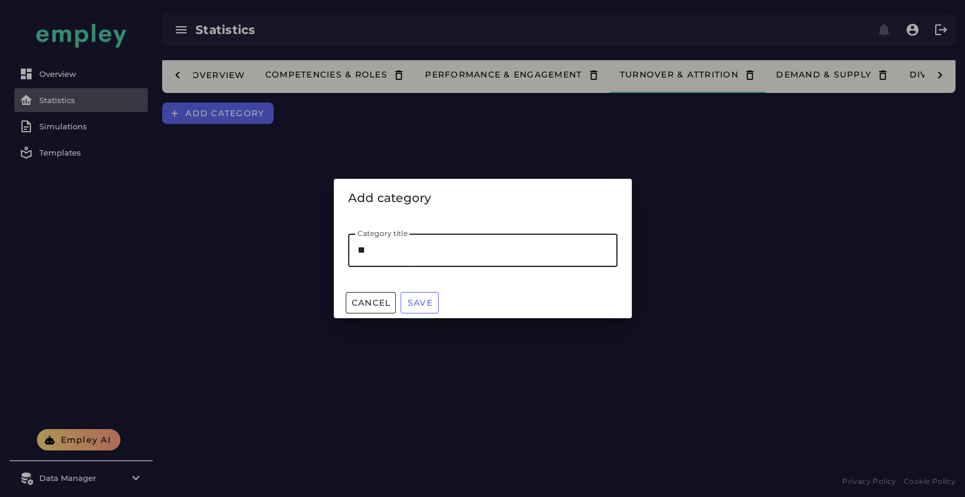
type input "*"
type input "*******"
click at [431, 300] on span "Save" at bounding box center [420, 302] width 26 height 11
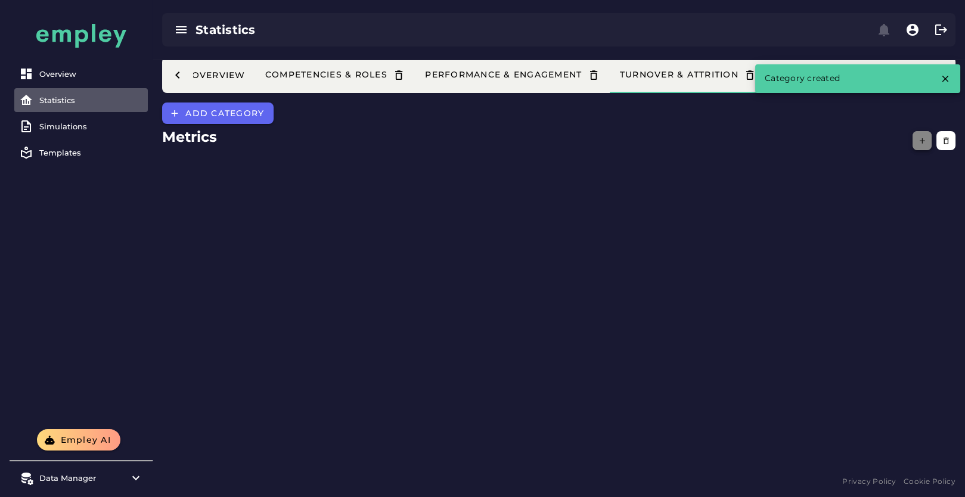
click at [921, 139] on icon "button" at bounding box center [922, 140] width 9 height 9
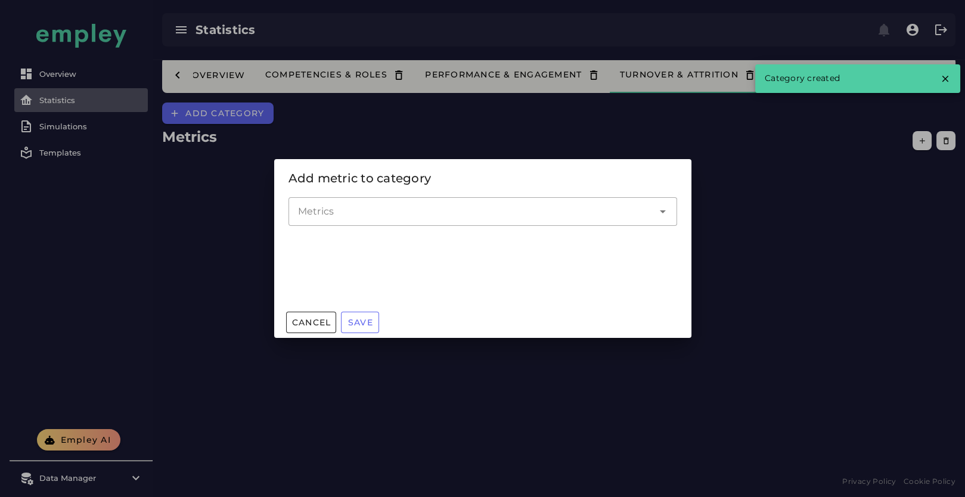
click at [447, 203] on div at bounding box center [470, 211] width 365 height 29
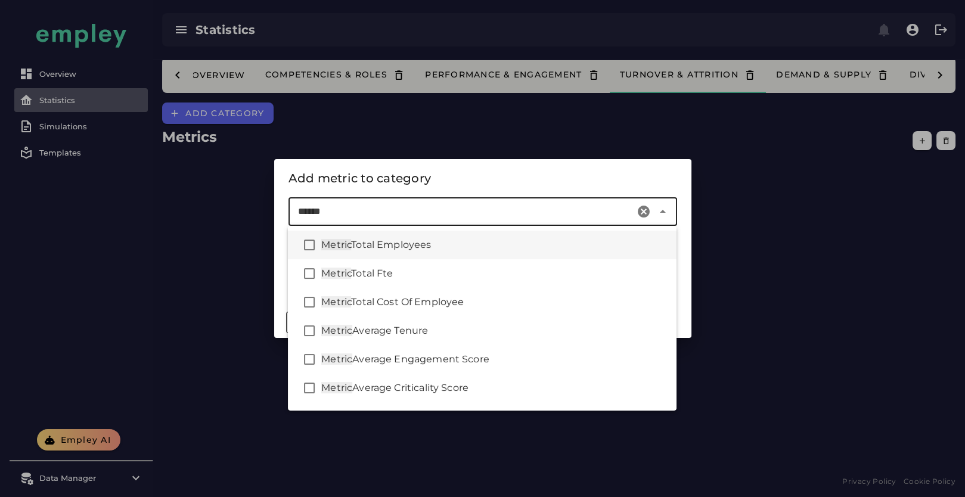
click at [451, 251] on div "Metric Total Employees" at bounding box center [494, 245] width 346 height 14
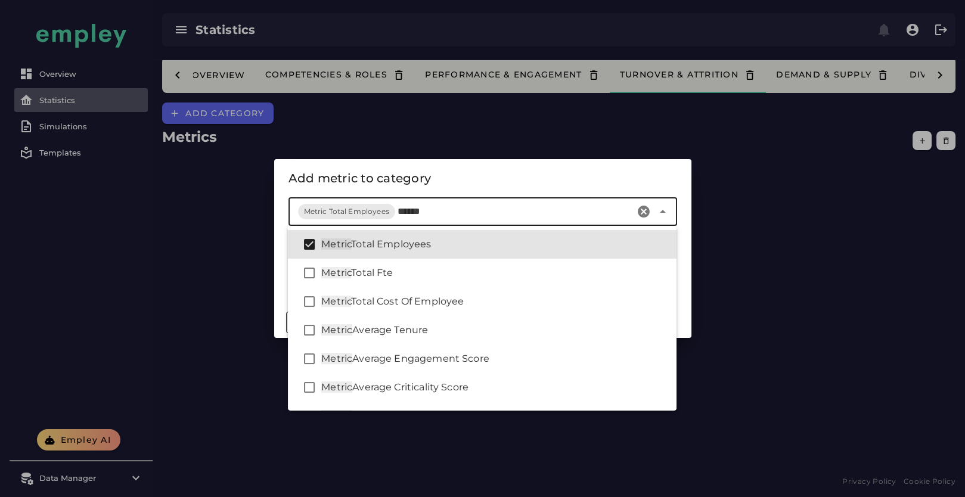
scroll to position [0, 0]
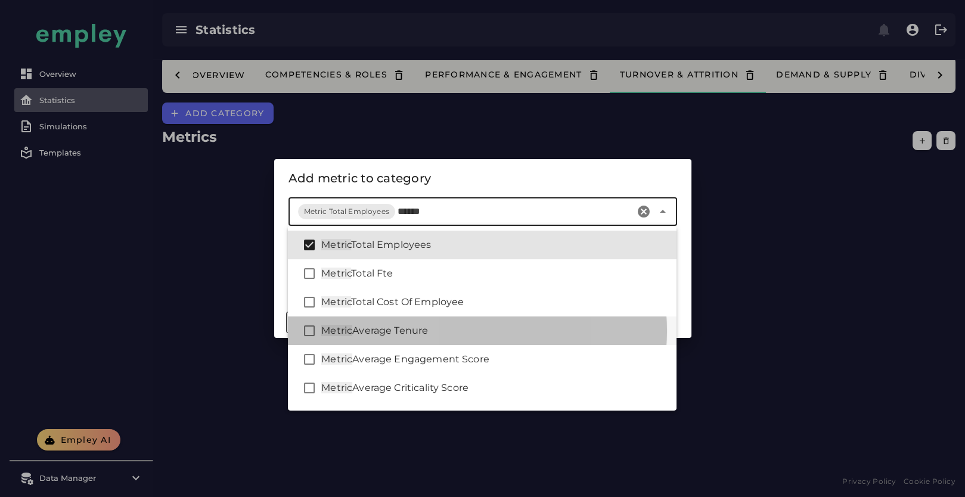
click at [471, 327] on div "Metric Average Tenure" at bounding box center [494, 331] width 346 height 14
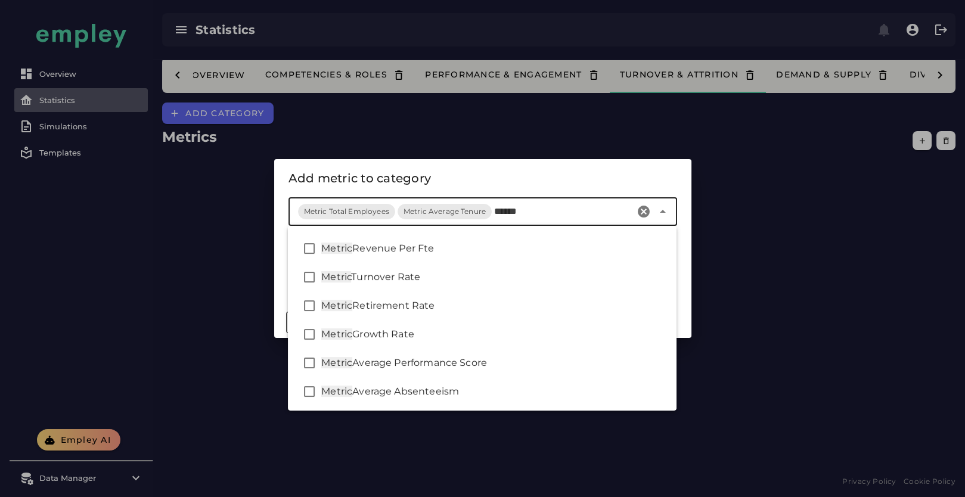
scroll to position [282, 0]
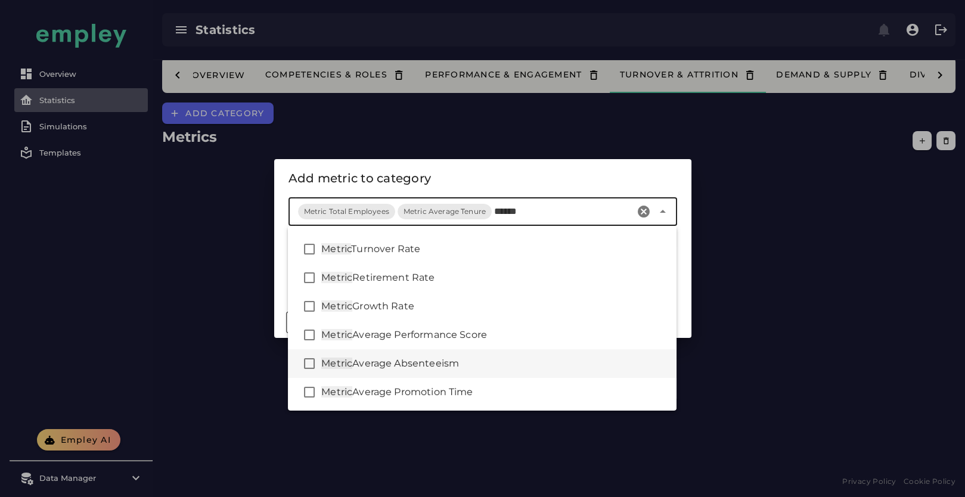
click at [471, 353] on div "Metric Average Absenteeism" at bounding box center [482, 363] width 389 height 29
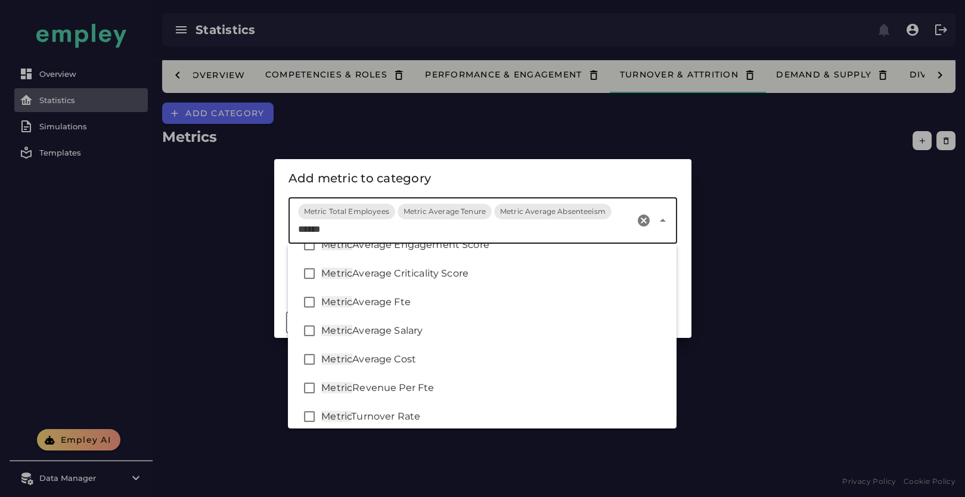
scroll to position [265, 0]
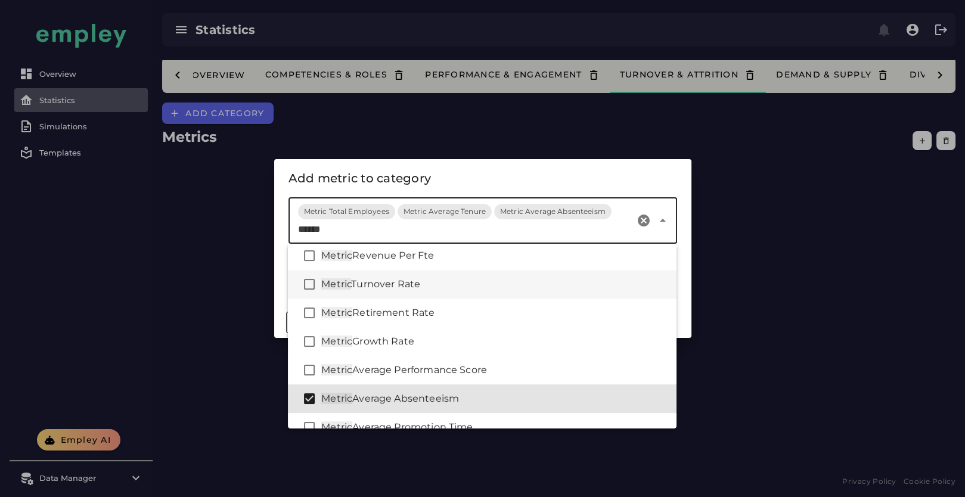
click at [477, 287] on div "Metric Turnover Rate" at bounding box center [494, 284] width 346 height 14
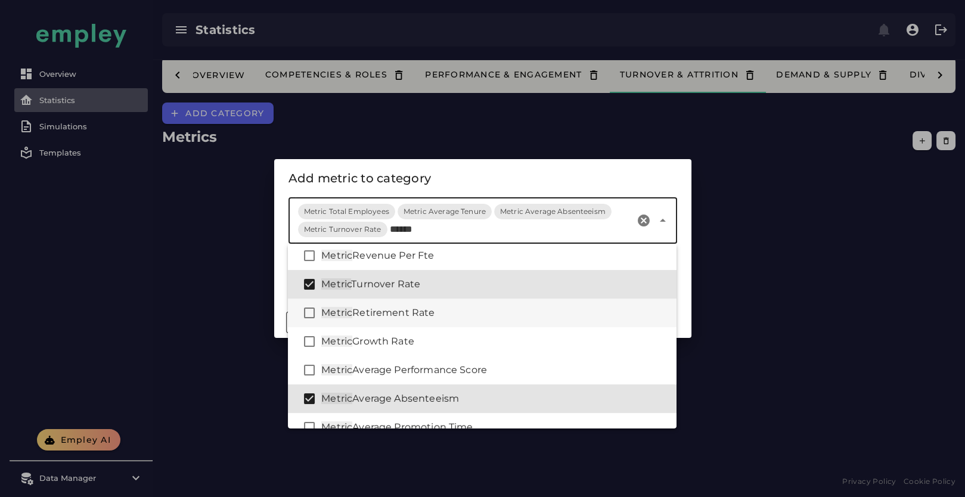
click at [473, 317] on div "Metric Retirement Rate" at bounding box center [494, 313] width 346 height 14
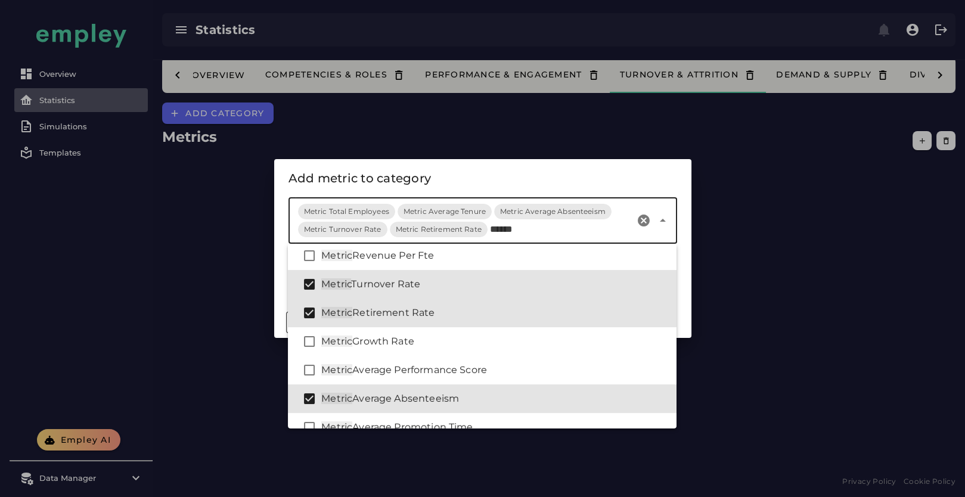
type input "******"
click at [745, 170] on div at bounding box center [482, 248] width 965 height 497
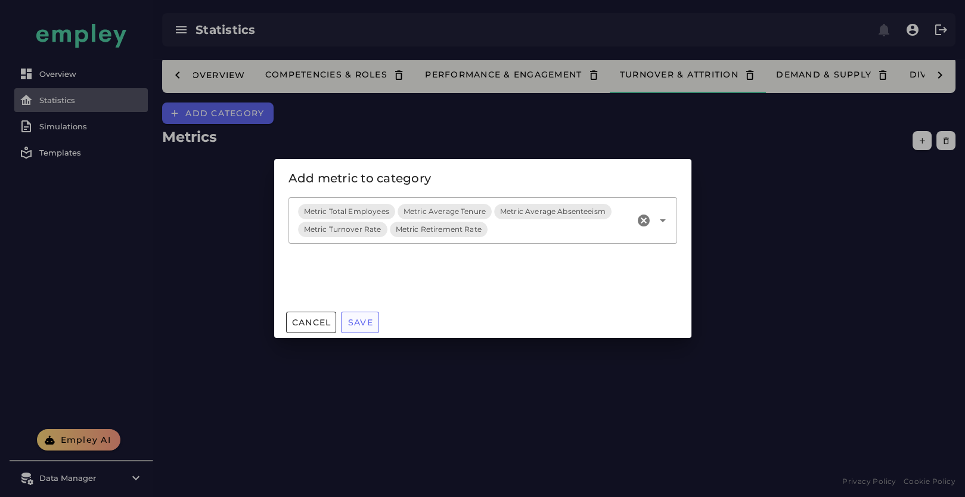
click at [369, 321] on span "Save" at bounding box center [360, 322] width 26 height 11
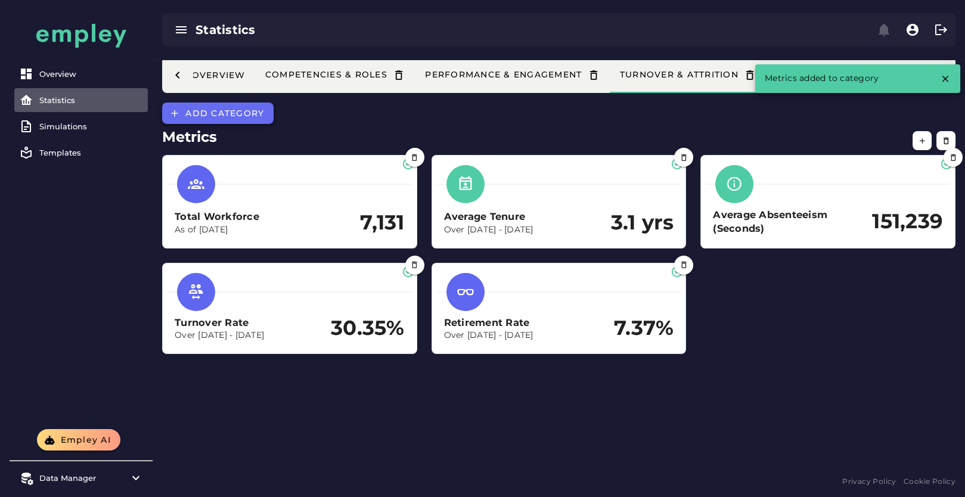
click at [233, 120] on button "Add category" at bounding box center [217, 113] width 111 height 21
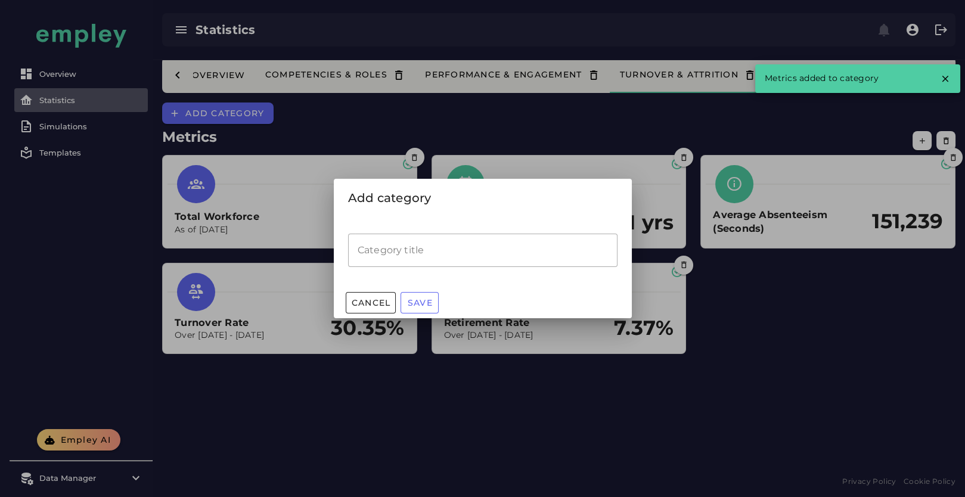
click at [473, 246] on input "Category title" at bounding box center [482, 250] width 269 height 33
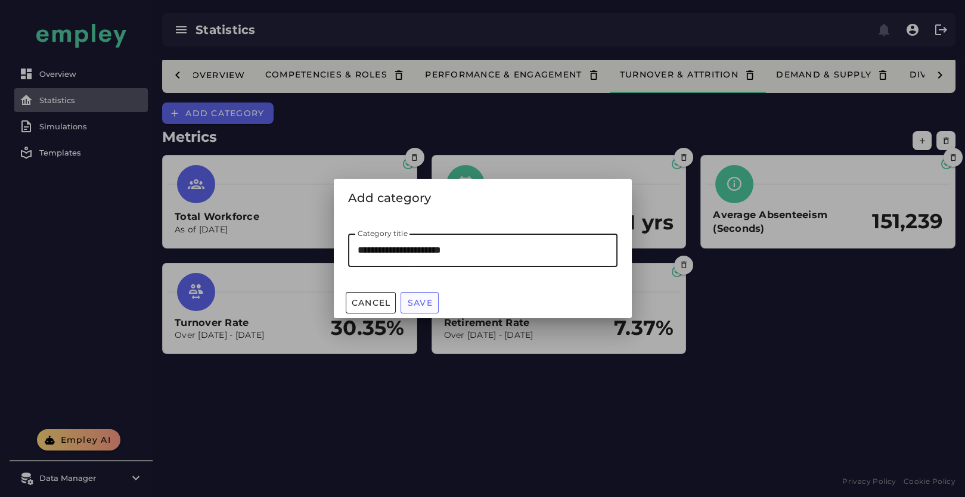
type input "**********"
click at [419, 301] on span "Save" at bounding box center [420, 302] width 26 height 11
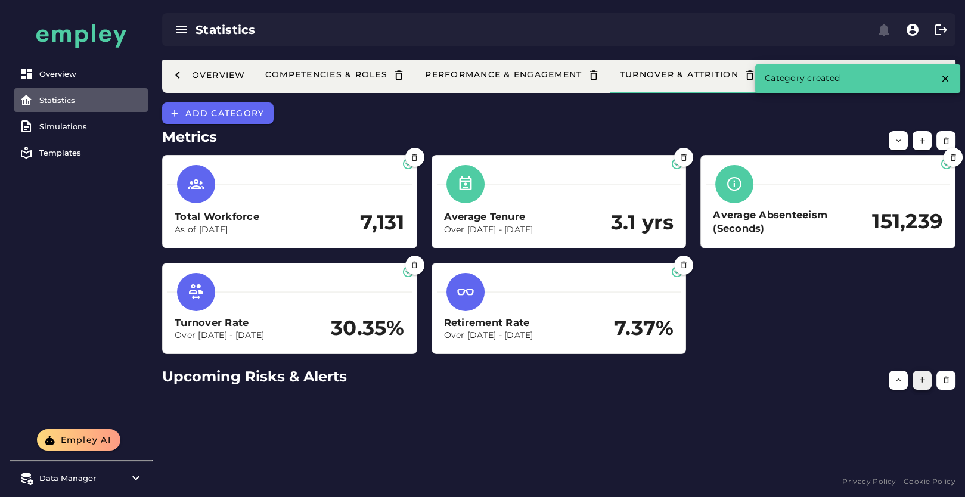
click at [925, 379] on icon "button" at bounding box center [922, 380] width 9 height 9
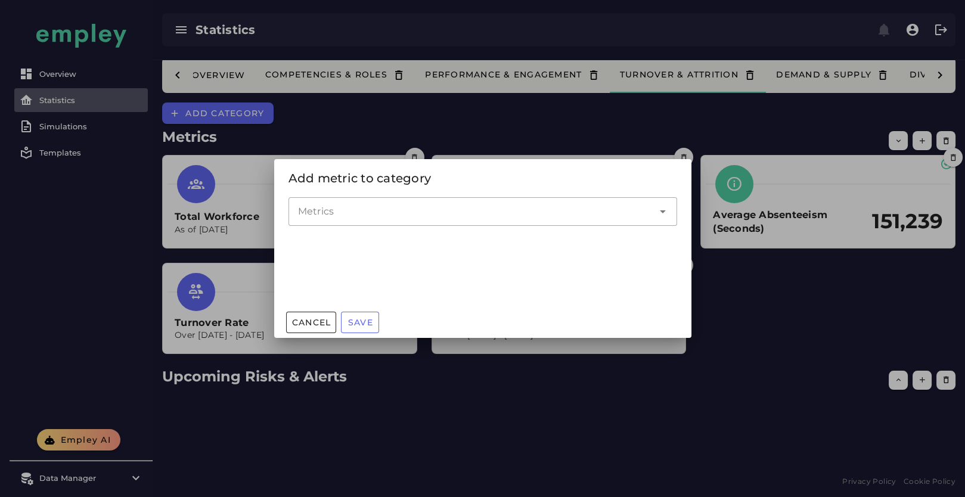
click at [461, 216] on input "Metrics" at bounding box center [474, 211] width 352 height 14
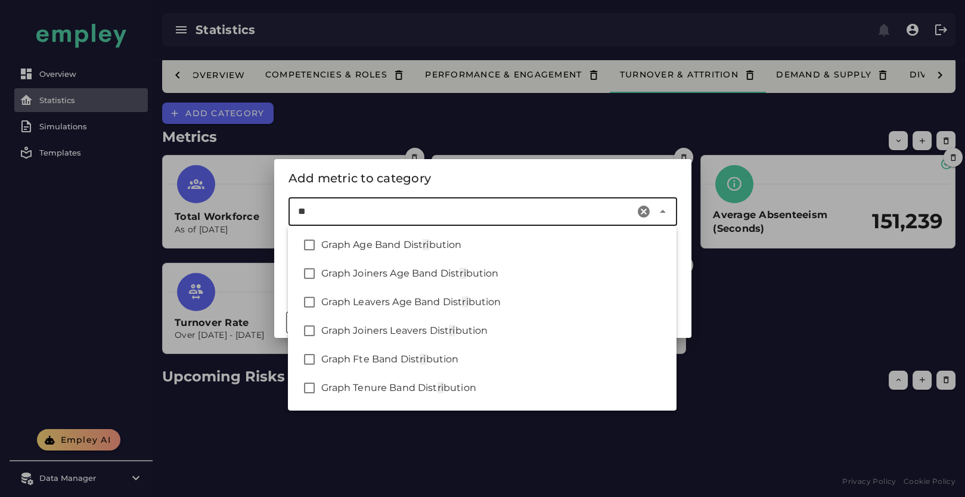
type input "*"
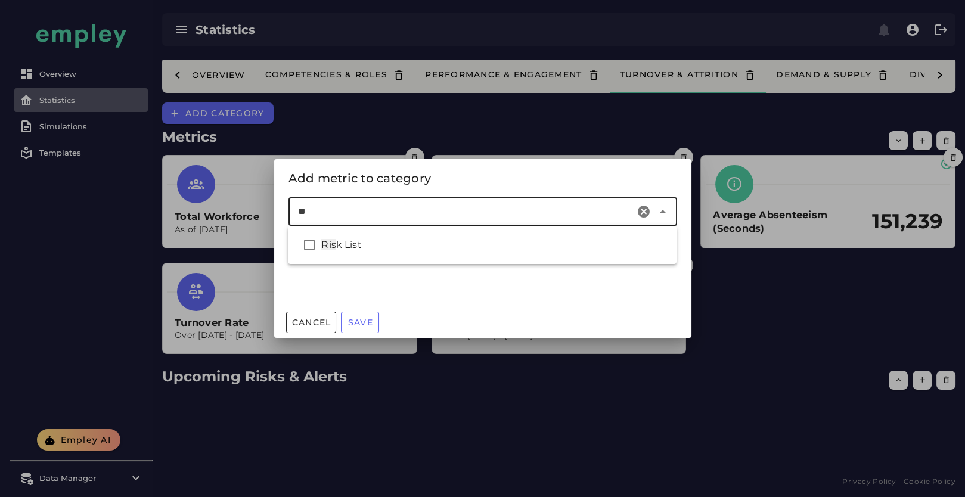
type input "*"
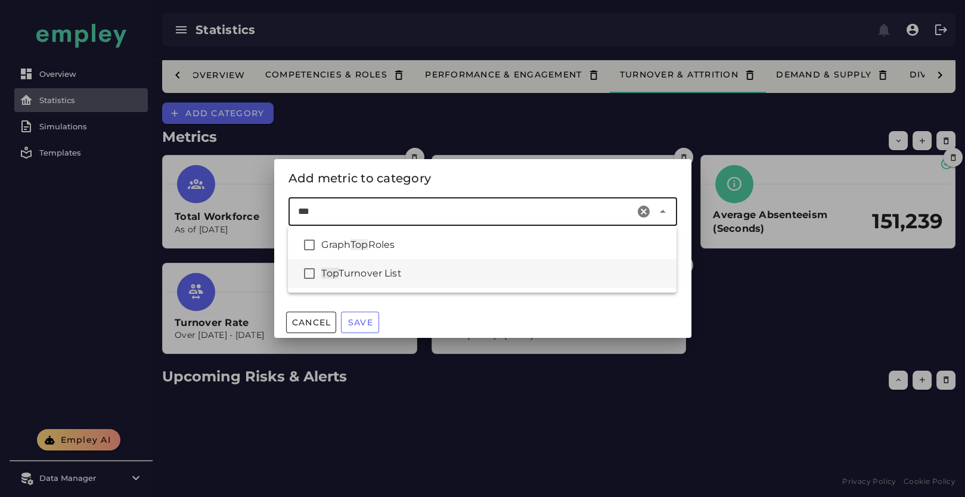
click at [410, 281] on div "Top Turnover List" at bounding box center [482, 273] width 389 height 29
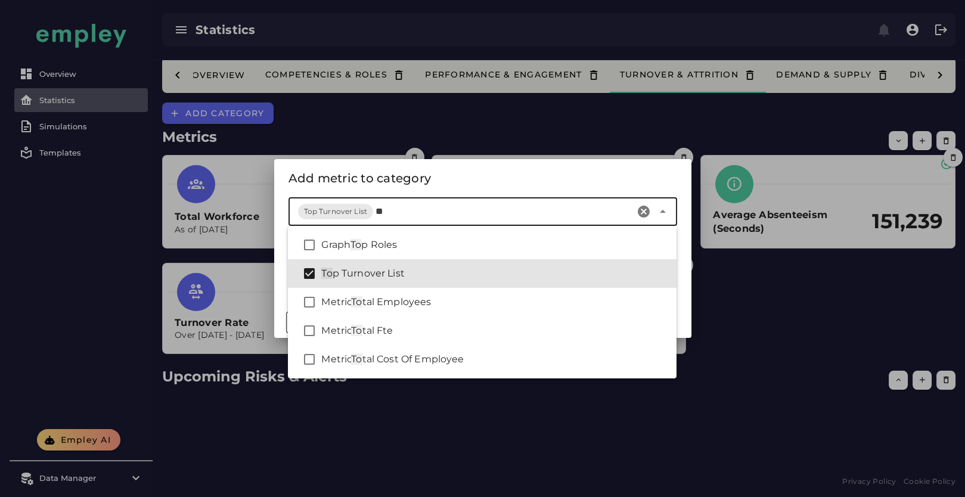
type input "*"
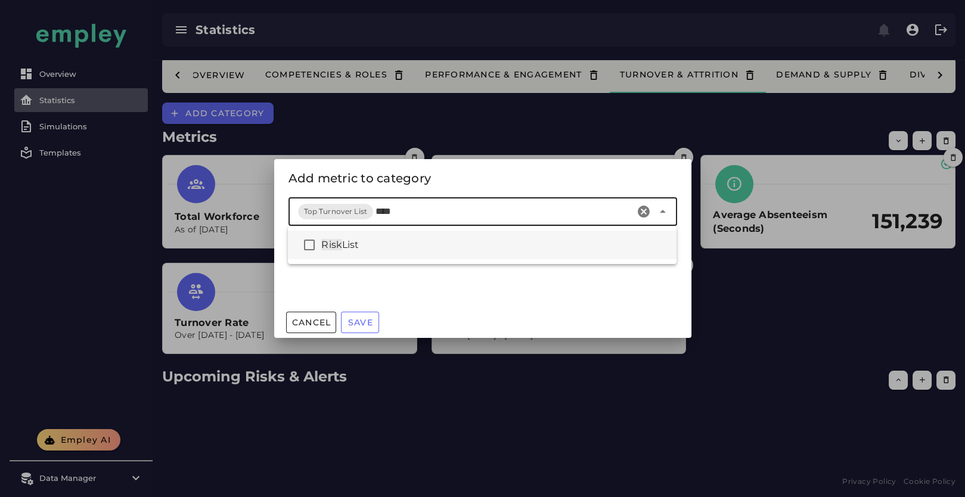
click at [404, 246] on div "Risk List" at bounding box center [494, 245] width 346 height 14
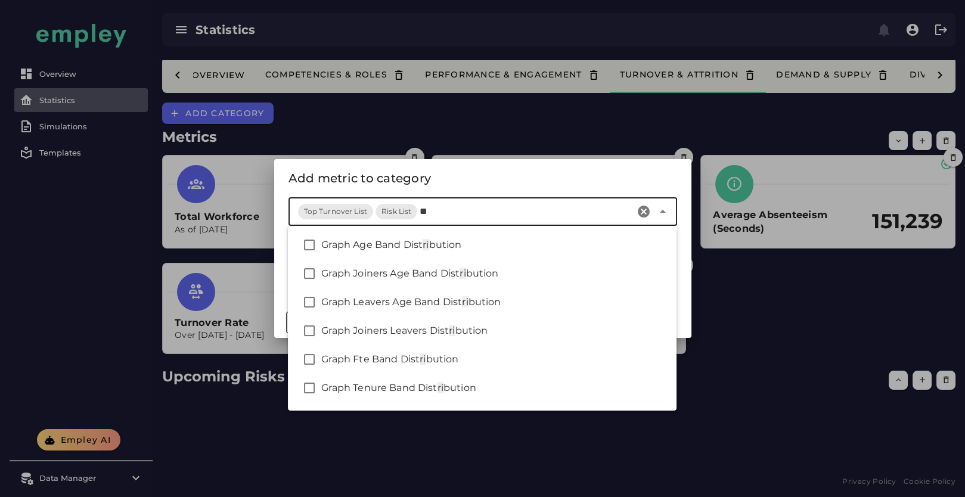
type input "*"
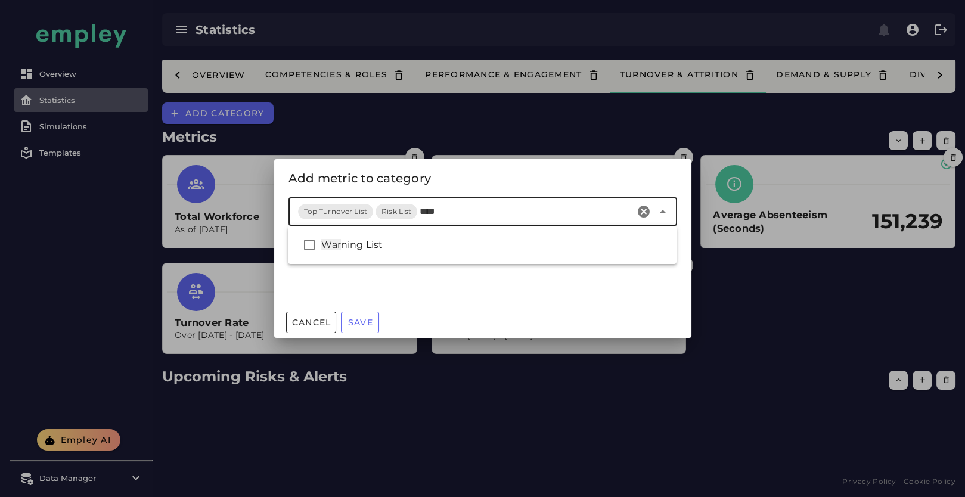
type input "*****"
click at [441, 249] on div "Warni ng List" at bounding box center [494, 245] width 346 height 14
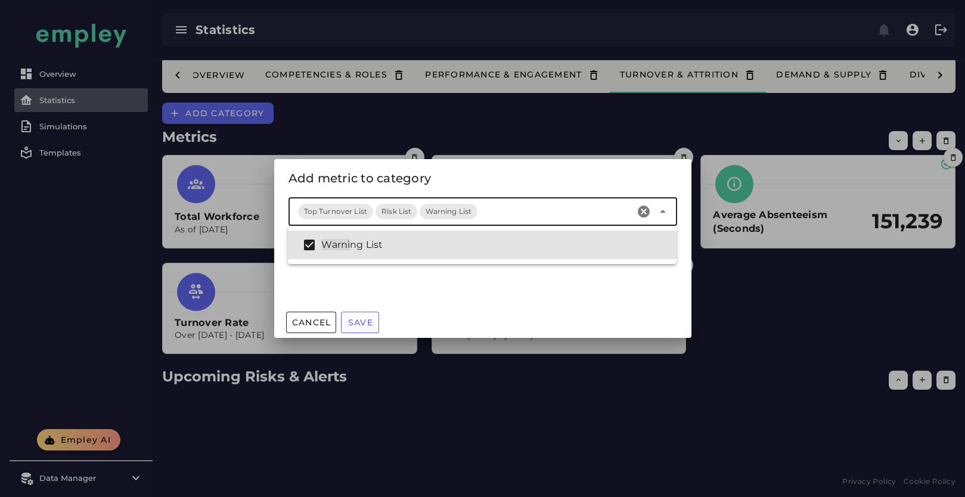
click at [365, 325] on span "Save" at bounding box center [360, 322] width 26 height 11
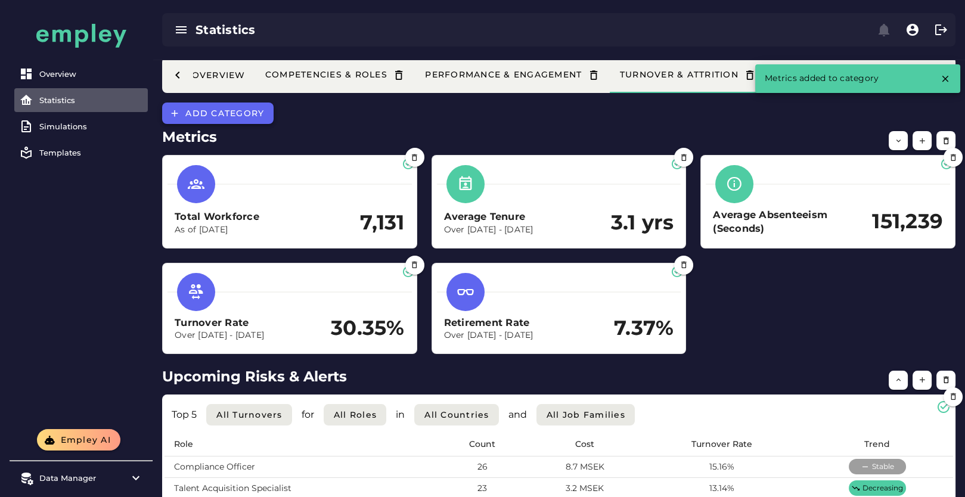
click at [211, 113] on span "Add category" at bounding box center [224, 113] width 79 height 11
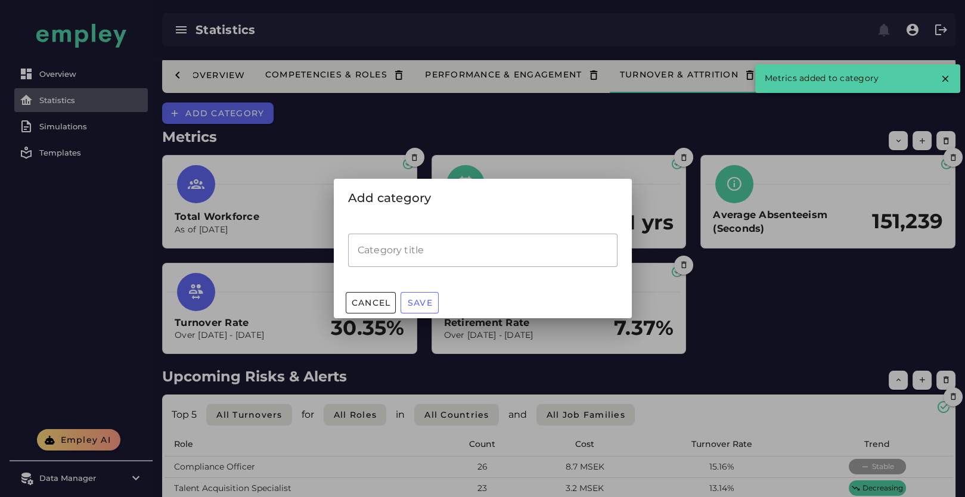
click at [479, 252] on input "Category title" at bounding box center [482, 250] width 269 height 33
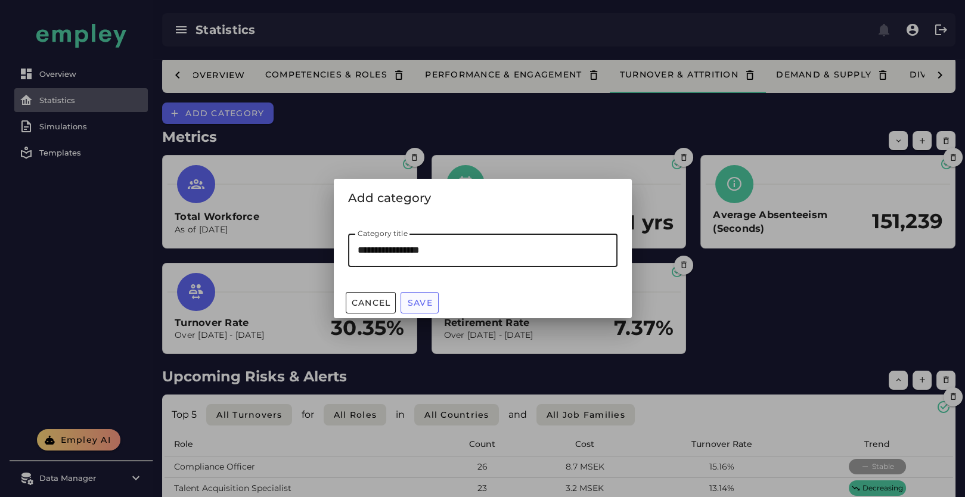
type input "**********"
click at [423, 308] on button "Save" at bounding box center [420, 302] width 38 height 21
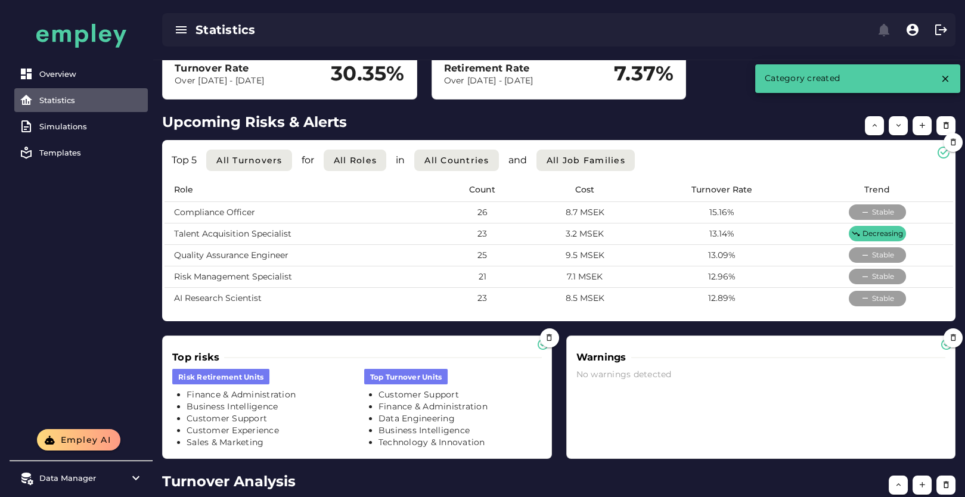
scroll to position [286, 0]
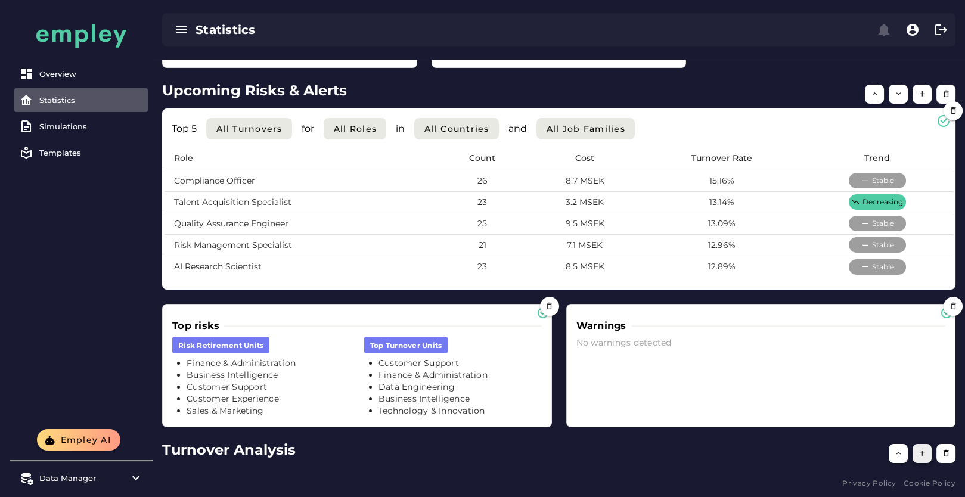
click at [920, 452] on icon "button" at bounding box center [922, 453] width 9 height 9
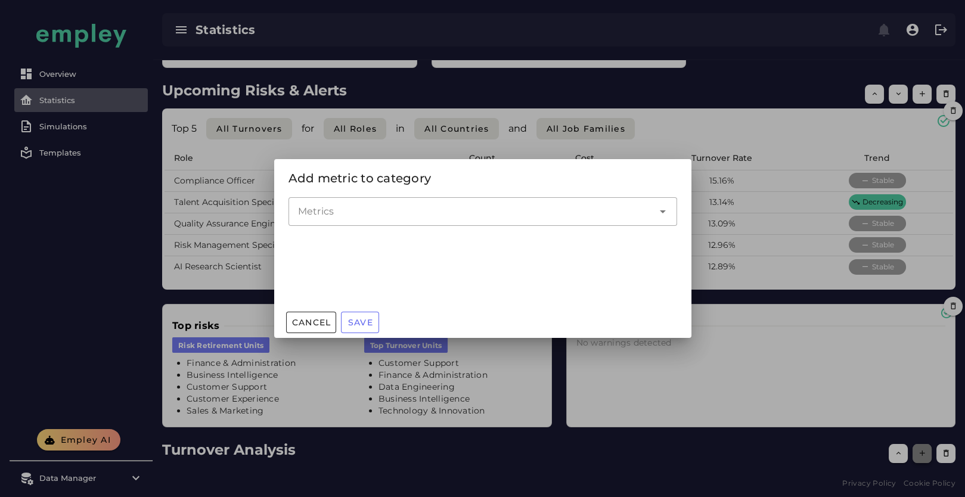
scroll to position [0, 0]
click at [477, 221] on div at bounding box center [470, 211] width 365 height 29
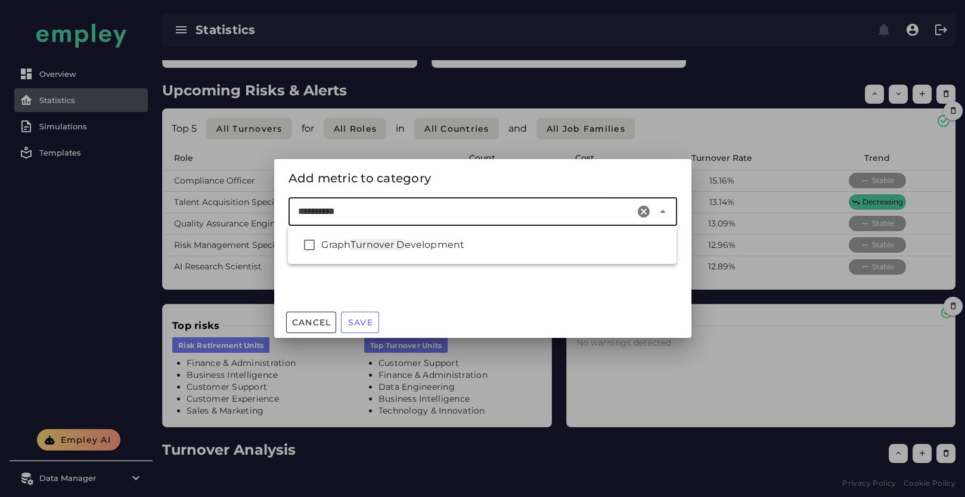
click at [470, 236] on div "Graph Turnover D evelopment" at bounding box center [482, 245] width 389 height 29
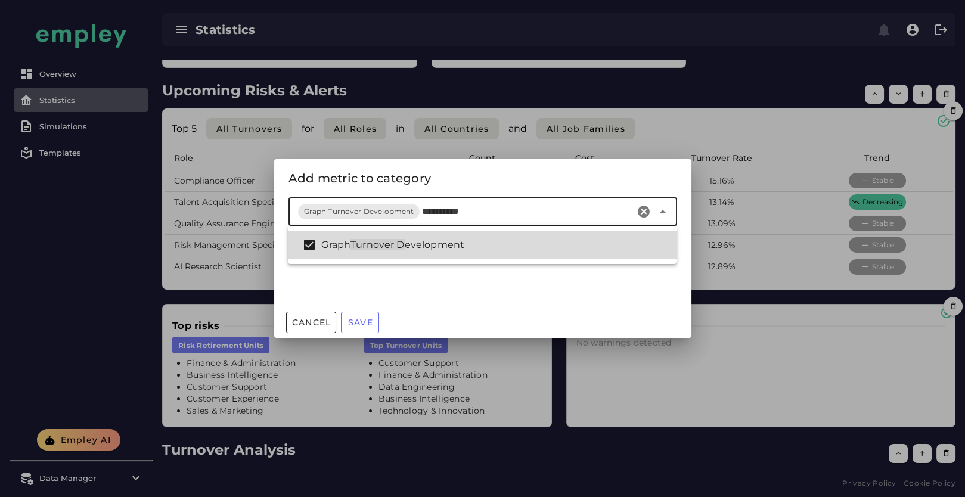
type input "********"
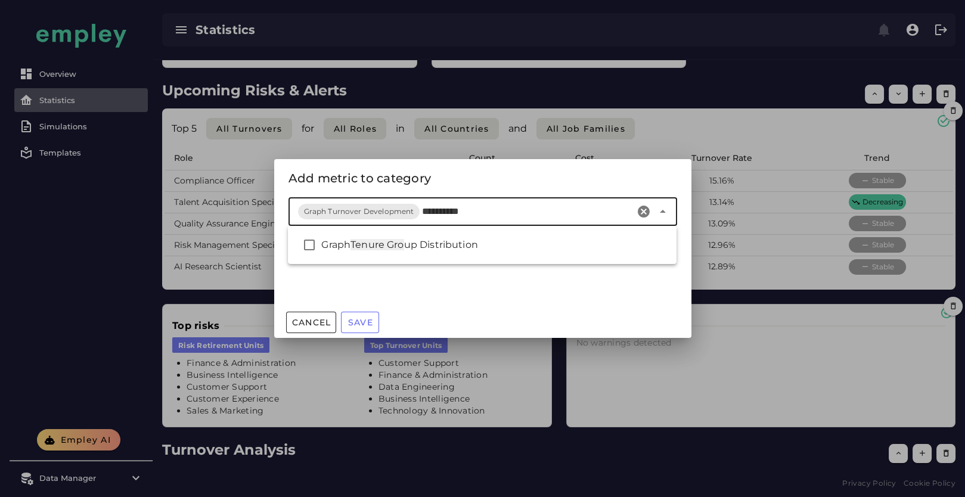
click at [496, 237] on div "Graph Tenure Gro up Distribution" at bounding box center [482, 245] width 389 height 29
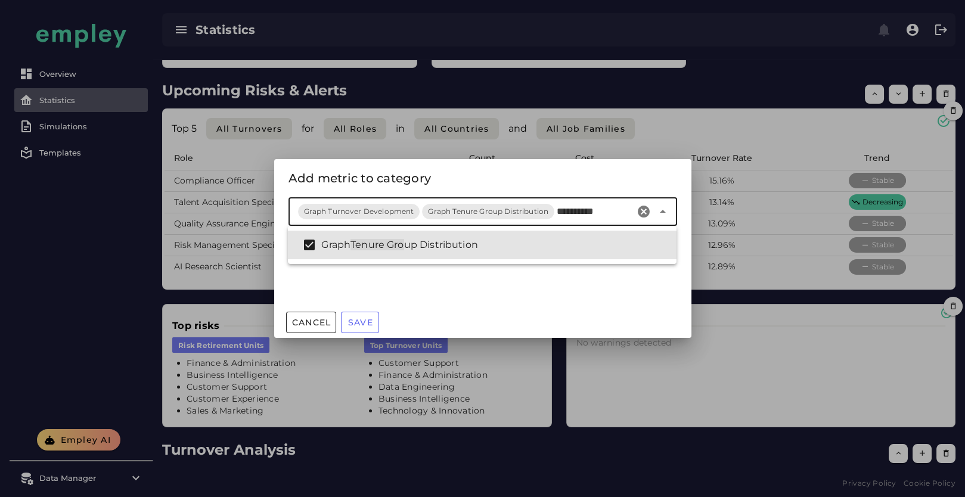
type input "**********"
click at [0, 0] on div "**********" at bounding box center [0, 0] width 0 height 0
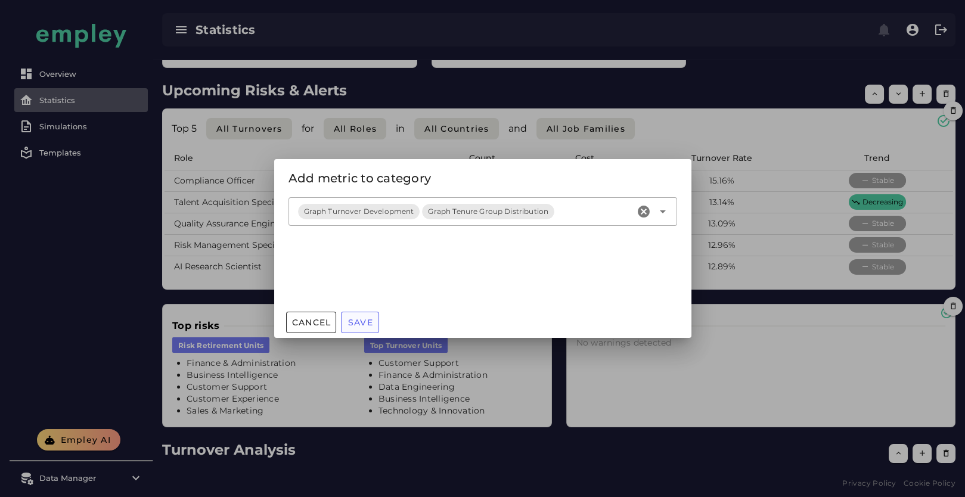
click at [362, 325] on span "Save" at bounding box center [360, 322] width 26 height 11
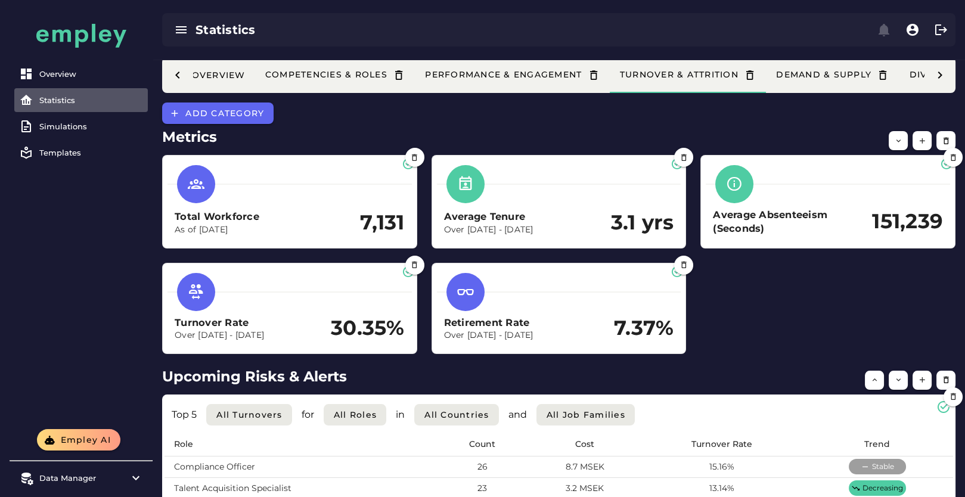
click at [943, 73] on icon at bounding box center [940, 75] width 14 height 14
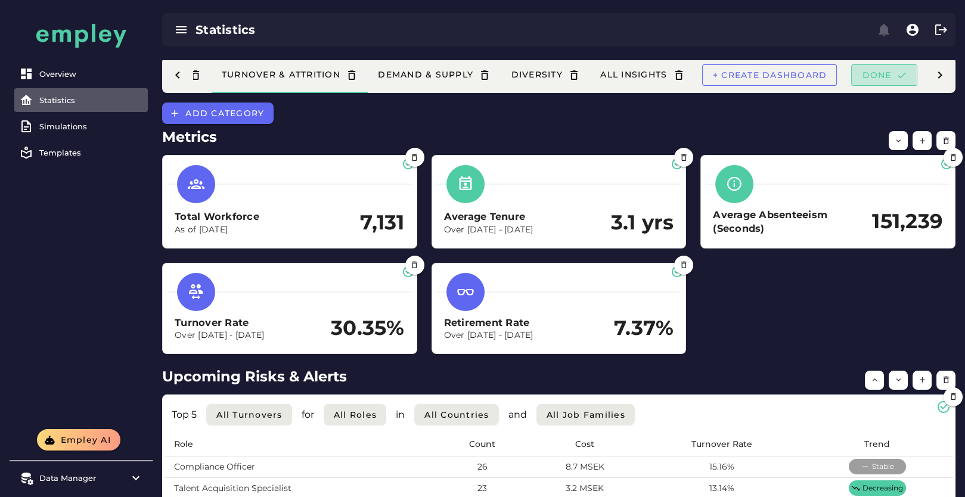
click at [886, 76] on span "Done" at bounding box center [883, 75] width 45 height 11
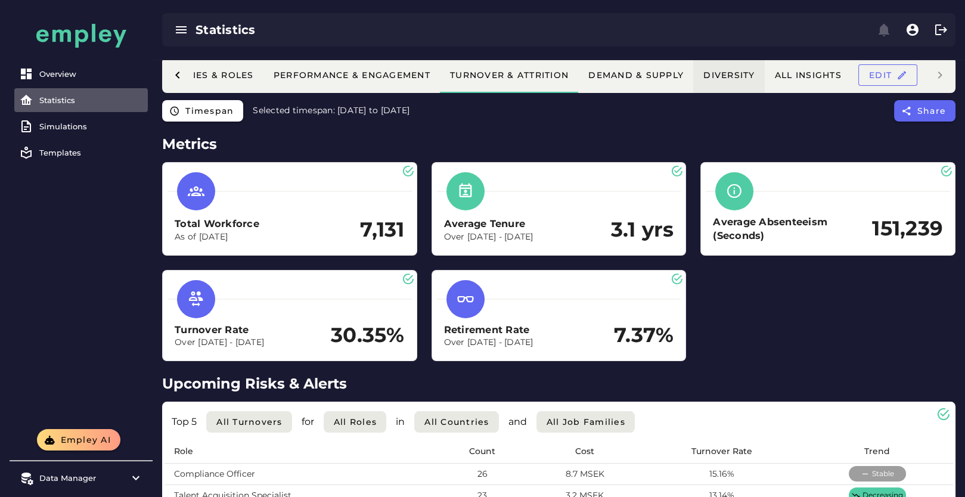
click at [736, 82] on button "Diversity" at bounding box center [729, 75] width 72 height 36
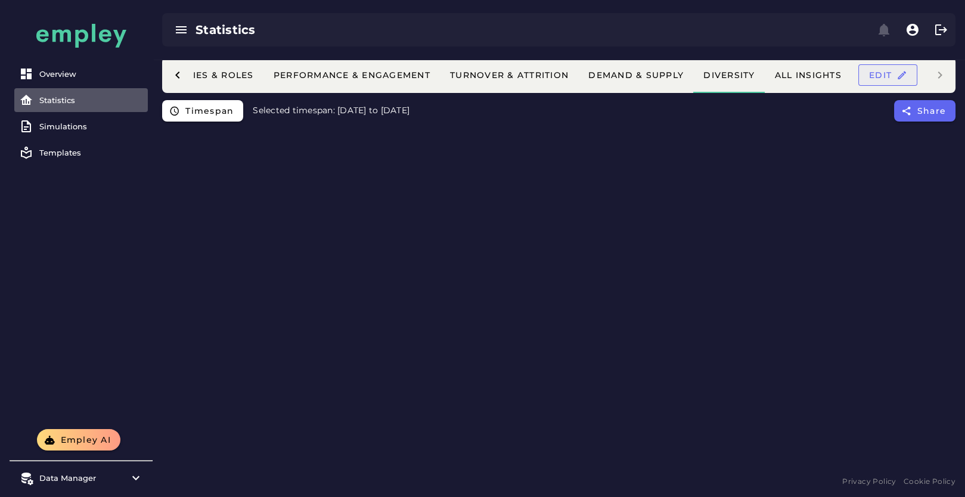
click at [879, 75] on span "Edit" at bounding box center [887, 75] width 39 height 11
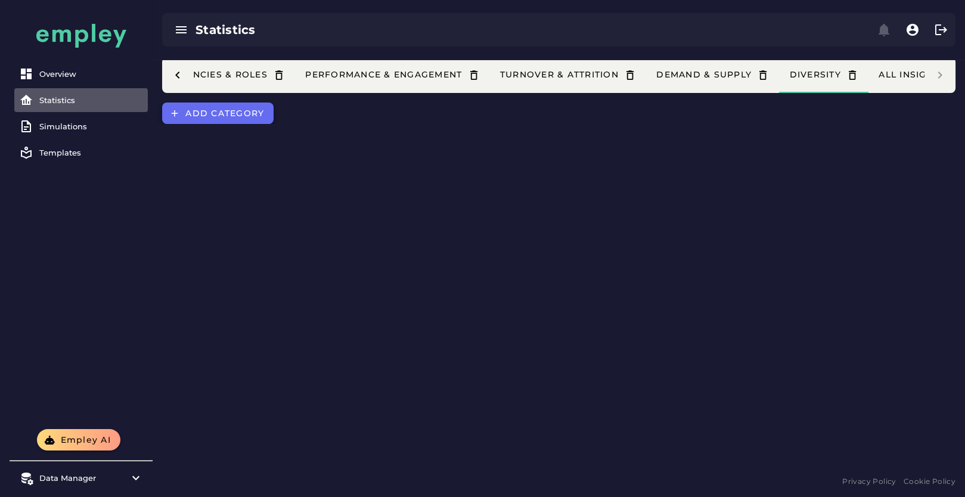
click at [209, 110] on span "Add category" at bounding box center [224, 113] width 79 height 11
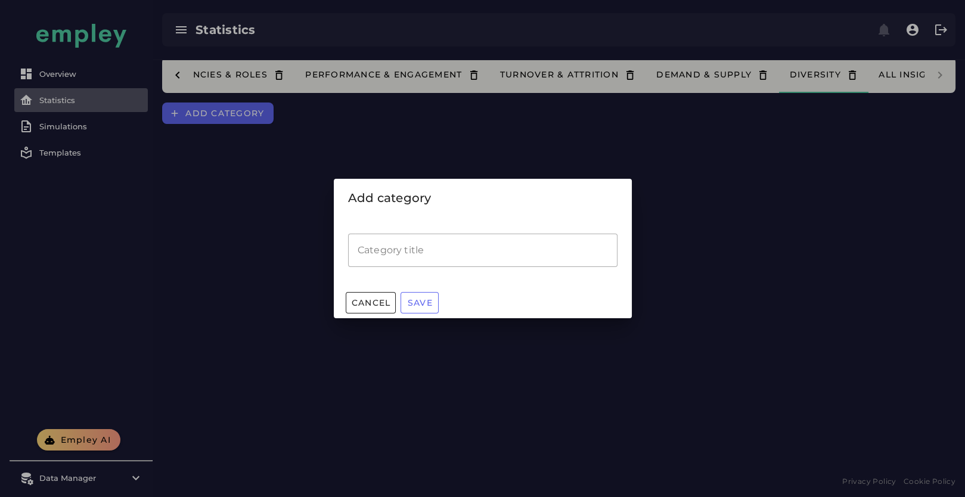
click at [399, 242] on input "Category title" at bounding box center [482, 250] width 269 height 33
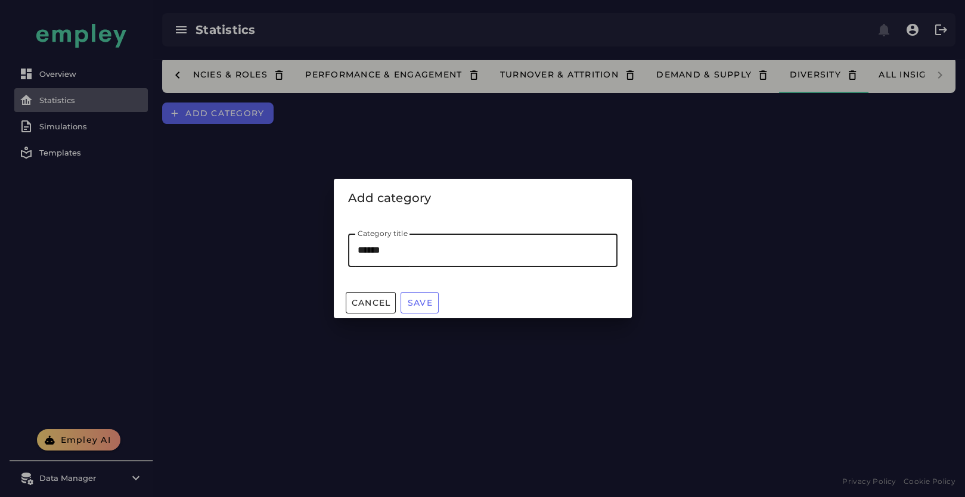
type input "*******"
click at [419, 311] on button "Save" at bounding box center [420, 302] width 38 height 21
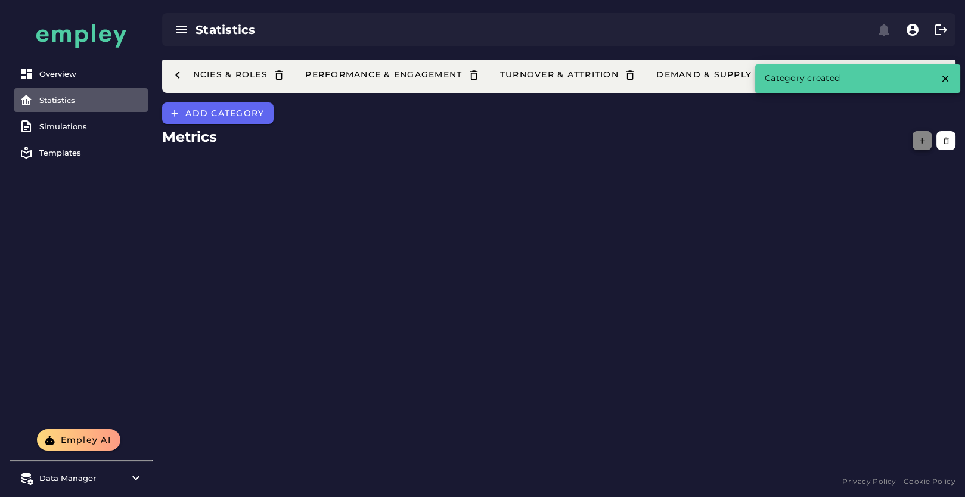
click at [916, 138] on button "button" at bounding box center [922, 140] width 19 height 19
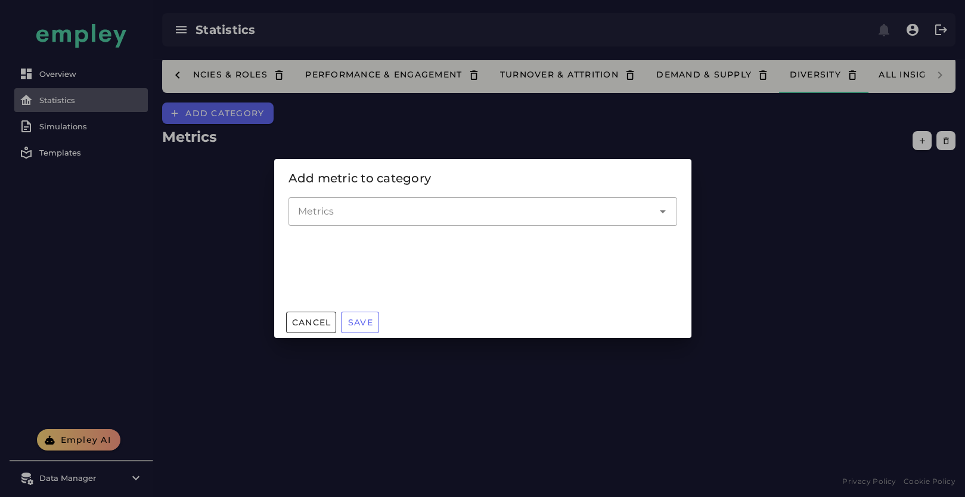
click at [430, 214] on input "Metrics" at bounding box center [474, 211] width 352 height 14
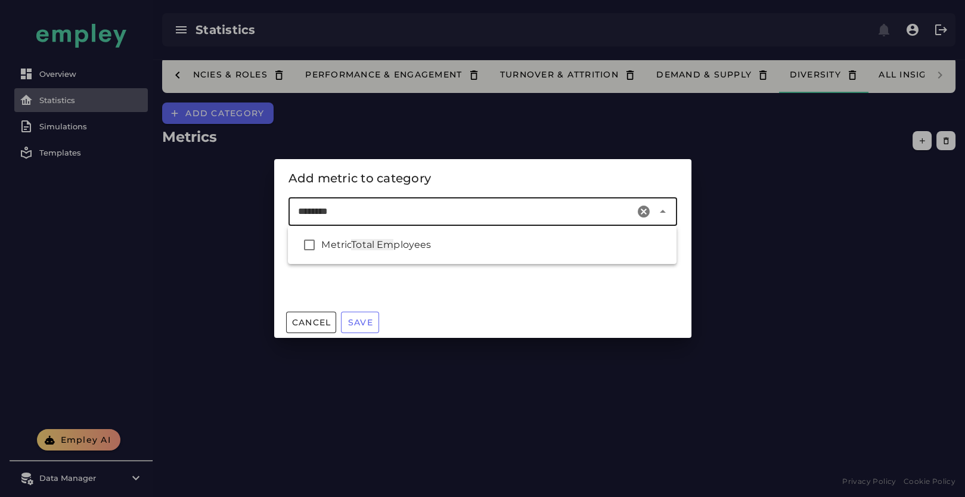
click at [465, 238] on div "Metric Total Em ployees" at bounding box center [494, 245] width 346 height 14
type input "*****"
click at [465, 238] on div "Metric Grow th Rate" at bounding box center [494, 245] width 346 height 14
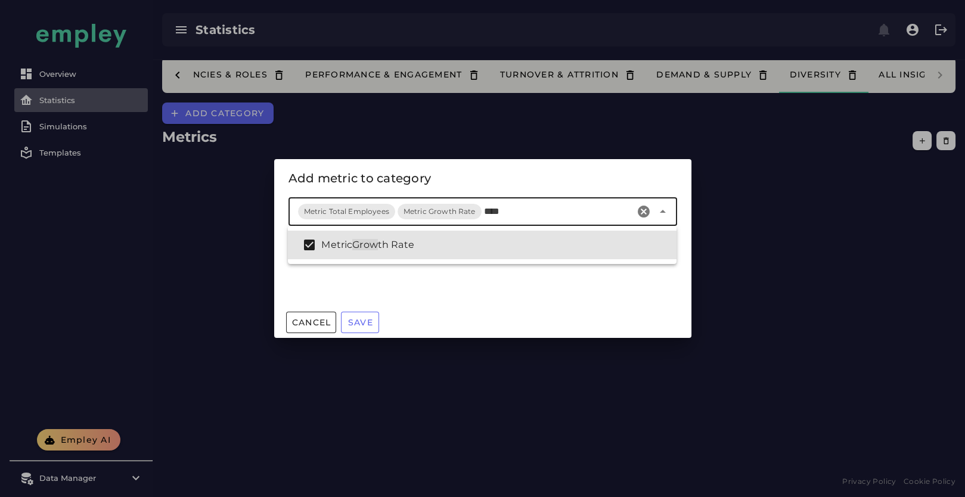
type input "****"
click at [468, 302] on div "Metrics Metric Total Employees Metric Growth Rate" at bounding box center [482, 252] width 417 height 110
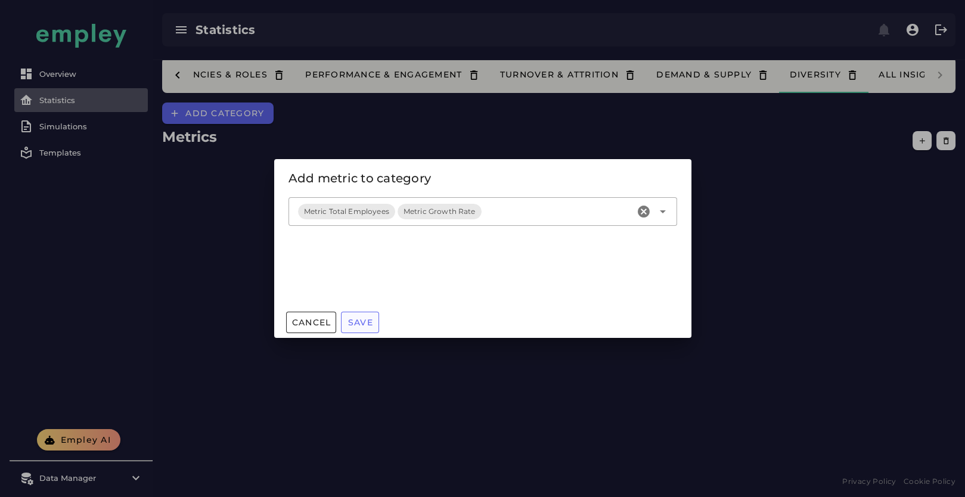
click at [371, 331] on button "Save" at bounding box center [360, 322] width 38 height 21
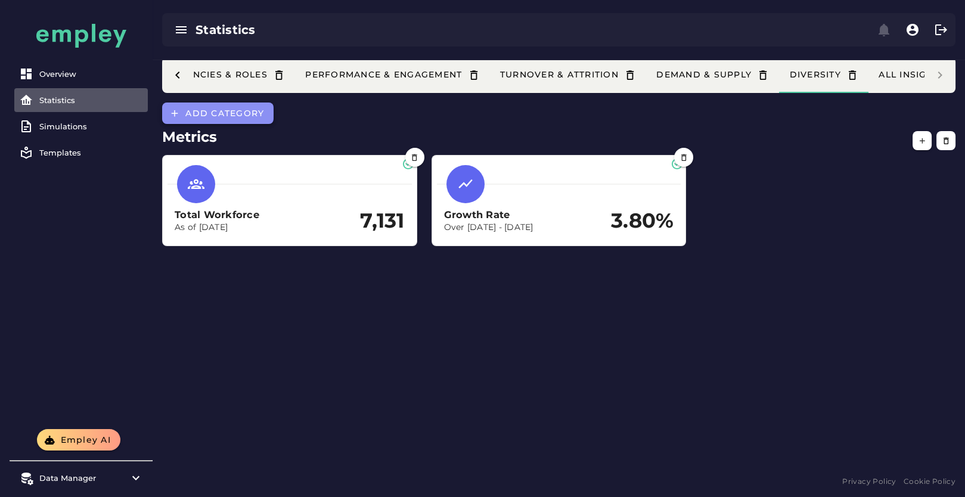
click at [240, 113] on span "Add category" at bounding box center [224, 113] width 79 height 11
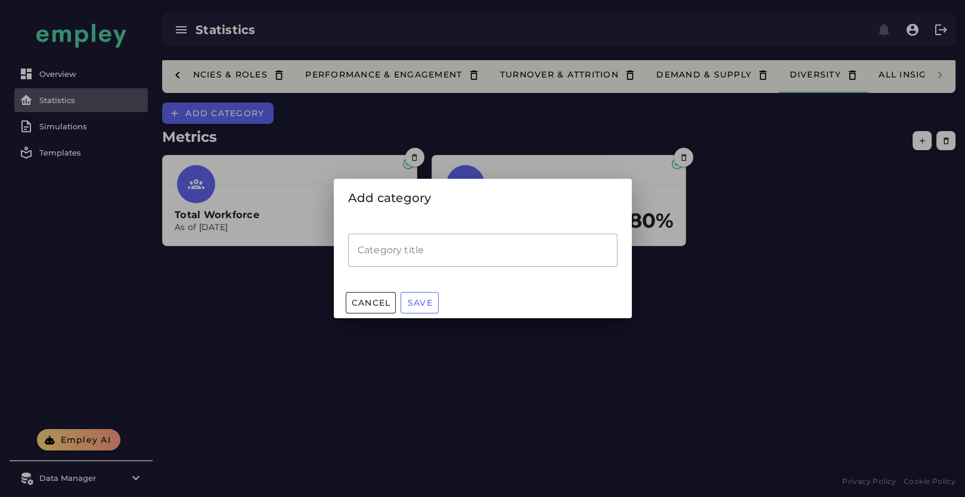
click at [427, 241] on input "Category title" at bounding box center [482, 250] width 269 height 33
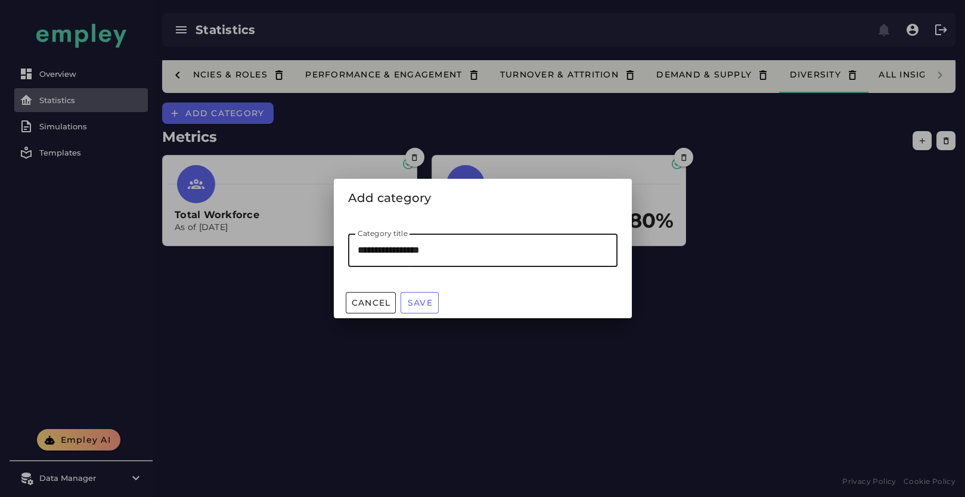
type input "**********"
click at [418, 306] on span "Save" at bounding box center [420, 302] width 26 height 11
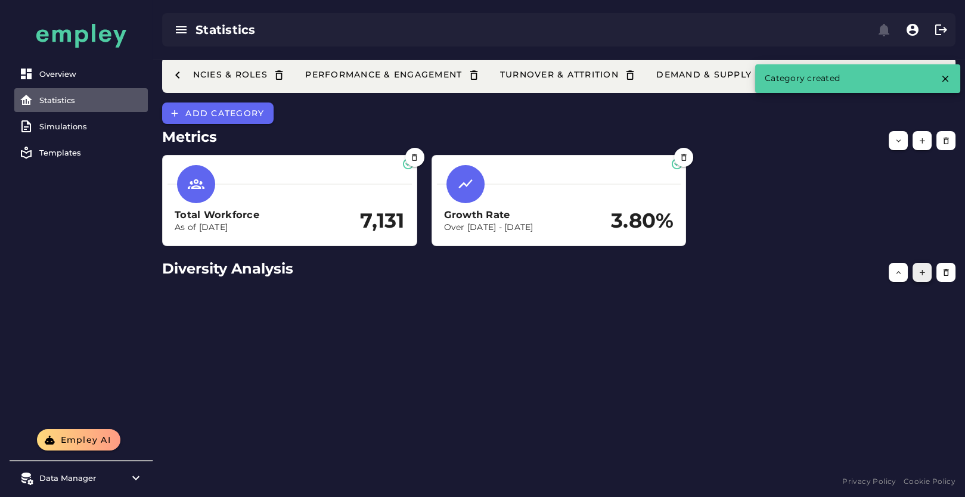
click at [929, 274] on button "button" at bounding box center [922, 272] width 19 height 19
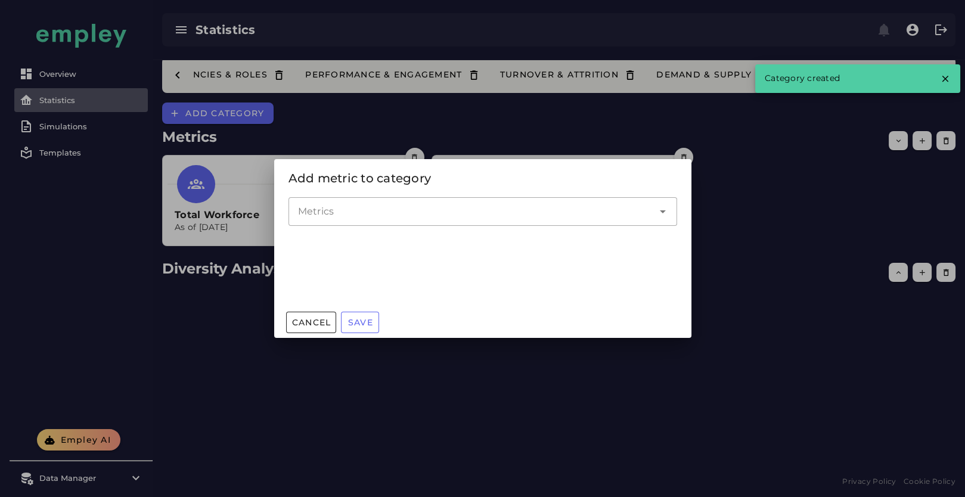
click at [459, 216] on input "Metrics" at bounding box center [474, 211] width 352 height 14
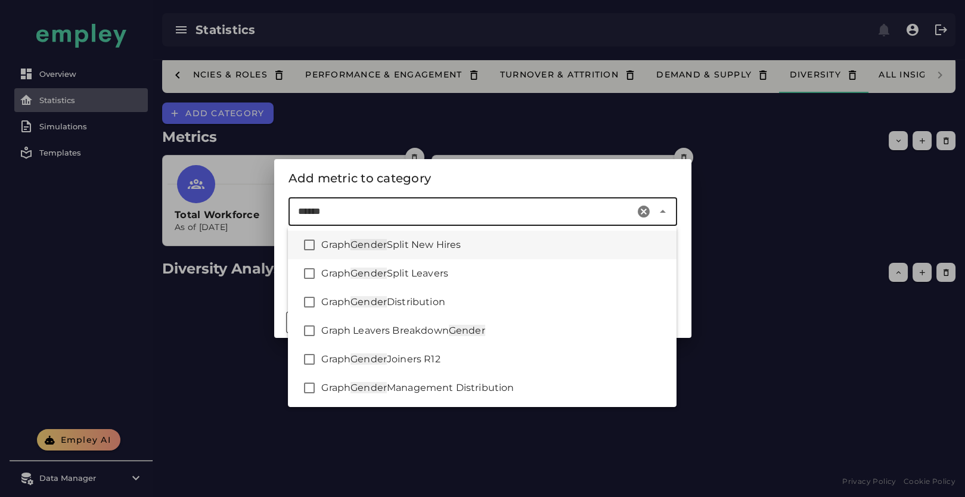
click at [480, 245] on div "Graph Gender Split New Hires" at bounding box center [494, 245] width 346 height 14
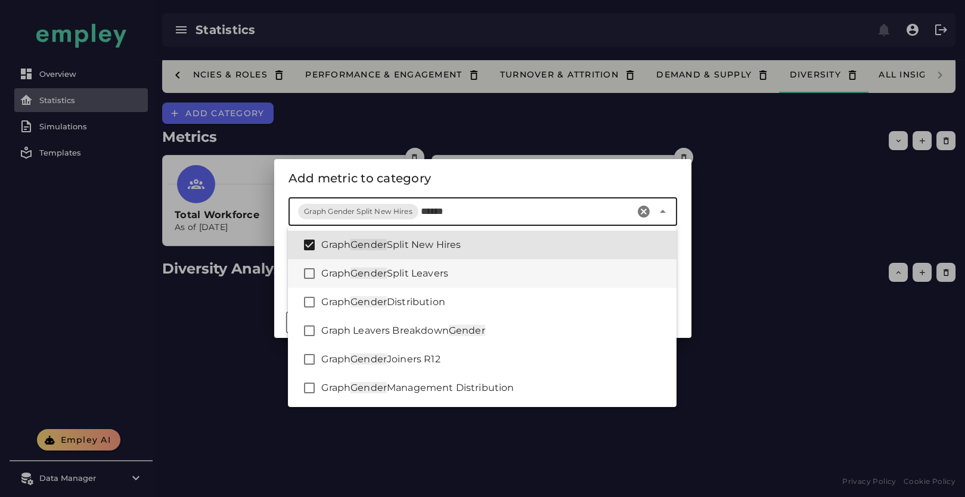
click at [470, 277] on div "Graph Gender Split Leavers" at bounding box center [494, 273] width 346 height 14
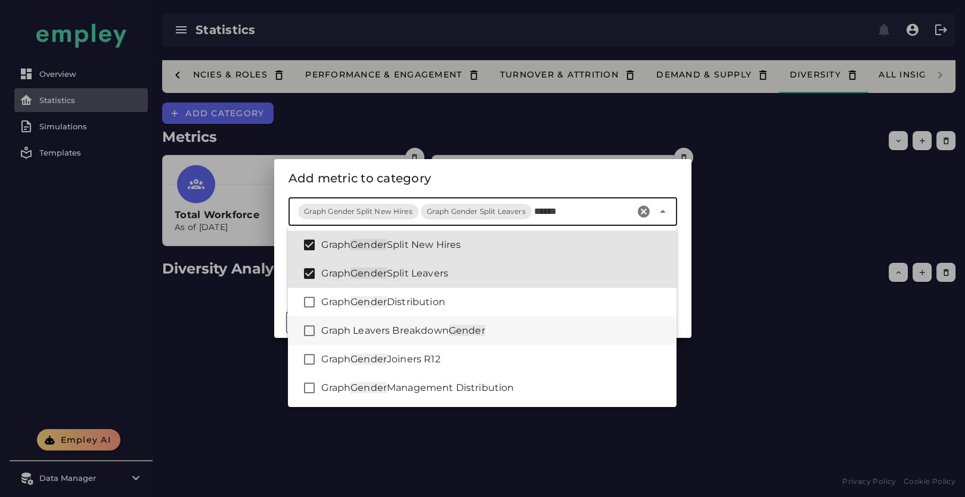
click at [507, 325] on div "Graph Leavers Breakdown Gender" at bounding box center [494, 331] width 346 height 14
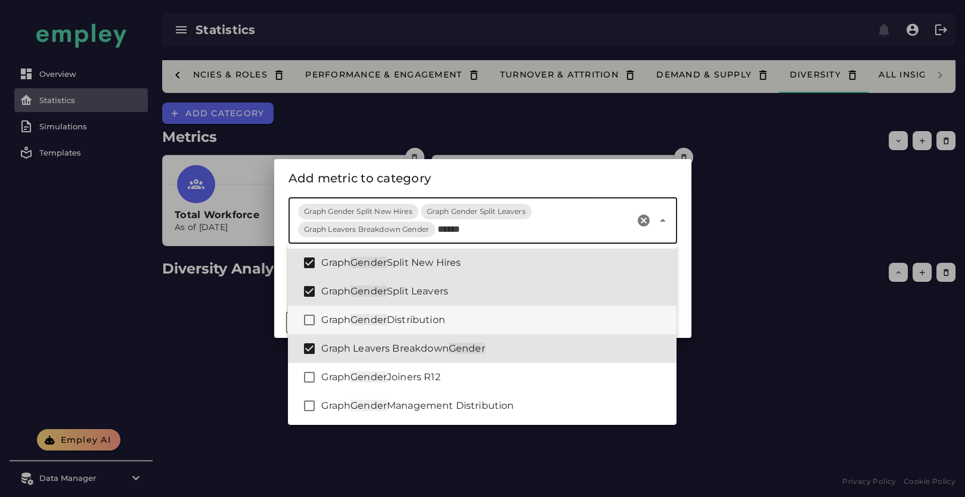
click at [501, 313] on div "Graph Gender Distribution" at bounding box center [494, 320] width 346 height 14
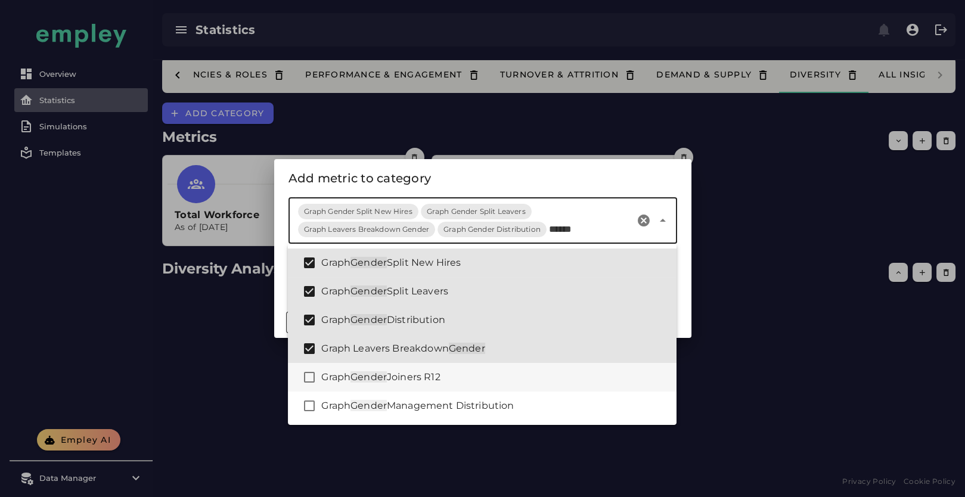
click at [517, 378] on div "Graph Gender Joiners R12" at bounding box center [494, 377] width 346 height 14
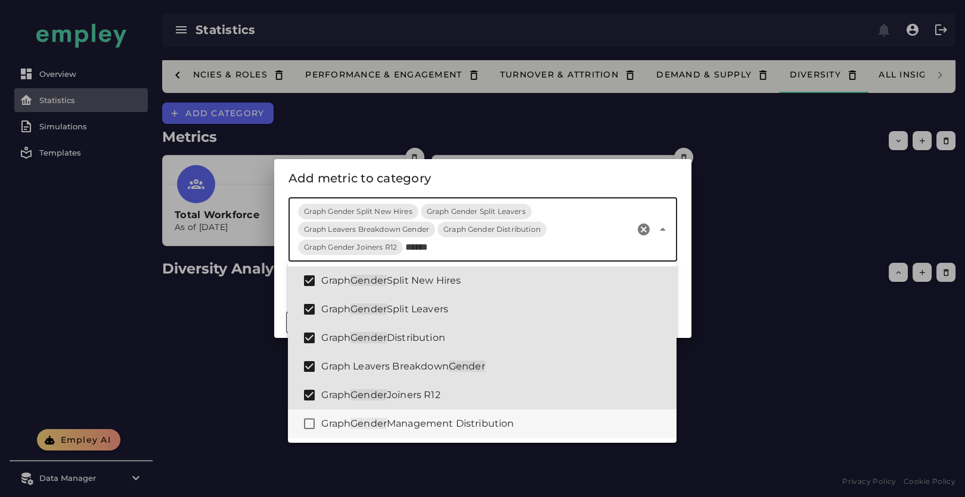
click at [522, 418] on div "Graph Gender Management Distribution" at bounding box center [494, 424] width 346 height 14
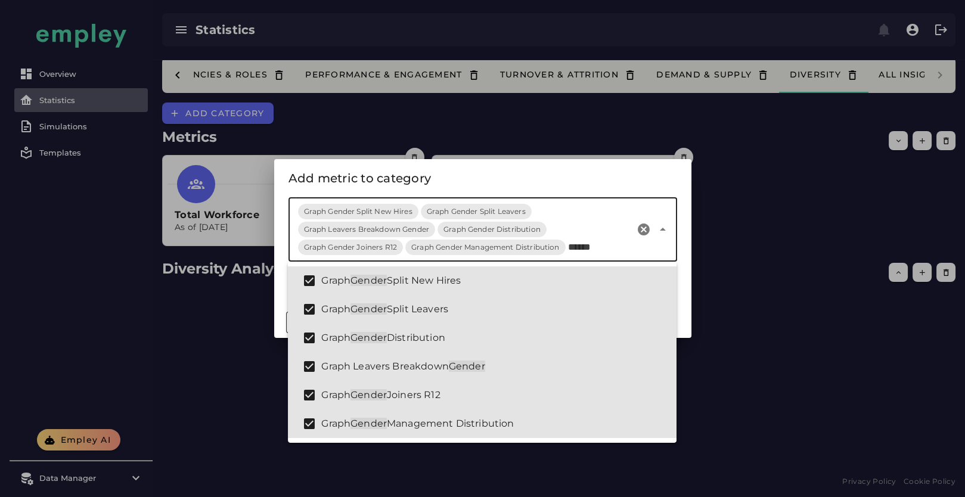
type input "******"
click at [632, 173] on div "Add metric to category" at bounding box center [482, 178] width 389 height 19
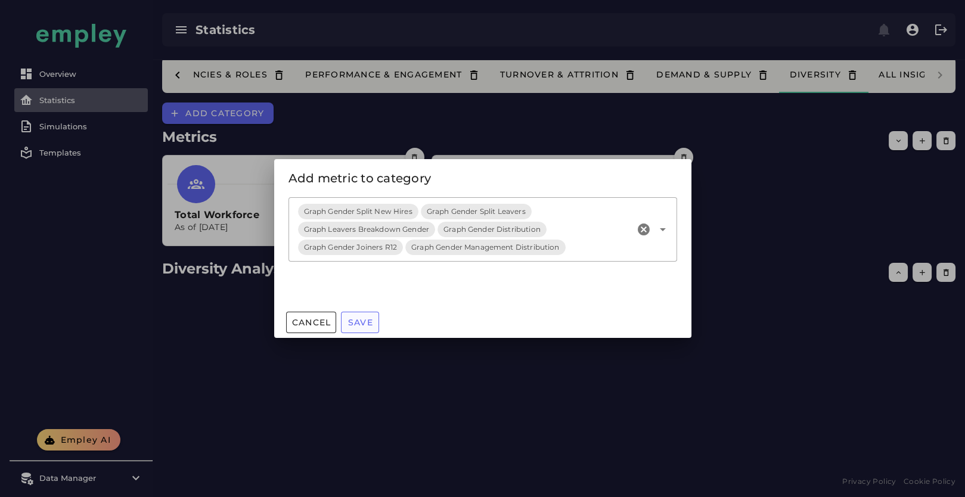
click at [342, 322] on button "Save" at bounding box center [360, 322] width 38 height 21
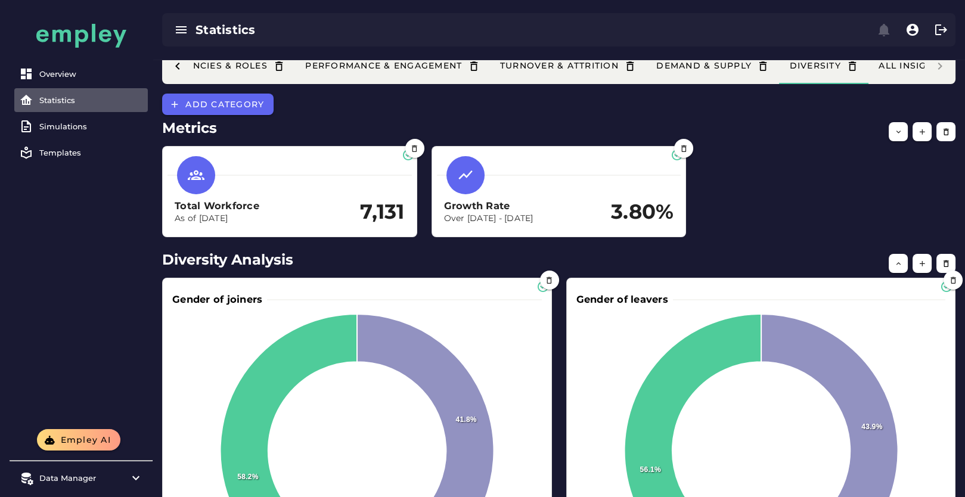
scroll to position [0, 0]
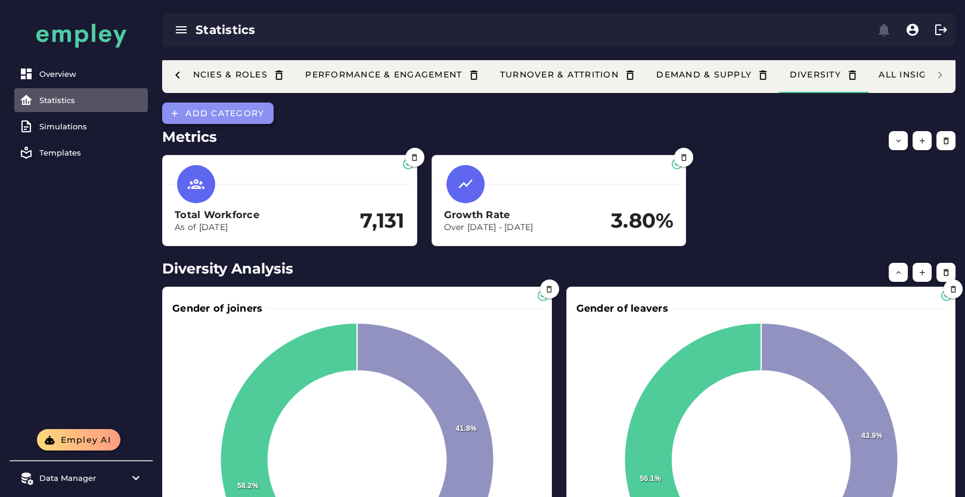
click at [198, 113] on span "Add category" at bounding box center [224, 113] width 79 height 11
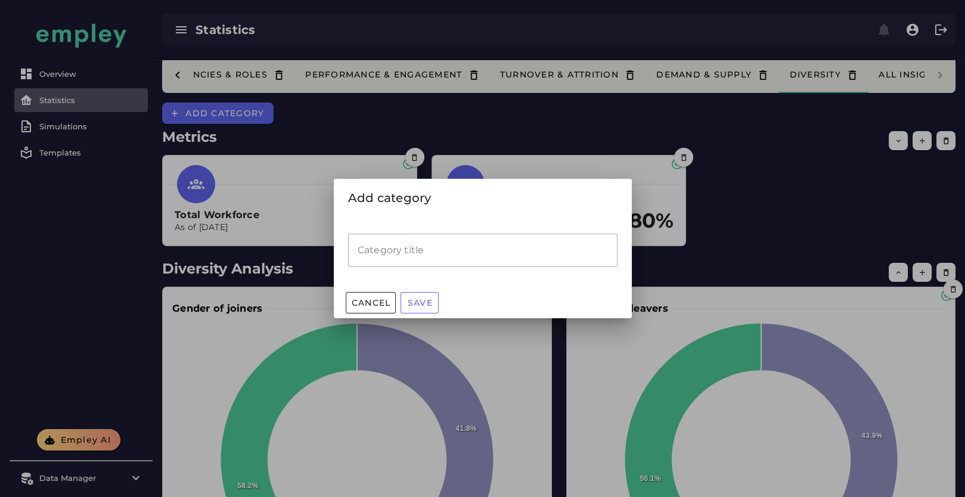
click at [401, 235] on input "Category title" at bounding box center [482, 250] width 269 height 33
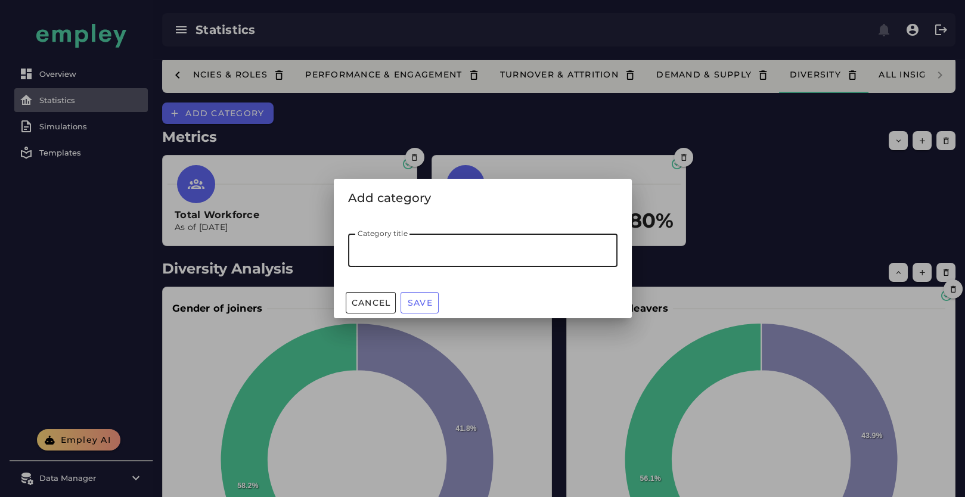
type input "*"
type input "**********"
click at [373, 298] on span "Cancel" at bounding box center [371, 302] width 40 height 11
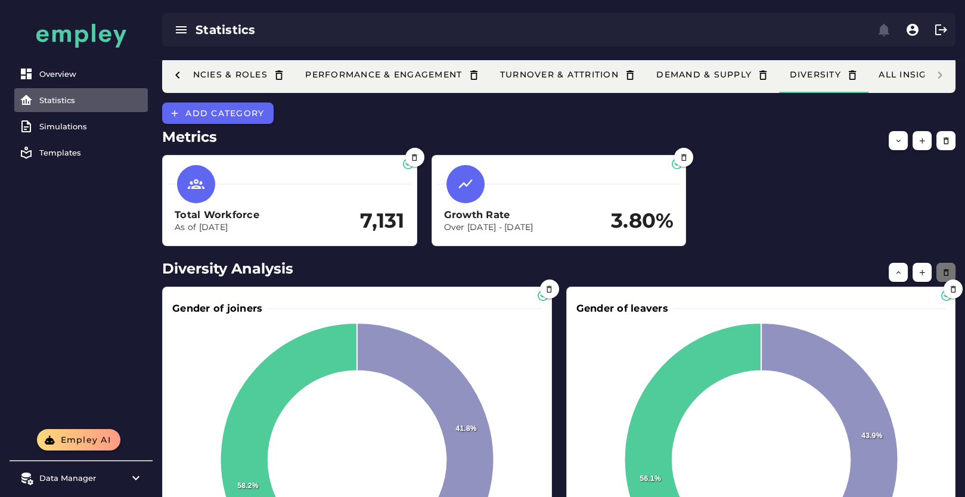
click at [947, 272] on icon "button" at bounding box center [946, 272] width 9 height 9
click at [945, 272] on icon "button" at bounding box center [946, 272] width 9 height 9
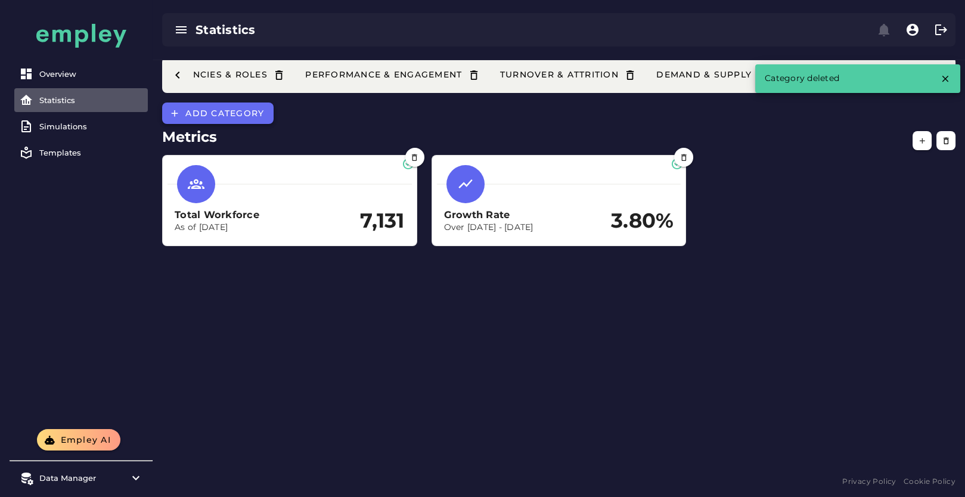
click at [252, 114] on span "Add category" at bounding box center [224, 113] width 79 height 11
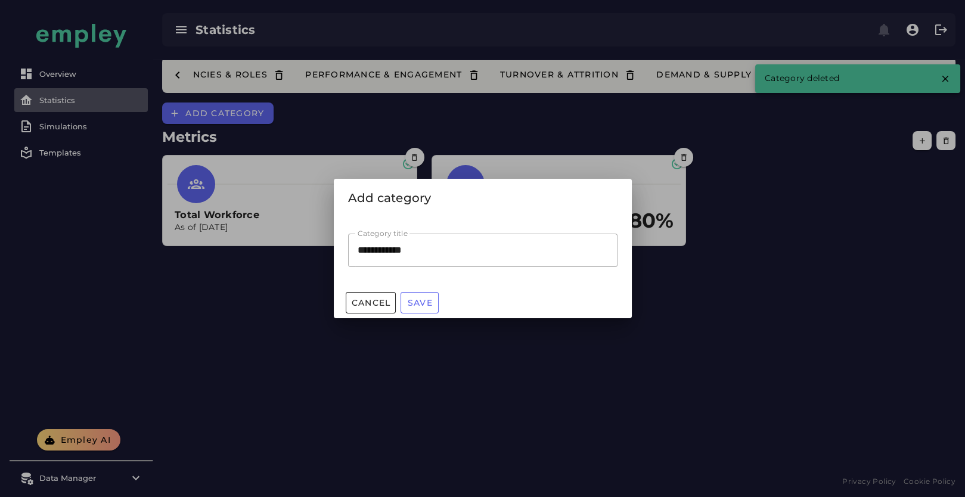
click at [542, 250] on input "**********" at bounding box center [482, 250] width 269 height 33
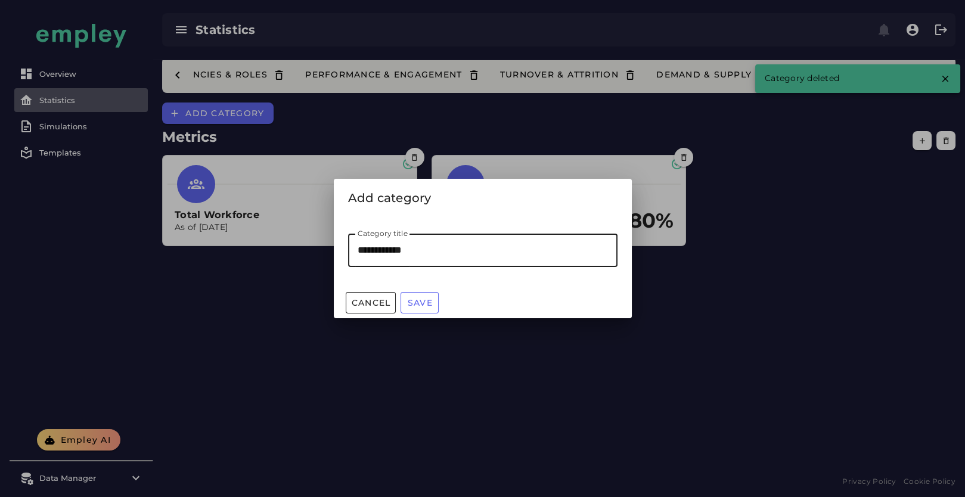
click at [364, 243] on input "**********" at bounding box center [482, 250] width 269 height 33
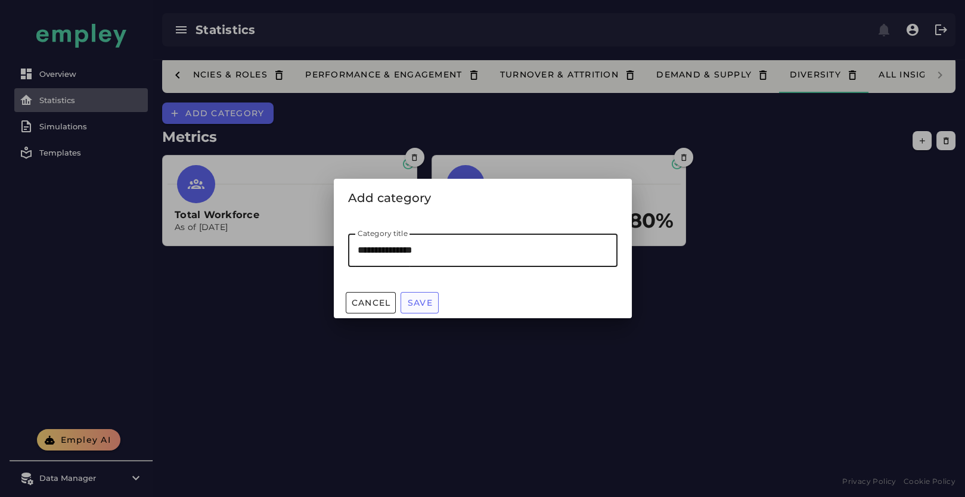
type input "**********"
click at [418, 309] on button "Save" at bounding box center [420, 302] width 38 height 21
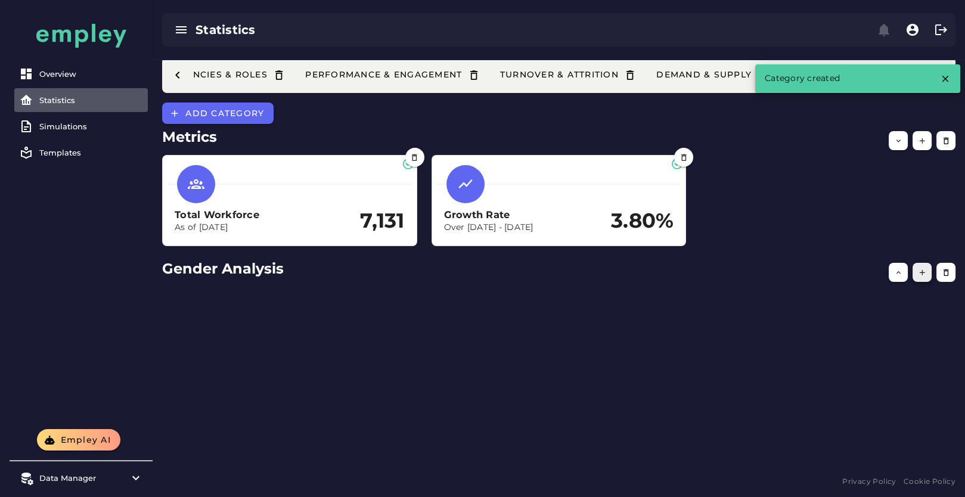
click at [920, 277] on button "button" at bounding box center [922, 272] width 19 height 19
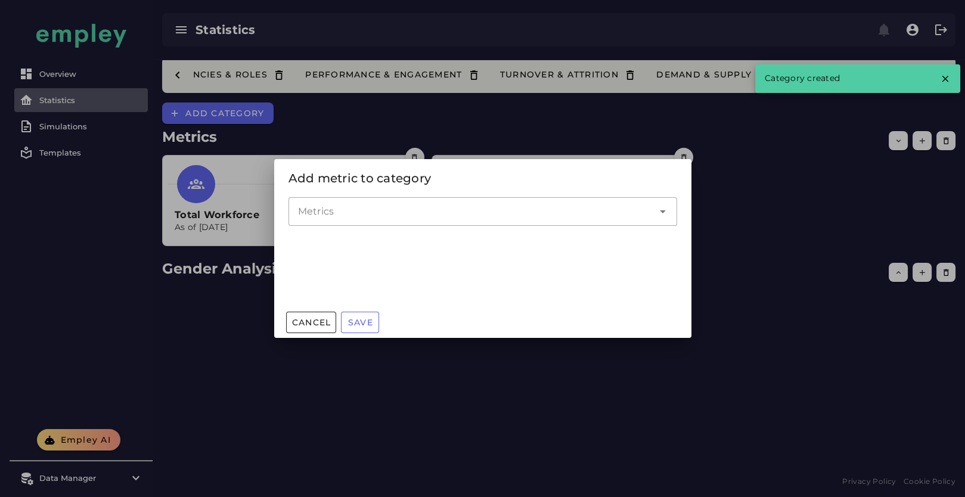
click at [442, 209] on input "Metrics" at bounding box center [474, 211] width 352 height 14
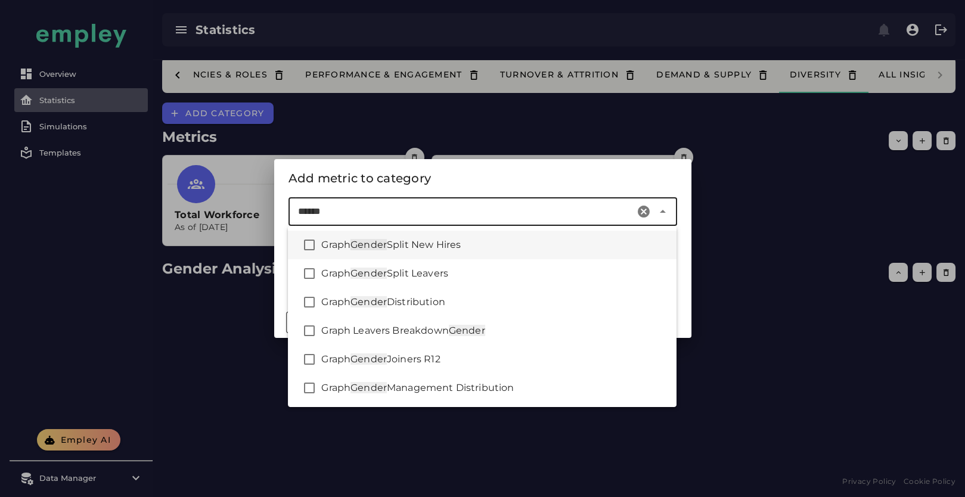
click at [480, 249] on div "Graph Gender Split New Hires" at bounding box center [494, 245] width 346 height 14
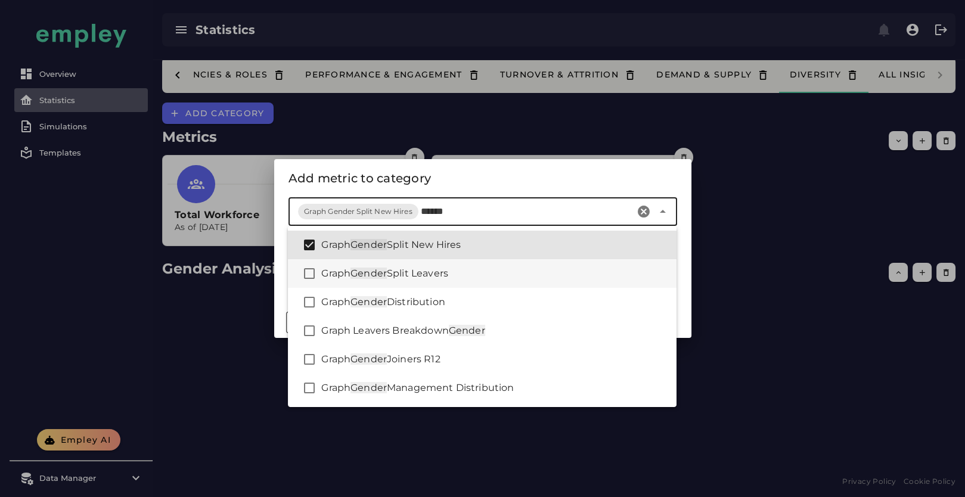
click at [479, 268] on div "Graph Gender Split Leavers" at bounding box center [494, 273] width 346 height 14
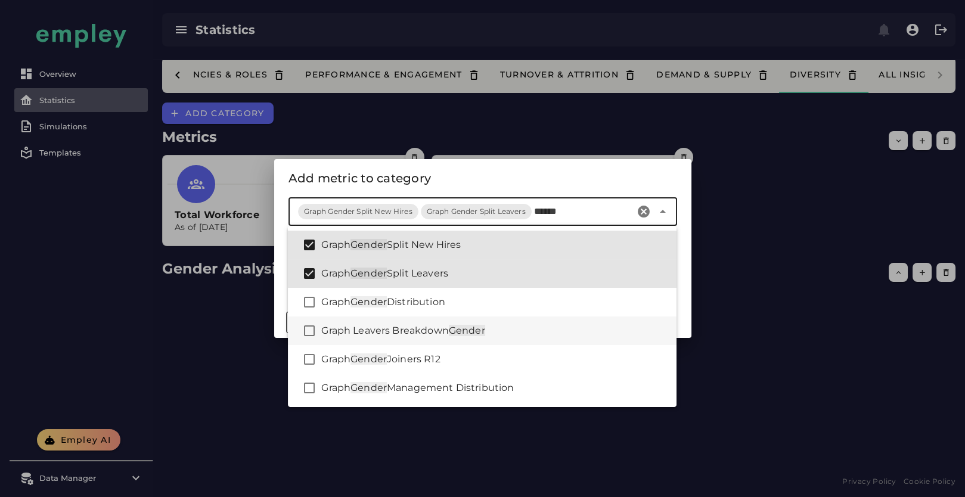
click at [508, 328] on div "Graph Leavers Breakdown Gender" at bounding box center [494, 331] width 346 height 14
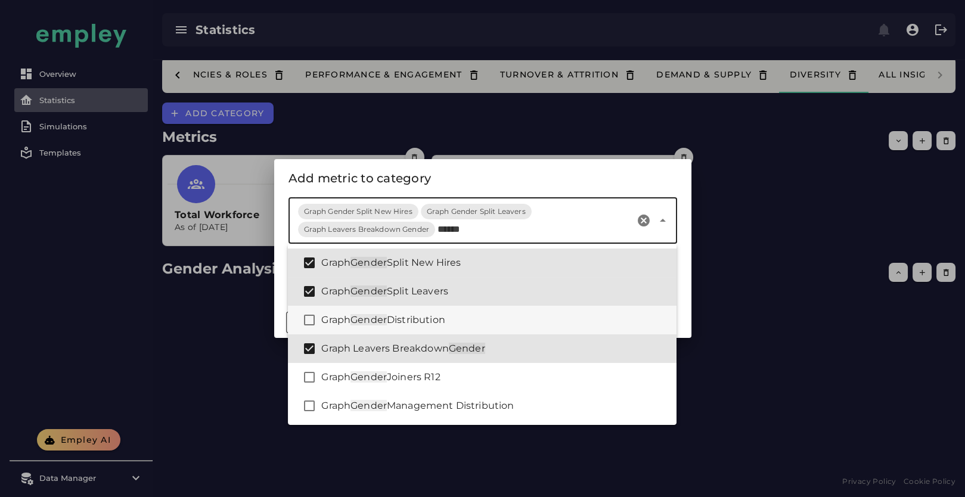
click at [495, 317] on div "Graph Gender Distribution" at bounding box center [494, 320] width 346 height 14
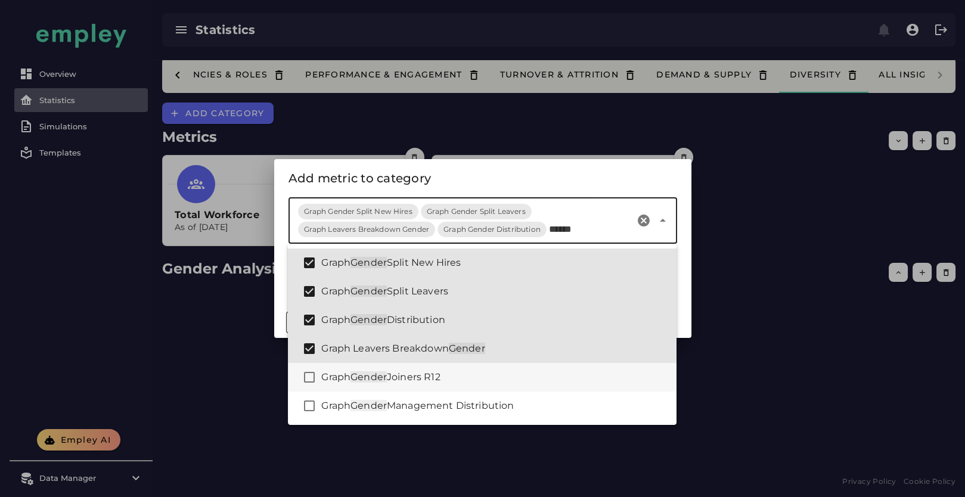
click at [499, 374] on div "Graph Gender Joiners R12" at bounding box center [494, 377] width 346 height 14
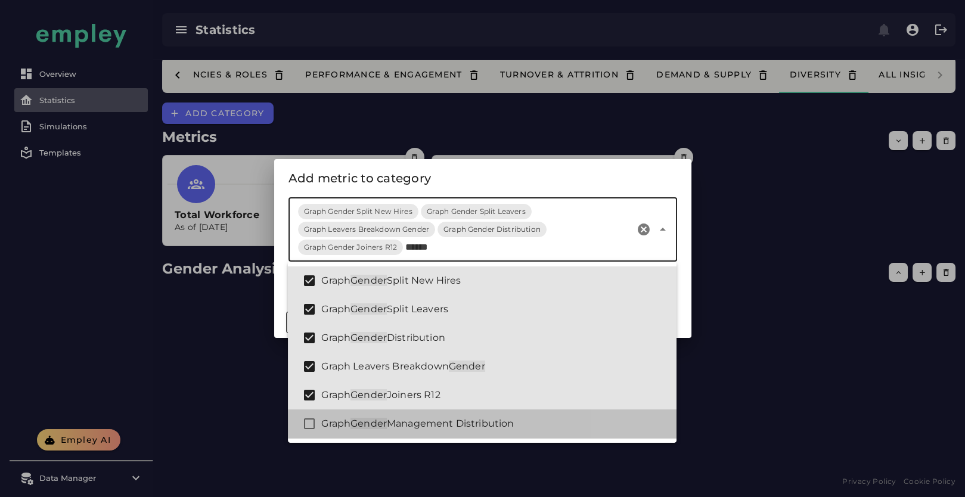
click at [516, 414] on div "Graph Gender Management Distribution" at bounding box center [482, 423] width 389 height 29
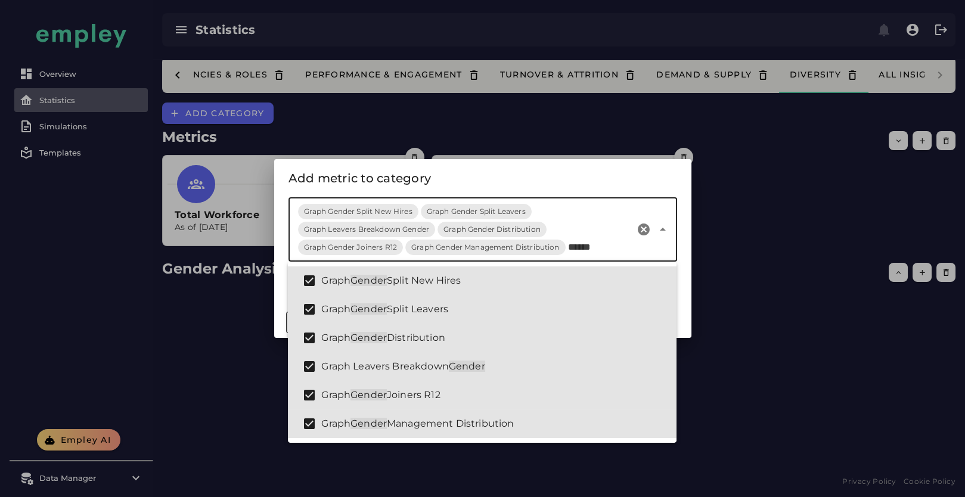
type input "******"
click at [540, 178] on div "Add metric to category" at bounding box center [482, 178] width 389 height 19
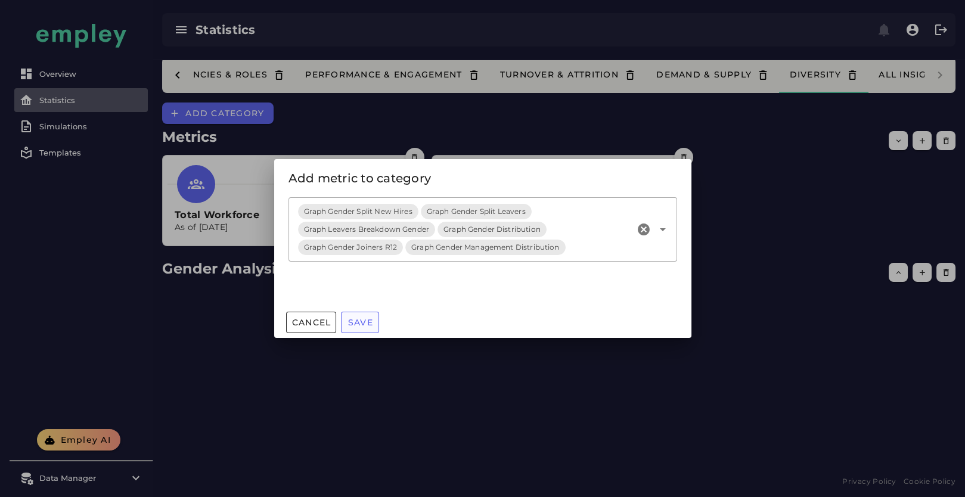
click at [356, 321] on span "Save" at bounding box center [360, 322] width 26 height 11
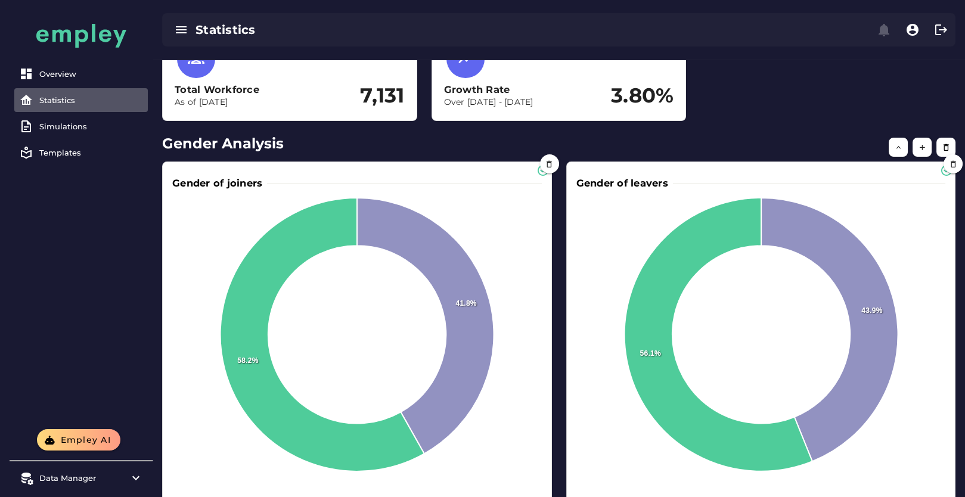
scroll to position [26, 0]
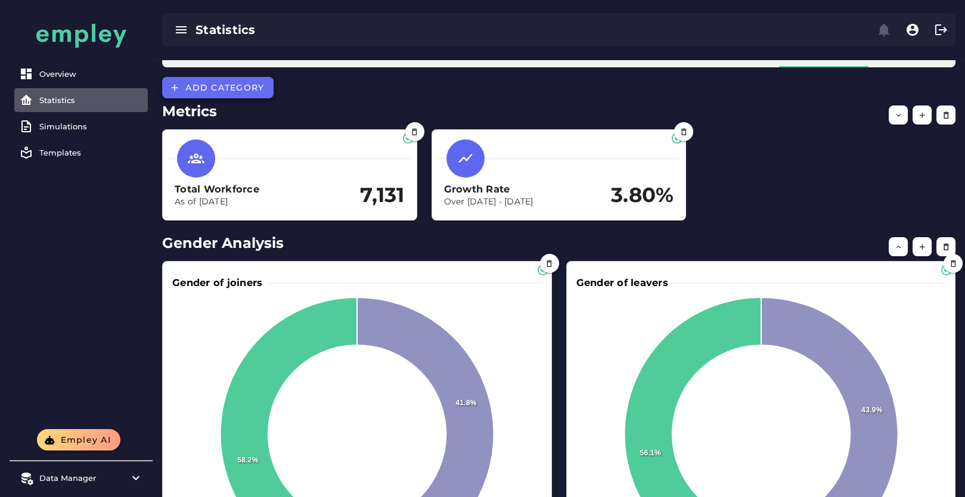
click at [213, 88] on span "Add category" at bounding box center [224, 87] width 79 height 11
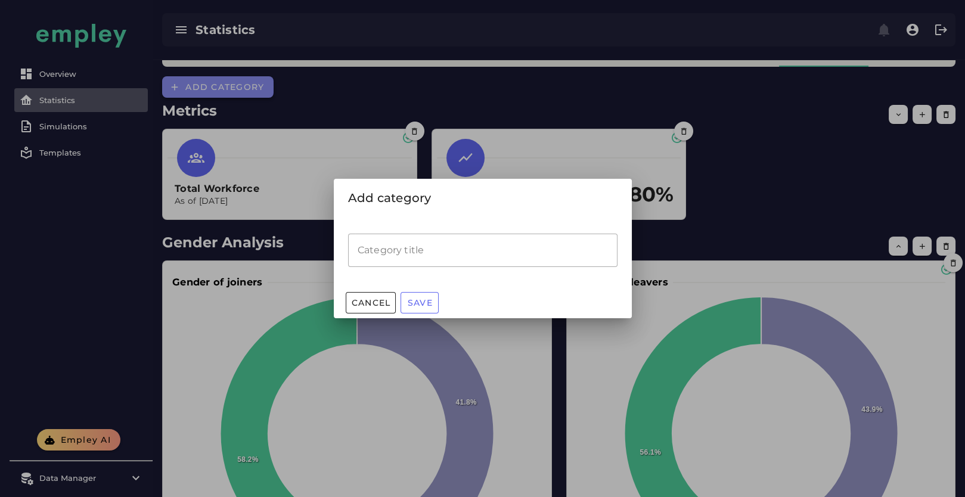
scroll to position [0, 0]
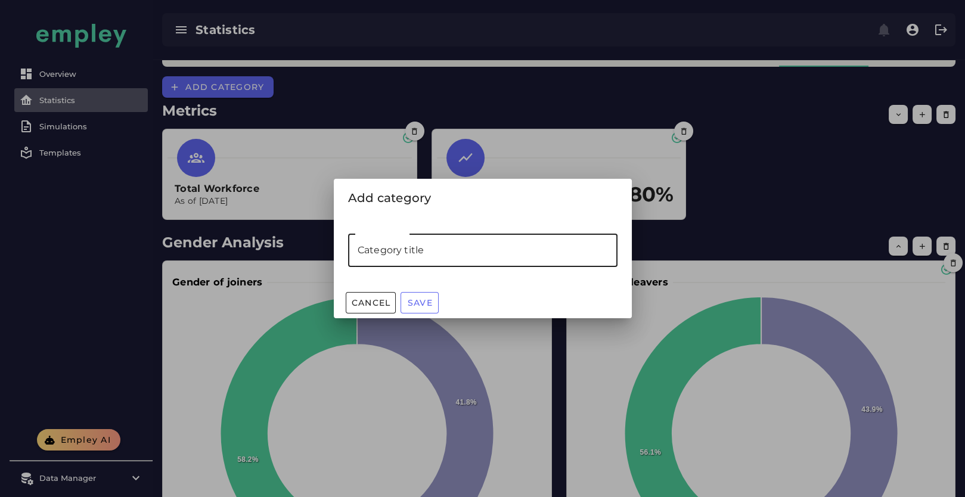
click at [477, 237] on input "Category title" at bounding box center [482, 250] width 269 height 33
type input "**********"
click at [422, 300] on span "Save" at bounding box center [420, 302] width 26 height 11
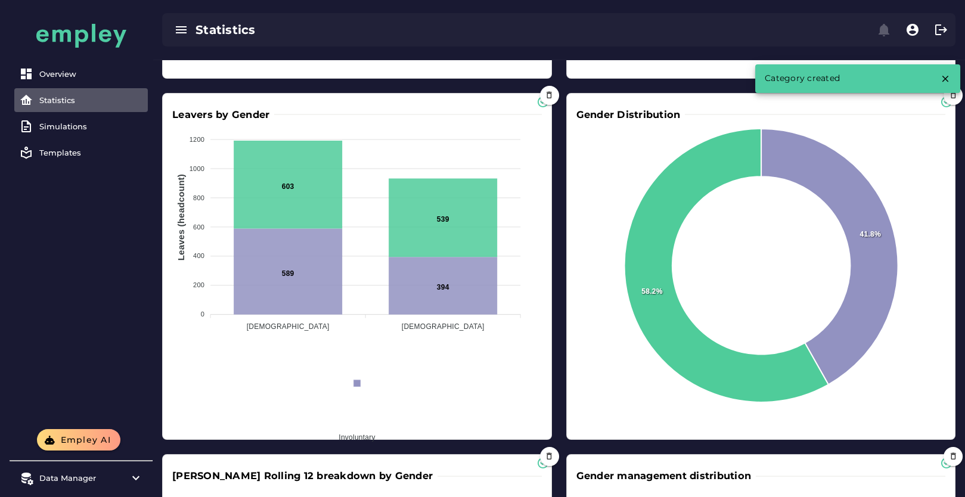
scroll to position [859, 0]
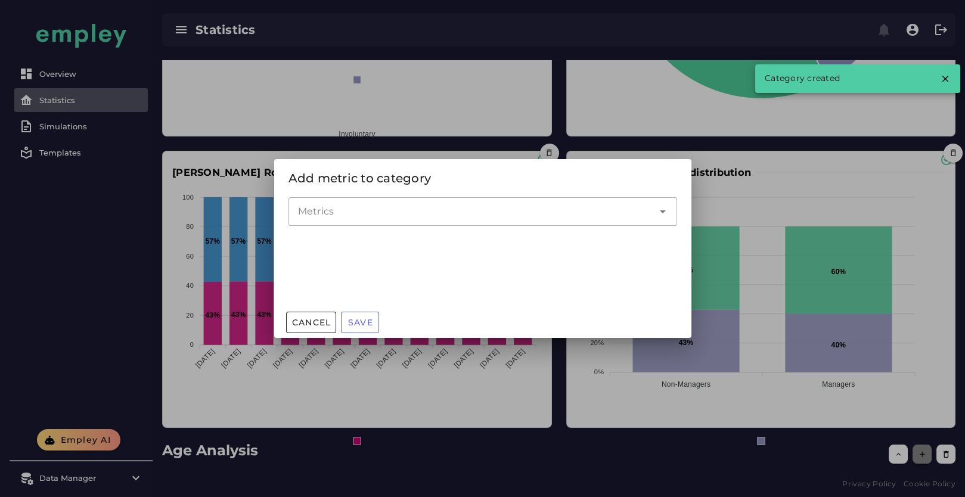
scroll to position [0, 0]
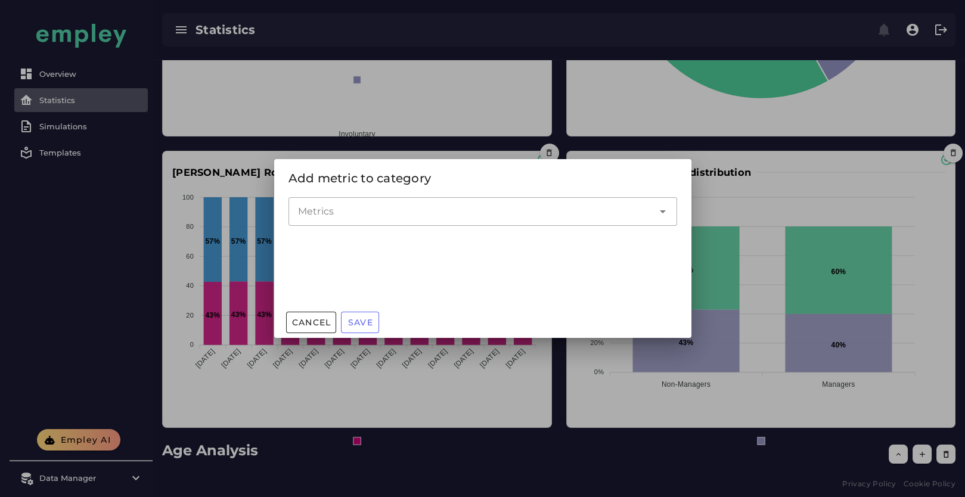
click at [361, 224] on div at bounding box center [470, 211] width 365 height 29
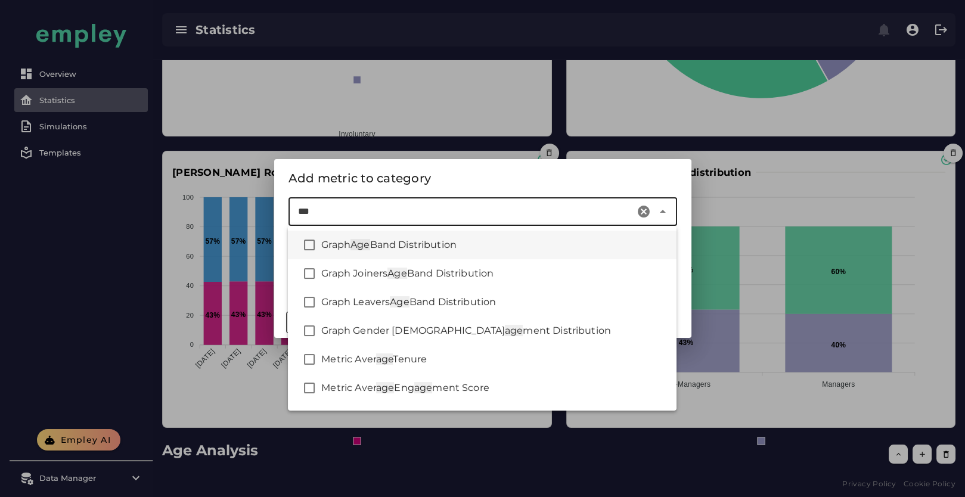
click at [472, 248] on div "Graph Age Band Distribution" at bounding box center [494, 245] width 346 height 14
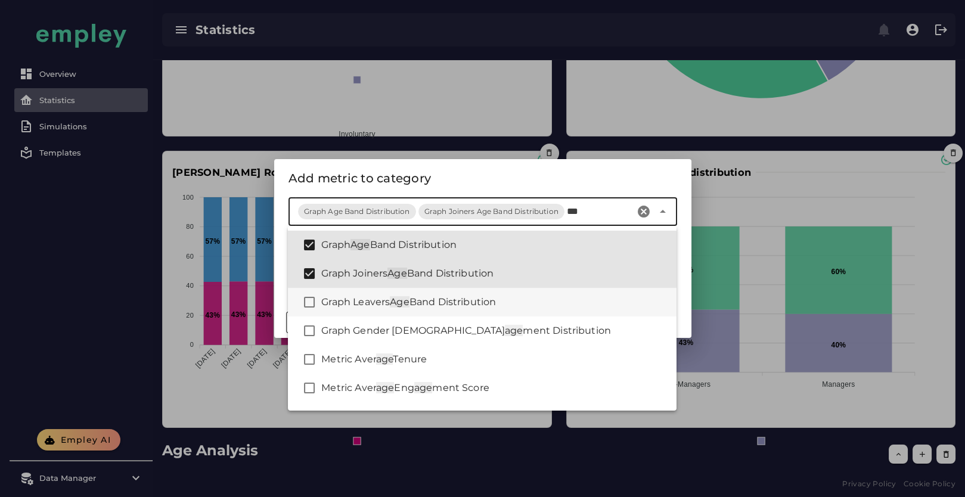
click at [463, 294] on div "Graph Leavers Age Band Distribution" at bounding box center [482, 302] width 389 height 29
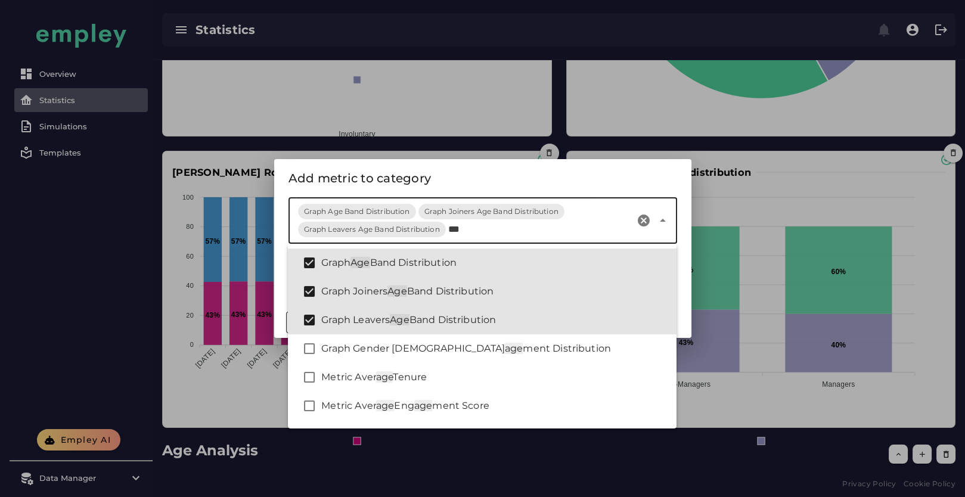
type input "***"
click at [479, 184] on div "Add metric to category" at bounding box center [482, 178] width 389 height 19
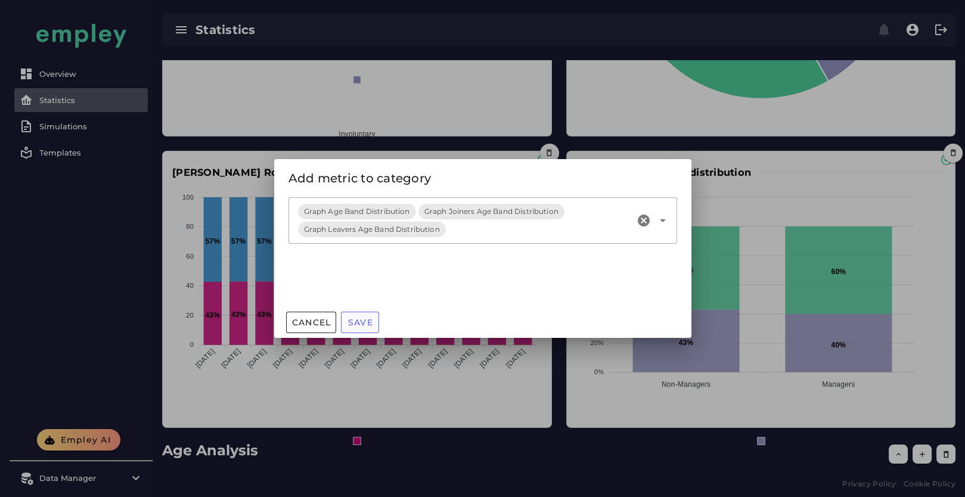
click at [375, 324] on button "Save" at bounding box center [360, 322] width 38 height 21
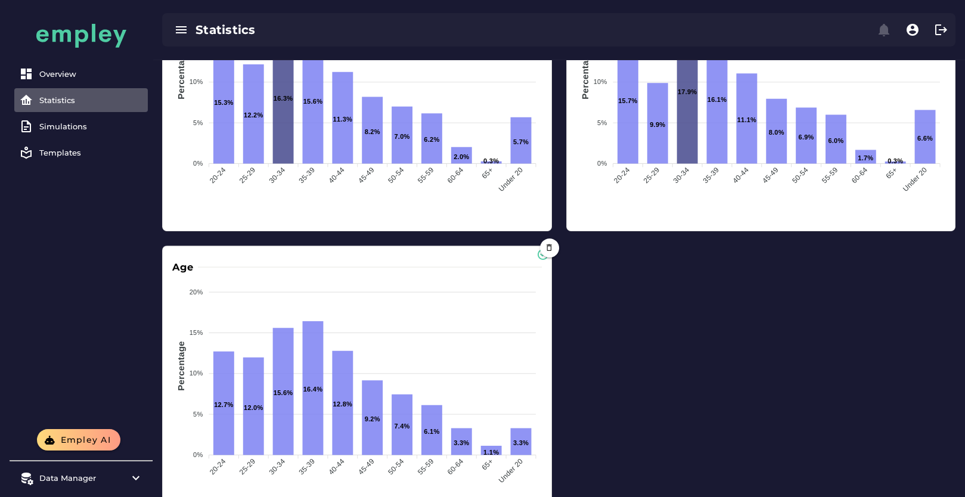
scroll to position [1429, 0]
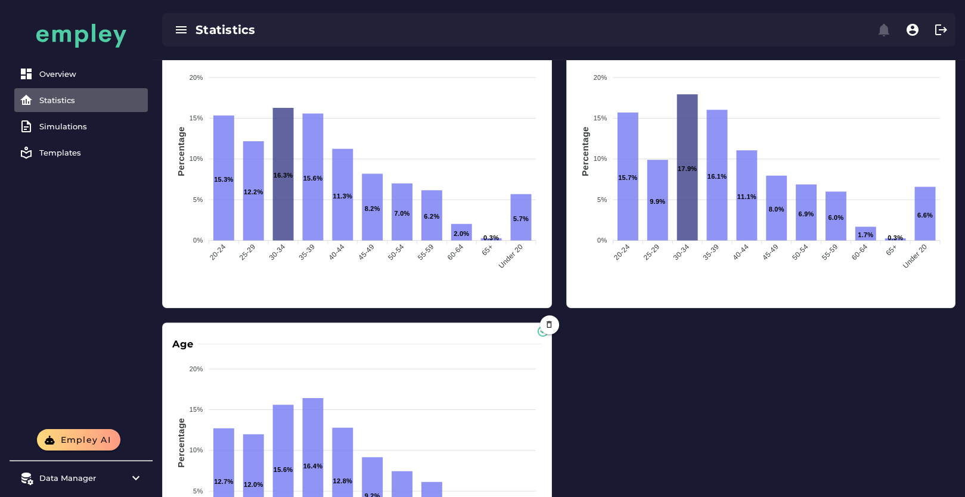
click at [585, 375] on div "Leavers Age 20% 20% 15% 15% 10% 10% 5% 5% 0% 0% Percentage 15.3% 12.2% 16.3% 15…" at bounding box center [559, 315] width 808 height 584
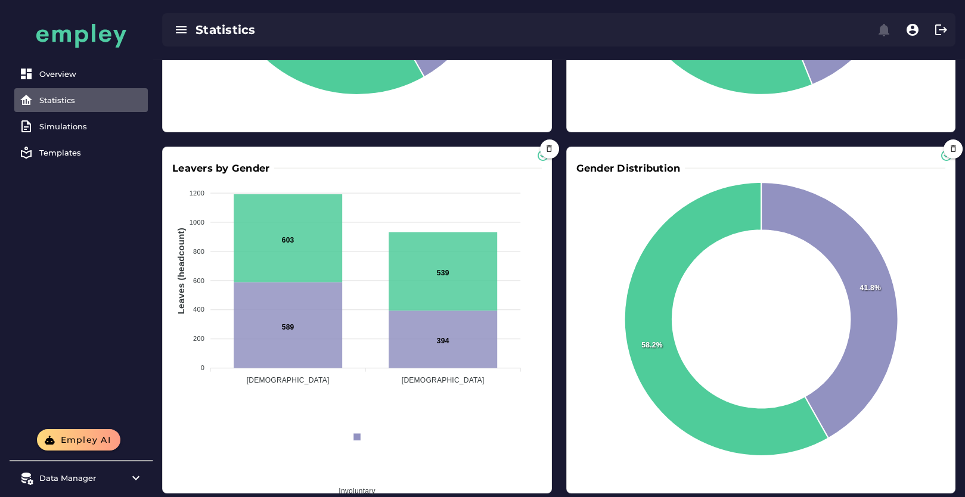
scroll to position [0, 0]
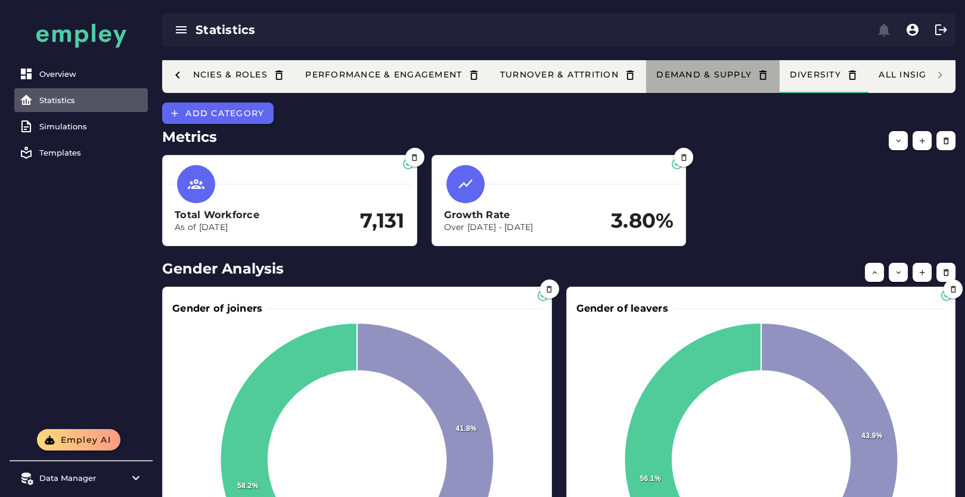
click at [699, 78] on div "Demand & Supply" at bounding box center [713, 75] width 114 height 13
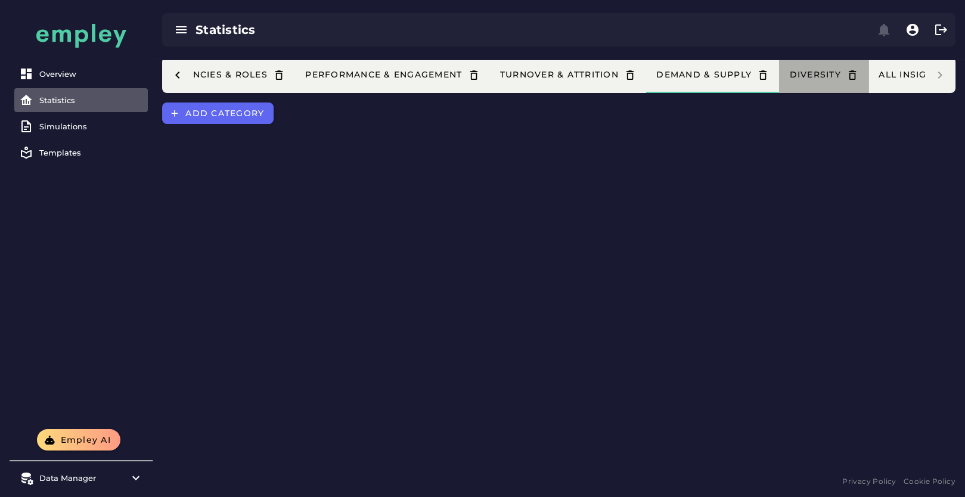
click at [839, 83] on button "Diversity" at bounding box center [823, 75] width 89 height 36
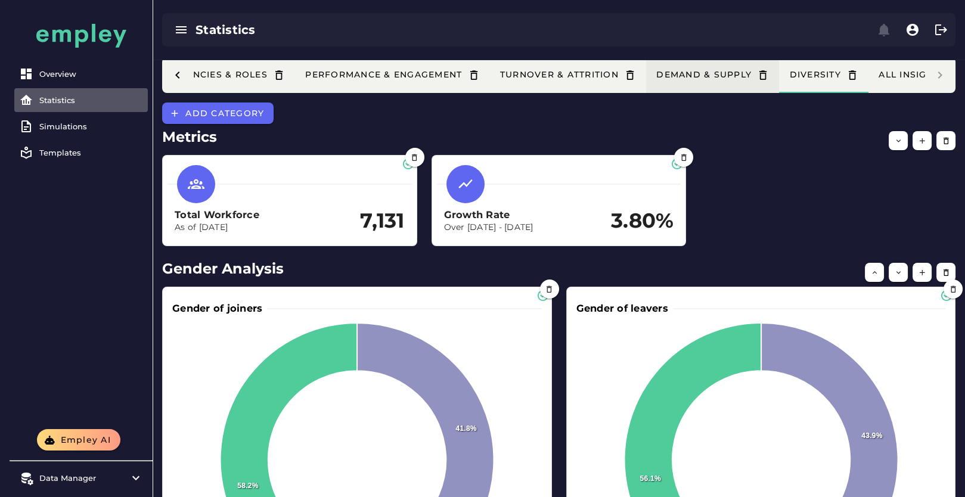
click at [727, 78] on div "Demand & Supply" at bounding box center [713, 75] width 114 height 13
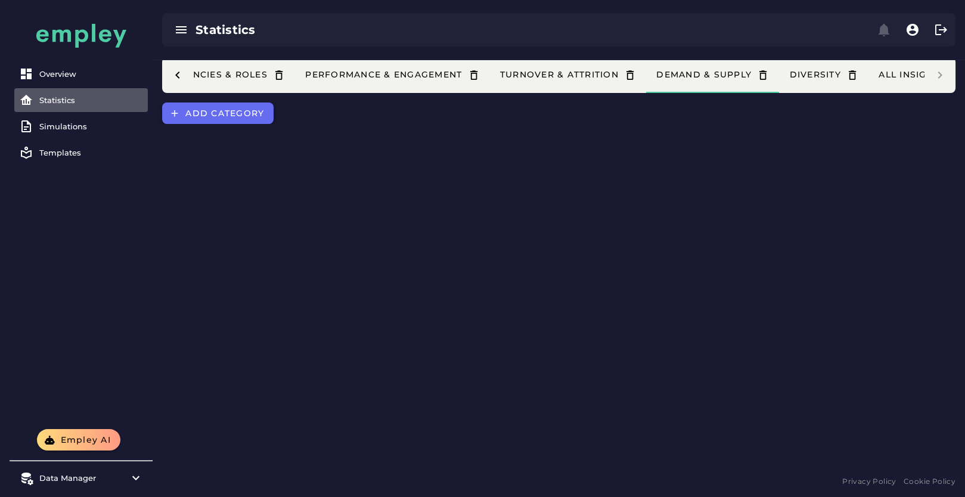
click at [214, 113] on span "Add category" at bounding box center [224, 113] width 79 height 11
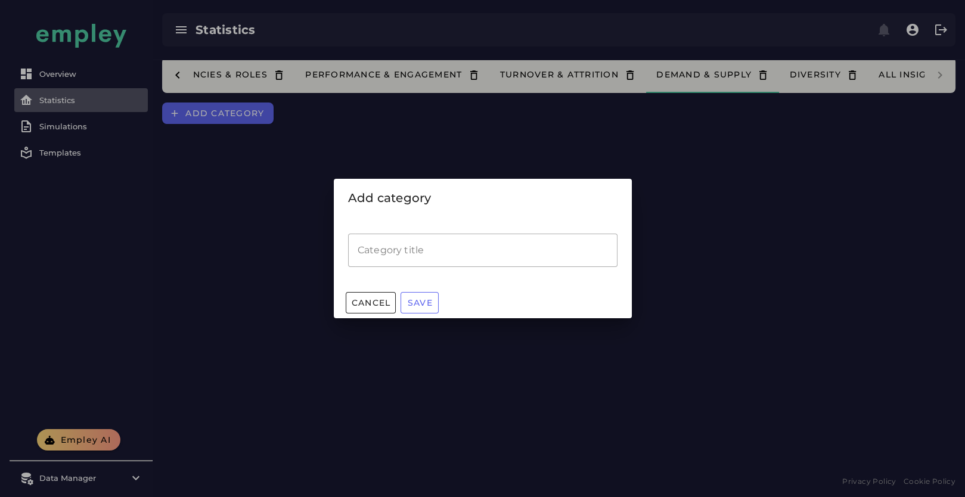
click at [441, 240] on input "Category title" at bounding box center [482, 250] width 269 height 33
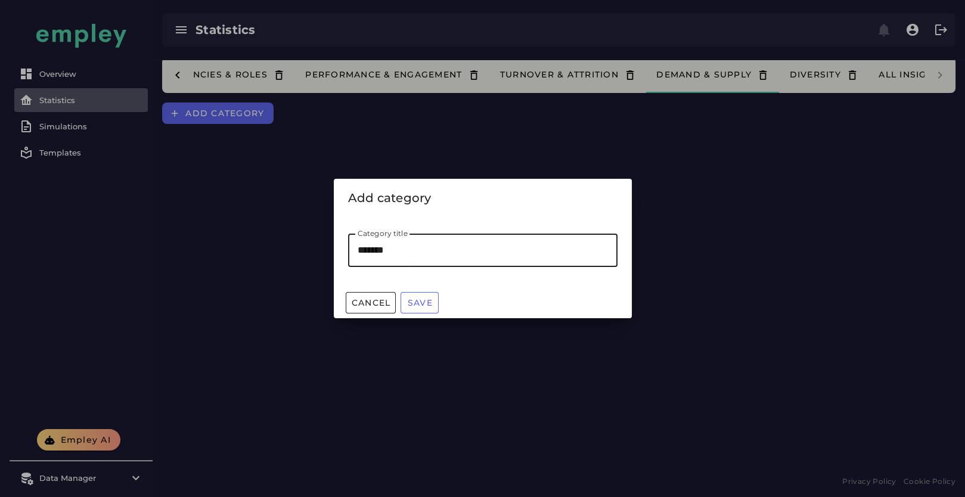
type input "*******"
click at [407, 304] on span "Save" at bounding box center [420, 302] width 26 height 11
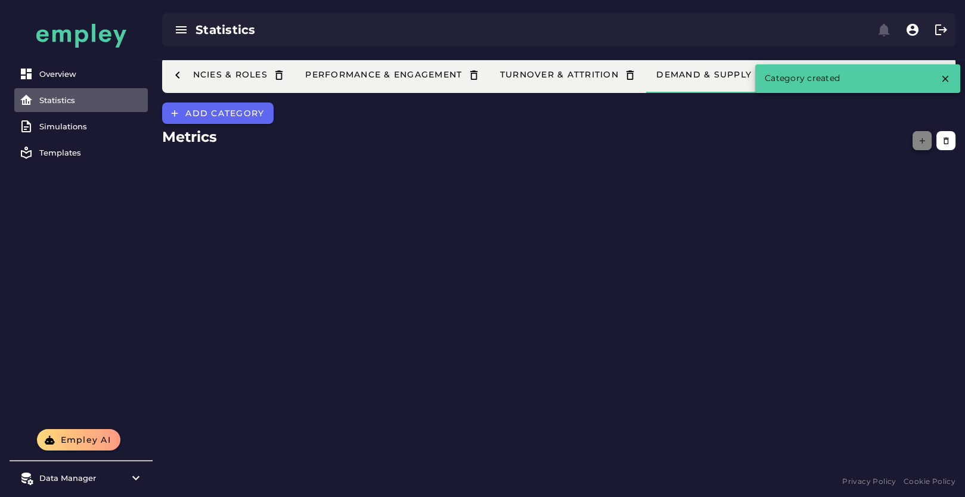
click at [929, 138] on button "button" at bounding box center [922, 140] width 19 height 19
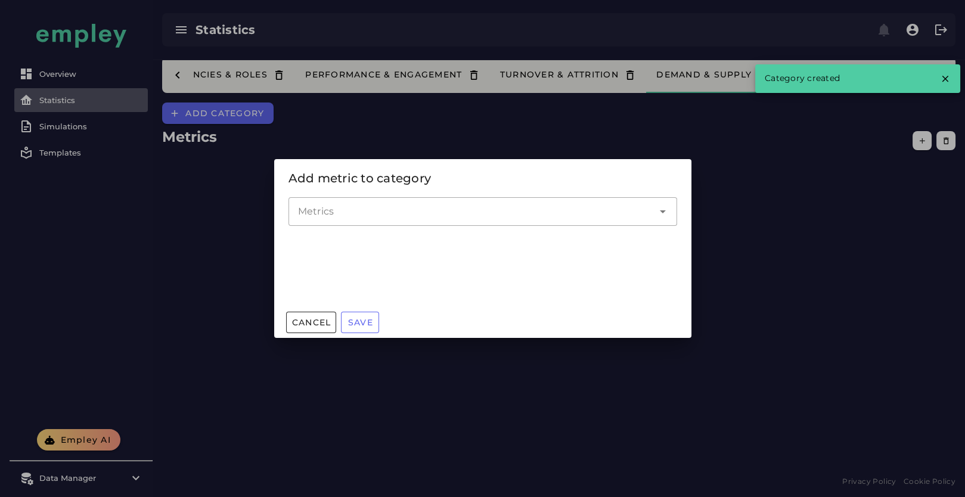
click at [460, 203] on div at bounding box center [470, 211] width 365 height 29
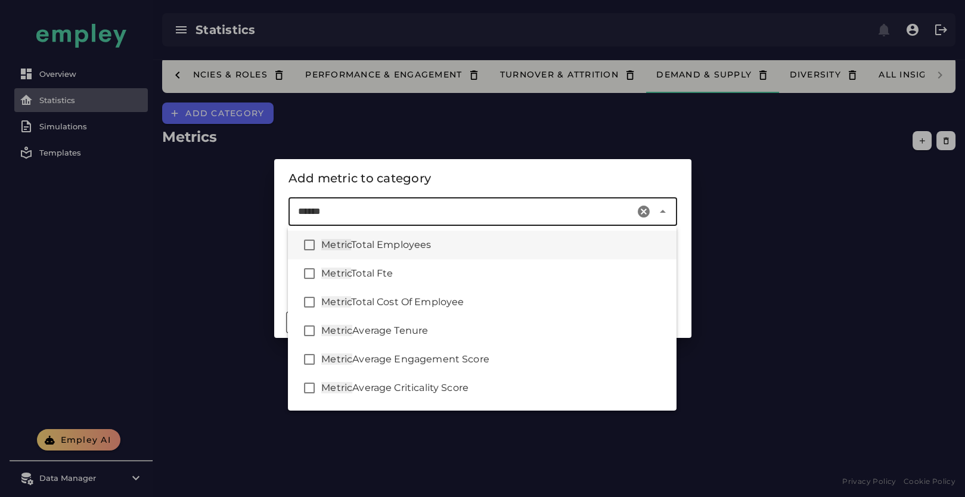
click at [452, 246] on div "Metric Total Employees" at bounding box center [494, 245] width 346 height 14
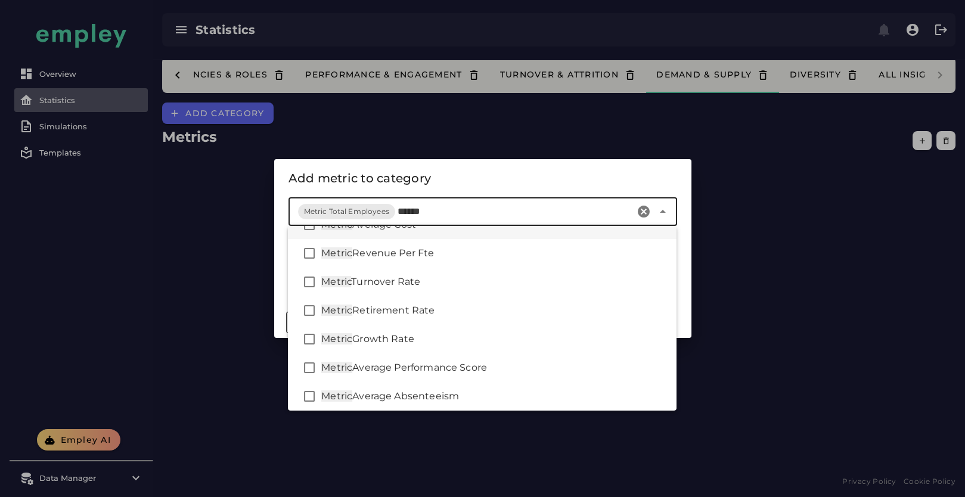
scroll to position [265, 0]
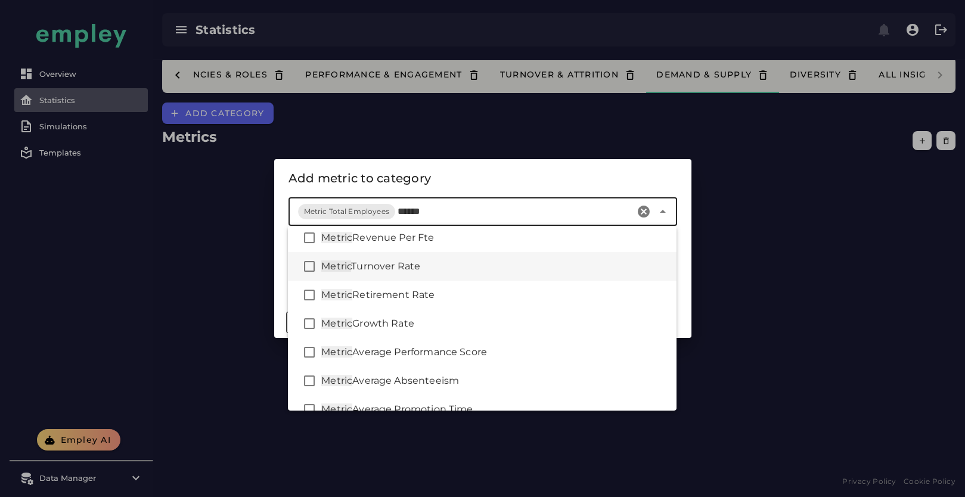
click at [473, 269] on div "Metric Turnover Rate" at bounding box center [494, 266] width 346 height 14
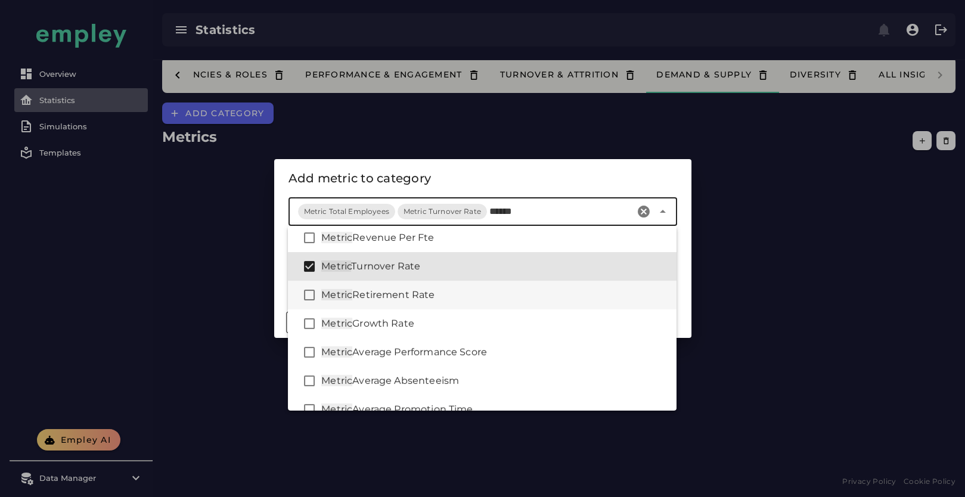
click at [460, 302] on div "Metric Retirement Rate" at bounding box center [494, 295] width 346 height 14
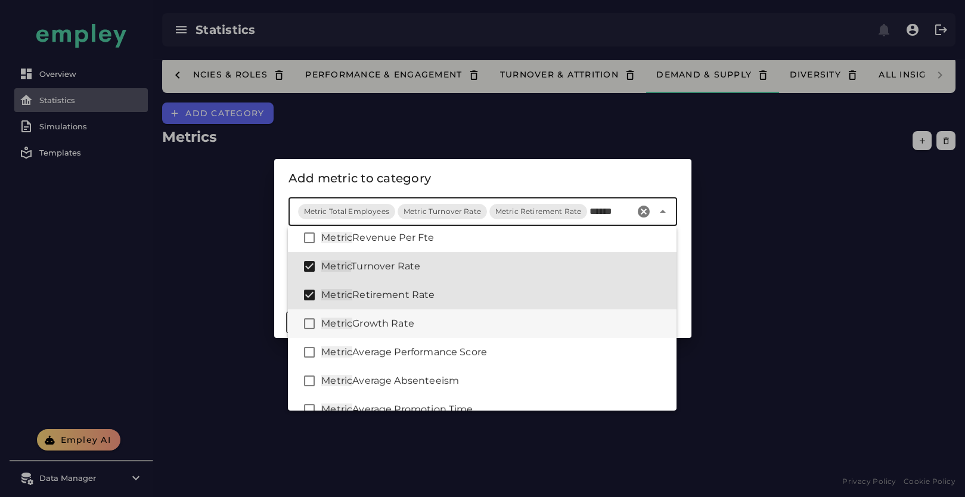
click at [451, 331] on div "Metric Growth Rate" at bounding box center [482, 323] width 389 height 29
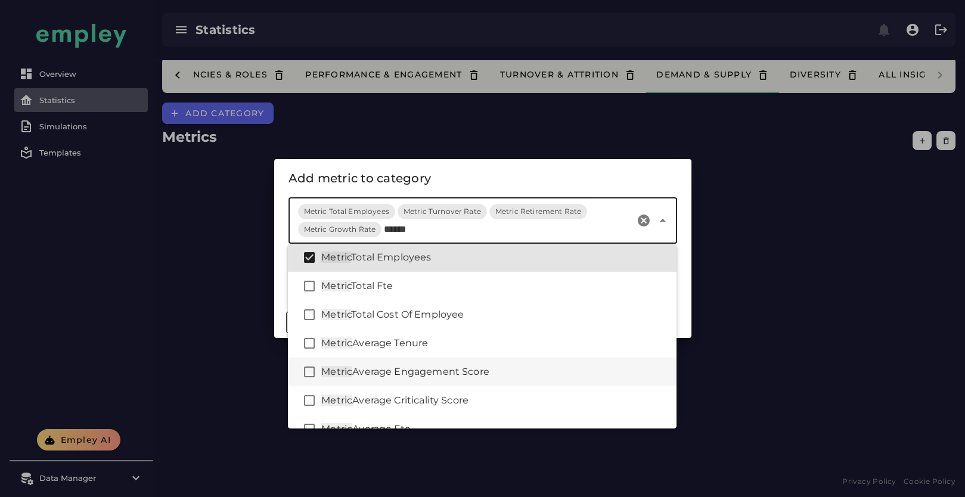
scroll to position [0, 0]
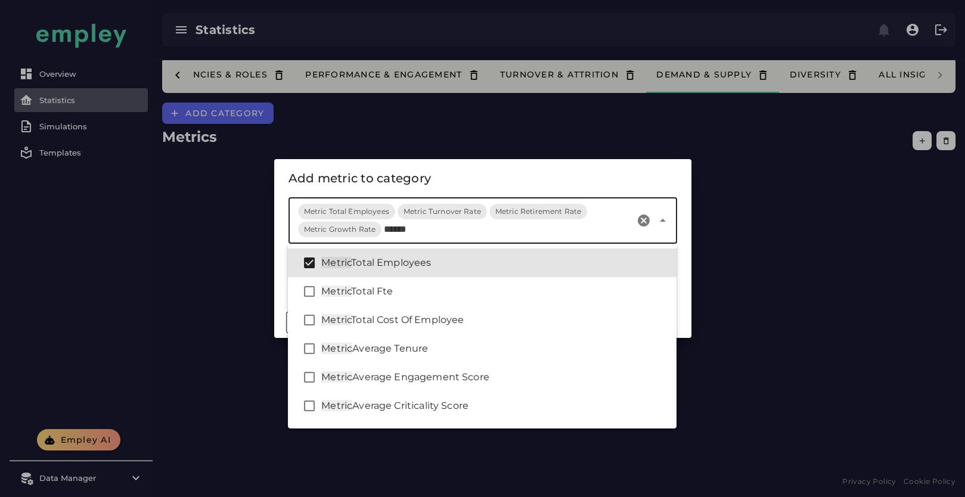
type input "******"
click at [595, 178] on div "Add metric to category" at bounding box center [482, 178] width 389 height 19
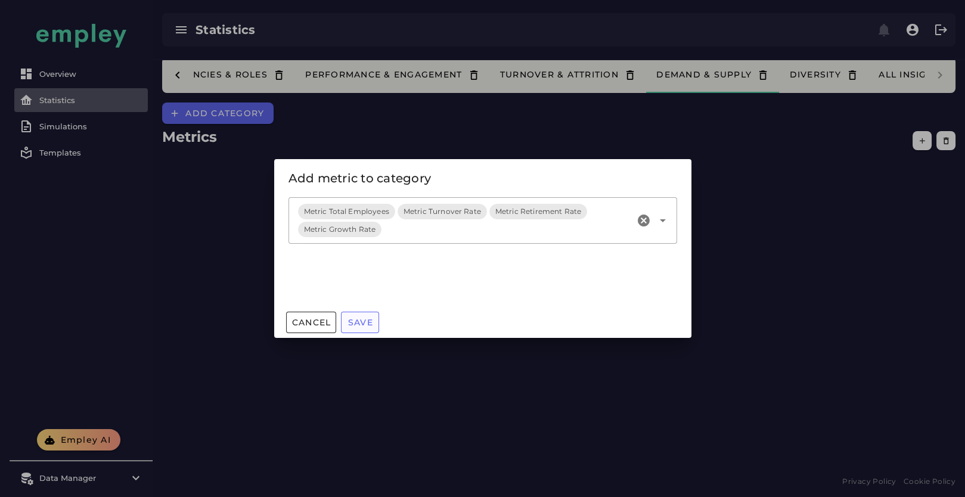
click at [374, 315] on button "Save" at bounding box center [360, 322] width 38 height 21
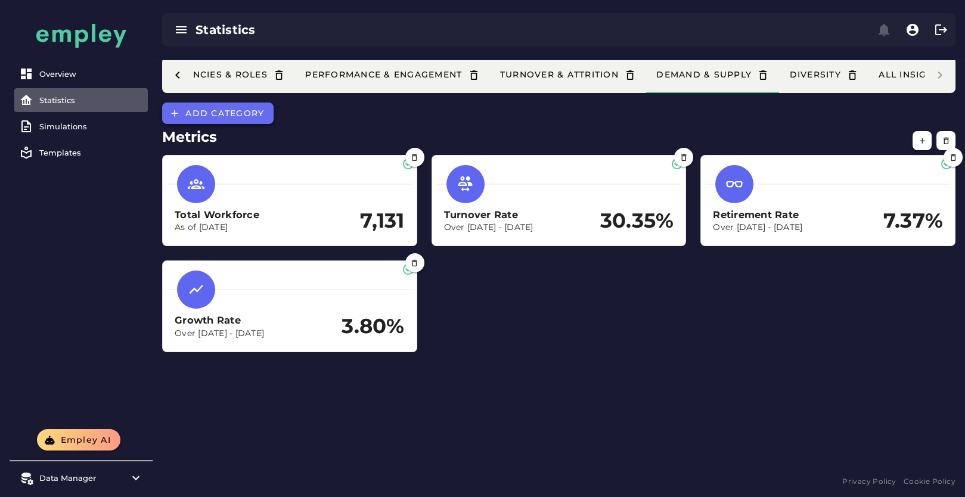
click at [256, 115] on span "Add category" at bounding box center [224, 113] width 79 height 11
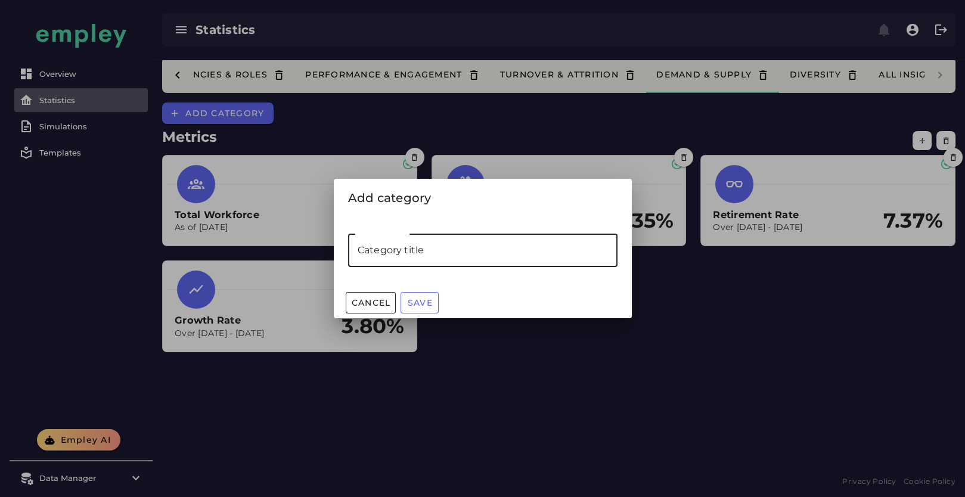
click at [424, 238] on input "Category title" at bounding box center [482, 250] width 269 height 33
type input "****"
type input "*****"
click at [421, 300] on span "Save" at bounding box center [420, 302] width 26 height 11
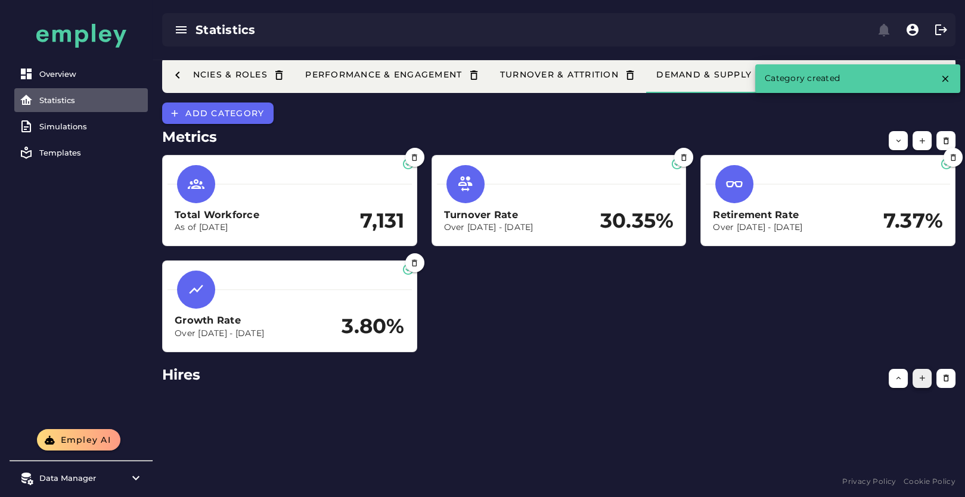
click at [923, 374] on icon "button" at bounding box center [922, 378] width 9 height 9
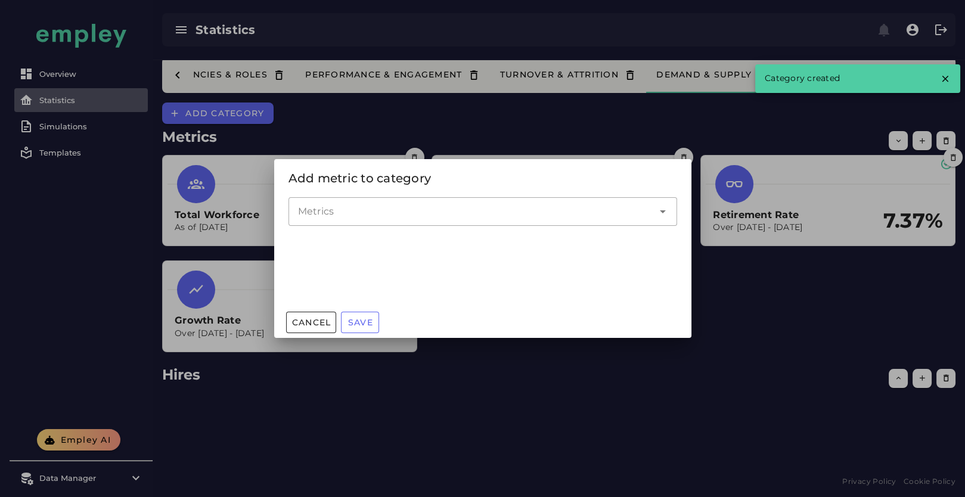
click at [365, 212] on input "Metrics" at bounding box center [474, 211] width 352 height 14
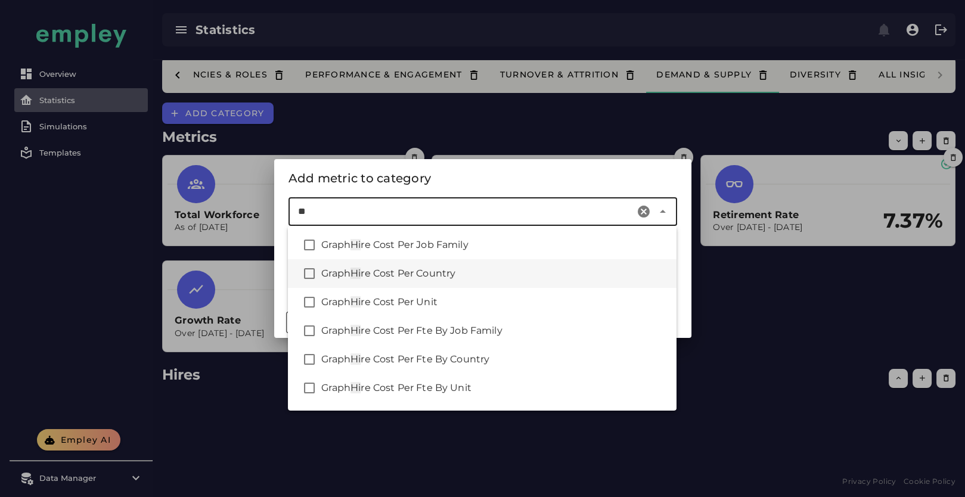
type input "*"
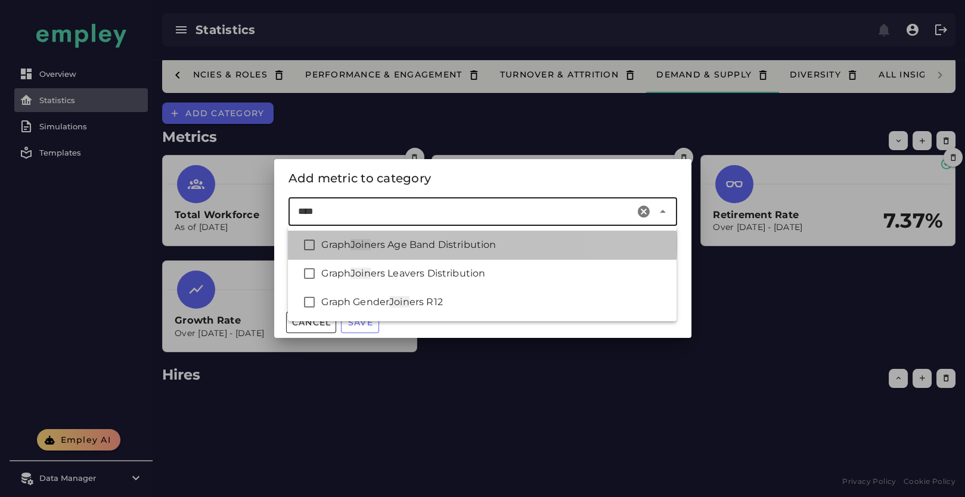
click at [495, 254] on div "Graph Join ers Age Band Distribution" at bounding box center [482, 245] width 389 height 29
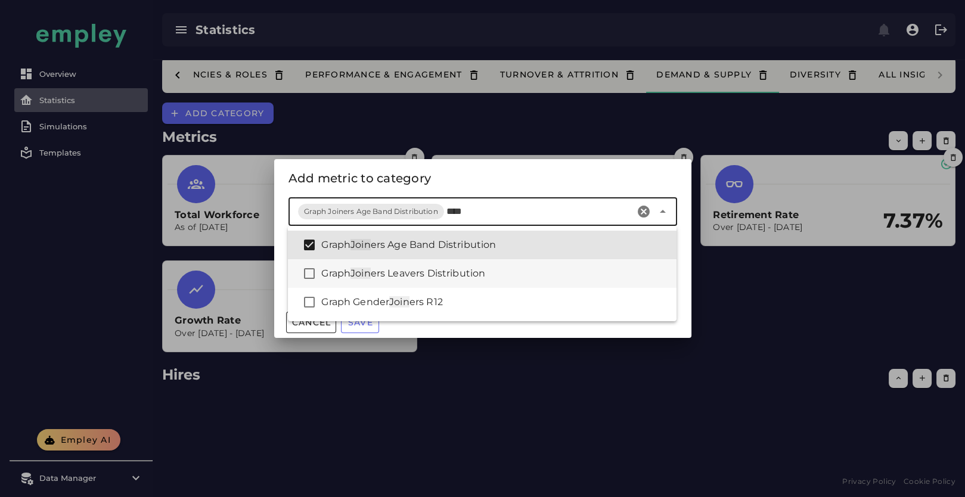
click at [484, 278] on span "ers Leavers Distribution" at bounding box center [428, 273] width 115 height 11
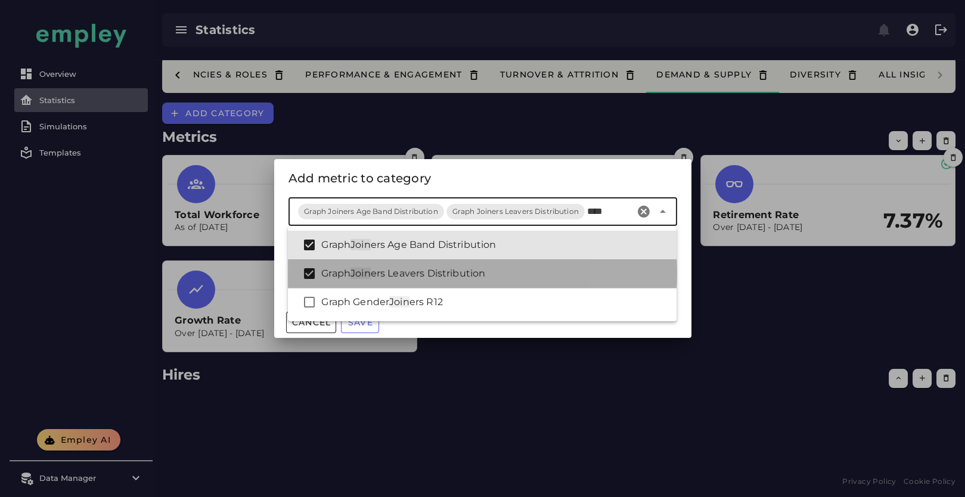
drag, startPoint x: 473, startPoint y: 305, endPoint x: 466, endPoint y: 293, distance: 14.2
click at [474, 305] on div "Graph Gender Join ers R12" at bounding box center [494, 302] width 346 height 14
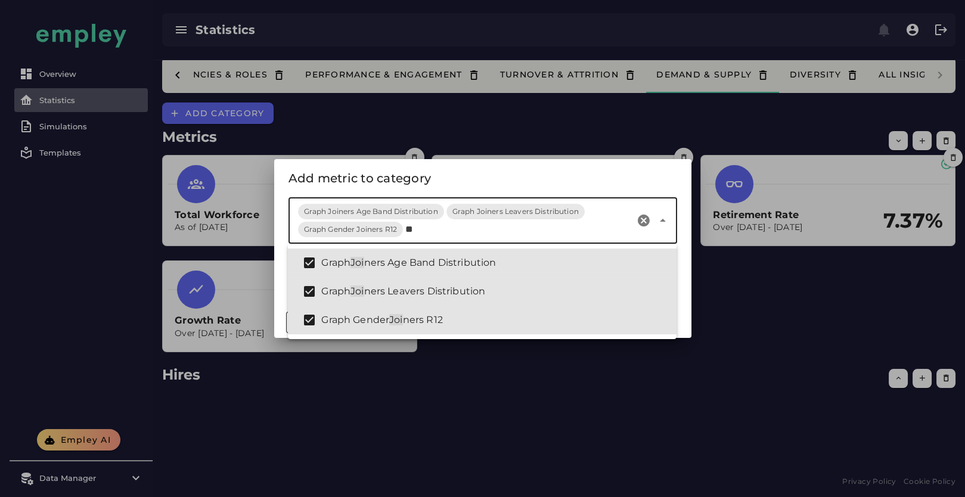
type input "*"
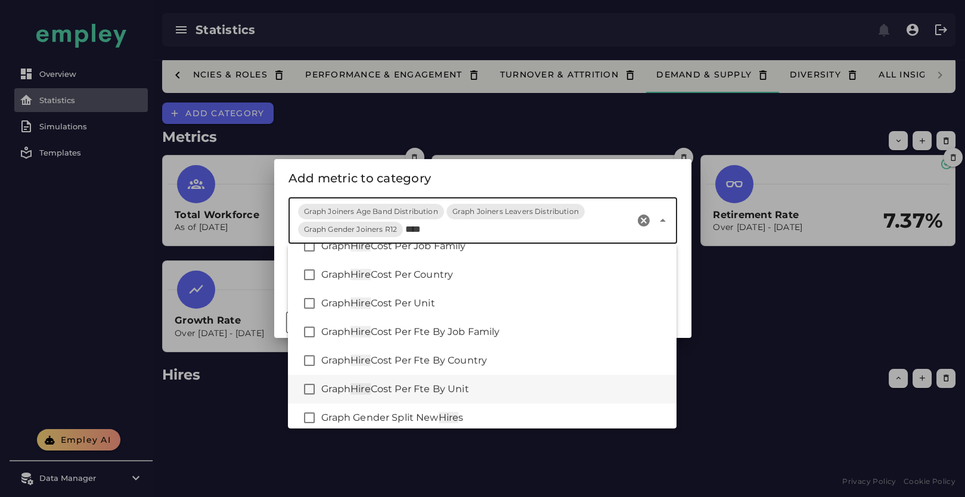
scroll to position [25, 0]
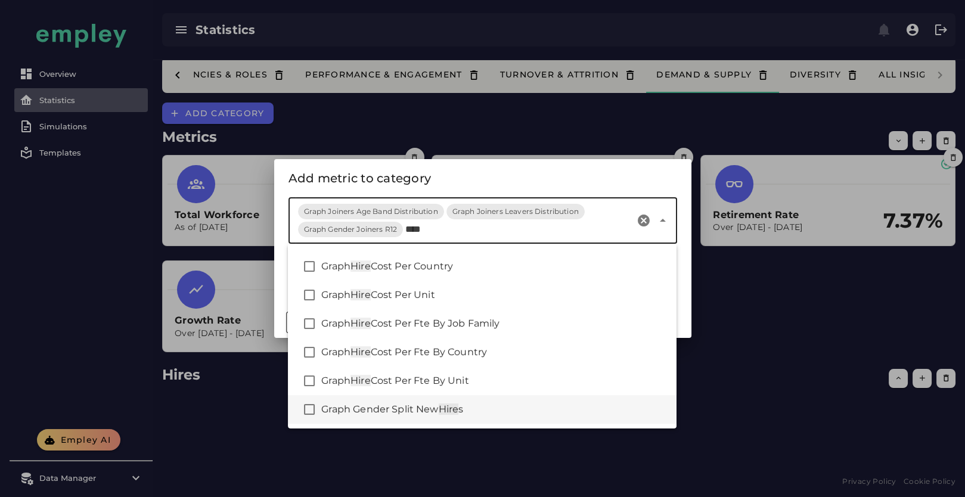
click at [471, 408] on div "Graph Gender Split New Hire s" at bounding box center [494, 409] width 346 height 14
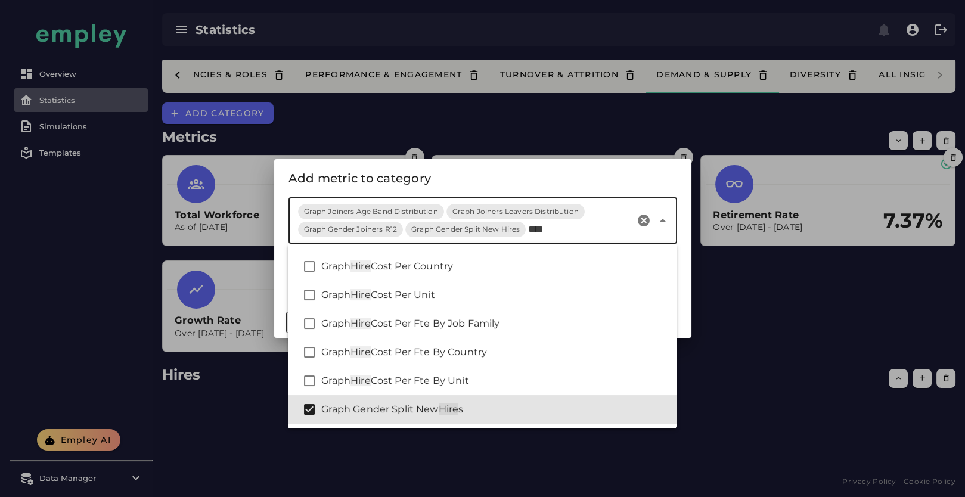
type input "****"
click at [607, 187] on div "Add metric to category" at bounding box center [482, 178] width 389 height 19
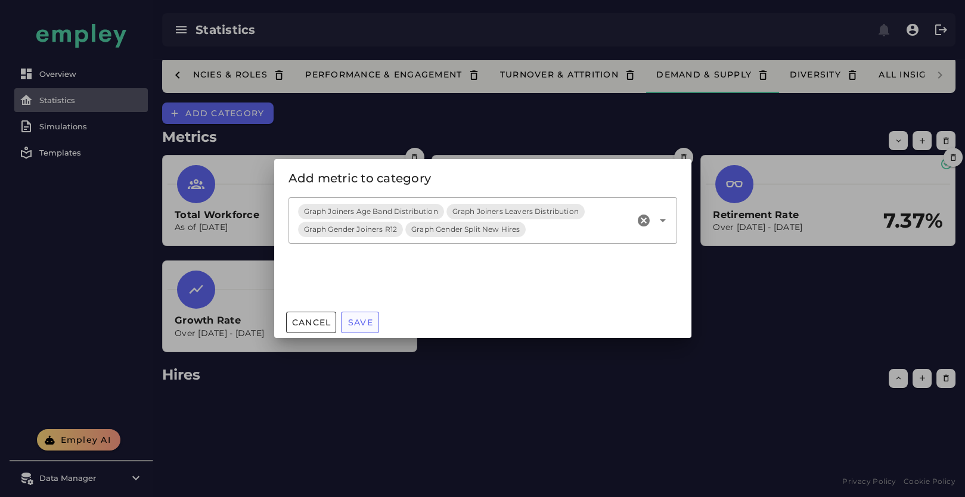
click at [358, 321] on span "Save" at bounding box center [360, 322] width 26 height 11
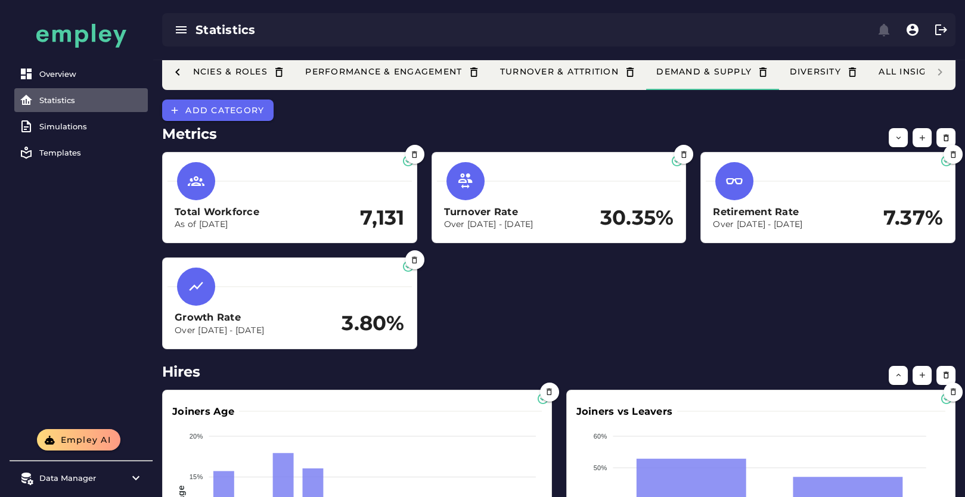
scroll to position [0, 0]
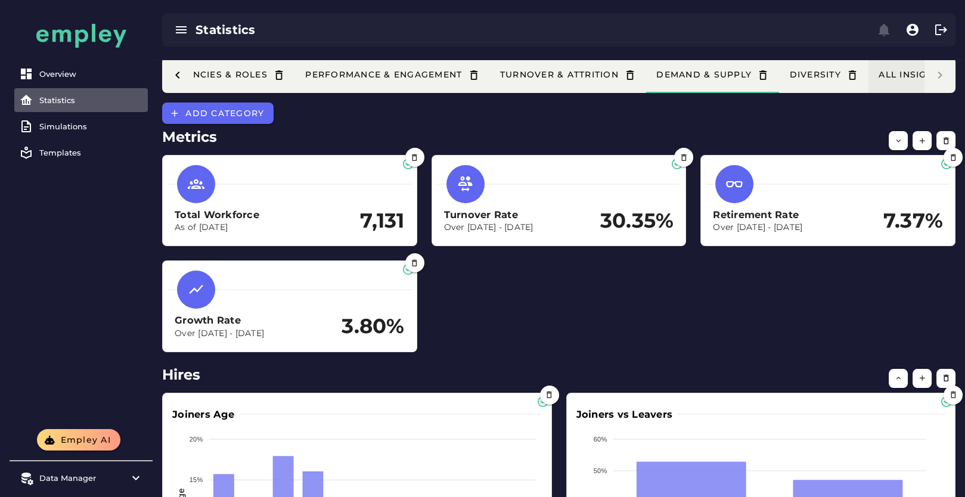
click at [902, 76] on div "All Insights" at bounding box center [921, 75] width 86 height 13
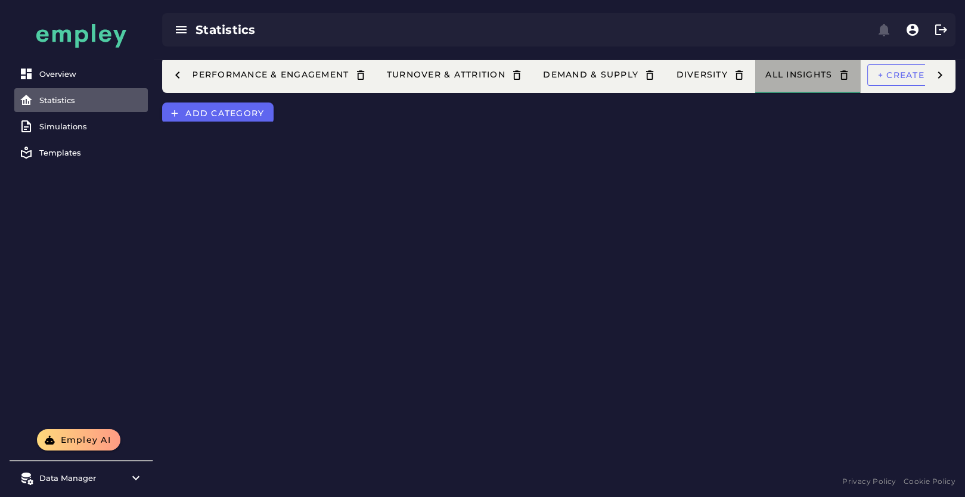
scroll to position [0, 454]
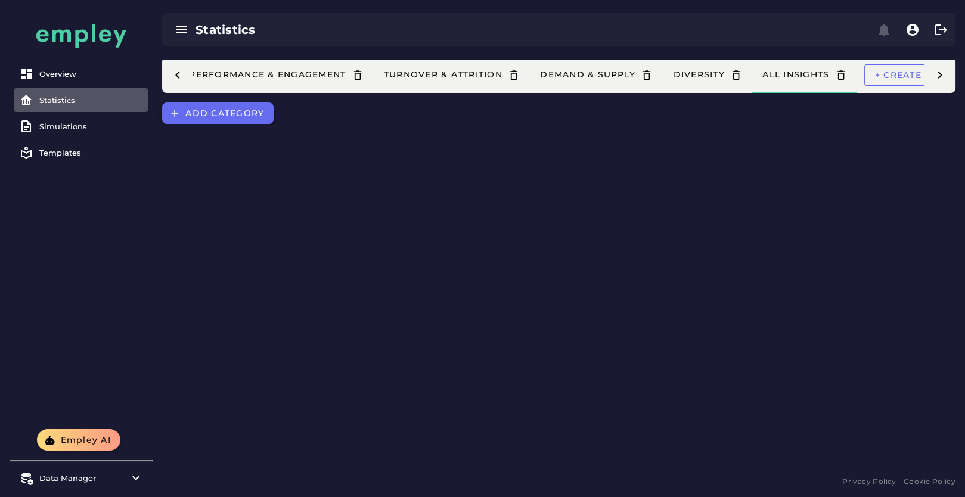
click at [222, 118] on button "Add category" at bounding box center [217, 113] width 111 height 21
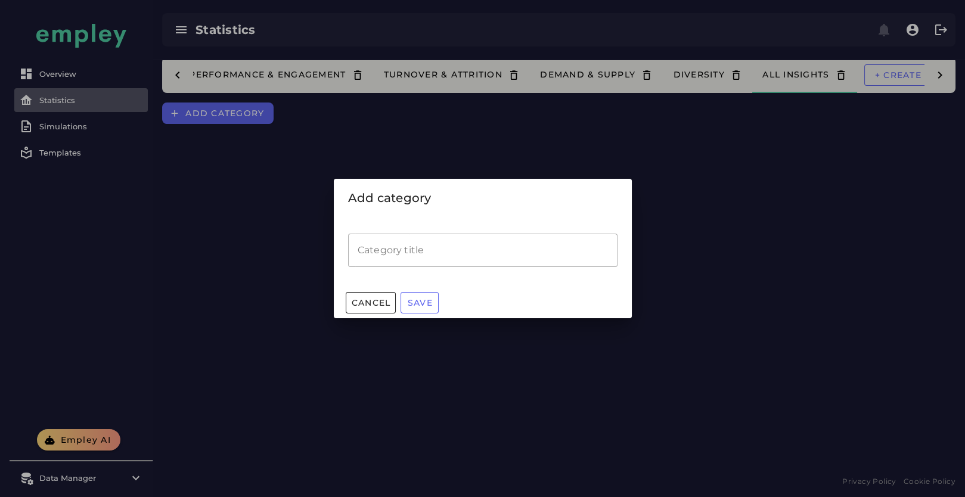
click at [407, 235] on input "Category title" at bounding box center [482, 250] width 269 height 33
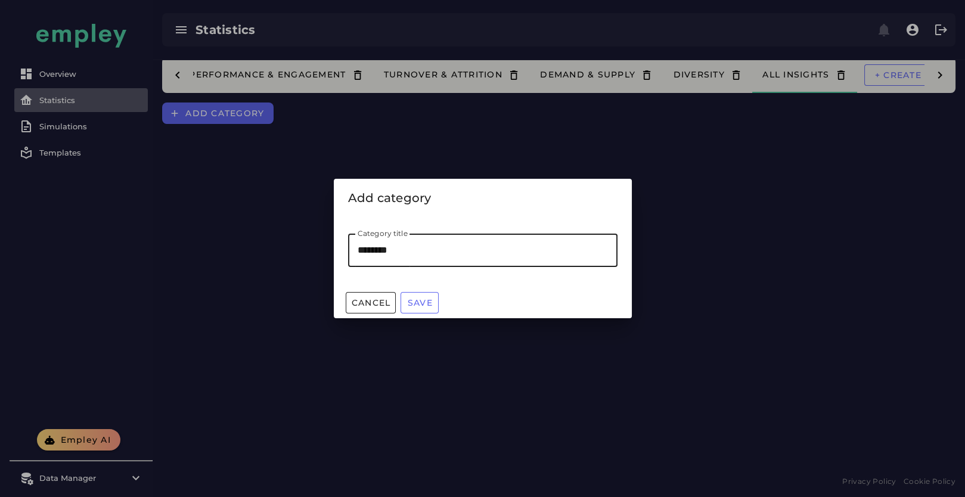
type input "*******"
click at [423, 305] on span "Save" at bounding box center [420, 302] width 26 height 11
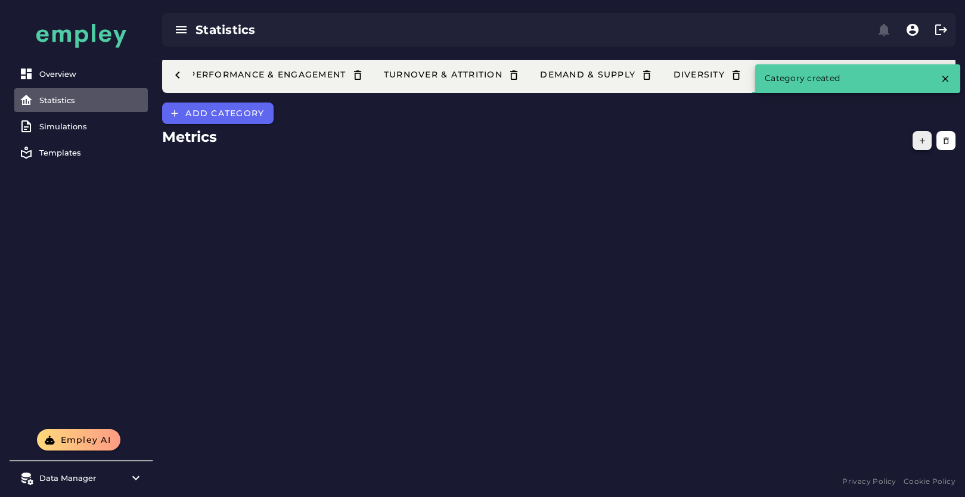
click at [919, 141] on icon "button" at bounding box center [922, 140] width 9 height 9
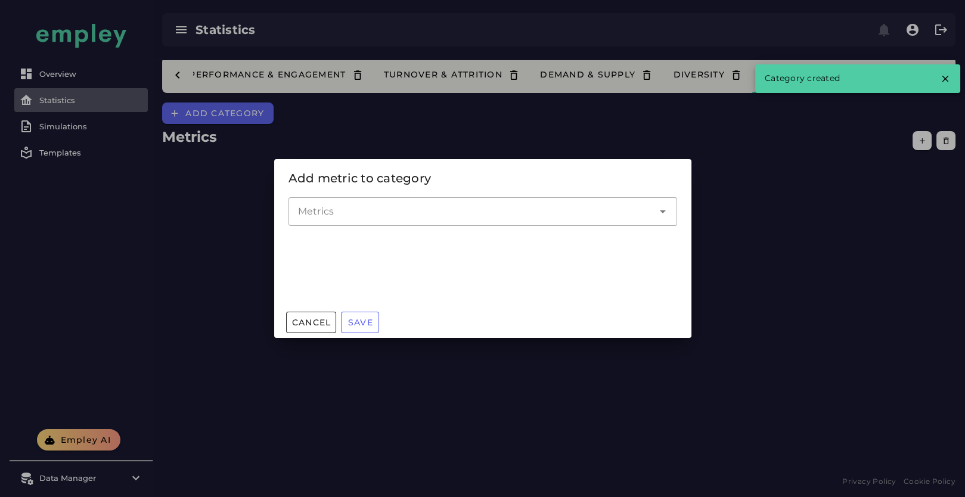
click at [398, 218] on input "Metrics" at bounding box center [474, 211] width 352 height 14
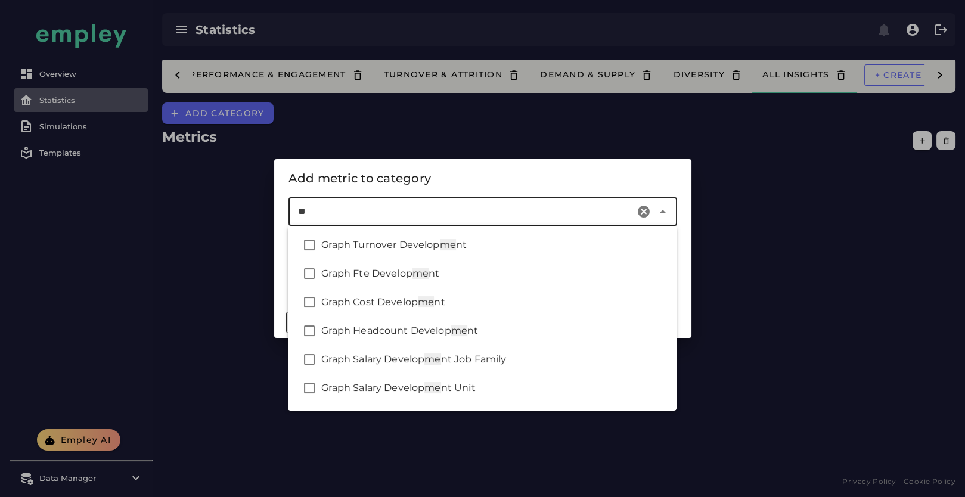
type input "***"
click at [461, 138] on div at bounding box center [482, 248] width 965 height 497
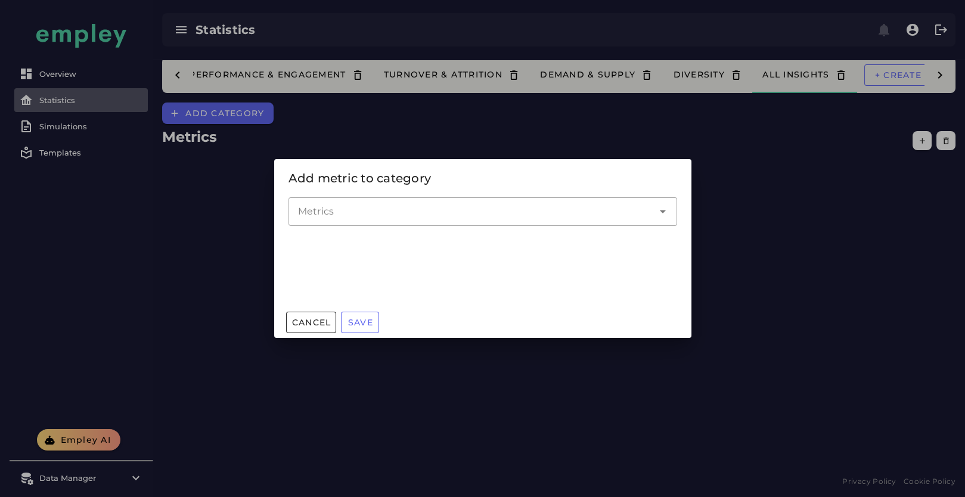
drag, startPoint x: 790, startPoint y: 135, endPoint x: 975, endPoint y: 144, distance: 184.4
click at [793, 135] on div at bounding box center [482, 248] width 965 height 497
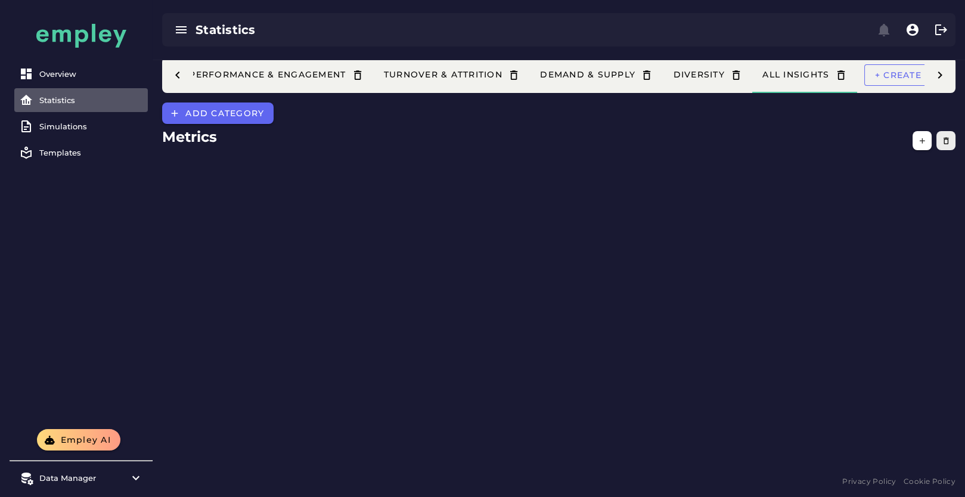
click at [947, 141] on icon "button" at bounding box center [946, 140] width 9 height 9
click at [947, 142] on icon "button" at bounding box center [946, 140] width 9 height 9
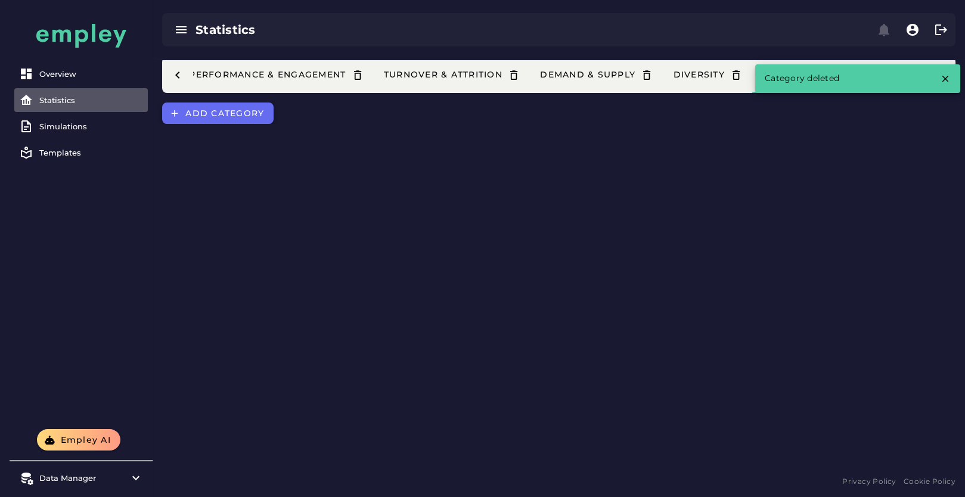
click at [207, 113] on span "Add category" at bounding box center [224, 113] width 79 height 11
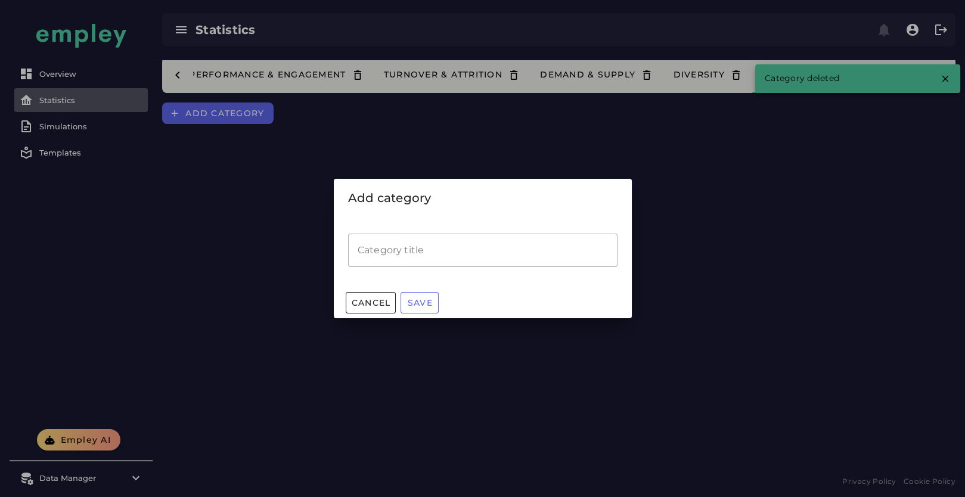
click at [417, 257] on input "Category title" at bounding box center [482, 250] width 269 height 33
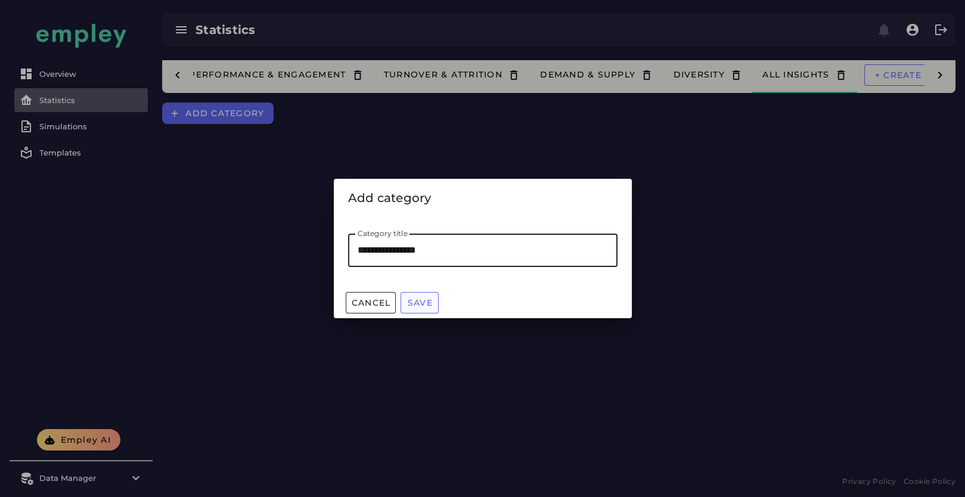
type input "**********"
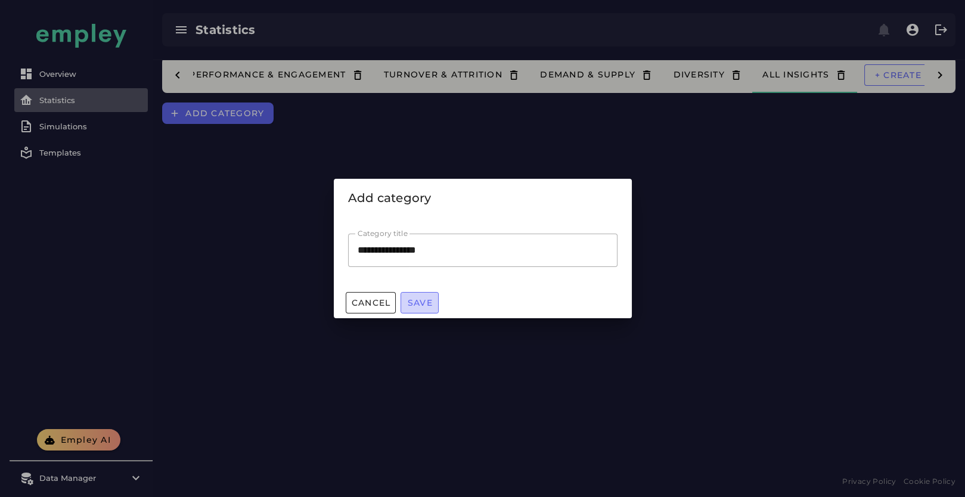
click at [427, 303] on span "Save" at bounding box center [420, 302] width 26 height 11
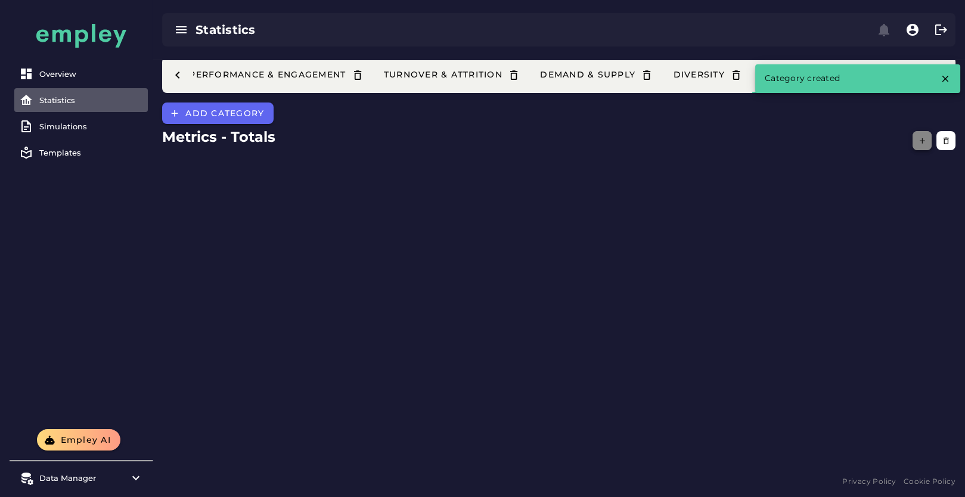
click at [924, 141] on icon "button" at bounding box center [922, 140] width 9 height 9
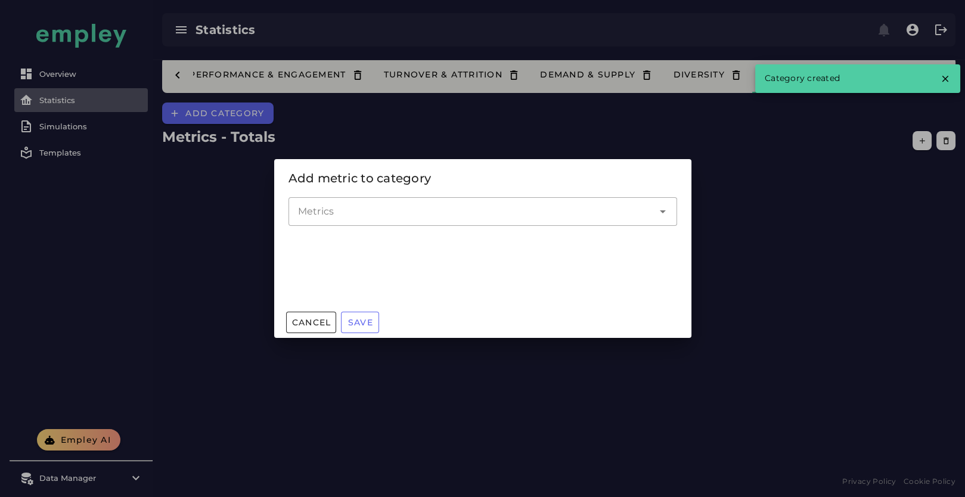
click at [317, 215] on input "Metrics" at bounding box center [474, 211] width 352 height 14
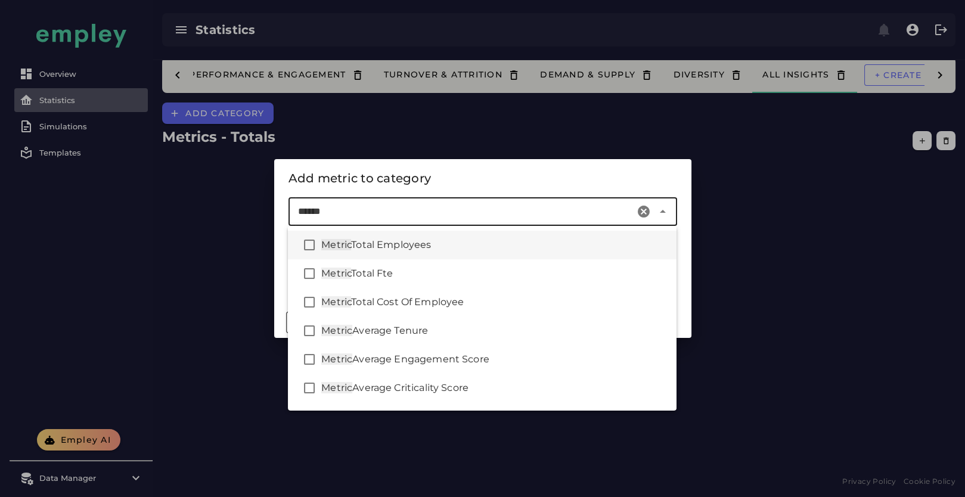
click at [511, 239] on div "Metric Total Employees" at bounding box center [494, 245] width 346 height 14
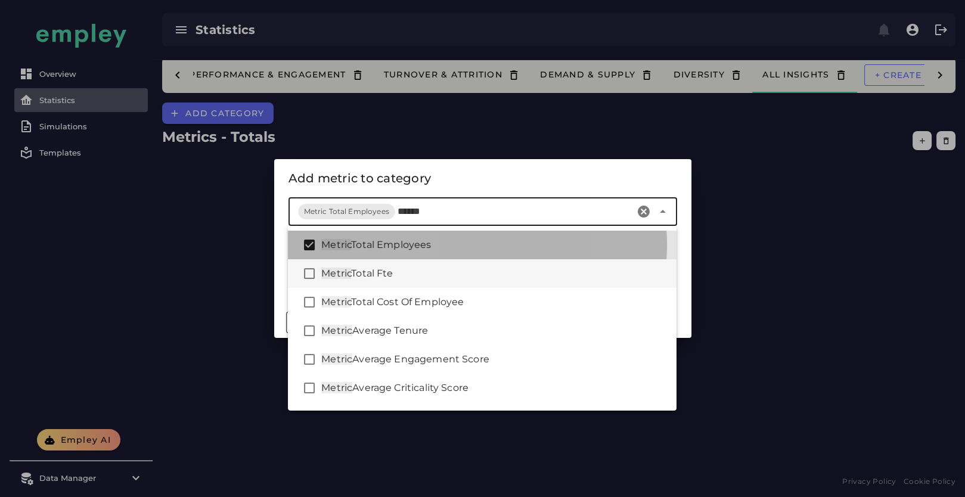
click at [505, 266] on div "Metric Total Fte" at bounding box center [482, 273] width 389 height 29
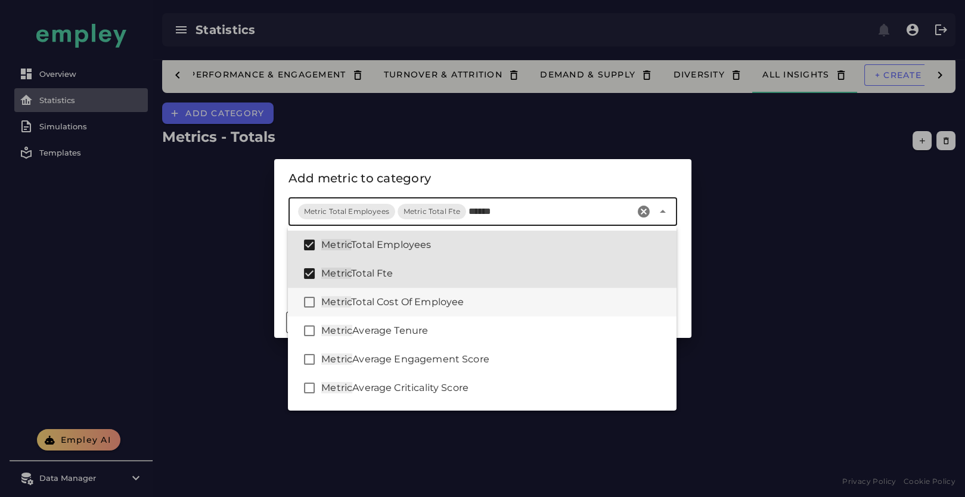
click at [502, 303] on div "Metric Total Cost Of Employee" at bounding box center [494, 302] width 346 height 14
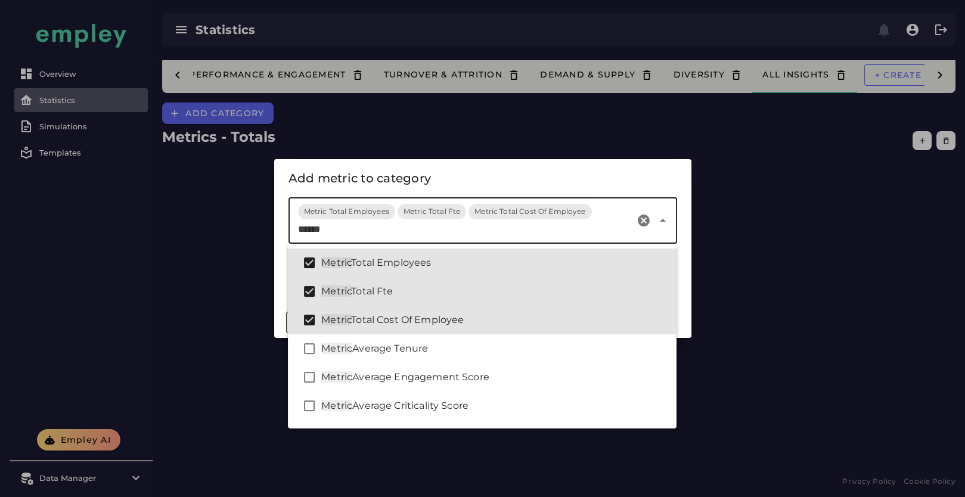
type input "******"
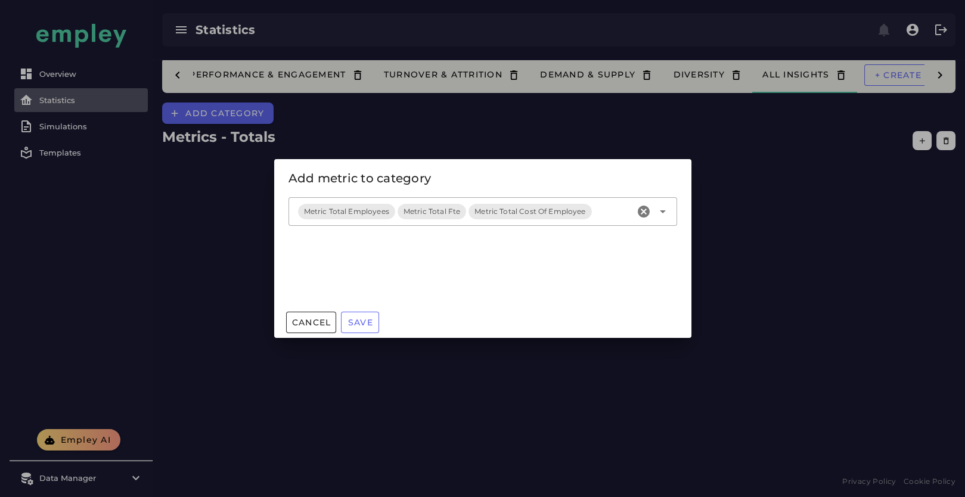
click at [531, 170] on div "Add metric to category" at bounding box center [482, 178] width 389 height 19
click at [356, 324] on span "Save" at bounding box center [360, 322] width 26 height 11
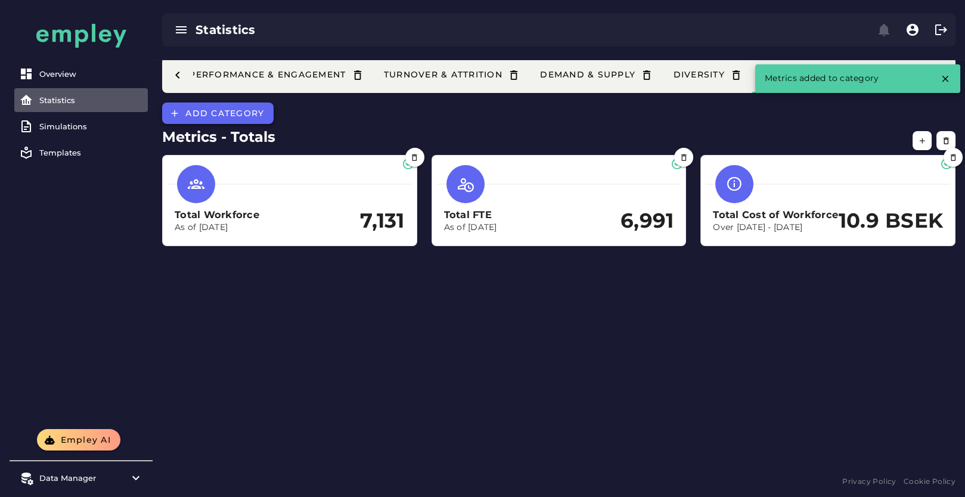
click at [244, 113] on span "Add category" at bounding box center [224, 113] width 79 height 11
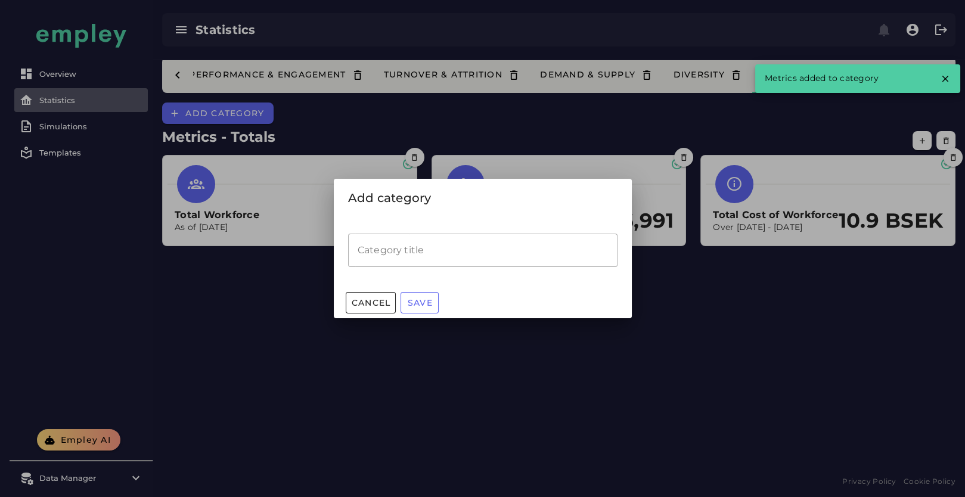
click at [439, 236] on input "Category title" at bounding box center [482, 250] width 269 height 33
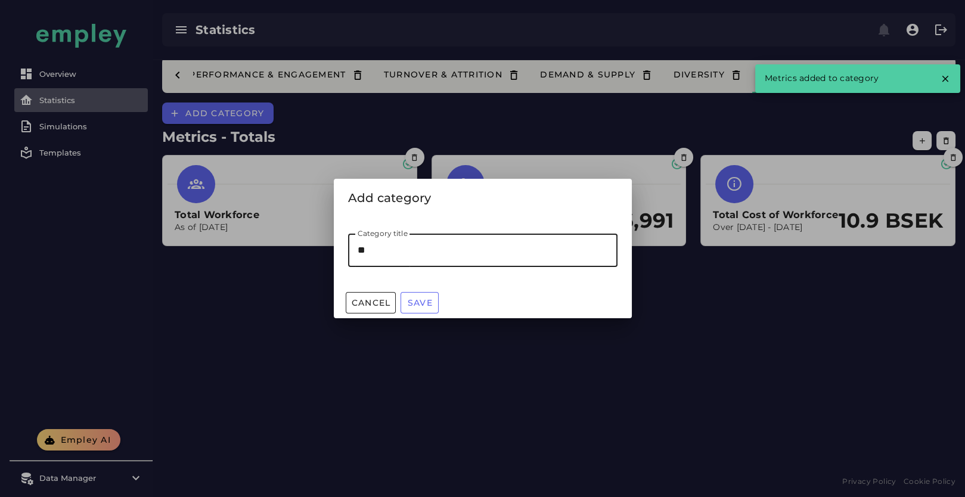
type input "***"
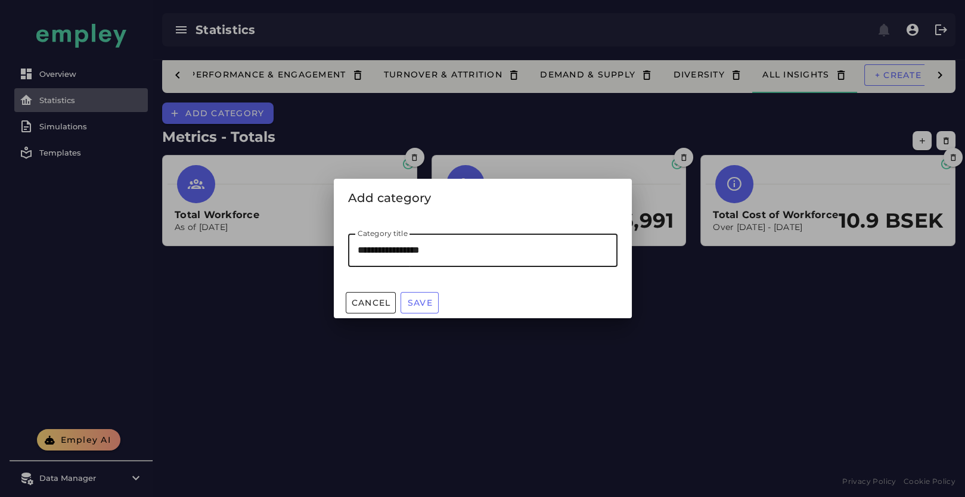
type input "**********"
click at [432, 300] on span "Save" at bounding box center [420, 302] width 26 height 11
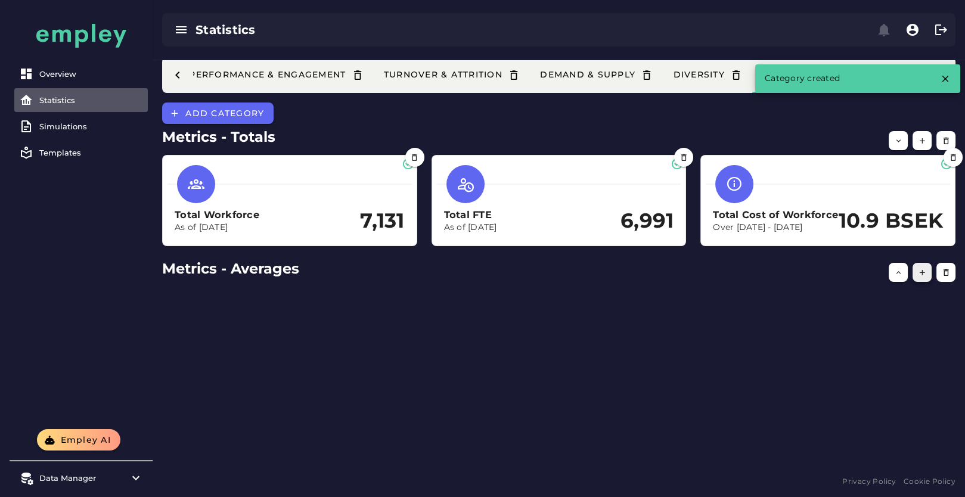
click at [923, 277] on icon "button" at bounding box center [922, 272] width 9 height 9
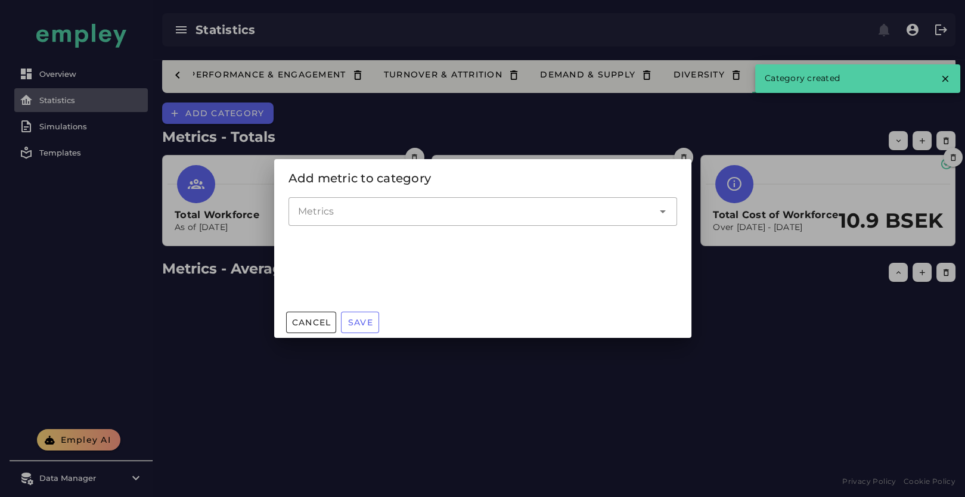
click at [452, 206] on input "Metrics" at bounding box center [474, 211] width 352 height 14
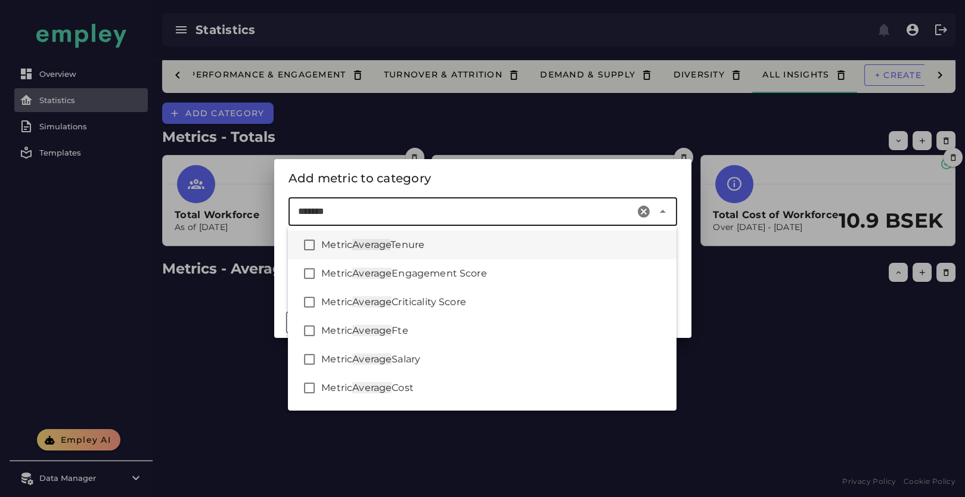
click at [476, 244] on div "Metric Average Tenure" at bounding box center [494, 245] width 346 height 14
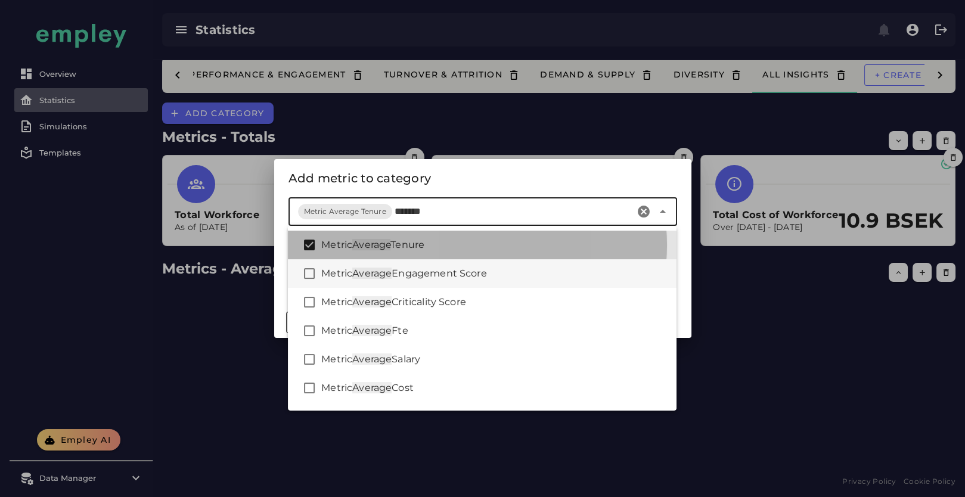
click at [476, 268] on span "Engagement Score" at bounding box center [439, 273] width 95 height 11
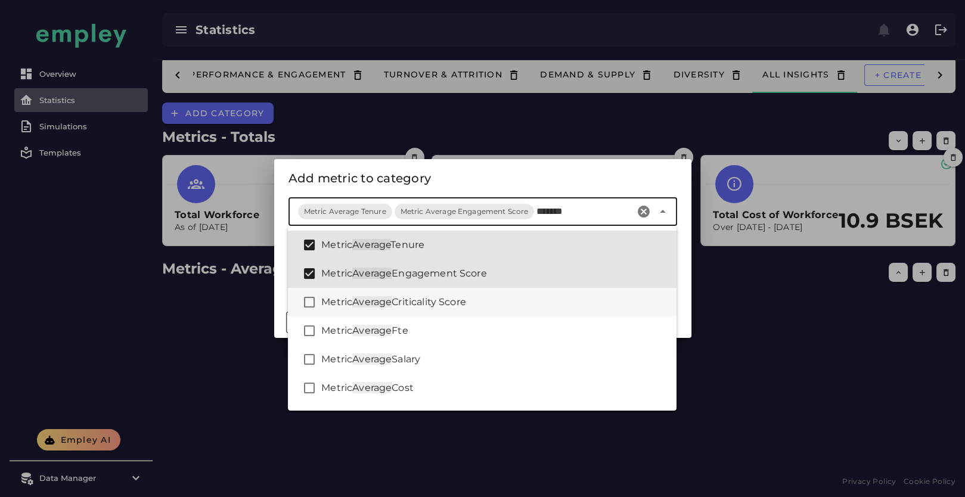
click at [463, 299] on span "Criticality Score" at bounding box center [429, 301] width 75 height 11
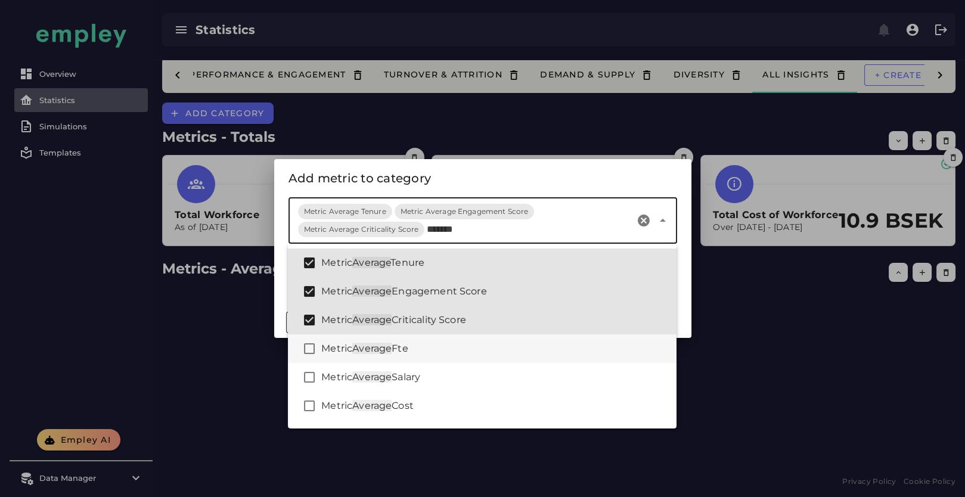
click at [441, 352] on div "Metric Average Fte" at bounding box center [494, 349] width 346 height 14
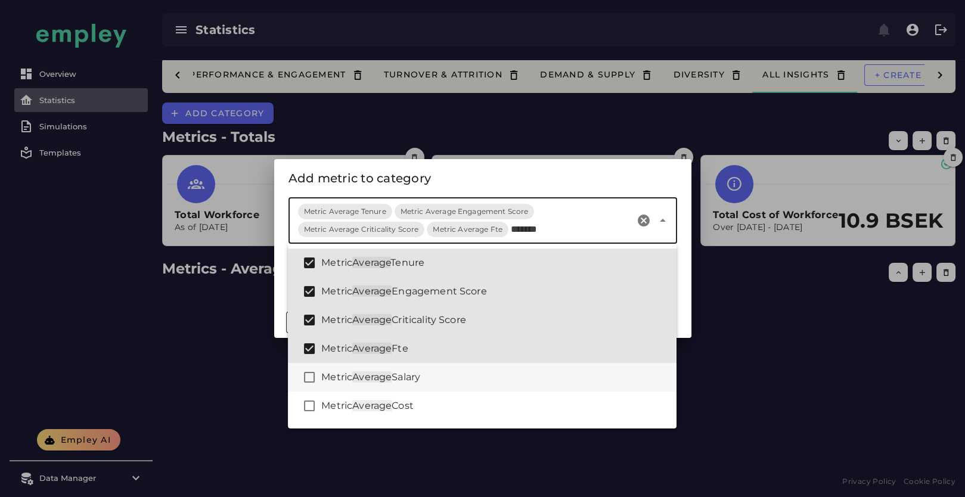
click at [442, 378] on div "Metric Average Salary" at bounding box center [494, 377] width 346 height 14
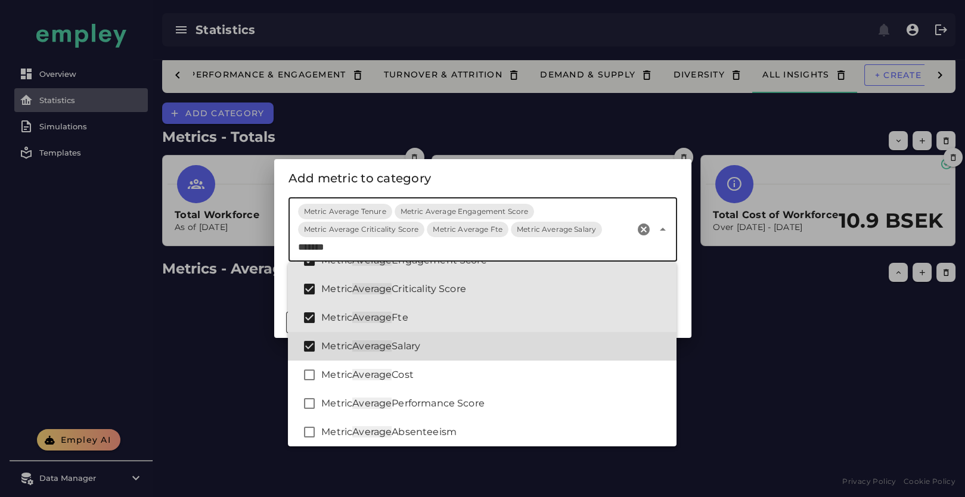
scroll to position [82, 0]
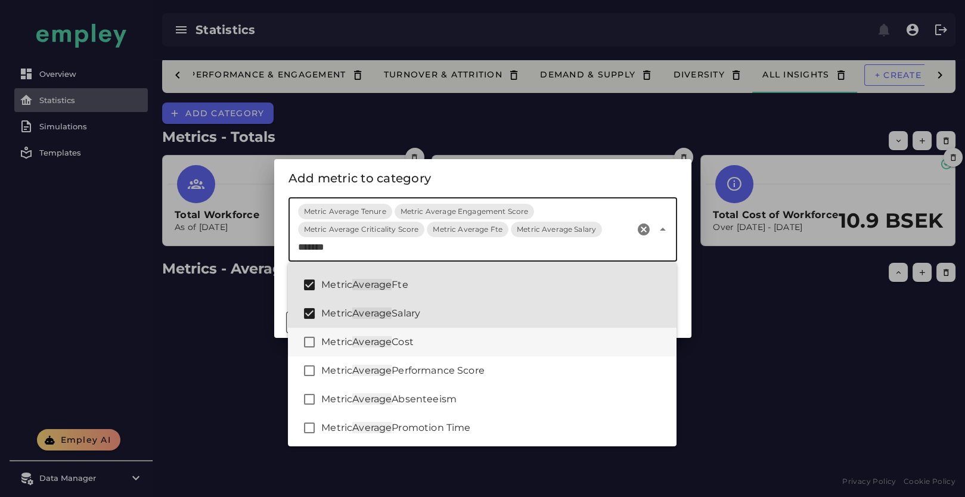
click at [452, 347] on div "Metric Average Cost" at bounding box center [494, 342] width 346 height 14
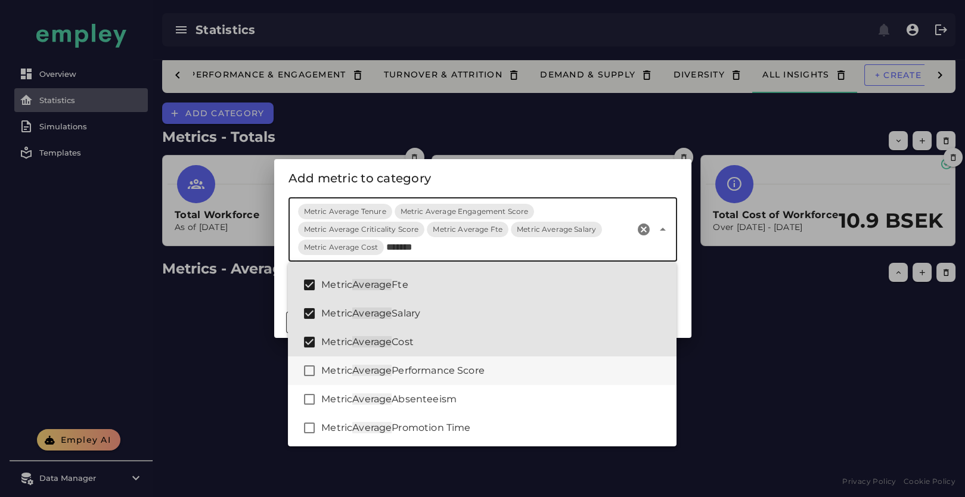
click at [452, 371] on span "Performance Score" at bounding box center [438, 370] width 93 height 11
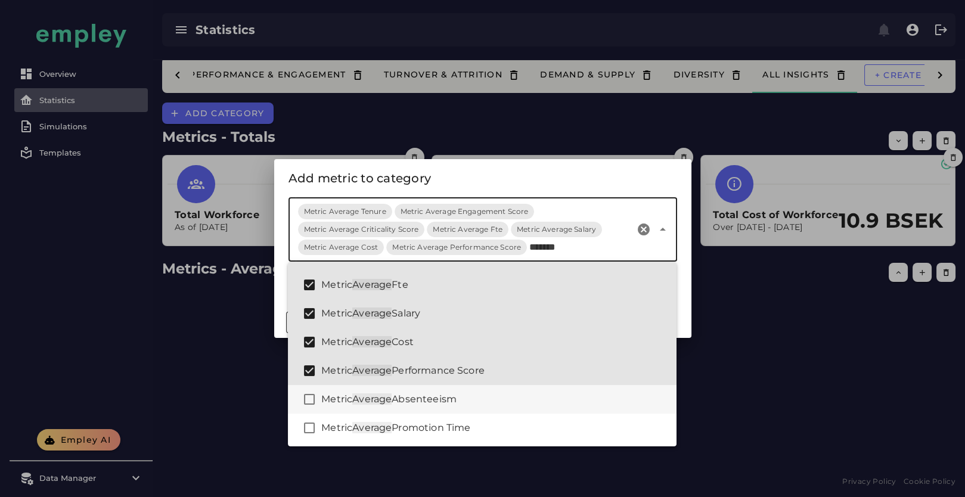
click at [454, 392] on div "Metric Average Absenteeism" at bounding box center [494, 399] width 346 height 14
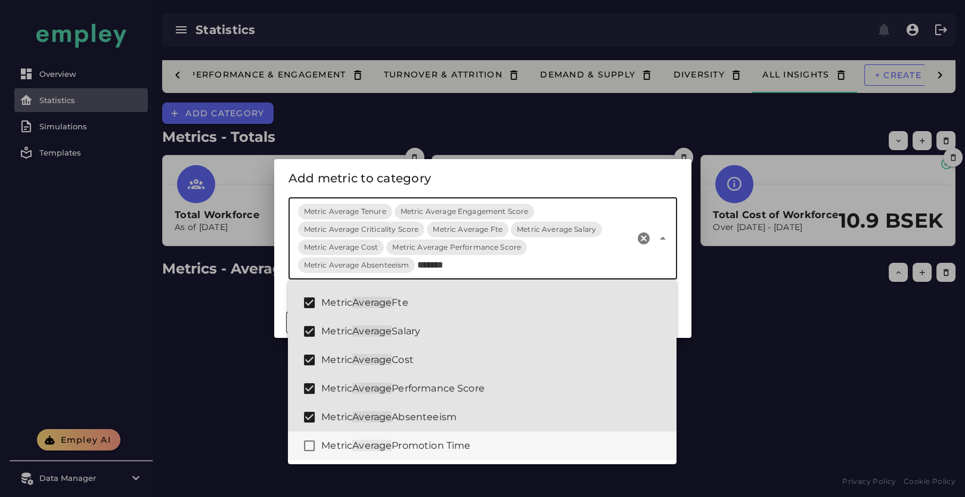
click at [443, 446] on span "Promotion Time" at bounding box center [431, 445] width 79 height 11
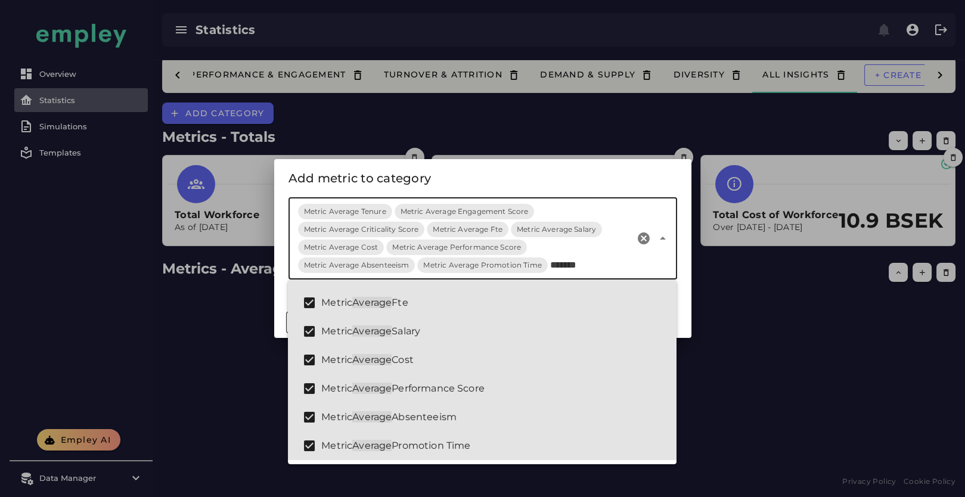
type input "*******"
click at [510, 191] on div "Metrics Metric Average Tenure Metric Average Engagement Score Metric Average Cr…" at bounding box center [482, 245] width 403 height 110
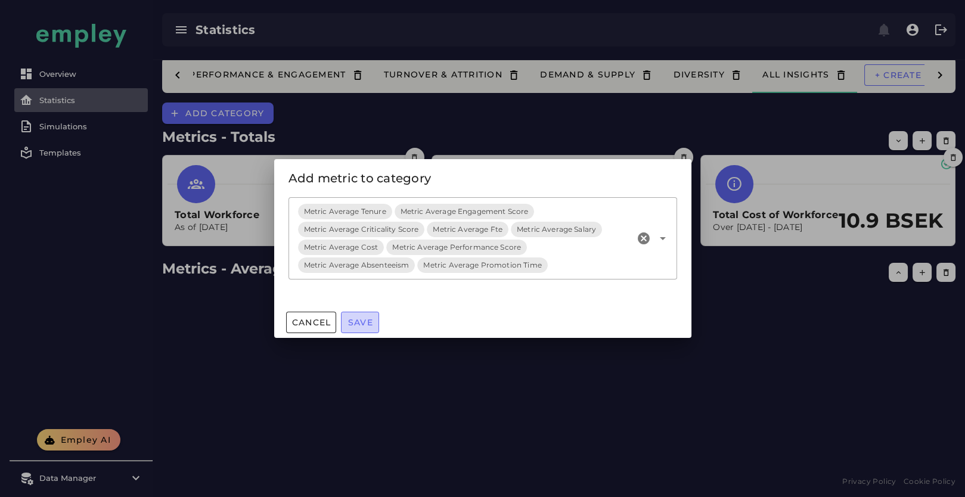
click at [373, 322] on span "Save" at bounding box center [360, 322] width 26 height 11
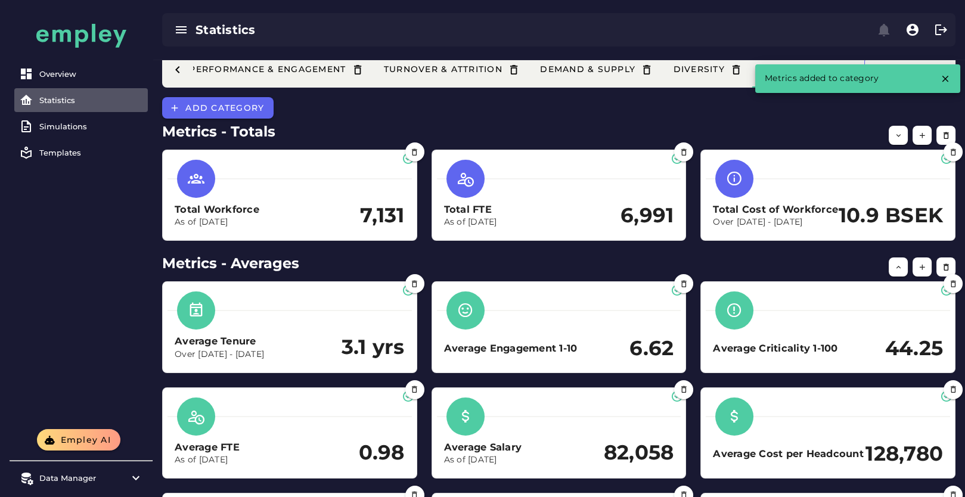
scroll to position [0, 0]
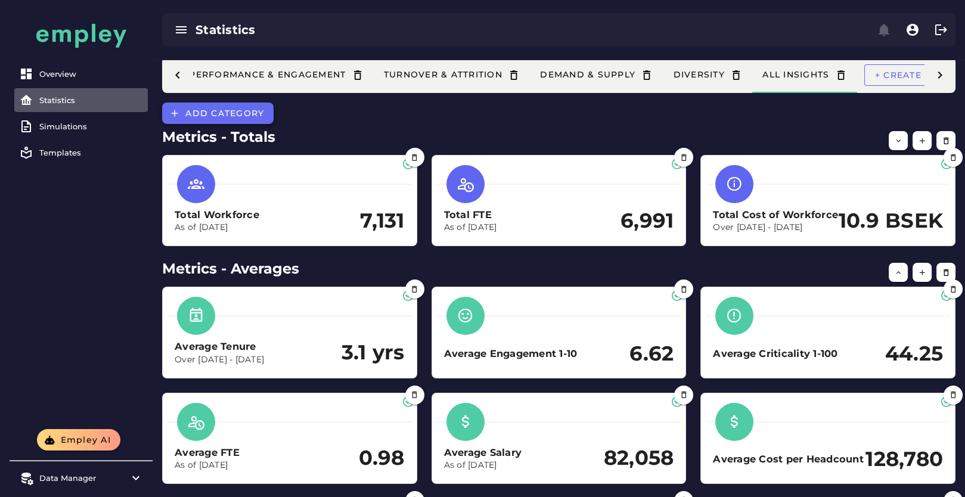
click at [254, 116] on span "Add category" at bounding box center [224, 113] width 79 height 11
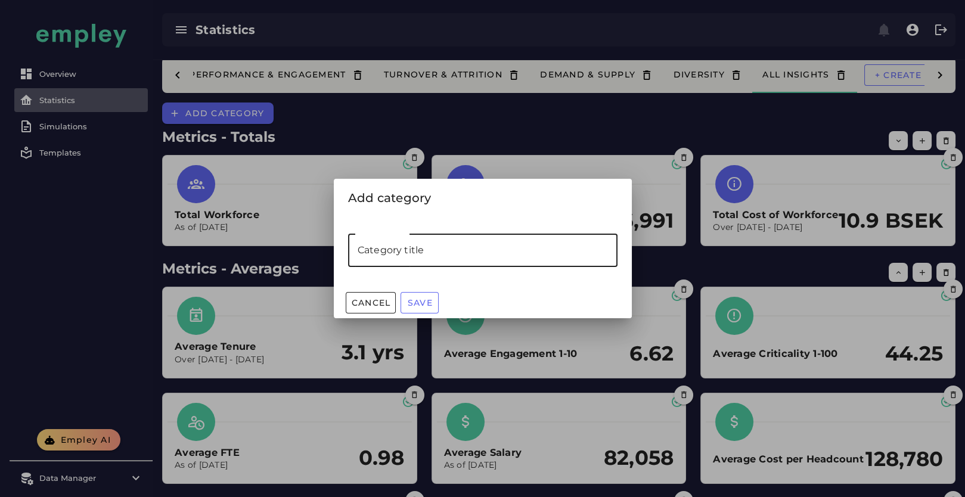
click at [438, 257] on input "Category title" at bounding box center [482, 250] width 269 height 33
type input "**********"
click at [419, 305] on span "Save" at bounding box center [420, 302] width 26 height 11
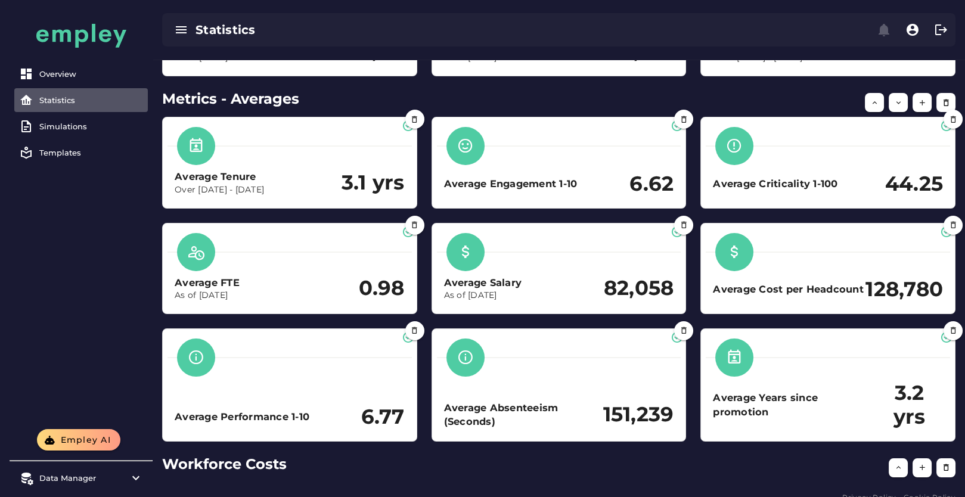
scroll to position [205, 0]
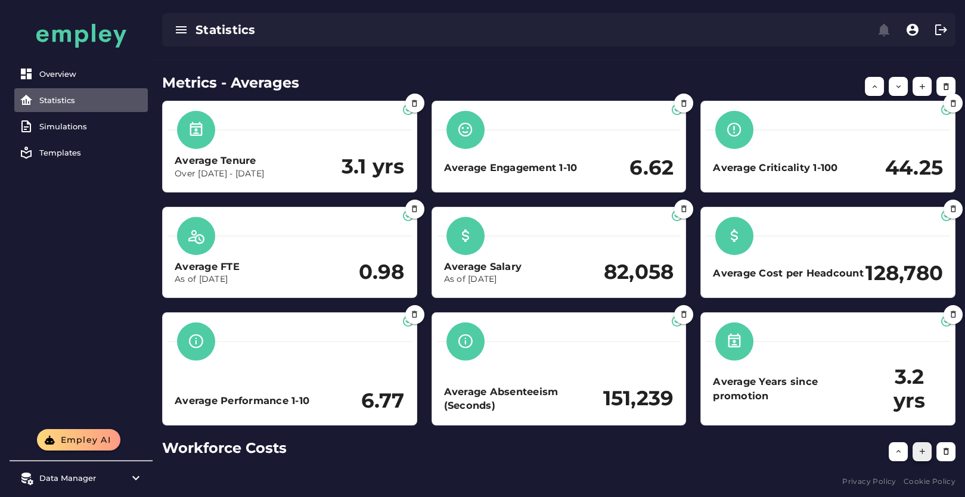
click at [925, 452] on icon "button" at bounding box center [922, 451] width 9 height 9
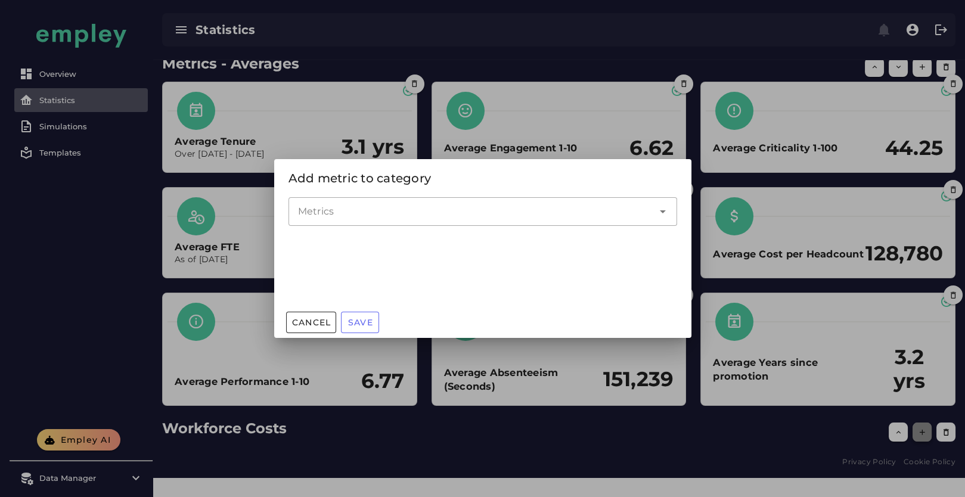
scroll to position [0, 0]
click at [361, 215] on input "Metrics" at bounding box center [474, 211] width 352 height 14
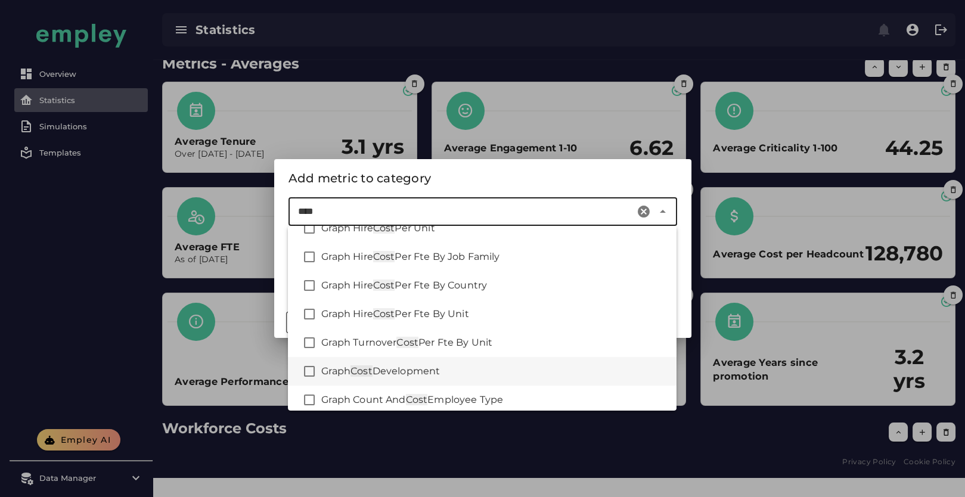
scroll to position [198, 0]
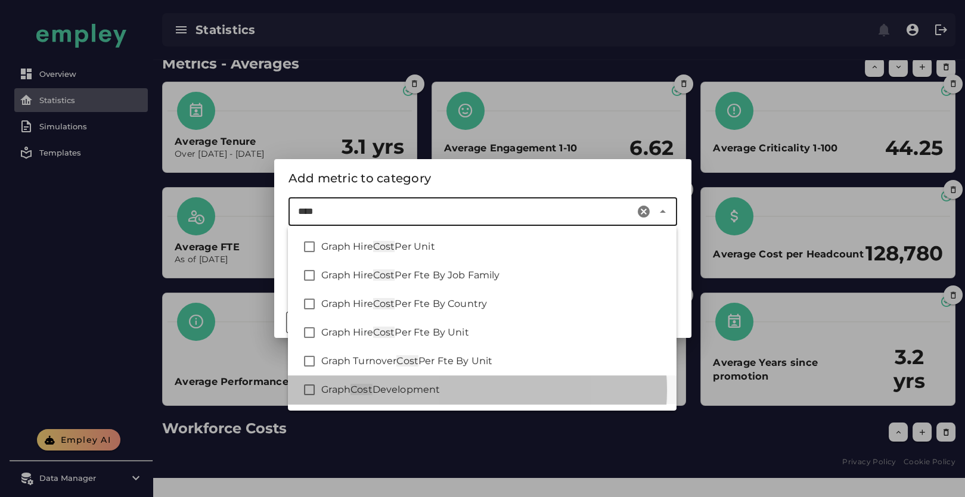
click at [468, 381] on div "Graph Cost Development" at bounding box center [482, 390] width 389 height 29
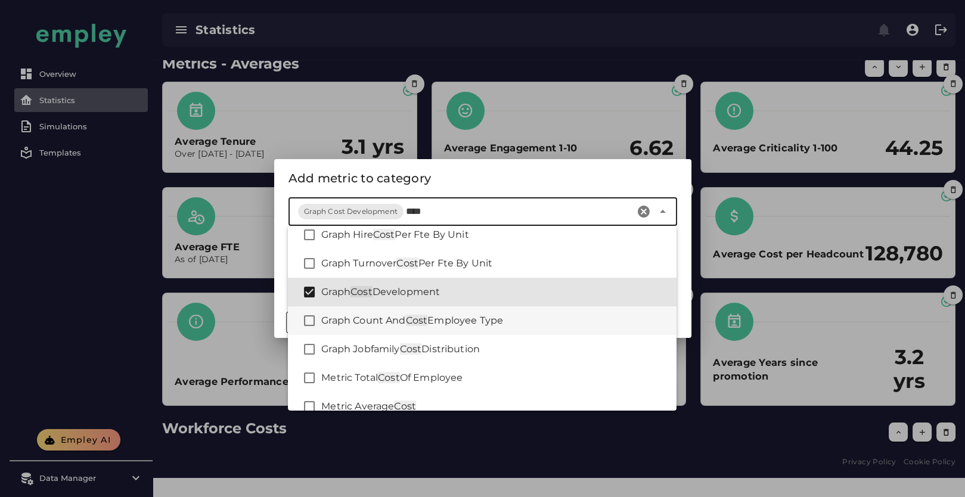
scroll to position [311, 0]
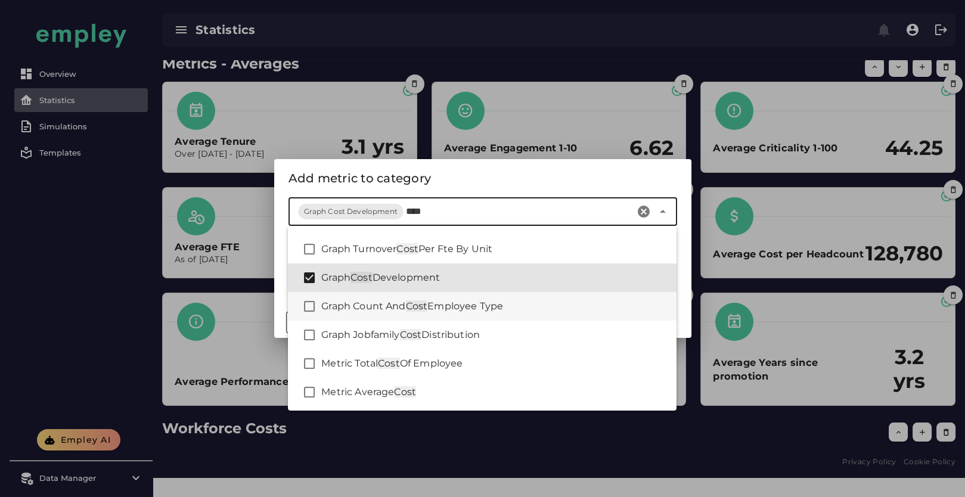
click at [471, 308] on span "Employee Type" at bounding box center [465, 305] width 76 height 11
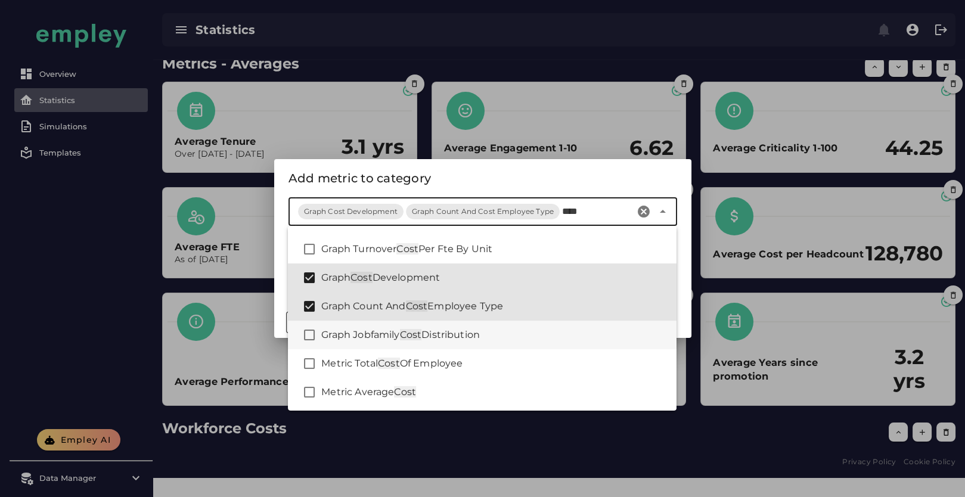
click at [469, 338] on span "Distribution" at bounding box center [450, 334] width 58 height 11
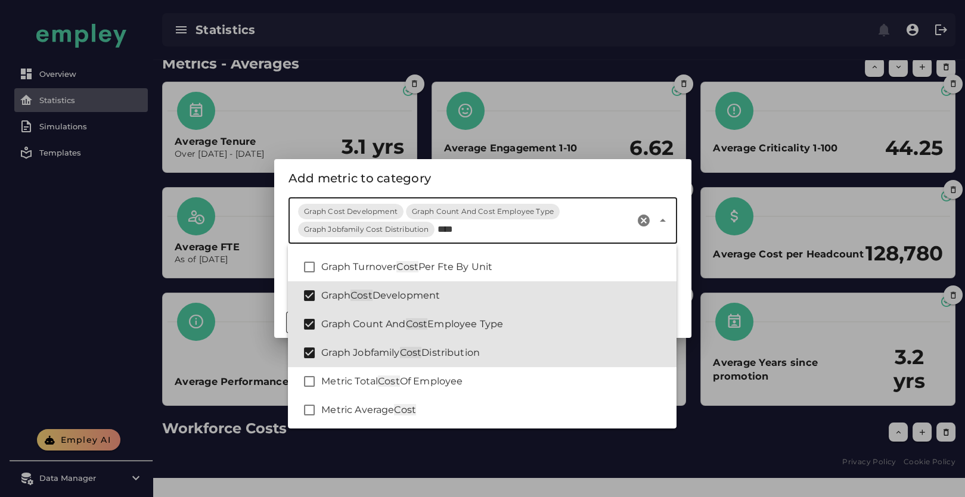
type input "****"
click at [586, 171] on div "Add metric to category" at bounding box center [482, 178] width 389 height 19
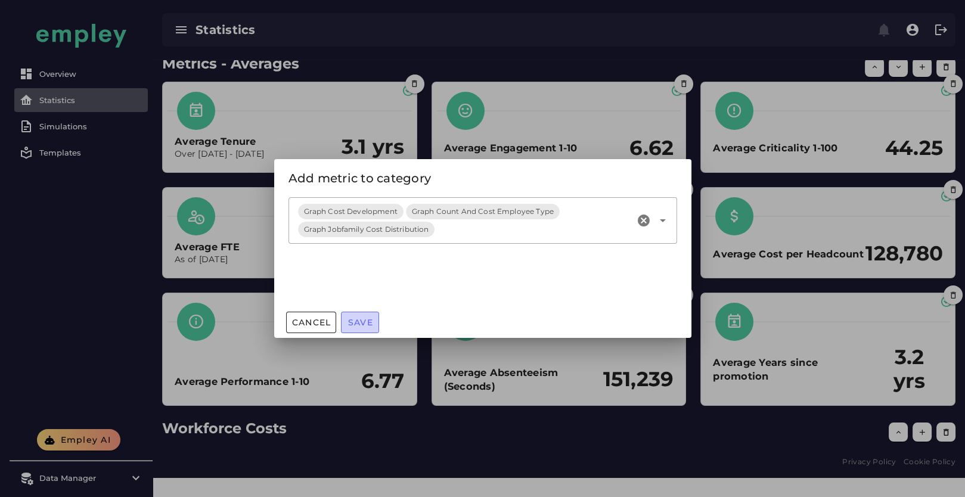
click at [356, 325] on span "Save" at bounding box center [360, 322] width 26 height 11
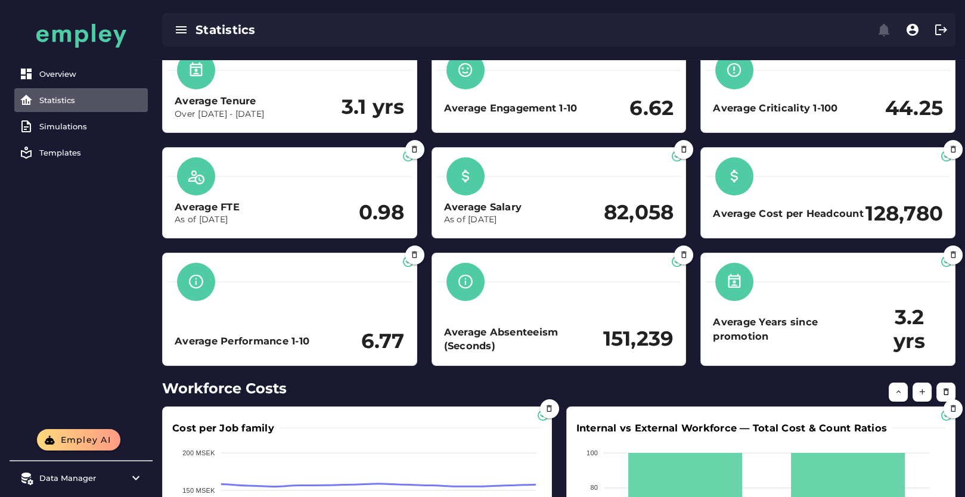
scroll to position [0, 0]
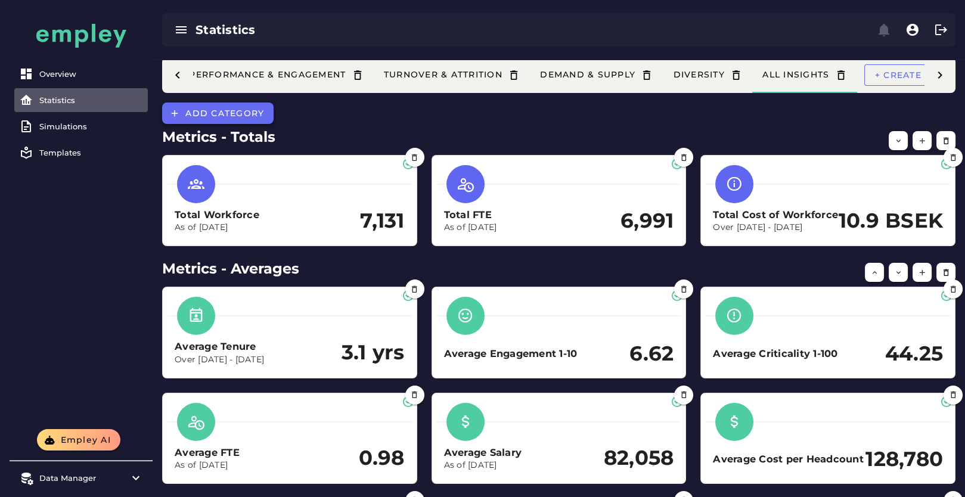
click at [246, 111] on span "Add category" at bounding box center [224, 113] width 79 height 11
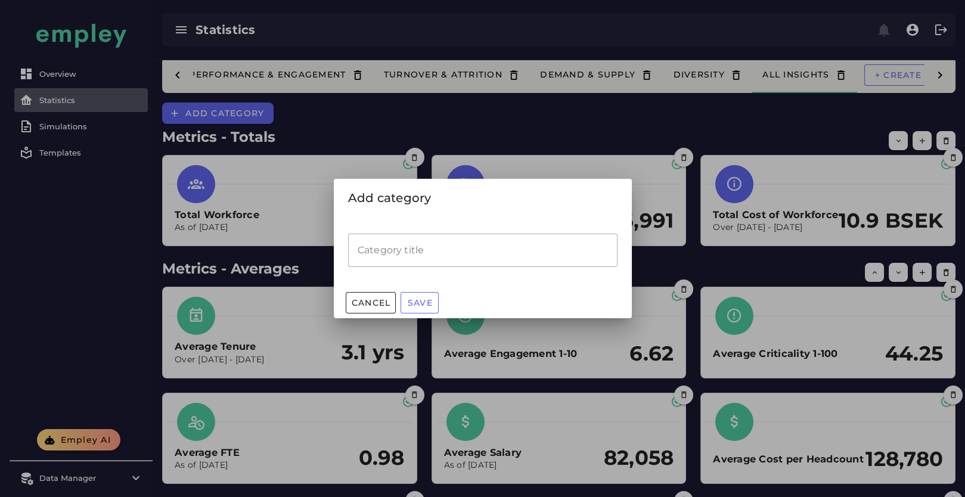
click at [374, 240] on input "Category title" at bounding box center [482, 250] width 269 height 33
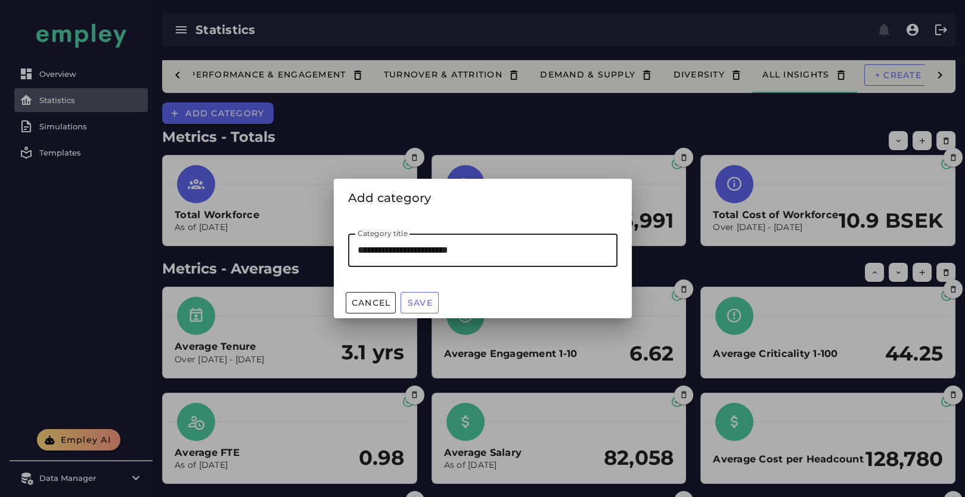
type input "**********"
click at [413, 309] on button "Save" at bounding box center [420, 302] width 38 height 21
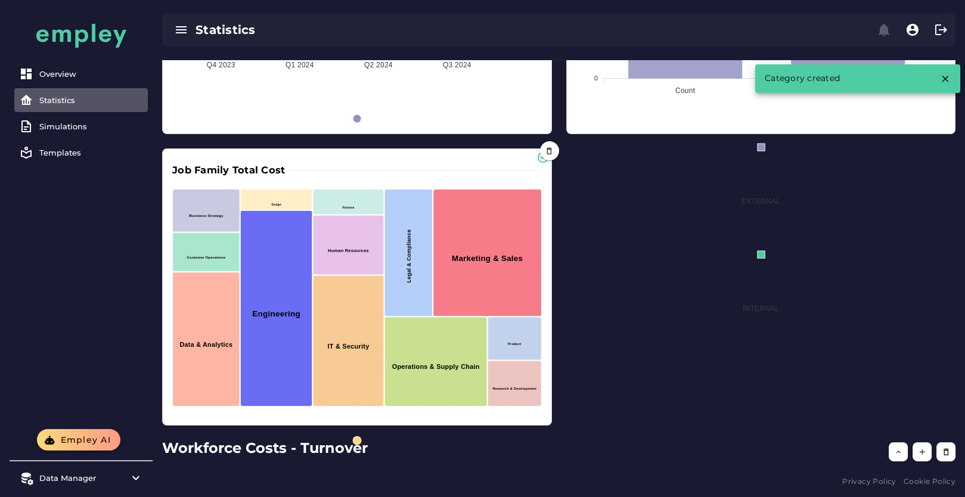
scroll to position [814, 0]
click at [924, 457] on button "button" at bounding box center [922, 451] width 19 height 19
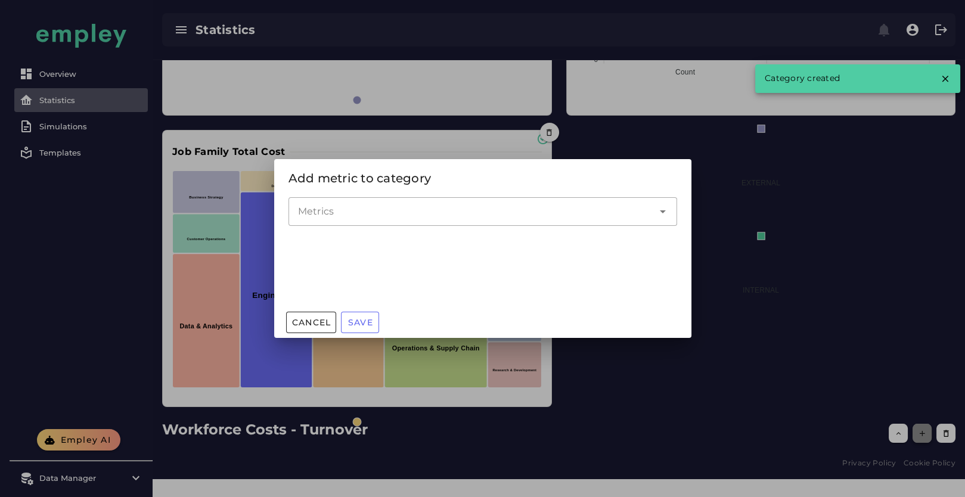
scroll to position [0, 0]
click at [350, 207] on input "Metrics" at bounding box center [474, 211] width 352 height 14
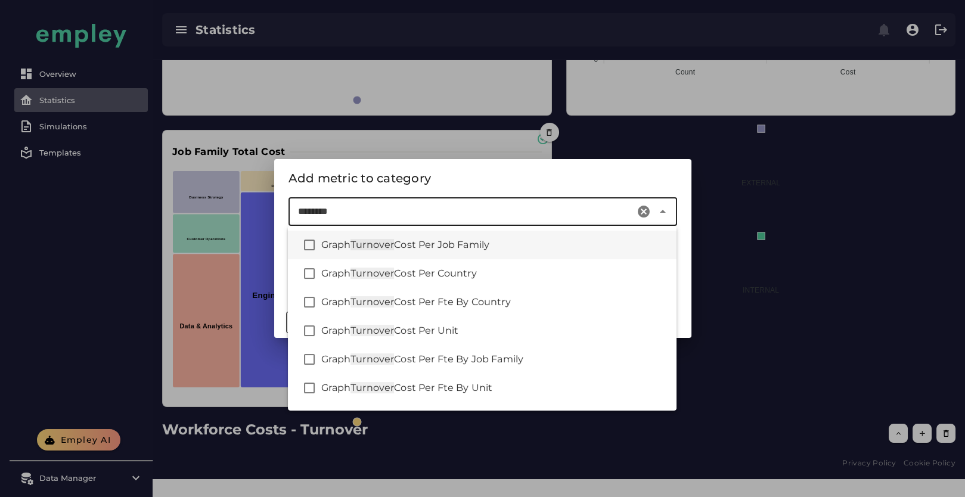
click at [486, 252] on div "Graph Turnover Cost Per Job Family" at bounding box center [494, 245] width 346 height 14
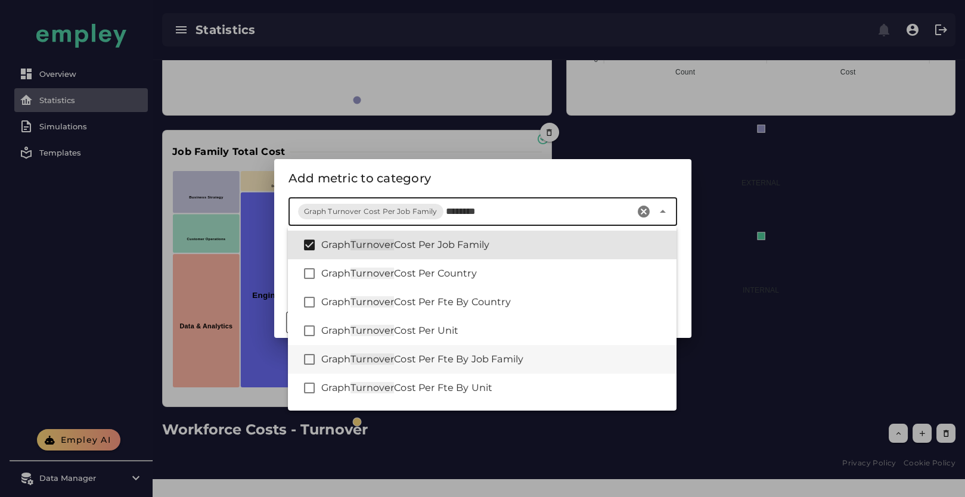
click at [497, 367] on div "Graph Turnover Cost Per Fte By Job Family" at bounding box center [482, 359] width 389 height 29
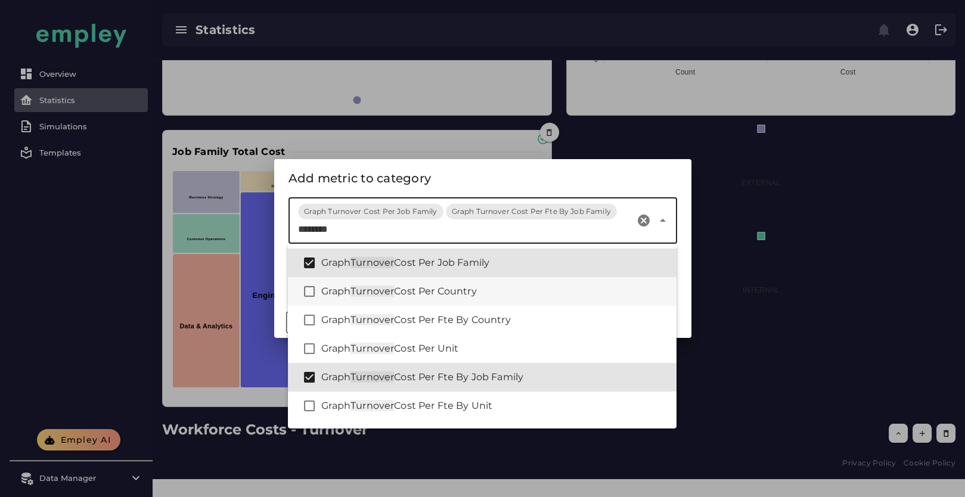
click at [489, 299] on div "Graph Turnover Cost Per Country" at bounding box center [482, 291] width 389 height 29
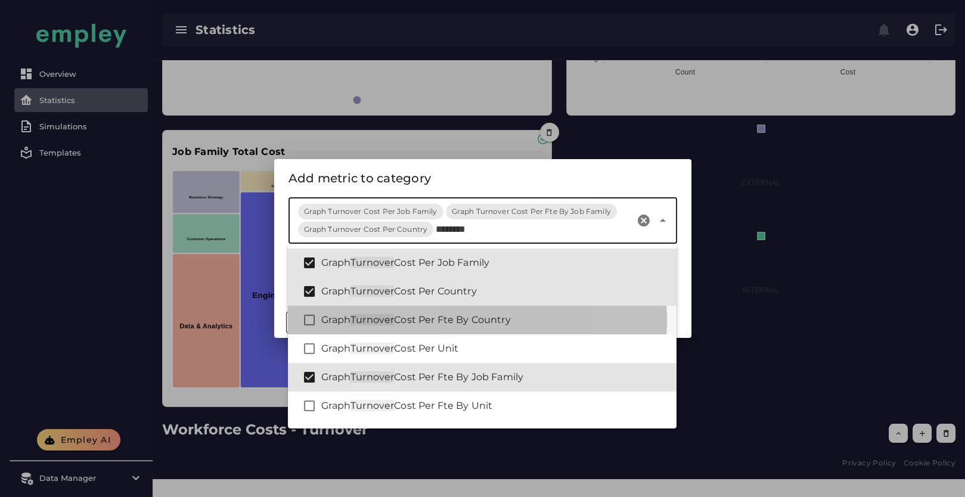
click at [504, 314] on div "Graph Turnover Cost Per Fte By Country" at bounding box center [494, 320] width 346 height 14
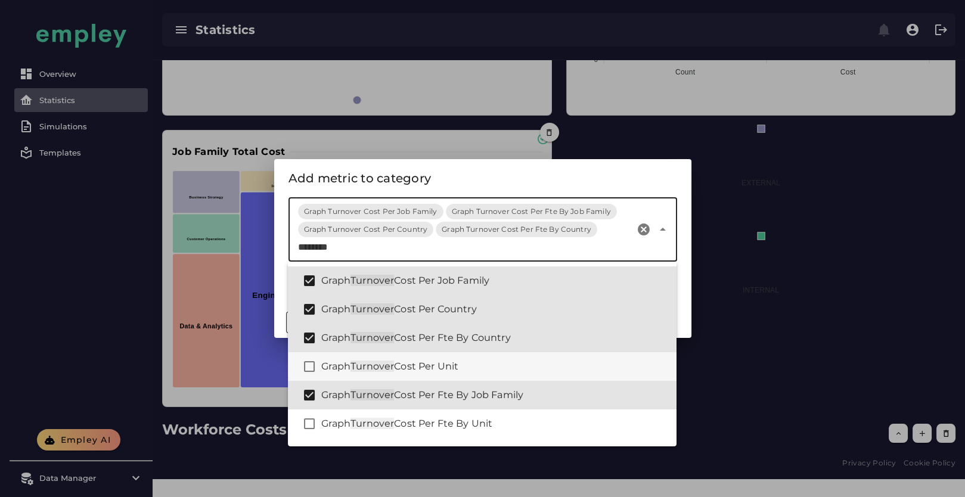
click at [477, 369] on div "Graph Turnover Cost Per Unit" at bounding box center [494, 366] width 346 height 14
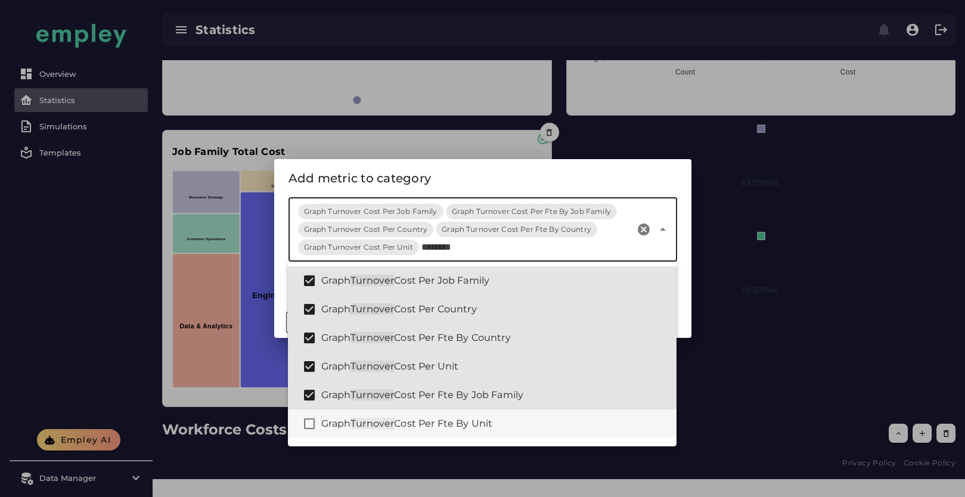
click at [481, 423] on span "Cost Per Fte By Unit" at bounding box center [443, 423] width 98 height 11
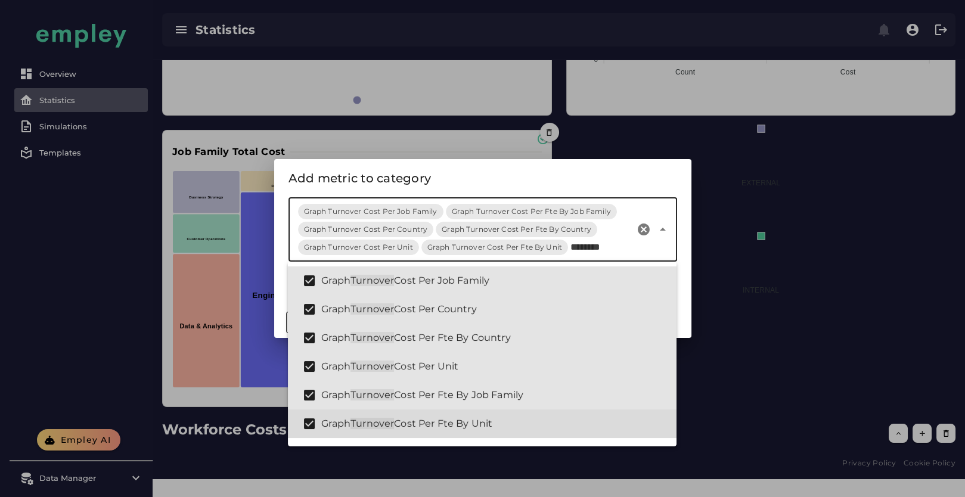
scroll to position [82, 0]
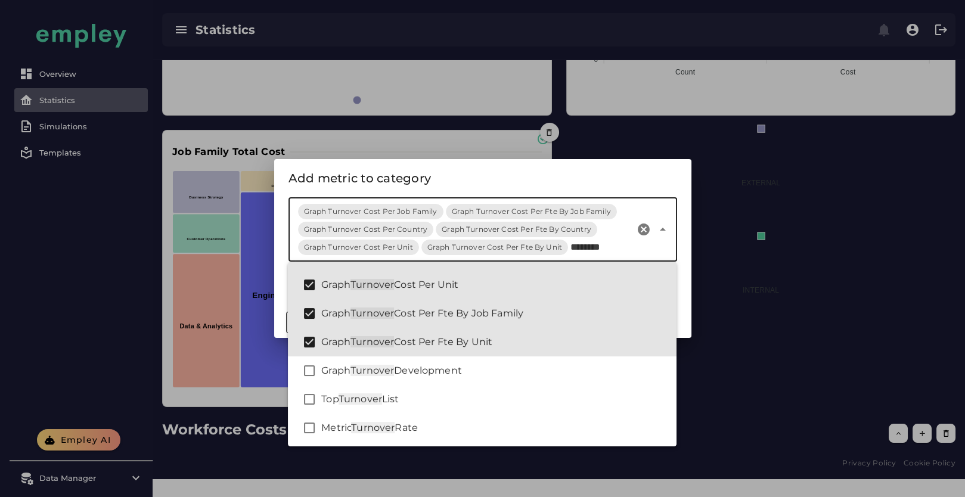
type input "********"
click at [445, 177] on div "Add metric to category" at bounding box center [482, 178] width 389 height 19
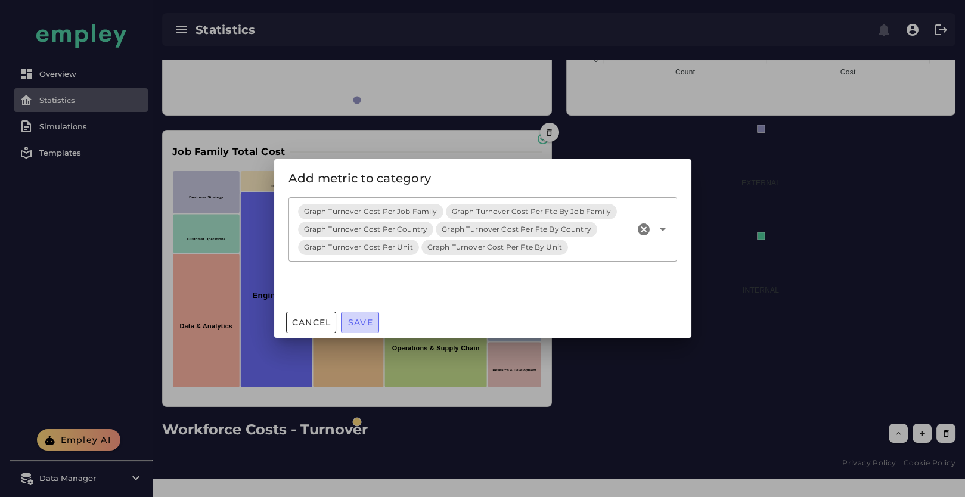
click at [364, 324] on span "Save" at bounding box center [360, 322] width 26 height 11
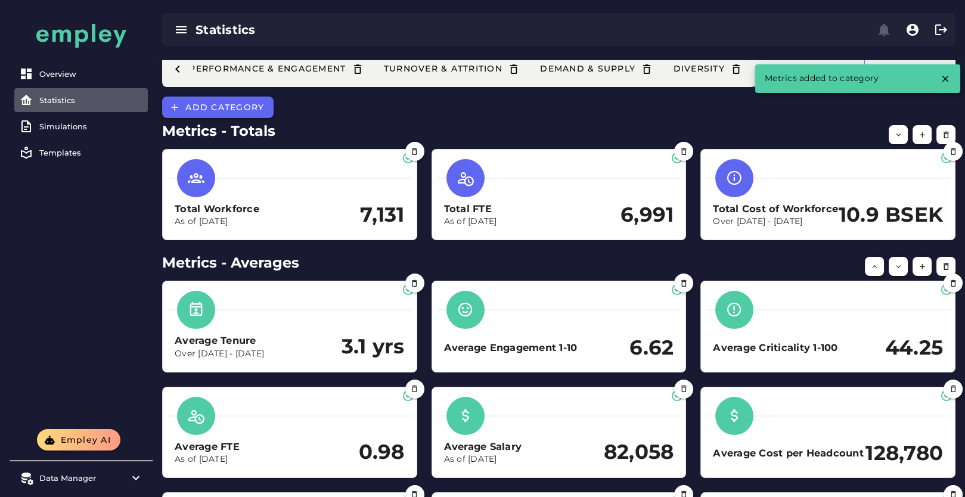
scroll to position [0, 0]
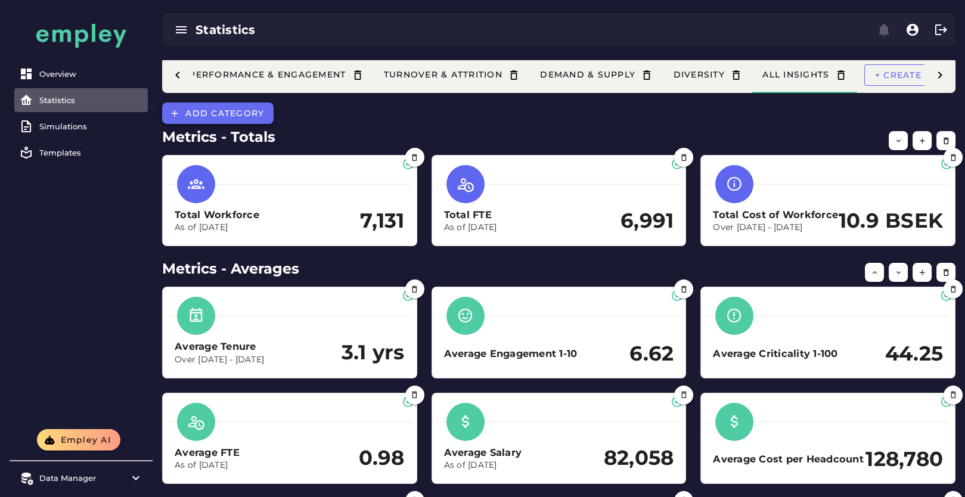
click at [229, 112] on span "Add category" at bounding box center [224, 113] width 79 height 11
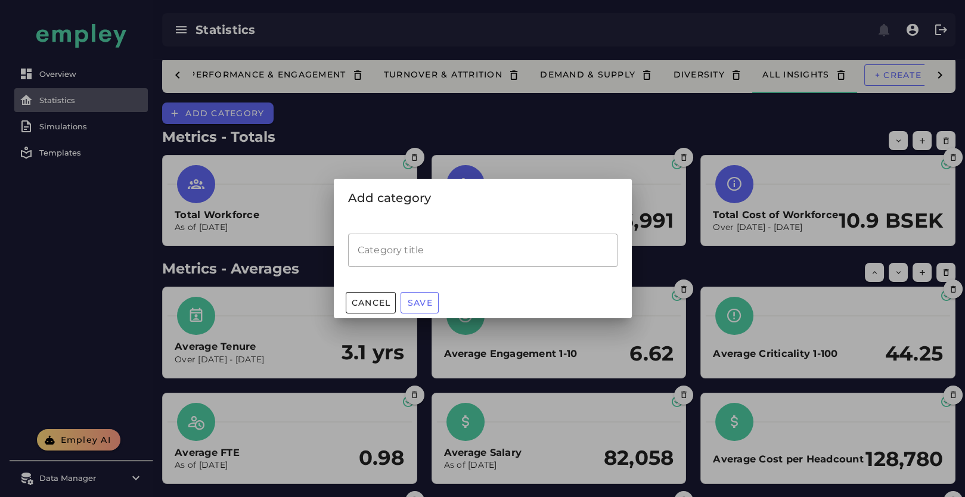
click at [395, 243] on input "Category title" at bounding box center [482, 250] width 269 height 33
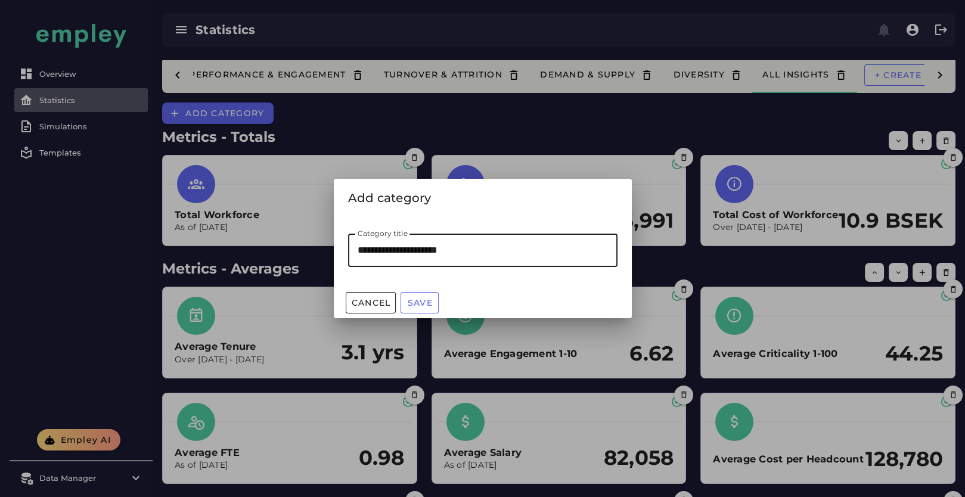
type input "**********"
click at [427, 297] on button "Save" at bounding box center [420, 302] width 38 height 21
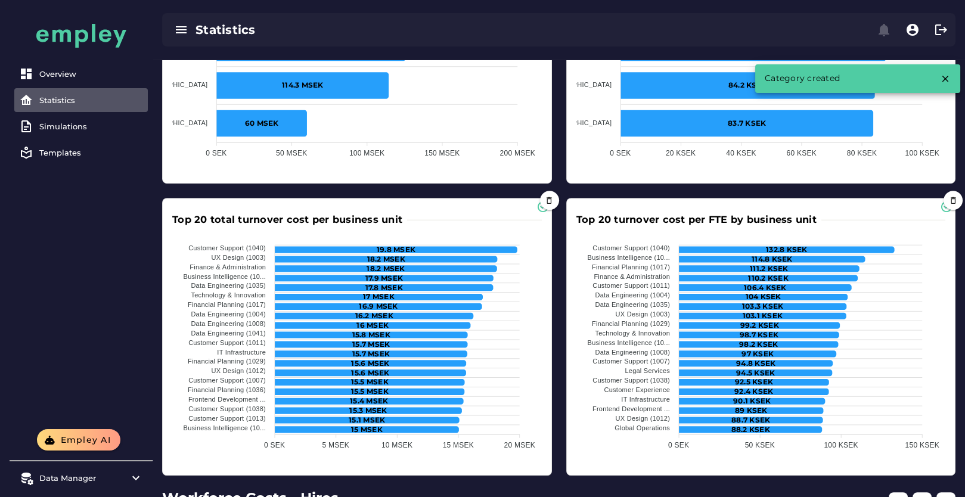
scroll to position [1713, 0]
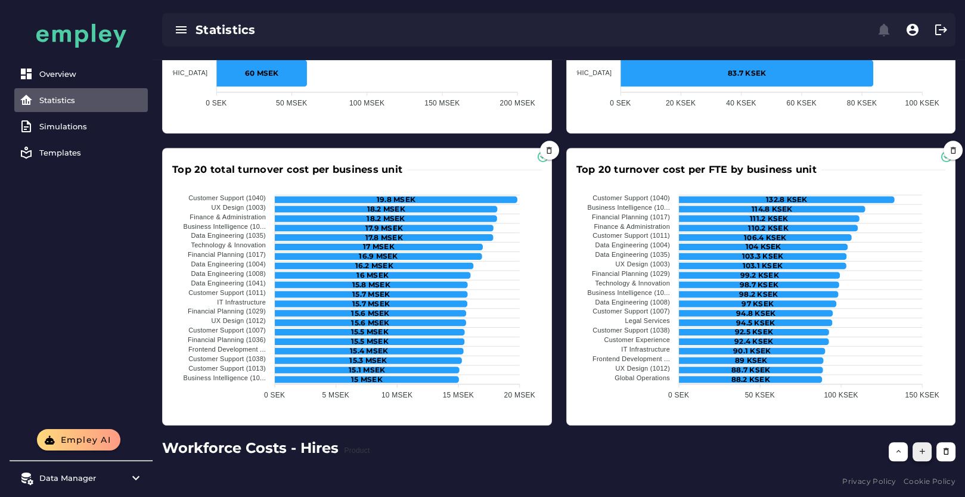
click at [923, 454] on icon "button" at bounding box center [922, 451] width 9 height 9
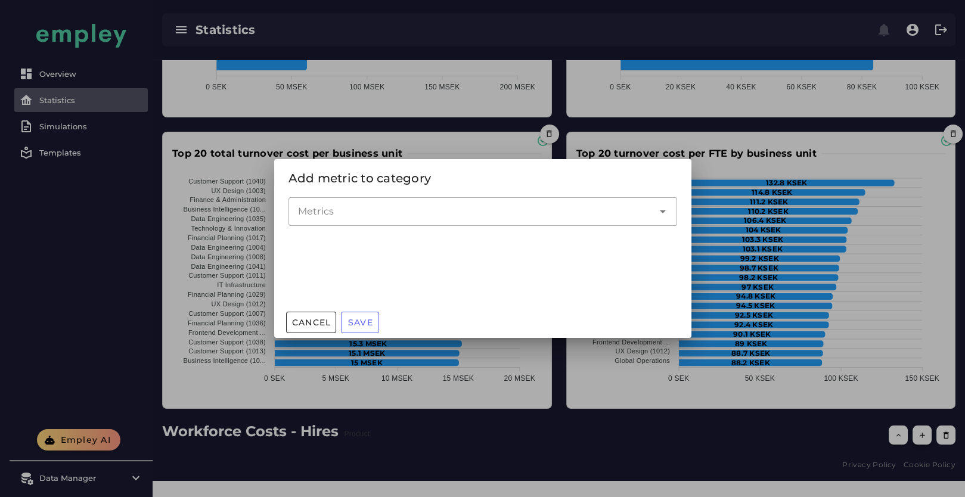
scroll to position [0, 0]
click at [350, 209] on input "Metrics" at bounding box center [474, 211] width 352 height 14
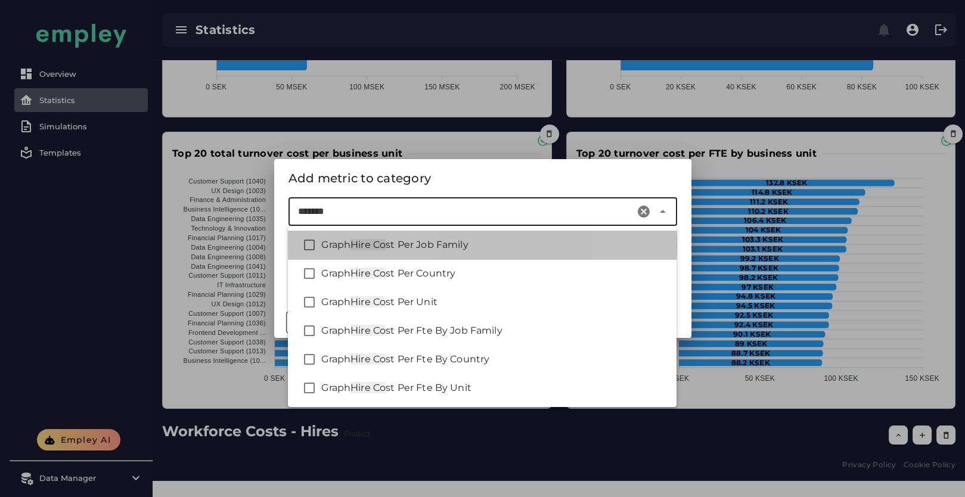
click at [480, 241] on div "Graph Hire Co st Per Job Family" at bounding box center [494, 245] width 346 height 14
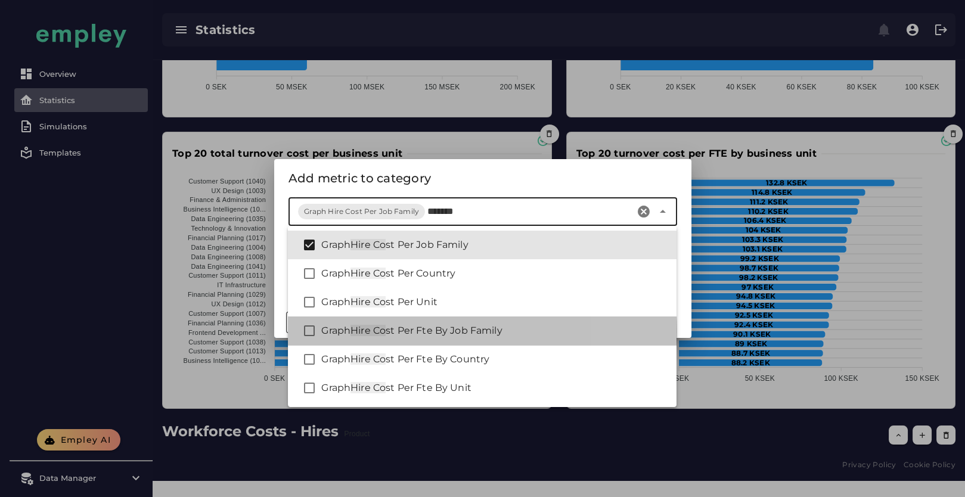
click at [502, 333] on span "st Per Fte By Job Family" at bounding box center [444, 330] width 117 height 11
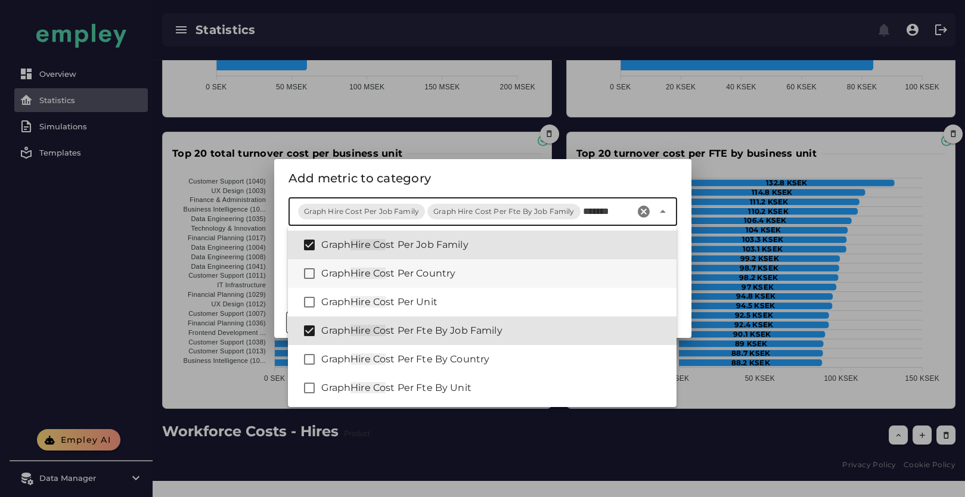
click at [489, 275] on div "Graph Hire Co st Per Country" at bounding box center [494, 273] width 346 height 14
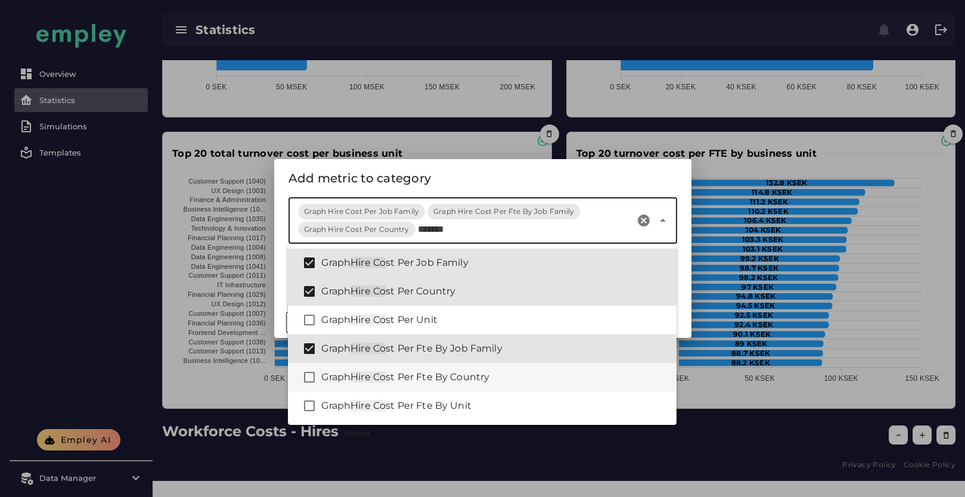
click at [494, 376] on div "Graph Hire Co st Per Fte By Country" at bounding box center [494, 377] width 346 height 14
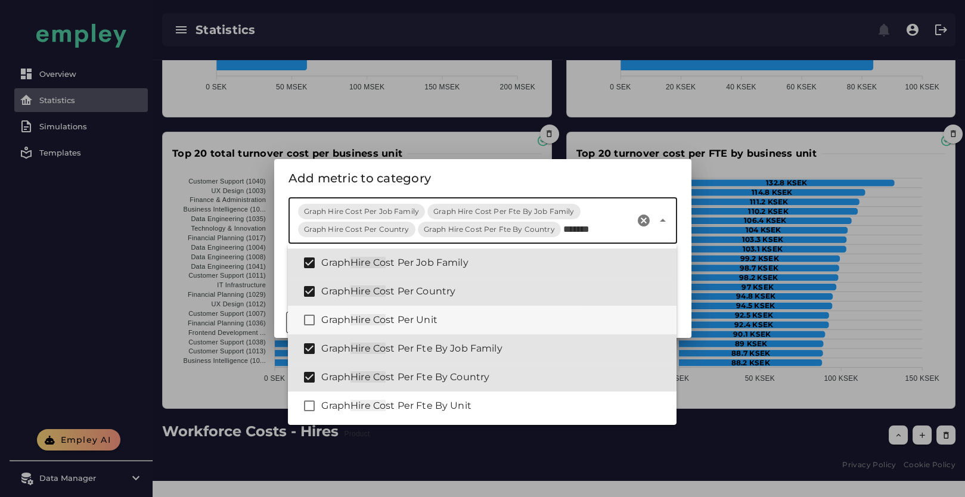
click at [474, 311] on div "Graph Hire Co st Per Unit" at bounding box center [482, 320] width 389 height 29
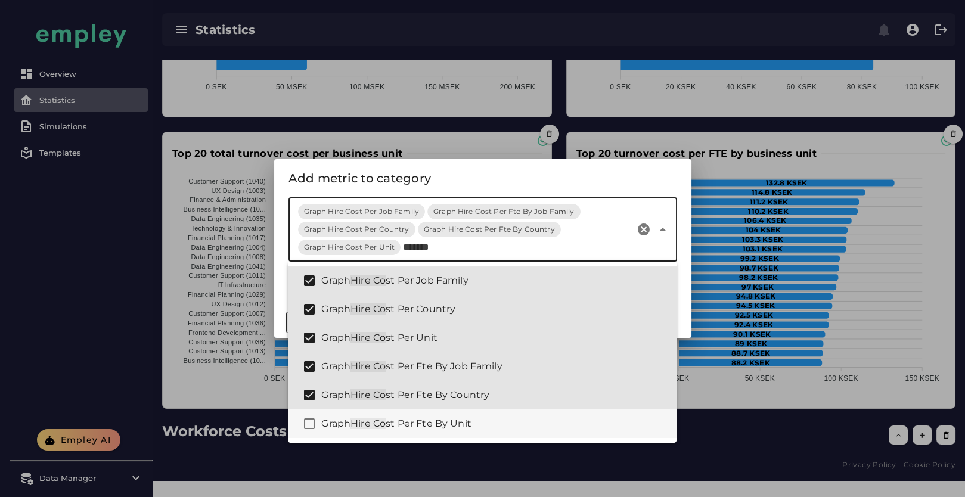
click at [479, 423] on div "Graph Hire Co st Per Fte By Unit" at bounding box center [494, 424] width 346 height 14
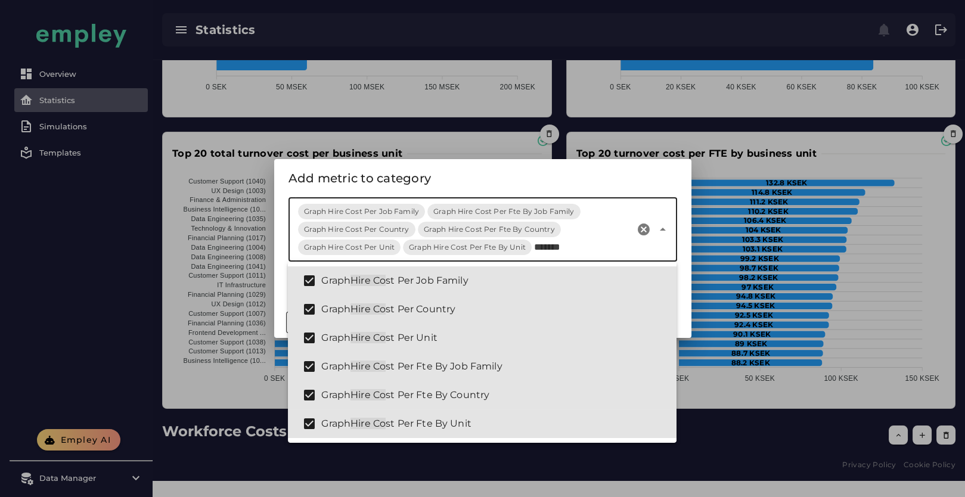
type input "*******"
click at [476, 179] on div "Add metric to category" at bounding box center [482, 178] width 389 height 19
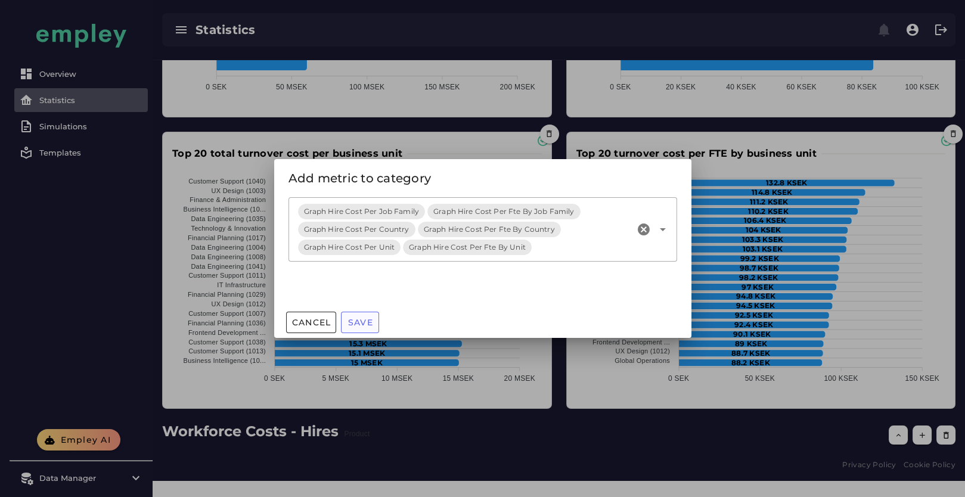
click at [360, 327] on span "Save" at bounding box center [360, 322] width 26 height 11
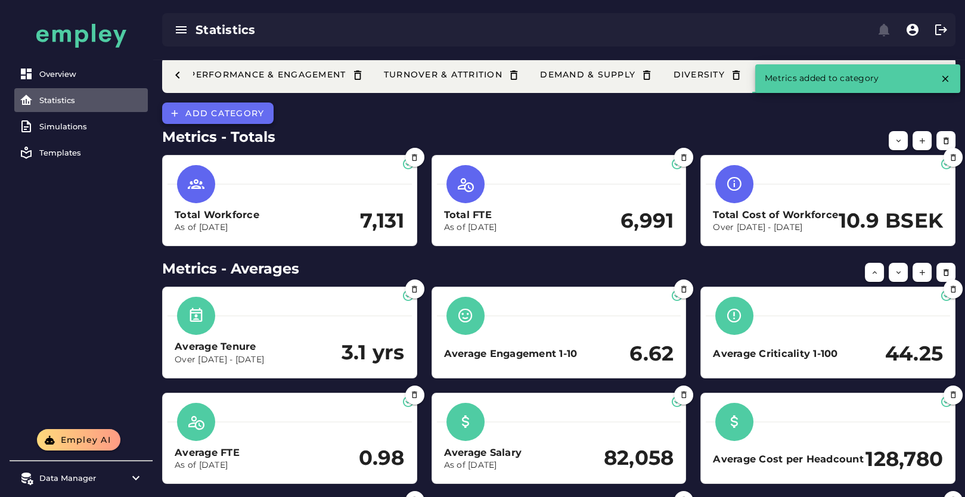
click at [224, 118] on button "Add category" at bounding box center [217, 113] width 111 height 21
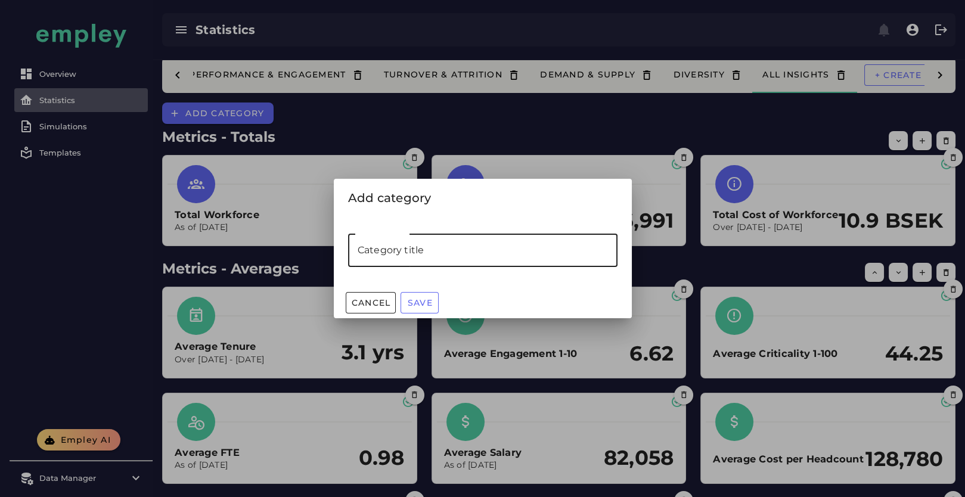
click at [400, 246] on input "Category title" at bounding box center [482, 250] width 269 height 33
type input "*"
type input "******"
click at [421, 294] on button "Save" at bounding box center [420, 302] width 38 height 21
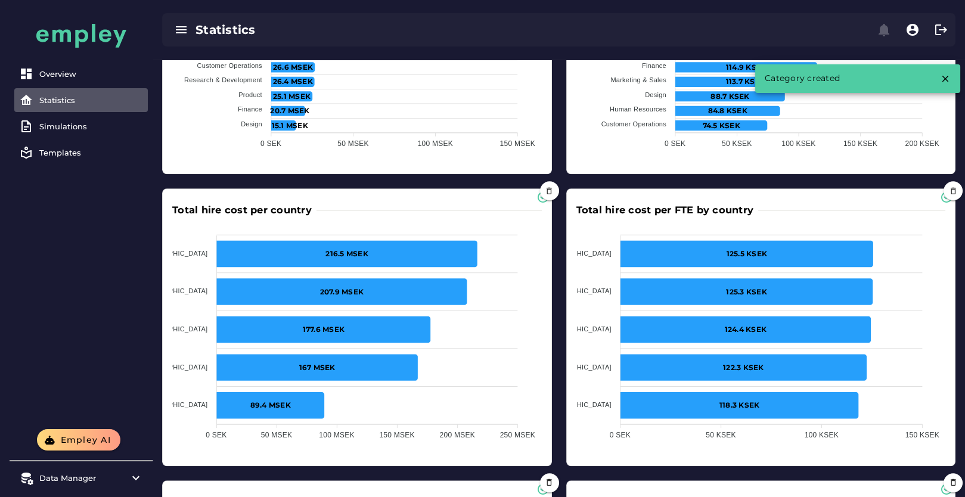
scroll to position [2613, 0]
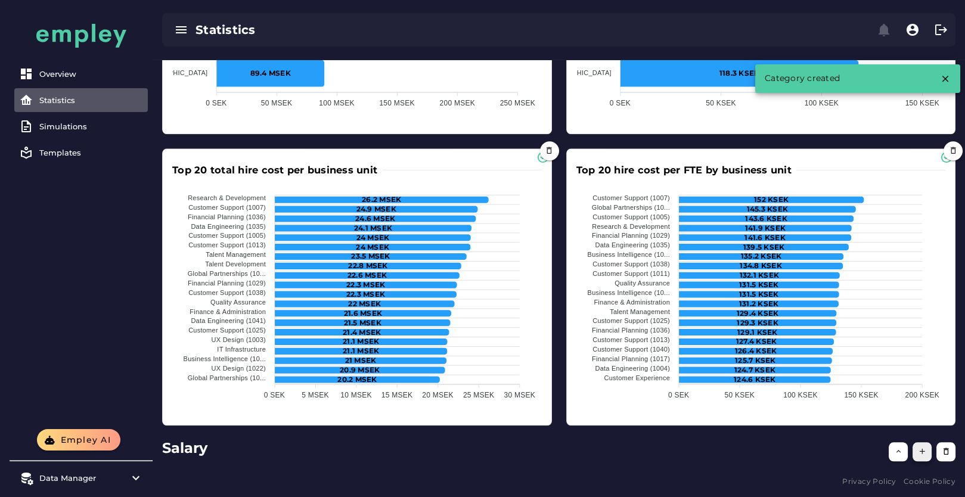
click at [923, 460] on button "button" at bounding box center [922, 451] width 19 height 19
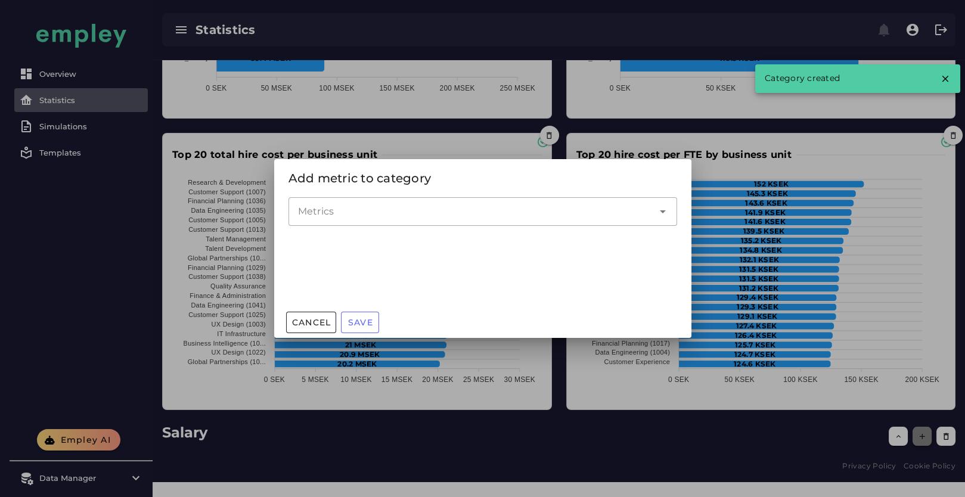
scroll to position [0, 0]
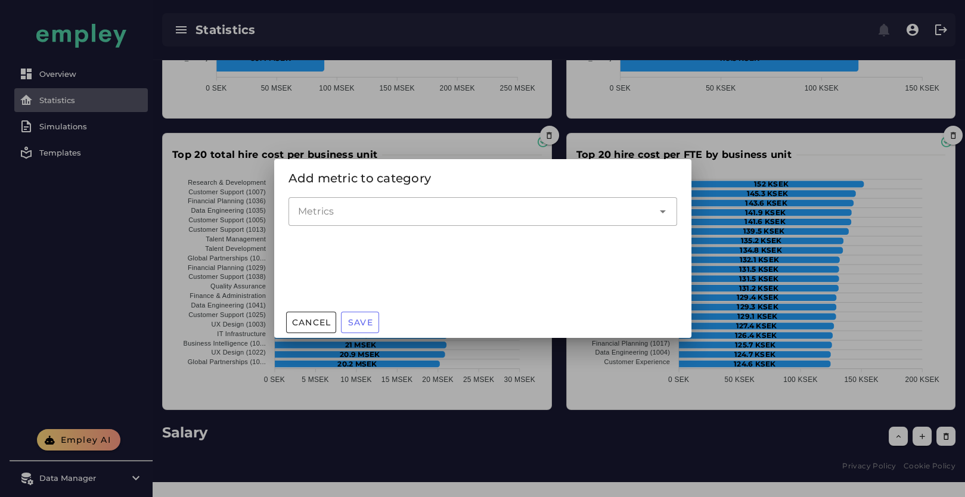
click at [411, 207] on input "Metrics" at bounding box center [474, 211] width 352 height 14
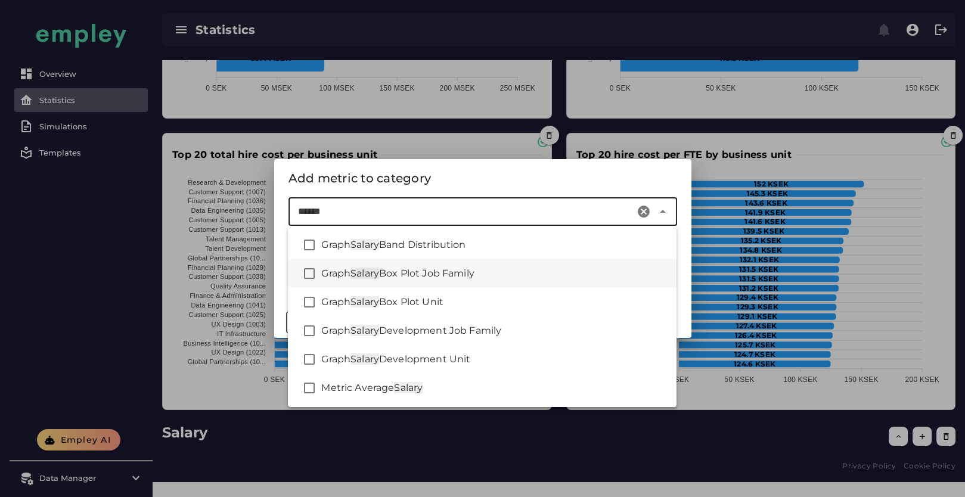
click at [463, 275] on span "Box Plot Job Family" at bounding box center [426, 273] width 95 height 11
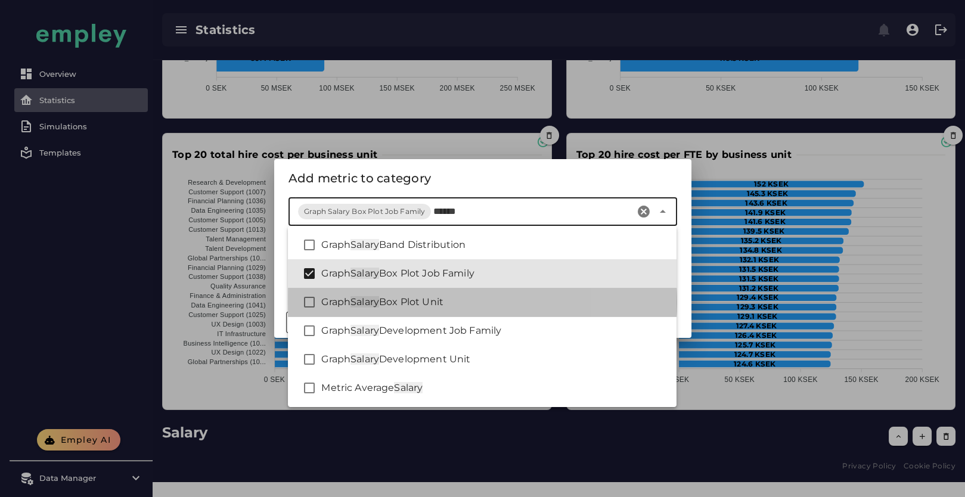
click at [463, 300] on div "Graph Salary Box Plot Unit" at bounding box center [494, 302] width 346 height 14
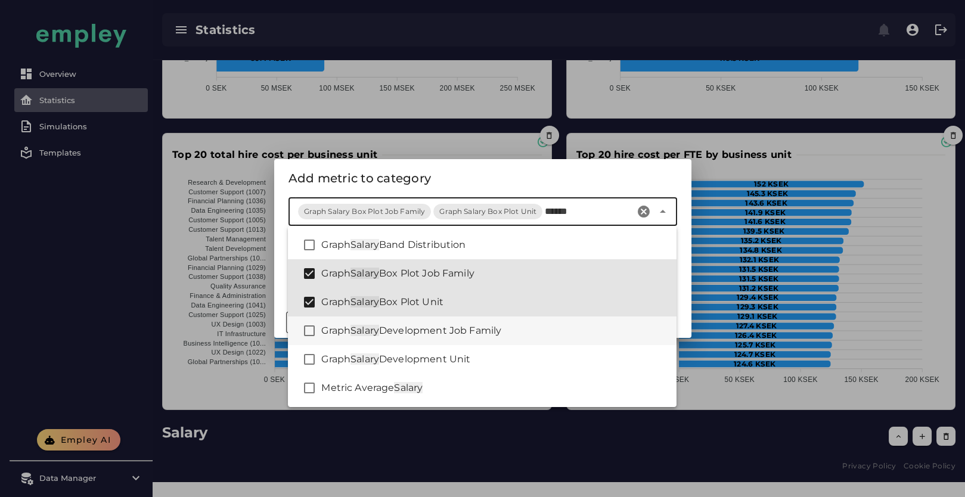
click at [457, 331] on span "Development Job Family" at bounding box center [440, 330] width 122 height 11
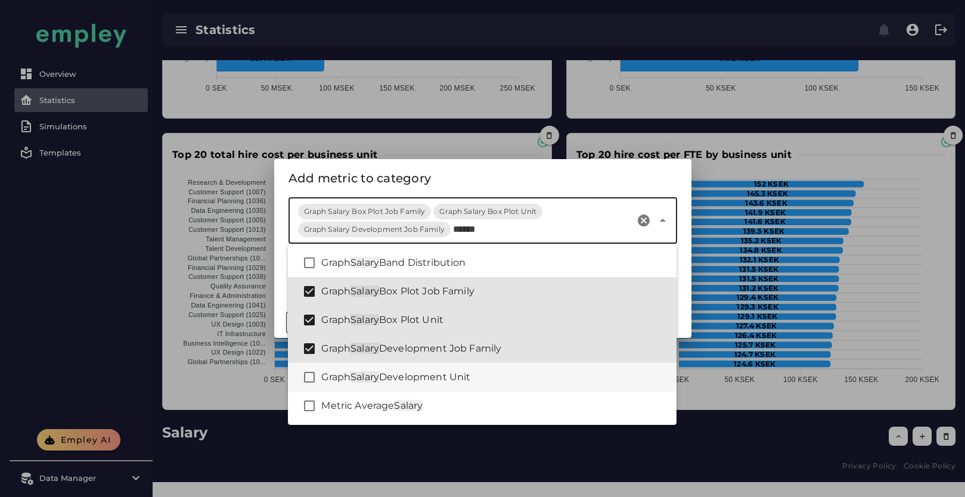
click at [440, 378] on span "Development Unit" at bounding box center [424, 376] width 91 height 11
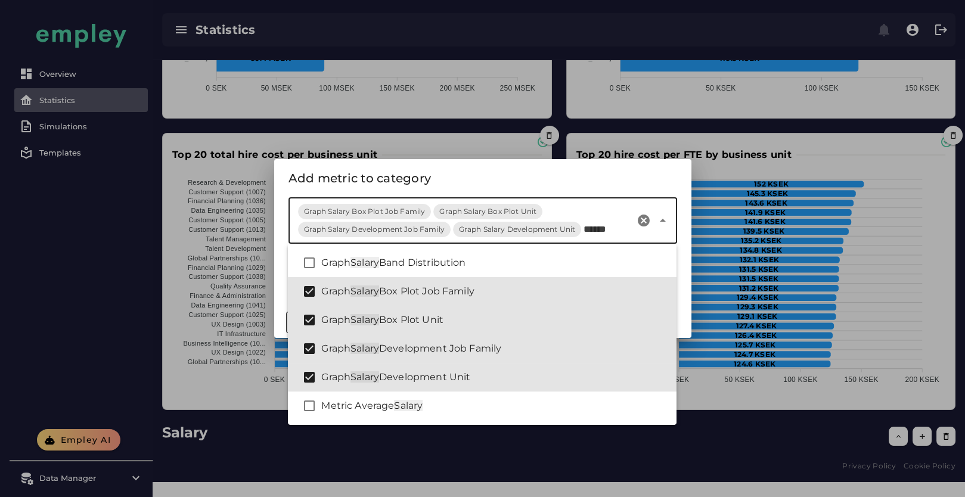
type input "******"
click at [451, 184] on div "Add metric to category" at bounding box center [482, 178] width 389 height 19
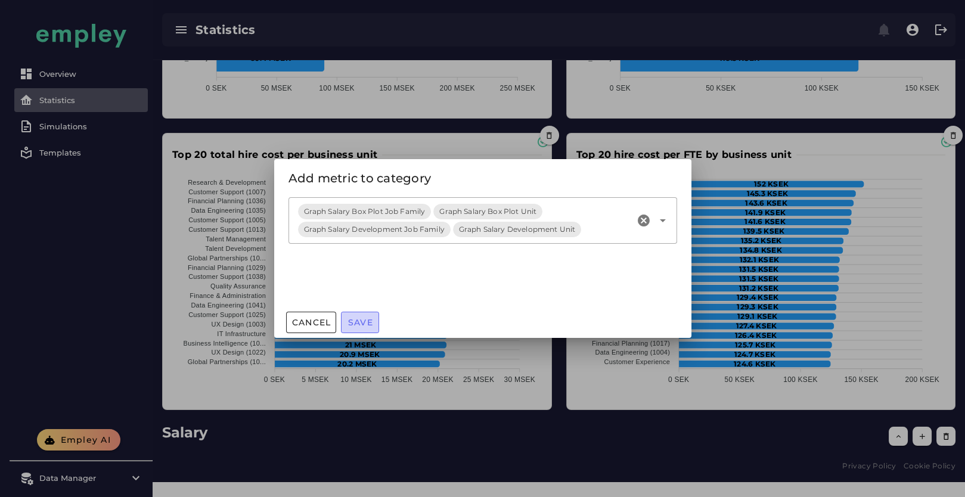
click at [362, 317] on button "Save" at bounding box center [360, 322] width 38 height 21
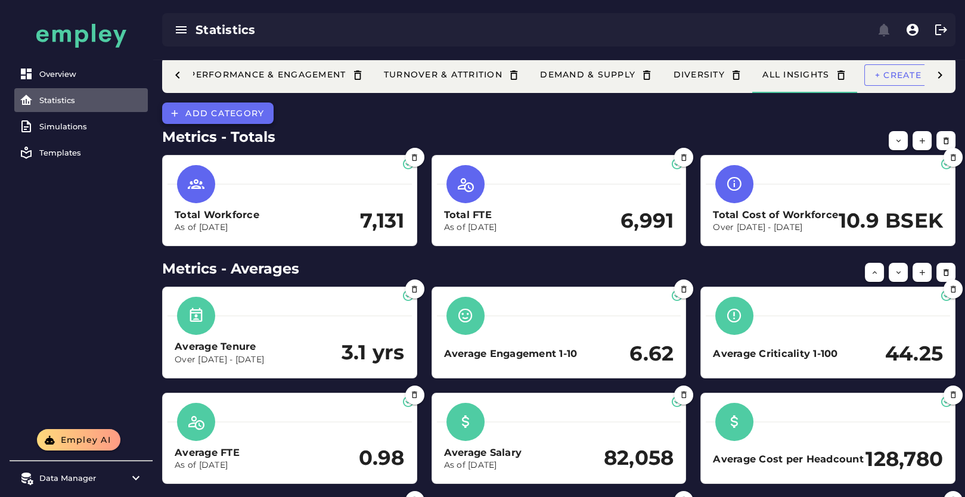
click at [224, 114] on span "Add category" at bounding box center [224, 113] width 79 height 11
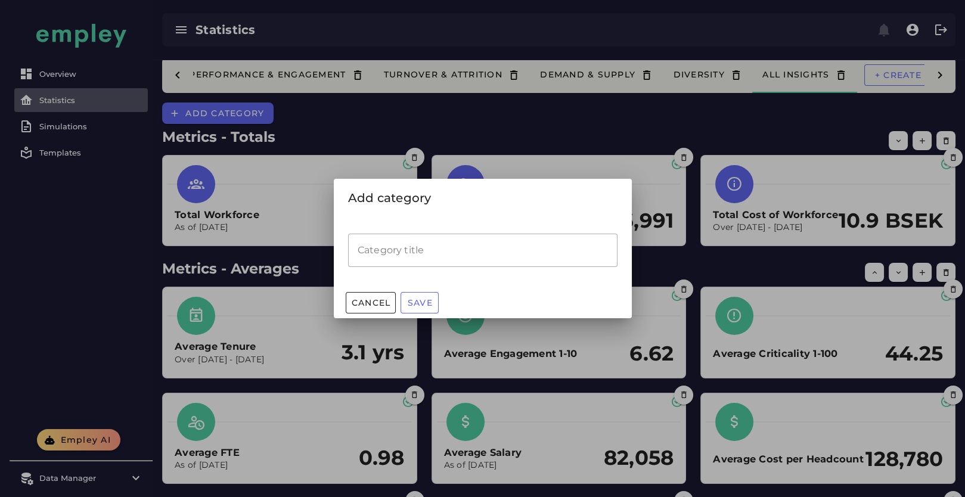
click at [396, 250] on input "Category title" at bounding box center [482, 250] width 269 height 33
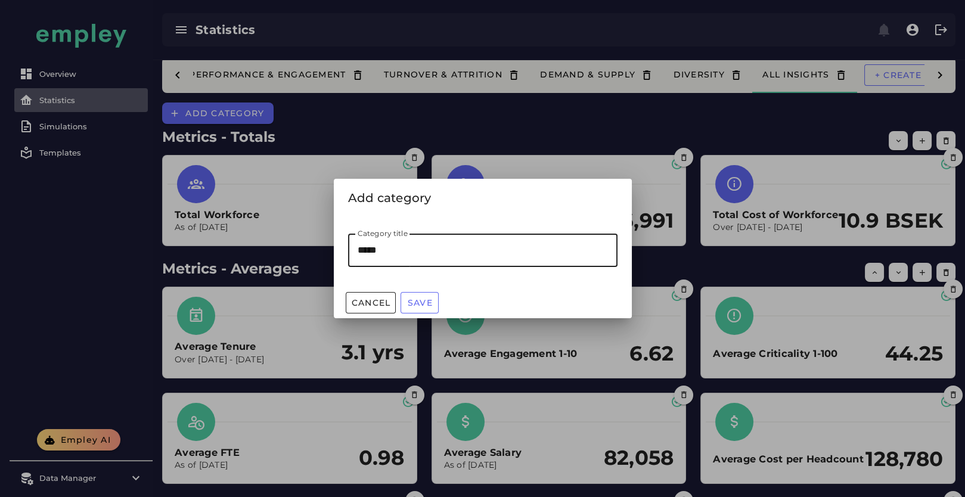
type input "******"
click at [430, 305] on span "Save" at bounding box center [420, 302] width 26 height 11
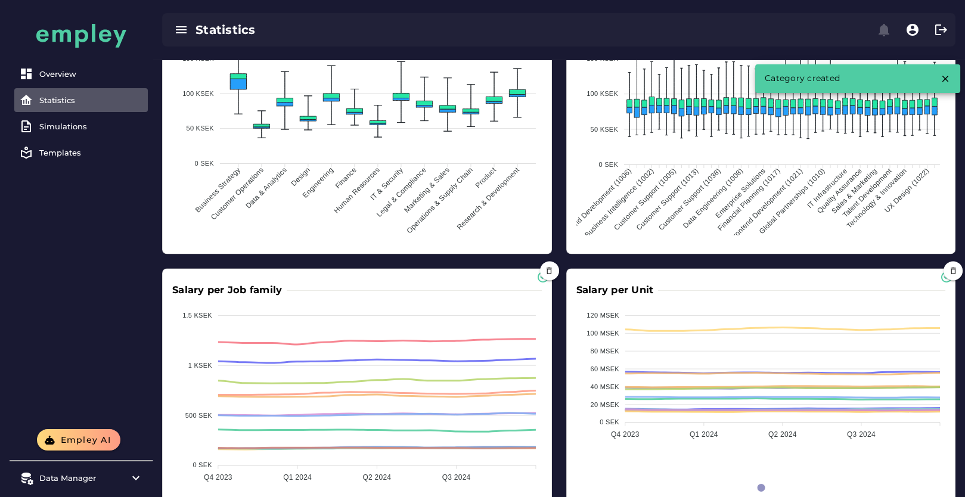
scroll to position [3222, 0]
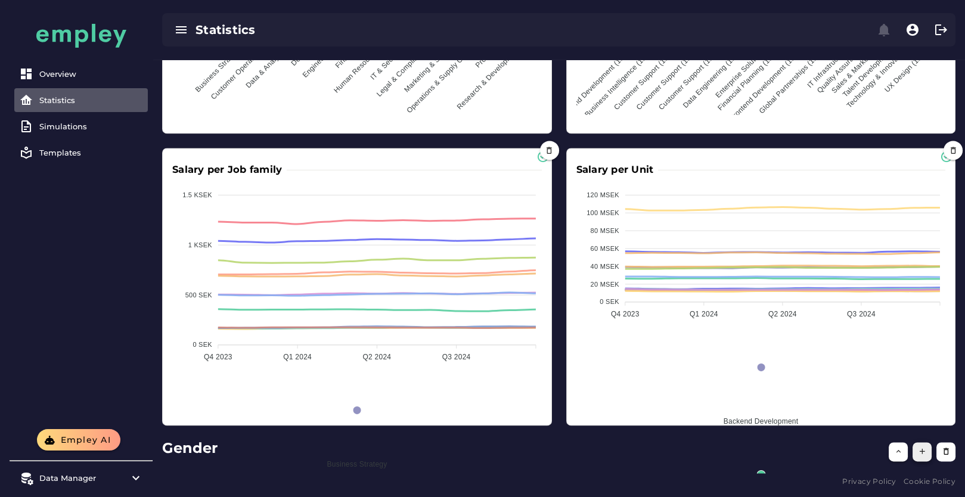
click at [927, 454] on button "button" at bounding box center [922, 451] width 19 height 19
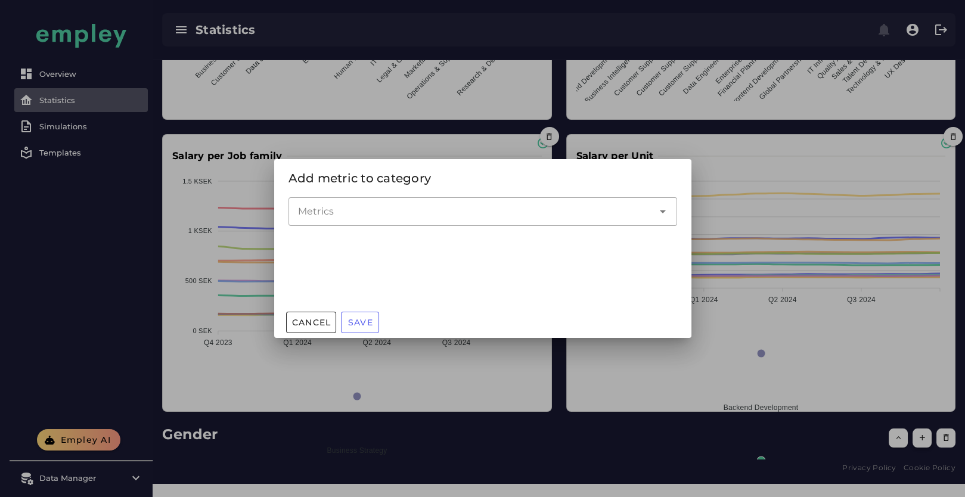
scroll to position [0, 0]
click at [436, 213] on input "Metrics" at bounding box center [474, 211] width 352 height 14
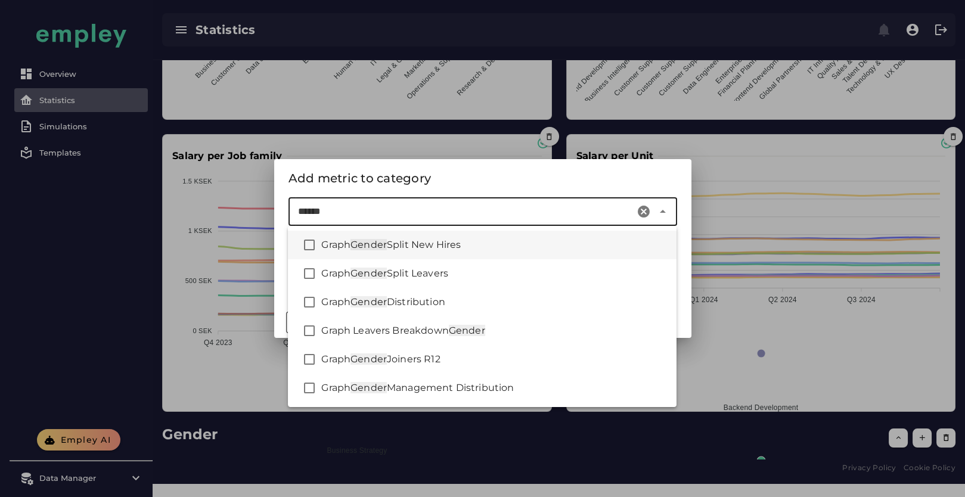
click at [439, 249] on span "Split New Hires" at bounding box center [424, 244] width 74 height 11
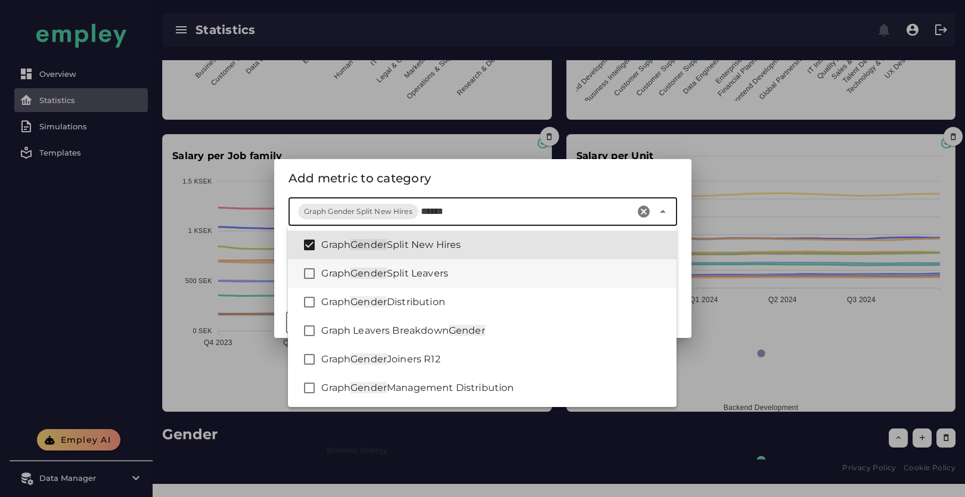
click at [438, 272] on span "Split Leavers" at bounding box center [417, 273] width 61 height 11
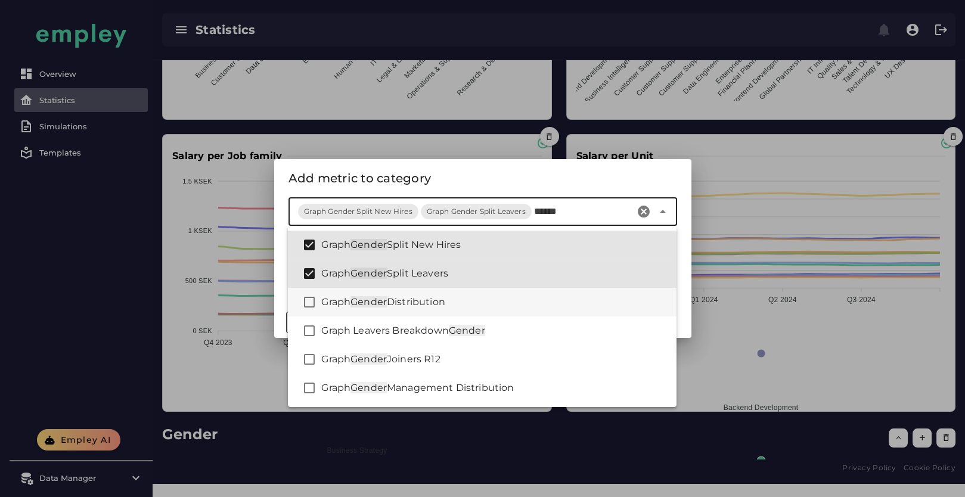
click at [433, 305] on span "Distribution" at bounding box center [416, 301] width 58 height 11
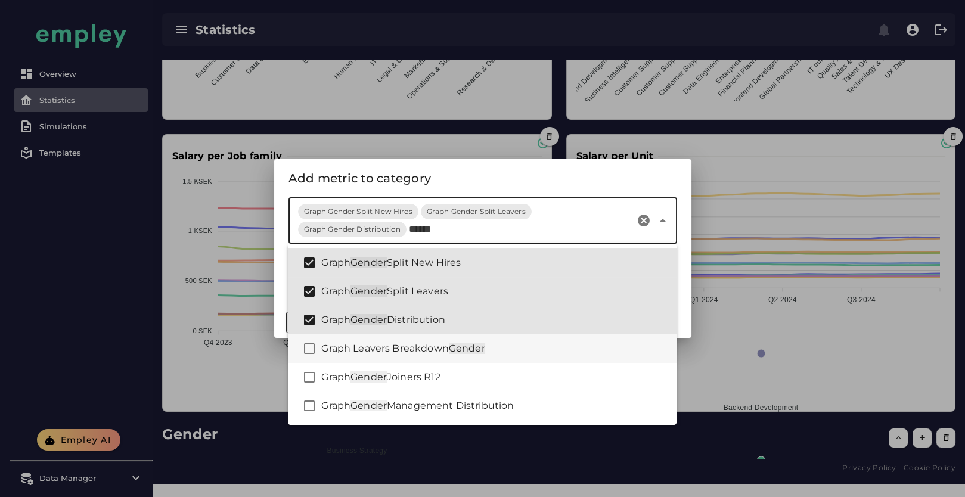
click at [428, 352] on span "Graph Leavers Breakdown" at bounding box center [384, 348] width 127 height 11
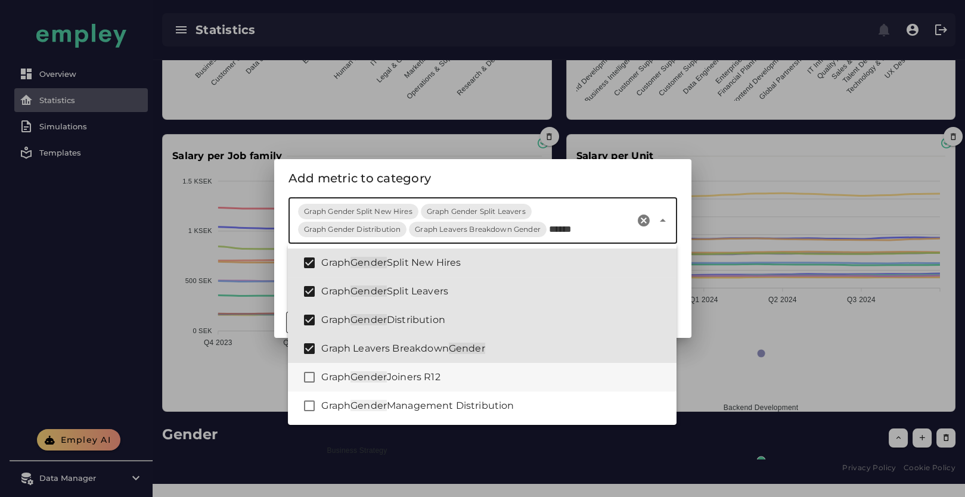
click at [424, 386] on div "Graph Gender Joiners R12" at bounding box center [482, 377] width 389 height 29
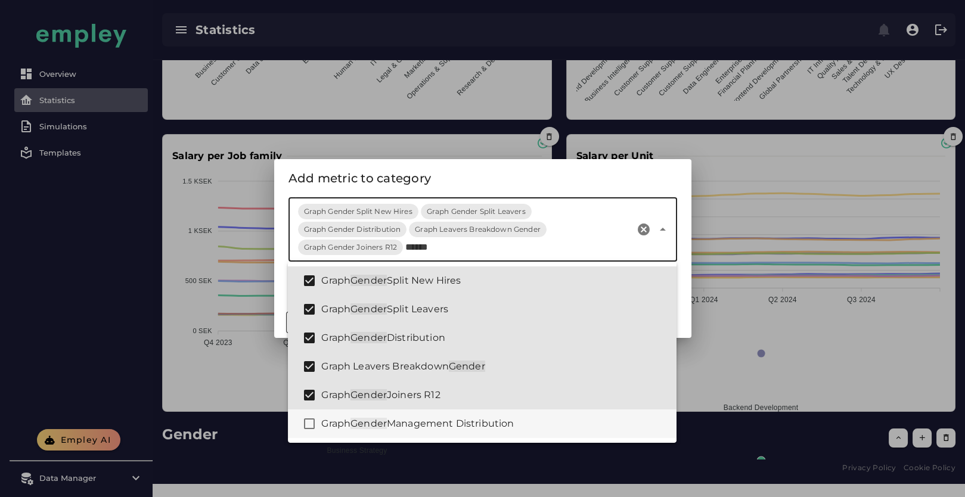
click at [423, 424] on span "Management Distribution" at bounding box center [450, 423] width 127 height 11
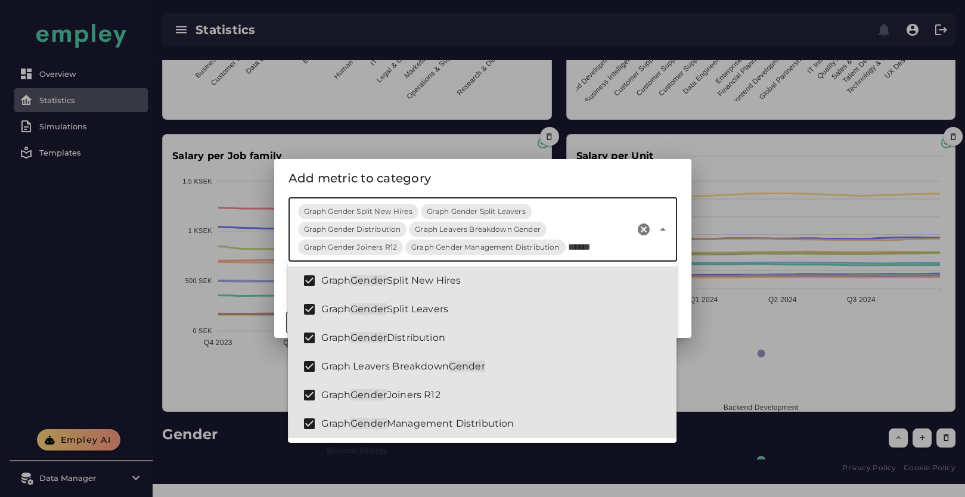
type input "******"
click at [462, 179] on div "Add metric to category" at bounding box center [482, 178] width 389 height 19
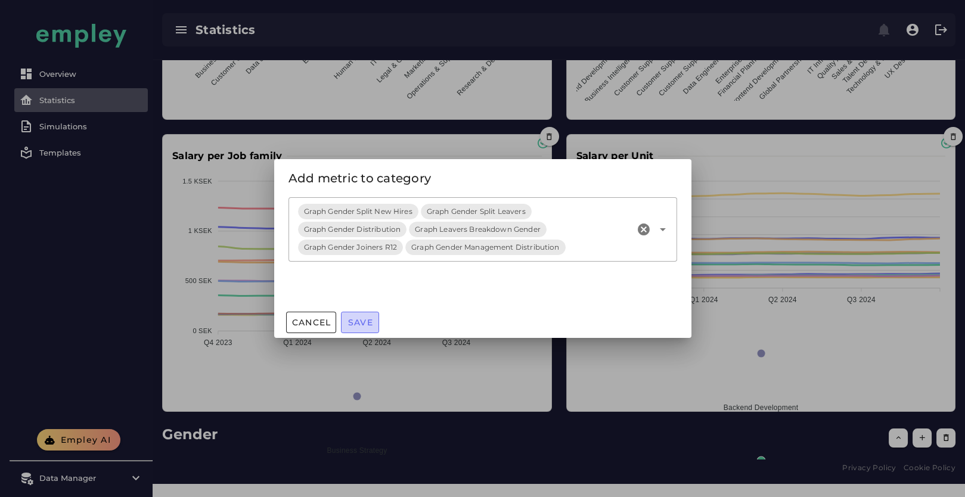
click at [362, 323] on span "Save" at bounding box center [360, 322] width 26 height 11
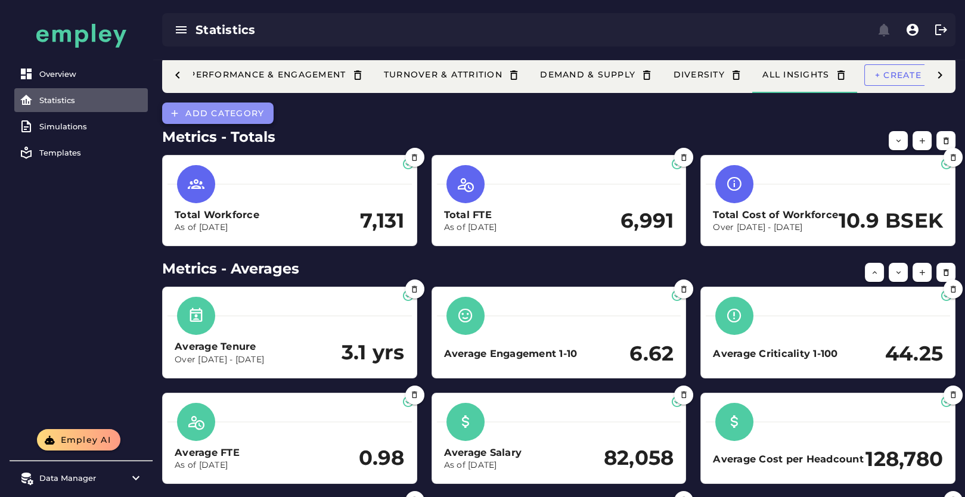
click at [251, 112] on span "Add category" at bounding box center [224, 113] width 79 height 11
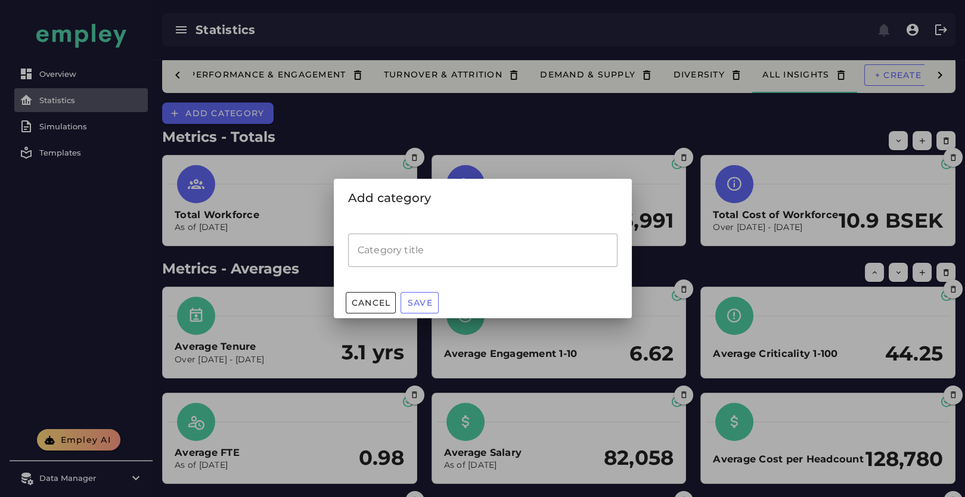
click at [402, 240] on input "Category title" at bounding box center [482, 250] width 269 height 33
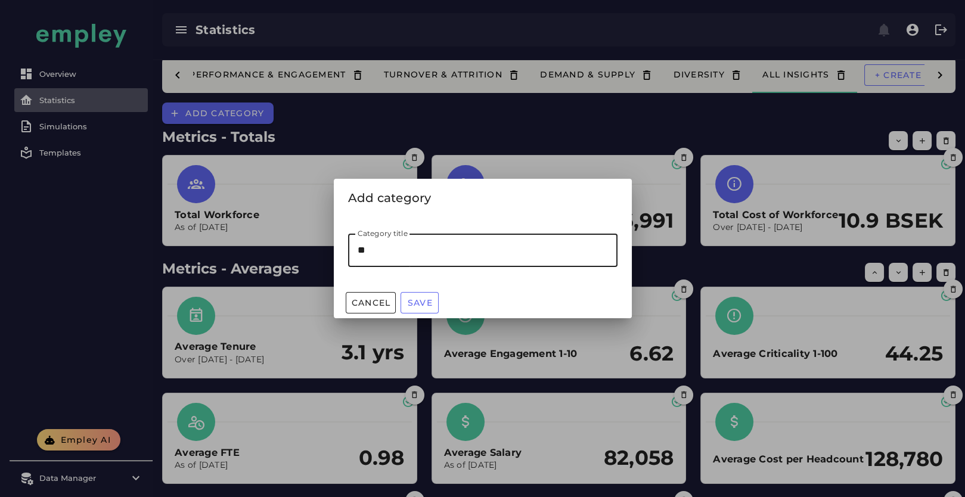
type input "***"
click at [424, 308] on button "Save" at bounding box center [420, 302] width 38 height 21
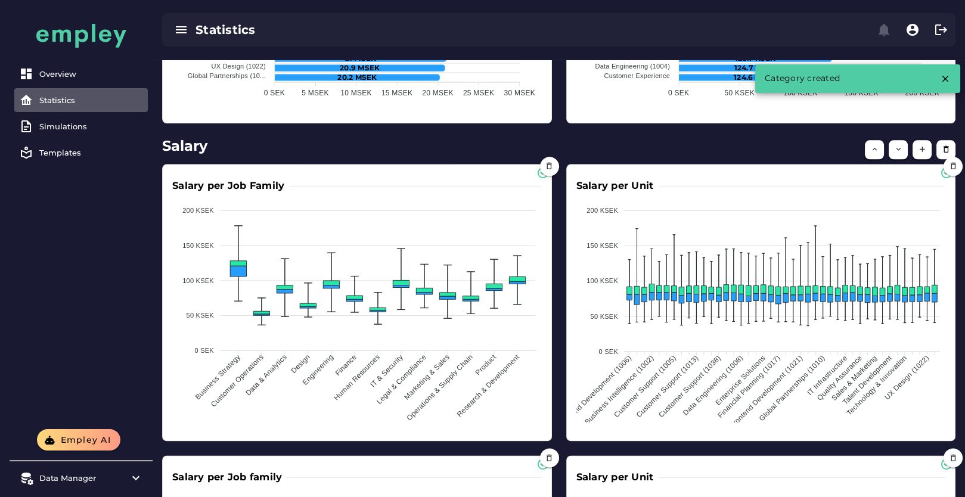
scroll to position [4261, 0]
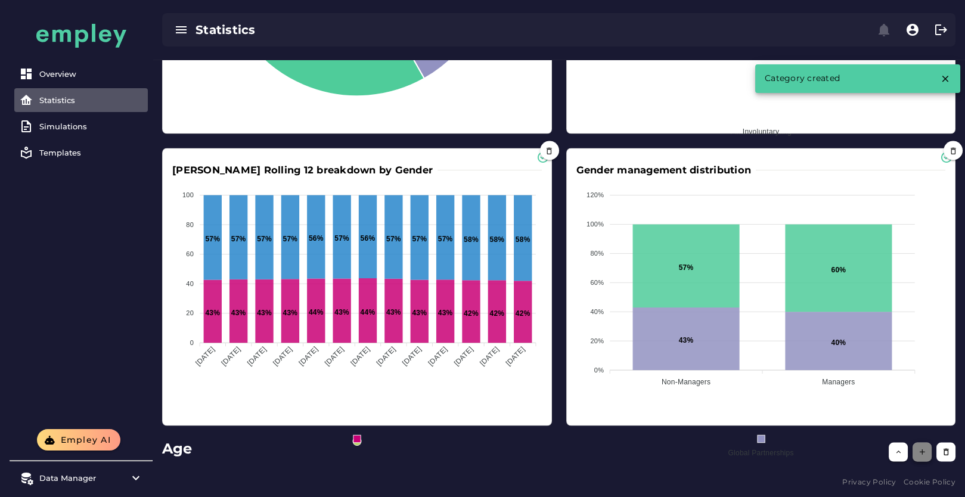
click at [919, 451] on icon "button" at bounding box center [922, 451] width 9 height 9
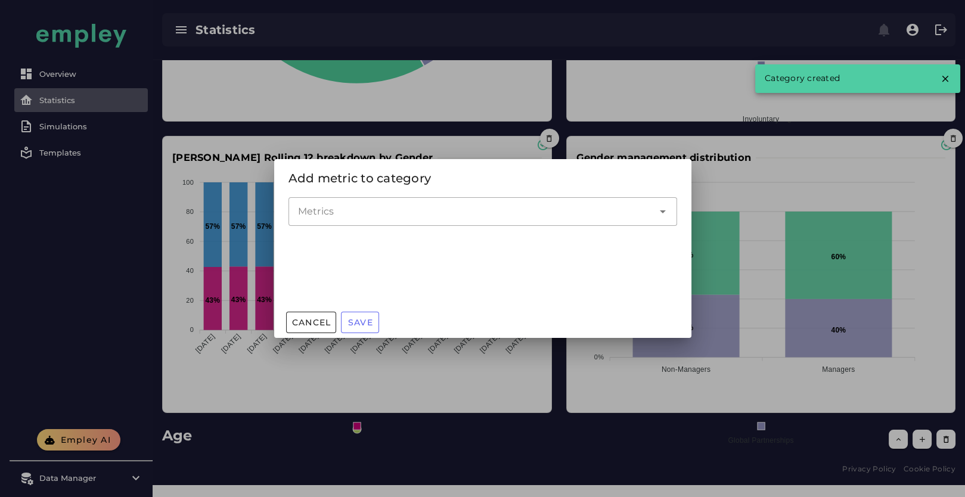
click at [358, 219] on div at bounding box center [470, 211] width 365 height 29
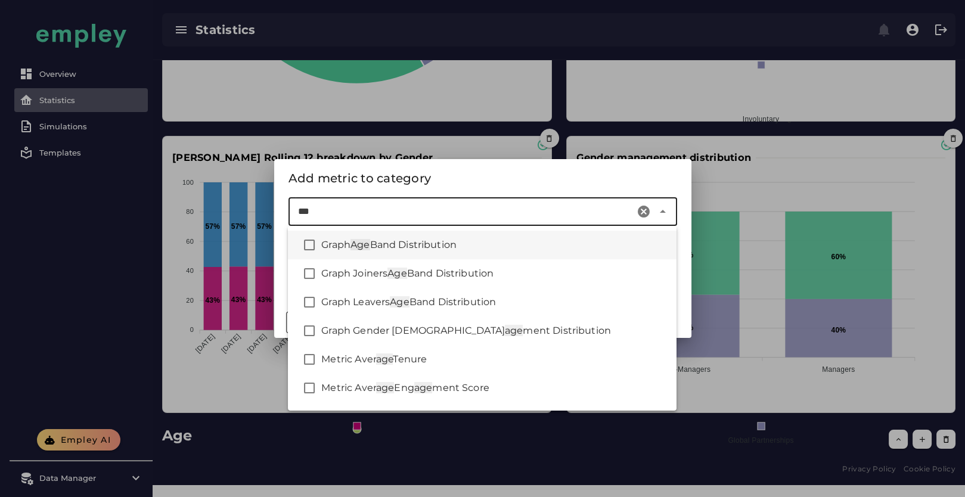
click at [435, 248] on span "Band Distribution" at bounding box center [413, 244] width 87 height 11
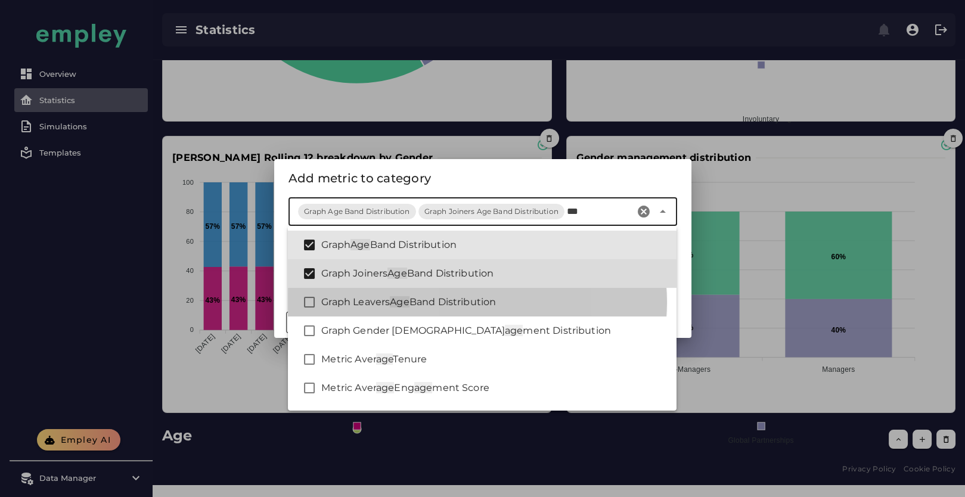
click at [432, 299] on span "Band Distribution" at bounding box center [452, 301] width 87 height 11
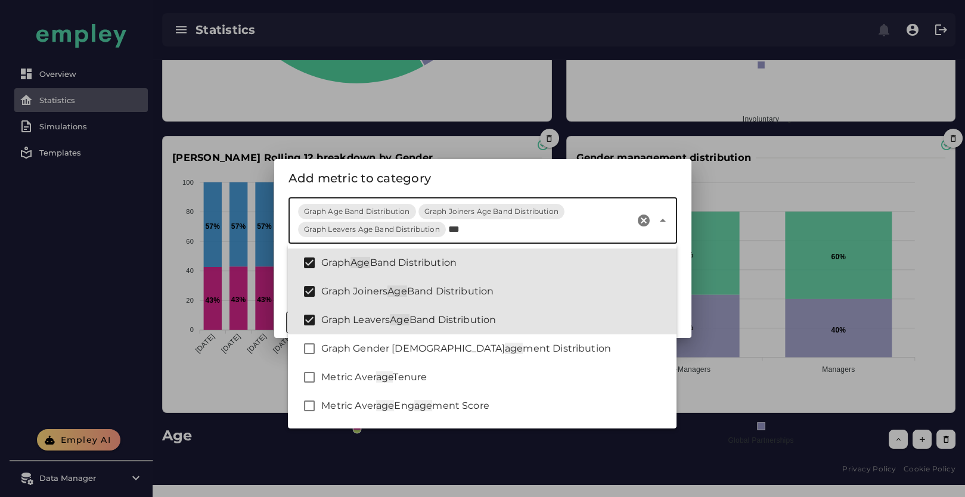
type input "***"
click at [436, 177] on div "Add metric to category" at bounding box center [482, 178] width 389 height 19
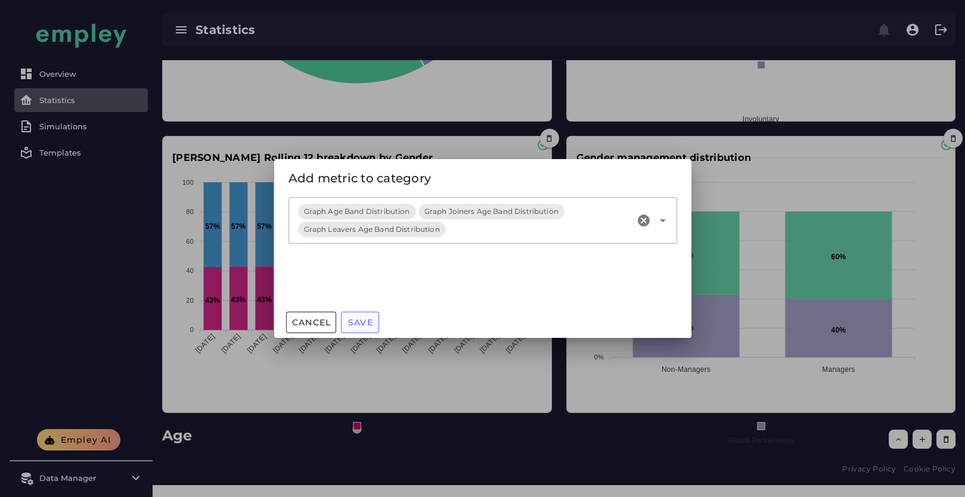
click at [368, 322] on span "Save" at bounding box center [360, 322] width 26 height 11
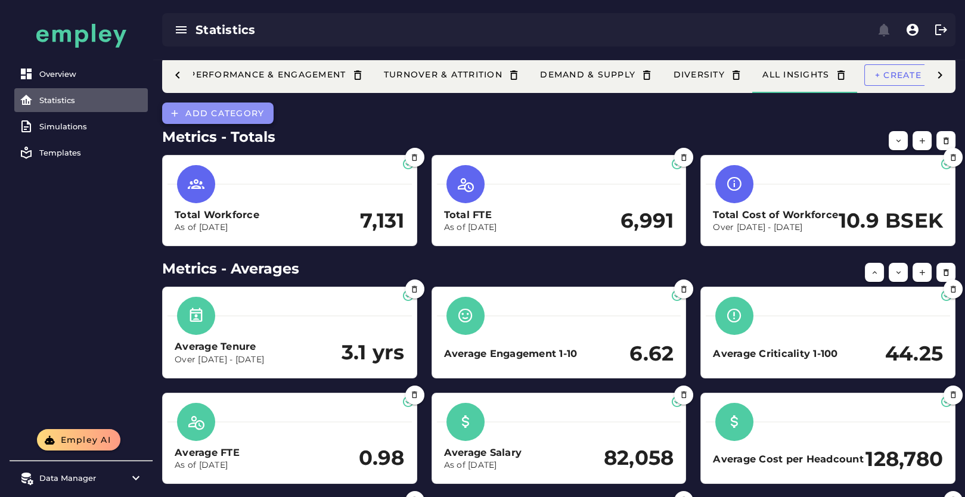
click at [225, 109] on span "Add category" at bounding box center [224, 113] width 79 height 11
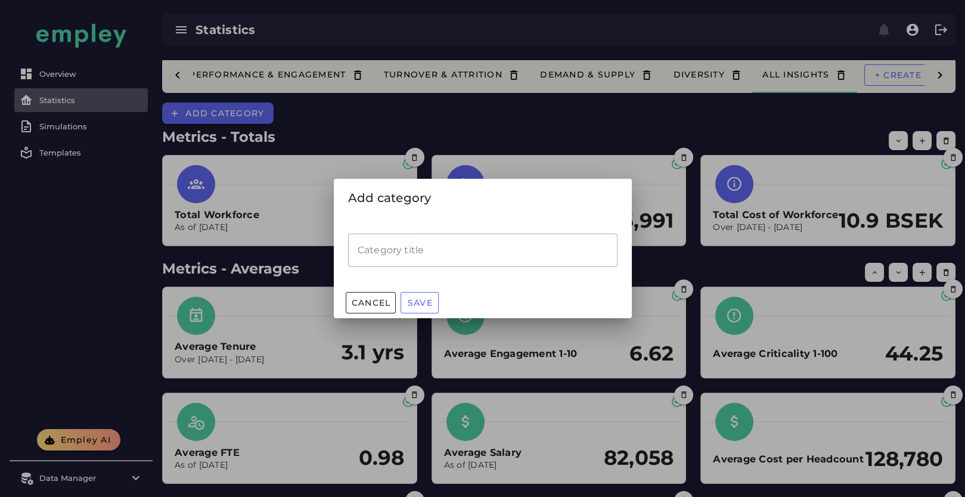
click at [380, 237] on input "Category title" at bounding box center [482, 250] width 269 height 33
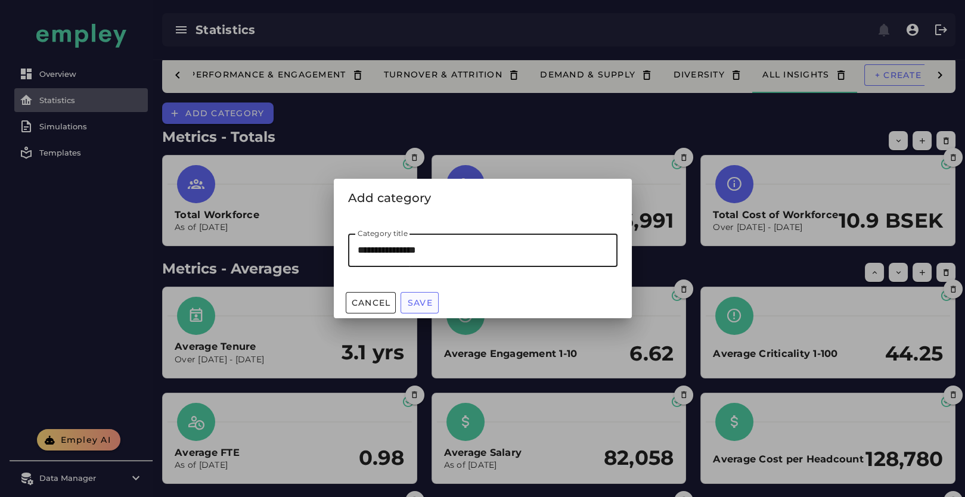
type input "**********"
click at [432, 299] on span "Save" at bounding box center [420, 302] width 26 height 11
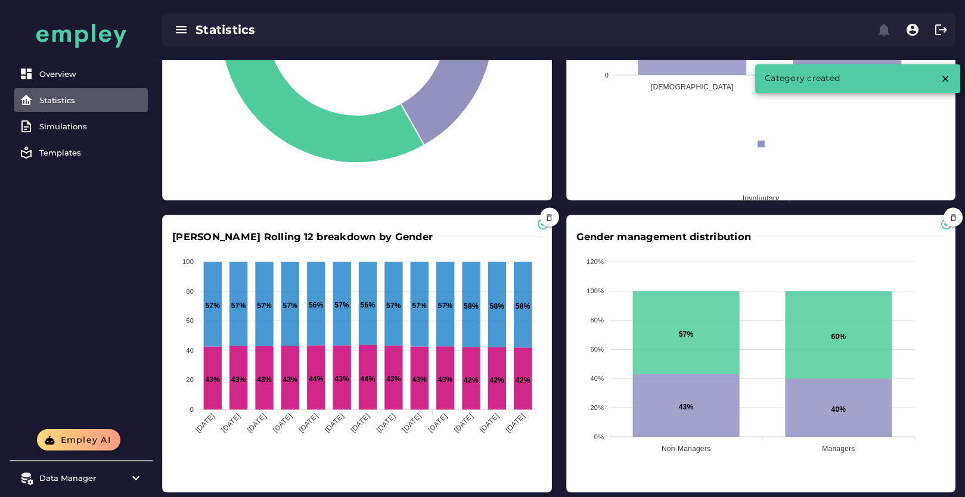
scroll to position [4869, 0]
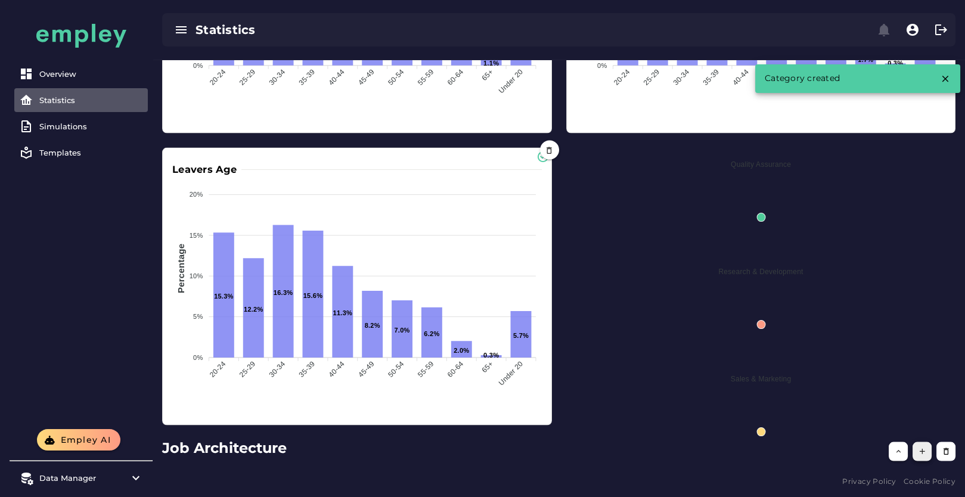
click at [919, 451] on icon "button" at bounding box center [922, 451] width 9 height 9
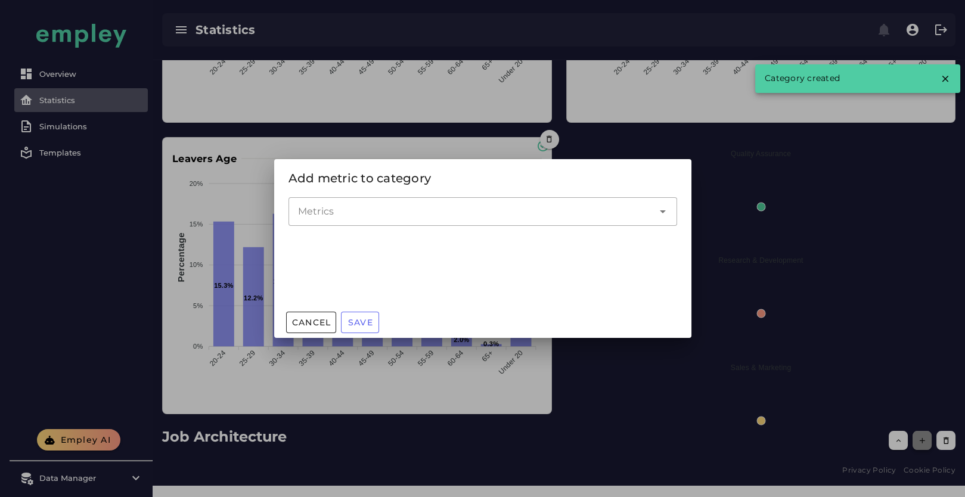
scroll to position [0, 0]
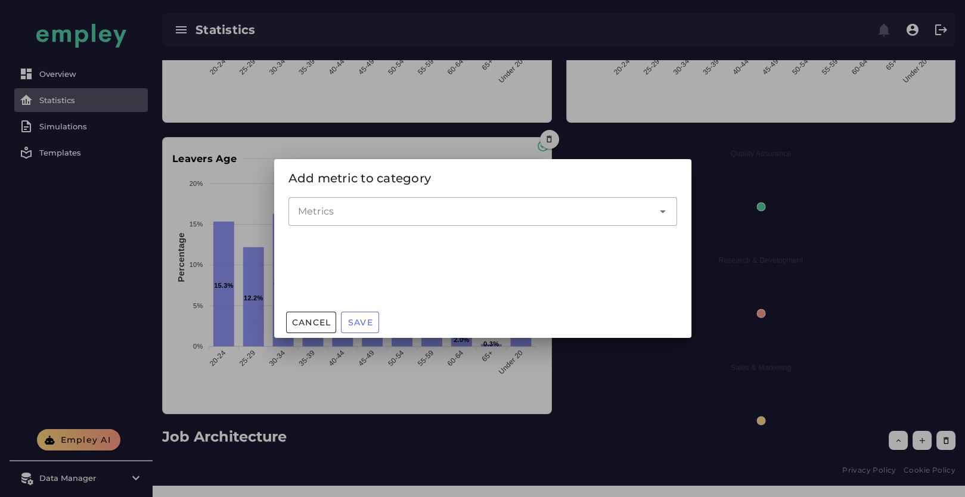
click at [352, 218] on input "Metrics" at bounding box center [474, 211] width 352 height 14
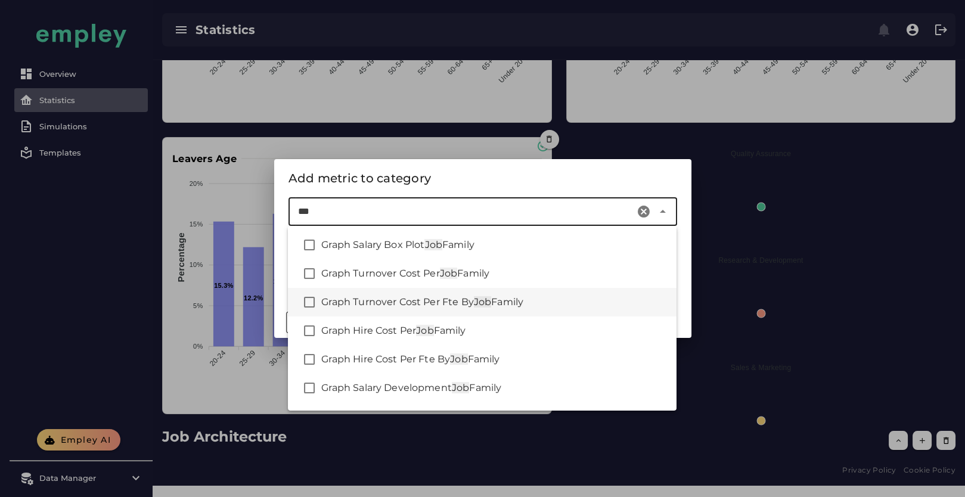
scroll to position [66, 0]
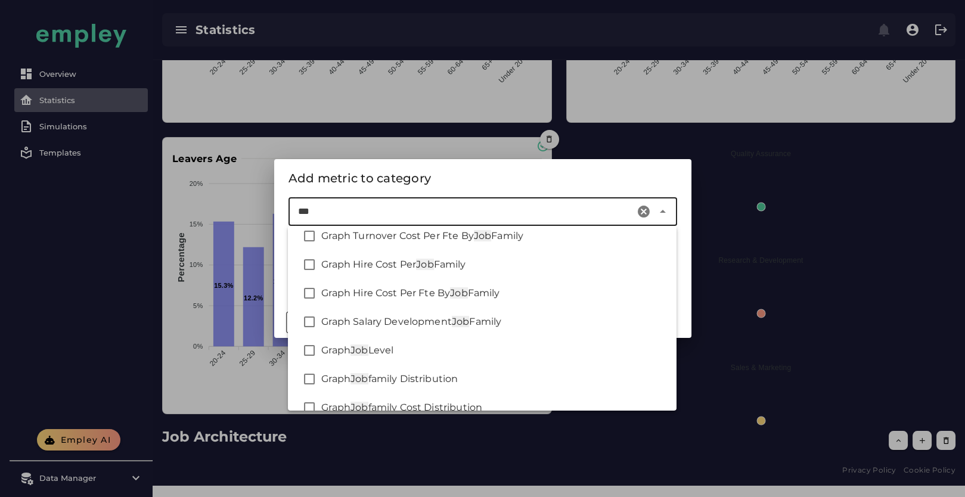
click at [268, 212] on div "Add metric to category Metrics *** Cancel Save" at bounding box center [482, 248] width 965 height 497
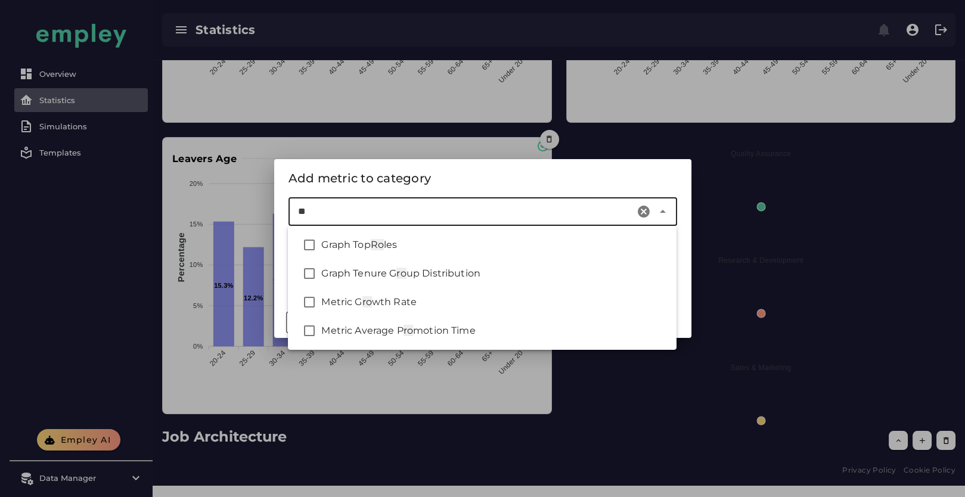
scroll to position [0, 0]
type input "****"
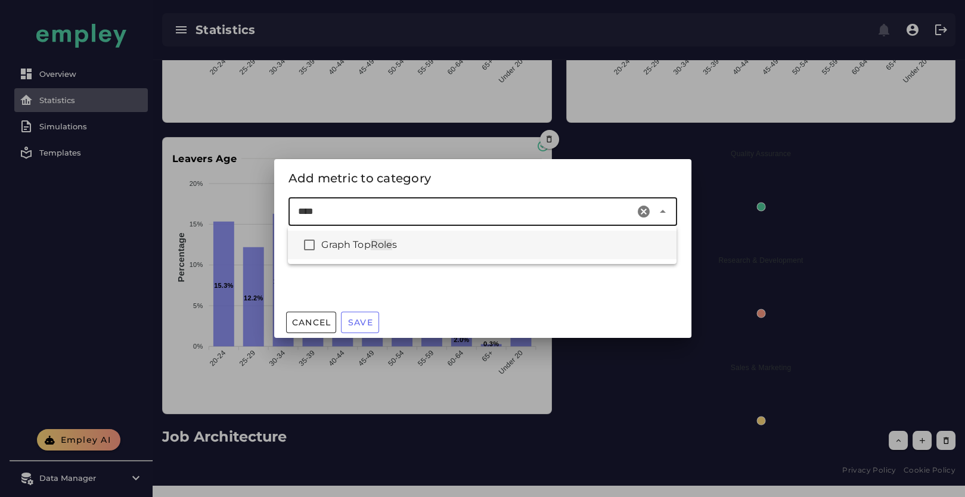
click at [341, 248] on span "Graph Top" at bounding box center [345, 244] width 49 height 11
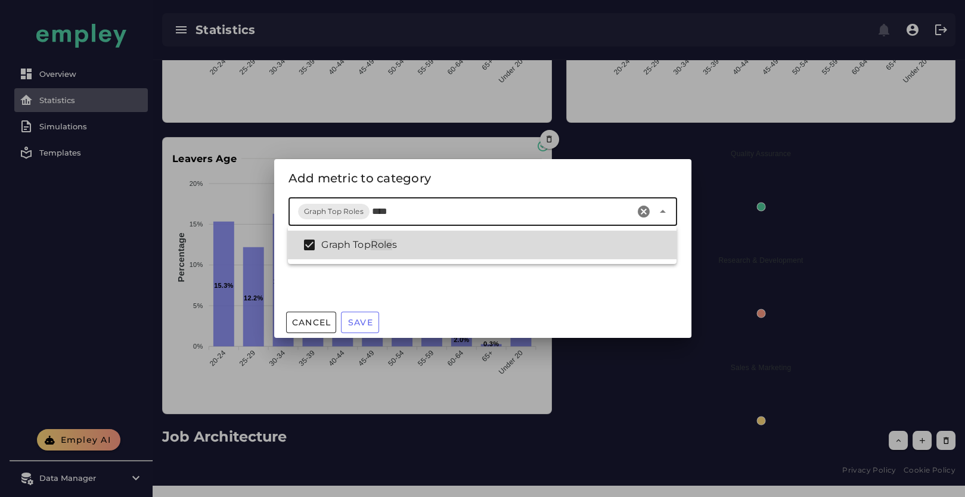
drag, startPoint x: 418, startPoint y: 213, endPoint x: 386, endPoint y: 231, distance: 36.5
click at [322, 216] on div "Graph Top Roles ****" at bounding box center [461, 211] width 346 height 29
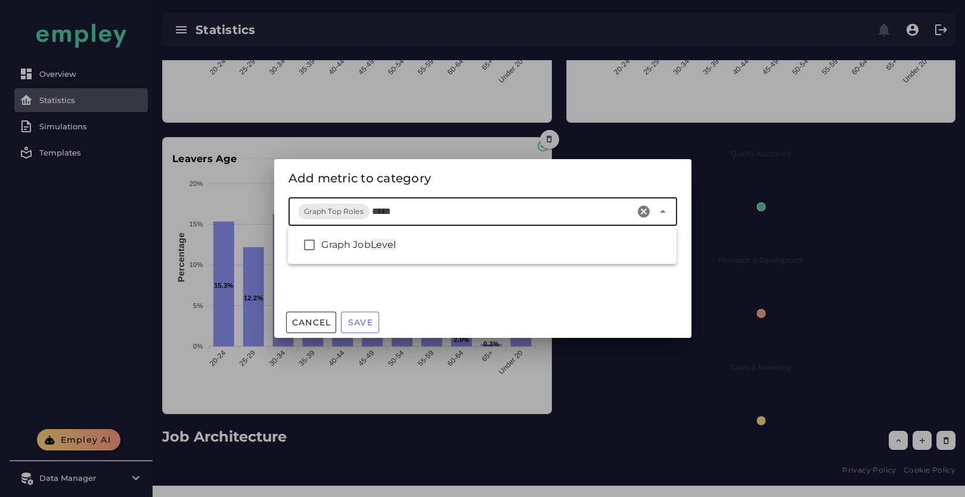
click at [386, 236] on div "Graph Job Level" at bounding box center [482, 245] width 389 height 29
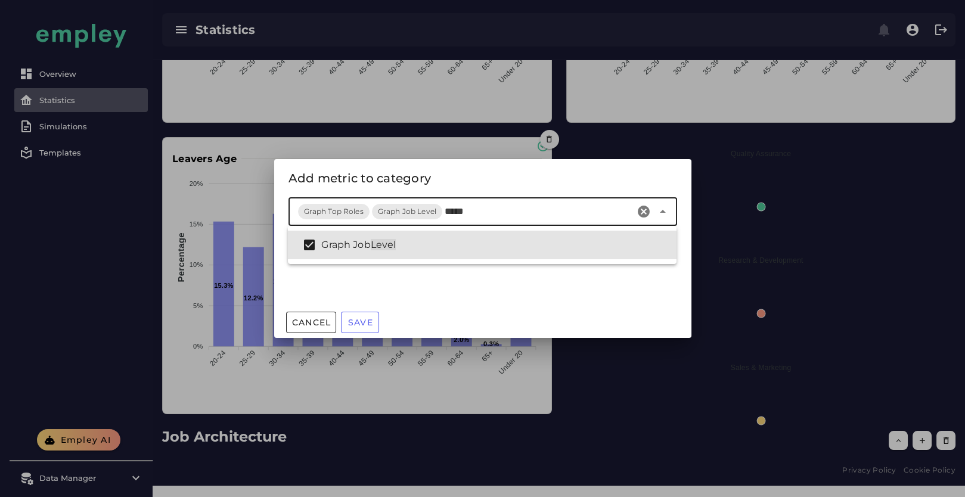
click at [457, 207] on input "*****" at bounding box center [538, 211] width 186 height 14
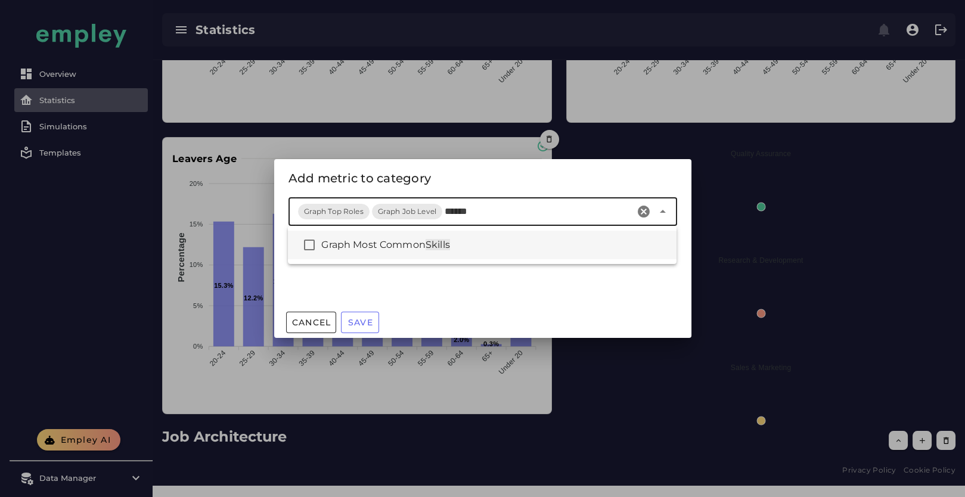
click at [421, 247] on span "Graph Most Common" at bounding box center [373, 244] width 104 height 11
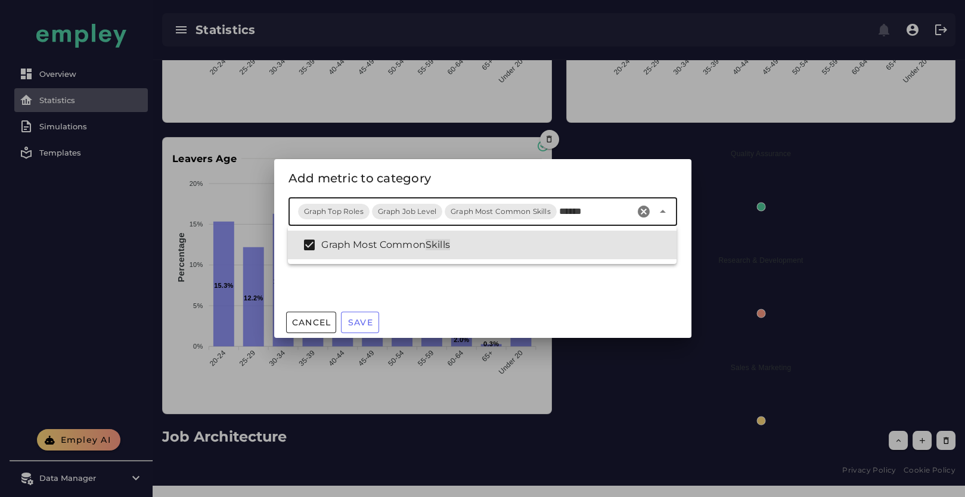
type input "******"
click at [507, 299] on div "Metrics Graph Top Roles Graph Job Level Graph Most Common Skills" at bounding box center [482, 252] width 417 height 110
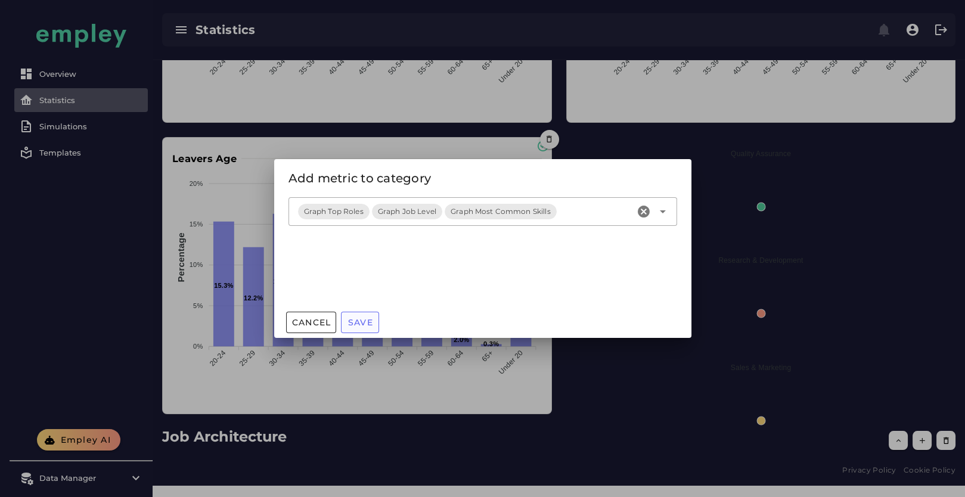
click at [362, 319] on span "Save" at bounding box center [360, 322] width 26 height 11
click at [793, 274] on div at bounding box center [482, 248] width 965 height 497
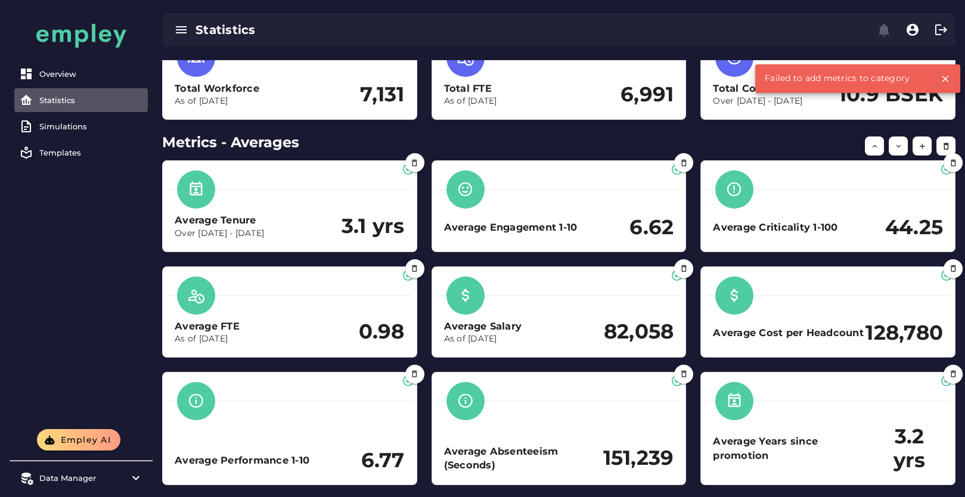
scroll to position [93, 0]
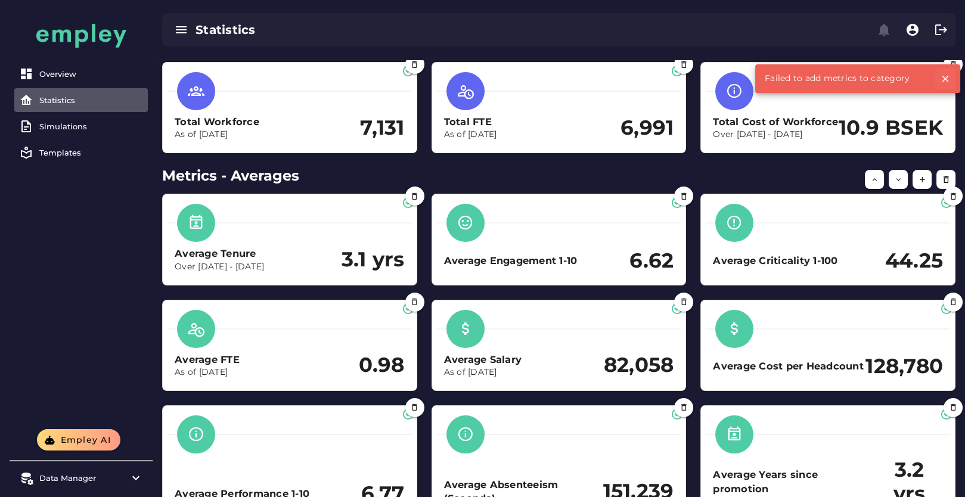
click at [942, 79] on icon "button" at bounding box center [945, 78] width 11 height 11
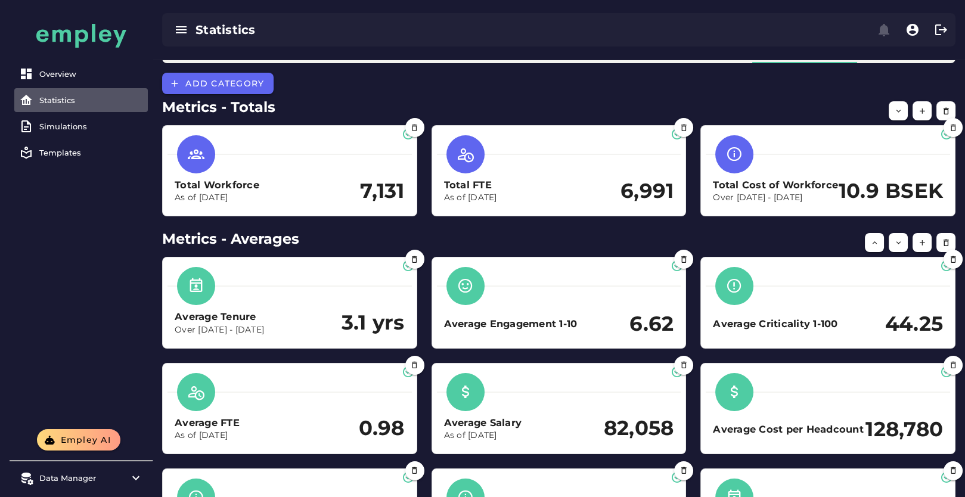
scroll to position [0, 0]
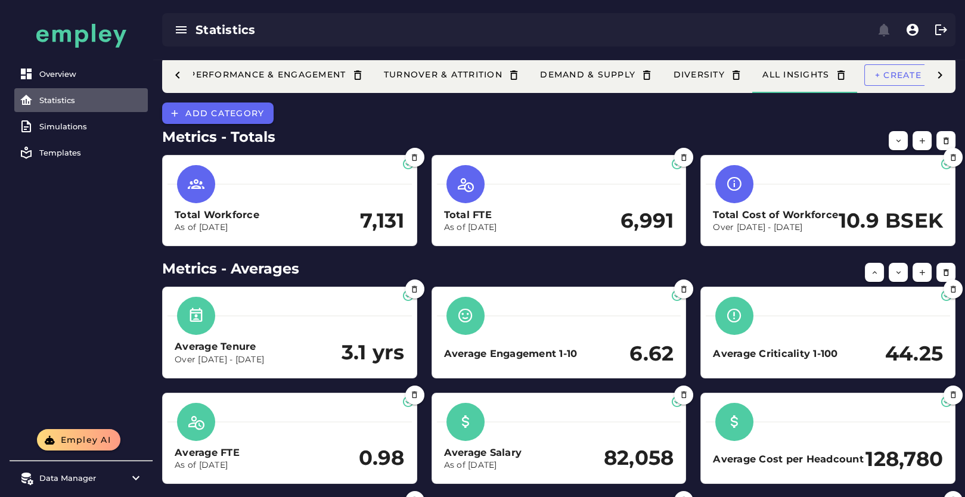
click at [945, 75] on icon at bounding box center [940, 75] width 14 height 14
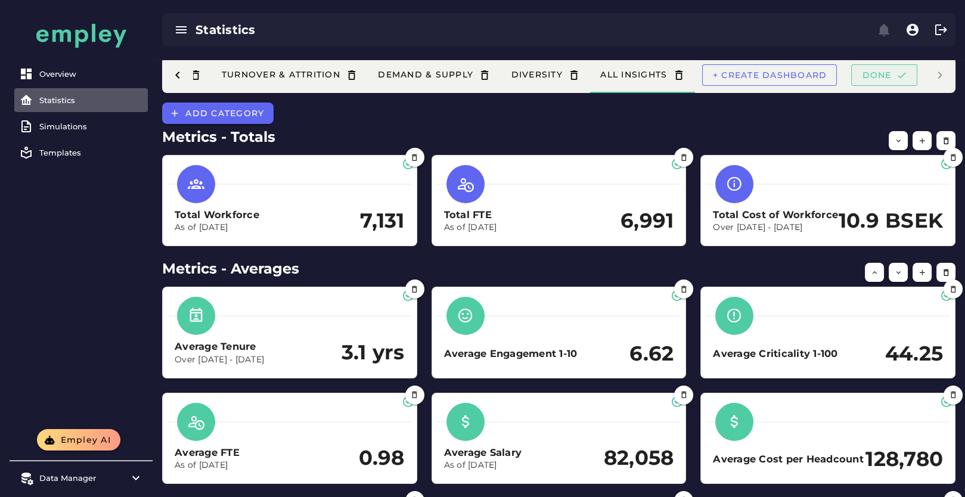
click at [898, 78] on icon "button" at bounding box center [901, 75] width 11 height 11
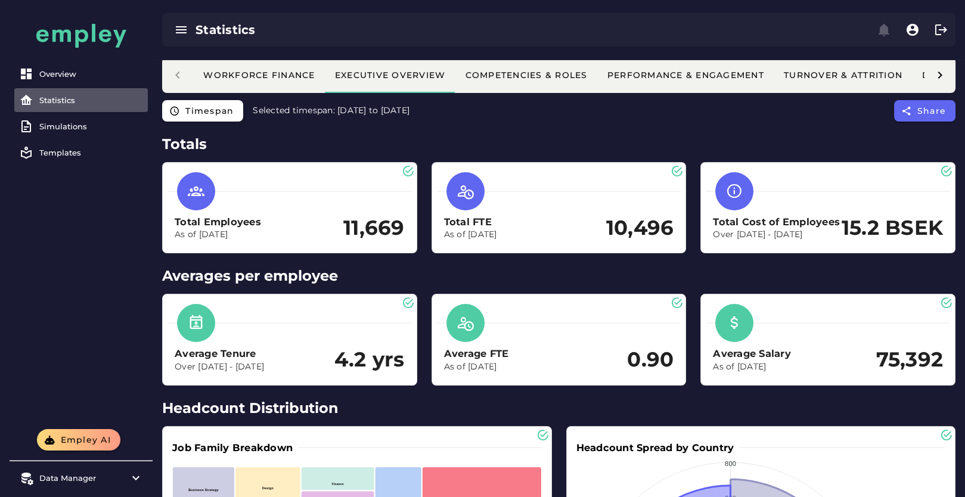
click at [939, 76] on icon at bounding box center [940, 75] width 14 height 14
click at [800, 73] on div "All Insights" at bounding box center [807, 75] width 67 height 11
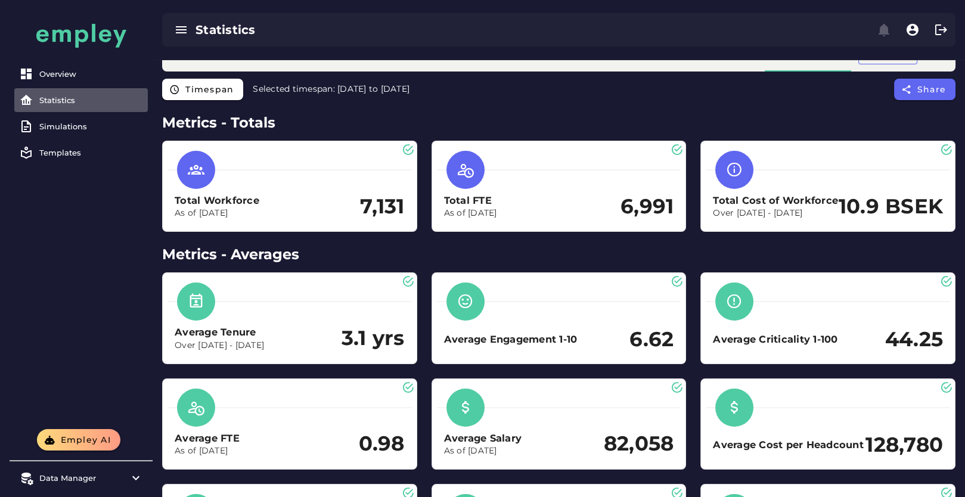
scroll to position [0, 0]
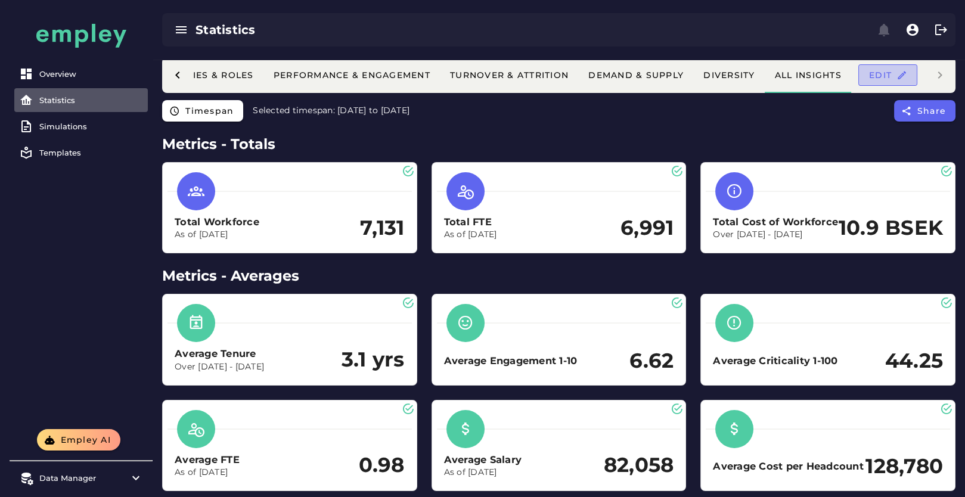
click at [903, 73] on icon "button" at bounding box center [901, 75] width 11 height 11
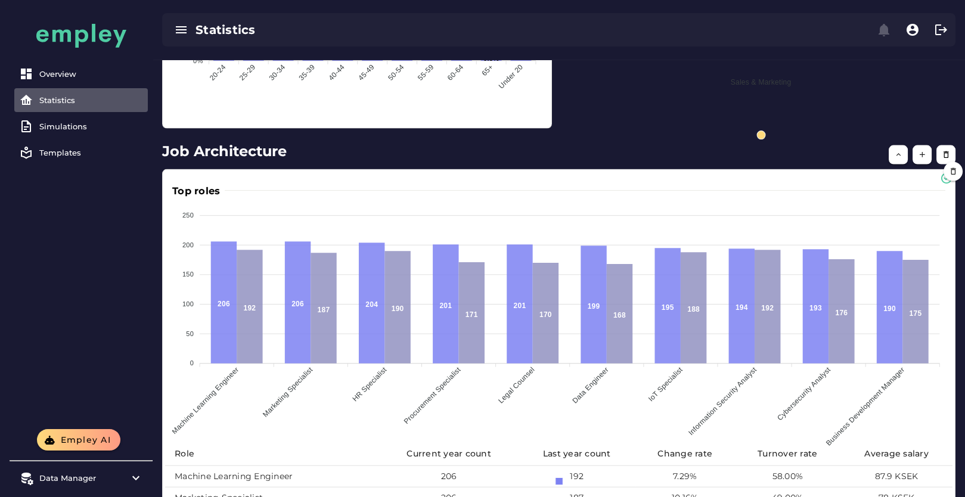
scroll to position [5147, 0]
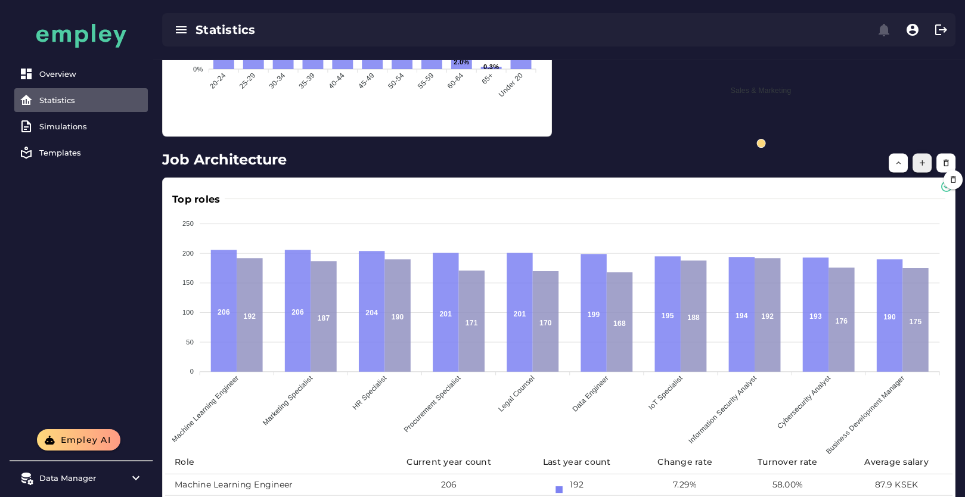
click at [922, 167] on icon "button" at bounding box center [922, 163] width 9 height 9
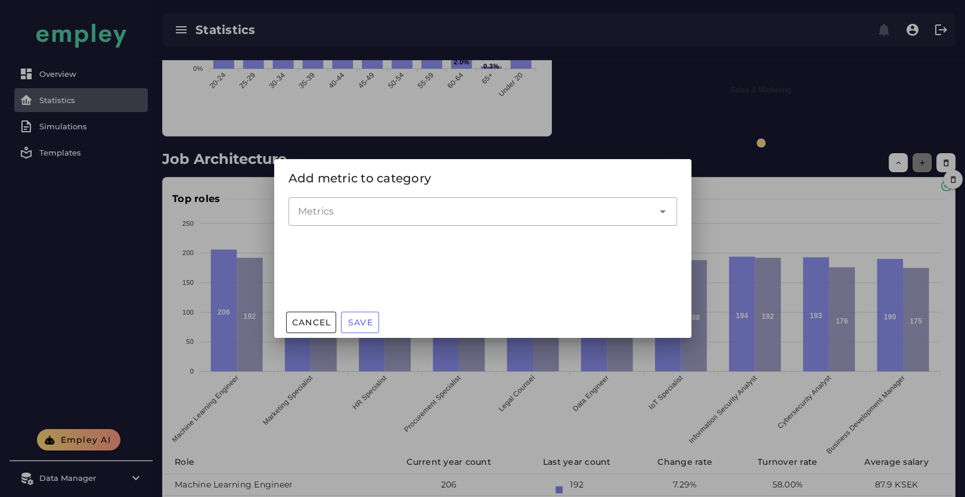
scroll to position [0, 0]
click at [541, 196] on div "Metrics" at bounding box center [482, 218] width 403 height 56
click at [541, 216] on input "Metrics" at bounding box center [474, 211] width 352 height 14
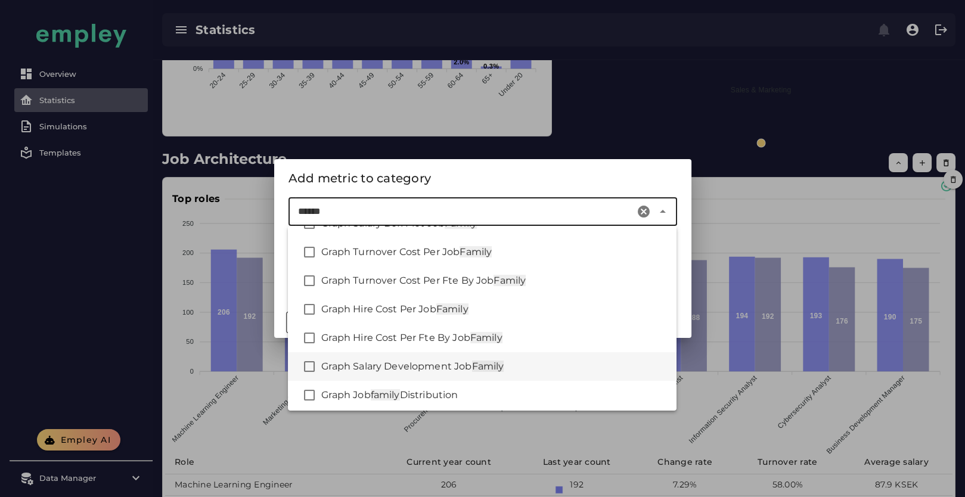
scroll to position [54, 0]
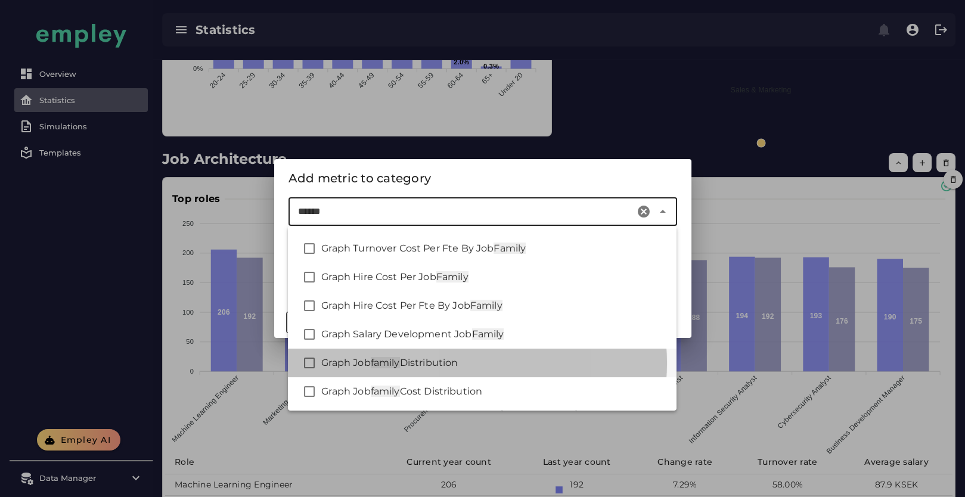
click at [471, 359] on div "Graph Job family Distribution" at bounding box center [494, 363] width 346 height 14
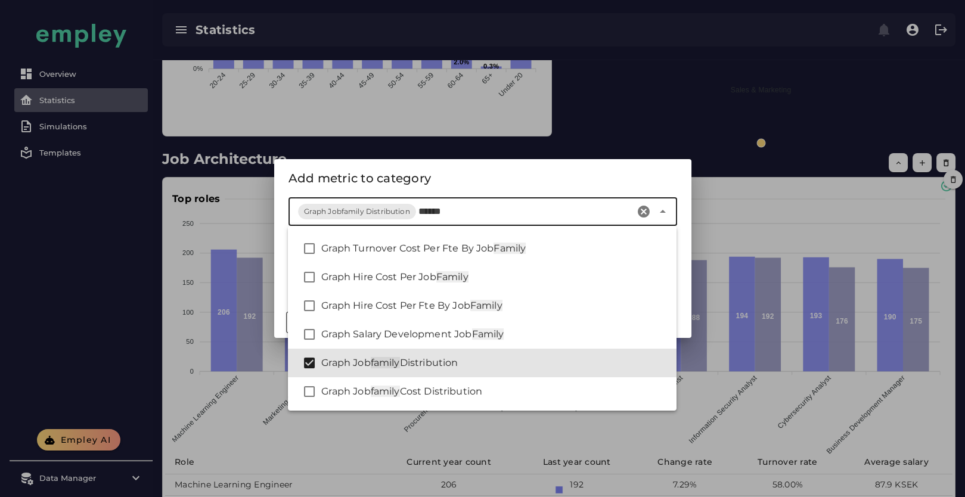
type input "******"
click at [592, 178] on div "Add metric to category" at bounding box center [482, 178] width 389 height 19
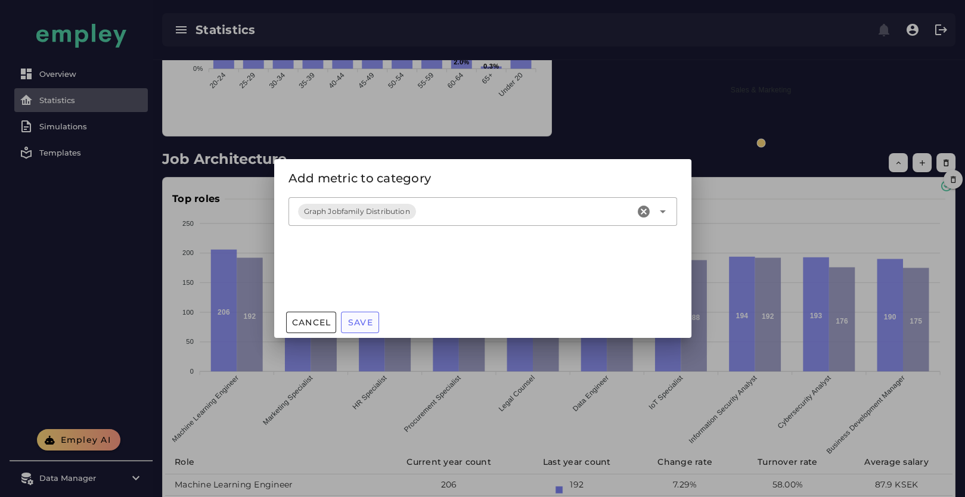
click at [364, 319] on span "Save" at bounding box center [360, 322] width 26 height 11
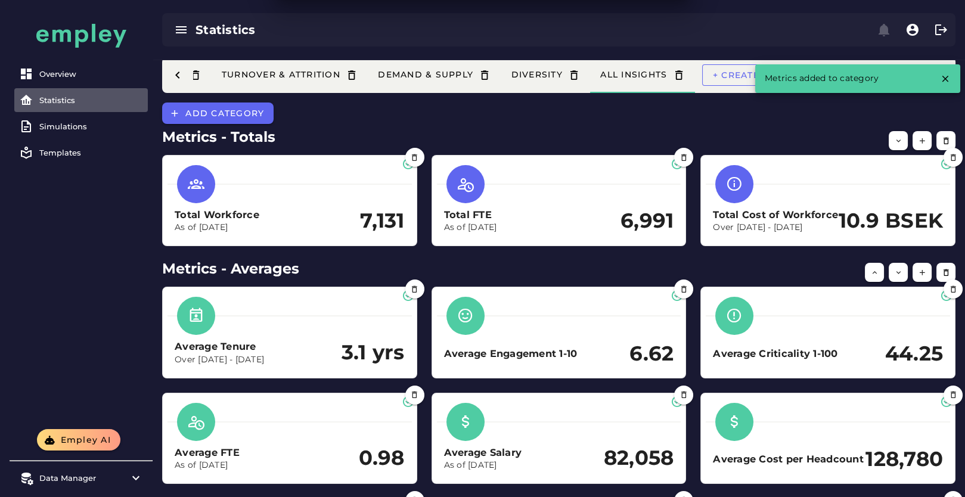
scroll to position [5147, 0]
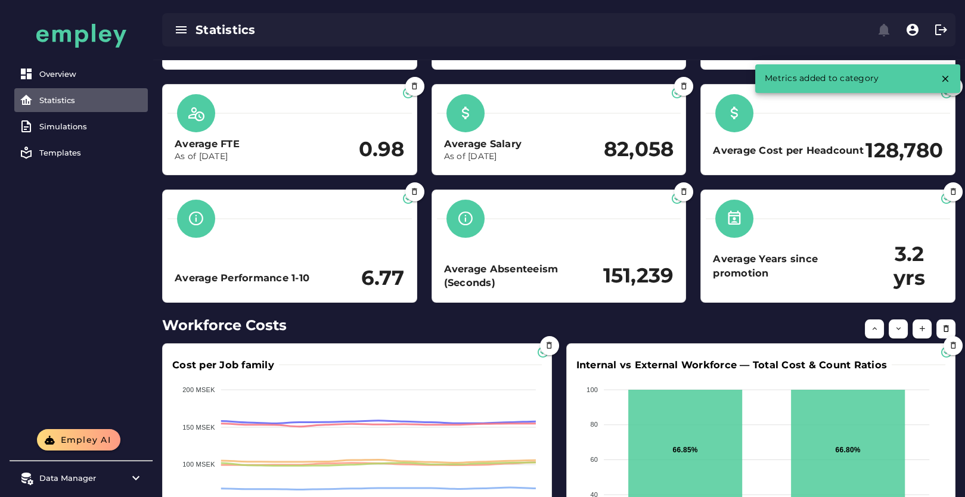
scroll to position [0, 0]
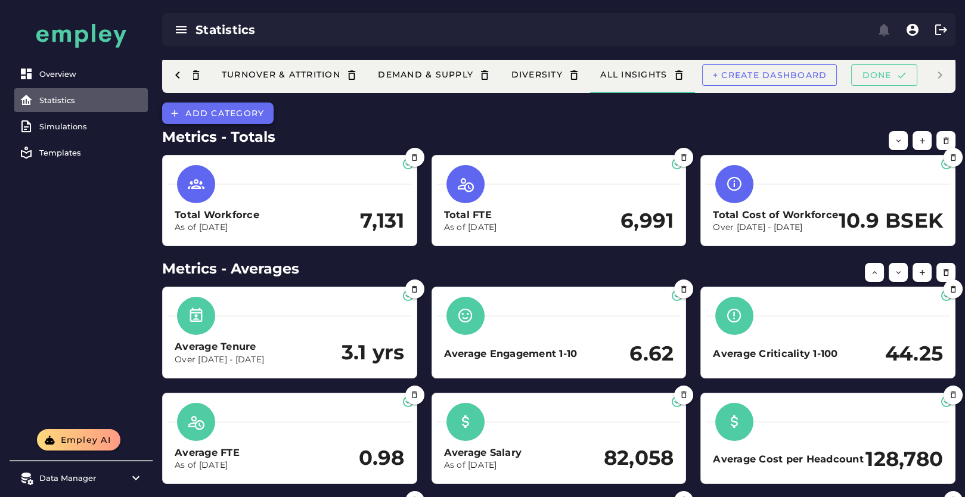
click at [182, 117] on button "Add category" at bounding box center [217, 113] width 111 height 21
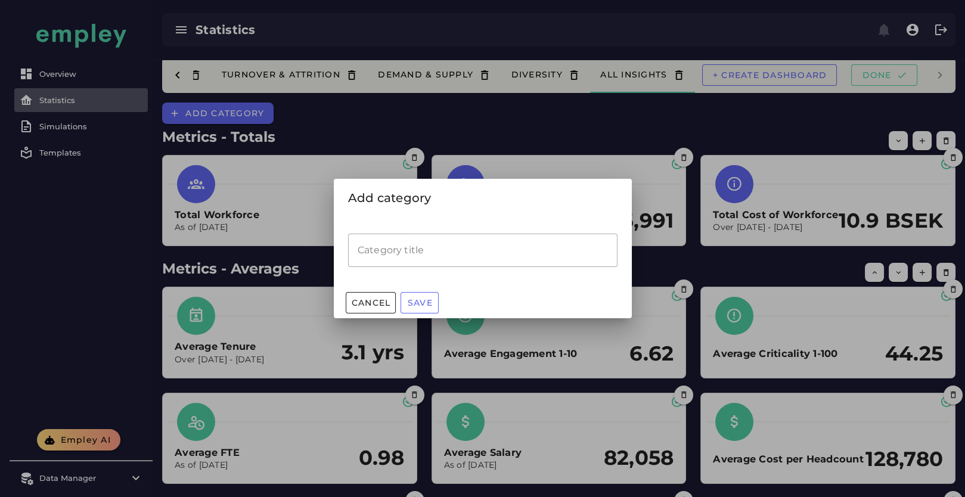
drag, startPoint x: 399, startPoint y: 248, endPoint x: 373, endPoint y: 246, distance: 26.3
click at [399, 248] on input "Category title" at bounding box center [482, 250] width 269 height 33
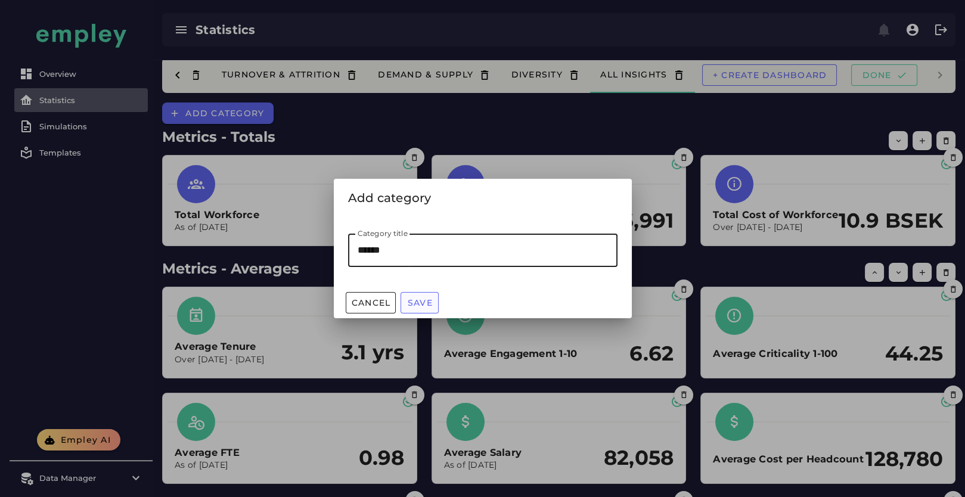
type input "******"
click at [420, 295] on button "Save" at bounding box center [420, 302] width 38 height 21
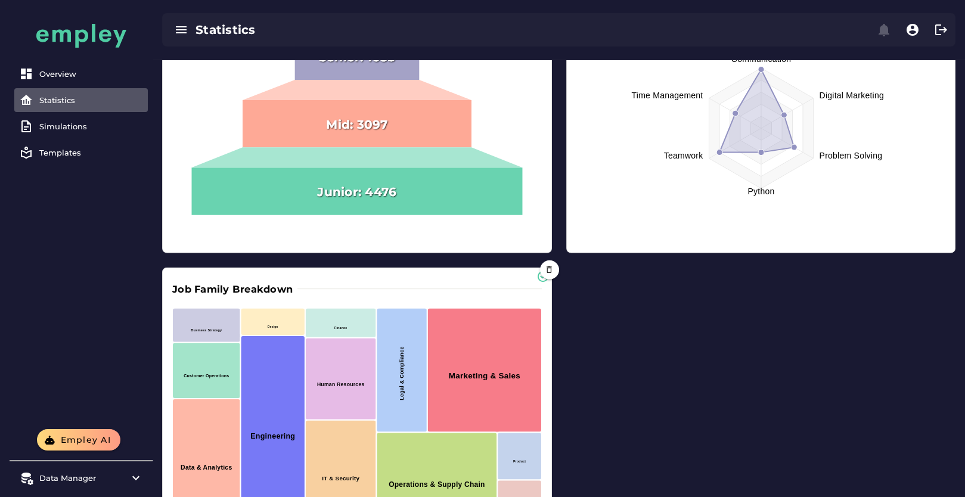
scroll to position [6006, 0]
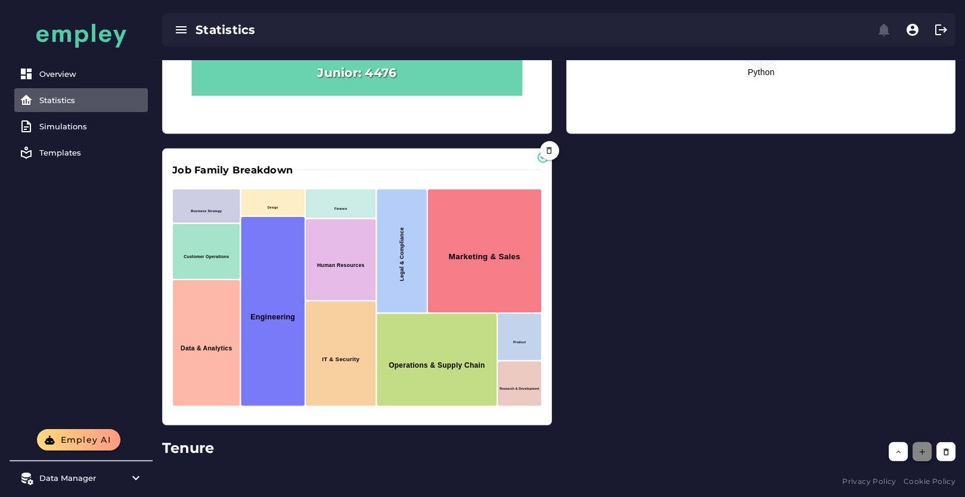
click at [923, 453] on icon "button" at bounding box center [922, 452] width 9 height 9
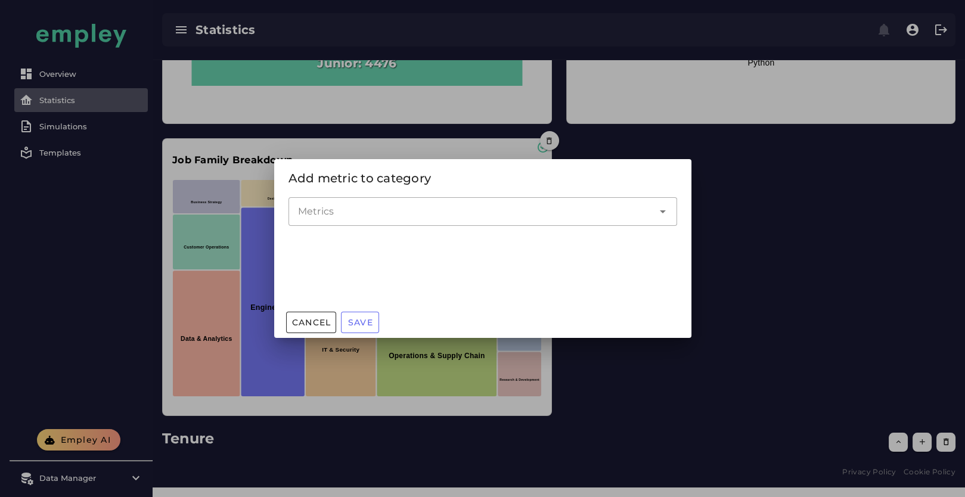
click at [386, 210] on input "Metrics" at bounding box center [474, 211] width 352 height 14
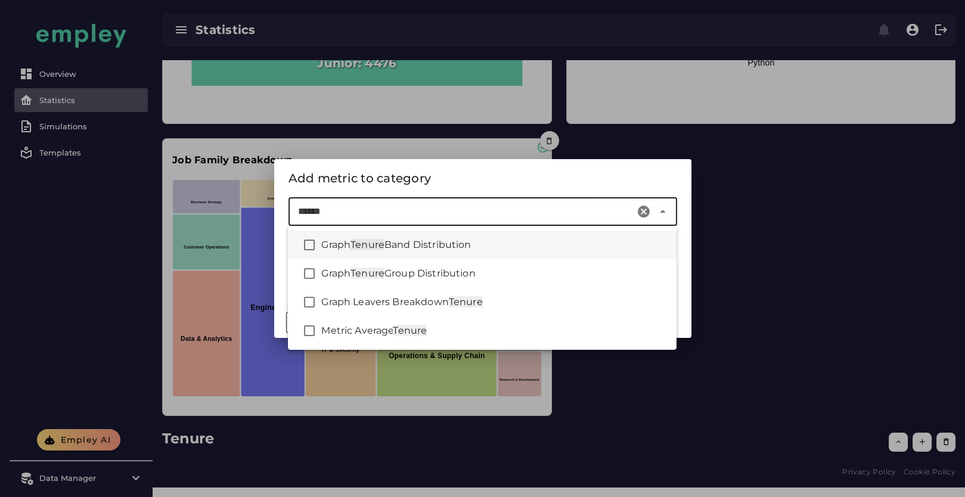
click at [471, 247] on span "Band Distribution" at bounding box center [427, 244] width 87 height 11
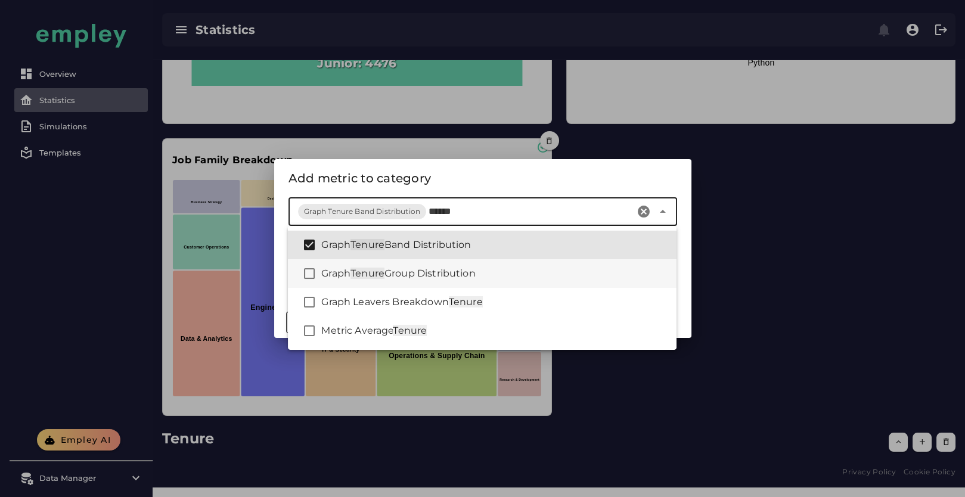
click at [455, 275] on span "Group Distribution" at bounding box center [429, 273] width 91 height 11
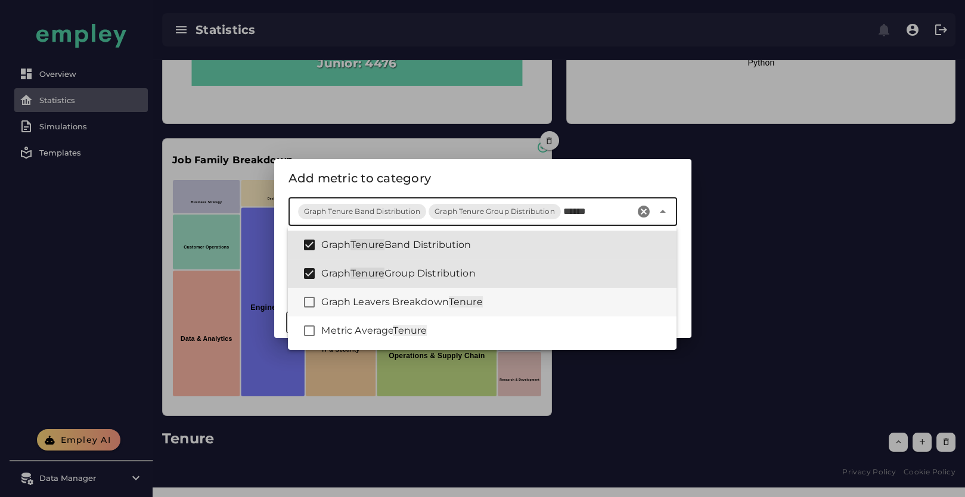
click at [446, 304] on span "Graph Leavers Breakdown" at bounding box center [384, 301] width 127 height 11
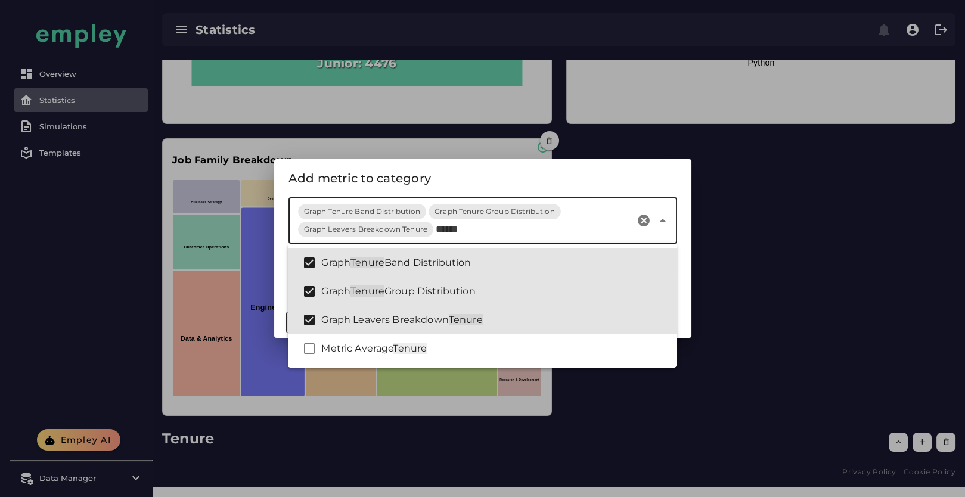
type input "******"
click at [471, 173] on div "Add metric to category" at bounding box center [482, 178] width 389 height 19
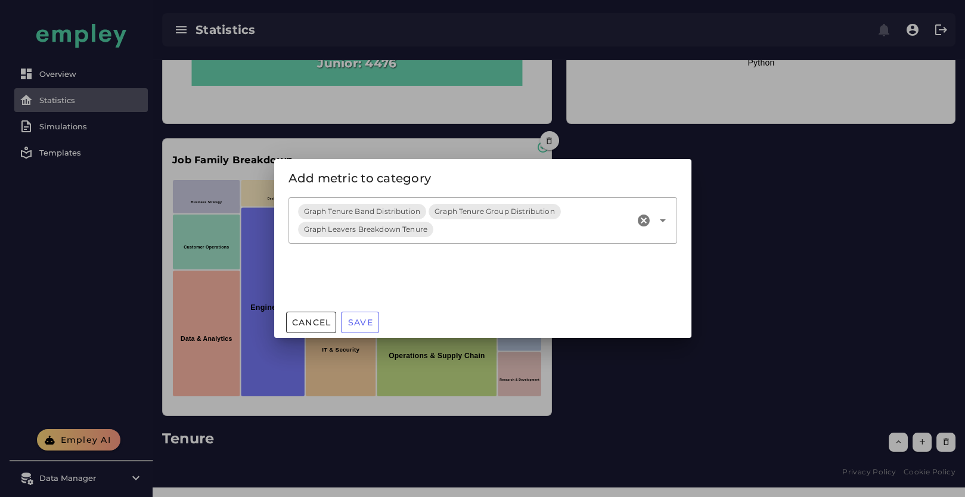
click at [473, 232] on input "Metrics" at bounding box center [533, 229] width 195 height 14
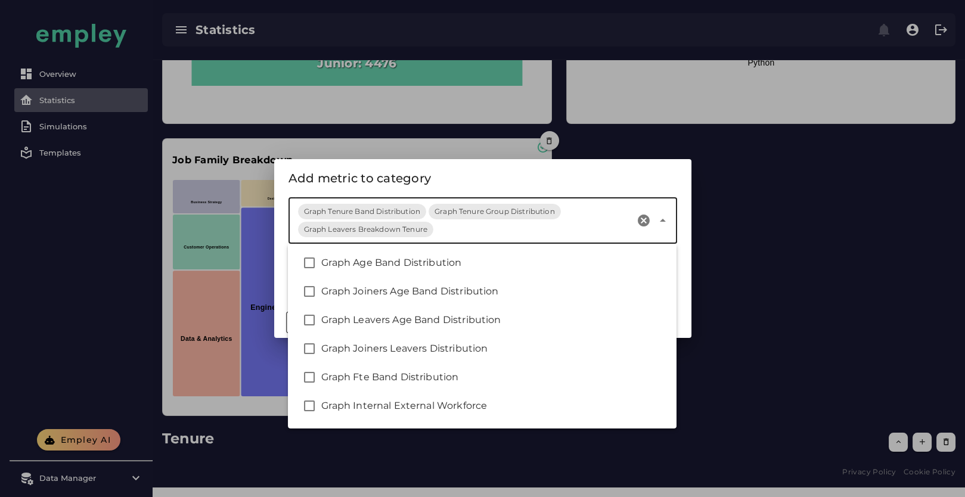
scroll to position [200, 0]
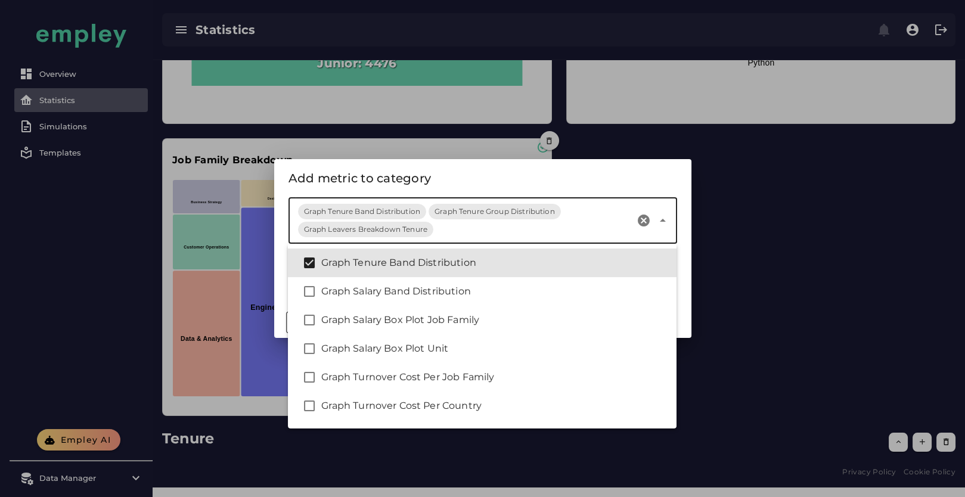
click at [596, 176] on div "Add metric to category" at bounding box center [482, 178] width 389 height 19
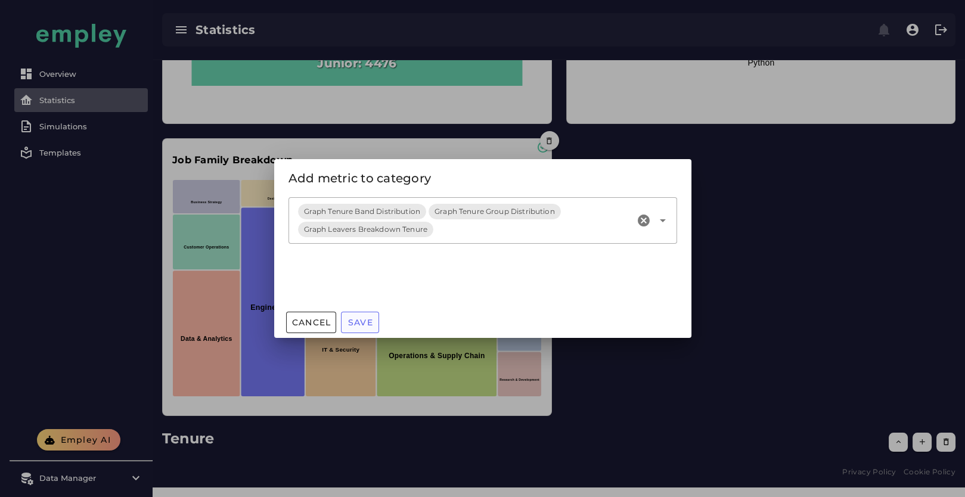
click at [374, 325] on button "Save" at bounding box center [360, 322] width 38 height 21
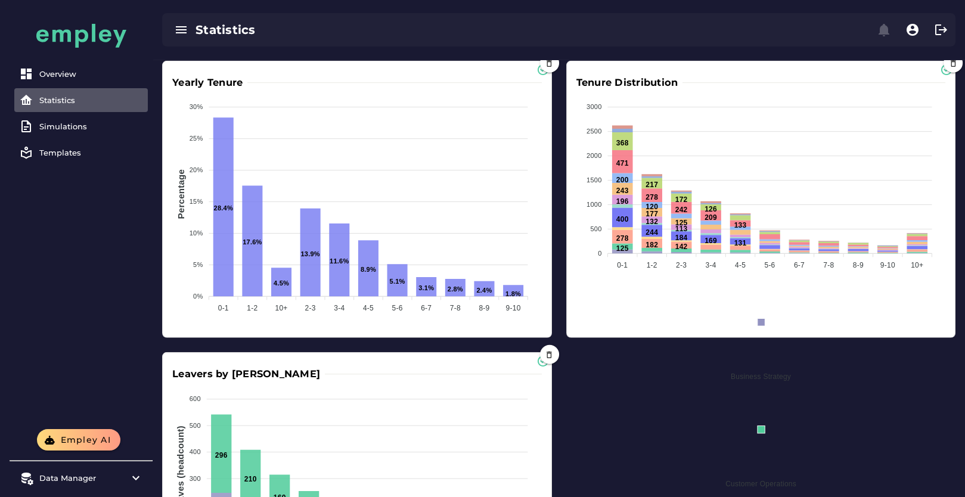
scroll to position [6378, 0]
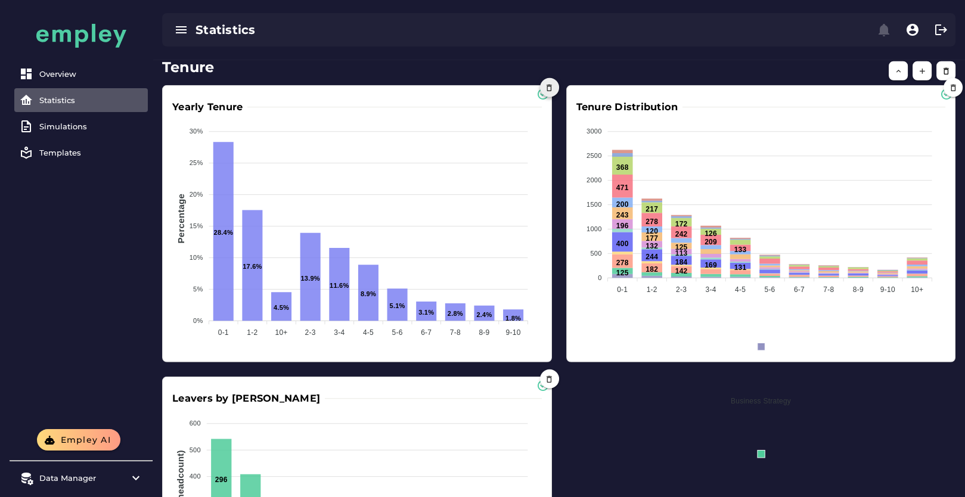
click at [552, 92] on icon "button" at bounding box center [549, 87] width 9 height 9
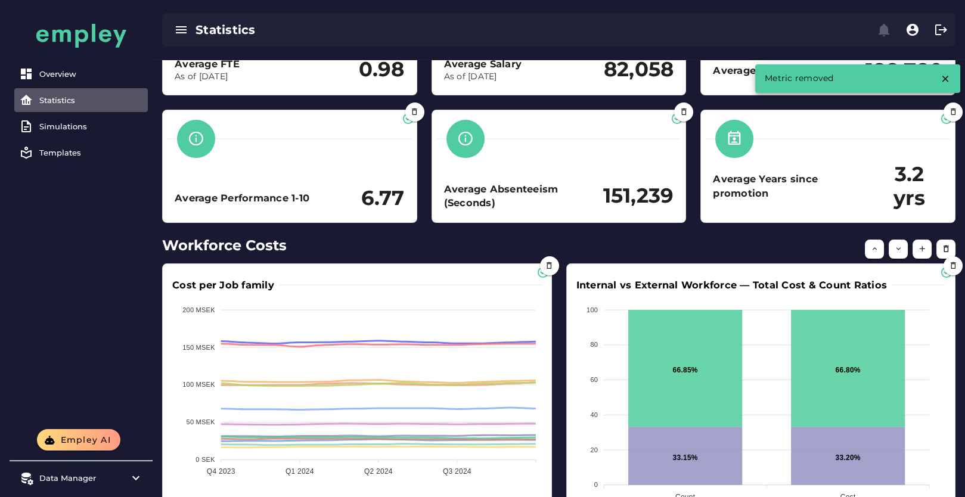
scroll to position [0, 0]
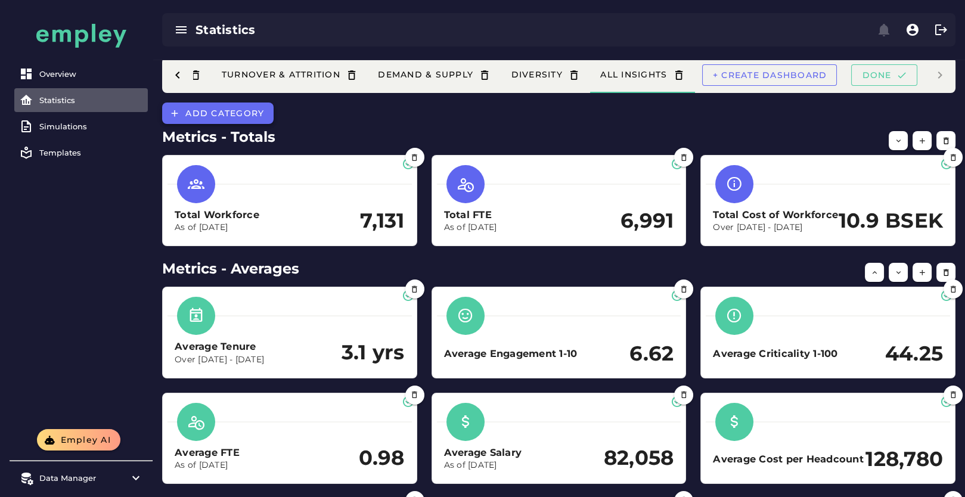
click at [223, 112] on span "Add category" at bounding box center [224, 113] width 79 height 11
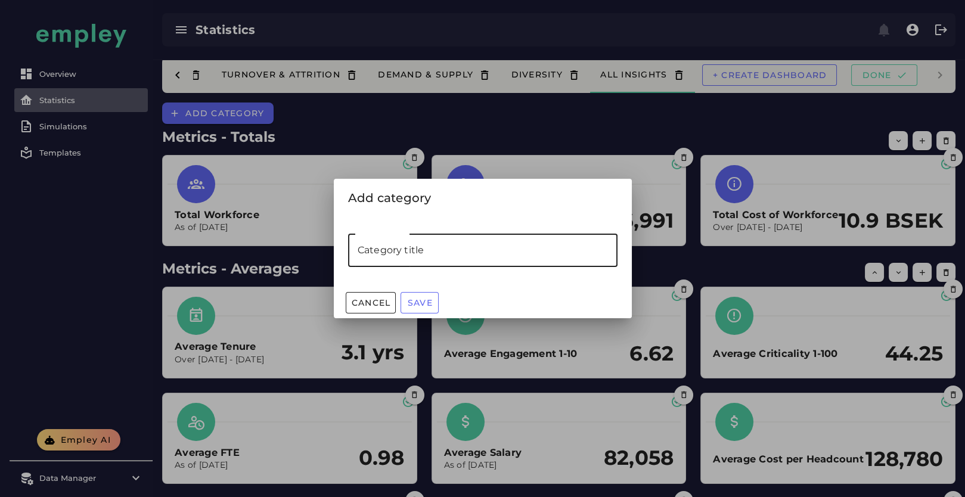
click at [408, 263] on input "Category title" at bounding box center [482, 250] width 269 height 33
type input "**********"
click at [424, 301] on span "Save" at bounding box center [420, 302] width 26 height 11
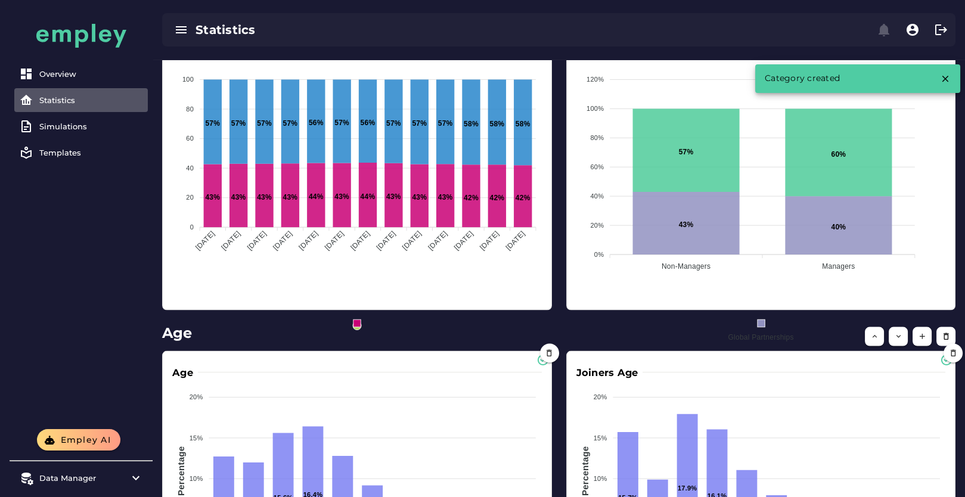
scroll to position [6324, 0]
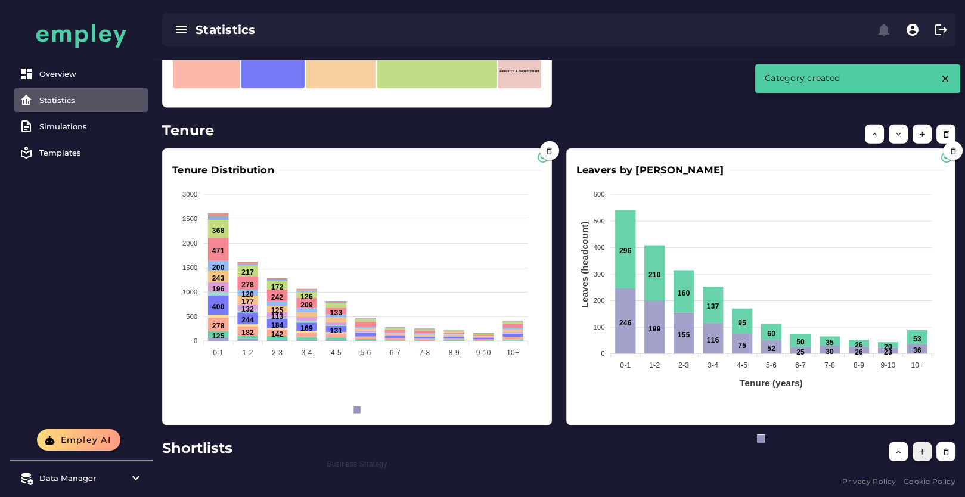
click at [916, 449] on button "button" at bounding box center [922, 451] width 19 height 19
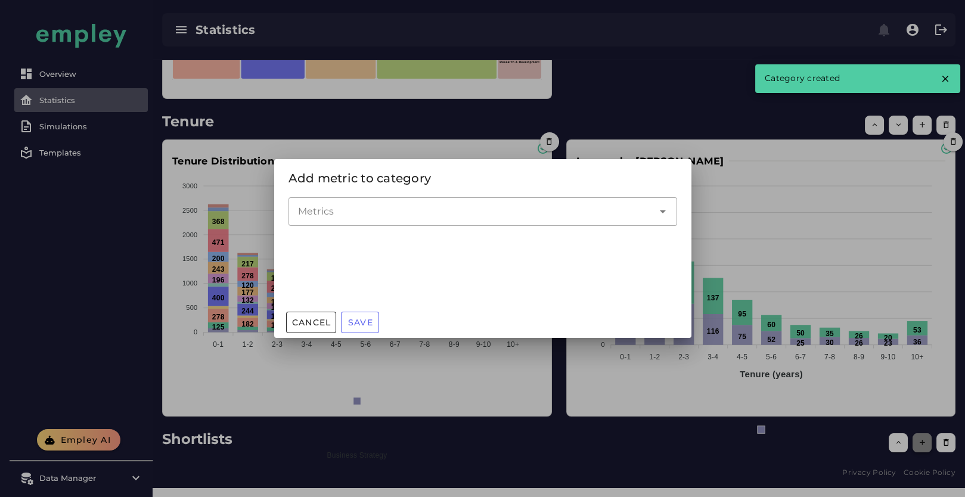
scroll to position [0, 0]
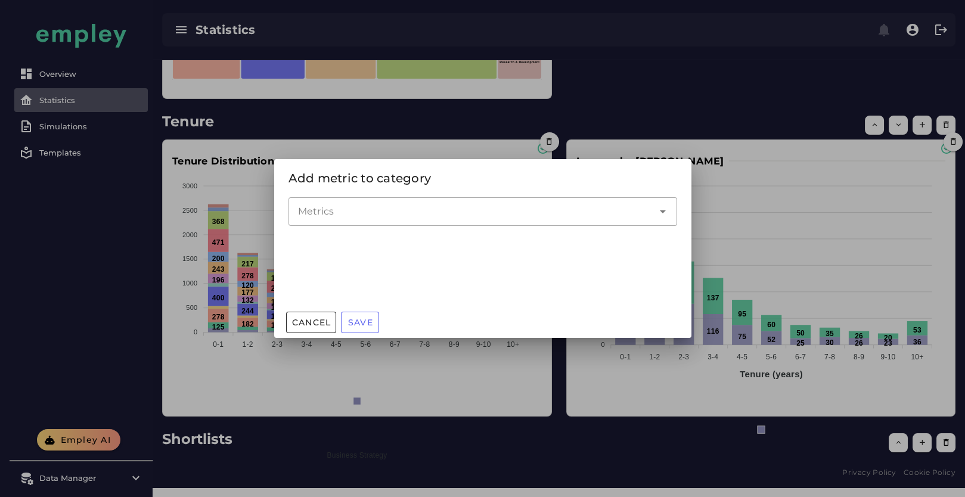
click at [384, 216] on input "Metrics" at bounding box center [474, 211] width 352 height 14
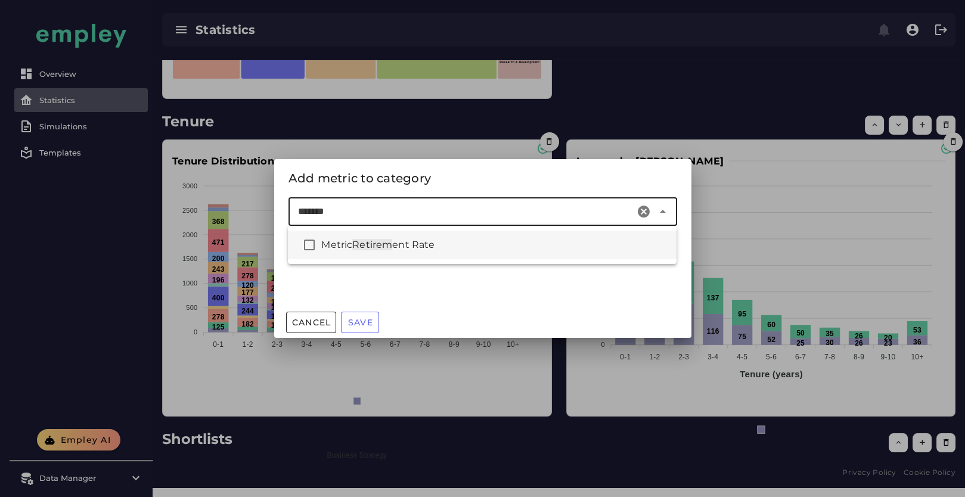
click at [413, 241] on span "ent Rate" at bounding box center [413, 244] width 42 height 11
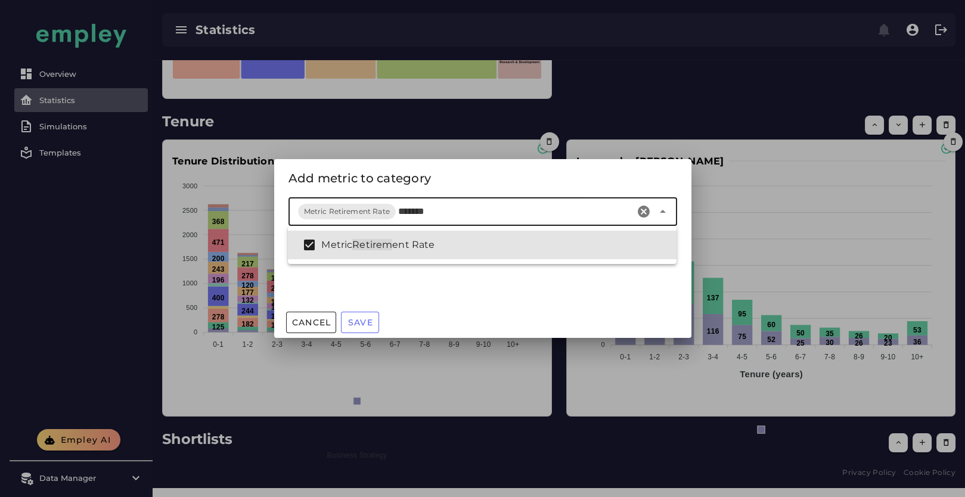
drag, startPoint x: 464, startPoint y: 207, endPoint x: 262, endPoint y: 220, distance: 201.9
click at [262, 220] on div "Add metric to category Metrics Metric Retirement Rate ******* Cancel Save" at bounding box center [482, 248] width 965 height 497
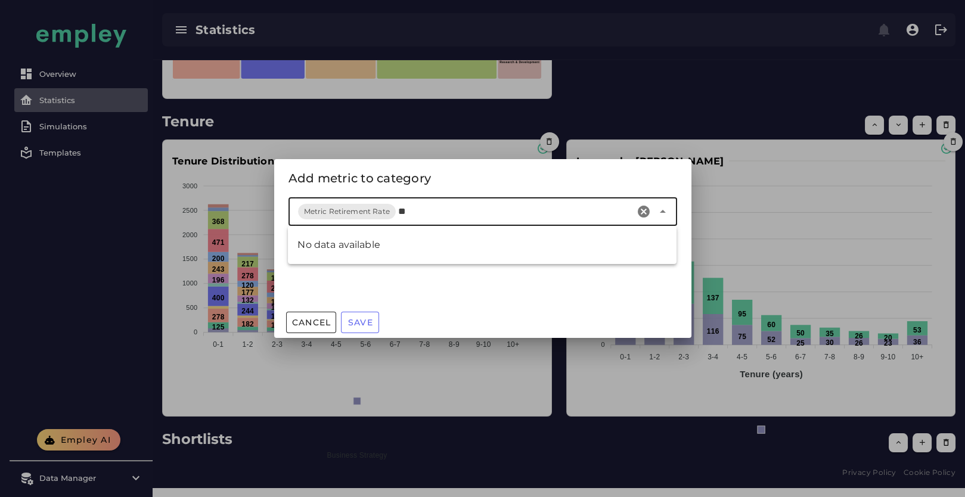
type input "*"
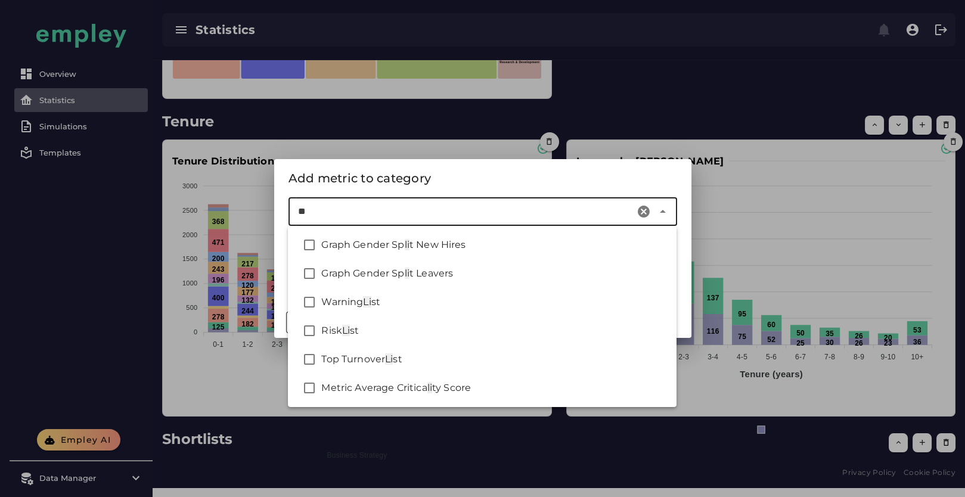
type input "*"
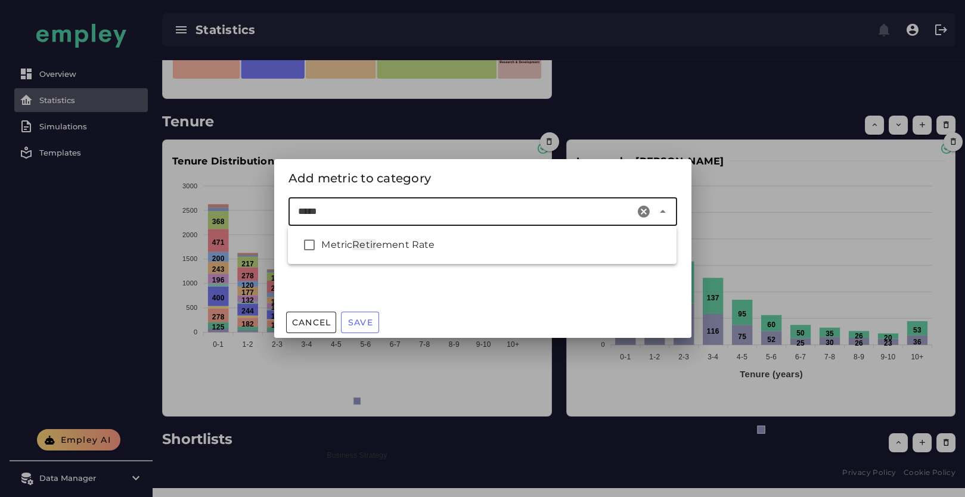
type input "*****"
click at [436, 299] on div "Metrics *****" at bounding box center [482, 252] width 417 height 110
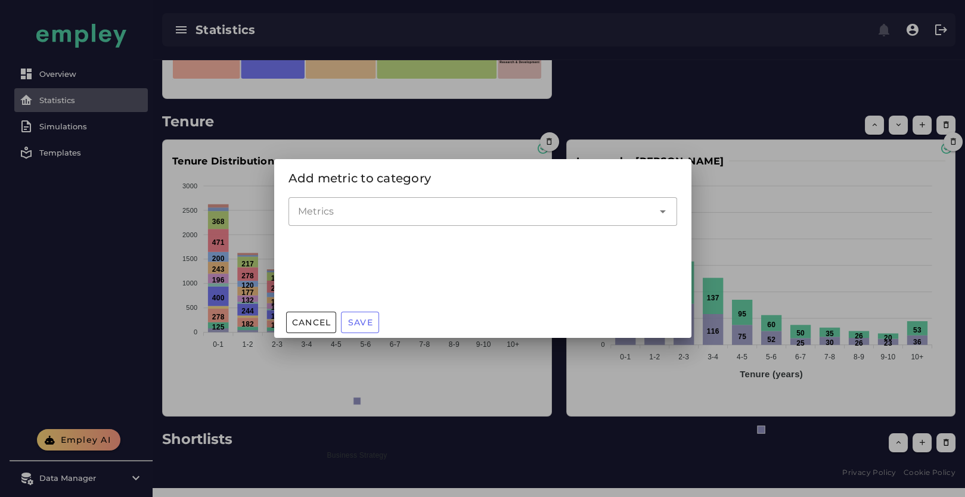
click at [611, 120] on div at bounding box center [482, 248] width 965 height 497
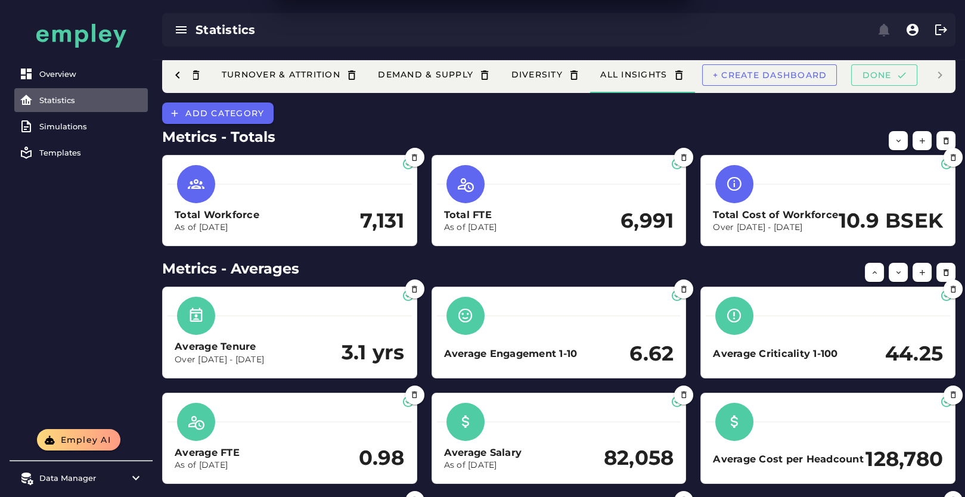
scroll to position [6324, 0]
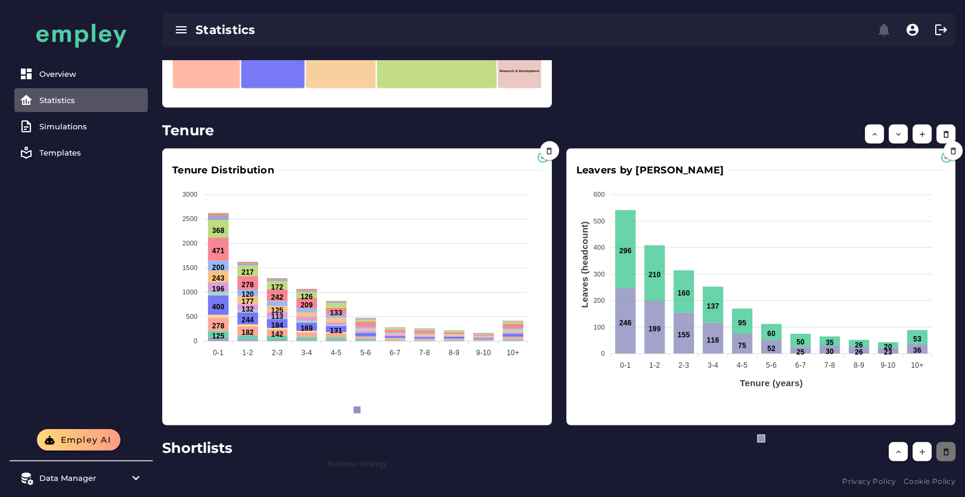
click at [949, 449] on button "button" at bounding box center [945, 451] width 19 height 19
click at [948, 451] on icon "button" at bounding box center [946, 452] width 9 height 9
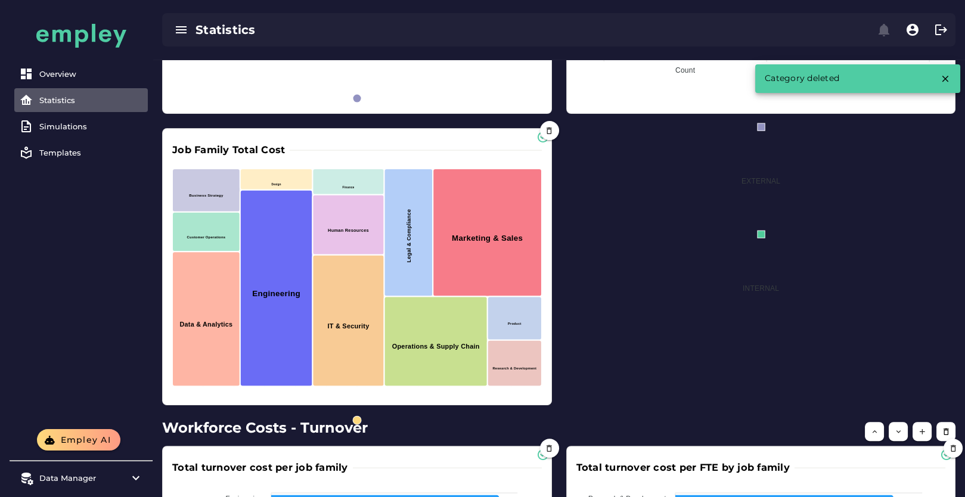
scroll to position [0, 0]
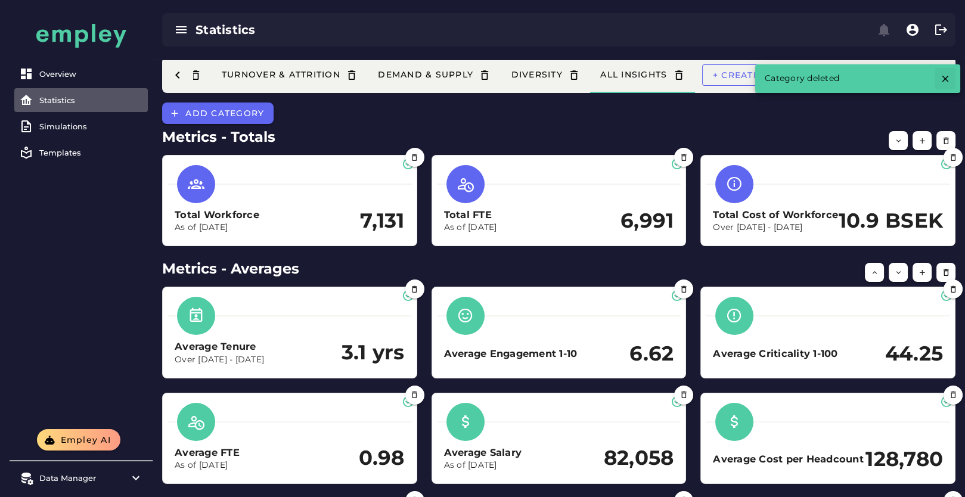
click at [941, 77] on icon "button" at bounding box center [945, 78] width 11 height 11
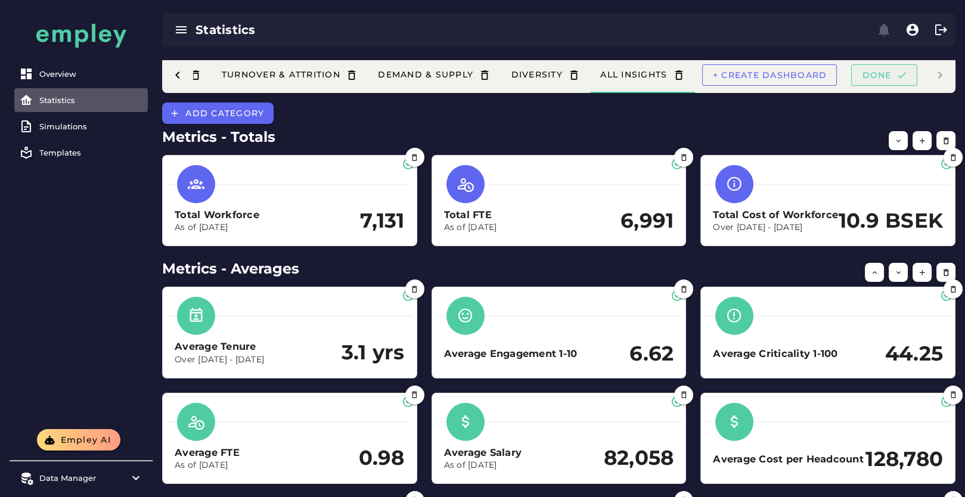
click at [898, 76] on icon "button" at bounding box center [901, 75] width 11 height 11
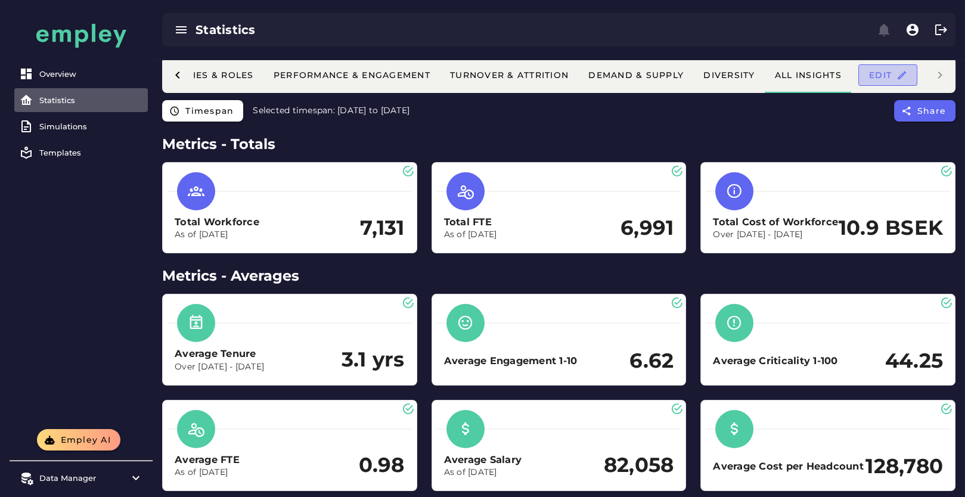
scroll to position [0, 338]
click at [724, 76] on div "Diversity" at bounding box center [729, 75] width 52 height 11
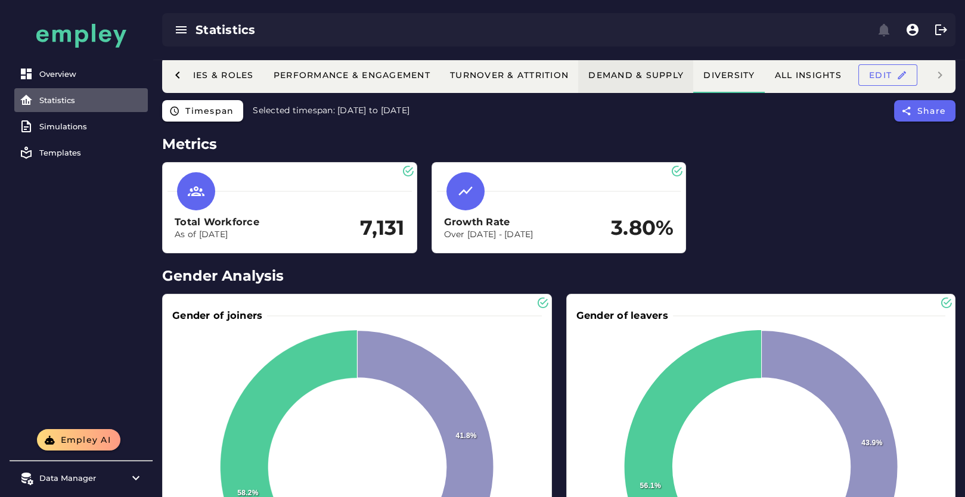
click at [629, 70] on button "Demand & Supply" at bounding box center [635, 75] width 115 height 36
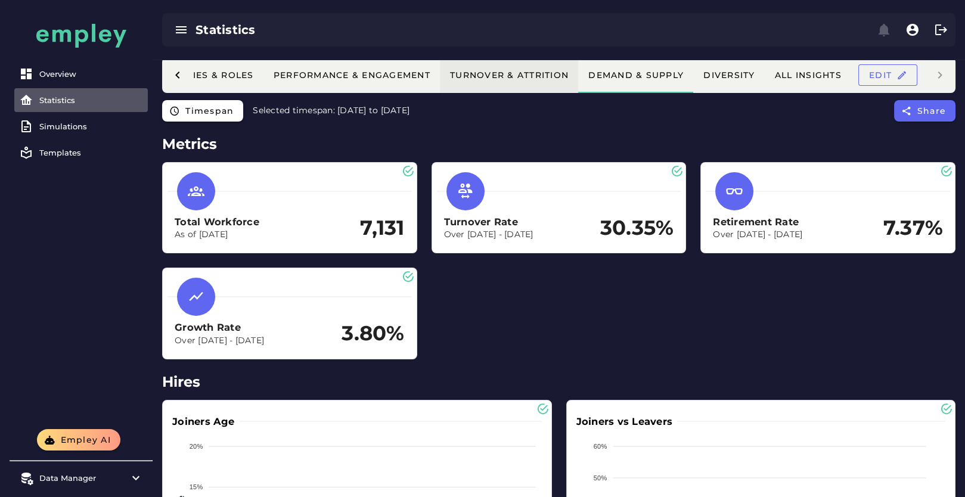
click at [765, 68] on button "Turnover & Attrition" at bounding box center [808, 75] width 86 height 36
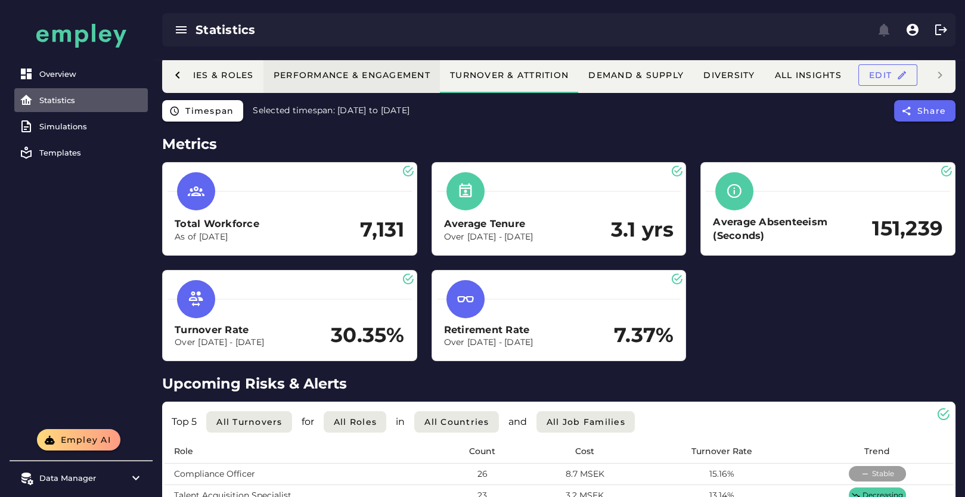
click at [342, 76] on div "Performance & Engagement" at bounding box center [351, 75] width 157 height 11
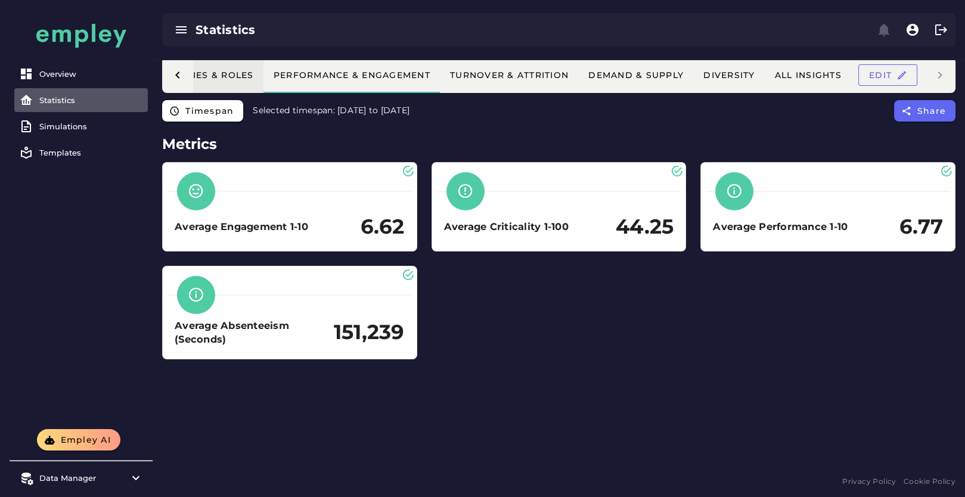
click at [226, 63] on div "Workforce Finance Executive Overview Competencies & Roles Performance & Engagem…" at bounding box center [391, 75] width 1065 height 36
click at [226, 73] on div "Executive Overview" at bounding box center [184, 75] width 111 height 11
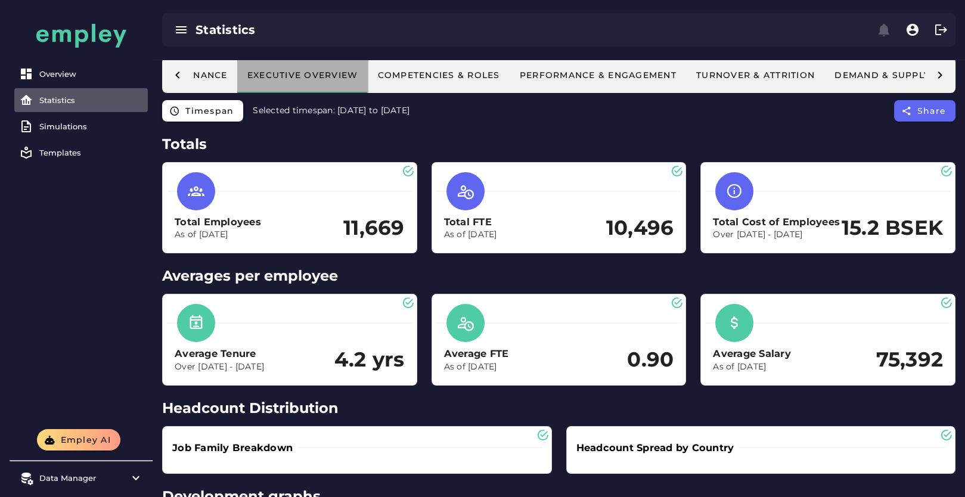
scroll to position [0, 79]
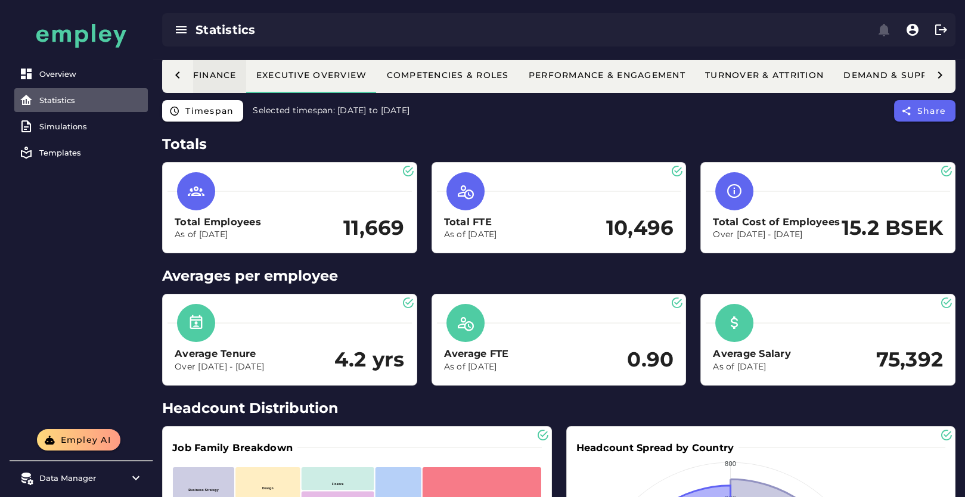
click at [218, 73] on div "Workforce Finance" at bounding box center [180, 75] width 113 height 11
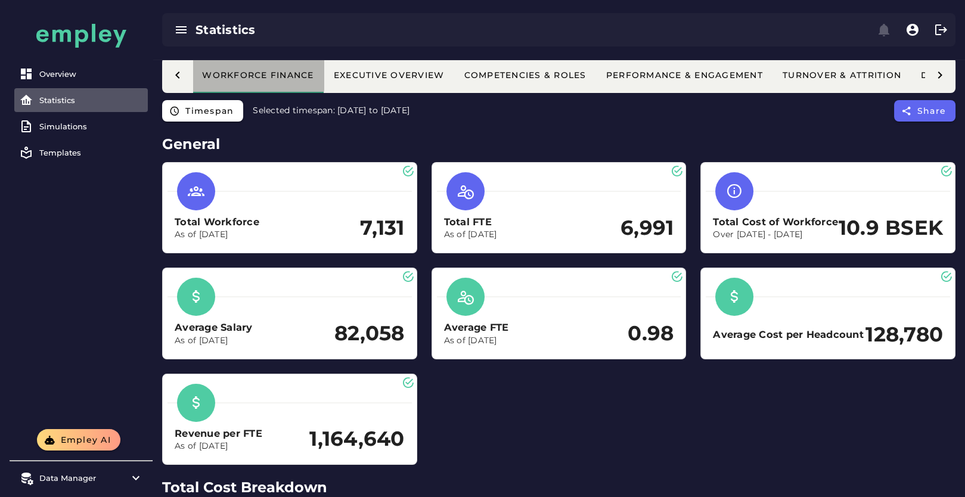
scroll to position [0, 0]
